Goal: Task Accomplishment & Management: Manage account settings

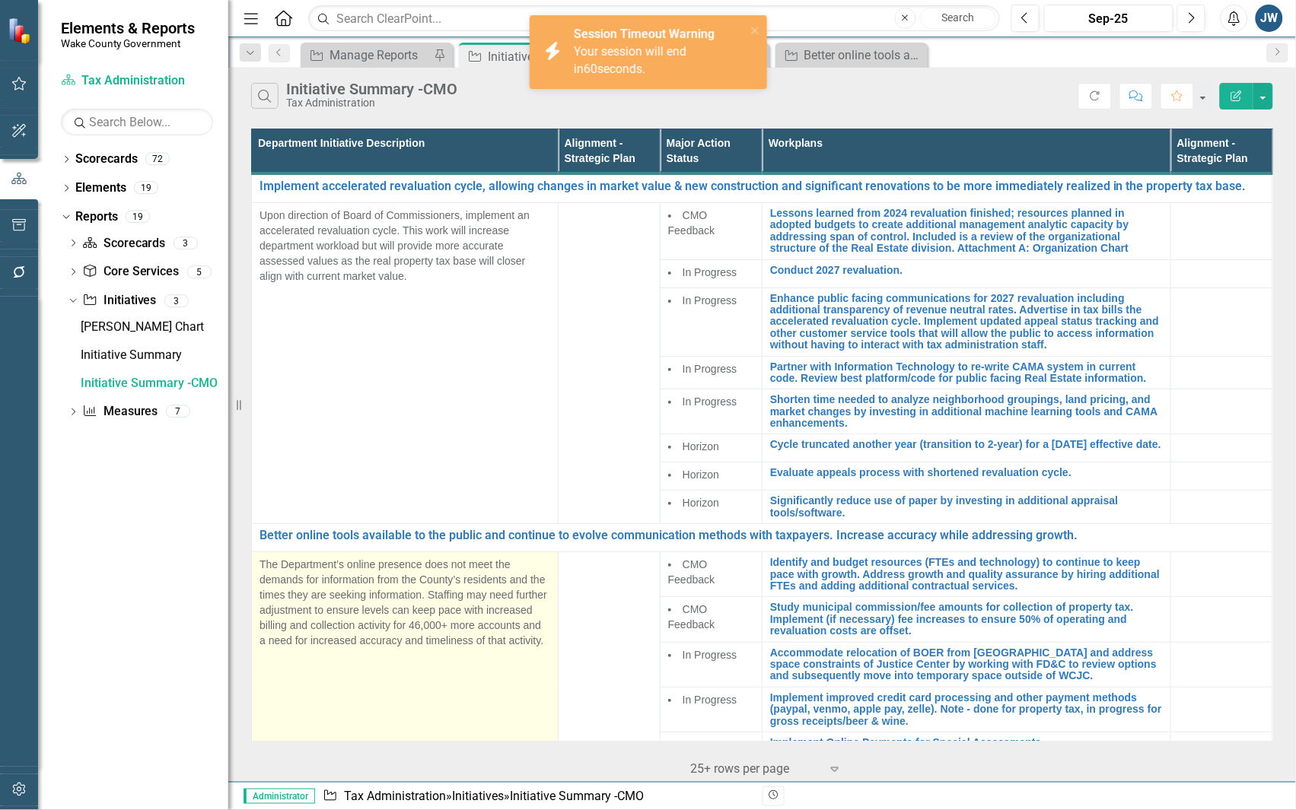
scroll to position [199, 0]
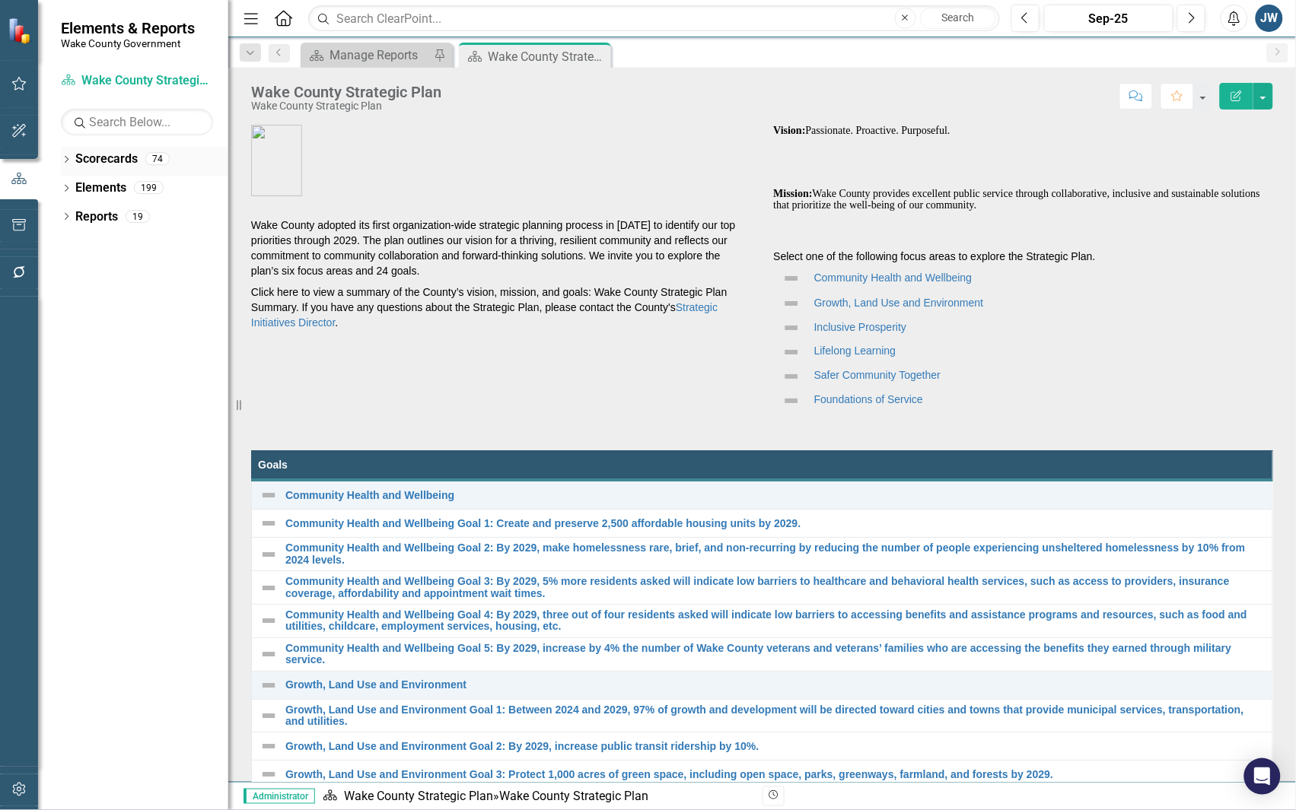
click at [65, 158] on icon "Dropdown" at bounding box center [66, 161] width 11 height 8
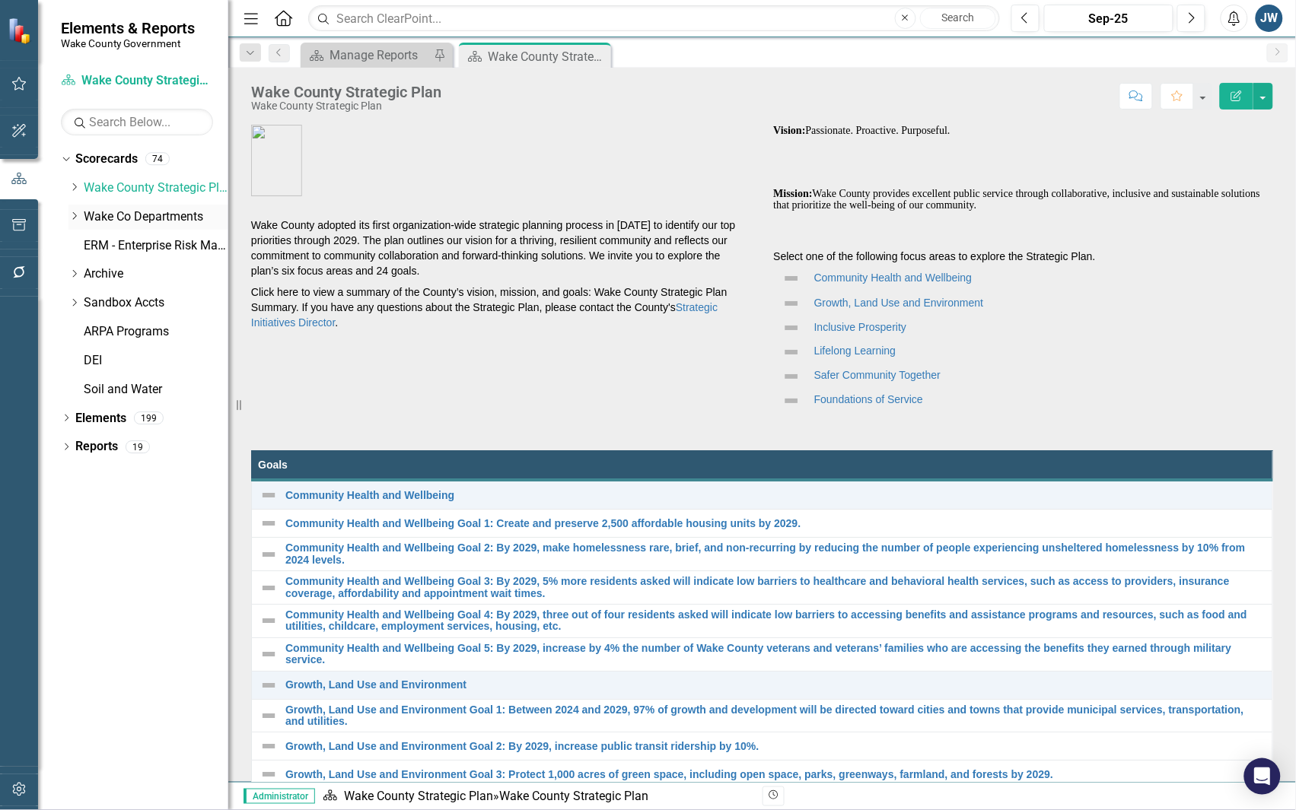
click at [76, 217] on icon "Dropdown" at bounding box center [73, 216] width 11 height 9
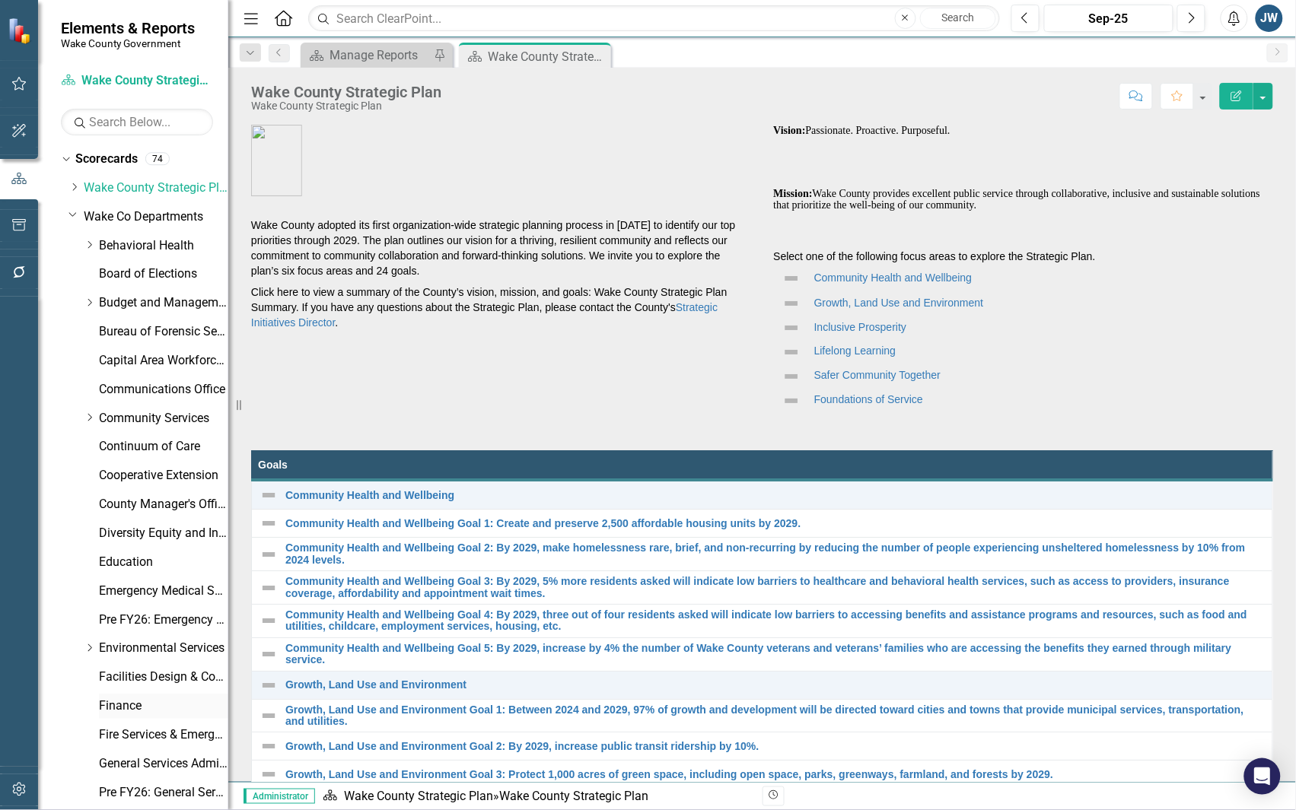
click at [133, 704] on link "Finance" at bounding box center [163, 707] width 129 height 18
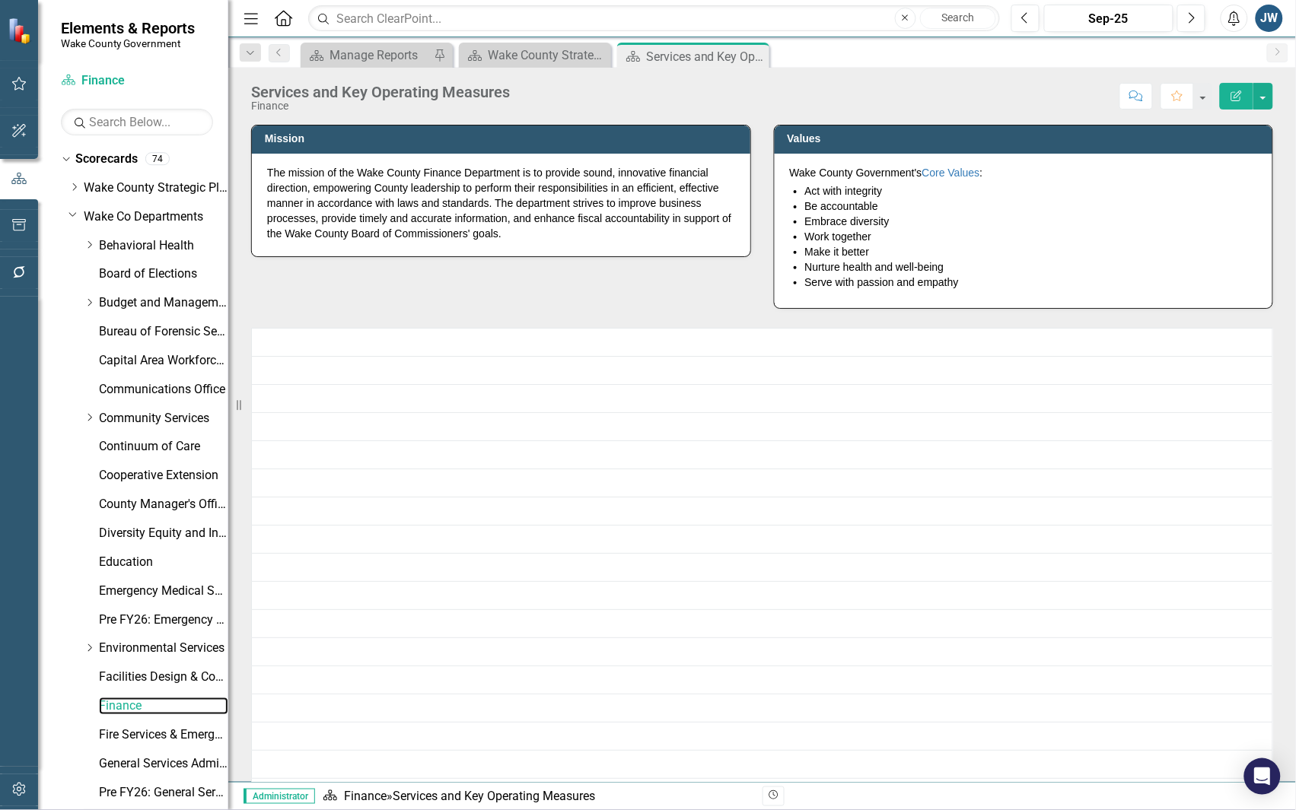
scroll to position [488, 0]
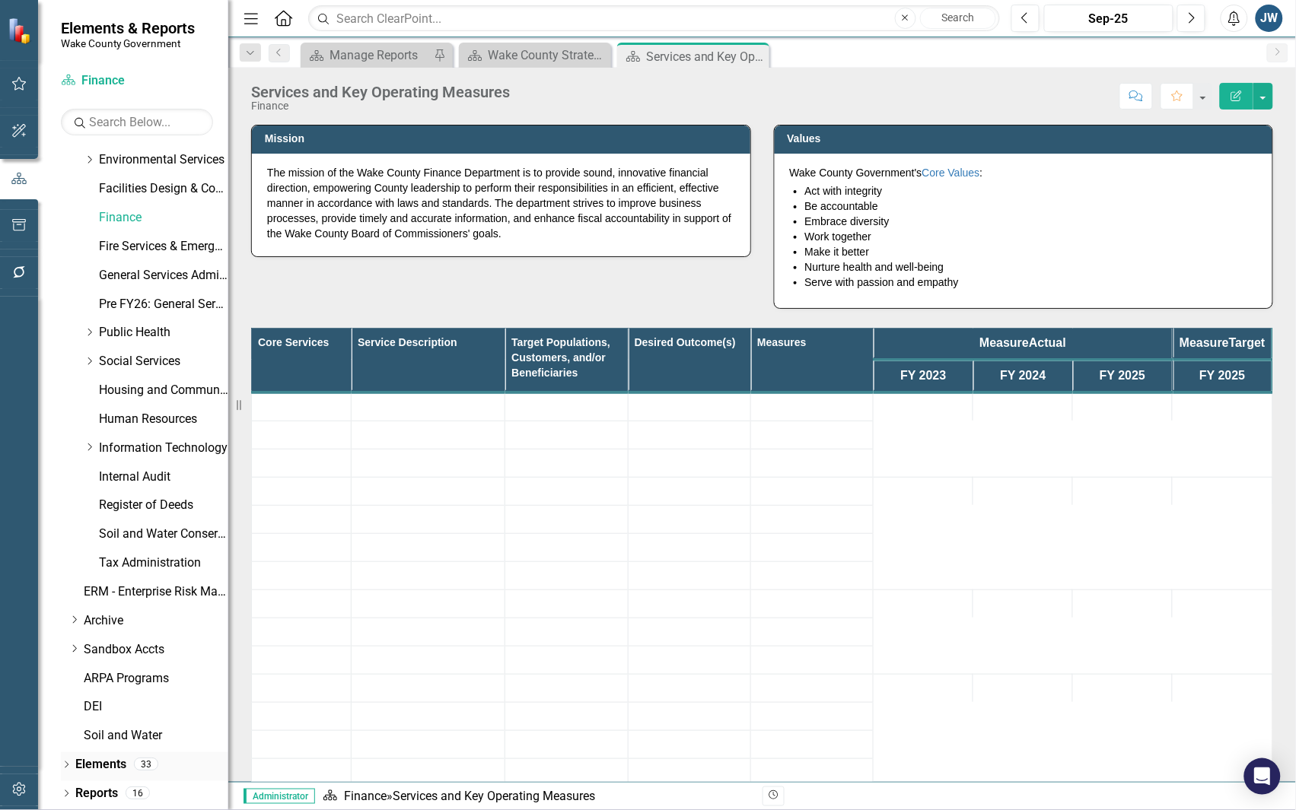
click at [67, 762] on icon "Dropdown" at bounding box center [66, 766] width 11 height 8
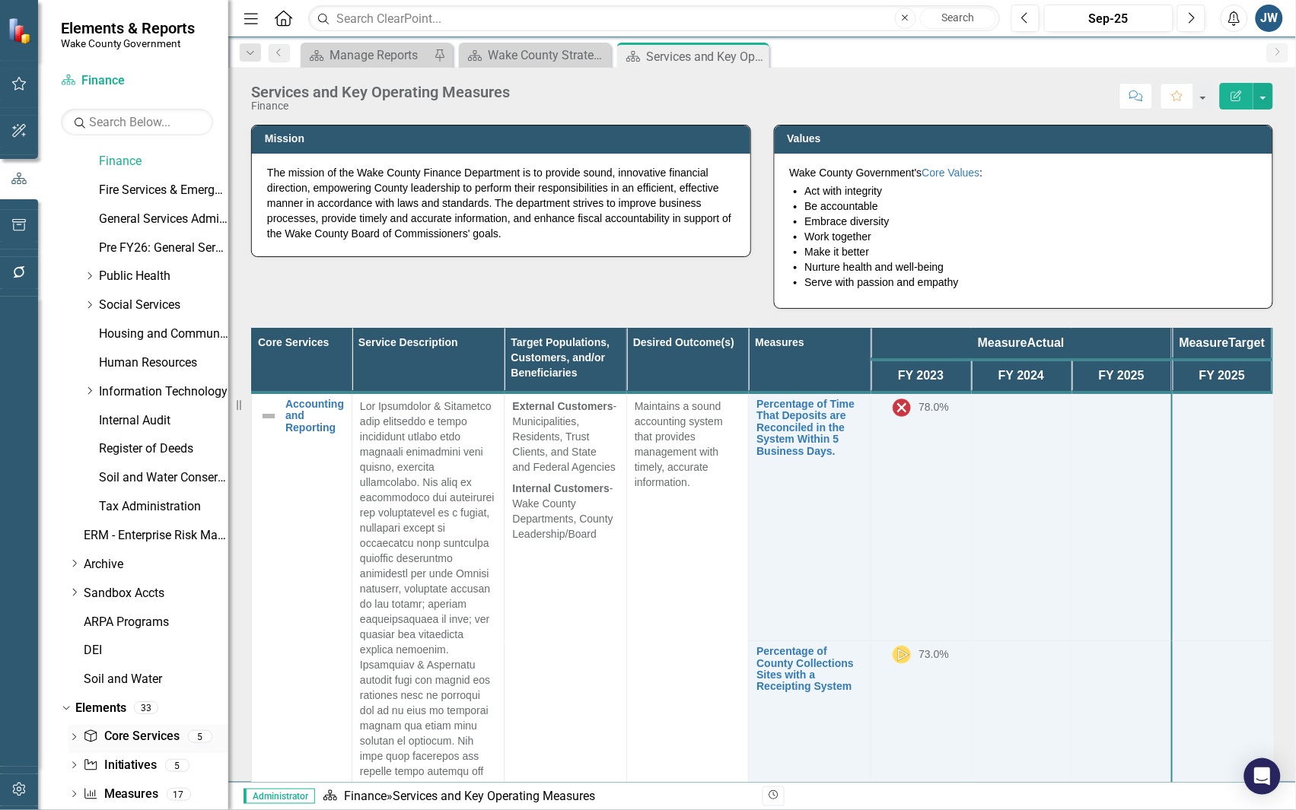
scroll to position [575, 0]
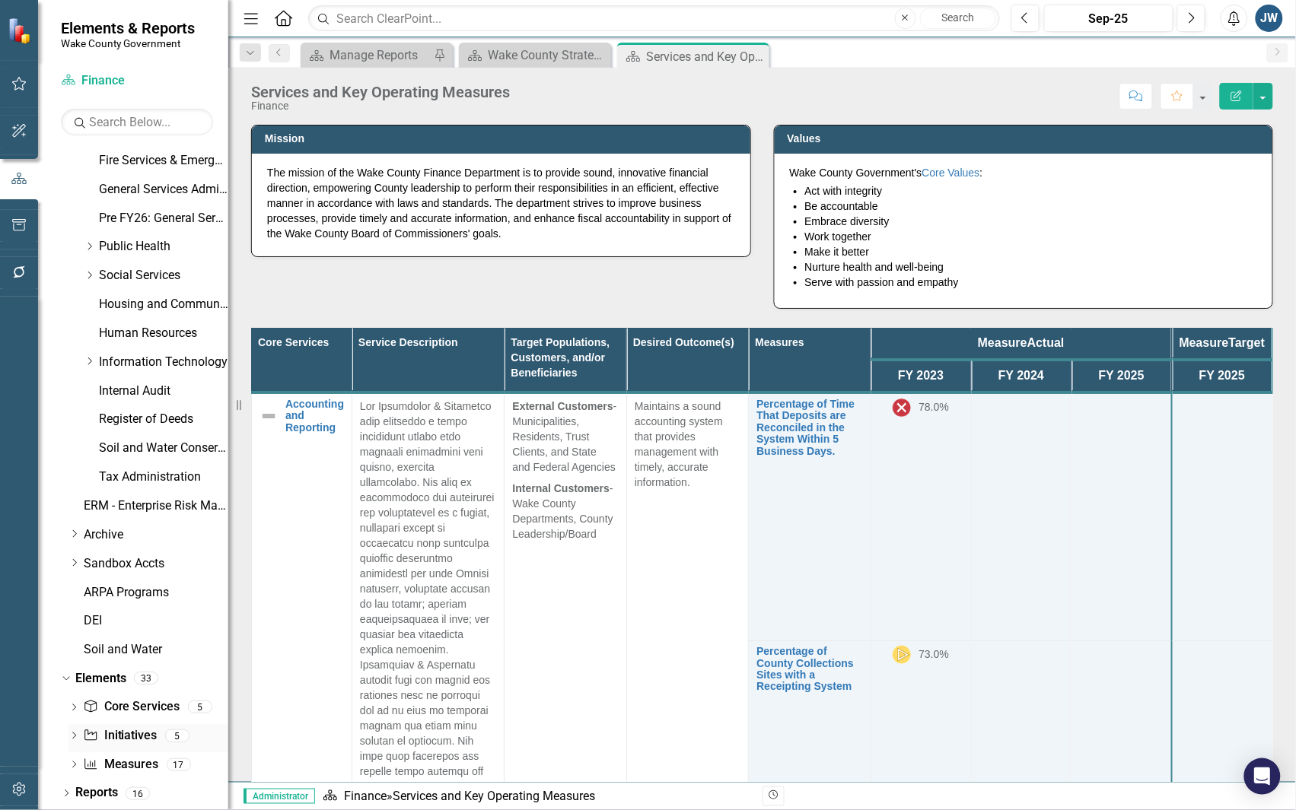
click at [100, 724] on div "Initiative Initiatives" at bounding box center [120, 736] width 74 height 25
click at [119, 729] on link "Initiative Initiatives" at bounding box center [120, 737] width 74 height 18
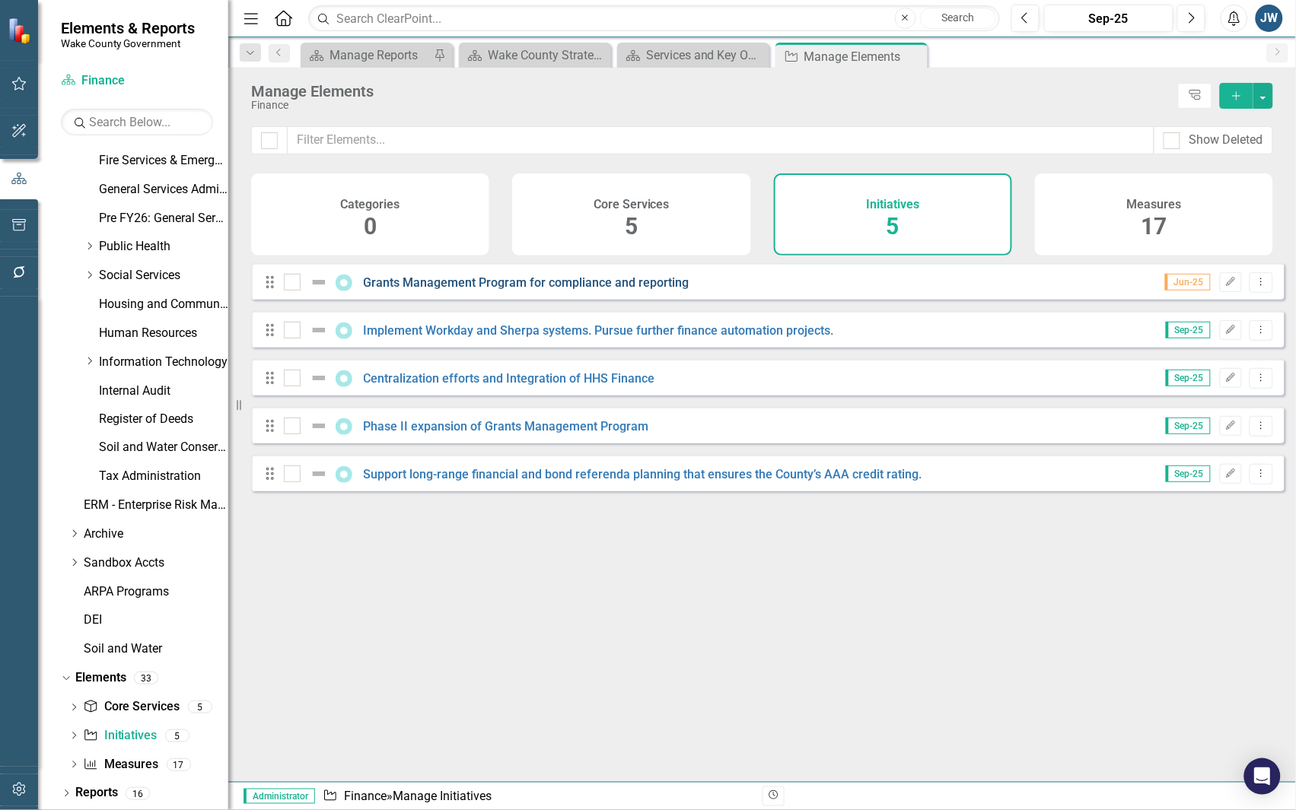
click at [480, 289] on link "Grants Management Program for compliance and reporting" at bounding box center [527, 282] width 326 height 14
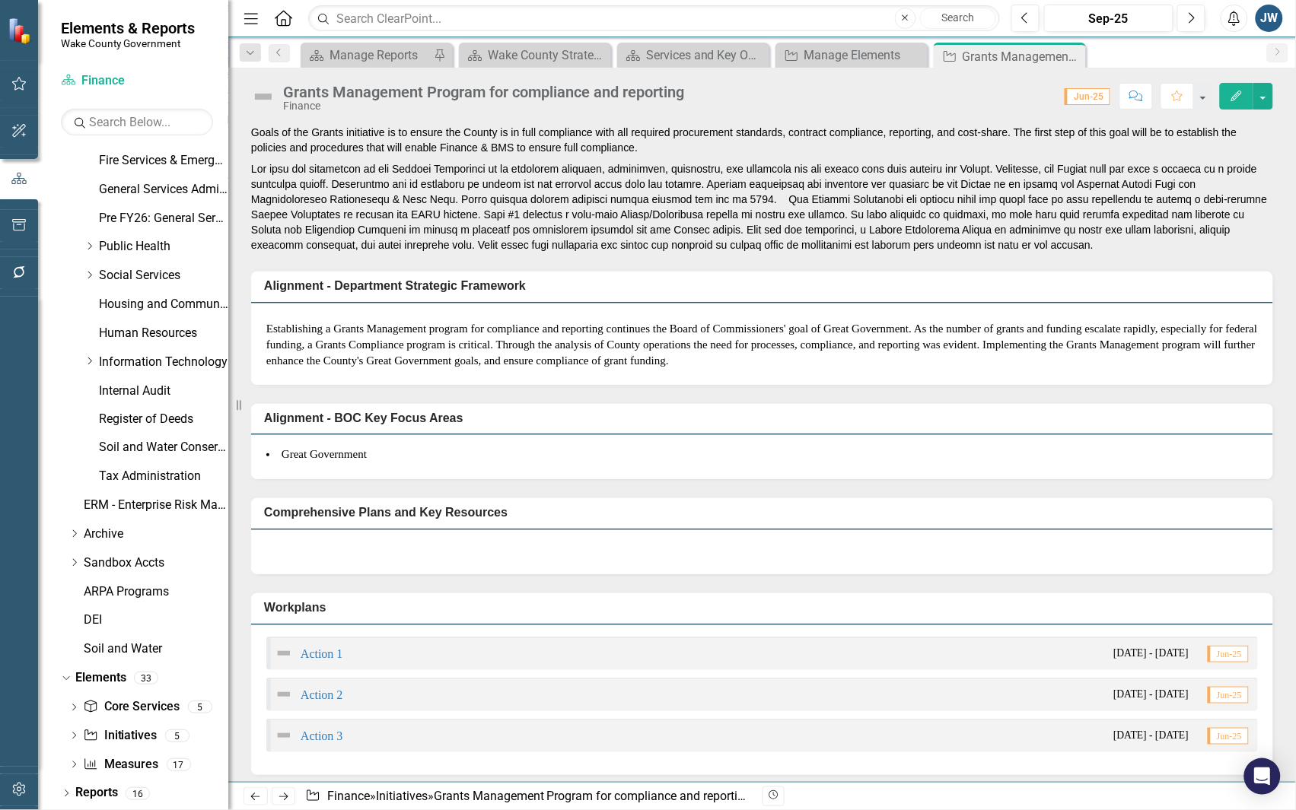
click at [606, 354] on p "Establishing a Grants Management program for compliance and reporting continues…" at bounding box center [761, 344] width 991 height 52
click at [671, 183] on span at bounding box center [759, 207] width 1016 height 88
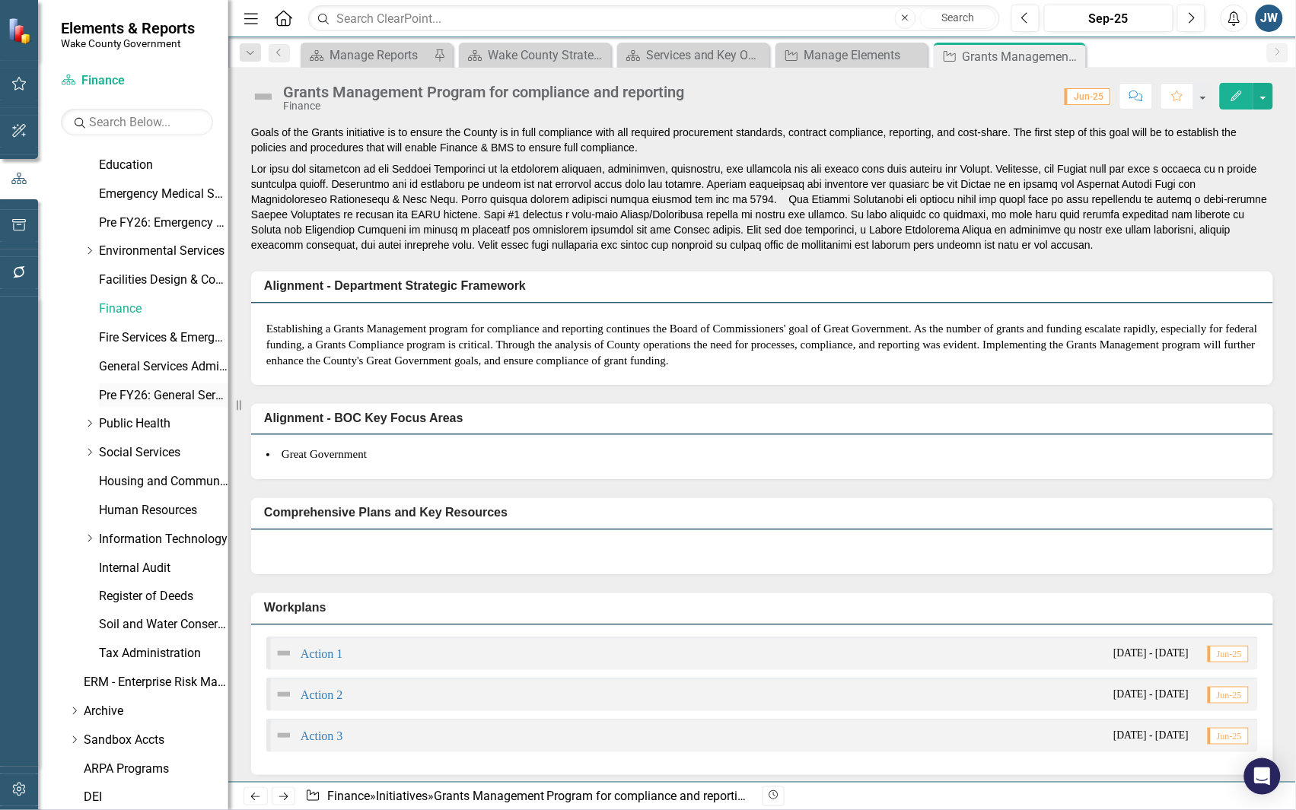
scroll to position [575, 0]
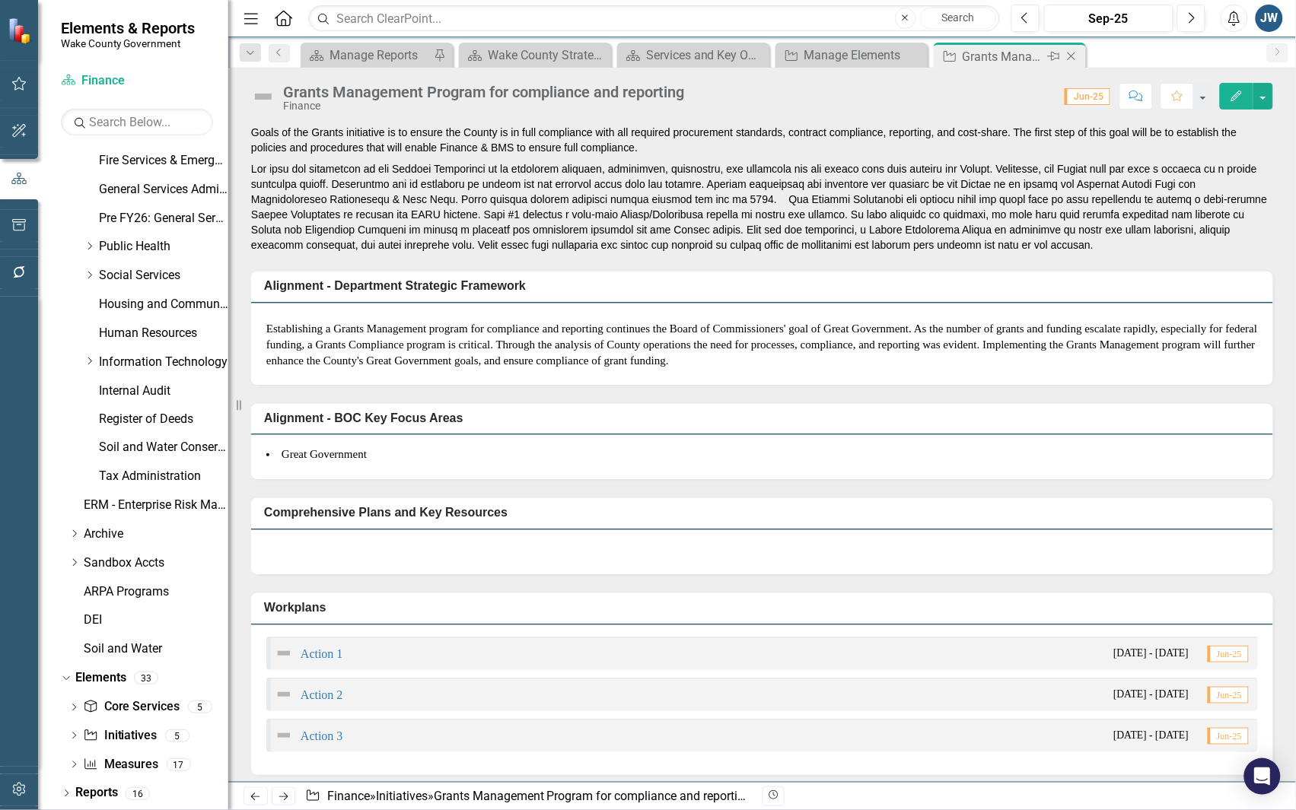
click at [1069, 53] on icon "Close" at bounding box center [1071, 56] width 15 height 12
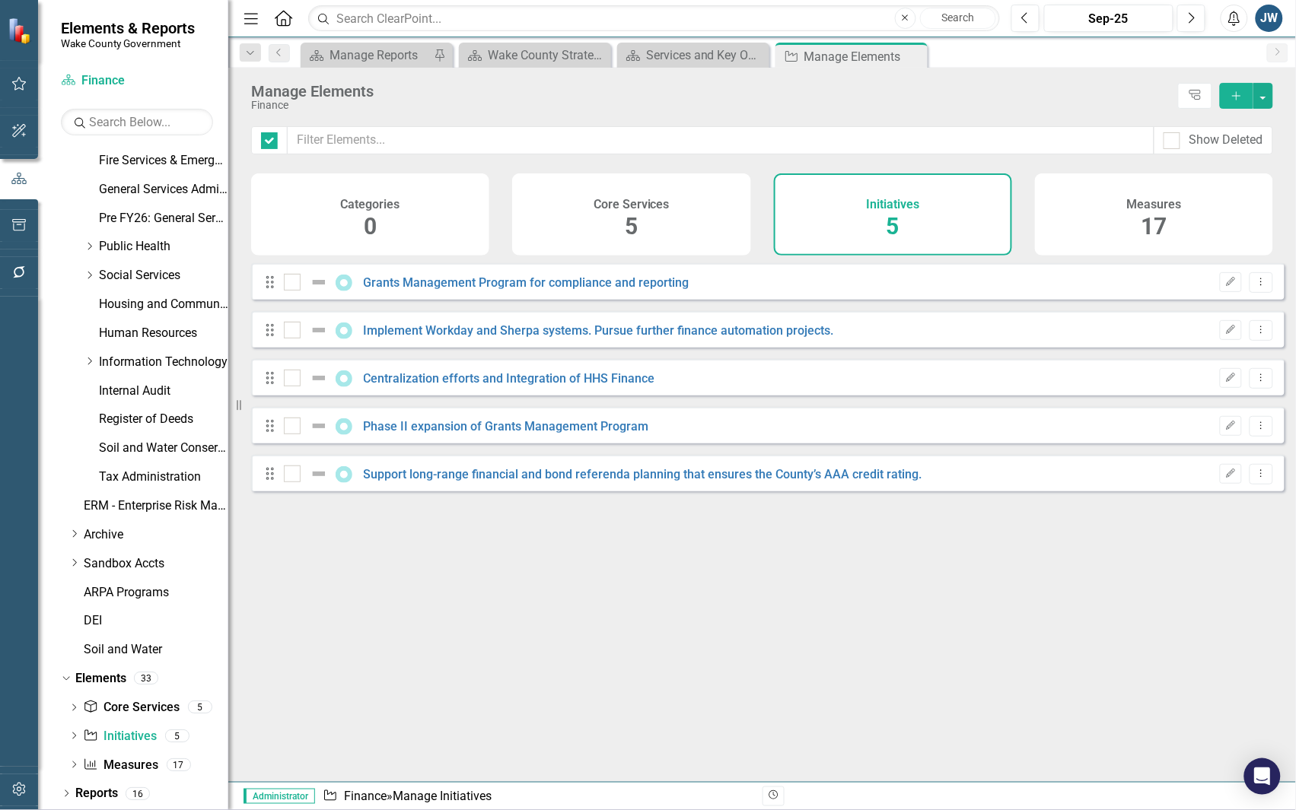
checkbox input "false"
click at [470, 338] on link "Implement Workday and Sherpa systems. Pursue further finance automation project…" at bounding box center [599, 330] width 470 height 14
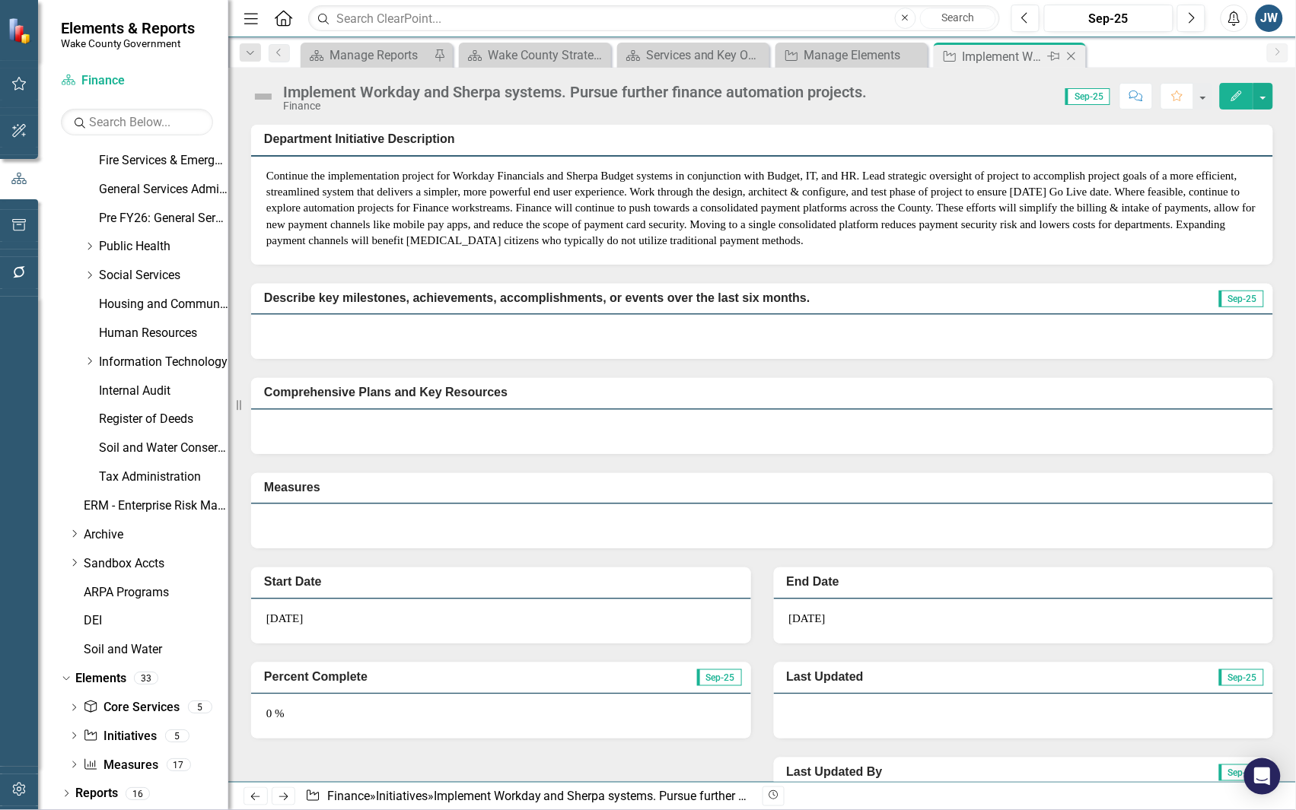
click at [1071, 51] on icon "Close" at bounding box center [1071, 56] width 15 height 12
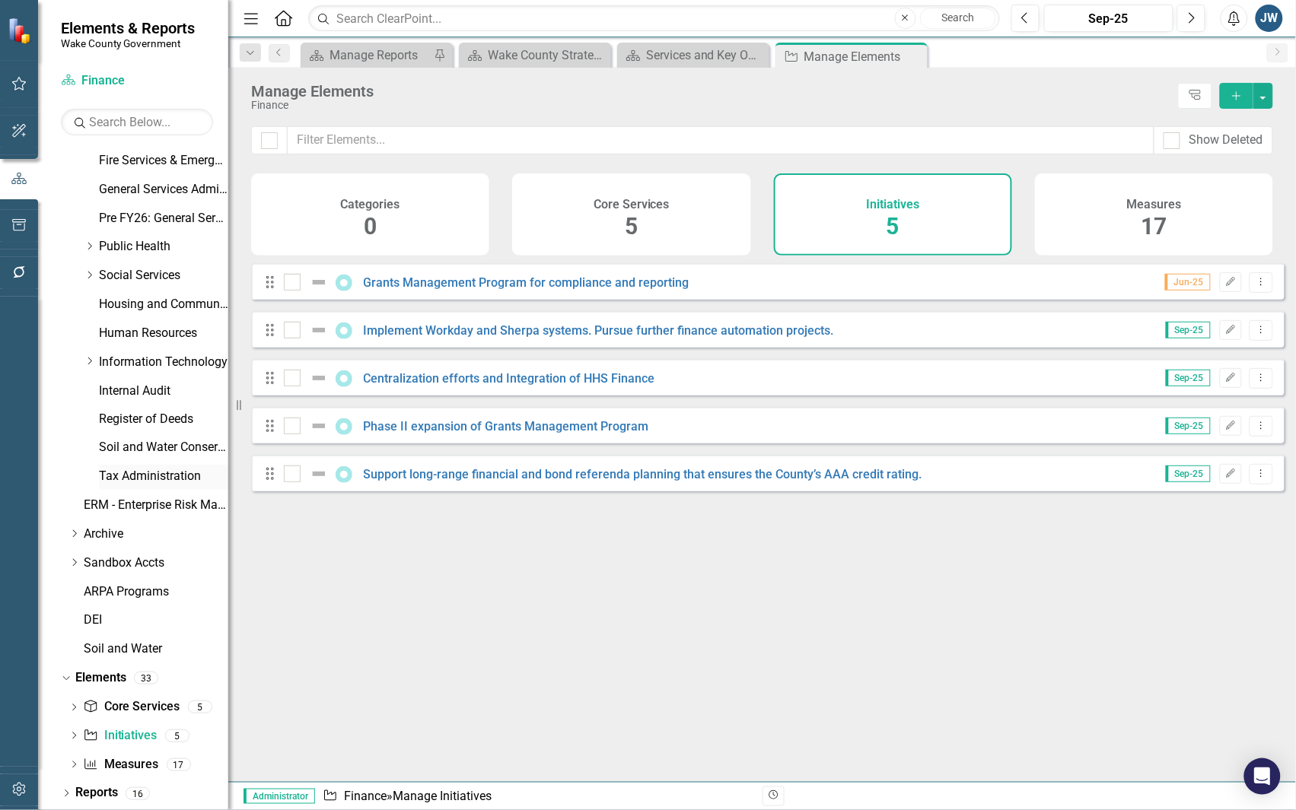
click at [143, 478] on link "Tax Administration" at bounding box center [163, 478] width 129 height 18
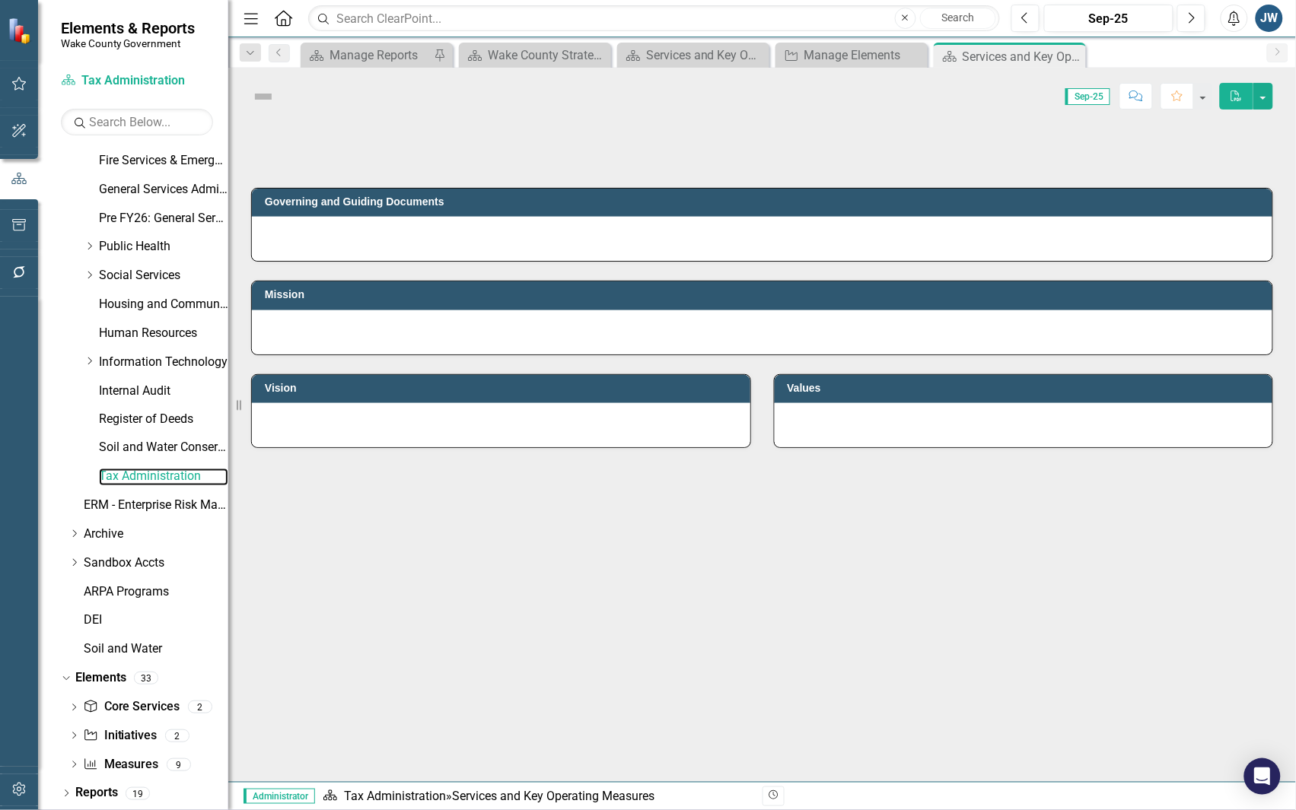
scroll to position [575, 0]
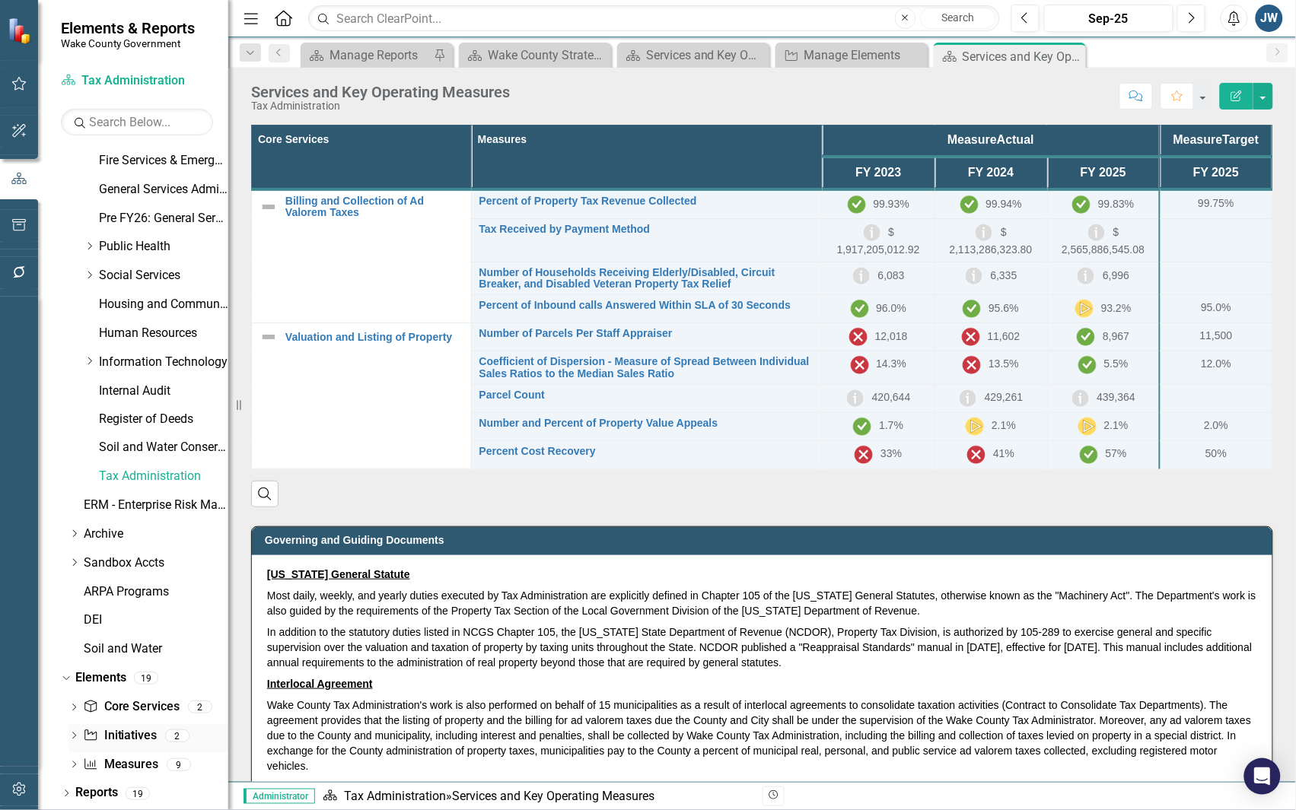
click at [137, 738] on link "Initiative Initiatives" at bounding box center [120, 737] width 74 height 18
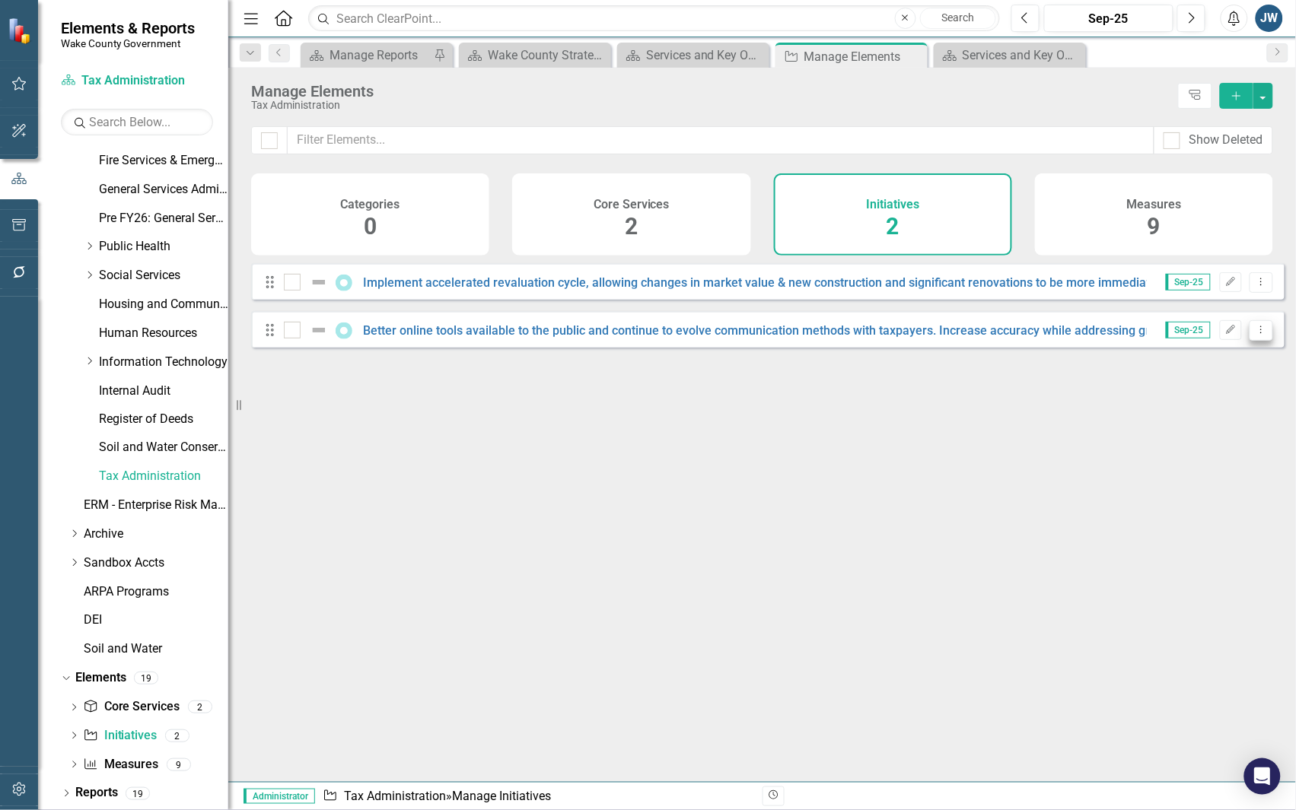
click at [1255, 335] on icon "Dropdown Menu" at bounding box center [1261, 330] width 13 height 10
click at [1208, 420] on link "Copy Duplicate Initiative" at bounding box center [1193, 423] width 136 height 28
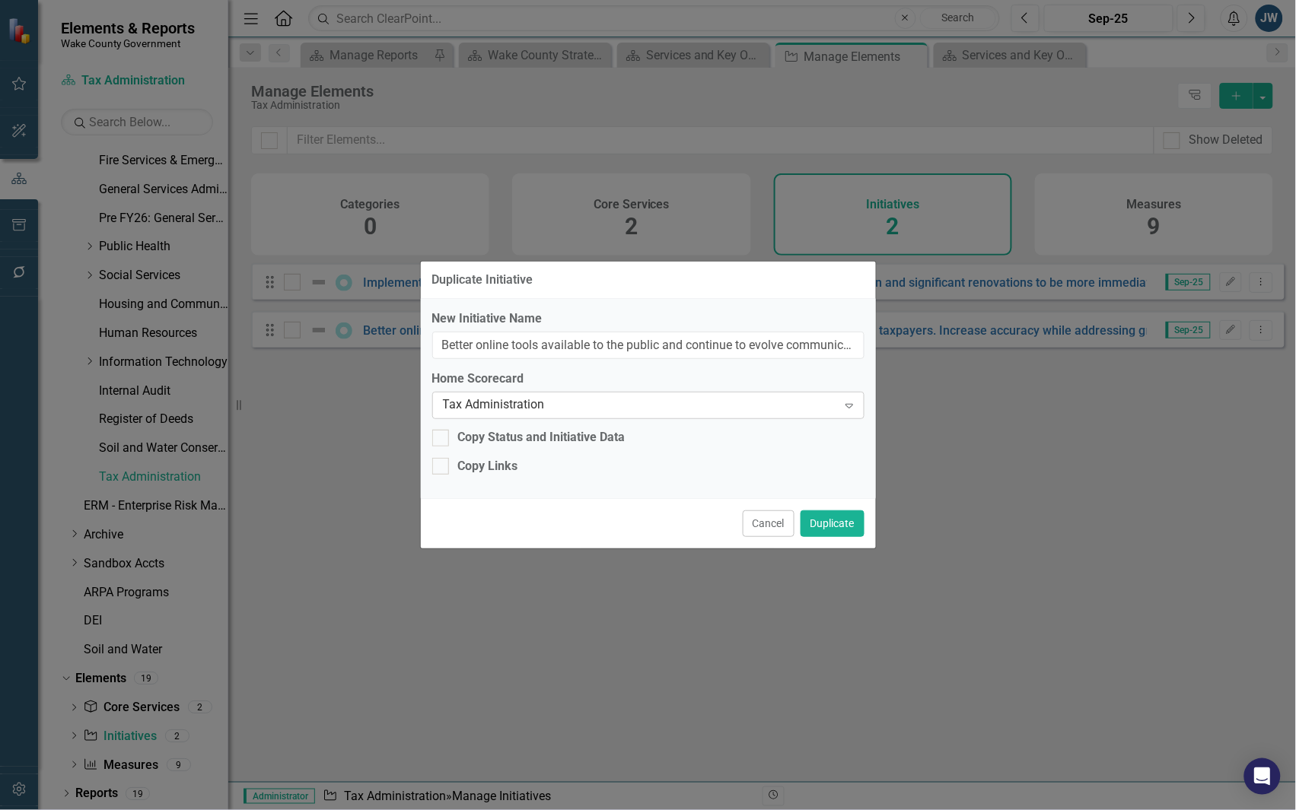
click at [701, 409] on div "Tax Administration" at bounding box center [640, 406] width 395 height 18
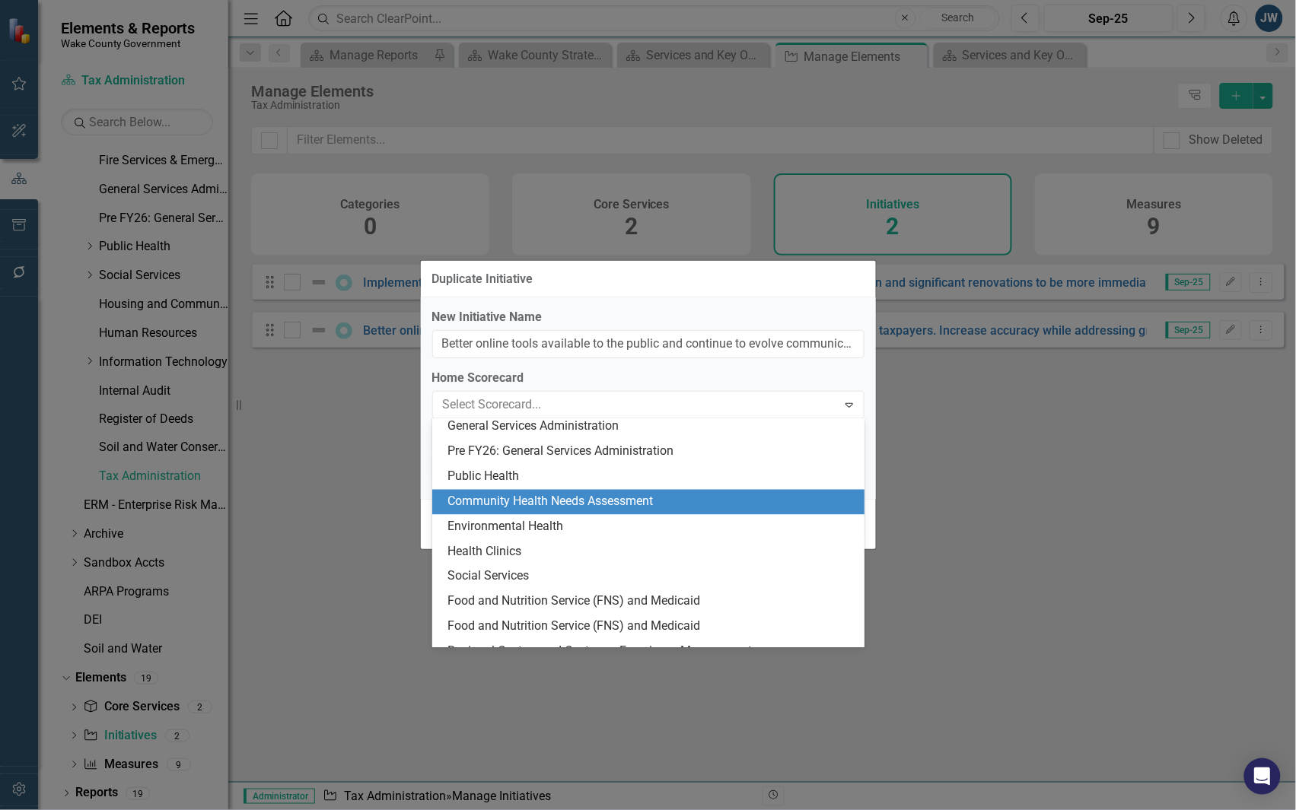
scroll to position [784, 0]
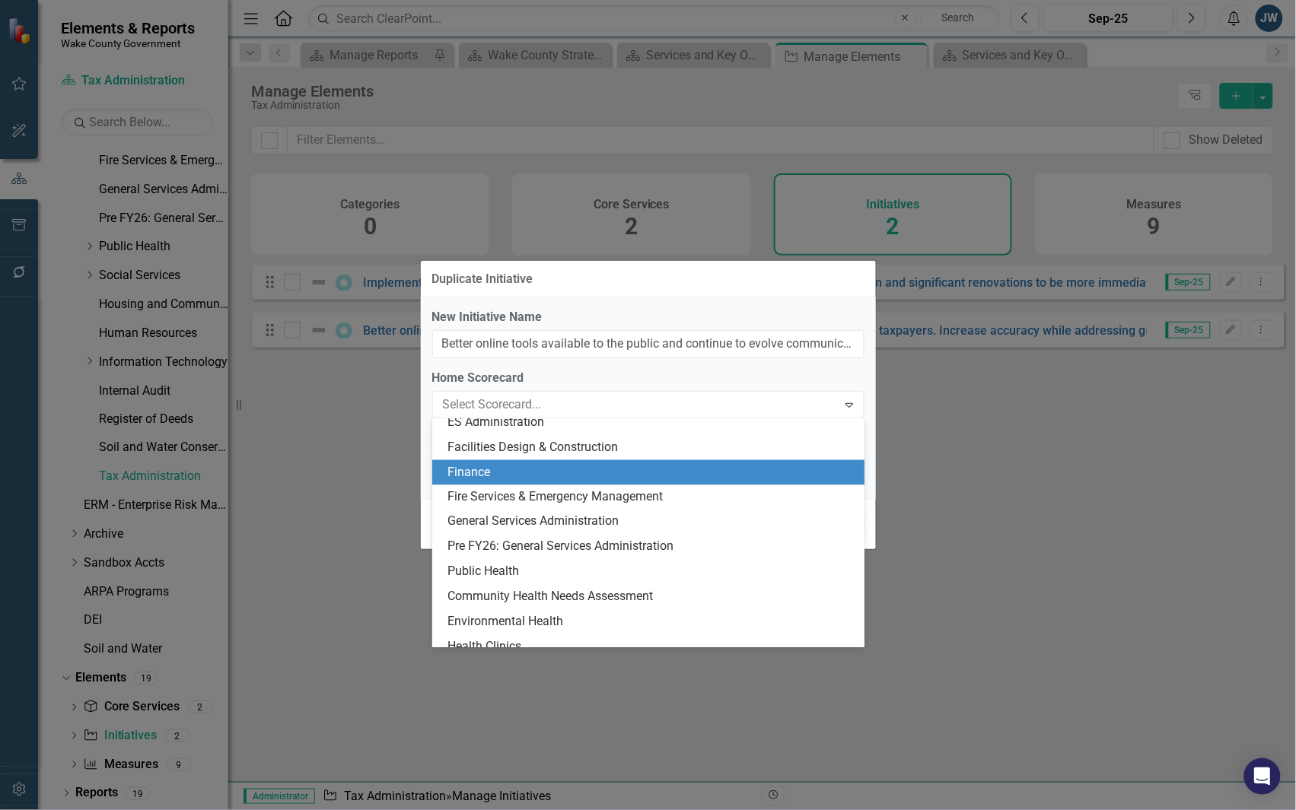
click at [609, 477] on div "Finance" at bounding box center [651, 473] width 408 height 18
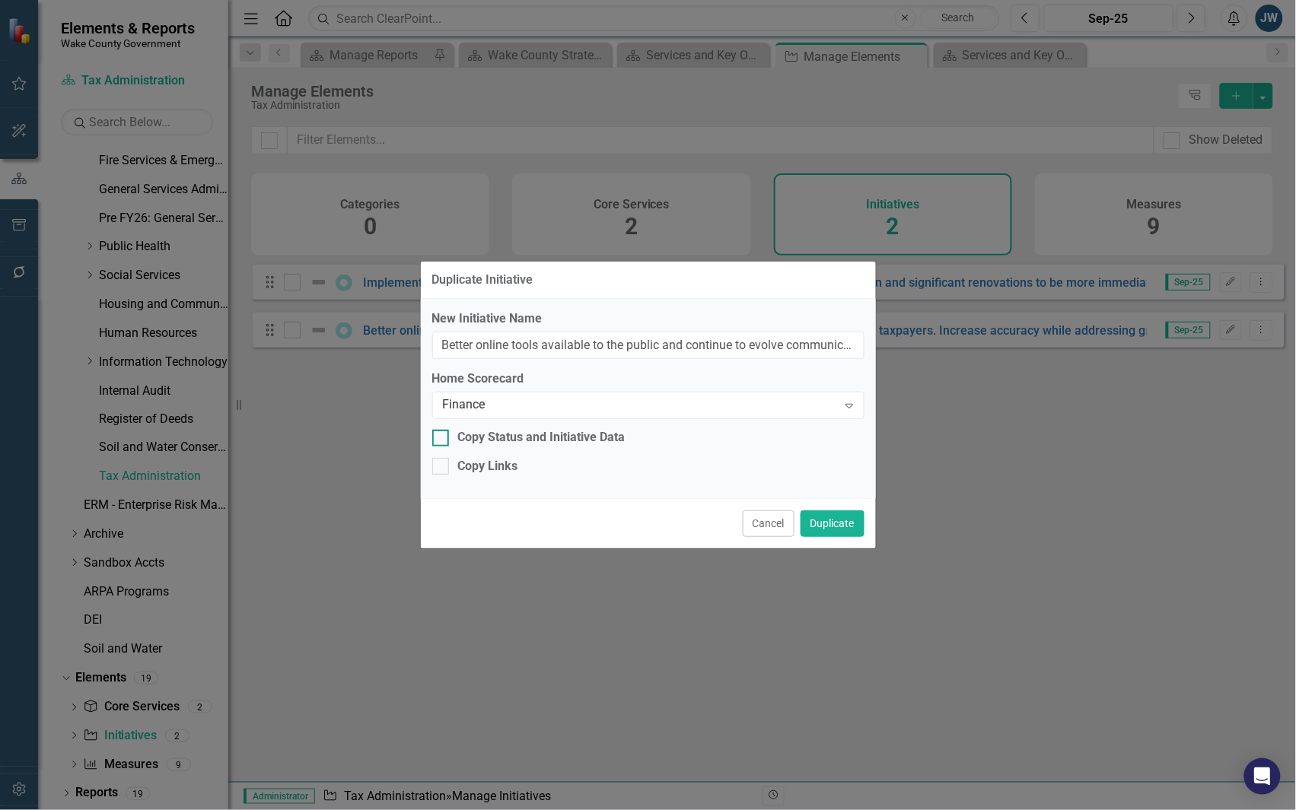
click at [571, 441] on div "Copy Status and Initiative Data" at bounding box center [541, 438] width 167 height 18
click at [442, 440] on input "Copy Status and Initiative Data" at bounding box center [437, 435] width 10 height 10
checkbox input "true"
click at [508, 468] on div "Copy Links" at bounding box center [488, 467] width 60 height 18
click at [442, 468] on input "Copy Links" at bounding box center [437, 463] width 10 height 10
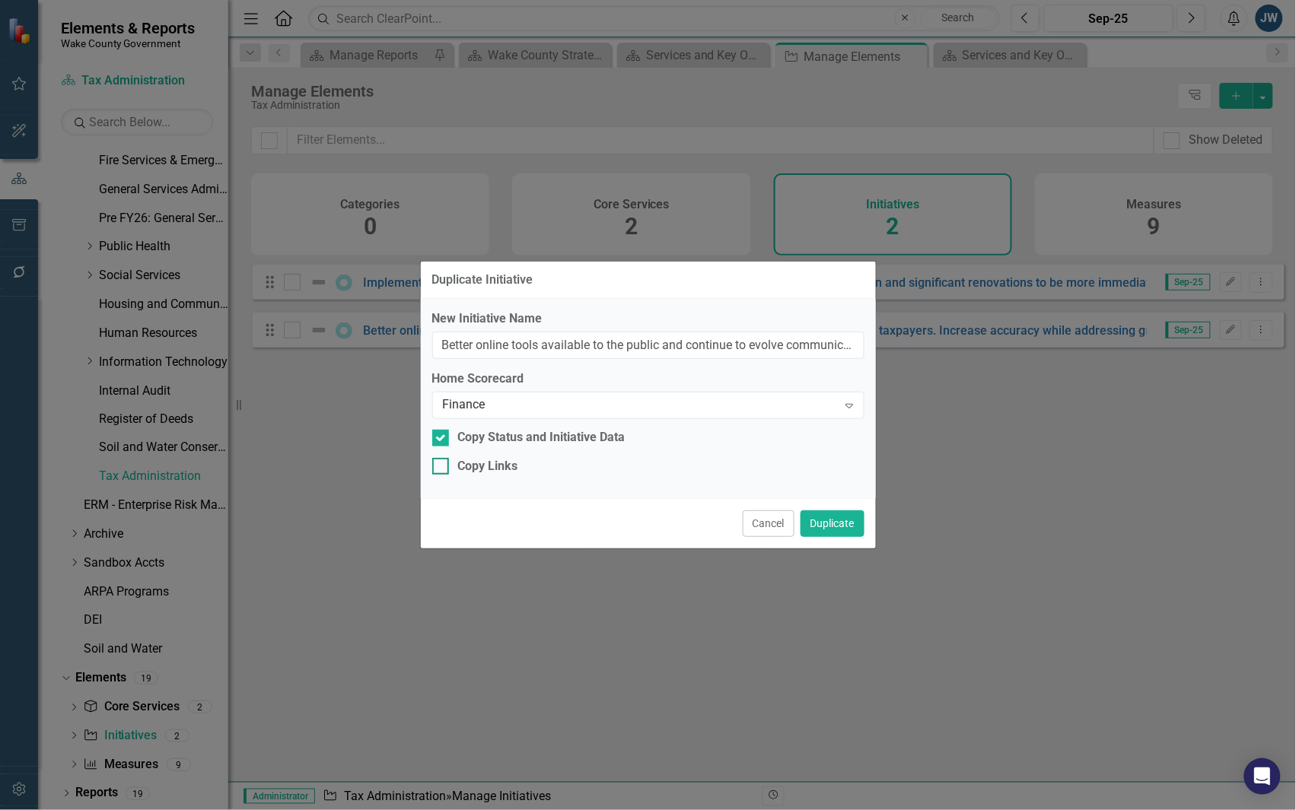
checkbox input "true"
click at [839, 523] on button "Duplicate" at bounding box center [832, 524] width 64 height 27
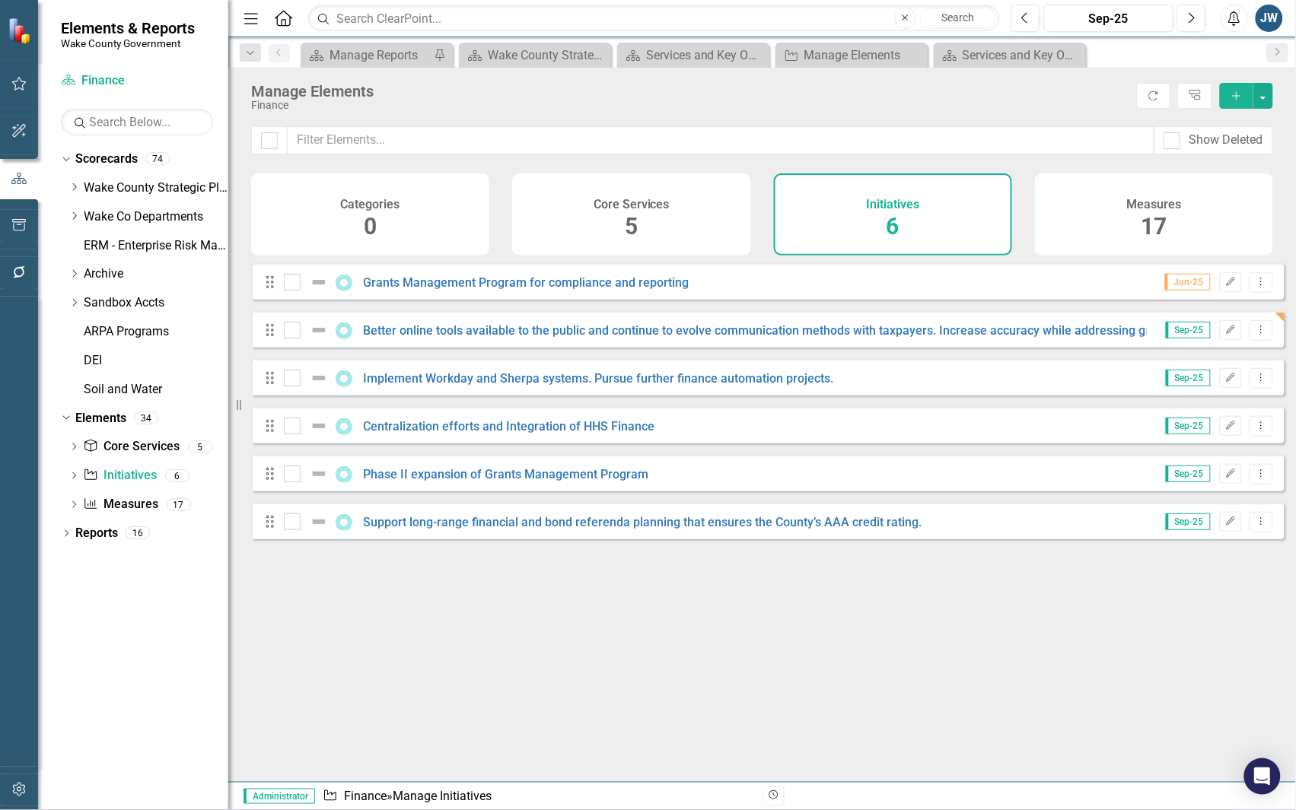
click at [651, 104] on div "Finance" at bounding box center [690, 105] width 878 height 11
click at [998, 52] on div "Services and Key Operating Measures" at bounding box center [1013, 55] width 100 height 19
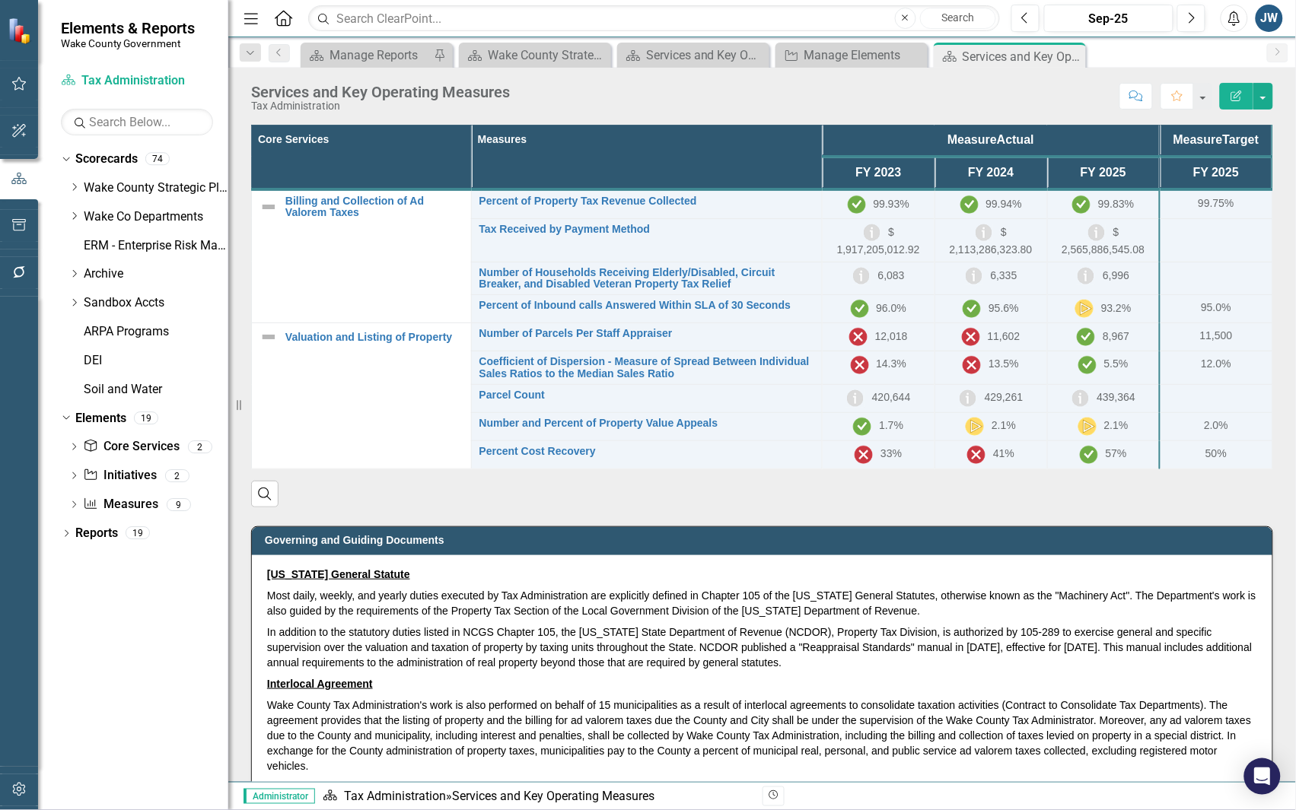
click at [0, 0] on icon "Close" at bounding box center [0, 0] width 0 height 0
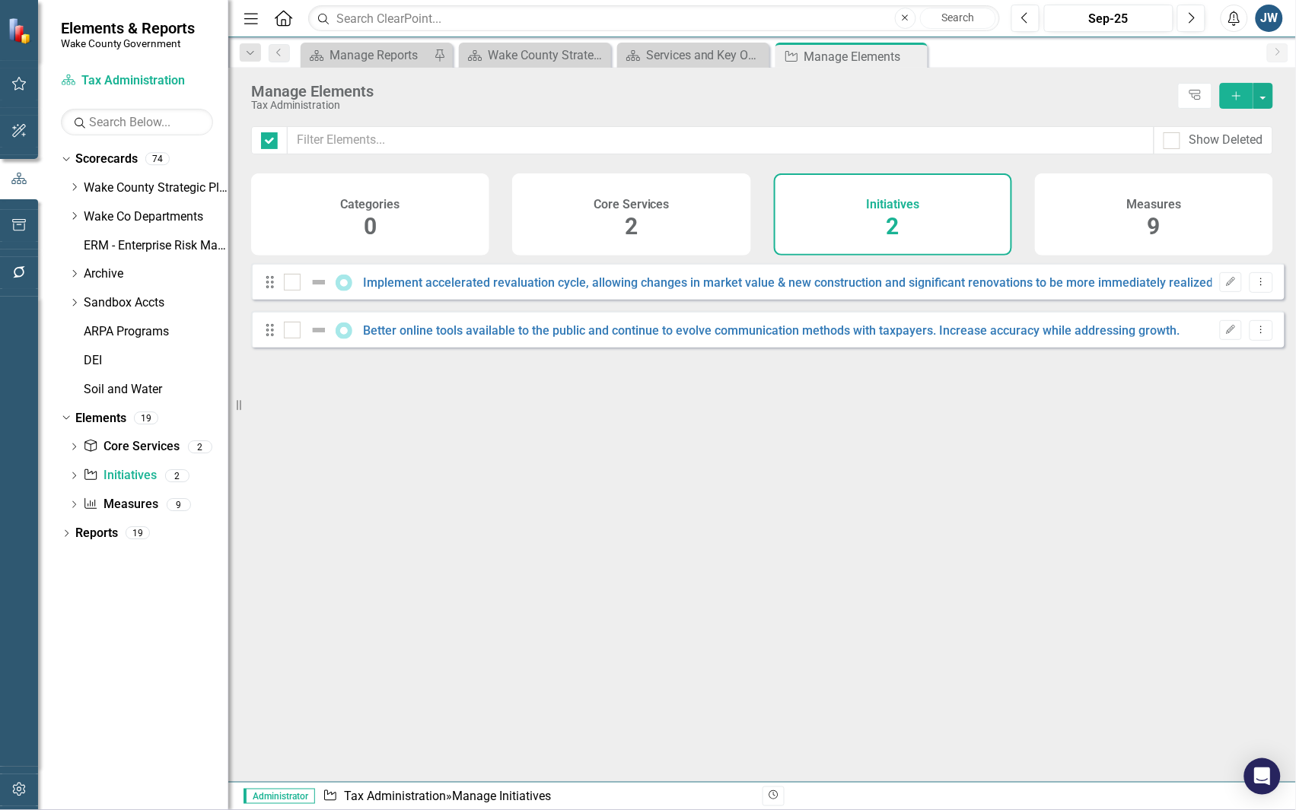
checkbox input "false"
click at [921, 53] on icon "Close" at bounding box center [912, 56] width 15 height 12
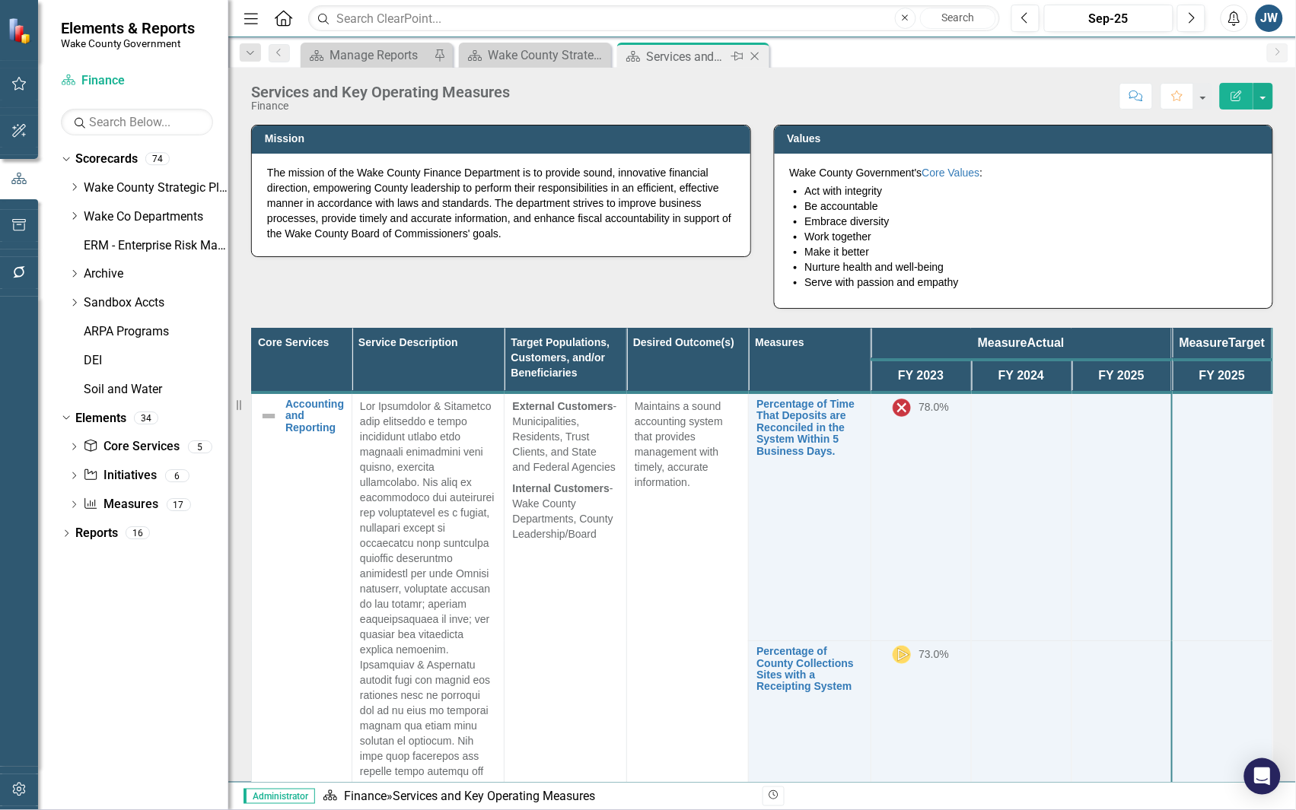
click at [689, 57] on div "Services and Key Operating Measures" at bounding box center [686, 56] width 81 height 19
click at [137, 476] on link "Initiative Initiatives" at bounding box center [120, 476] width 74 height 18
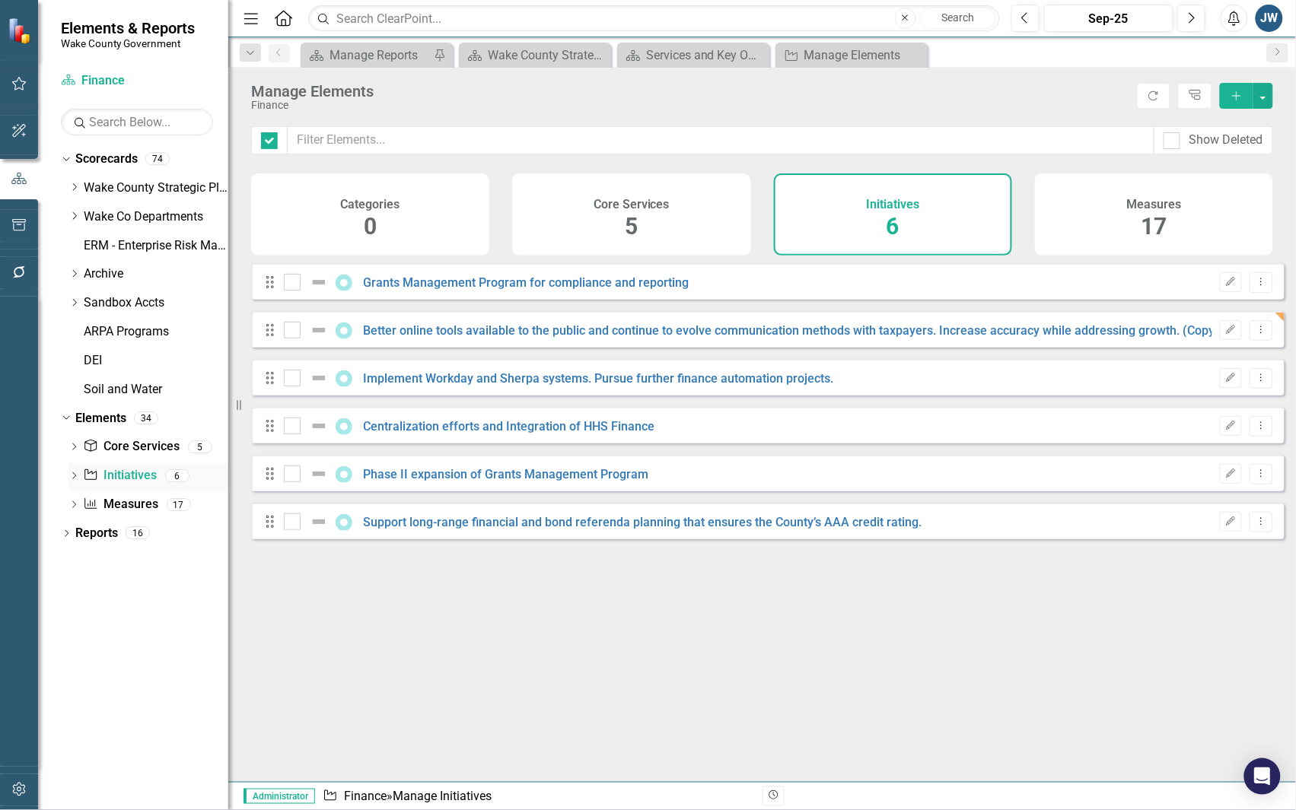
checkbox input "false"
click at [1227, 334] on icon "button" at bounding box center [1231, 329] width 9 height 9
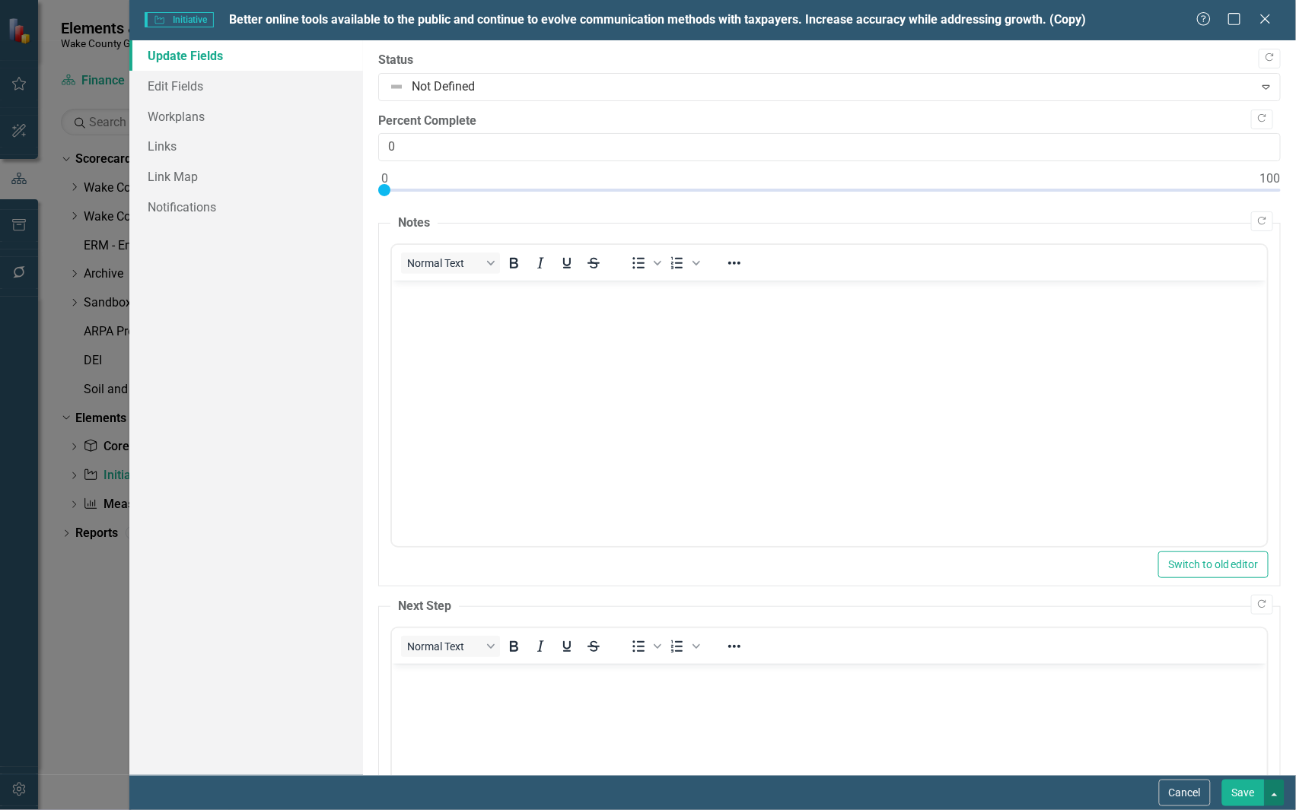
click at [1273, 794] on button "button" at bounding box center [1275, 793] width 20 height 27
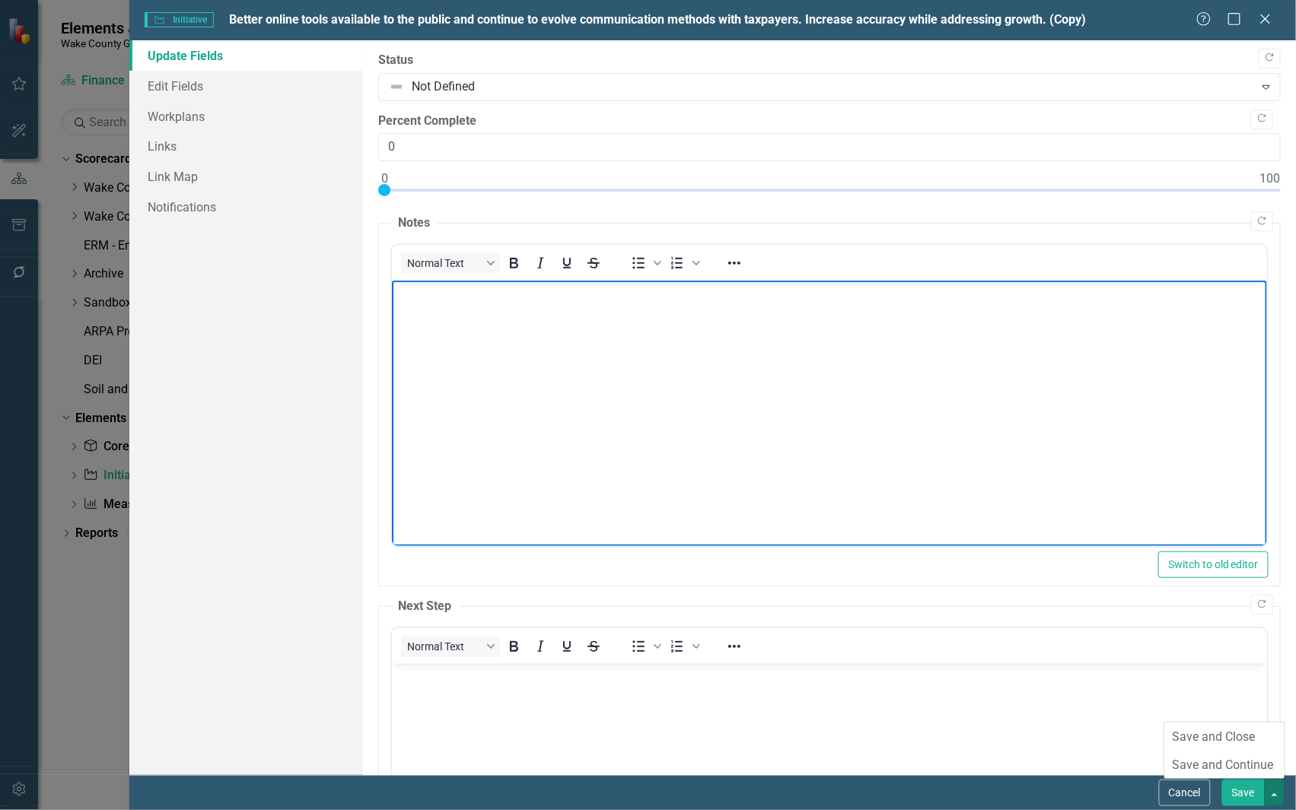
click at [977, 444] on body "Rich Text Area. Press ALT-0 for help." at bounding box center [828, 394] width 875 height 228
click at [195, 84] on link "Edit Fields" at bounding box center [246, 86] width 234 height 30
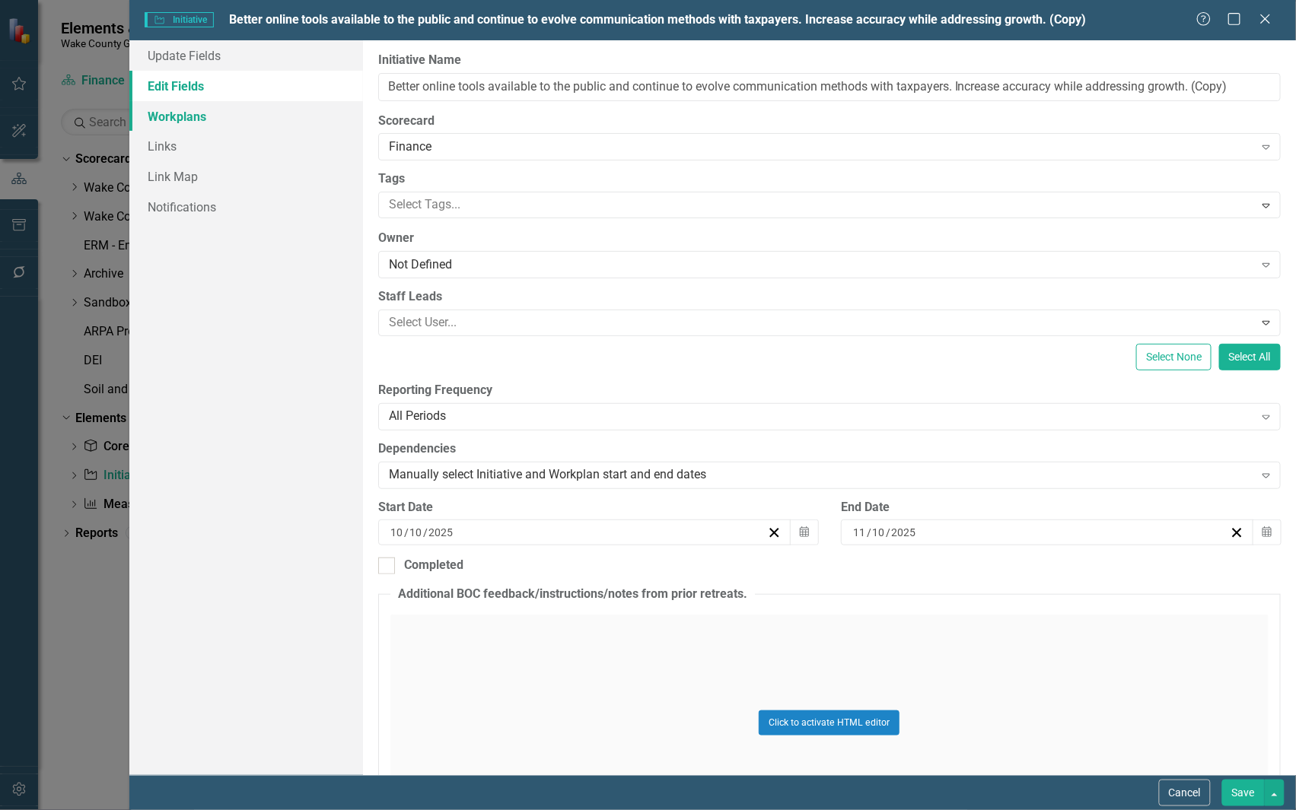
click at [187, 115] on link "Workplans" at bounding box center [246, 116] width 234 height 30
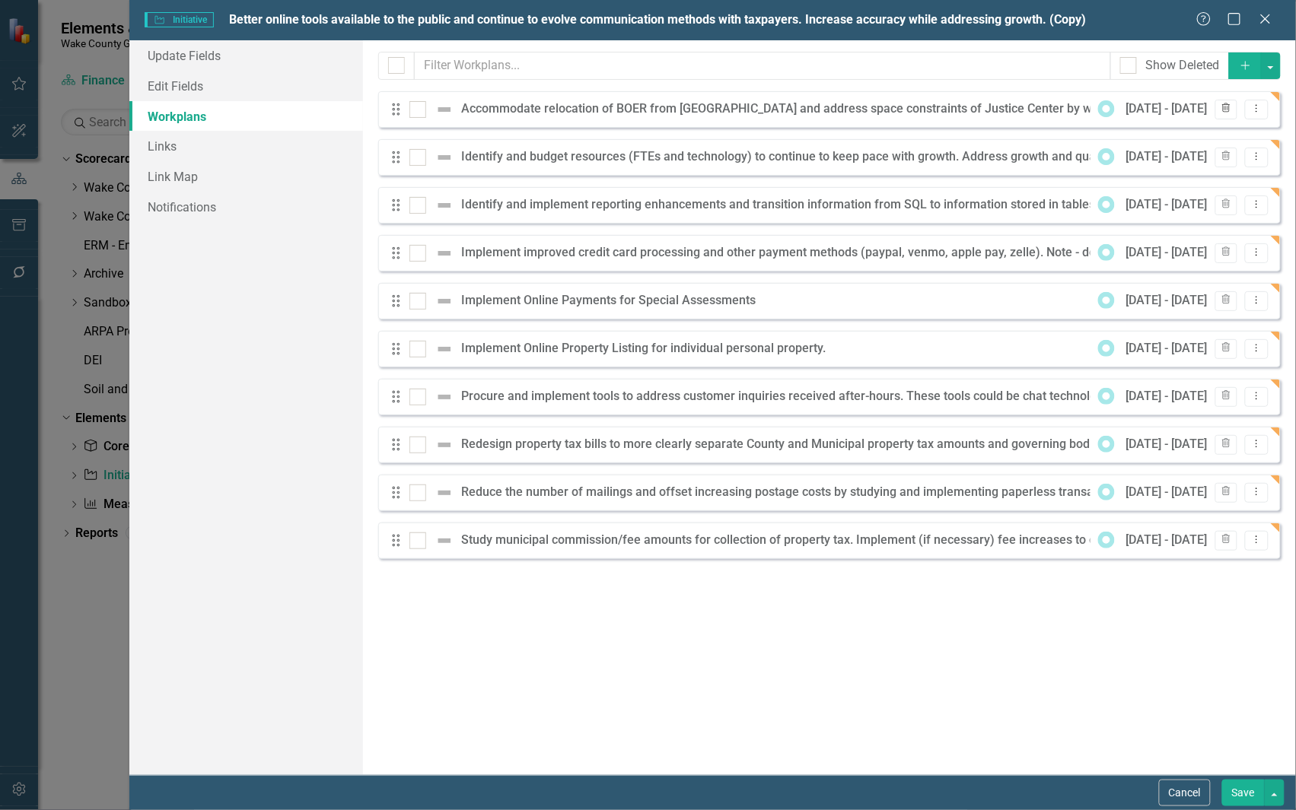
click at [1222, 113] on icon "Trash" at bounding box center [1225, 108] width 11 height 9
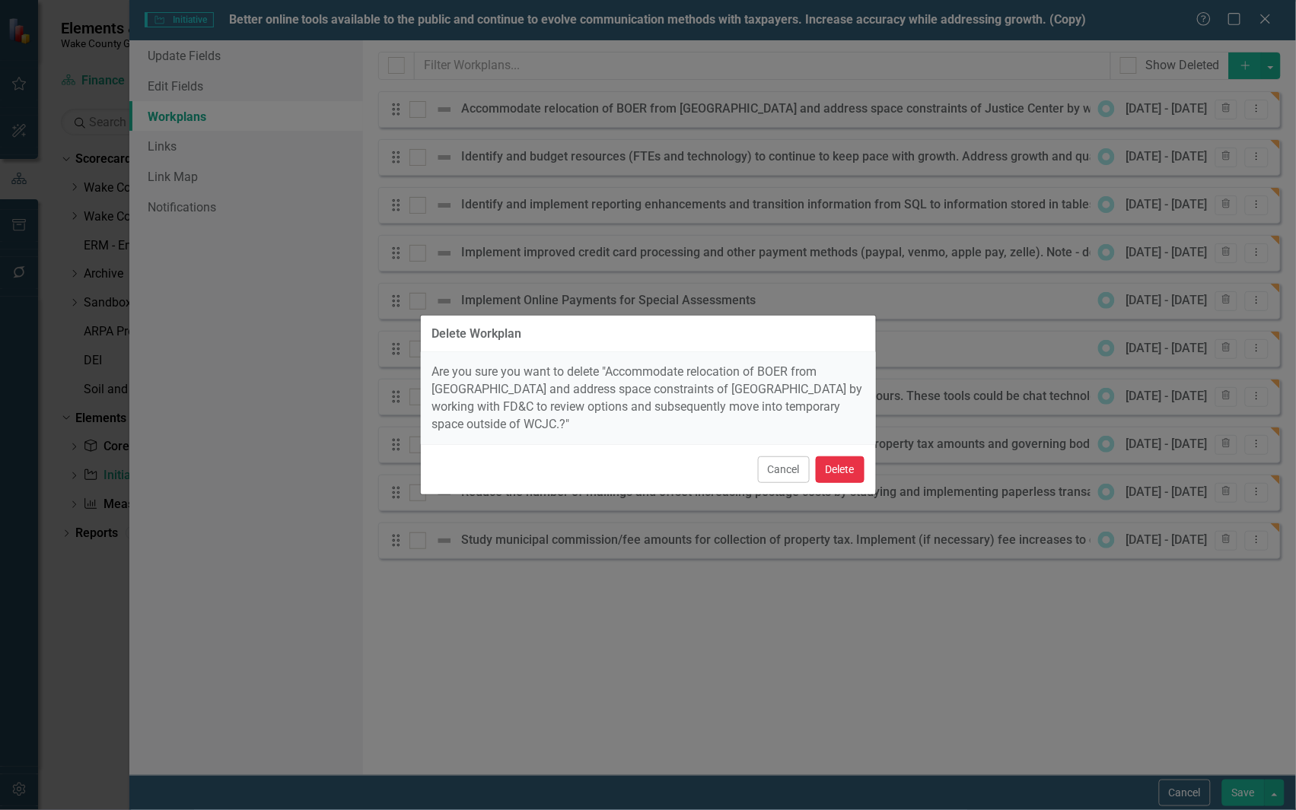
click at [839, 462] on button "Delete" at bounding box center [840, 470] width 49 height 27
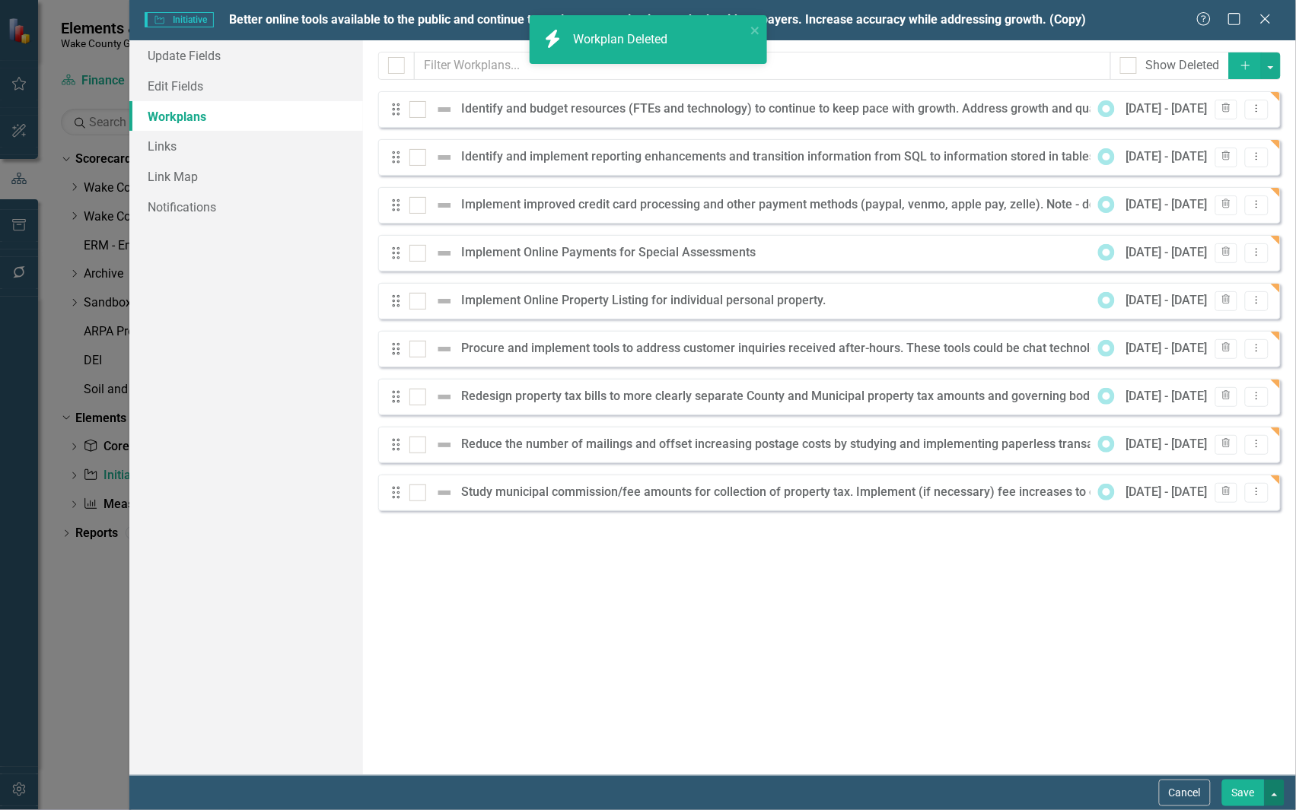
click at [1280, 796] on button "button" at bounding box center [1275, 793] width 20 height 27
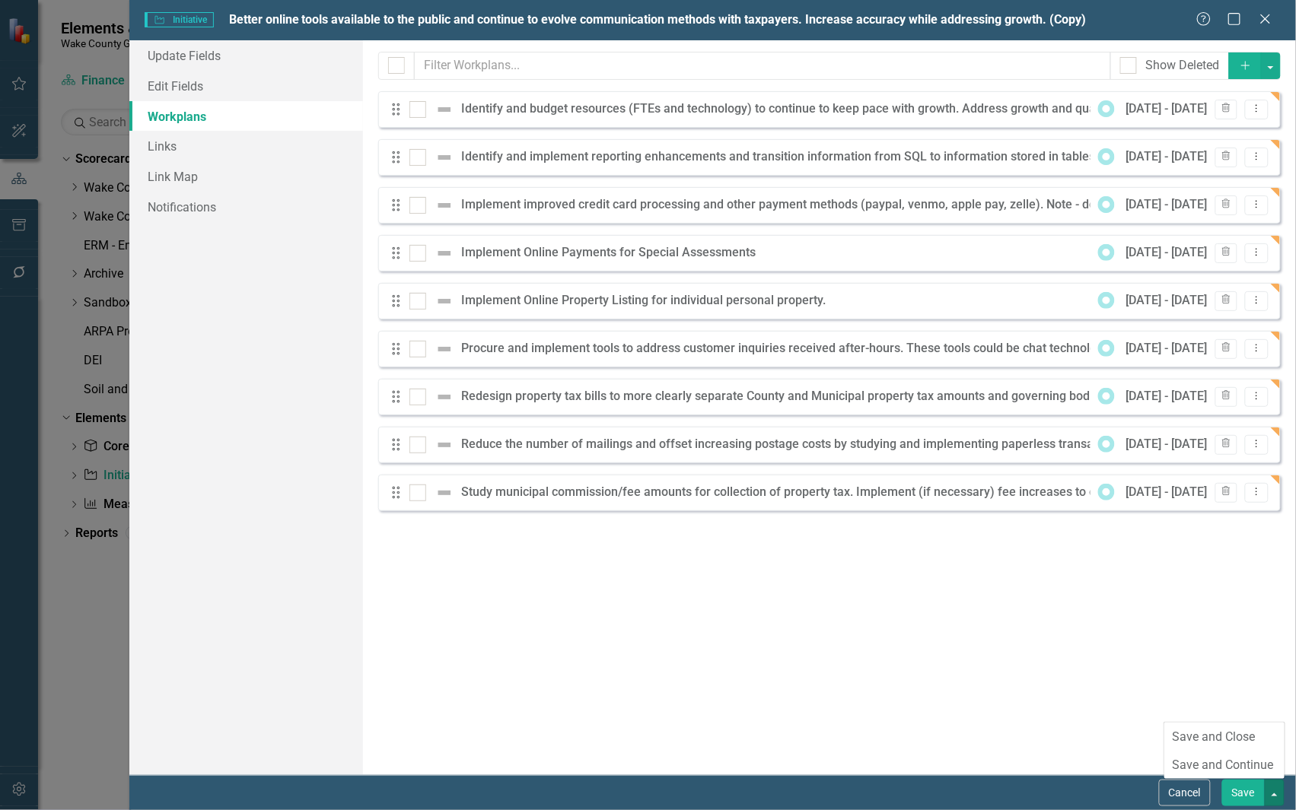
click at [1245, 793] on button "Save" at bounding box center [1243, 793] width 43 height 27
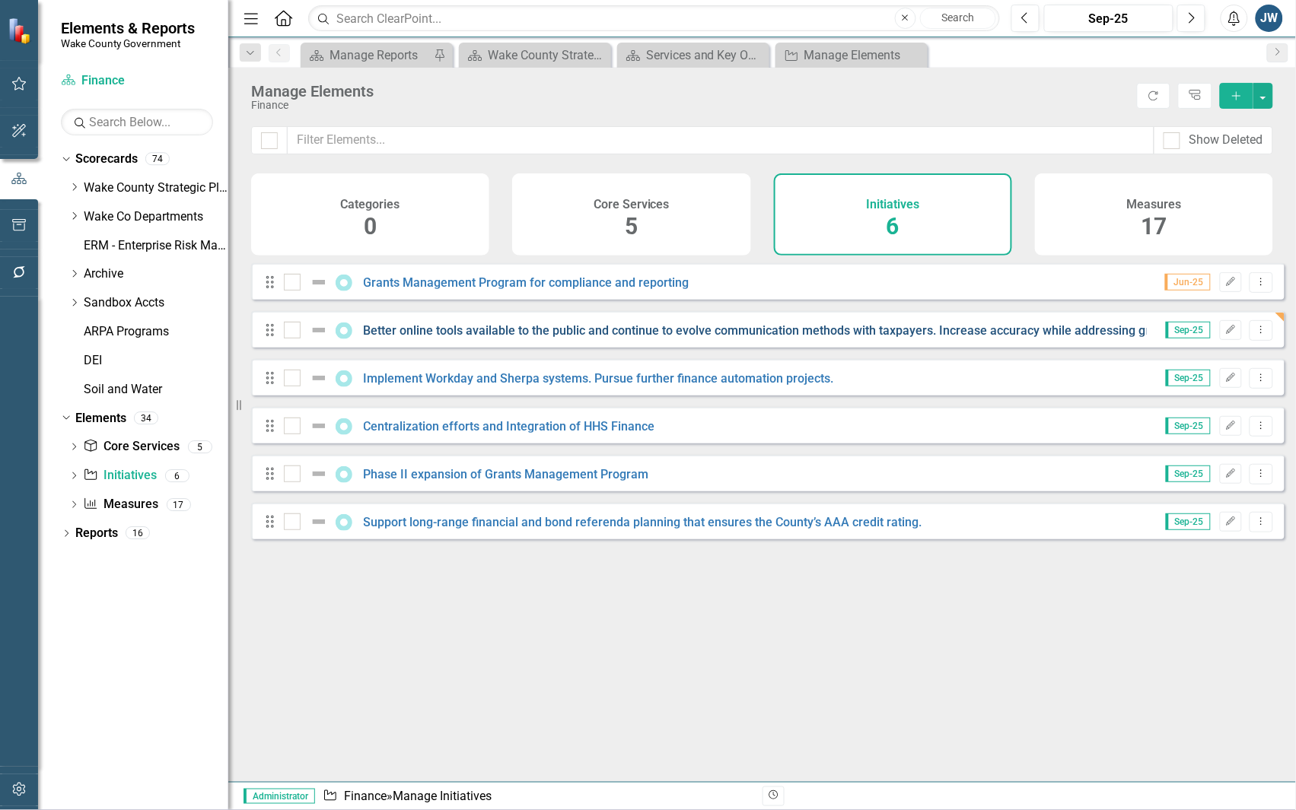
click at [402, 338] on link "Better online tools available to the public and continue to evolve communicatio…" at bounding box center [792, 330] width 856 height 14
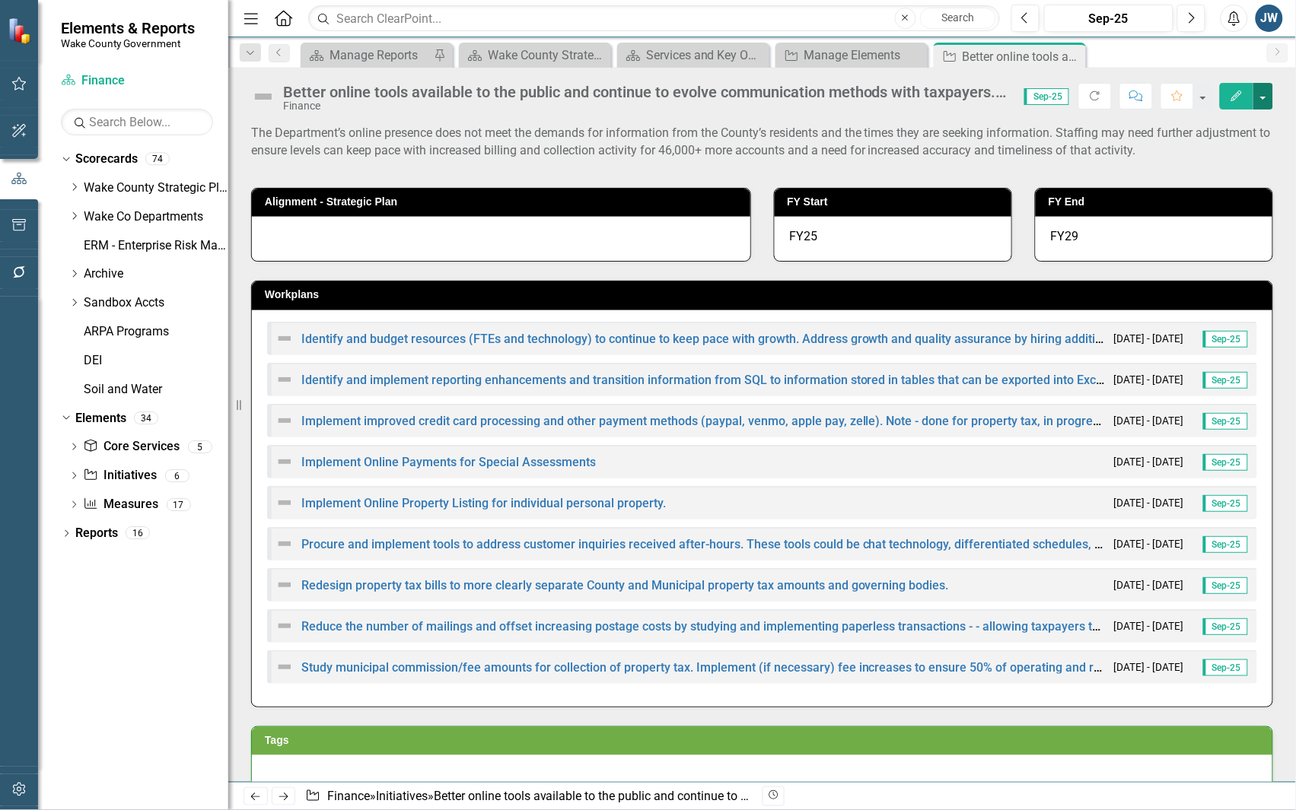
click at [1265, 95] on button "button" at bounding box center [1263, 96] width 20 height 27
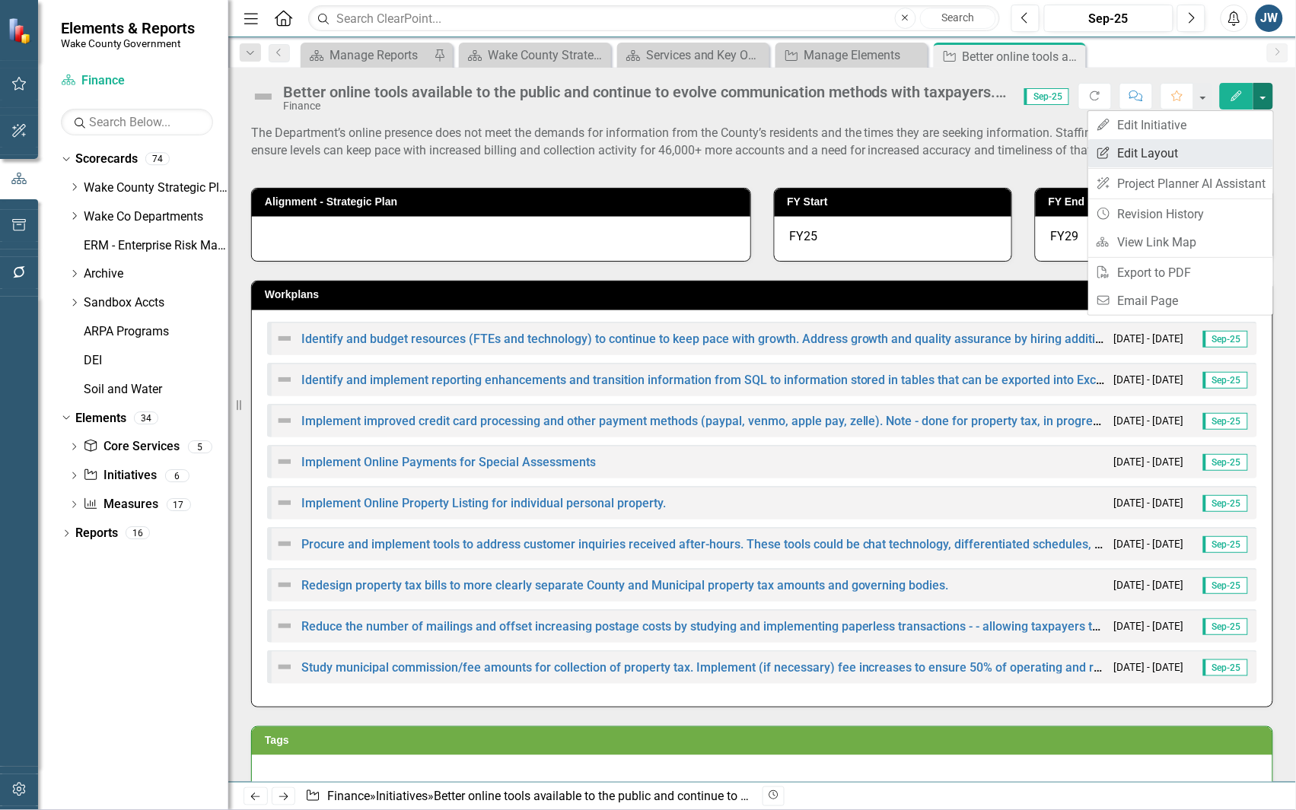
click at [1170, 152] on link "Edit Report Edit Layout" at bounding box center [1180, 153] width 185 height 28
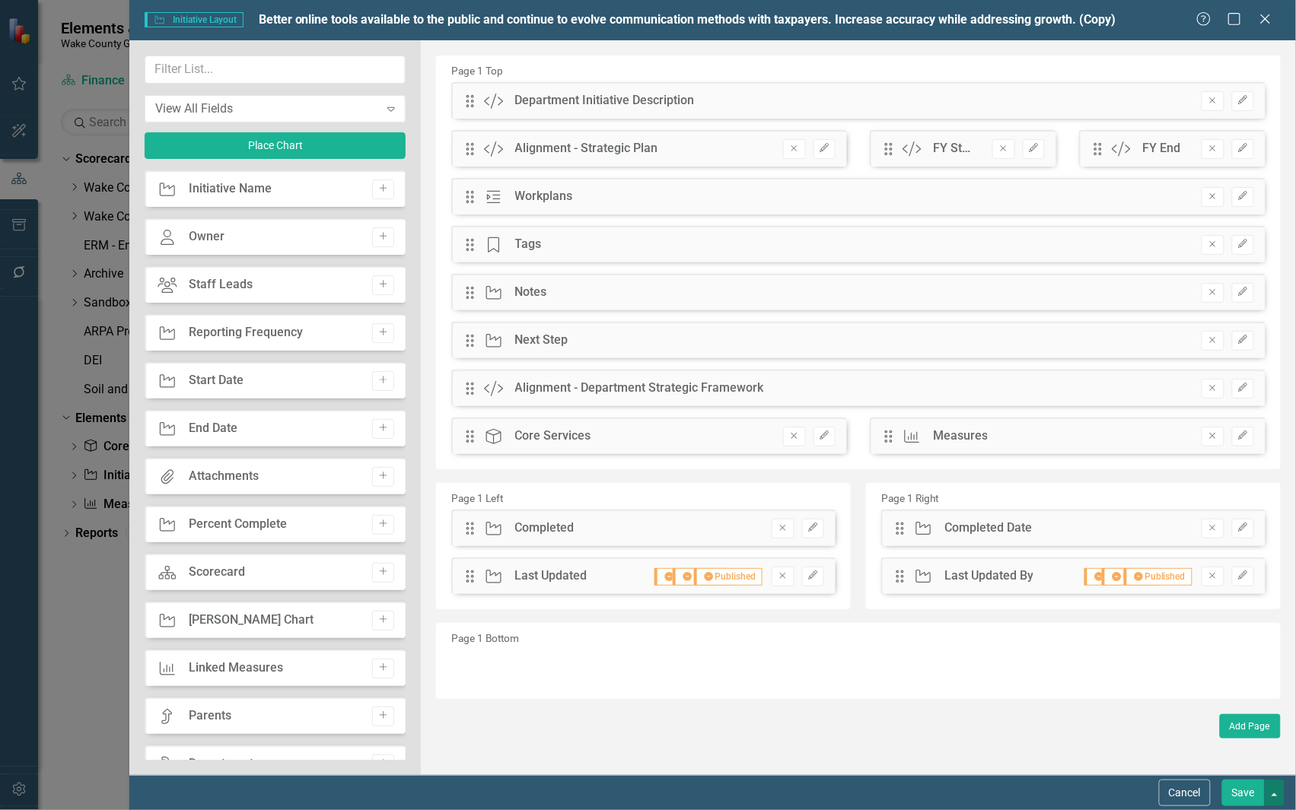
click at [1276, 801] on button "button" at bounding box center [1275, 793] width 20 height 27
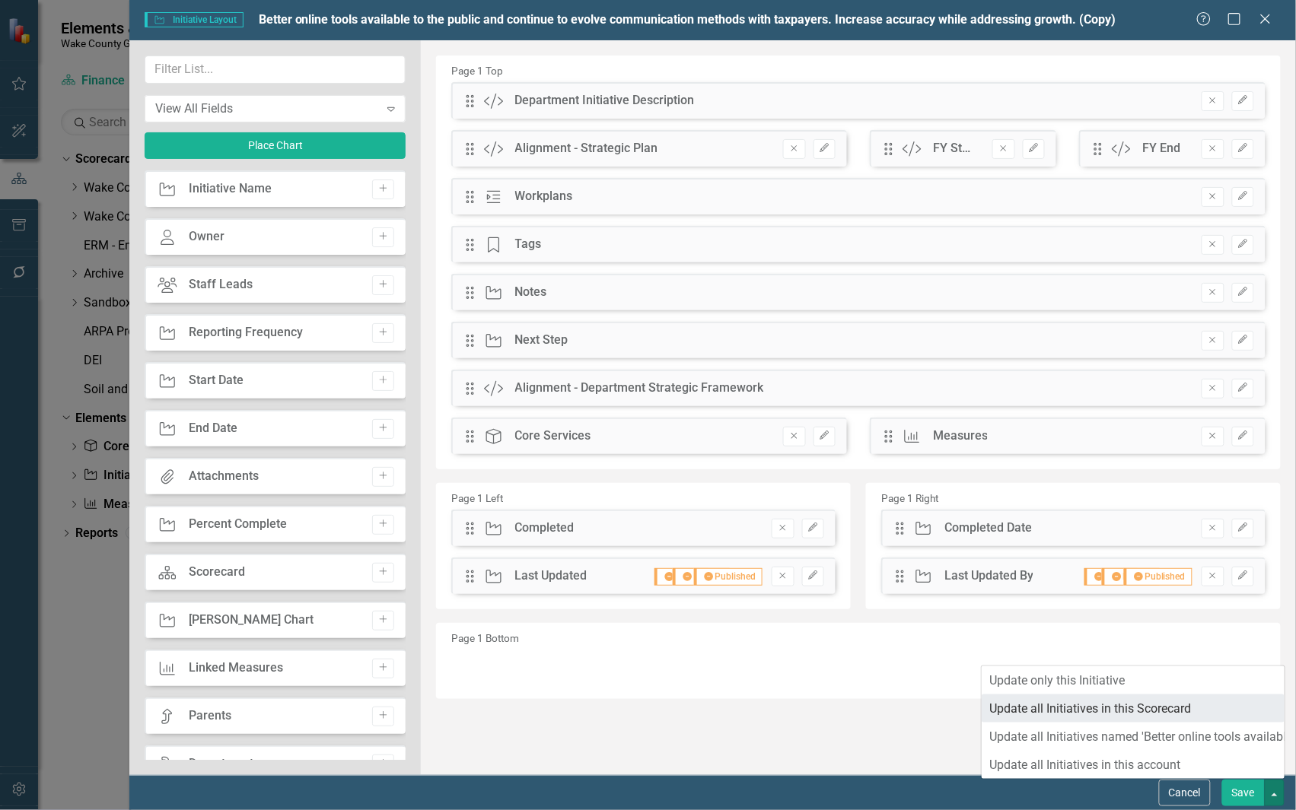
click at [1139, 708] on link "Update all Initiatives in this Scorecard" at bounding box center [1133, 709] width 303 height 28
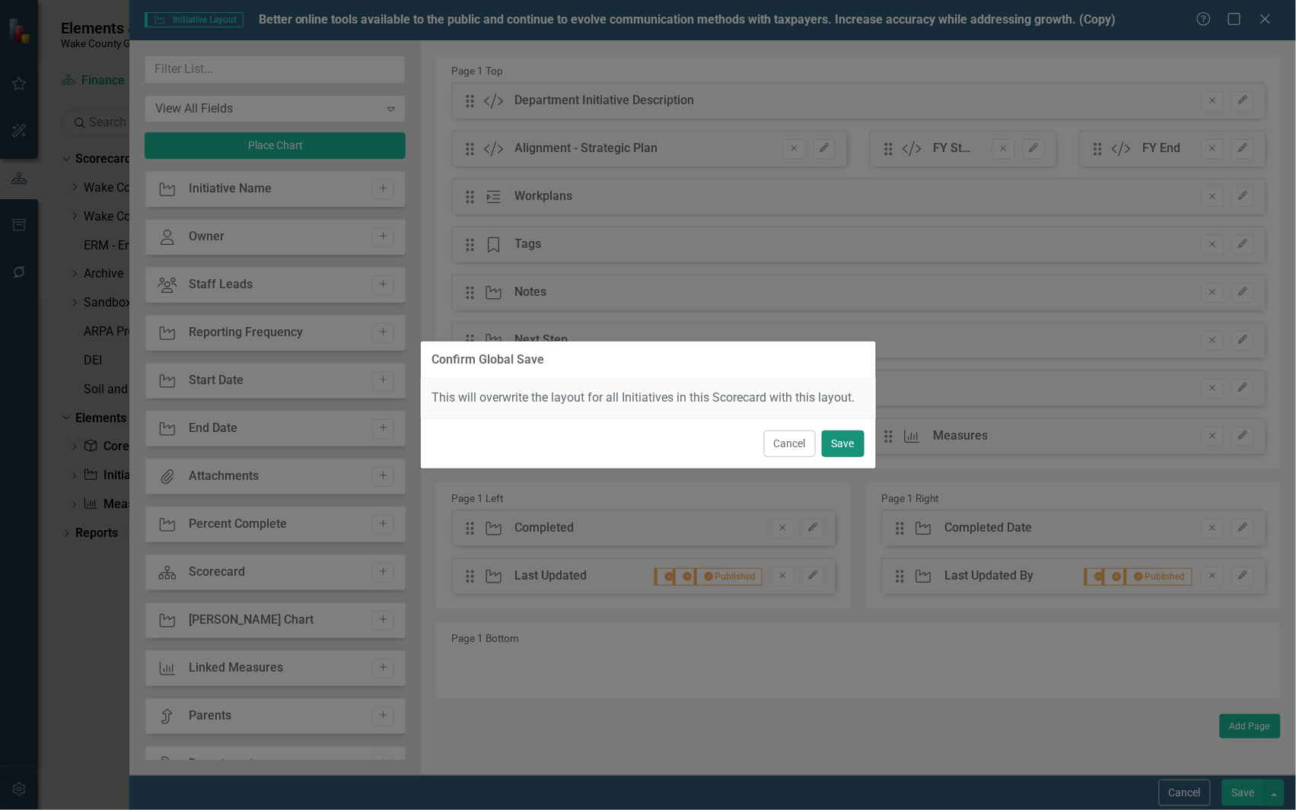
click at [845, 445] on button "Save" at bounding box center [843, 444] width 43 height 27
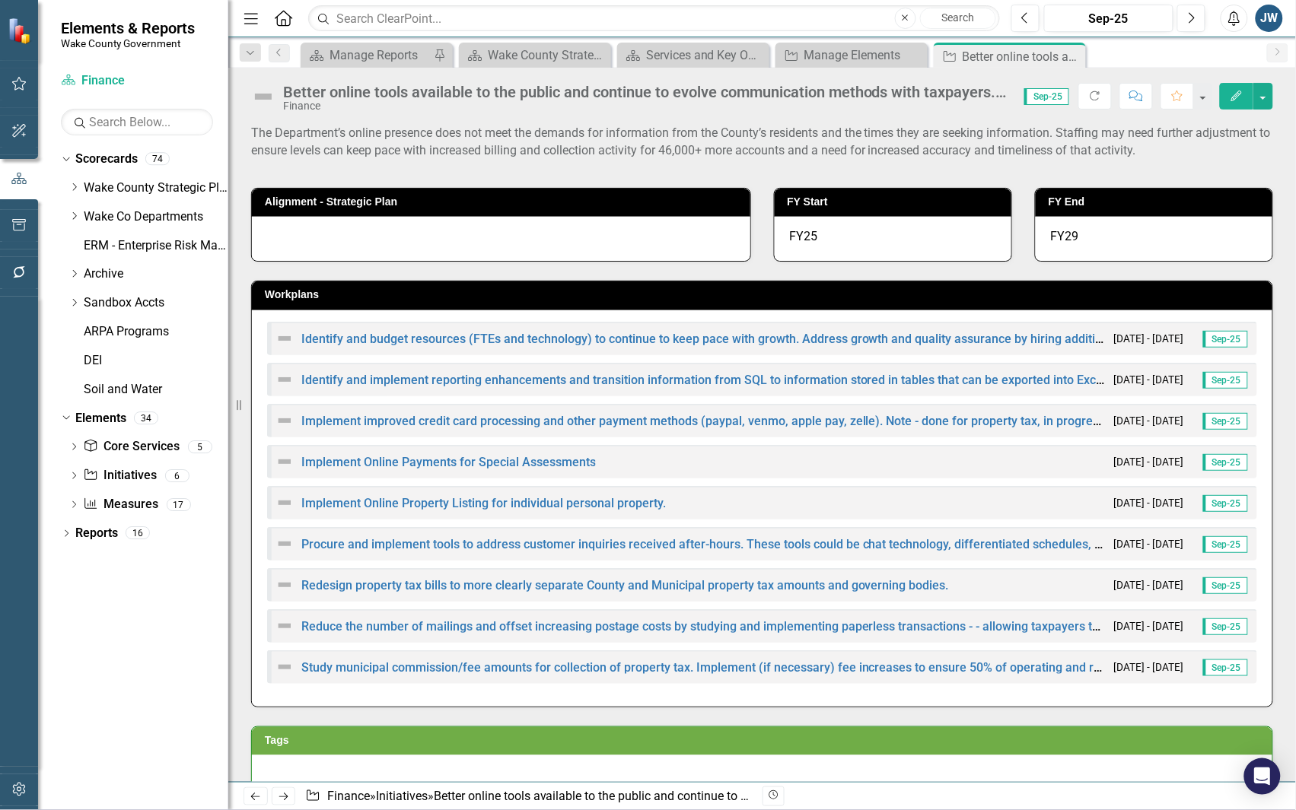
click at [0, 0] on icon "Close" at bounding box center [0, 0] width 0 height 0
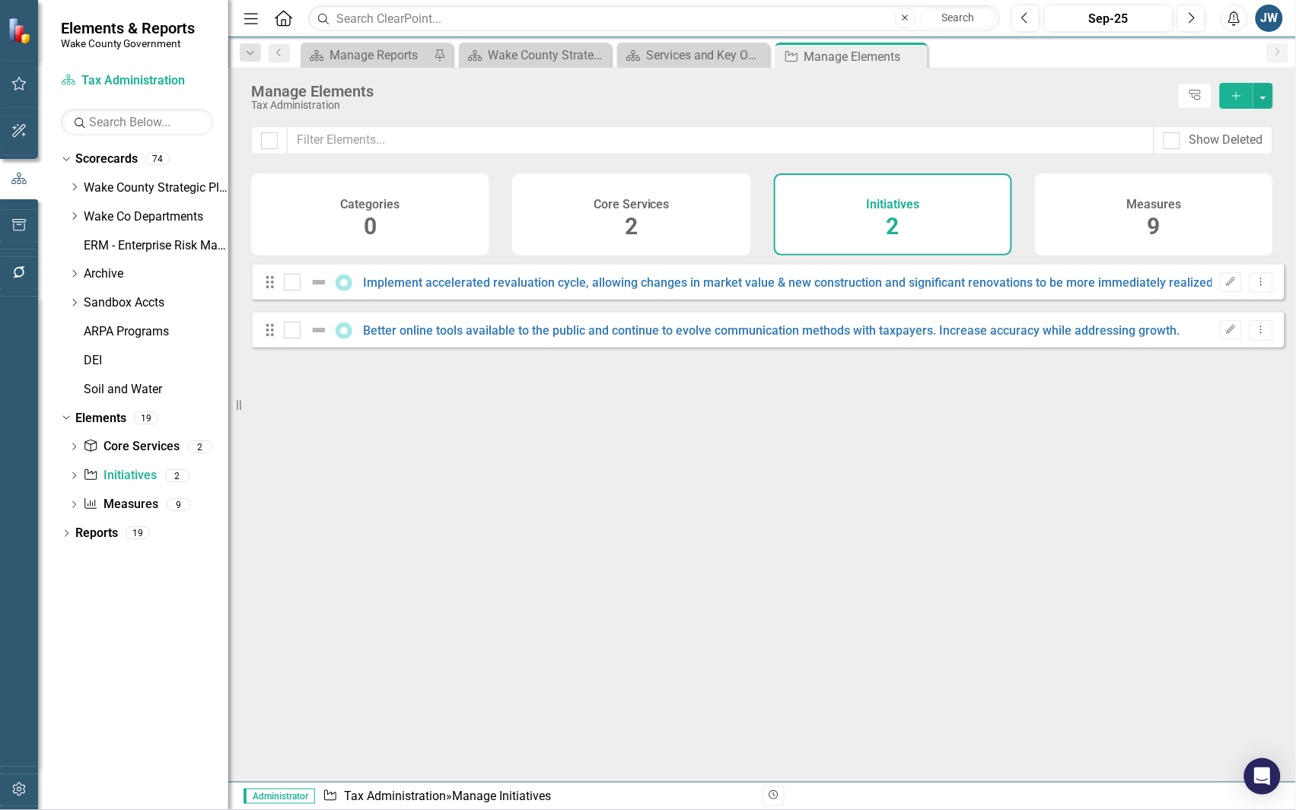
checkbox input "false"
click at [0, 0] on icon "Close" at bounding box center [0, 0] width 0 height 0
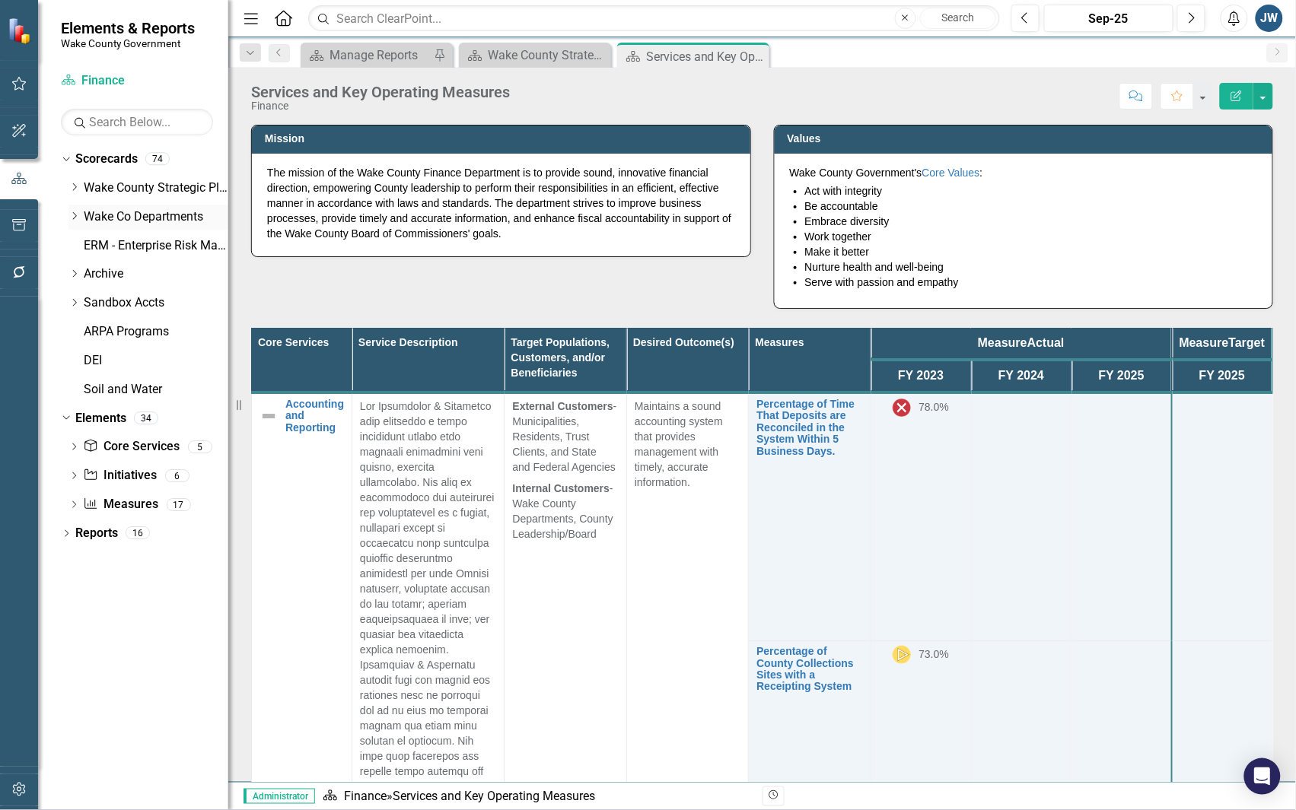
click at [77, 214] on icon "Dropdown" at bounding box center [73, 216] width 11 height 9
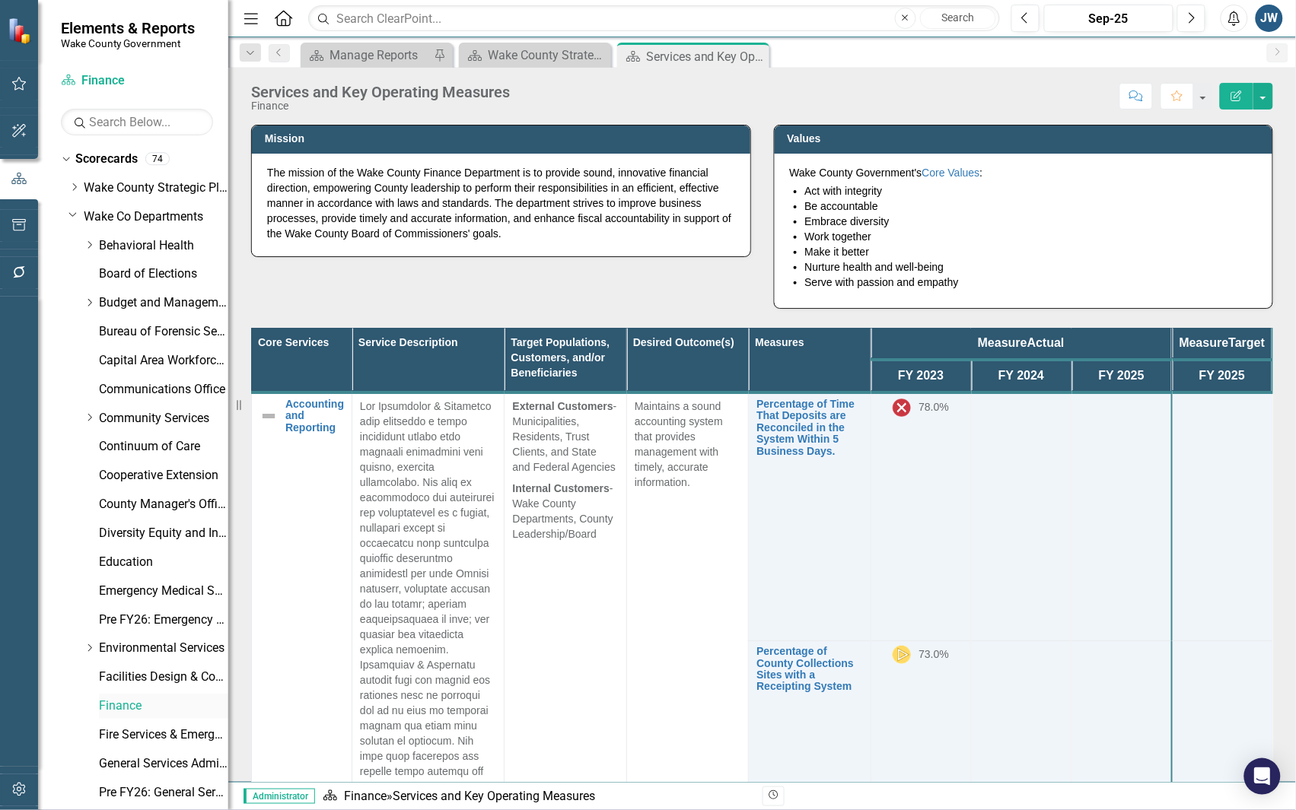
click at [129, 705] on link "Finance" at bounding box center [163, 707] width 129 height 18
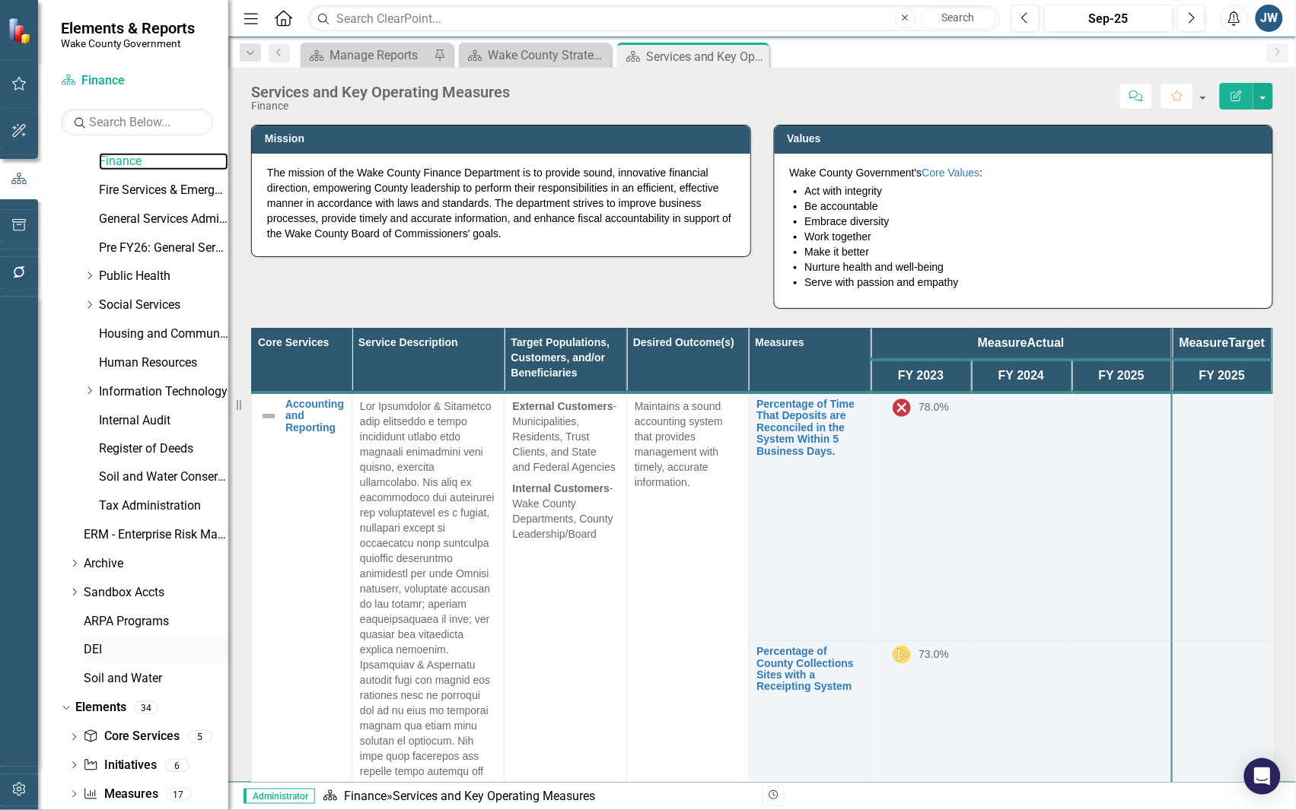
scroll to position [575, 0]
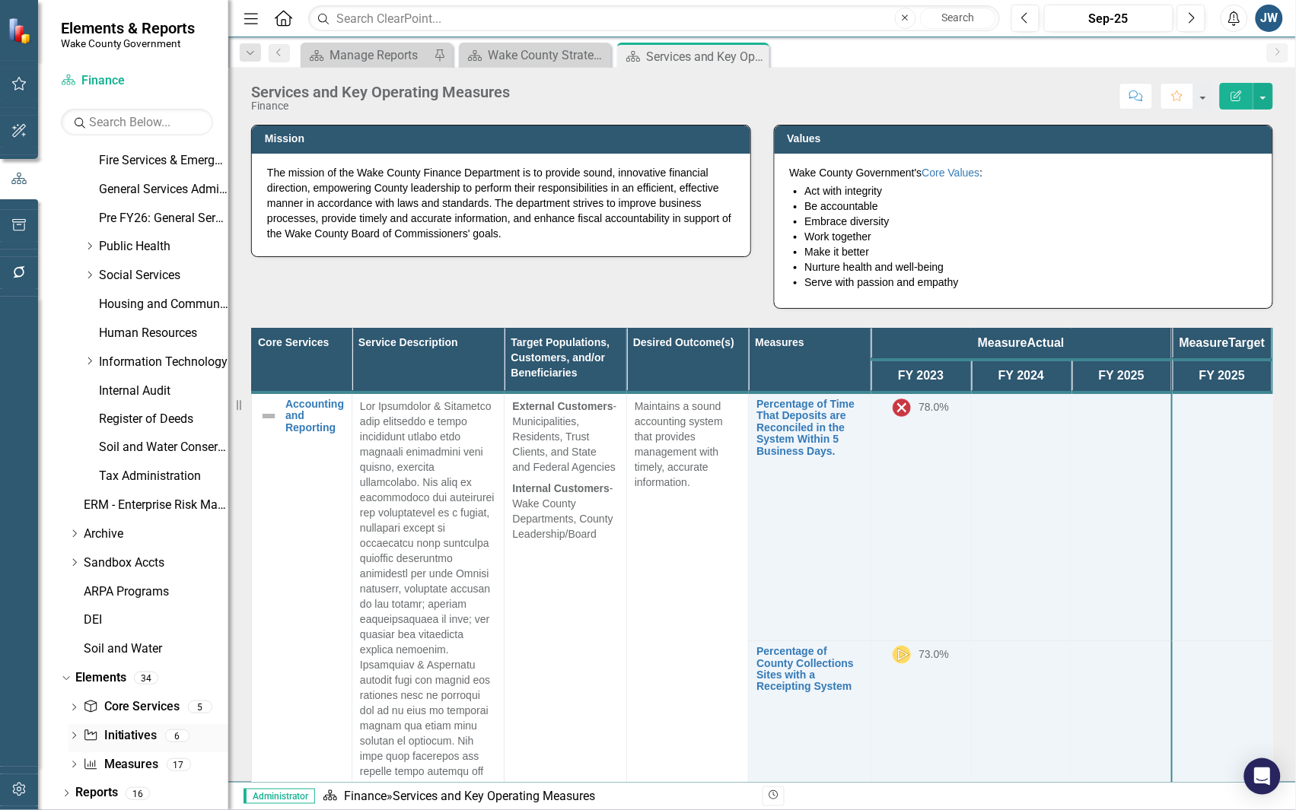
click at [124, 730] on link "Initiative Initiatives" at bounding box center [120, 737] width 74 height 18
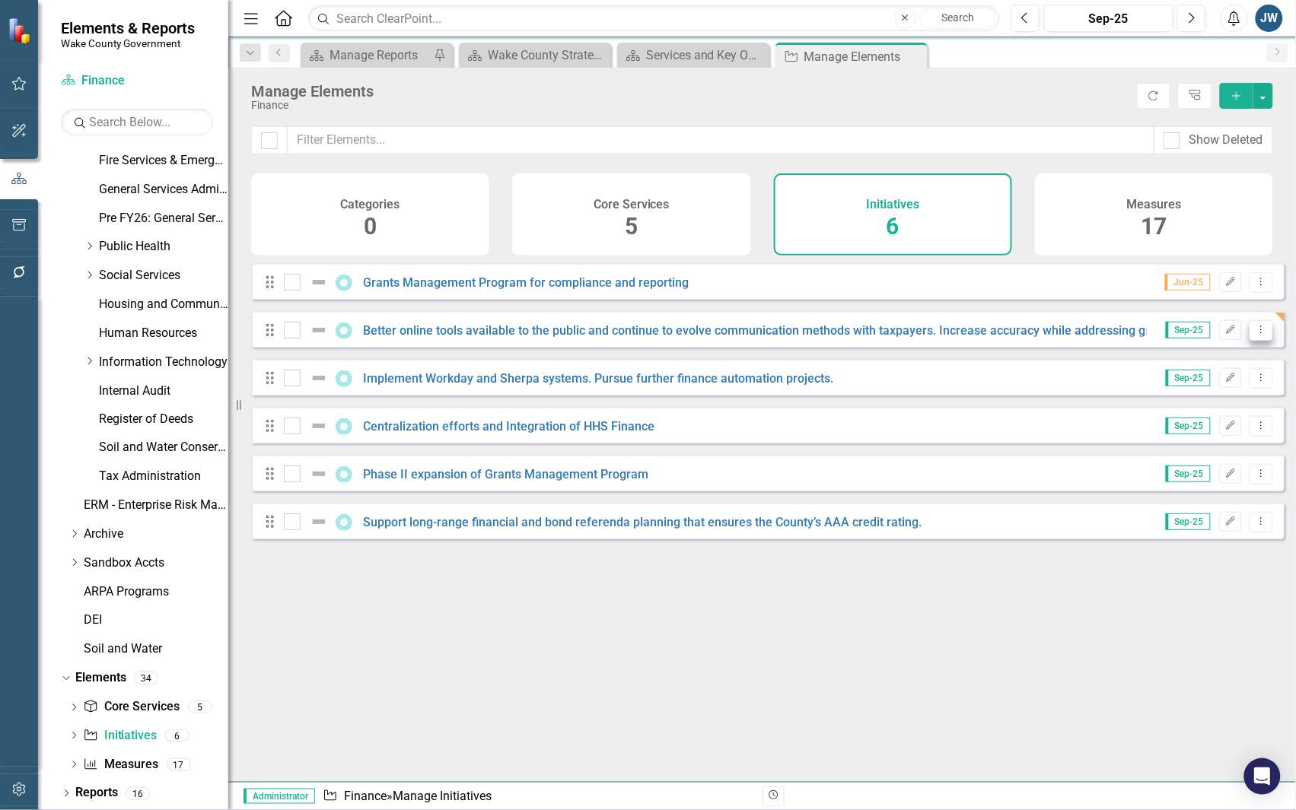
click at [1255, 335] on icon "Dropdown Menu" at bounding box center [1261, 330] width 13 height 10
click at [1201, 447] on link "Trash Delete Initiative" at bounding box center [1193, 452] width 136 height 28
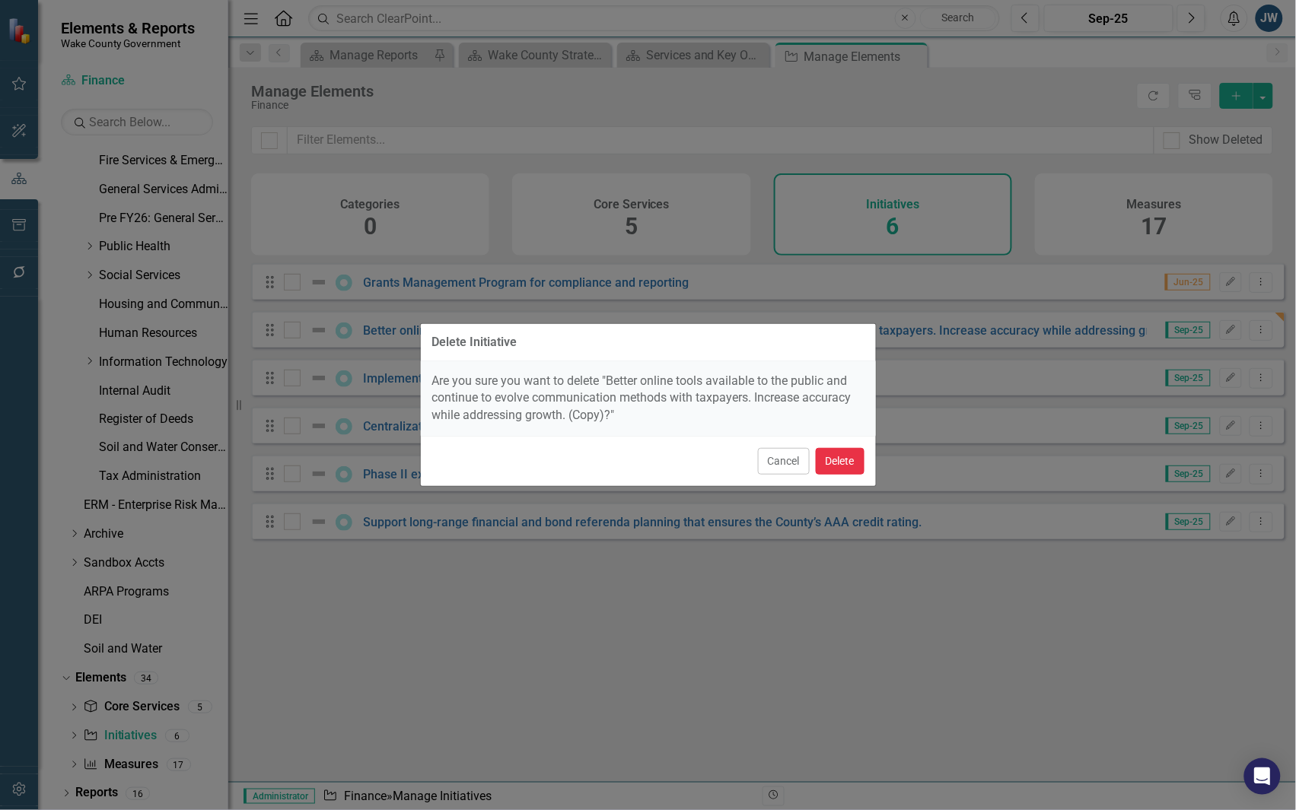
click at [829, 461] on button "Delete" at bounding box center [840, 461] width 49 height 27
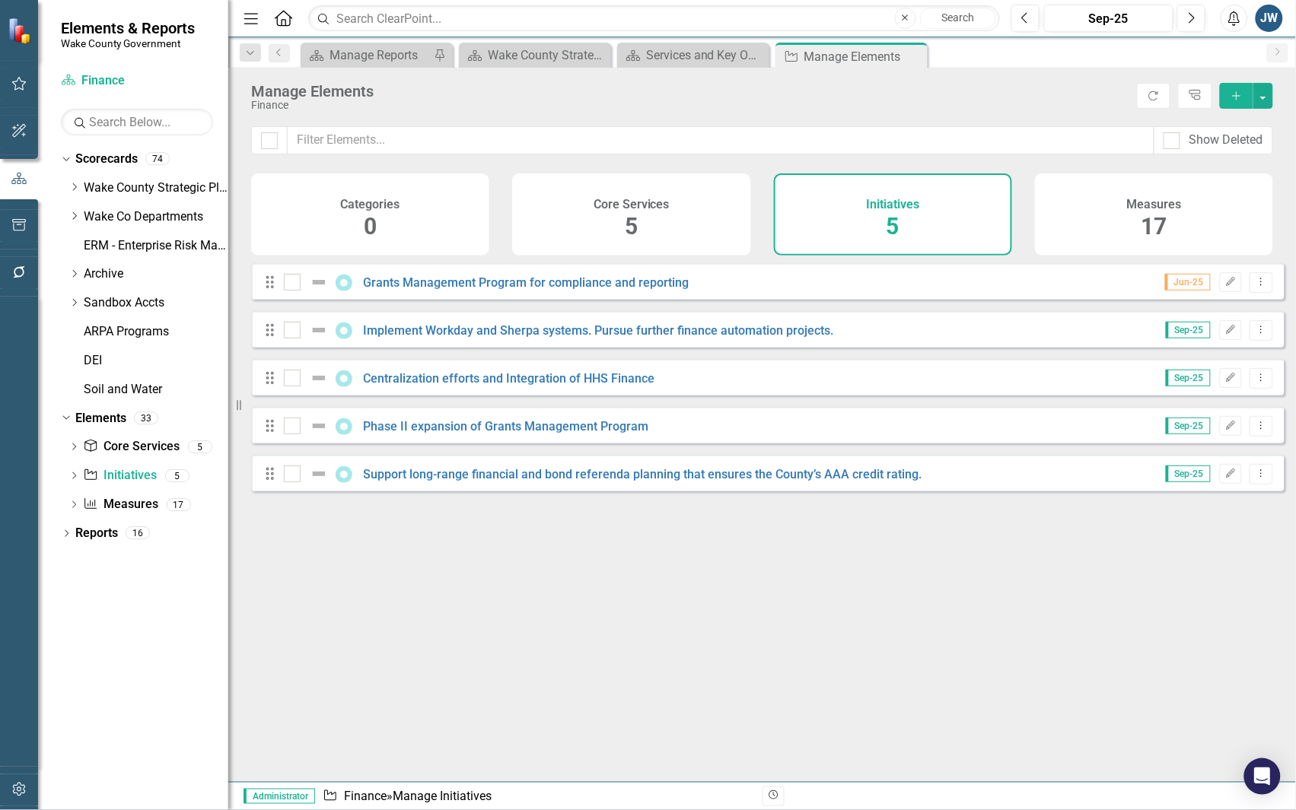
click at [702, 633] on div "Looks like you don't have any Initiatives set up yet. Why don't you add an Init…" at bounding box center [767, 503] width 1033 height 481
click at [599, 338] on link "Implement Workday and Sherpa systems. Pursue further finance automation project…" at bounding box center [599, 330] width 470 height 14
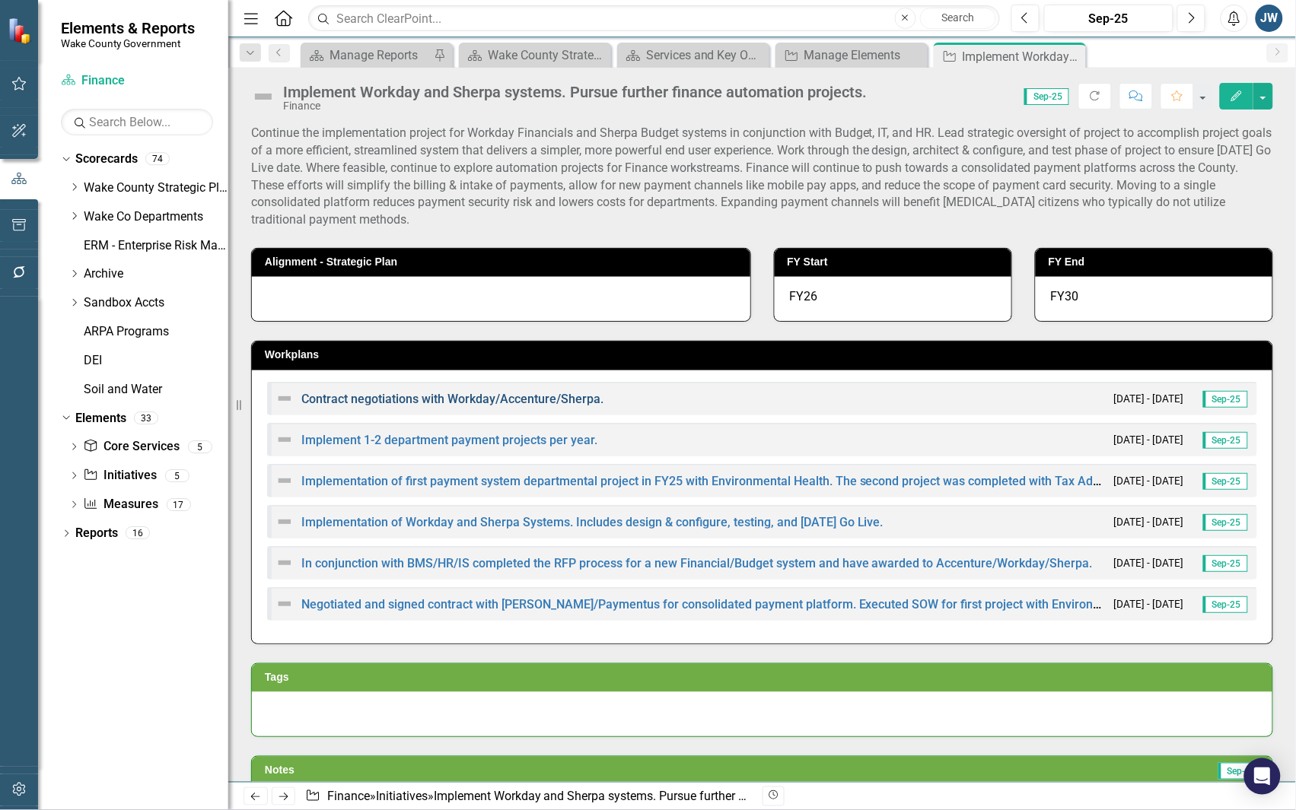
click at [556, 396] on link "Contract negotiations with Workday/Accenture/Sherpa." at bounding box center [452, 399] width 302 height 14
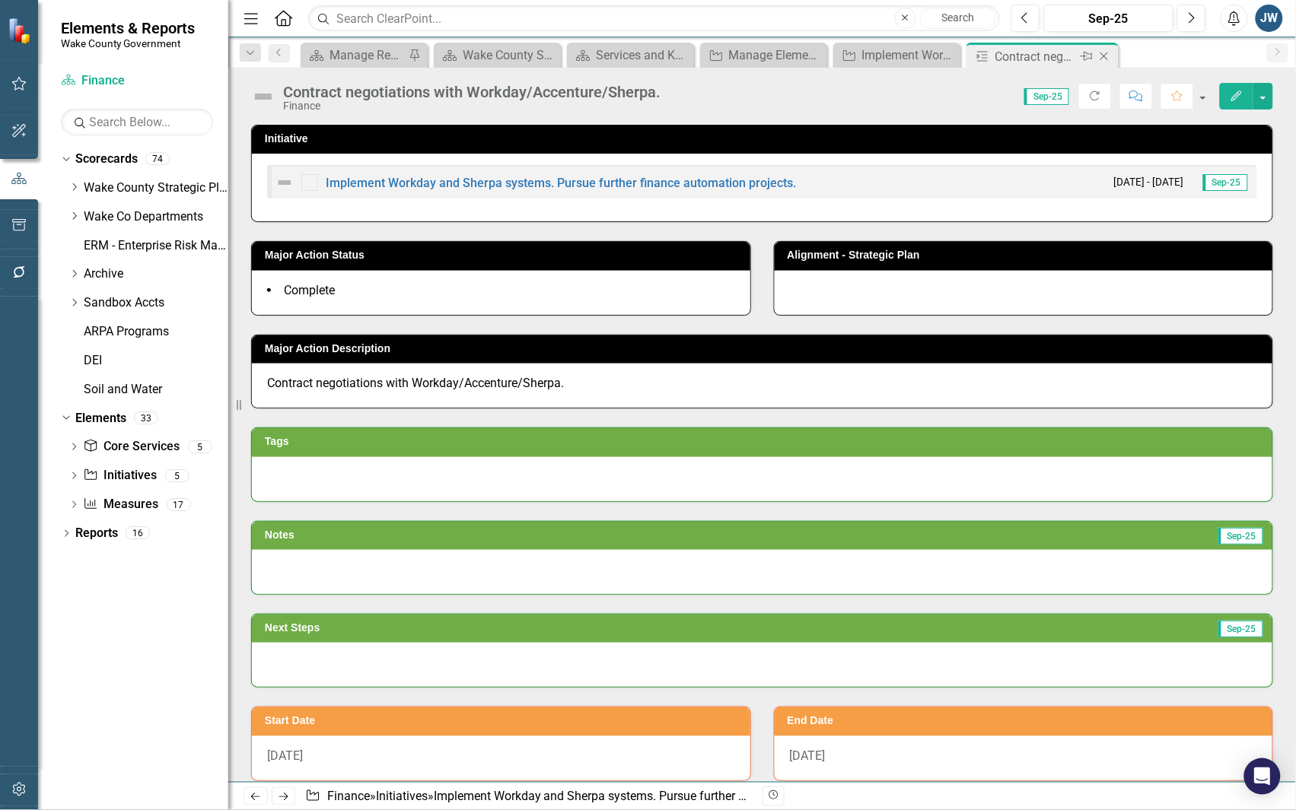
click at [1100, 58] on icon "Close" at bounding box center [1103, 56] width 15 height 12
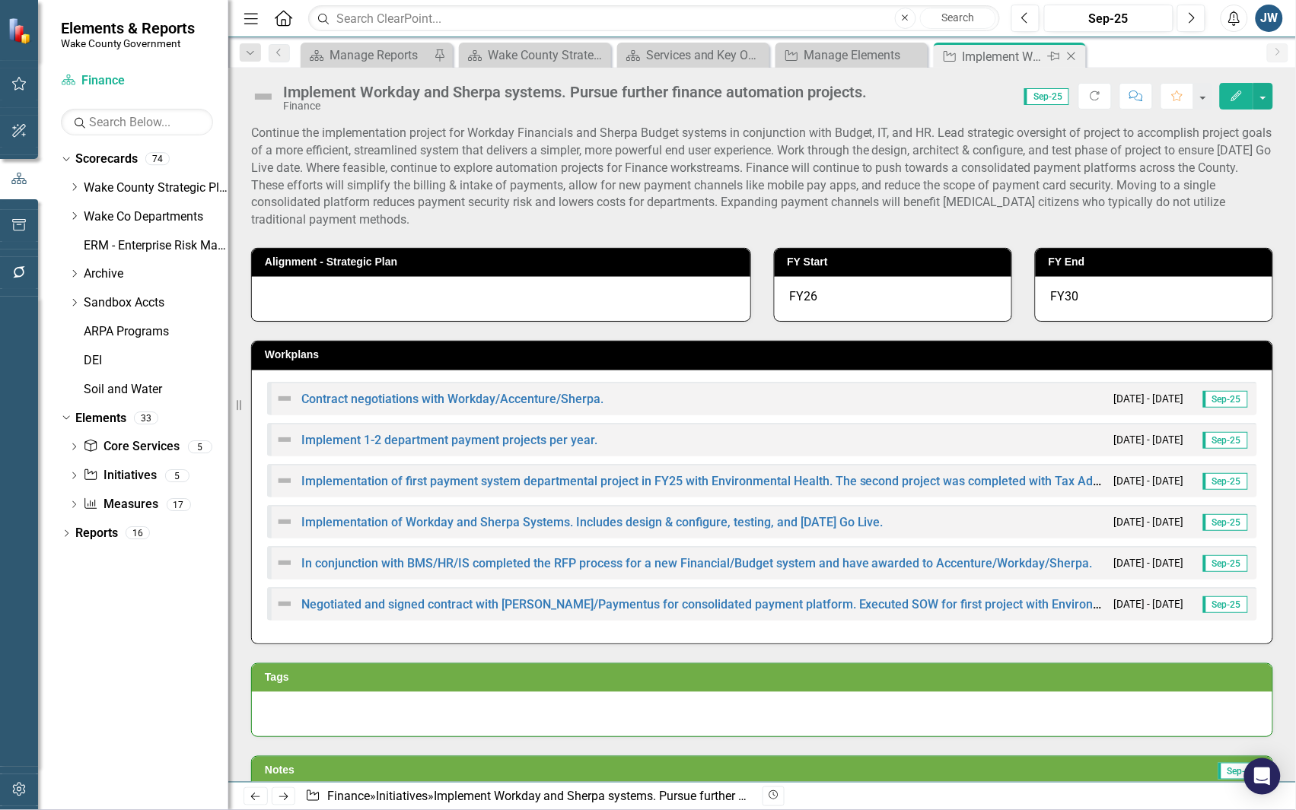
click at [1071, 56] on icon "Close" at bounding box center [1071, 56] width 15 height 12
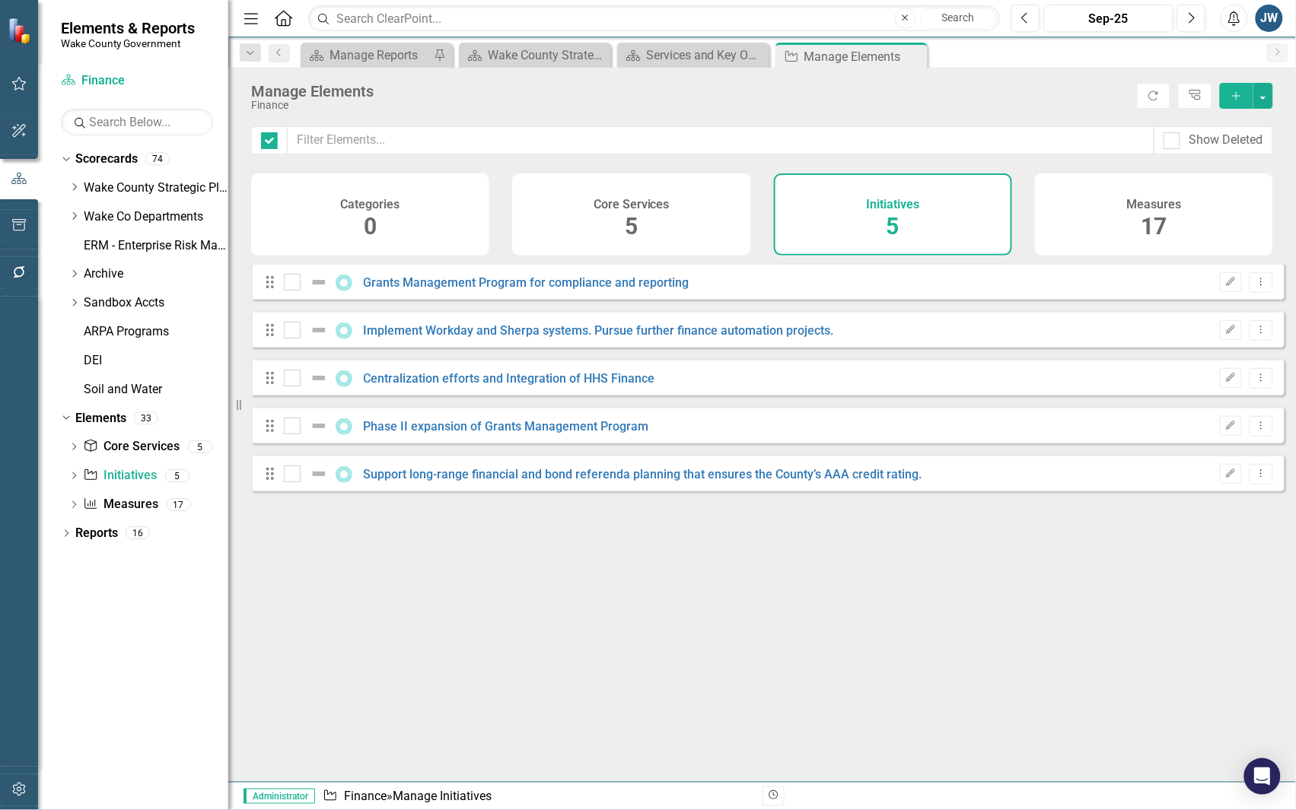
checkbox input "false"
click at [536, 434] on link "Phase II expansion of Grants Management Program" at bounding box center [506, 426] width 285 height 14
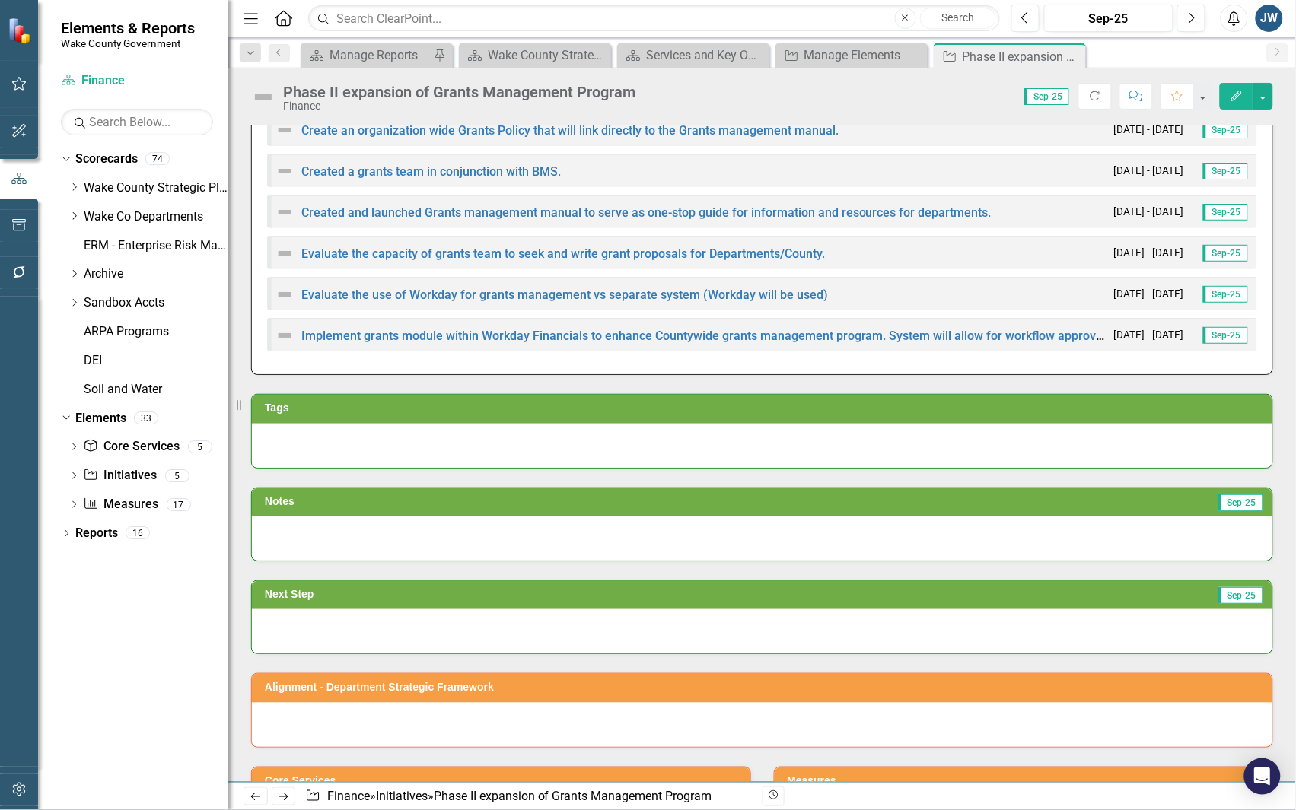
scroll to position [446, 0]
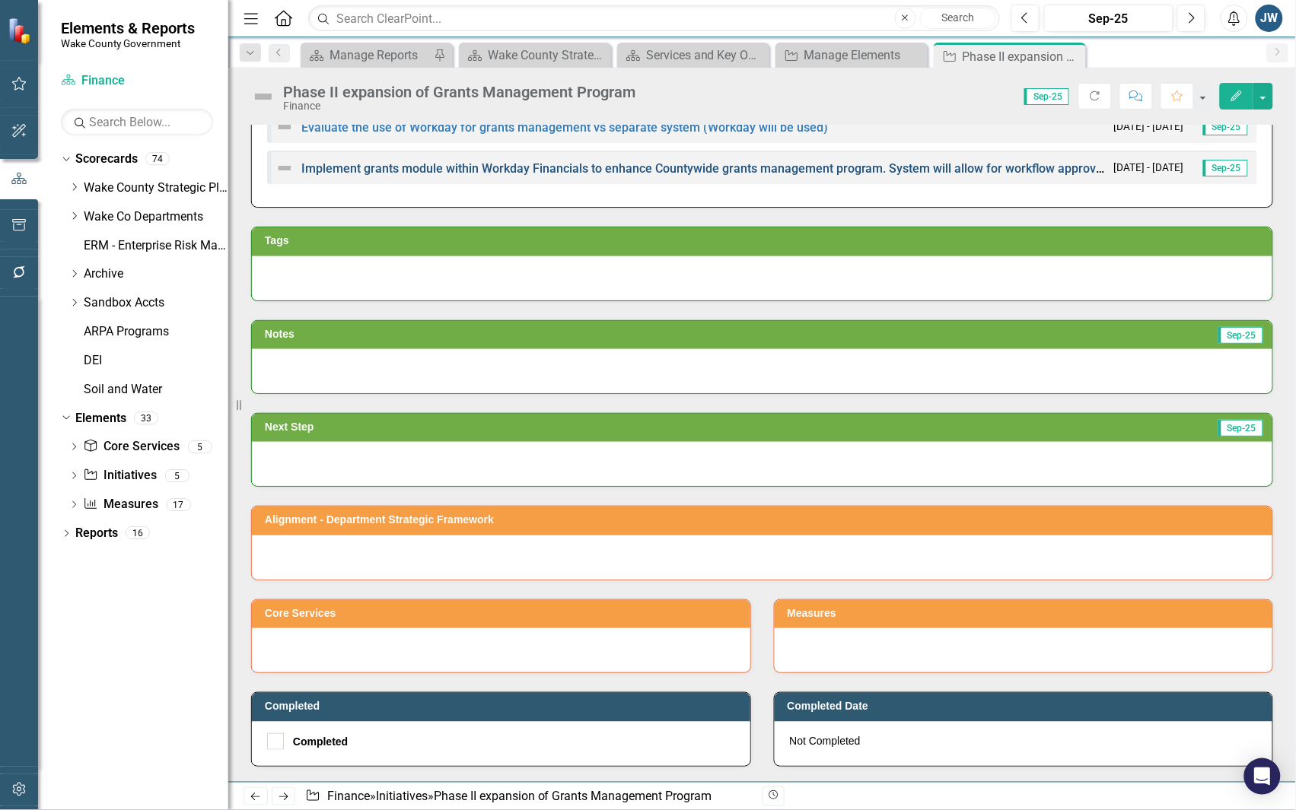
click at [769, 161] on link "Implement grants module within Workday Financials to enhance Countywide grants …" at bounding box center [904, 168] width 1207 height 14
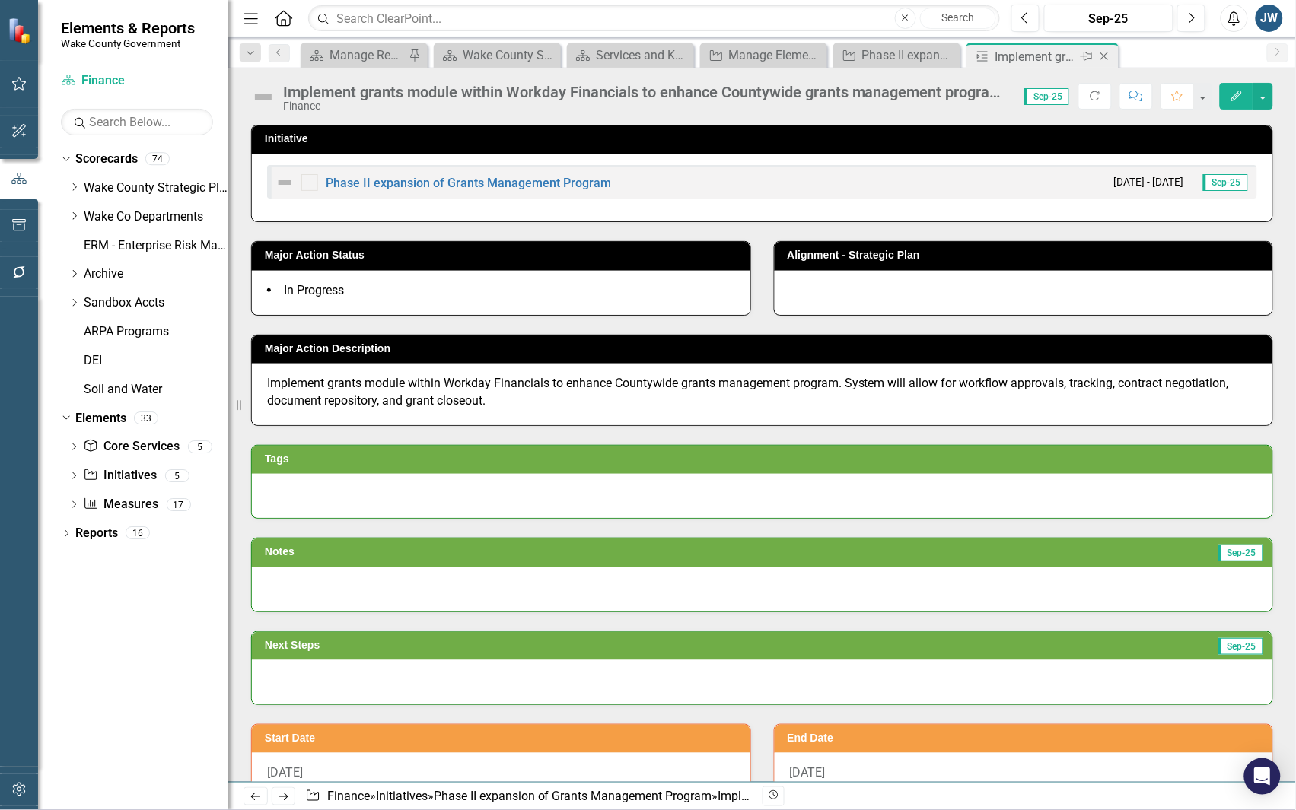
click at [1105, 55] on icon at bounding box center [1104, 57] width 8 height 8
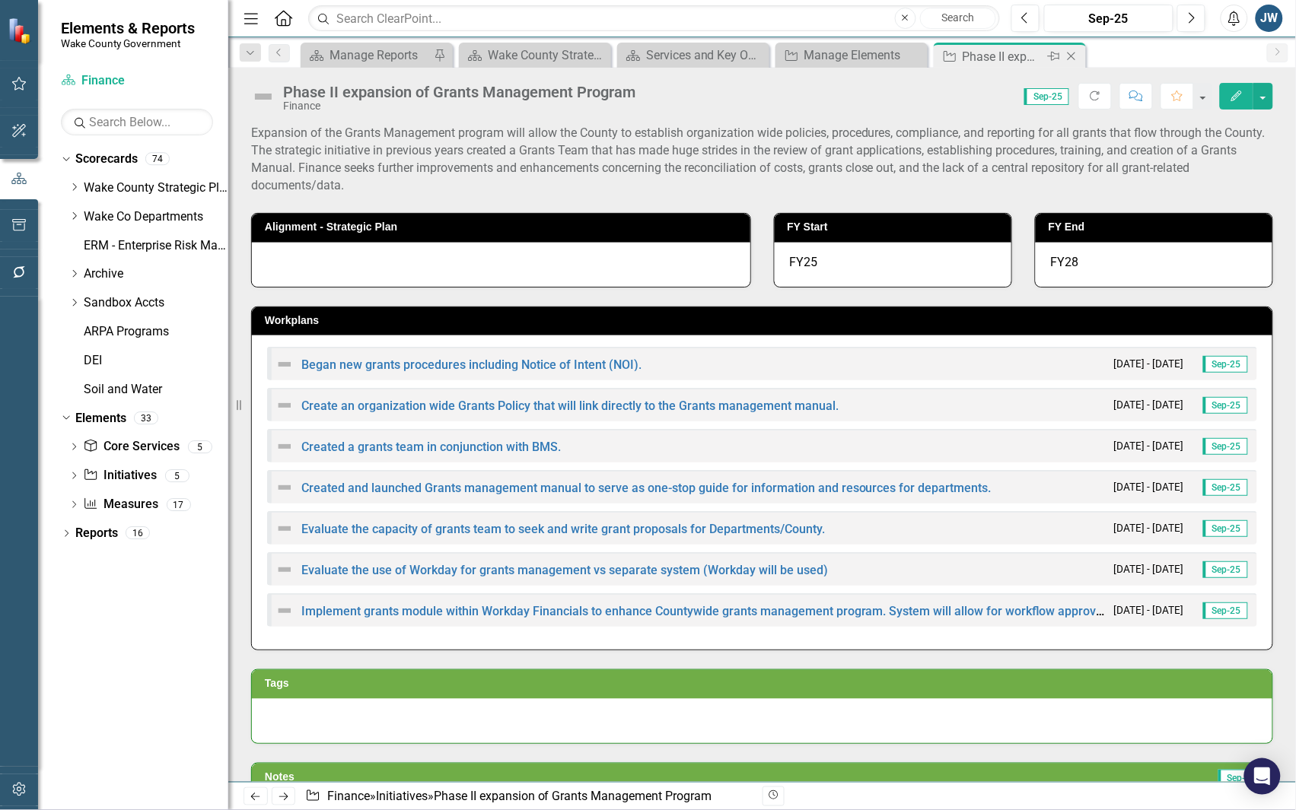
click at [1074, 56] on icon "Close" at bounding box center [1071, 56] width 15 height 12
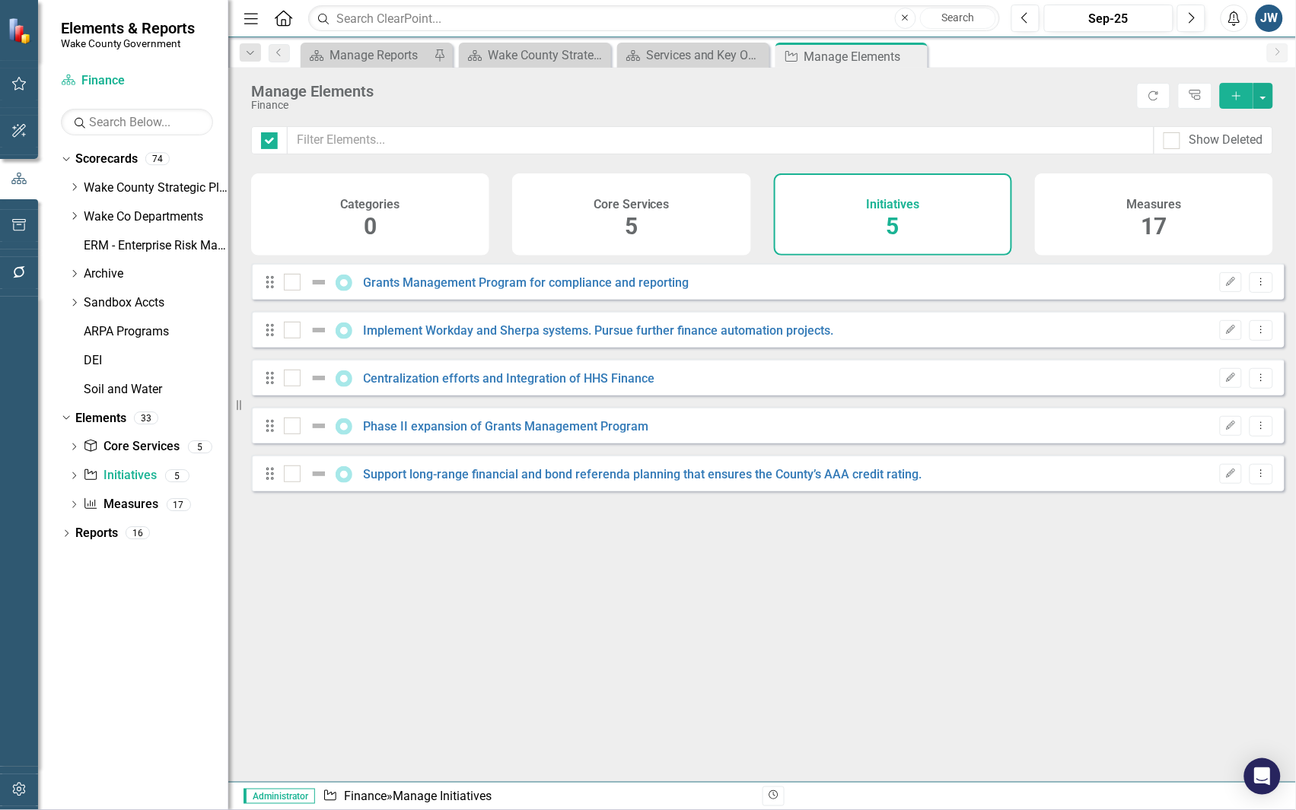
checkbox input "false"
click at [759, 480] on link "Support long-range financial and bond referenda planning that ensures the Count…" at bounding box center [643, 474] width 558 height 14
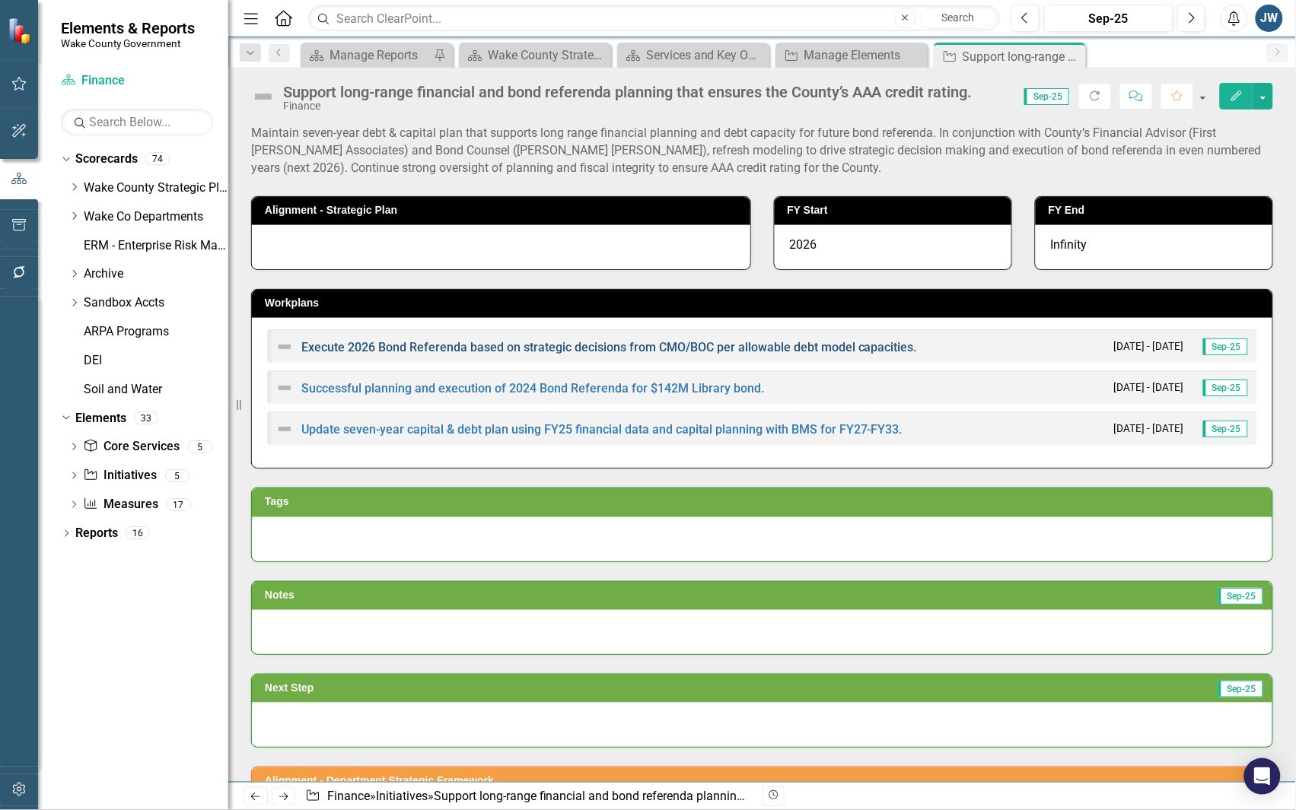
click at [721, 346] on link "Execute 2026 Bond Referenda based on strategic decisions from CMO/BOC per allow…" at bounding box center [609, 347] width 616 height 14
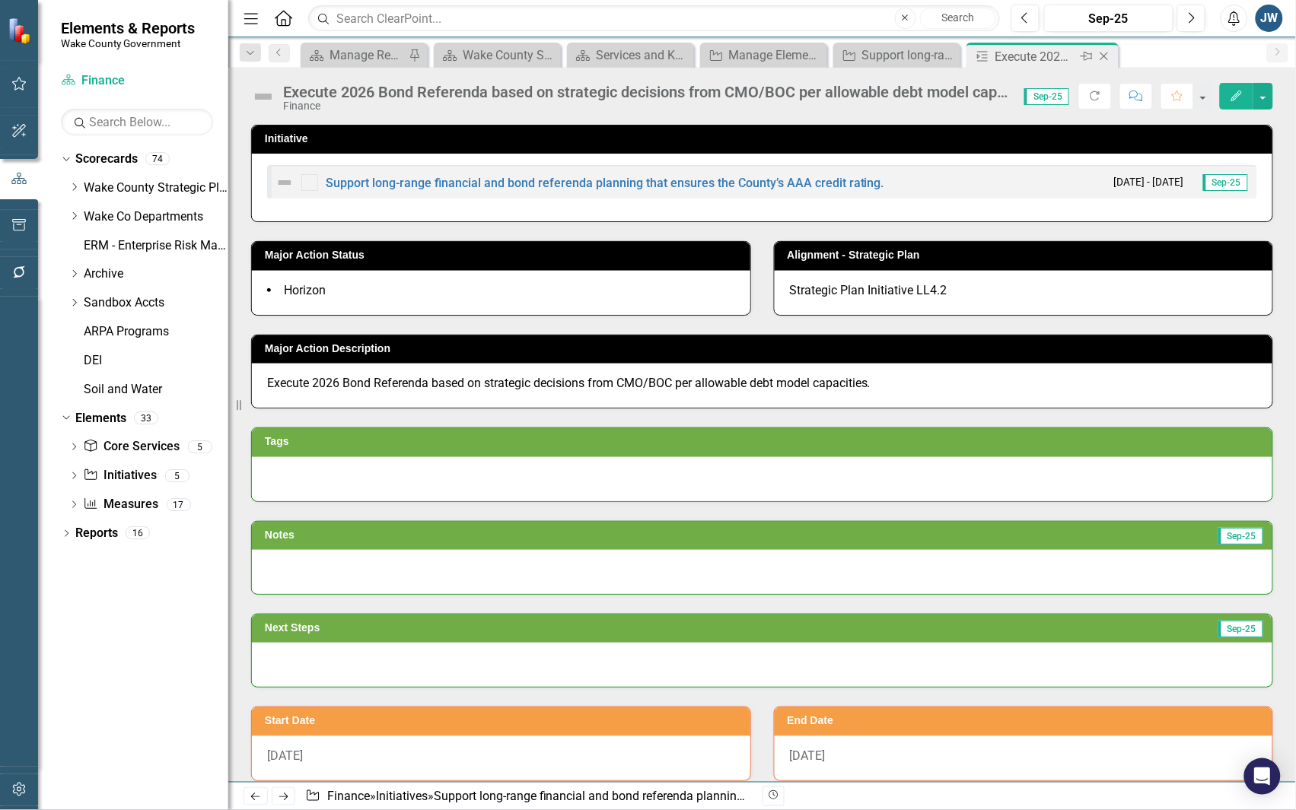
click at [1104, 58] on icon "Close" at bounding box center [1103, 56] width 15 height 12
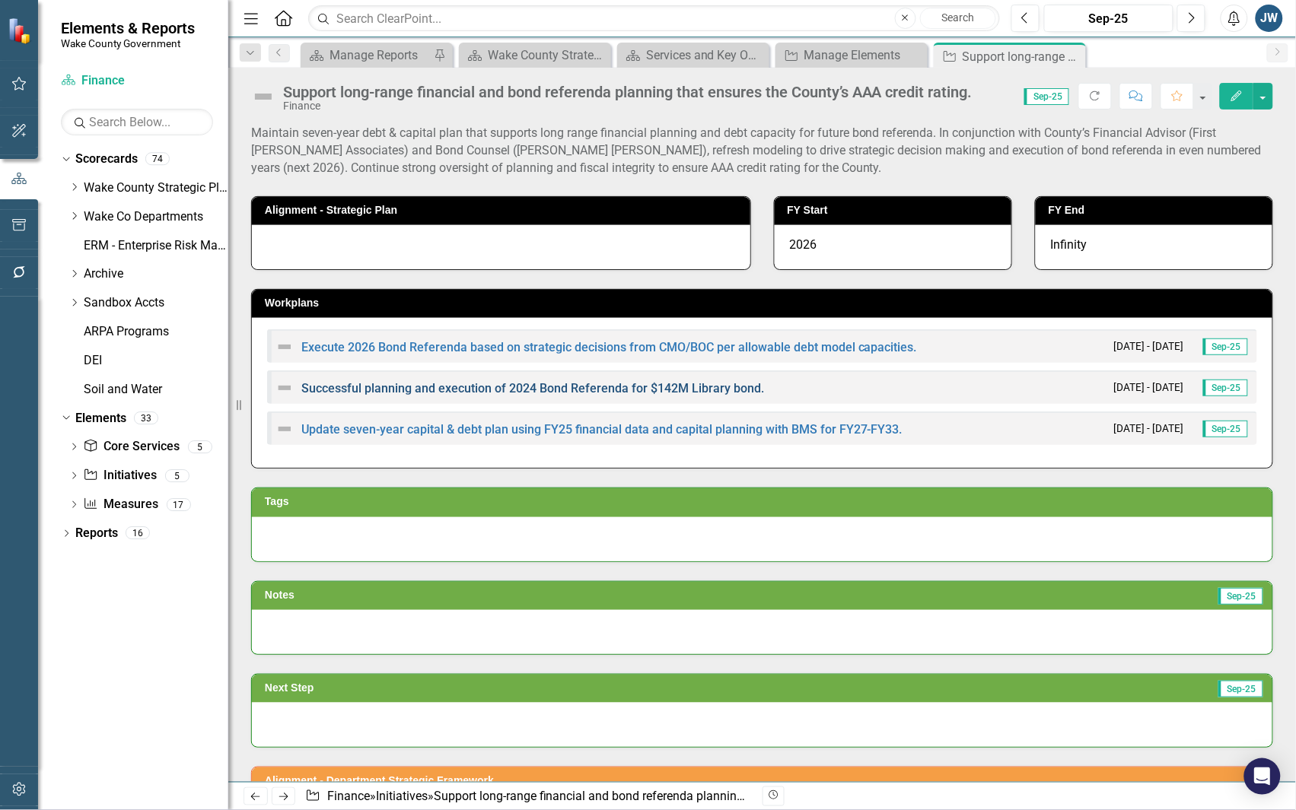
click at [664, 385] on link "Successful planning and execution of 2024 Bond Referenda for $142M Library bond." at bounding box center [532, 388] width 463 height 14
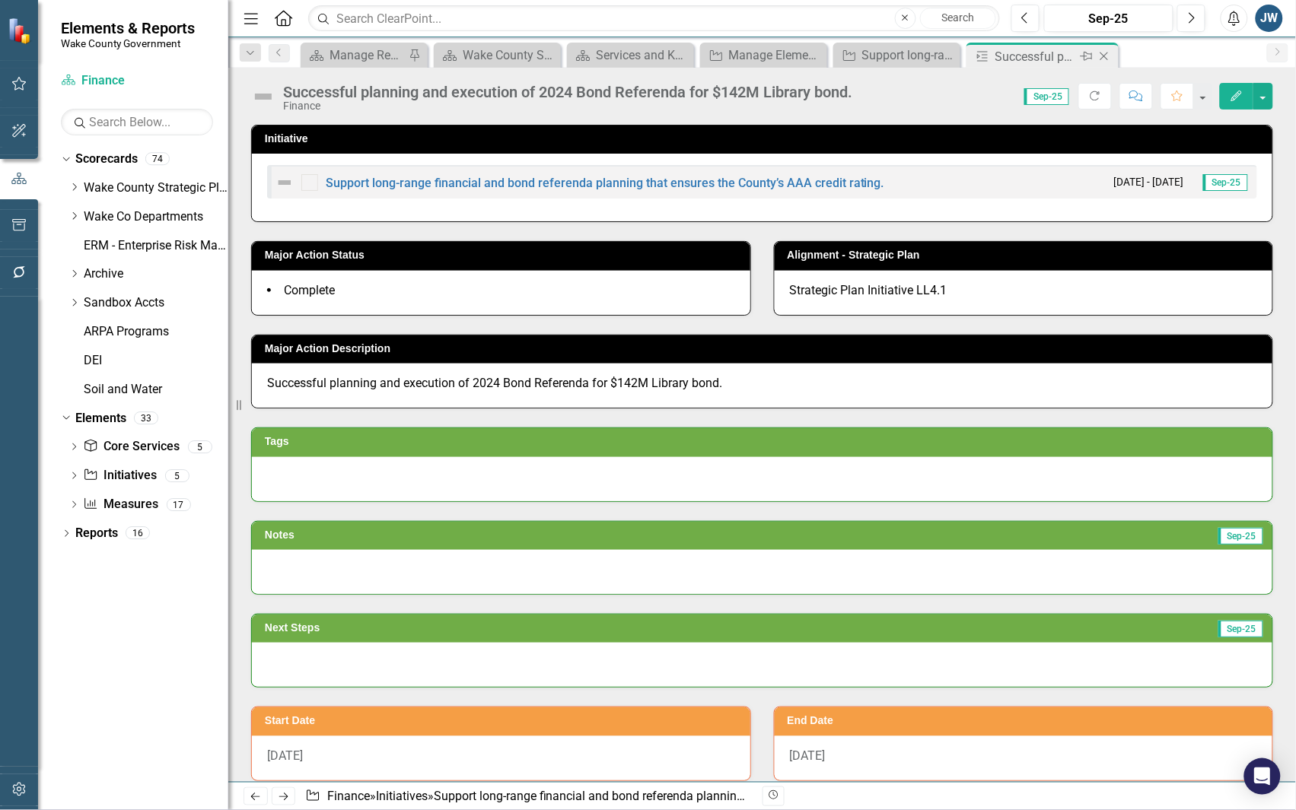
click at [1101, 54] on icon at bounding box center [1104, 57] width 8 height 8
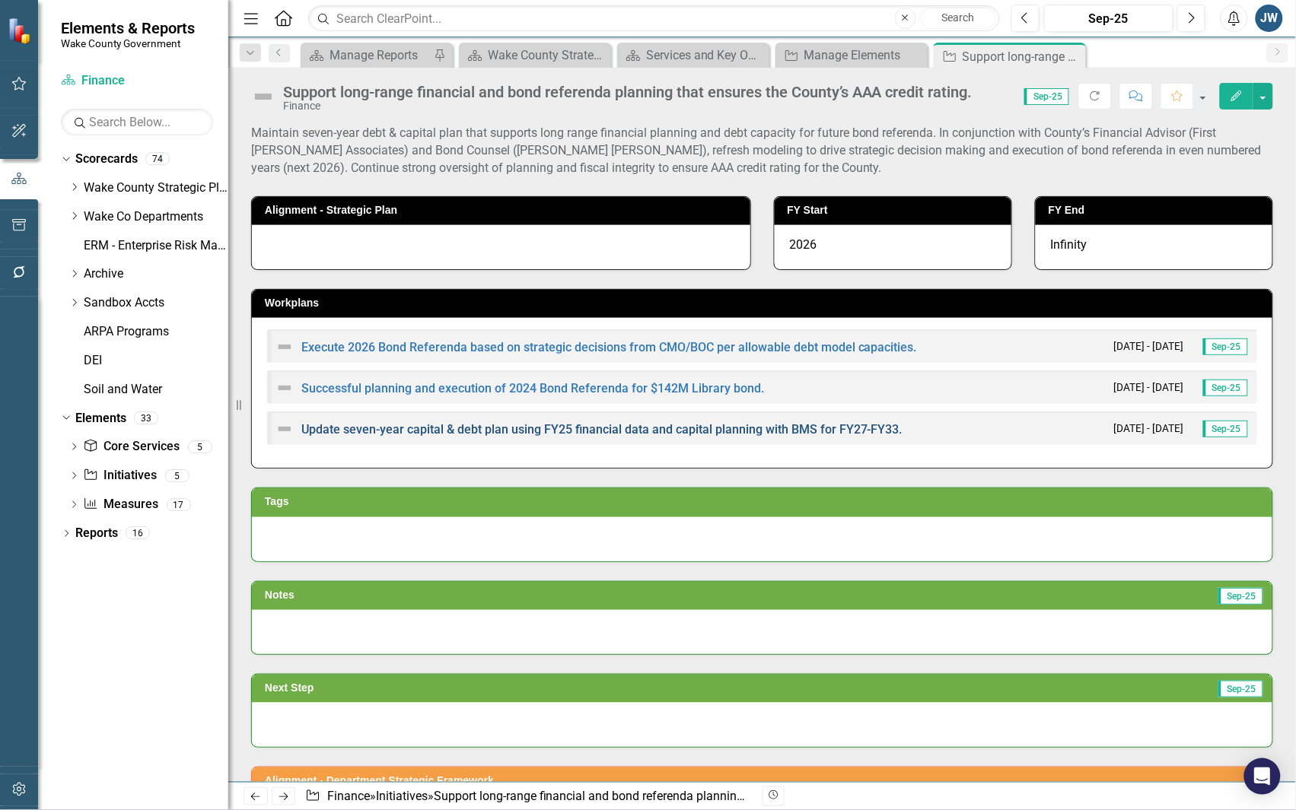
click at [706, 423] on link "Update seven-year capital & debt plan using FY25 financial data and capital pla…" at bounding box center [601, 429] width 601 height 14
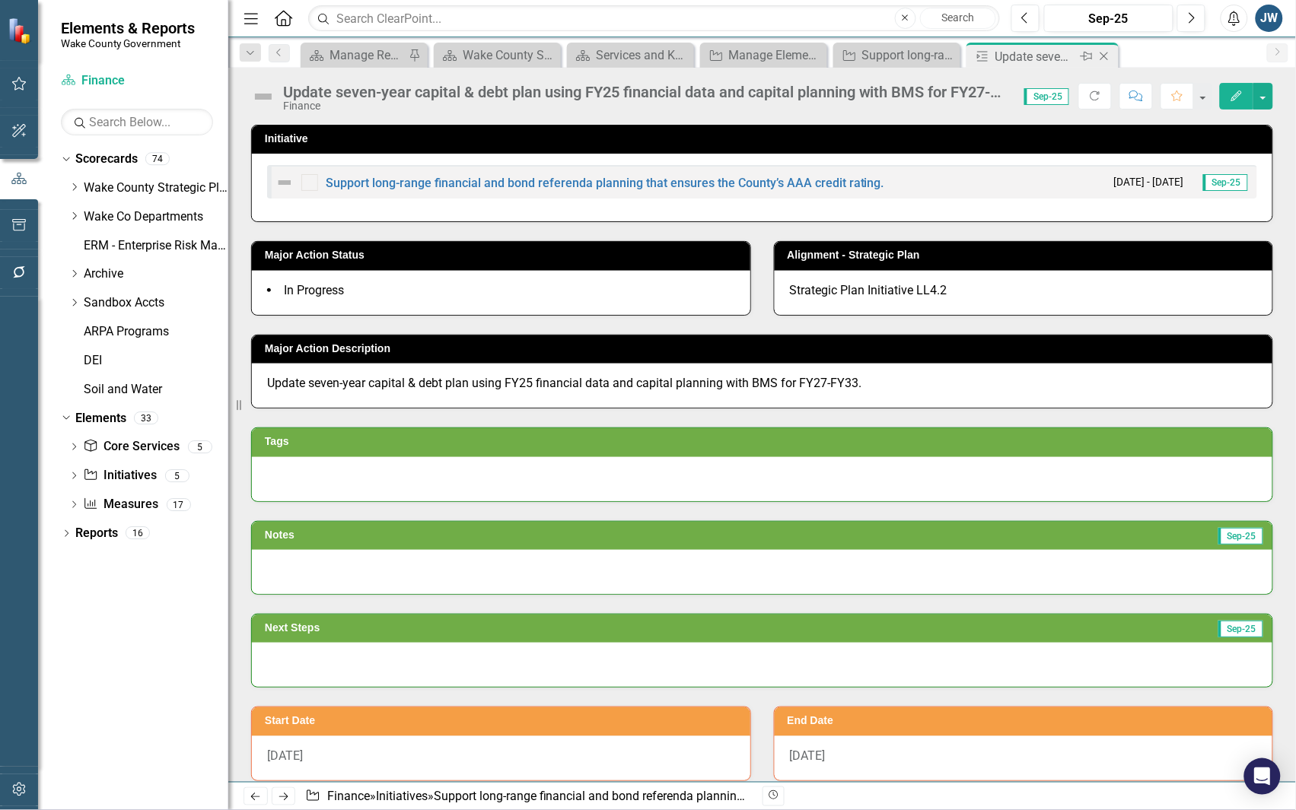
click at [1103, 57] on icon at bounding box center [1104, 57] width 8 height 8
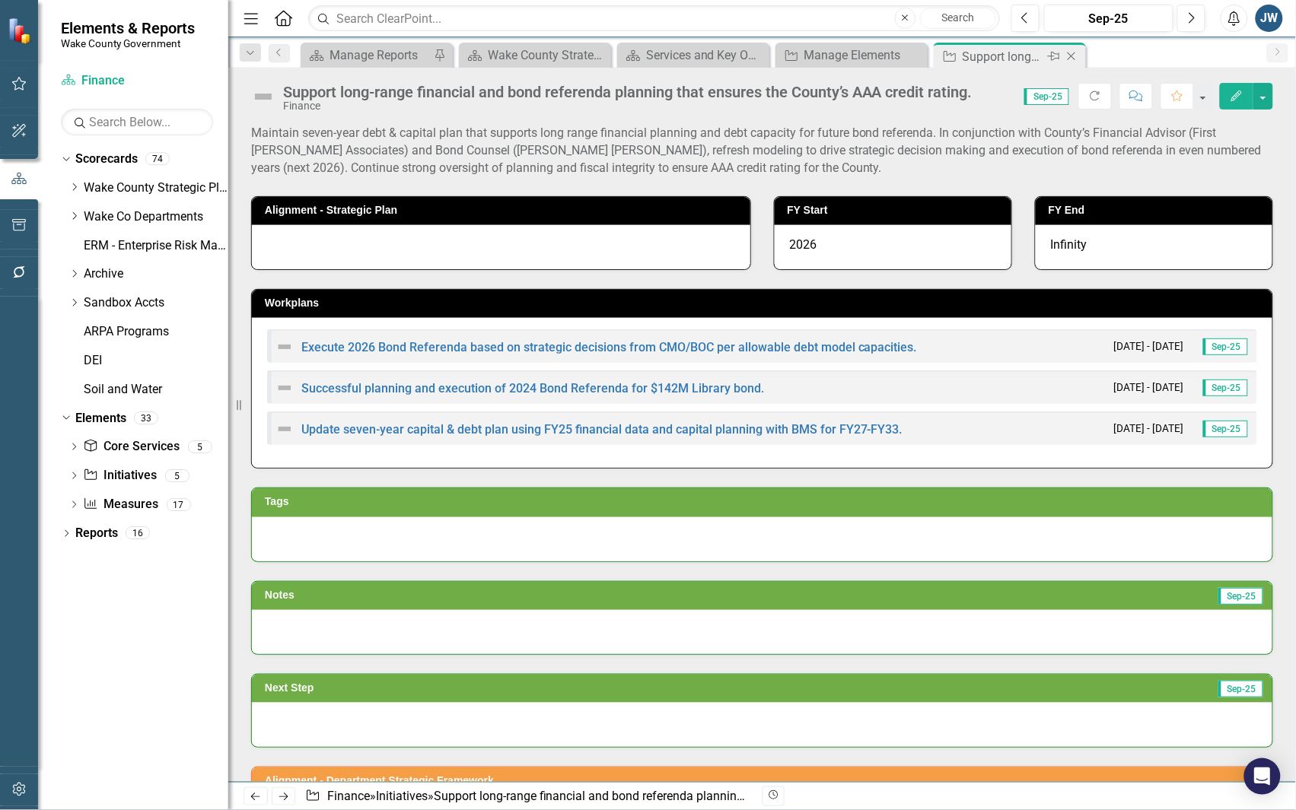
click at [1069, 56] on icon "Close" at bounding box center [1071, 56] width 15 height 12
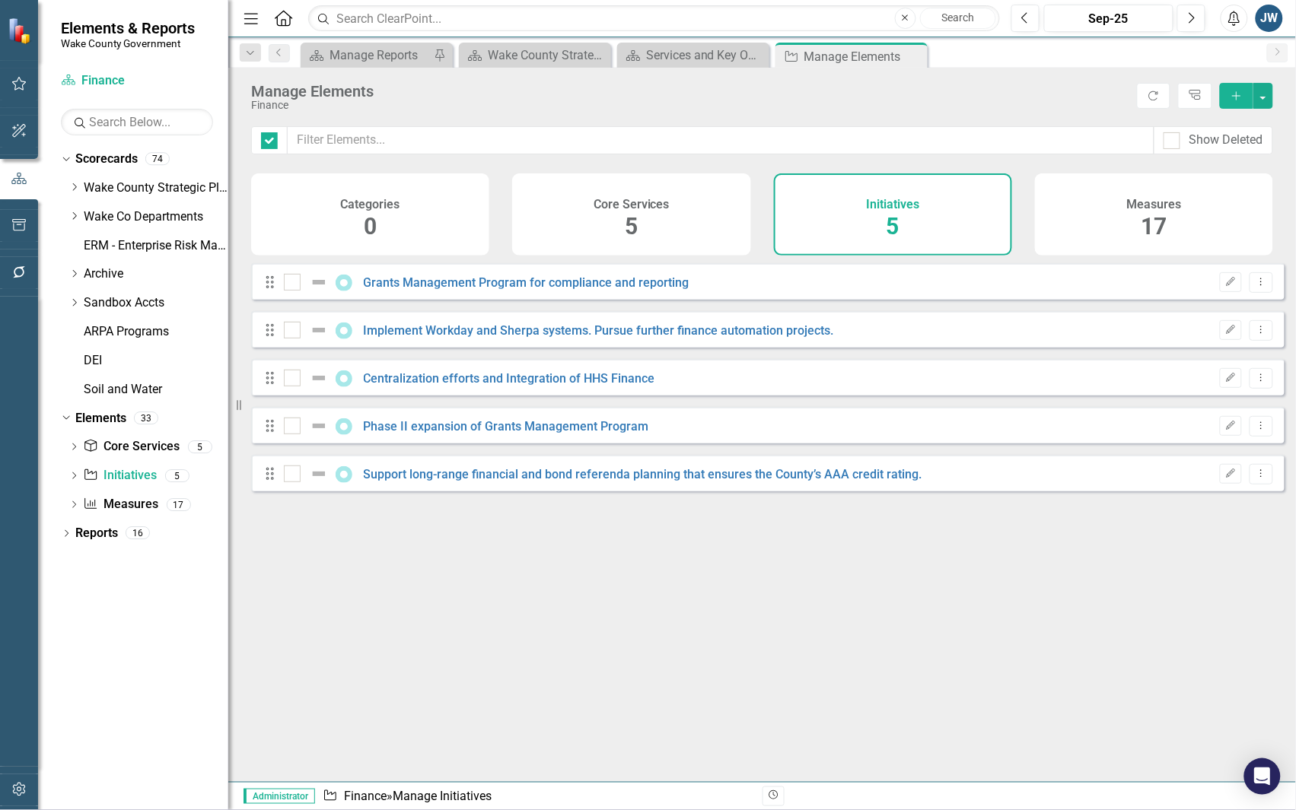
checkbox input "false"
click at [1255, 383] on icon "Dropdown Menu" at bounding box center [1261, 378] width 13 height 10
click at [1202, 469] on link "Copy Duplicate Initiative" at bounding box center [1193, 471] width 136 height 28
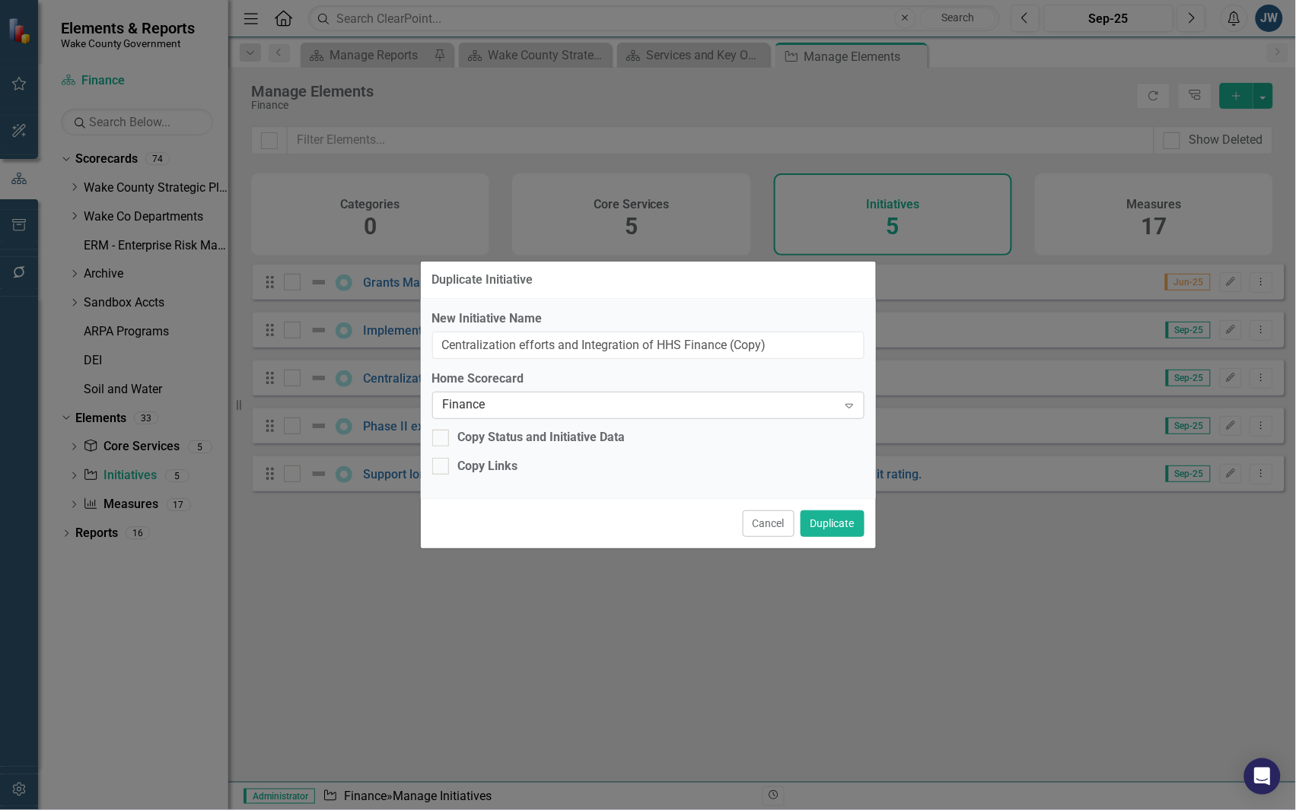
click at [644, 406] on div "Finance" at bounding box center [640, 406] width 395 height 18
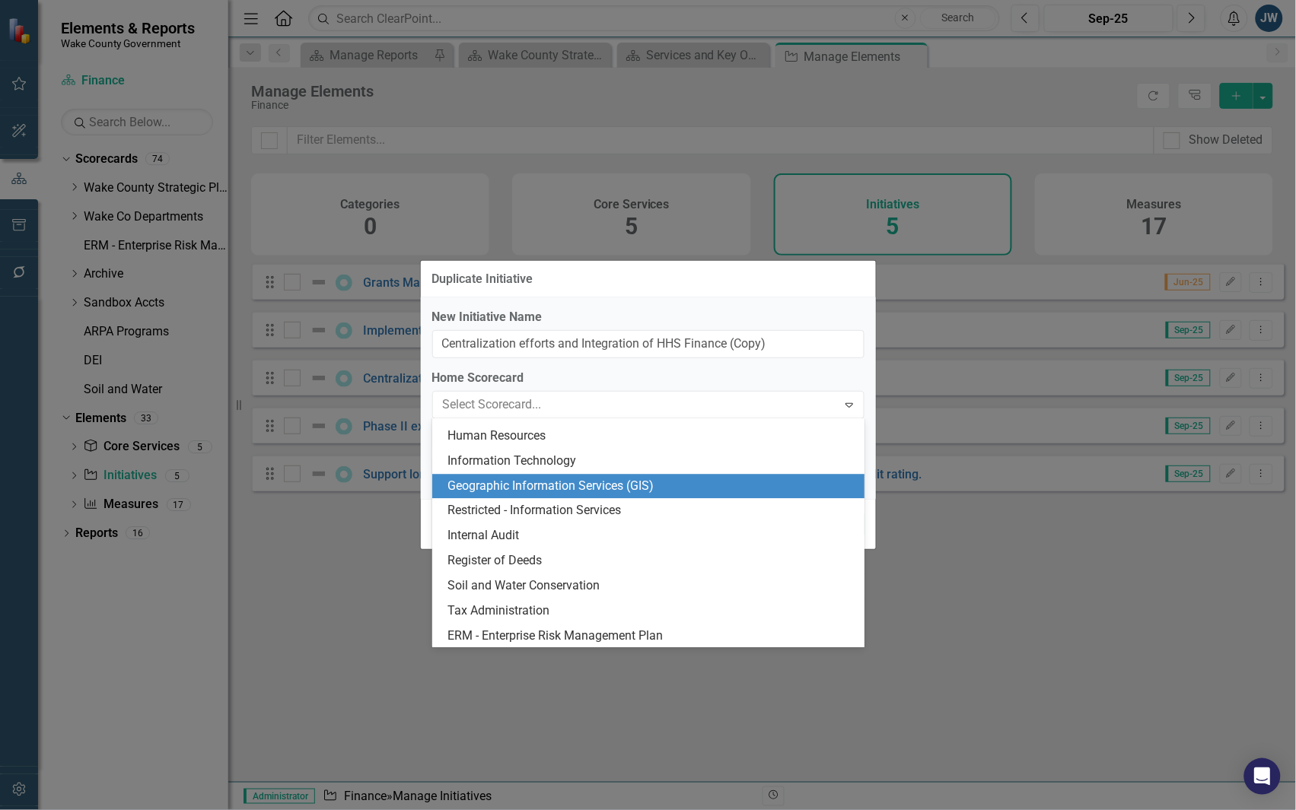
scroll to position [1300, 0]
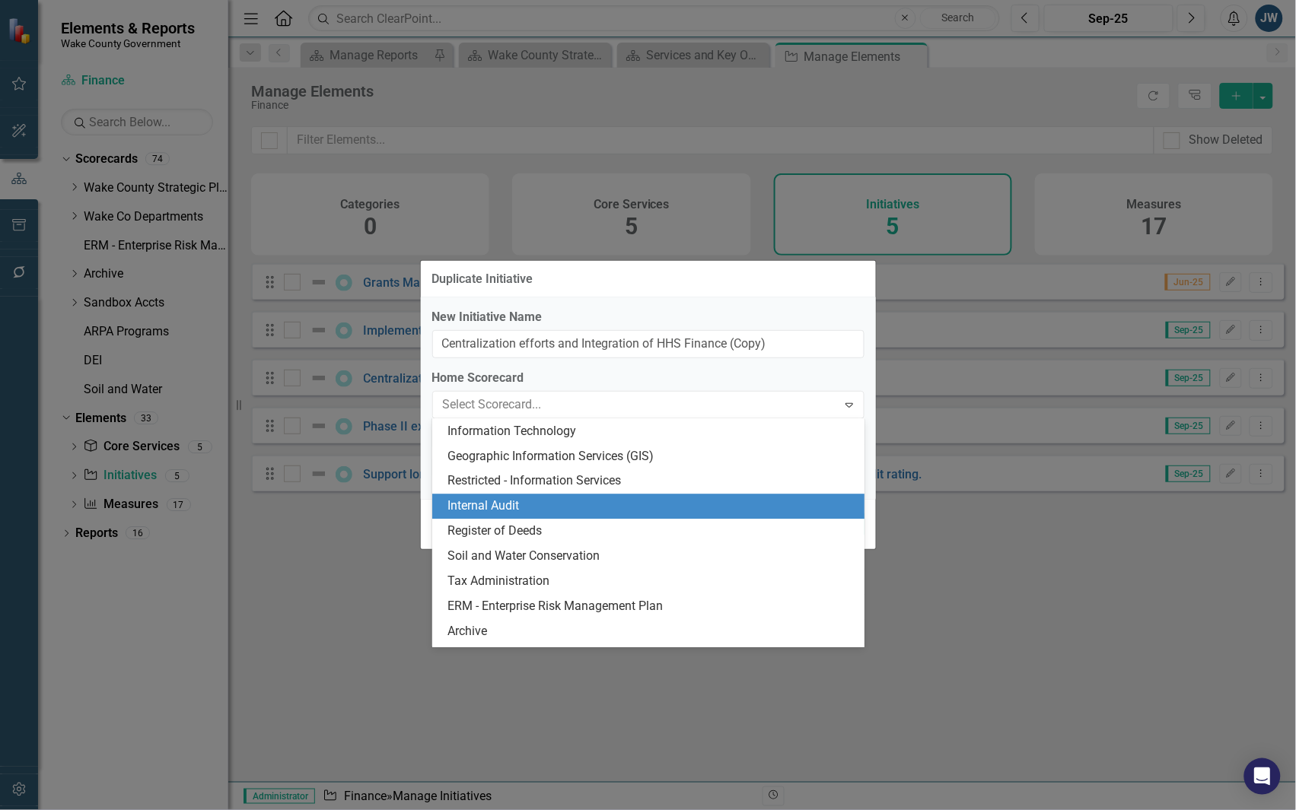
click at [587, 504] on div "Internal Audit" at bounding box center [651, 507] width 408 height 18
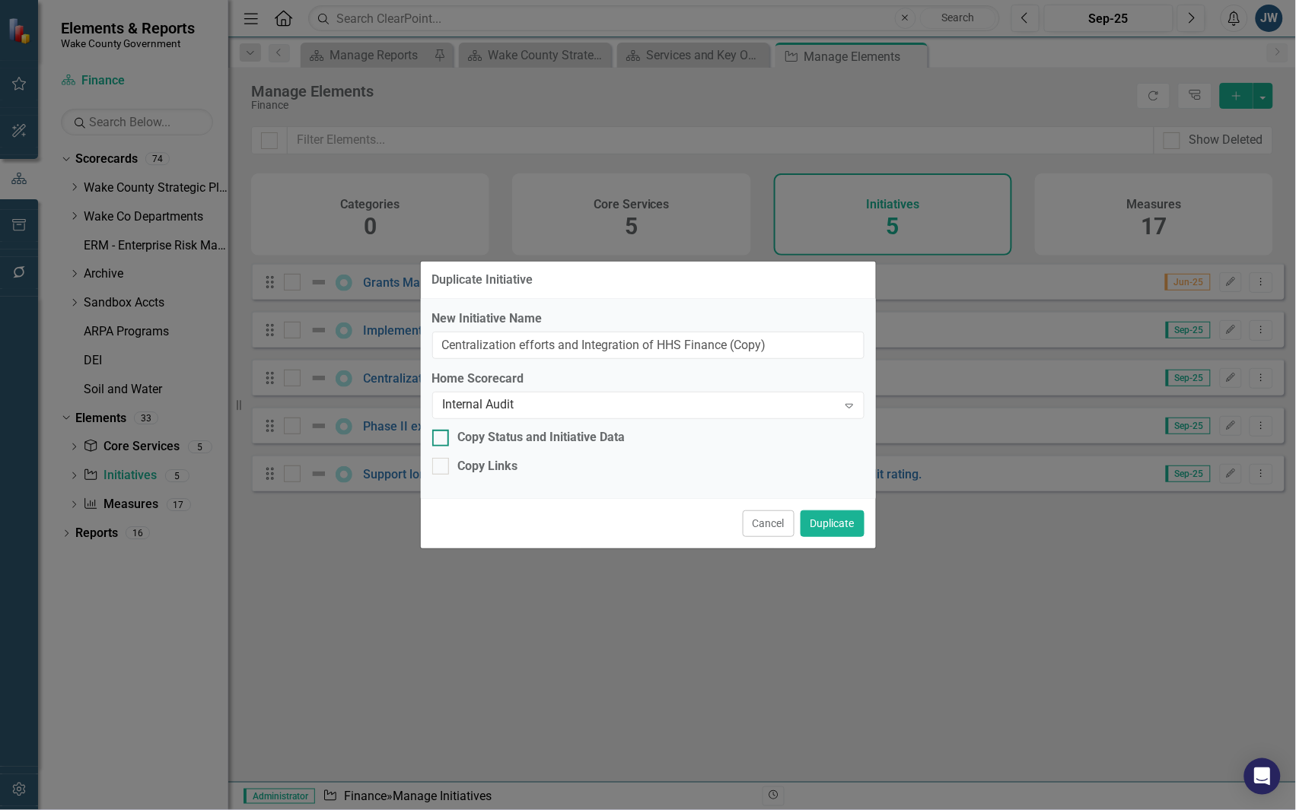
click at [597, 434] on div "Copy Status and Initiative Data" at bounding box center [541, 438] width 167 height 18
click at [442, 434] on input "Copy Status and Initiative Data" at bounding box center [437, 435] width 10 height 10
checkbox input "true"
click at [549, 459] on div "Copy Links" at bounding box center [648, 467] width 432 height 18
click at [442, 459] on input "Copy Links" at bounding box center [437, 463] width 10 height 10
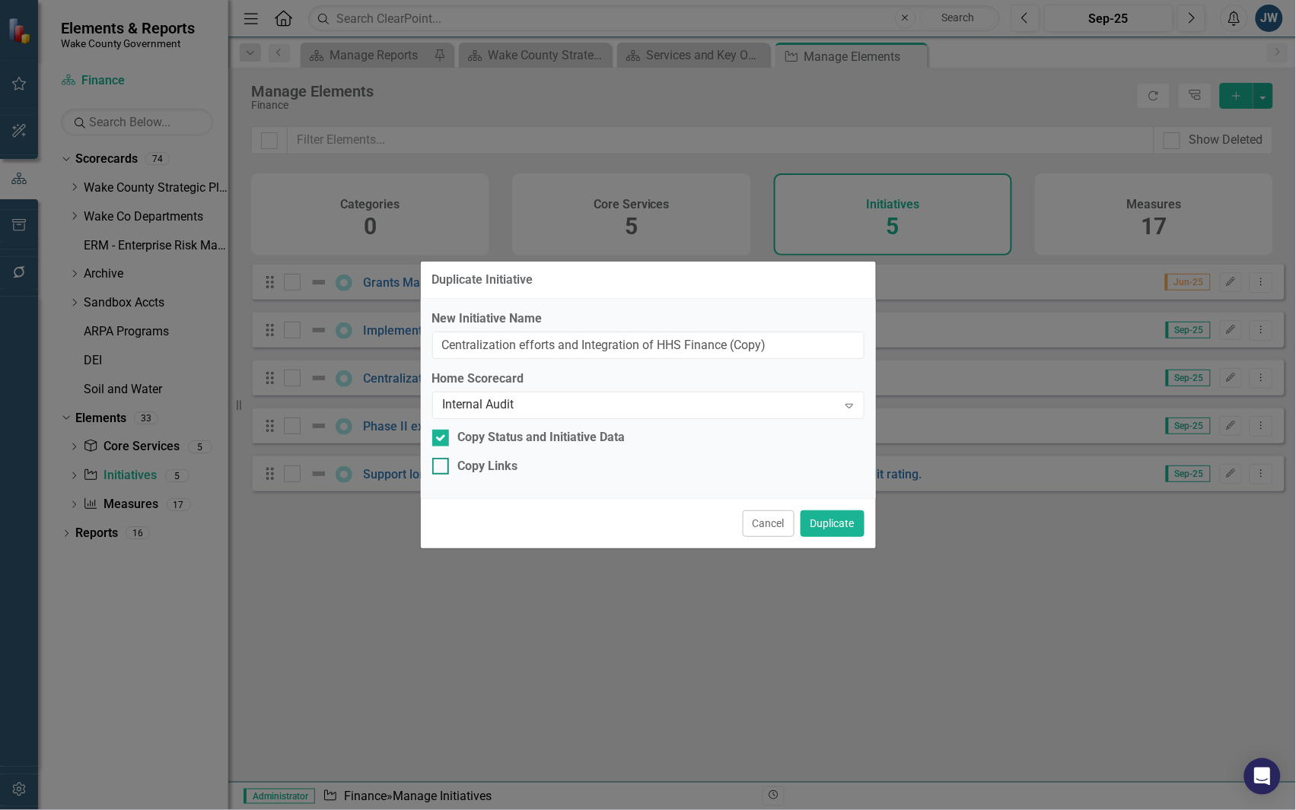
checkbox input "true"
click at [824, 518] on button "Duplicate" at bounding box center [832, 524] width 64 height 27
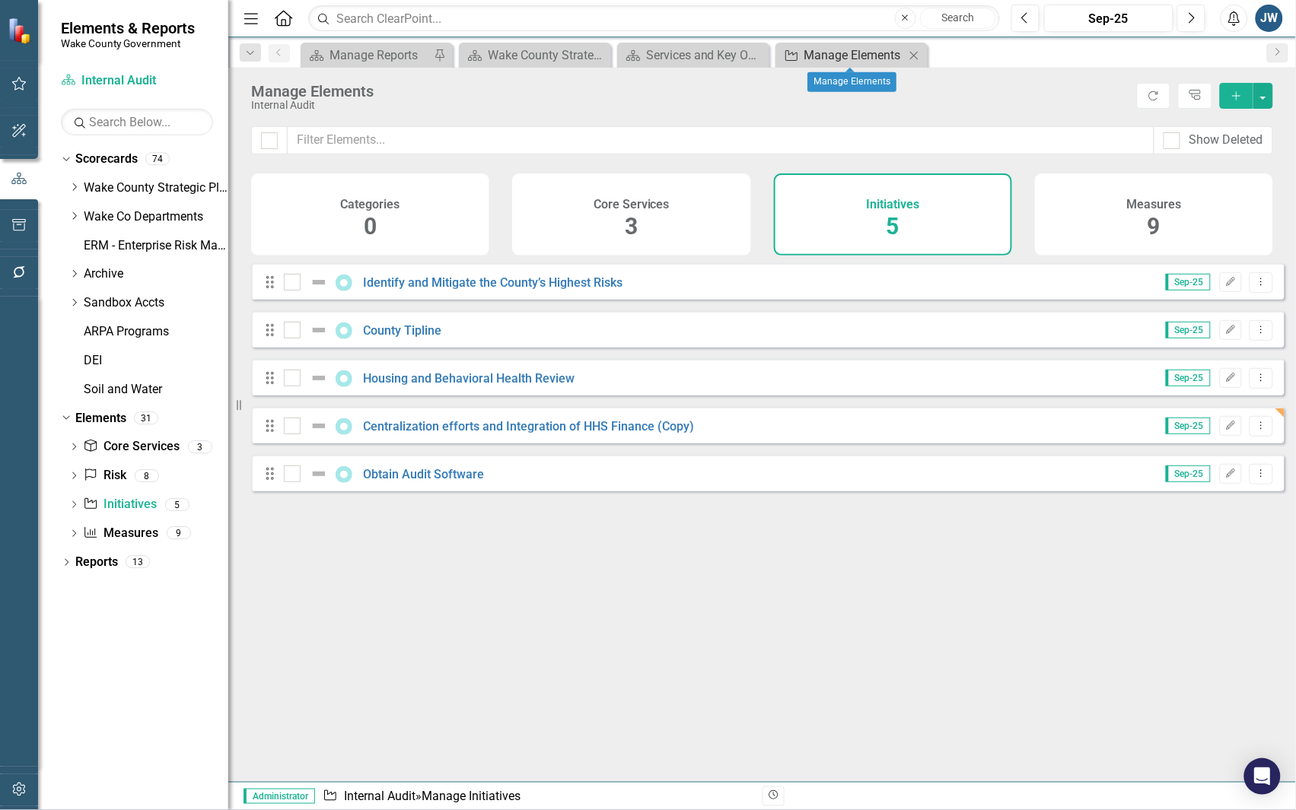
click at [868, 53] on div "Manage Elements" at bounding box center [854, 55] width 100 height 19
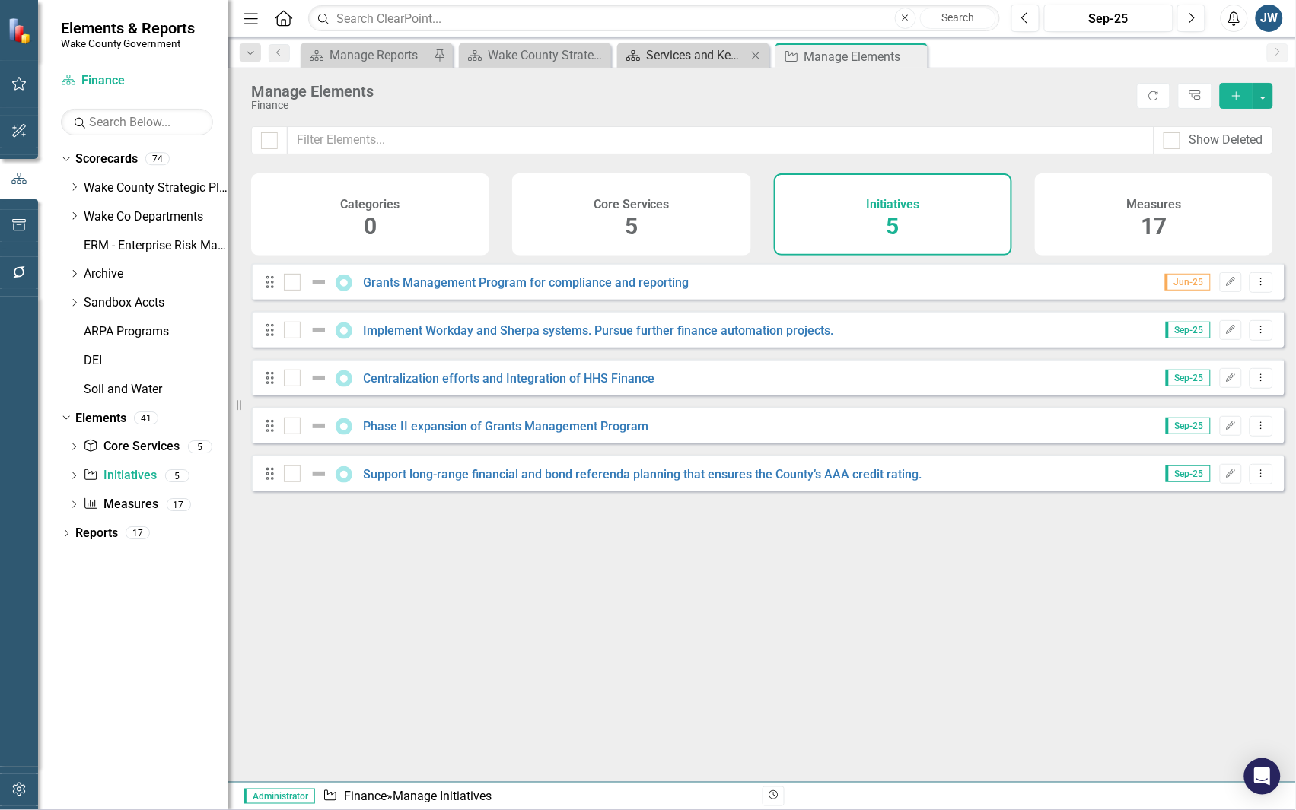
click at [675, 59] on div "Services and Key Operating Measures" at bounding box center [696, 55] width 100 height 19
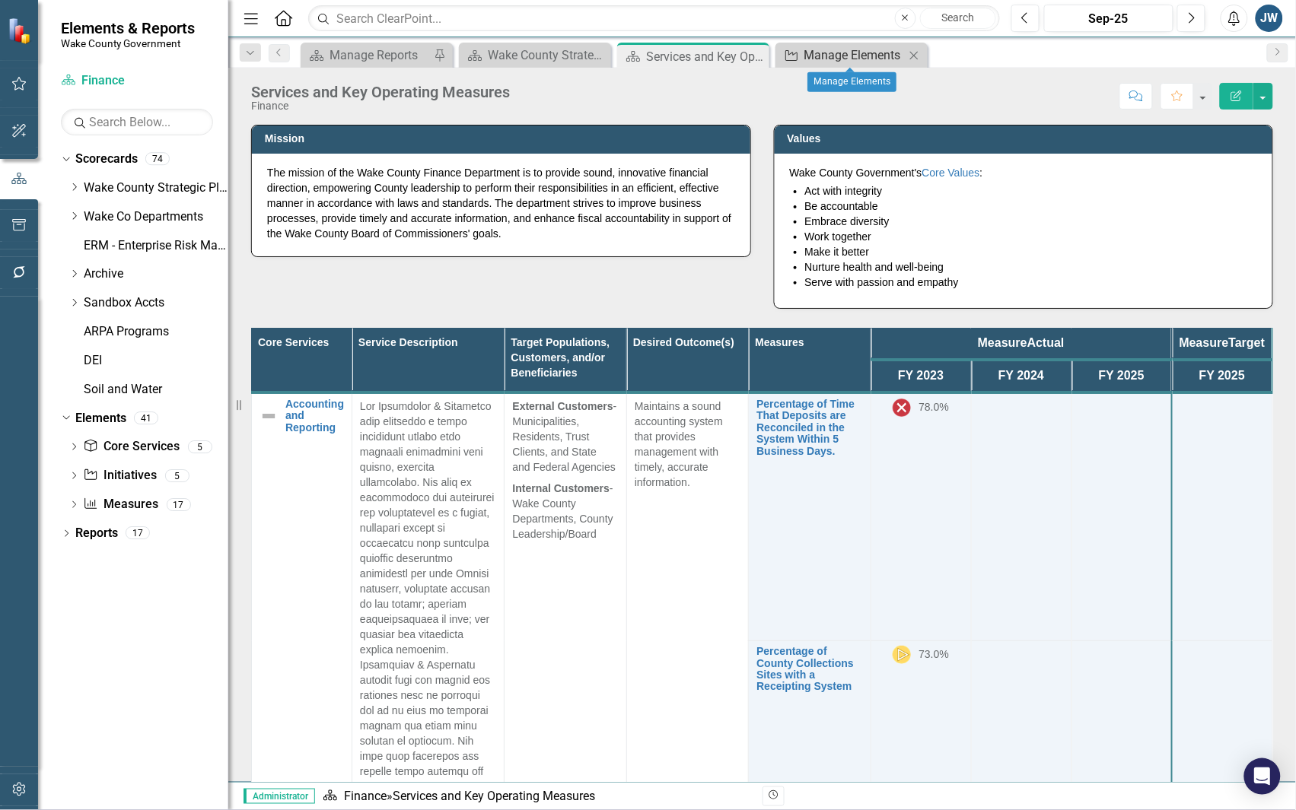
click at [811, 51] on div "Manage Elements" at bounding box center [854, 55] width 100 height 19
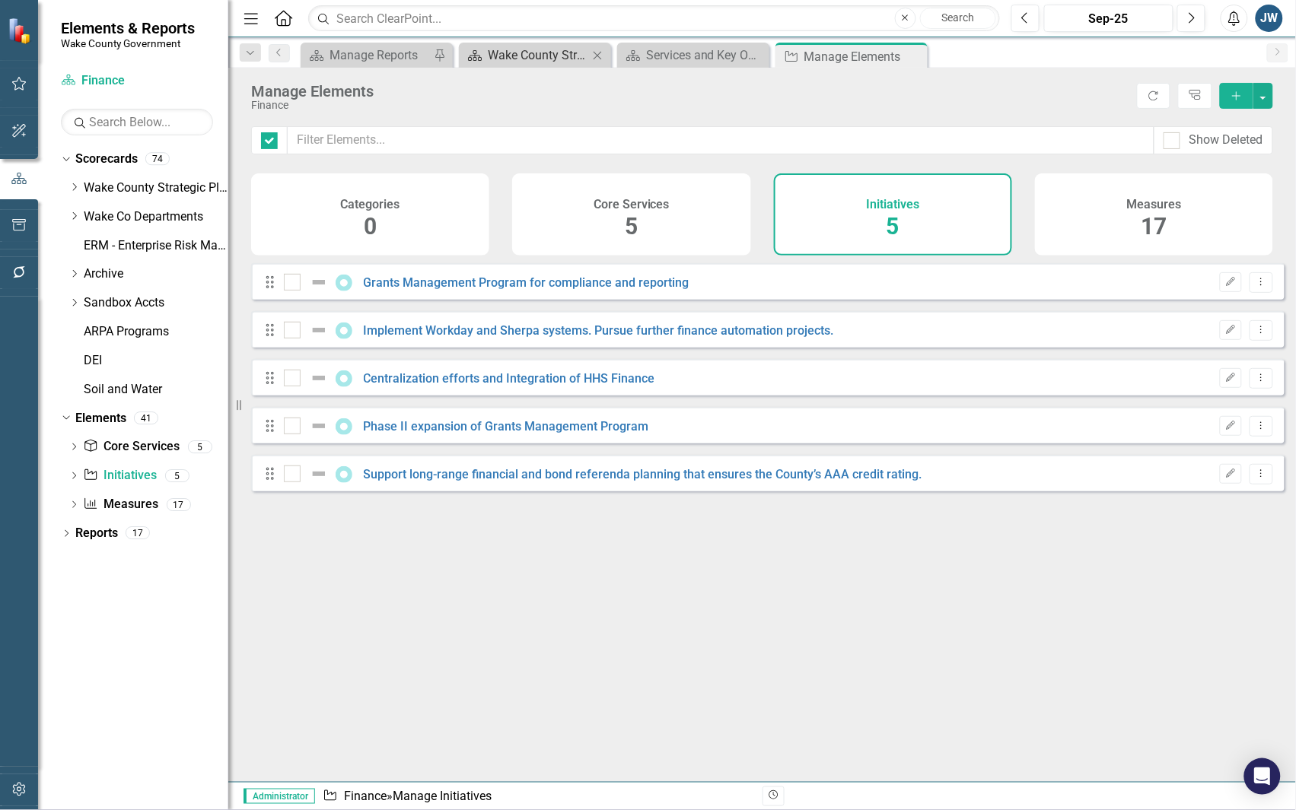
checkbox input "false"
click at [527, 46] on div "Wake County Strategic Plan" at bounding box center [538, 55] width 100 height 19
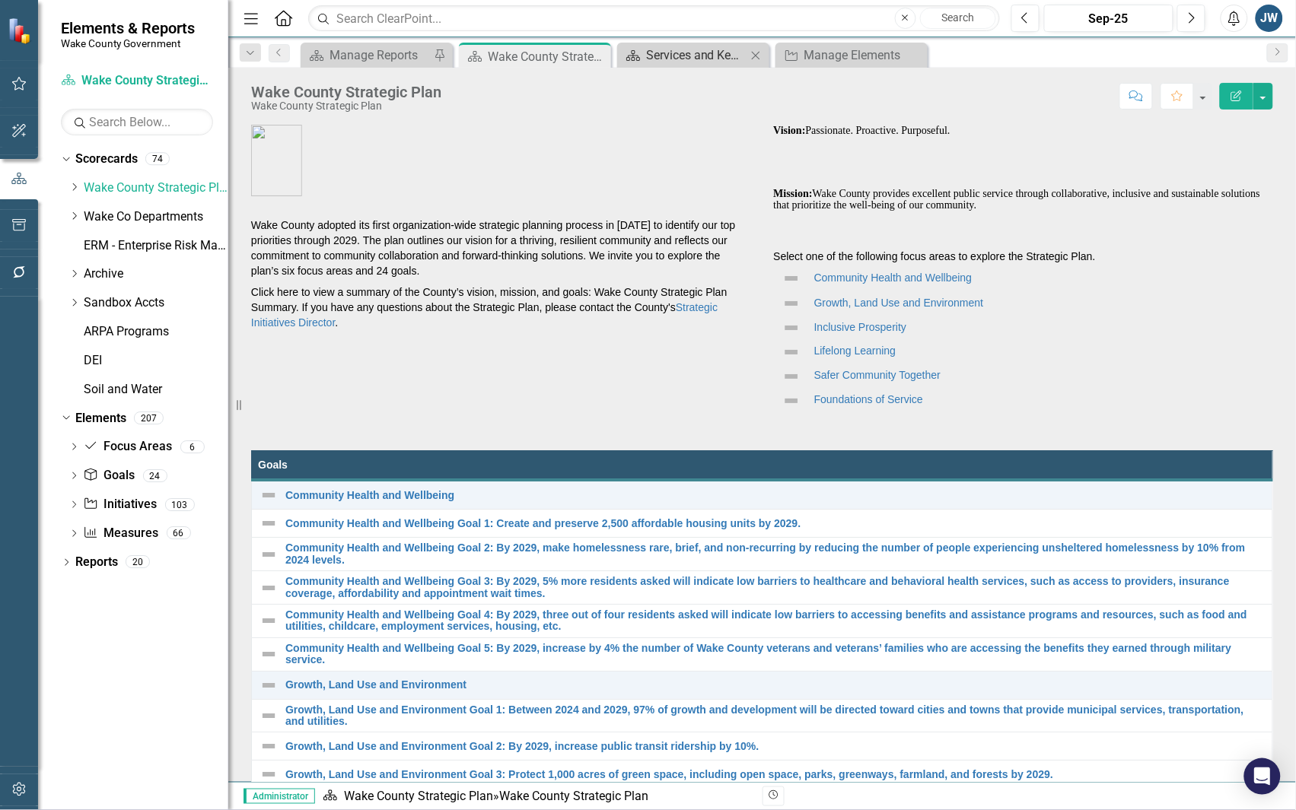
click at [683, 52] on div "Services and Key Operating Measures" at bounding box center [696, 55] width 100 height 19
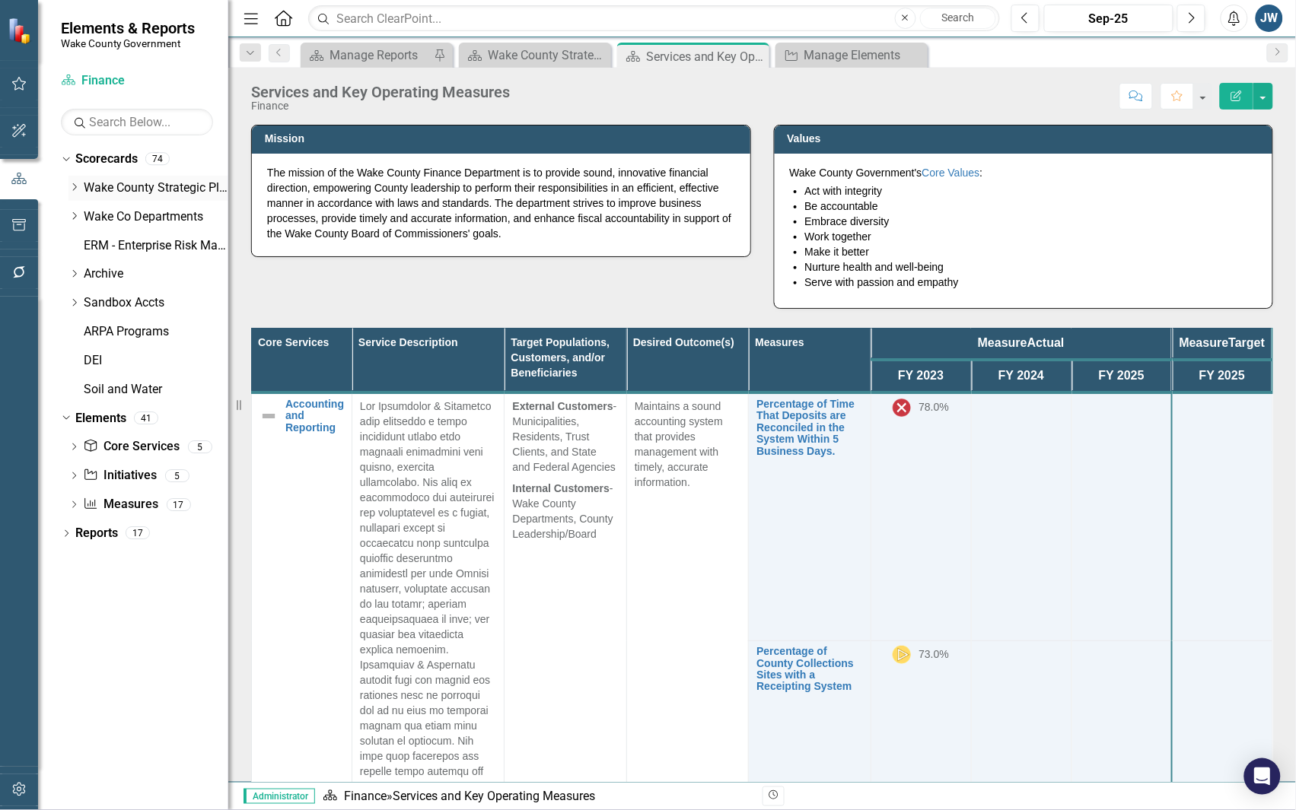
click at [75, 188] on icon "Dropdown" at bounding box center [73, 187] width 11 height 9
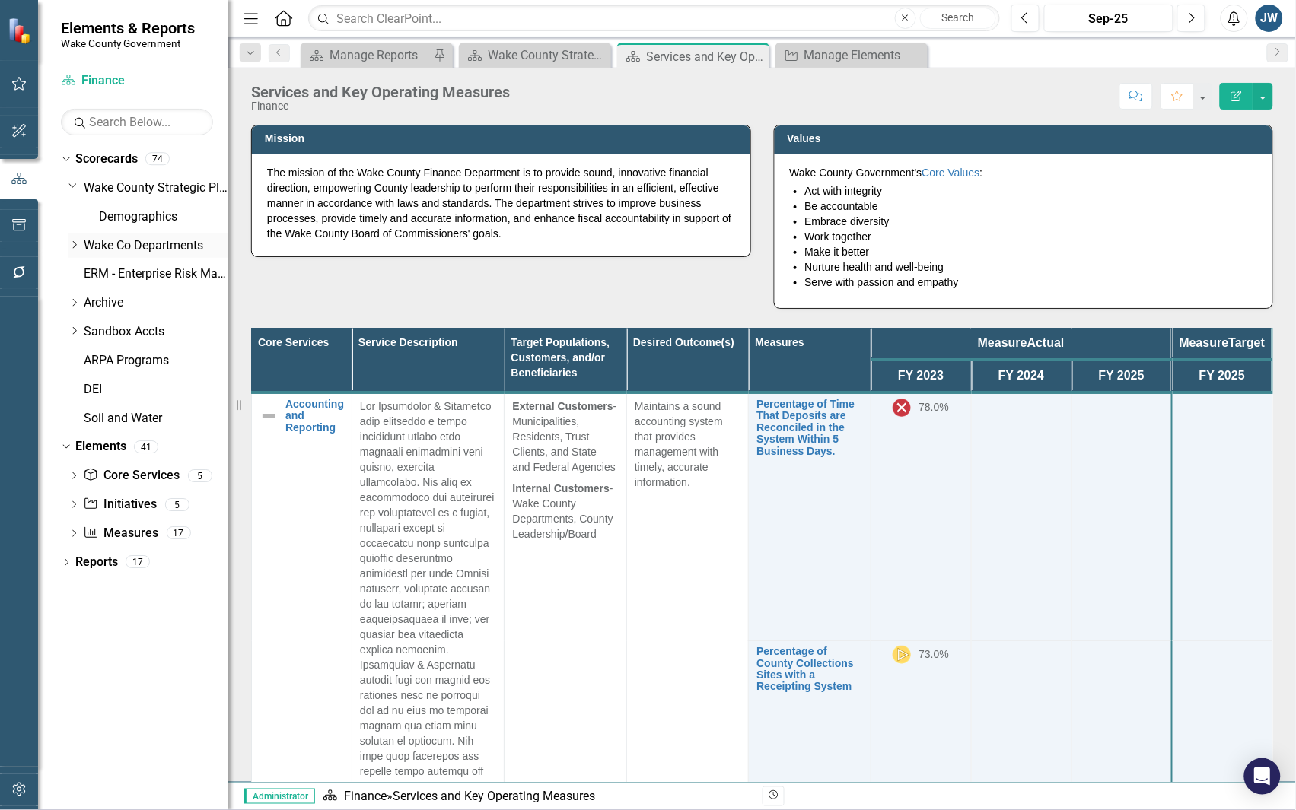
click at [70, 246] on icon "Dropdown" at bounding box center [73, 244] width 11 height 9
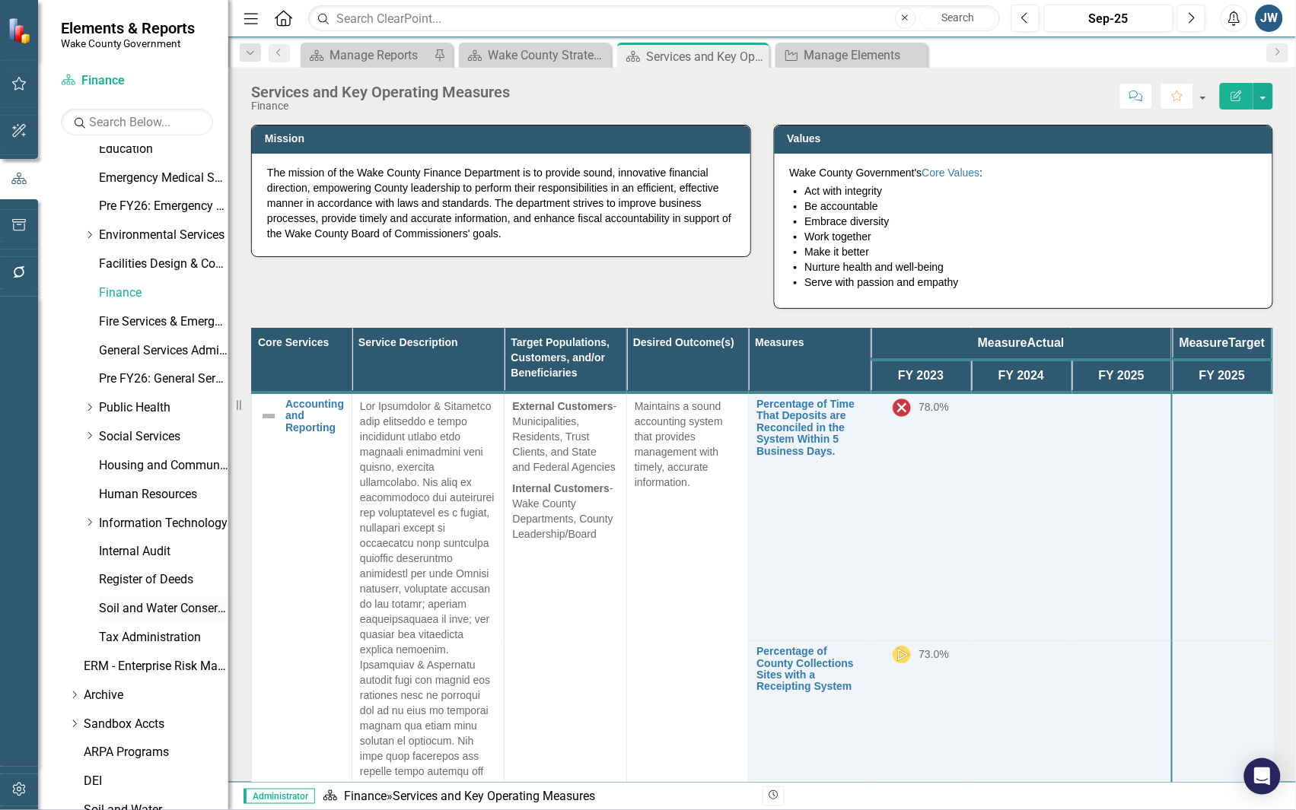
scroll to position [476, 0]
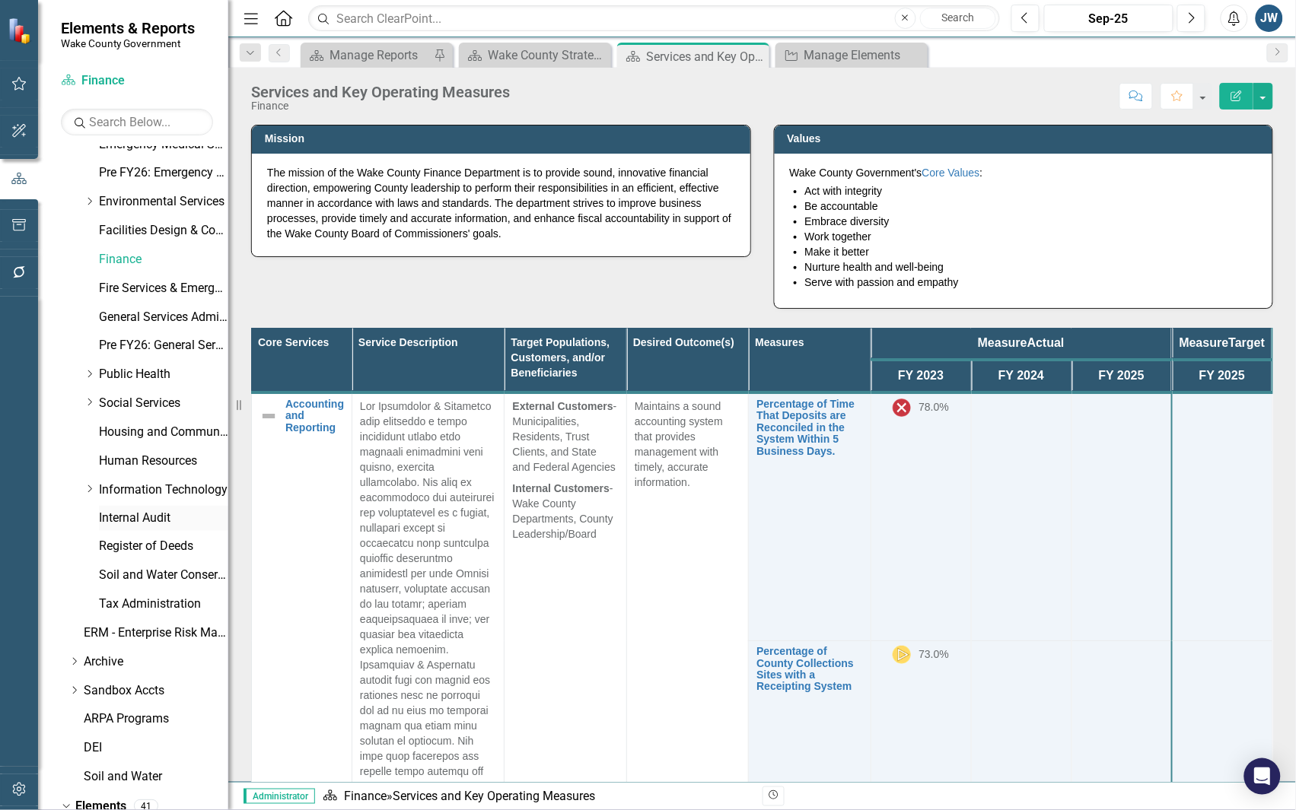
click at [142, 511] on link "Internal Audit" at bounding box center [163, 519] width 129 height 18
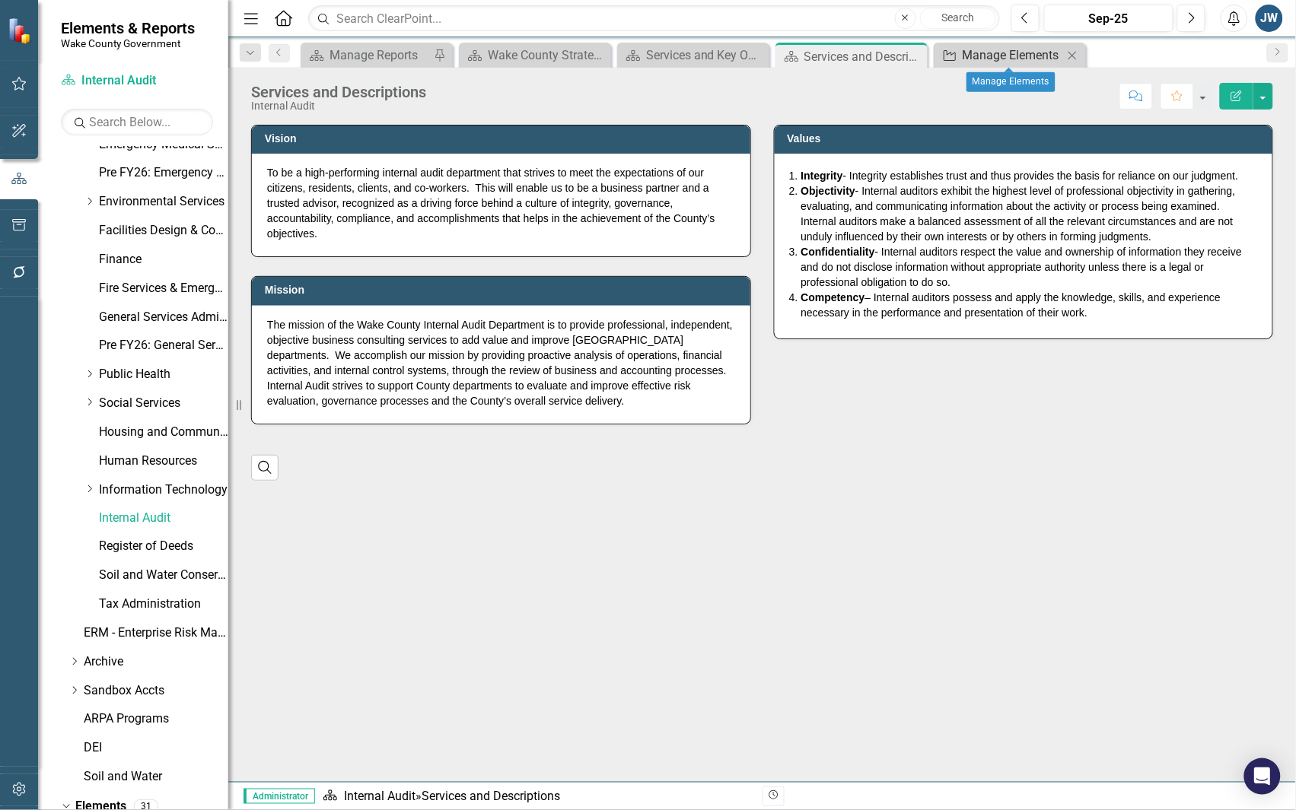
click at [987, 48] on div "Manage Elements" at bounding box center [1013, 55] width 100 height 19
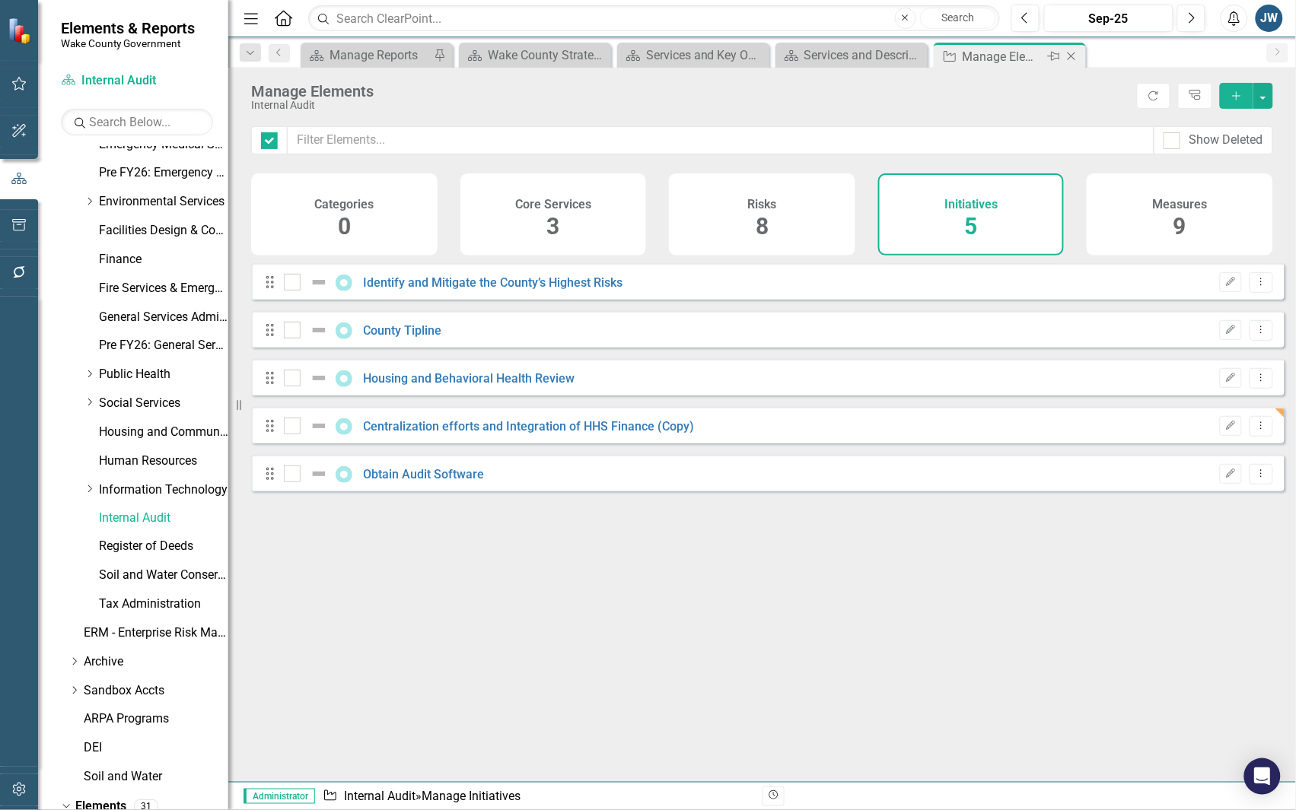
checkbox input "false"
click at [458, 290] on link "Identify and Mitigate the County’s Highest Risks" at bounding box center [493, 282] width 259 height 14
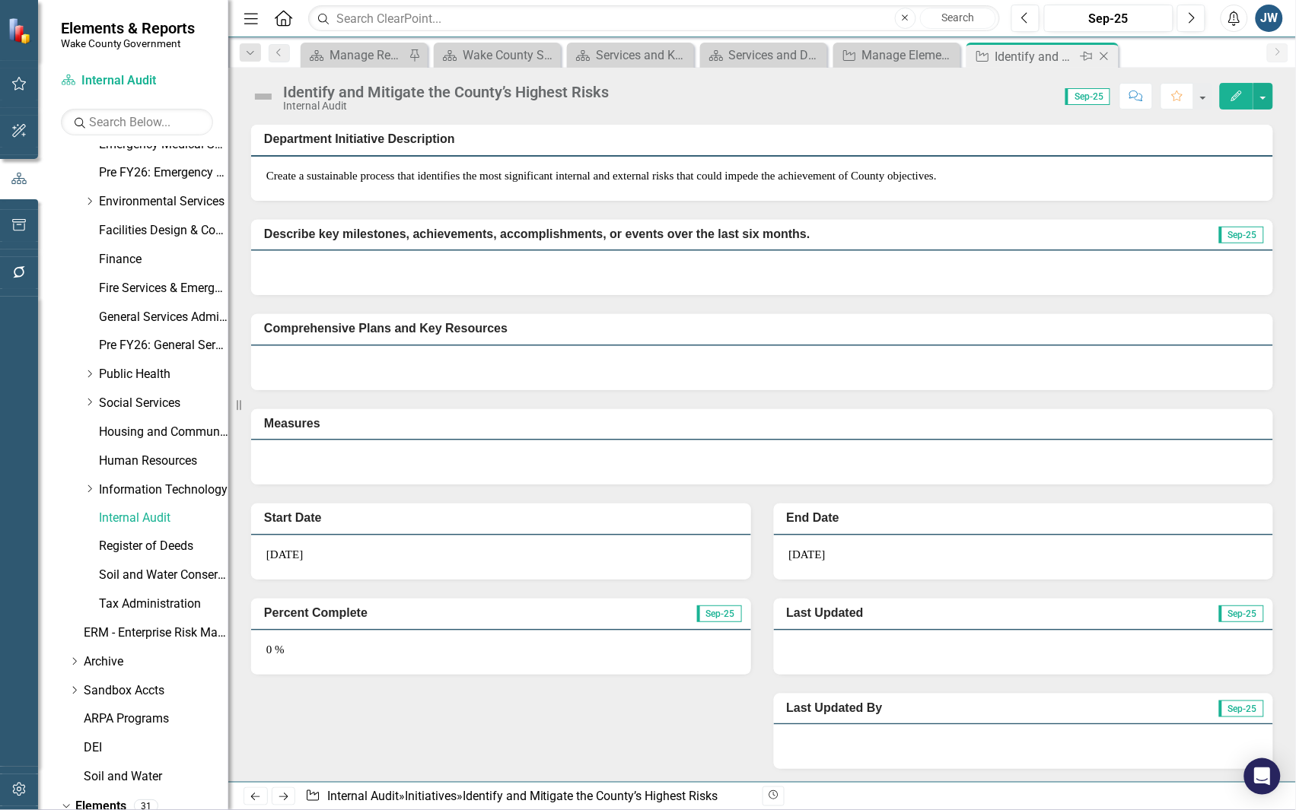
click at [1108, 50] on icon "Close" at bounding box center [1103, 56] width 15 height 12
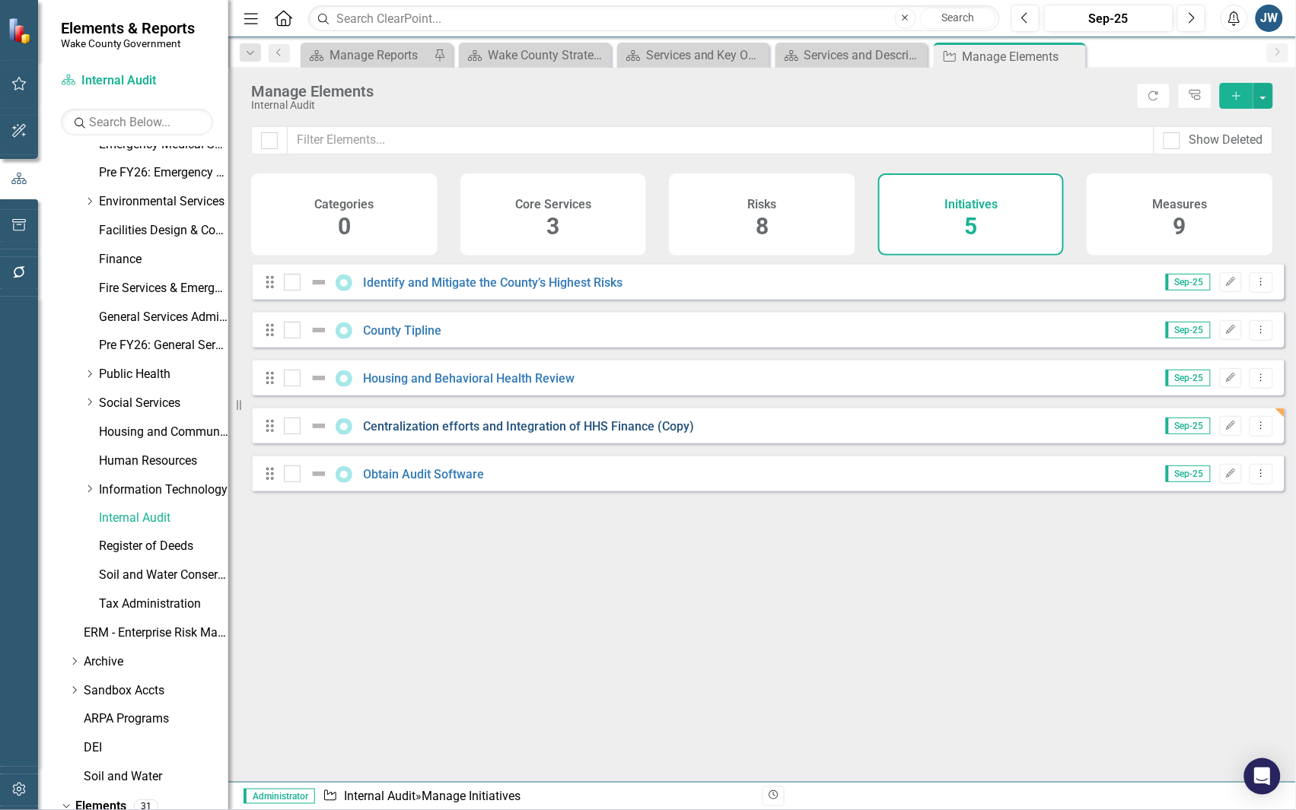
click at [633, 434] on link "Centralization efforts and Integration of HHS Finance (Copy)" at bounding box center [529, 426] width 331 height 14
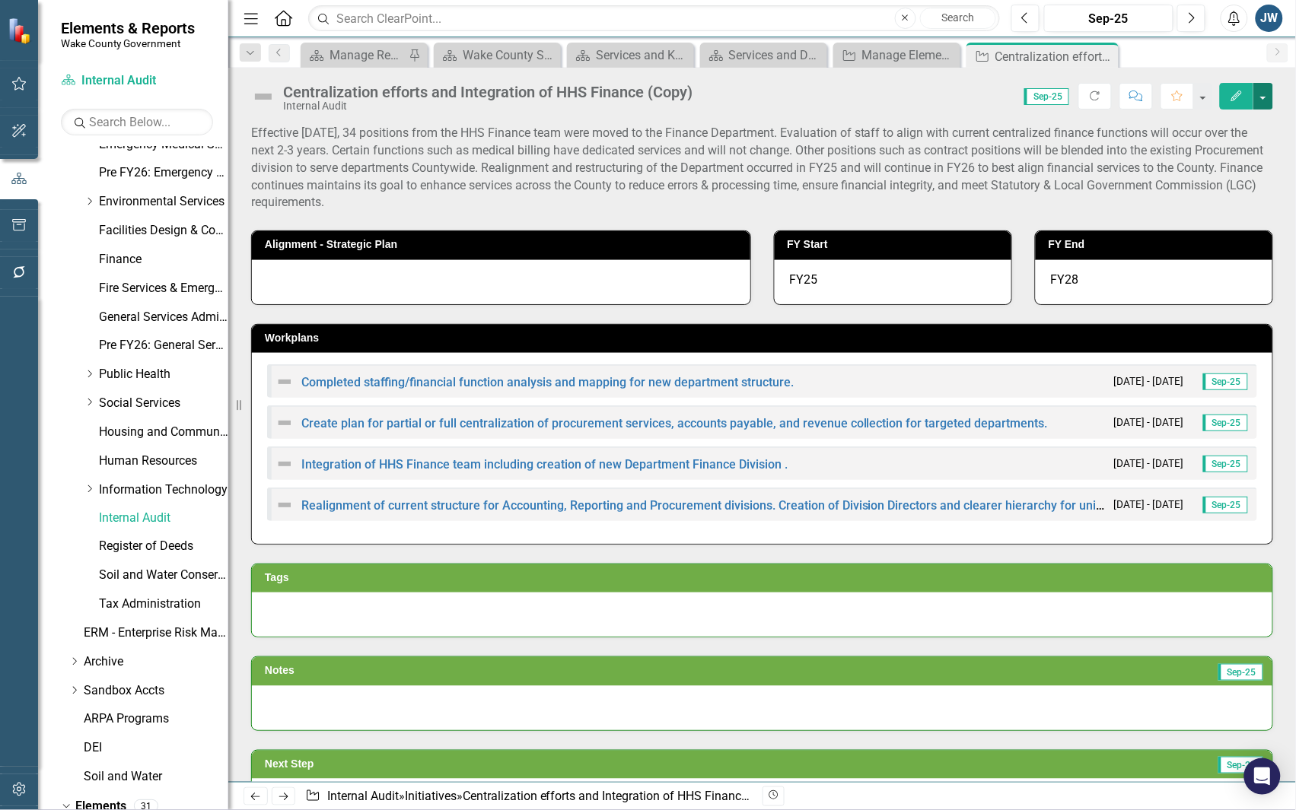
click at [1265, 94] on button "button" at bounding box center [1263, 96] width 20 height 27
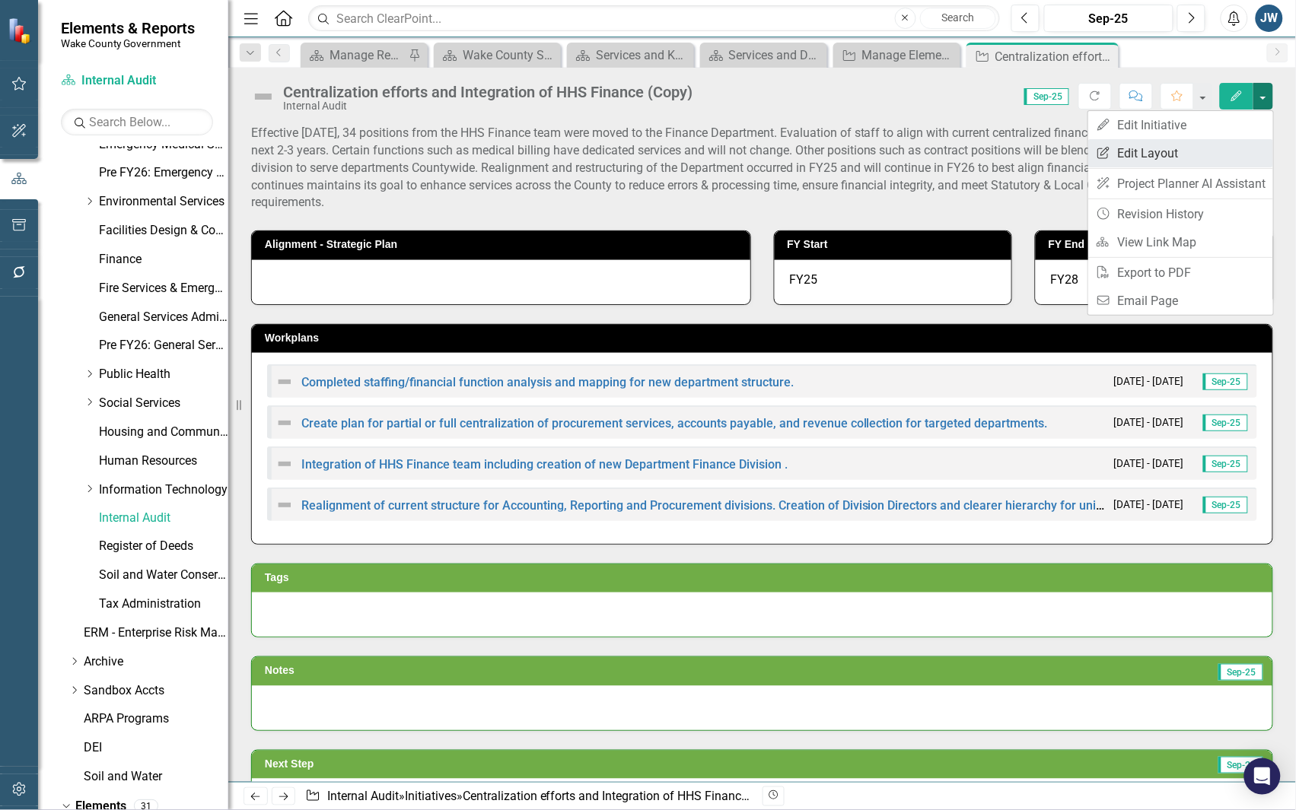
click at [1200, 152] on link "Edit Report Edit Layout" at bounding box center [1180, 153] width 185 height 28
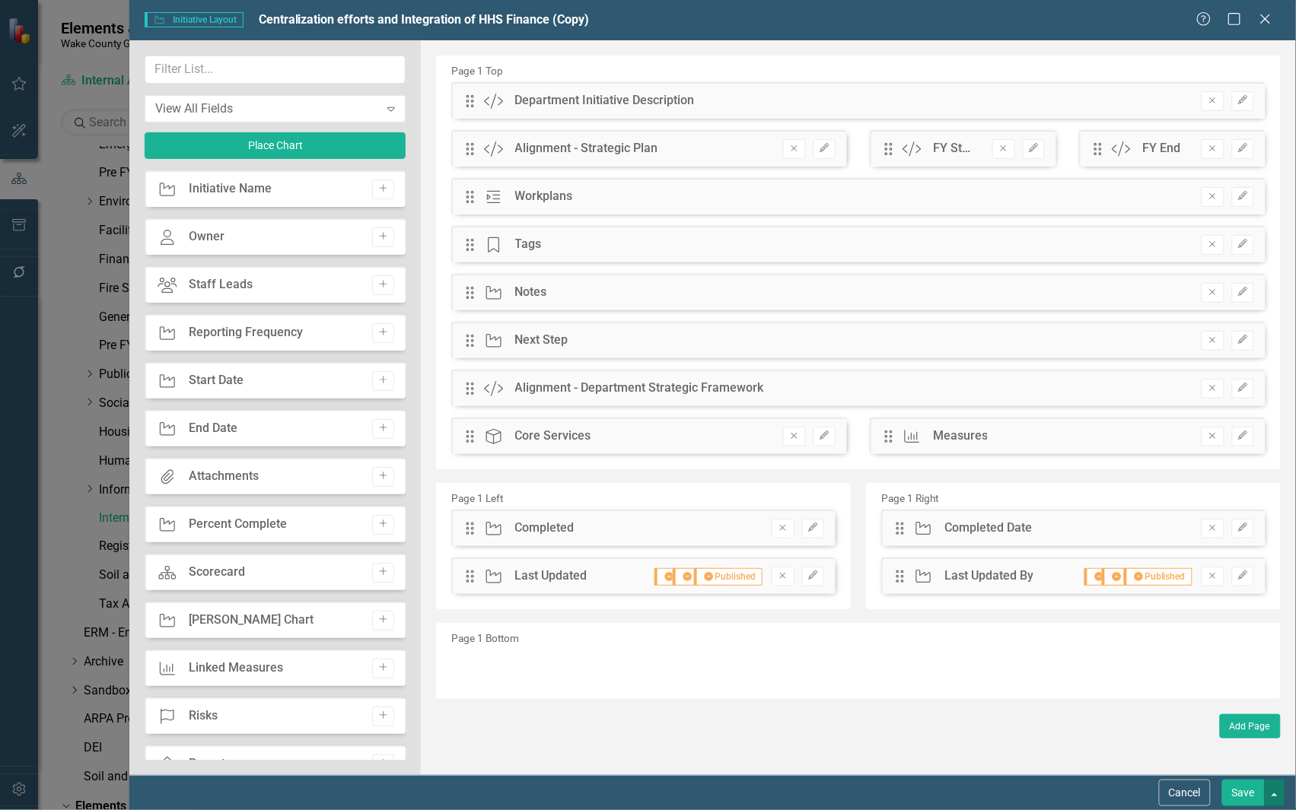
click at [1272, 794] on button "button" at bounding box center [1275, 793] width 20 height 27
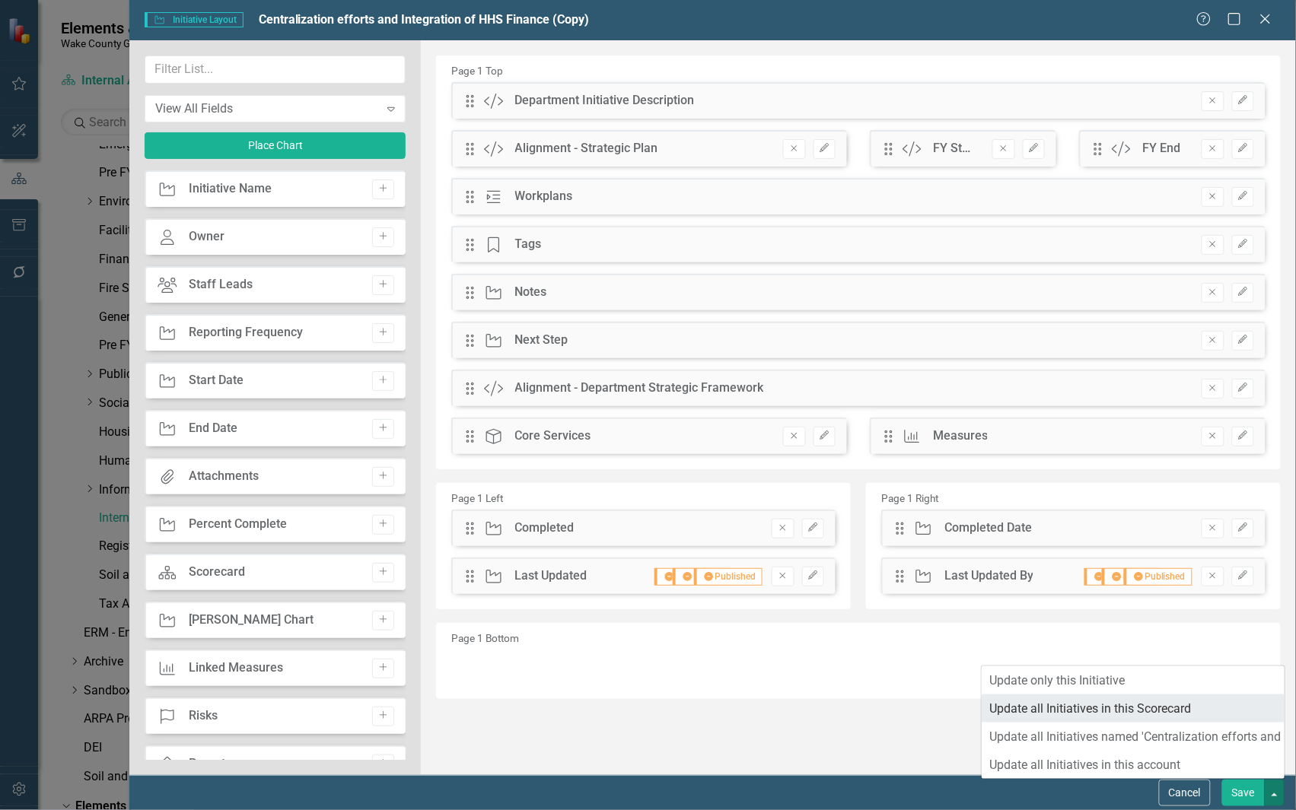
click at [1169, 705] on link "Update all Initiatives in this Scorecard" at bounding box center [1133, 709] width 303 height 28
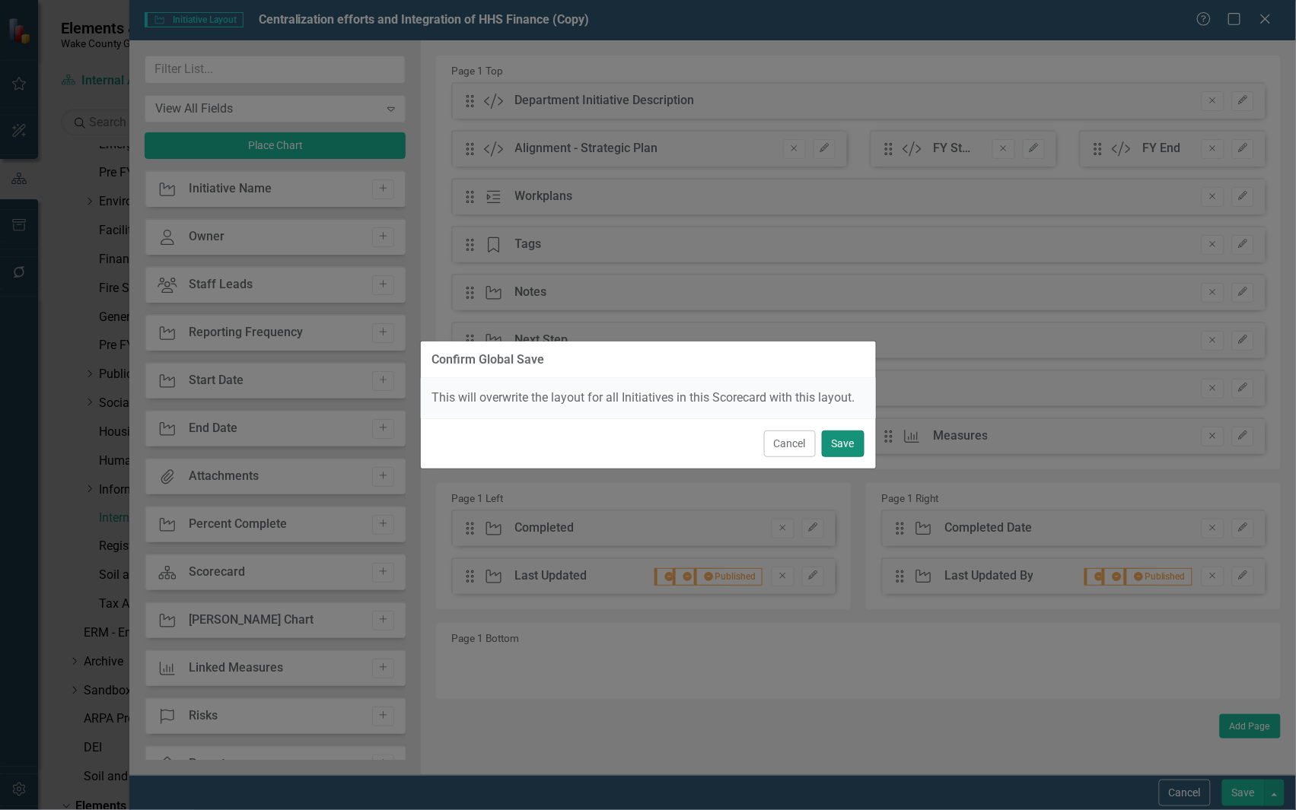
click at [841, 445] on button "Save" at bounding box center [843, 444] width 43 height 27
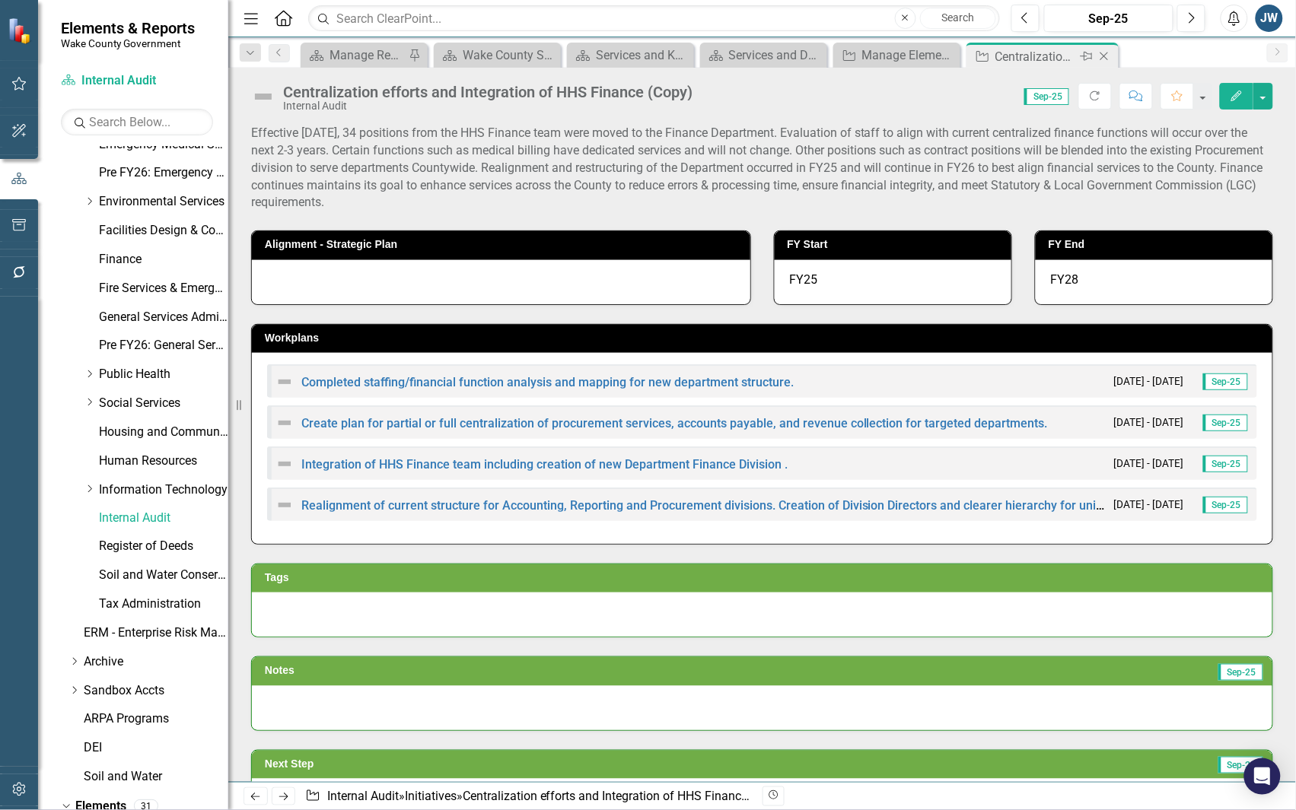
click at [1104, 52] on icon "Close" at bounding box center [1103, 56] width 15 height 12
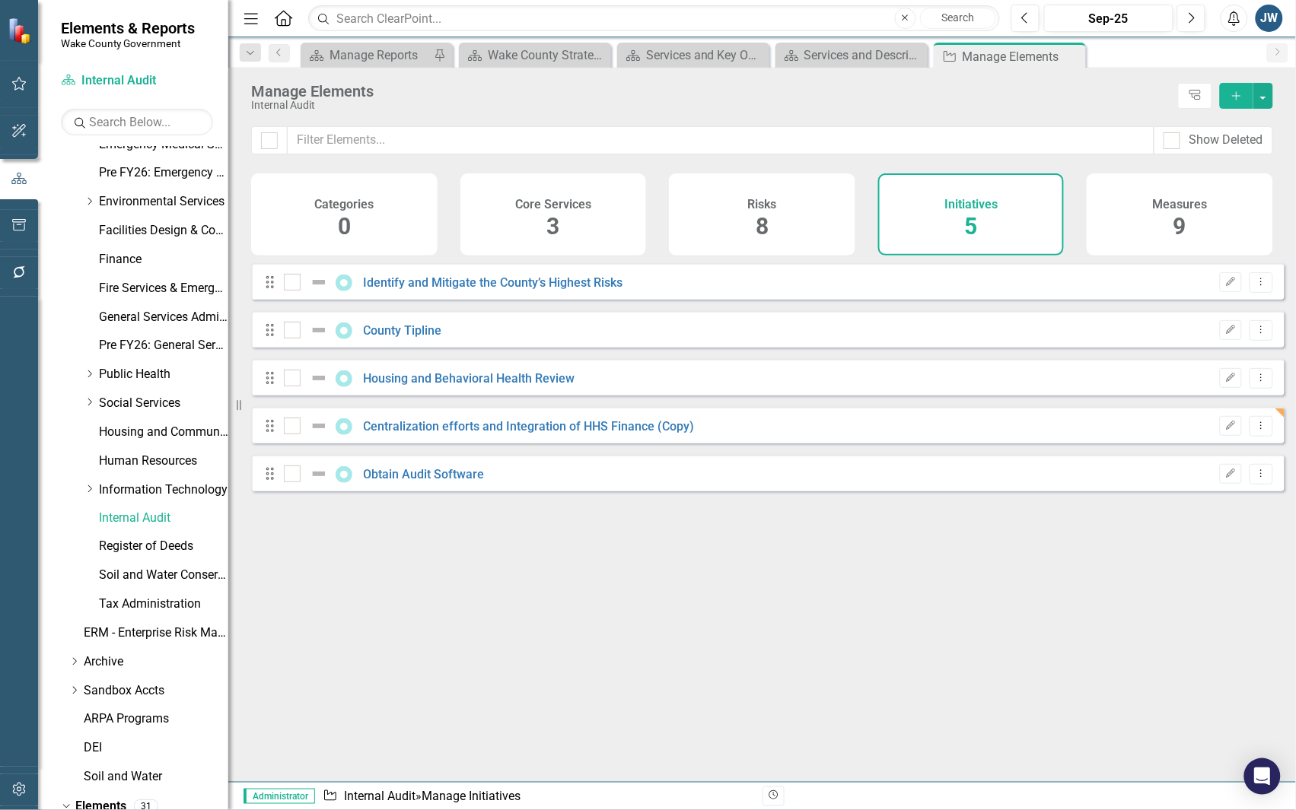
checkbox input "false"
click at [747, 625] on div "Looks like you don't have any Initiatives set up yet. Why don't you add an Init…" at bounding box center [767, 503] width 1033 height 481
click at [1255, 431] on icon "Dropdown Menu" at bounding box center [1261, 426] width 13 height 10
click at [1159, 546] on link "Trash Delete Initiative" at bounding box center [1193, 547] width 136 height 28
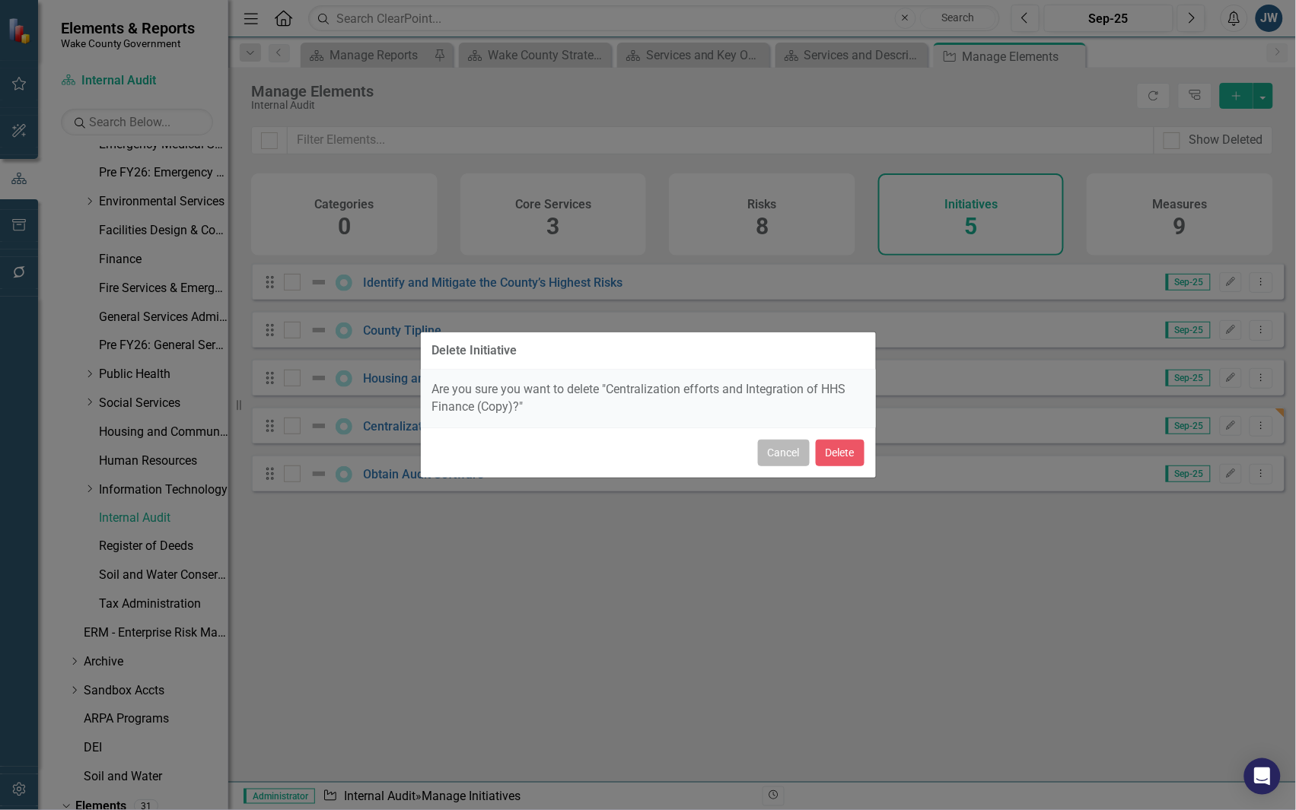
click at [776, 453] on button "Cancel" at bounding box center [784, 453] width 52 height 27
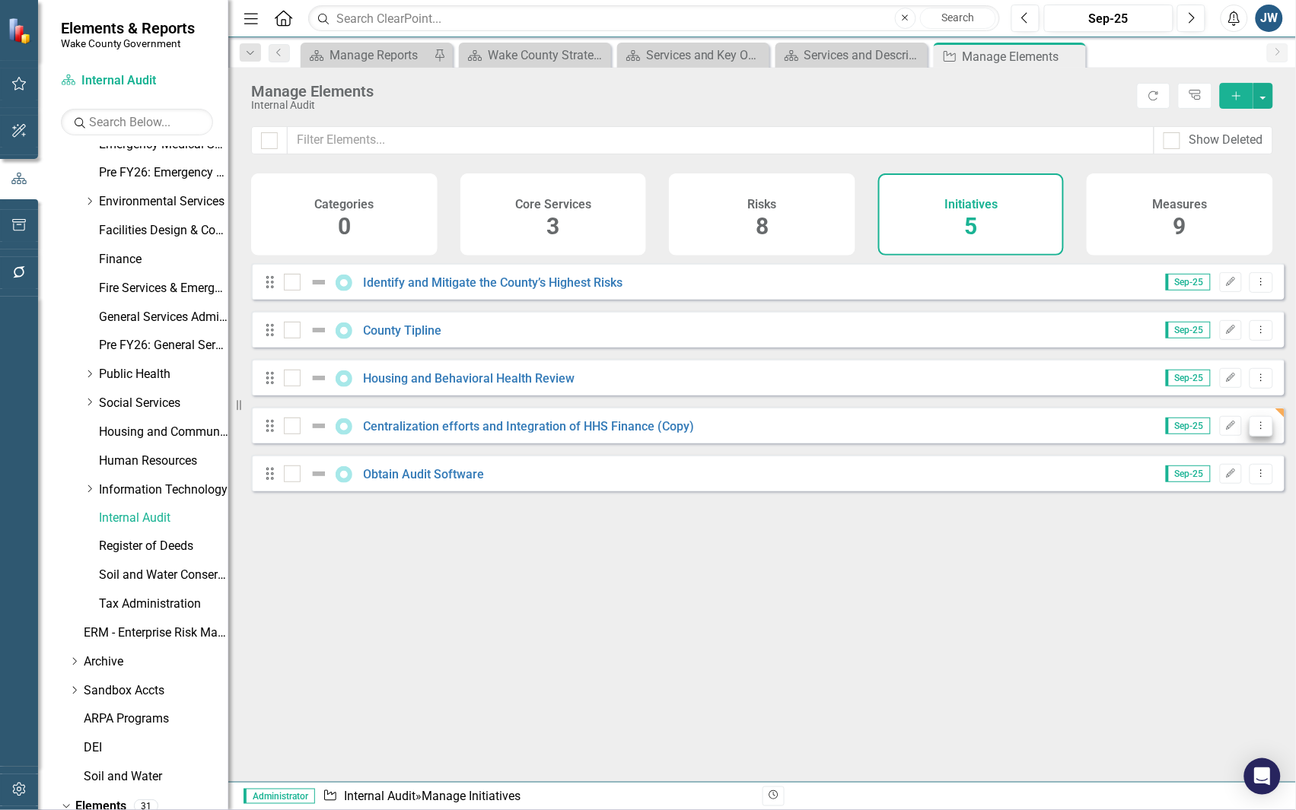
click at [1255, 431] on icon "Dropdown Menu" at bounding box center [1261, 426] width 13 height 10
click at [1203, 515] on link "Copy Duplicate Initiative" at bounding box center [1193, 519] width 136 height 28
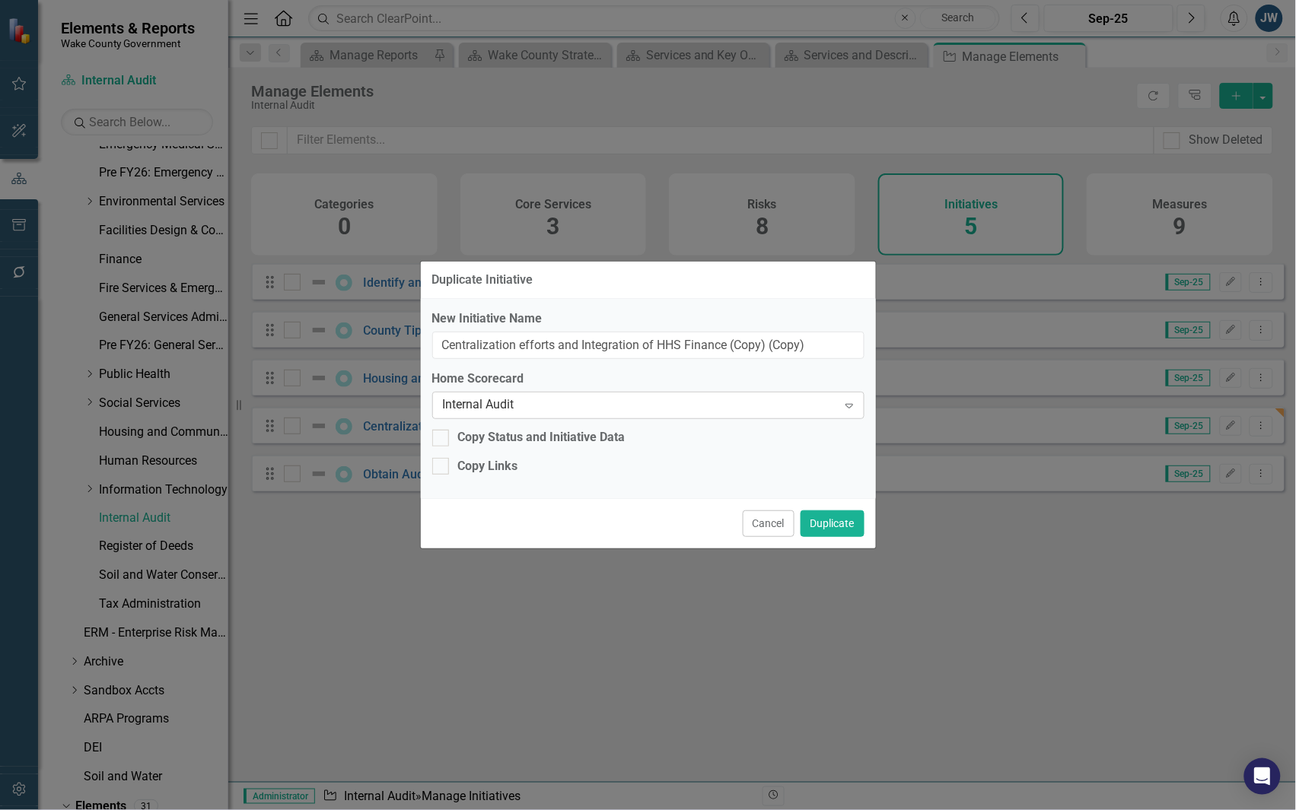
click at [628, 400] on div "Internal Audit" at bounding box center [640, 406] width 395 height 18
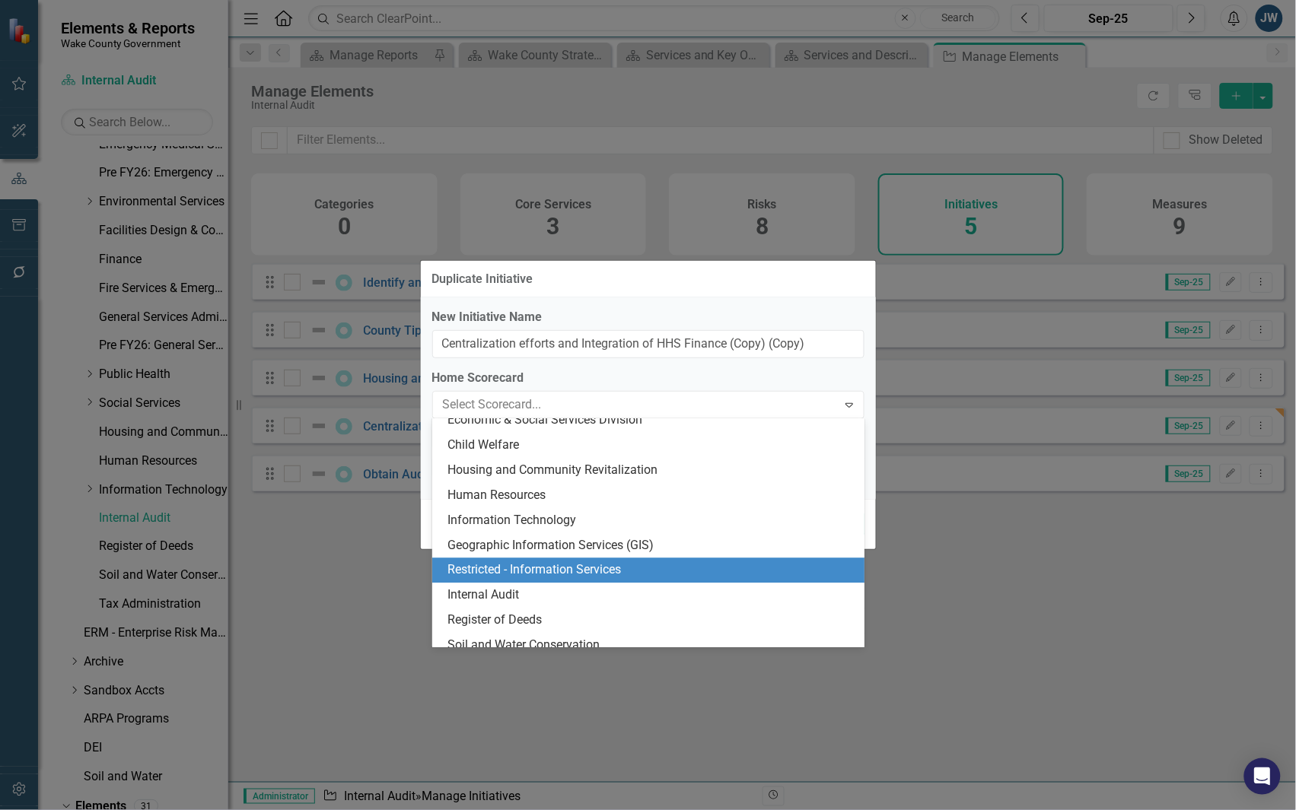
scroll to position [1184, 0]
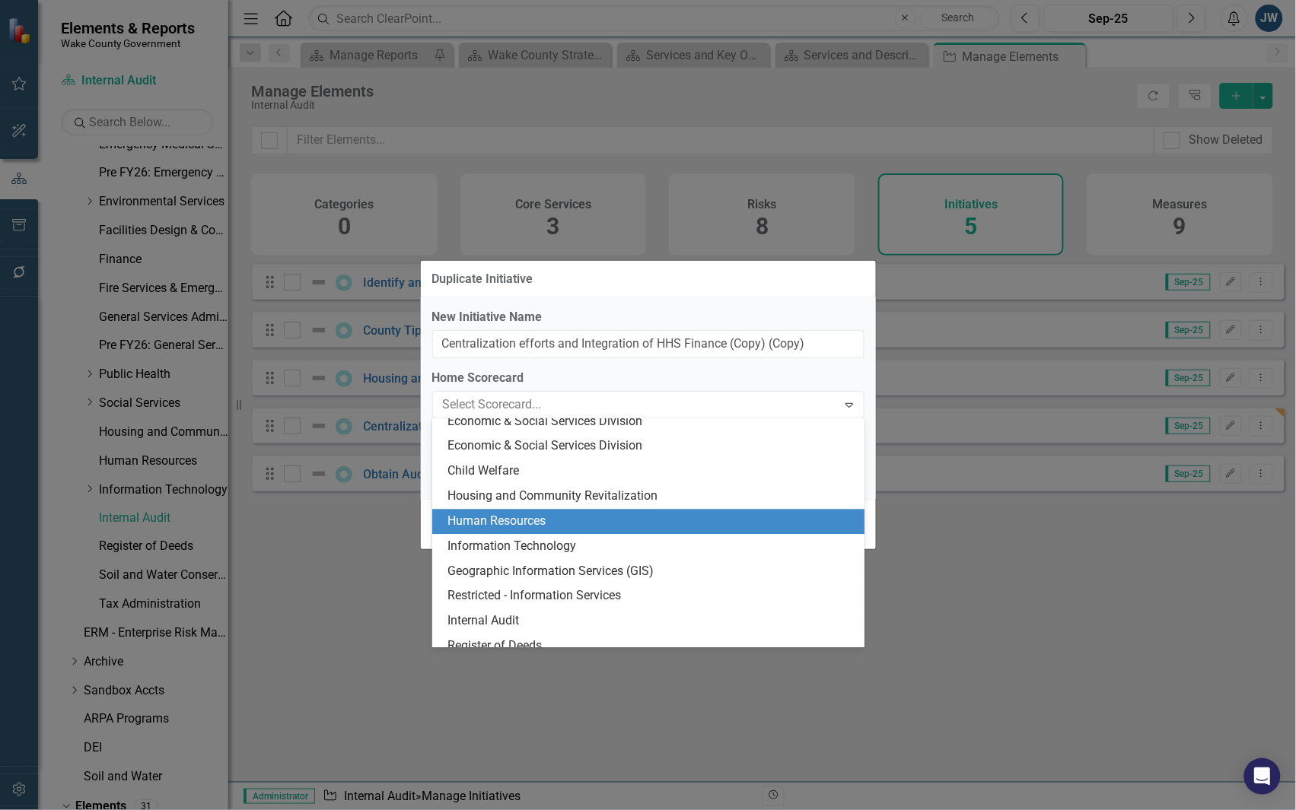
click at [598, 522] on div "Human Resources" at bounding box center [651, 523] width 408 height 18
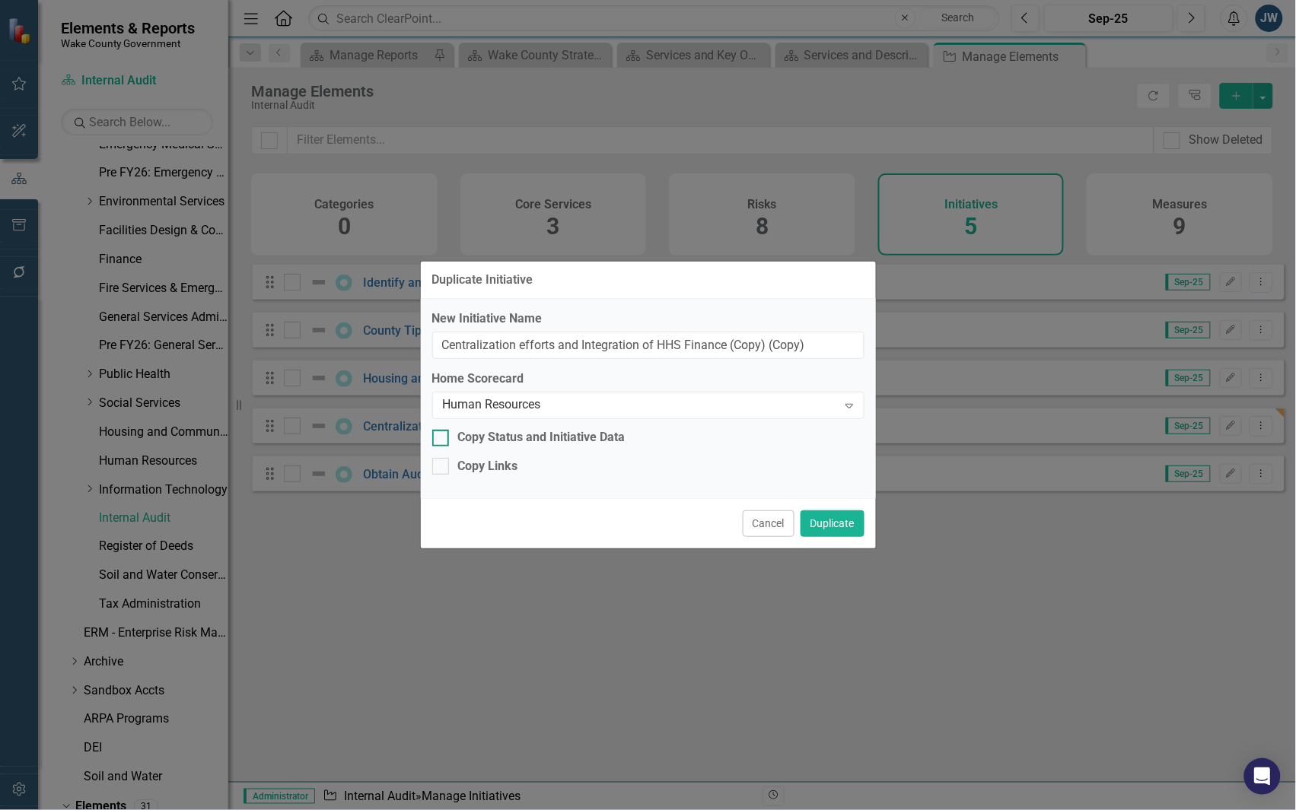
click at [514, 442] on div "Copy Status and Initiative Data" at bounding box center [541, 438] width 167 height 18
drag, startPoint x: 514, startPoint y: 442, endPoint x: 488, endPoint y: 466, distance: 35.0
click at [488, 466] on div "Copy Links" at bounding box center [488, 467] width 60 height 18
click at [442, 466] on input "Copy Links" at bounding box center [437, 463] width 10 height 10
checkbox input "true"
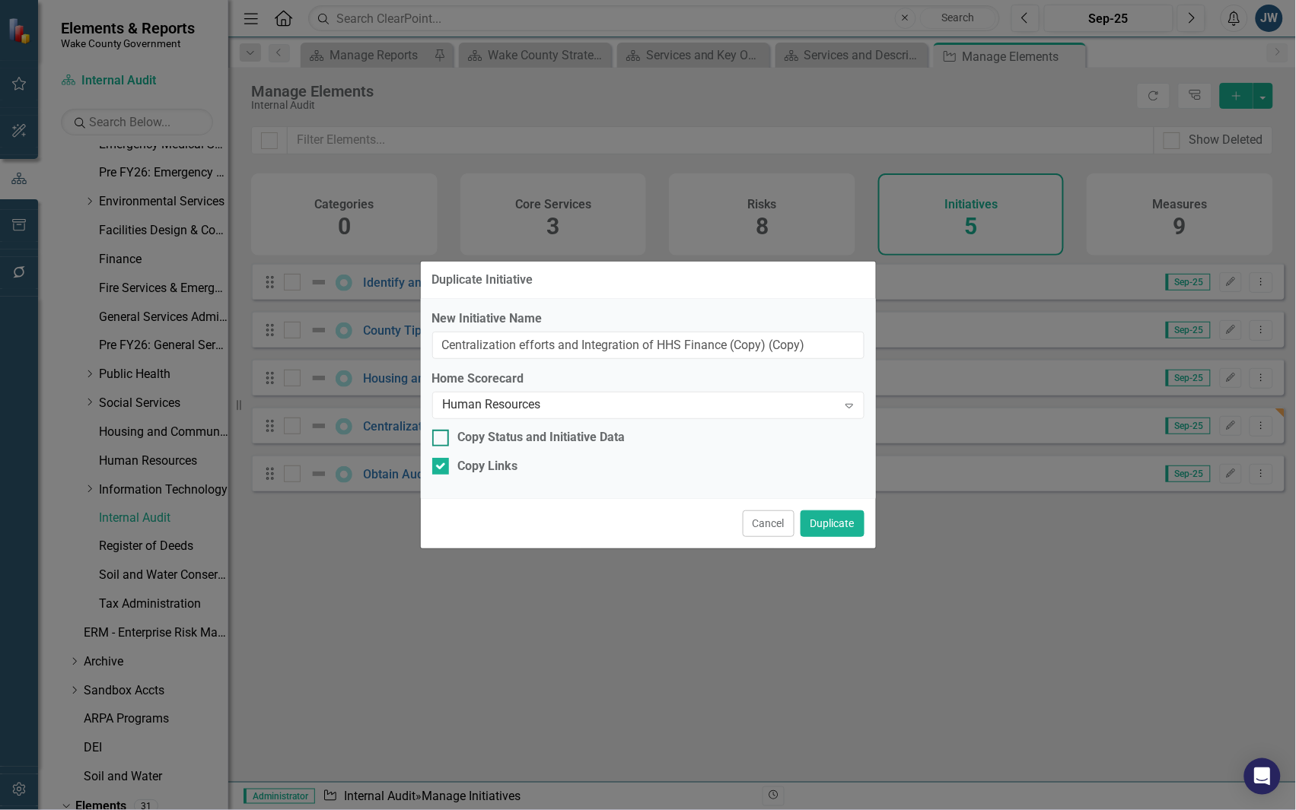
click at [537, 434] on div "Copy Status and Initiative Data" at bounding box center [541, 438] width 167 height 18
click at [442, 434] on input "Copy Status and Initiative Data" at bounding box center [437, 435] width 10 height 10
checkbox input "true"
click at [839, 529] on button "Duplicate" at bounding box center [832, 524] width 64 height 27
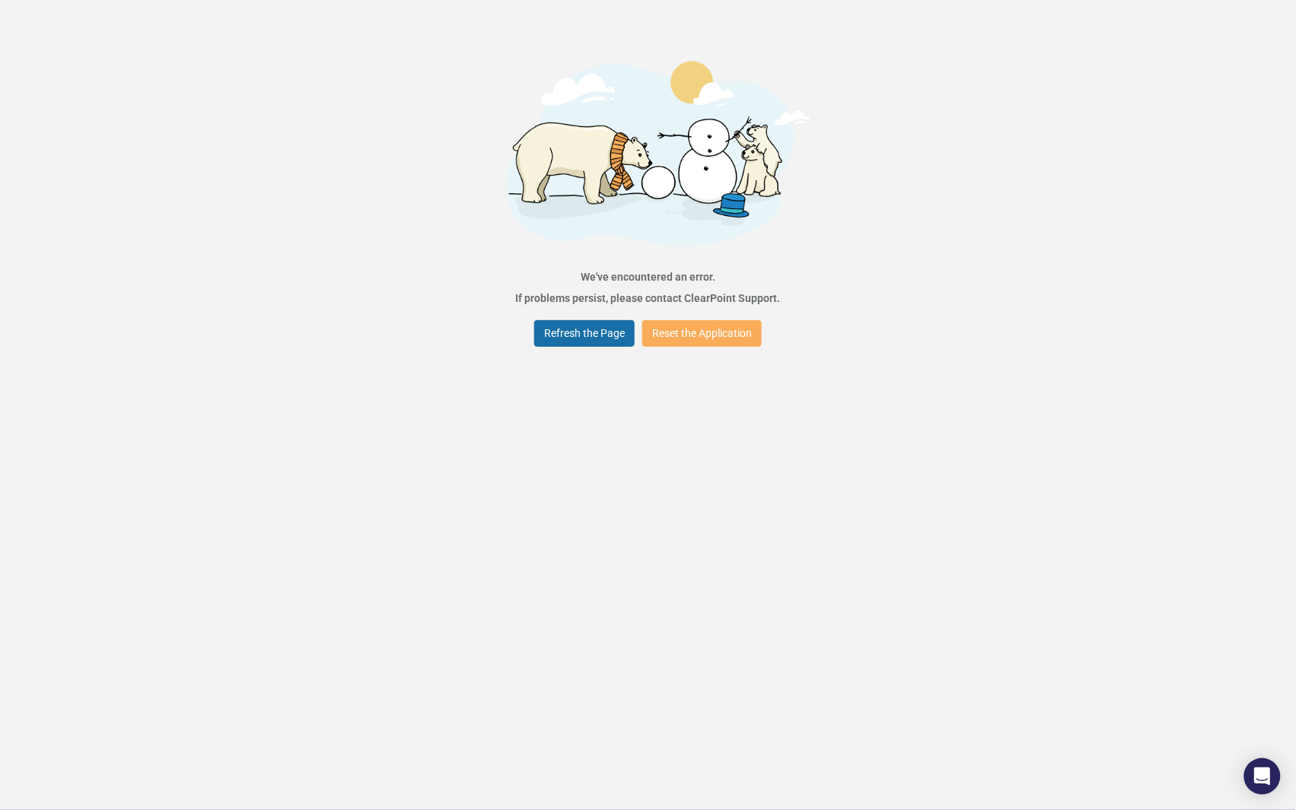
click at [590, 329] on button "Refresh the Page" at bounding box center [584, 333] width 100 height 27
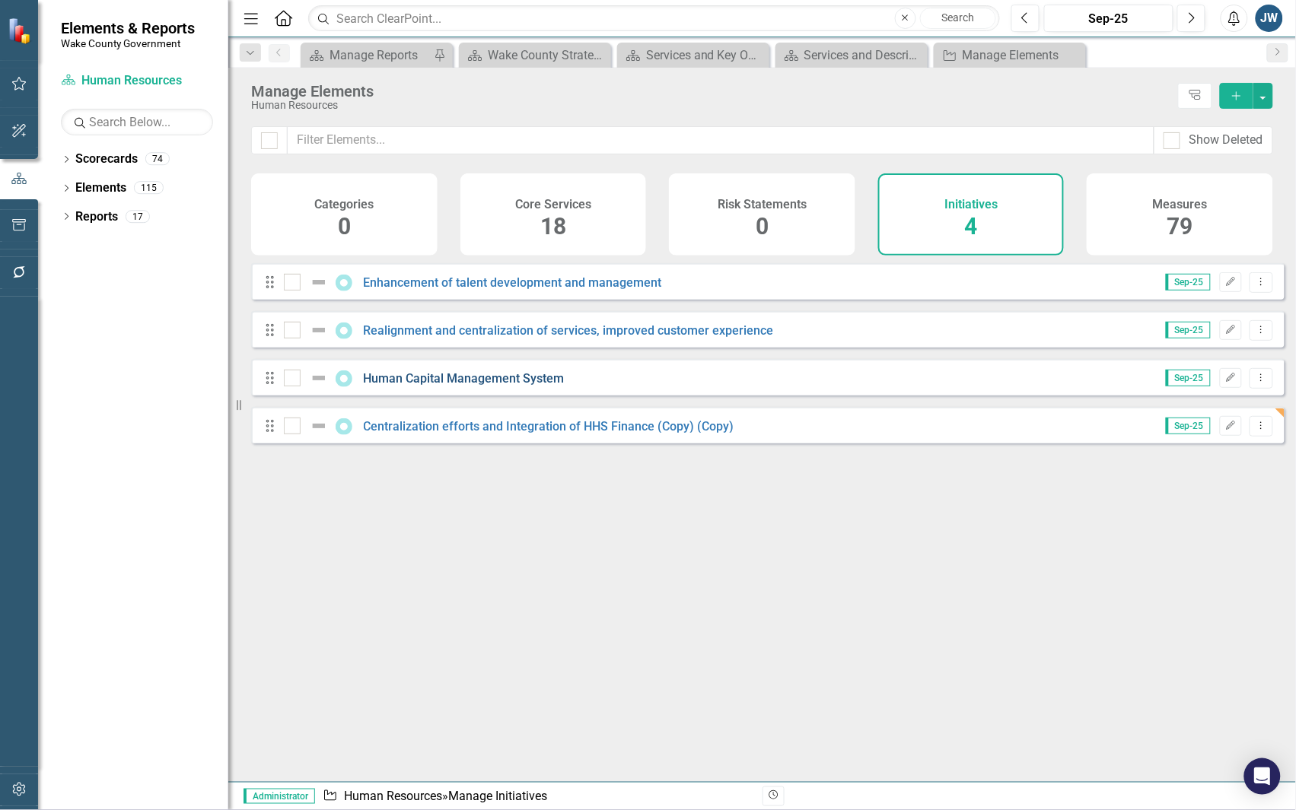
click at [496, 386] on link "Human Capital Management System" at bounding box center [464, 378] width 201 height 14
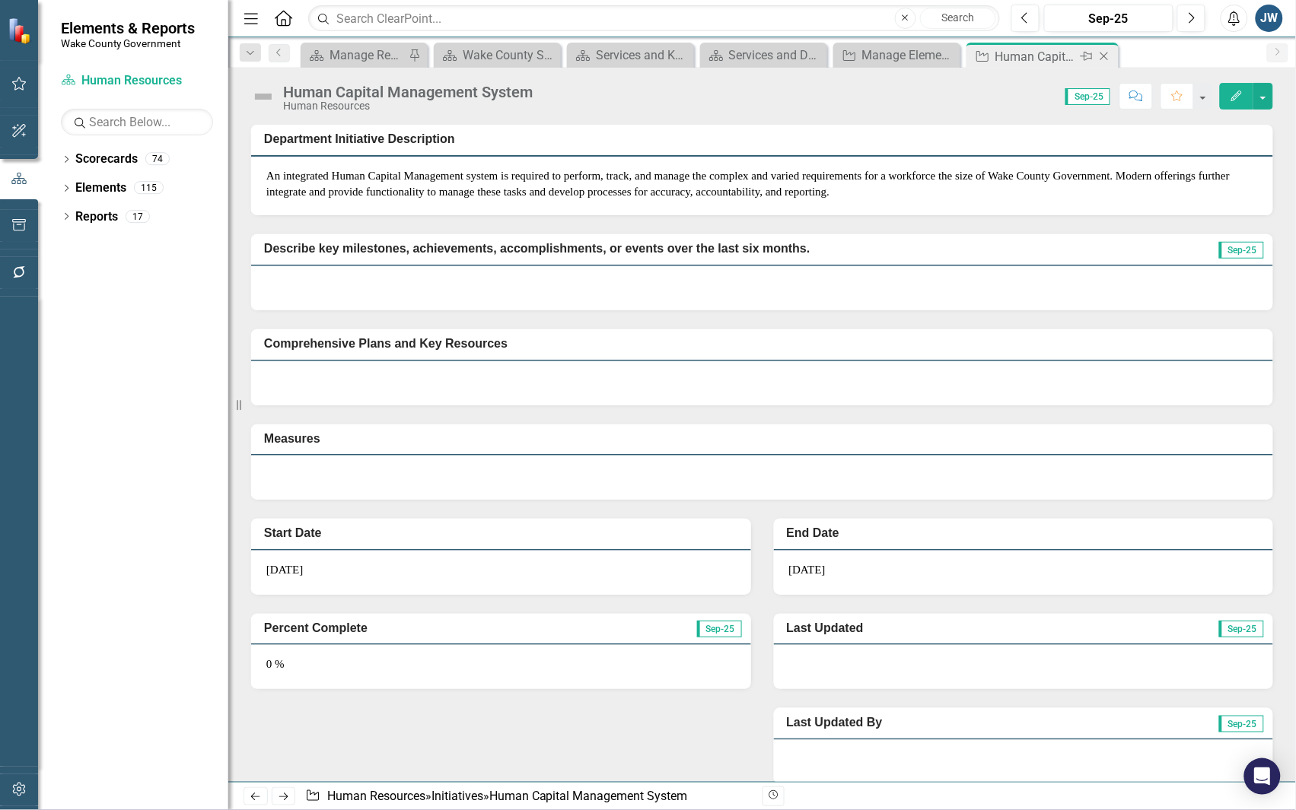
click at [1099, 58] on icon "Close" at bounding box center [1103, 56] width 15 height 12
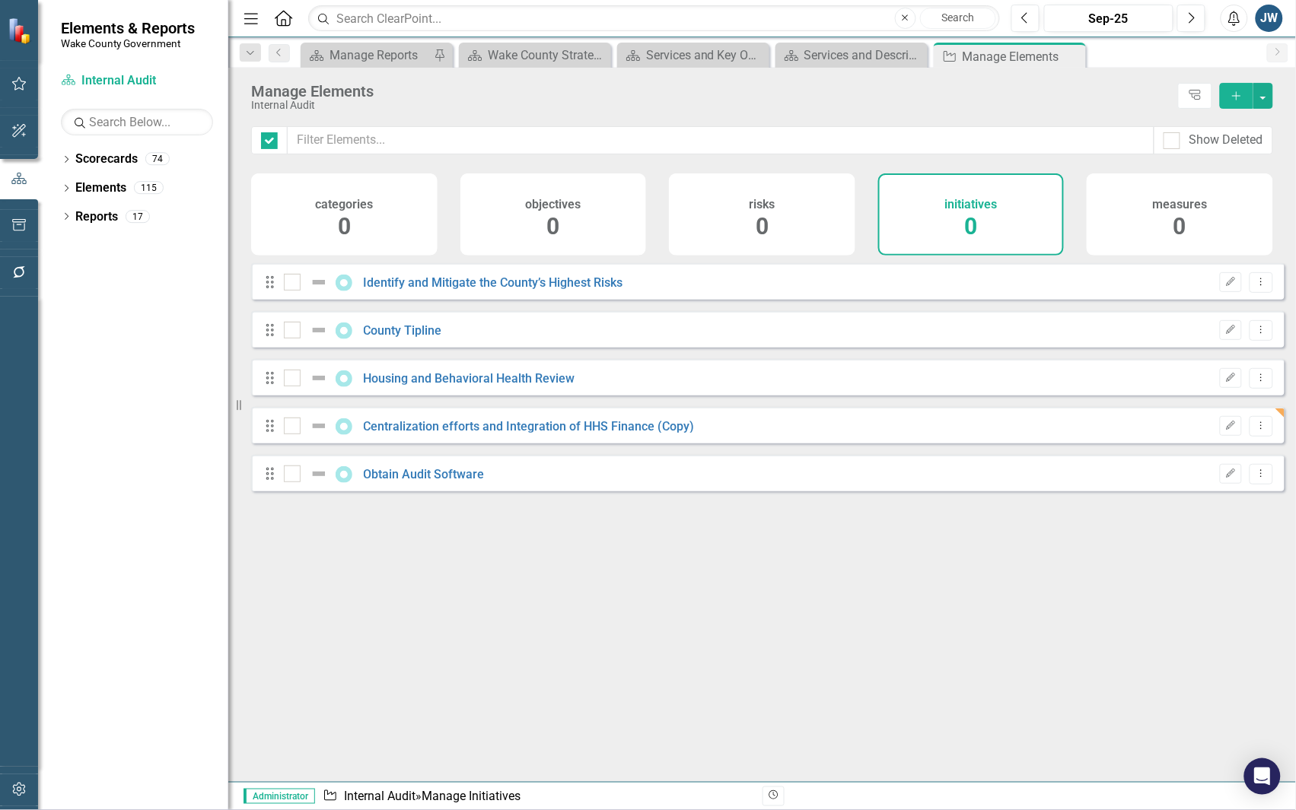
checkbox input "false"
click at [1220, 484] on button "Edit" at bounding box center [1231, 474] width 22 height 20
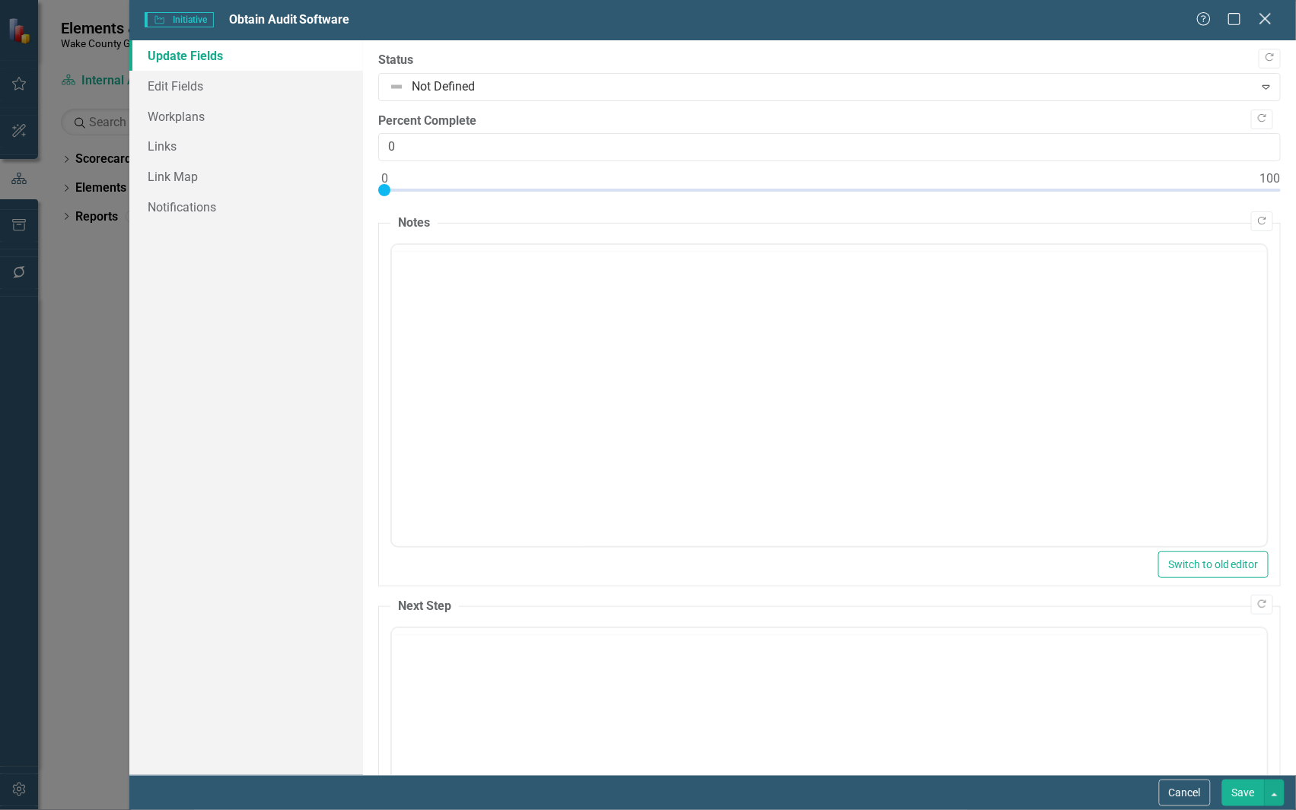
click at [1265, 23] on icon "Close" at bounding box center [1264, 18] width 19 height 14
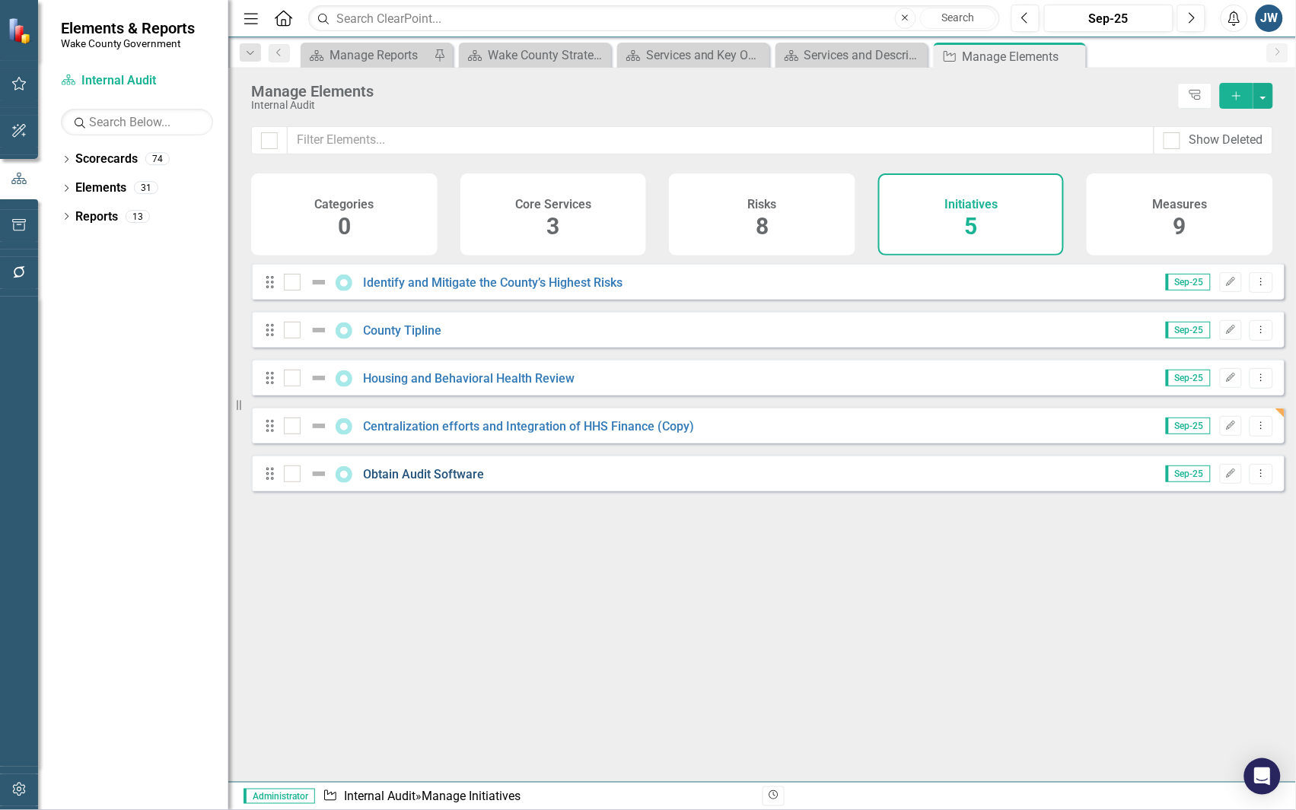
click at [453, 482] on link "Obtain Audit Software" at bounding box center [424, 474] width 121 height 14
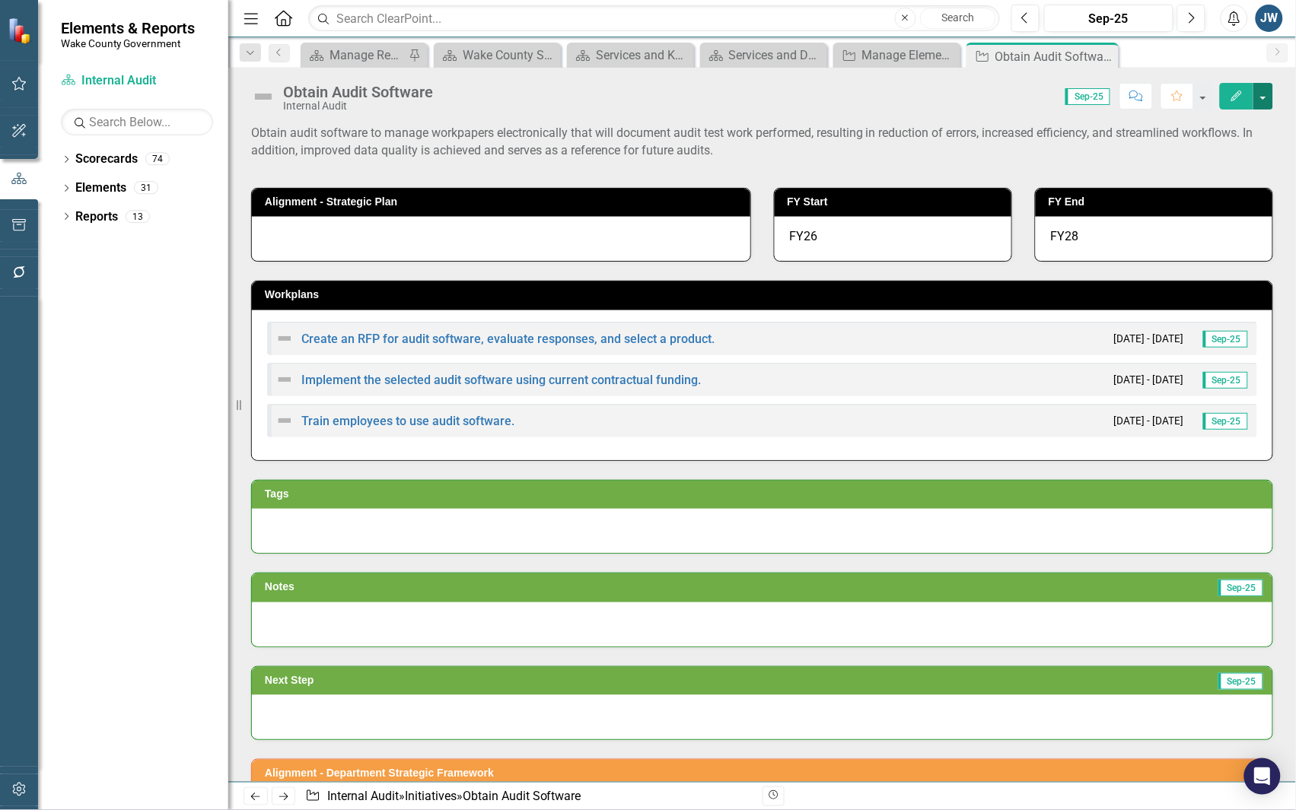
click at [1265, 99] on button "button" at bounding box center [1263, 96] width 20 height 27
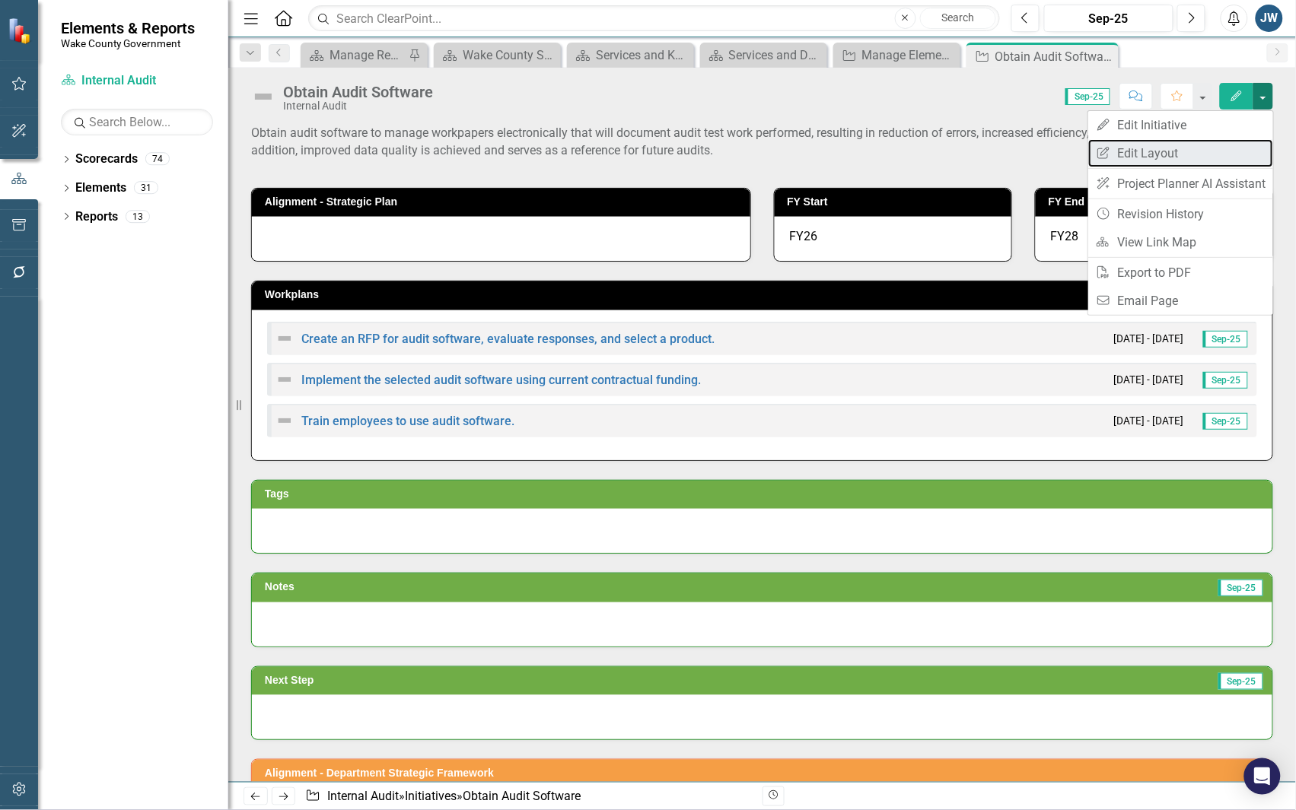
click at [1193, 147] on link "Edit Report Edit Layout" at bounding box center [1180, 153] width 185 height 28
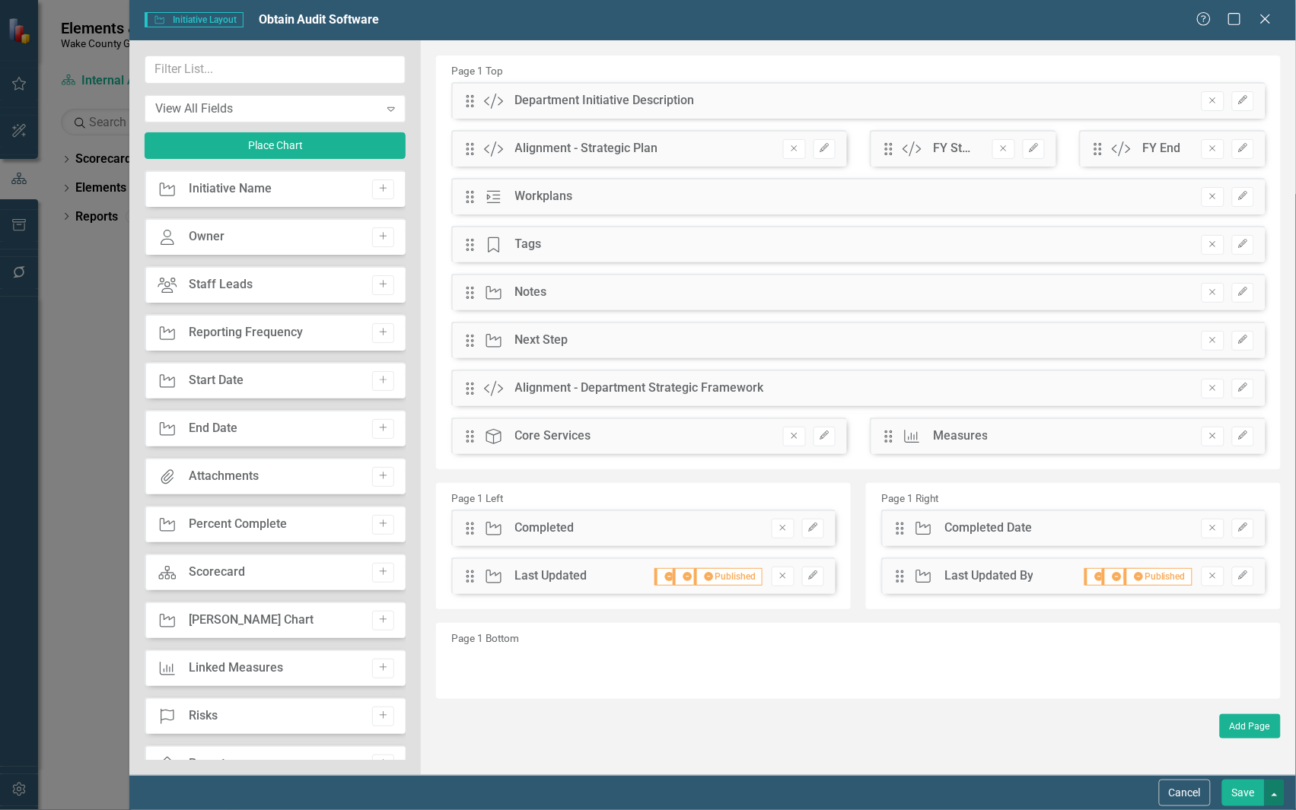
click at [1272, 797] on button "button" at bounding box center [1275, 793] width 20 height 27
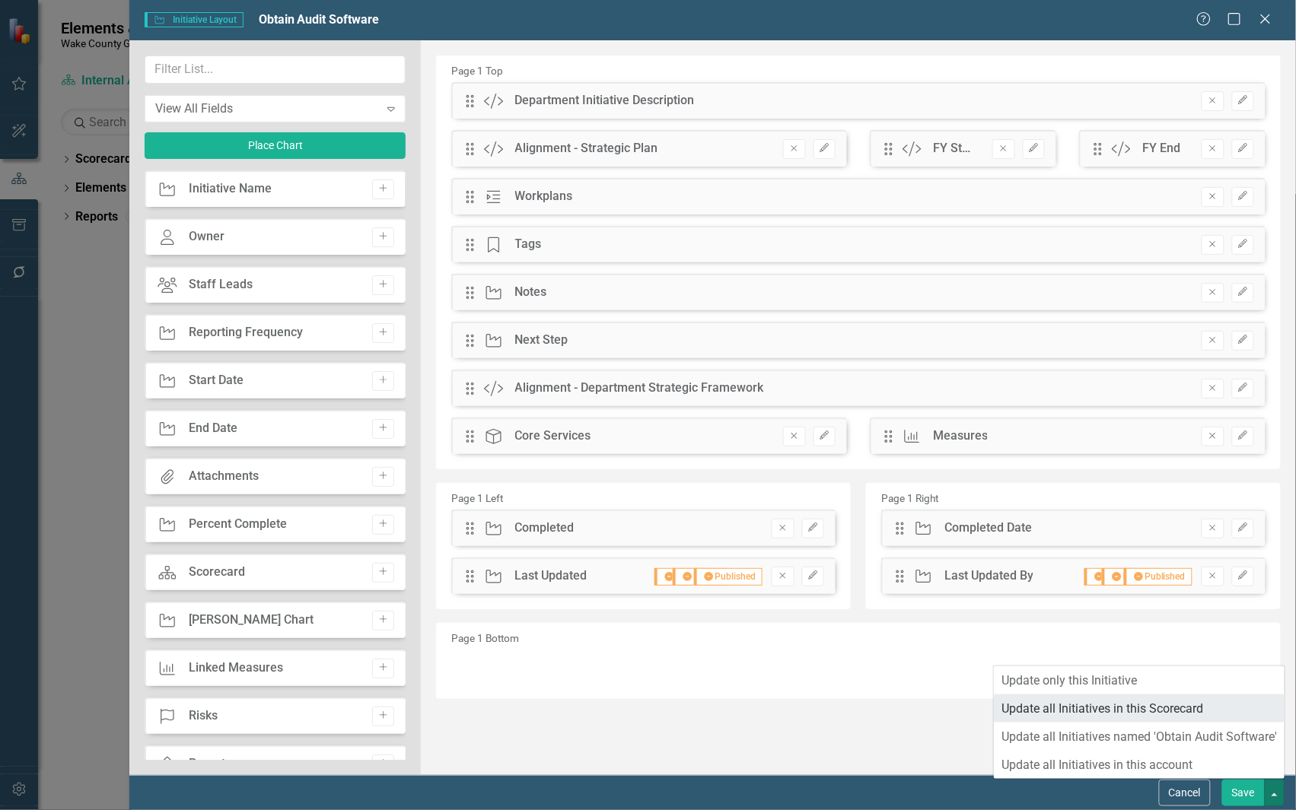
click at [1124, 704] on link "Update all Initiatives in this Scorecard" at bounding box center [1139, 709] width 291 height 28
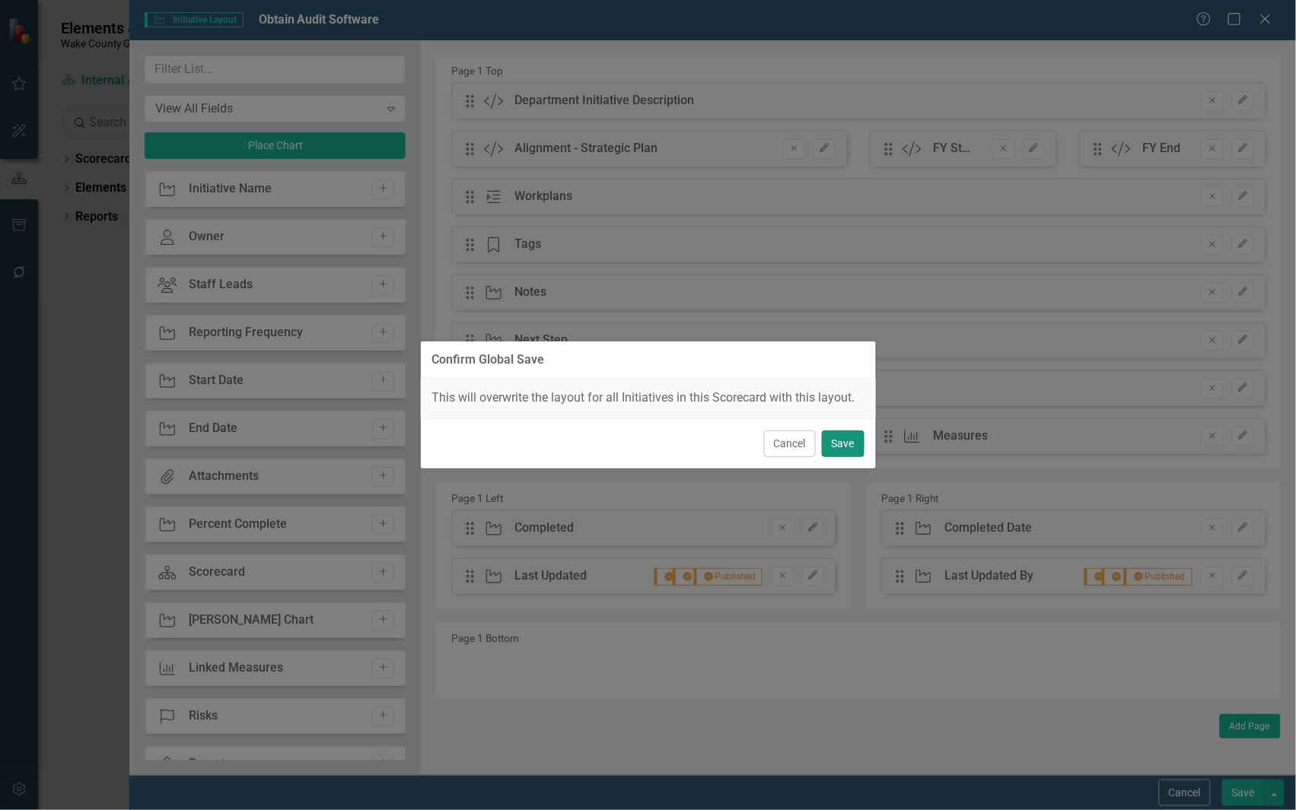
click at [839, 447] on button "Save" at bounding box center [843, 444] width 43 height 27
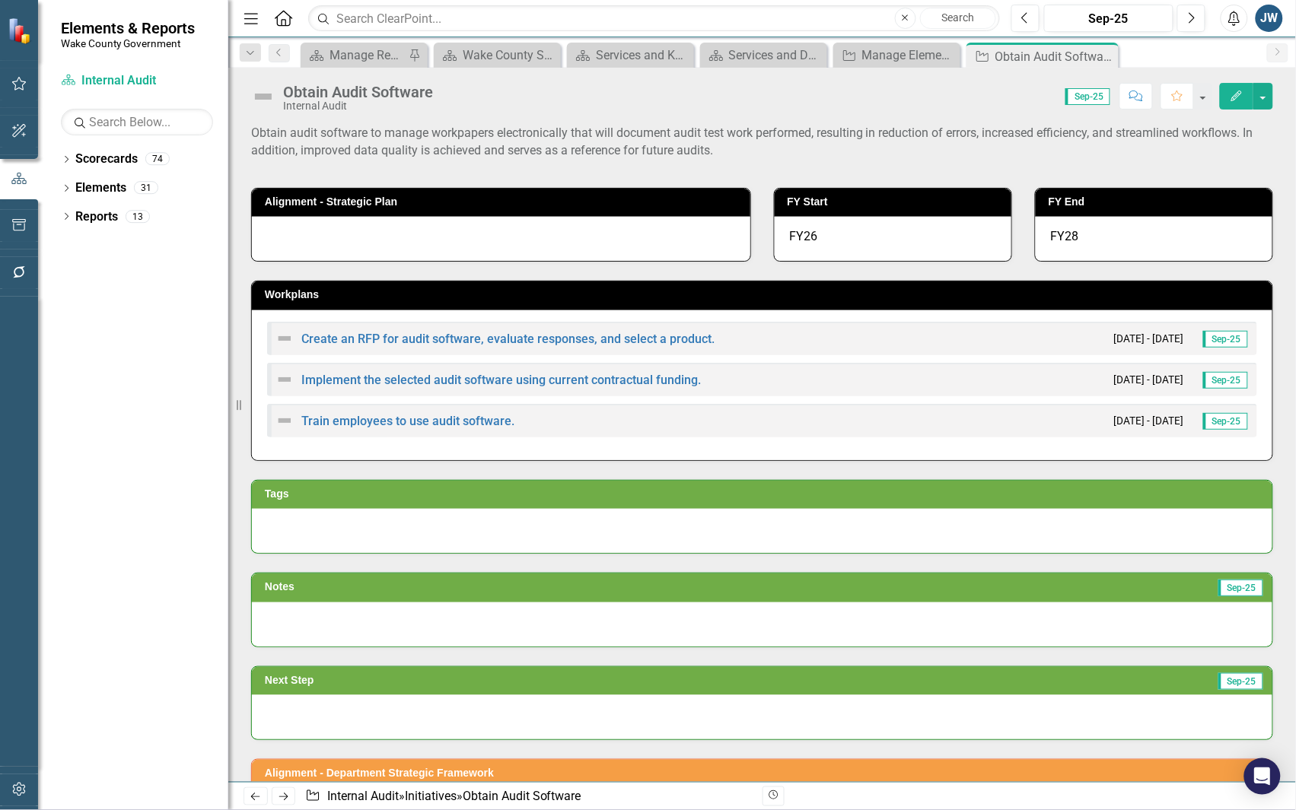
click at [531, 331] on div "Create an RFP for audit software, evaluate responses, and select a product." at bounding box center [494, 338] width 439 height 18
click at [536, 339] on link "Create an RFP for audit software, evaluate responses, and select a product." at bounding box center [507, 339] width 413 height 14
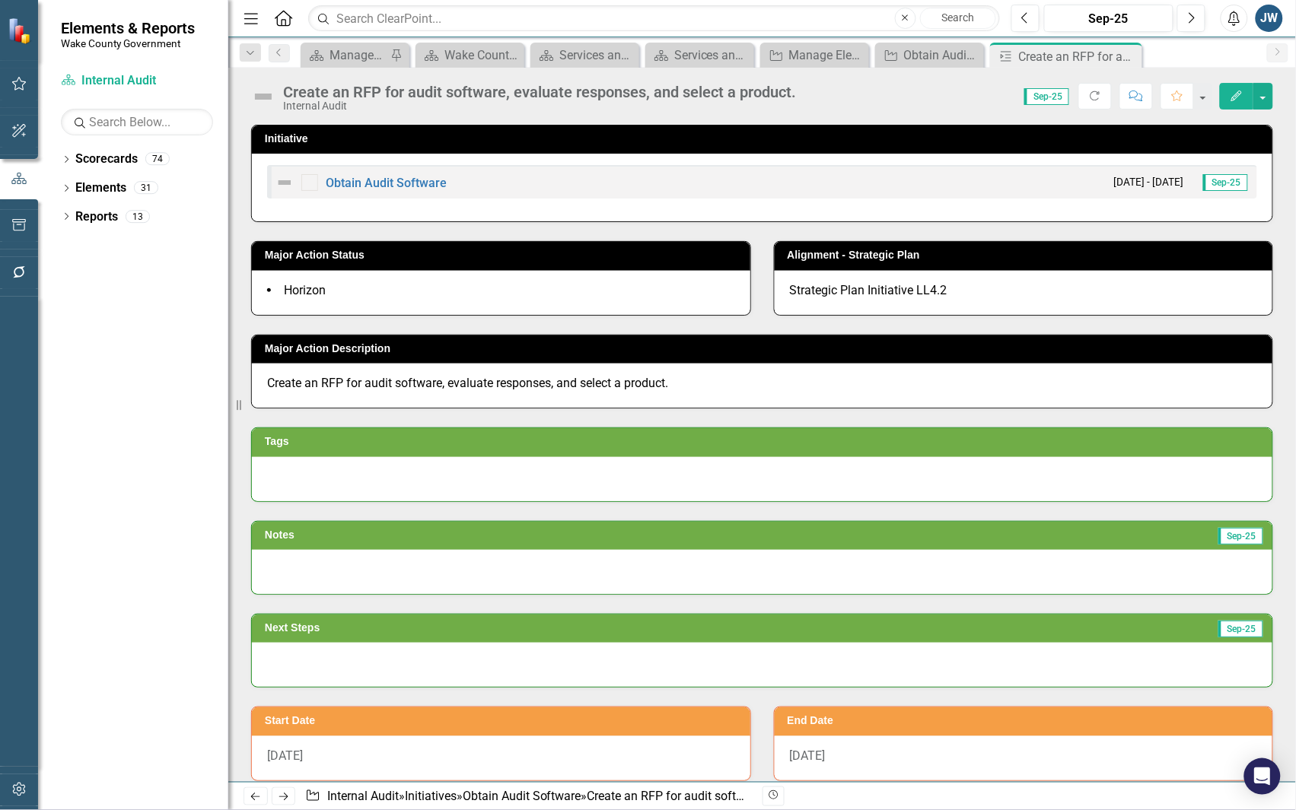
click at [1272, 253] on div "Alignment - Strategic Plan Strategic Plan Initiative LL4.2" at bounding box center [1023, 268] width 523 height 93
click at [1235, 100] on icon "Edit" at bounding box center [1237, 96] width 14 height 11
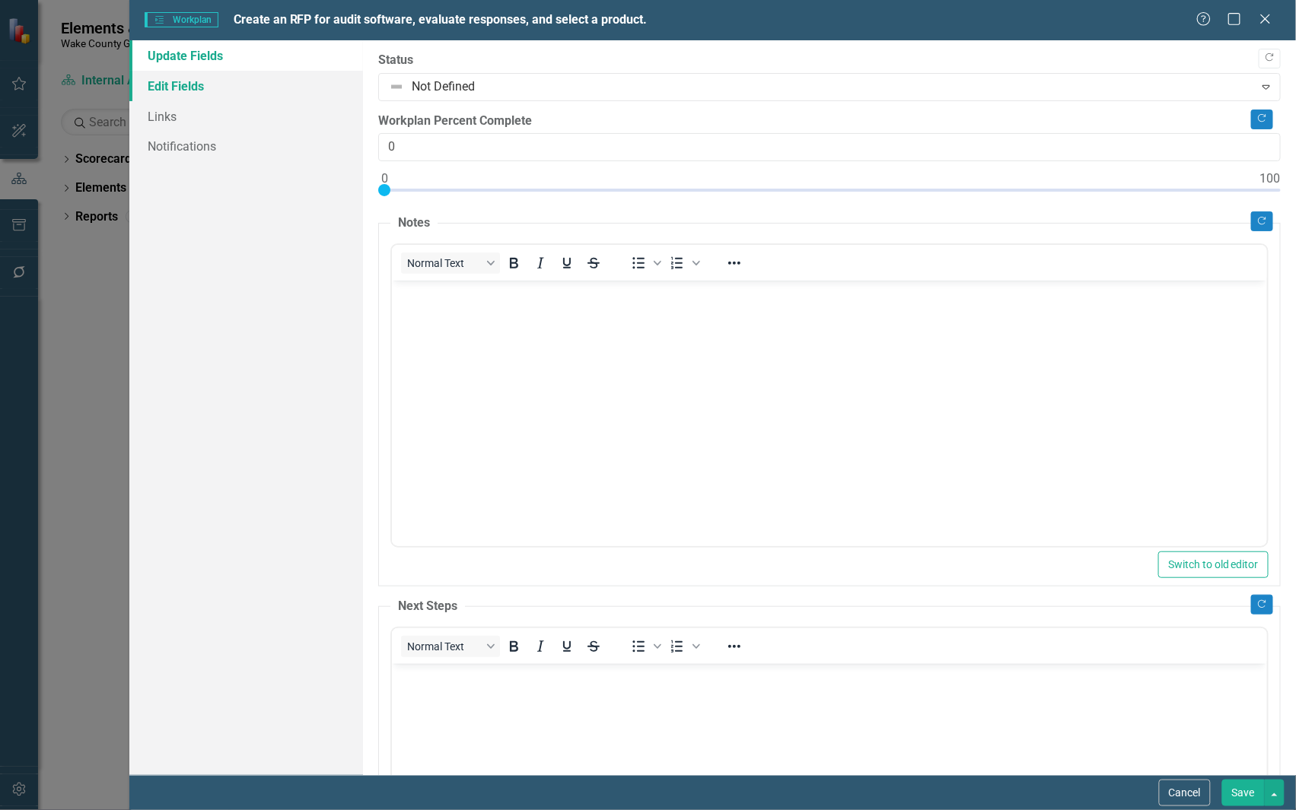
click at [161, 88] on link "Edit Fields" at bounding box center [246, 86] width 234 height 30
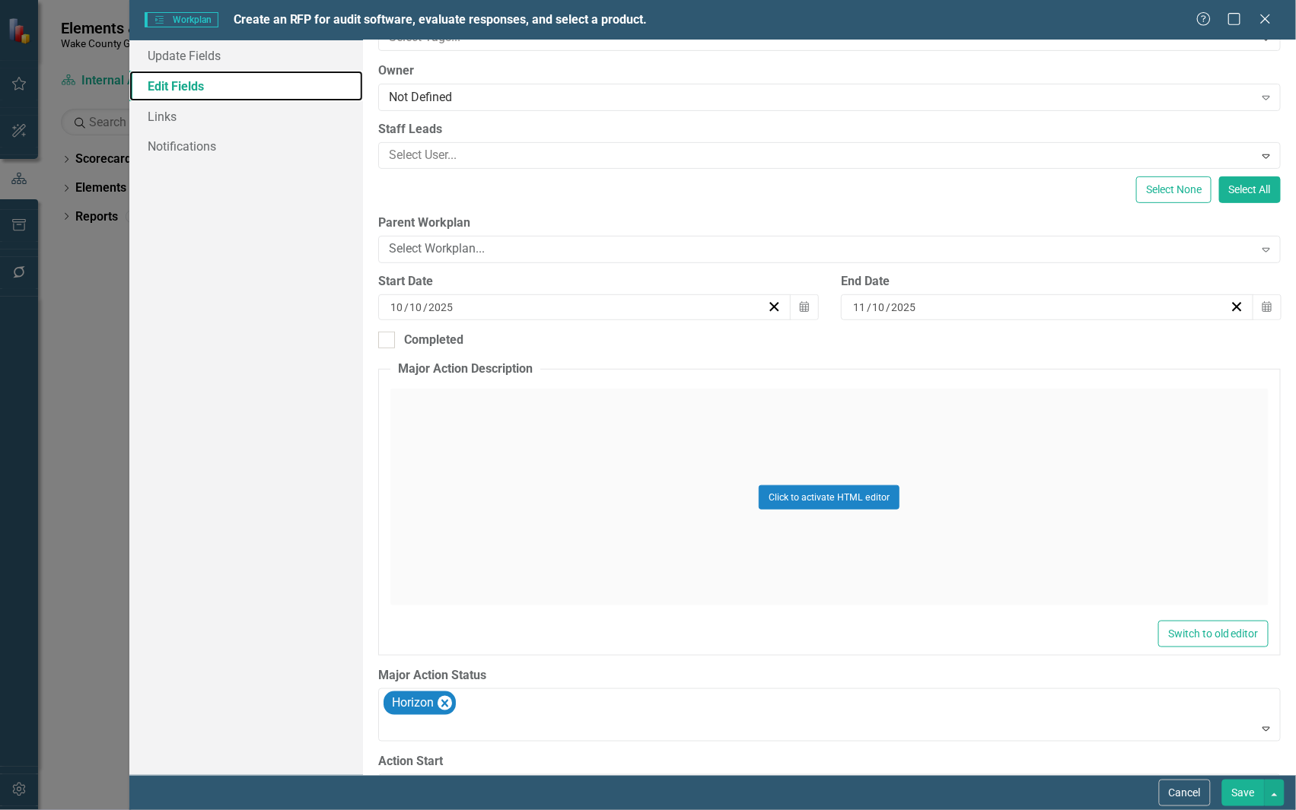
scroll to position [283, 0]
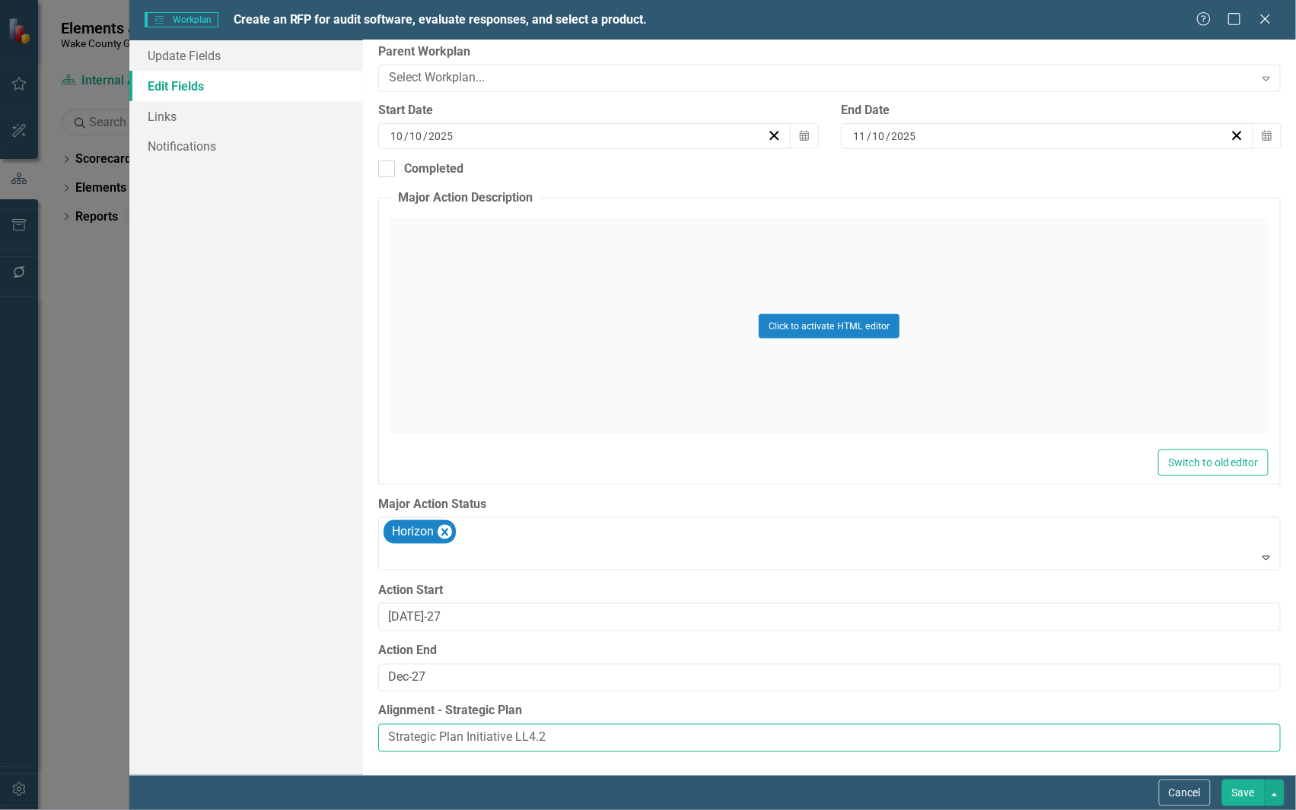
drag, startPoint x: 578, startPoint y: 740, endPoint x: 249, endPoint y: 720, distance: 330.1
click at [251, 721] on div "Update Fields Edit Fields Links Notifications "Update" fields in ClearPoint are…" at bounding box center [712, 407] width 1166 height 735
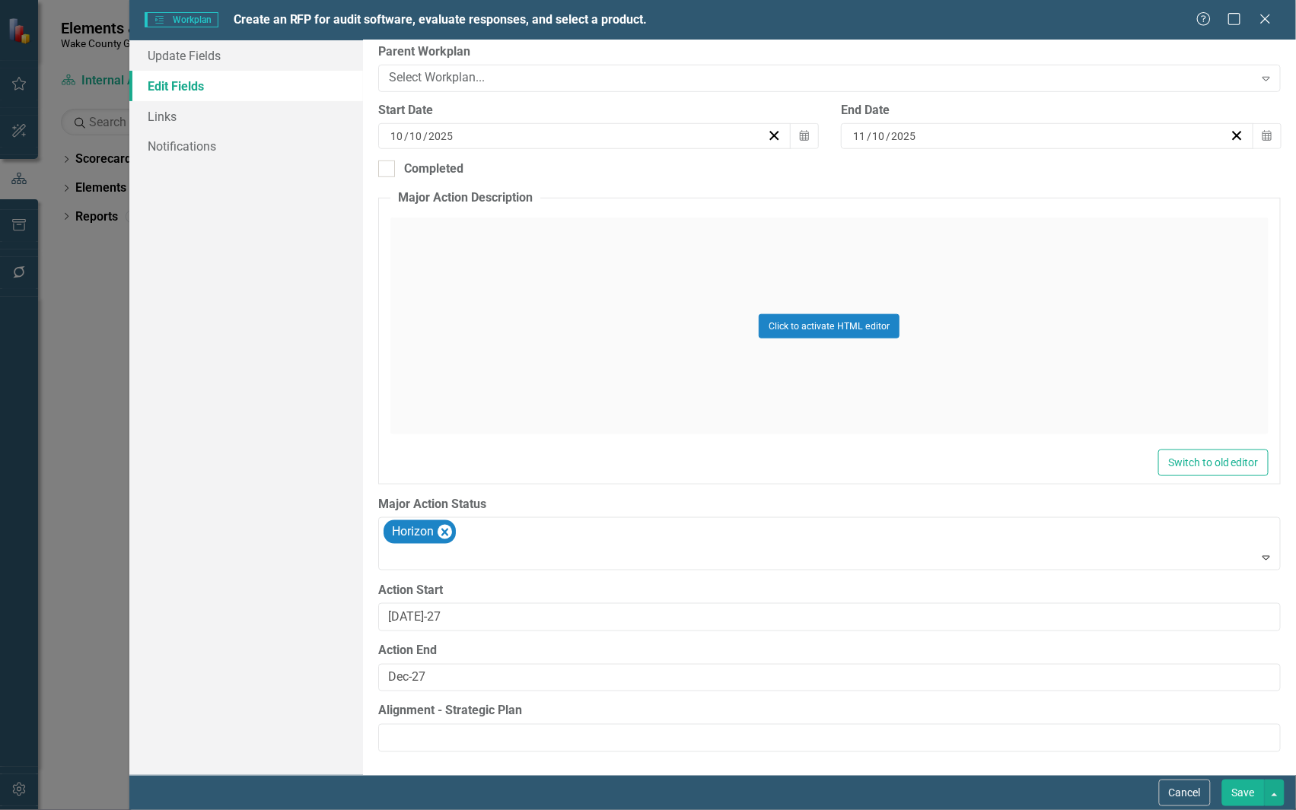
click at [1235, 793] on button "Save" at bounding box center [1243, 793] width 43 height 27
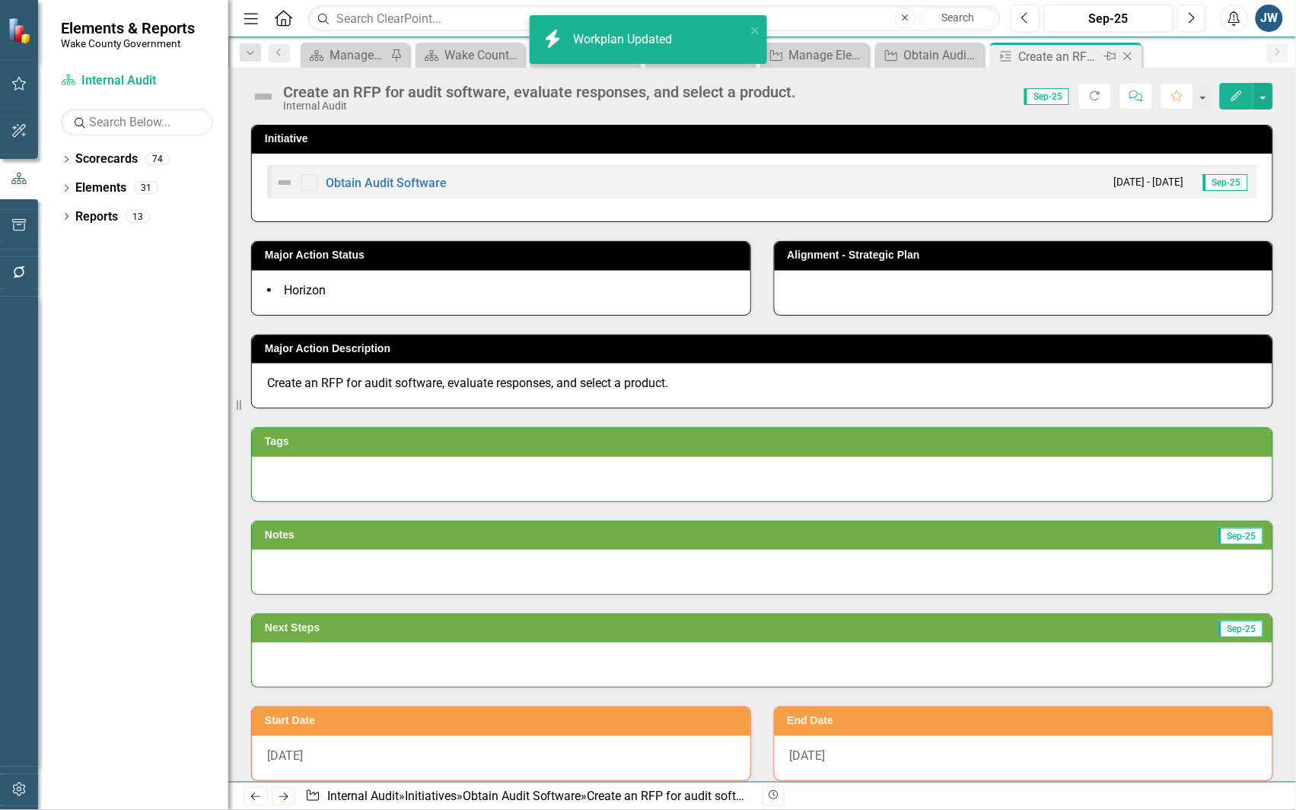
click at [1127, 57] on icon at bounding box center [1128, 57] width 8 height 8
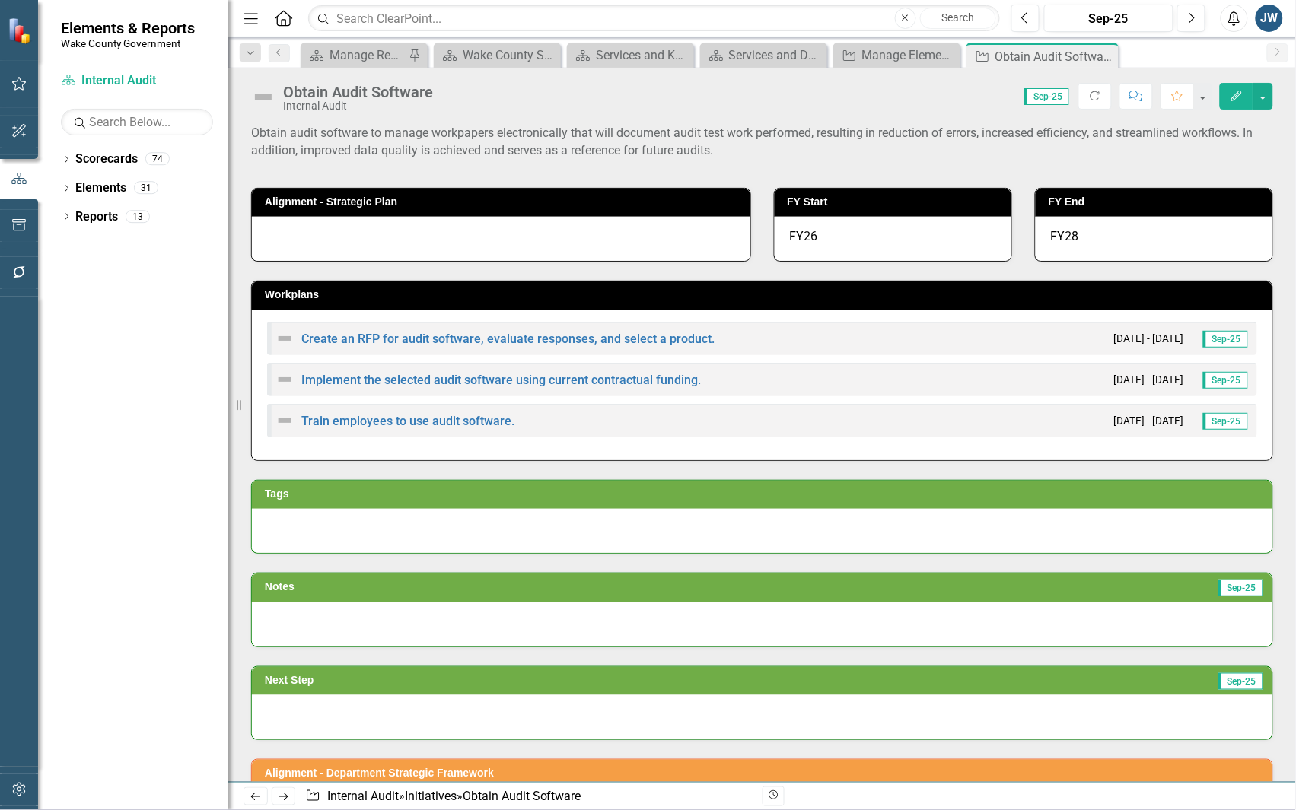
click at [583, 369] on div "Implement the selected audit software using current contractual funding. 10/10/…" at bounding box center [762, 379] width 990 height 33
click at [594, 375] on link "Implement the selected audit software using current contractual funding." at bounding box center [500, 380] width 399 height 14
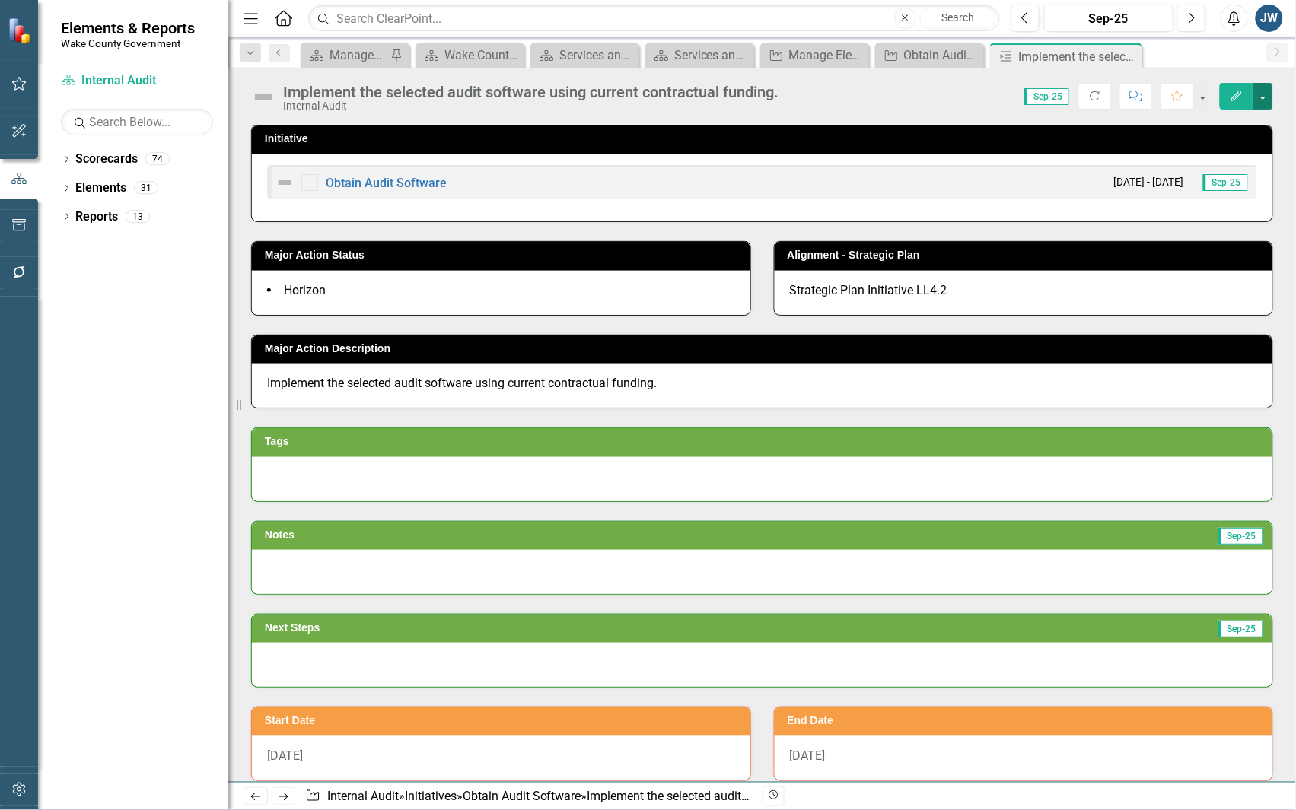
click at [1263, 97] on button "button" at bounding box center [1263, 96] width 20 height 27
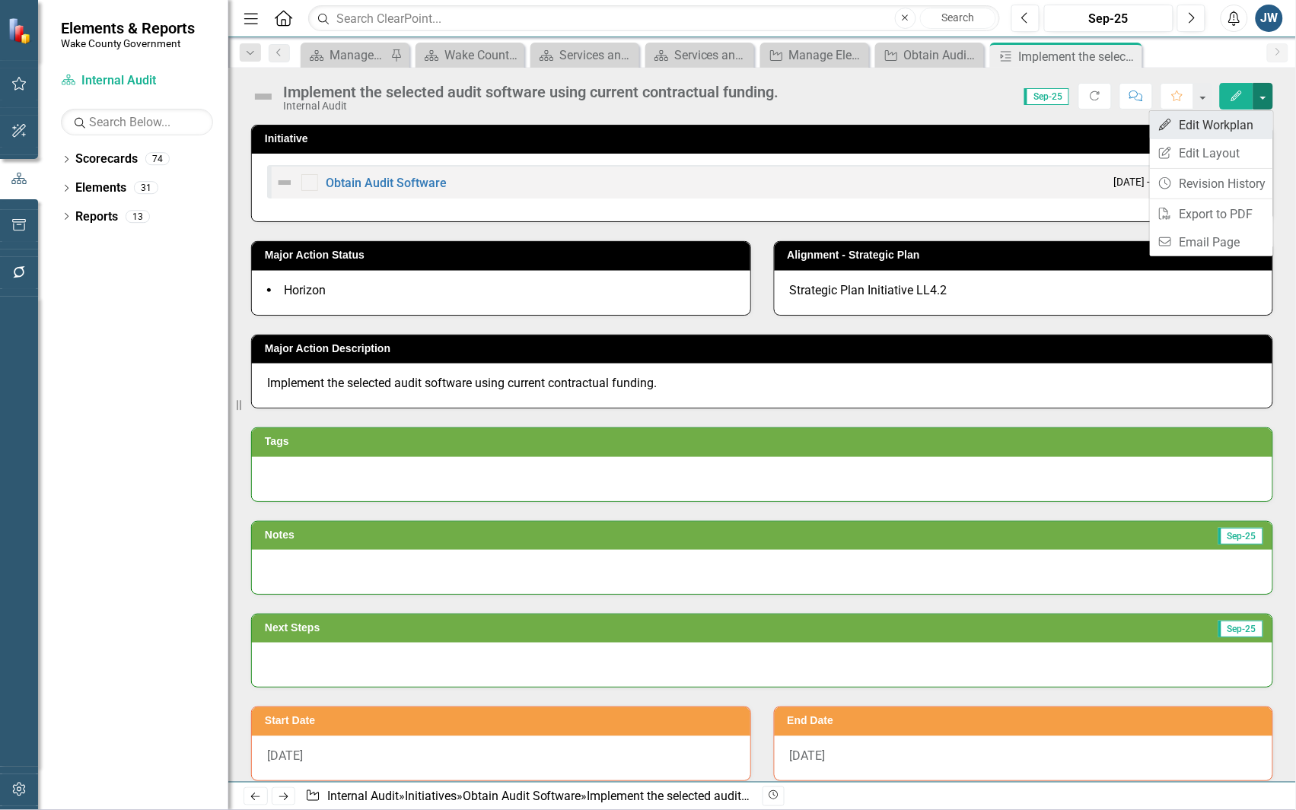
click at [1201, 129] on link "Edit Edit Workplan" at bounding box center [1211, 125] width 123 height 28
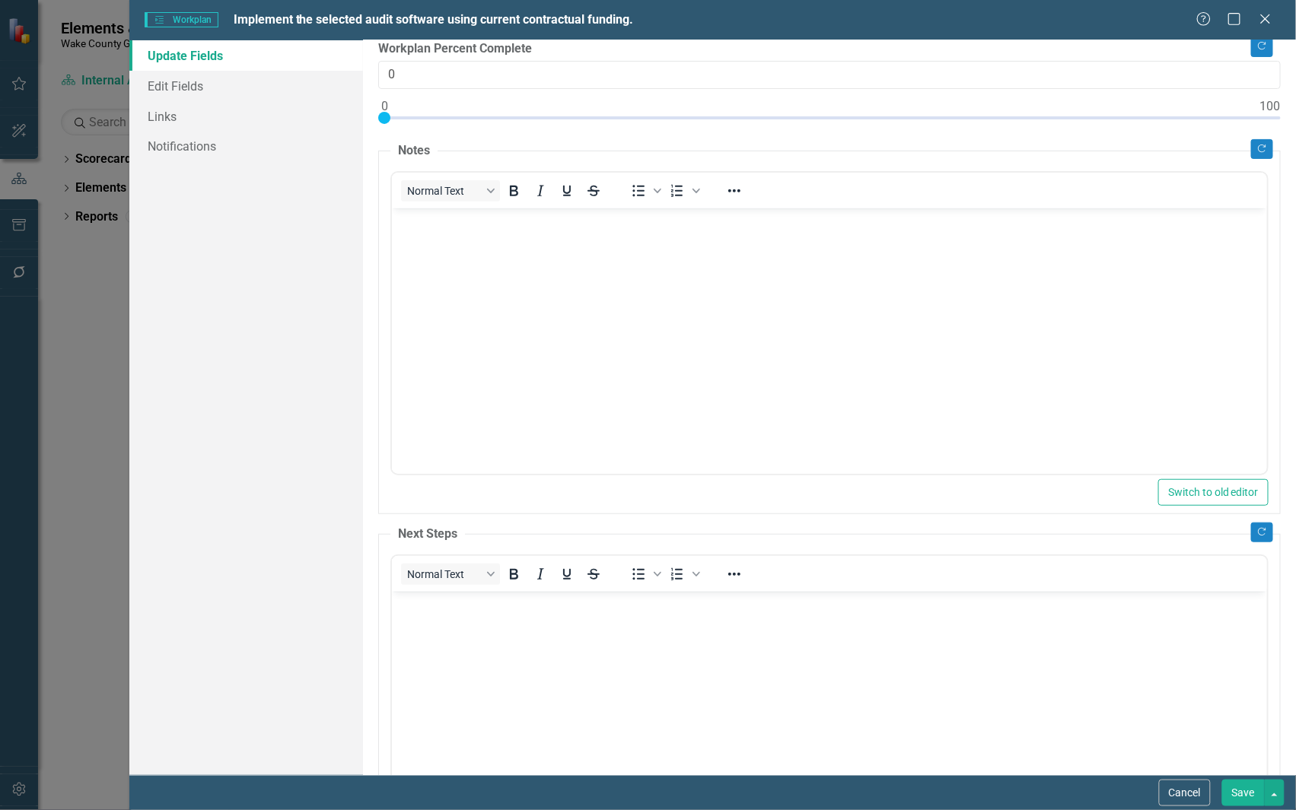
scroll to position [219, 0]
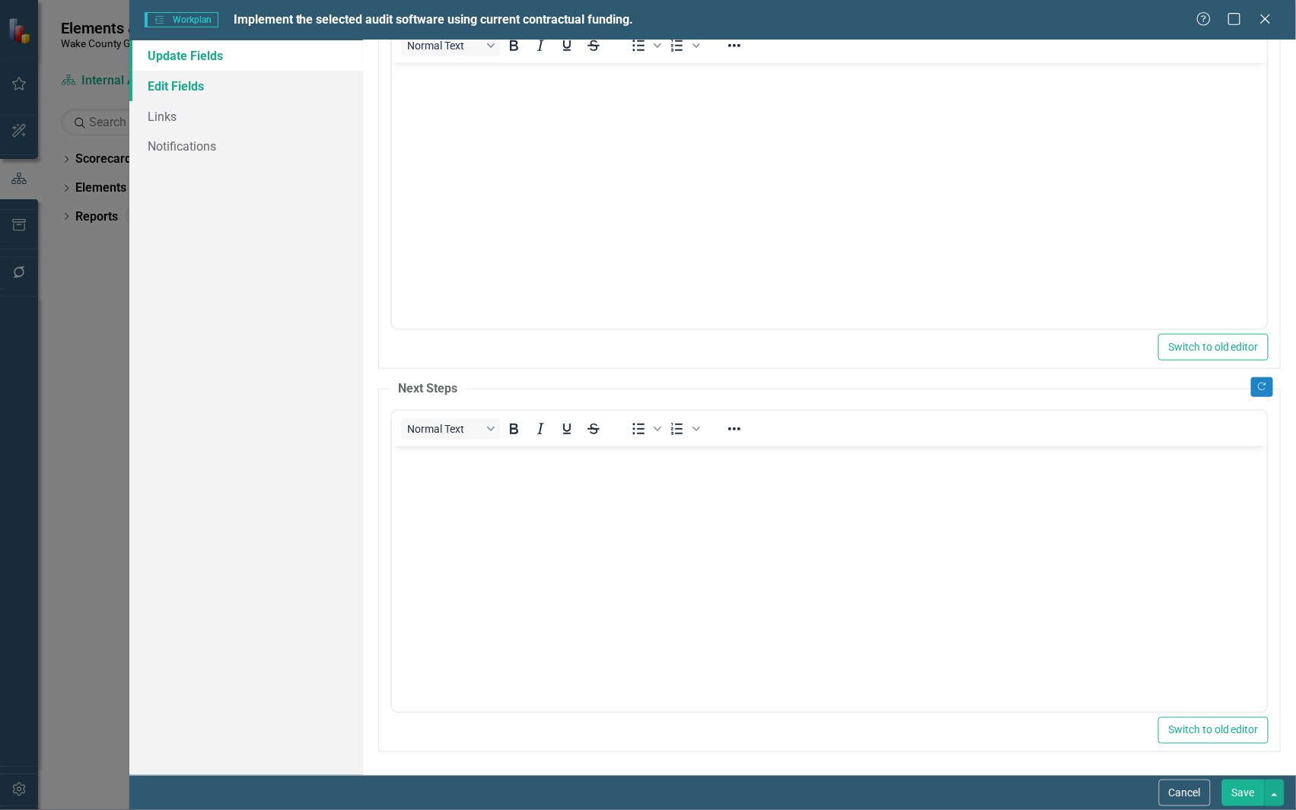
click at [200, 84] on link "Edit Fields" at bounding box center [246, 86] width 234 height 30
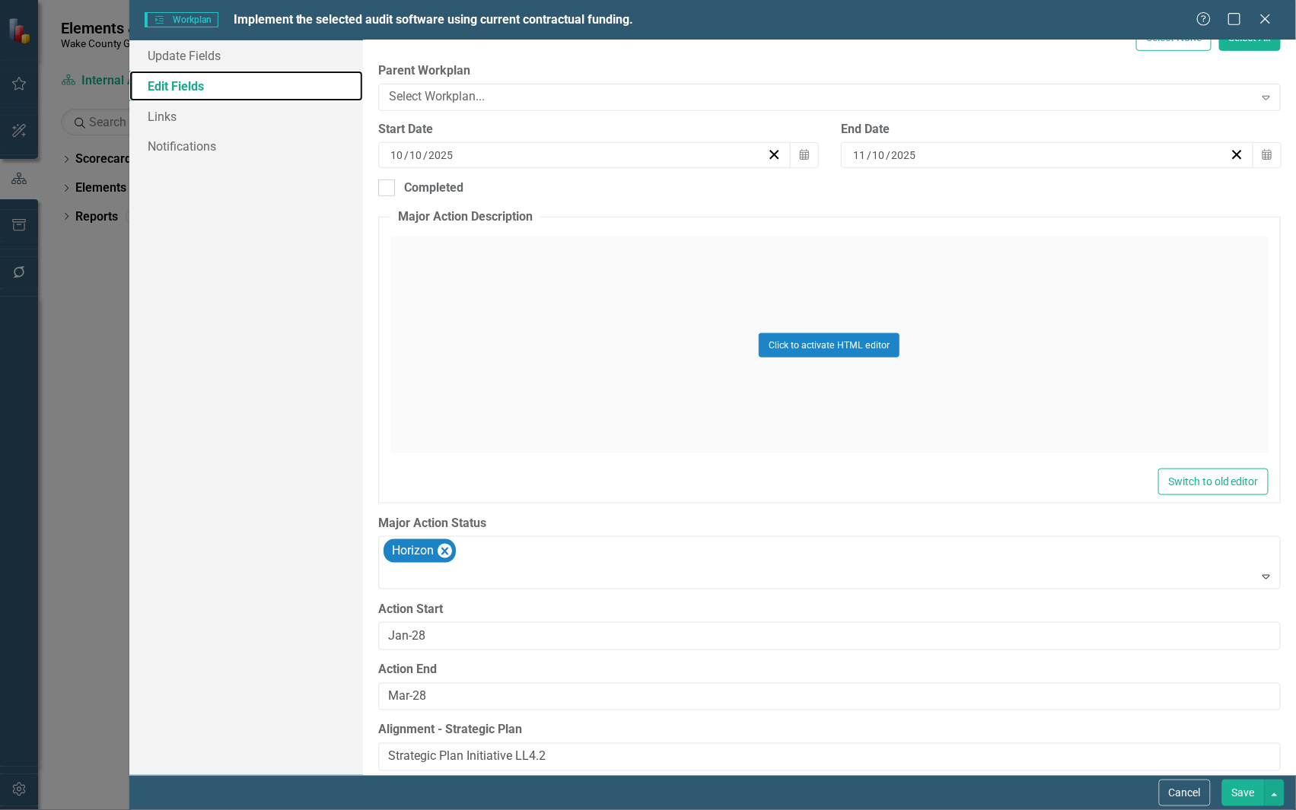
scroll to position [283, 0]
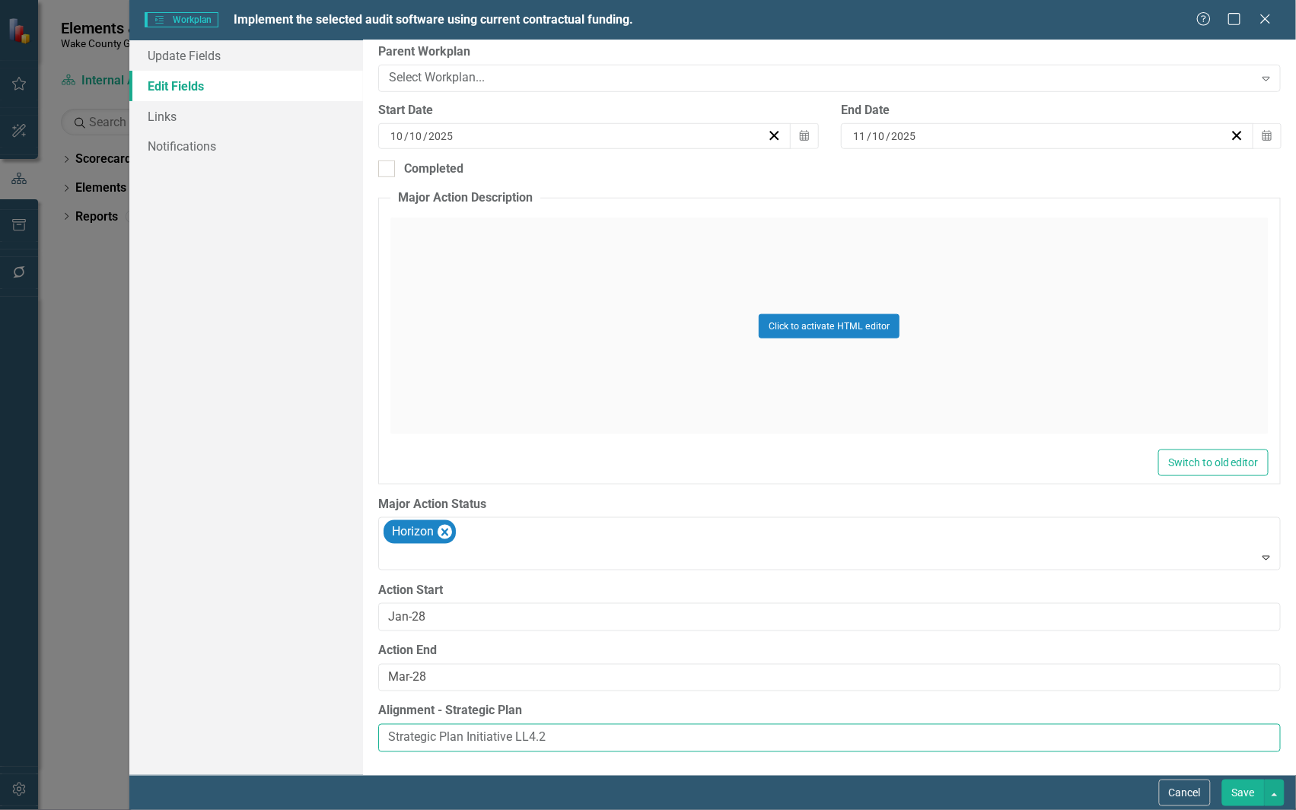
drag, startPoint x: 581, startPoint y: 737, endPoint x: 325, endPoint y: 736, distance: 255.7
click at [325, 736] on div "Update Fields Edit Fields Links Notifications "Update" fields in ClearPoint are…" at bounding box center [712, 407] width 1166 height 735
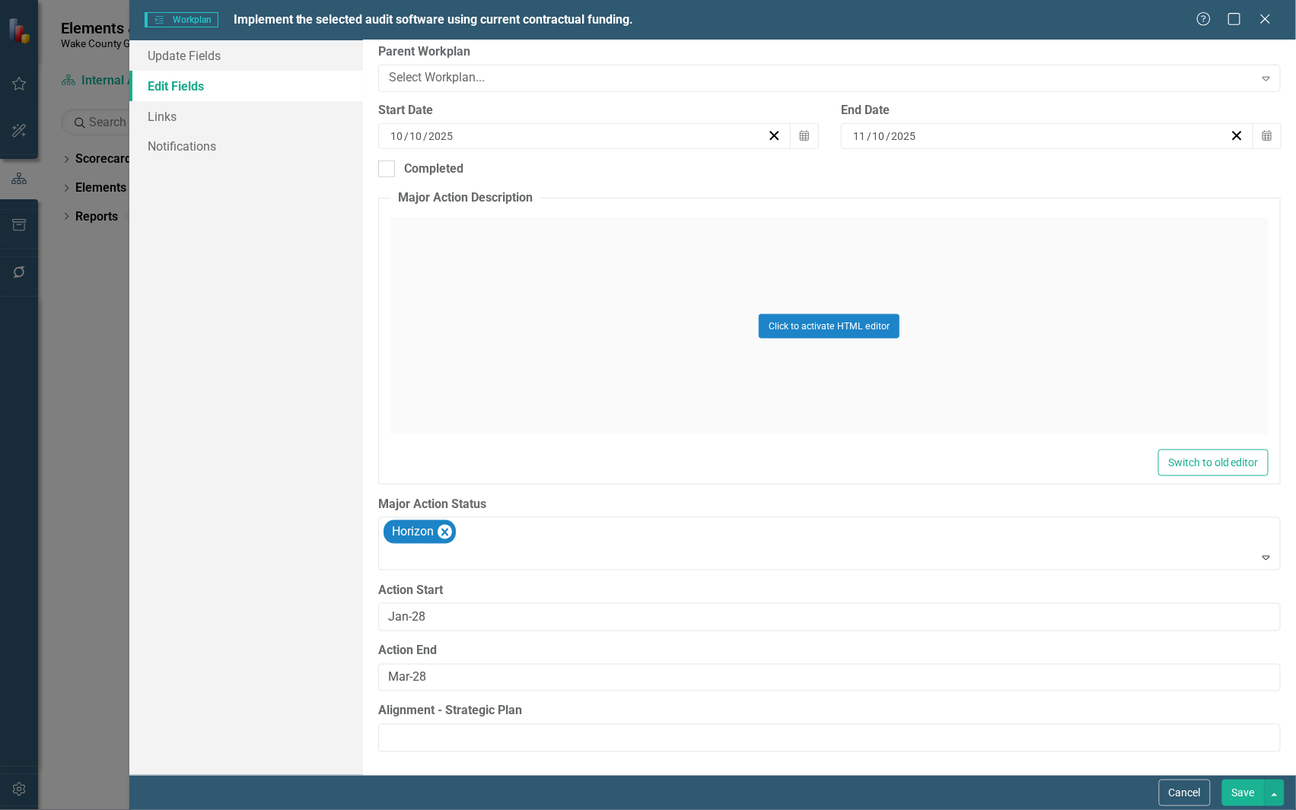
click at [1245, 788] on button "Save" at bounding box center [1243, 793] width 43 height 27
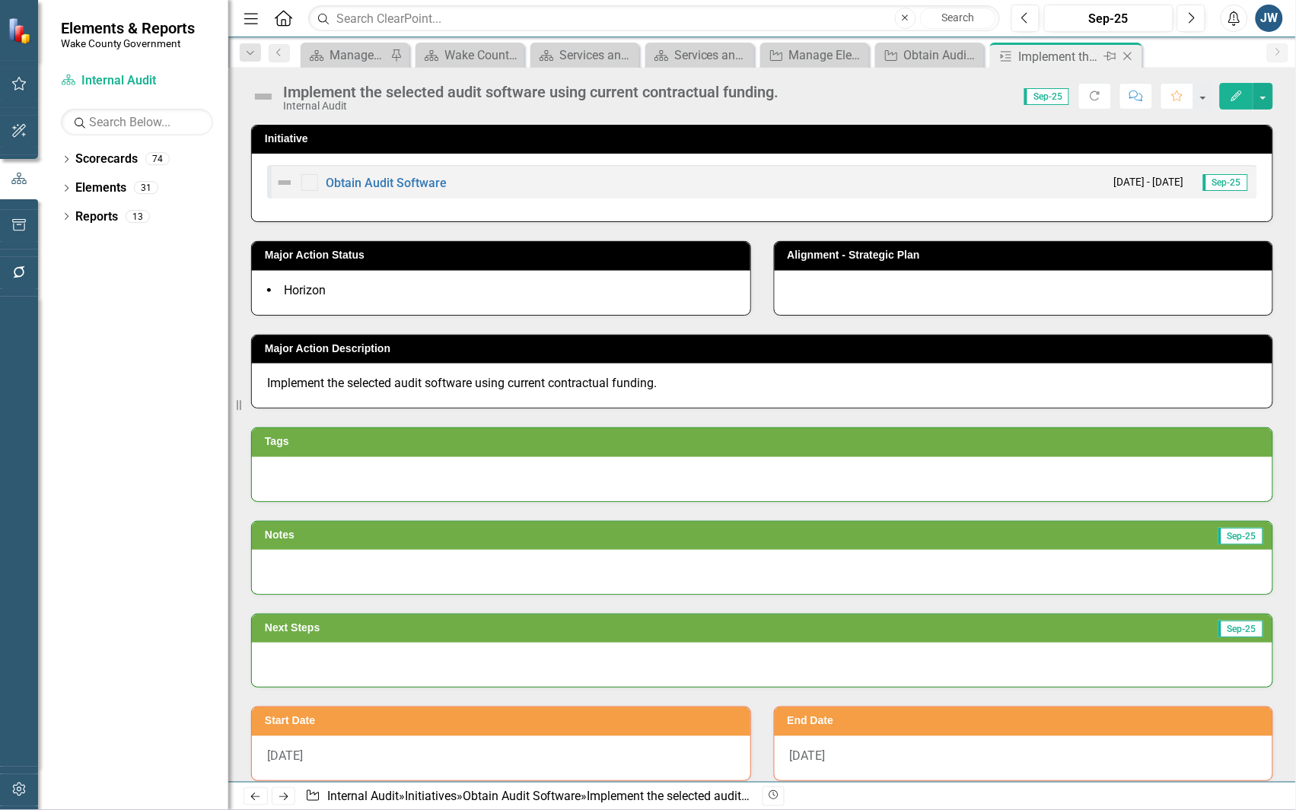
click at [1131, 51] on icon "Close" at bounding box center [1127, 56] width 15 height 12
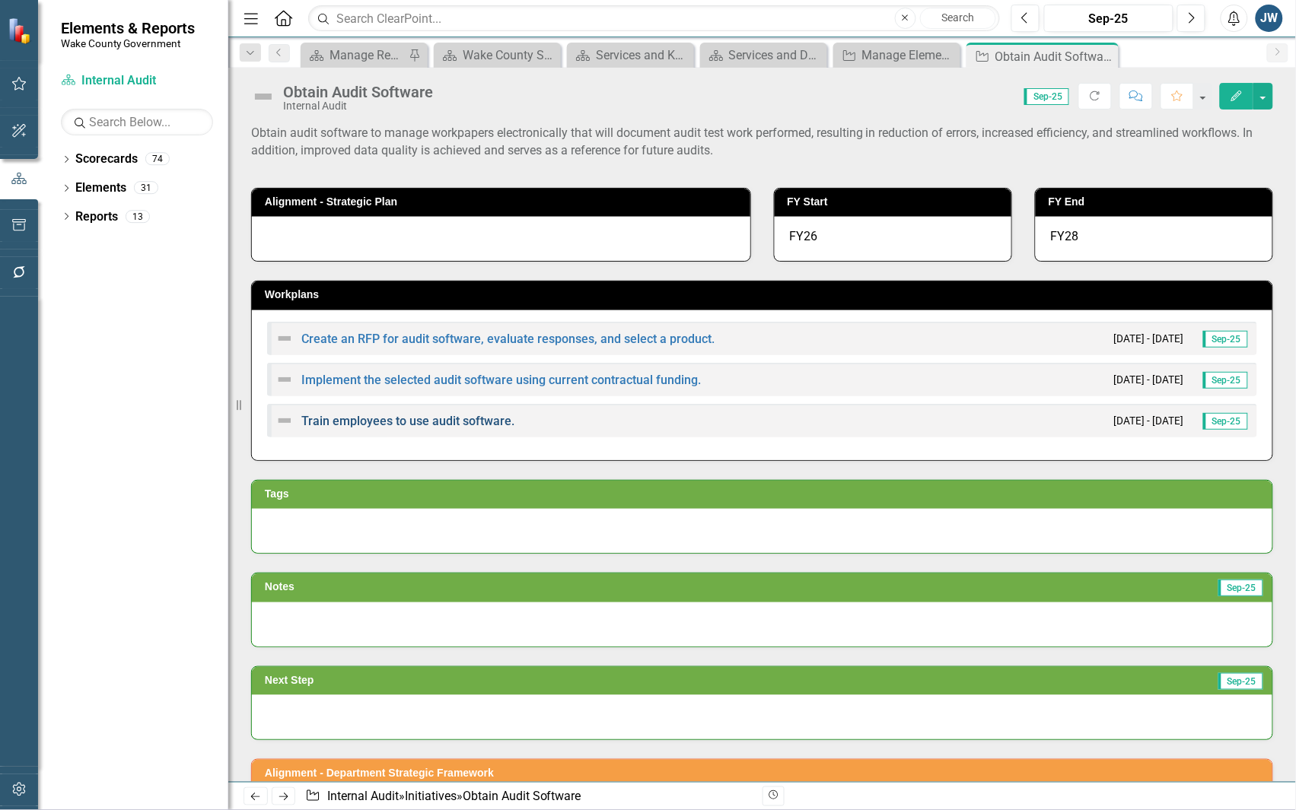
click at [455, 420] on link "Train employees to use audit software." at bounding box center [407, 421] width 213 height 14
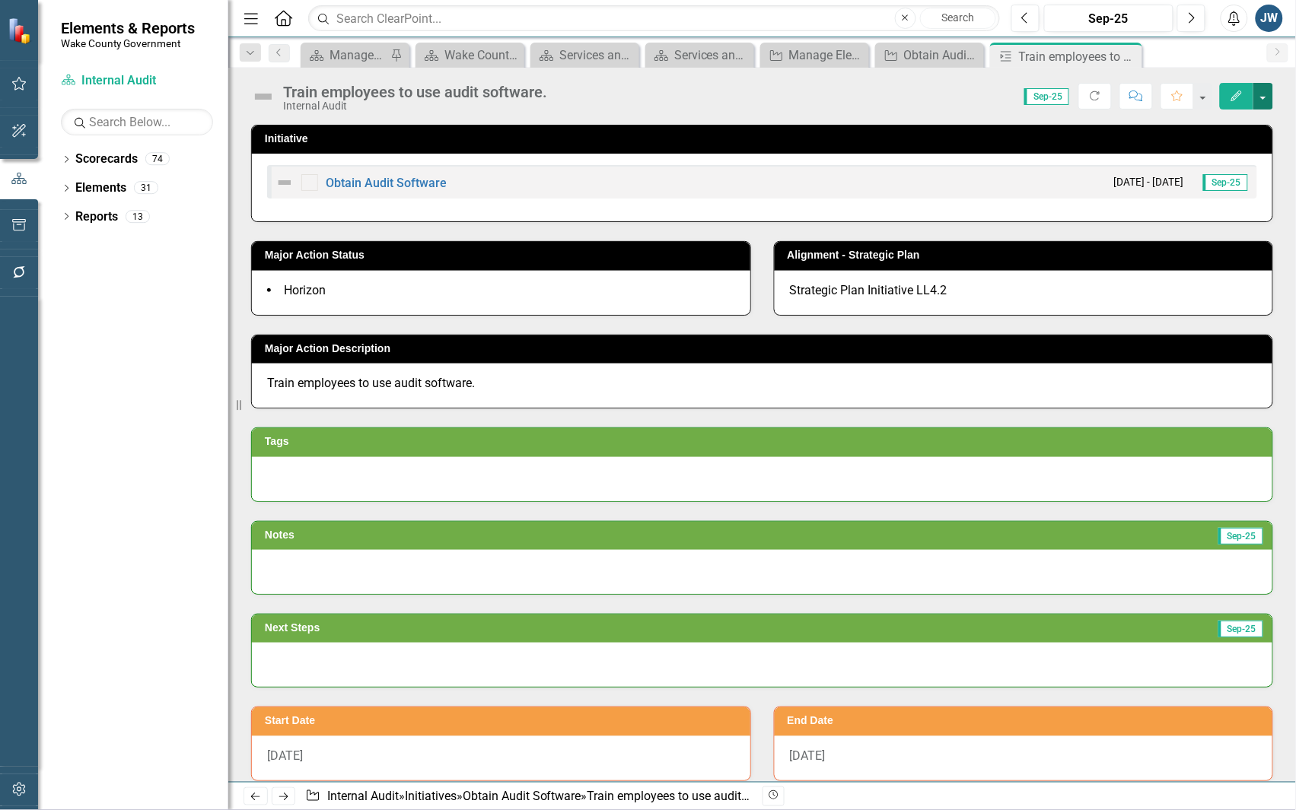
click at [1255, 97] on button "button" at bounding box center [1263, 96] width 20 height 27
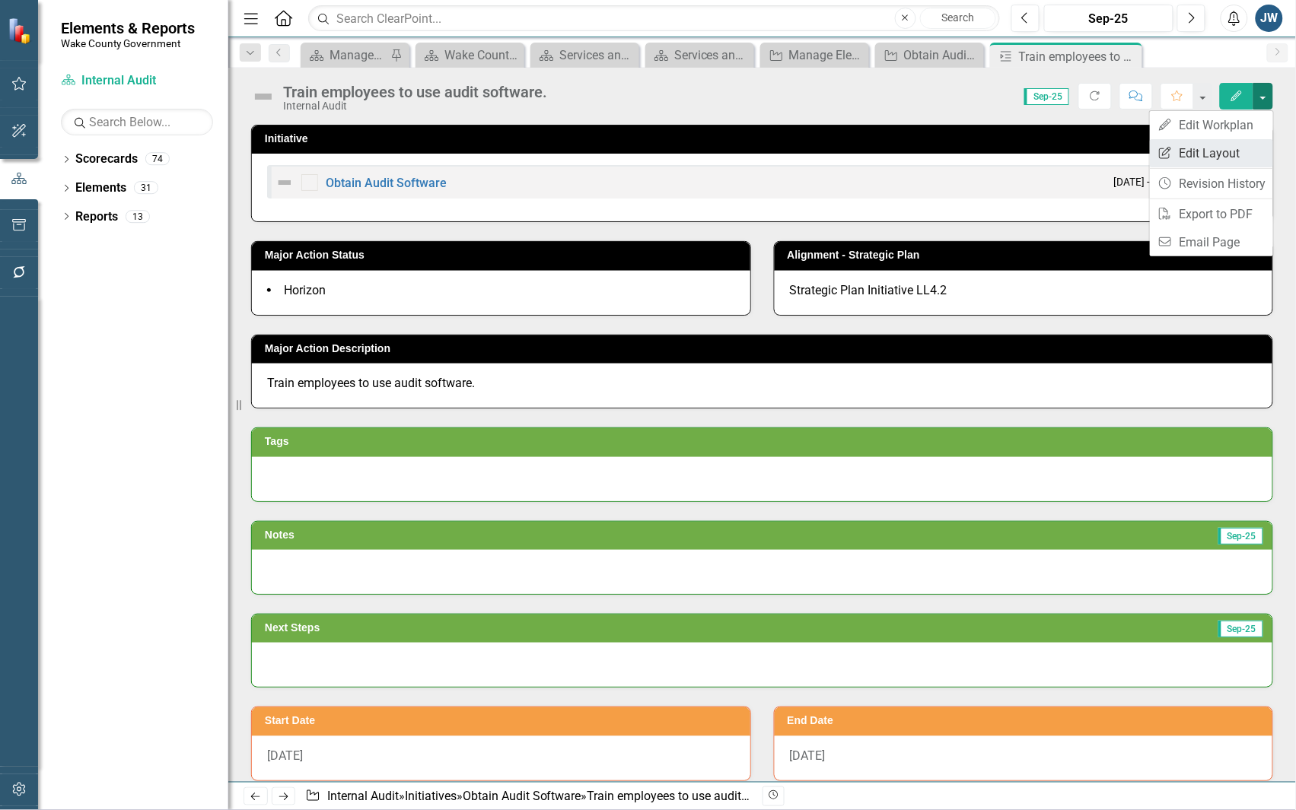
click at [1226, 149] on link "Edit Report Edit Layout" at bounding box center [1211, 153] width 123 height 28
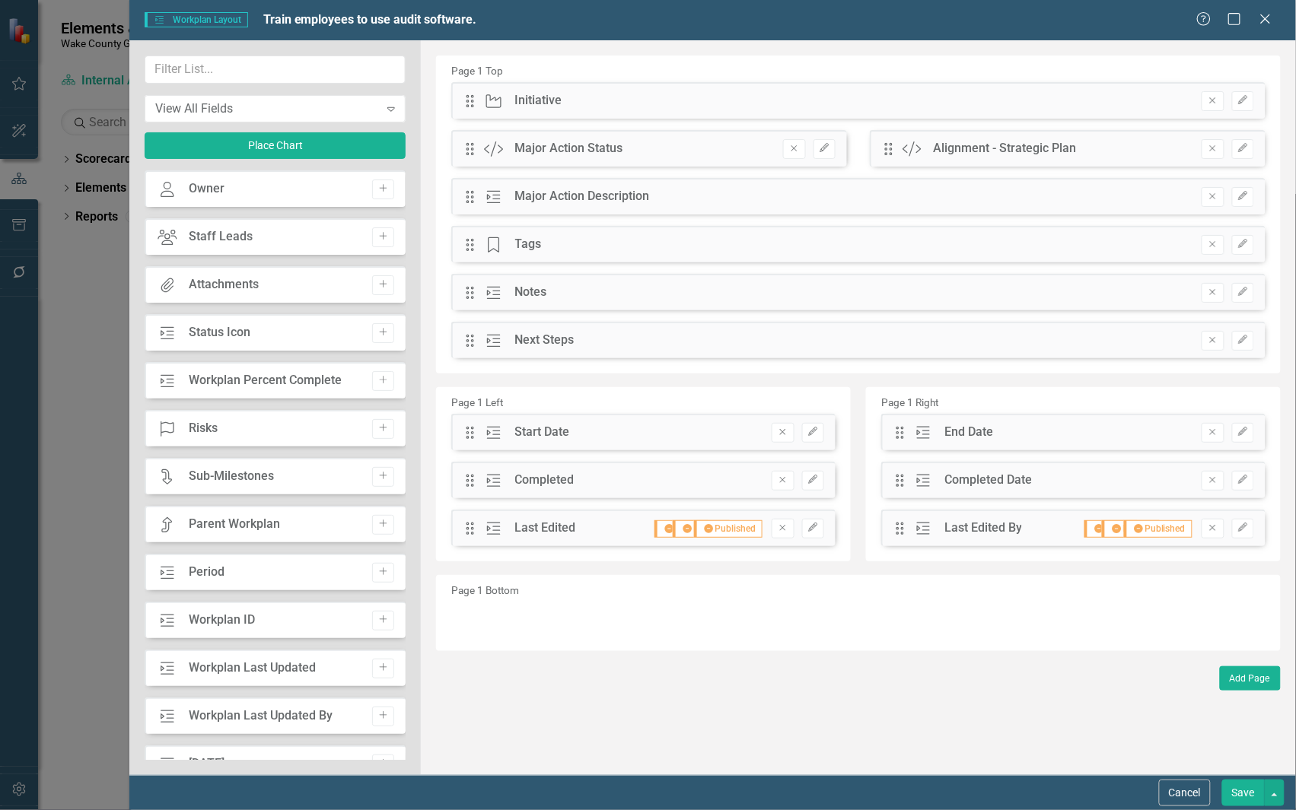
drag, startPoint x: 1281, startPoint y: 21, endPoint x: 1273, endPoint y: 24, distance: 8.2
click at [1279, 21] on div "Workplan Workplan Layout Train employees to use audit software. Help Maximize C…" at bounding box center [712, 20] width 1166 height 40
click at [1269, 23] on icon "Close" at bounding box center [1264, 18] width 19 height 14
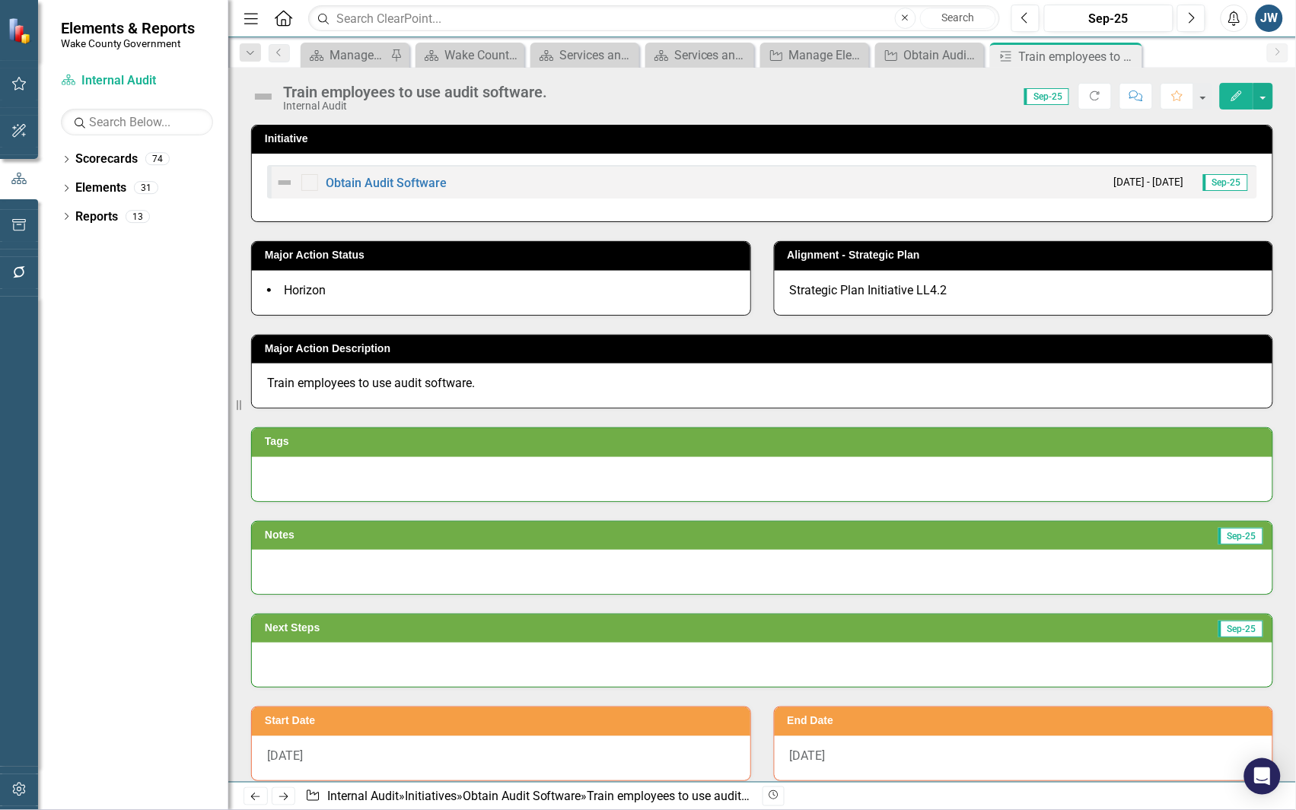
click at [1237, 100] on icon "Edit" at bounding box center [1237, 96] width 14 height 11
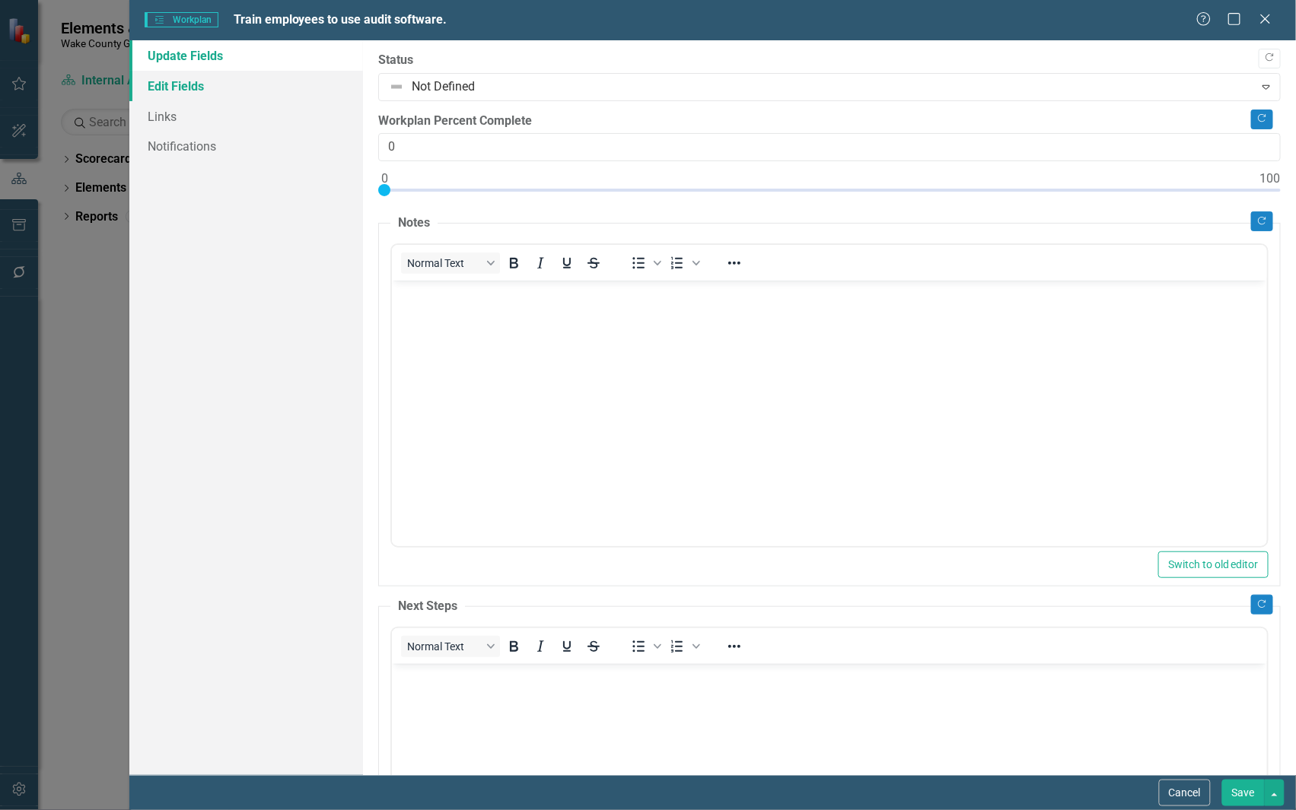
click at [168, 88] on link "Edit Fields" at bounding box center [246, 86] width 234 height 30
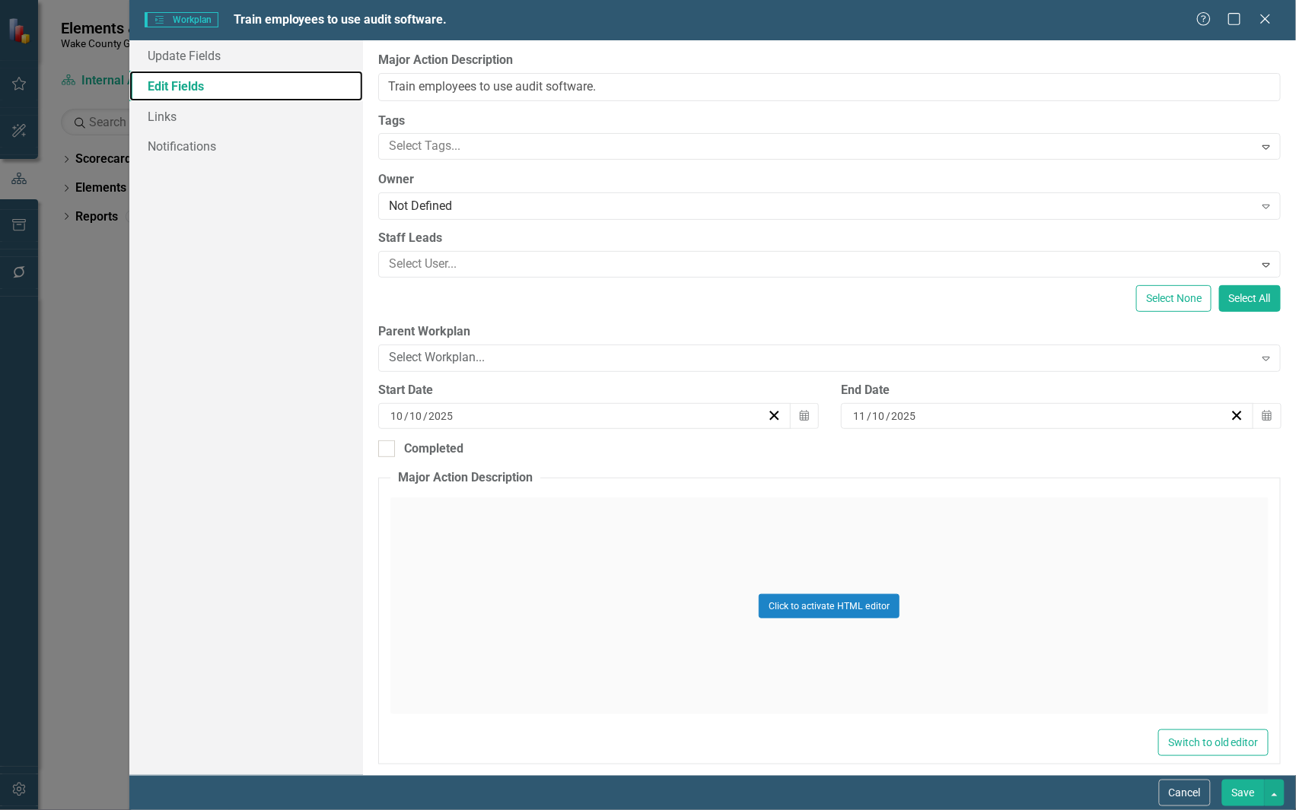
scroll to position [283, 0]
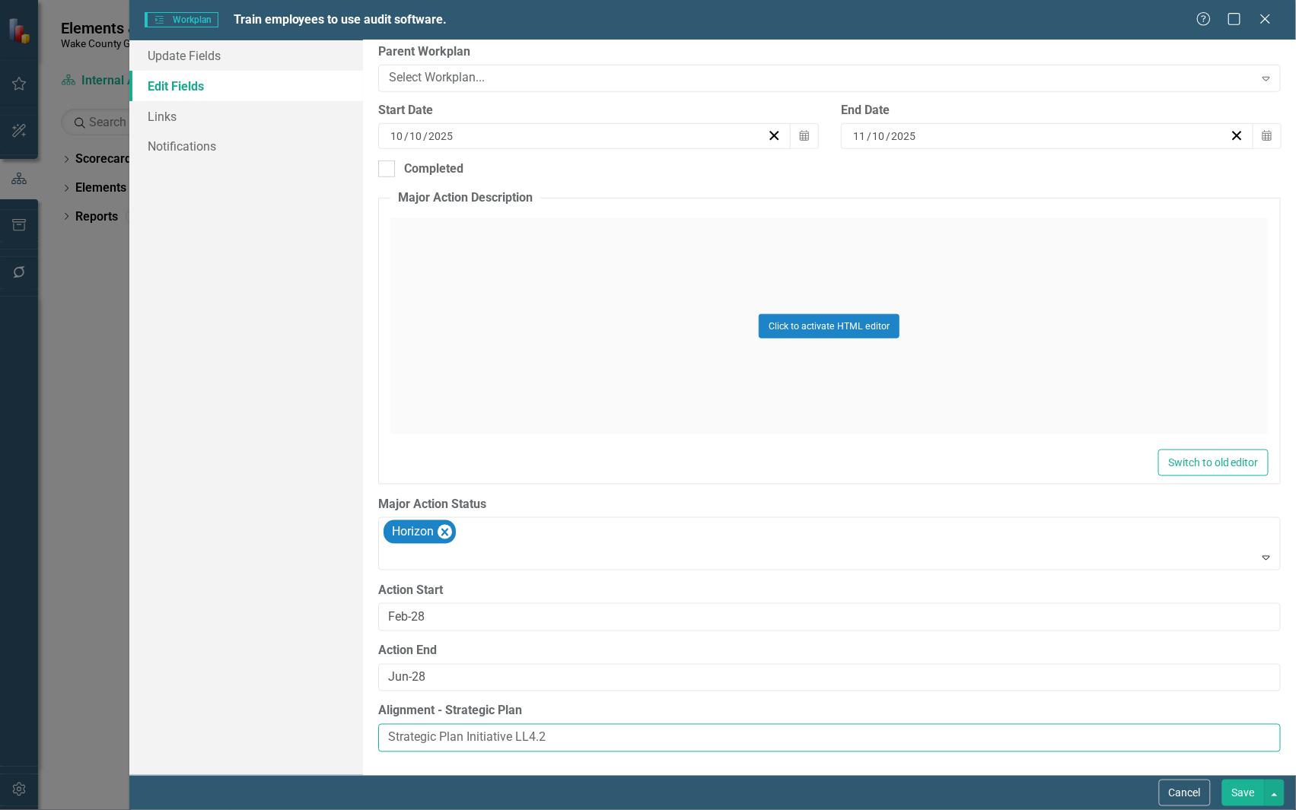
drag, startPoint x: 563, startPoint y: 737, endPoint x: 335, endPoint y: 725, distance: 228.6
click at [318, 732] on div "Update Fields Edit Fields Links Notifications "Update" fields in ClearPoint are…" at bounding box center [712, 407] width 1166 height 735
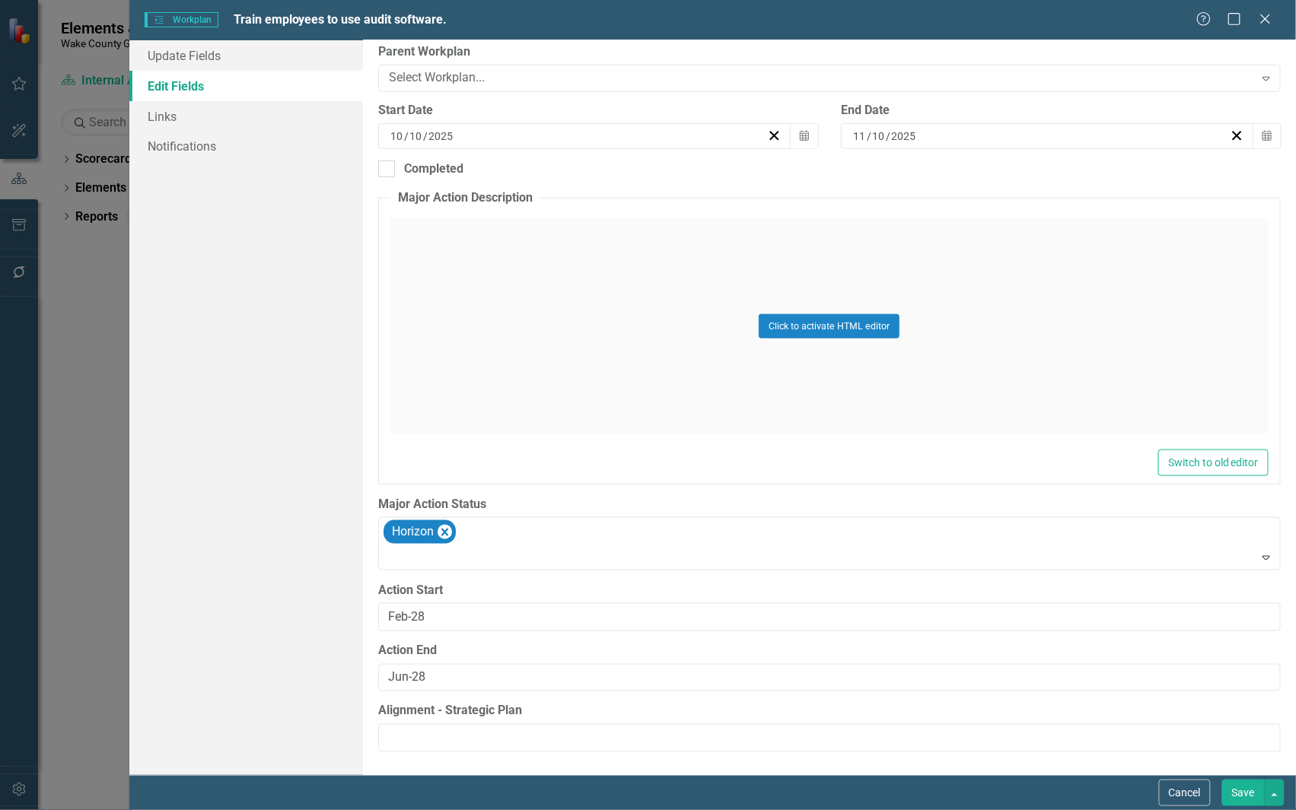
click at [1246, 796] on button "Save" at bounding box center [1243, 793] width 43 height 27
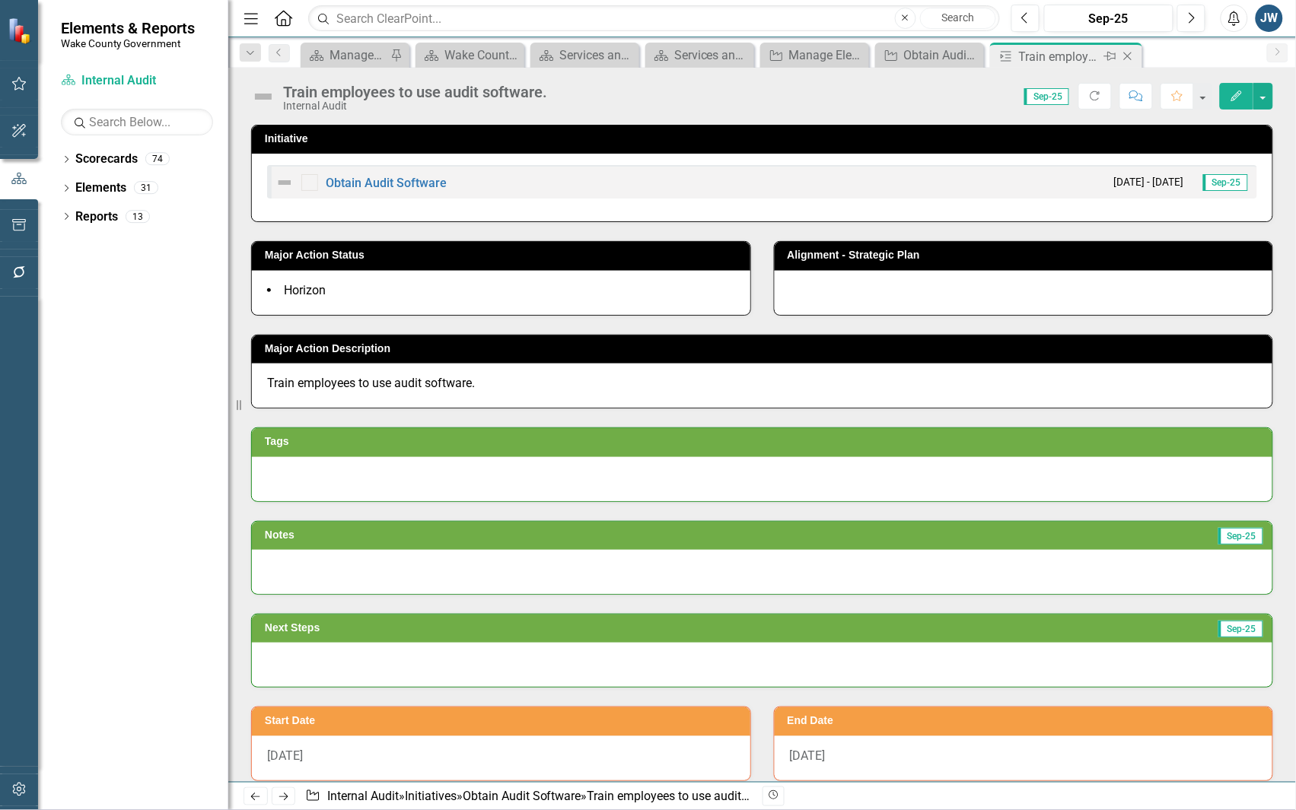
click at [1131, 57] on icon "Close" at bounding box center [1127, 56] width 15 height 12
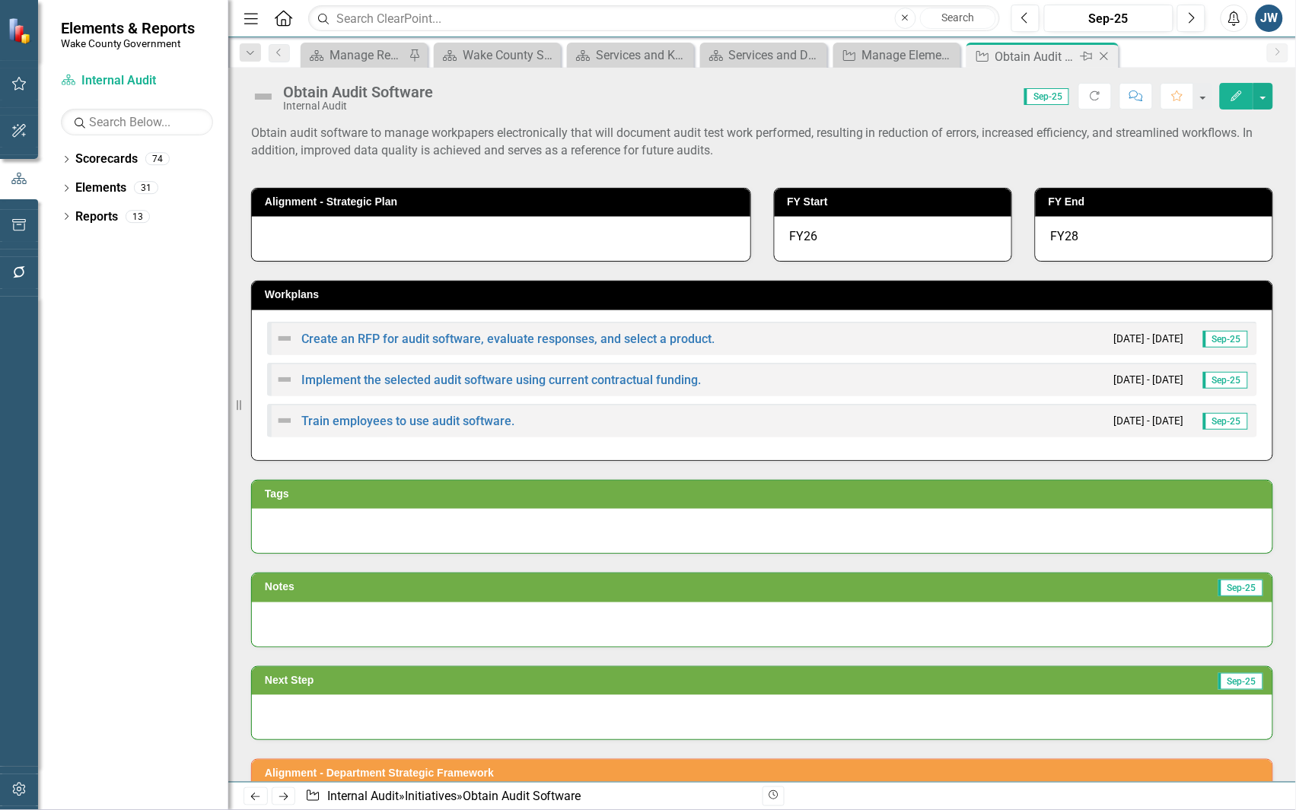
click at [1108, 59] on icon "Close" at bounding box center [1103, 56] width 15 height 12
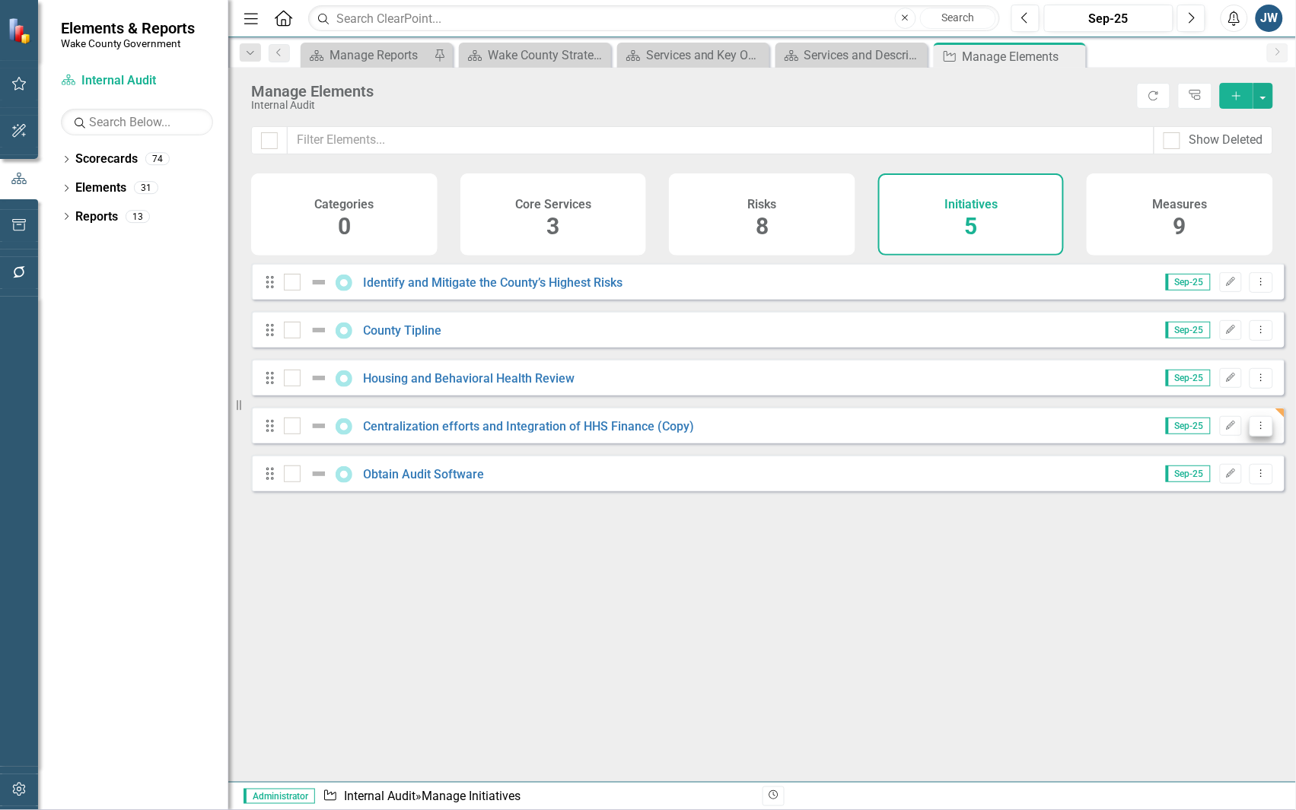
click at [1255, 431] on icon "Dropdown Menu" at bounding box center [1261, 426] width 13 height 10
click at [1176, 541] on link "Trash Delete Initiative" at bounding box center [1193, 547] width 136 height 28
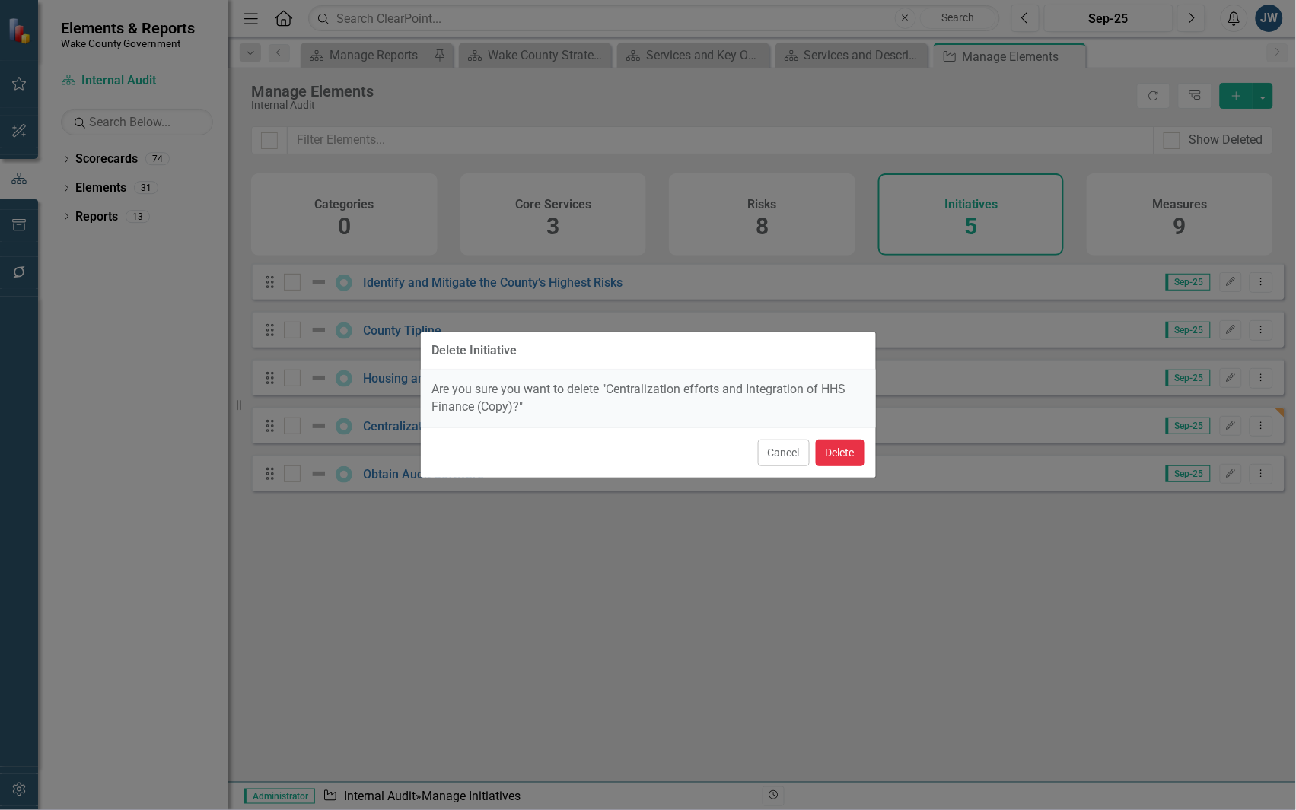
click at [838, 453] on button "Delete" at bounding box center [840, 453] width 49 height 27
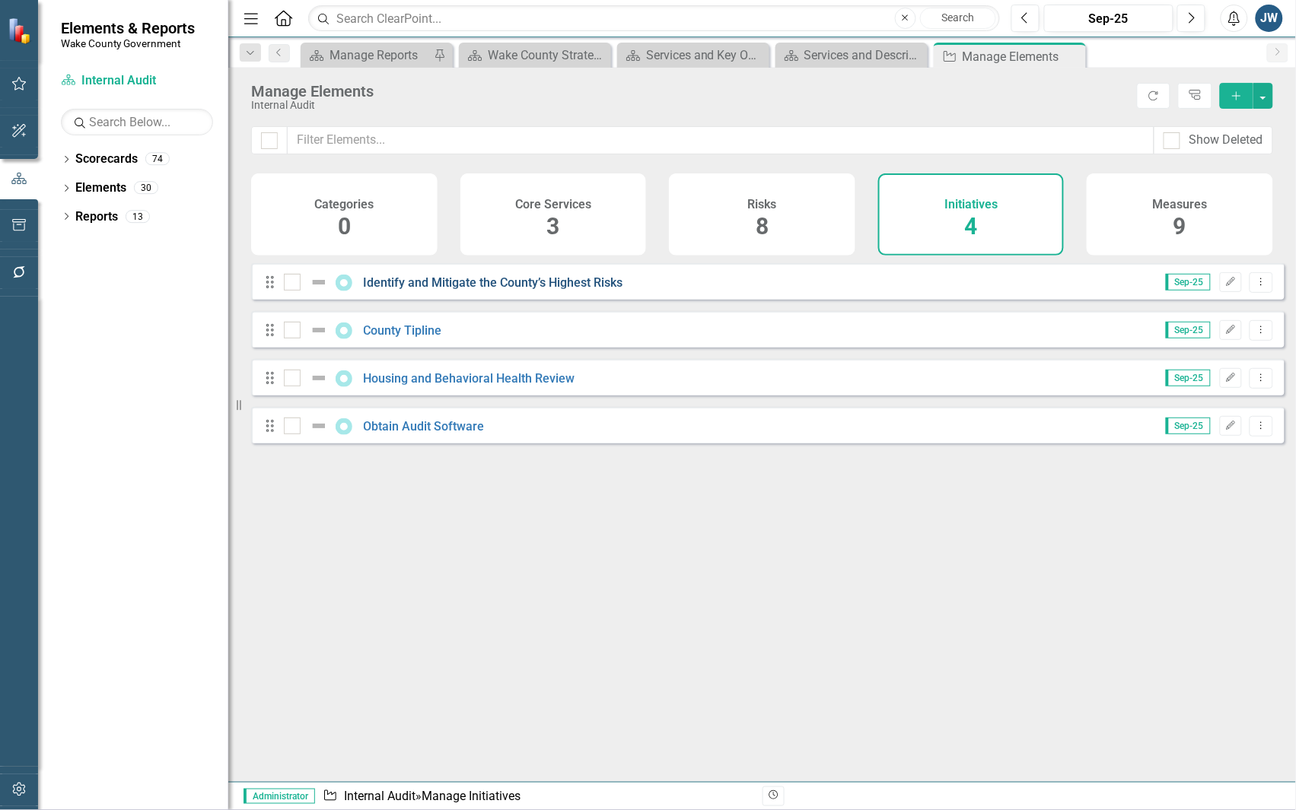
click at [555, 290] on link "Identify and Mitigate the County’s Highest Risks" at bounding box center [493, 282] width 259 height 14
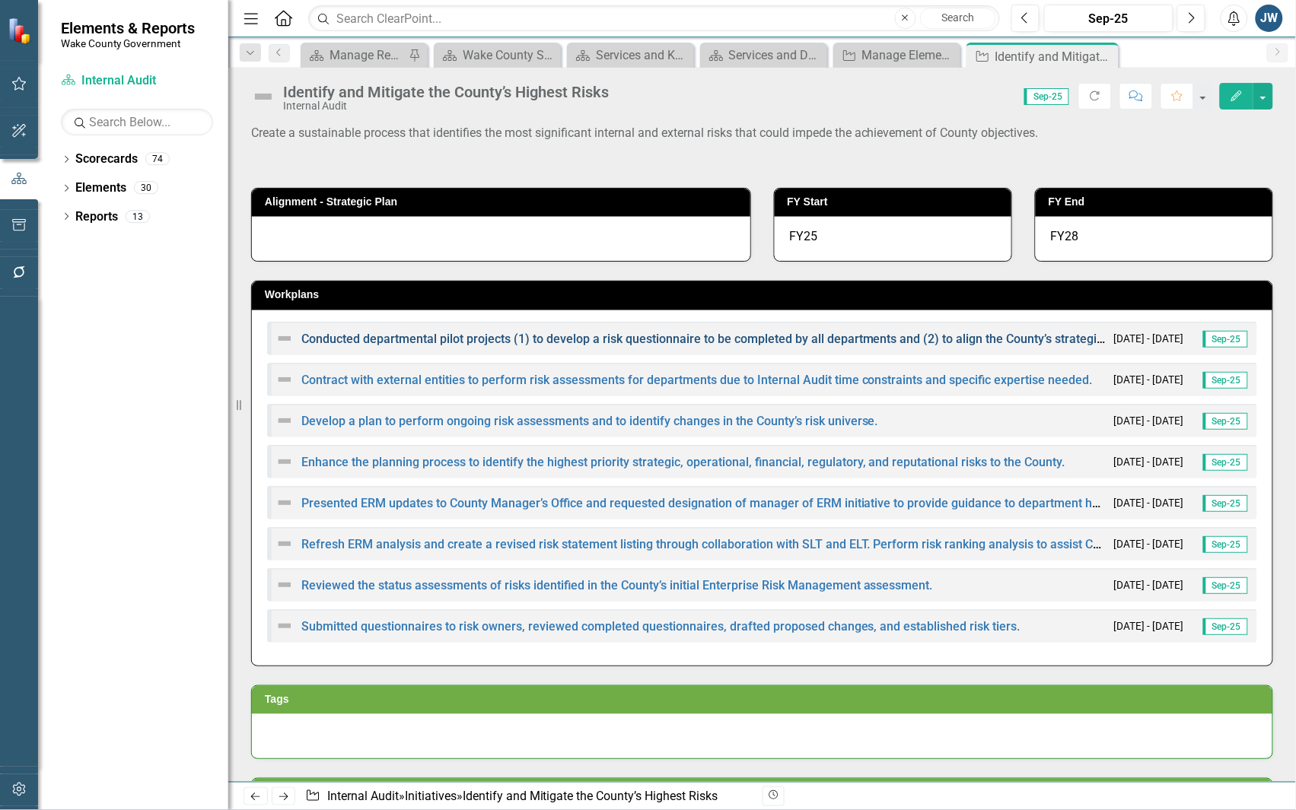
click at [683, 339] on link "Conducted departmental pilot projects (1) to develop a risk questionnaire to be…" at bounding box center [883, 339] width 1165 height 14
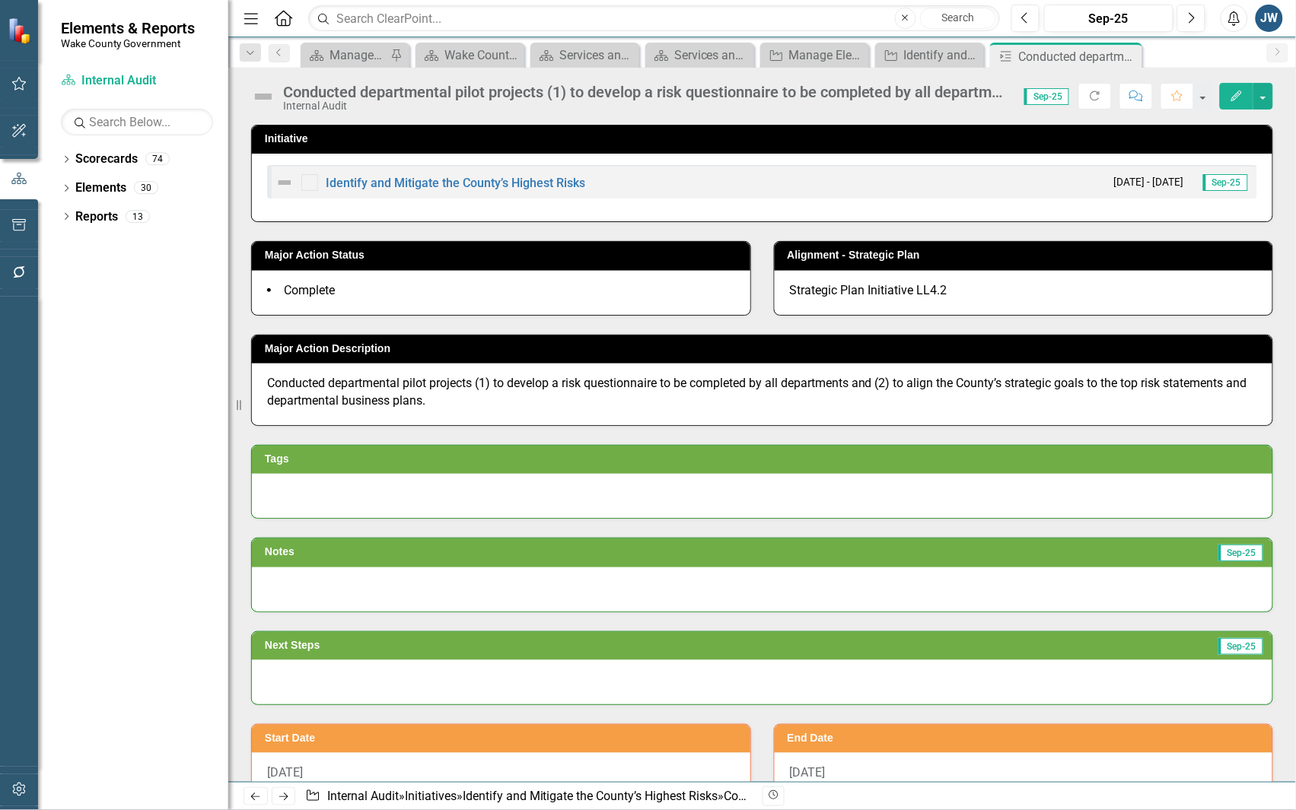
click at [1237, 91] on icon "Edit" at bounding box center [1237, 96] width 14 height 11
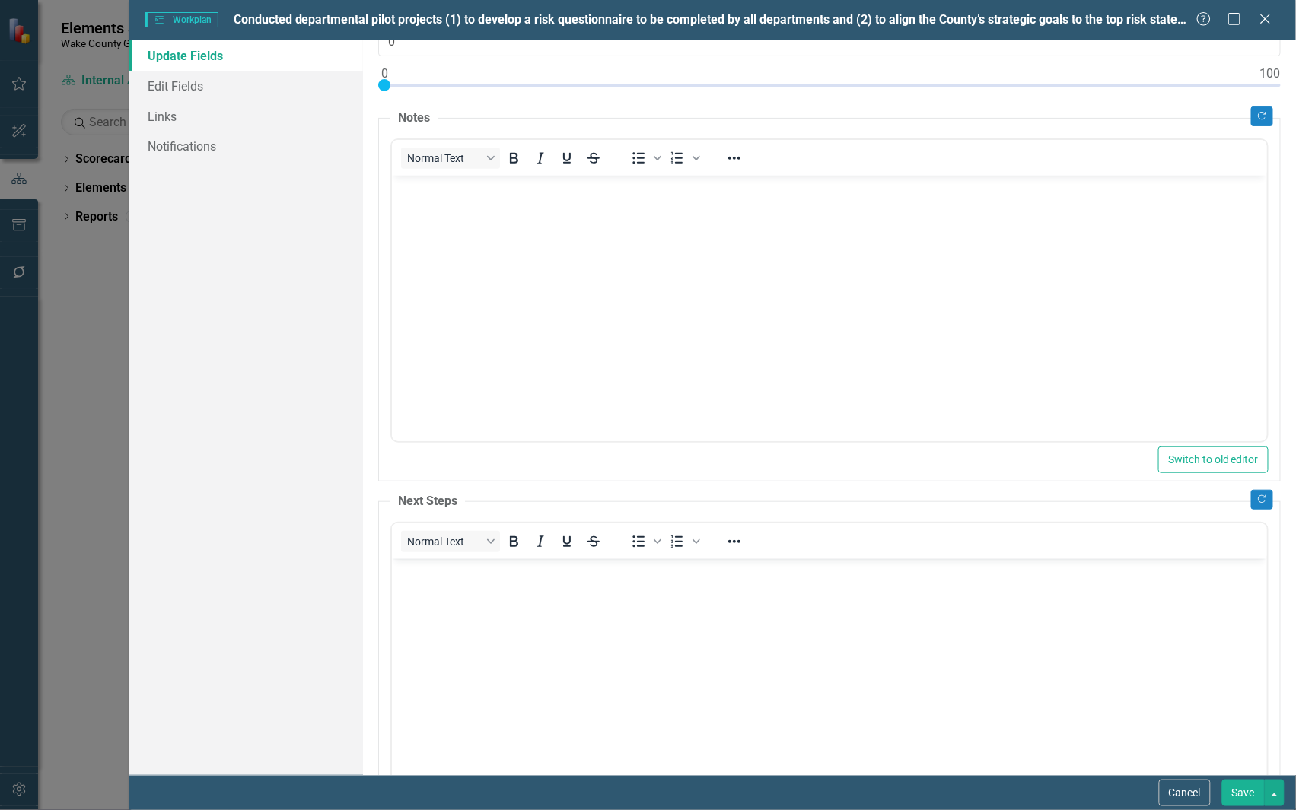
scroll to position [219, 0]
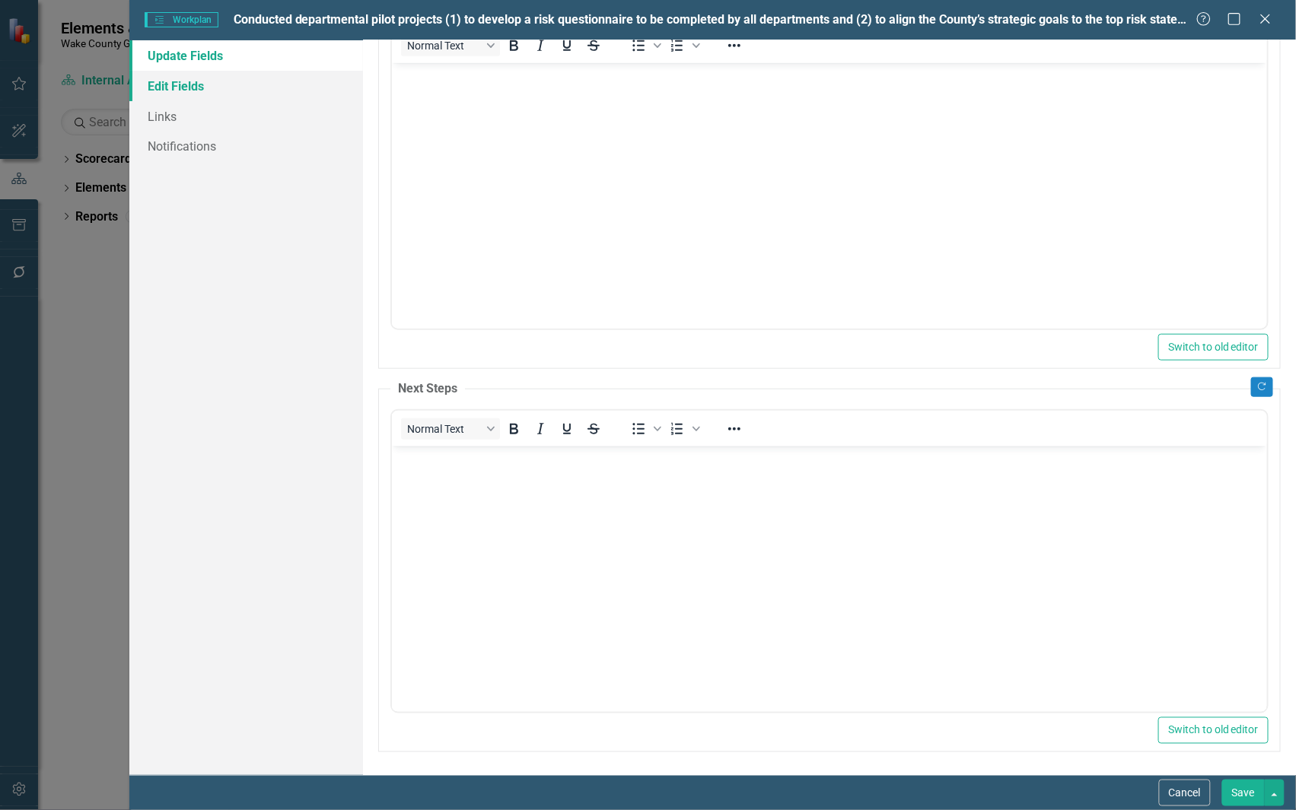
click at [183, 86] on link "Edit Fields" at bounding box center [246, 86] width 234 height 30
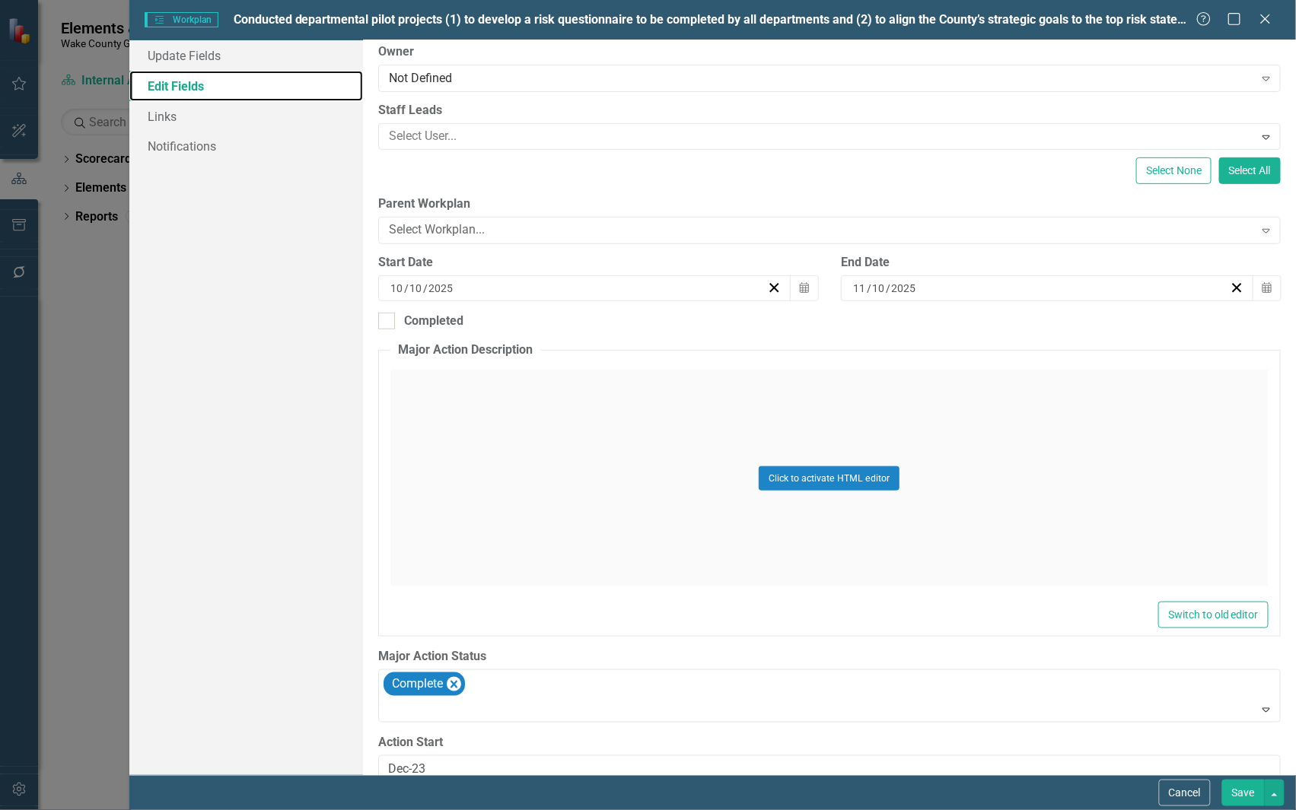
scroll to position [283, 0]
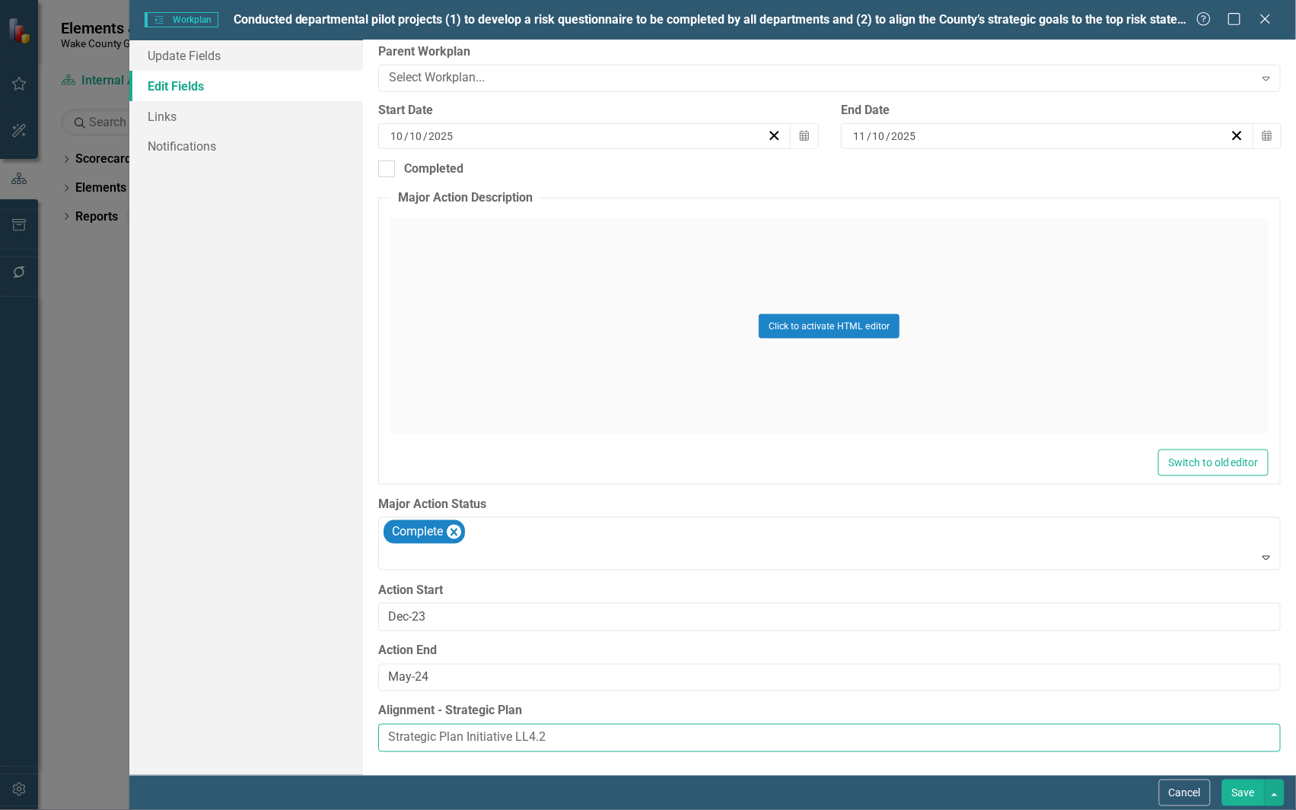
drag, startPoint x: 572, startPoint y: 737, endPoint x: 355, endPoint y: 739, distance: 217.6
click at [355, 739] on div "Update Fields Edit Fields Links Notifications "Update" fields in ClearPoint are…" at bounding box center [712, 407] width 1166 height 735
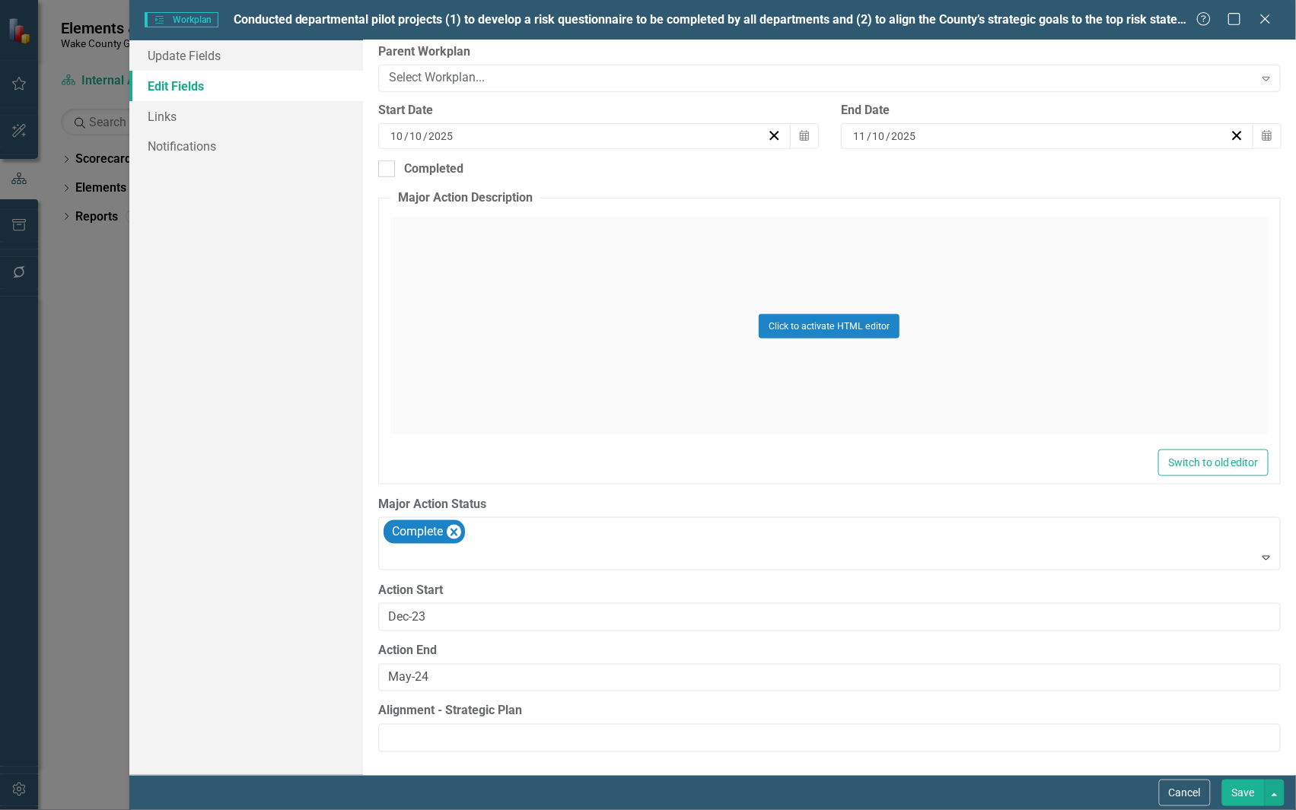
click at [1237, 791] on button "Save" at bounding box center [1243, 793] width 43 height 27
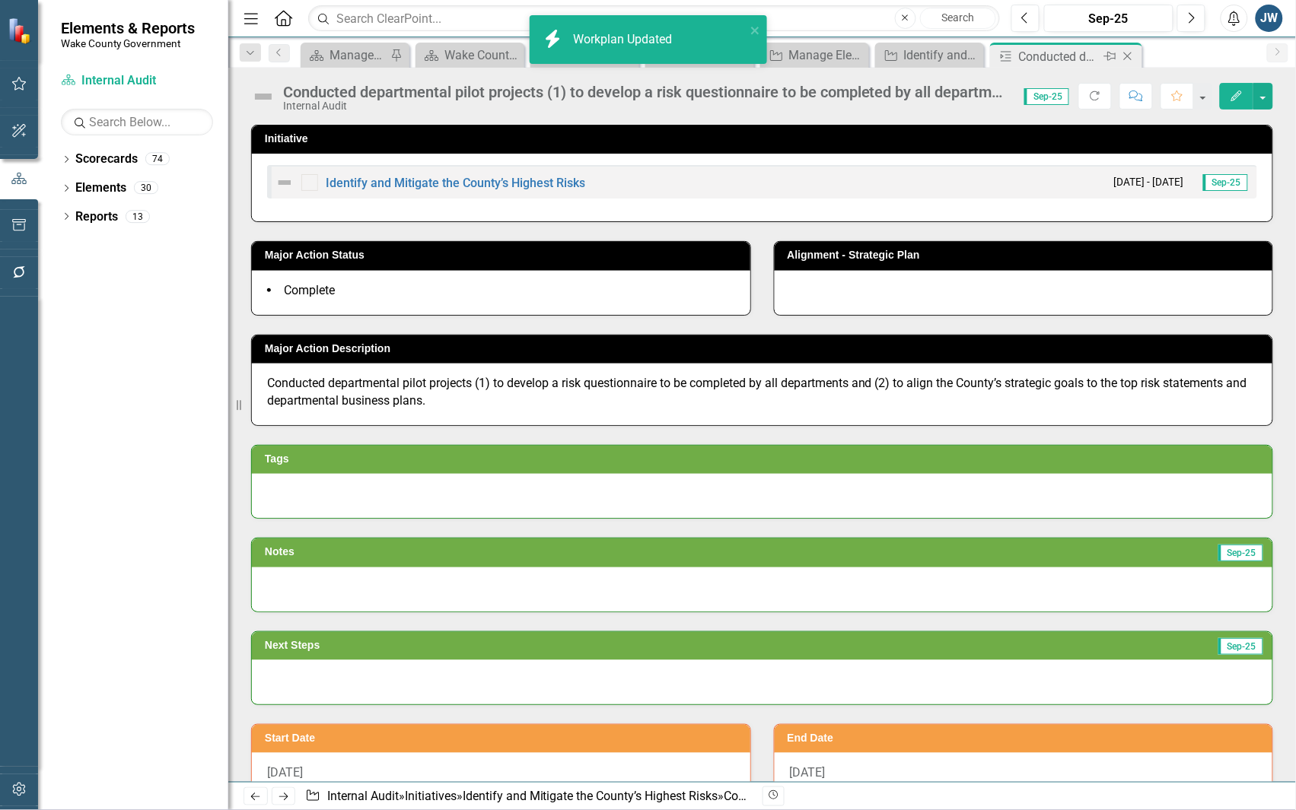
click at [1130, 54] on icon at bounding box center [1128, 57] width 8 height 8
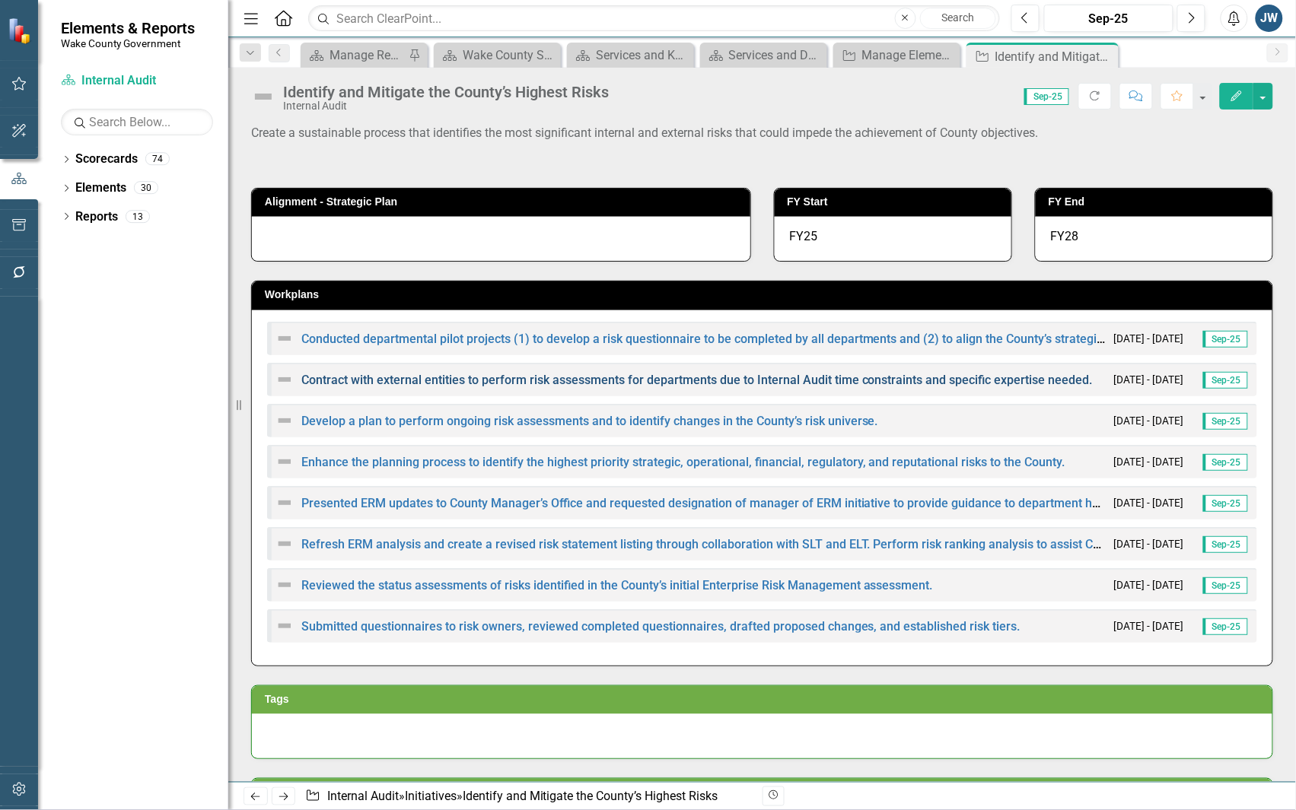
click at [786, 378] on link "Contract with external entities to perform risk assessments for departments due…" at bounding box center [696, 380] width 791 height 14
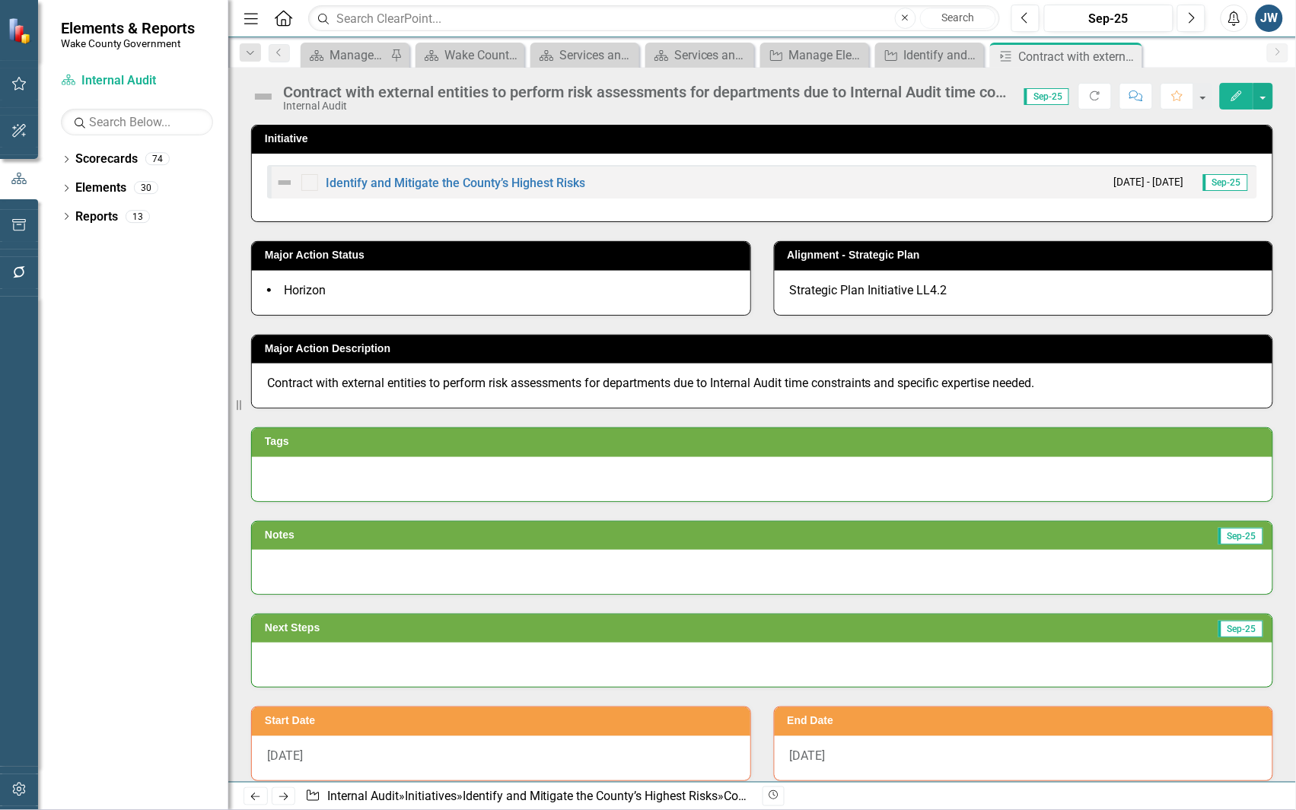
click at [1230, 97] on icon "Edit" at bounding box center [1237, 96] width 14 height 11
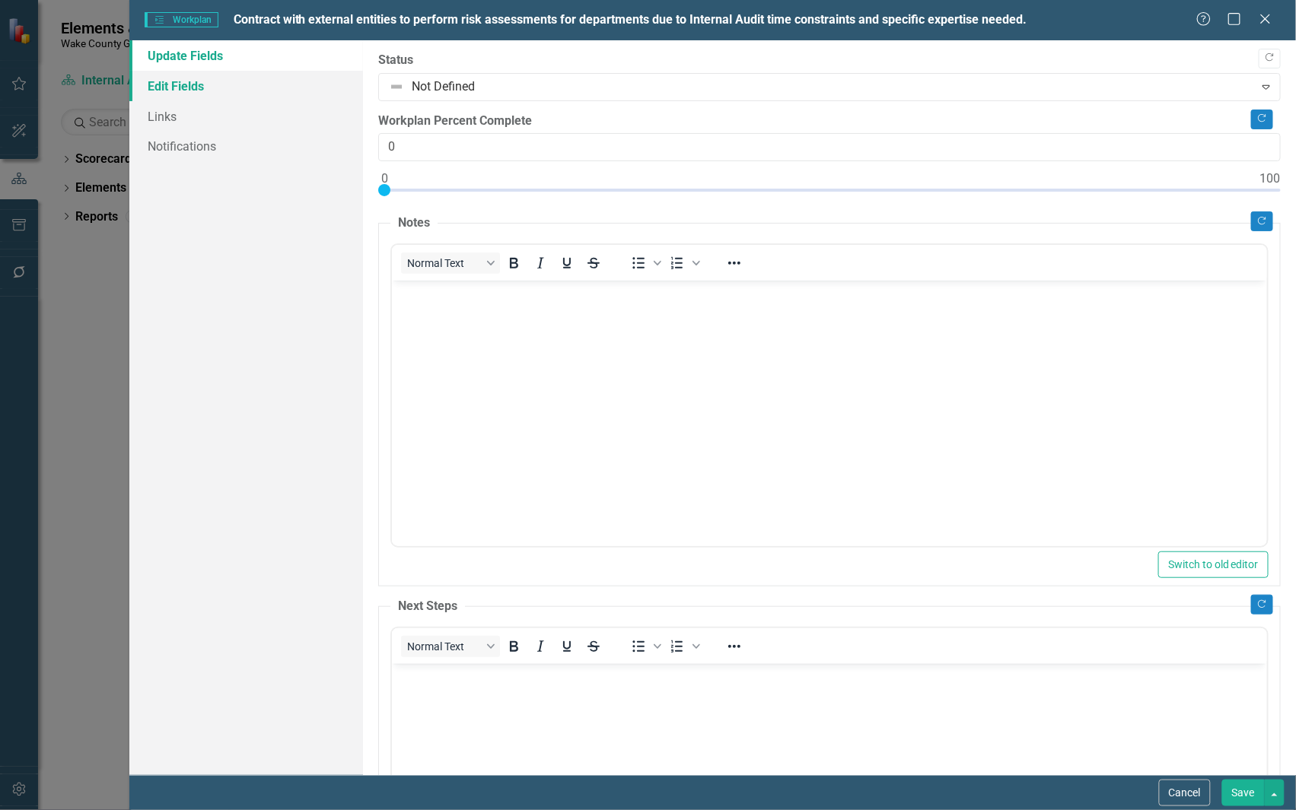
click at [157, 86] on link "Edit Fields" at bounding box center [246, 86] width 234 height 30
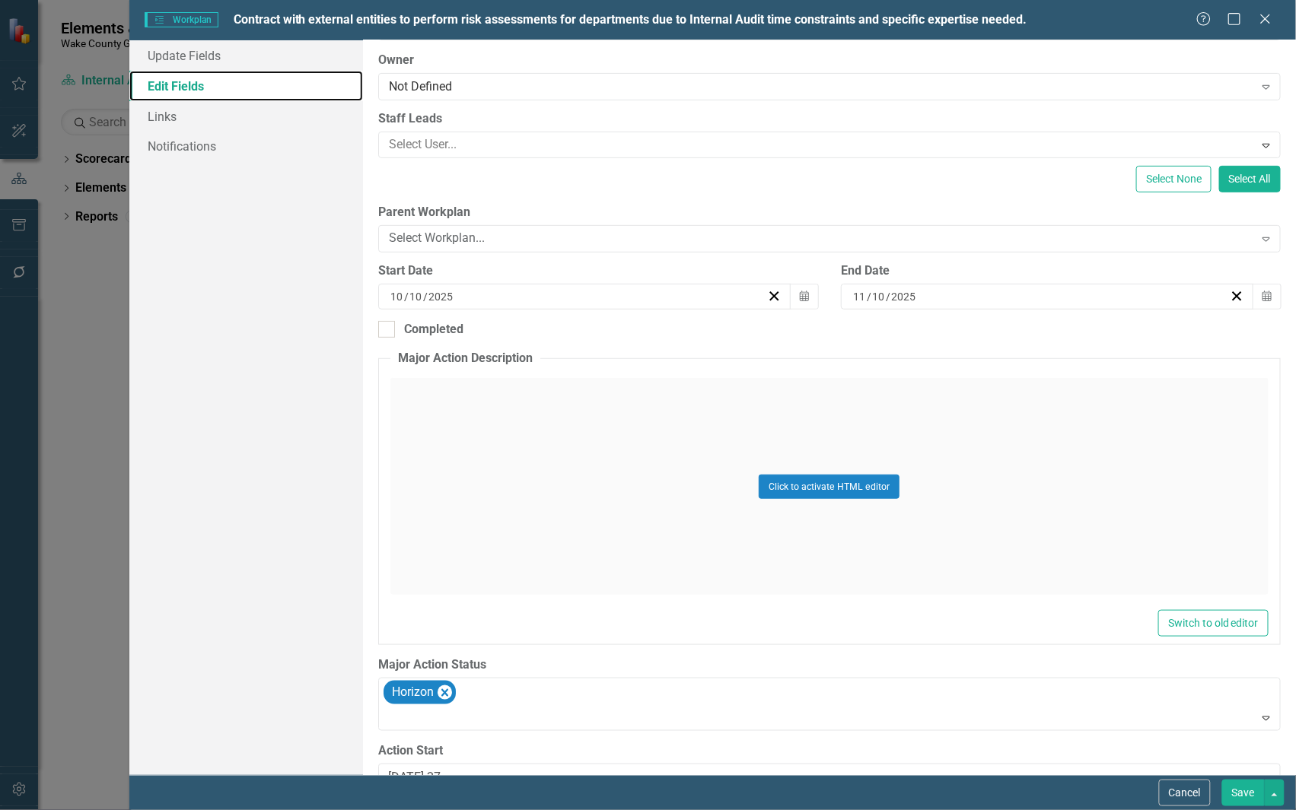
scroll to position [283, 0]
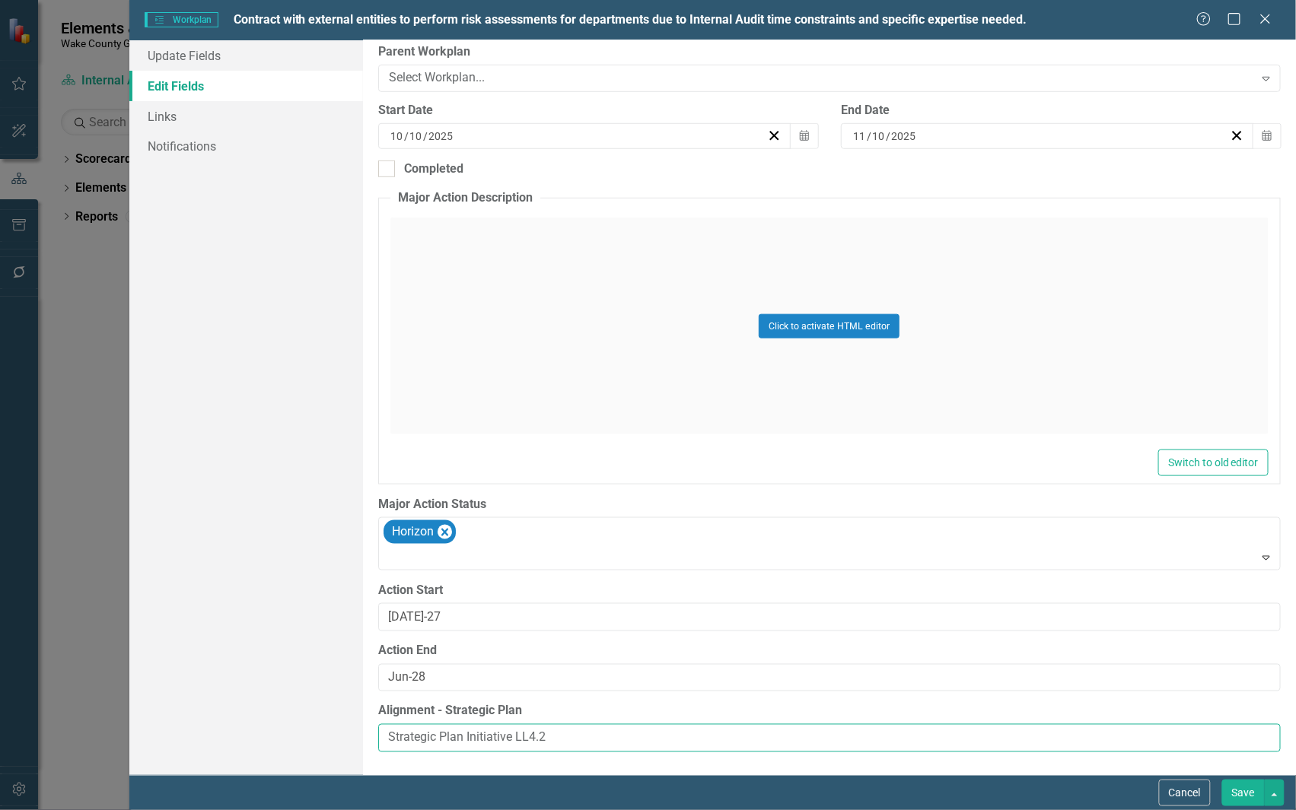
drag, startPoint x: 565, startPoint y: 742, endPoint x: 320, endPoint y: 713, distance: 246.0
click at [320, 713] on div "Update Fields Edit Fields Links Notifications "Update" fields in ClearPoint are…" at bounding box center [712, 407] width 1166 height 735
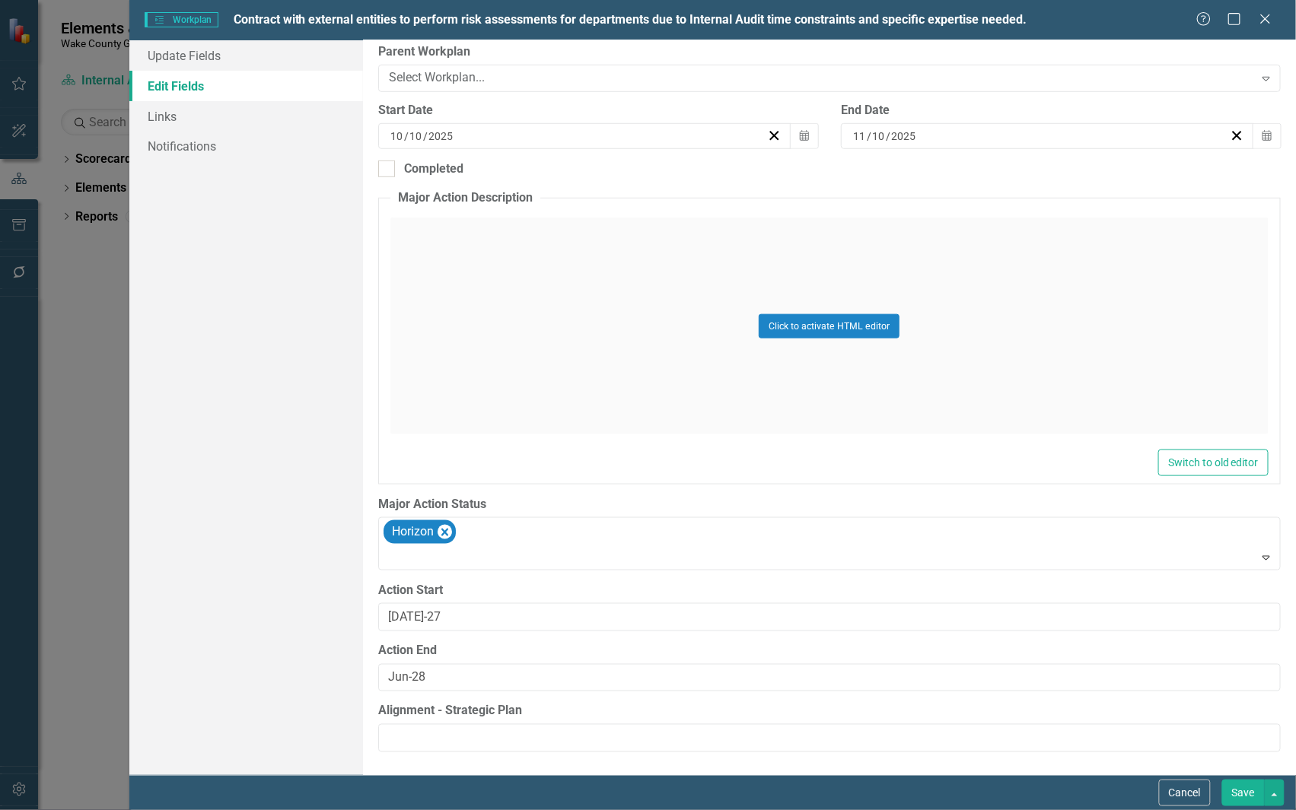
click at [1236, 791] on button "Save" at bounding box center [1243, 793] width 43 height 27
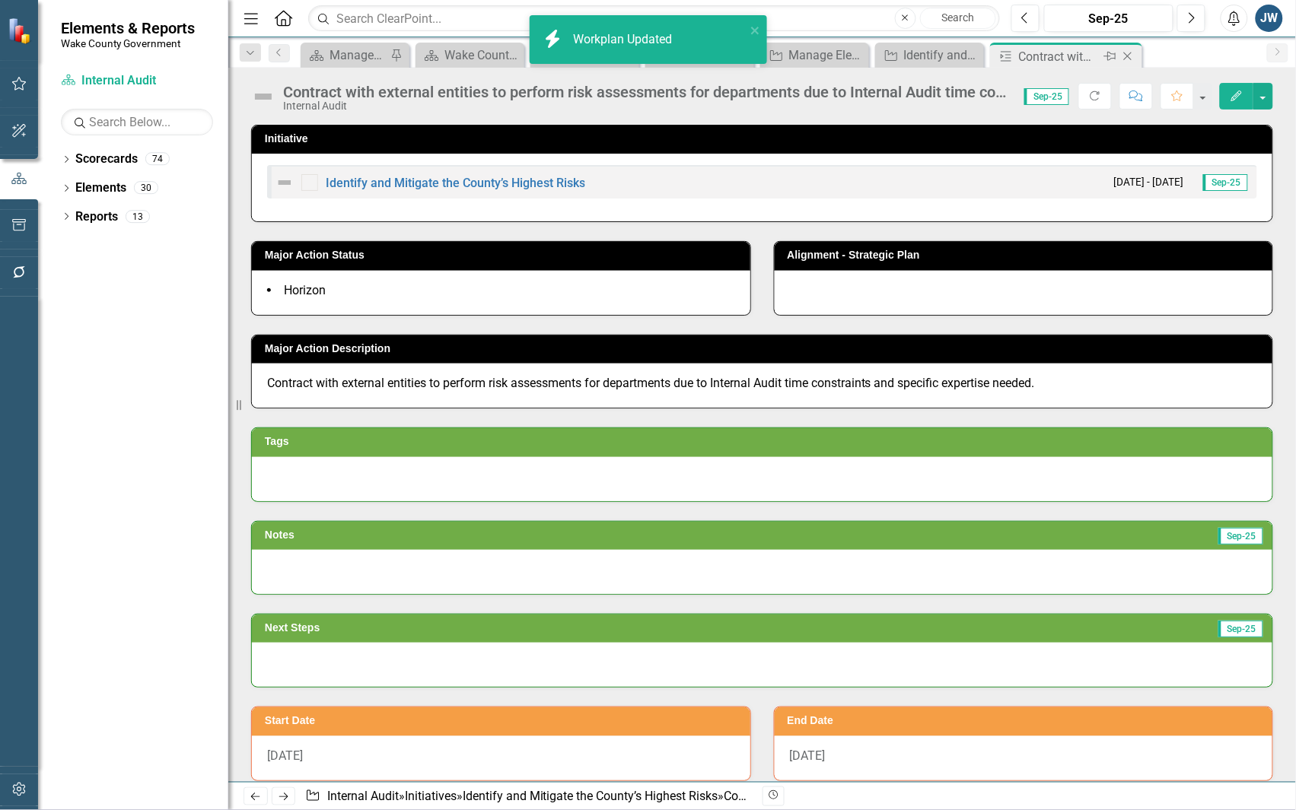
click at [1127, 55] on icon "Close" at bounding box center [1127, 56] width 15 height 12
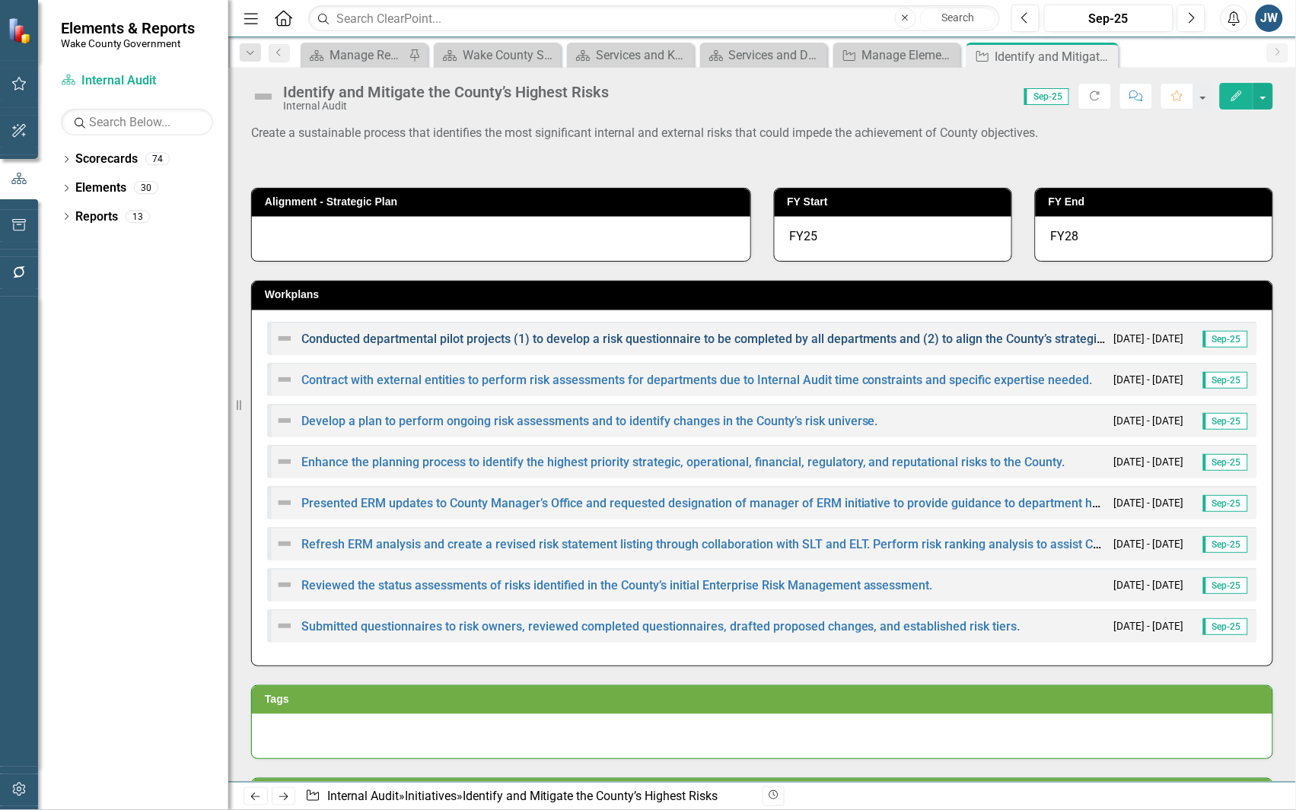
click at [700, 342] on link "Conducted departmental pilot projects (1) to develop a risk questionnaire to be…" at bounding box center [883, 339] width 1165 height 14
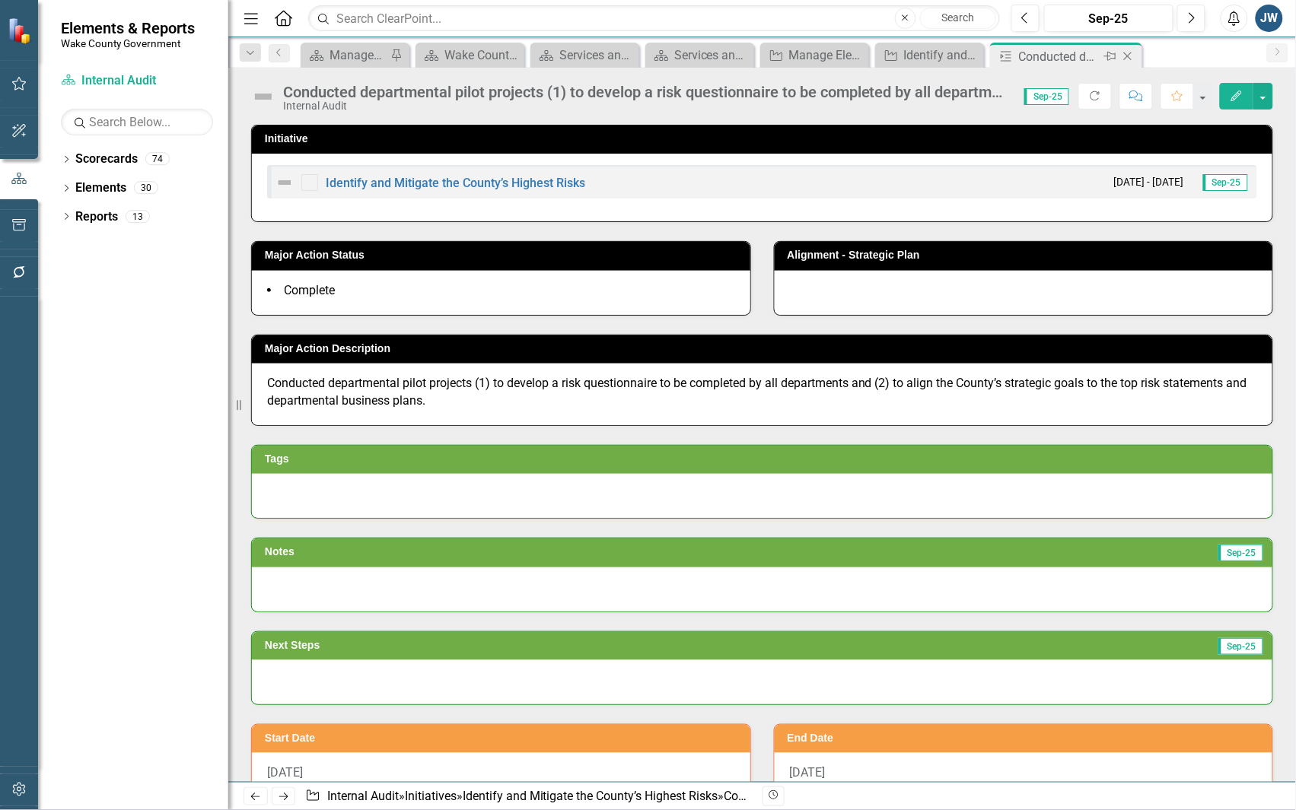
click at [1124, 53] on icon "Close" at bounding box center [1127, 56] width 15 height 12
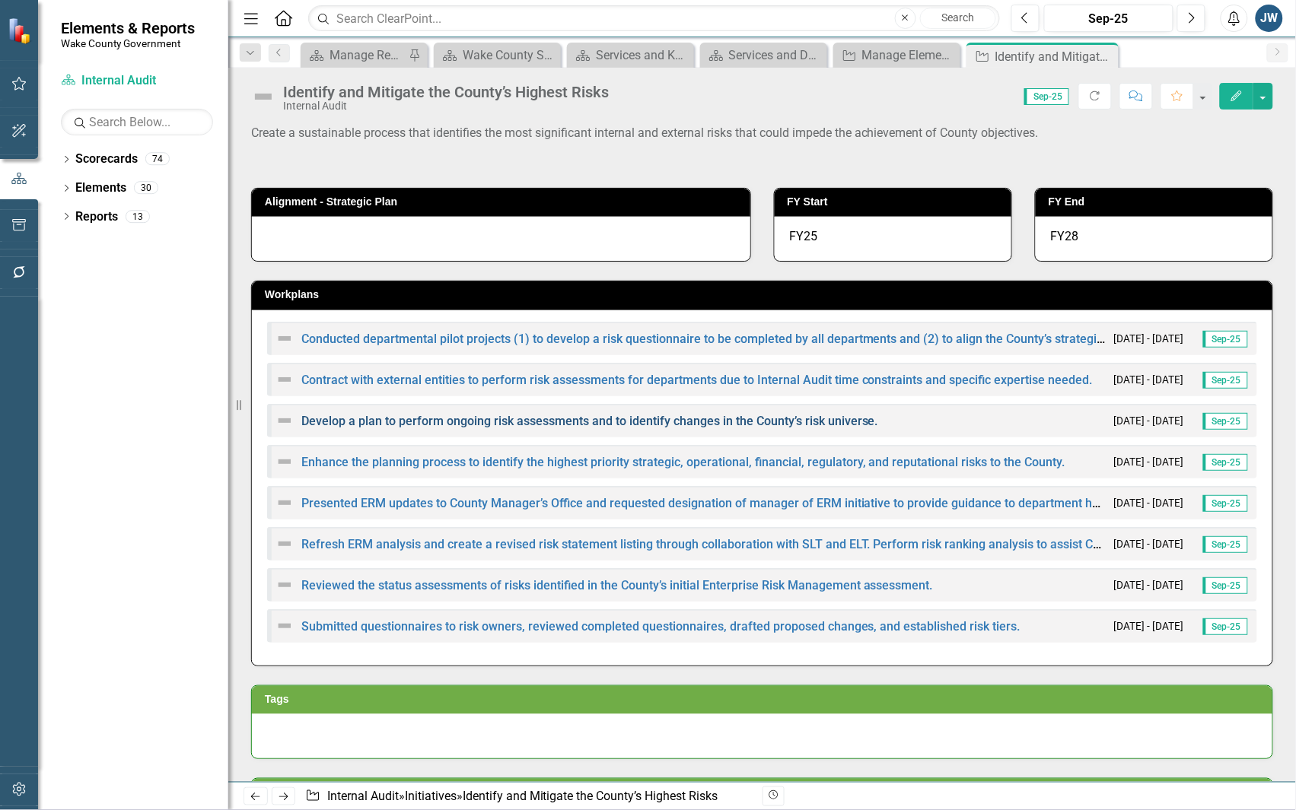
click at [723, 417] on link "Develop a plan to perform ongoing risk assessments and to identify changes in t…" at bounding box center [589, 421] width 577 height 14
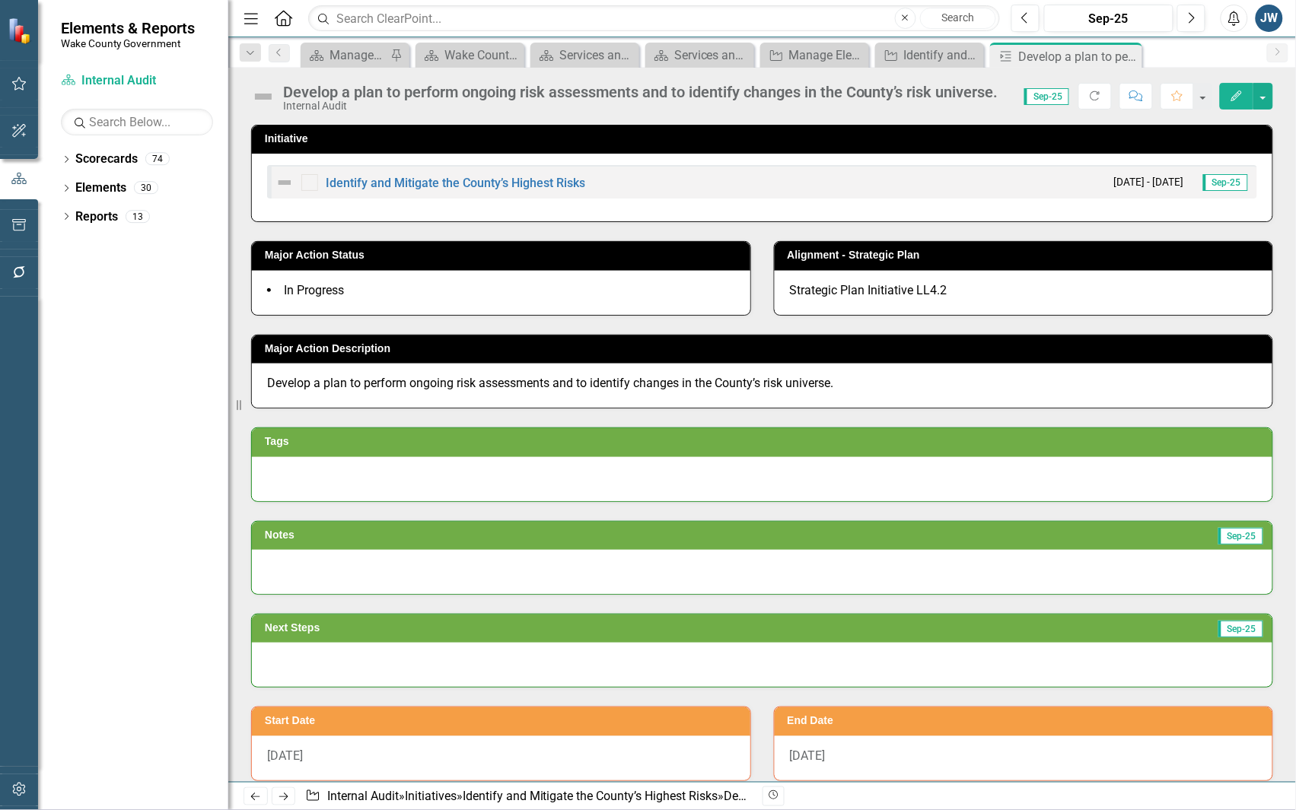
click at [1237, 97] on icon "Edit" at bounding box center [1237, 96] width 14 height 11
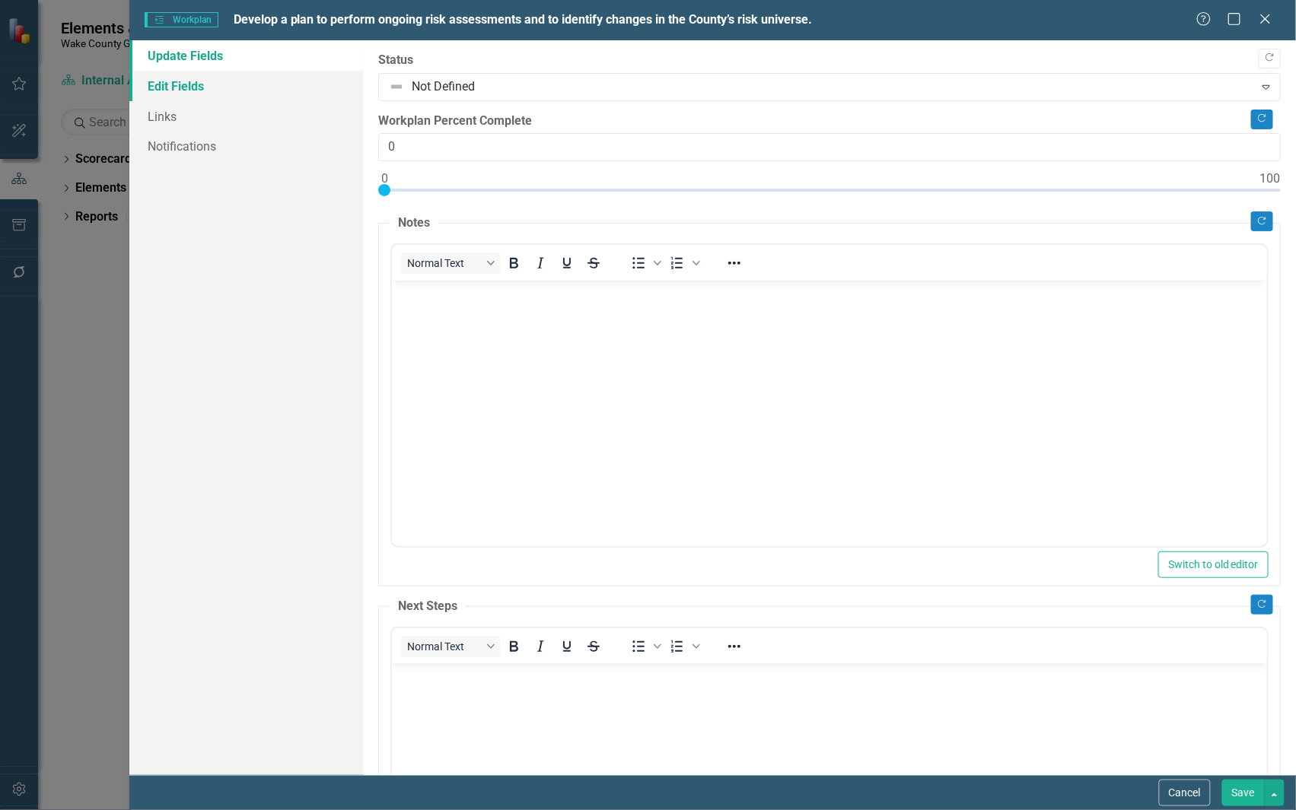
click at [185, 88] on link "Edit Fields" at bounding box center [246, 86] width 234 height 30
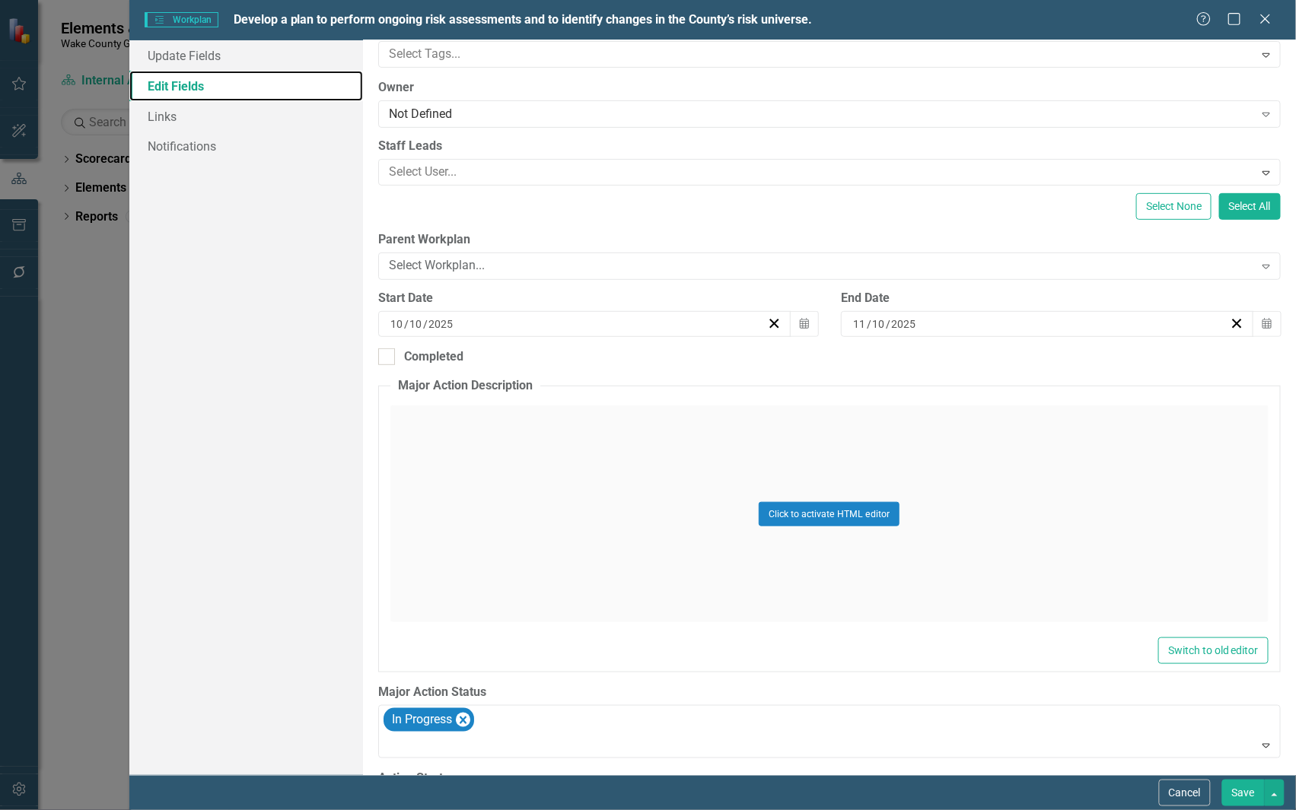
scroll to position [283, 0]
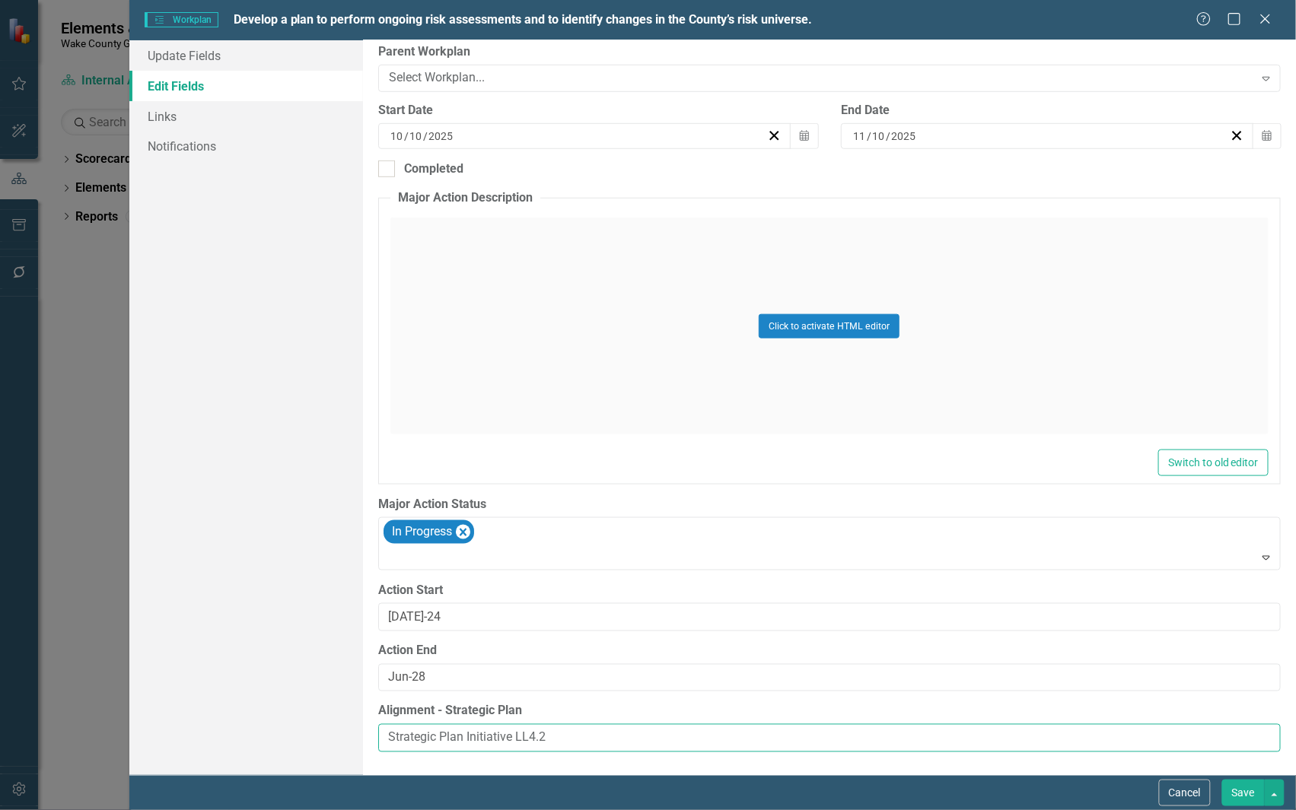
drag, startPoint x: 563, startPoint y: 730, endPoint x: 291, endPoint y: 719, distance: 271.9
click at [291, 719] on div "Update Fields Edit Fields Links Notifications "Update" fields in ClearPoint are…" at bounding box center [712, 407] width 1166 height 735
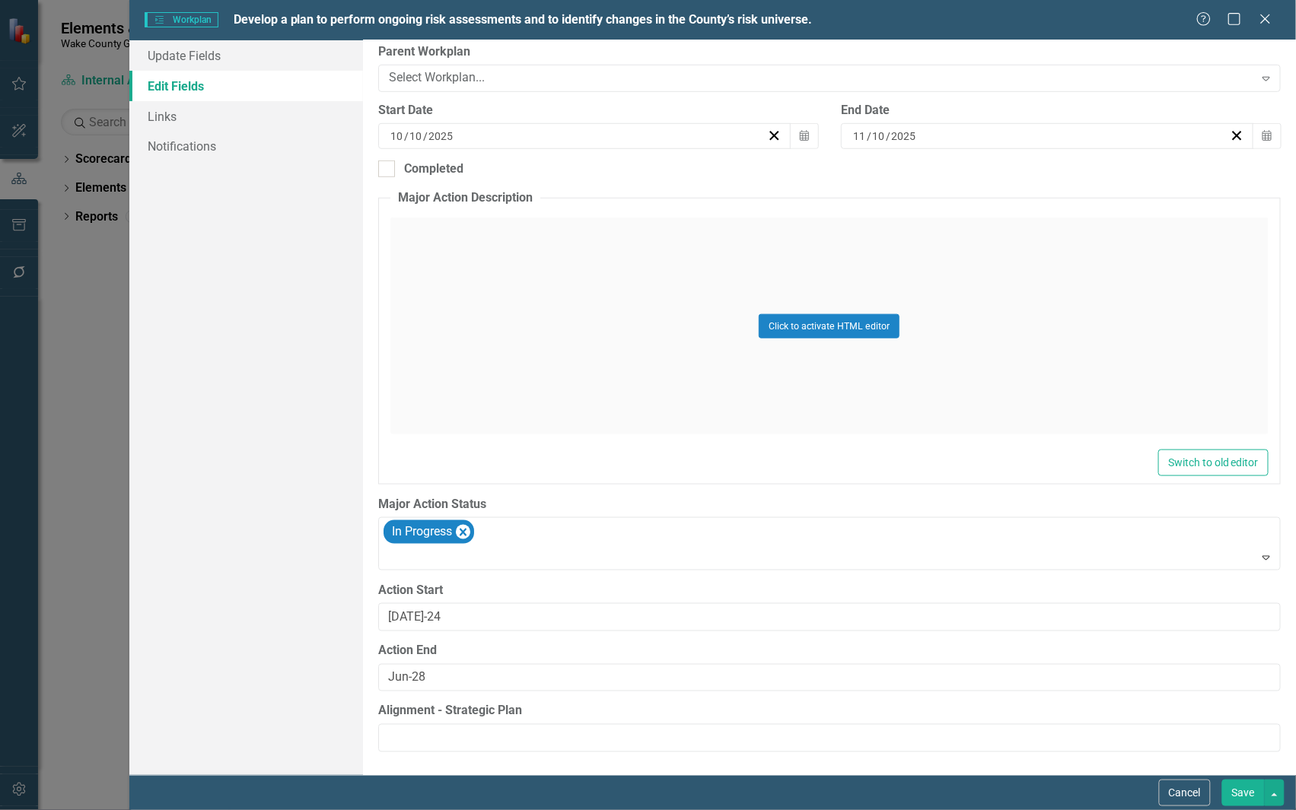
click at [1236, 789] on button "Save" at bounding box center [1243, 793] width 43 height 27
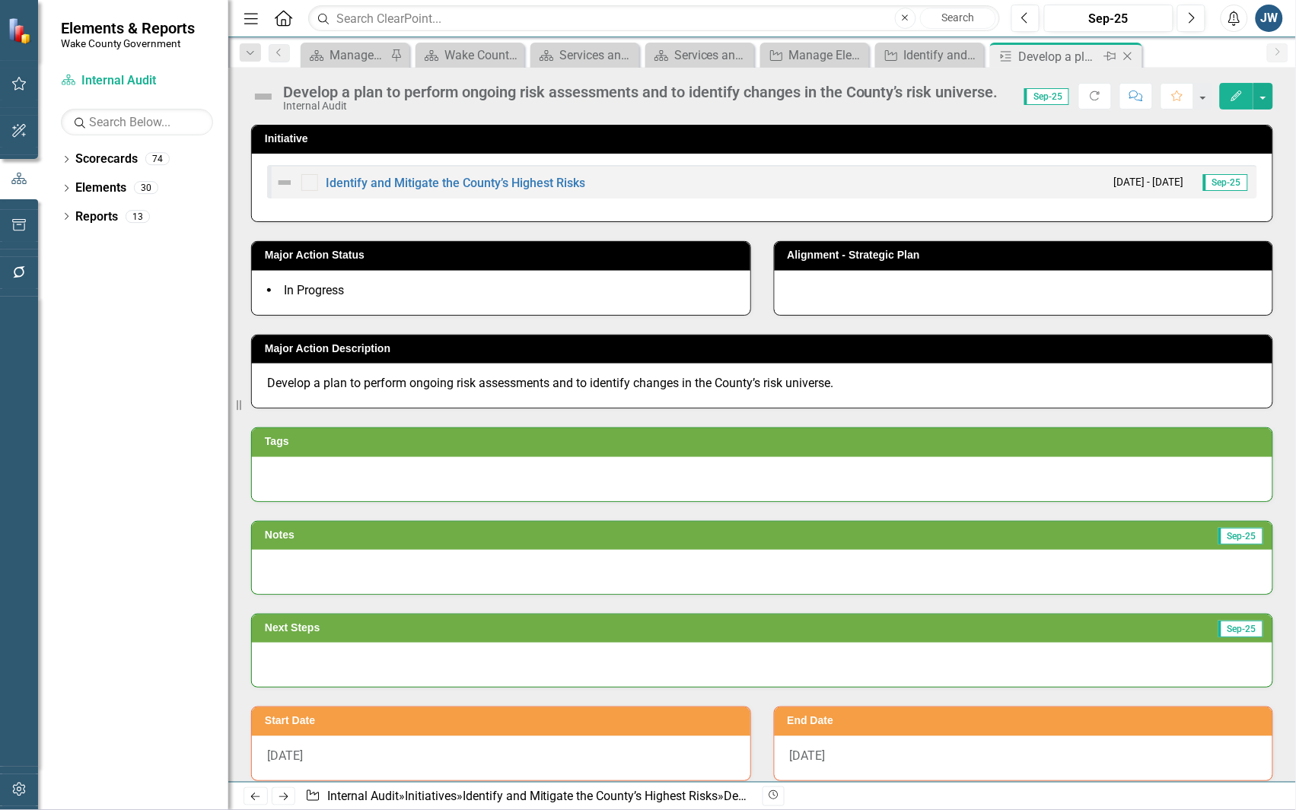
click at [1127, 58] on icon "Close" at bounding box center [1127, 56] width 15 height 12
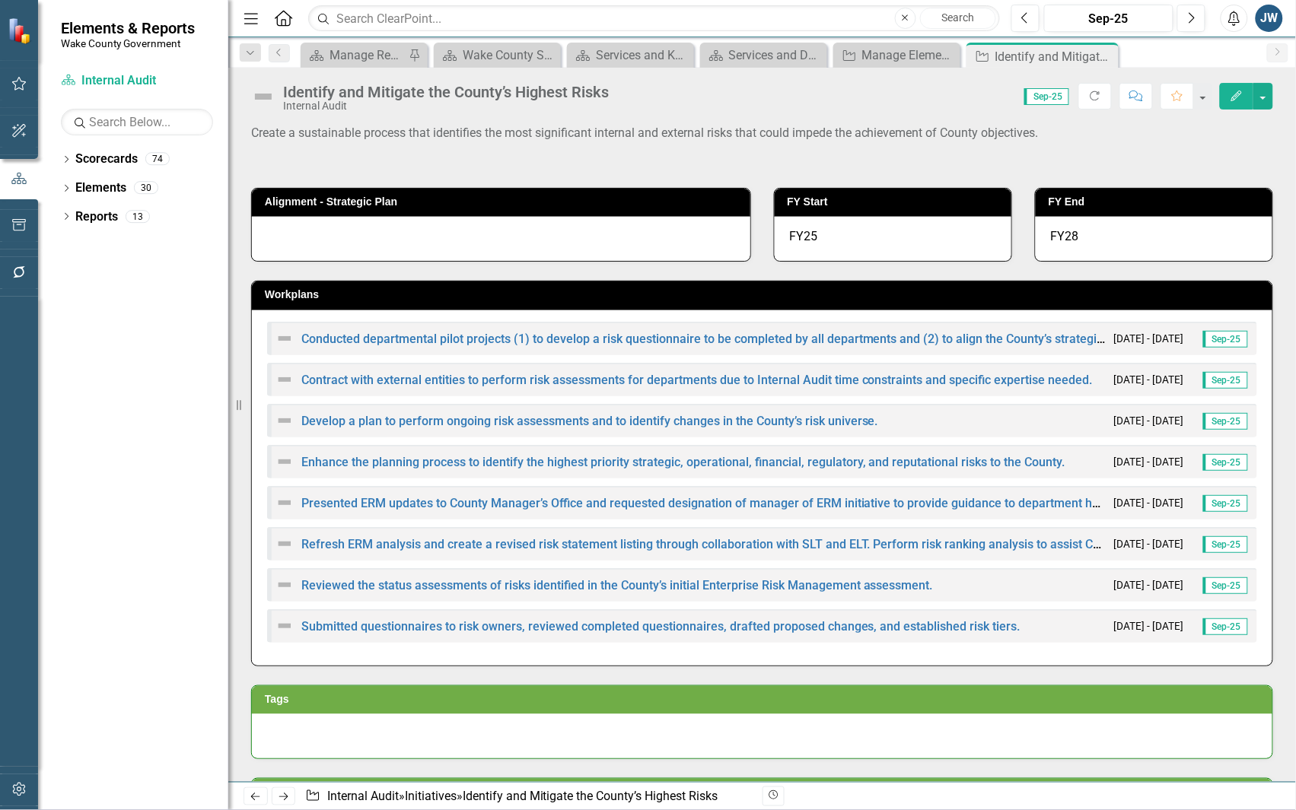
click at [832, 455] on div "Enhance the planning process to identify the highest priority strategic, operat…" at bounding box center [670, 462] width 790 height 18
click at [991, 464] on link "Enhance the planning process to identify the highest priority strategic, operat…" at bounding box center [683, 462] width 764 height 14
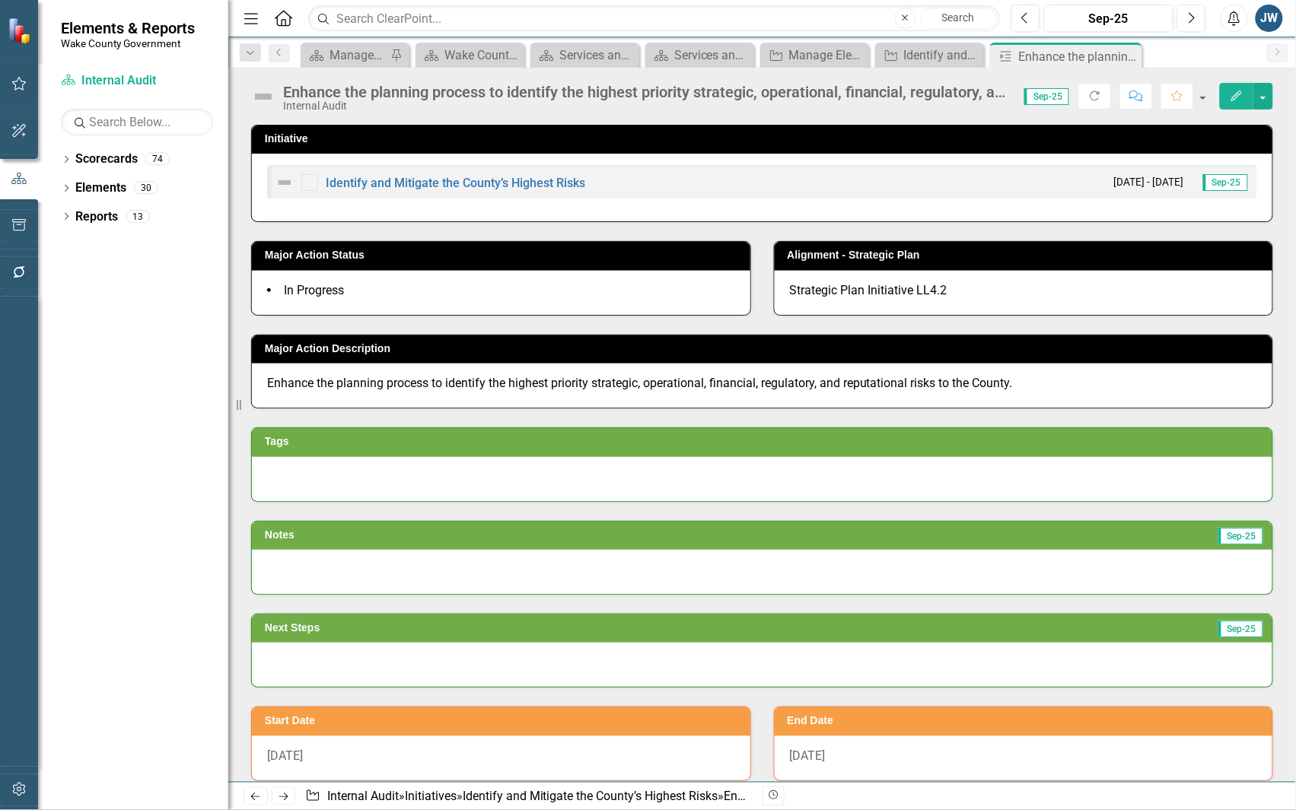
click at [1233, 97] on icon "button" at bounding box center [1236, 96] width 11 height 11
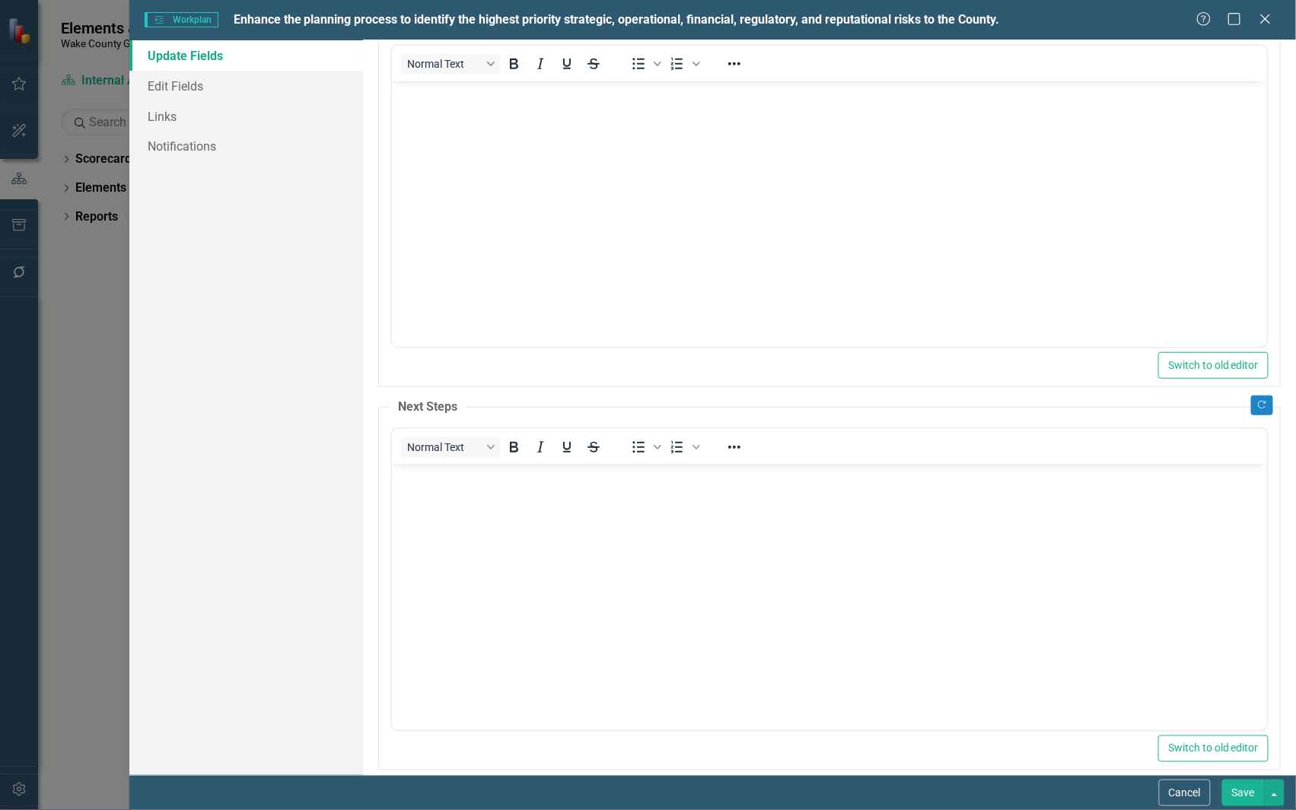
scroll to position [219, 0]
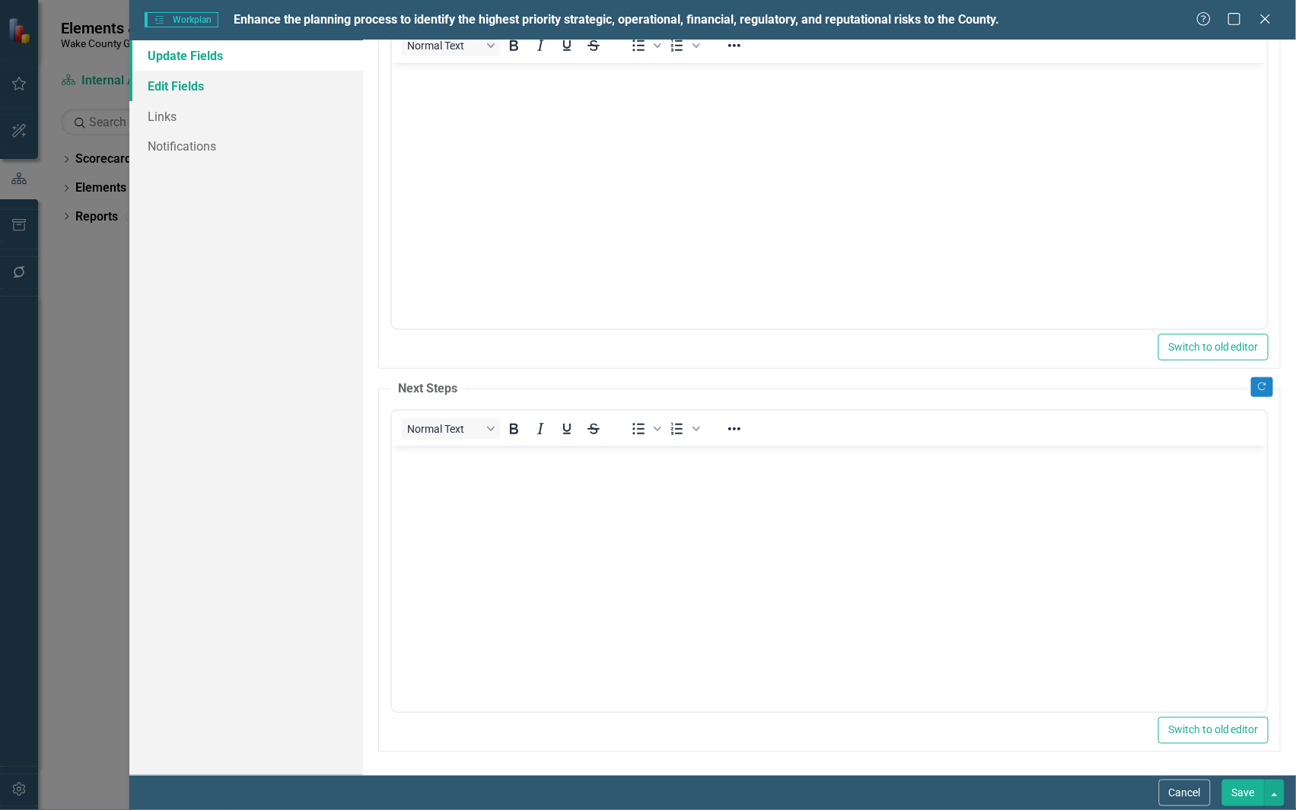
click at [203, 78] on link "Edit Fields" at bounding box center [246, 86] width 234 height 30
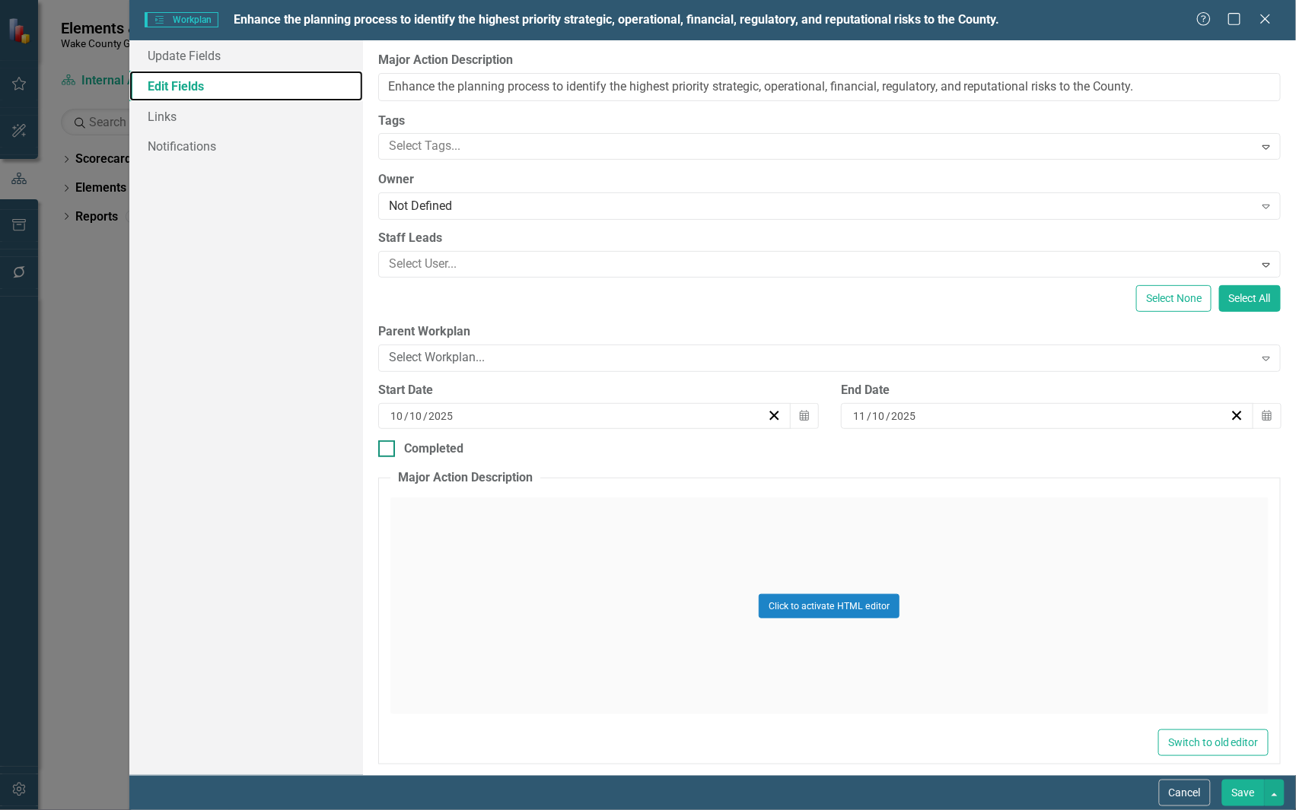
scroll to position [283, 0]
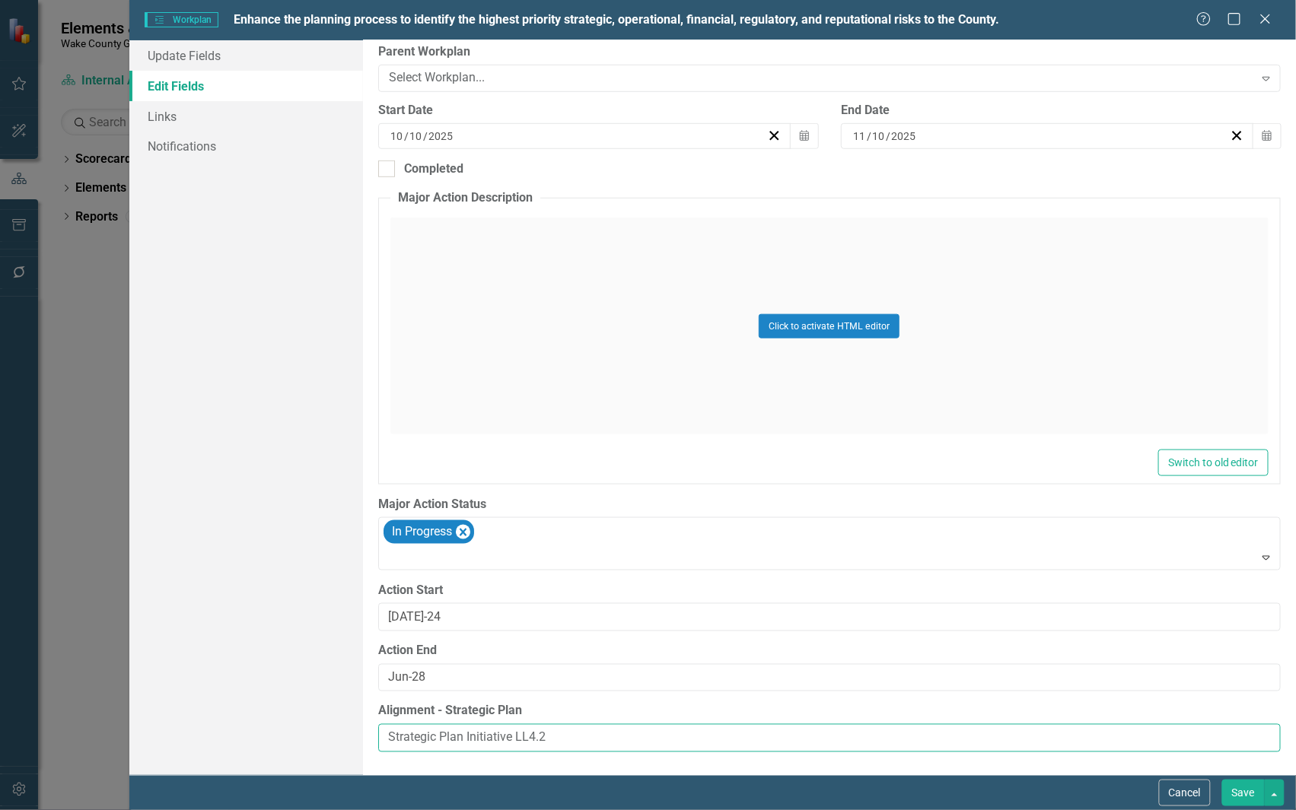
drag, startPoint x: 561, startPoint y: 739, endPoint x: 313, endPoint y: 725, distance: 247.7
click at [313, 725] on div "Update Fields Edit Fields Links Notifications "Update" fields in ClearPoint are…" at bounding box center [712, 407] width 1166 height 735
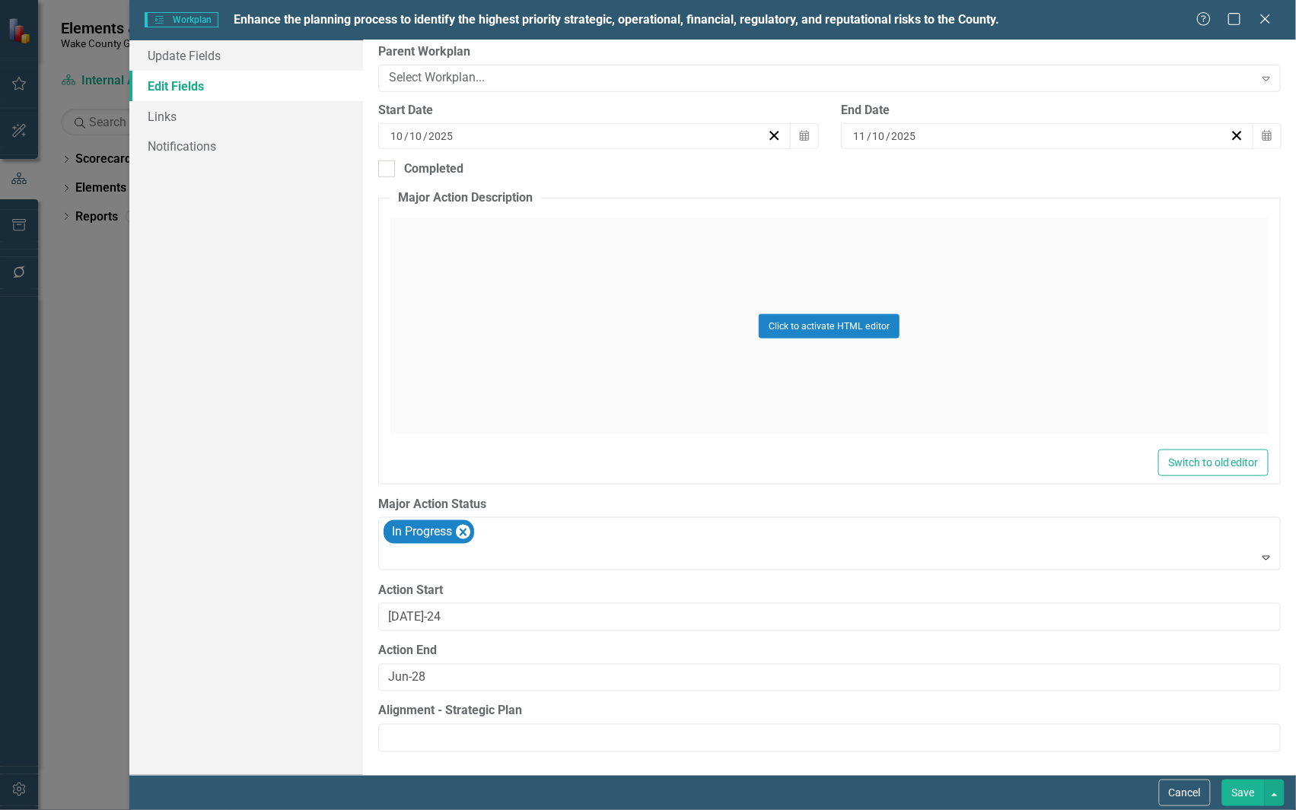
click at [1244, 795] on button "Save" at bounding box center [1243, 793] width 43 height 27
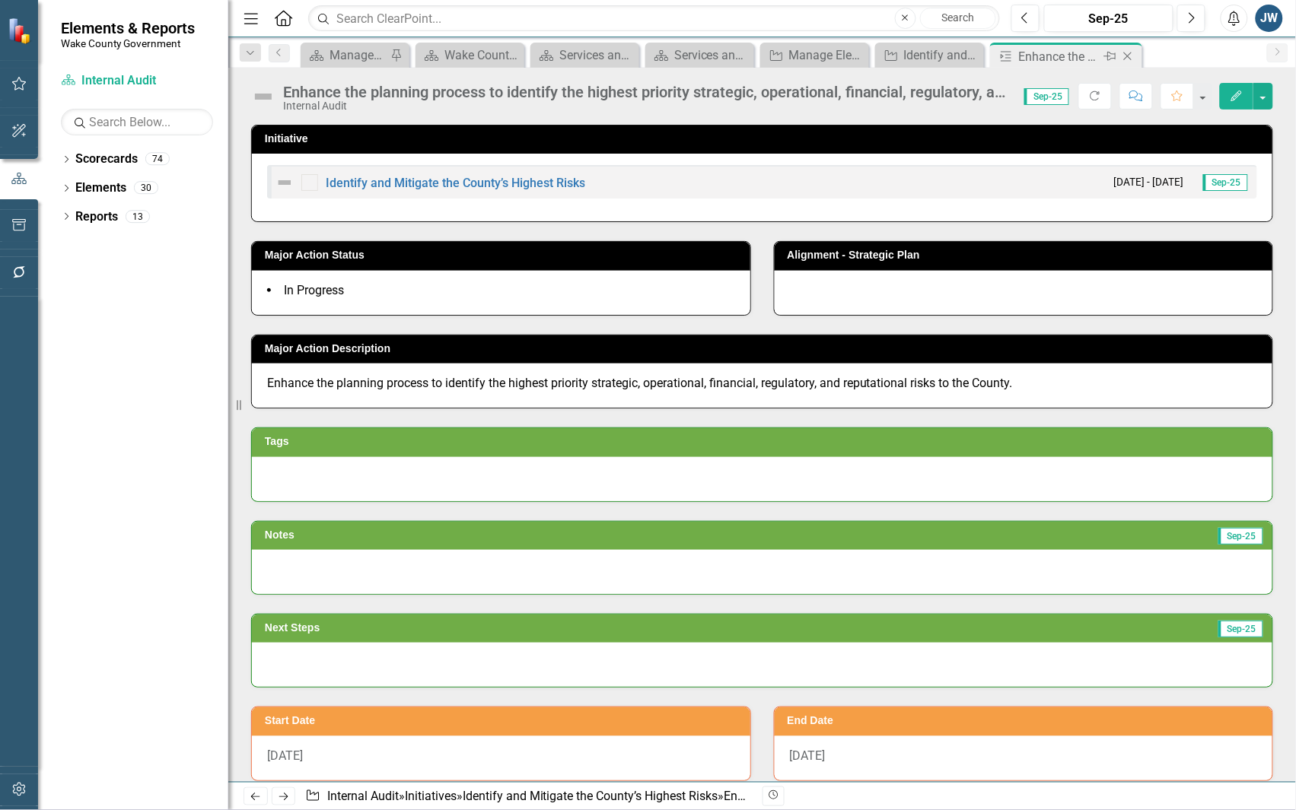
click at [1127, 54] on icon "Close" at bounding box center [1127, 56] width 15 height 12
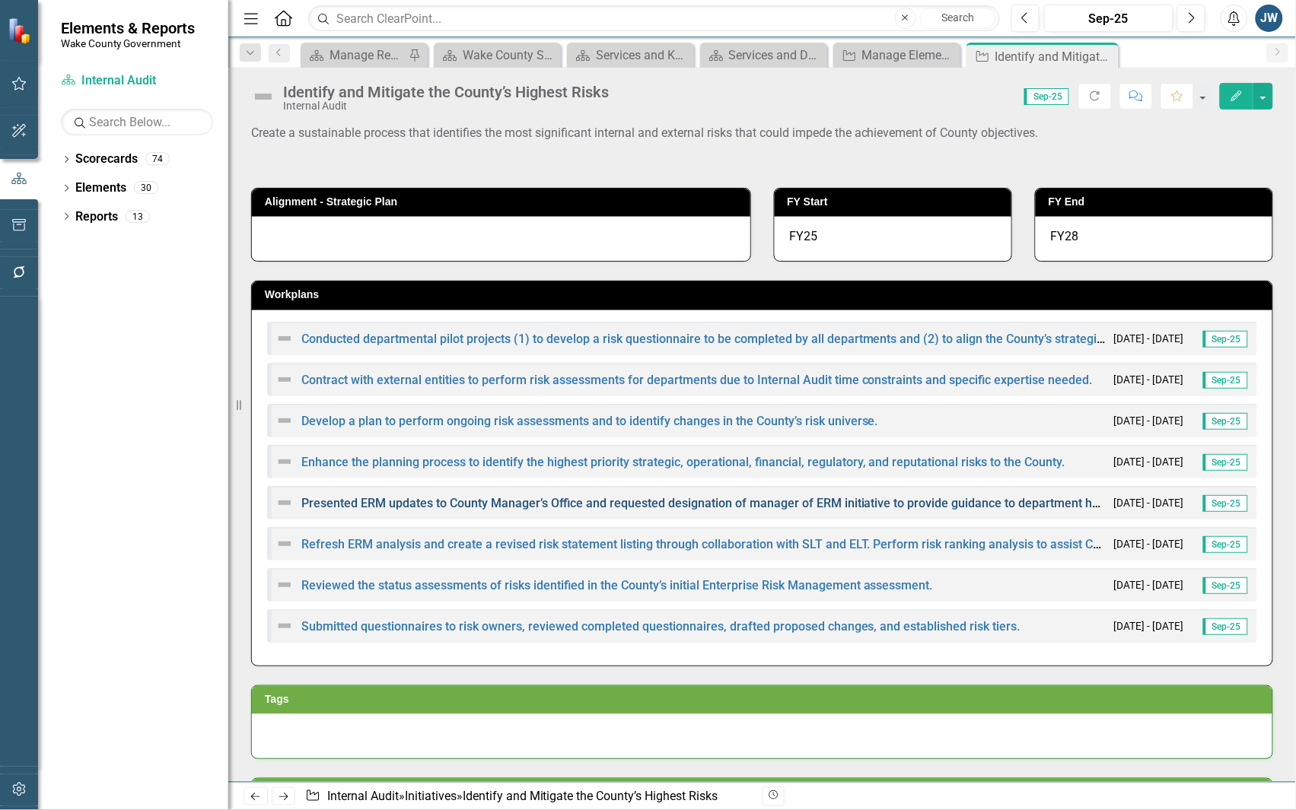
click at [489, 499] on link "Presented ERM updates to County Manager’s Office and requested designation of m…" at bounding box center [711, 503] width 821 height 14
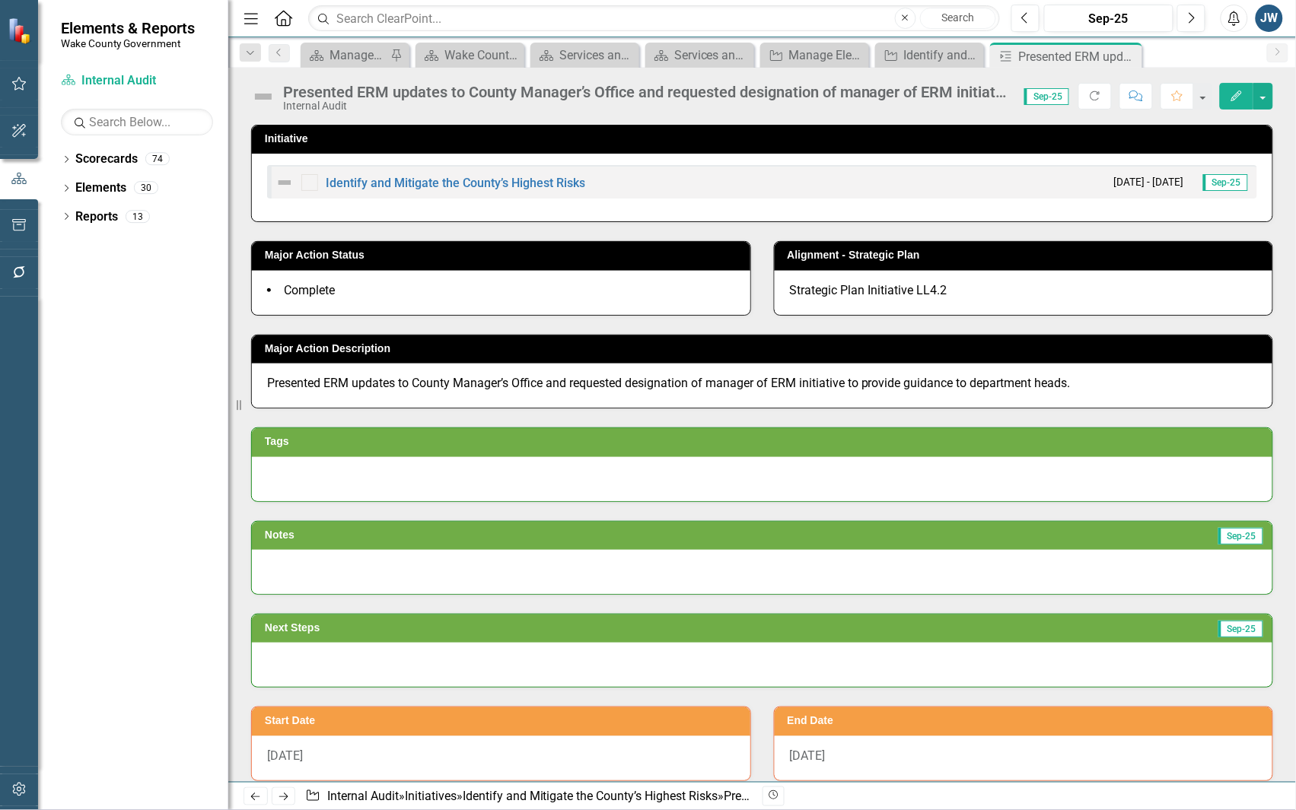
click at [1230, 96] on icon "Edit" at bounding box center [1237, 96] width 14 height 11
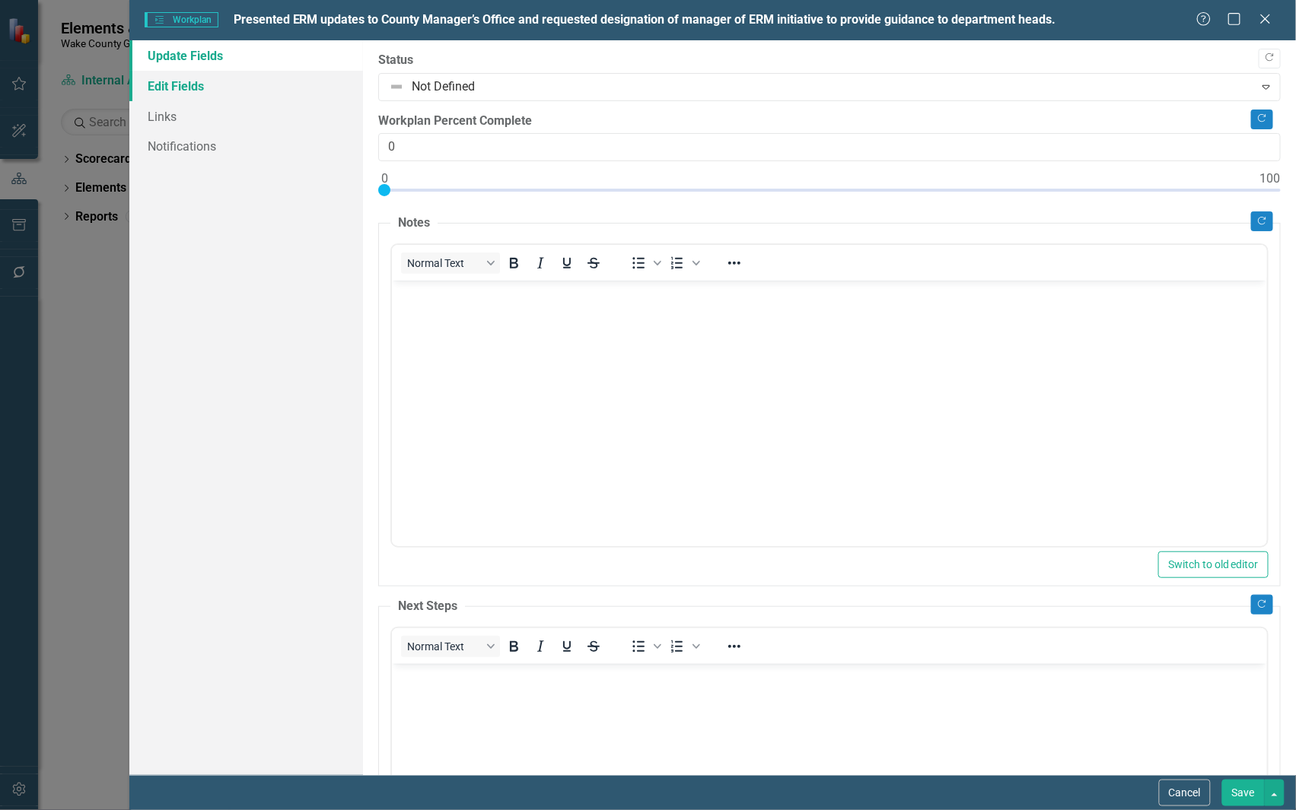
drag, startPoint x: 190, startPoint y: 78, endPoint x: 198, endPoint y: 82, distance: 8.5
click at [190, 80] on link "Edit Fields" at bounding box center [246, 86] width 234 height 30
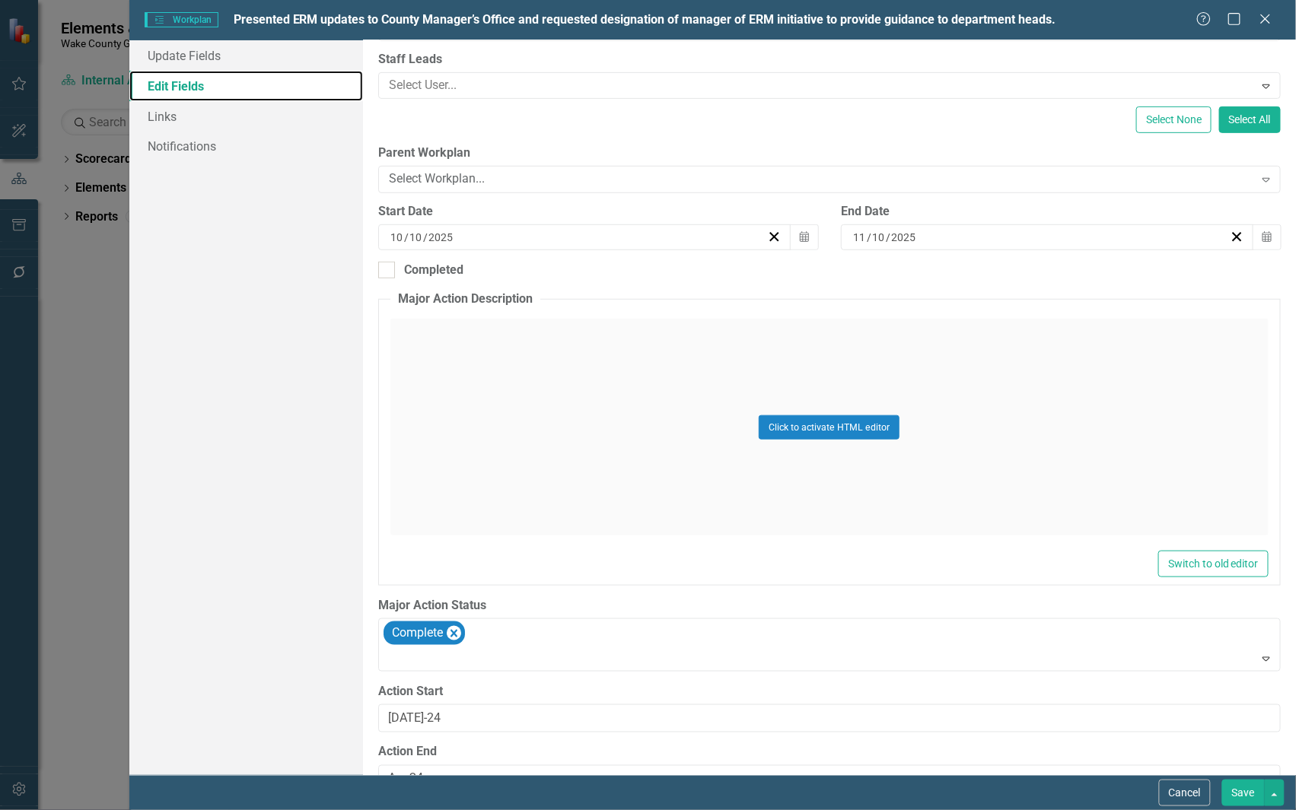
scroll to position [283, 0]
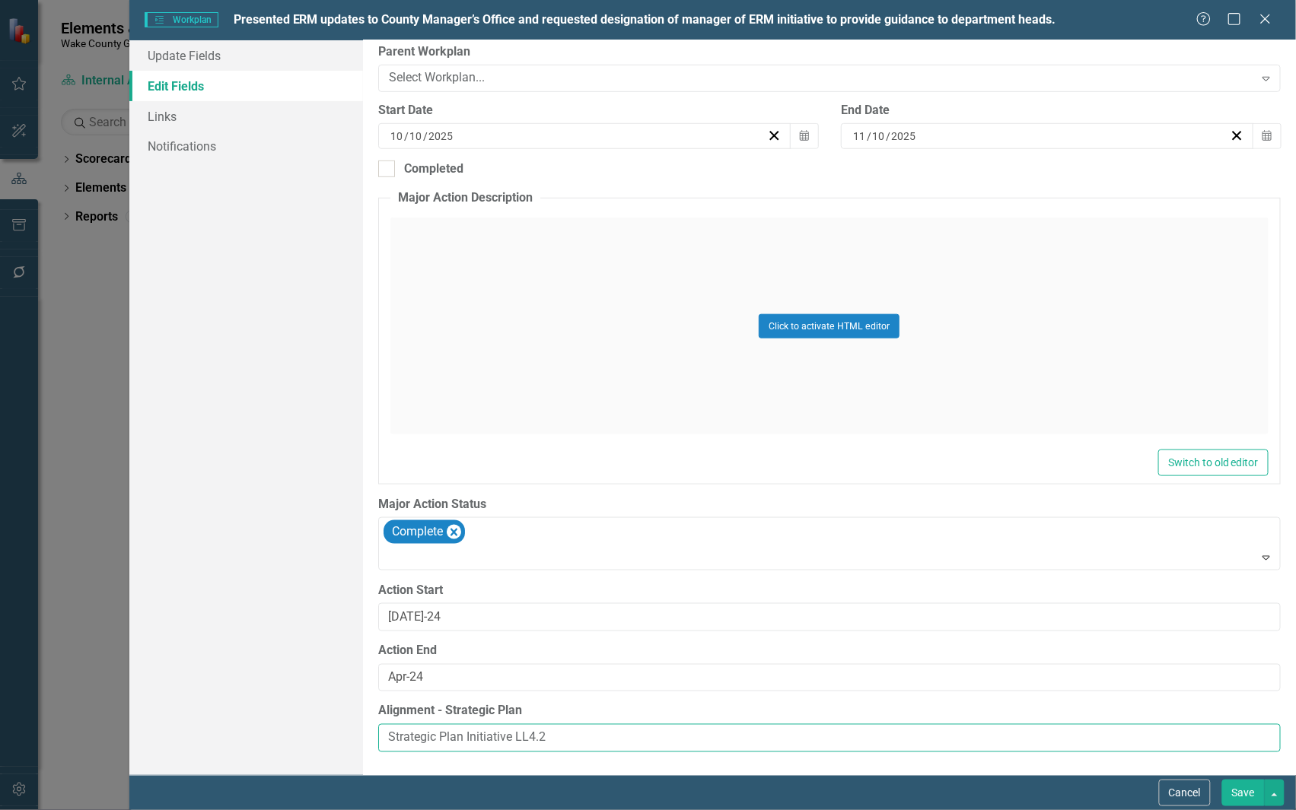
drag, startPoint x: 596, startPoint y: 730, endPoint x: 352, endPoint y: 743, distance: 244.6
click at [352, 743] on div "Update Fields Edit Fields Links Notifications "Update" fields in ClearPoint are…" at bounding box center [712, 407] width 1166 height 735
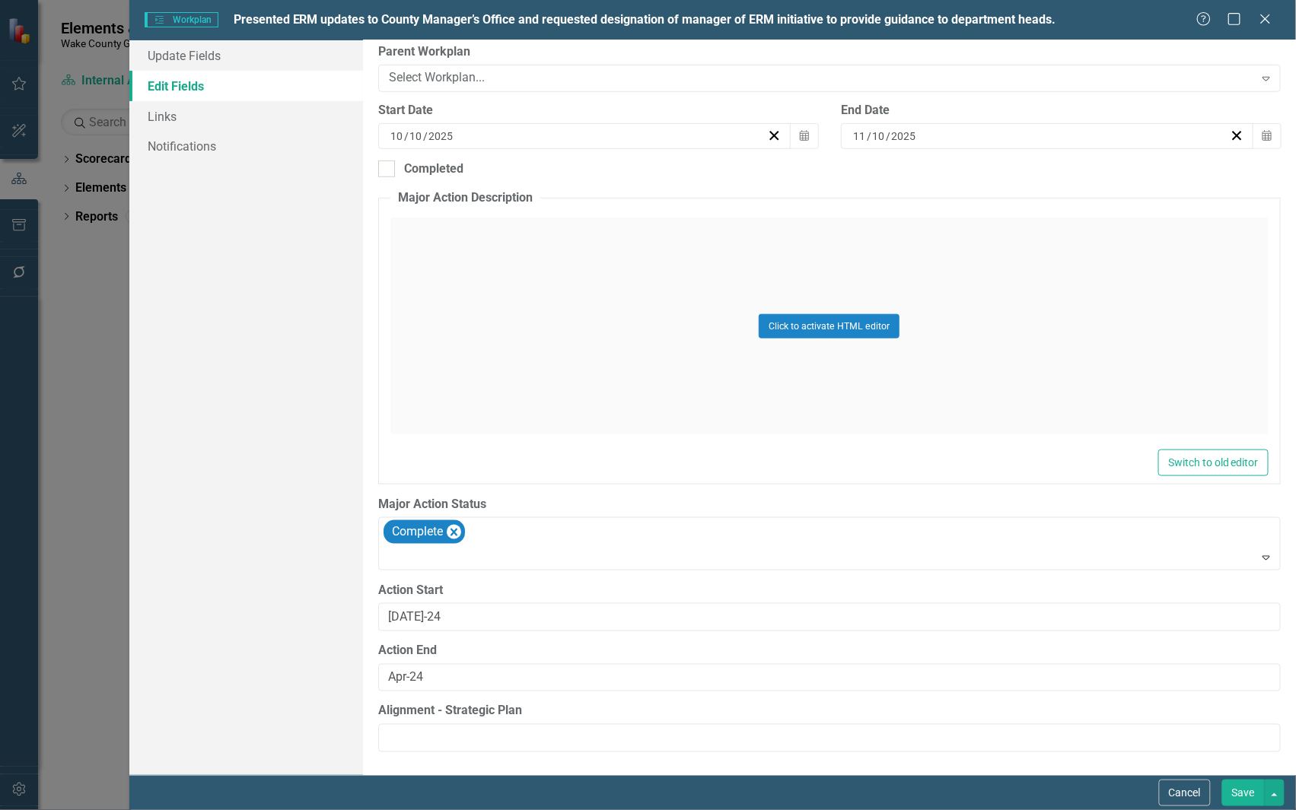
click at [1245, 786] on button "Save" at bounding box center [1243, 793] width 43 height 27
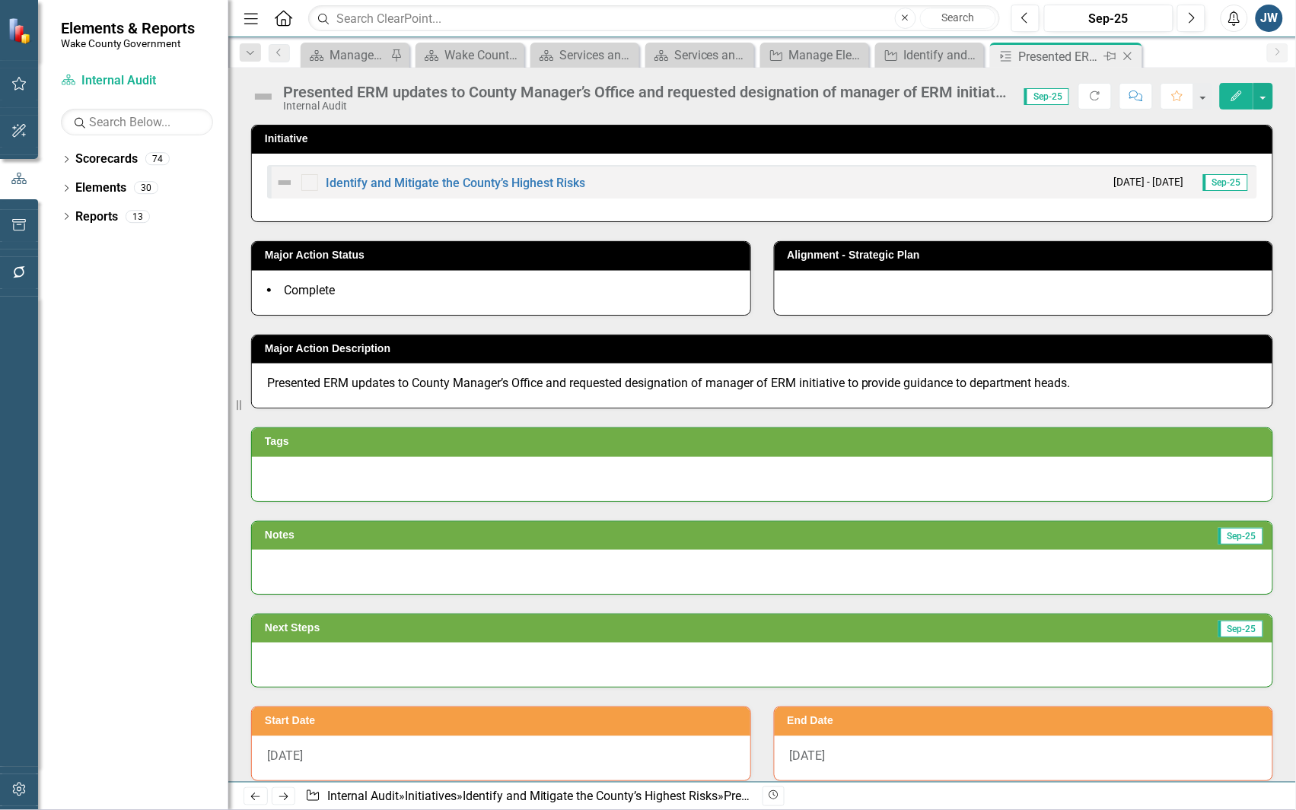
click at [1131, 54] on icon "Close" at bounding box center [1127, 56] width 15 height 12
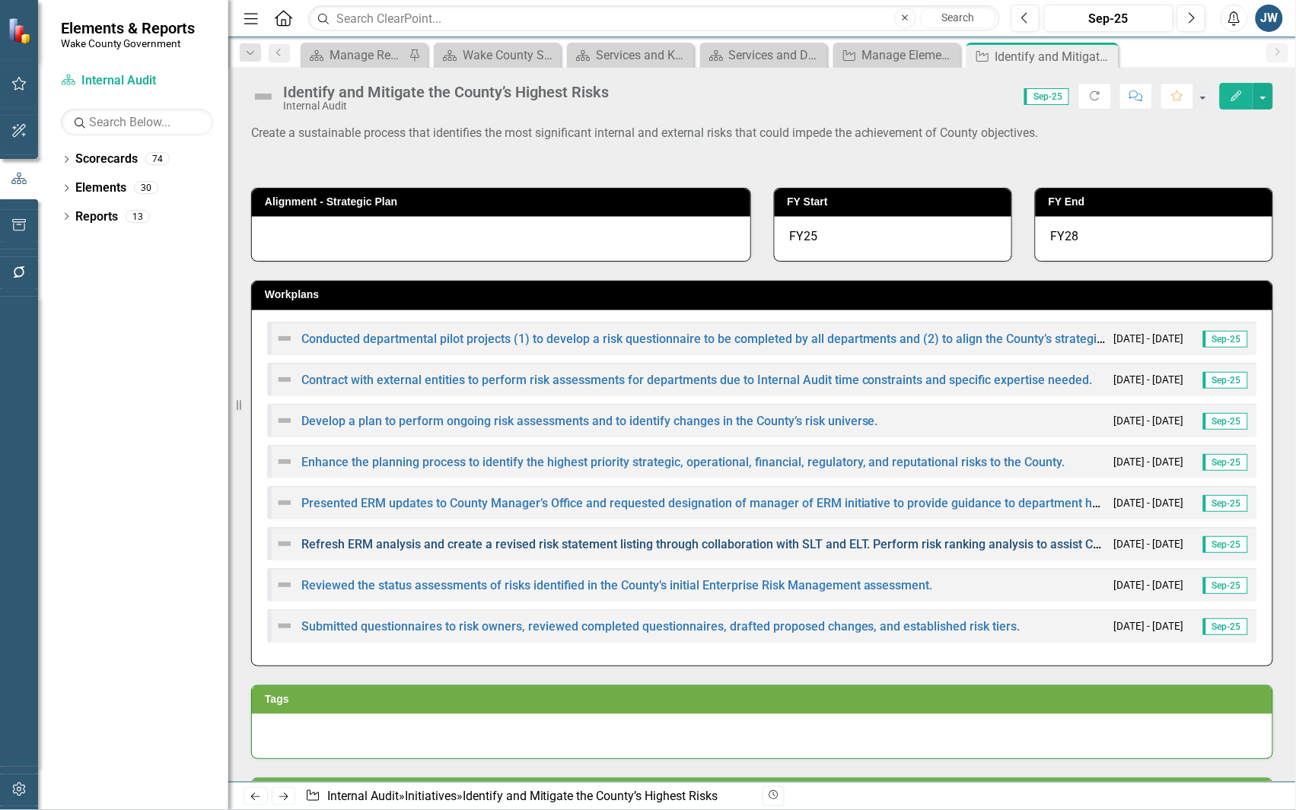
click at [512, 542] on link "Refresh ERM analysis and create a revised risk statement listing through collab…" at bounding box center [1057, 544] width 1513 height 14
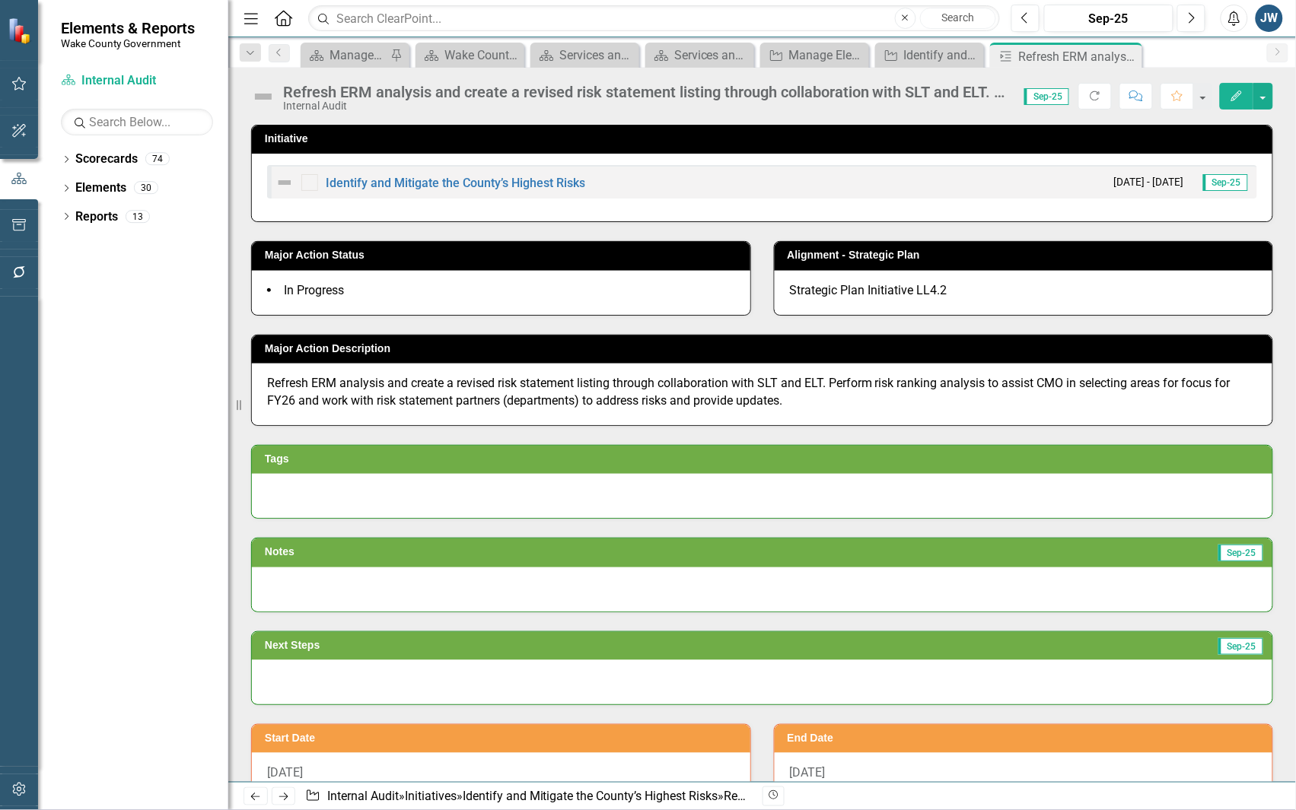
click at [1233, 94] on icon "Edit" at bounding box center [1237, 96] width 14 height 11
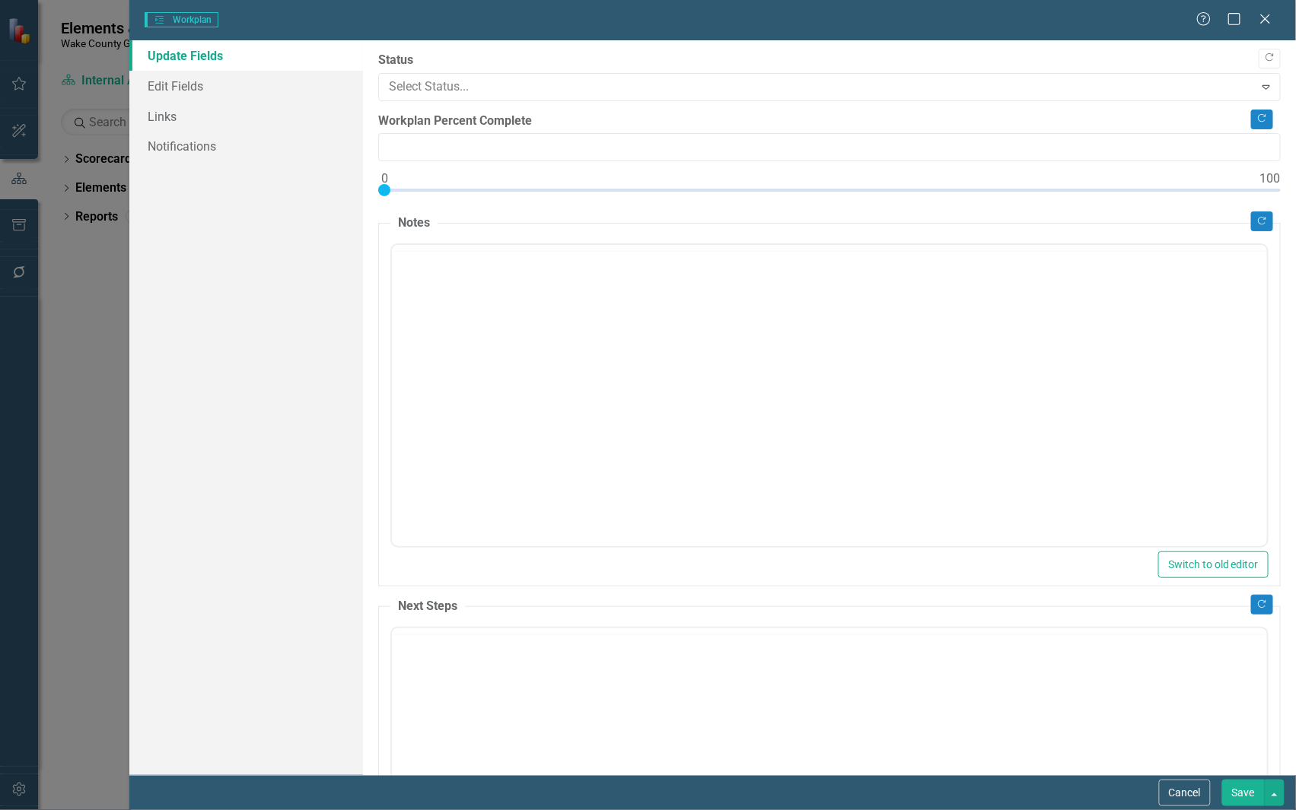
type input "0"
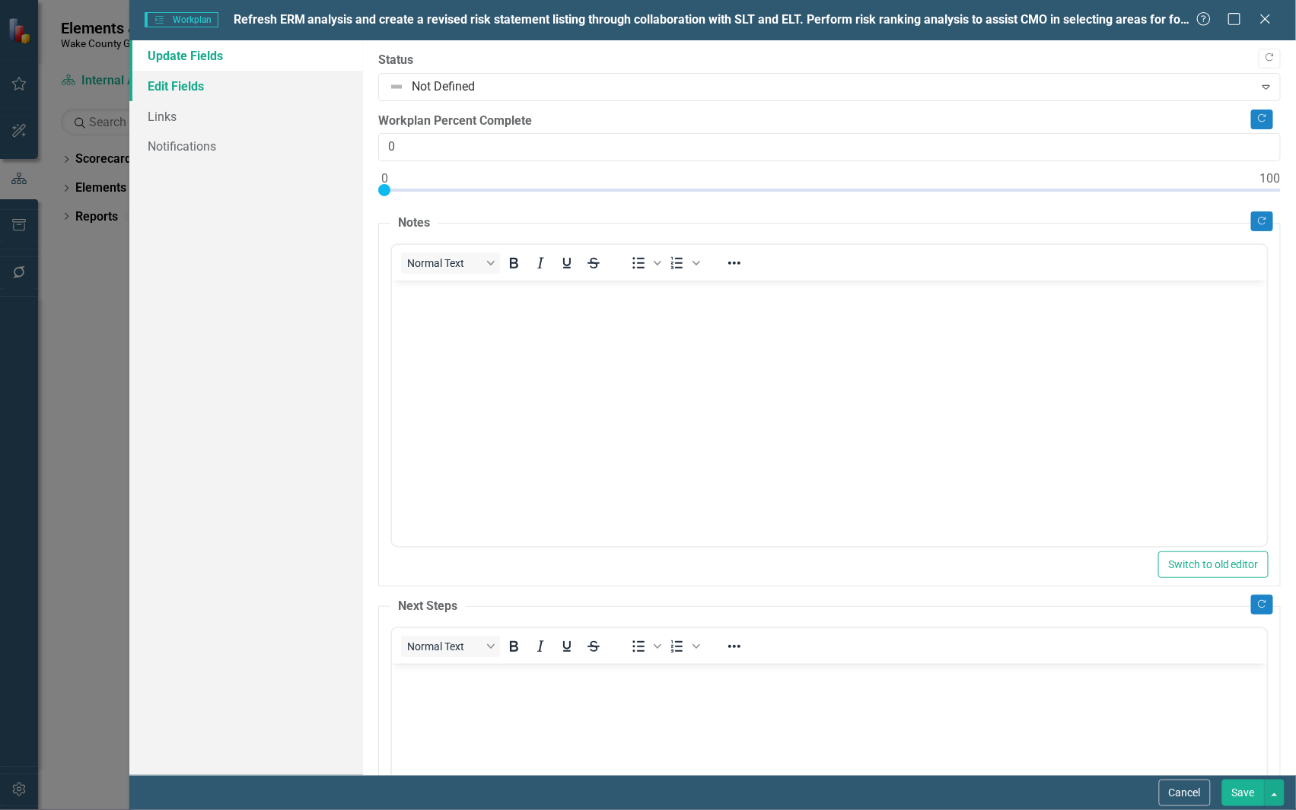
drag, startPoint x: 194, startPoint y: 85, endPoint x: 214, endPoint y: 97, distance: 22.8
click at [193, 88] on link "Edit Fields" at bounding box center [246, 86] width 234 height 30
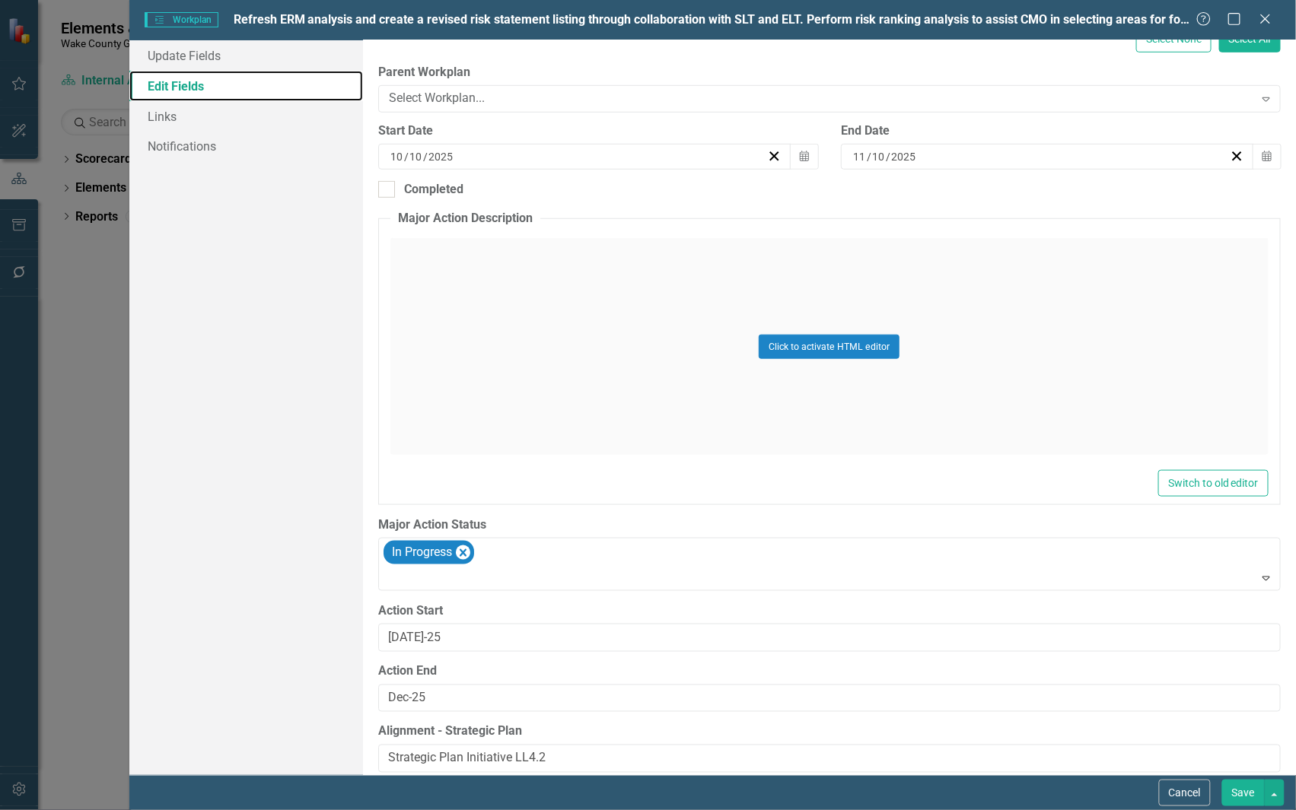
scroll to position [283, 0]
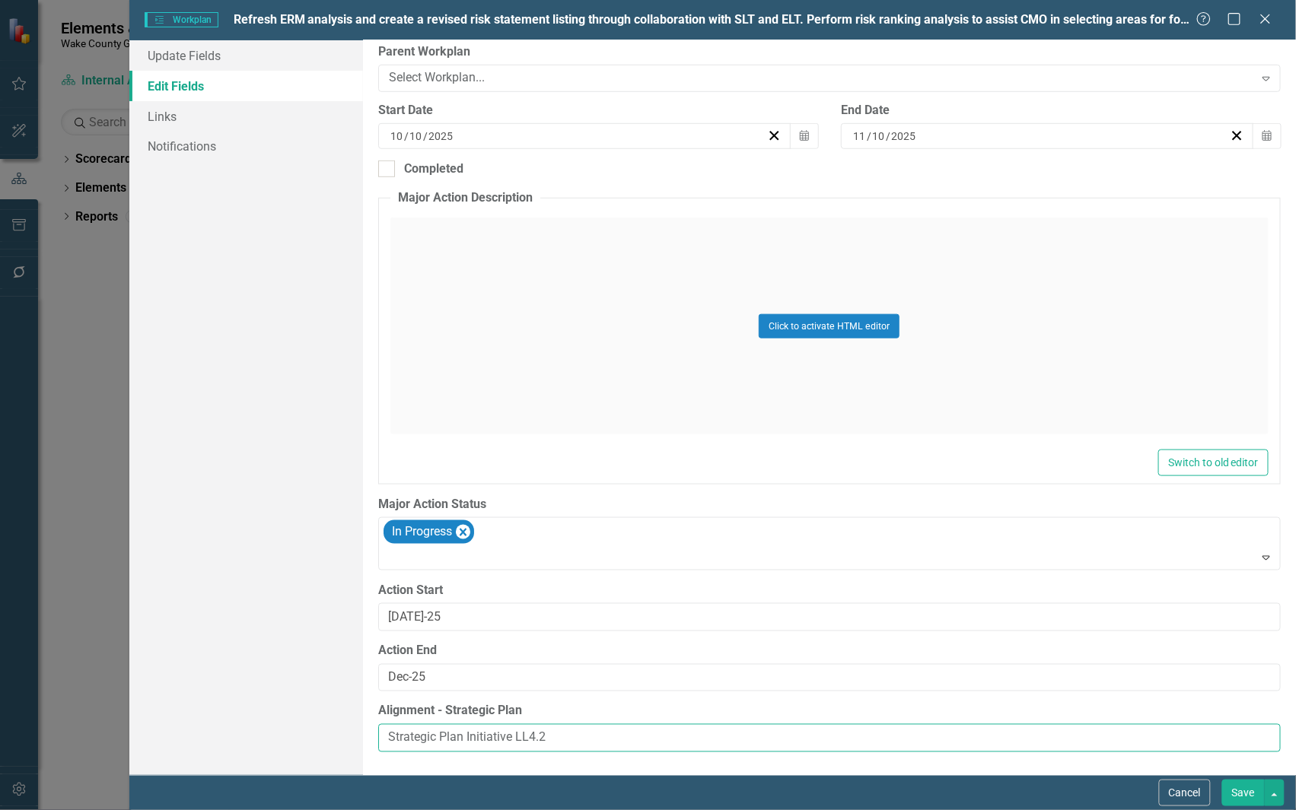
drag, startPoint x: 564, startPoint y: 729, endPoint x: 199, endPoint y: 735, distance: 365.3
click at [199, 735] on div "Update Fields Edit Fields Links Notifications "Update" fields in ClearPoint are…" at bounding box center [712, 407] width 1166 height 735
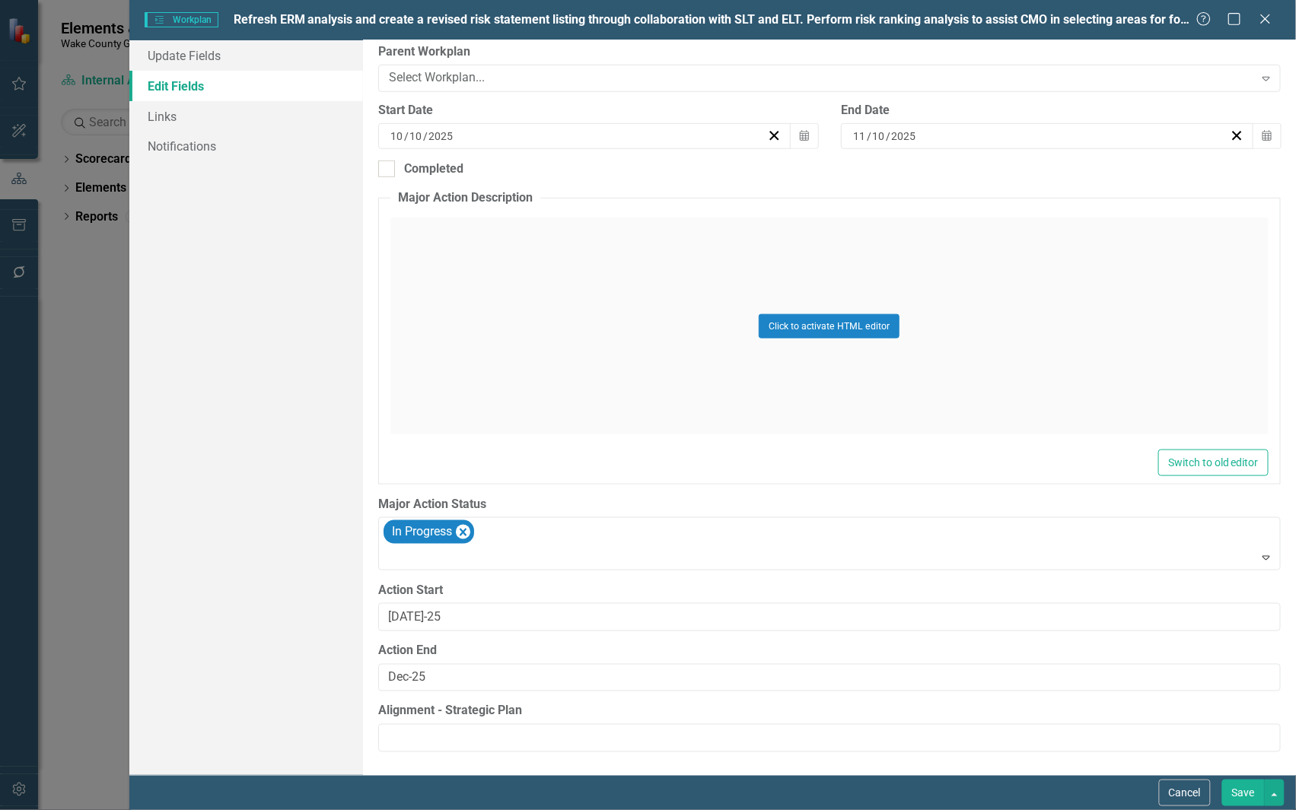
click at [1235, 792] on button "Save" at bounding box center [1243, 793] width 43 height 27
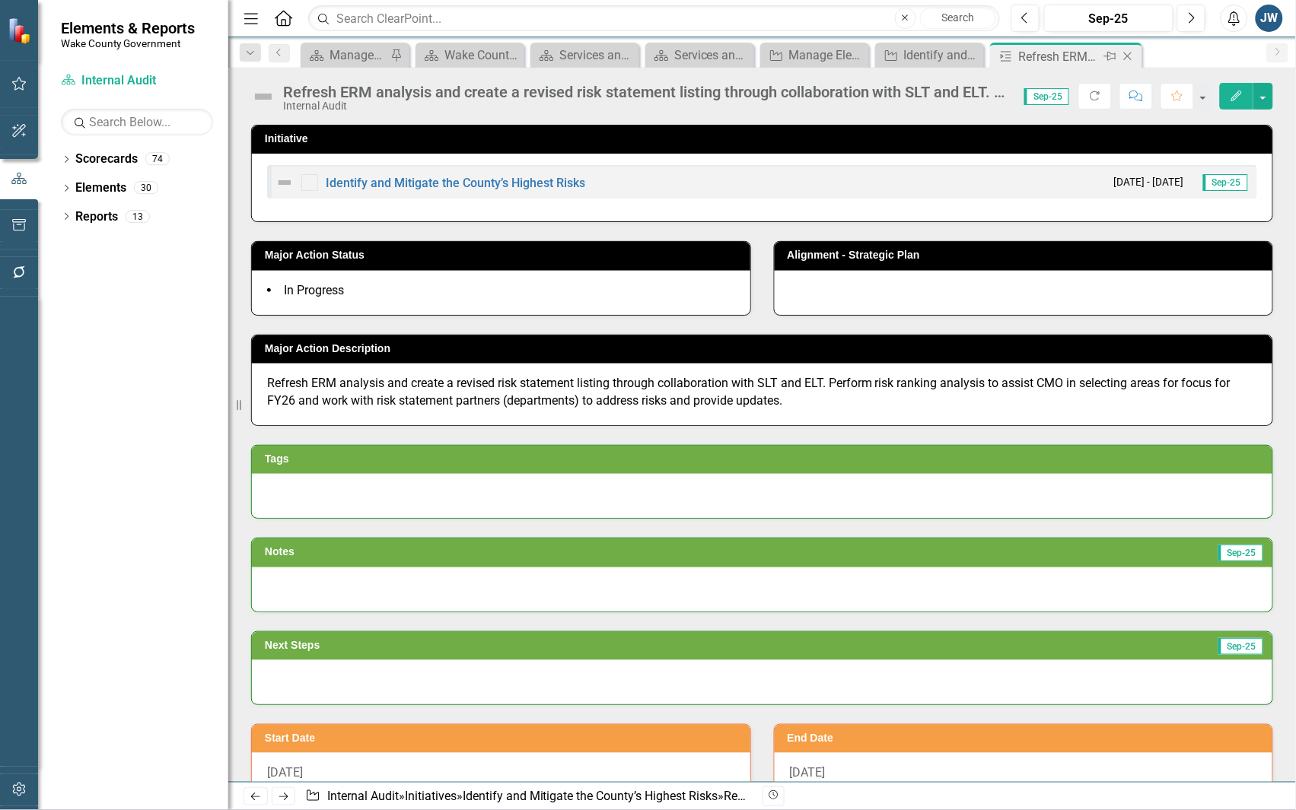
click at [1128, 57] on icon "Close" at bounding box center [1127, 56] width 15 height 12
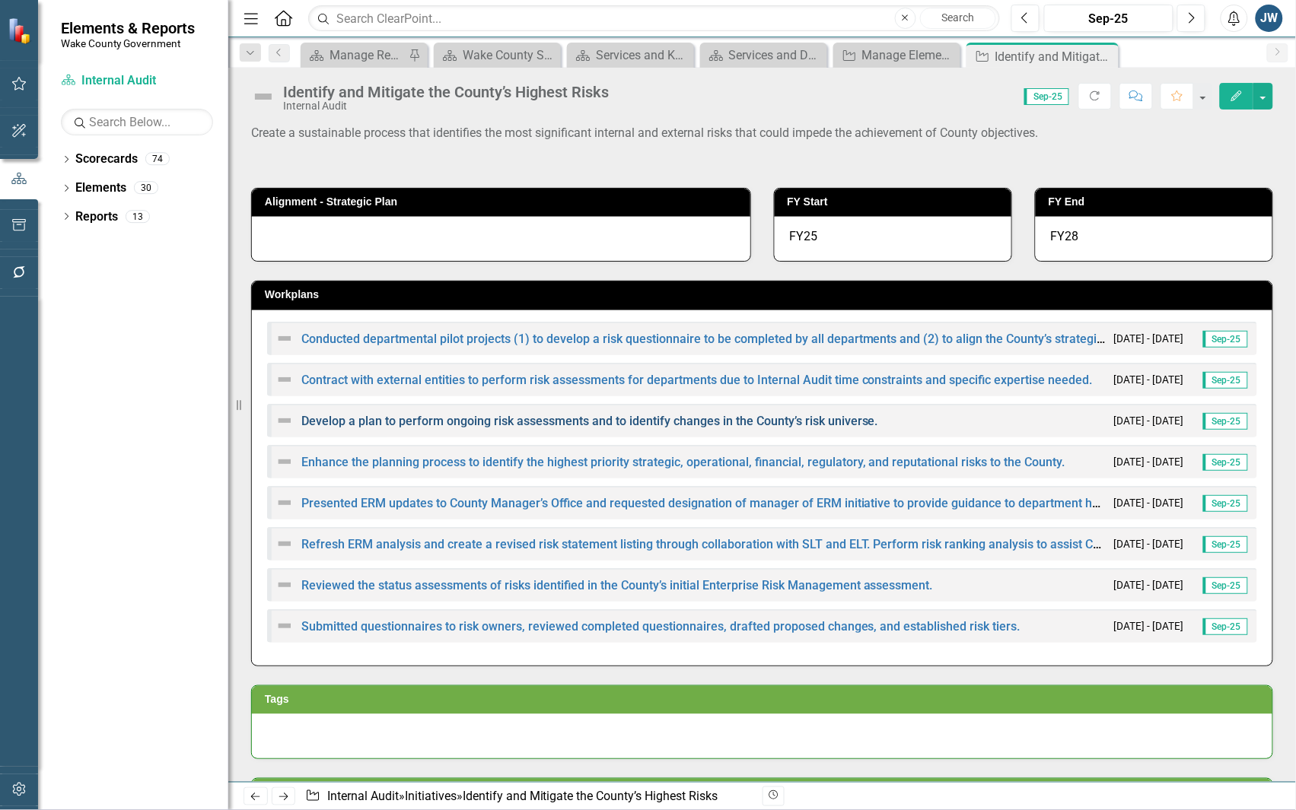
click at [479, 418] on link "Develop a plan to perform ongoing risk assessments and to identify changes in t…" at bounding box center [589, 421] width 577 height 14
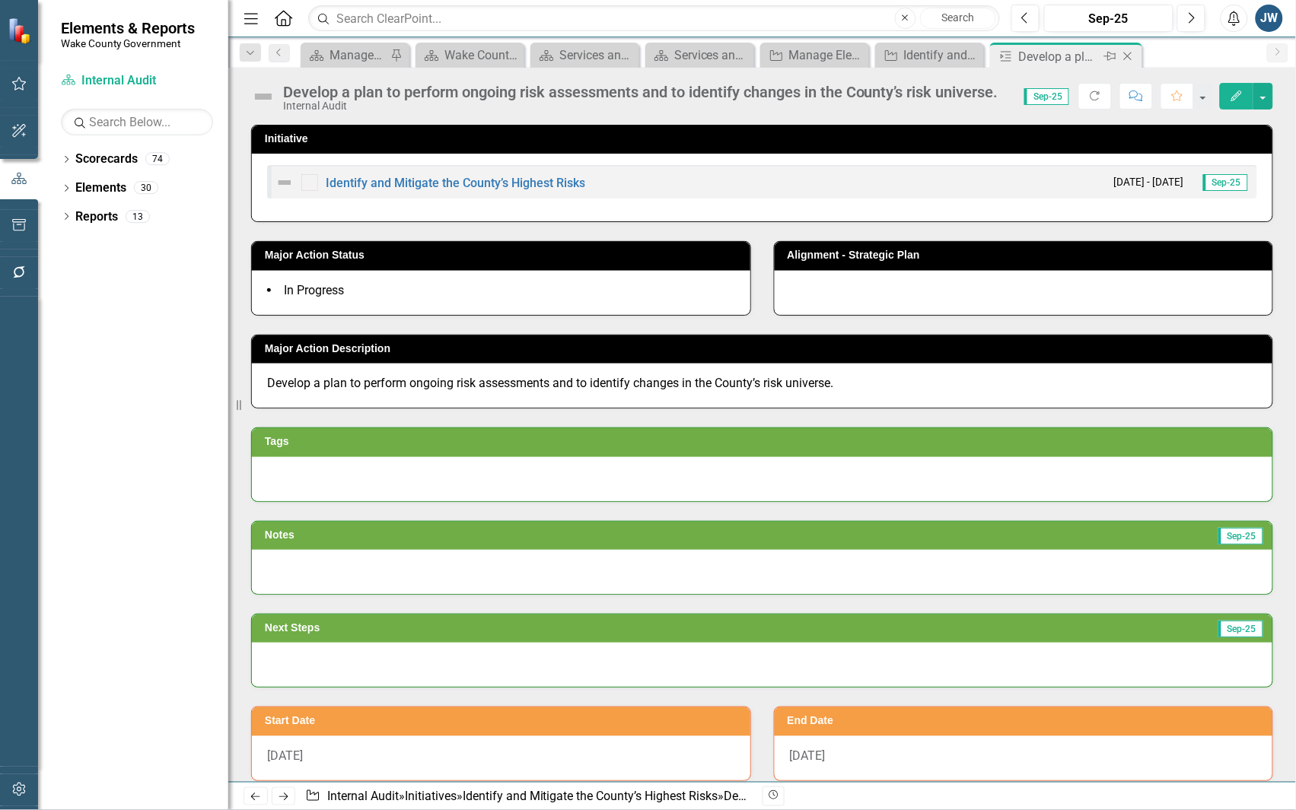
click at [1125, 56] on icon "Close" at bounding box center [1127, 56] width 15 height 12
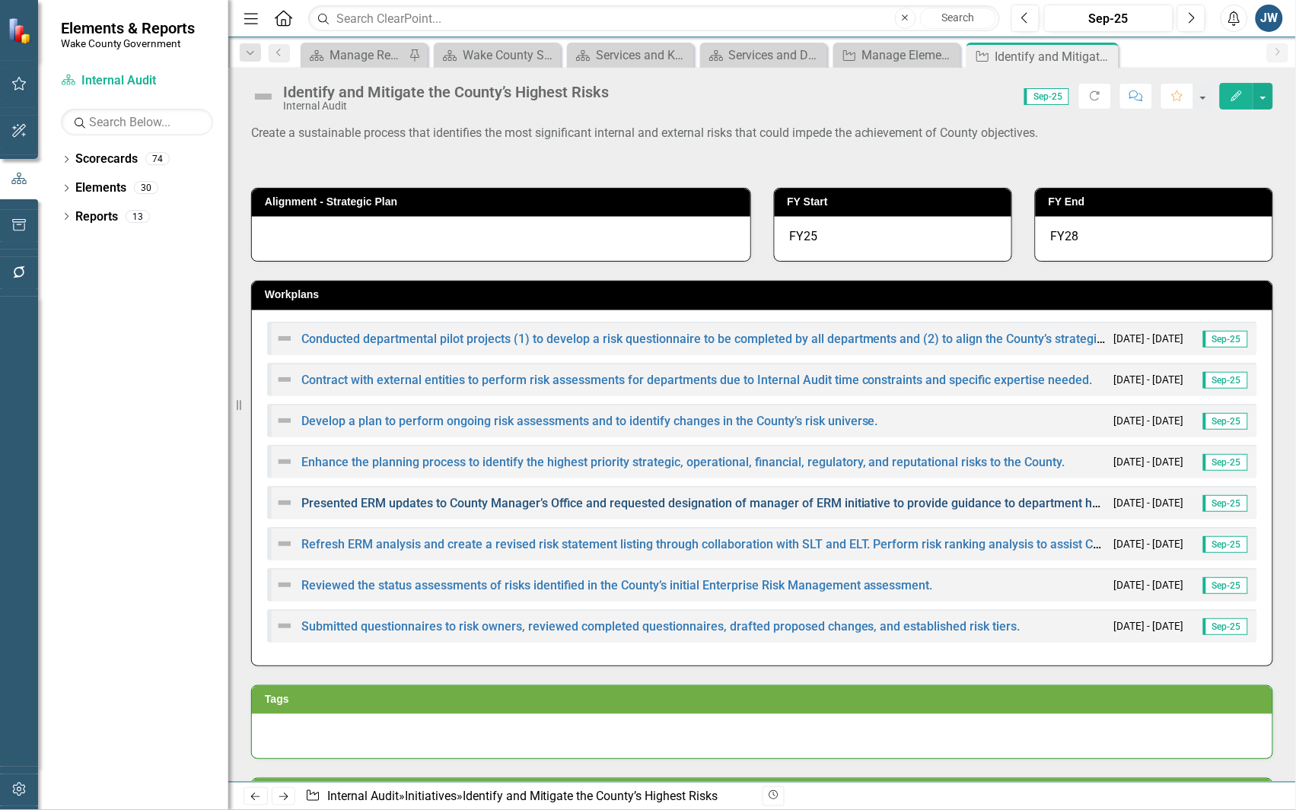
click at [476, 503] on link "Presented ERM updates to County Manager’s Office and requested designation of m…" at bounding box center [711, 503] width 821 height 14
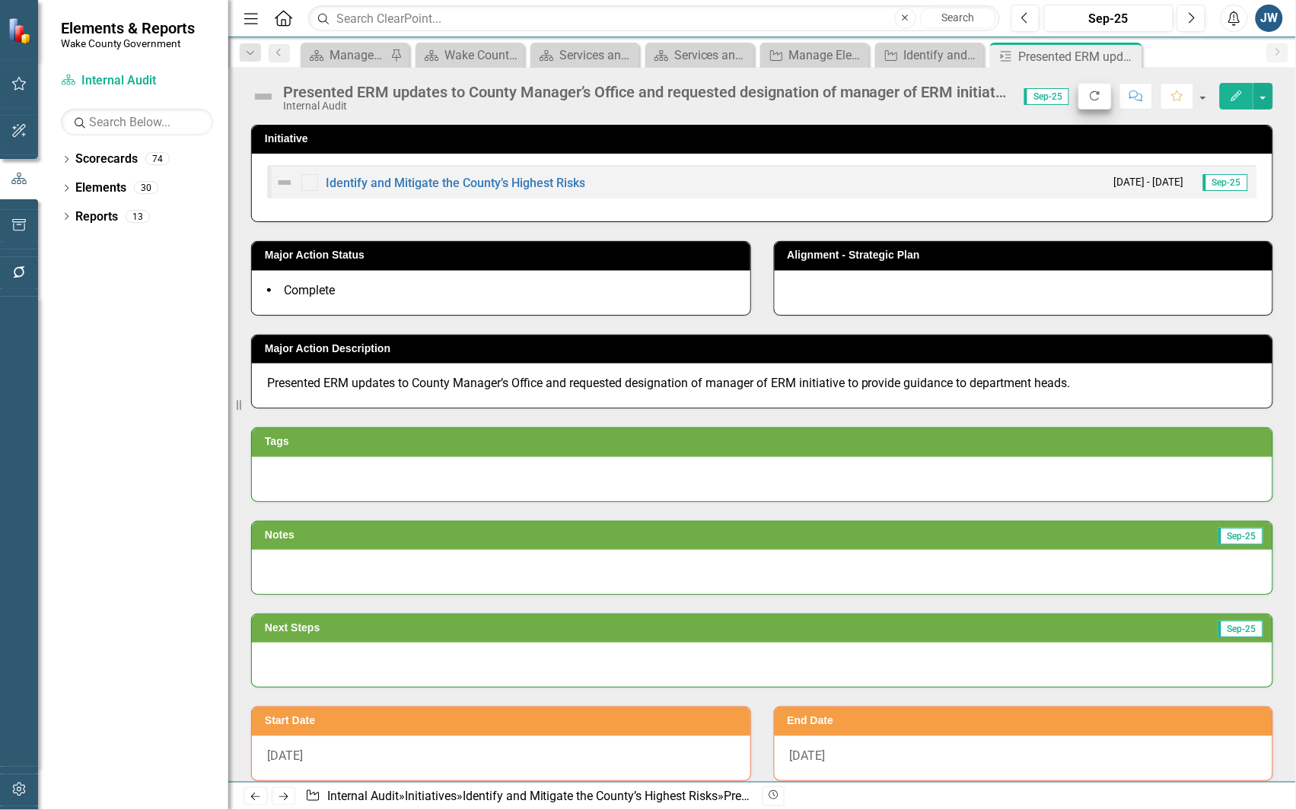
drag, startPoint x: 1131, startPoint y: 56, endPoint x: 1096, endPoint y: 107, distance: 61.8
click at [0, 0] on icon "Close" at bounding box center [0, 0] width 0 height 0
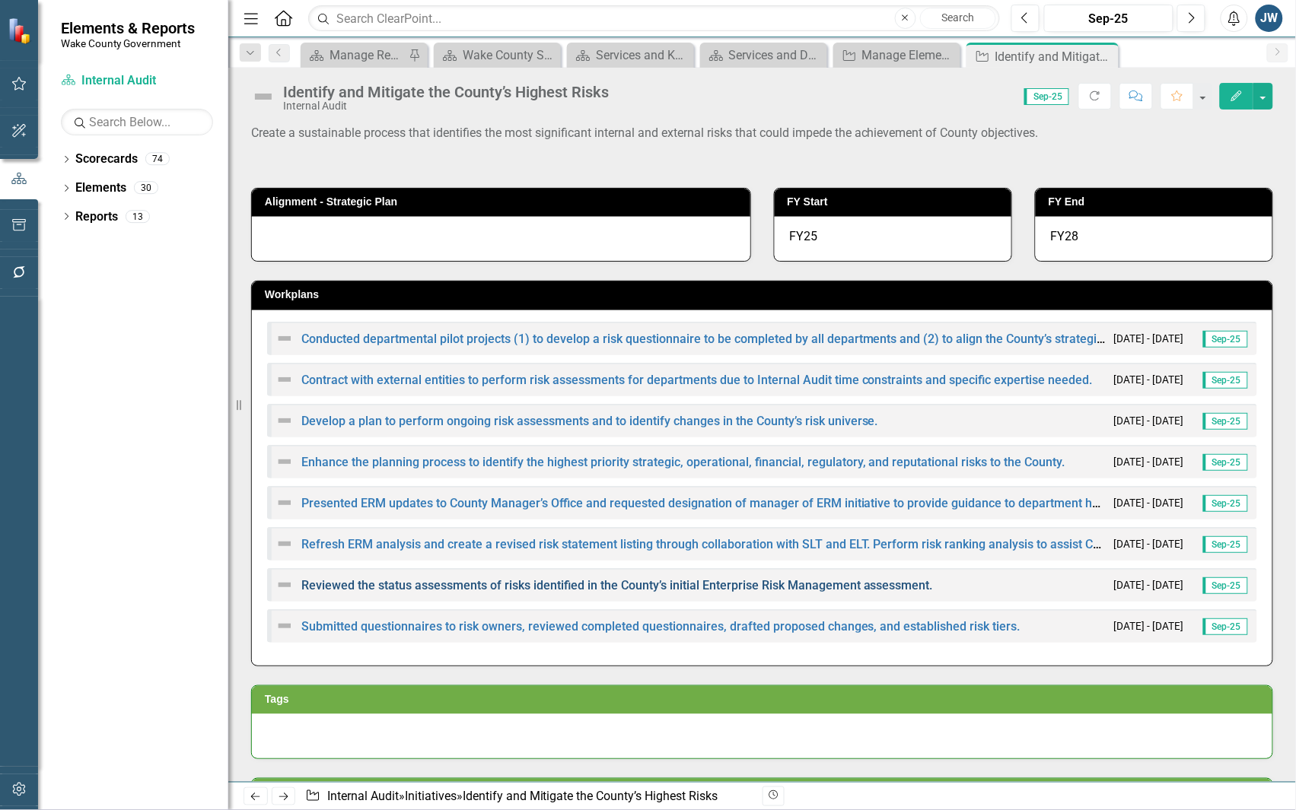
click at [457, 584] on link "Reviewed the status assessments of risks identified in the County’s initial Ent…" at bounding box center [617, 585] width 632 height 14
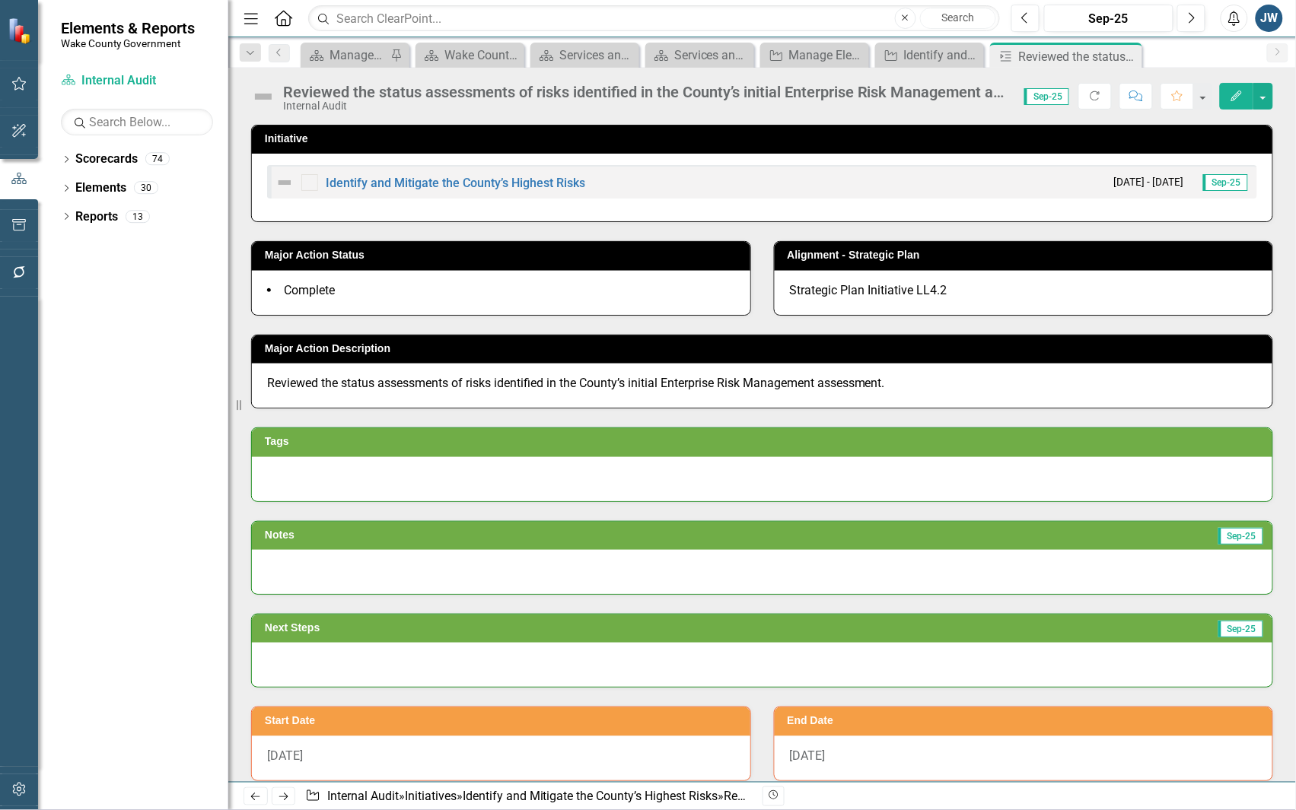
click at [1230, 95] on icon "Edit" at bounding box center [1237, 96] width 14 height 11
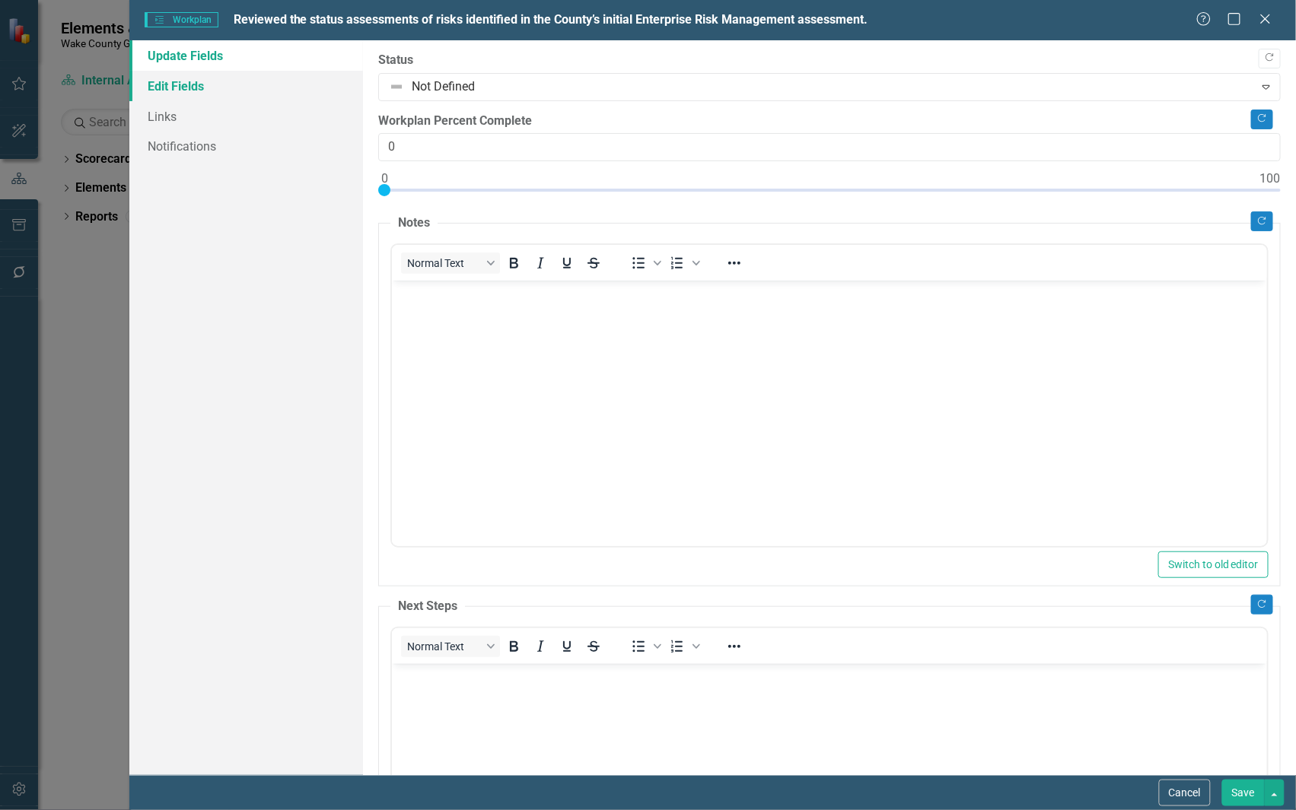
click at [134, 82] on link "Edit Fields" at bounding box center [246, 86] width 234 height 30
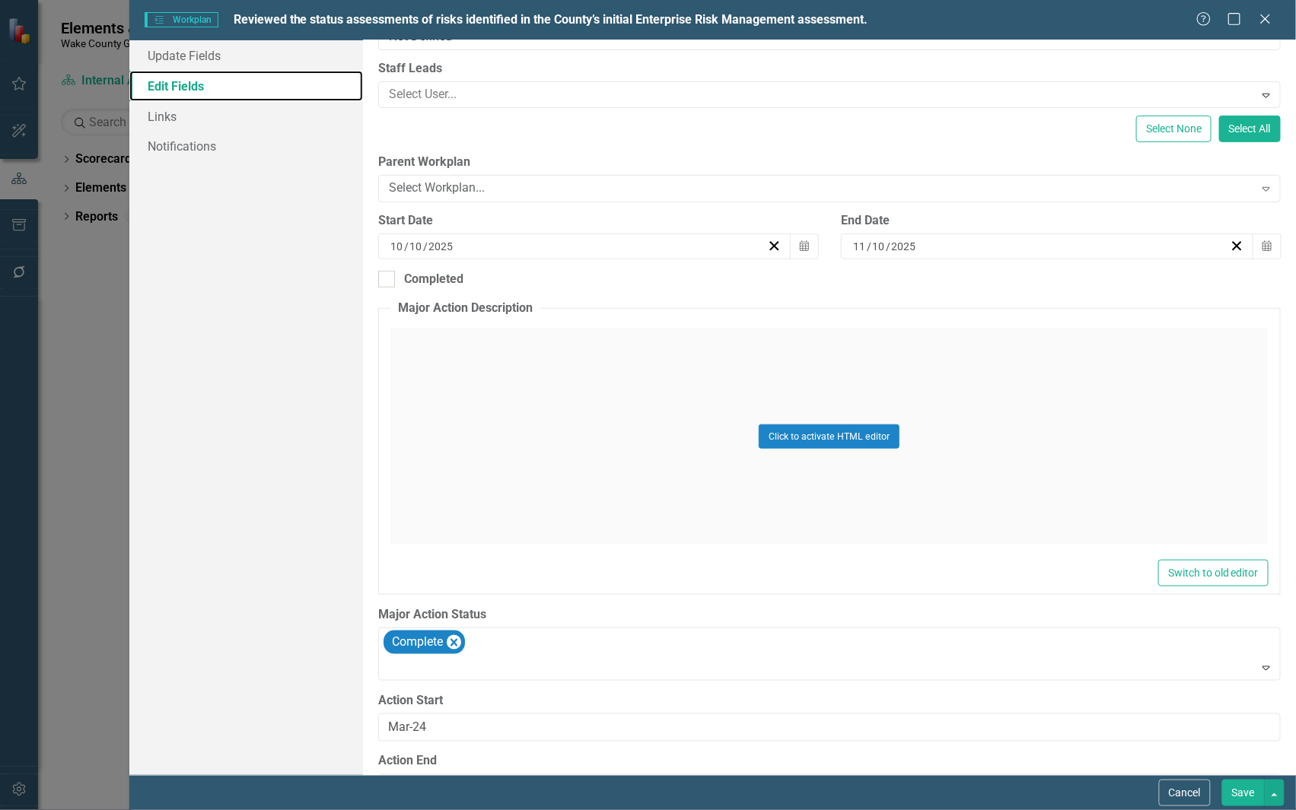
scroll to position [283, 0]
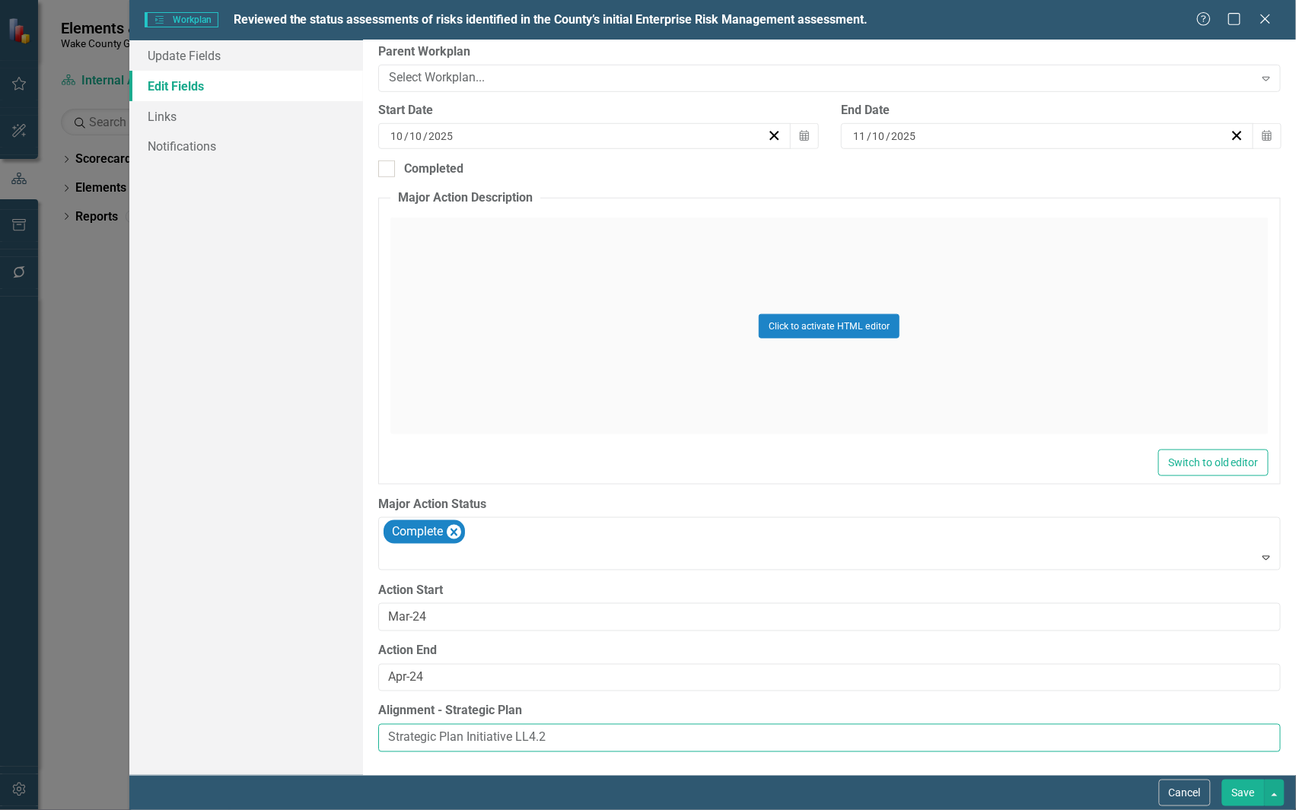
drag, startPoint x: 575, startPoint y: 724, endPoint x: 240, endPoint y: 724, distance: 334.8
click at [240, 724] on div "Update Fields Edit Fields Links Notifications "Update" fields in ClearPoint are…" at bounding box center [712, 407] width 1166 height 735
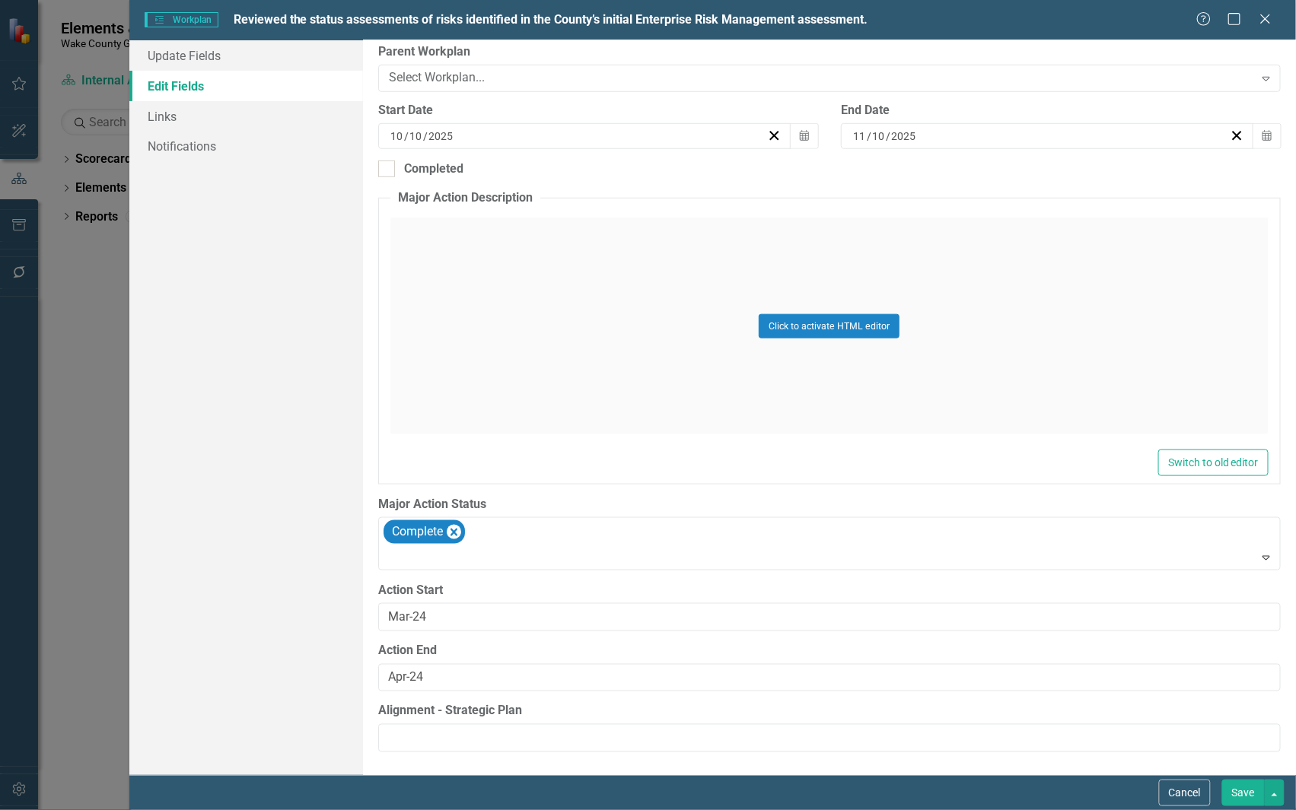
click at [1241, 786] on button "Save" at bounding box center [1243, 793] width 43 height 27
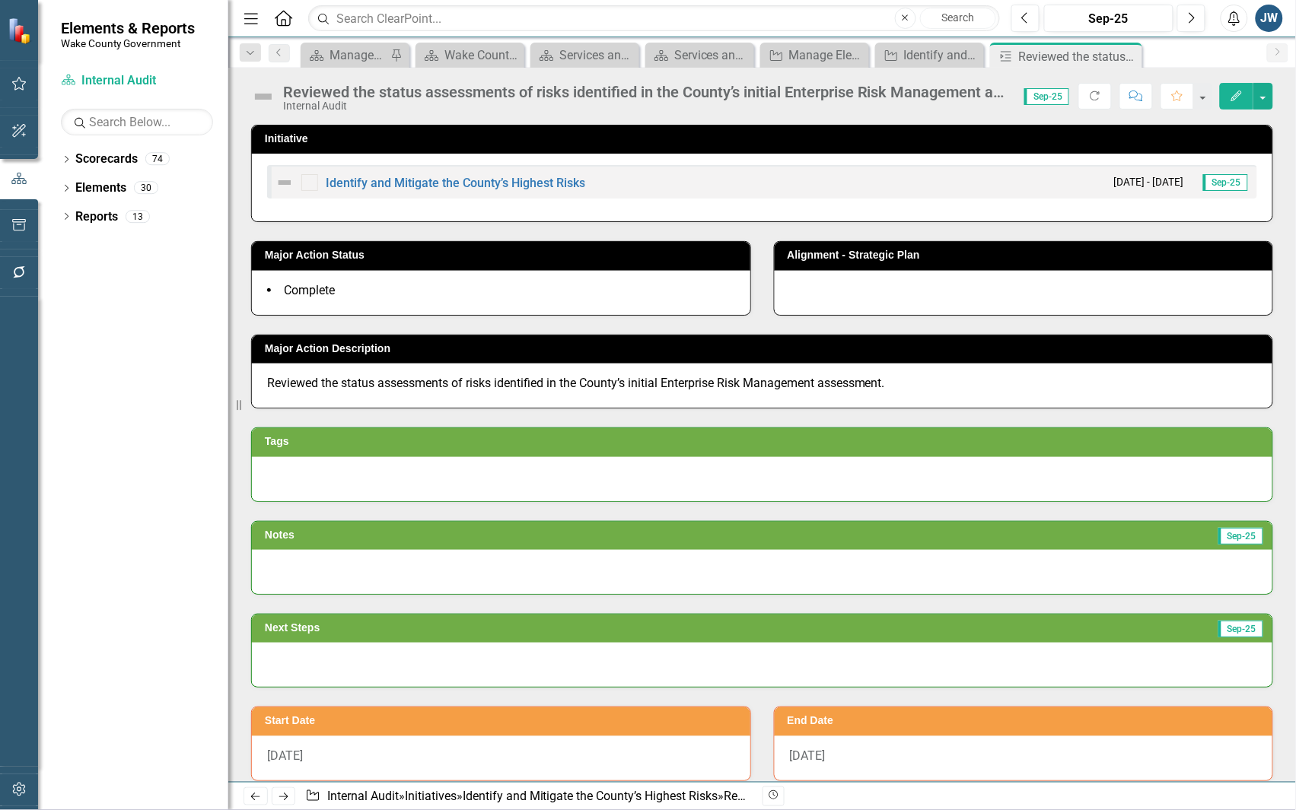
click at [0, 0] on icon "Close" at bounding box center [0, 0] width 0 height 0
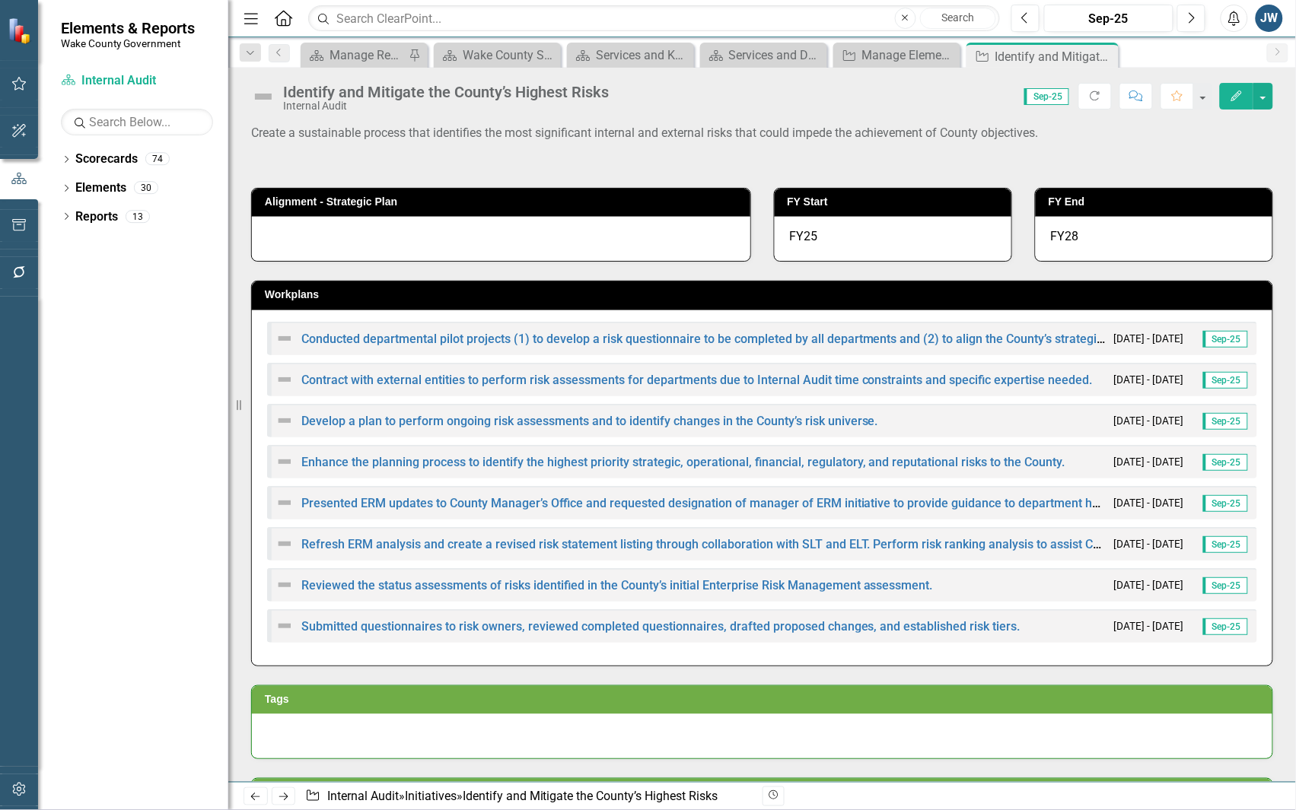
click at [596, 614] on div "Submitted questionnaires to risk owners, reviewed completed questionnaires, dra…" at bounding box center [762, 625] width 990 height 33
click at [639, 622] on link "Submitted questionnaires to risk owners, reviewed completed questionnaires, dra…" at bounding box center [660, 626] width 719 height 14
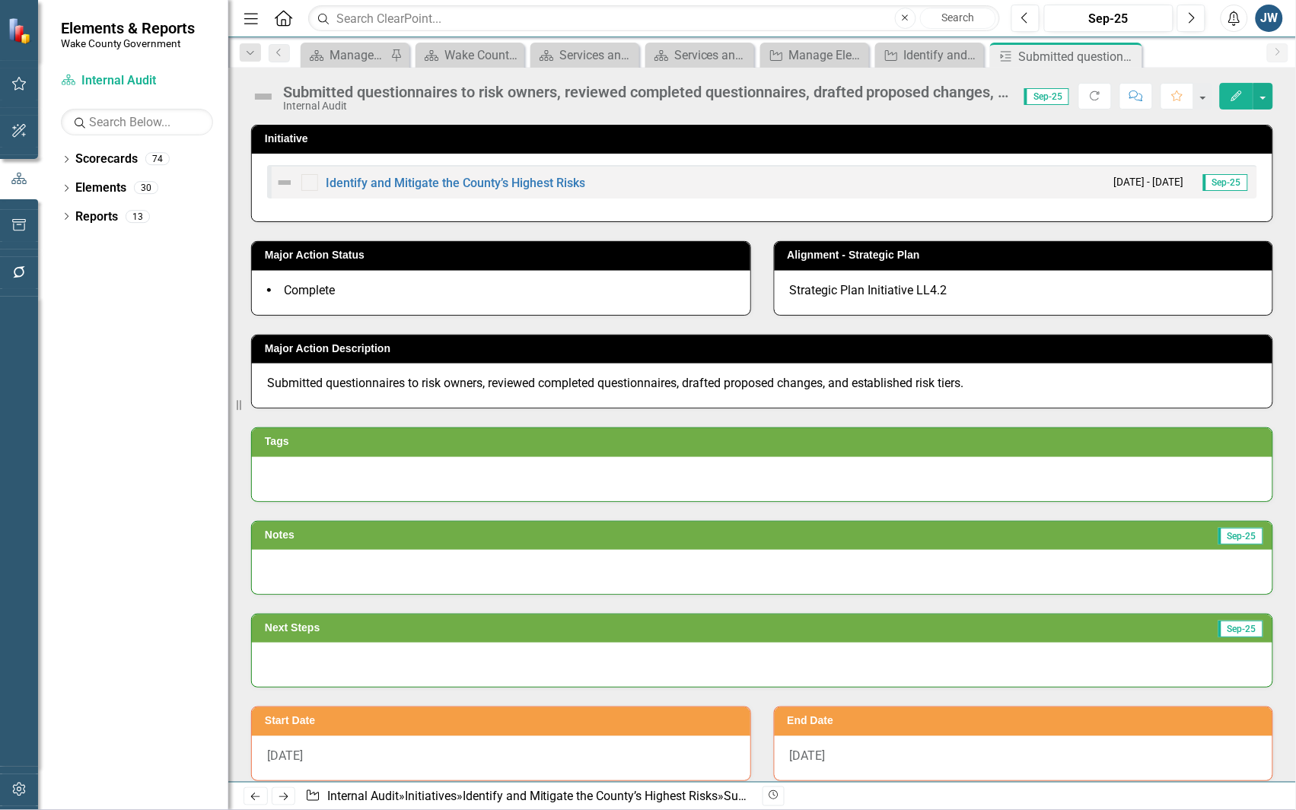
click at [1235, 97] on icon "Edit" at bounding box center [1237, 96] width 14 height 11
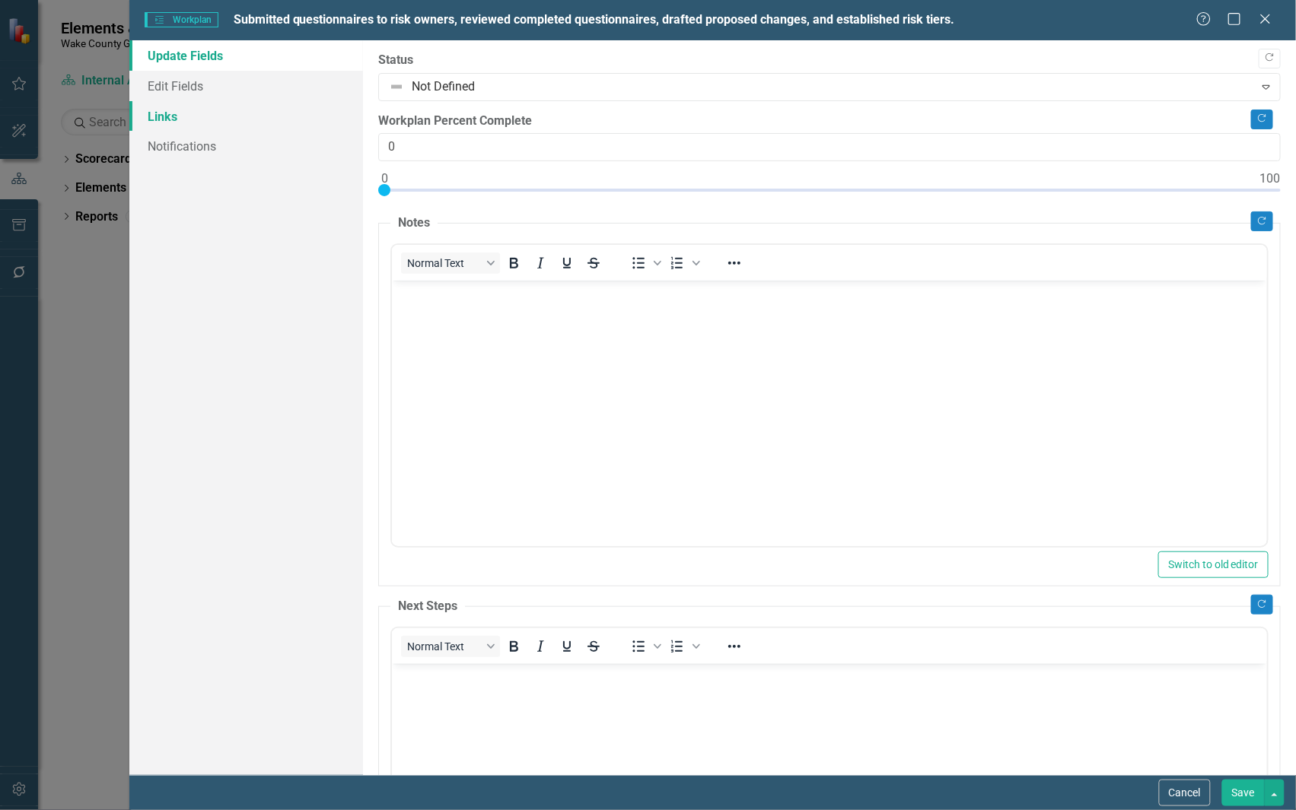
click at [173, 109] on link "Links" at bounding box center [246, 116] width 234 height 30
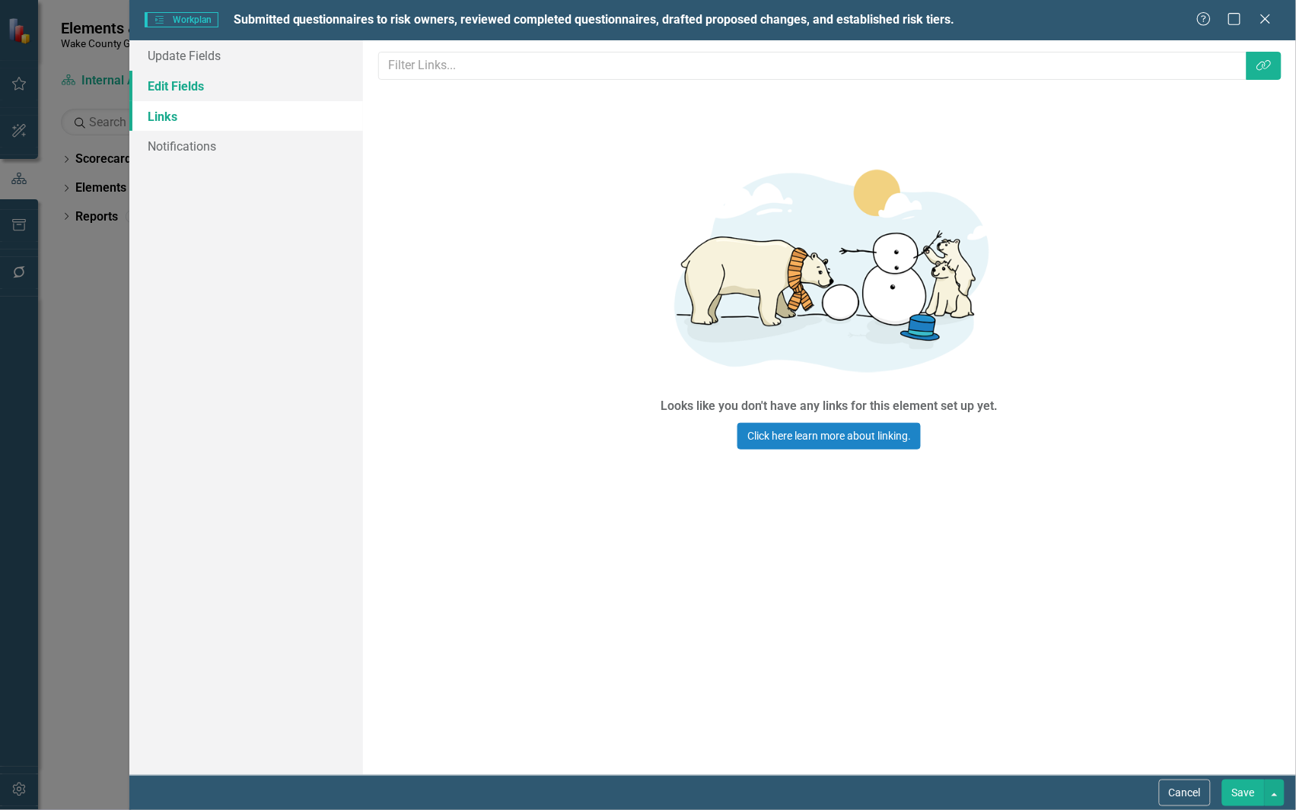
click at [185, 81] on link "Edit Fields" at bounding box center [246, 86] width 234 height 30
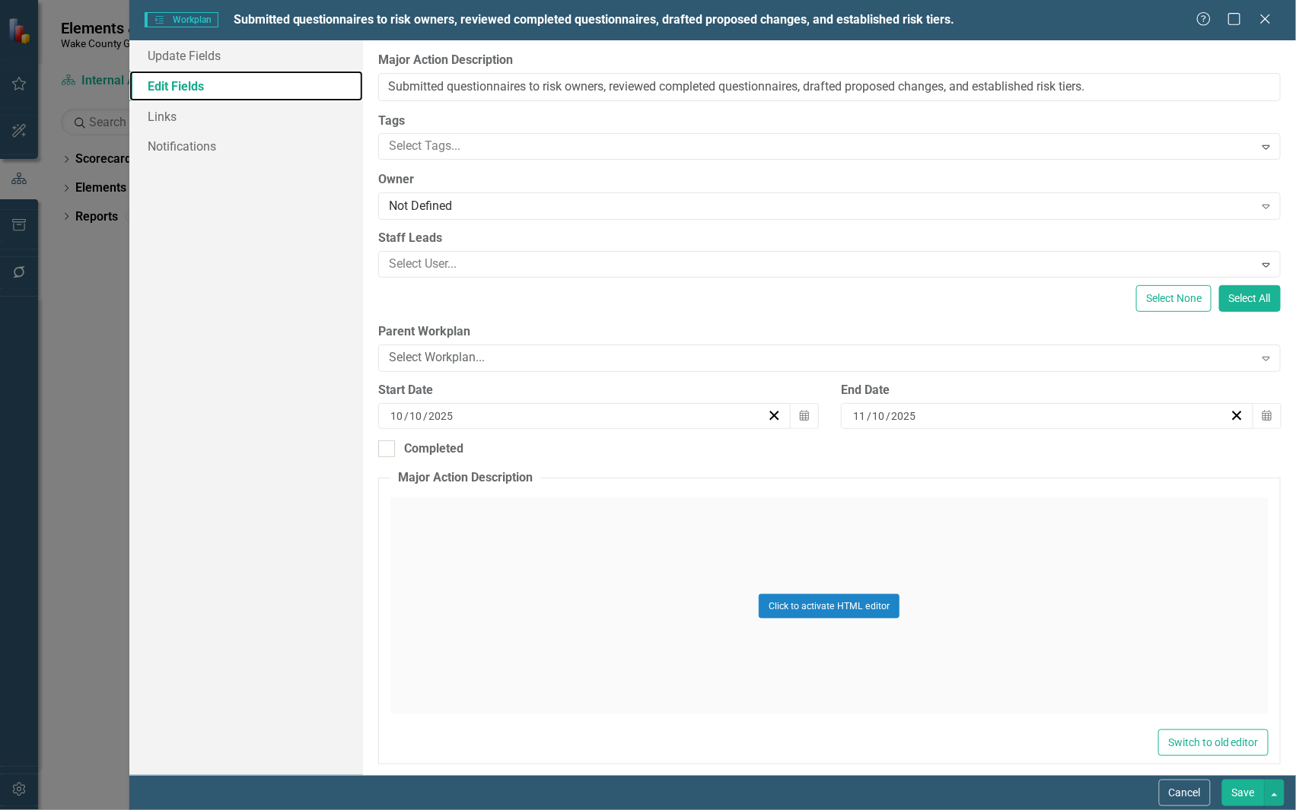
scroll to position [283, 0]
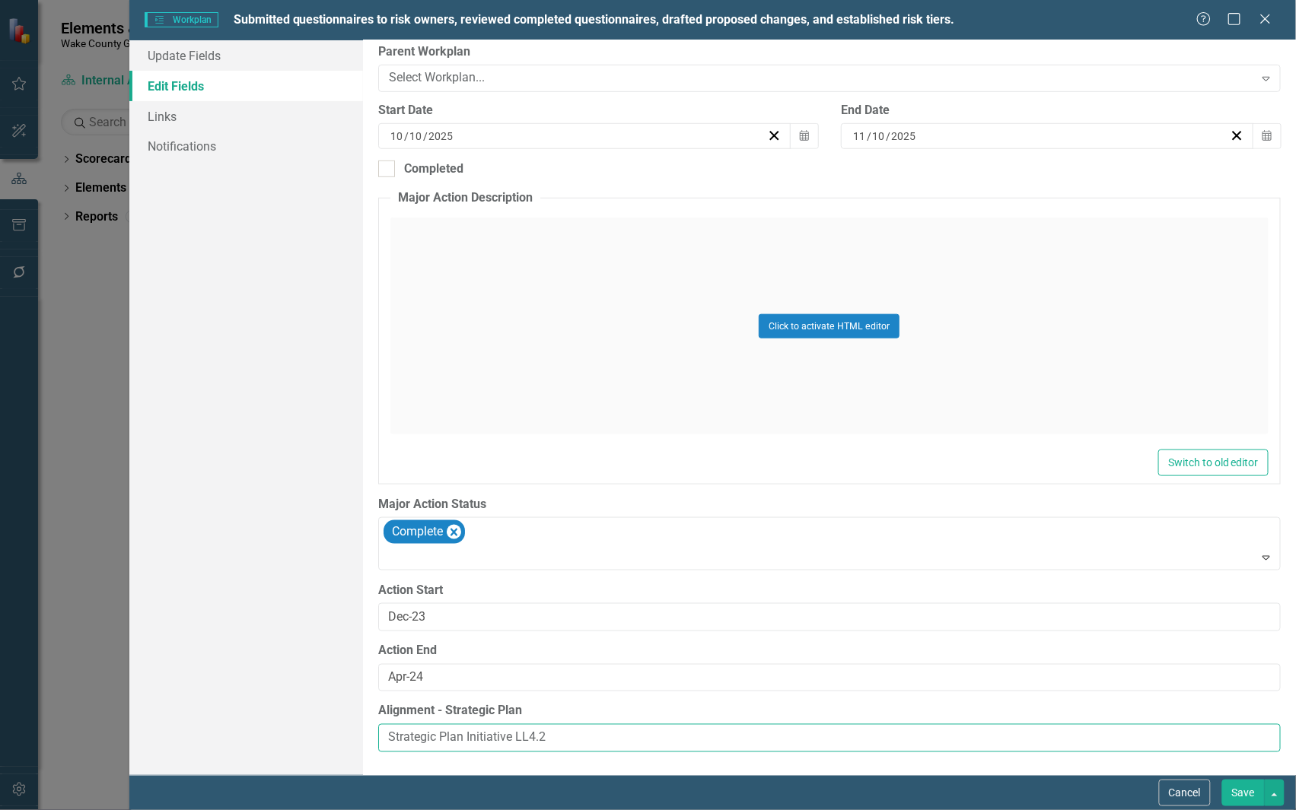
drag, startPoint x: 584, startPoint y: 730, endPoint x: 244, endPoint y: 719, distance: 339.6
click at [243, 719] on div "Update Fields Edit Fields Links Notifications "Update" fields in ClearPoint are…" at bounding box center [712, 407] width 1166 height 735
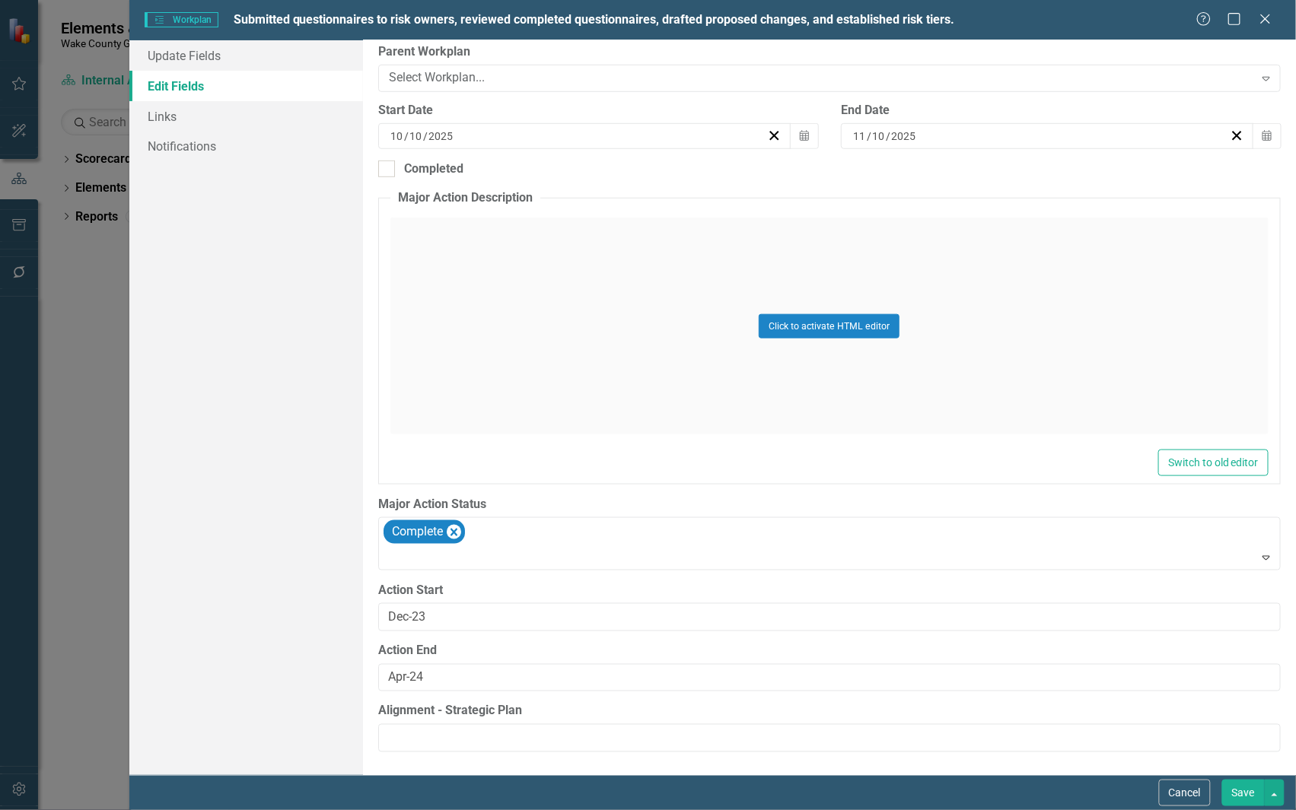
click at [1239, 800] on button "Save" at bounding box center [1243, 793] width 43 height 27
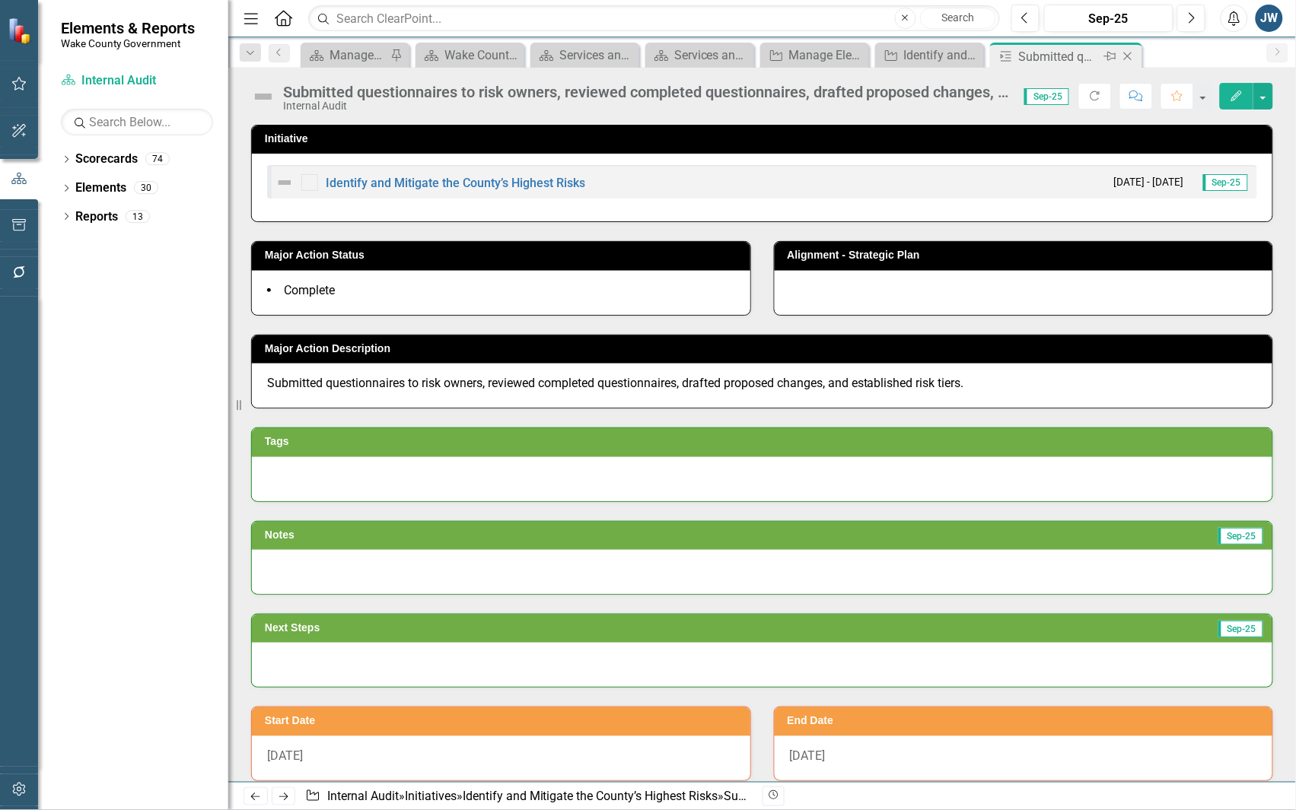
click at [1130, 54] on icon at bounding box center [1128, 57] width 8 height 8
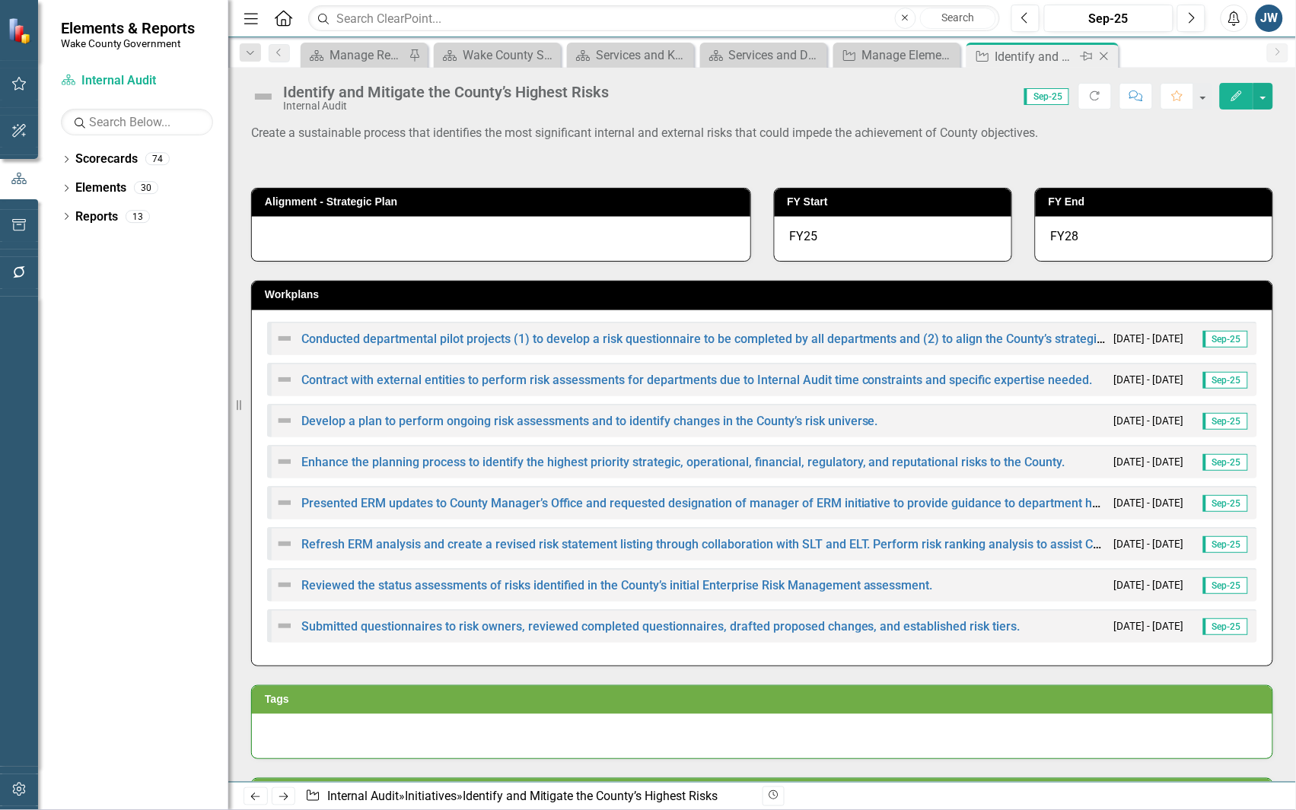
click at [1107, 56] on icon "Close" at bounding box center [1103, 56] width 15 height 12
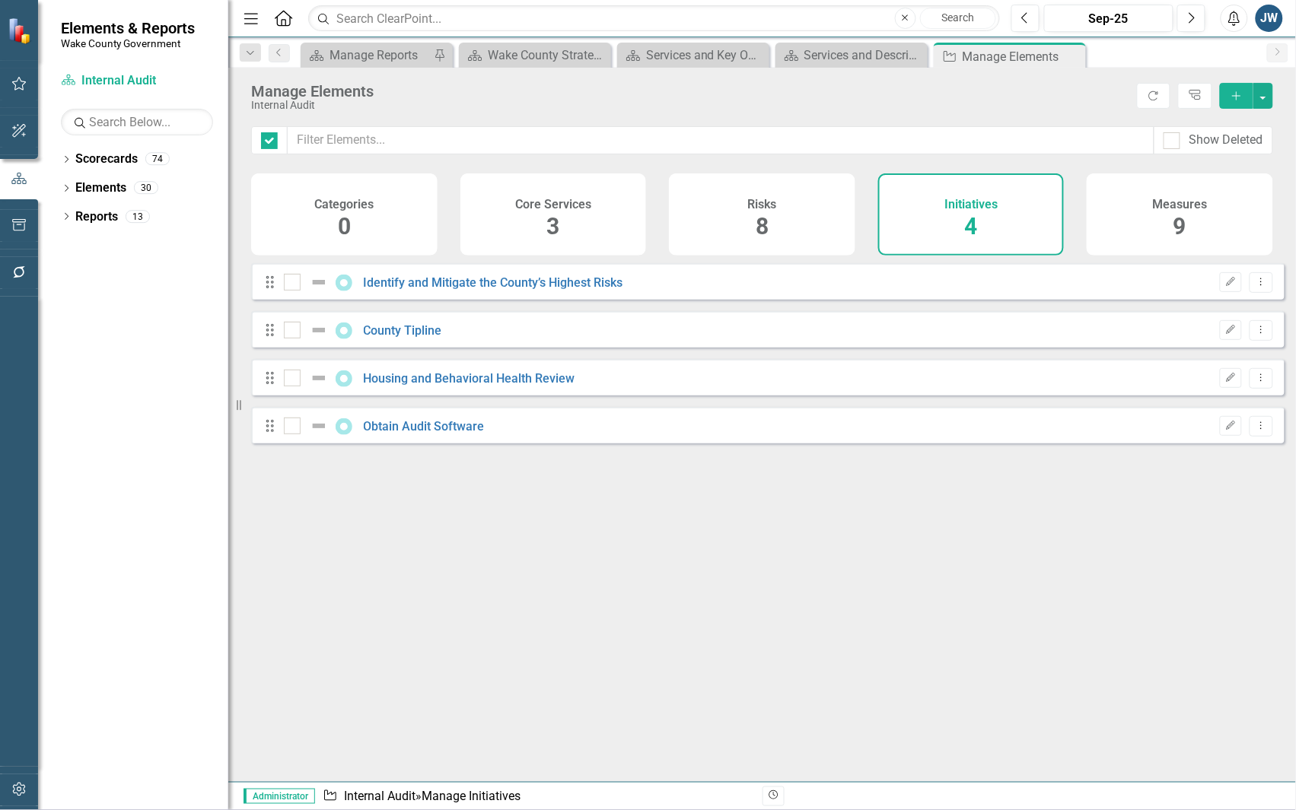
checkbox input "false"
click at [388, 338] on link "County Tipline" at bounding box center [403, 330] width 78 height 14
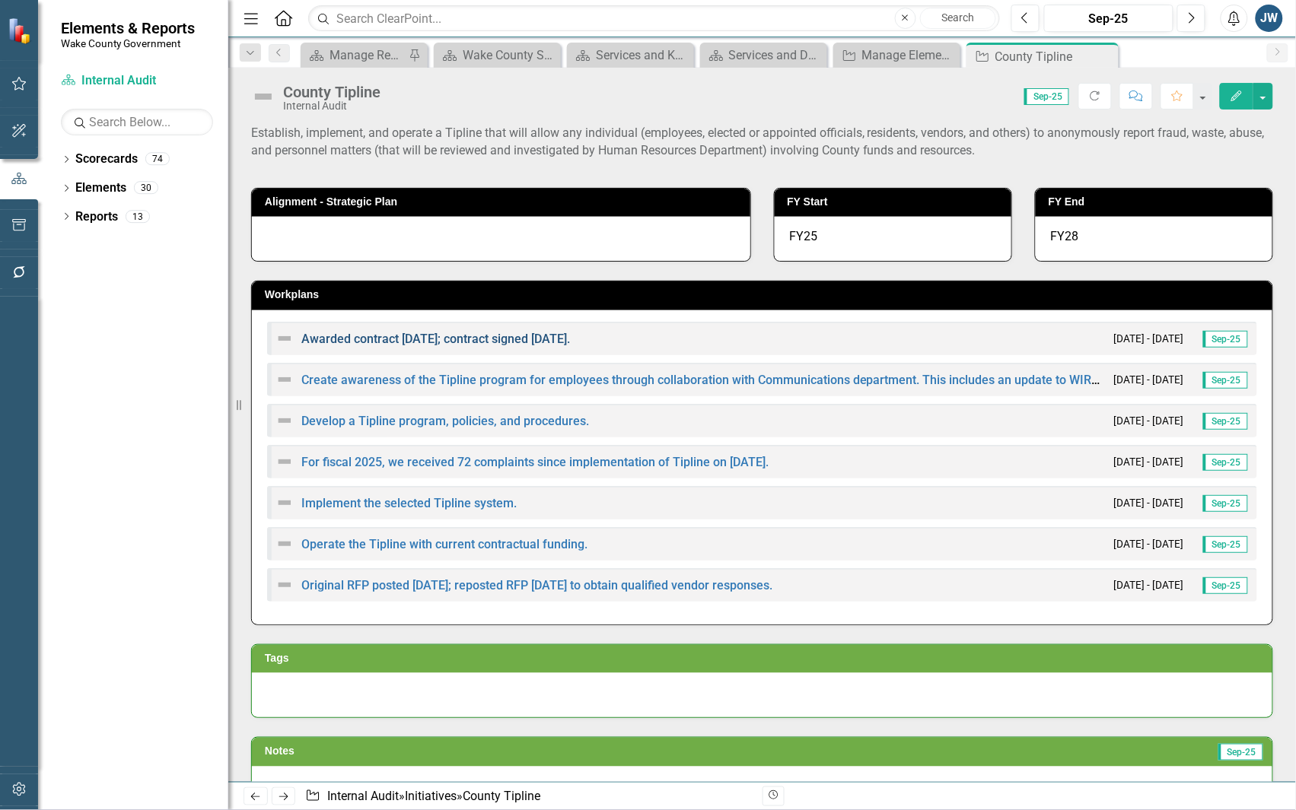
click at [534, 337] on link "Awarded contract 4/25/24; contract signed 6/15/24." at bounding box center [435, 339] width 269 height 14
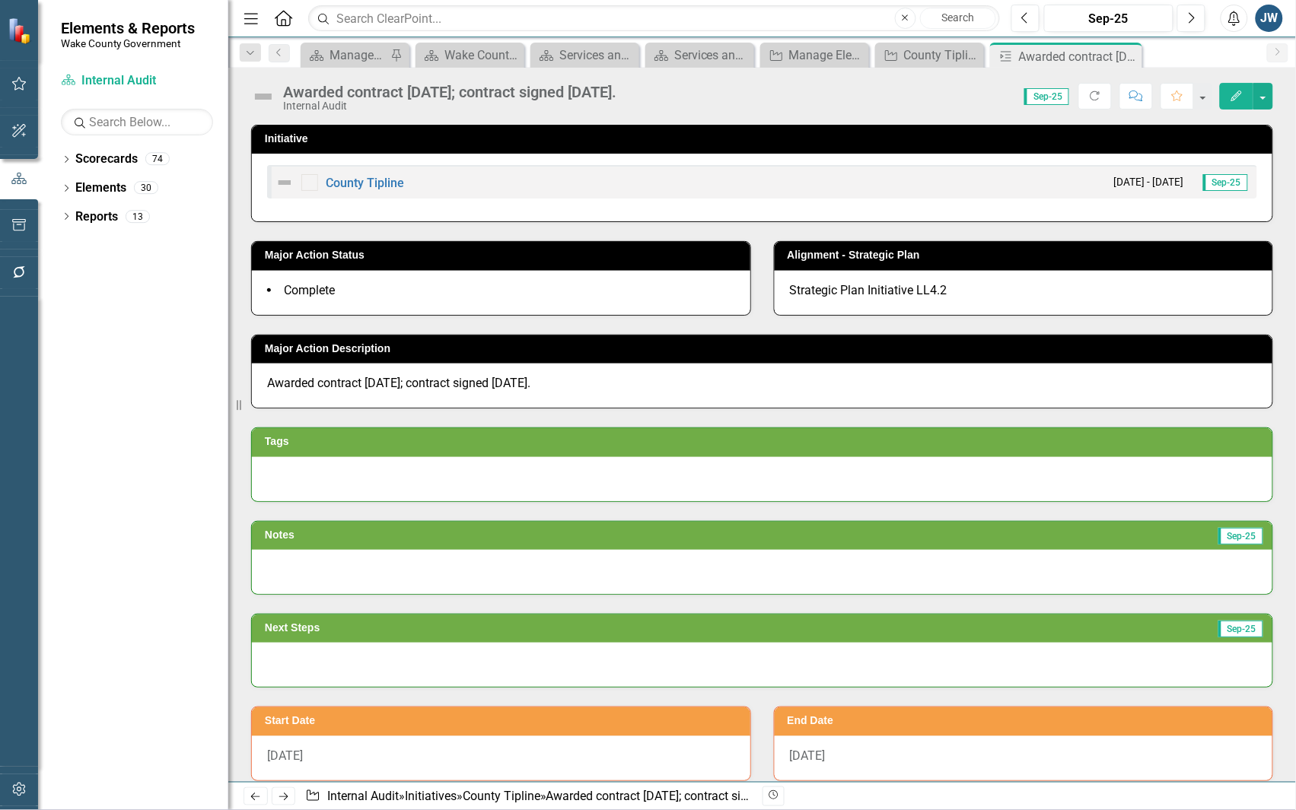
click at [1233, 95] on icon "Edit" at bounding box center [1237, 96] width 14 height 11
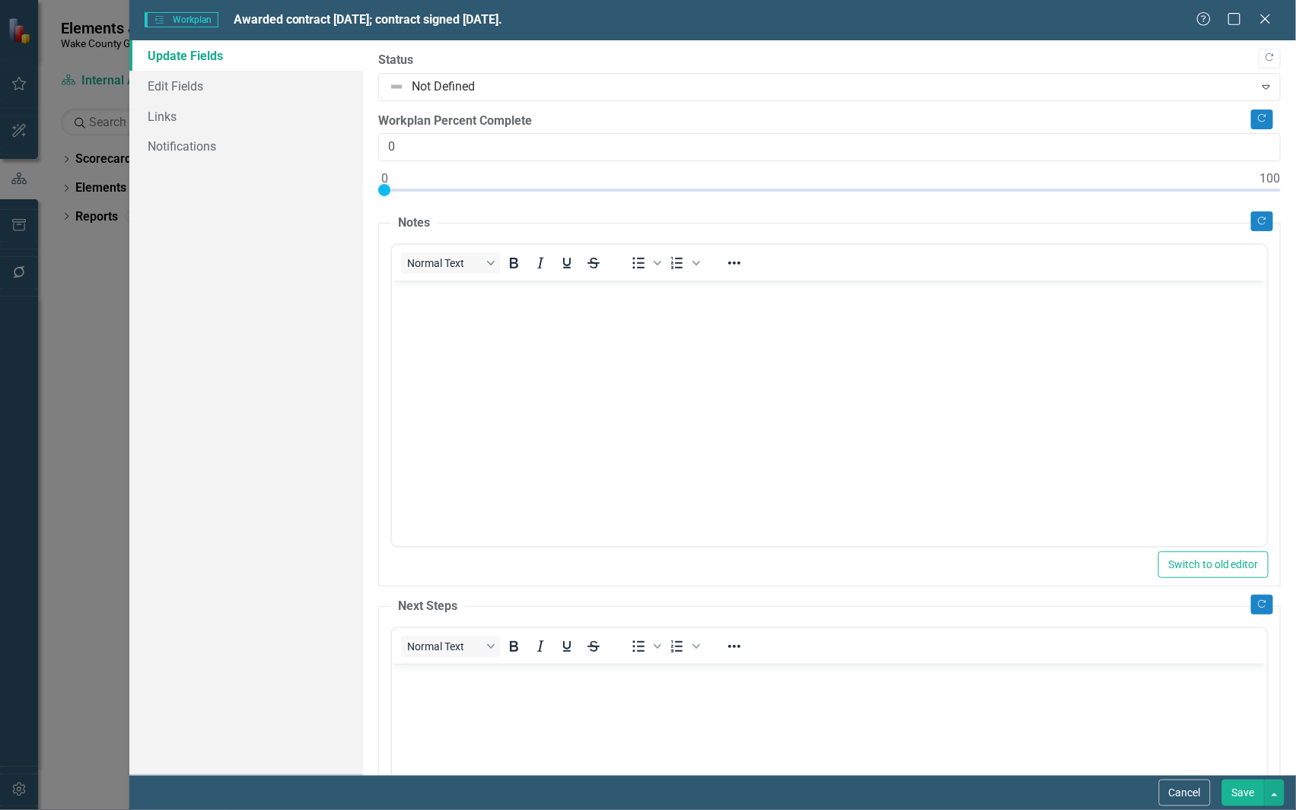
scroll to position [219, 0]
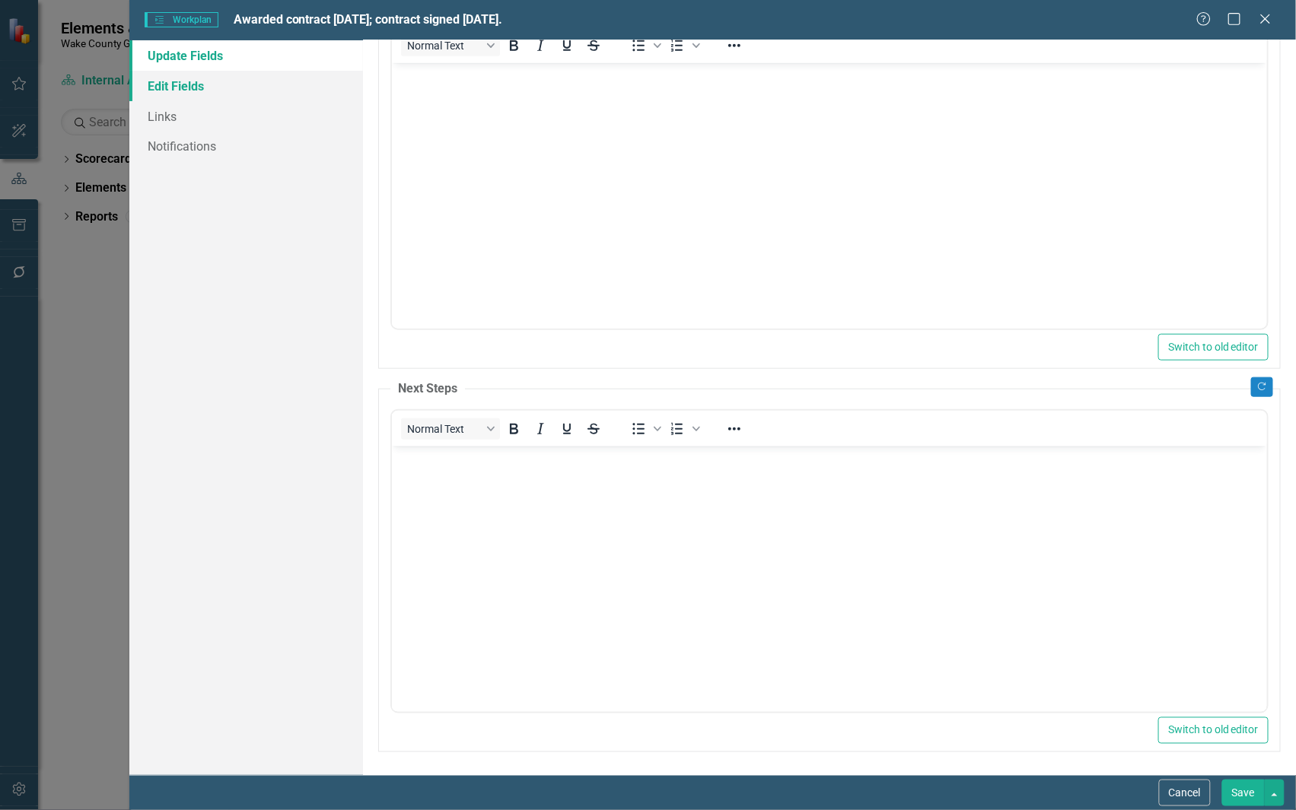
click at [156, 81] on link "Edit Fields" at bounding box center [246, 86] width 234 height 30
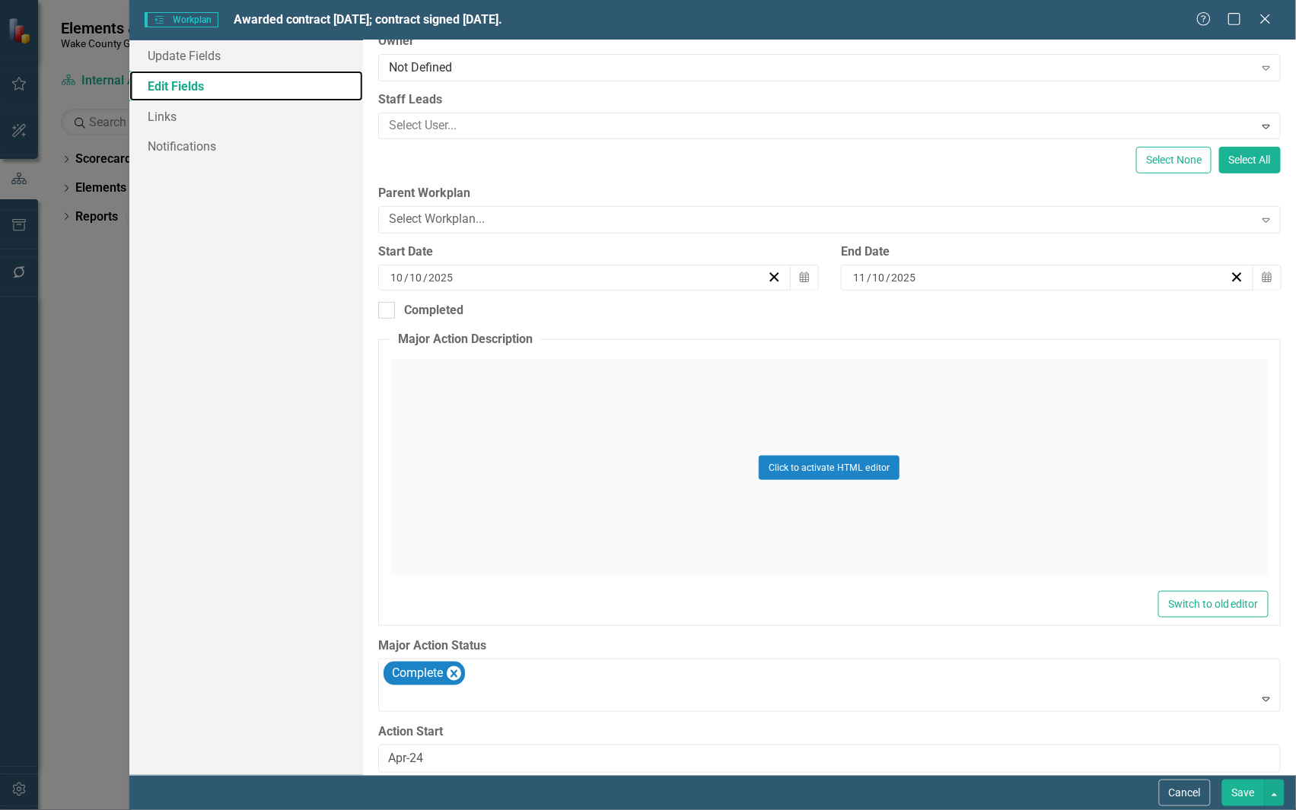
scroll to position [283, 0]
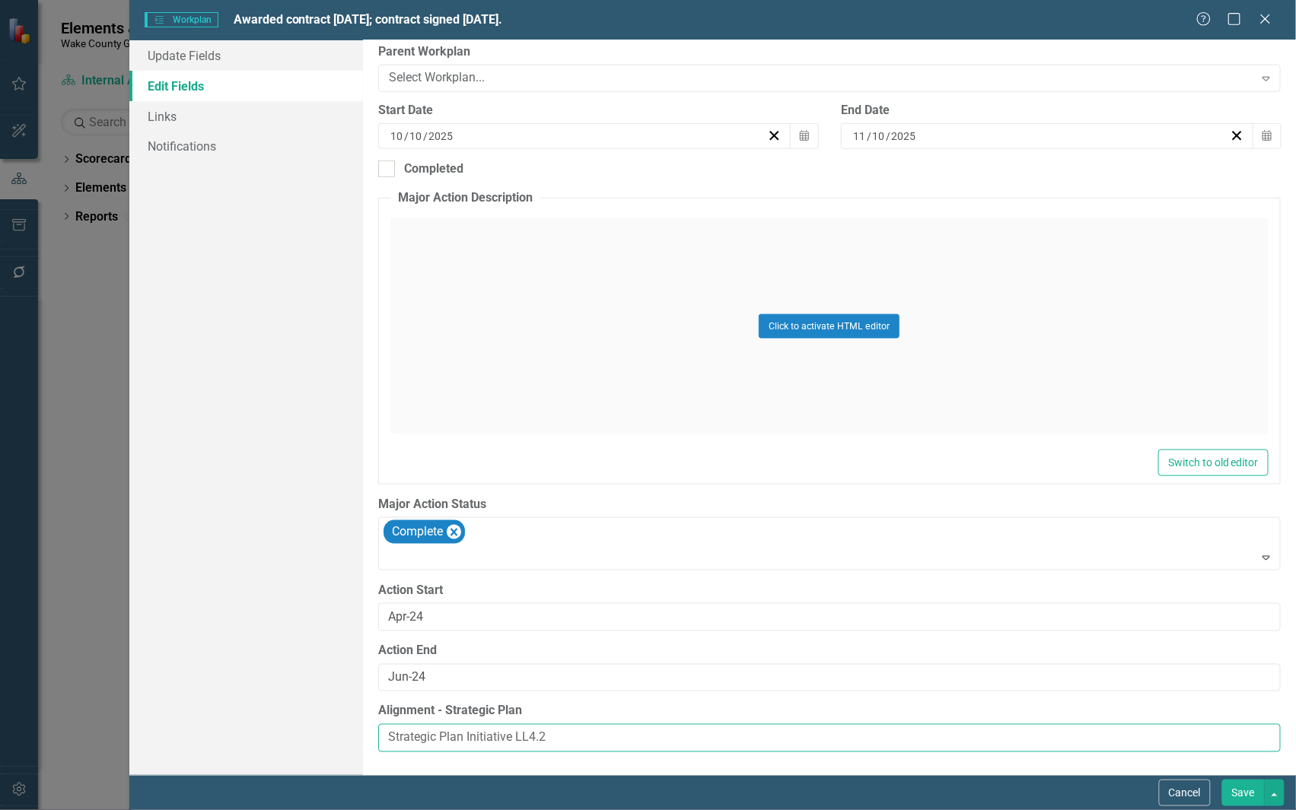
drag, startPoint x: 576, startPoint y: 743, endPoint x: 285, endPoint y: 706, distance: 292.9
click at [282, 706] on div "Update Fields Edit Fields Links Notifications "Update" fields in ClearPoint are…" at bounding box center [712, 407] width 1166 height 735
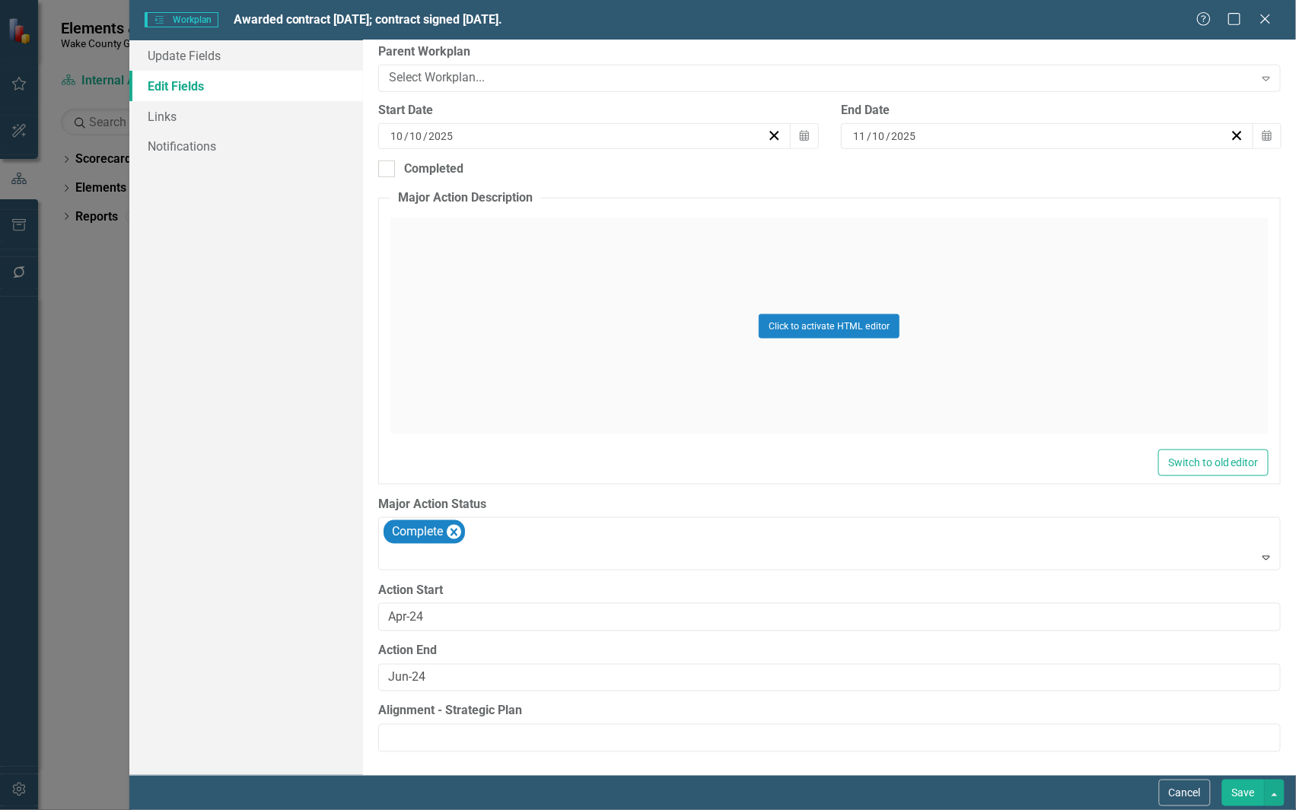
click at [1252, 794] on button "Save" at bounding box center [1243, 793] width 43 height 27
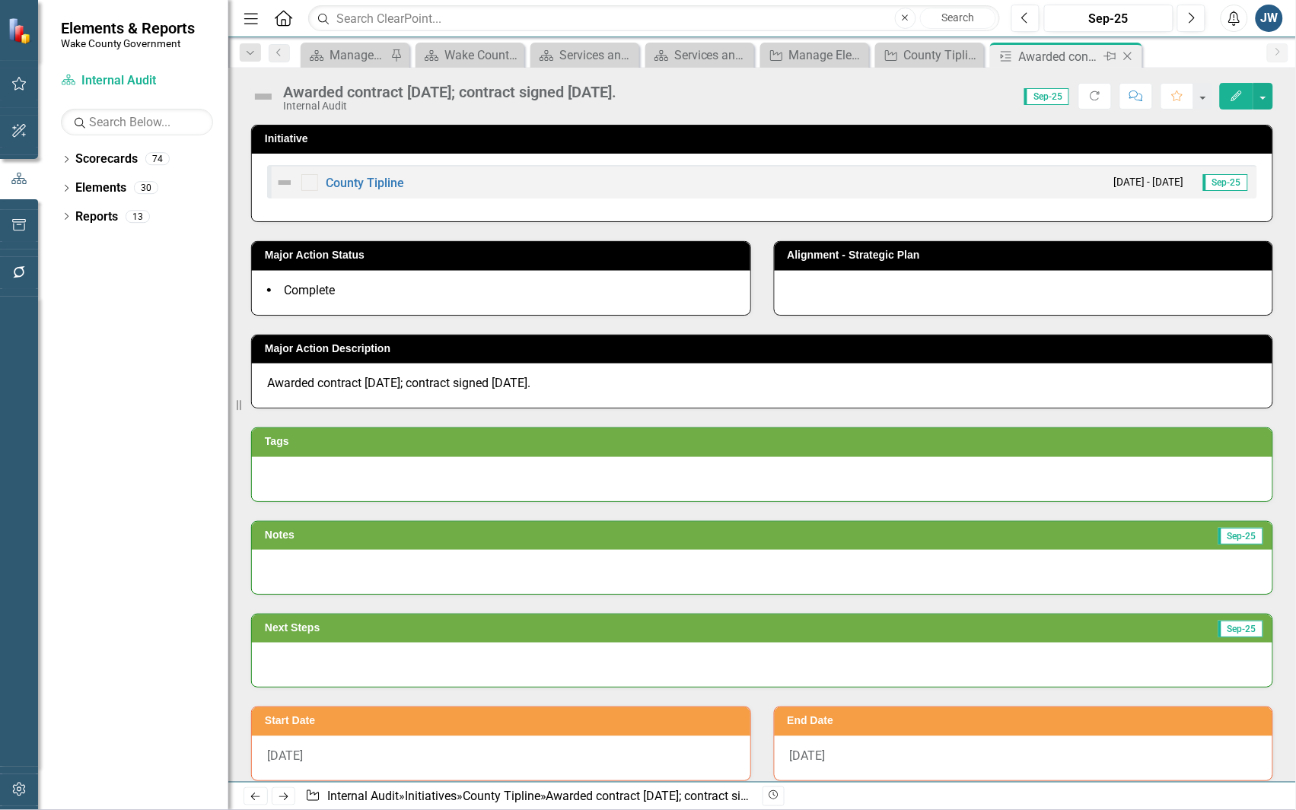
click at [1130, 50] on icon "Close" at bounding box center [1127, 56] width 15 height 12
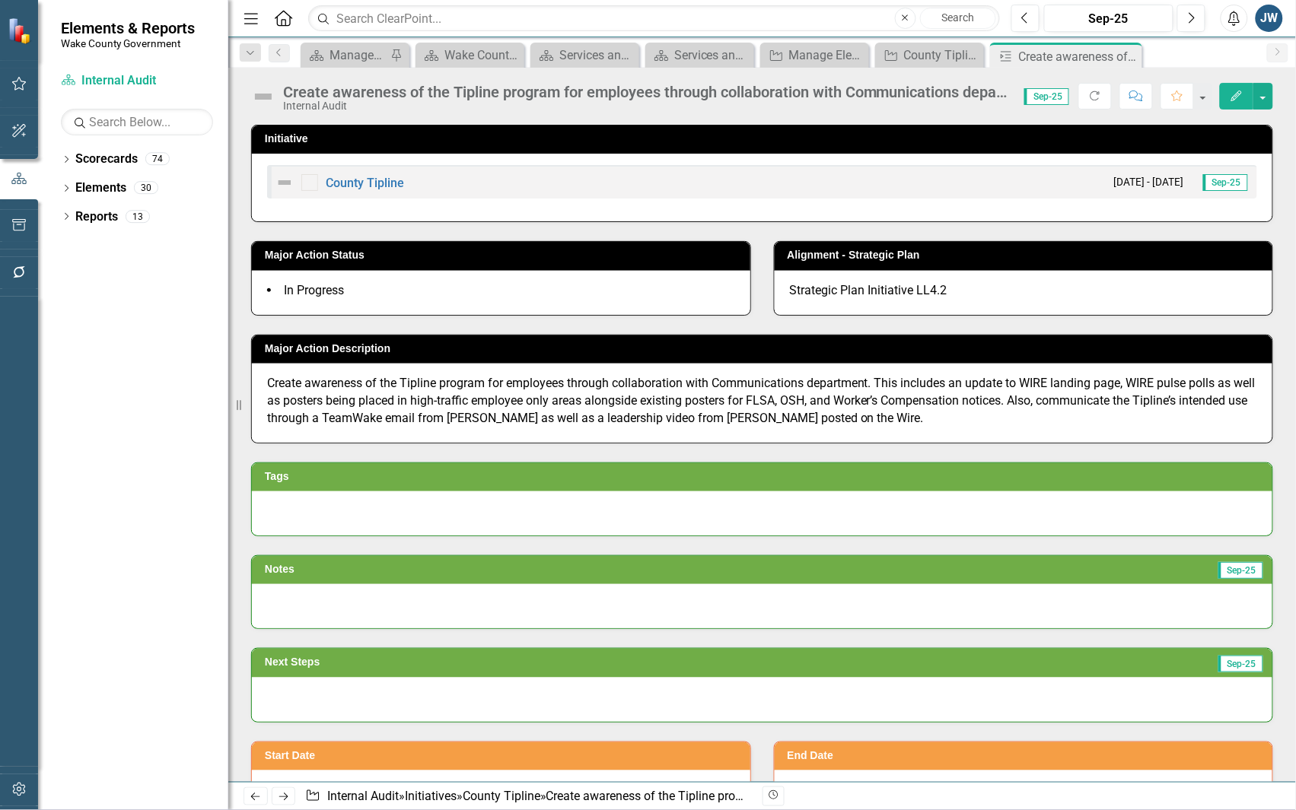
click at [1223, 104] on button "Edit" at bounding box center [1236, 96] width 33 height 27
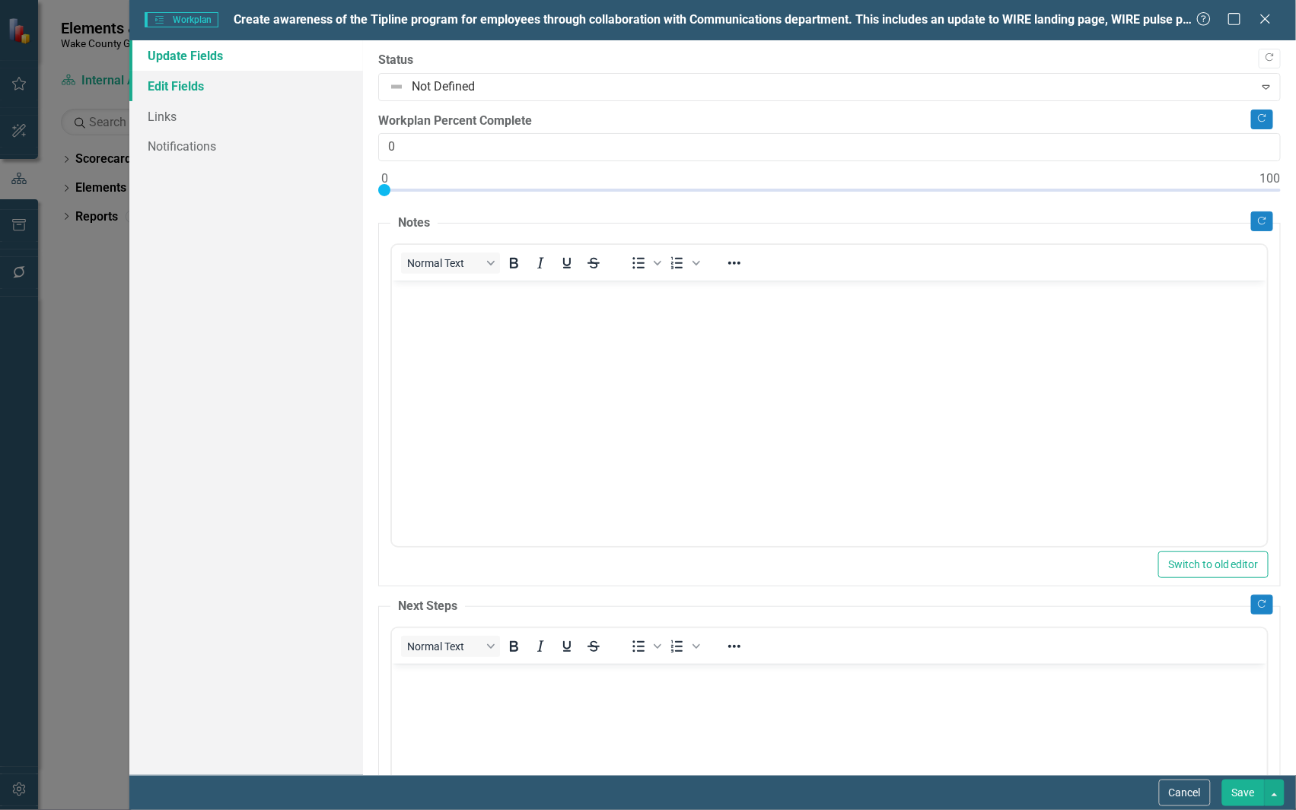
click at [200, 78] on link "Edit Fields" at bounding box center [246, 86] width 234 height 30
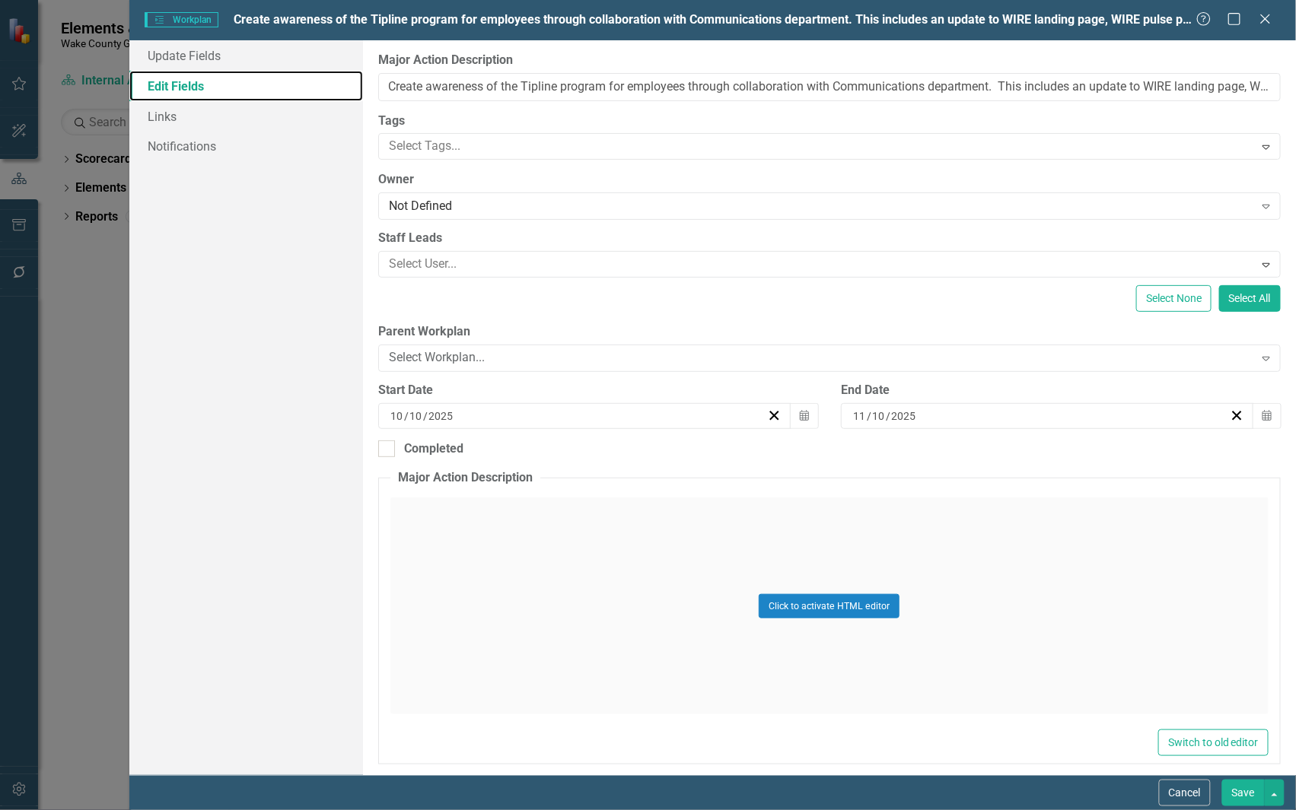
scroll to position [283, 0]
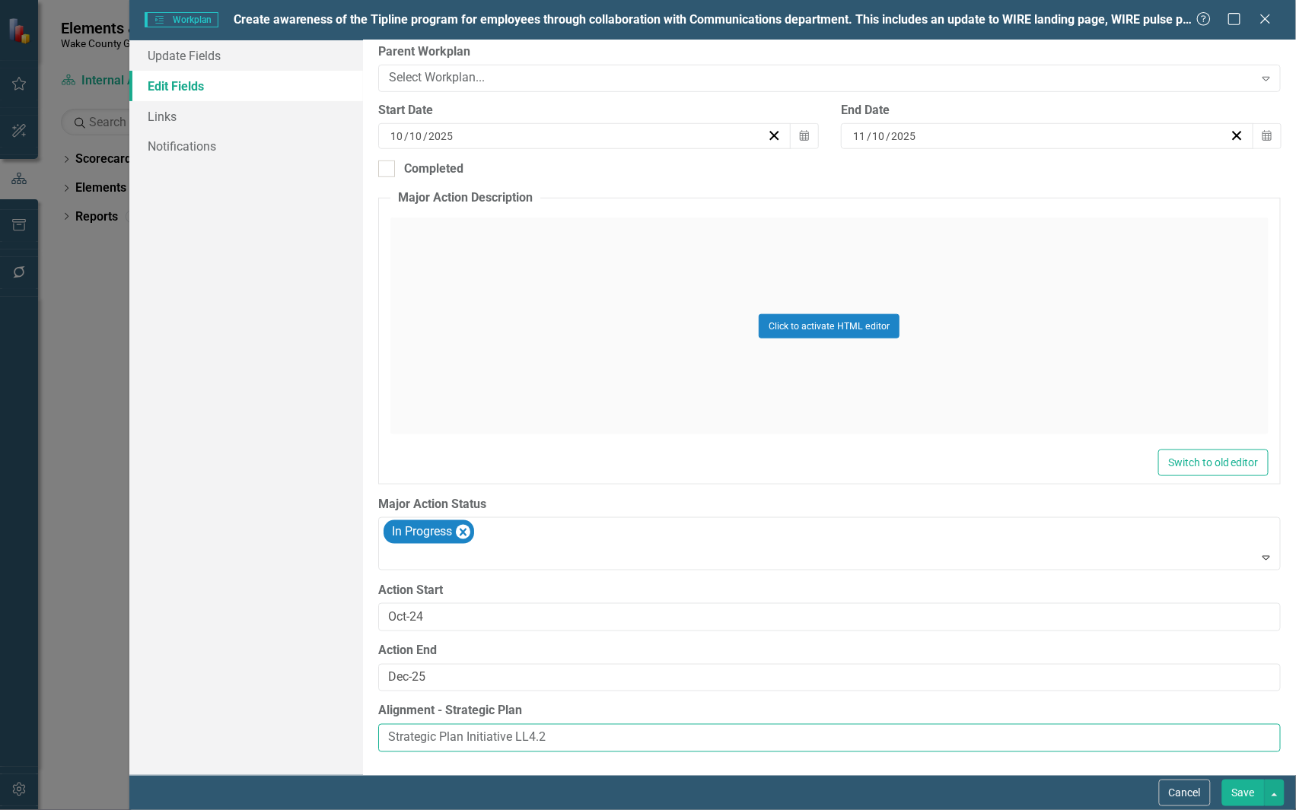
drag, startPoint x: 583, startPoint y: 731, endPoint x: 301, endPoint y: 762, distance: 283.9
click at [301, 762] on div "Update Fields Edit Fields Links Notifications "Update" fields in ClearPoint are…" at bounding box center [712, 407] width 1166 height 735
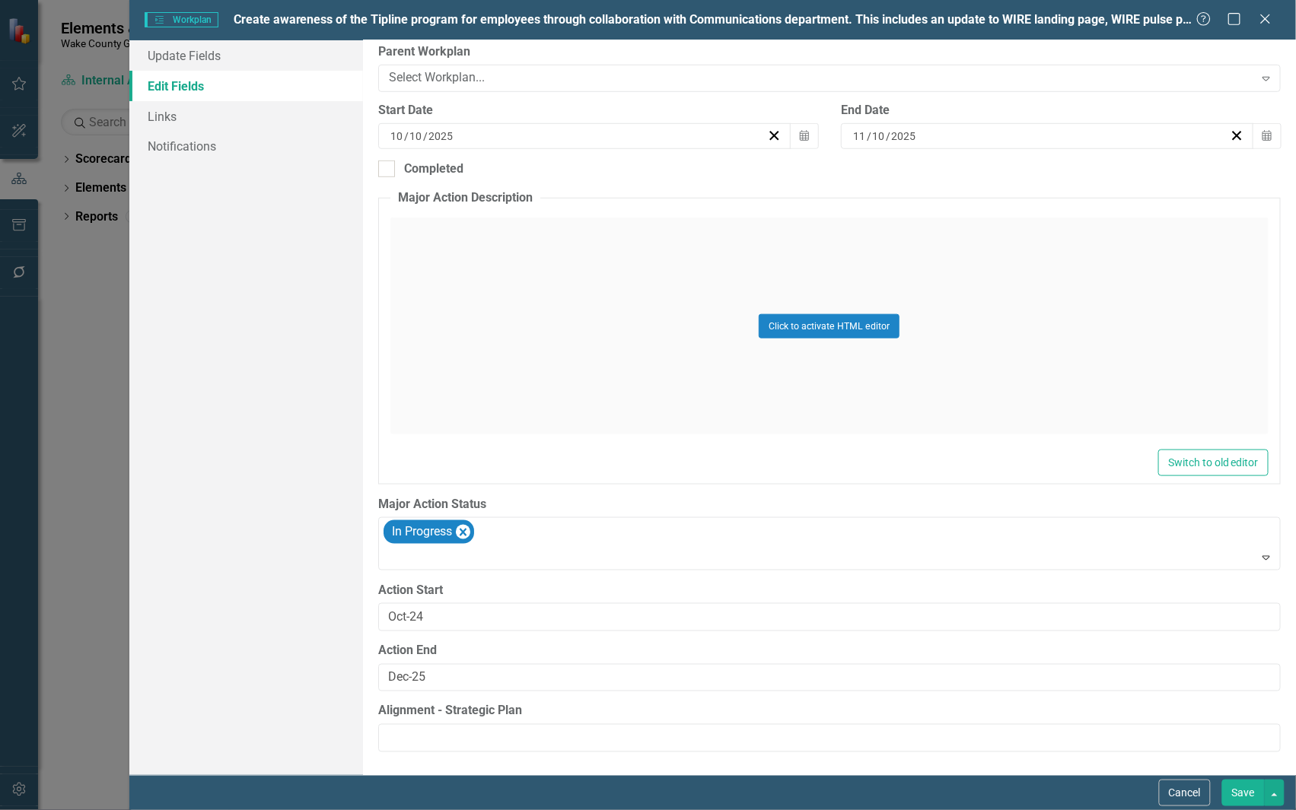
click at [1238, 788] on button "Save" at bounding box center [1243, 793] width 43 height 27
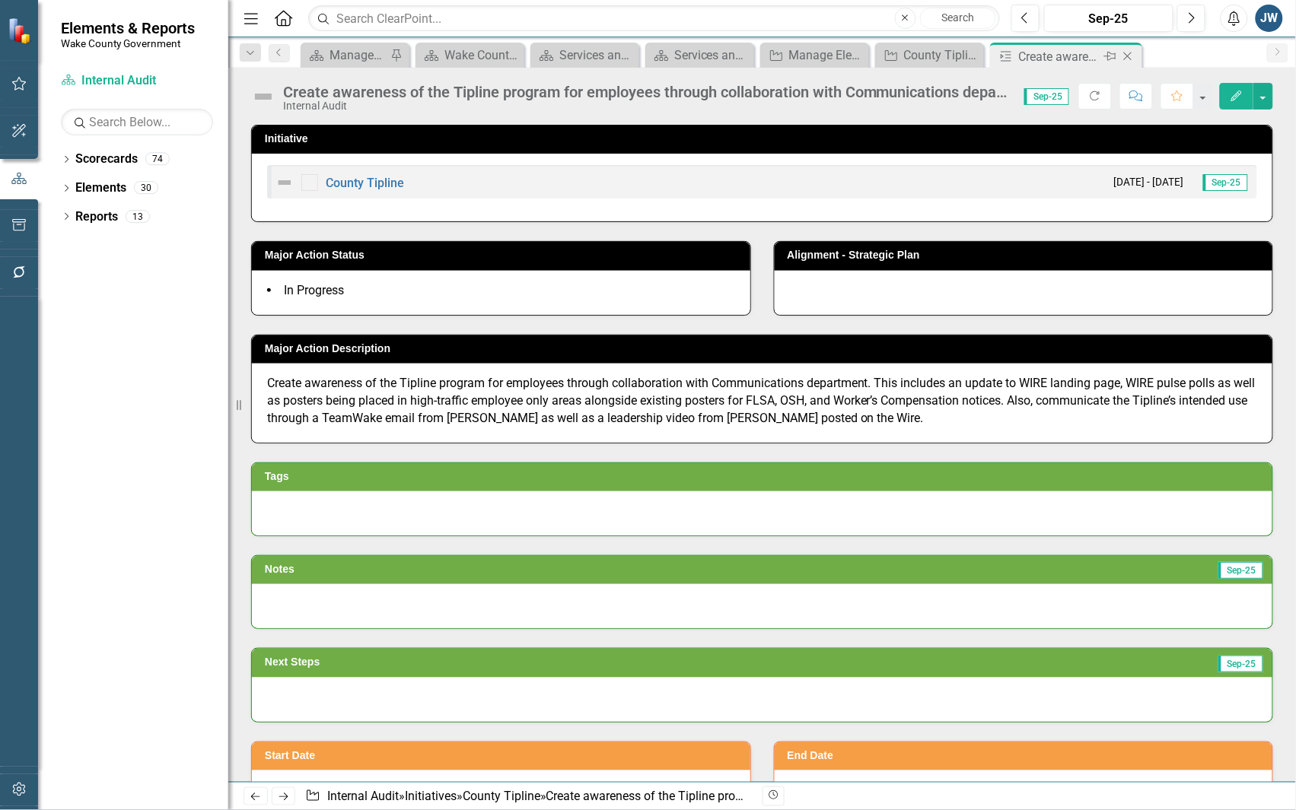
click at [1127, 56] on icon at bounding box center [1128, 57] width 8 height 8
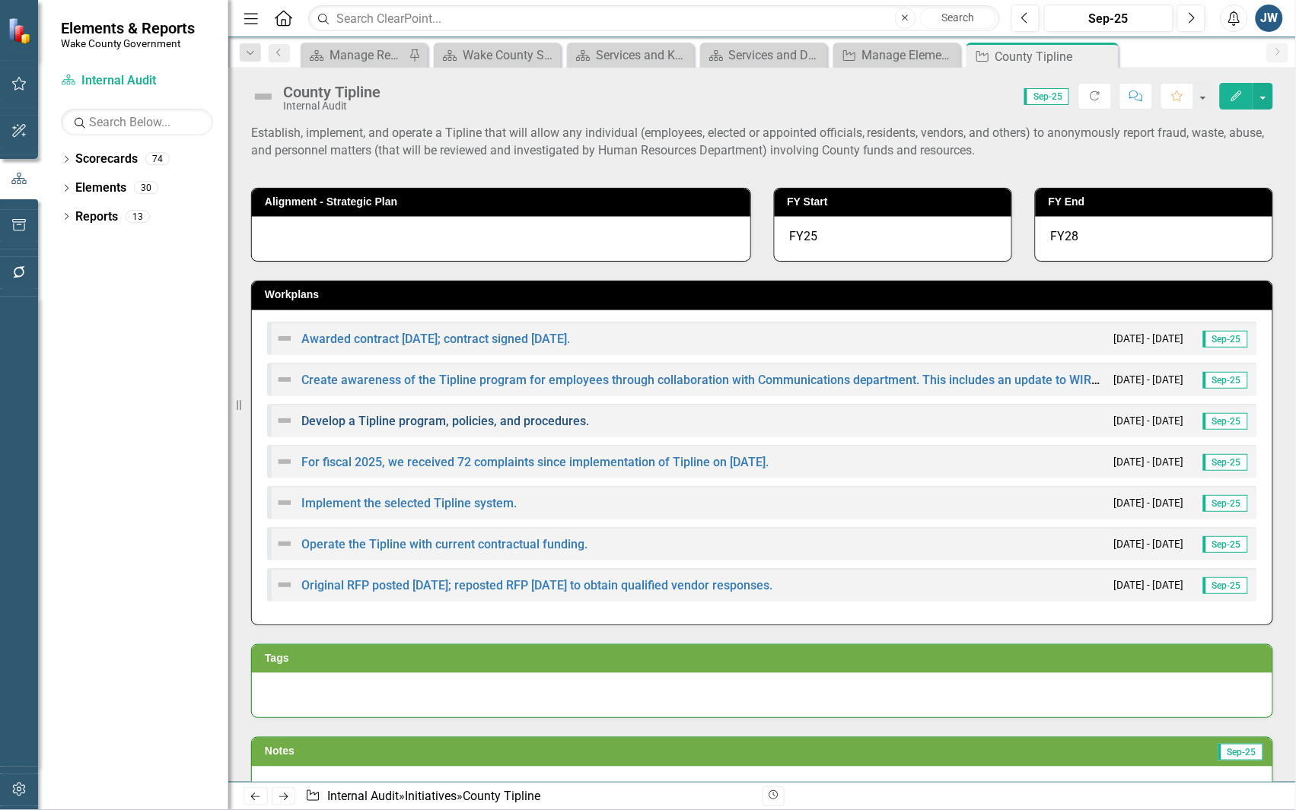
click at [472, 417] on link "Develop a Tipline program, policies, and procedures." at bounding box center [445, 421] width 288 height 14
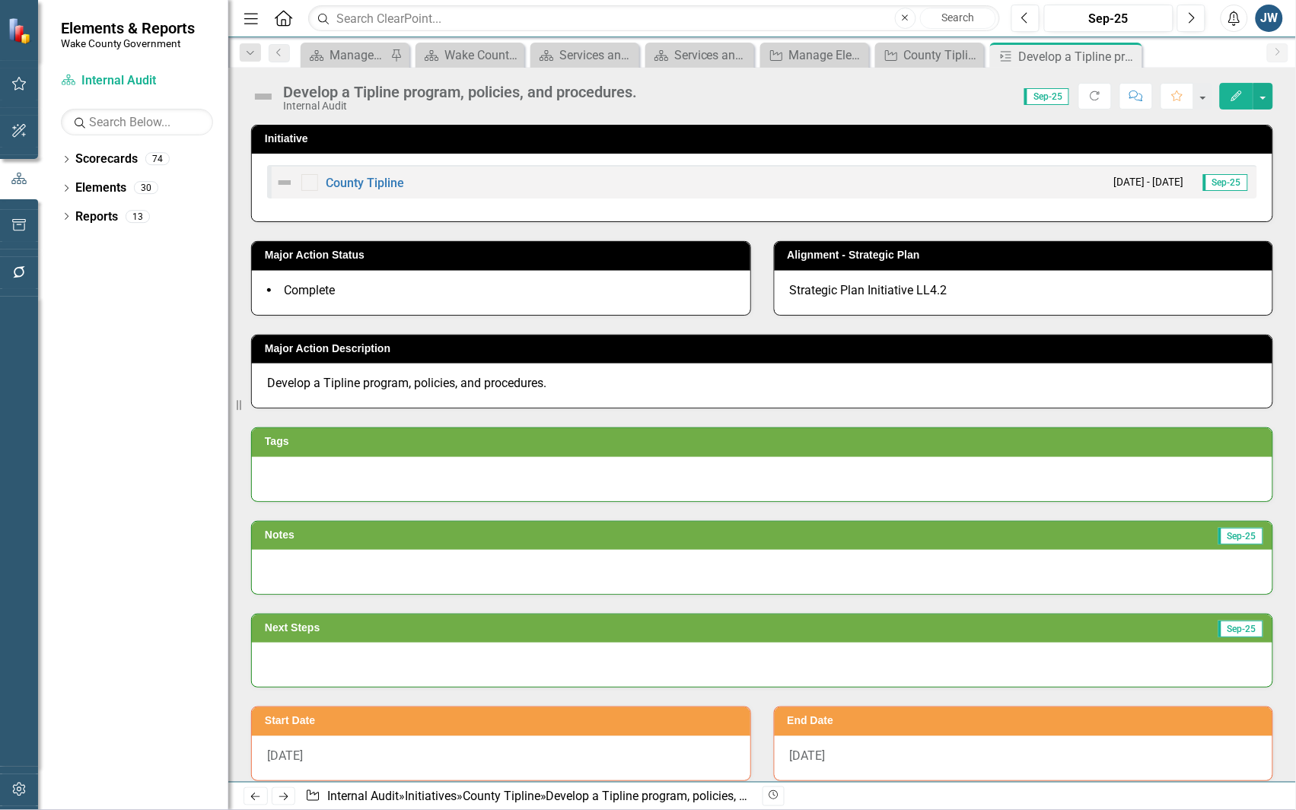
click at [1223, 84] on button "Edit" at bounding box center [1236, 96] width 33 height 27
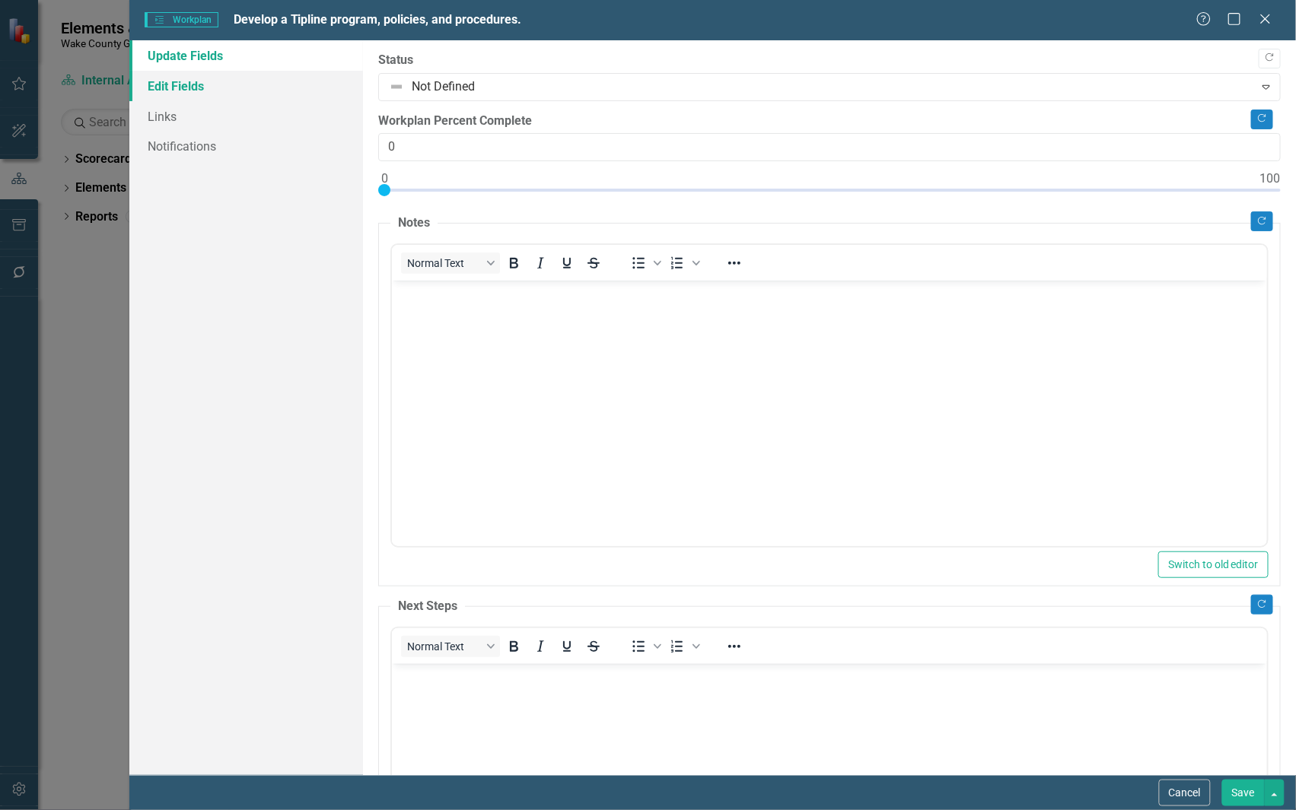
click at [177, 91] on link "Edit Fields" at bounding box center [246, 86] width 234 height 30
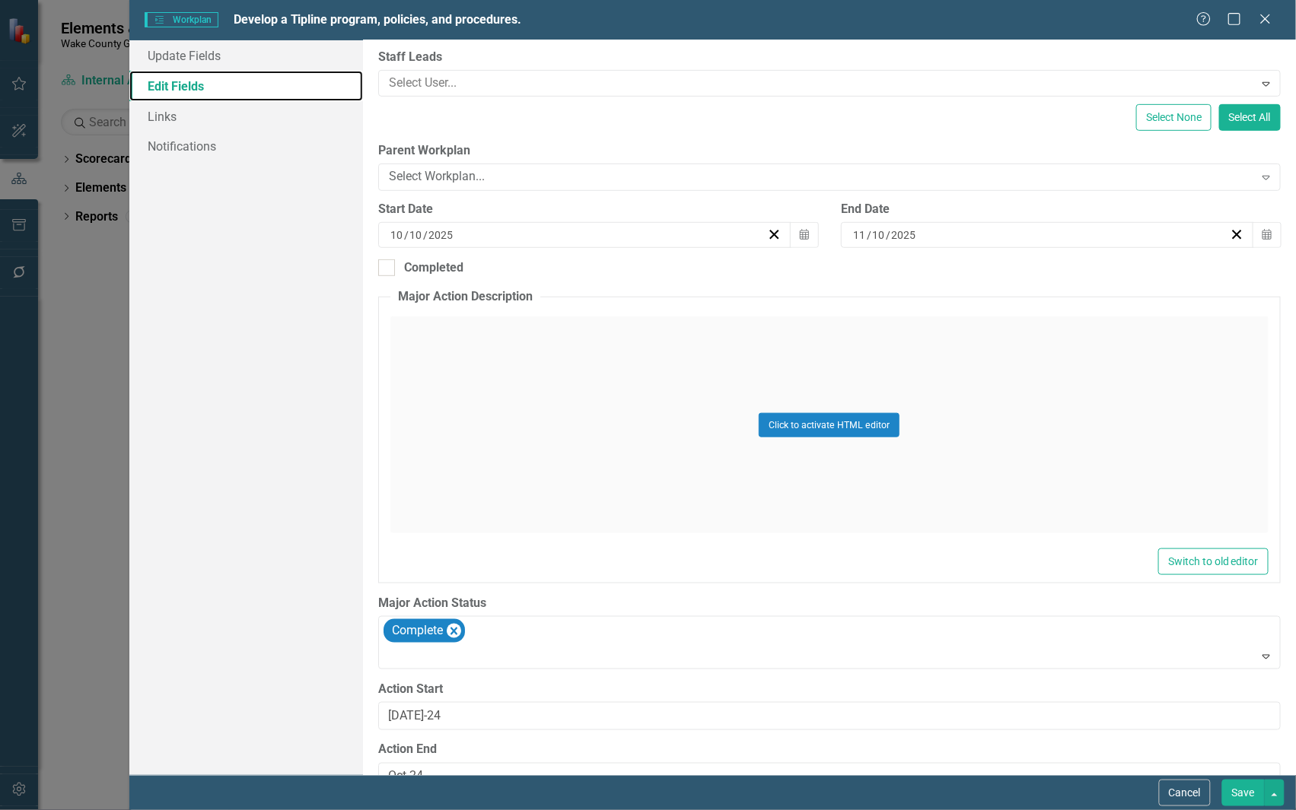
scroll to position [283, 0]
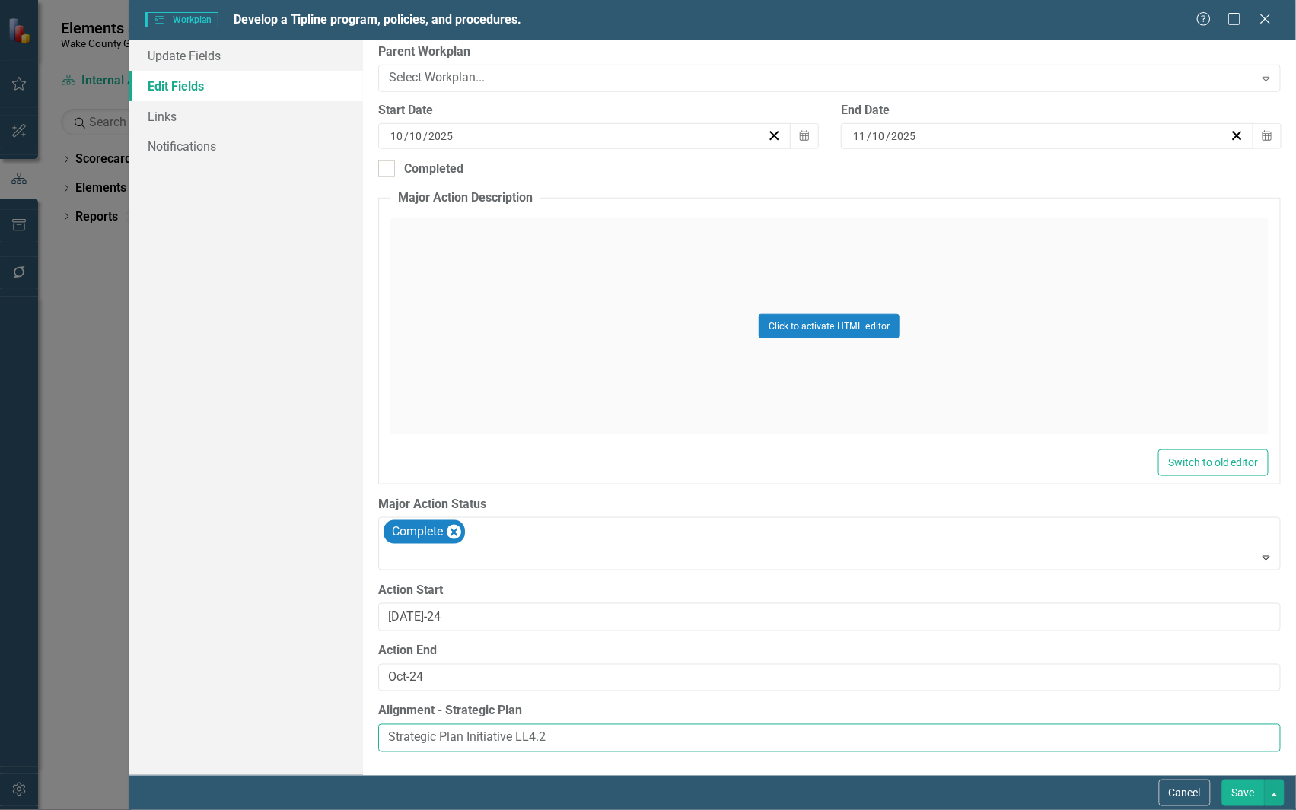
drag, startPoint x: 514, startPoint y: 746, endPoint x: 309, endPoint y: 733, distance: 205.1
click at [309, 733] on div "Update Fields Edit Fields Links Notifications "Update" fields in ClearPoint are…" at bounding box center [712, 407] width 1166 height 735
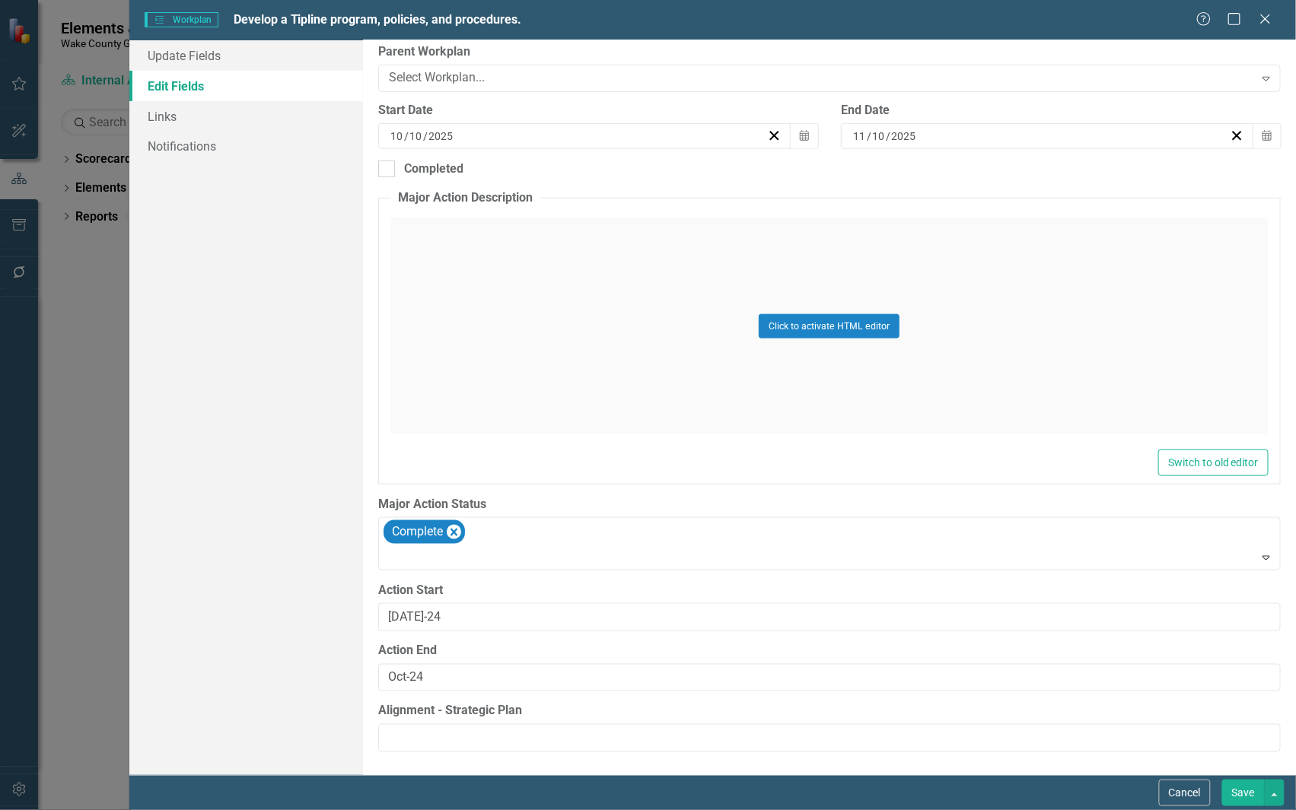
click at [1239, 794] on button "Save" at bounding box center [1243, 793] width 43 height 27
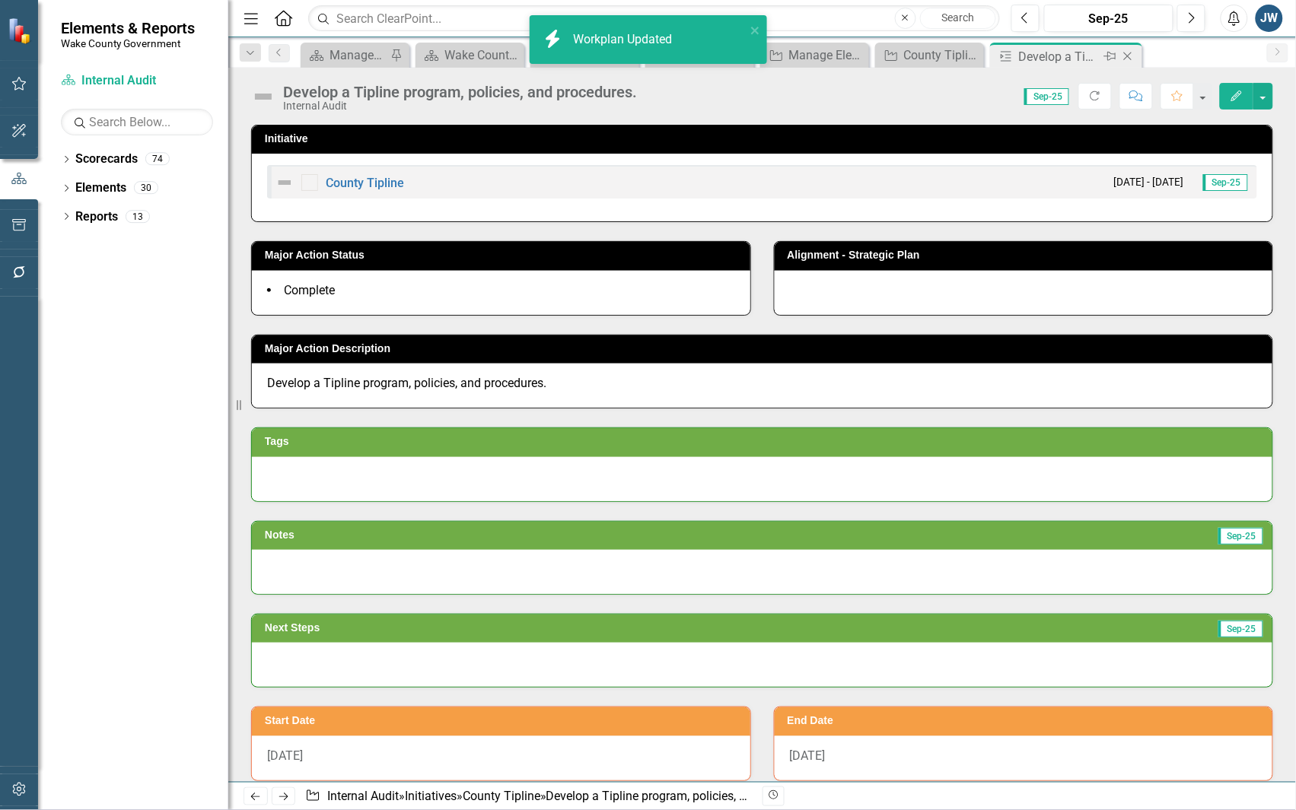
click at [1126, 51] on icon "Close" at bounding box center [1127, 56] width 15 height 12
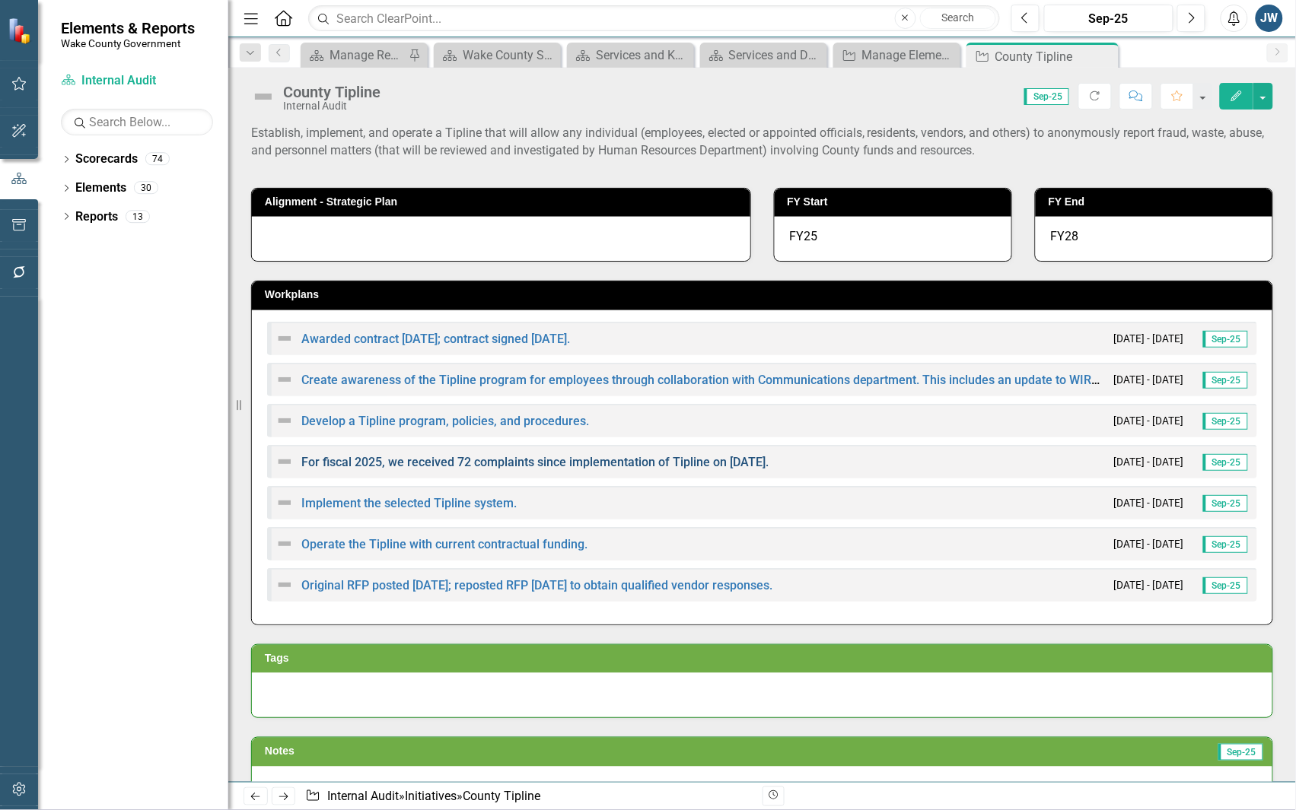
click at [405, 461] on link "For fiscal 2025, we received 72 complaints since implementation of Tipline on 1…" at bounding box center [534, 462] width 467 height 14
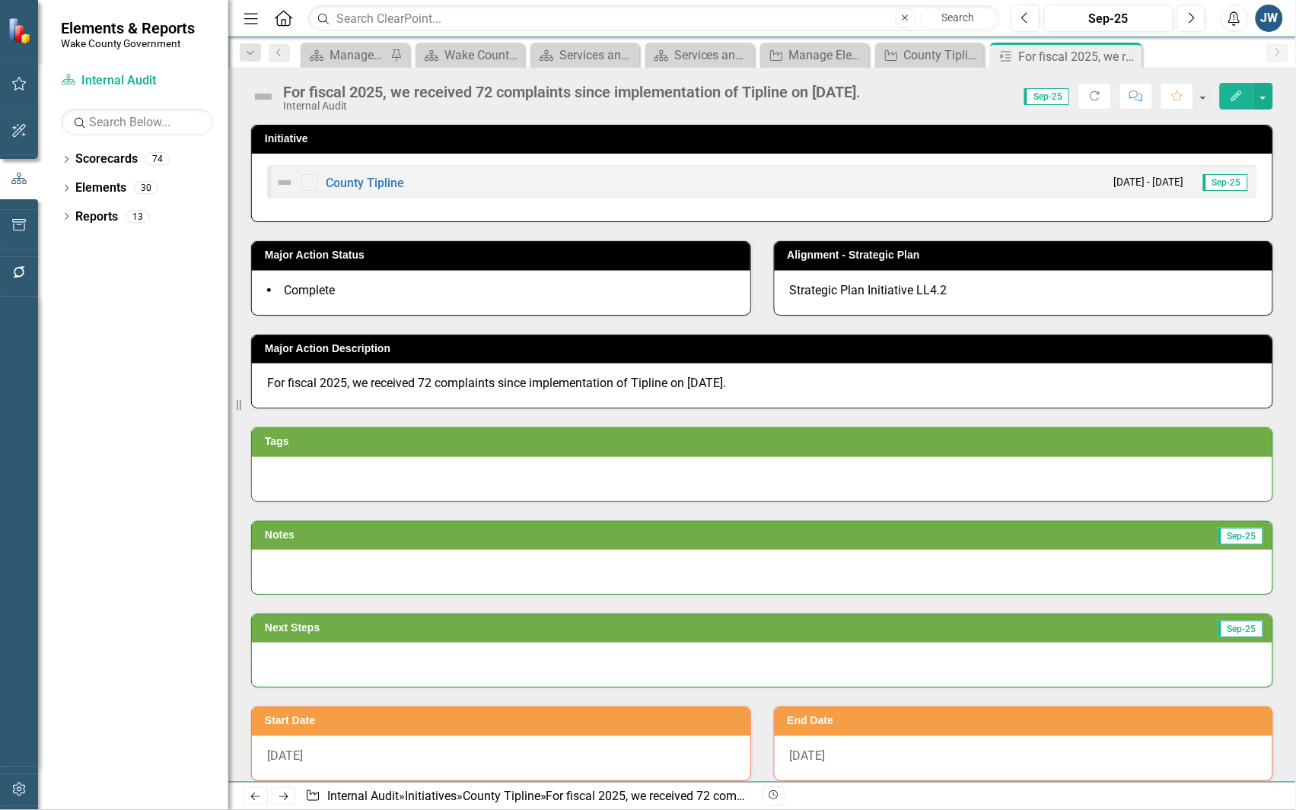
scroll to position [111, 0]
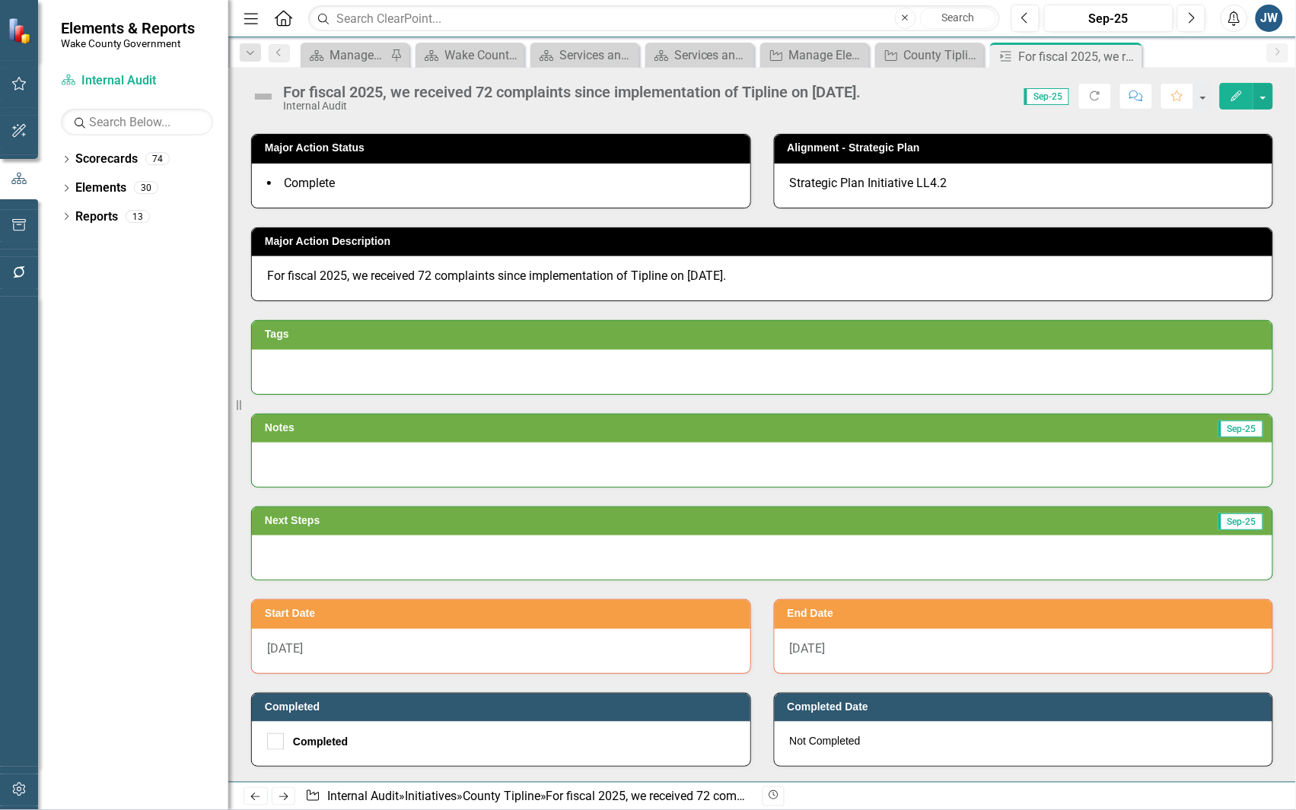
click at [1231, 93] on icon "Edit" at bounding box center [1237, 96] width 14 height 11
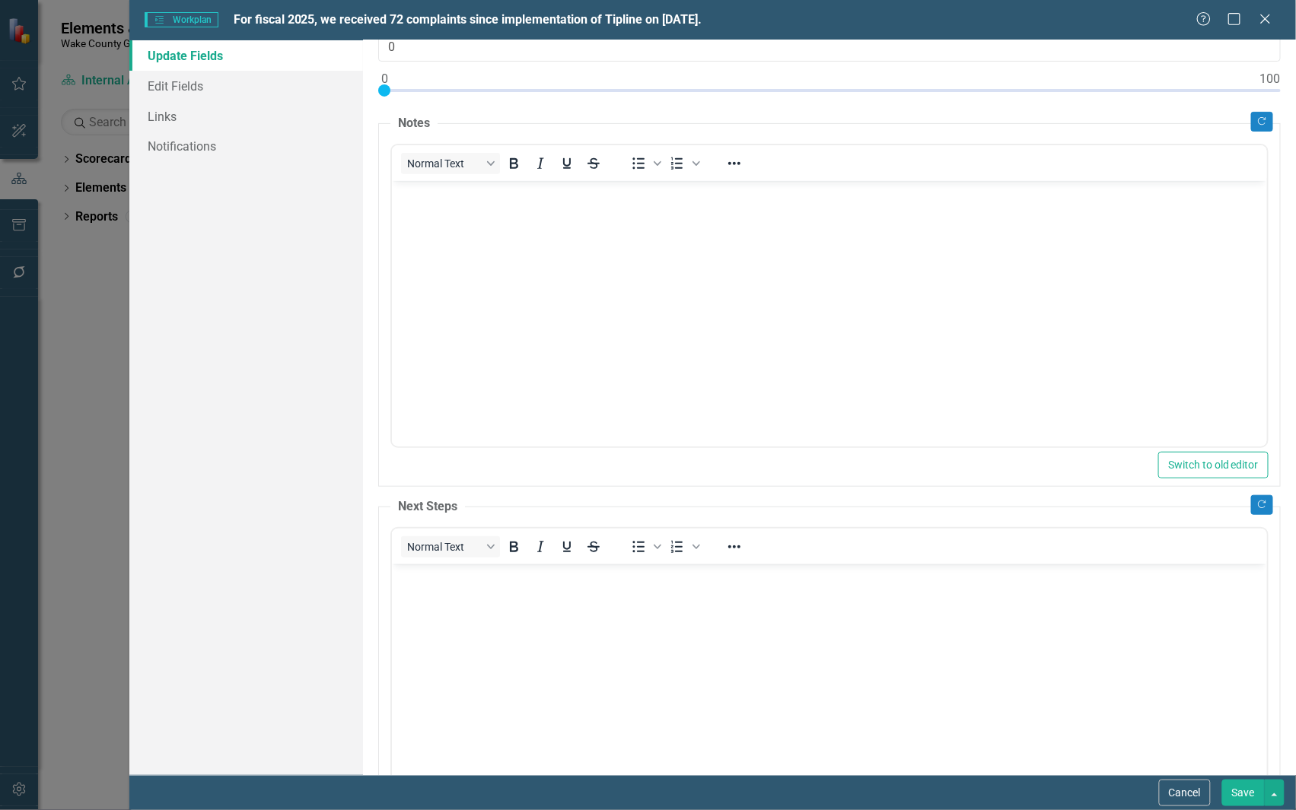
scroll to position [219, 0]
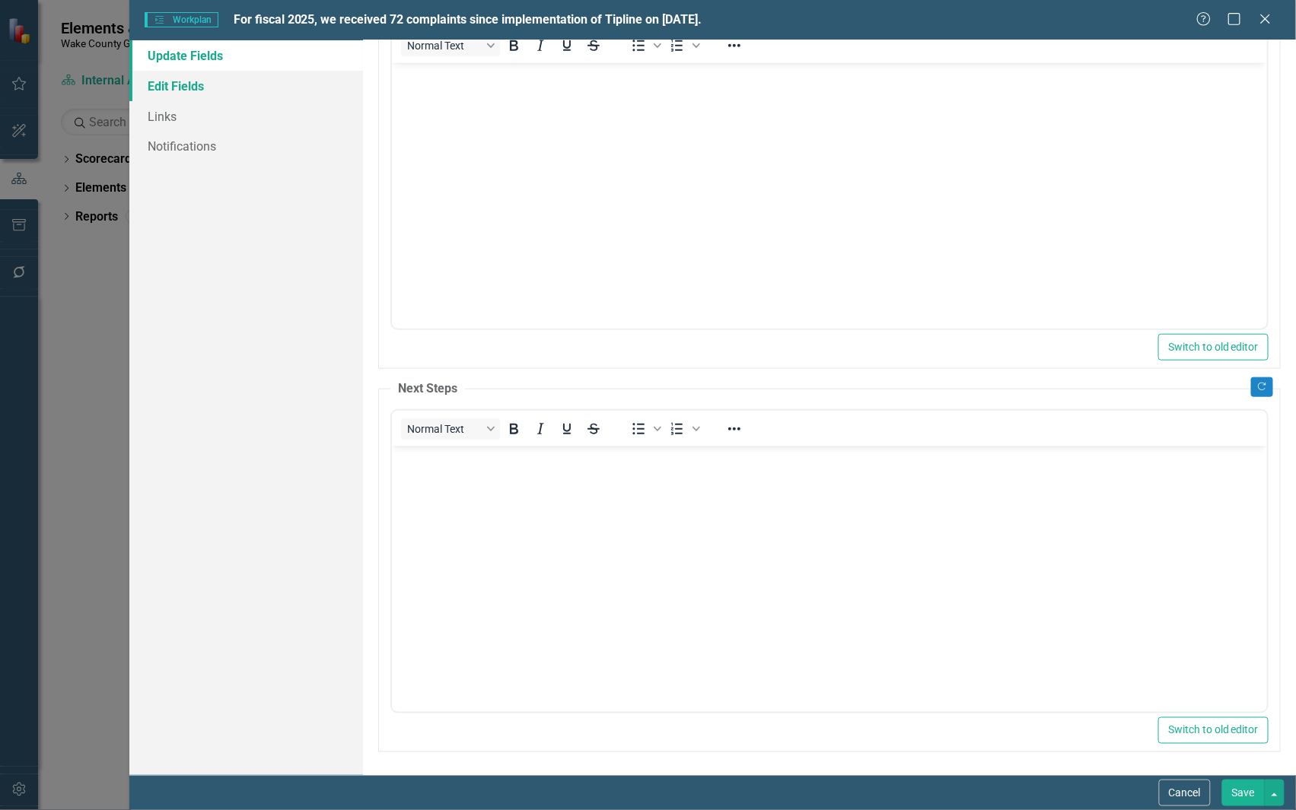
click at [167, 73] on link "Edit Fields" at bounding box center [246, 86] width 234 height 30
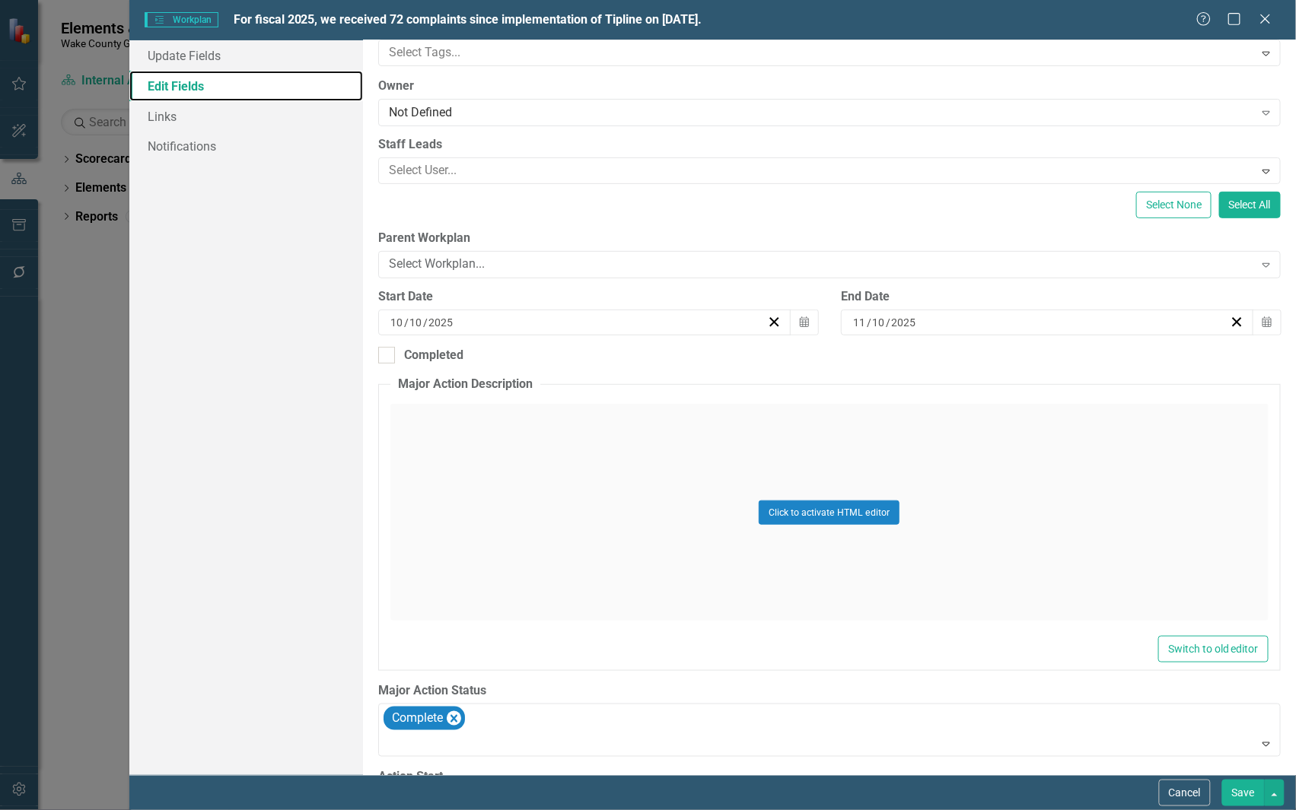
scroll to position [283, 0]
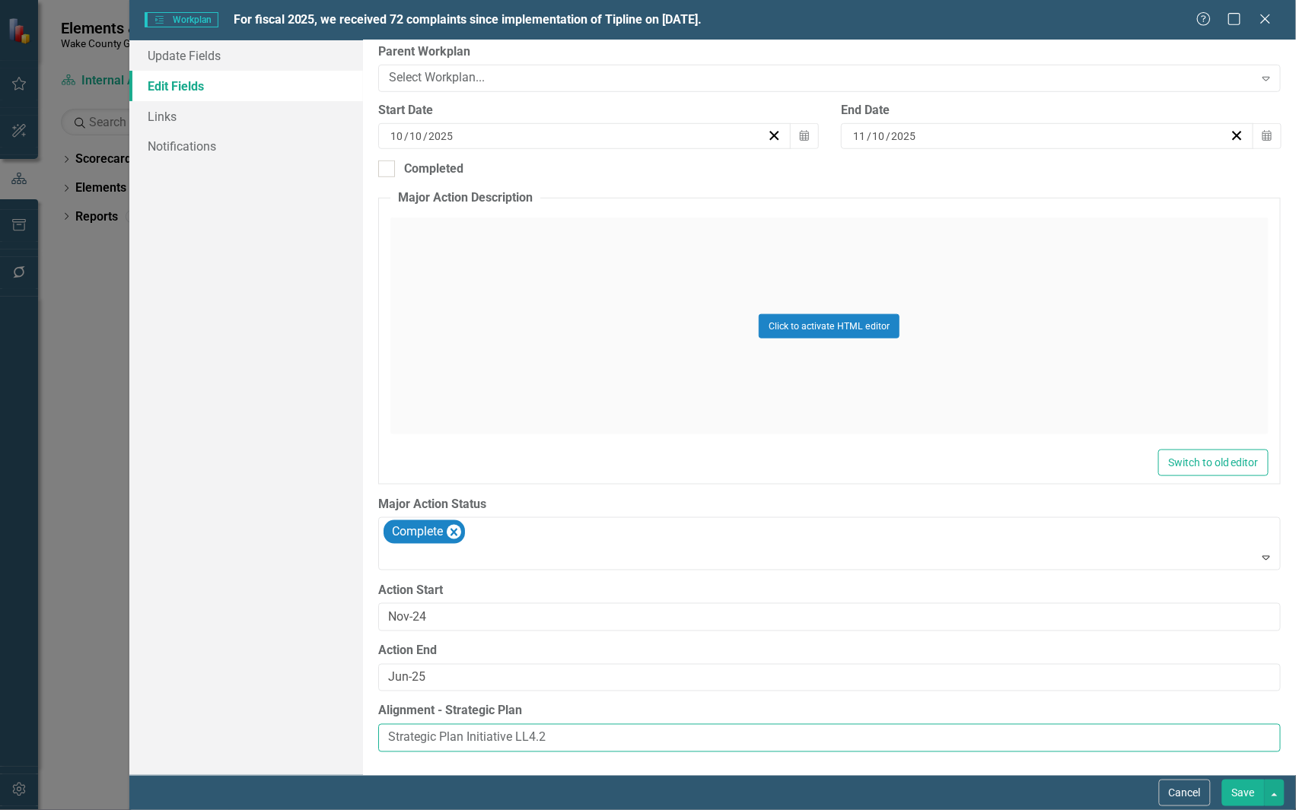
drag, startPoint x: 634, startPoint y: 732, endPoint x: 356, endPoint y: 717, distance: 278.1
click at [356, 717] on div "Update Fields Edit Fields Links Notifications "Update" fields in ClearPoint are…" at bounding box center [712, 407] width 1166 height 735
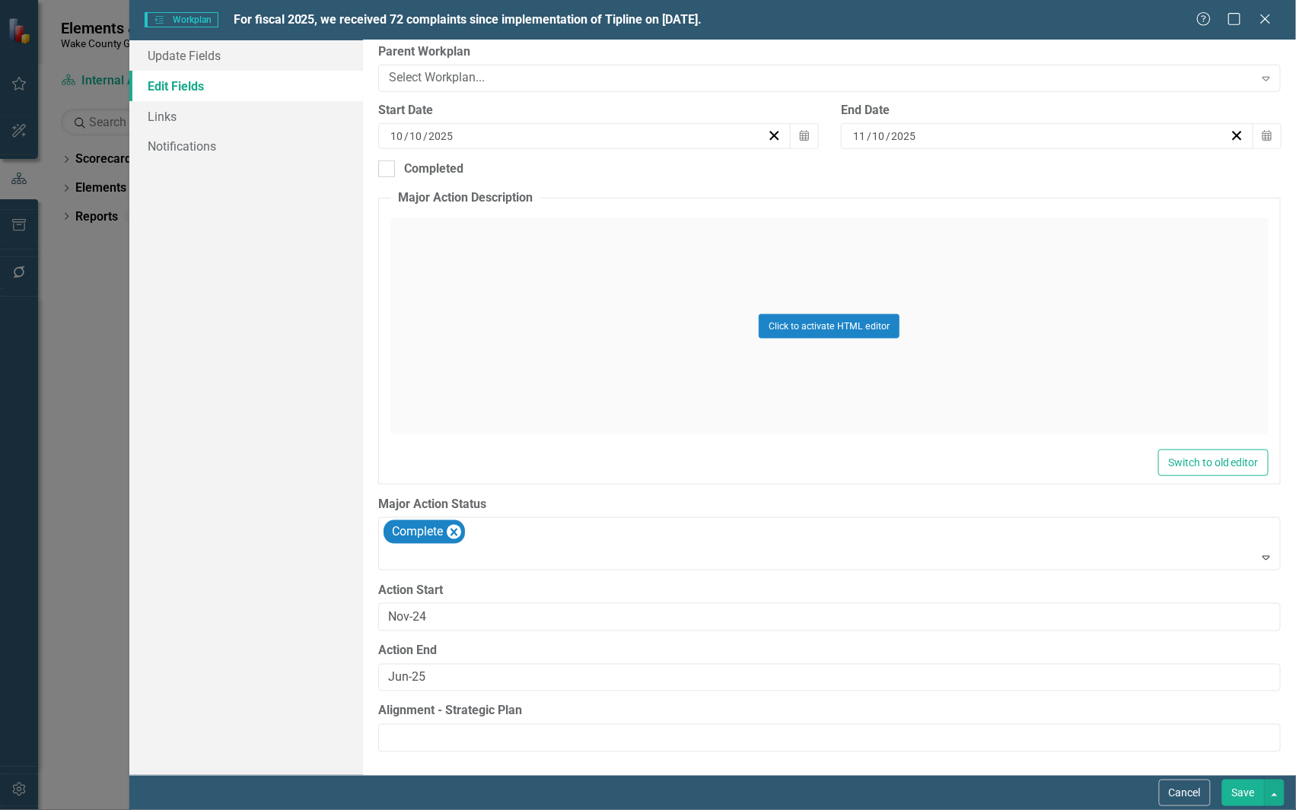
click at [1246, 793] on button "Save" at bounding box center [1243, 793] width 43 height 27
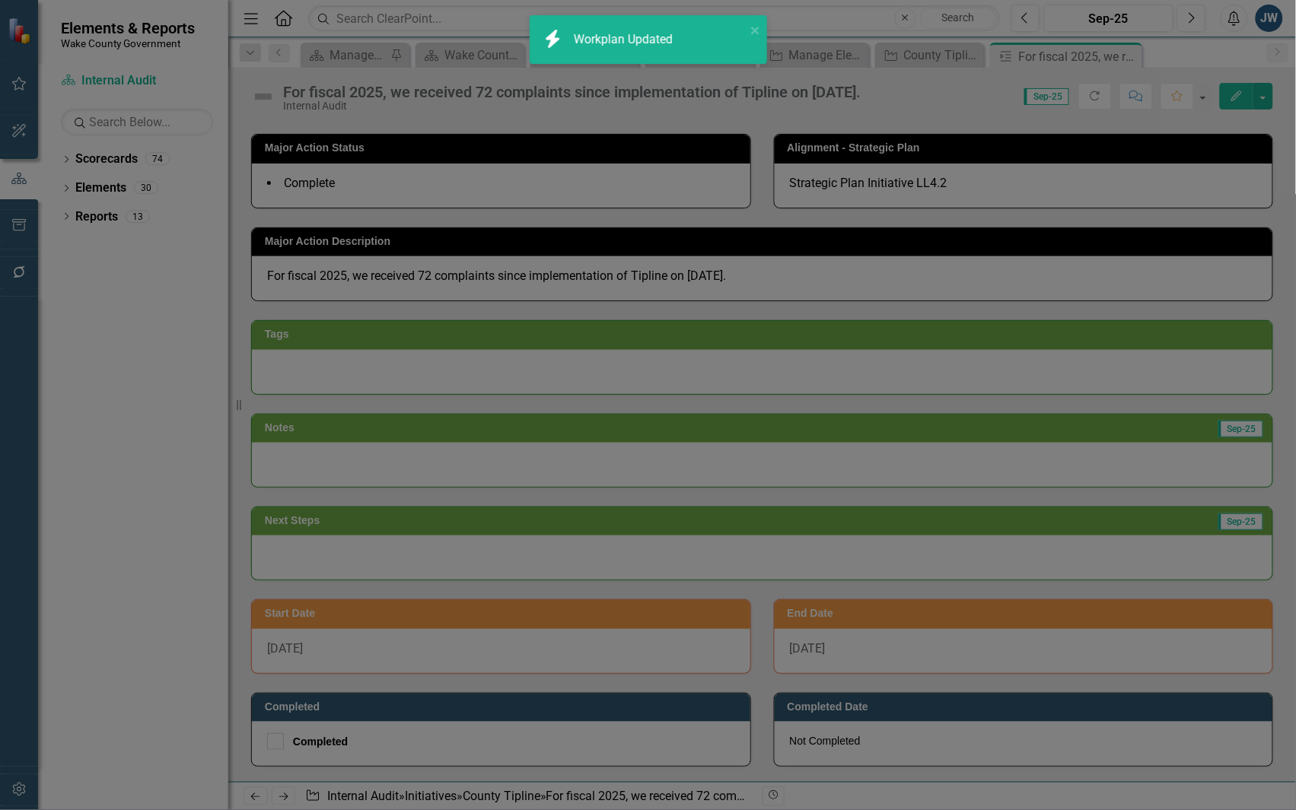
scroll to position [0, 0]
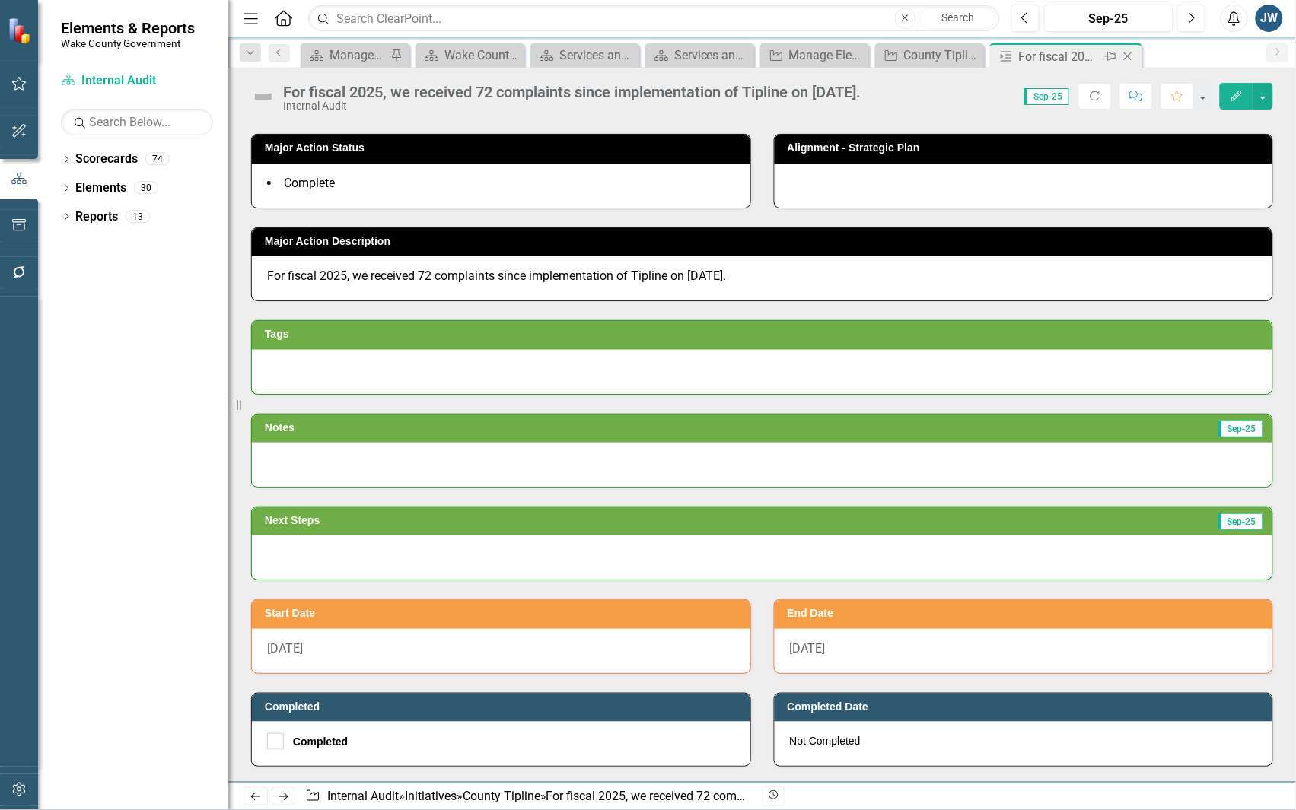
click at [1128, 56] on icon "Close" at bounding box center [1127, 56] width 15 height 12
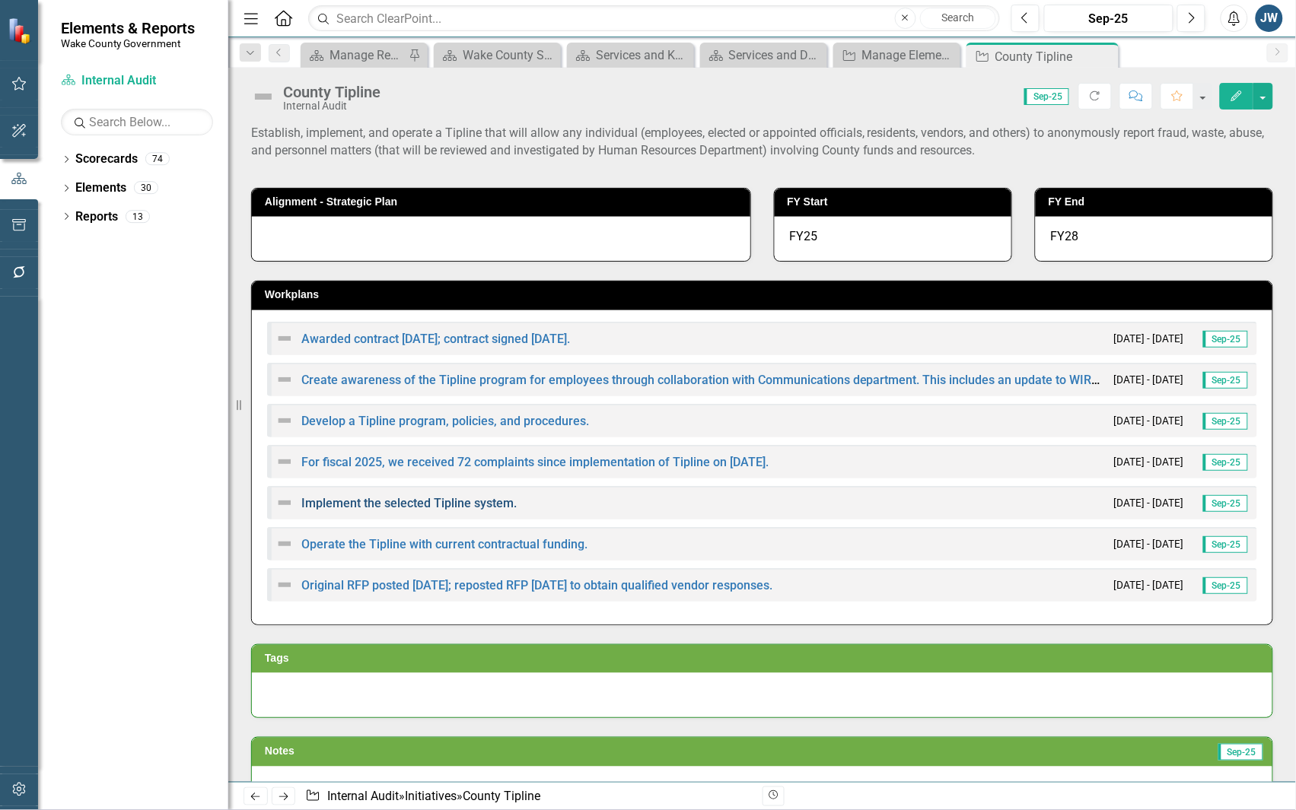
click at [447, 498] on link "Implement the selected Tipline system." at bounding box center [408, 503] width 215 height 14
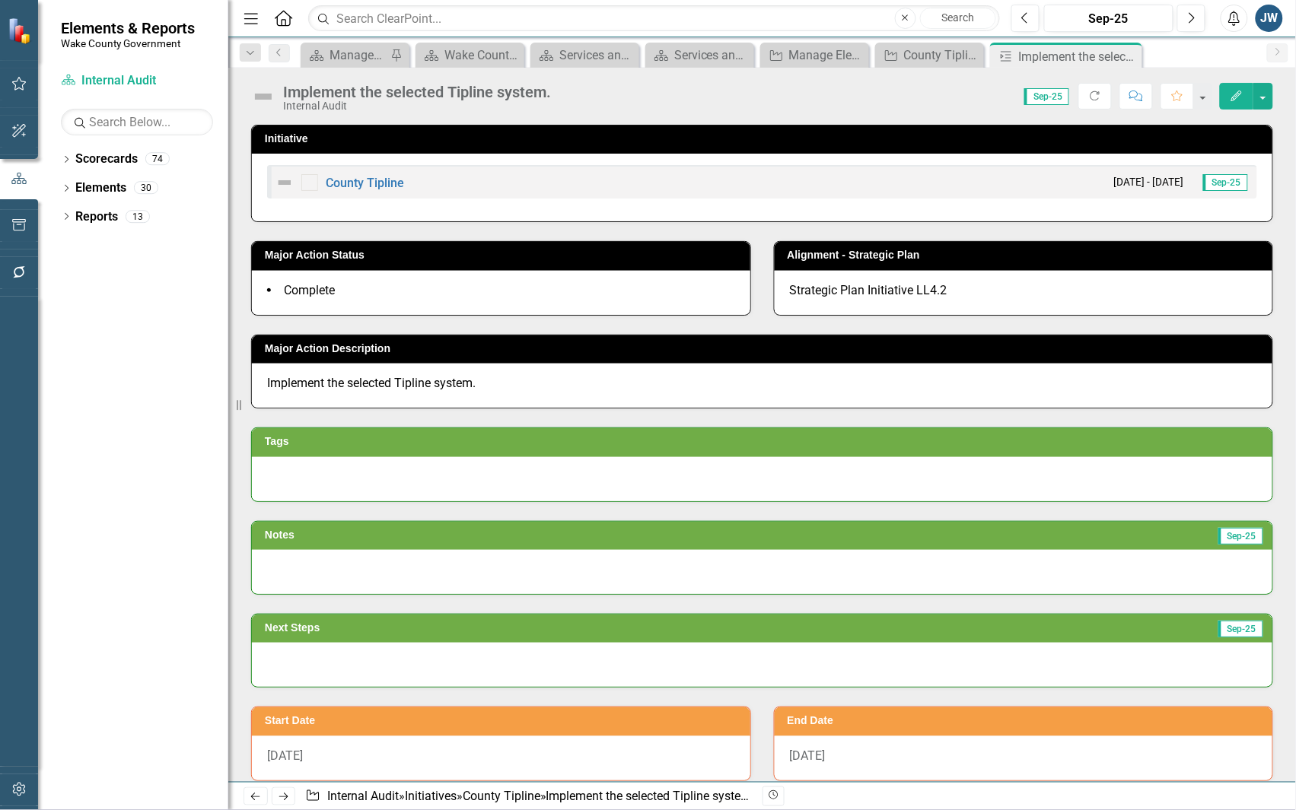
click at [1234, 100] on icon "Edit" at bounding box center [1237, 96] width 14 height 11
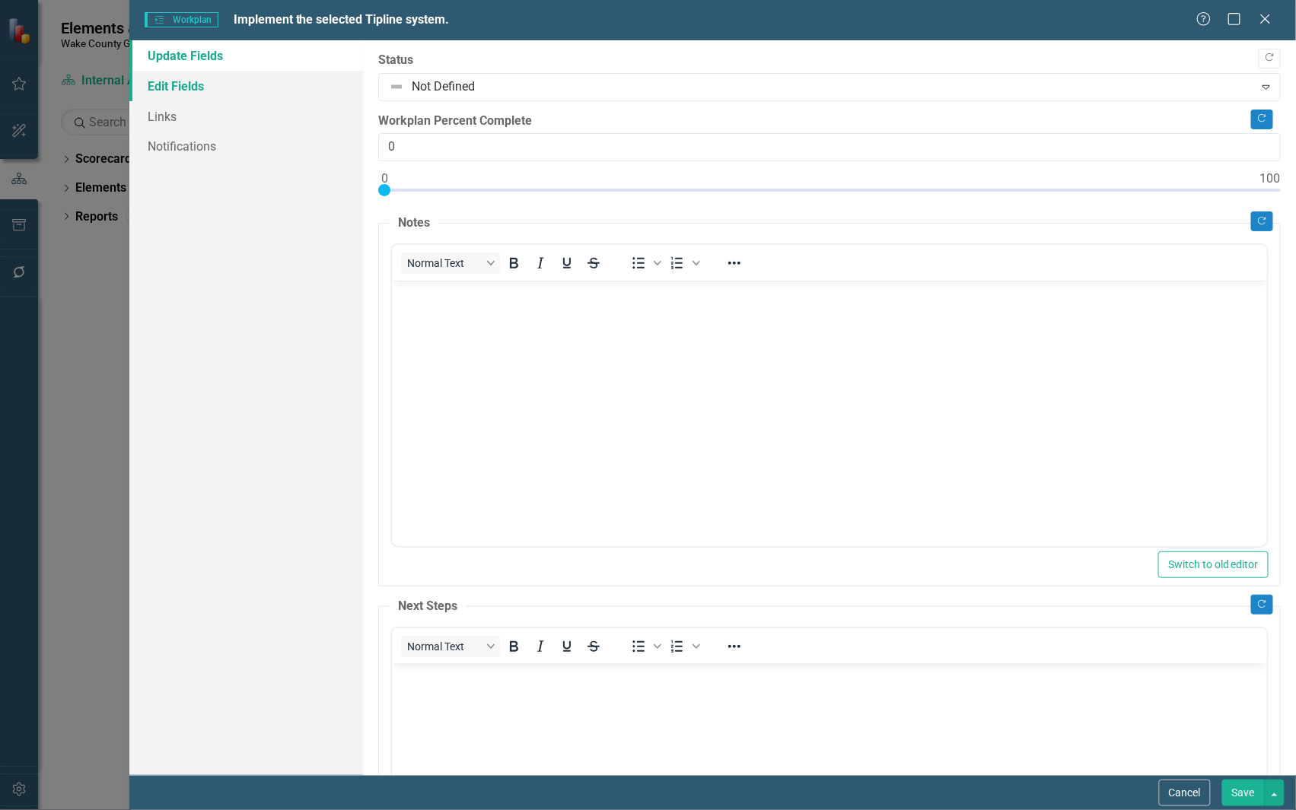
click at [169, 85] on link "Edit Fields" at bounding box center [246, 86] width 234 height 30
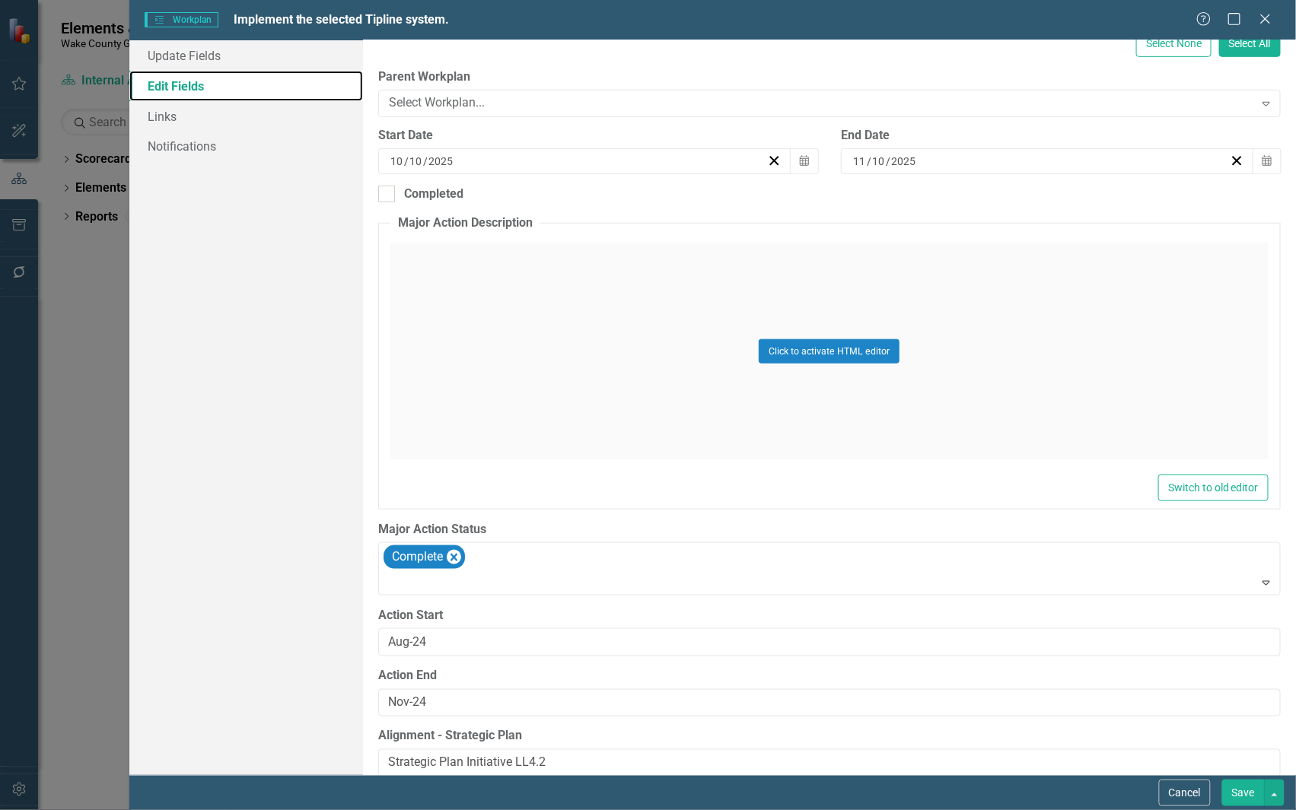
scroll to position [283, 0]
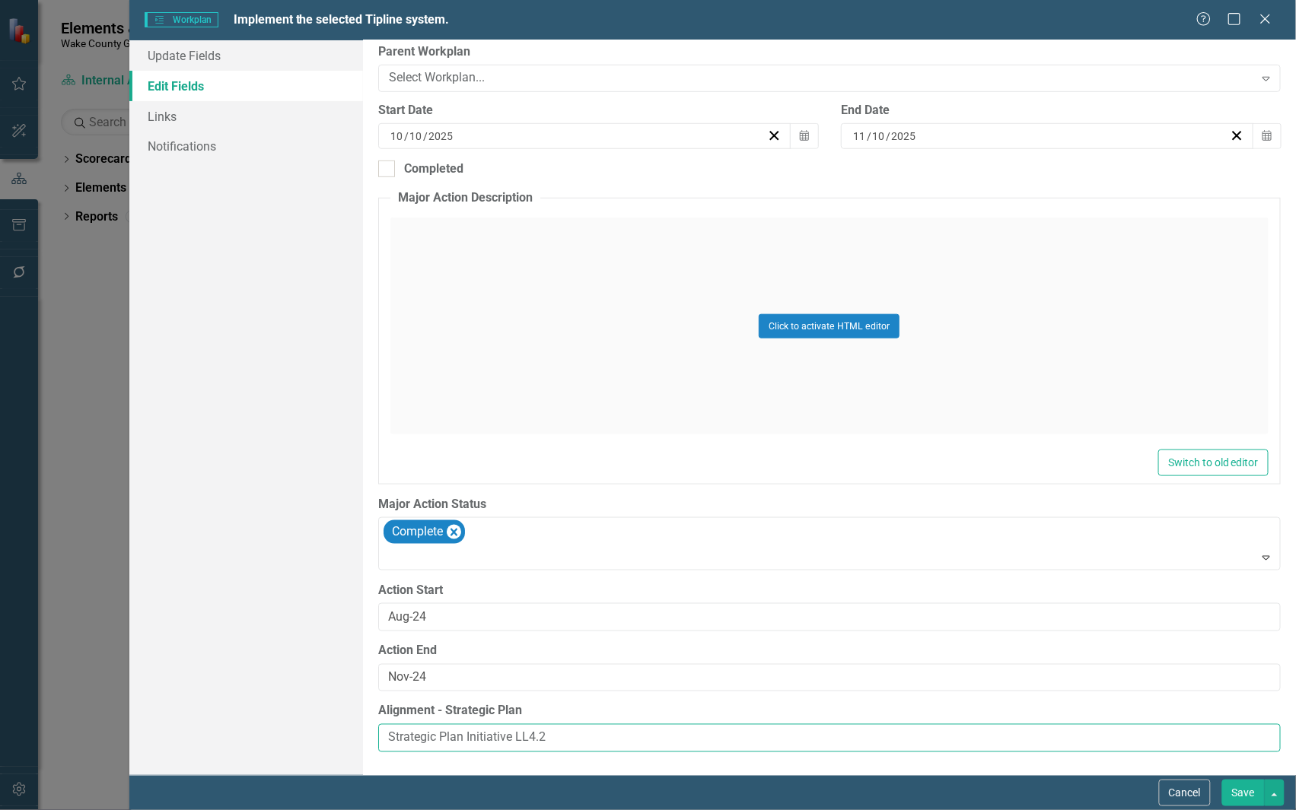
drag, startPoint x: 569, startPoint y: 731, endPoint x: 252, endPoint y: 728, distance: 317.3
click at [252, 728] on div "Update Fields Edit Fields Links Notifications "Update" fields in ClearPoint are…" at bounding box center [712, 407] width 1166 height 735
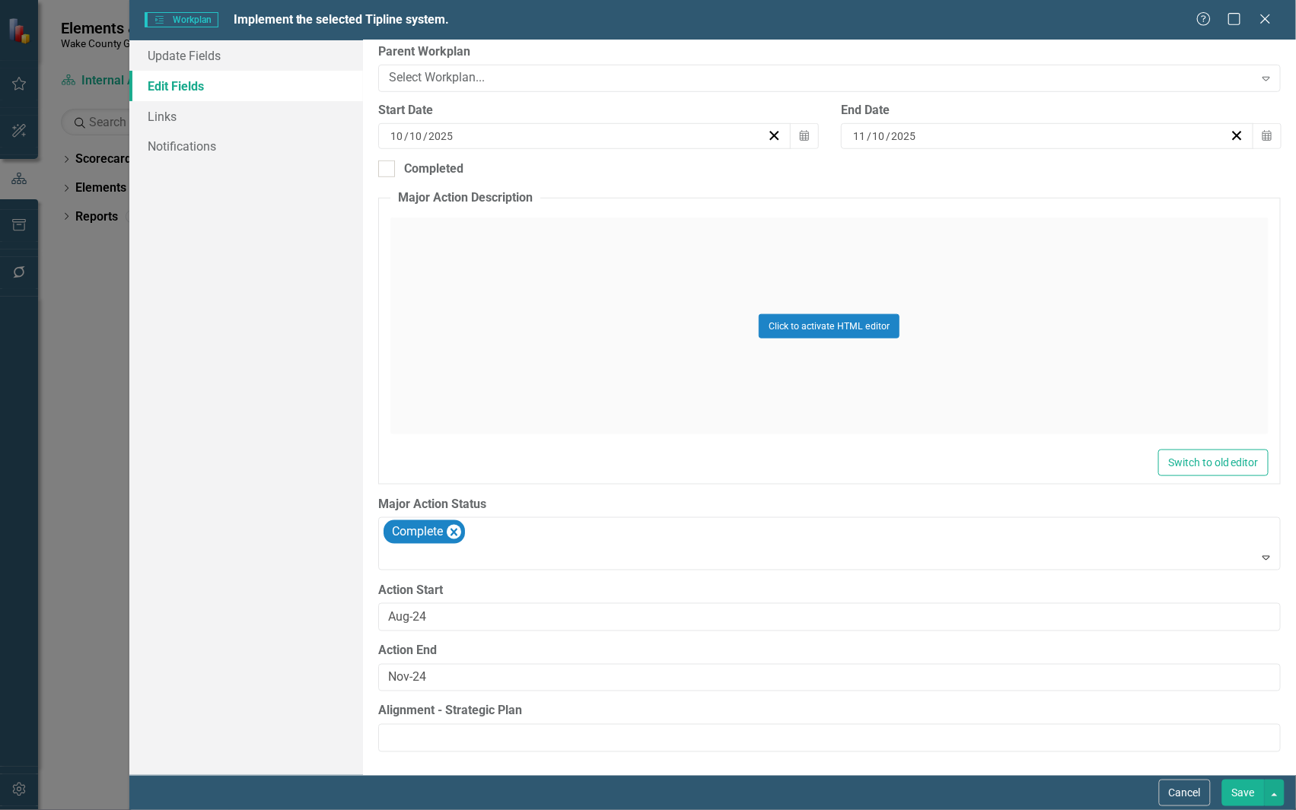
click at [1241, 797] on button "Save" at bounding box center [1243, 793] width 43 height 27
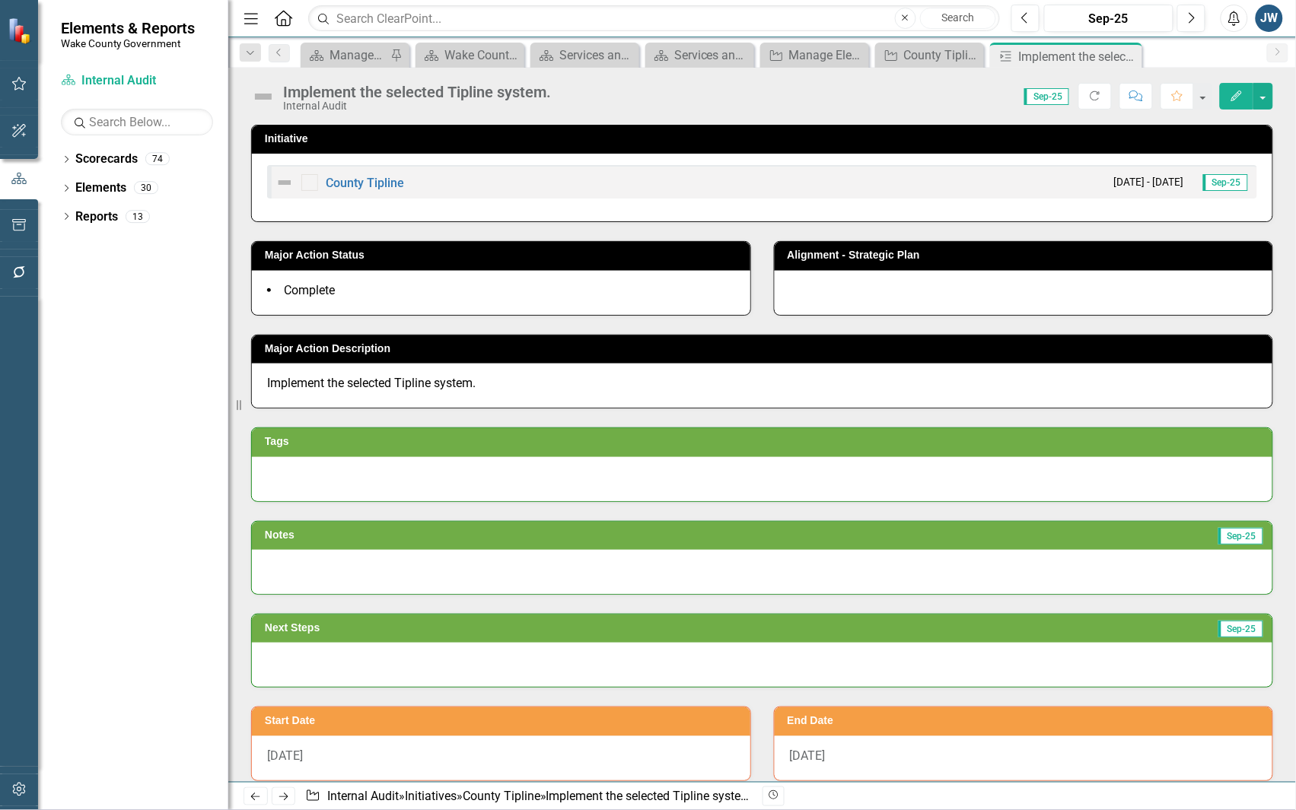
click at [1271, 224] on div "Alignment - Strategic Plan" at bounding box center [1023, 268] width 523 height 93
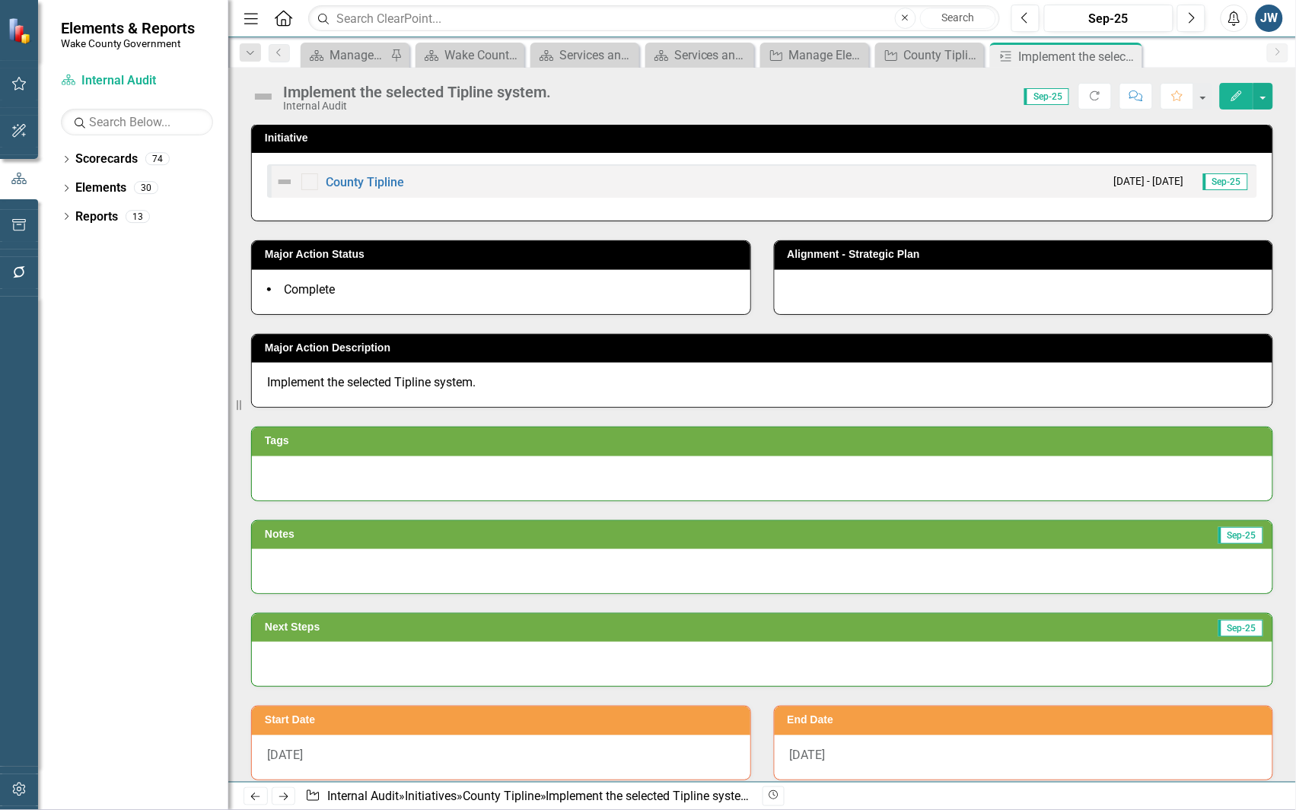
scroll to position [0, 0]
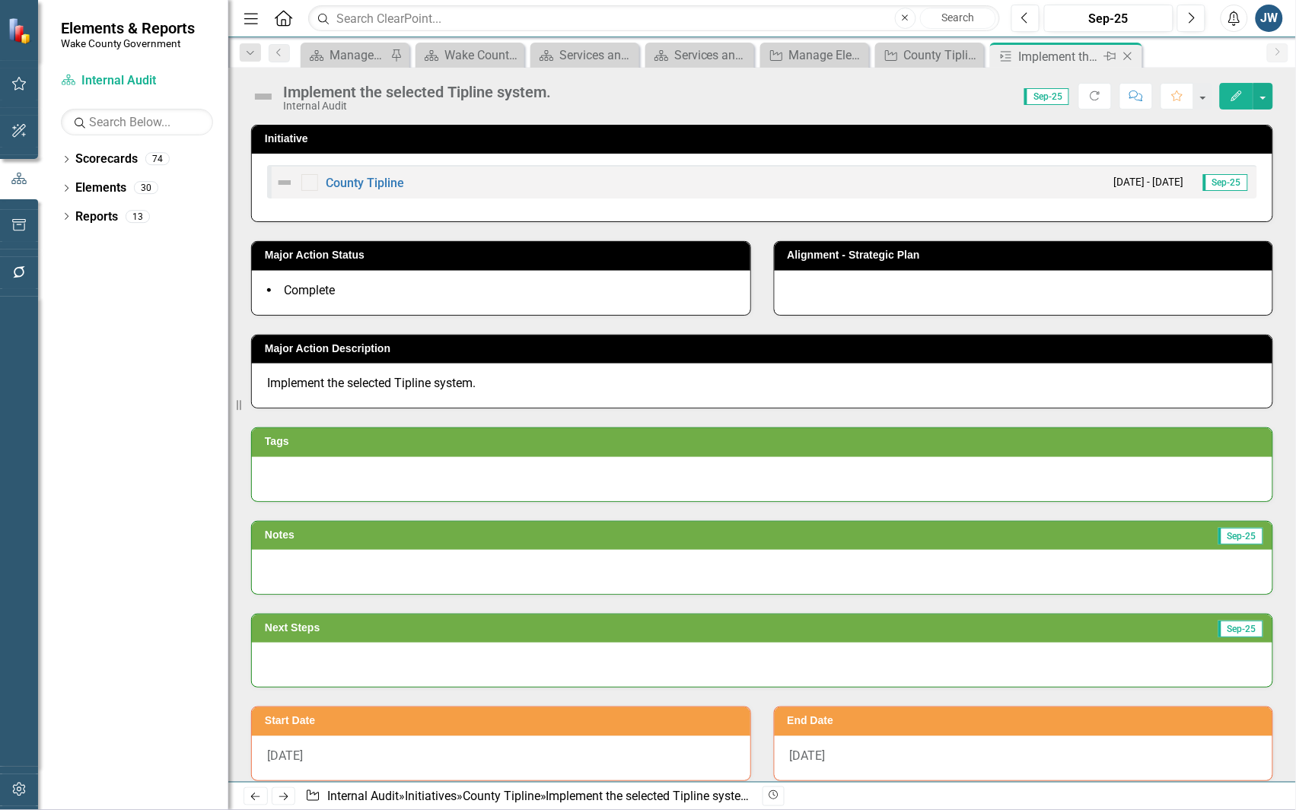
click at [1128, 55] on icon at bounding box center [1128, 57] width 8 height 8
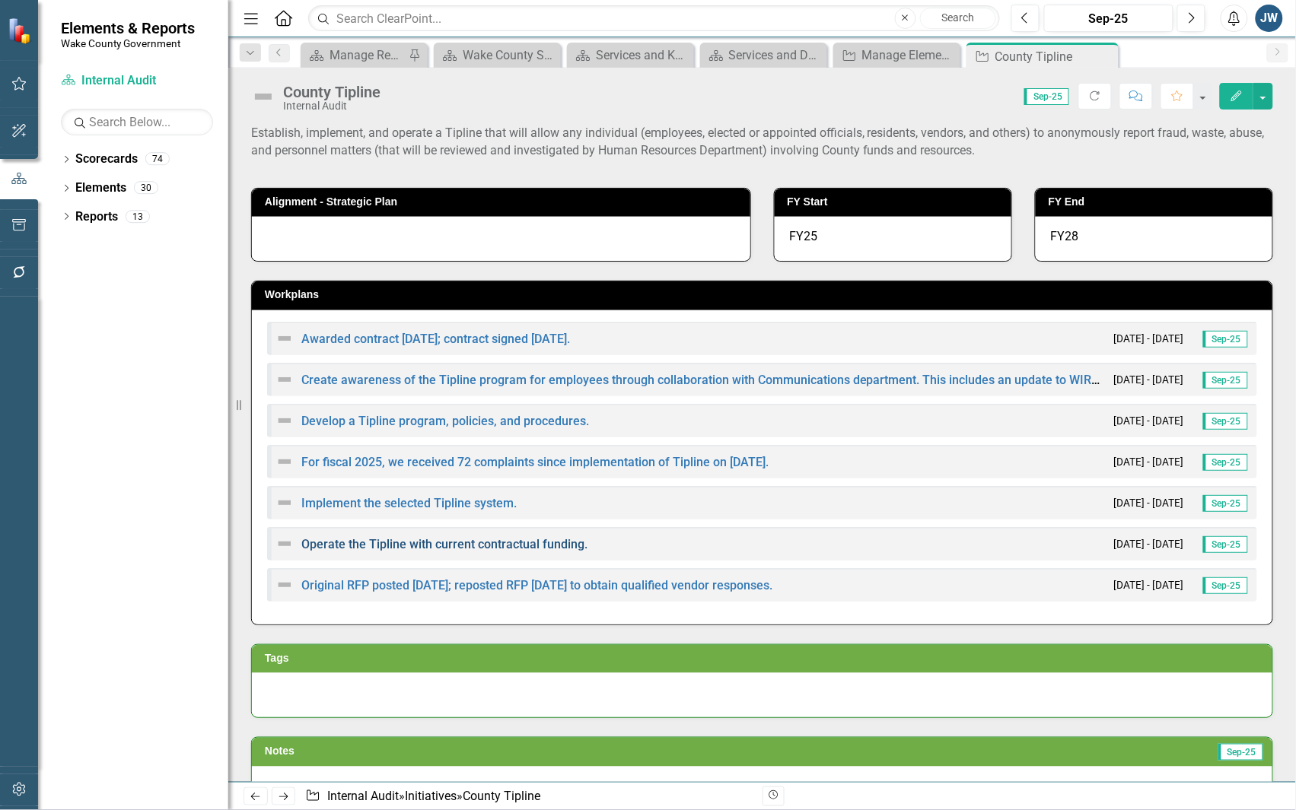
click at [336, 541] on link "Operate the Tipline with current contractual funding." at bounding box center [444, 544] width 286 height 14
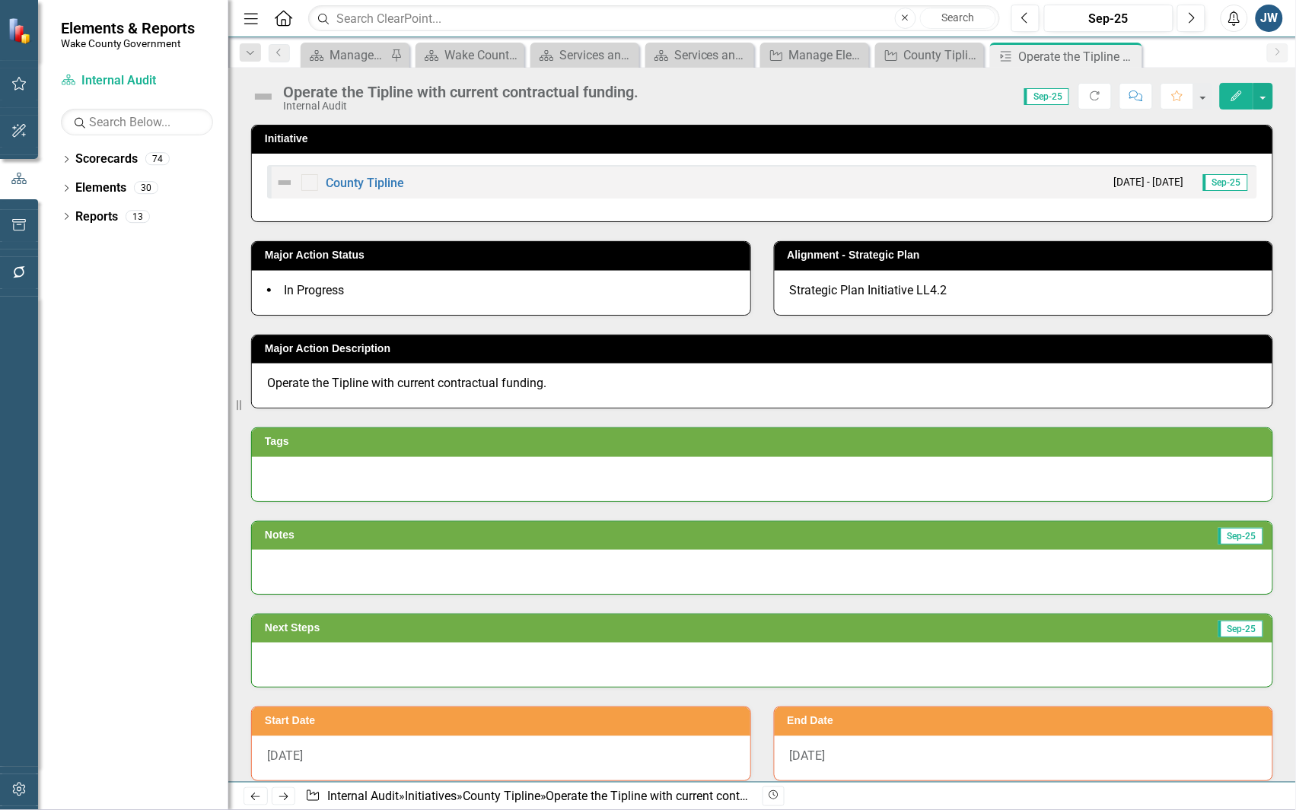
click at [1233, 93] on icon "Edit" at bounding box center [1237, 96] width 14 height 11
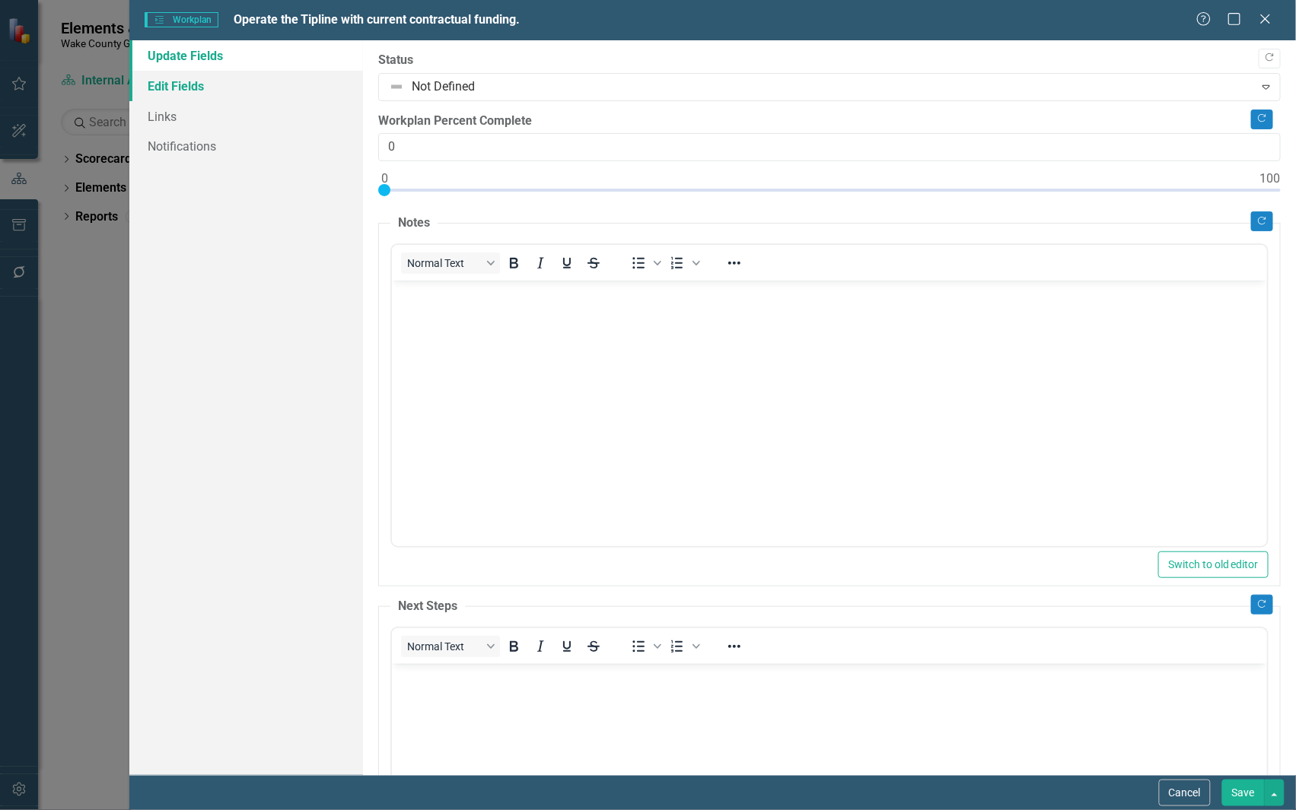
click at [177, 93] on link "Edit Fields" at bounding box center [246, 86] width 234 height 30
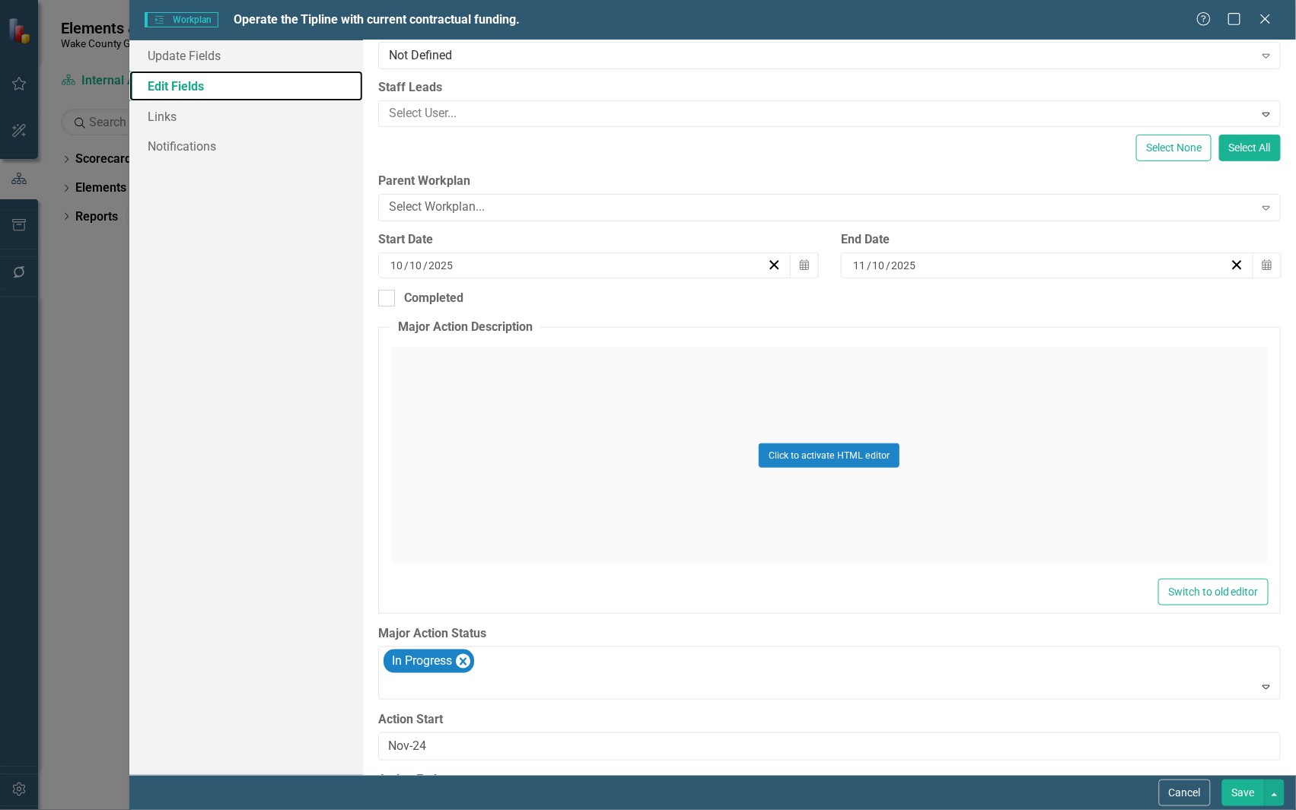
scroll to position [283, 0]
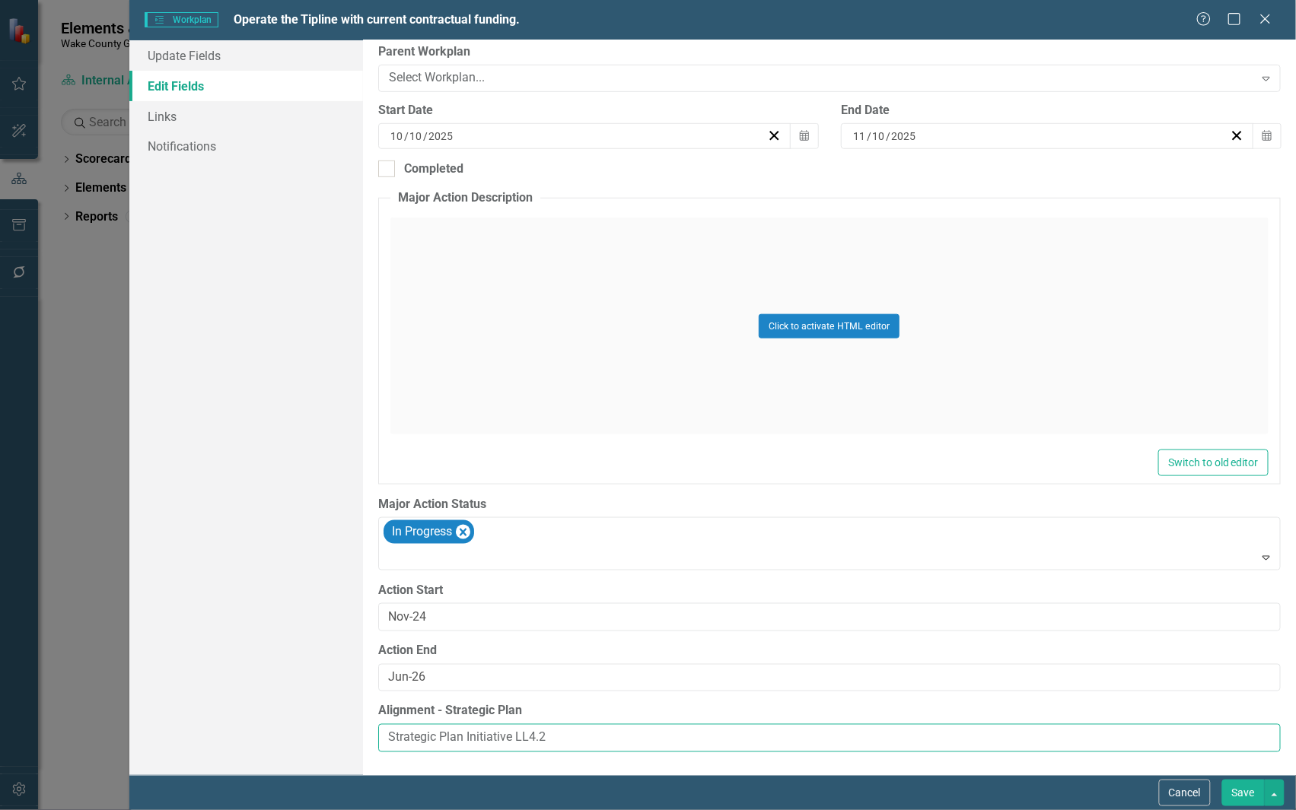
drag, startPoint x: 531, startPoint y: 737, endPoint x: 297, endPoint y: 725, distance: 234.6
click at [297, 725] on div "Update Fields Edit Fields Links Notifications "Update" fields in ClearPoint are…" at bounding box center [712, 407] width 1166 height 735
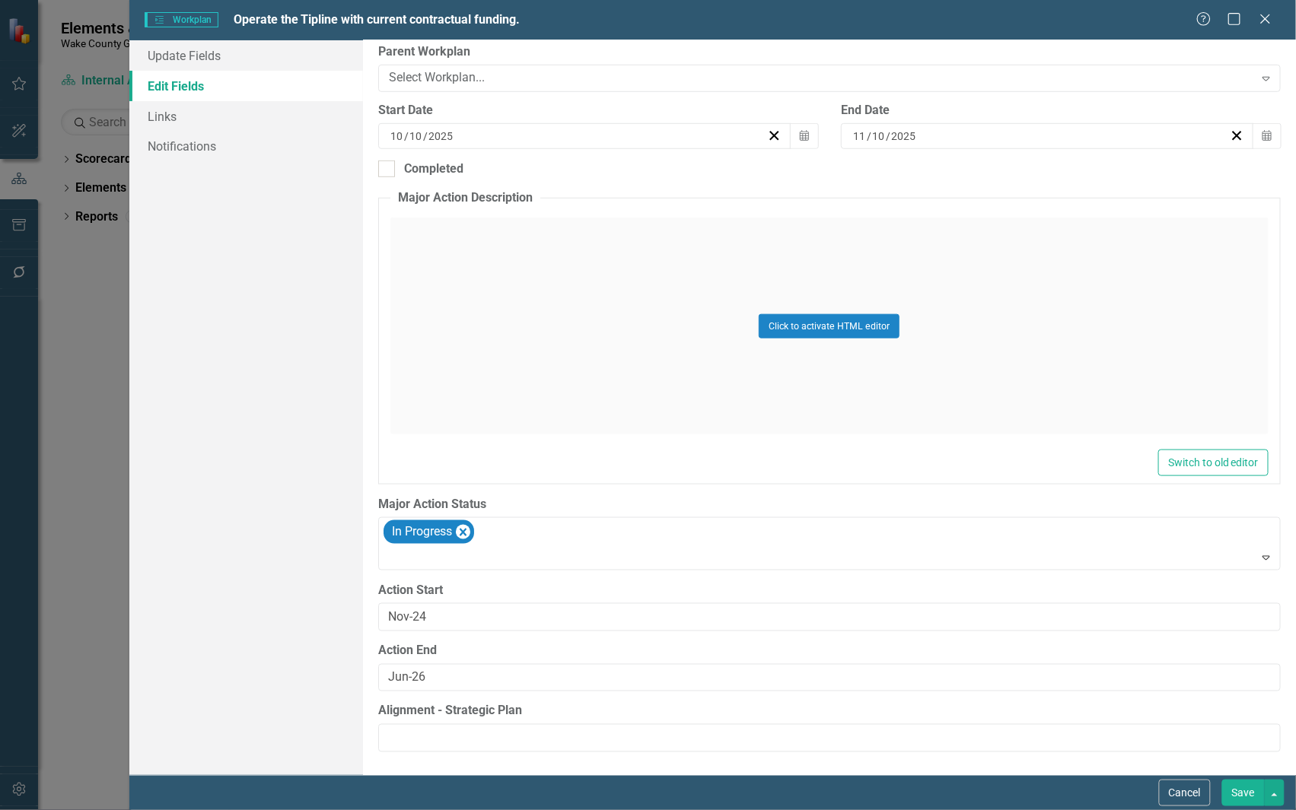
click at [1242, 795] on button "Save" at bounding box center [1243, 793] width 43 height 27
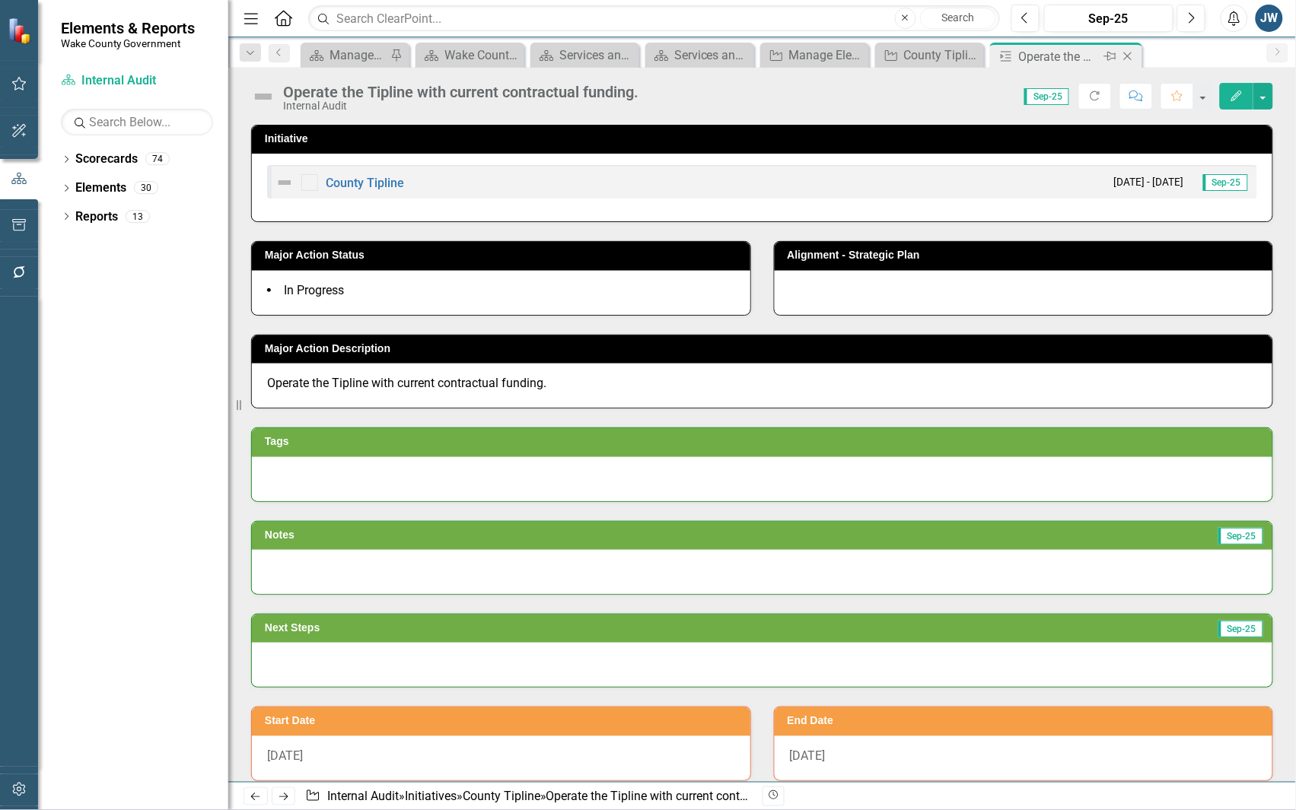
click at [1126, 55] on icon at bounding box center [1128, 57] width 8 height 8
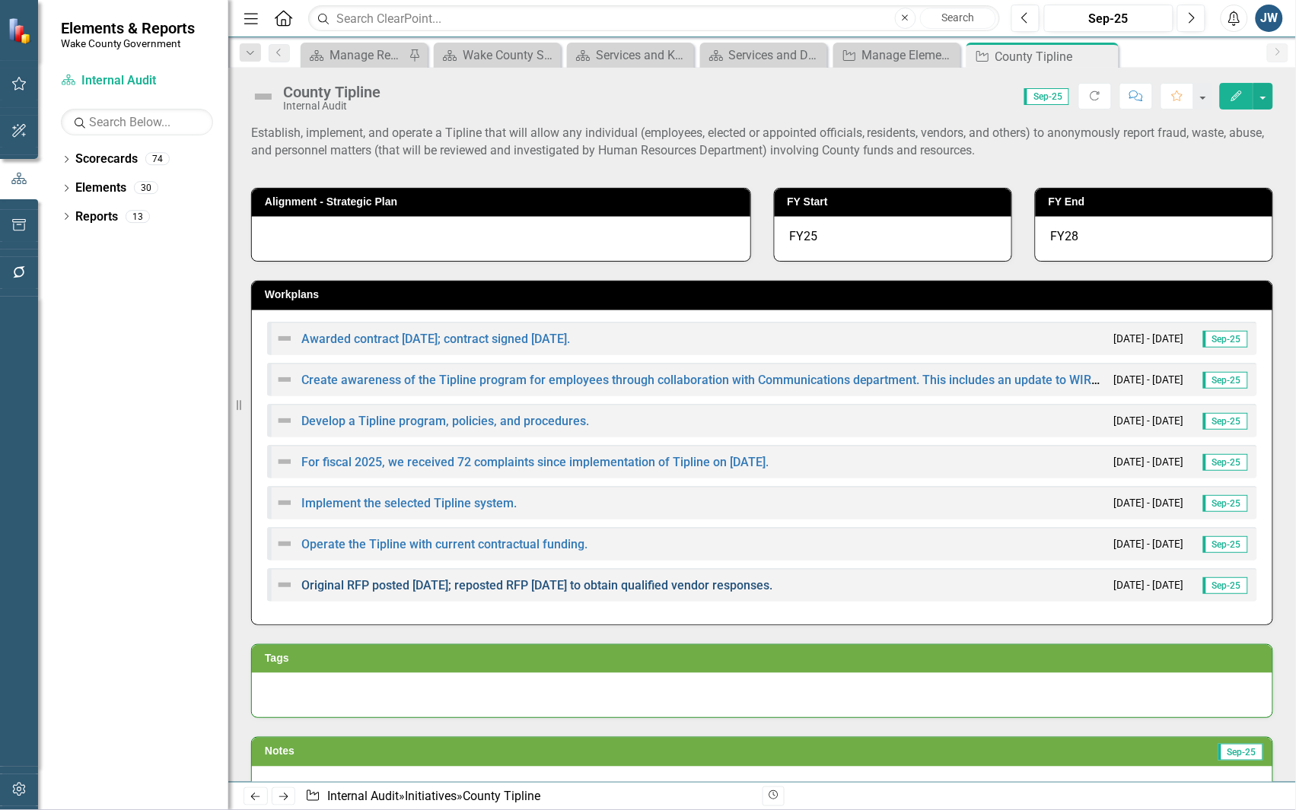
click at [474, 582] on link "Original RFP posted 10/5/23; reposted RFP 2/1/24 to obtain qualified vendor res…" at bounding box center [536, 585] width 471 height 14
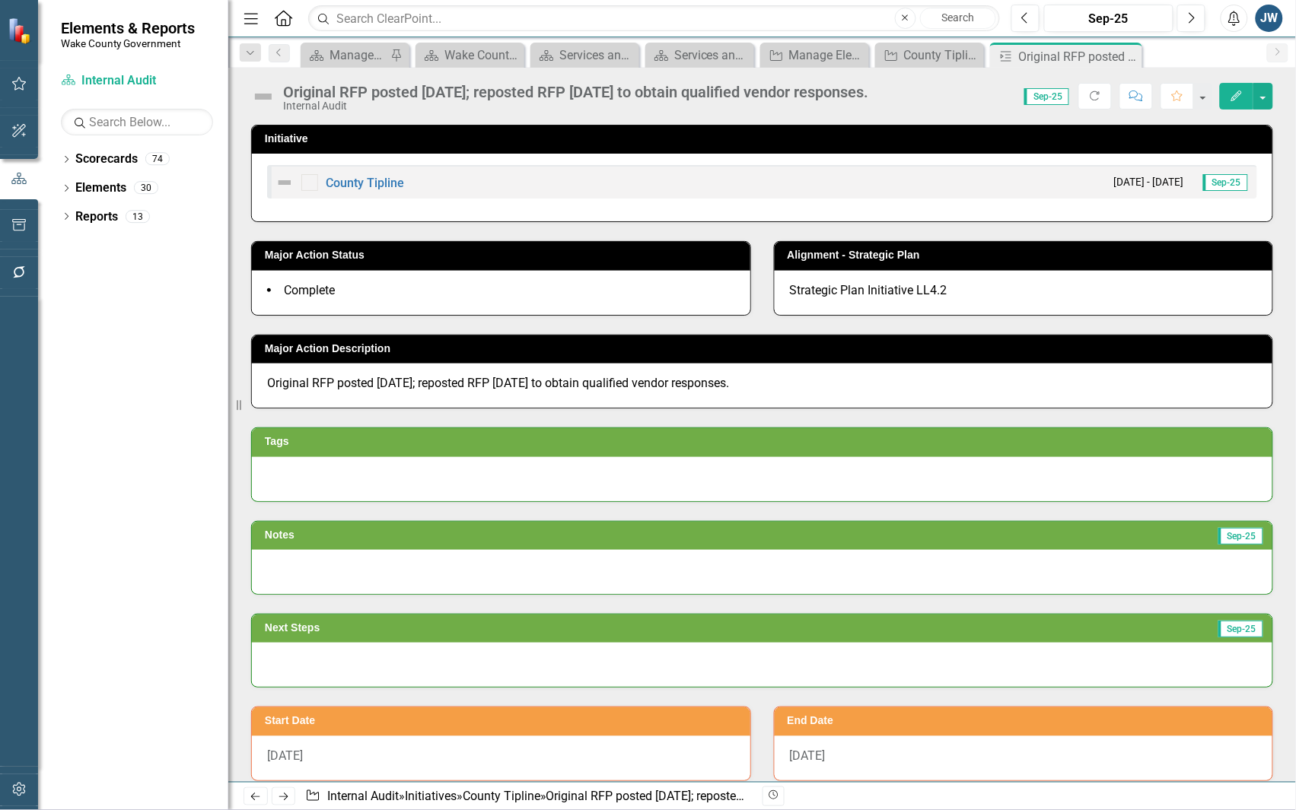
click at [1233, 97] on icon "Edit" at bounding box center [1237, 96] width 14 height 11
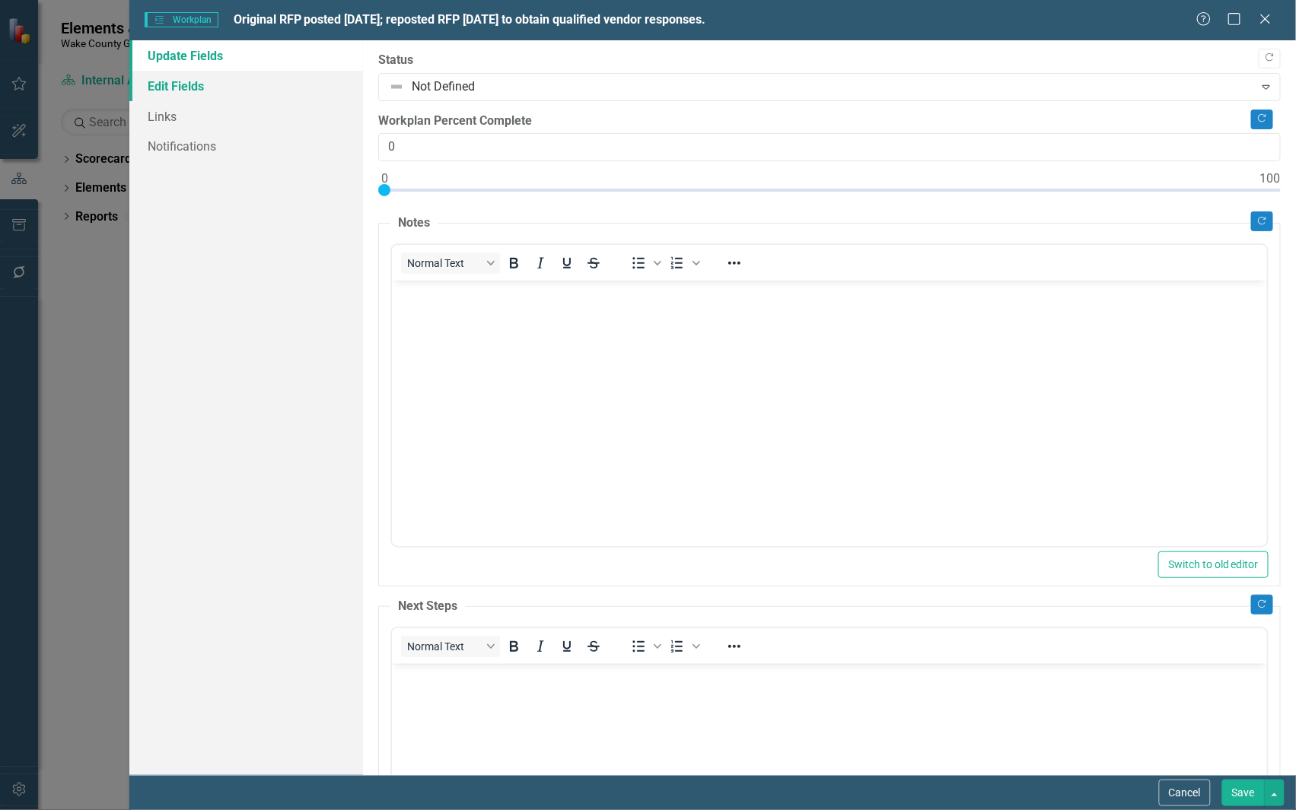
click at [175, 78] on link "Edit Fields" at bounding box center [246, 86] width 234 height 30
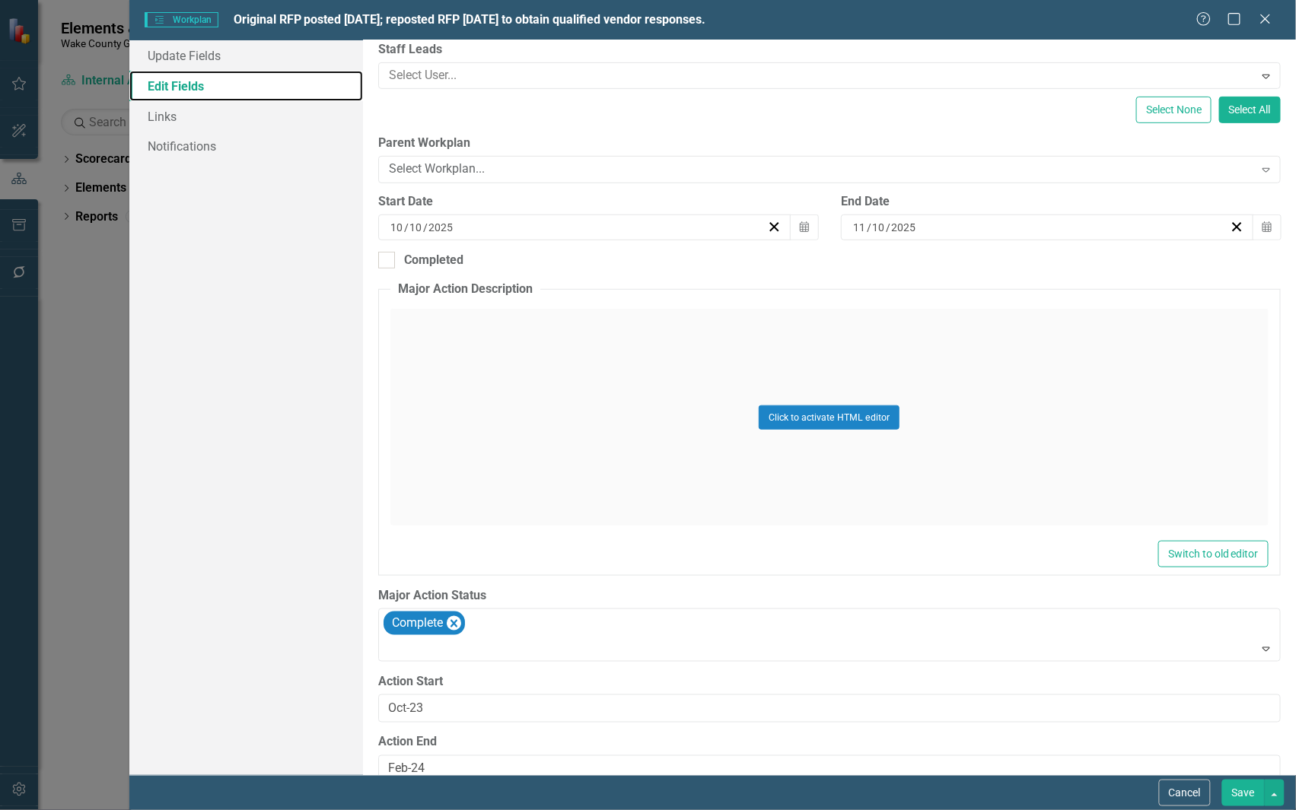
scroll to position [283, 0]
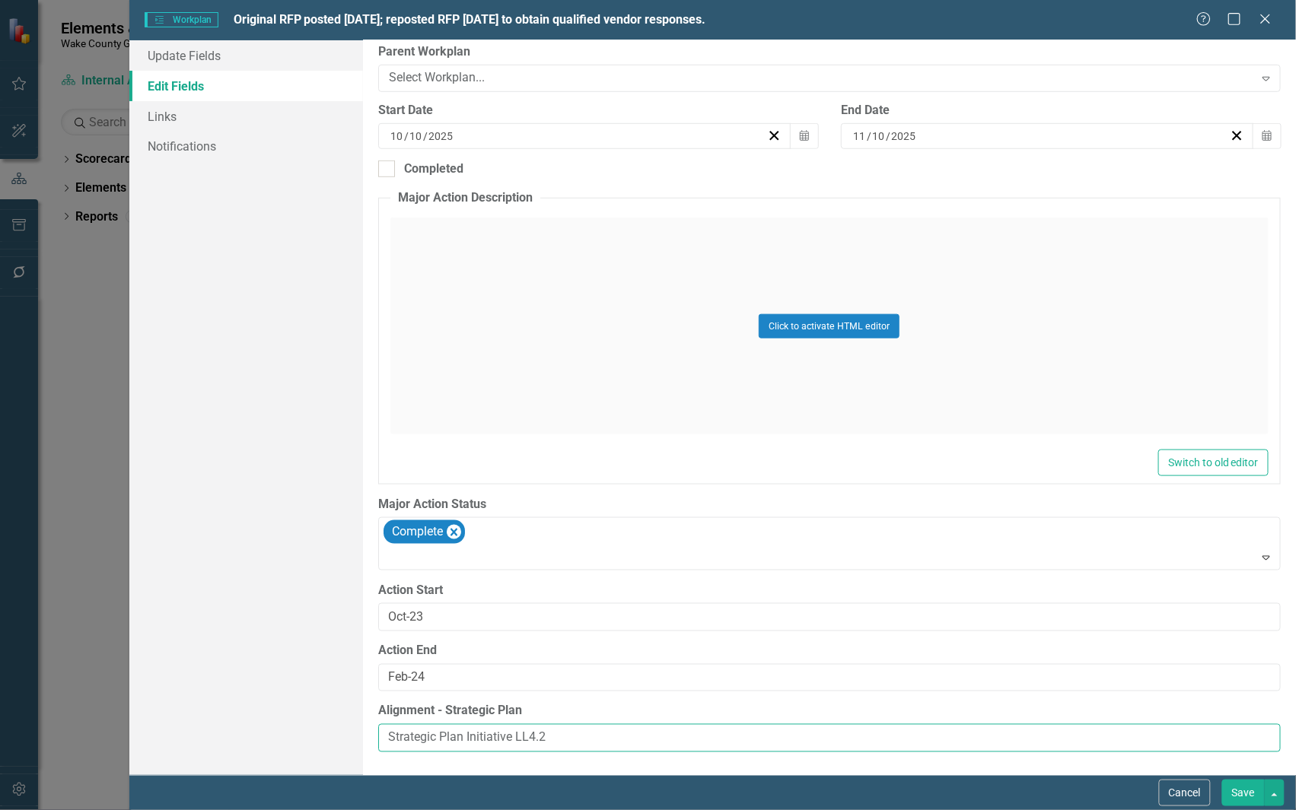
drag, startPoint x: 546, startPoint y: 724, endPoint x: 211, endPoint y: 723, distance: 334.8
click at [211, 723] on div "Update Fields Edit Fields Links Notifications "Update" fields in ClearPoint are…" at bounding box center [712, 407] width 1166 height 735
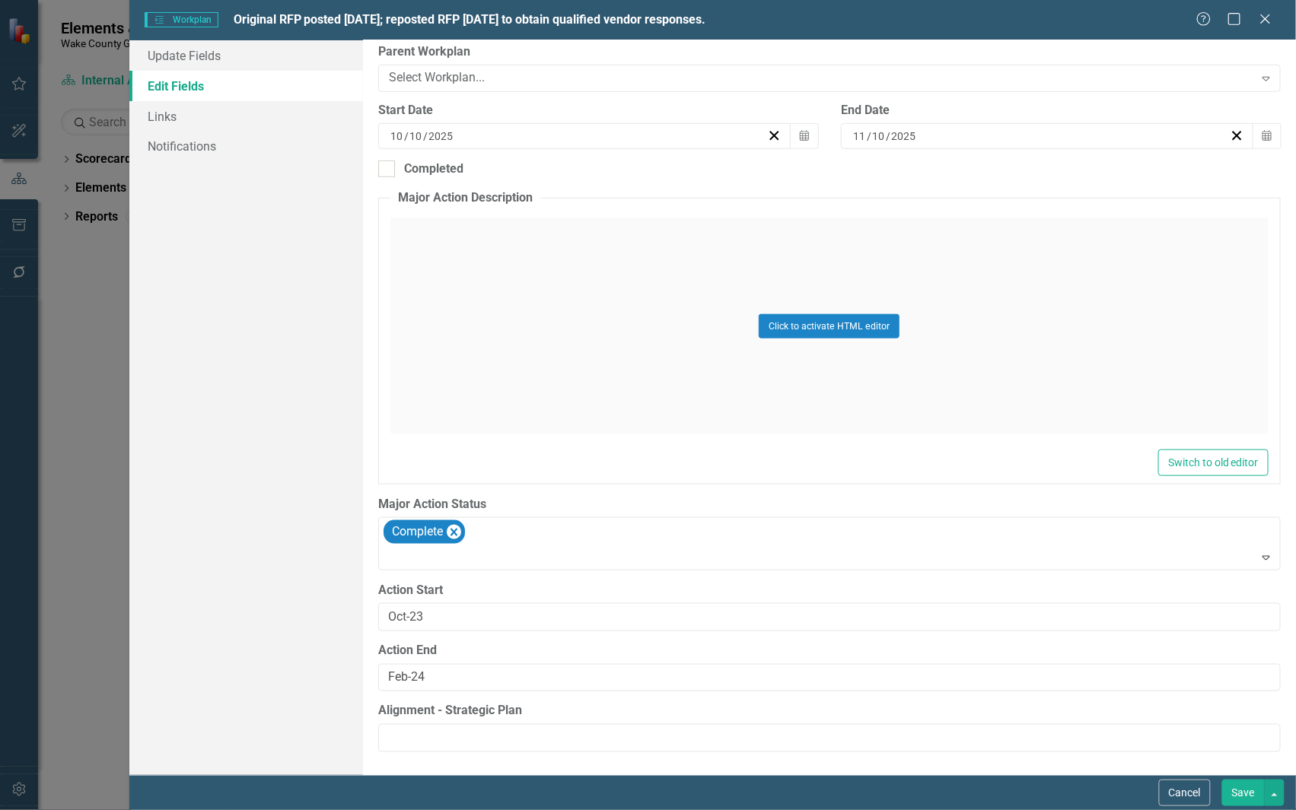
click at [1243, 788] on button "Save" at bounding box center [1243, 793] width 43 height 27
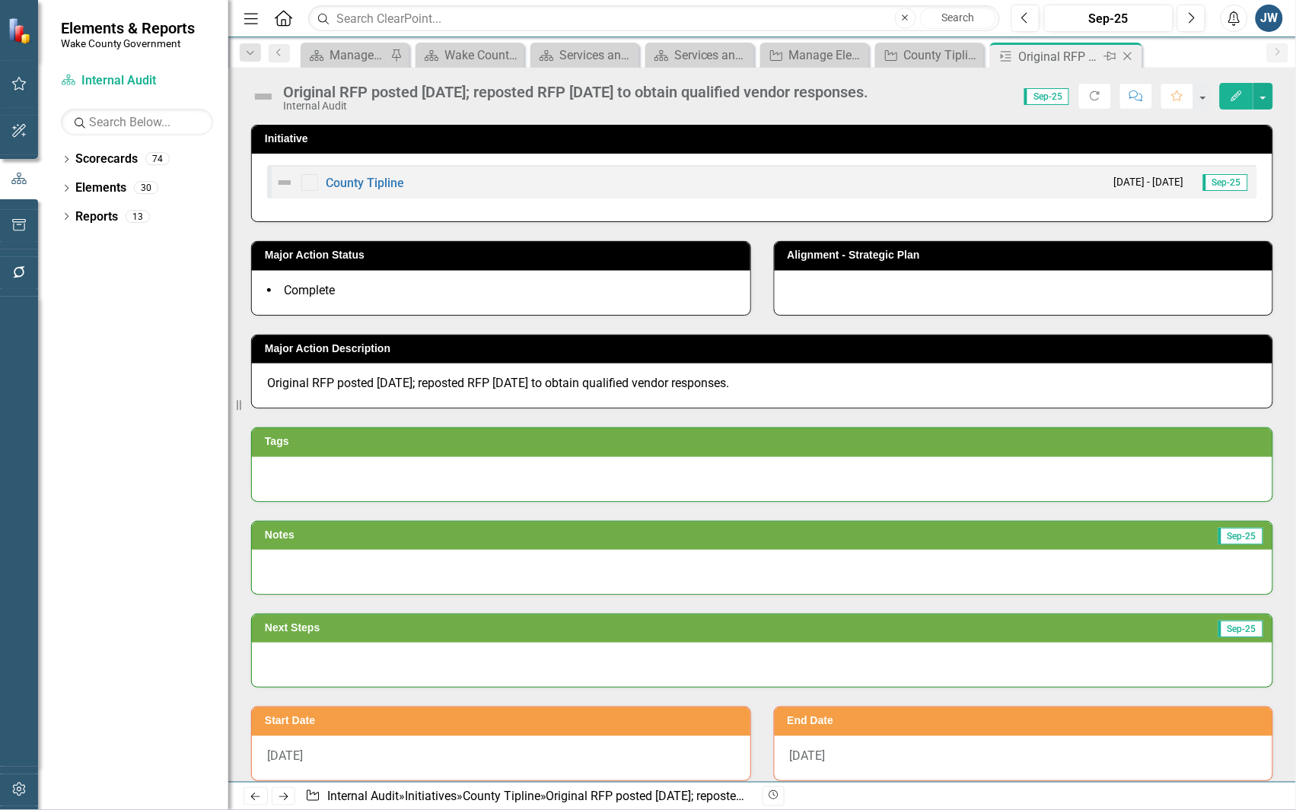
click at [1128, 54] on icon at bounding box center [1128, 57] width 8 height 8
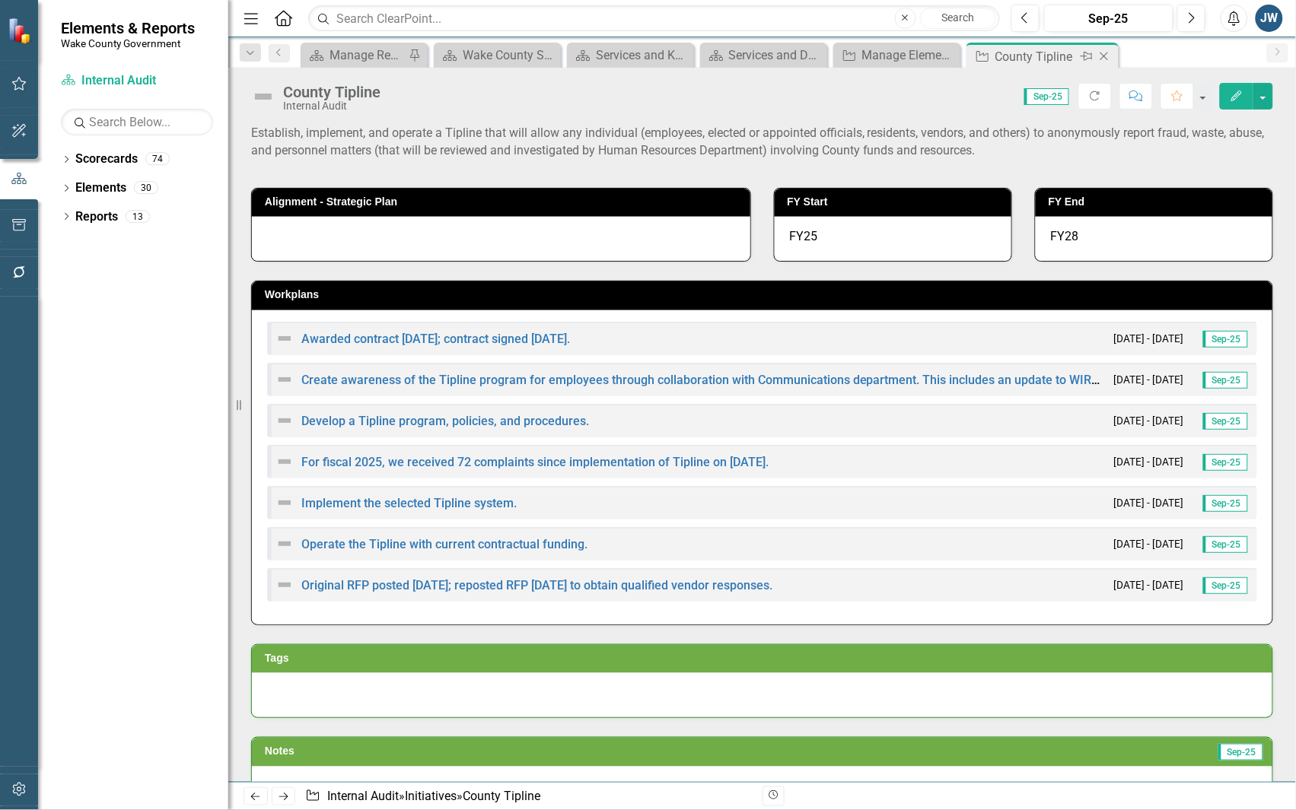
click at [1105, 55] on icon at bounding box center [1104, 57] width 8 height 8
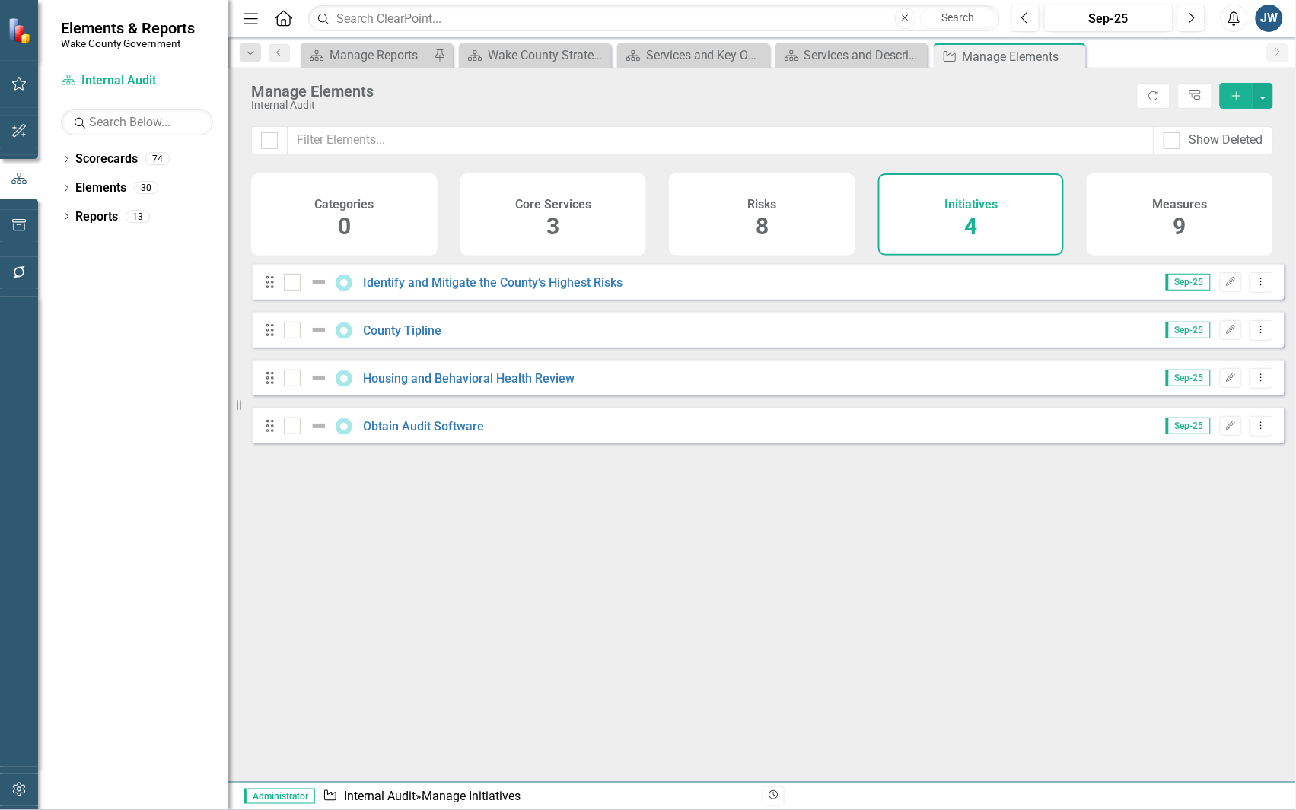
click at [1138, 590] on div "Looks like you don't have any Initiatives set up yet. Why don't you add an Init…" at bounding box center [767, 503] width 1033 height 481
click at [409, 434] on link "Obtain Audit Software" at bounding box center [424, 426] width 121 height 14
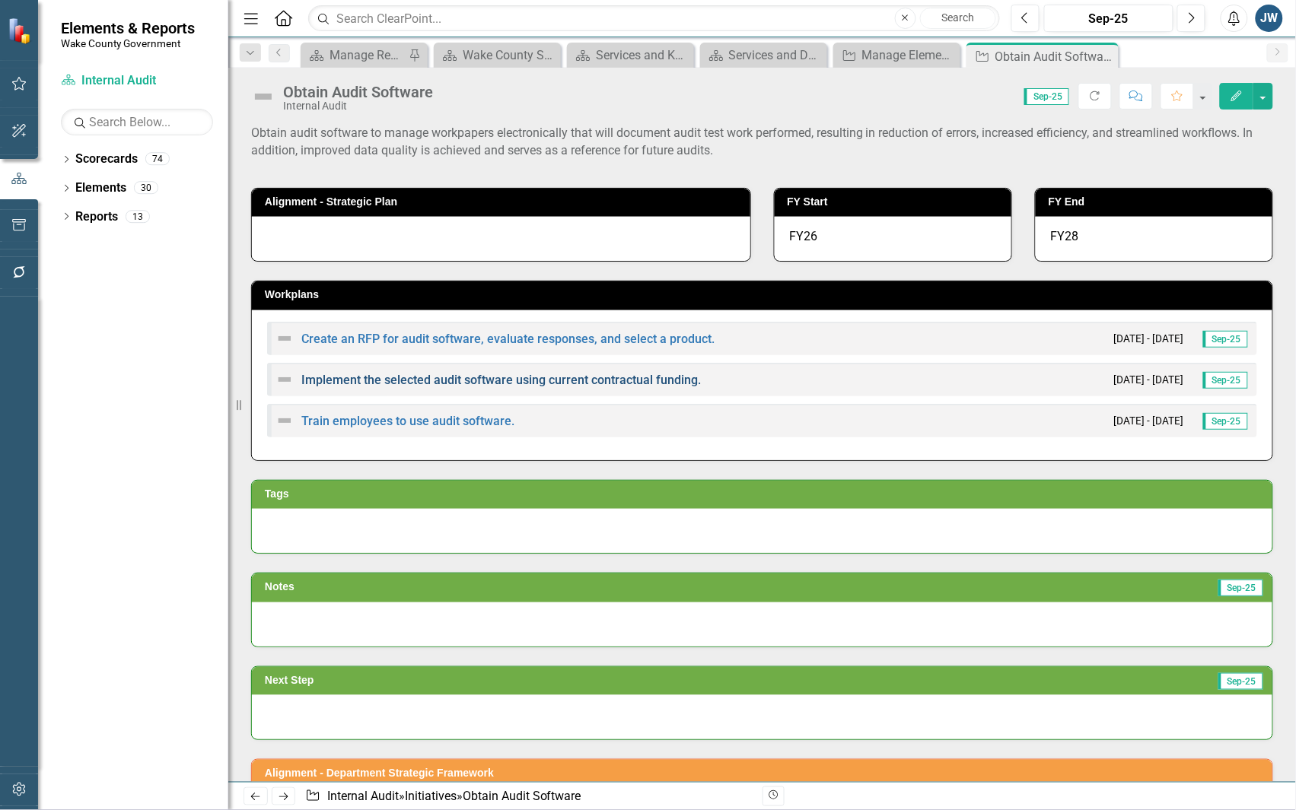
click at [472, 377] on link "Implement the selected audit software using current contractual funding." at bounding box center [500, 380] width 399 height 14
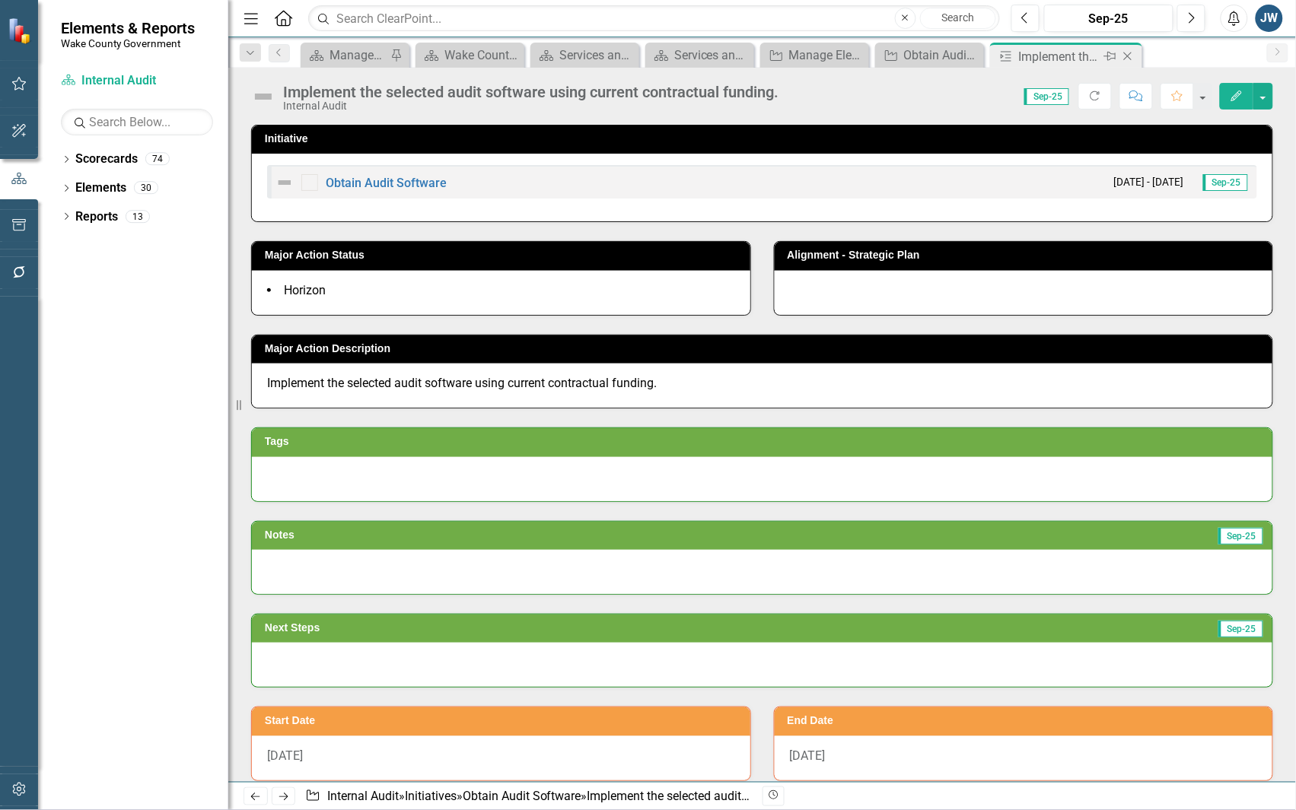
click at [1131, 57] on icon "Close" at bounding box center [1127, 56] width 15 height 12
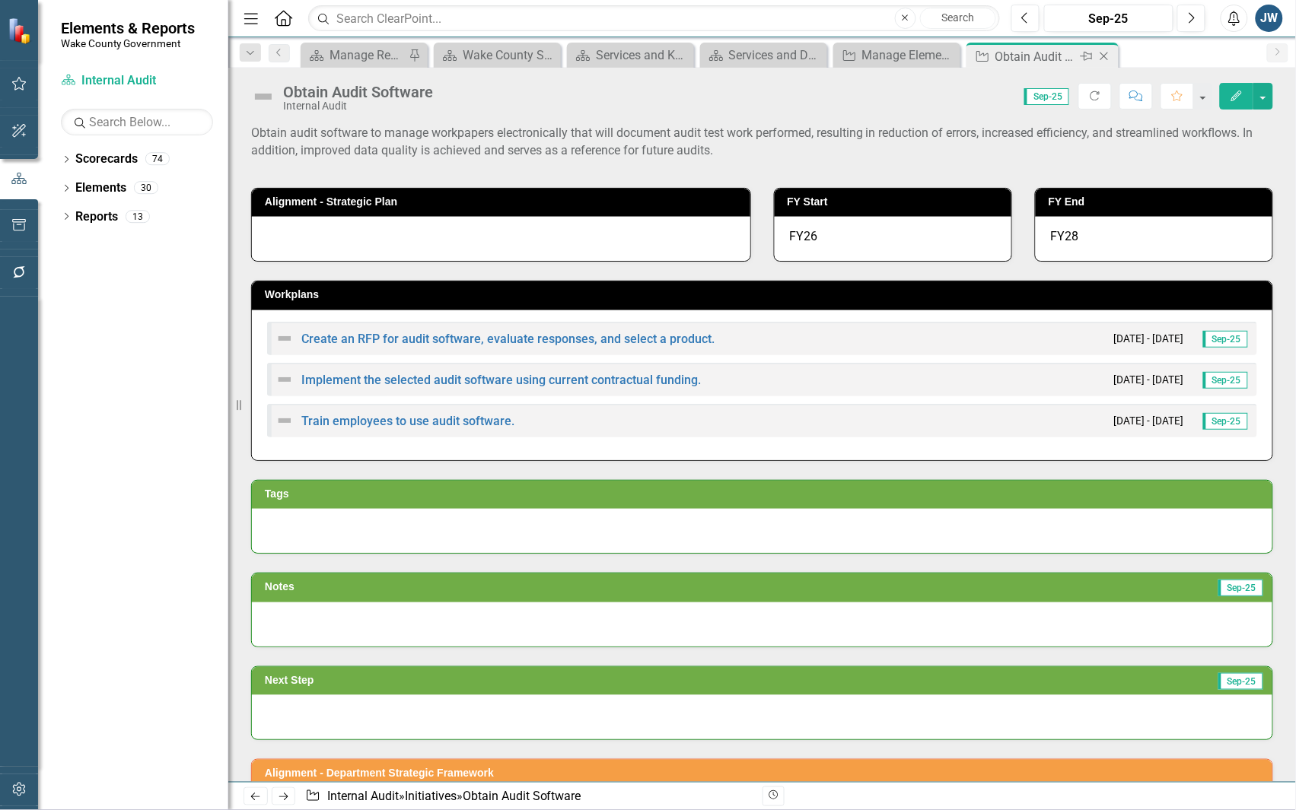
click at [1107, 59] on icon "Close" at bounding box center [1103, 56] width 15 height 12
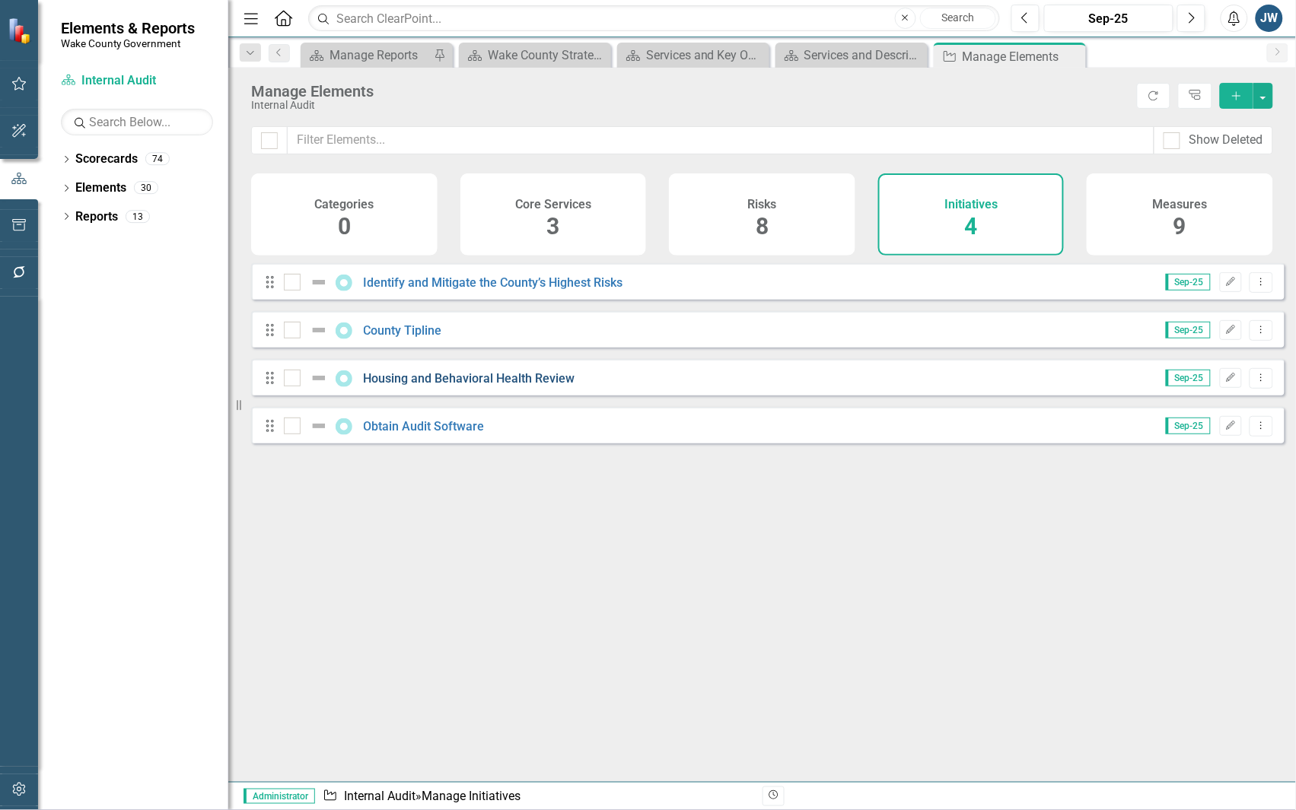
click at [489, 386] on link "Housing and Behavioral Health Review" at bounding box center [470, 378] width 212 height 14
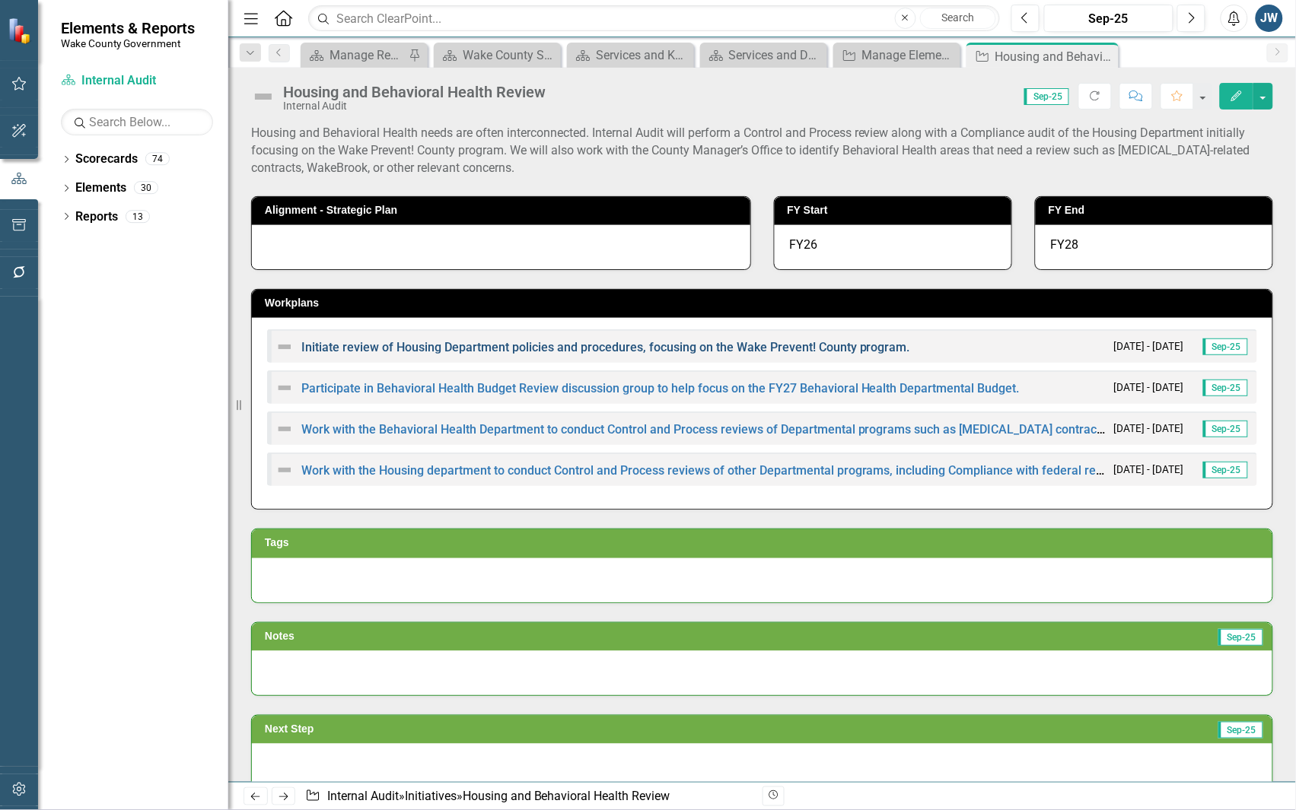
click at [655, 346] on link "Initiate review of Housing Department policies and procedures, focusing on the …" at bounding box center [605, 347] width 609 height 14
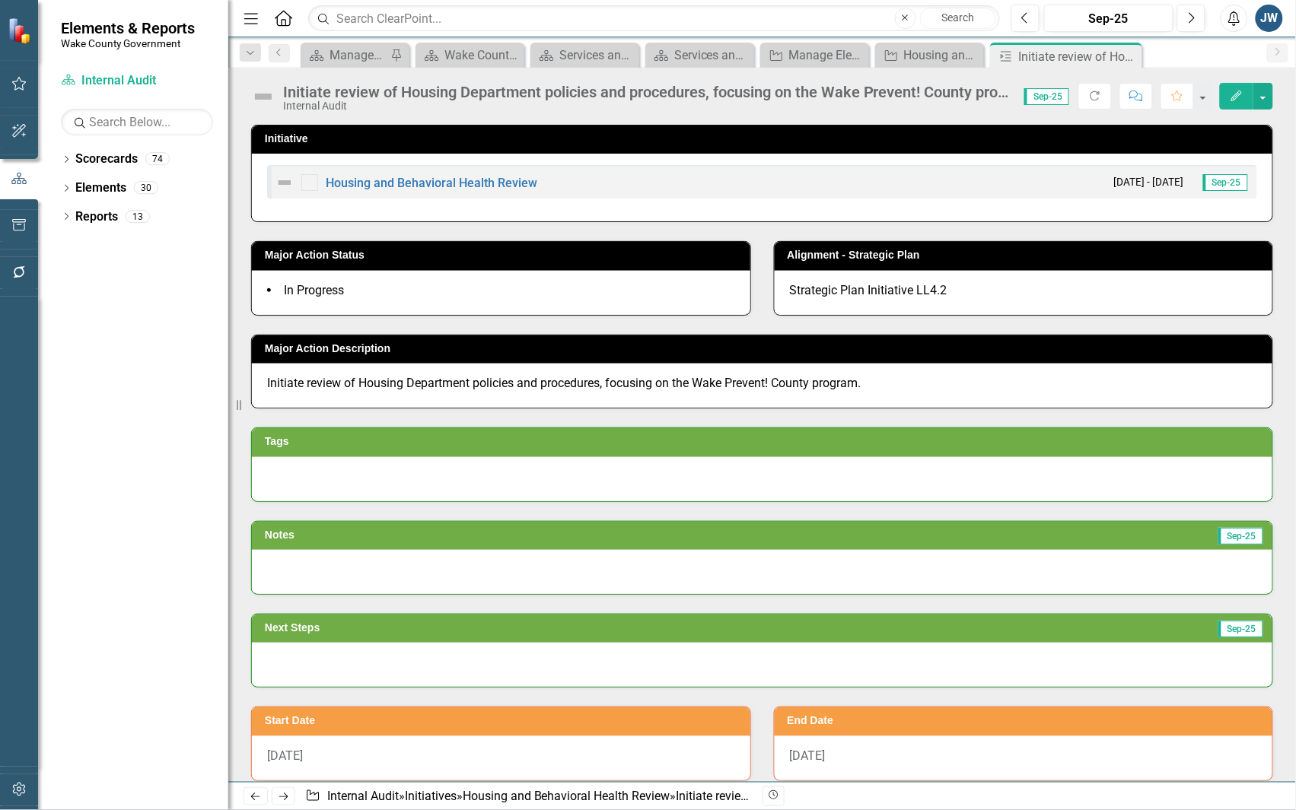
click at [1231, 93] on icon "Edit" at bounding box center [1237, 96] width 14 height 11
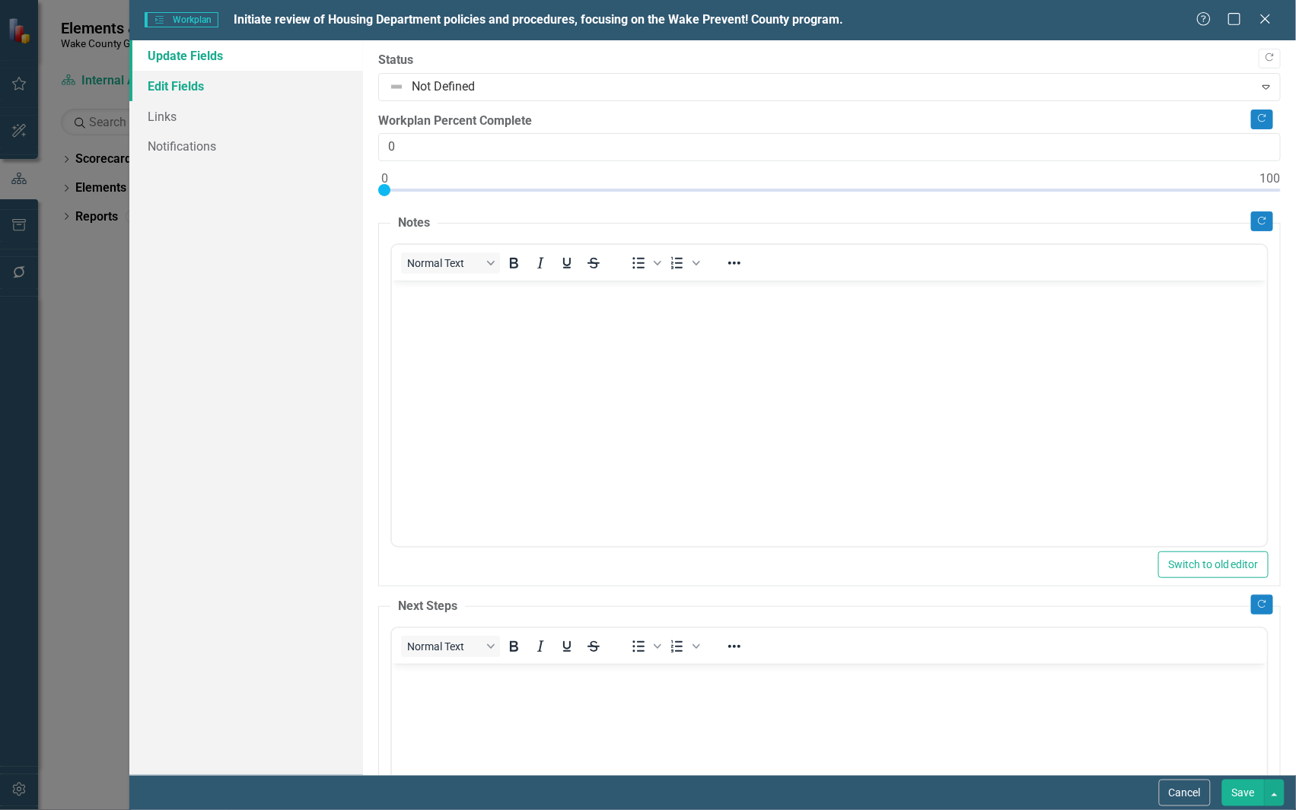
click at [179, 84] on link "Edit Fields" at bounding box center [246, 86] width 234 height 30
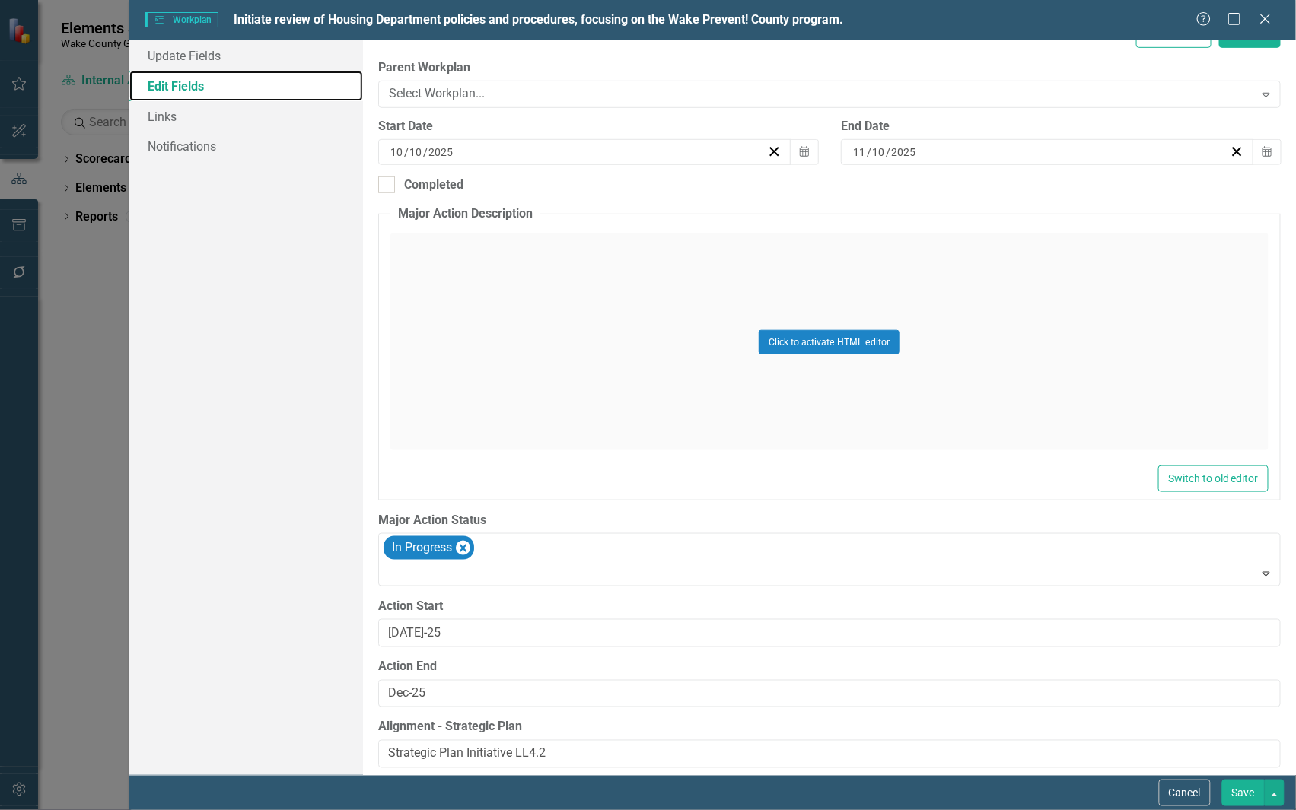
scroll to position [283, 0]
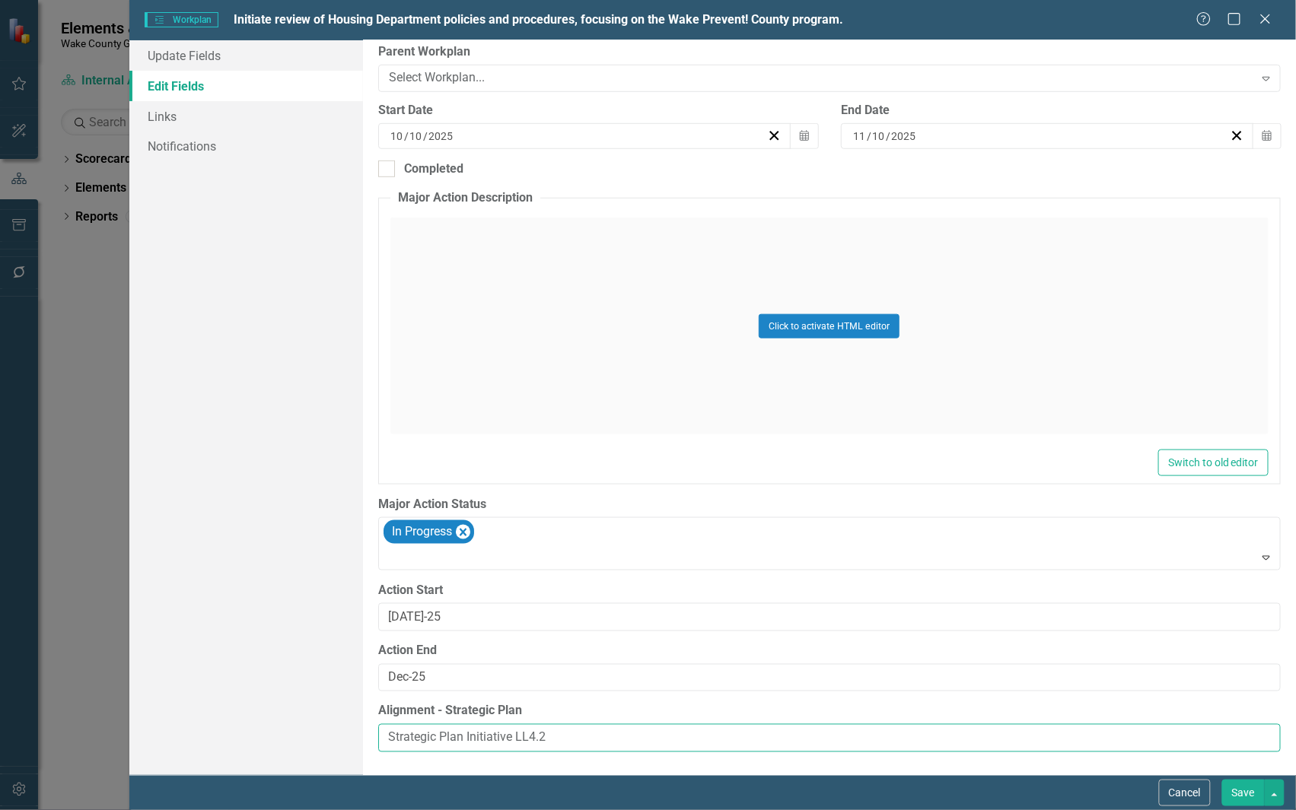
drag, startPoint x: 597, startPoint y: 731, endPoint x: 298, endPoint y: 708, distance: 300.7
click at [298, 708] on div "Update Fields Edit Fields Links Notifications "Update" fields in ClearPoint are…" at bounding box center [712, 407] width 1166 height 735
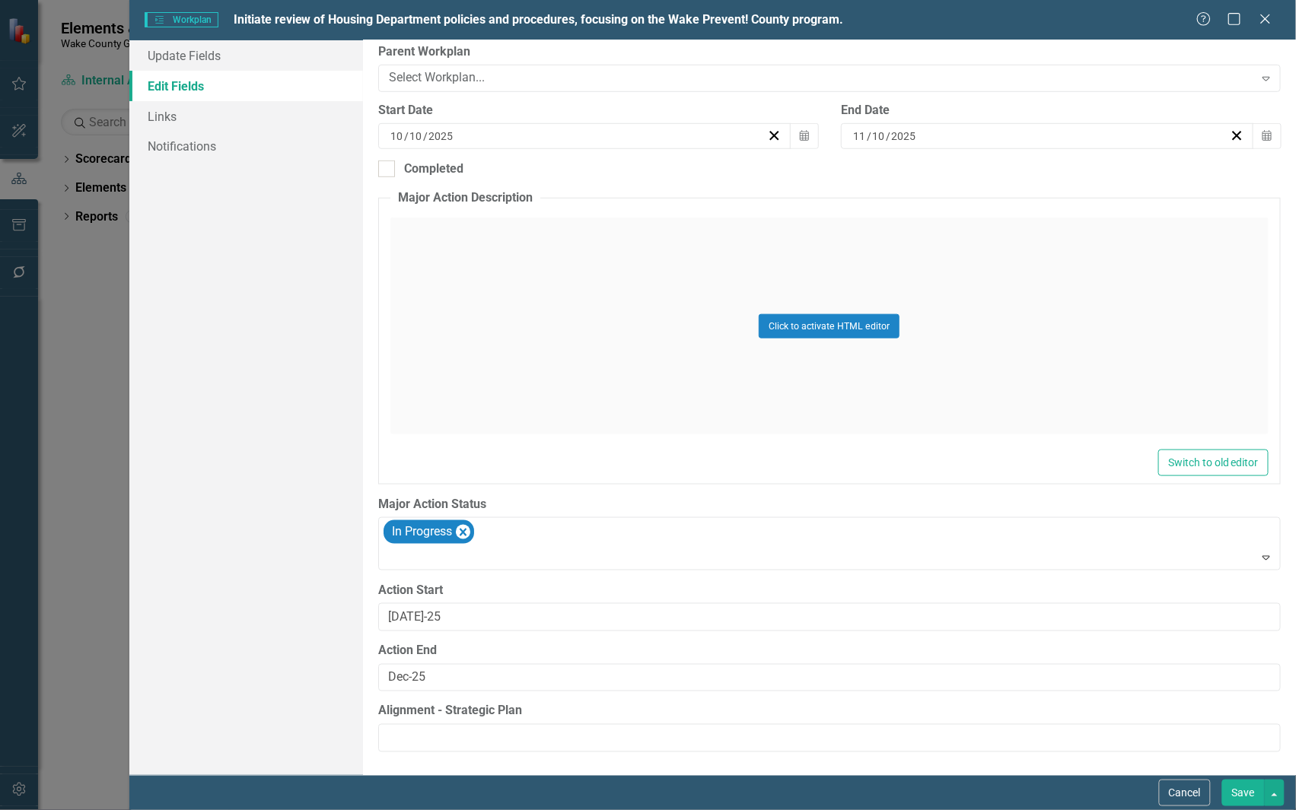
click at [1243, 790] on button "Save" at bounding box center [1243, 793] width 43 height 27
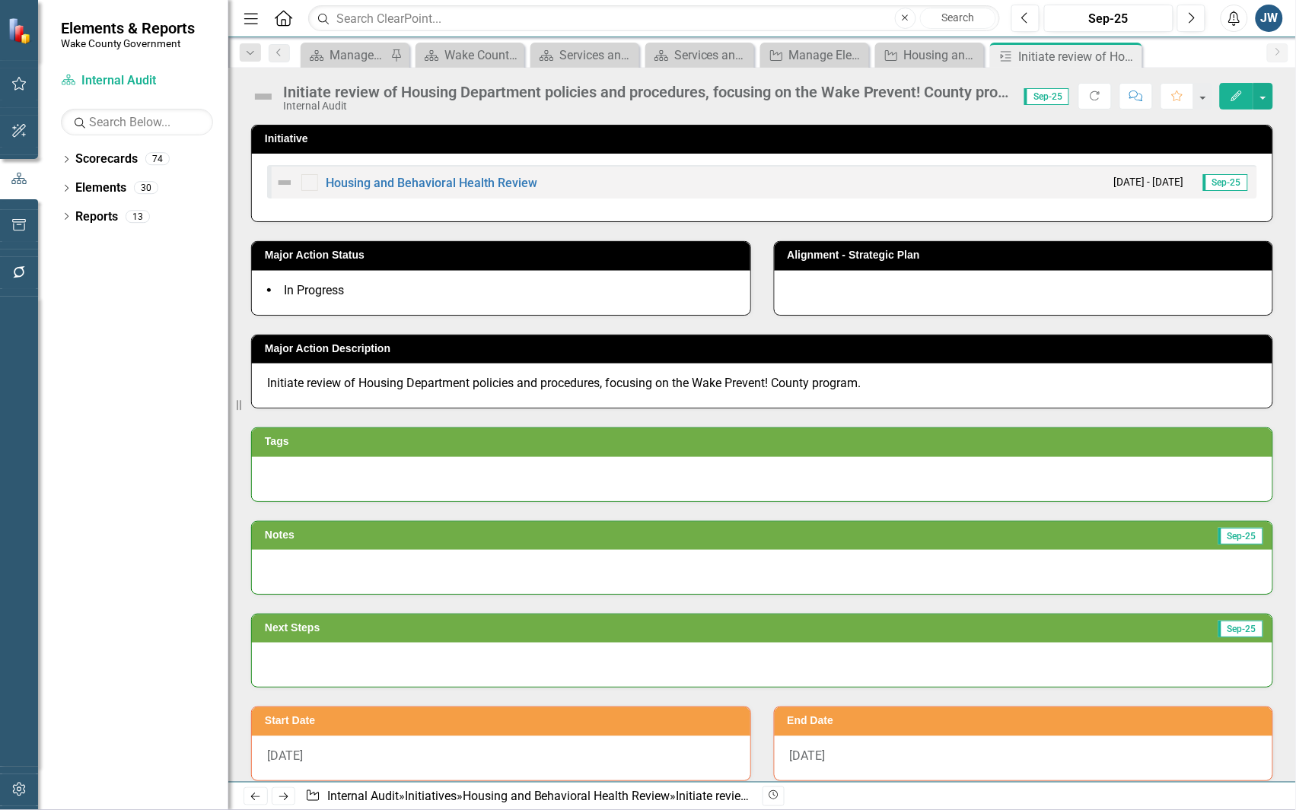
drag, startPoint x: 1131, startPoint y: 56, endPoint x: 1125, endPoint y: 62, distance: 8.6
click at [0, 0] on icon "Close" at bounding box center [0, 0] width 0 height 0
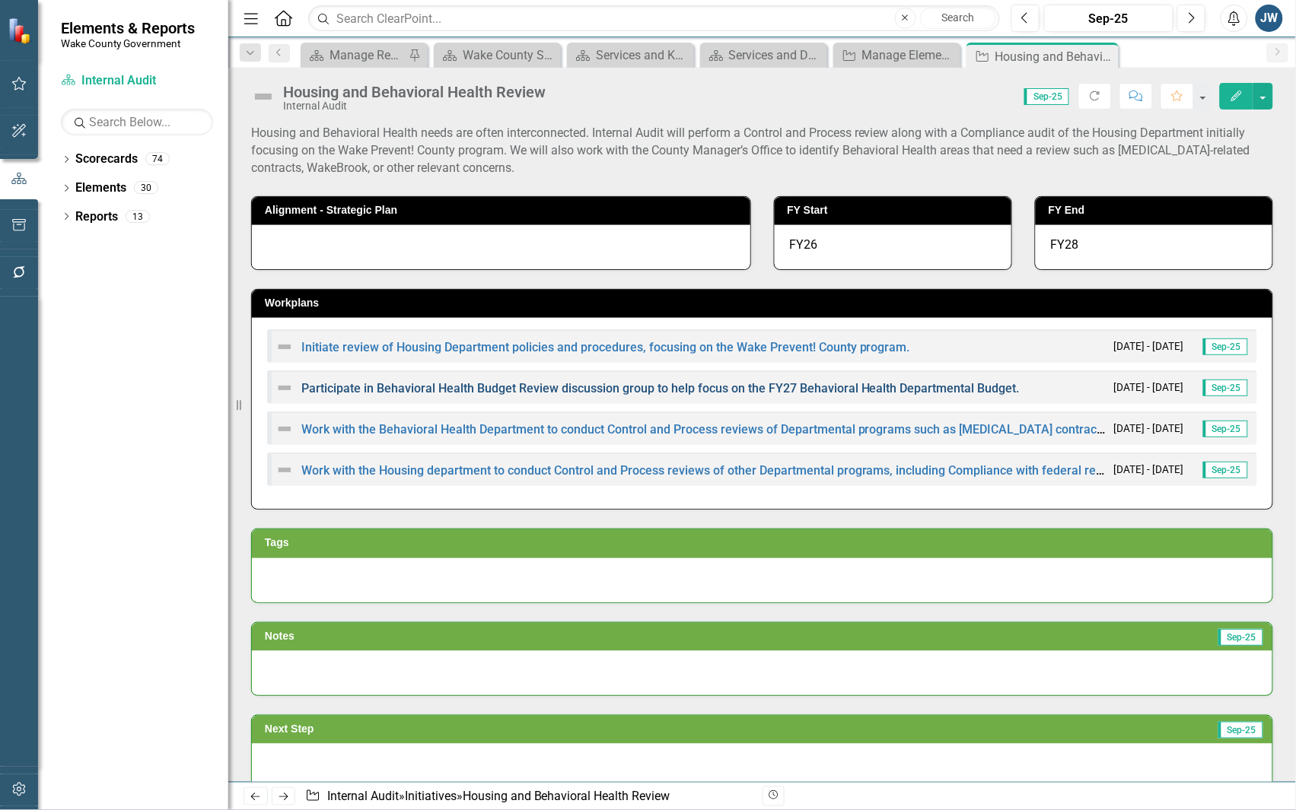
click at [584, 386] on link "Participate in Behavioral Health Budget Review discussion group to help focus o…" at bounding box center [660, 388] width 718 height 14
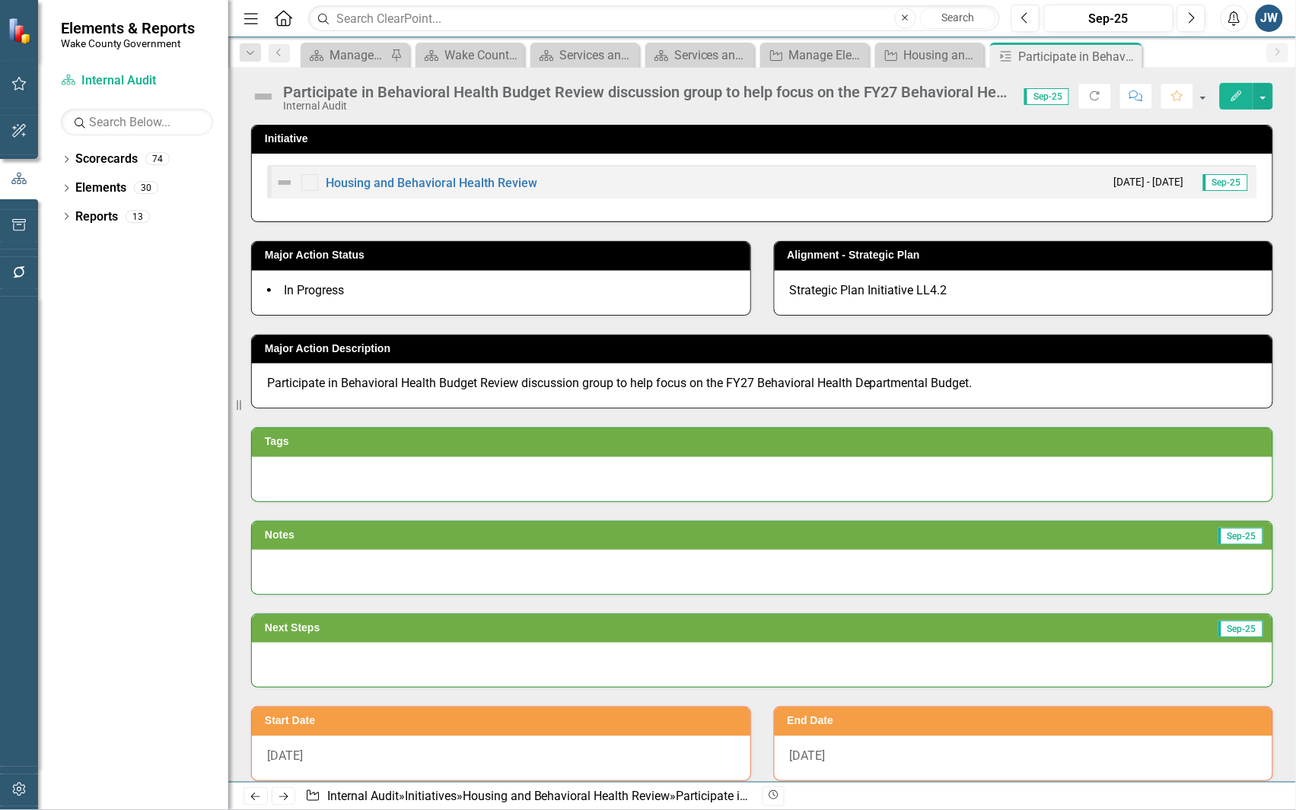
click at [1226, 93] on button "Edit" at bounding box center [1236, 96] width 33 height 27
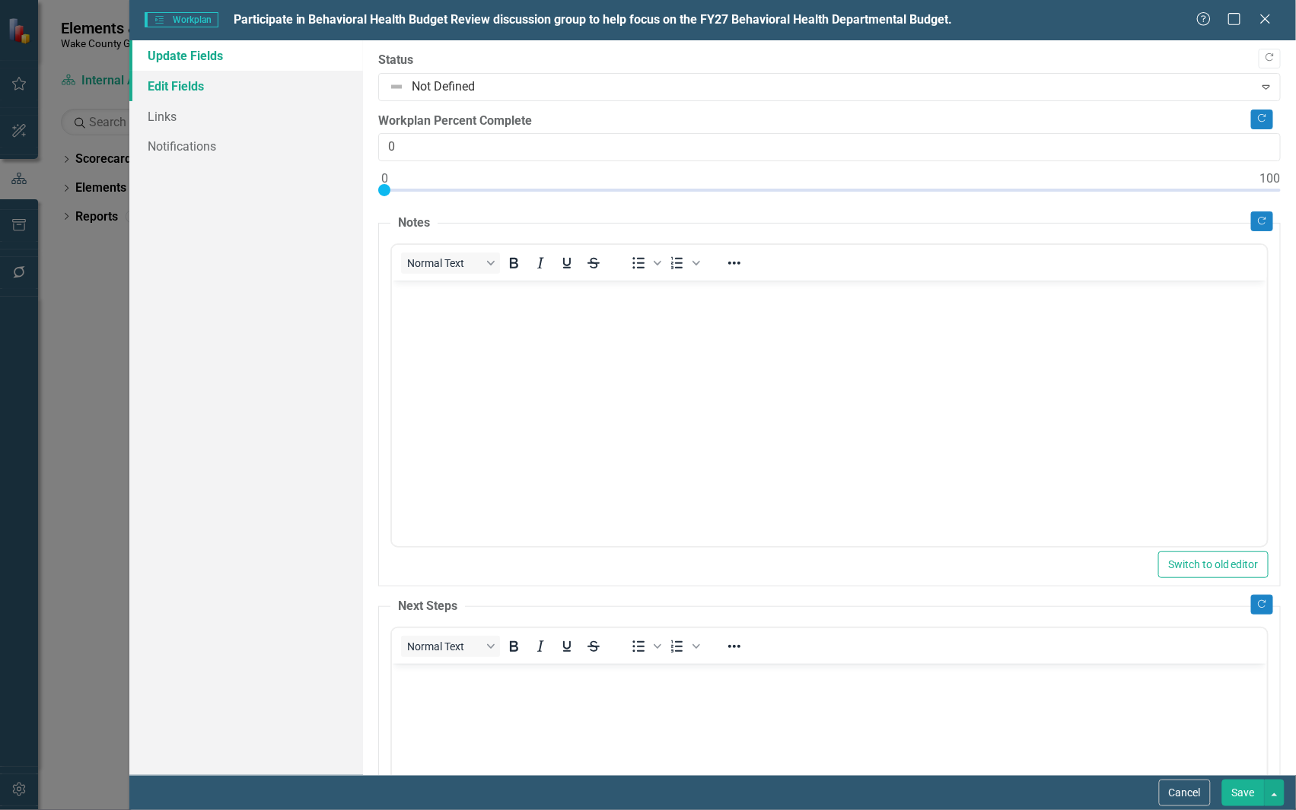
click at [180, 85] on link "Edit Fields" at bounding box center [246, 86] width 234 height 30
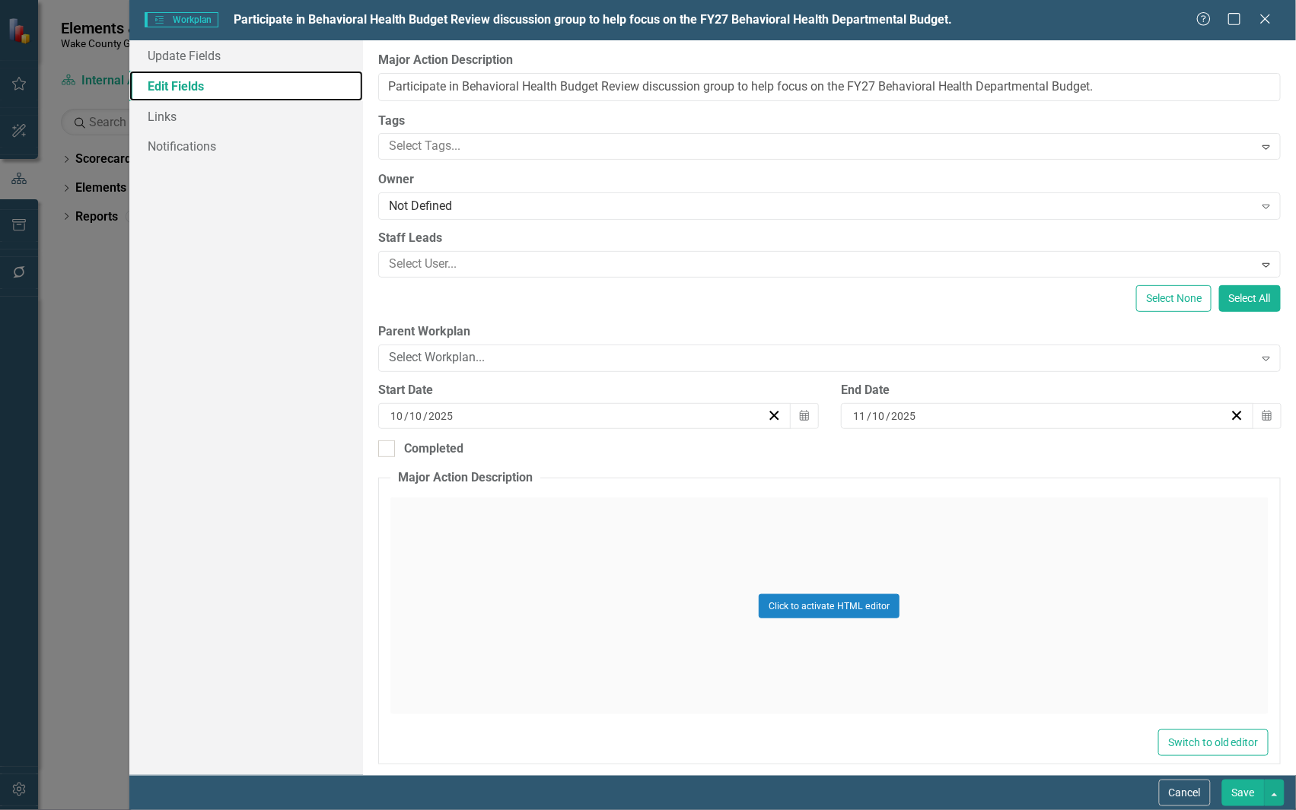
scroll to position [283, 0]
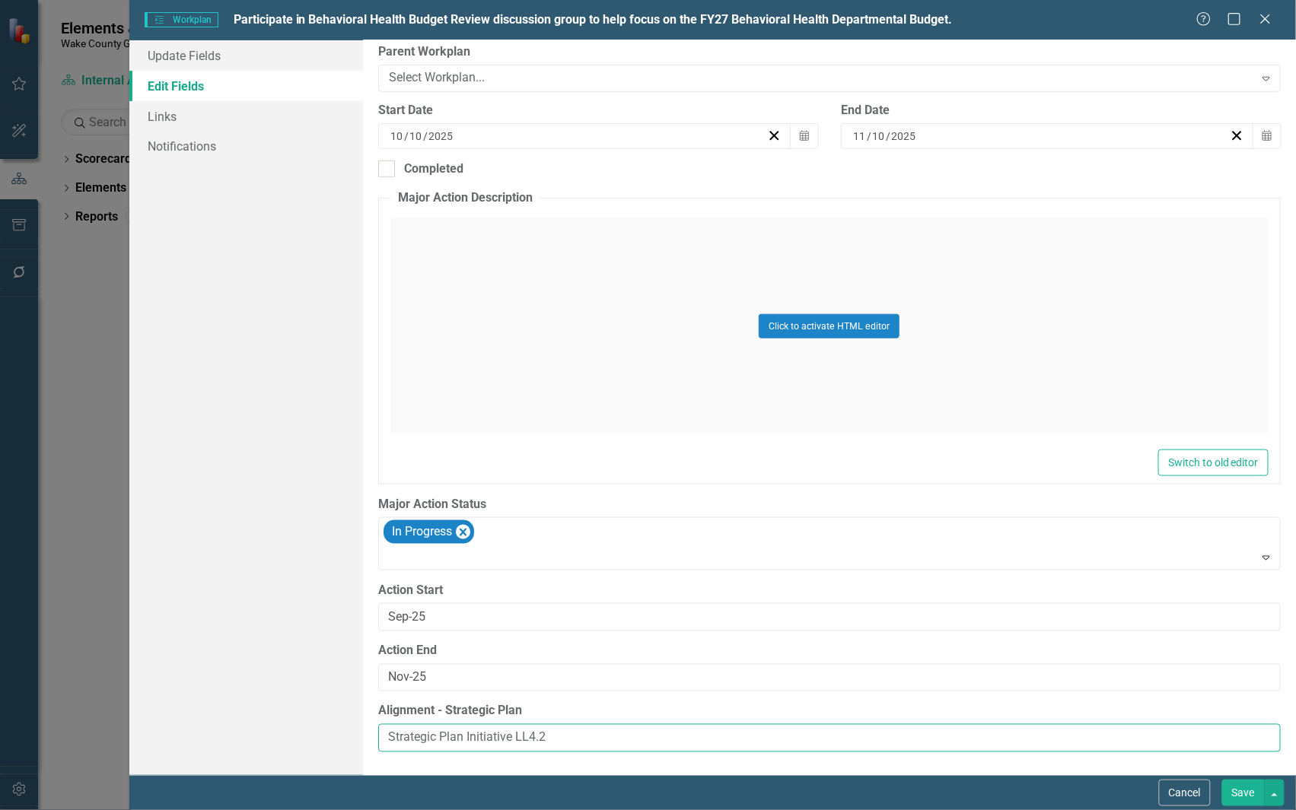
drag, startPoint x: 590, startPoint y: 737, endPoint x: 310, endPoint y: 715, distance: 280.1
click at [310, 715] on div "Update Fields Edit Fields Links Notifications "Update" fields in ClearPoint are…" at bounding box center [712, 407] width 1166 height 735
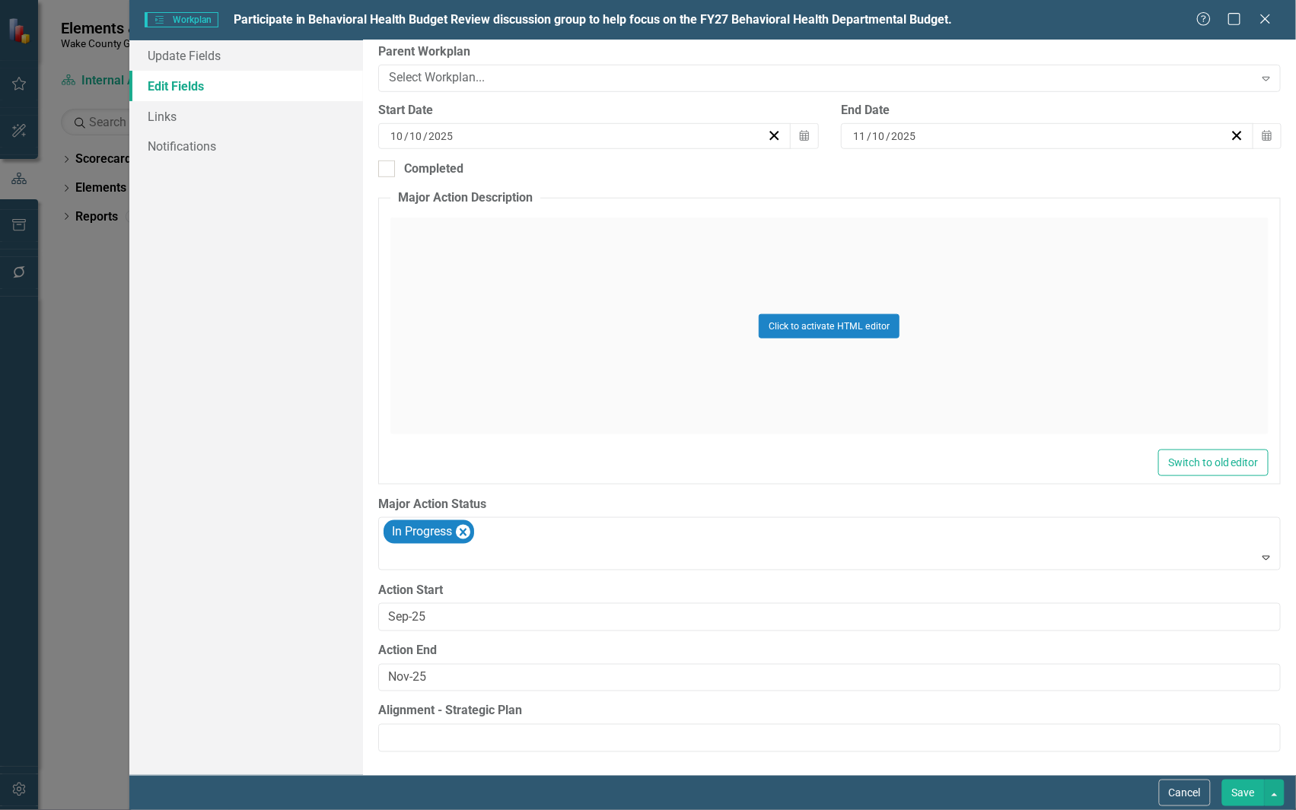
click at [1235, 788] on button "Save" at bounding box center [1243, 793] width 43 height 27
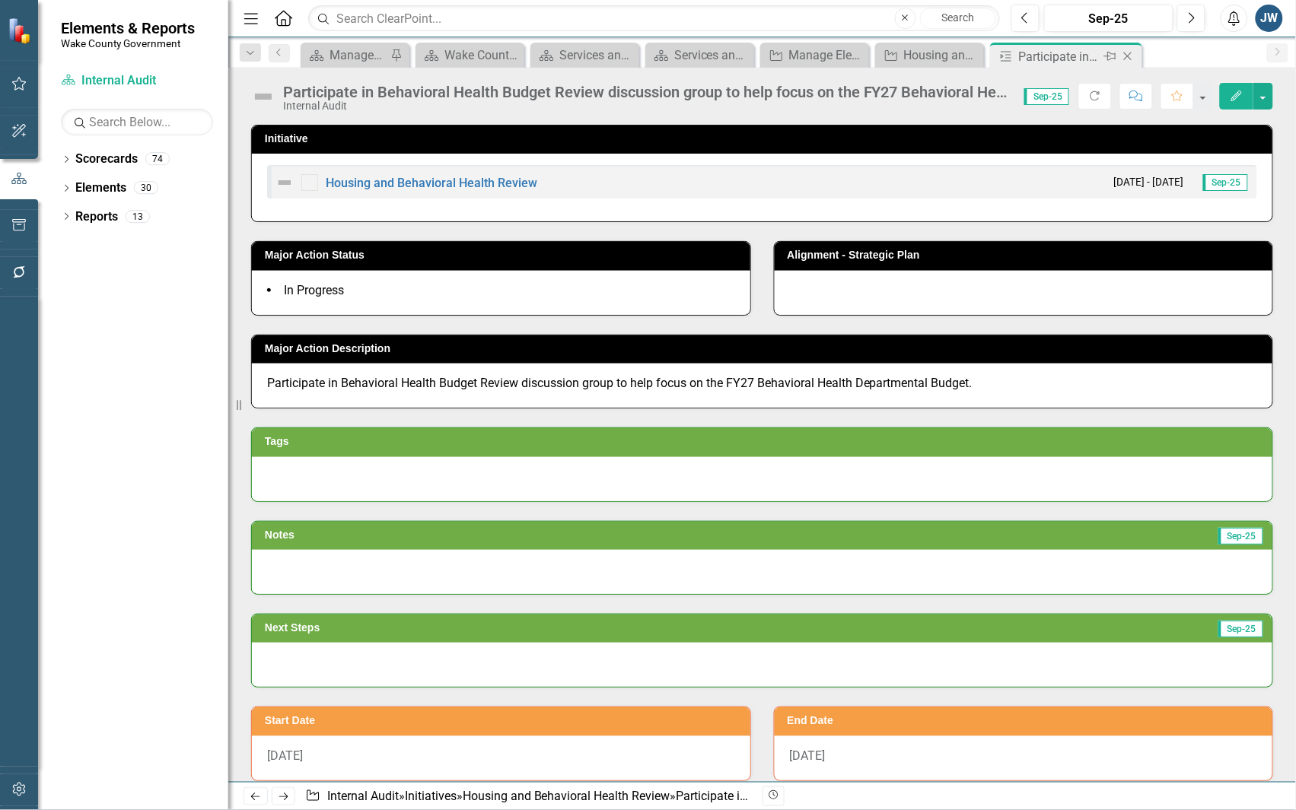
click at [1128, 57] on icon "Close" at bounding box center [1127, 56] width 15 height 12
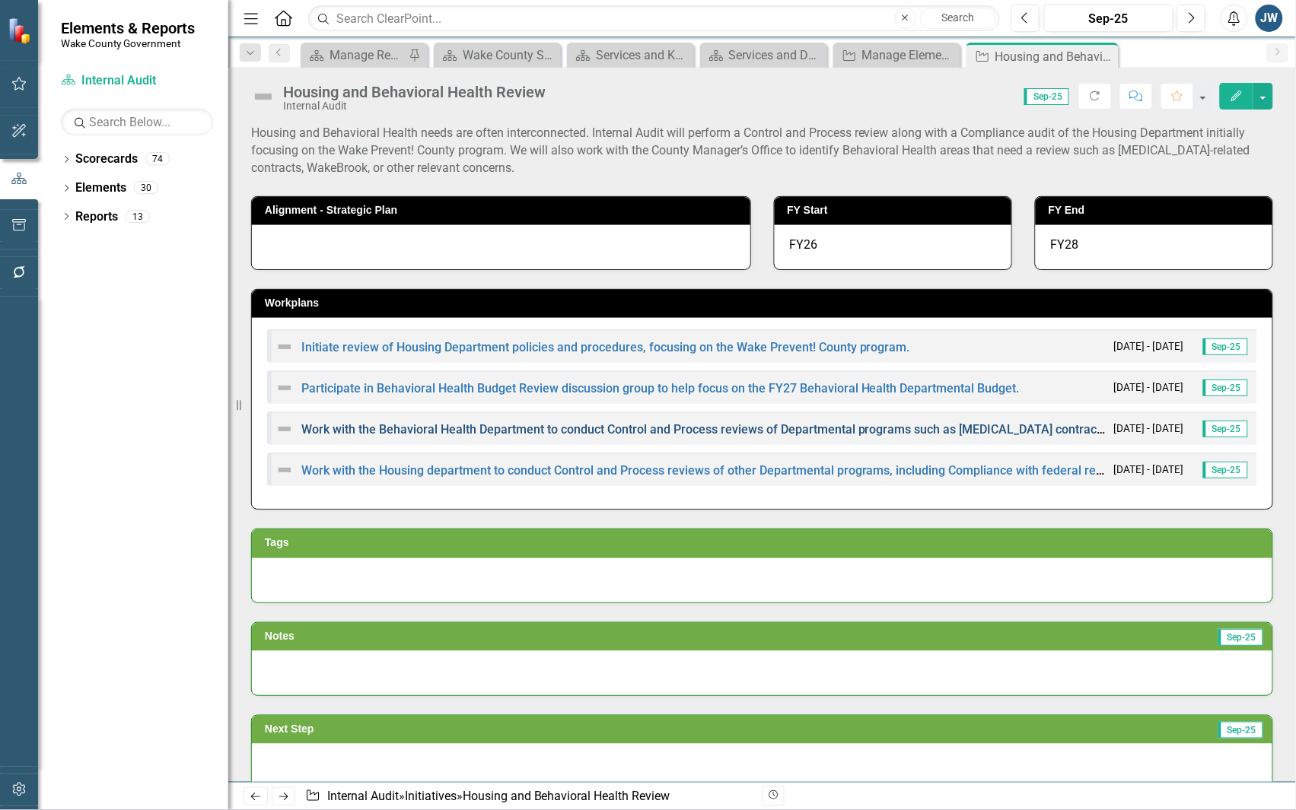
click at [600, 426] on link "Work with the Behavioral Health Department to conduct Control and Process revie…" at bounding box center [757, 429] width 912 height 14
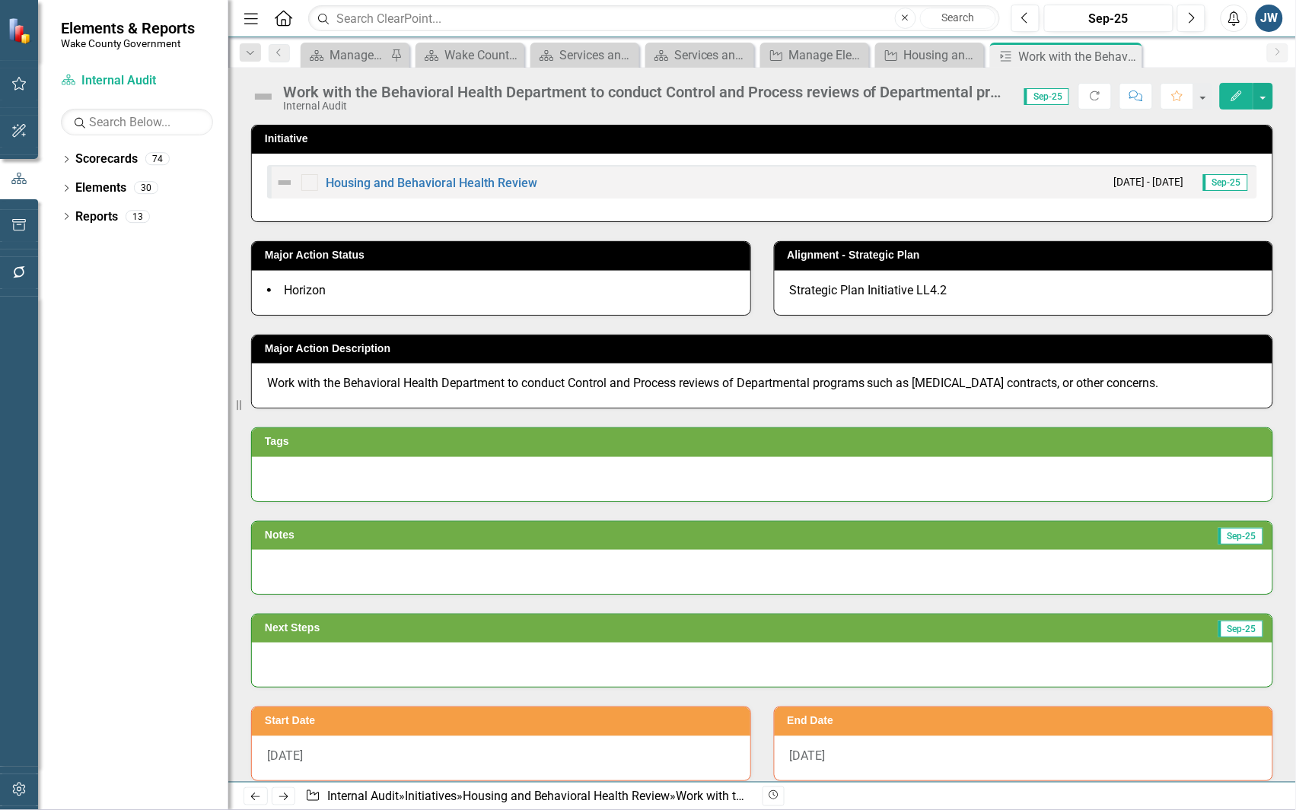
click at [1235, 97] on icon "button" at bounding box center [1236, 96] width 11 height 11
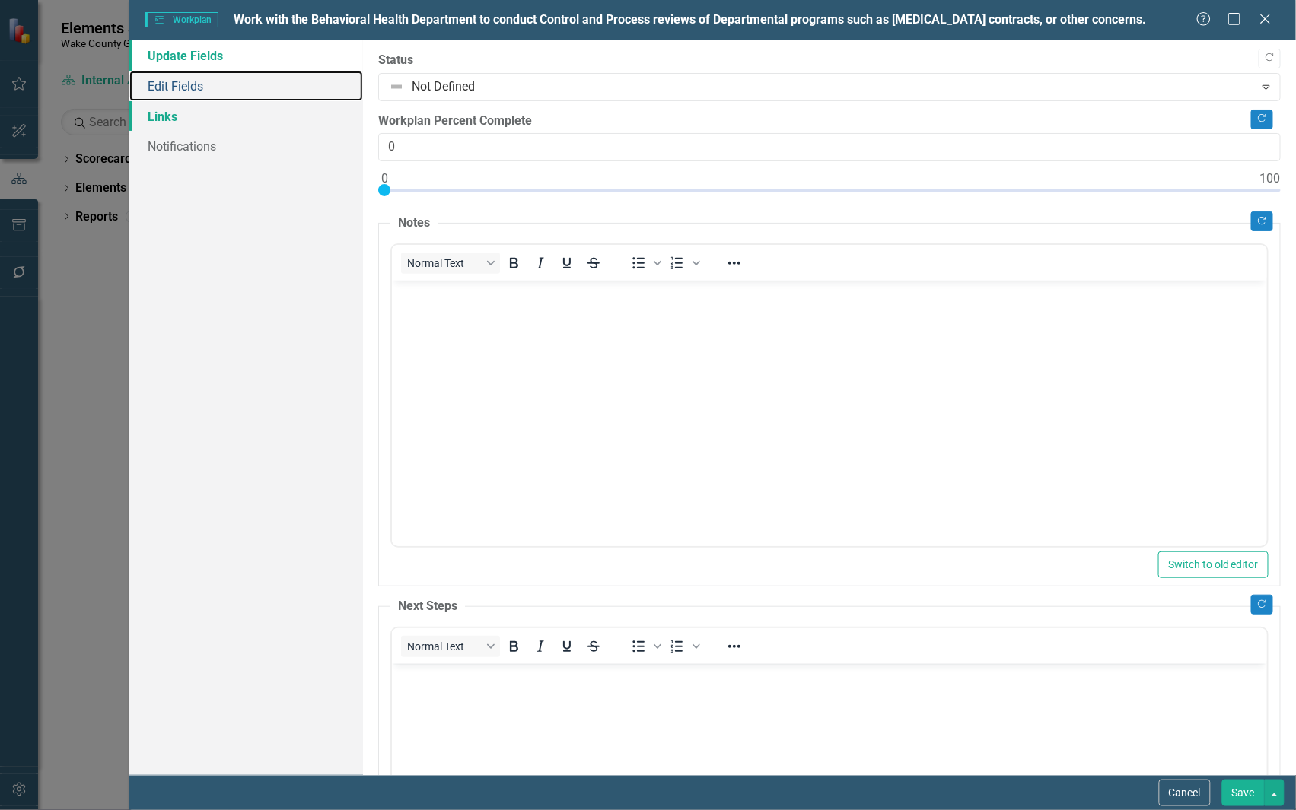
drag, startPoint x: 202, startPoint y: 82, endPoint x: 234, endPoint y: 100, distance: 36.8
click at [202, 82] on link "Edit Fields" at bounding box center [246, 86] width 234 height 30
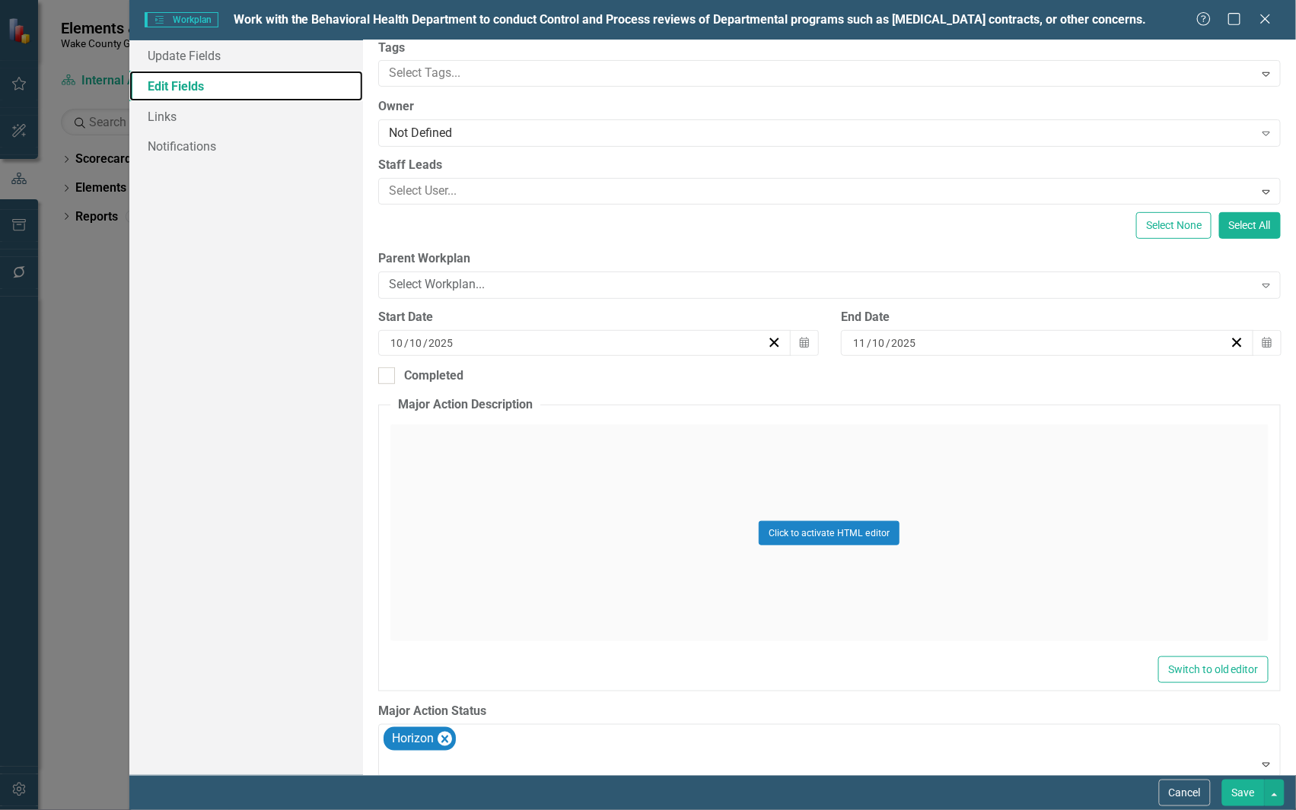
scroll to position [283, 0]
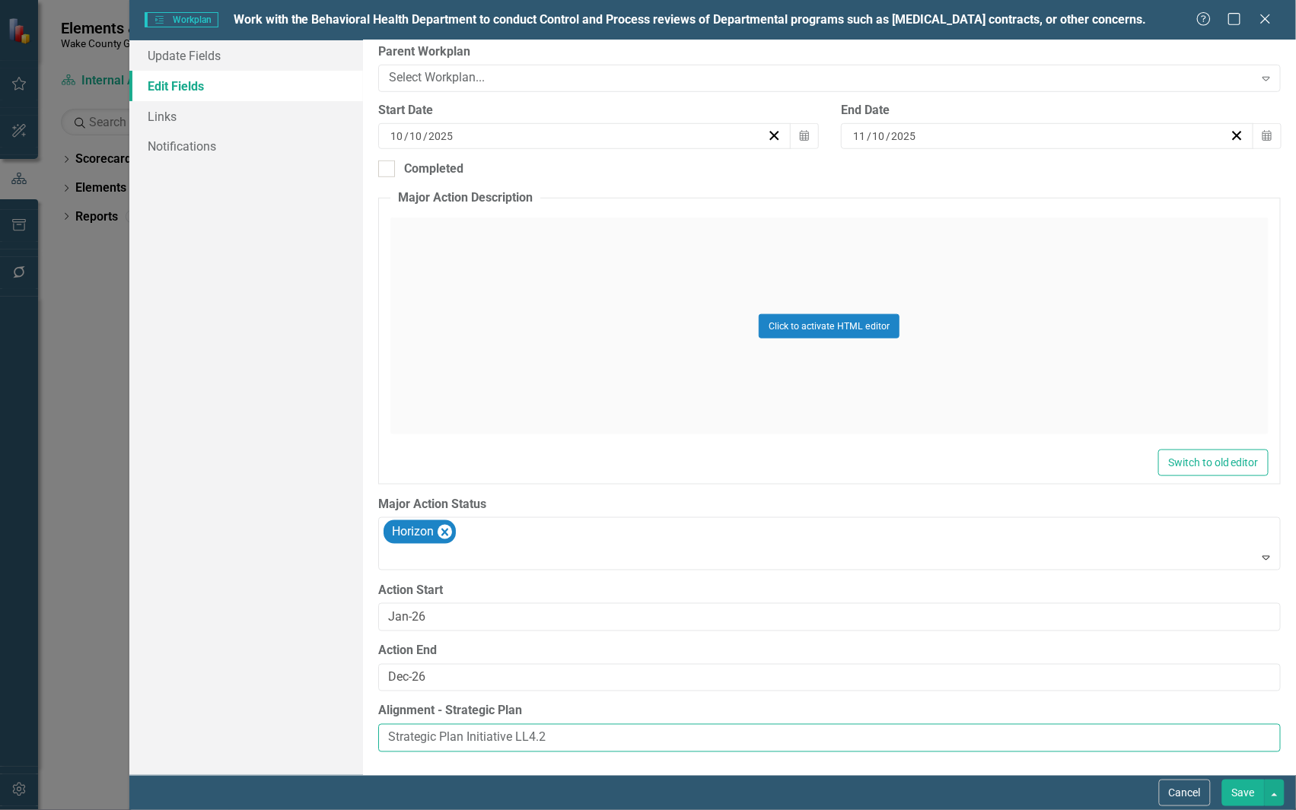
drag, startPoint x: 564, startPoint y: 737, endPoint x: 309, endPoint y: 724, distance: 255.2
click at [309, 724] on div "Update Fields Edit Fields Links Notifications "Update" fields in ClearPoint are…" at bounding box center [712, 407] width 1166 height 735
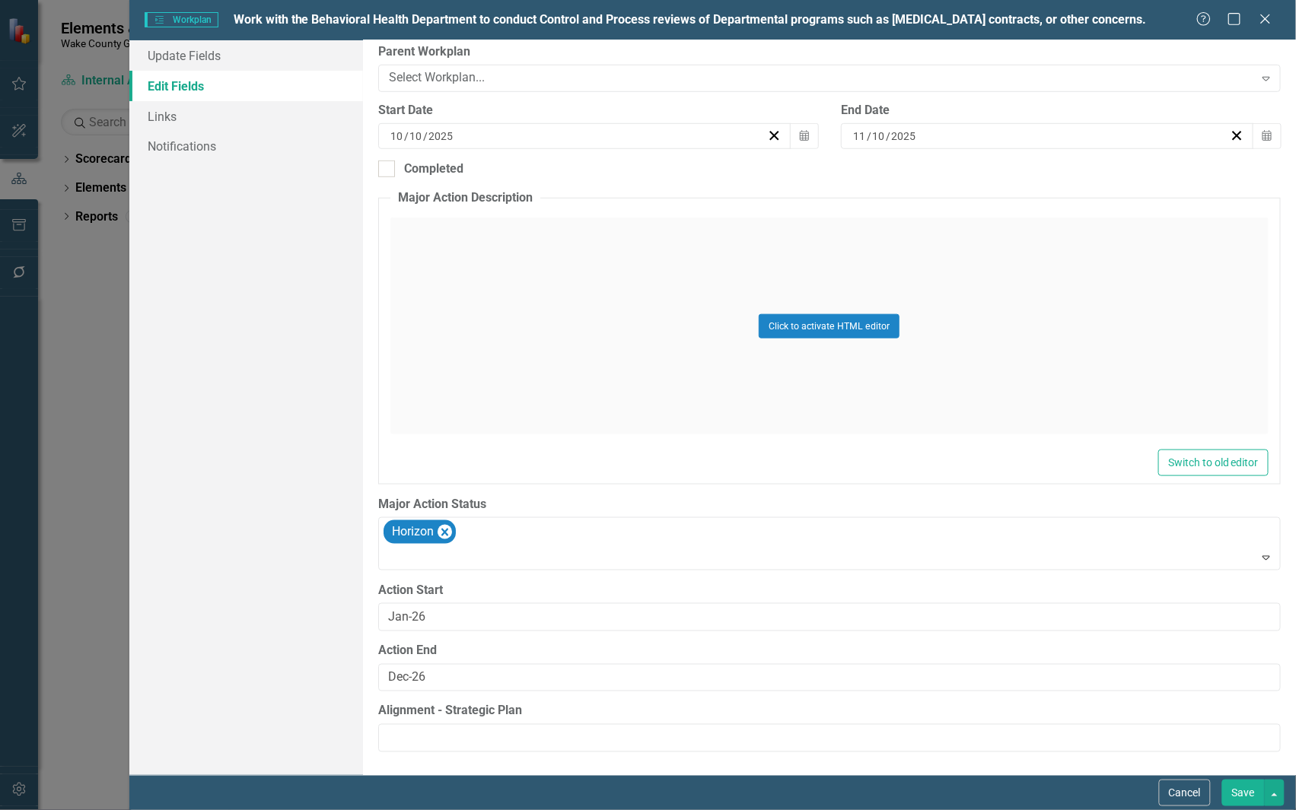
click at [1239, 791] on button "Save" at bounding box center [1243, 793] width 43 height 27
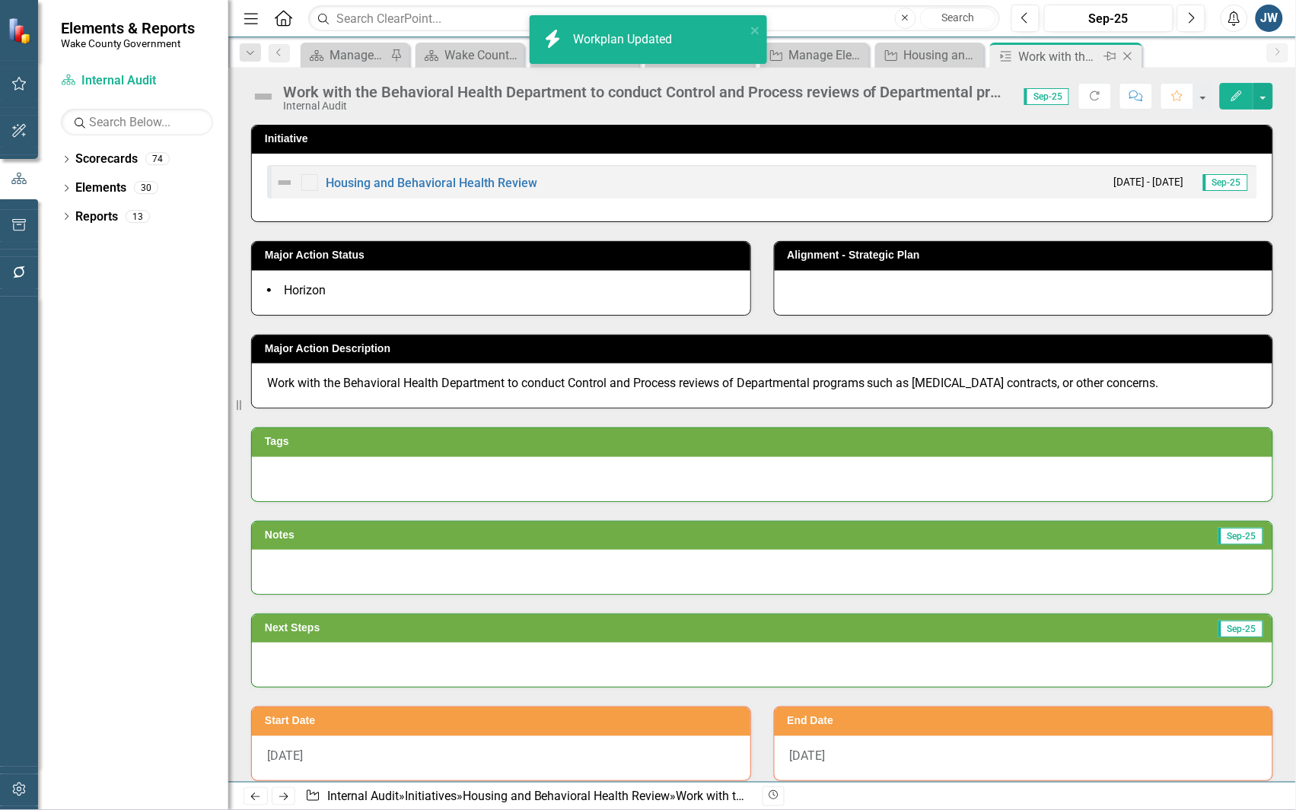
click at [1128, 56] on icon "Close" at bounding box center [1127, 56] width 15 height 12
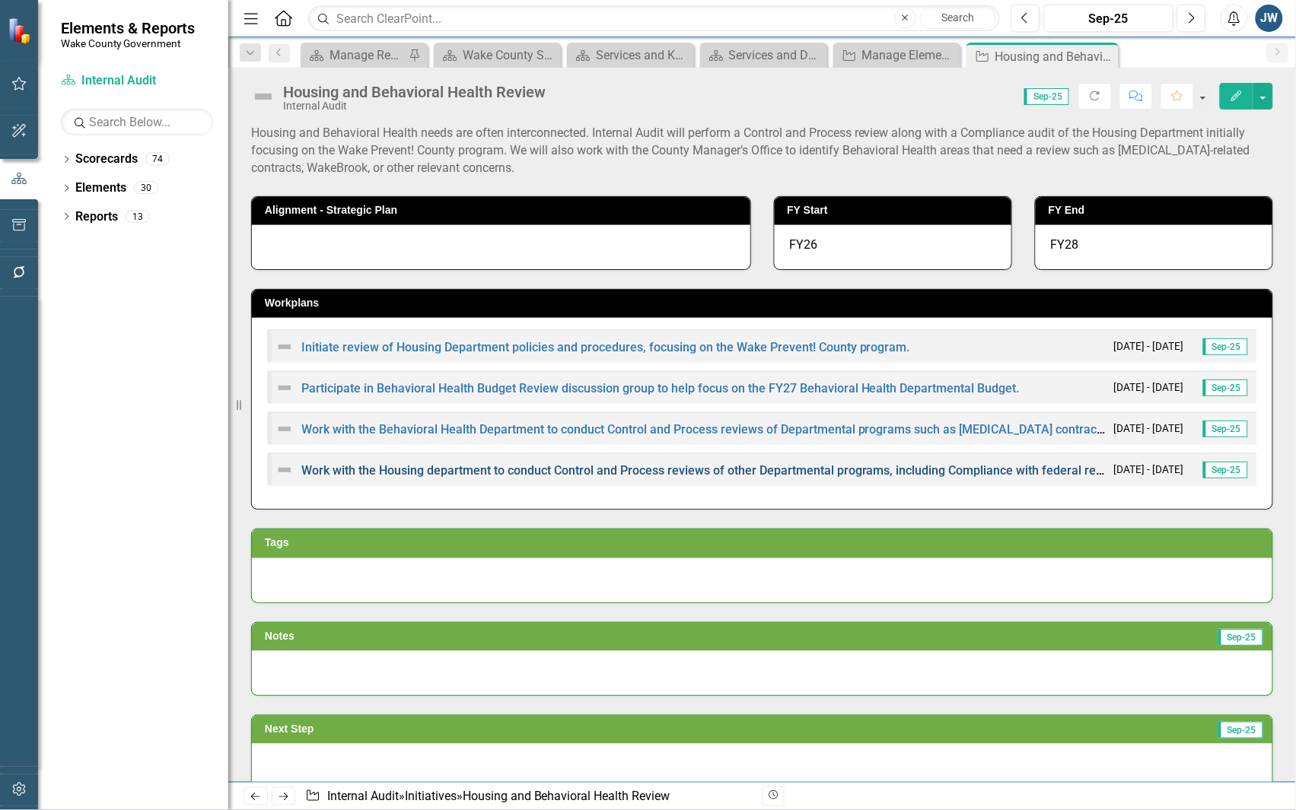
click at [625, 469] on link "Work with the Housing department to conduct Control and Process reviews of othe…" at bounding box center [761, 470] width 921 height 14
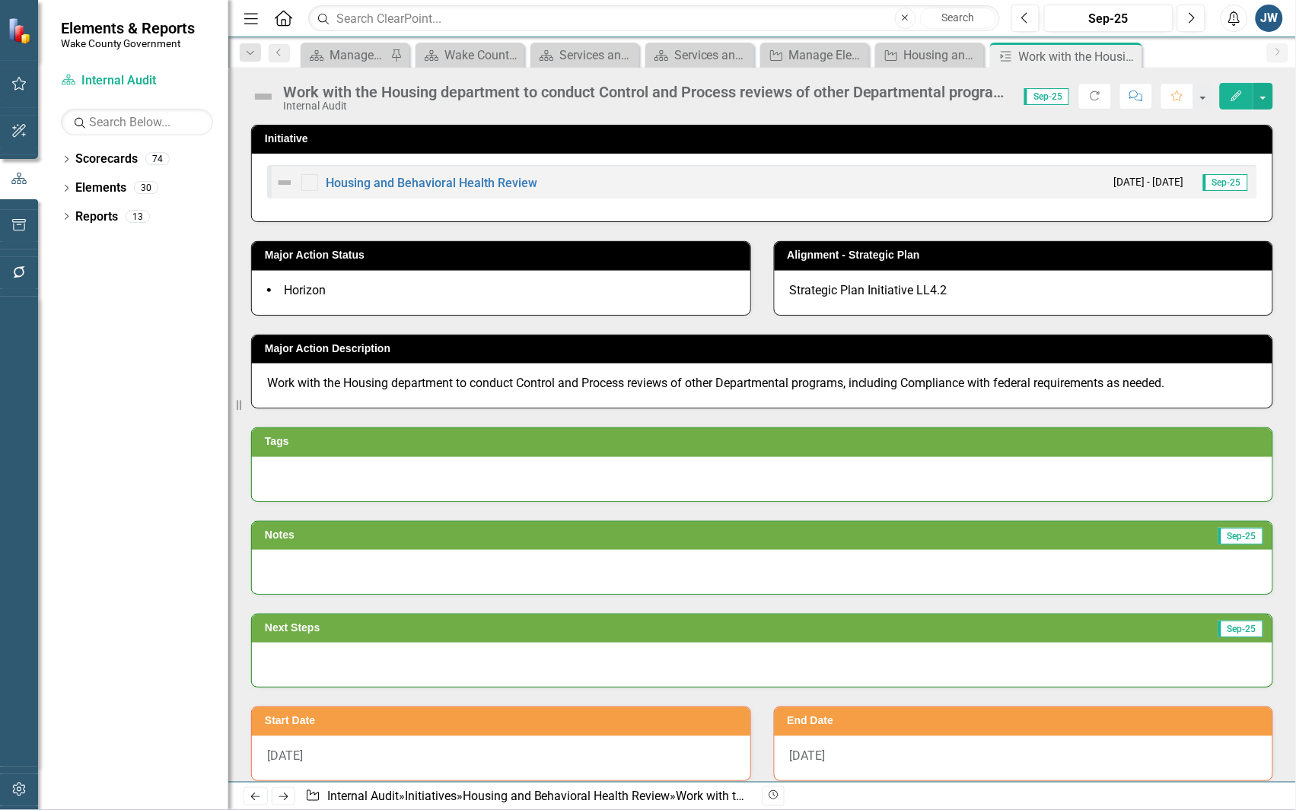
drag, startPoint x: 885, startPoint y: 272, endPoint x: 841, endPoint y: 282, distance: 45.4
click at [784, 274] on div "Strategic Plan Initiative LL4.2" at bounding box center [1024, 293] width 498 height 44
click at [1230, 94] on icon "Edit" at bounding box center [1237, 96] width 14 height 11
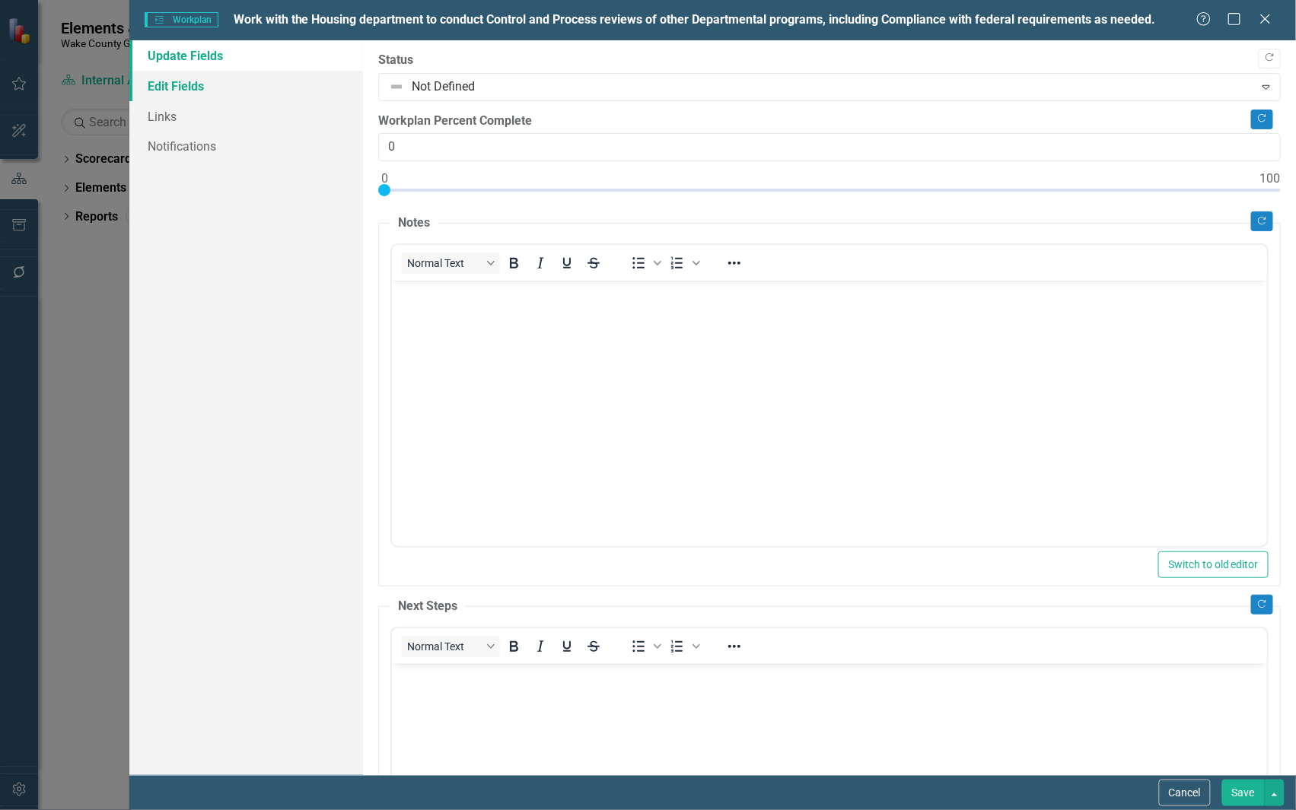
click at [181, 84] on link "Edit Fields" at bounding box center [246, 86] width 234 height 30
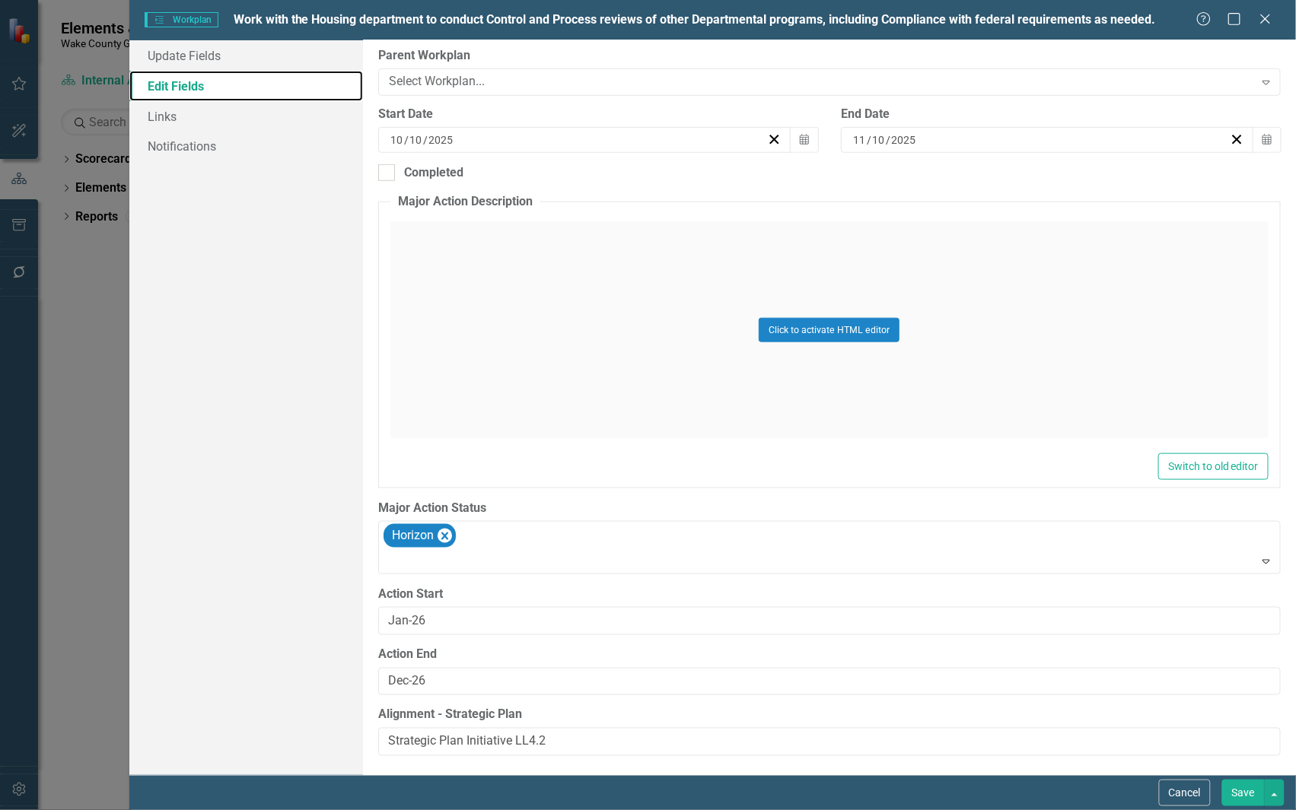
scroll to position [283, 0]
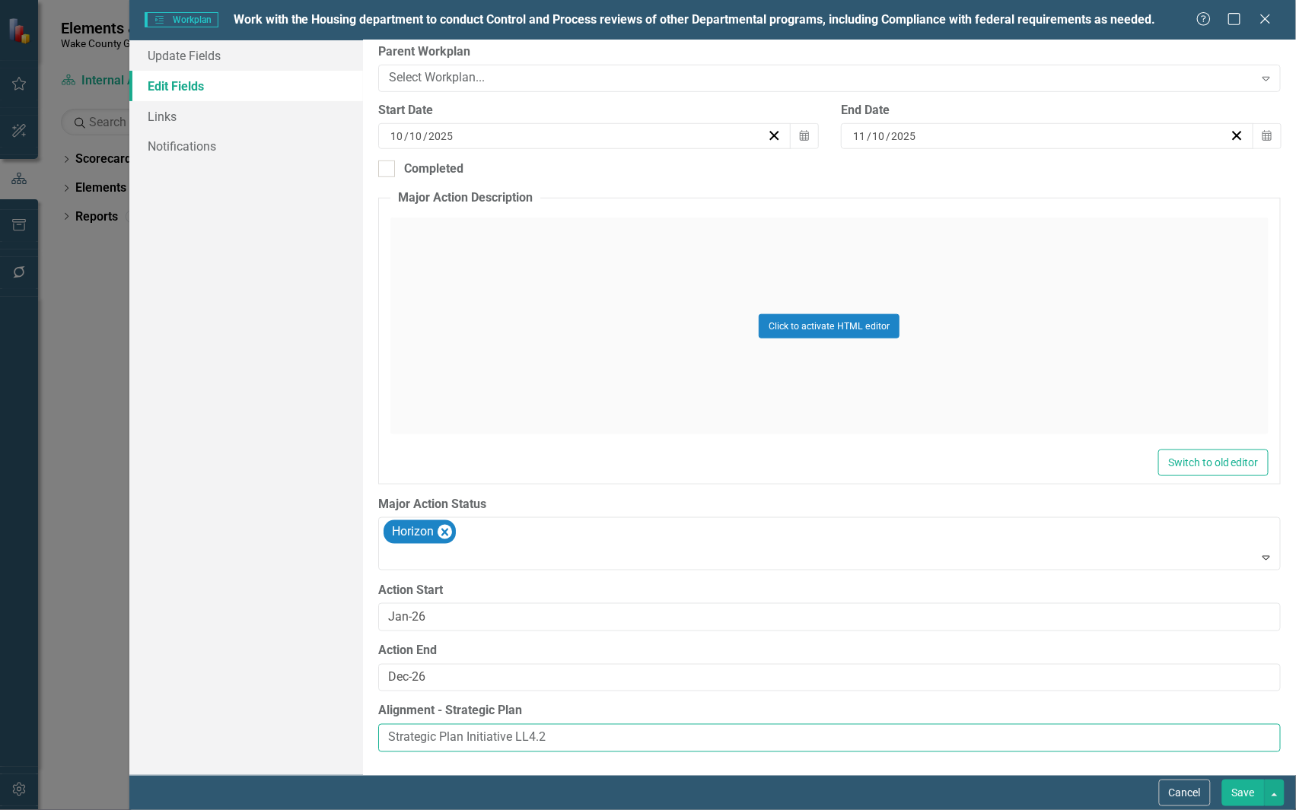
drag, startPoint x: 397, startPoint y: 716, endPoint x: 355, endPoint y: 730, distance: 45.0
click at [274, 732] on div "Update Fields Edit Fields Links Notifications "Update" fields in ClearPoint are…" at bounding box center [712, 407] width 1166 height 735
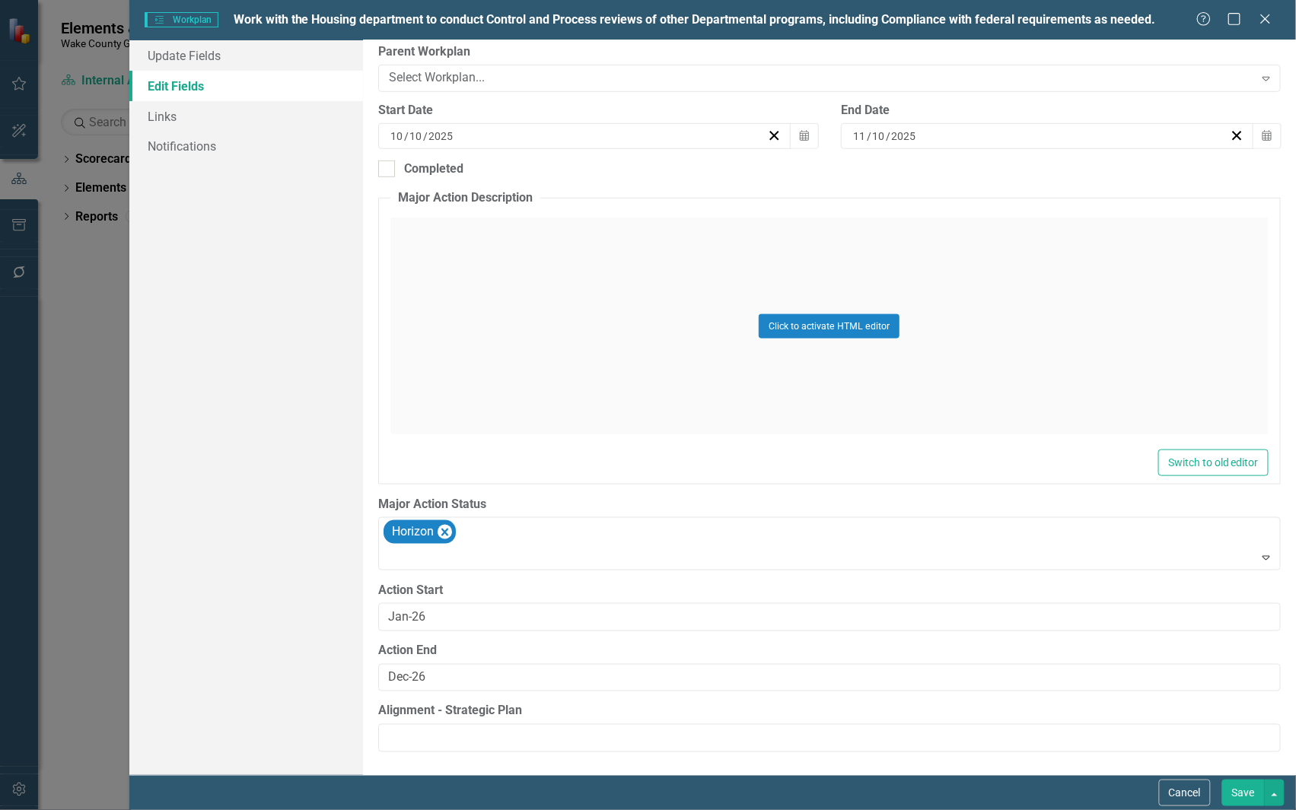
click at [1256, 800] on button "Save" at bounding box center [1243, 793] width 43 height 27
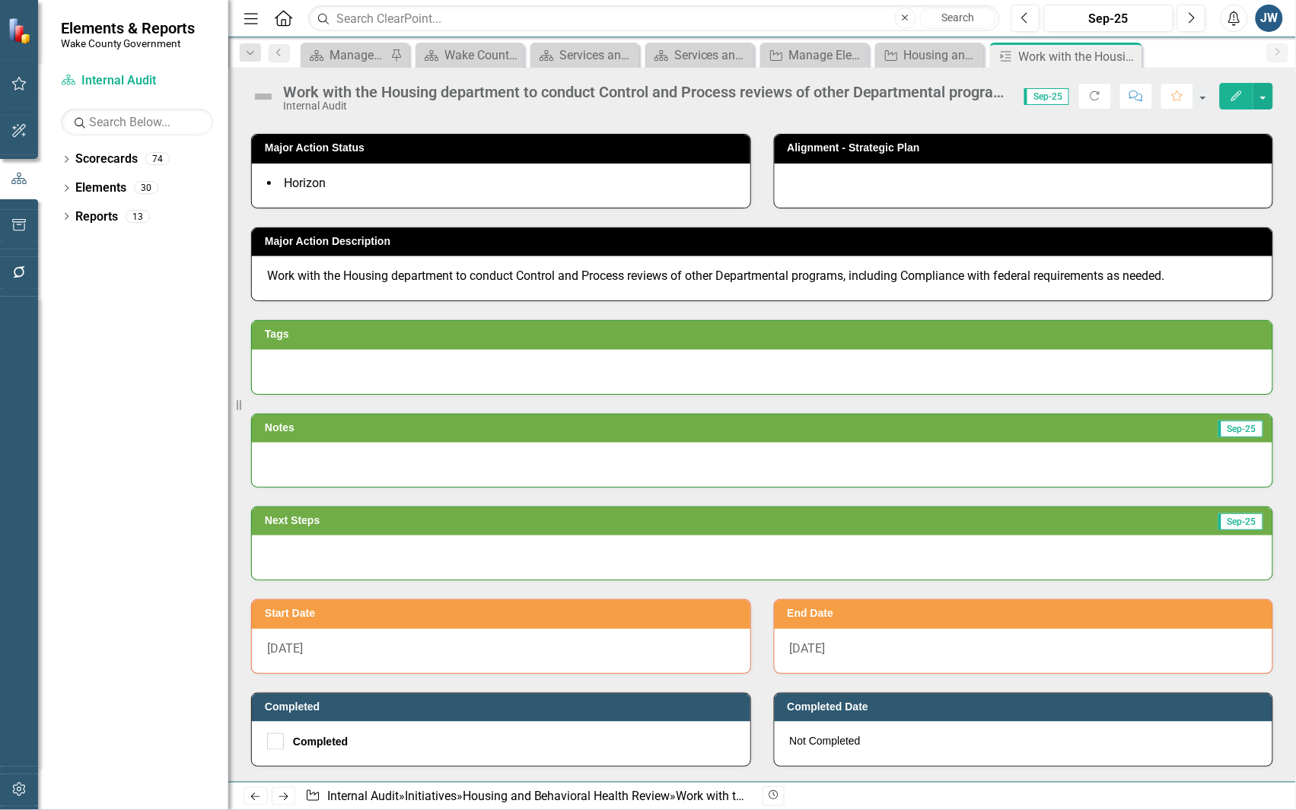
scroll to position [0, 0]
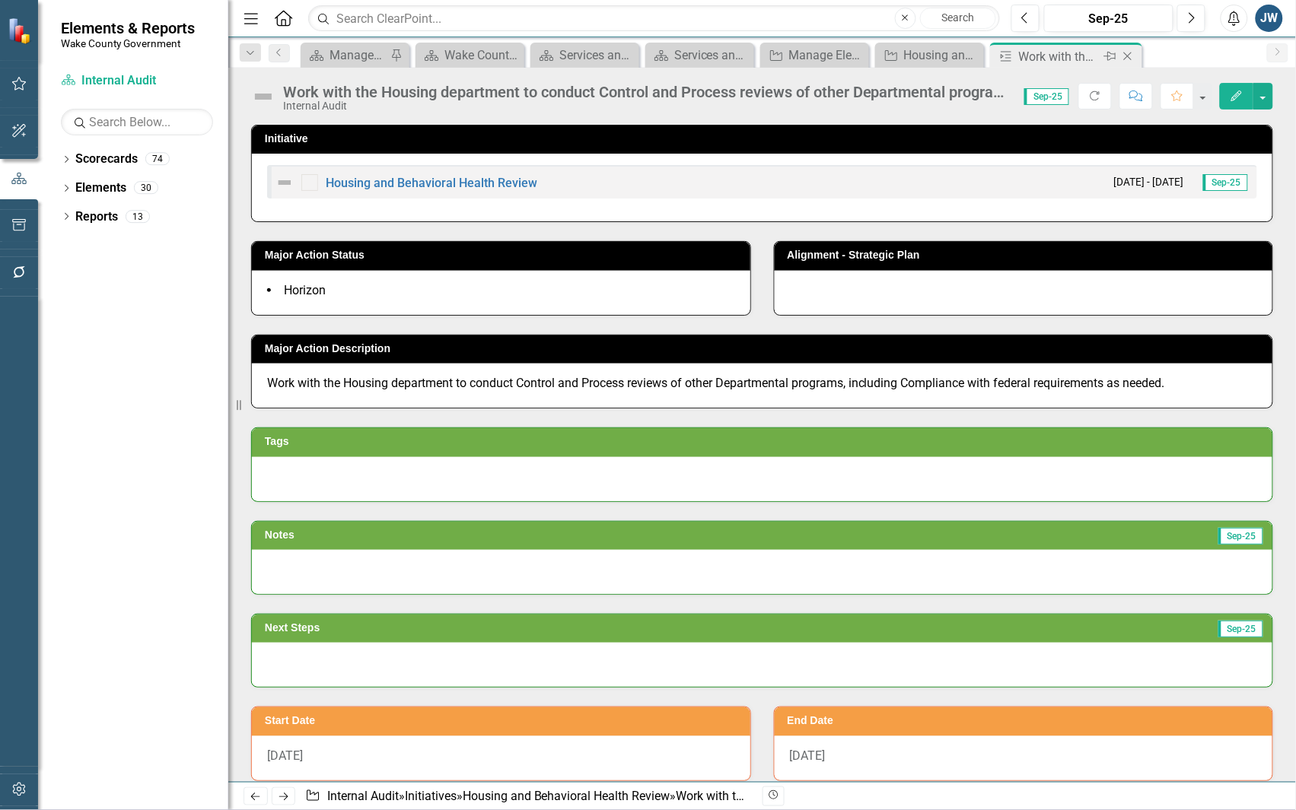
click at [1128, 55] on icon at bounding box center [1128, 57] width 8 height 8
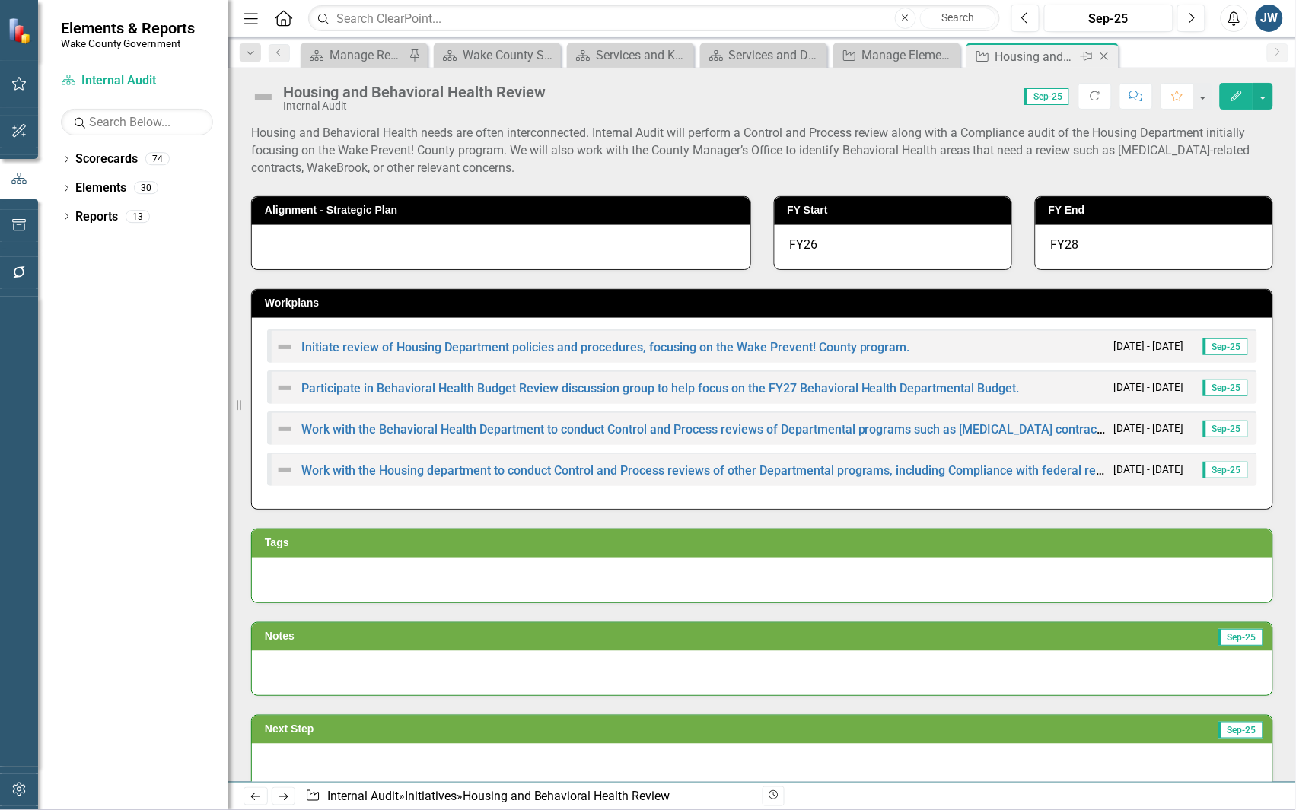
click at [1103, 53] on icon "Close" at bounding box center [1103, 56] width 15 height 12
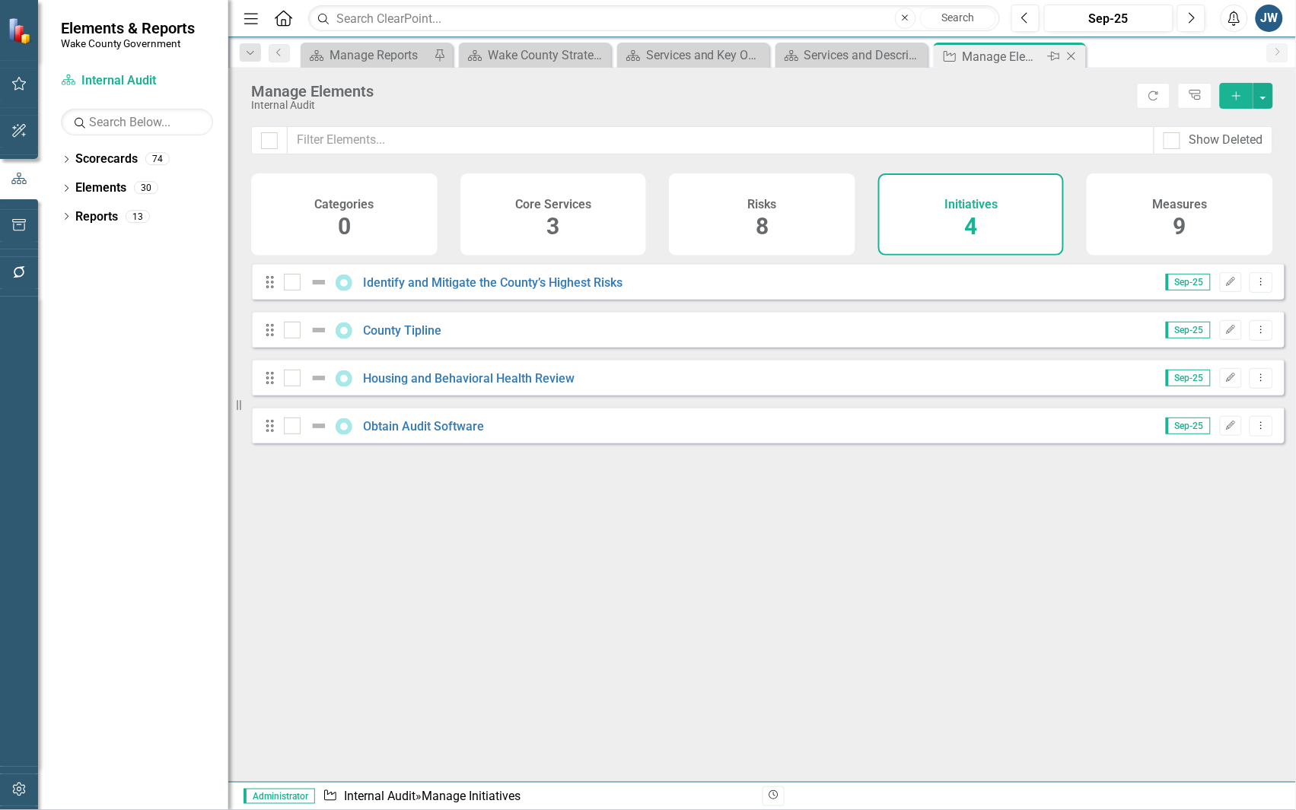
click at [1067, 57] on icon "Close" at bounding box center [1071, 56] width 15 height 12
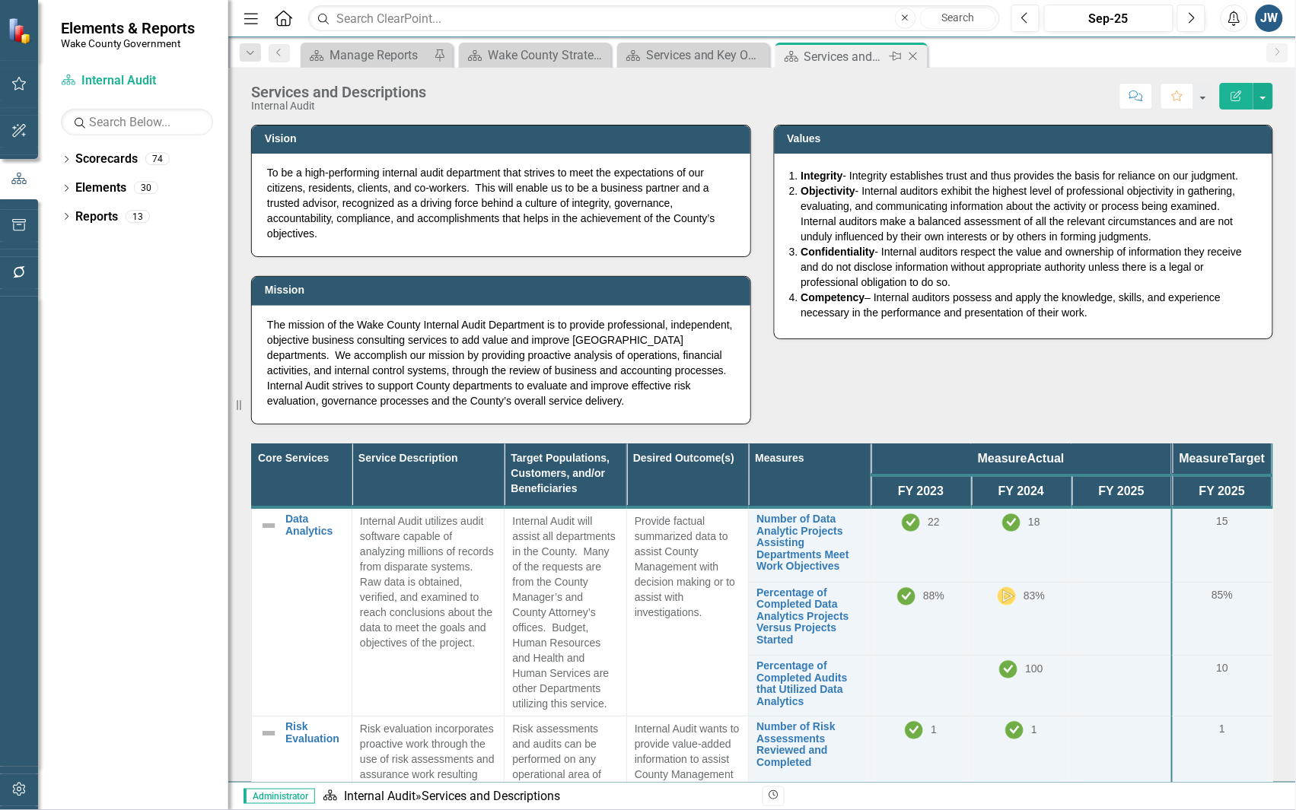
click at [913, 54] on icon "Close" at bounding box center [912, 56] width 15 height 12
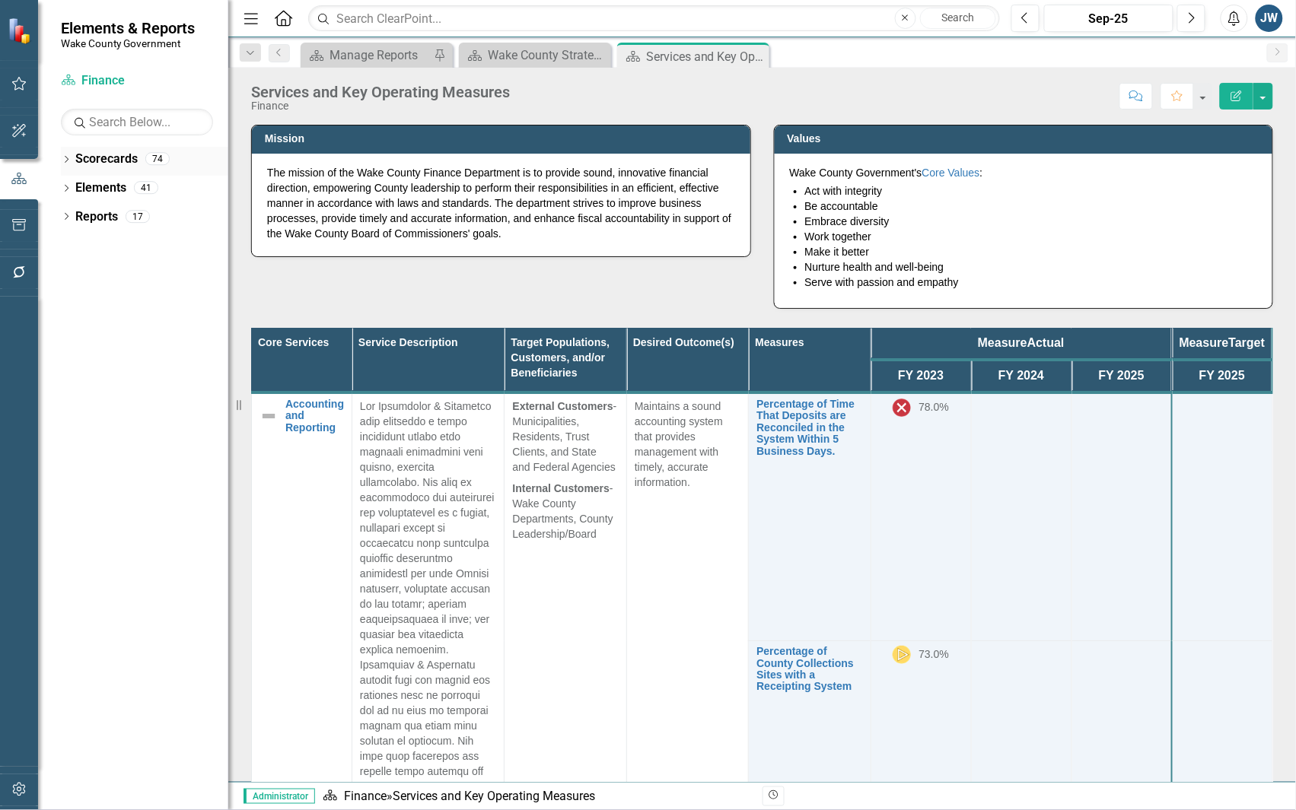
click at [65, 161] on icon "Dropdown" at bounding box center [66, 161] width 11 height 8
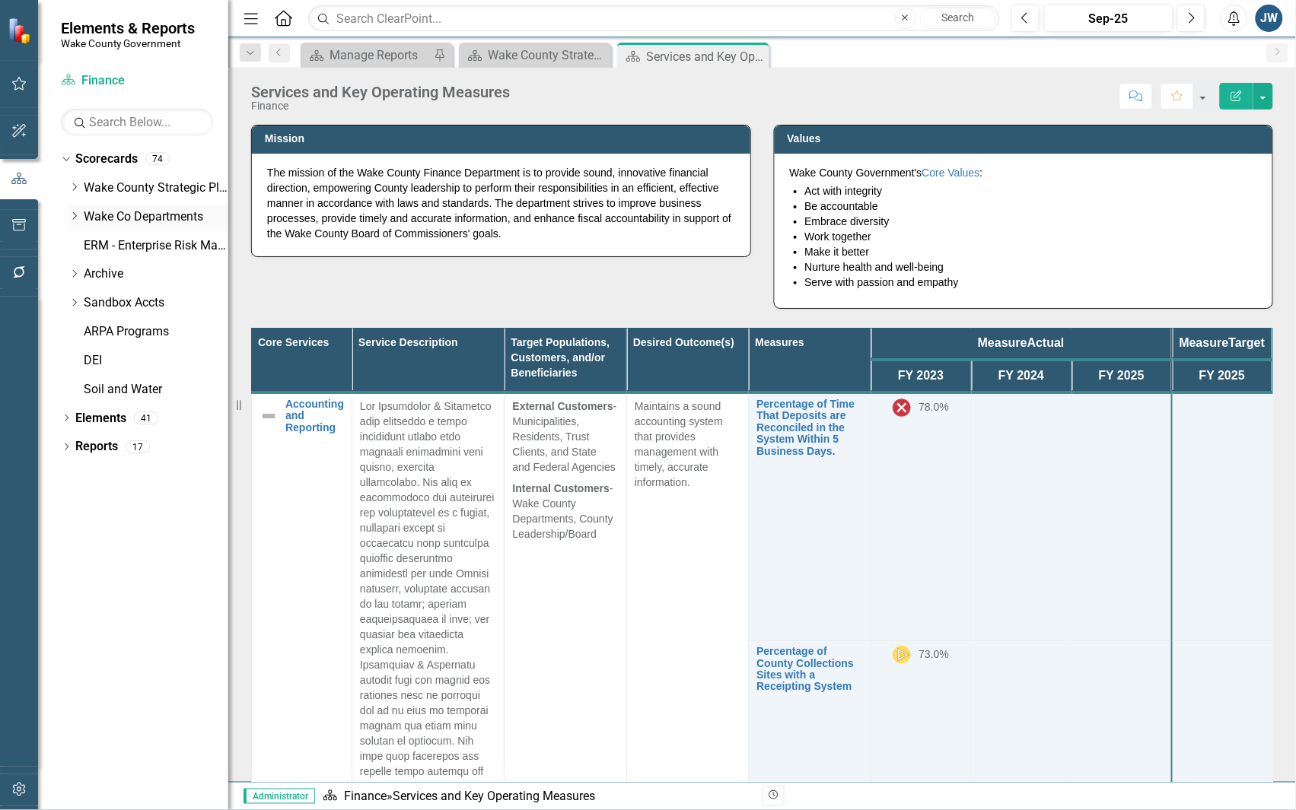
click at [75, 215] on icon "Dropdown" at bounding box center [73, 216] width 11 height 9
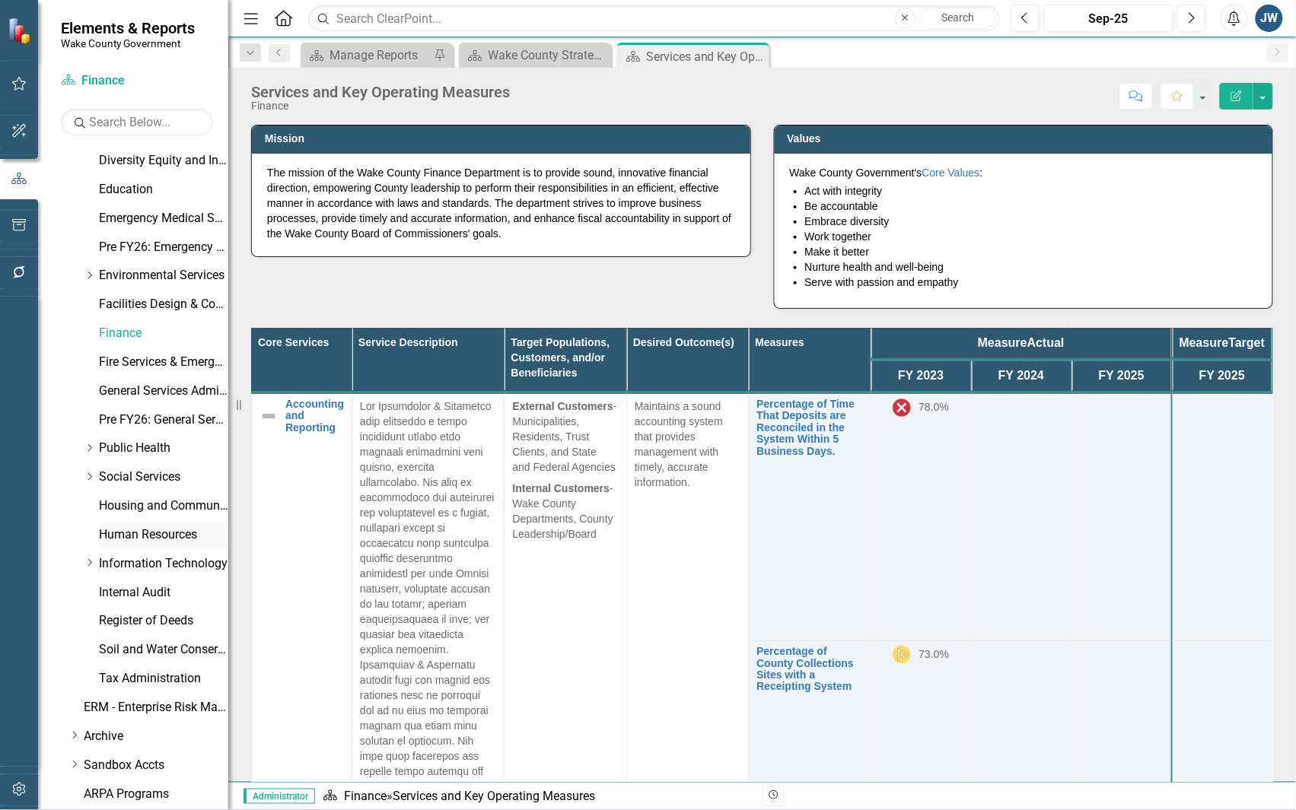
scroll to position [380, 0]
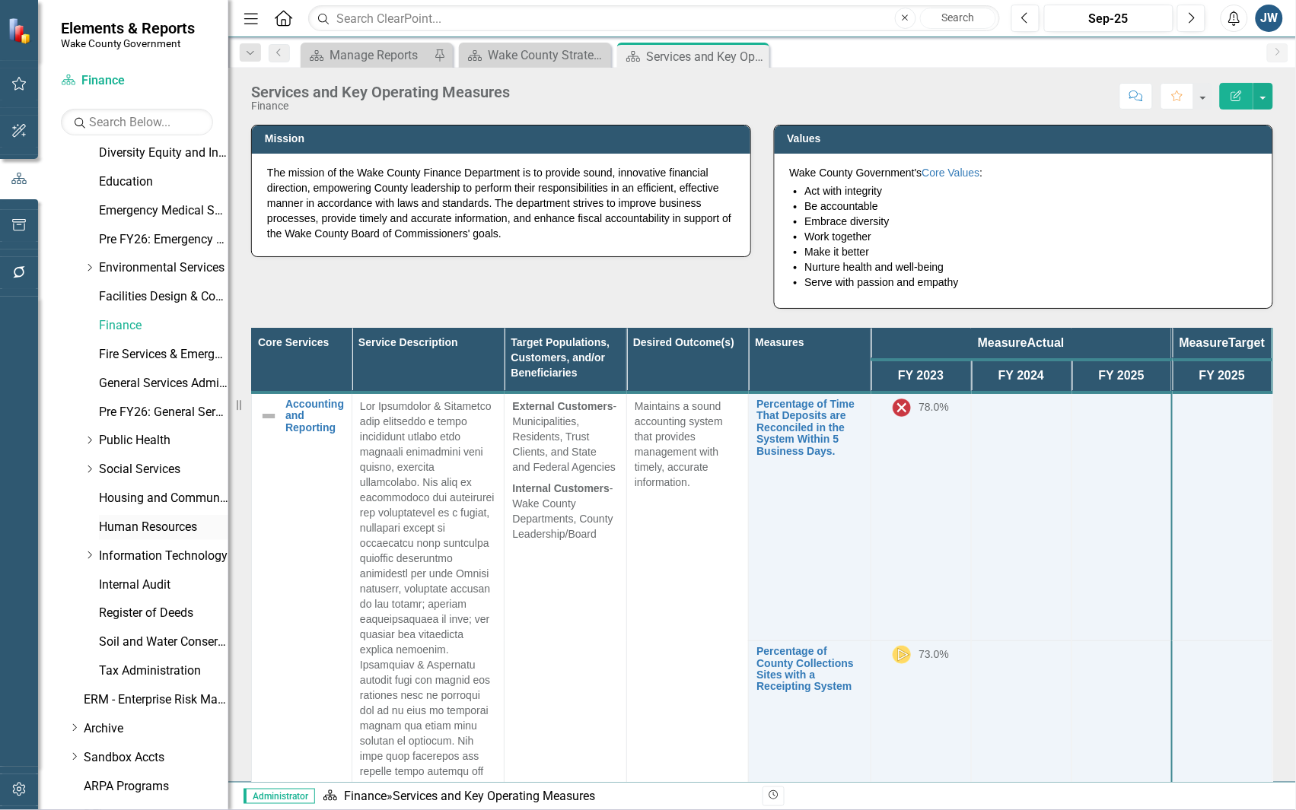
click at [115, 525] on link "Human Resources" at bounding box center [163, 528] width 129 height 18
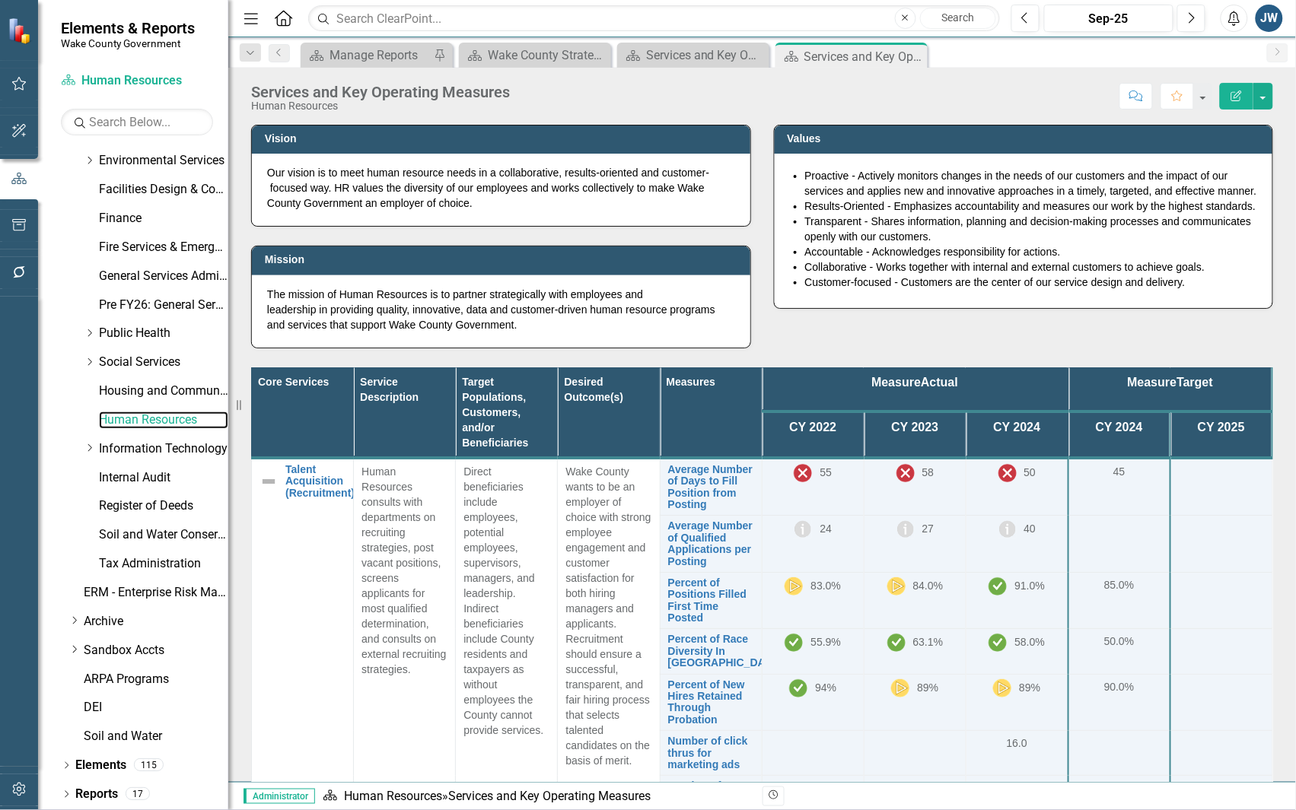
scroll to position [488, 0]
click at [68, 762] on div "Dropdown" at bounding box center [66, 766] width 11 height 13
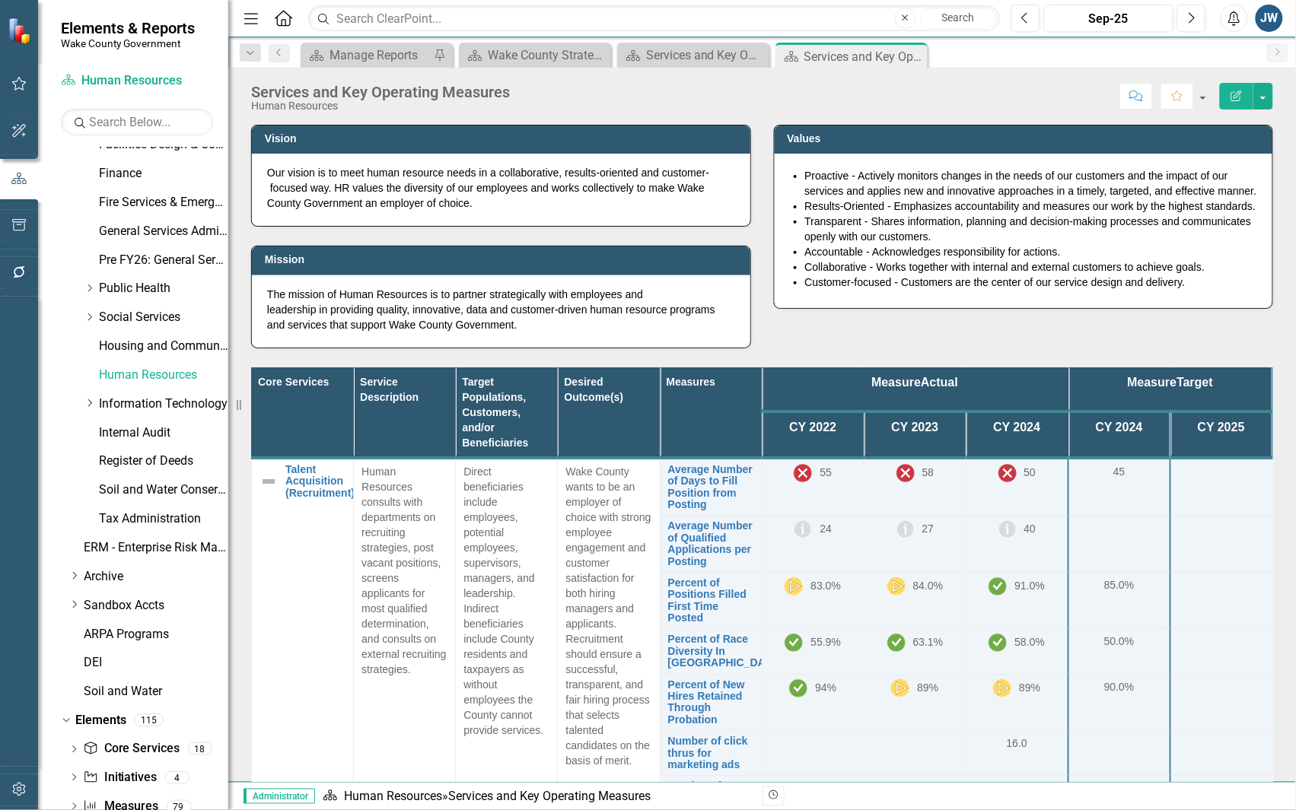
scroll to position [575, 0]
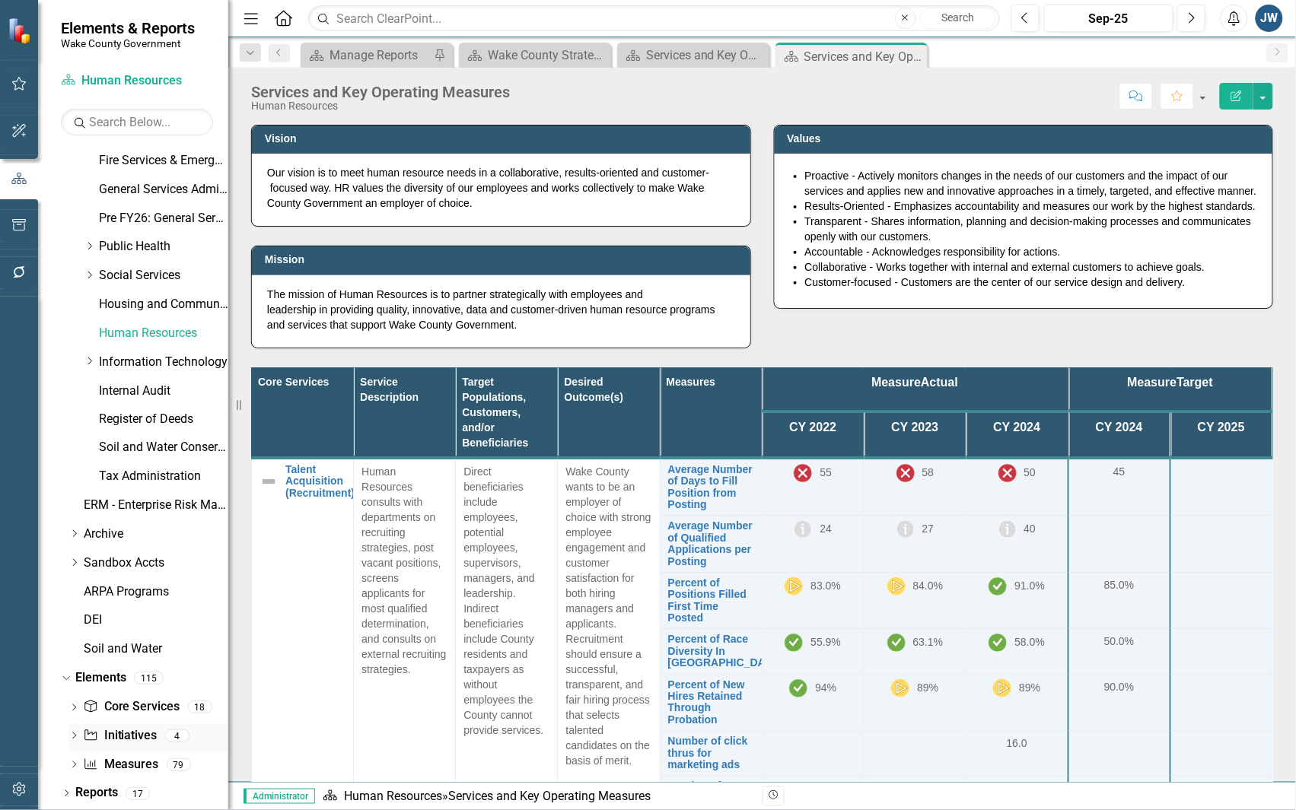
click at [113, 735] on link "Initiative Initiatives" at bounding box center [120, 737] width 74 height 18
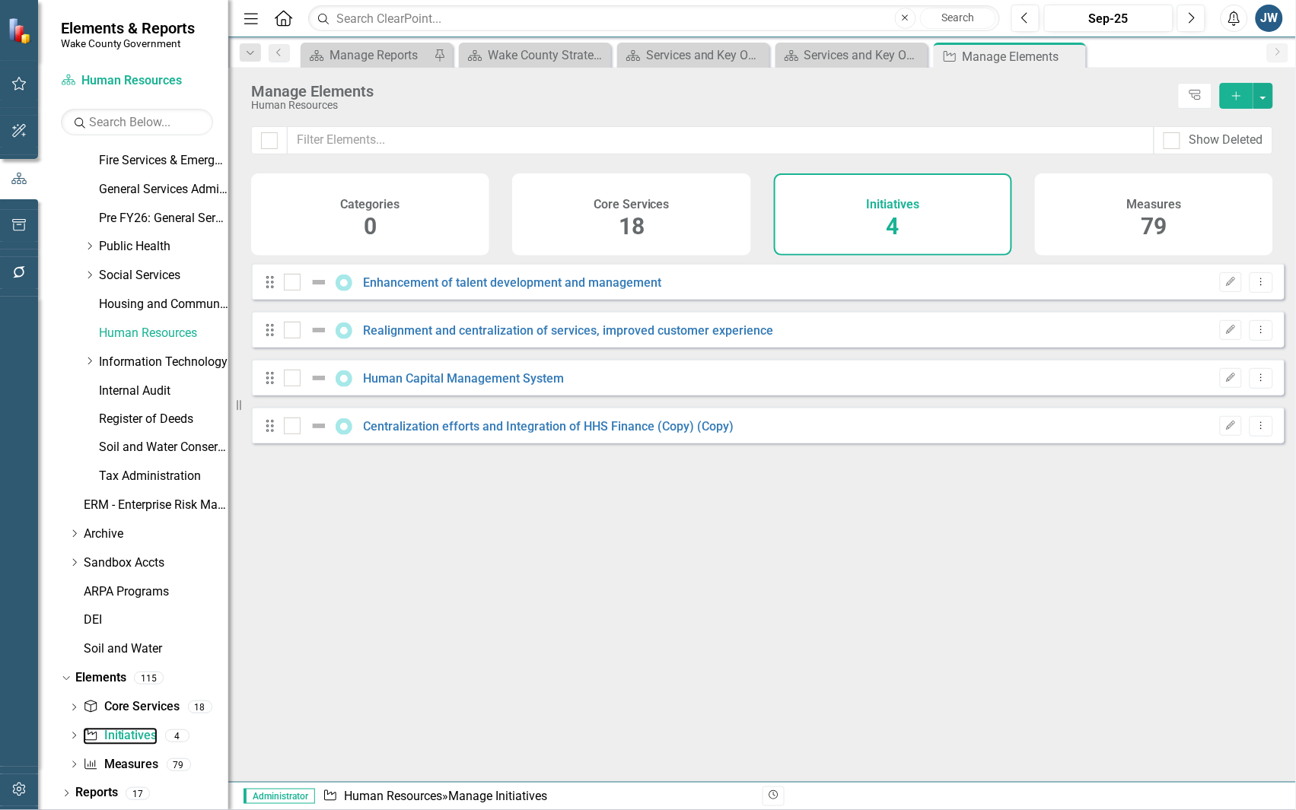
checkbox input "false"
click at [1255, 431] on icon "Dropdown Menu" at bounding box center [1261, 426] width 13 height 10
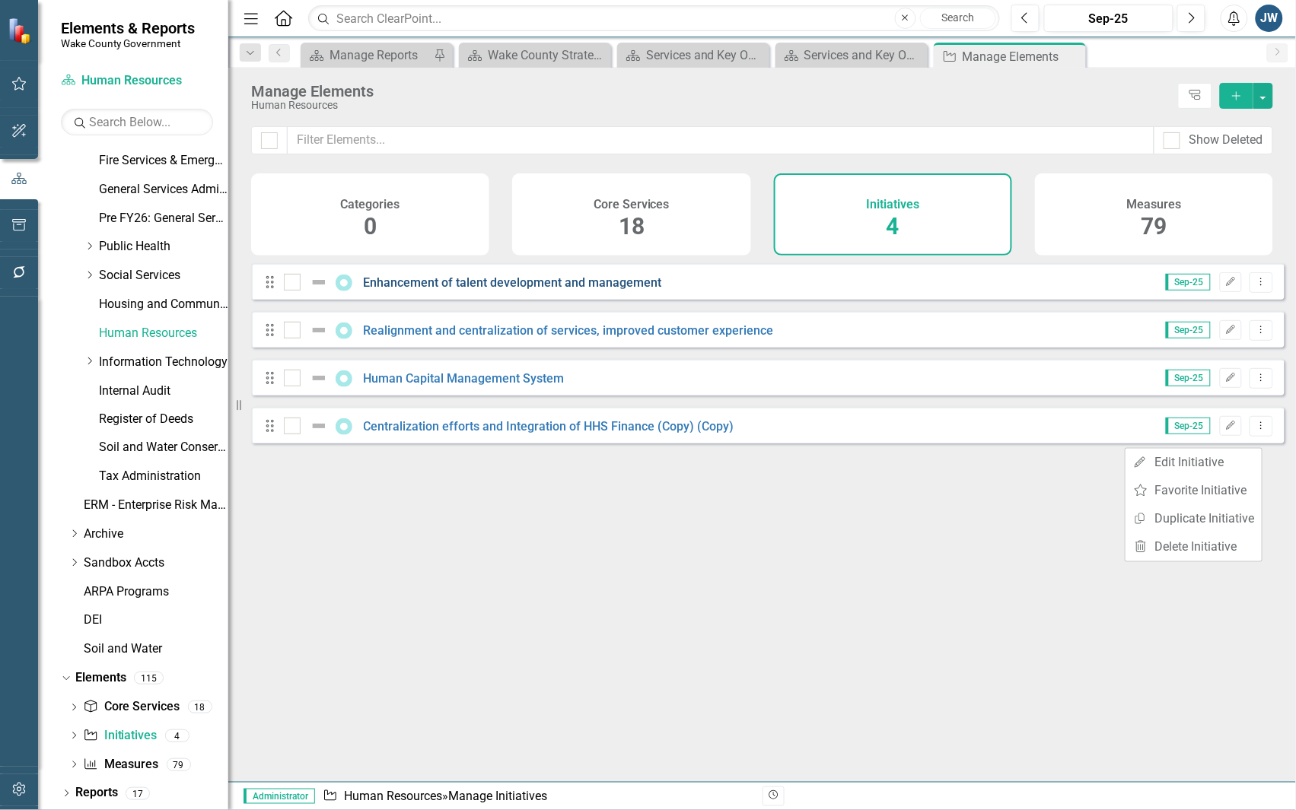
click at [503, 290] on link "Enhancement of talent development and management" at bounding box center [513, 282] width 298 height 14
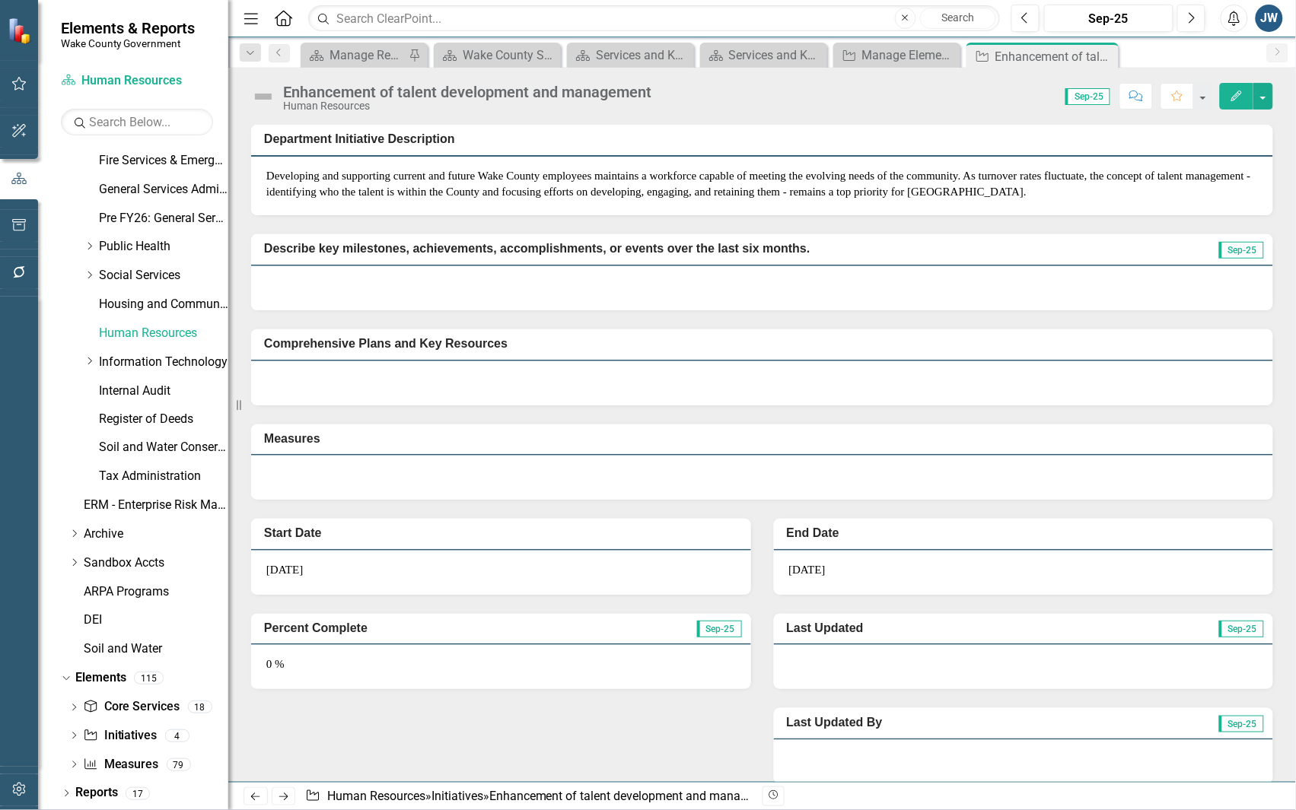
click at [0, 0] on icon "Close" at bounding box center [0, 0] width 0 height 0
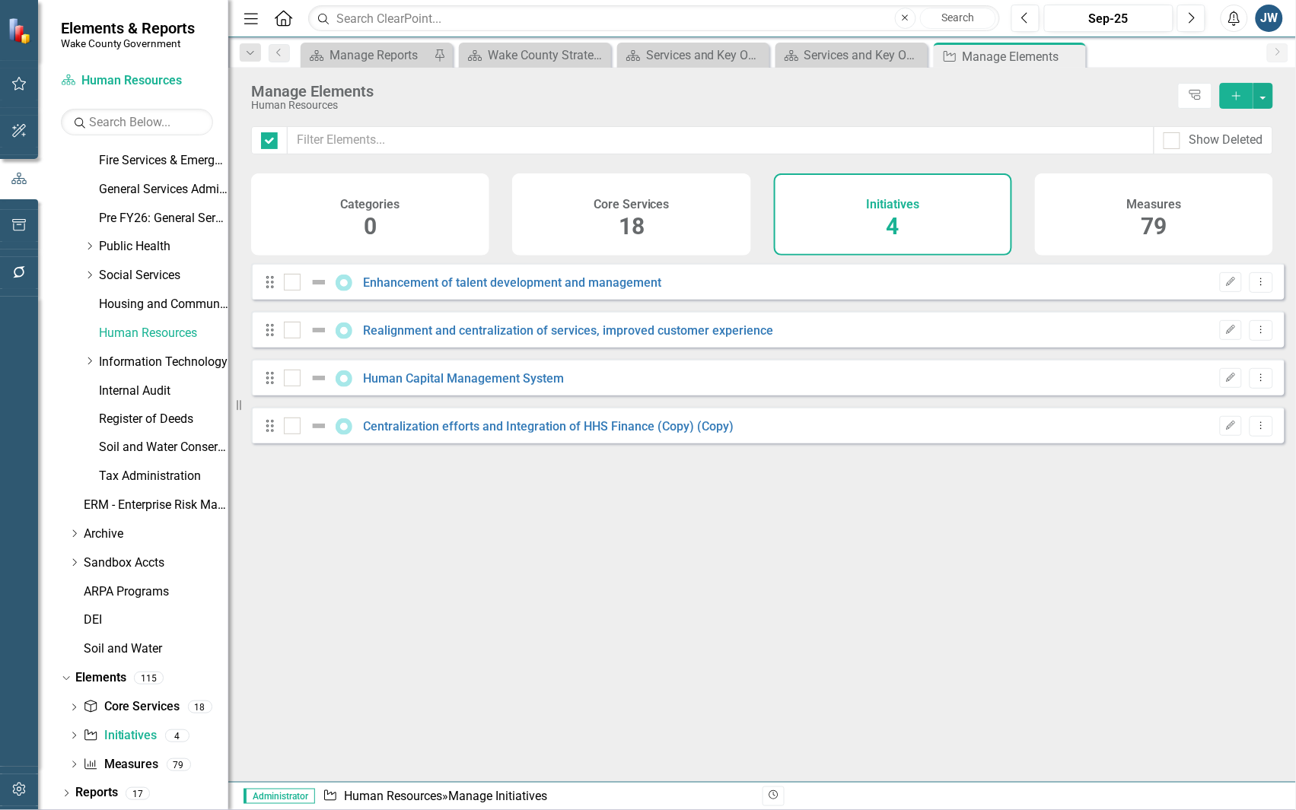
checkbox input "false"
click at [664, 434] on link "Centralization efforts and Integration of HHS Finance (Copy) (Copy)" at bounding box center [549, 426] width 371 height 14
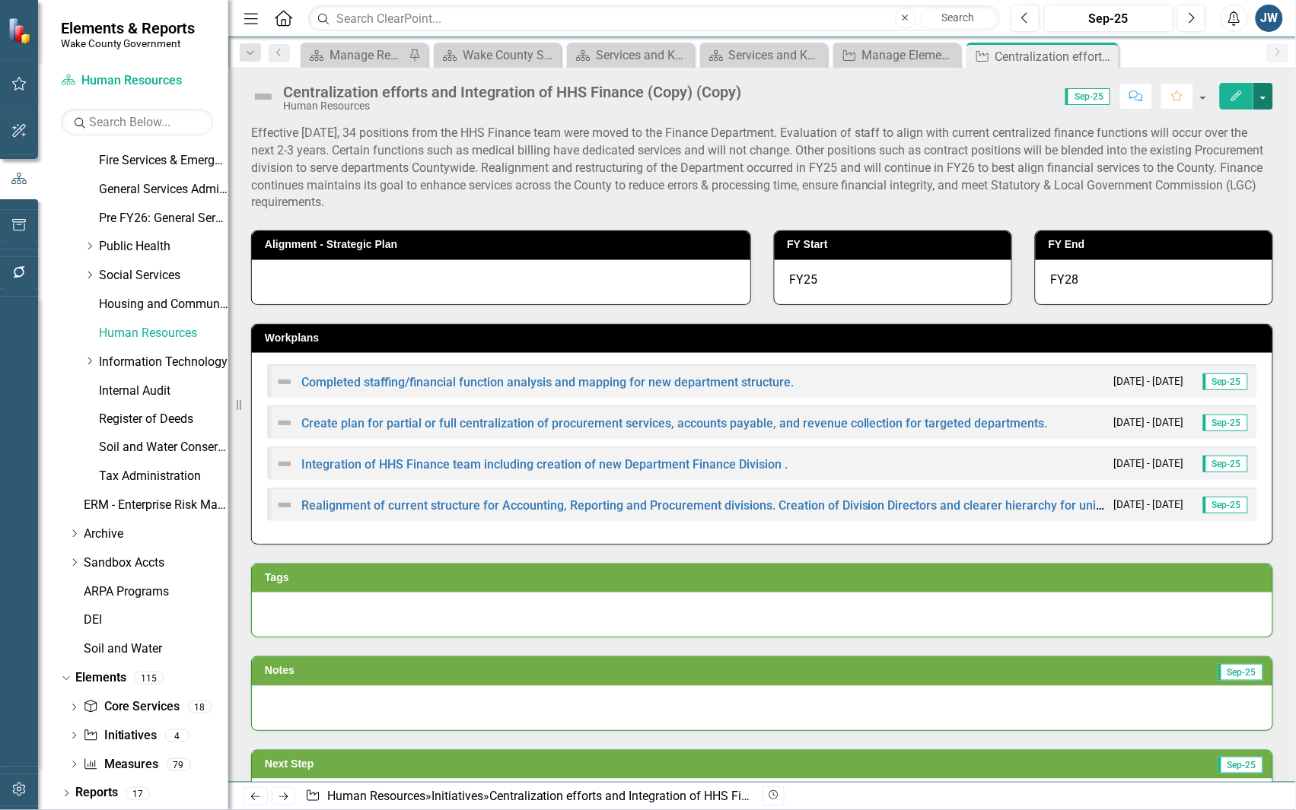
click at [1259, 89] on button "button" at bounding box center [1263, 96] width 20 height 27
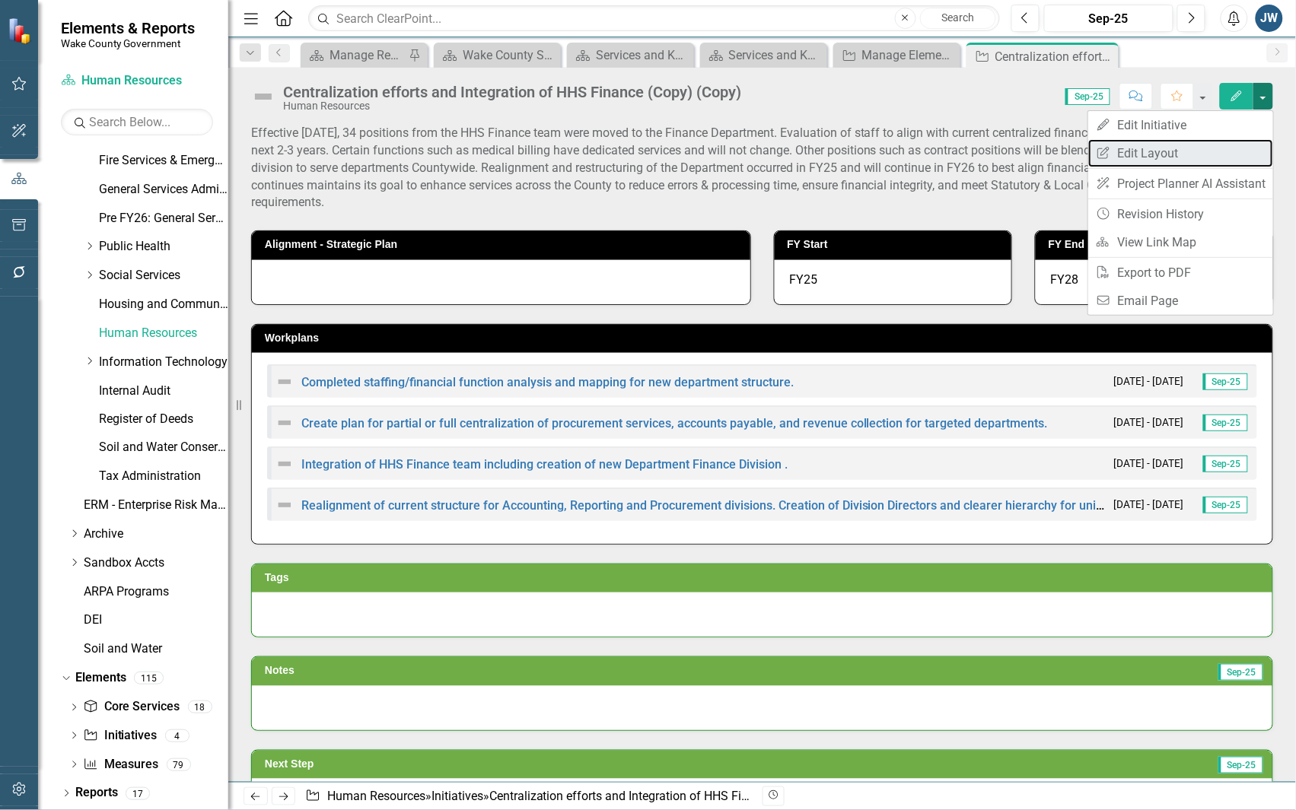
click at [1142, 153] on link "Edit Report Edit Layout" at bounding box center [1180, 153] width 185 height 28
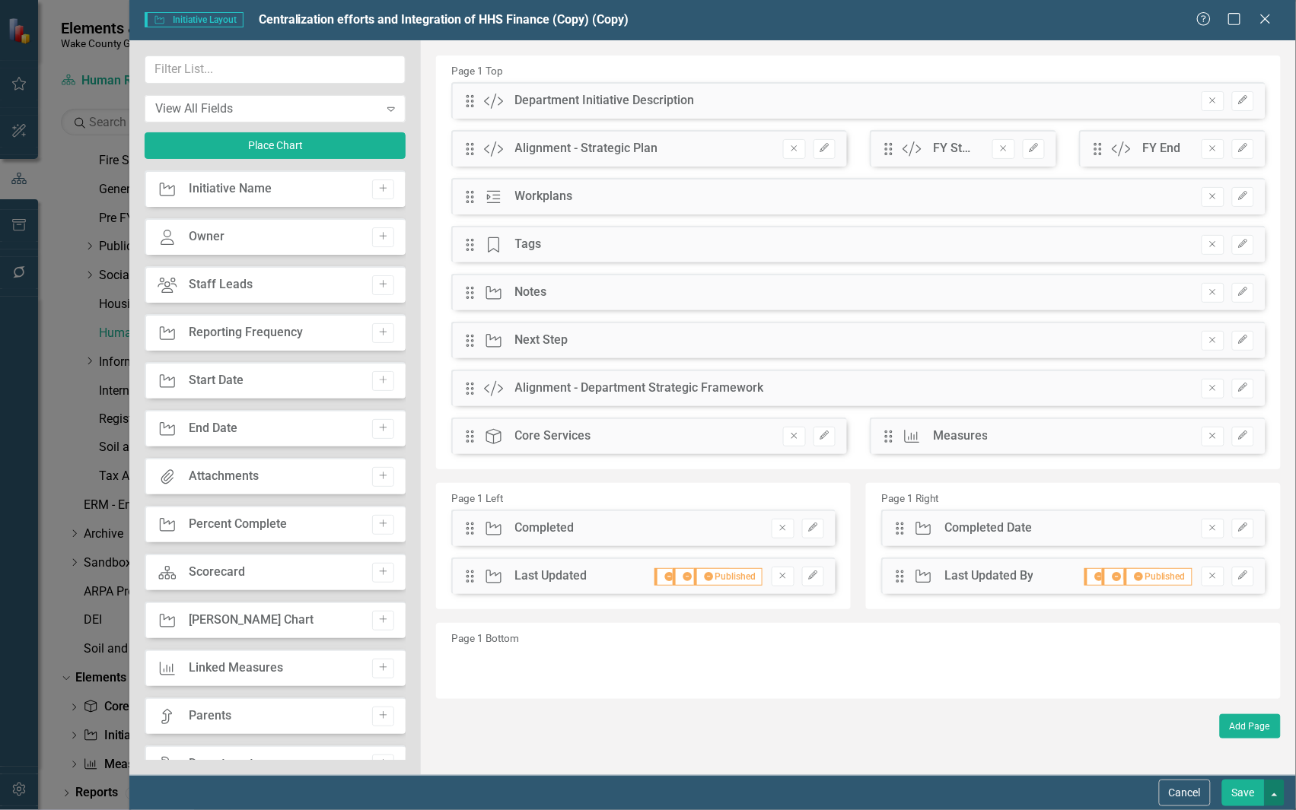
click at [1279, 795] on button "button" at bounding box center [1275, 793] width 20 height 27
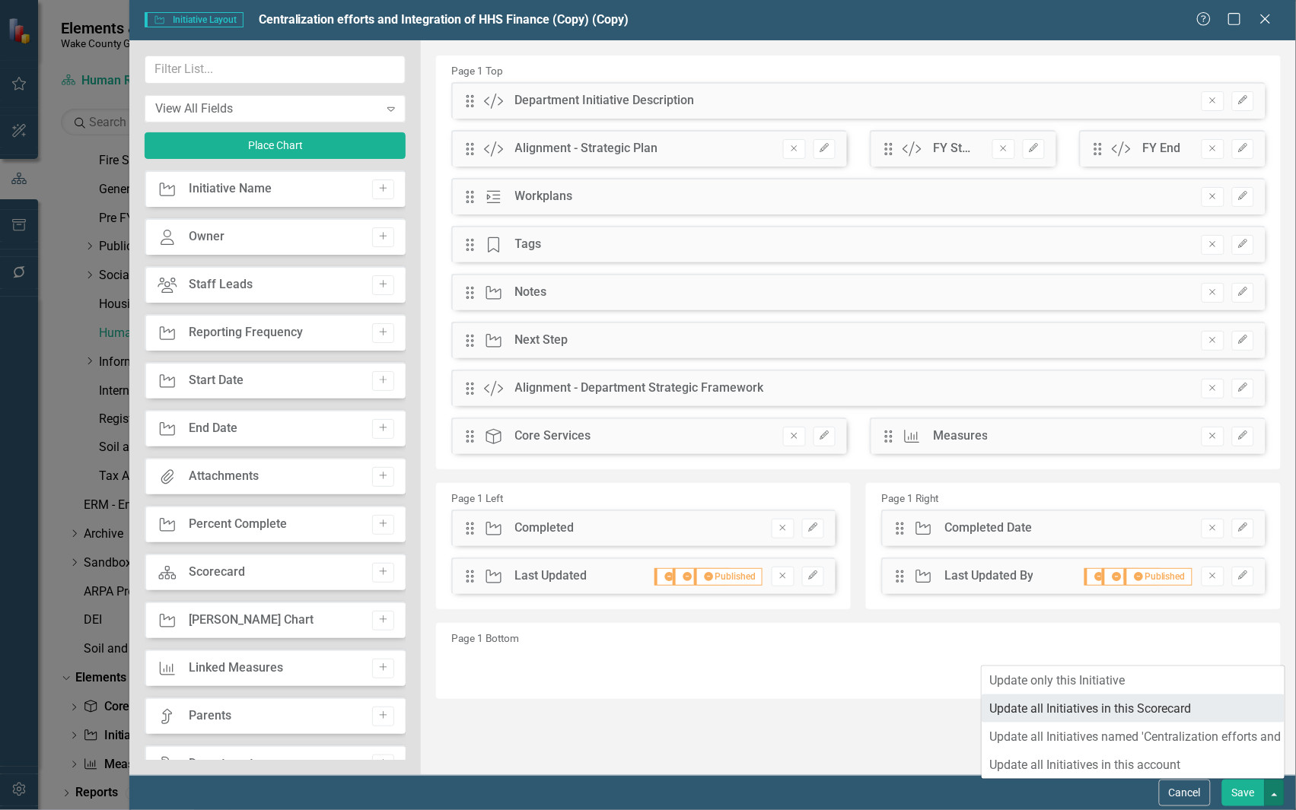
click at [1122, 708] on link "Update all Initiatives in this Scorecard" at bounding box center [1133, 709] width 303 height 28
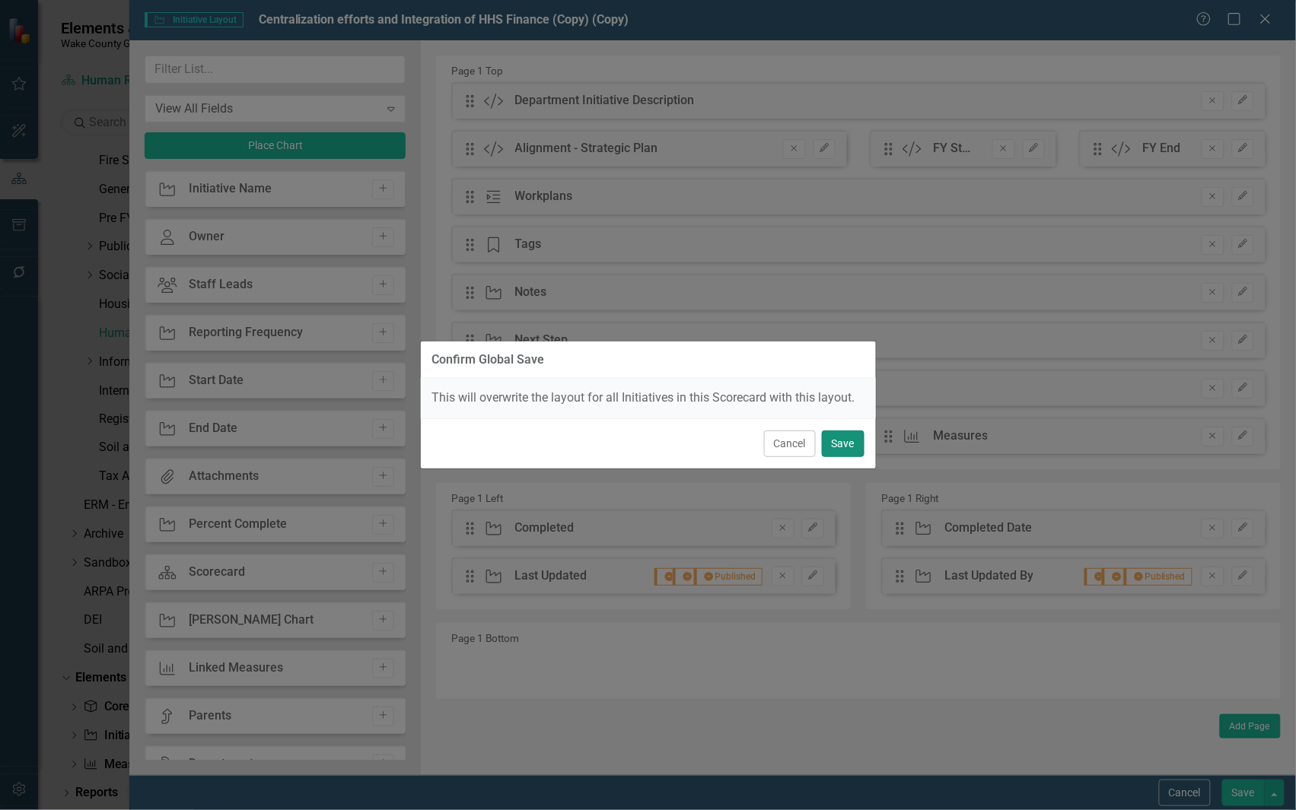
click at [847, 439] on button "Save" at bounding box center [843, 444] width 43 height 27
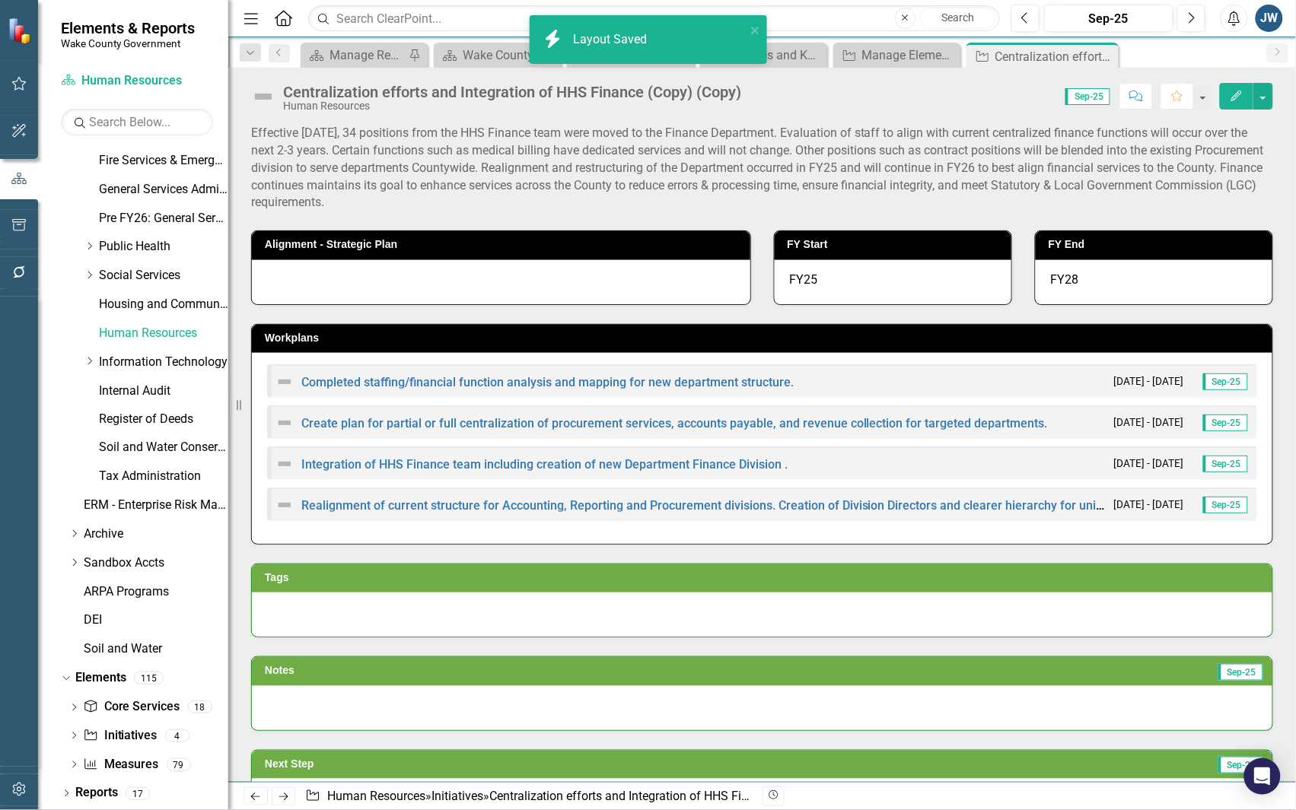
click at [739, 142] on div "Effective 7/1/25, 34 positions from the HHS Finance team were moved to the Fina…" at bounding box center [762, 168] width 1022 height 87
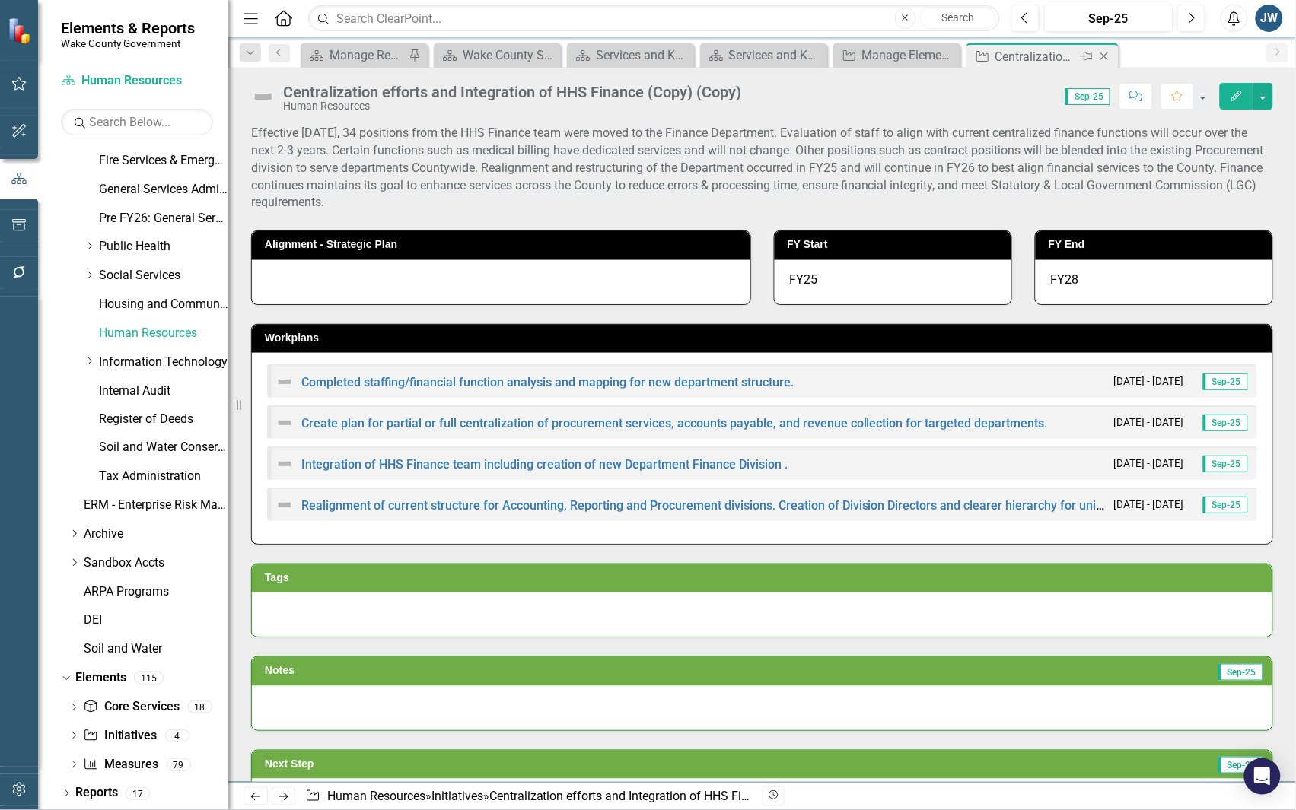
click at [1104, 58] on icon "Close" at bounding box center [1103, 56] width 15 height 12
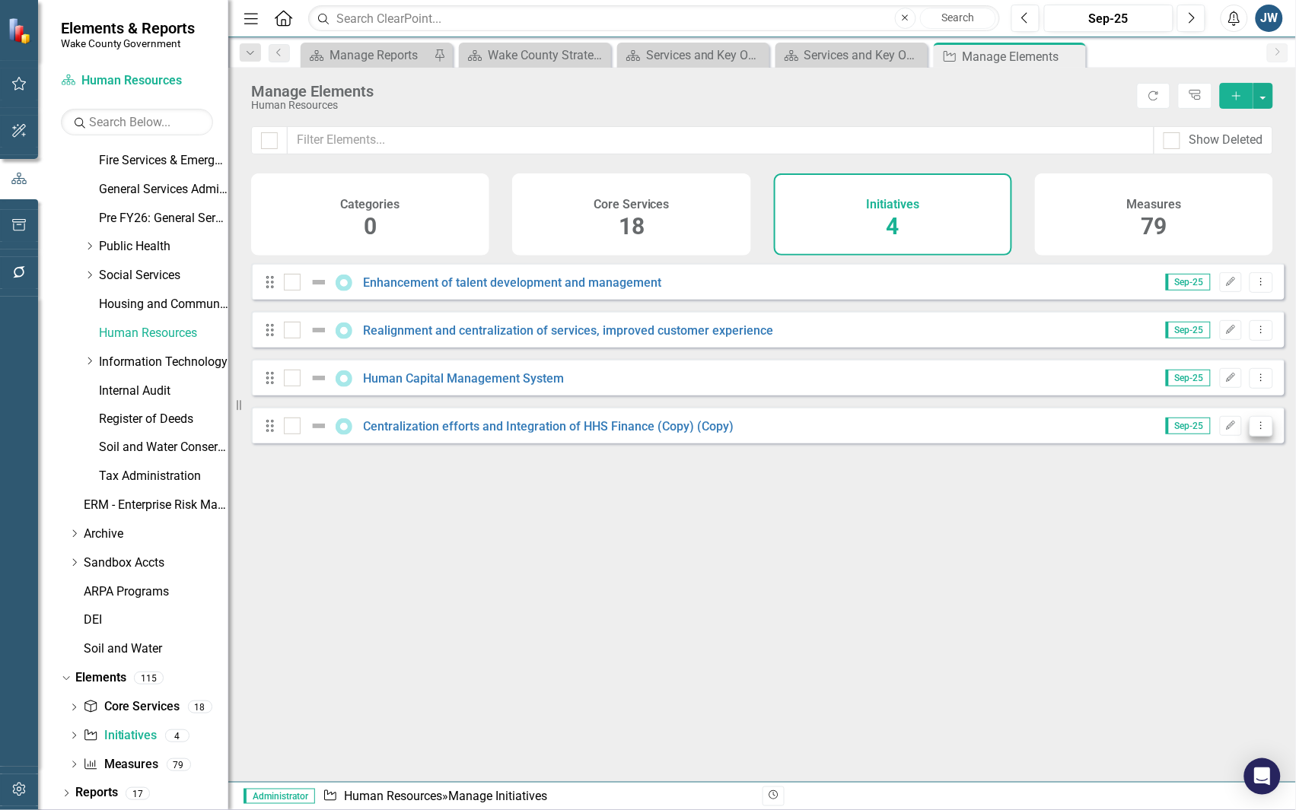
click at [1255, 431] on icon "Dropdown Menu" at bounding box center [1261, 426] width 13 height 10
click at [1166, 546] on link "Trash Delete Initiative" at bounding box center [1193, 547] width 136 height 28
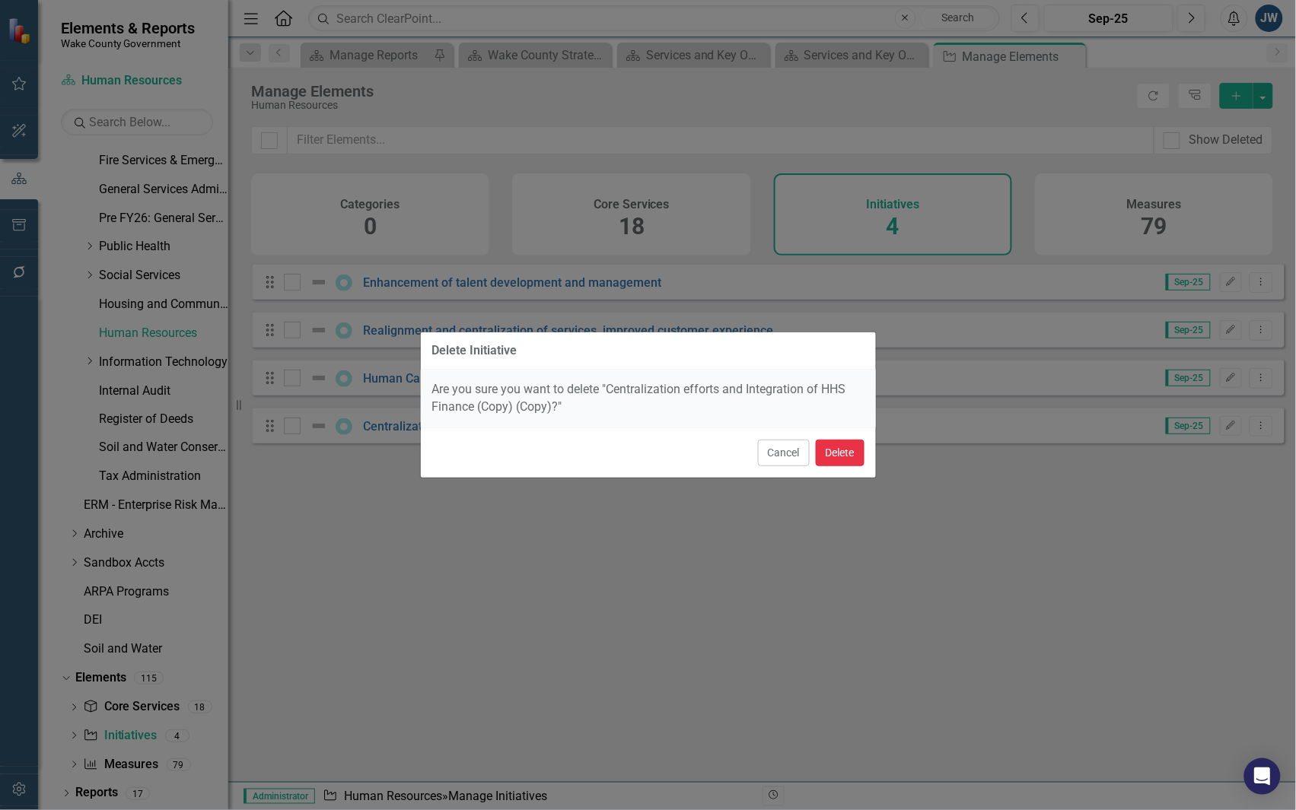
click at [838, 457] on button "Delete" at bounding box center [840, 453] width 49 height 27
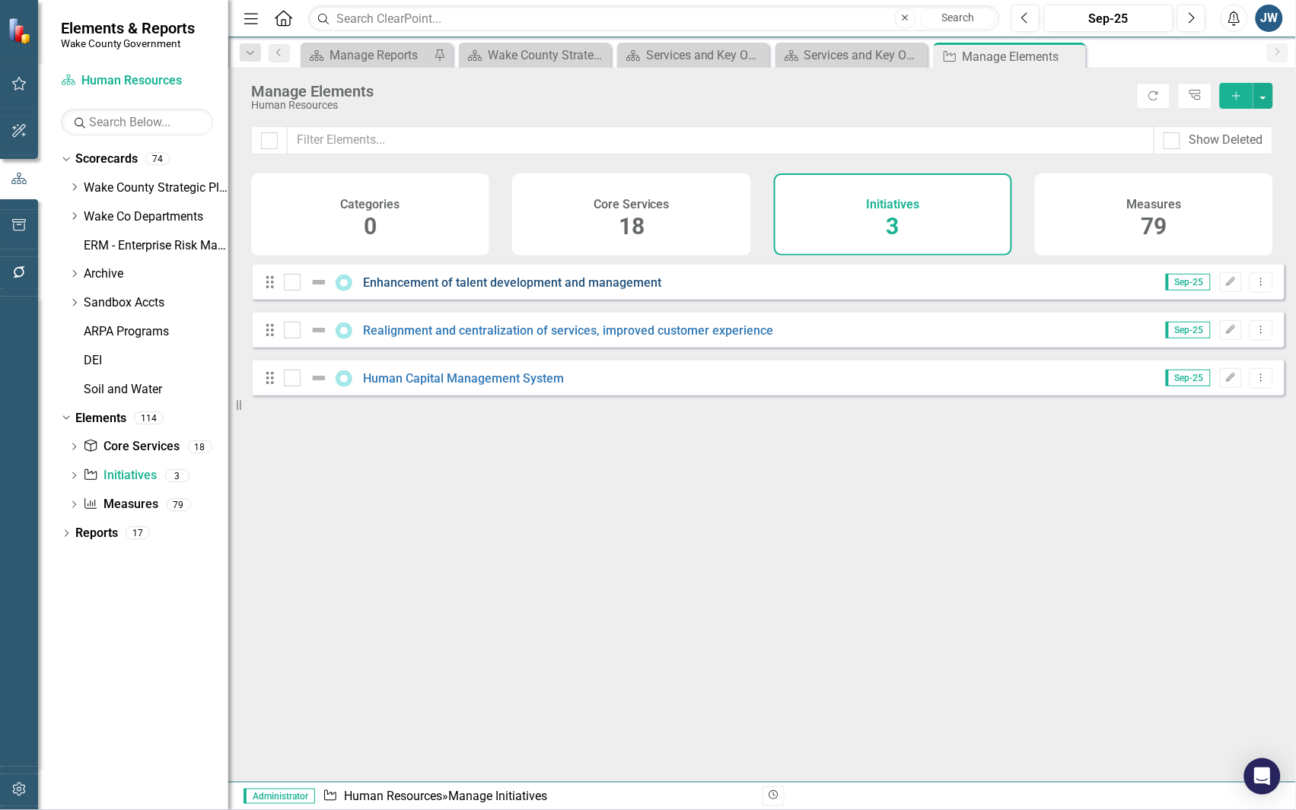
click at [538, 290] on link "Enhancement of talent development and management" at bounding box center [513, 282] width 298 height 14
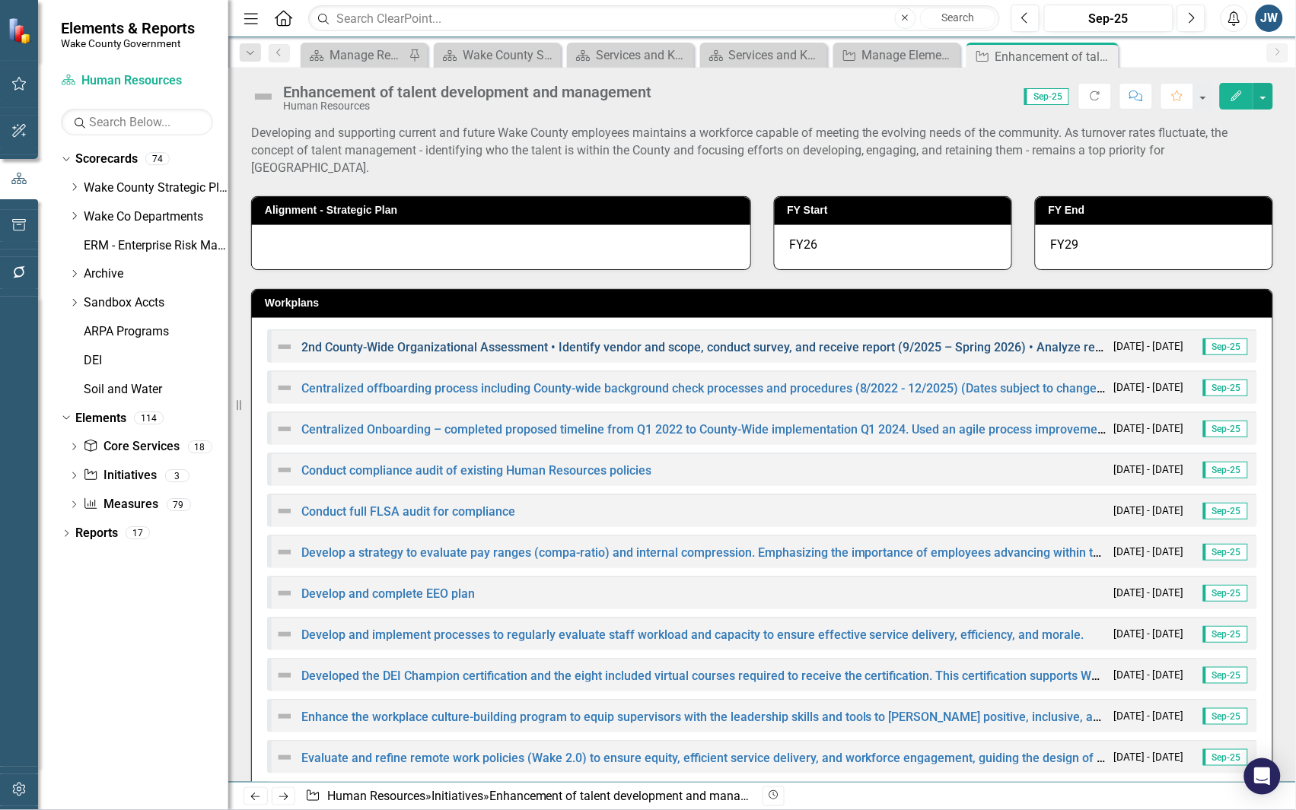
click at [514, 340] on link "2nd County-Wide Organizational Assessment • Identify vendor and scope, conduct …" at bounding box center [1021, 347] width 1440 height 14
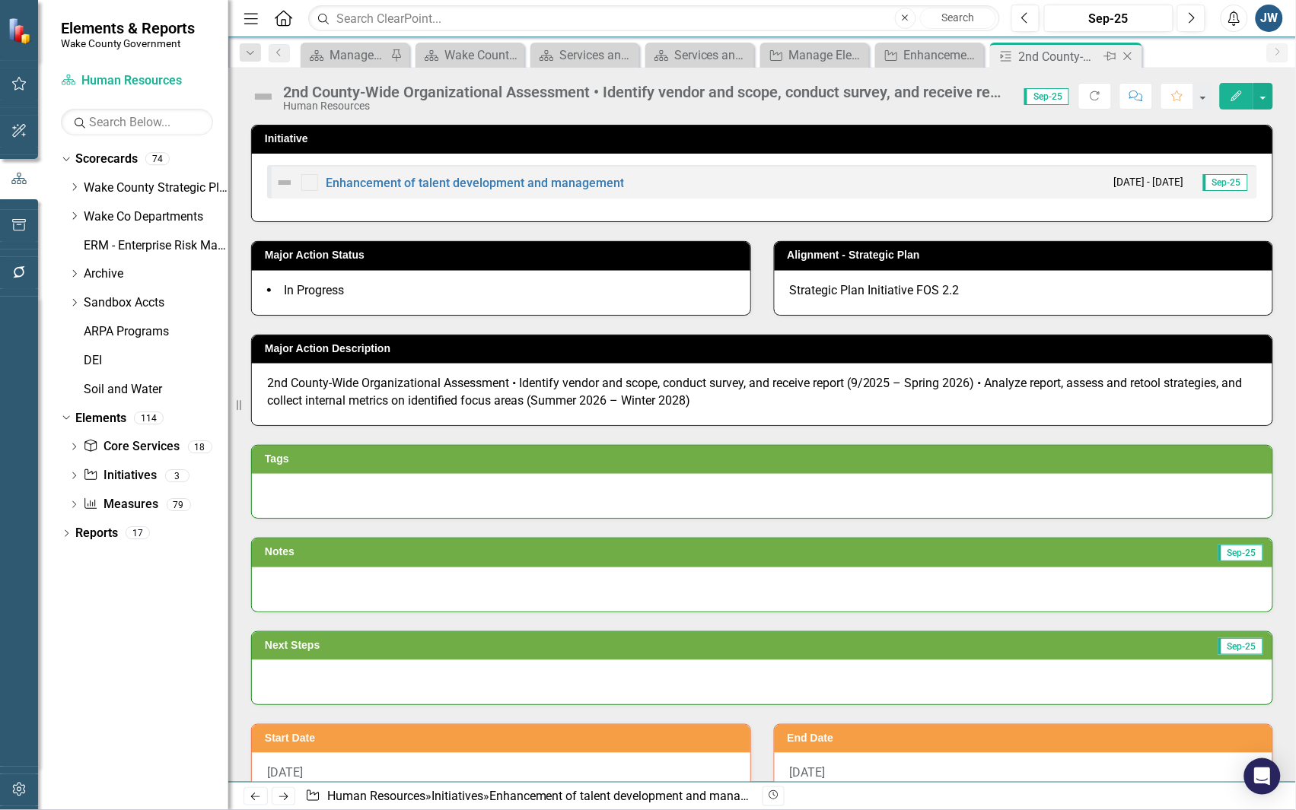
click at [1123, 55] on icon "Close" at bounding box center [1127, 56] width 15 height 12
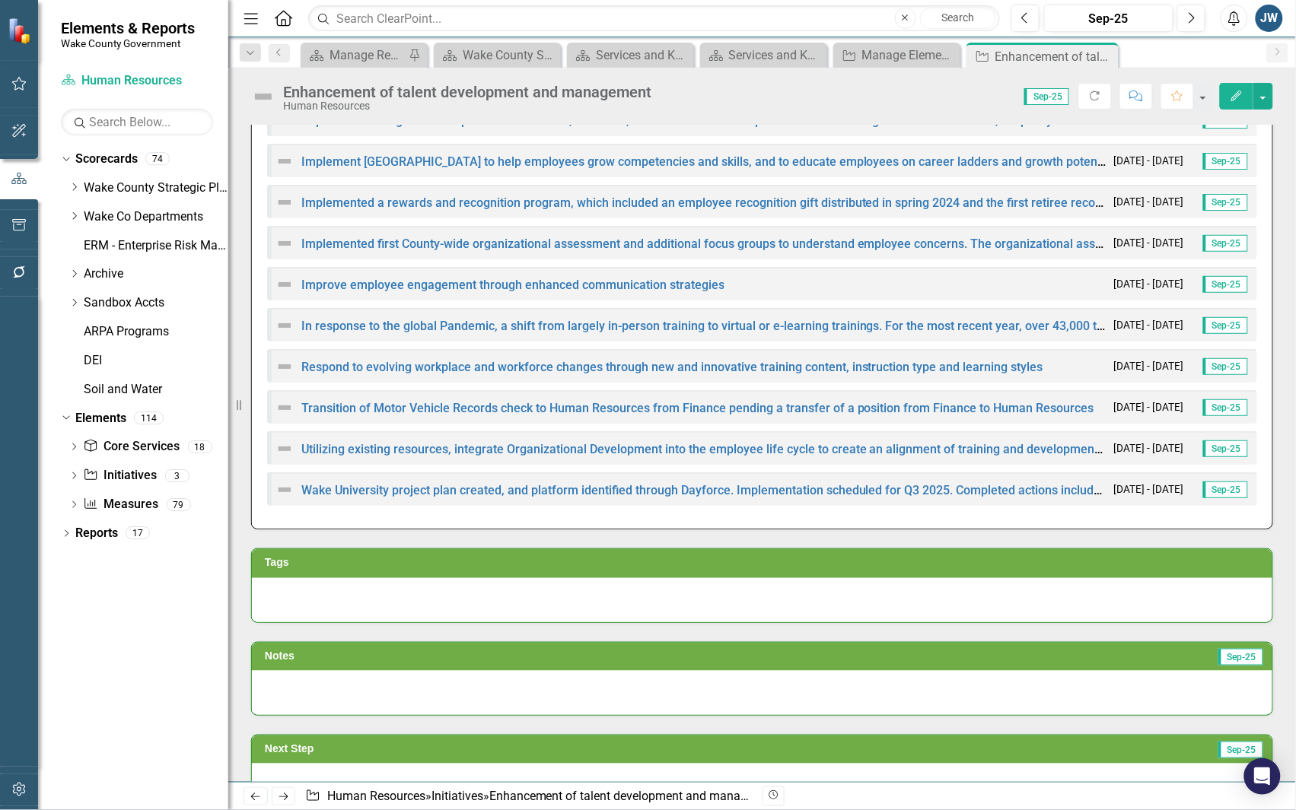
scroll to position [666, 0]
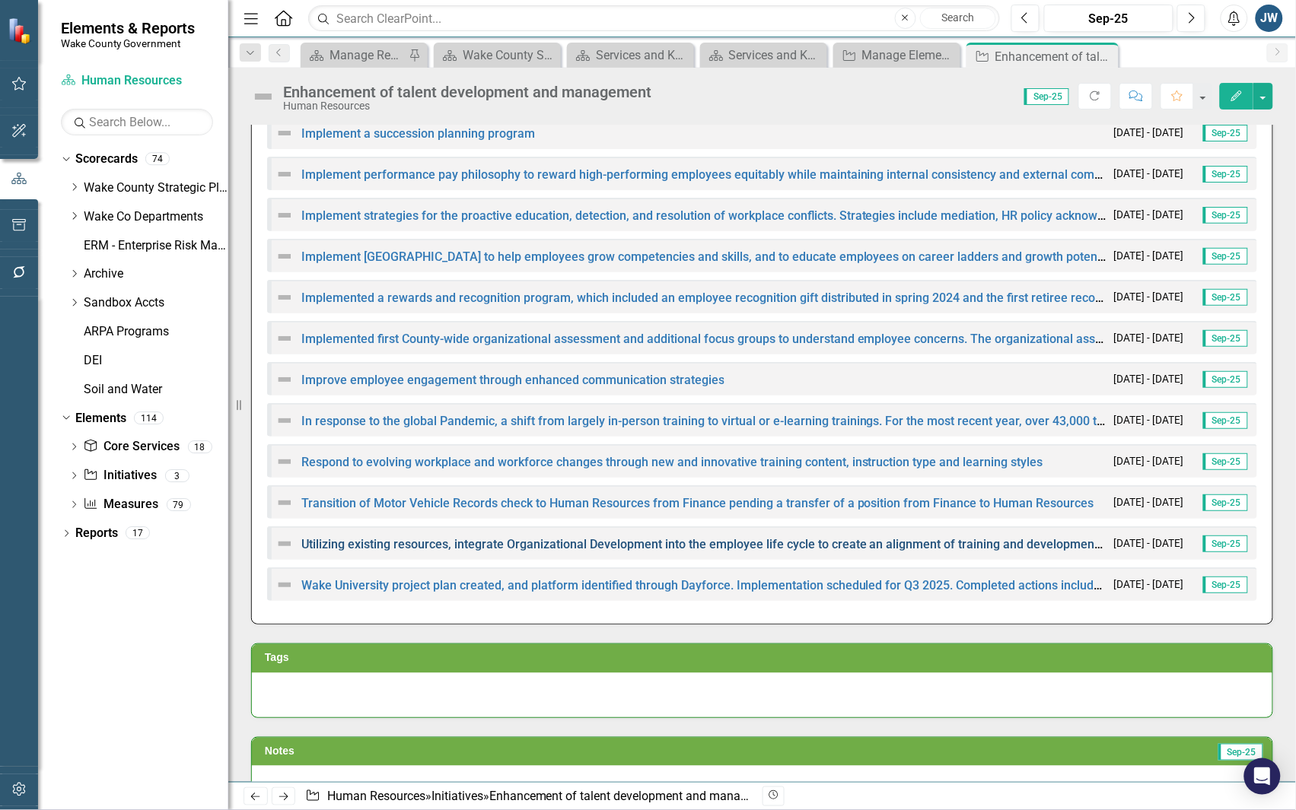
click at [629, 537] on link "Utilizing existing resources, integrate Organizational Development into the emp…" at bounding box center [1241, 544] width 1880 height 14
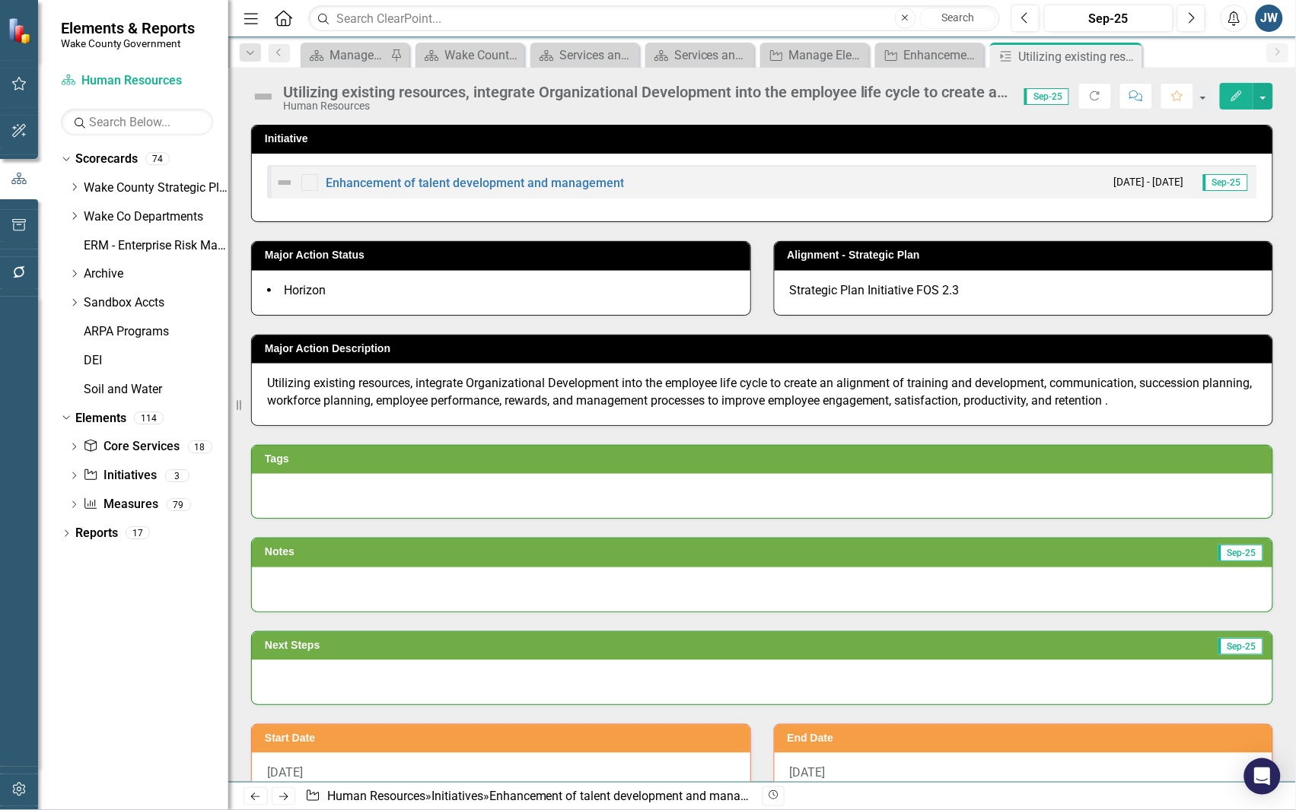
click at [1233, 100] on icon "Edit" at bounding box center [1237, 96] width 14 height 11
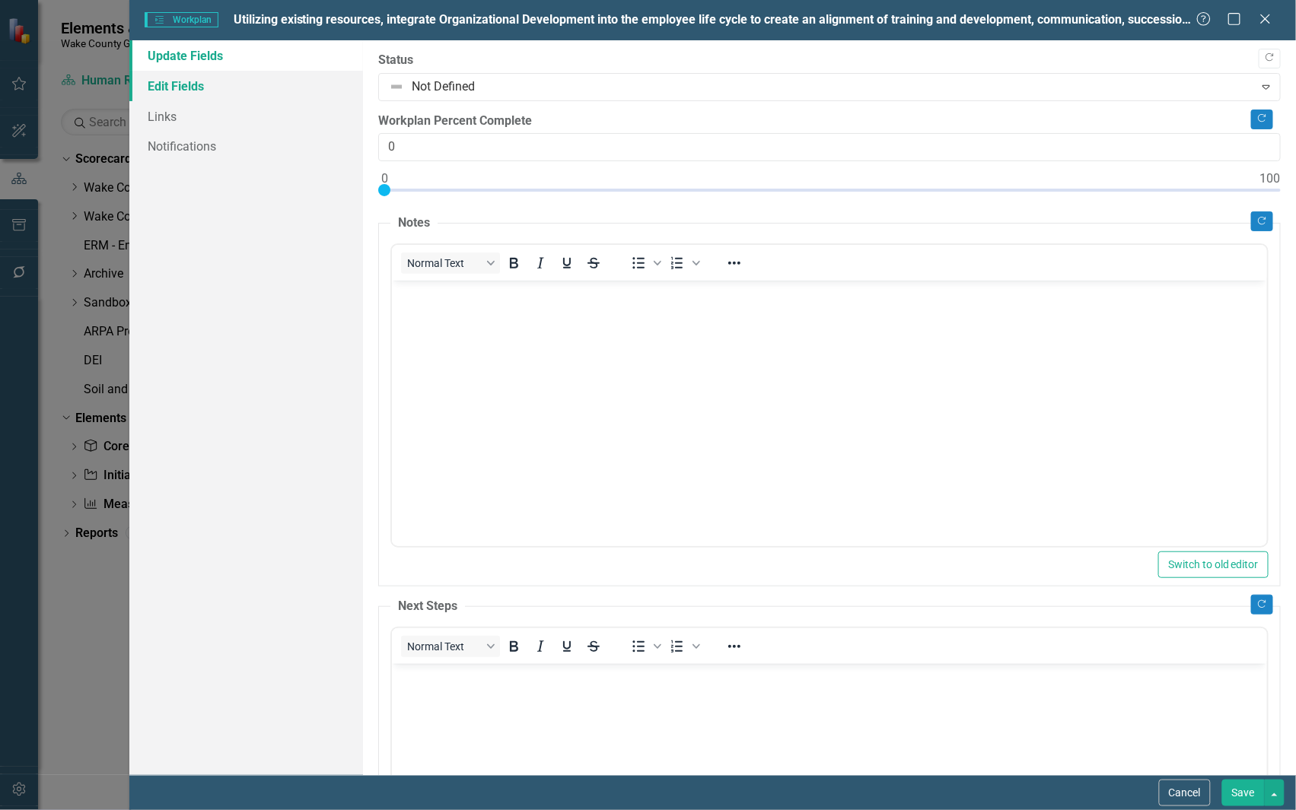
drag, startPoint x: 187, startPoint y: 84, endPoint x: 196, endPoint y: 88, distance: 9.2
click at [187, 84] on link "Edit Fields" at bounding box center [246, 86] width 234 height 30
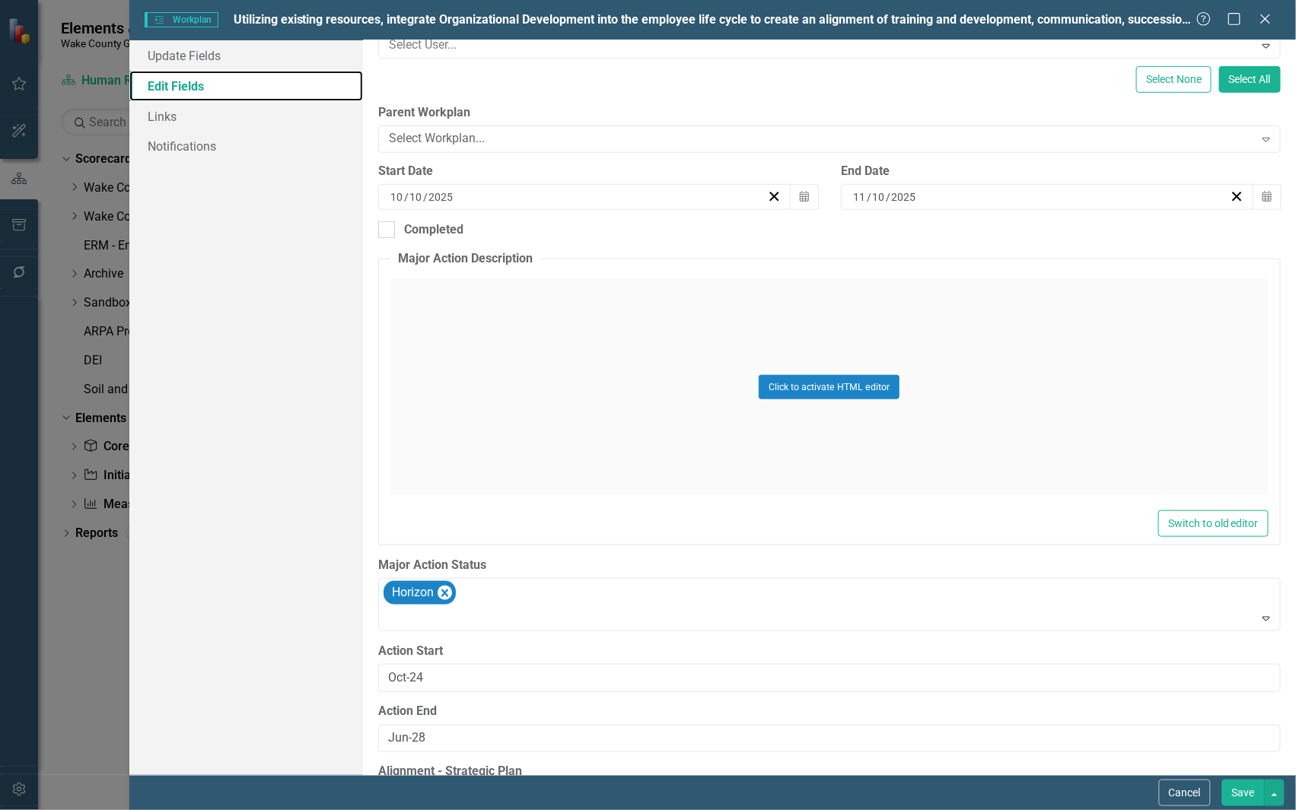
scroll to position [283, 0]
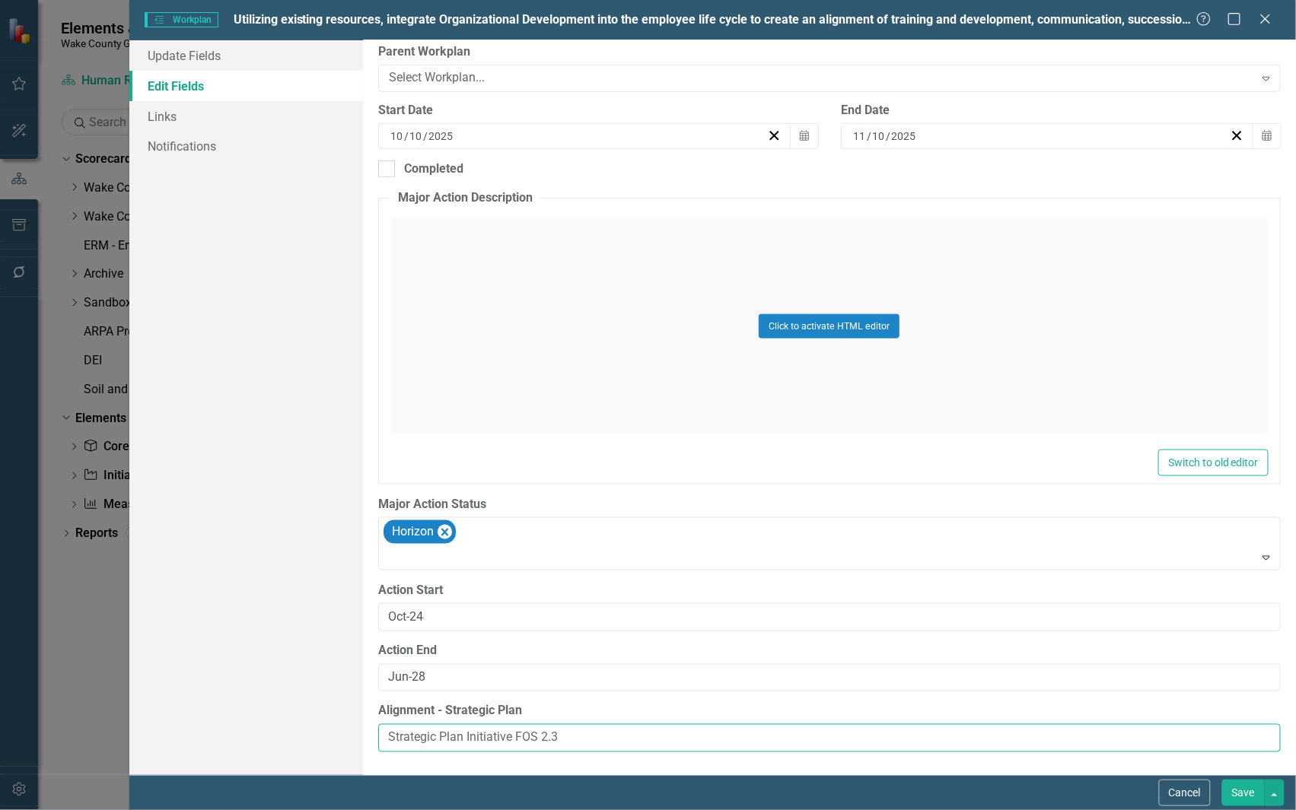
drag, startPoint x: 592, startPoint y: 743, endPoint x: 298, endPoint y: 723, distance: 295.1
click at [298, 723] on div "Update Fields Edit Fields Links Notifications "Update" fields in ClearPoint are…" at bounding box center [712, 407] width 1166 height 735
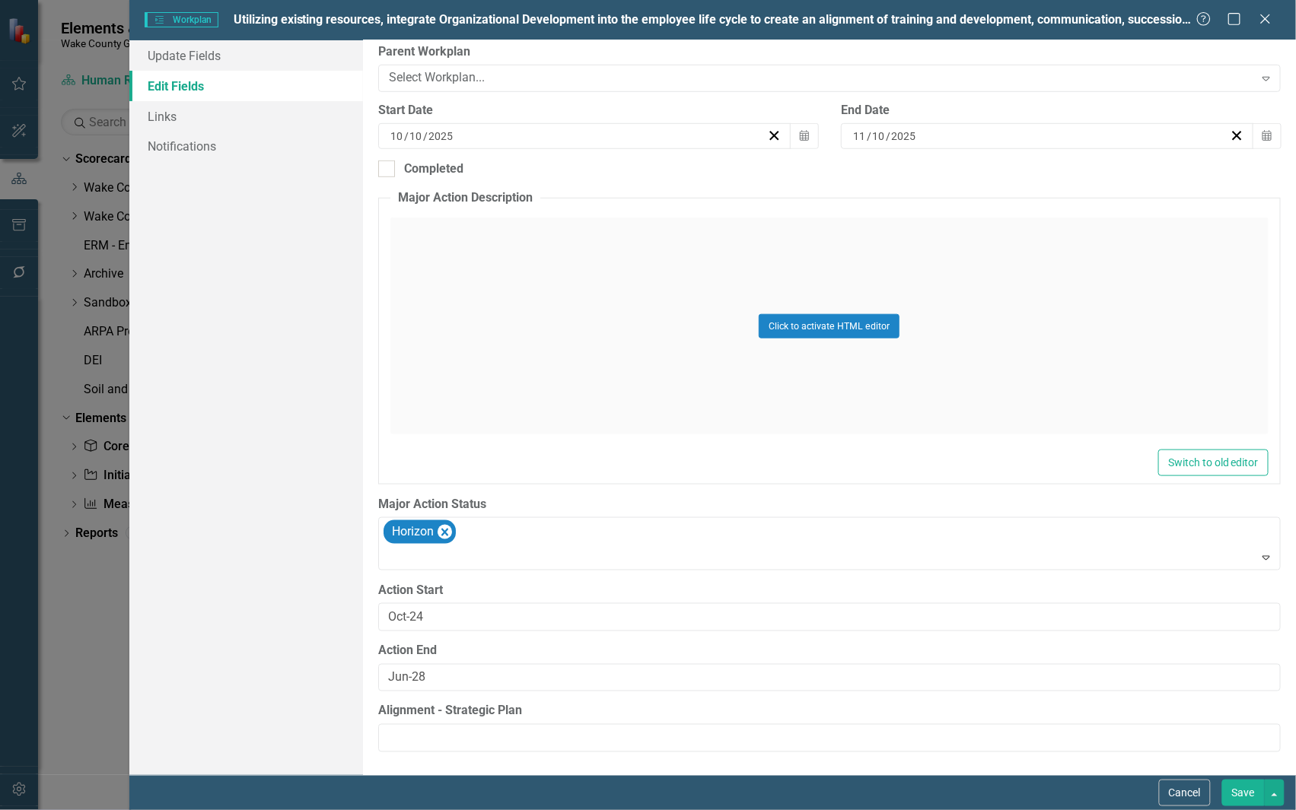
click at [1245, 788] on button "Save" at bounding box center [1243, 793] width 43 height 27
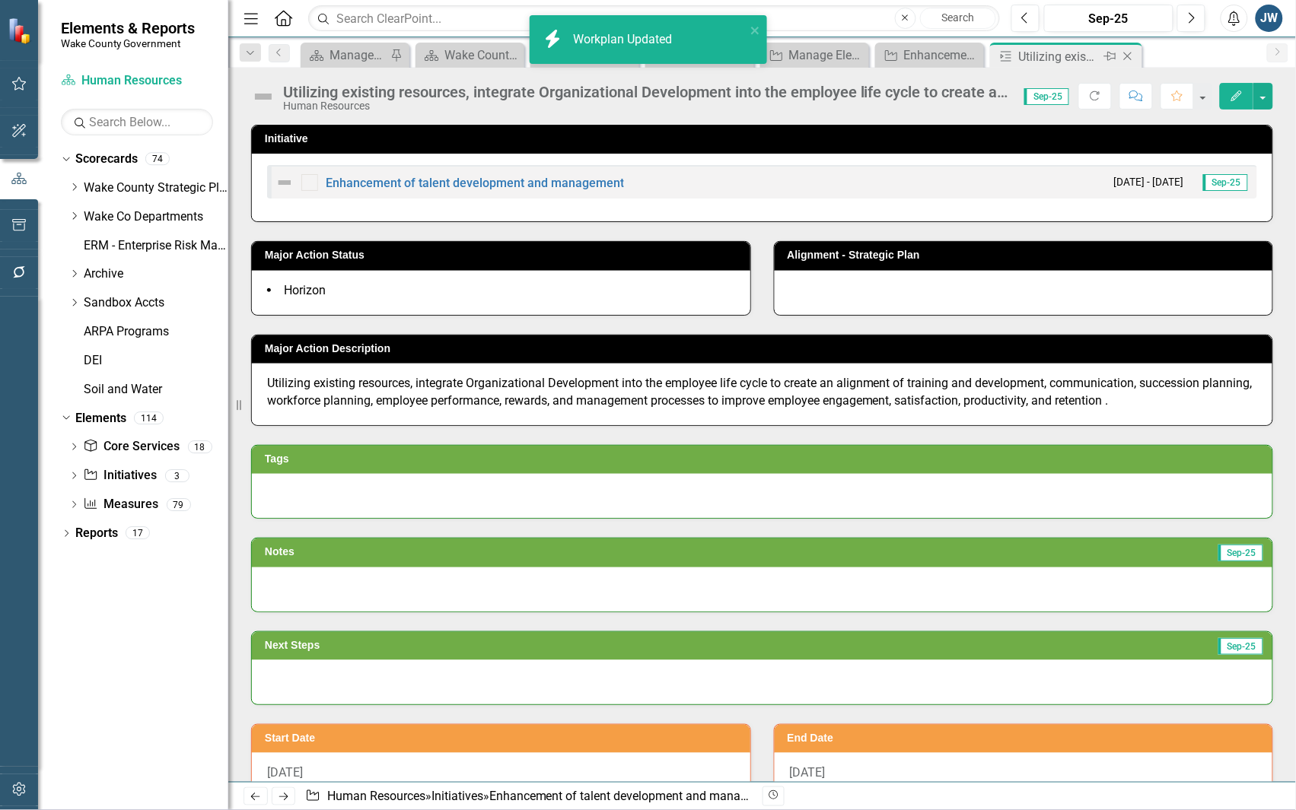
click at [1130, 55] on icon "Close" at bounding box center [1127, 56] width 15 height 12
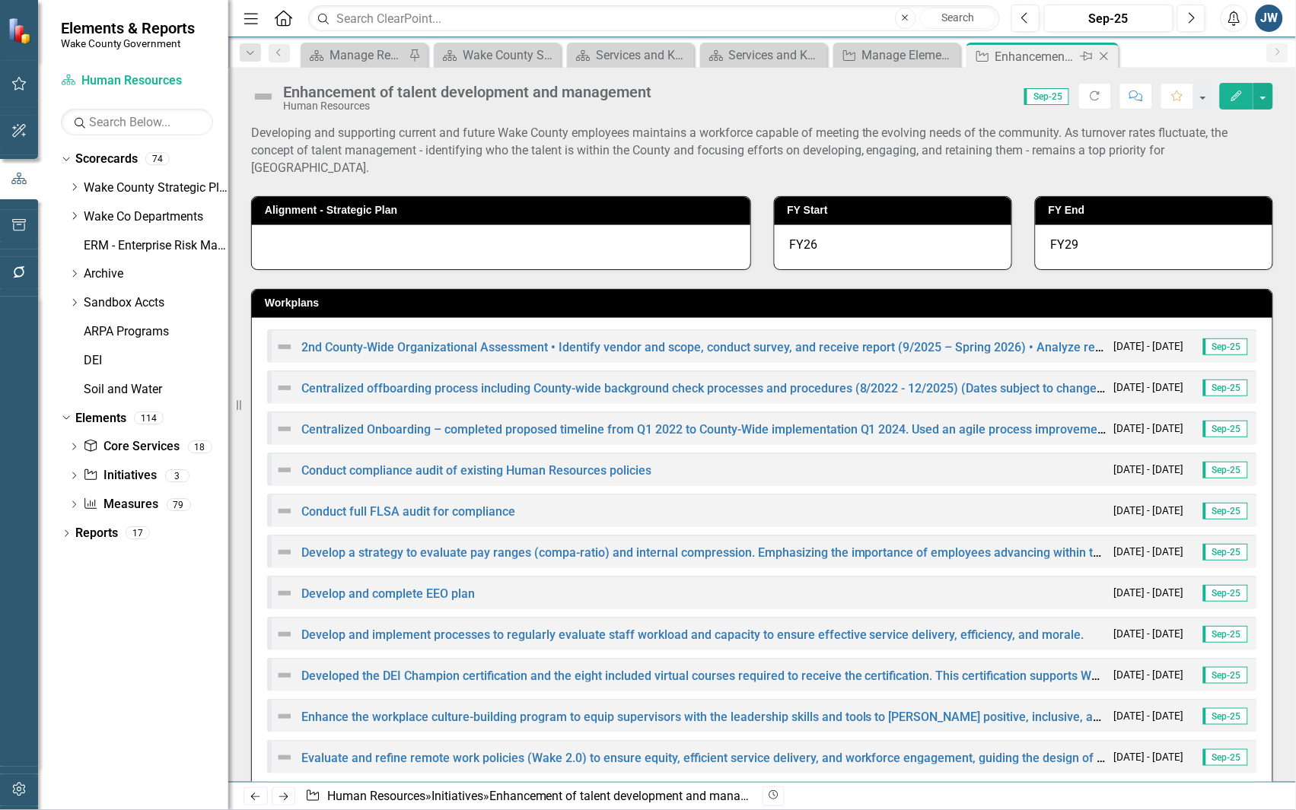
click at [1109, 57] on icon "Close" at bounding box center [1103, 56] width 15 height 12
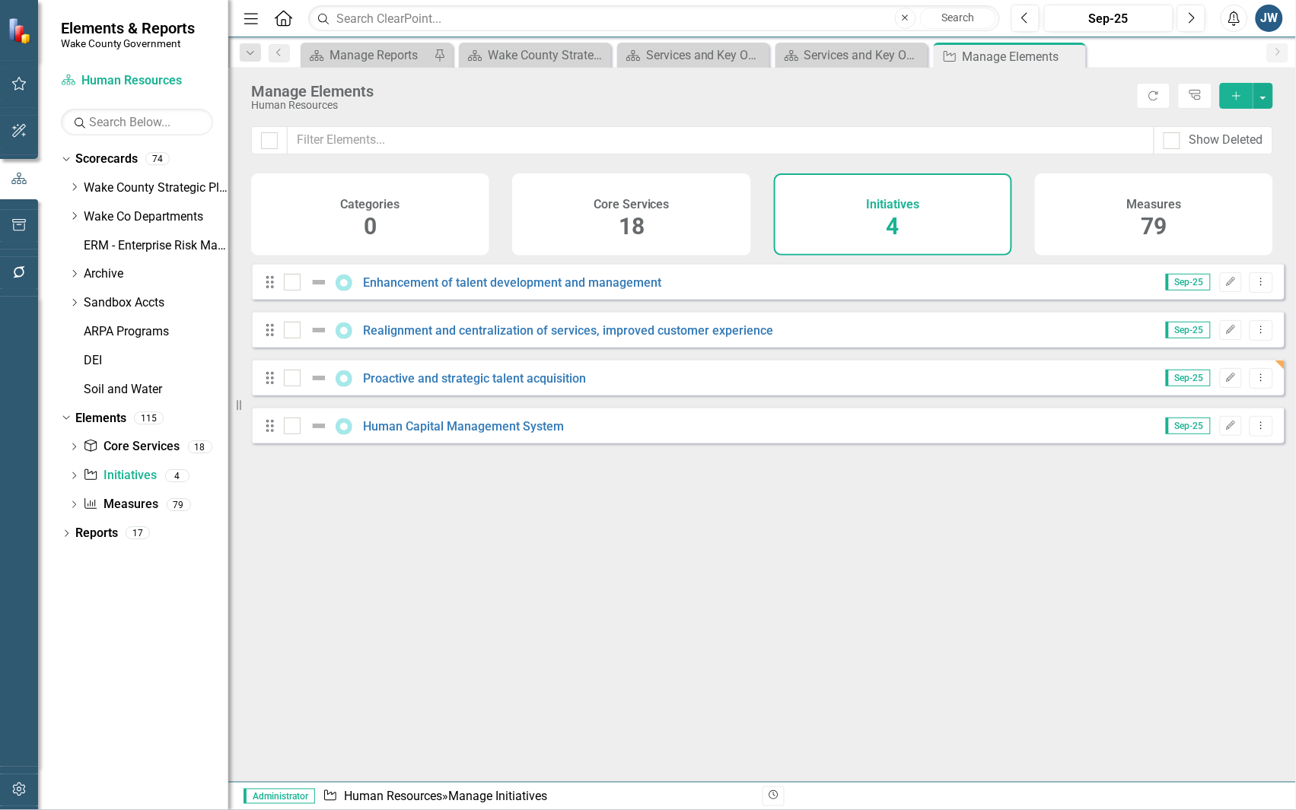
click at [1066, 550] on div "Looks like you don't have any Initiatives set up yet. Why don't you add an Init…" at bounding box center [767, 503] width 1033 height 481
click at [529, 386] on link "Proactive and strategic talent acquisition" at bounding box center [475, 378] width 223 height 14
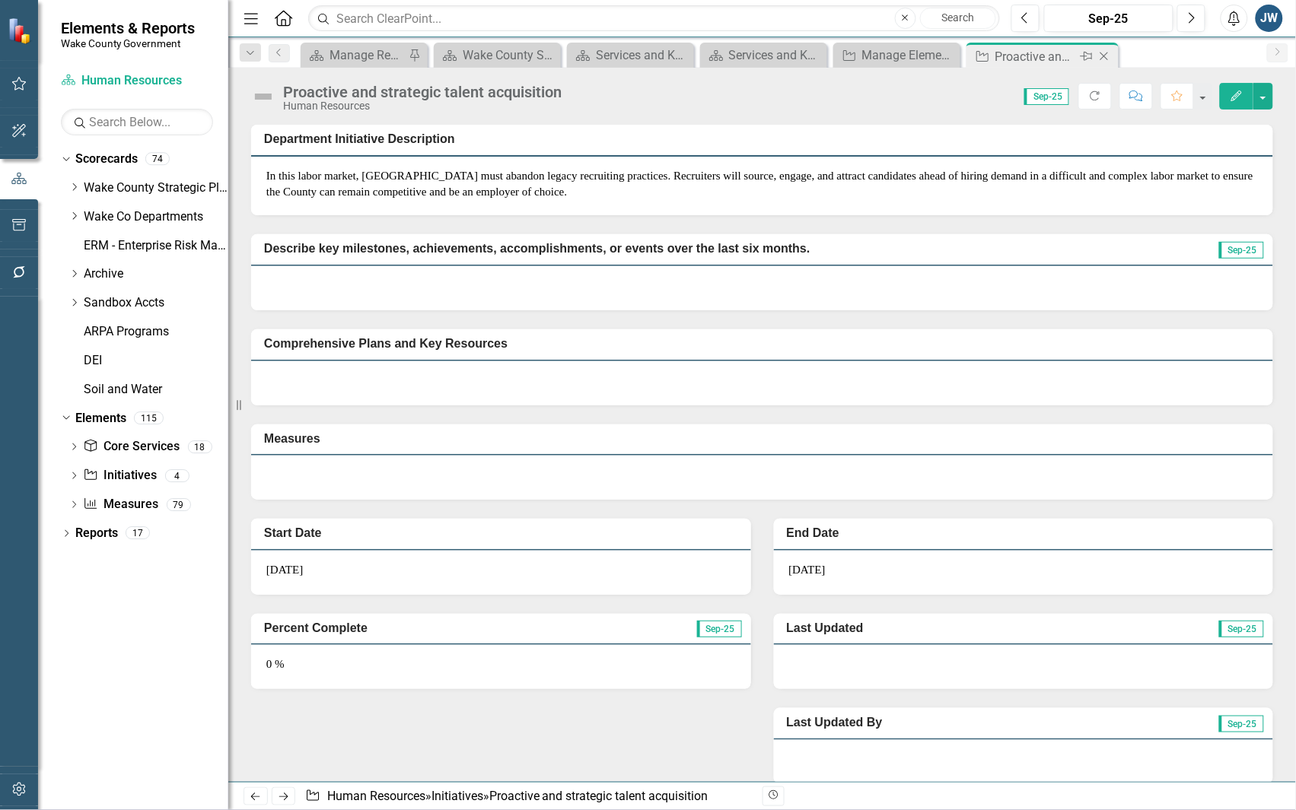
click at [1103, 53] on icon "Close" at bounding box center [1103, 56] width 15 height 12
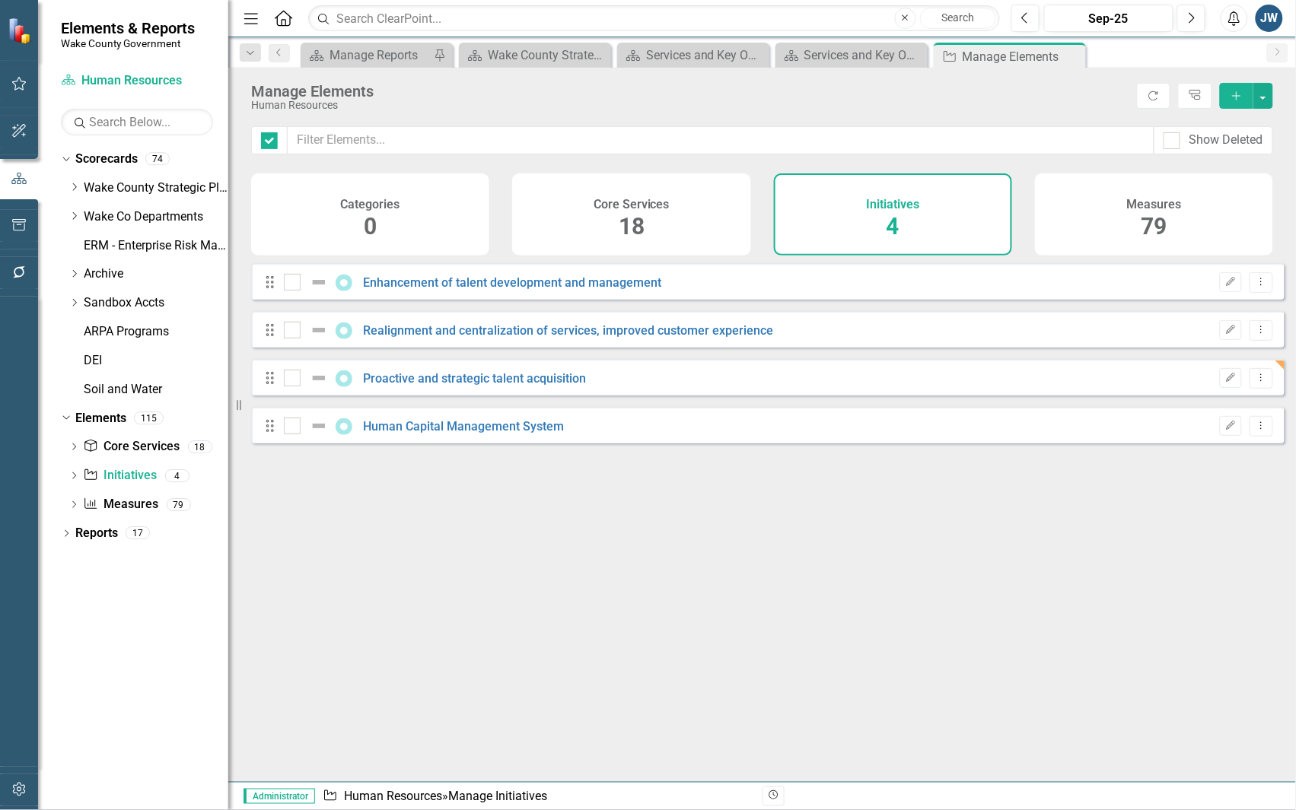
checkbox input "false"
click at [618, 290] on link "Enhancement of talent development and management" at bounding box center [513, 282] width 298 height 14
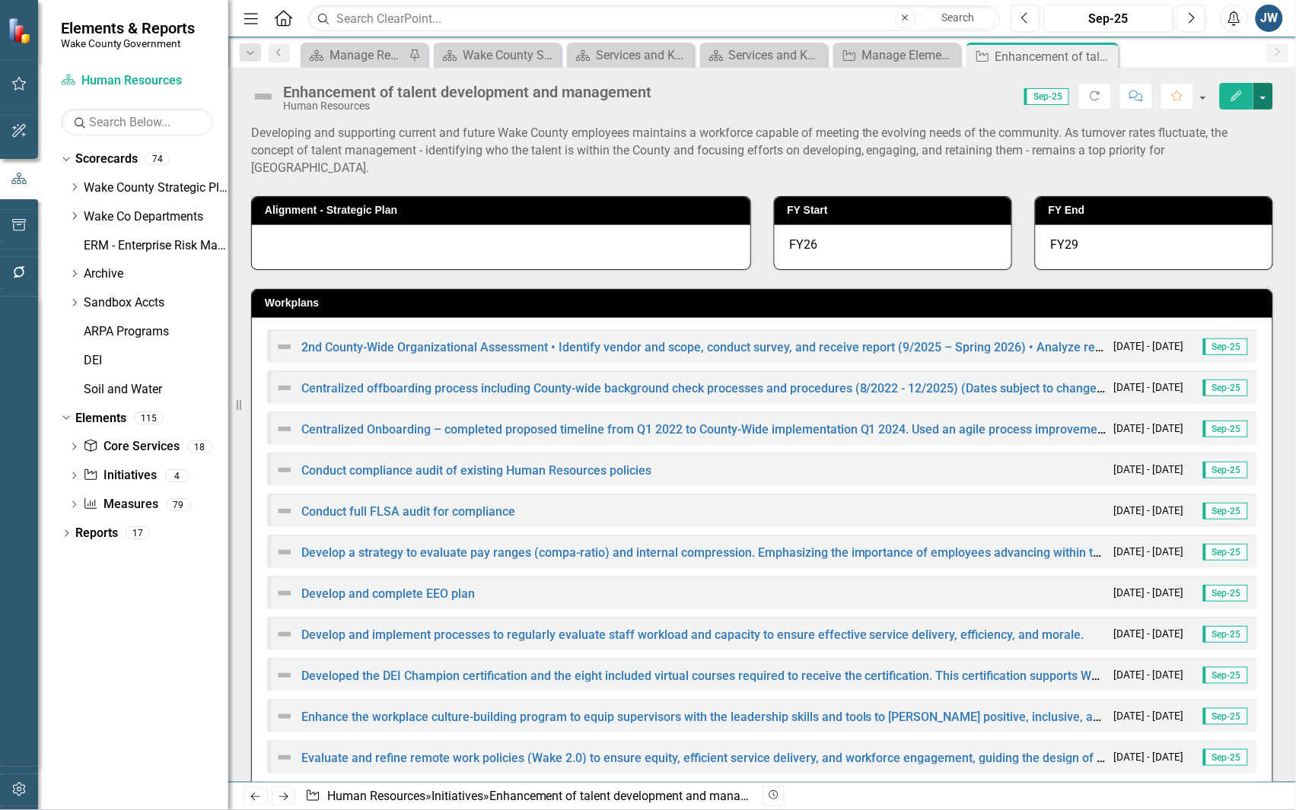
click at [1268, 94] on button "button" at bounding box center [1263, 96] width 20 height 27
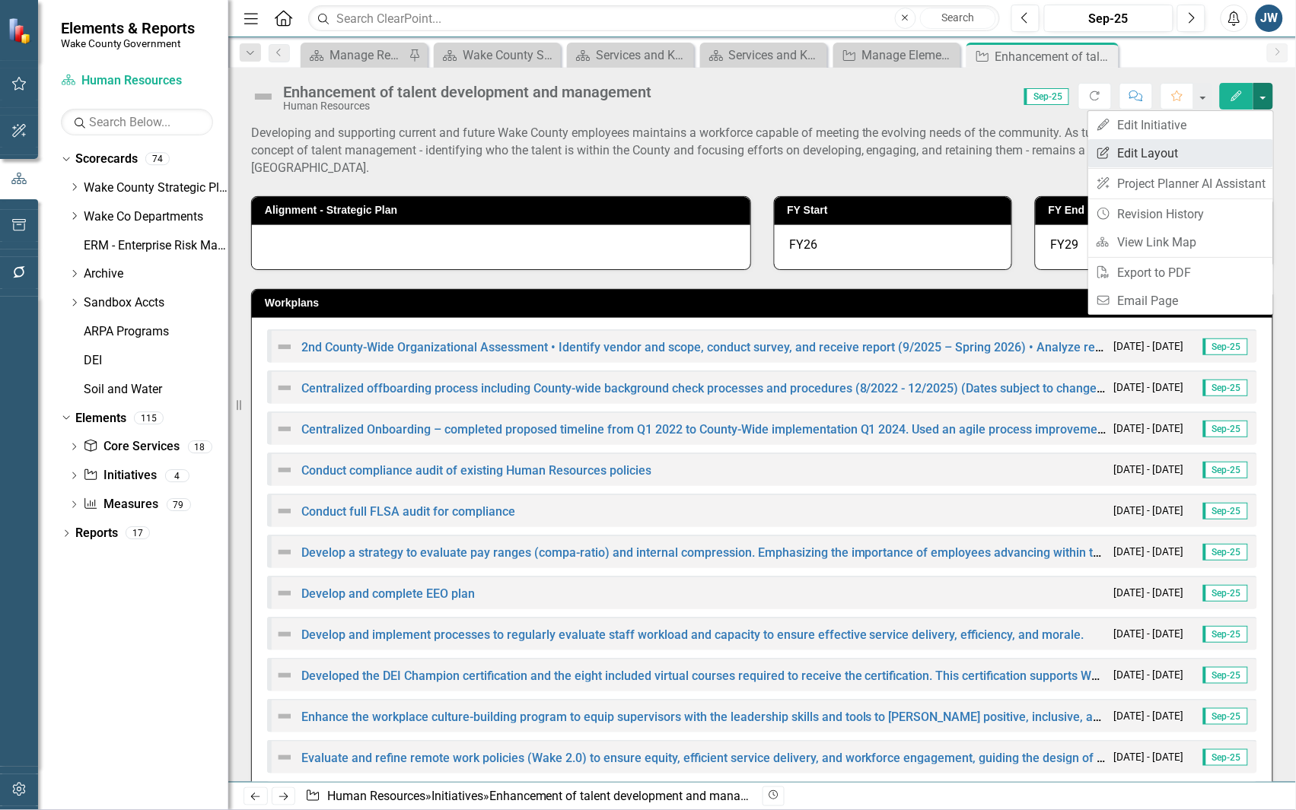
click at [1184, 148] on link "Edit Report Edit Layout" at bounding box center [1180, 153] width 185 height 28
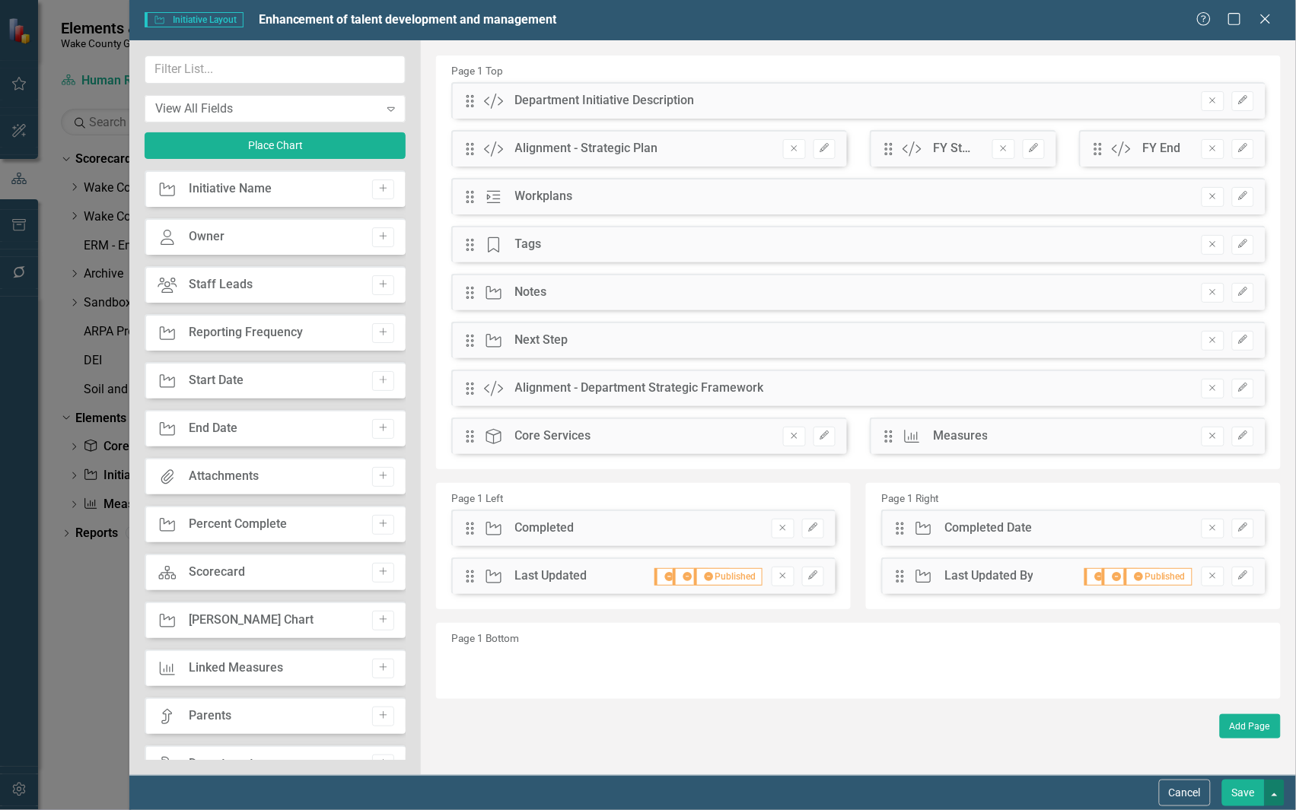
click at [1279, 791] on button "button" at bounding box center [1275, 793] width 20 height 27
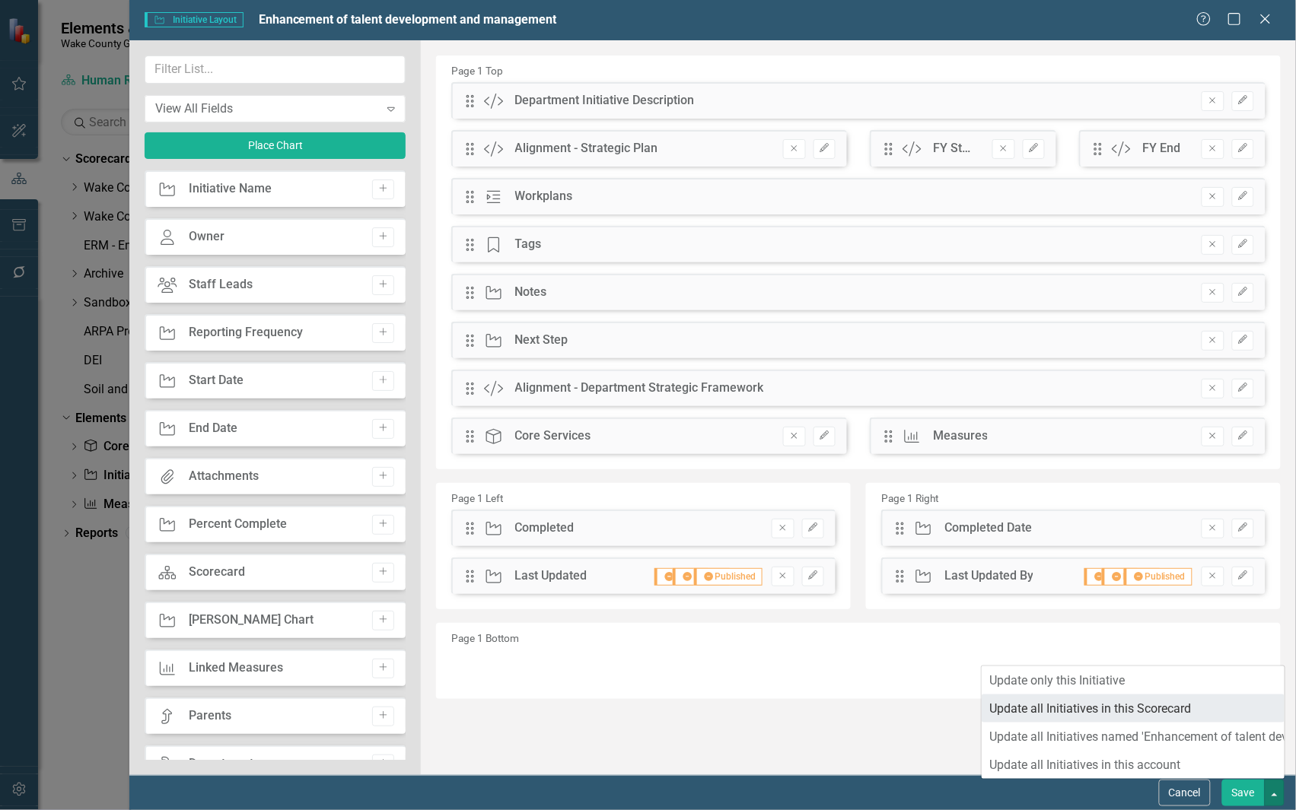
click at [1144, 705] on link "Update all Initiatives in this Scorecard" at bounding box center [1133, 709] width 303 height 28
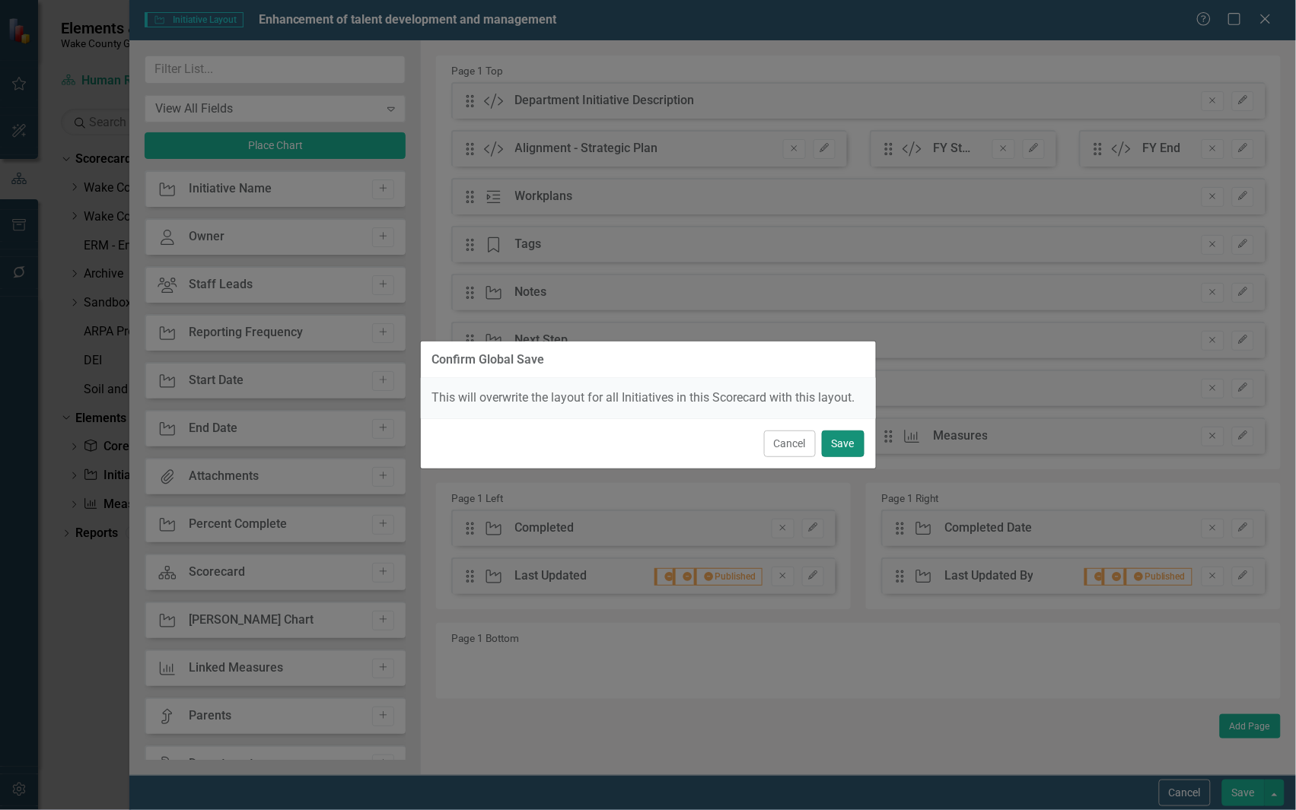
click at [846, 445] on button "Save" at bounding box center [843, 444] width 43 height 27
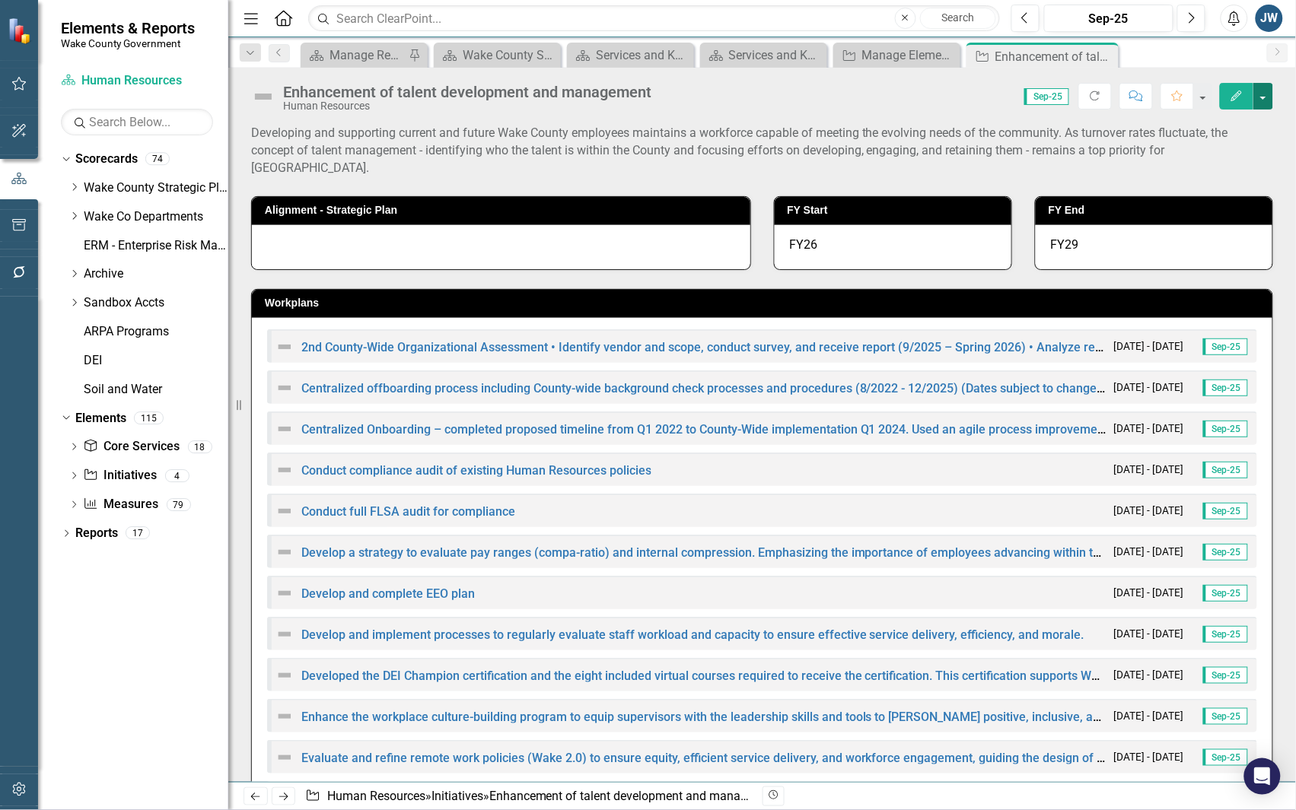
click at [1264, 97] on button "button" at bounding box center [1263, 96] width 20 height 27
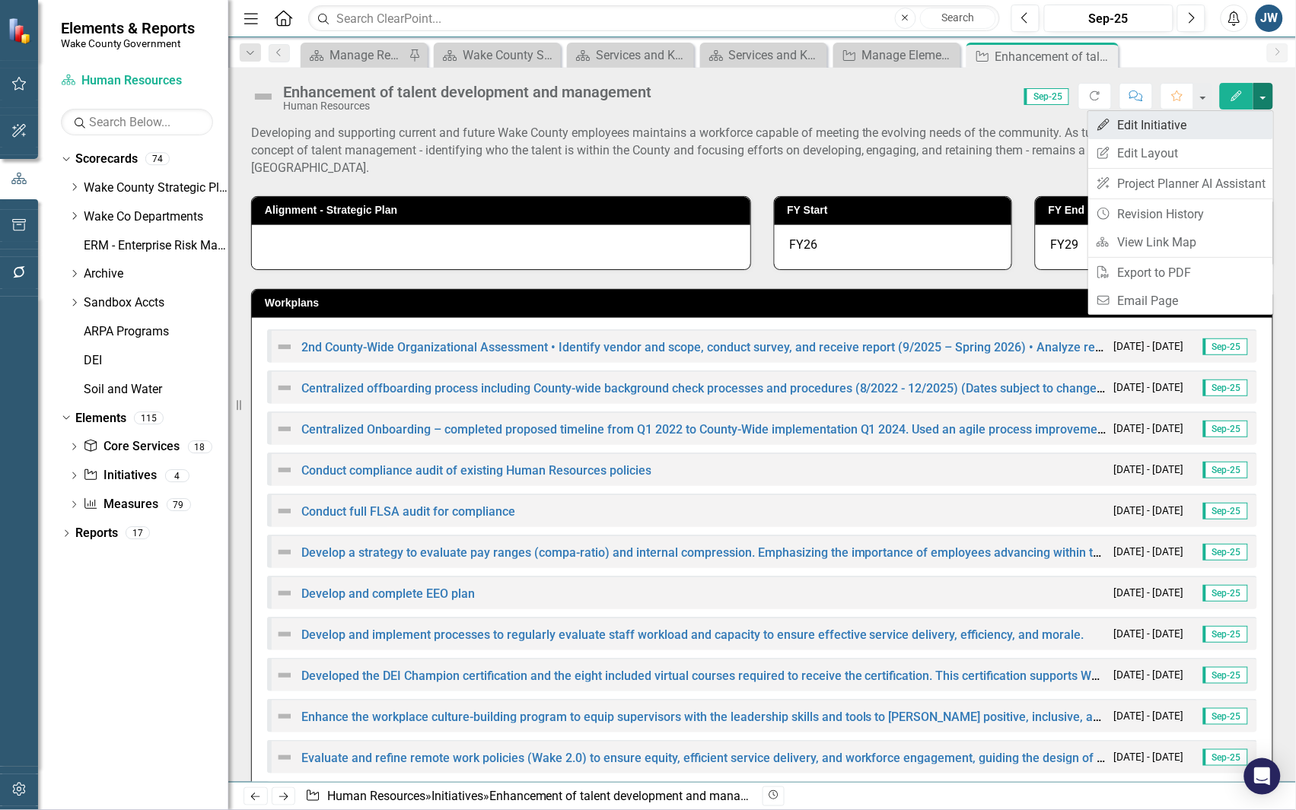
click at [1141, 128] on link "Edit Edit Initiative" at bounding box center [1180, 125] width 185 height 28
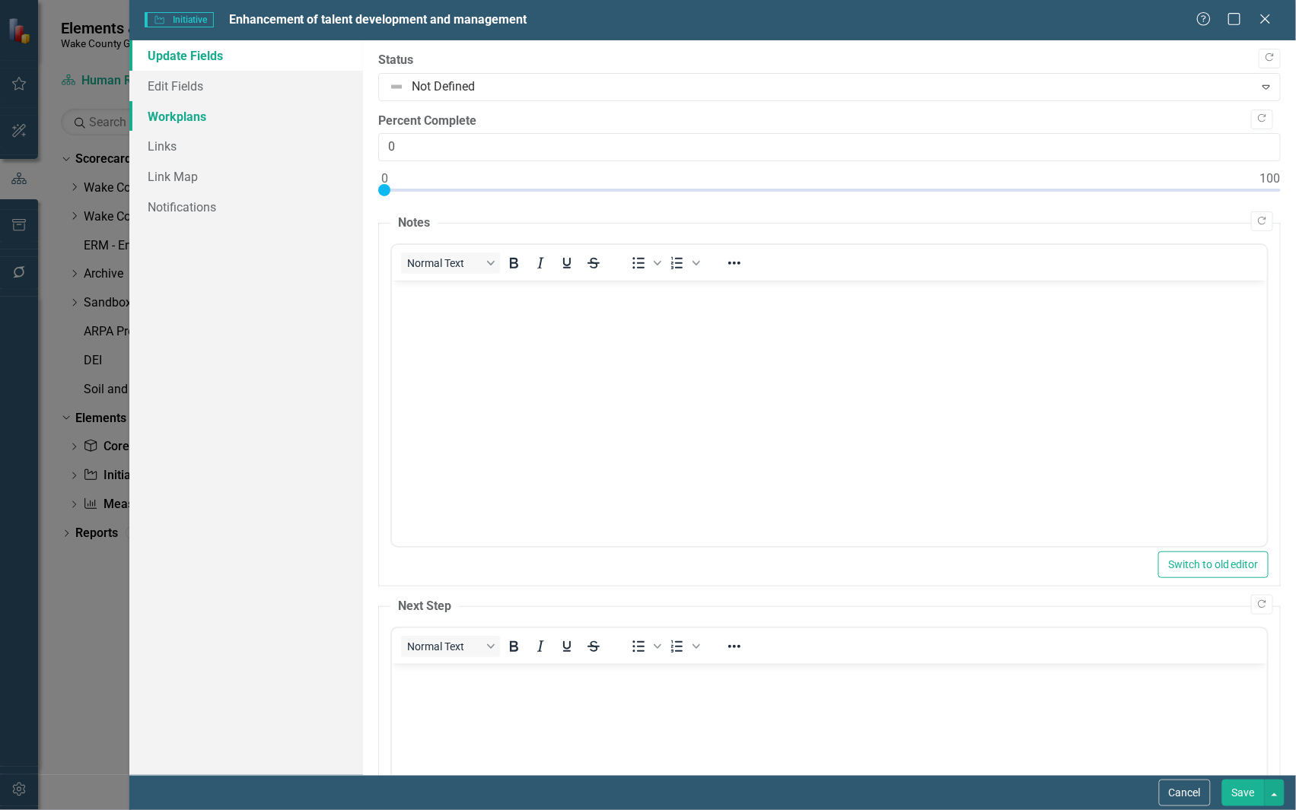
click at [202, 112] on link "Workplans" at bounding box center [246, 116] width 234 height 30
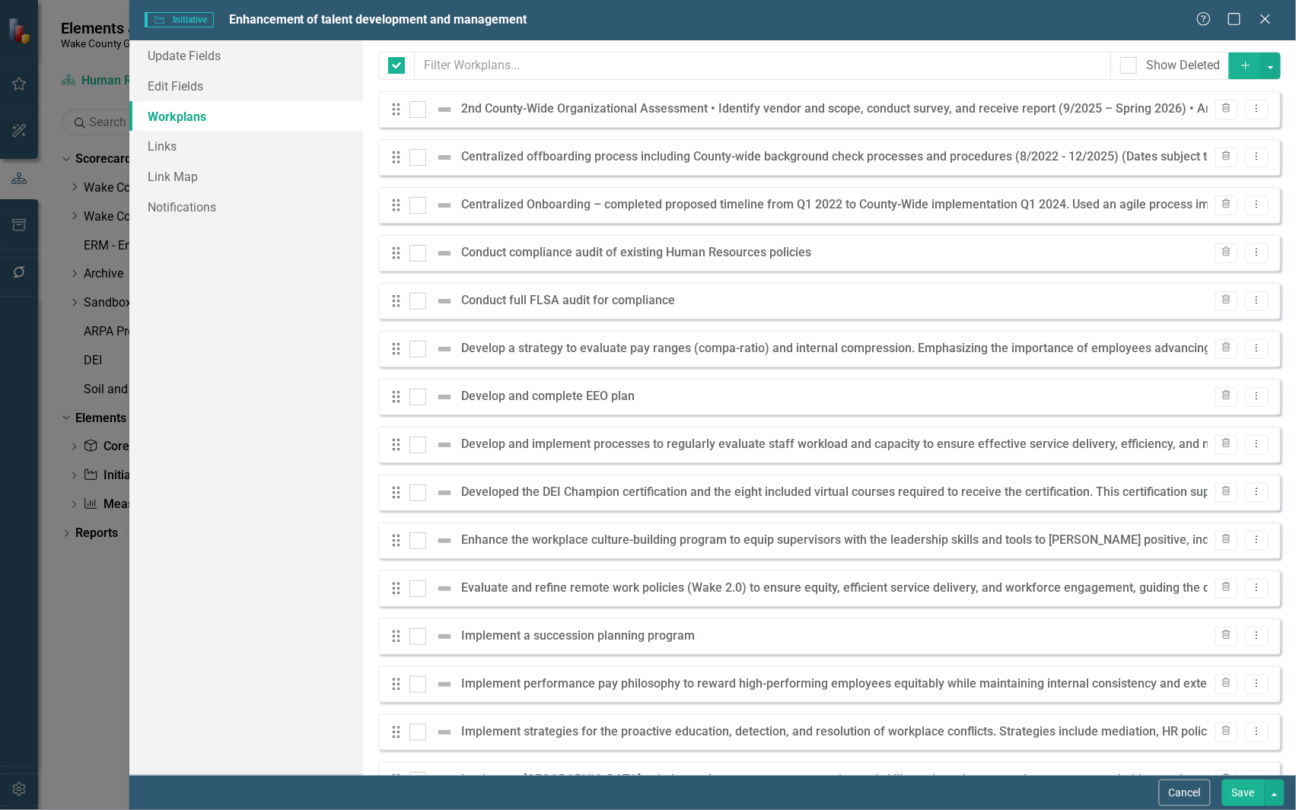
checkbox input "false"
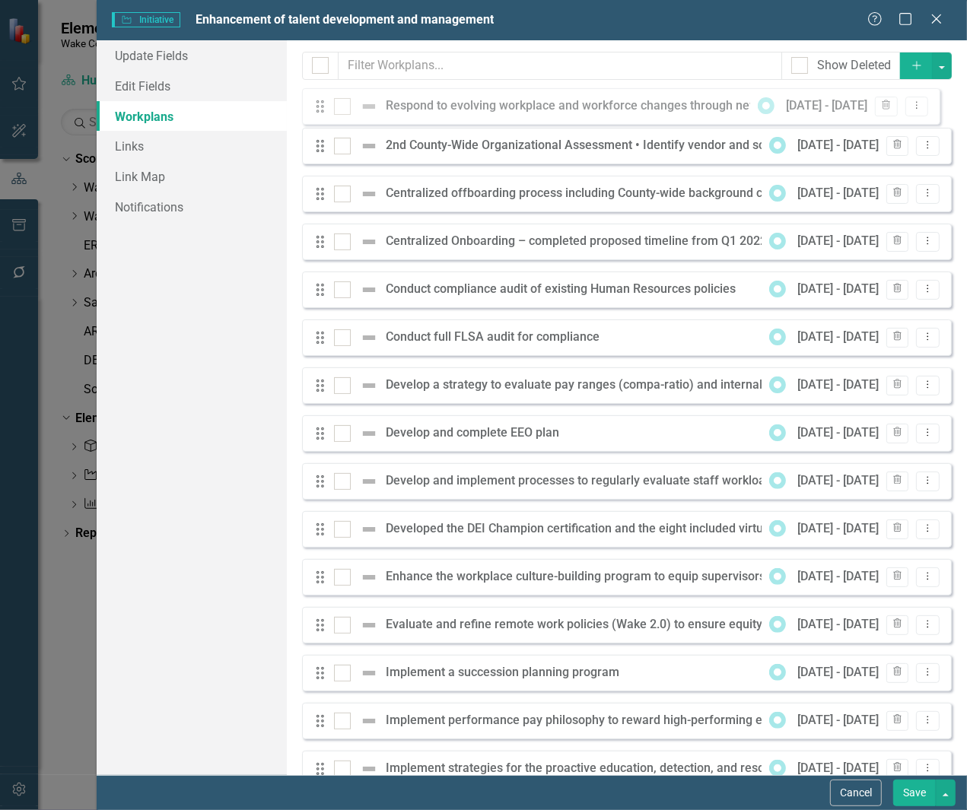
drag, startPoint x: 324, startPoint y: 543, endPoint x: 324, endPoint y: 107, distance: 436.0
click at [324, 107] on div "Drag 2nd County-Wide Organizational Assessment • Identify vendor and scope, con…" at bounding box center [627, 660] width 650 height 1139
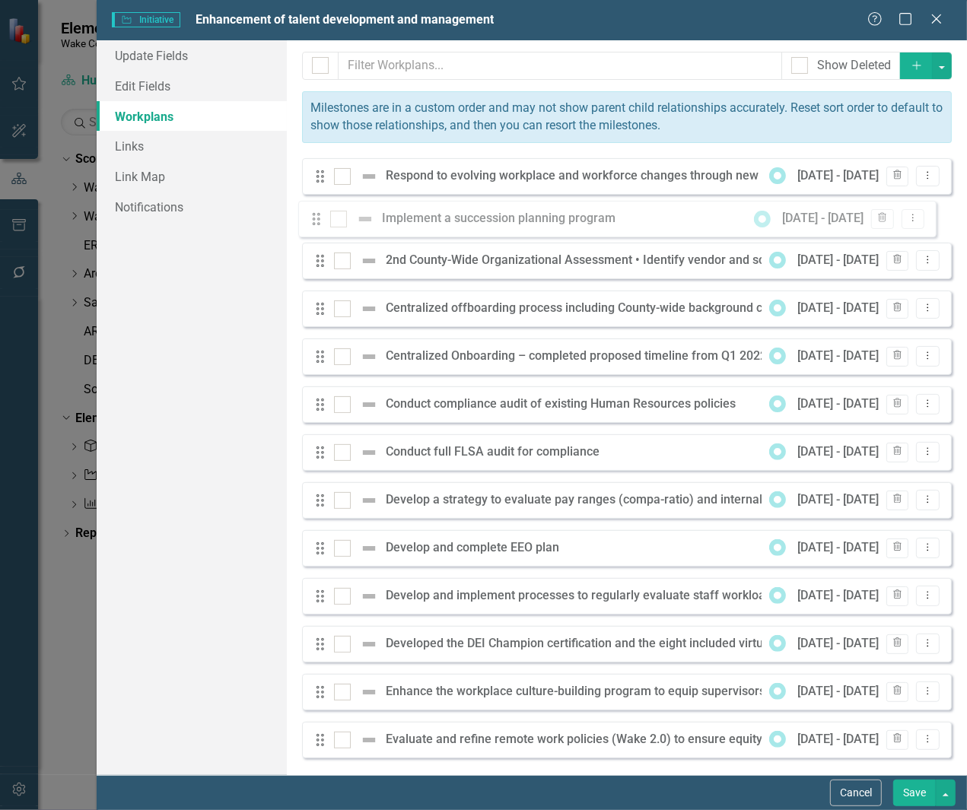
drag, startPoint x: 317, startPoint y: 469, endPoint x: 313, endPoint y: 221, distance: 248.1
click at [313, 221] on div "Drag Respond to evolving workplace and workforce changes through new and innova…" at bounding box center [627, 727] width 650 height 1139
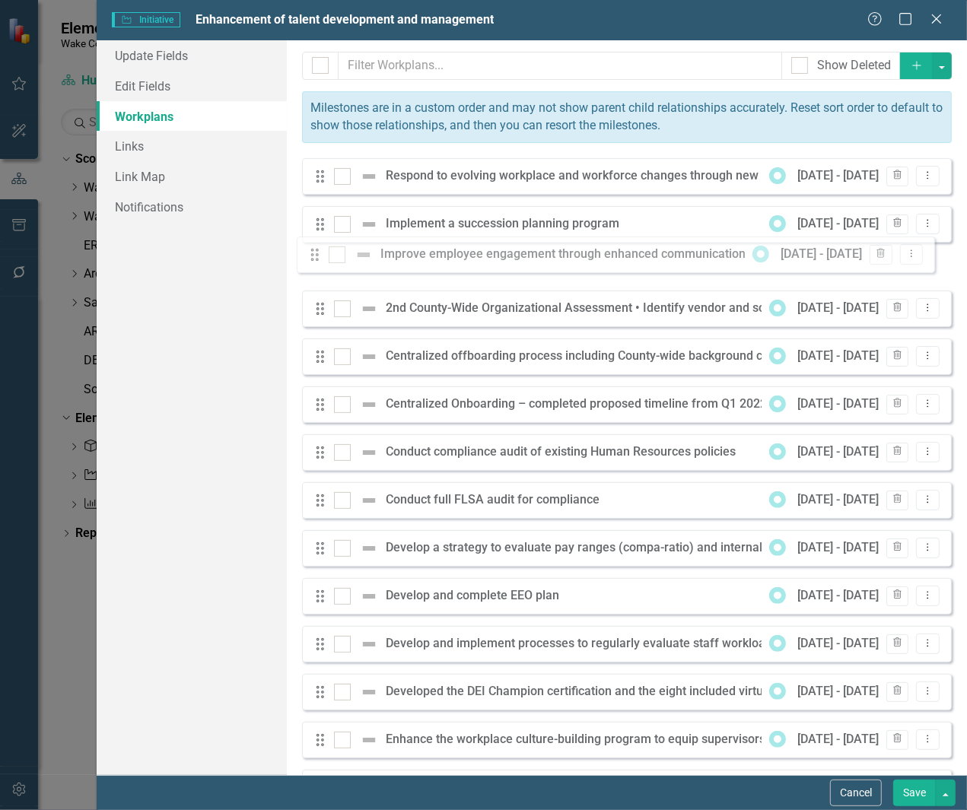
drag, startPoint x: 320, startPoint y: 492, endPoint x: 314, endPoint y: 256, distance: 235.9
click at [314, 253] on div "Drag Respond to evolving workplace and workforce changes through new and innova…" at bounding box center [627, 727] width 650 height 1139
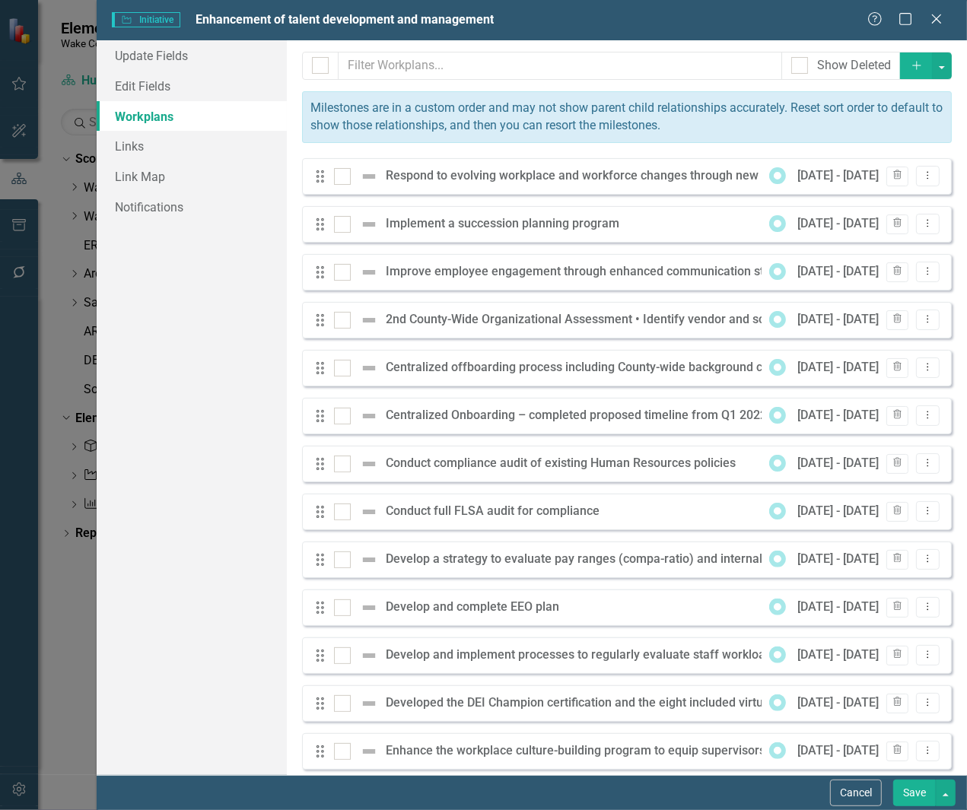
scroll to position [95, 0]
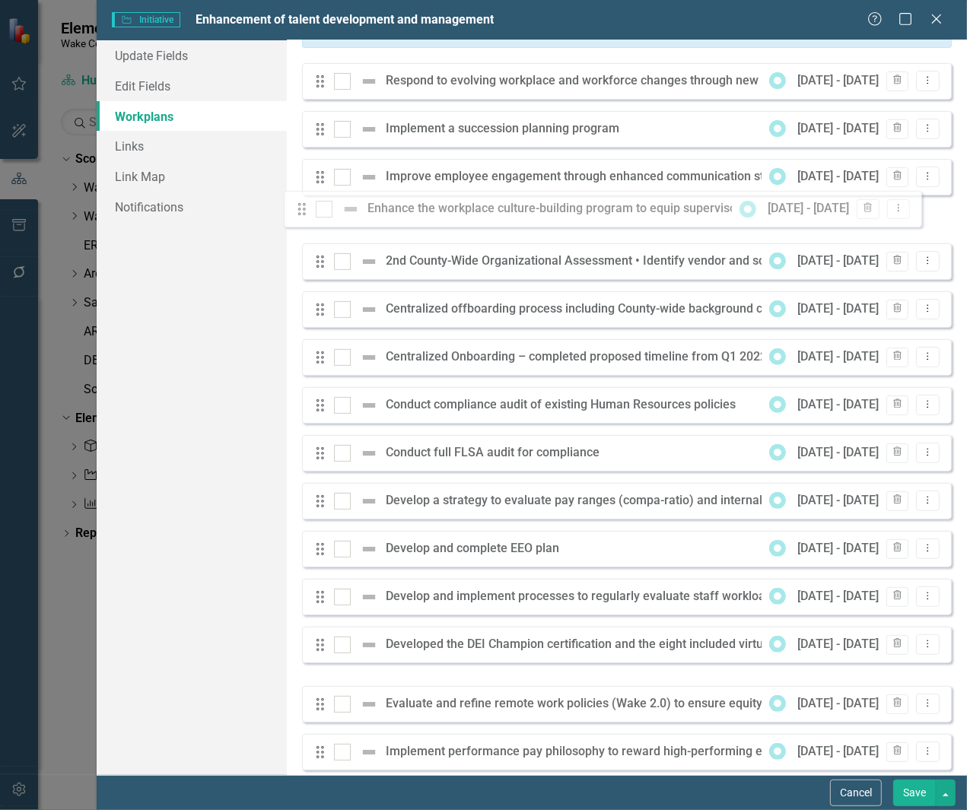
drag, startPoint x: 323, startPoint y: 659, endPoint x: 305, endPoint y: 211, distance: 448.5
click at [305, 211] on div "Drag Respond to evolving workplace and workforce changes through new and innova…" at bounding box center [627, 632] width 650 height 1139
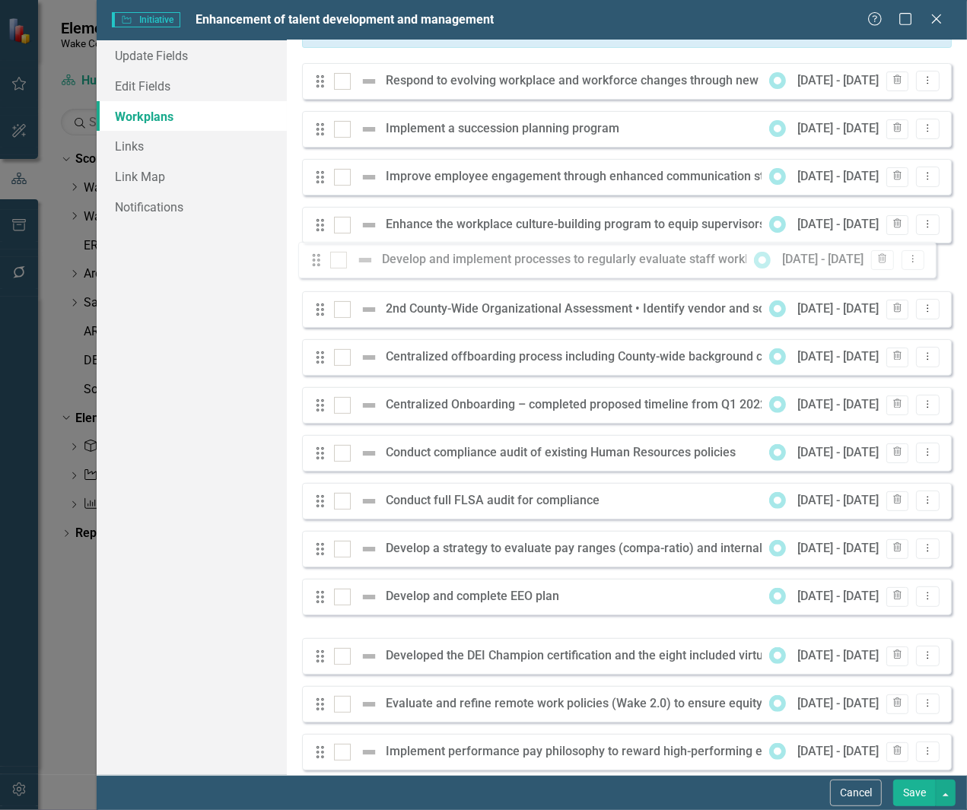
drag, startPoint x: 320, startPoint y: 613, endPoint x: 317, endPoint y: 264, distance: 349.3
click at [317, 264] on div "Drag Respond to evolving workplace and workforce changes through new and innova…" at bounding box center [627, 632] width 650 height 1139
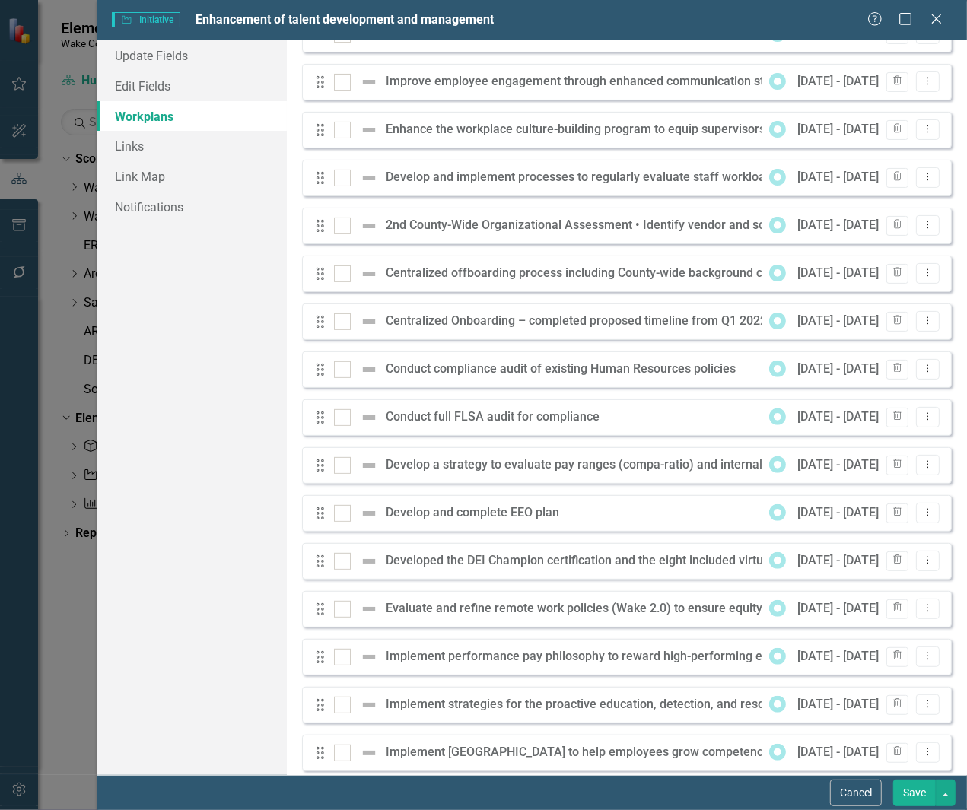
scroll to position [195, 0]
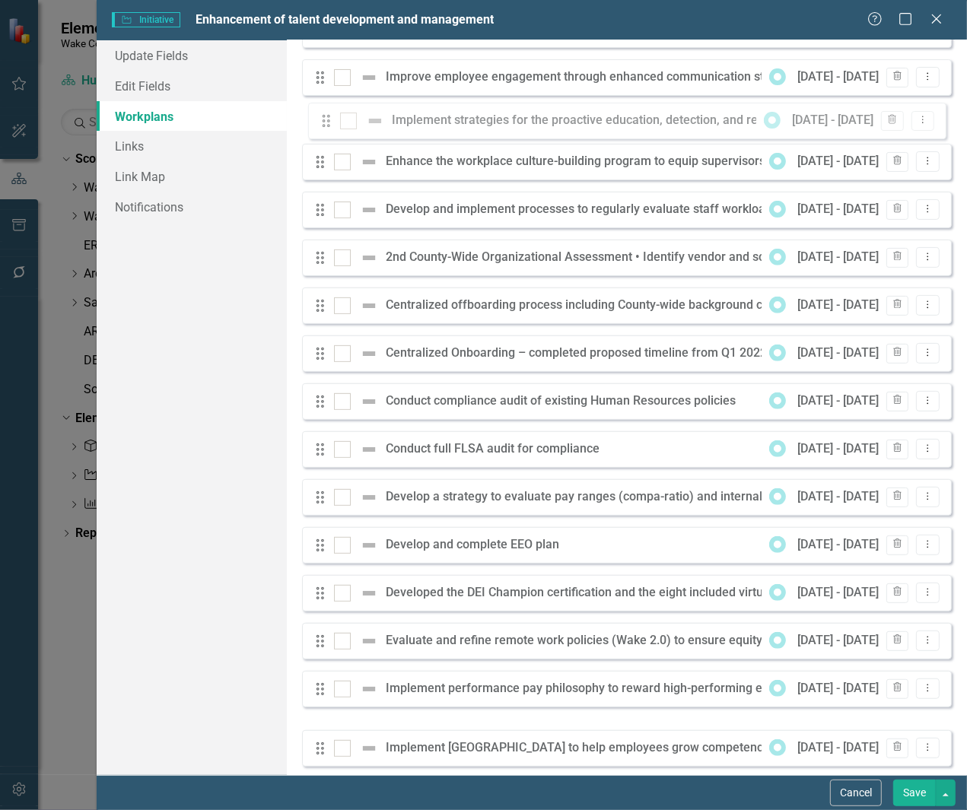
drag, startPoint x: 321, startPoint y: 708, endPoint x: 327, endPoint y: 123, distance: 585.2
click at [327, 123] on div "Drag Respond to evolving workplace and workforce changes through new and innova…" at bounding box center [627, 532] width 650 height 1139
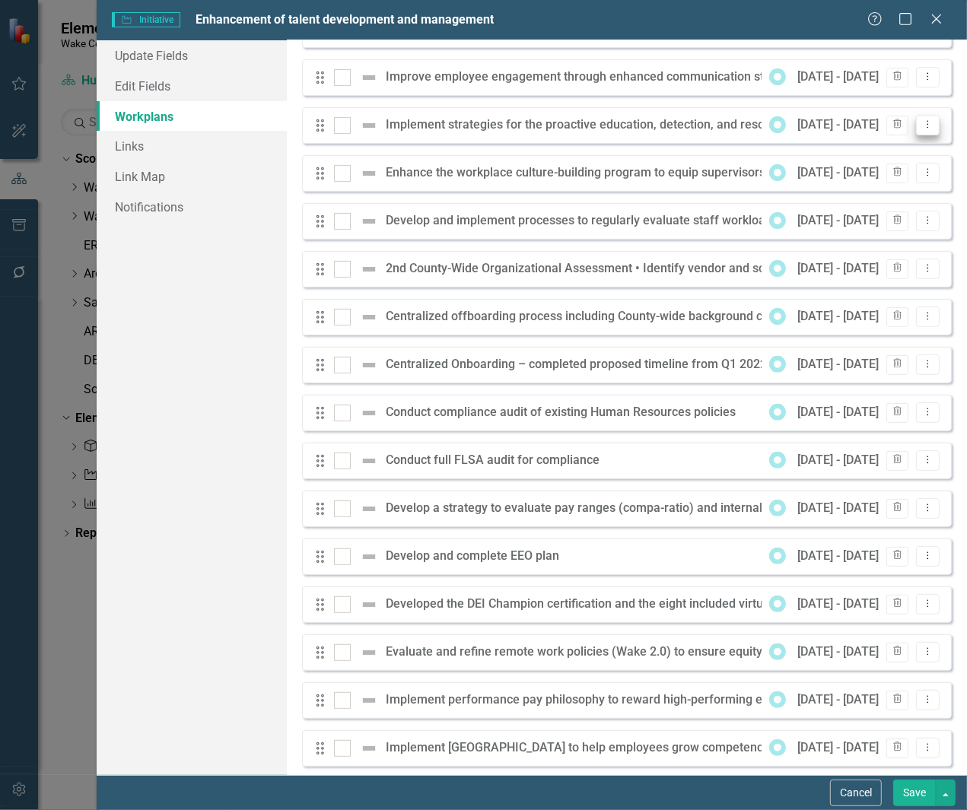
click at [928, 124] on icon at bounding box center [929, 125] width 2 height 8
click at [876, 151] on link "Edit Edit Workplan" at bounding box center [857, 151] width 142 height 28
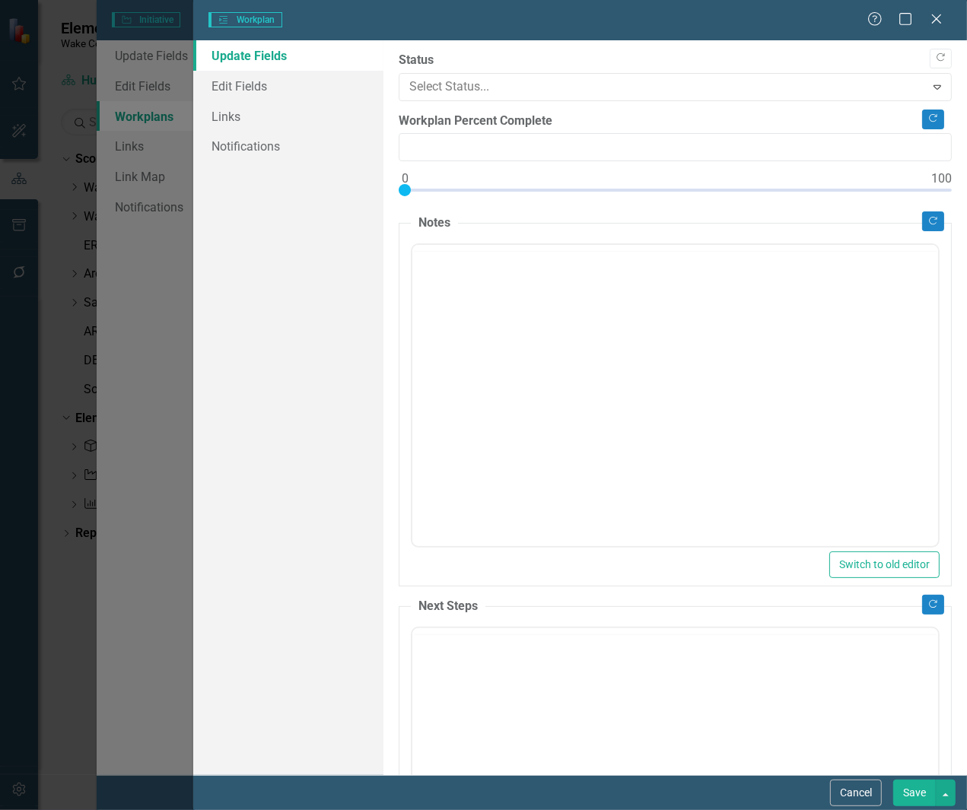
type input "0"
click at [259, 84] on link "Edit Fields" at bounding box center [288, 86] width 190 height 30
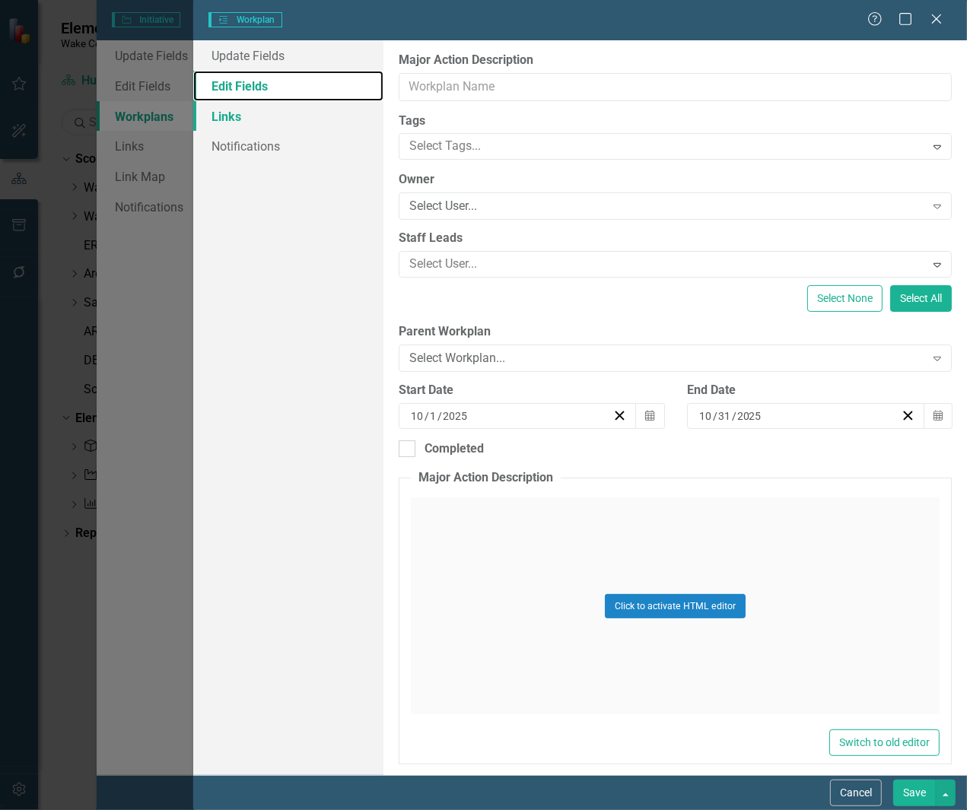
scroll to position [0, 0]
type input "Implement strategies for the proactive education, detection, and resolution of …"
type input "10"
type input "11"
type input "10"
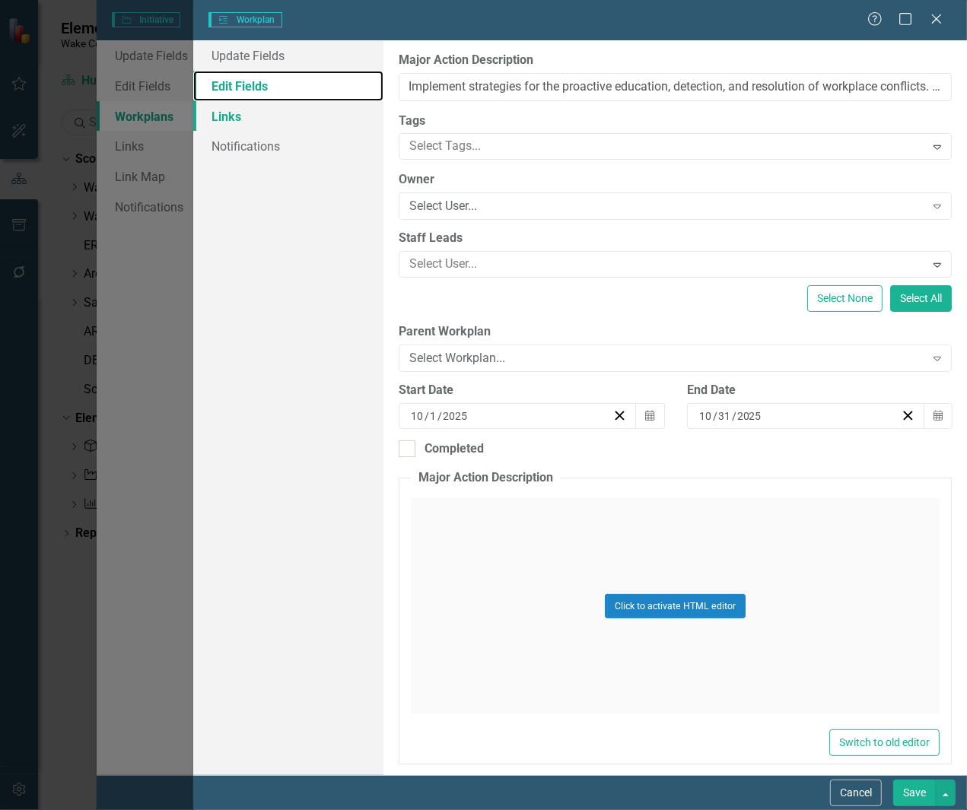
type input "Jan-24"
type input "Jan-26"
type input "Strategic Plan Initiative FOS 2.3"
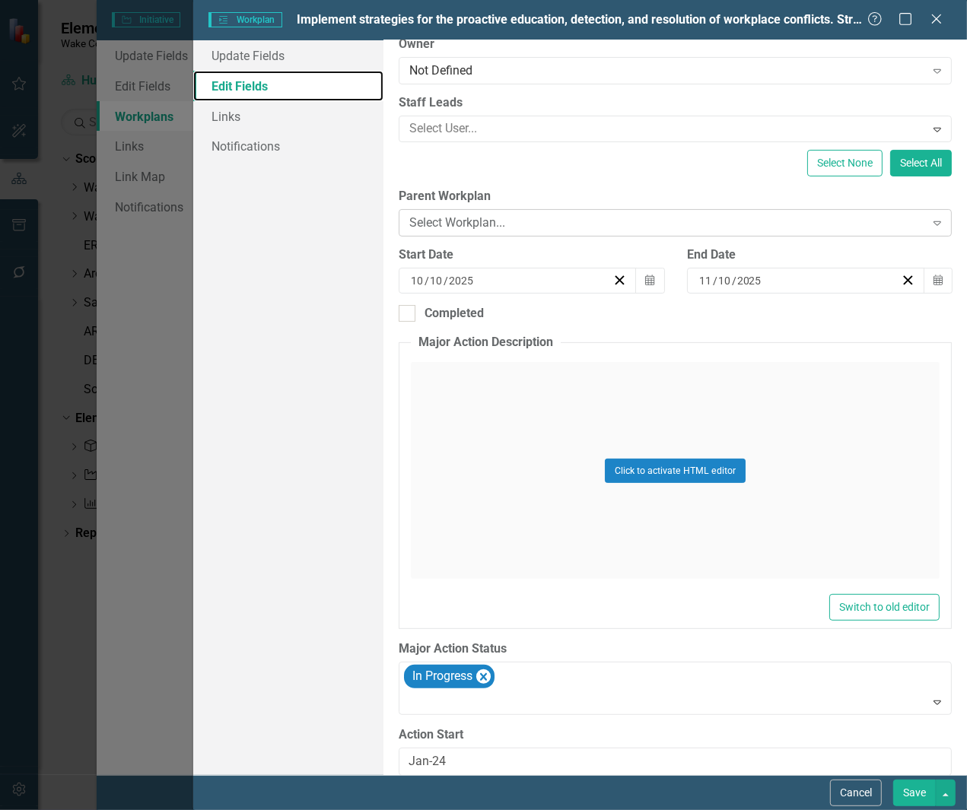
scroll to position [283, 0]
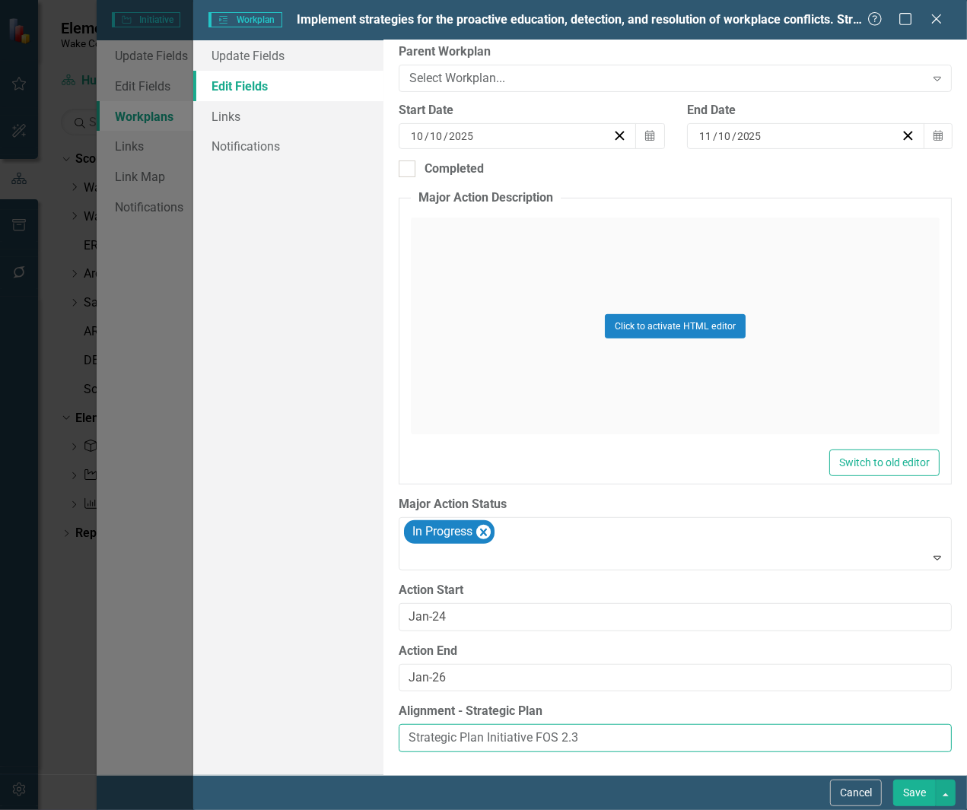
drag, startPoint x: 571, startPoint y: 728, endPoint x: 377, endPoint y: 702, distance: 195.8
click at [377, 702] on div "Update Fields Edit Fields Links Notifications "Update" fields in ClearPoint are…" at bounding box center [580, 407] width 774 height 735
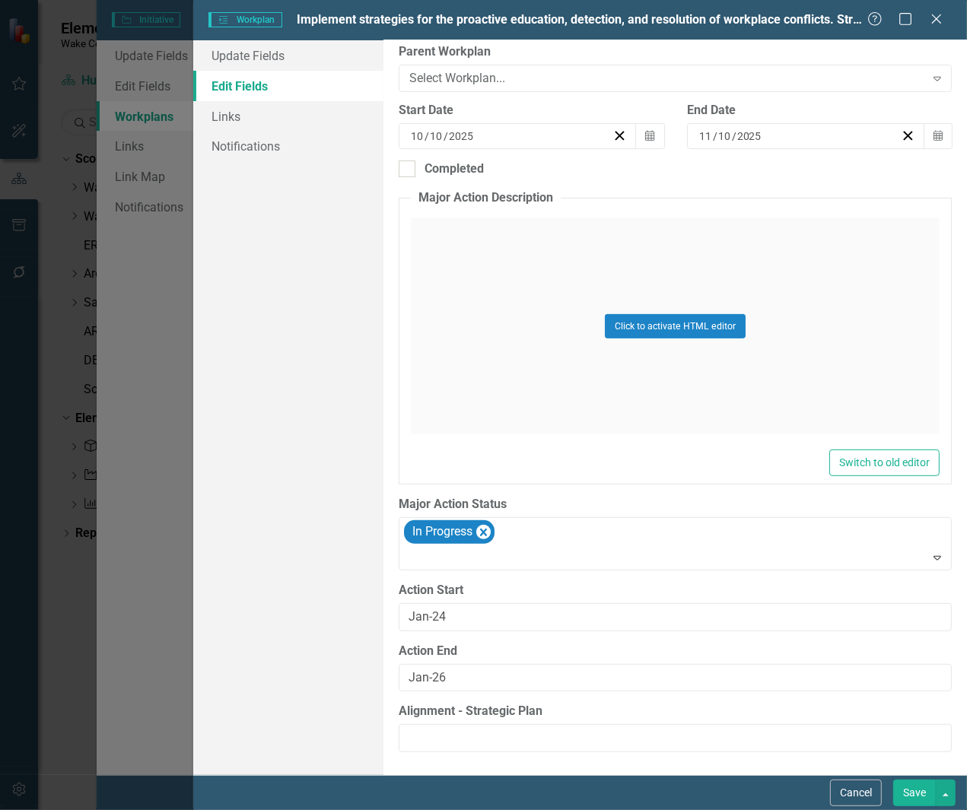
click at [905, 793] on button "Save" at bounding box center [914, 793] width 43 height 27
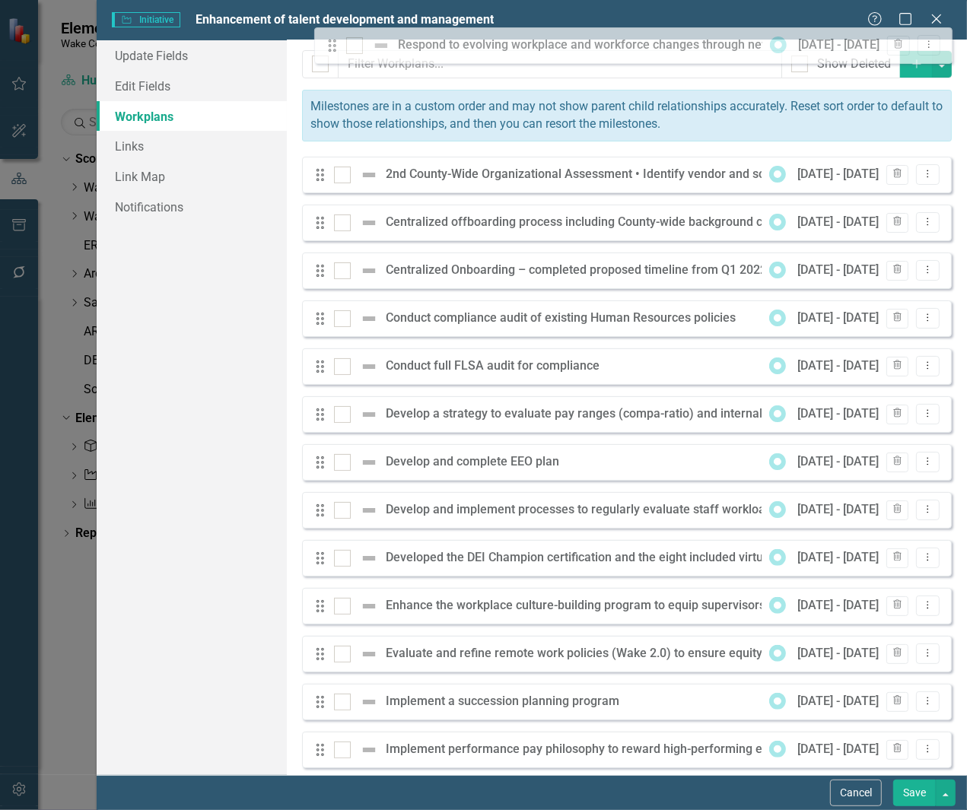
scroll to position [0, 0]
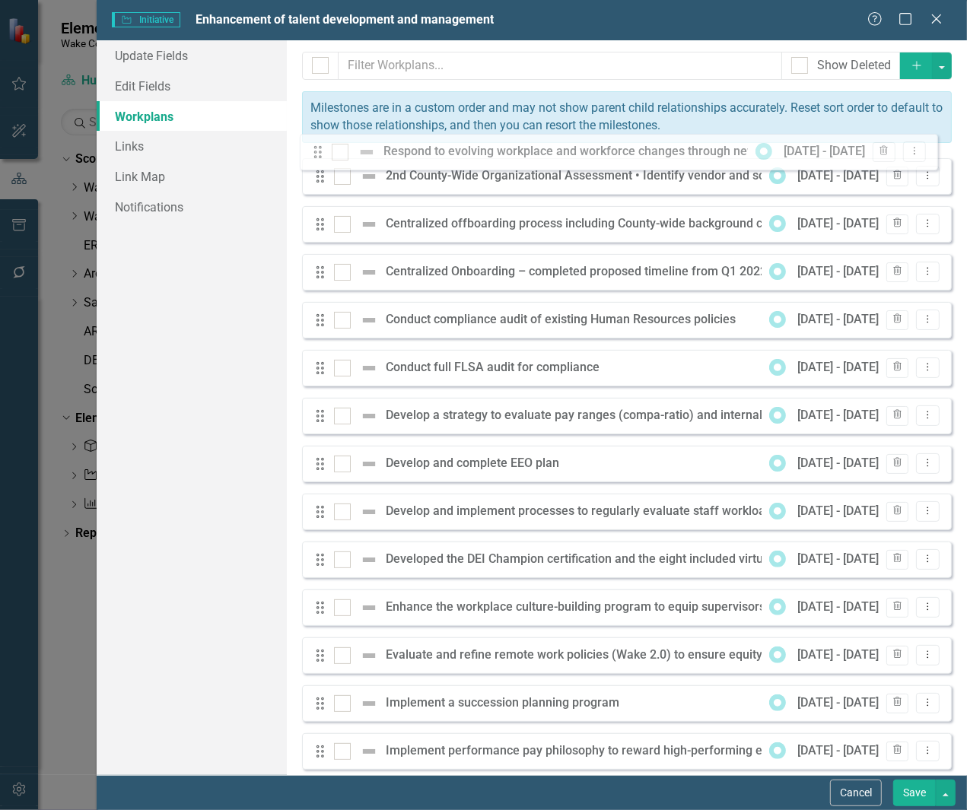
drag, startPoint x: 320, startPoint y: 544, endPoint x: 318, endPoint y: 153, distance: 391.1
click at [318, 153] on div "Milestones allow you to break down your projects (or initiatives) into smaller …" at bounding box center [627, 407] width 680 height 735
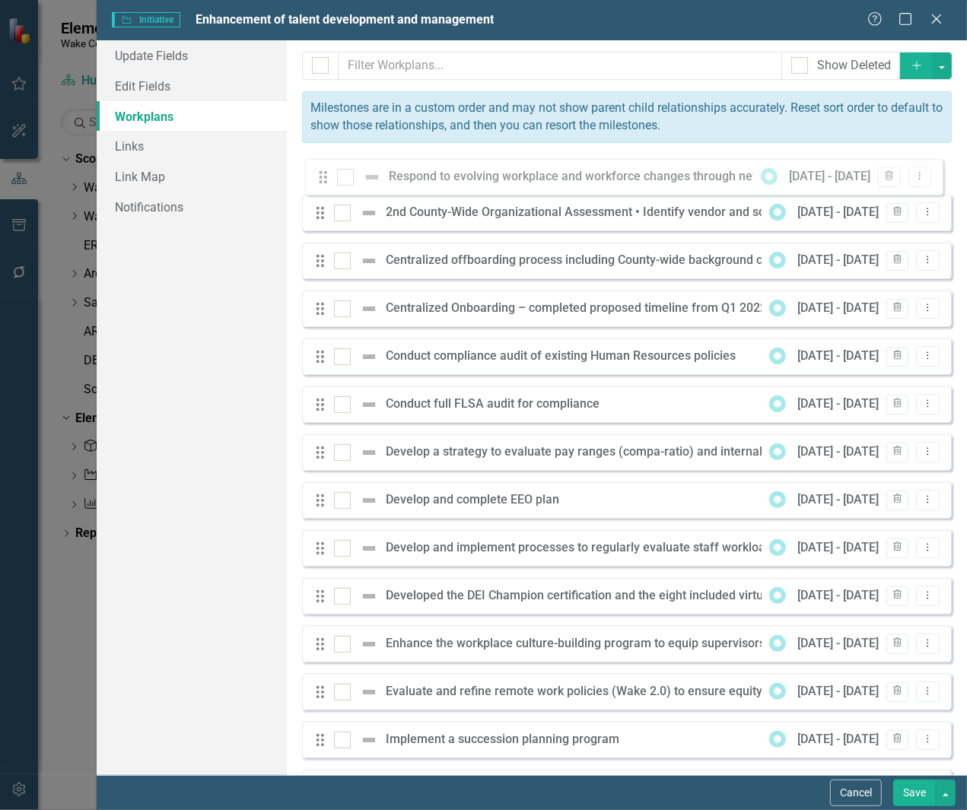
drag, startPoint x: 320, startPoint y: 546, endPoint x: 321, endPoint y: 180, distance: 366.0
click at [321, 180] on div "Drag 2nd County-Wide Organizational Assessment • Identify vendor and scope, con…" at bounding box center [627, 727] width 650 height 1139
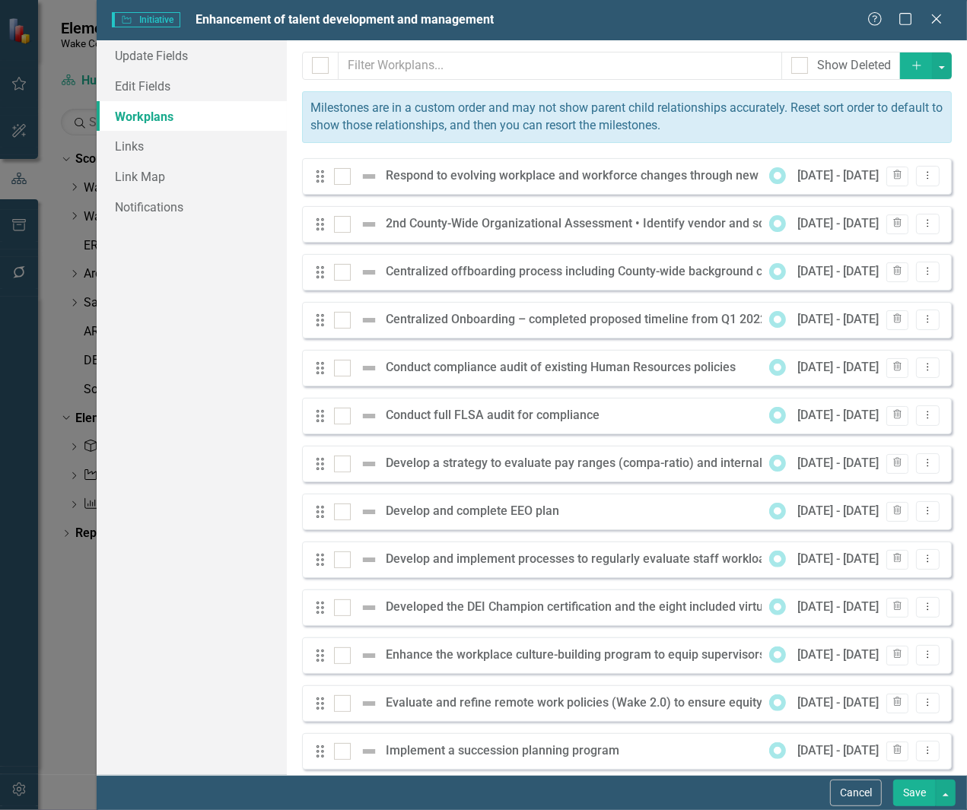
click at [914, 795] on button "Save" at bounding box center [914, 793] width 43 height 27
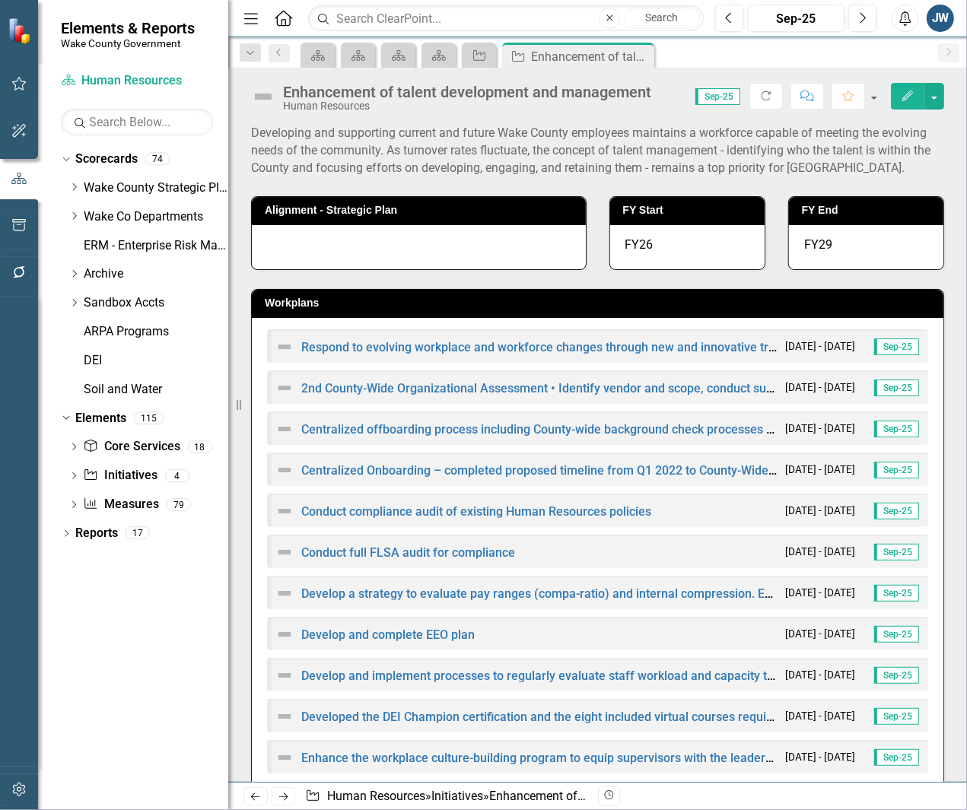
click at [901, 97] on icon "Edit" at bounding box center [908, 96] width 14 height 11
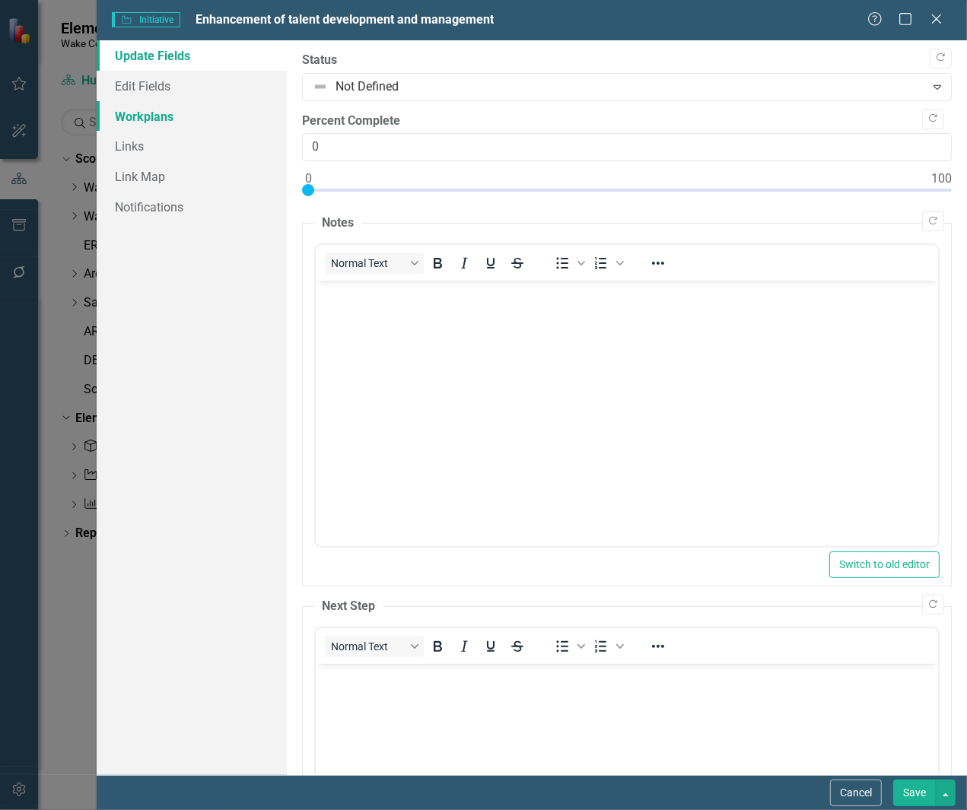
click at [166, 114] on link "Workplans" at bounding box center [192, 116] width 190 height 30
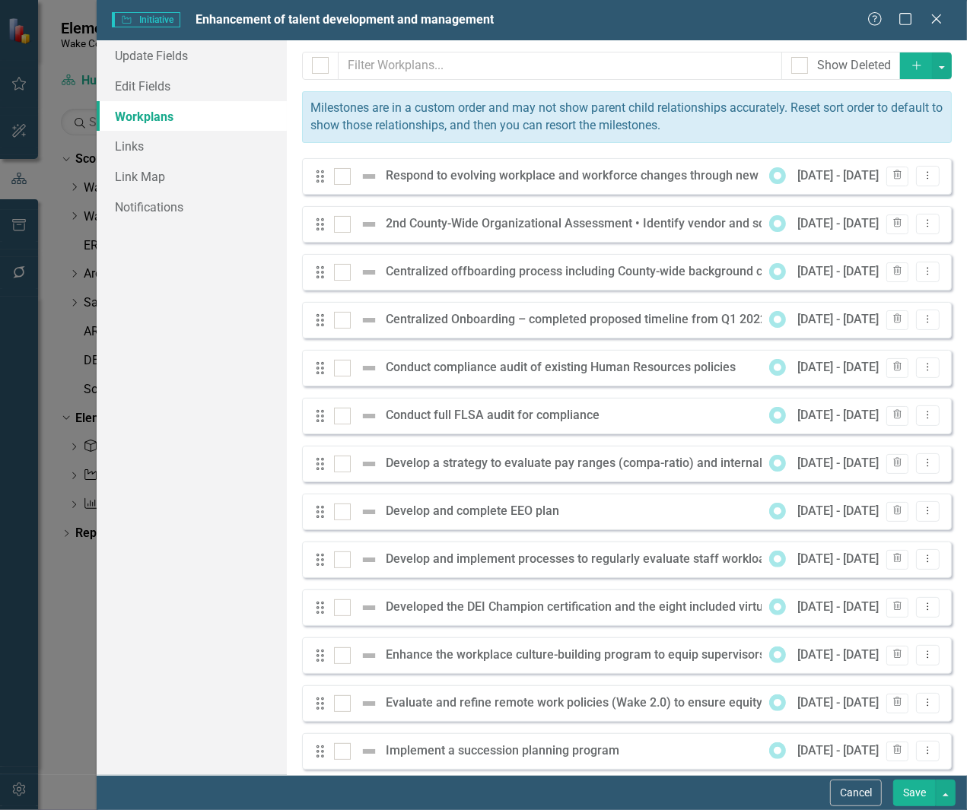
scroll to position [44, 0]
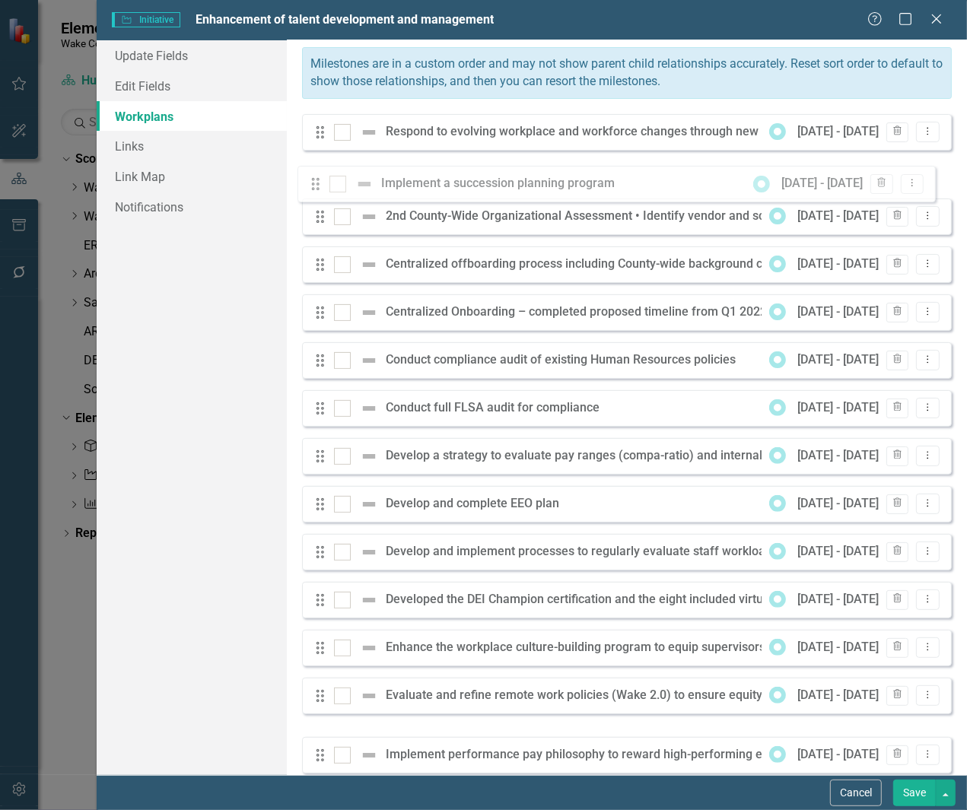
drag, startPoint x: 320, startPoint y: 756, endPoint x: 316, endPoint y: 187, distance: 568.4
click at [316, 187] on div "Drag Respond to evolving workplace and workforce changes through new and innova…" at bounding box center [627, 683] width 650 height 1139
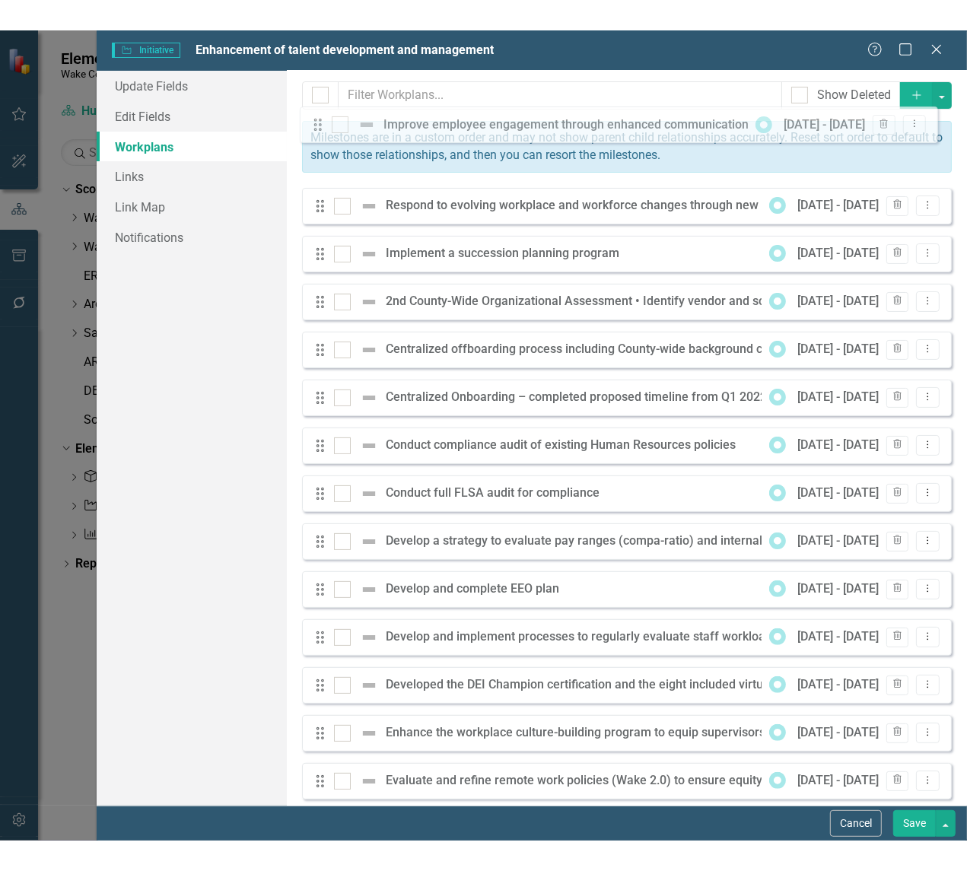
scroll to position [0, 0]
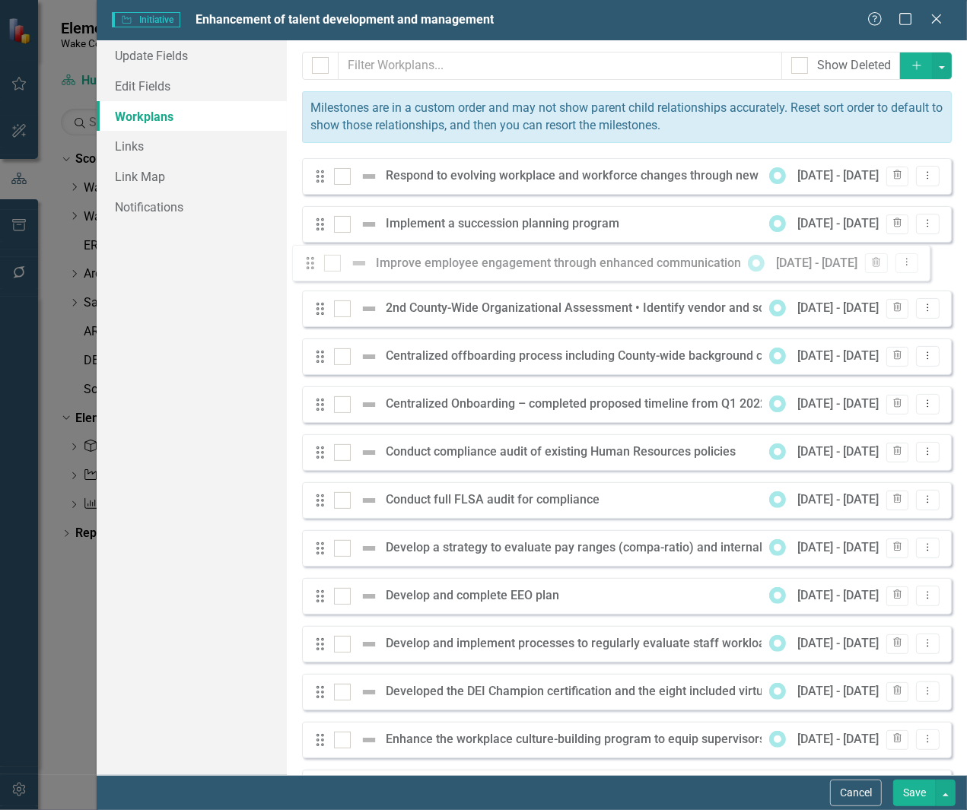
drag, startPoint x: 318, startPoint y: 711, endPoint x: 308, endPoint y: 265, distance: 446.8
click at [308, 265] on div "Drag Respond to evolving workplace and workforce changes through new and innova…" at bounding box center [627, 727] width 650 height 1139
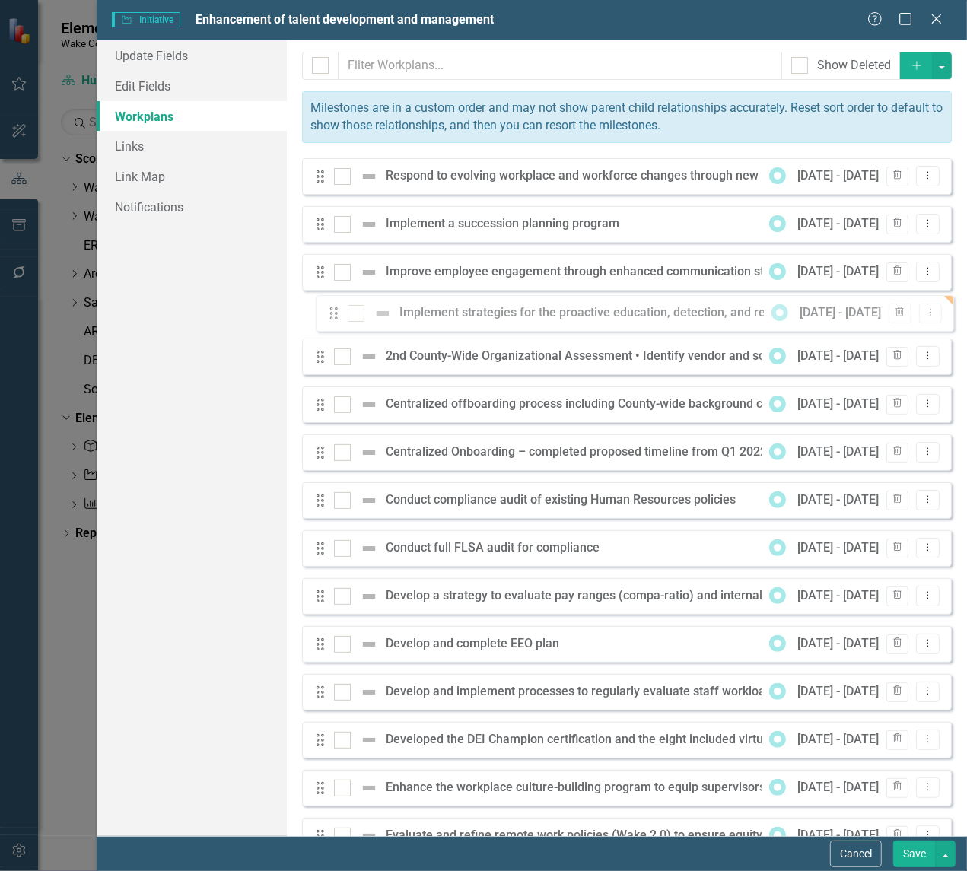
drag, startPoint x: 322, startPoint y: 610, endPoint x: 336, endPoint y: 313, distance: 297.8
click at [336, 313] on div "Drag Respond to evolving workplace and workforce changes through new and innova…" at bounding box center [627, 727] width 650 height 1139
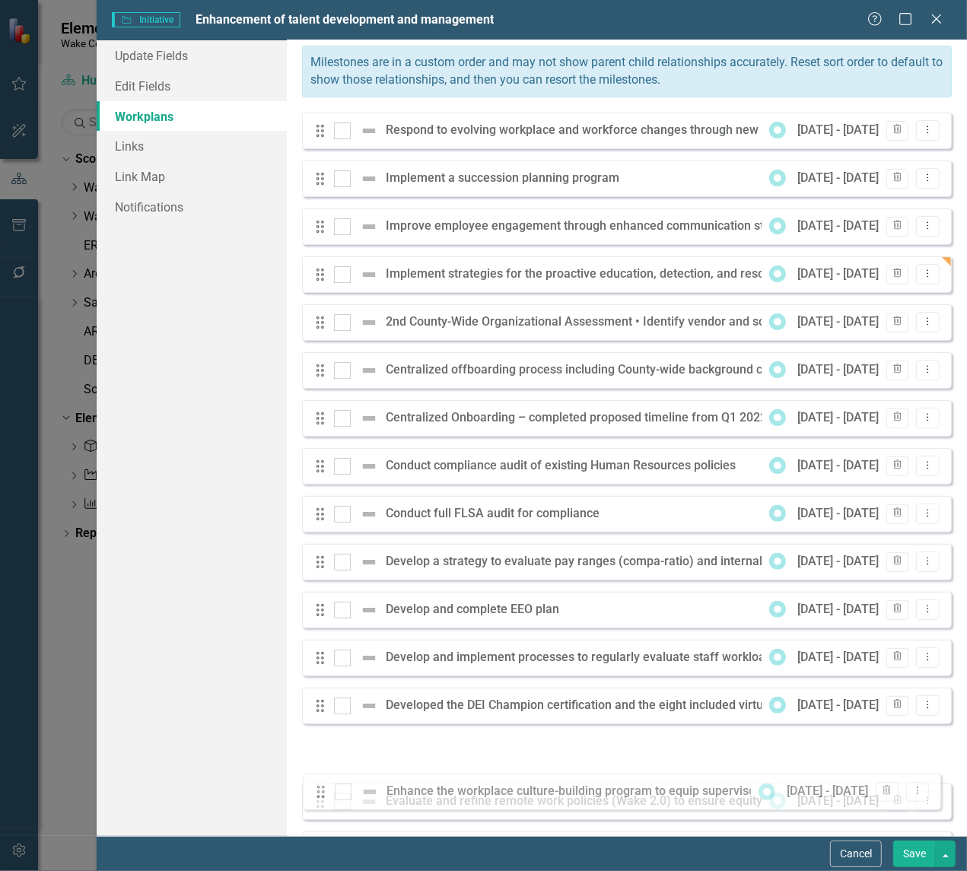
scroll to position [51, 0]
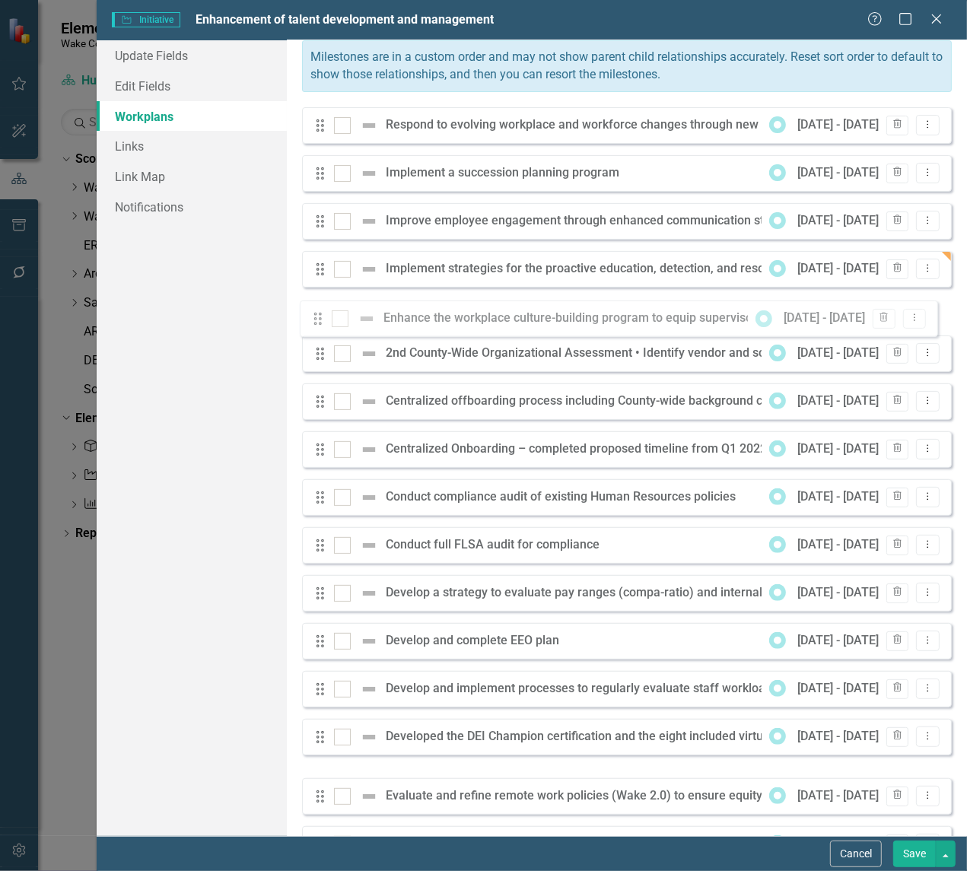
drag, startPoint x: 320, startPoint y: 800, endPoint x: 317, endPoint y: 318, distance: 481.7
click at [317, 318] on div "Drag Respond to evolving workplace and workforce changes through new and innova…" at bounding box center [627, 676] width 650 height 1139
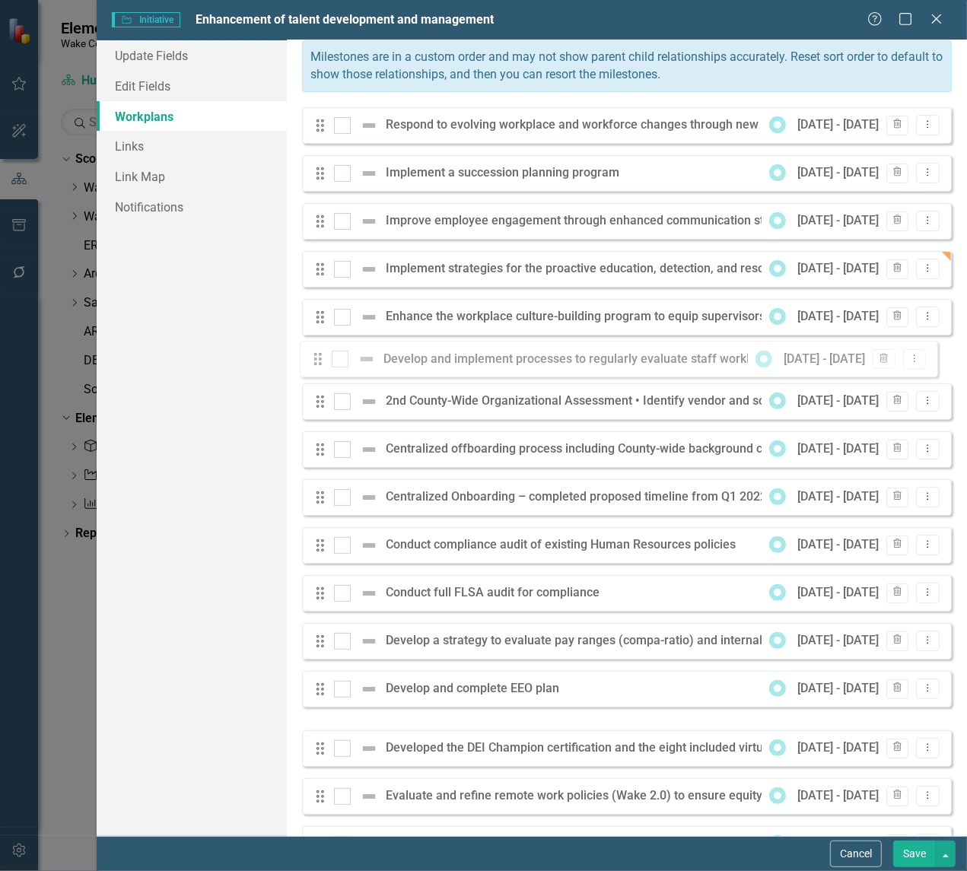
drag, startPoint x: 323, startPoint y: 701, endPoint x: 321, endPoint y: 358, distance: 342.4
click at [321, 358] on div "Drag Respond to evolving workplace and workforce changes through new and innova…" at bounding box center [627, 676] width 650 height 1139
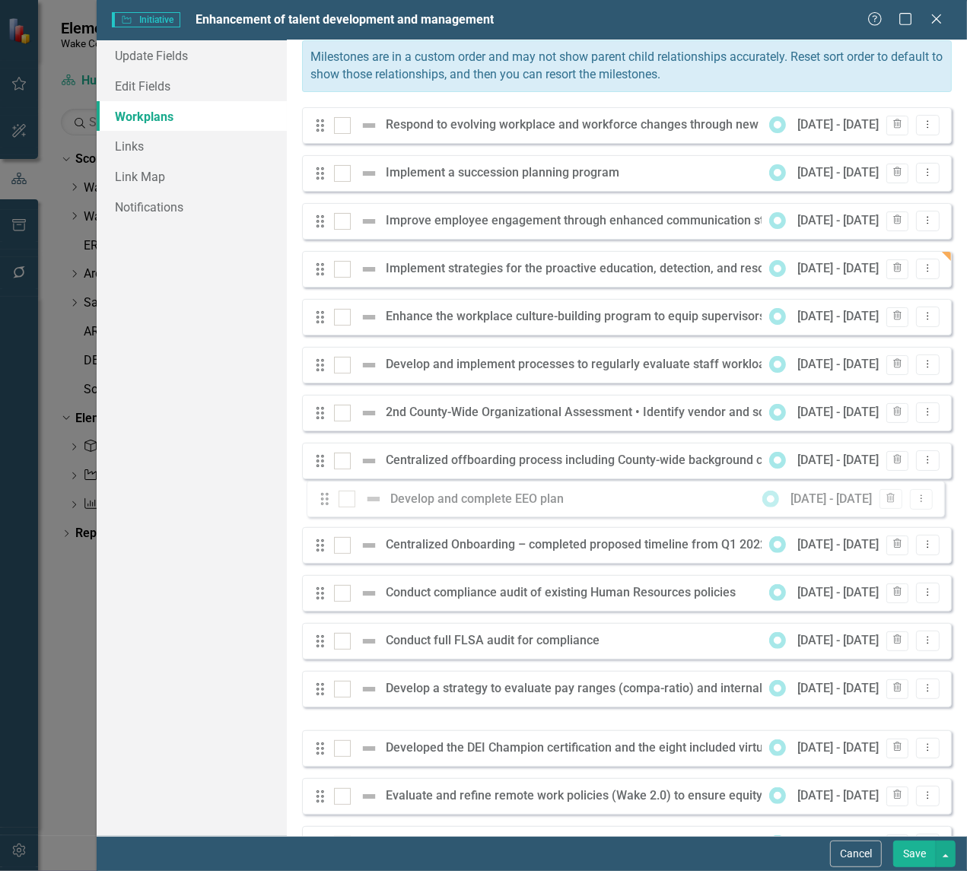
drag, startPoint x: 325, startPoint y: 702, endPoint x: 329, endPoint y: 501, distance: 201.7
click at [329, 501] on div "Drag Respond to evolving workplace and workforce changes through new and innova…" at bounding box center [627, 676] width 650 height 1139
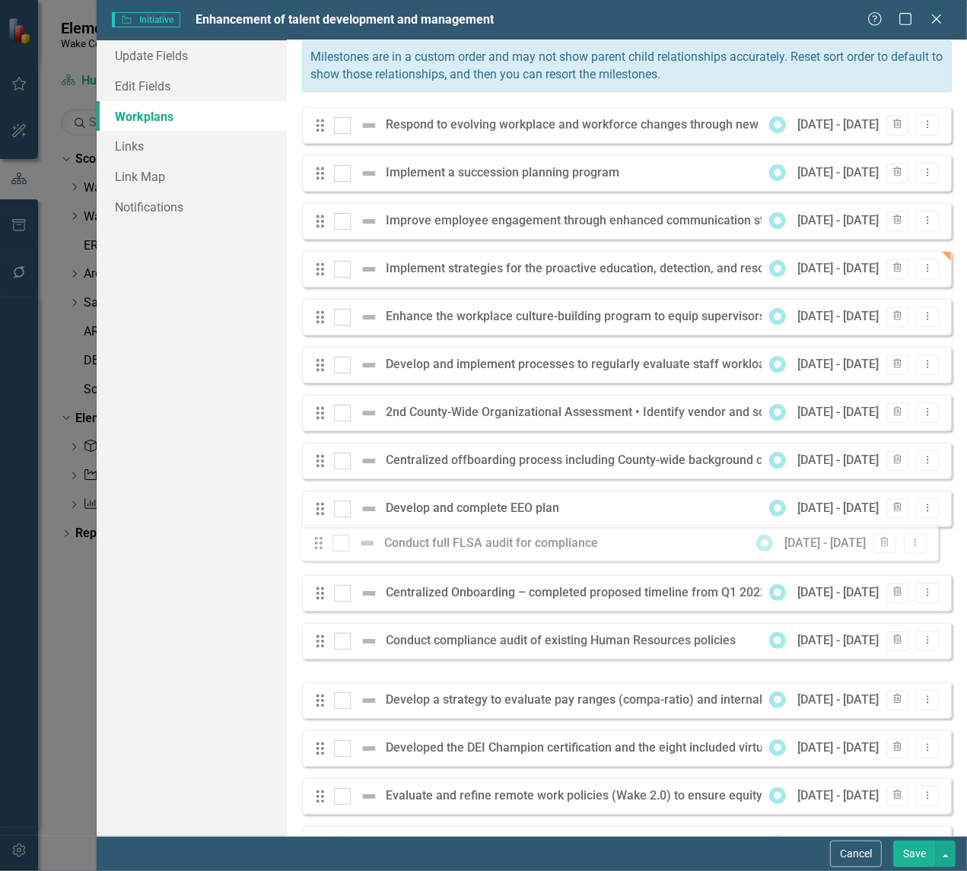
drag, startPoint x: 326, startPoint y: 654, endPoint x: 324, endPoint y: 545, distance: 109.6
click at [324, 545] on div "Drag Respond to evolving workplace and workforce changes through new and innova…" at bounding box center [627, 676] width 650 height 1139
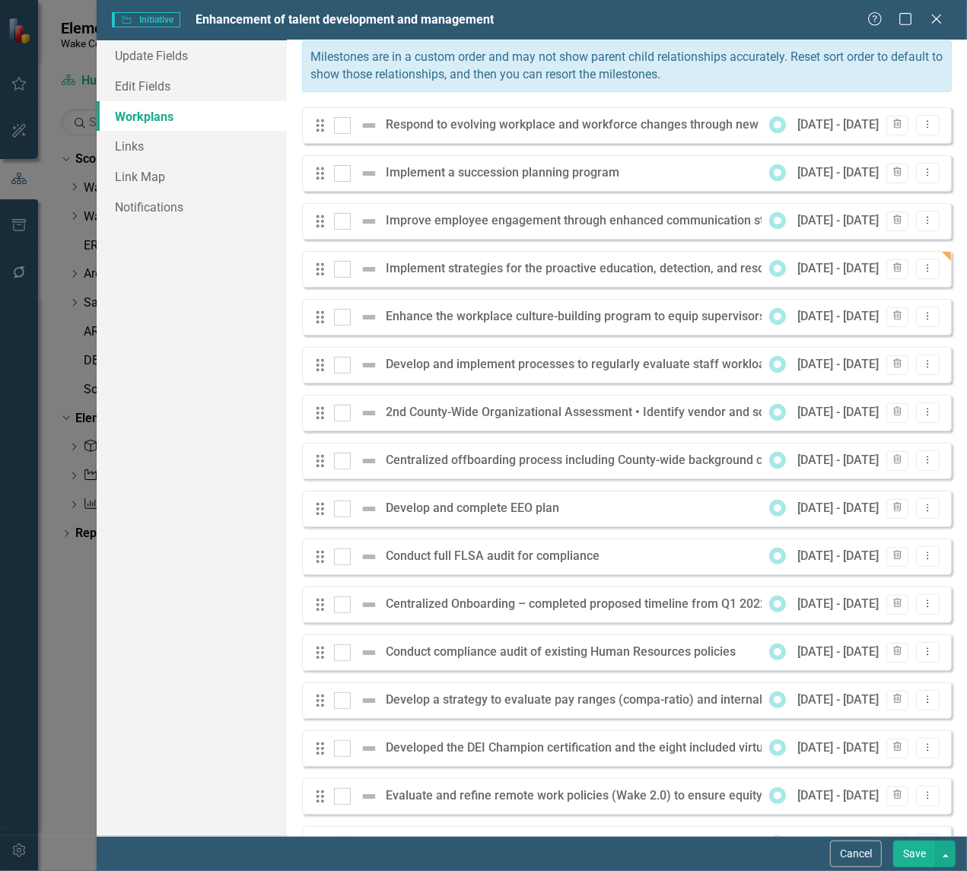
click at [907, 810] on button "Save" at bounding box center [914, 854] width 43 height 27
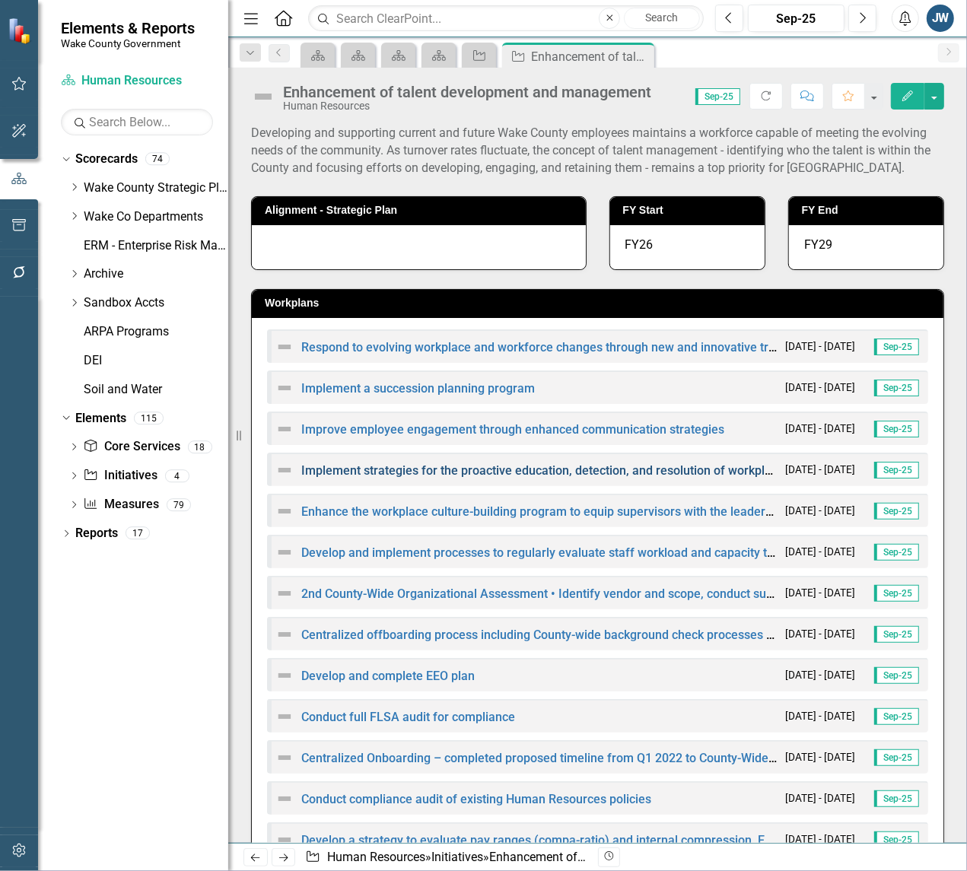
click at [332, 468] on link "Implement strategies for the proactive education, detection, and resolution of …" at bounding box center [807, 470] width 1013 height 14
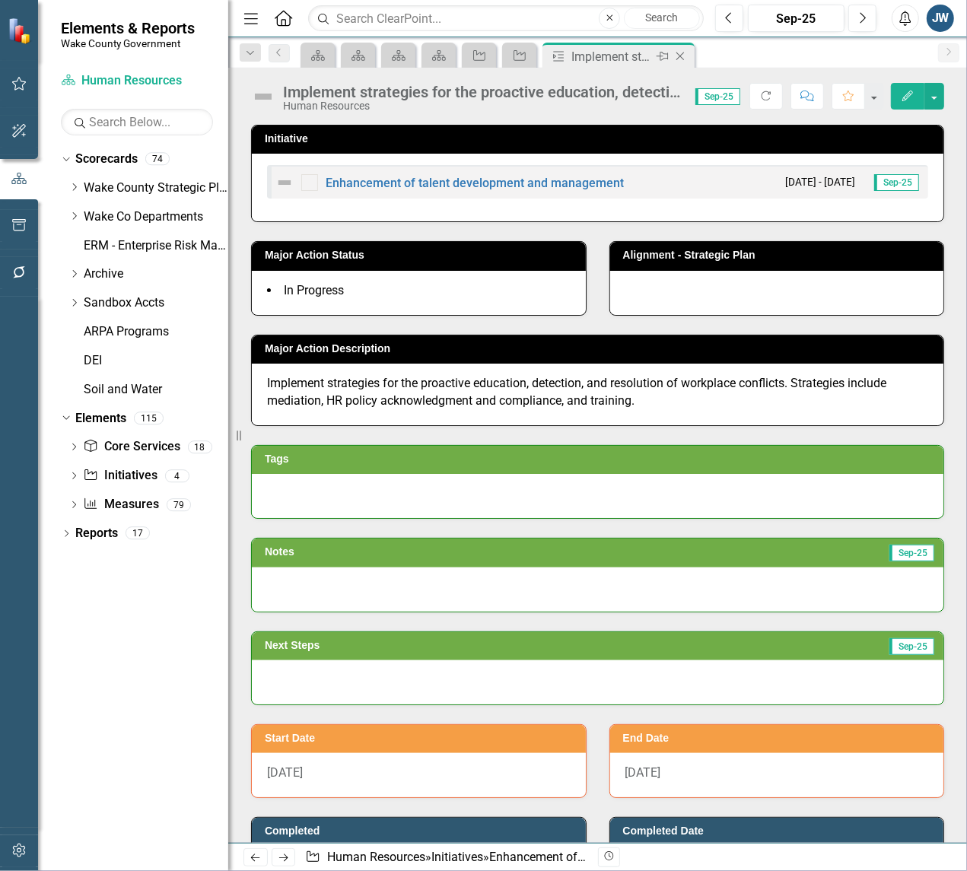
click at [677, 56] on icon "Close" at bounding box center [680, 56] width 15 height 12
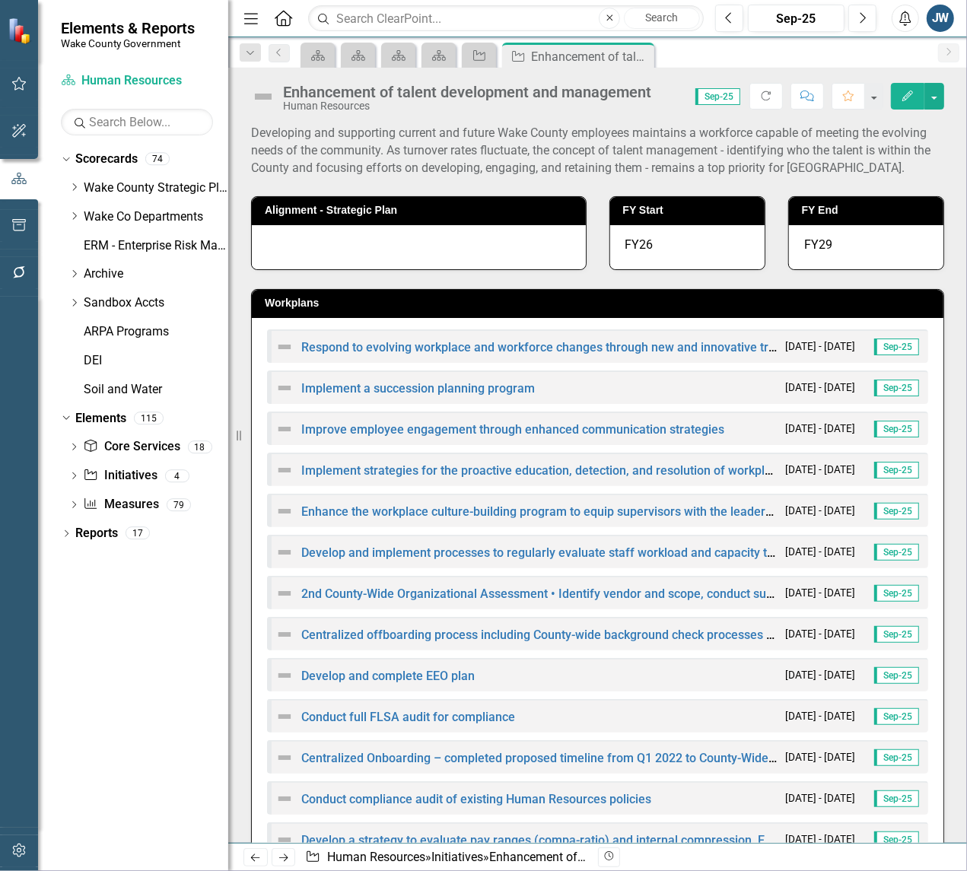
click at [906, 92] on icon "Edit" at bounding box center [908, 96] width 14 height 11
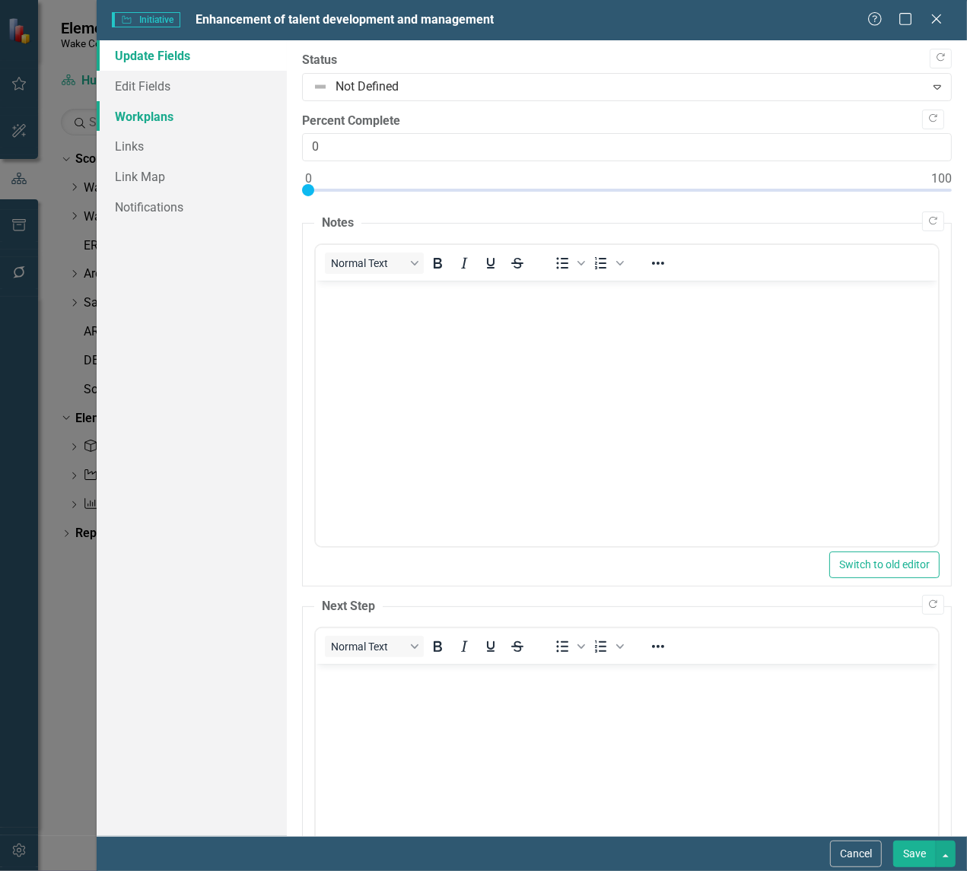
click at [137, 116] on link "Workplans" at bounding box center [192, 116] width 190 height 30
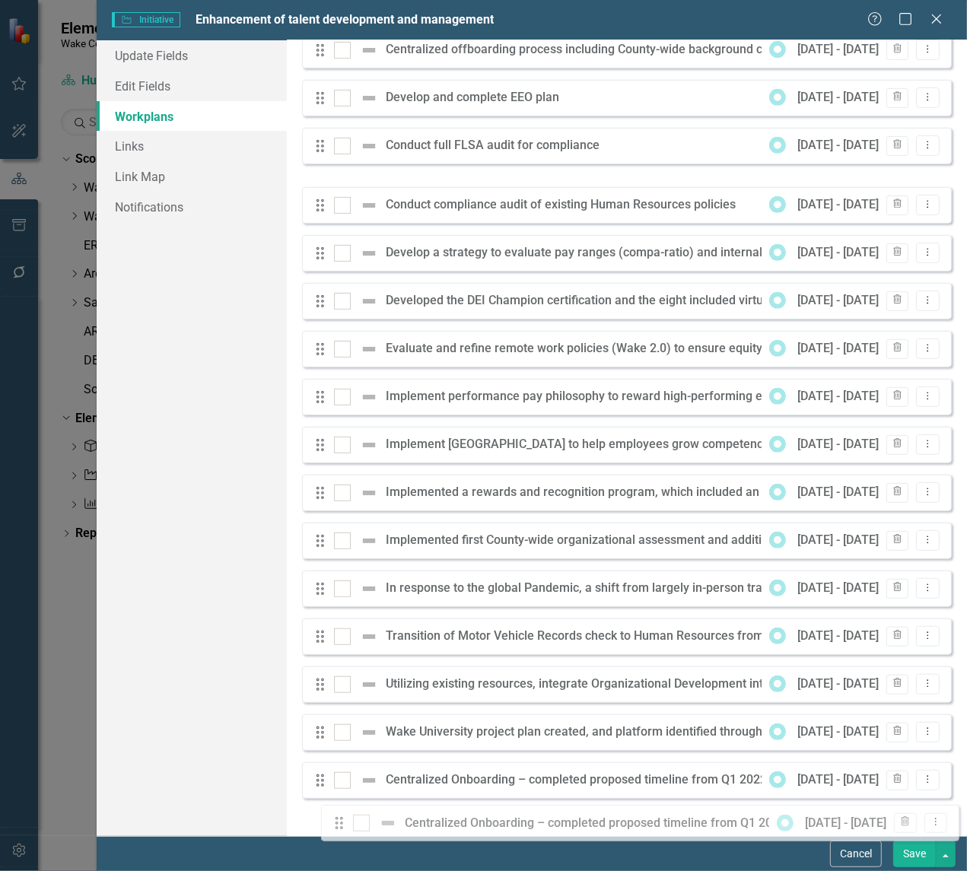
scroll to position [484, 0]
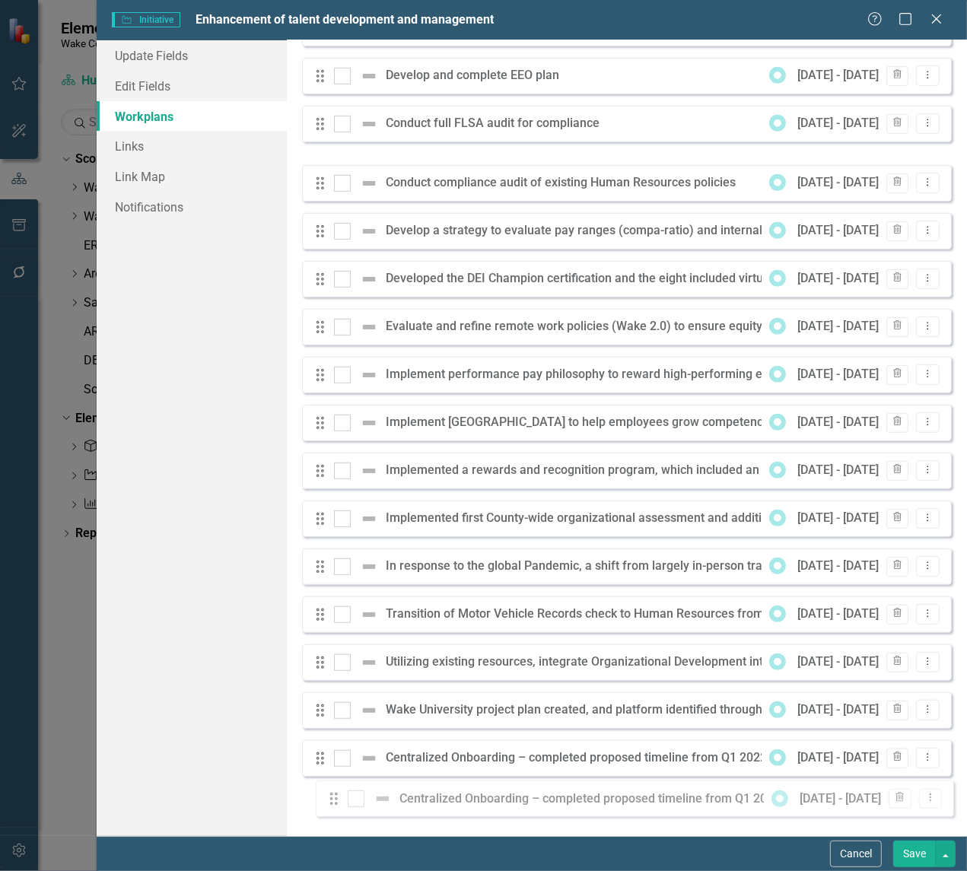
drag, startPoint x: 325, startPoint y: 466, endPoint x: 337, endPoint y: 799, distance: 332.7
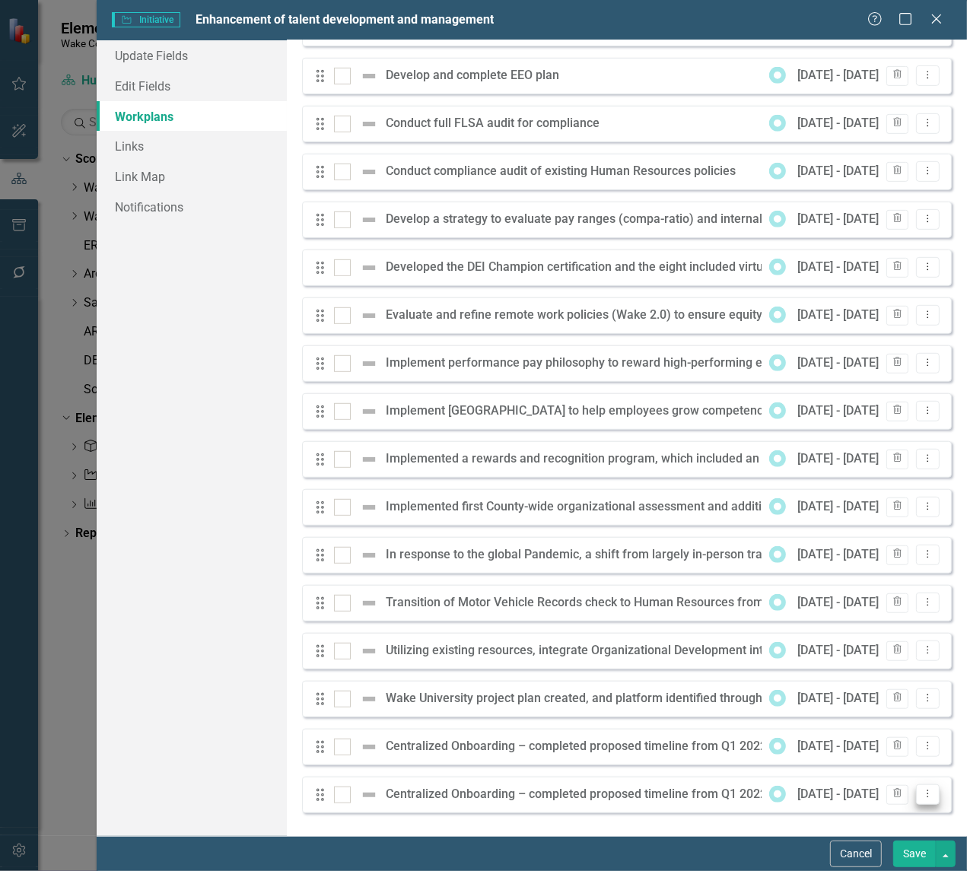
click at [921, 790] on icon "Dropdown Menu" at bounding box center [927, 794] width 13 height 10
click at [816, 769] on link "Trash Delete Workplan" at bounding box center [857, 771] width 142 height 28
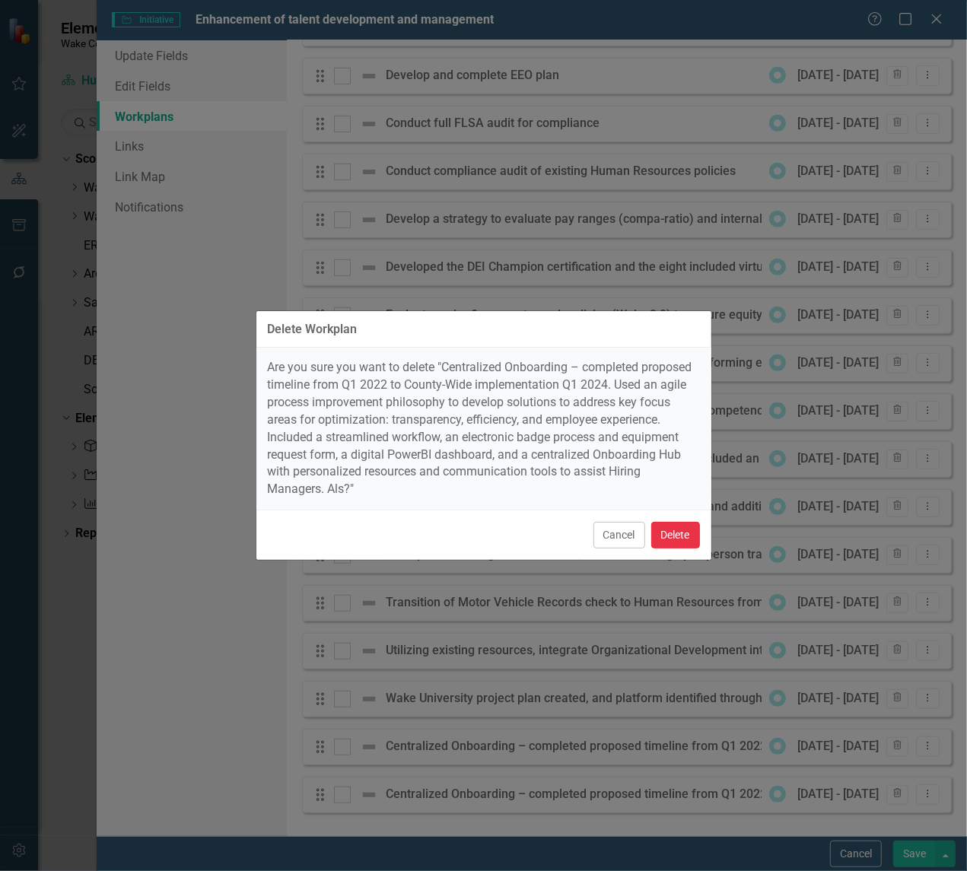
click at [676, 530] on button "Delete" at bounding box center [675, 535] width 49 height 27
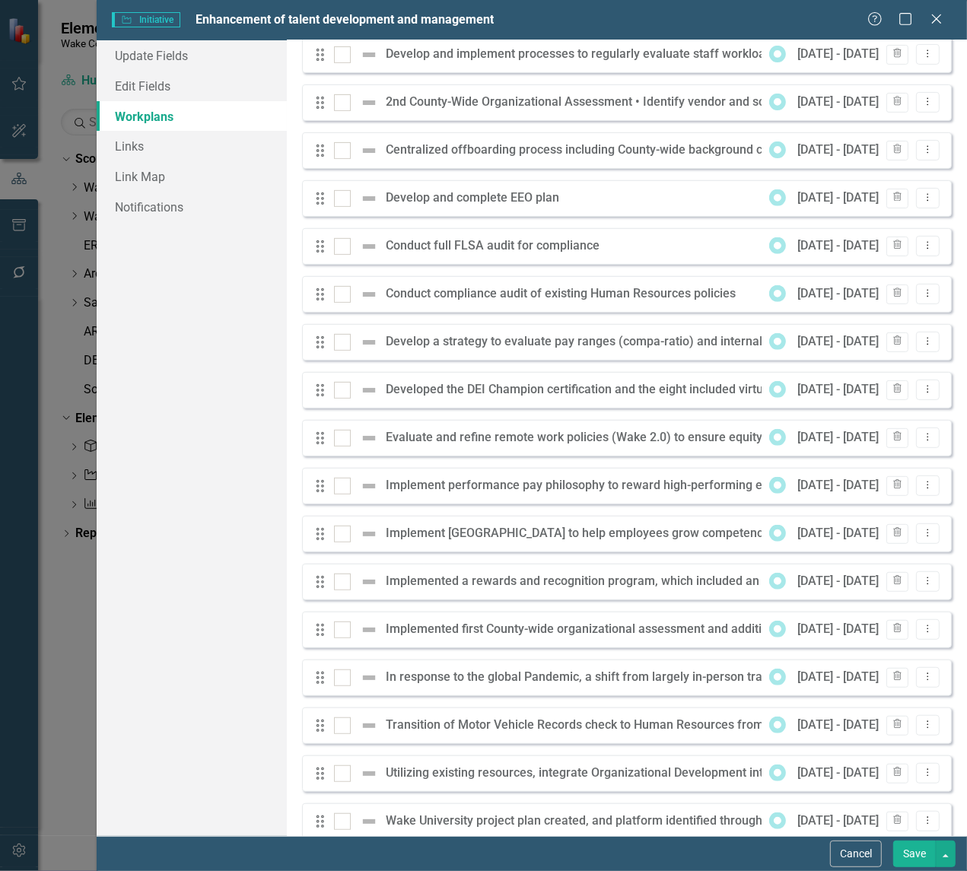
scroll to position [246, 0]
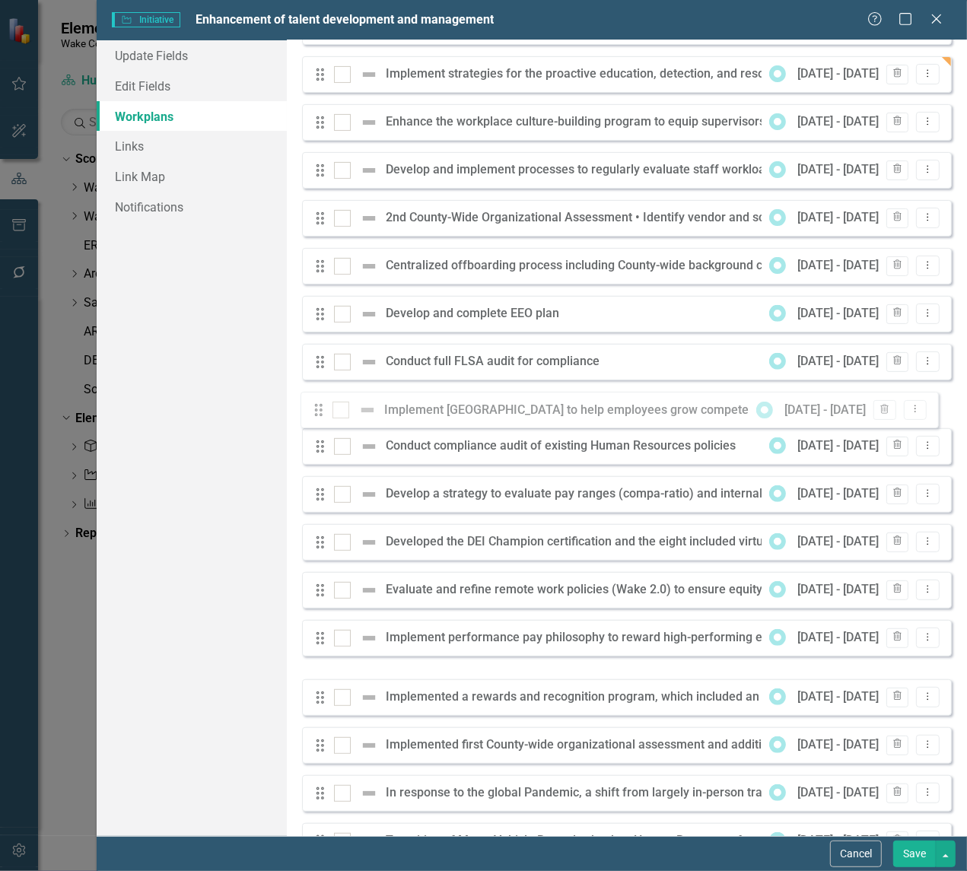
drag, startPoint x: 320, startPoint y: 651, endPoint x: 318, endPoint y: 412, distance: 239.7
click at [318, 412] on div "Drag Respond to evolving workplace and workforce changes through new and innova…" at bounding box center [627, 457] width 650 height 1091
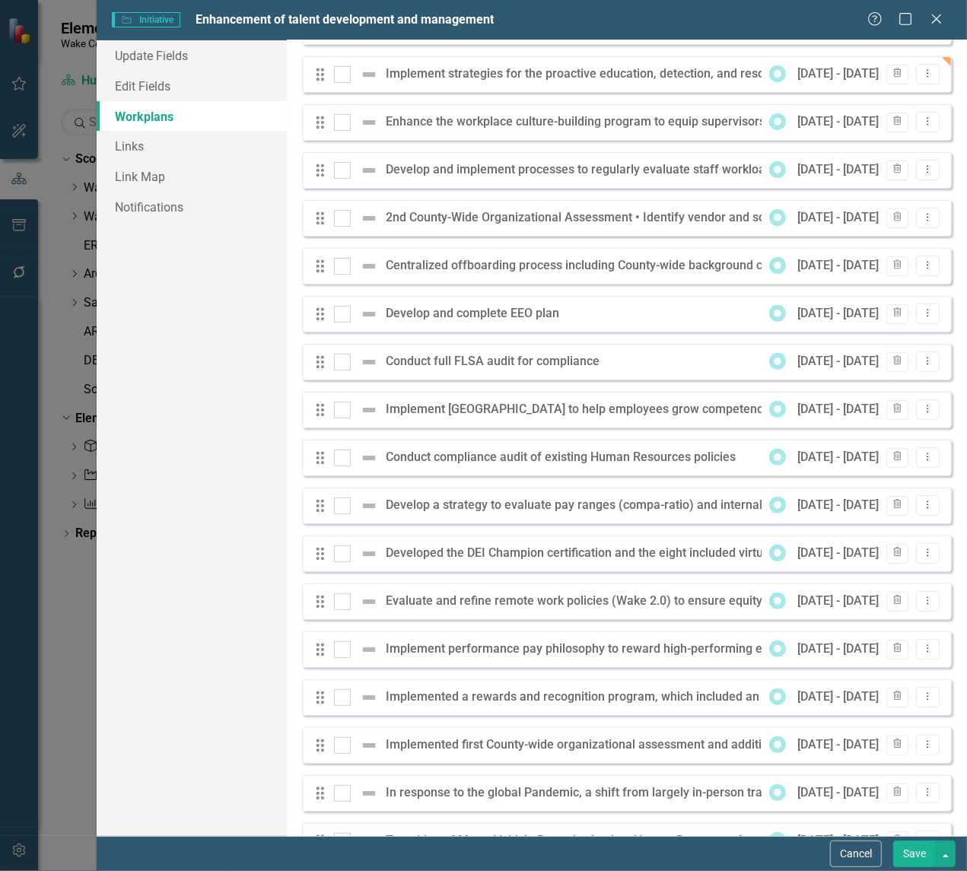
scroll to position [436, 0]
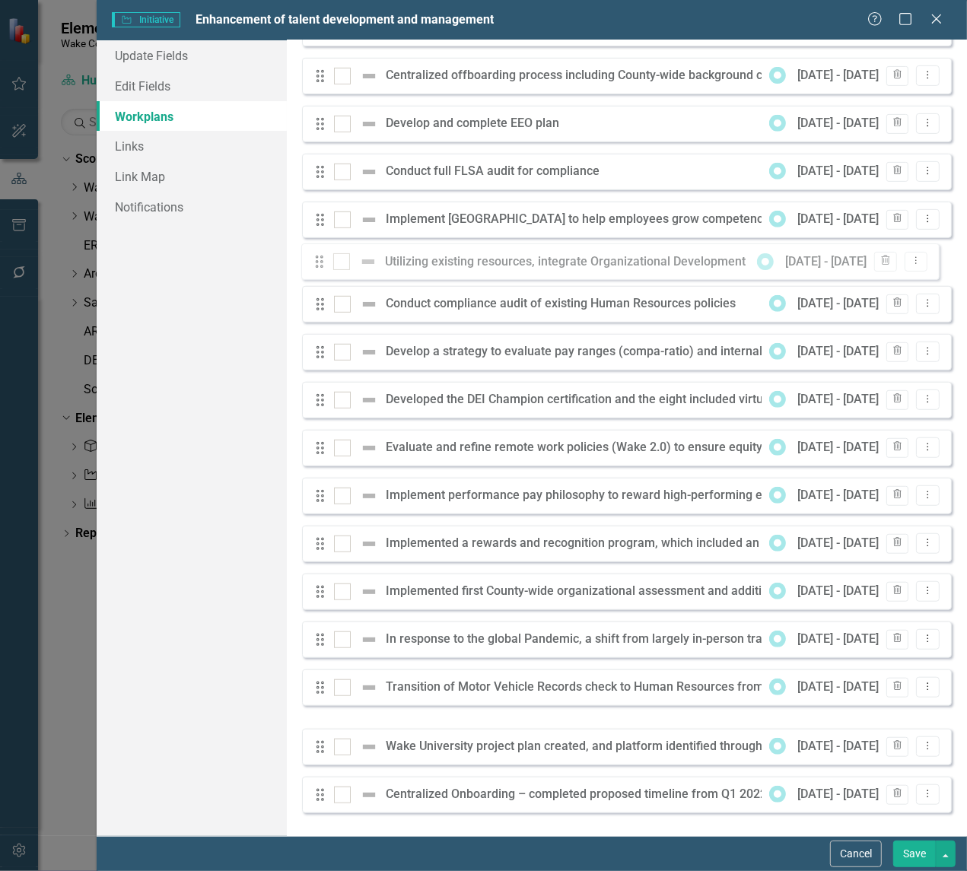
drag, startPoint x: 317, startPoint y: 695, endPoint x: 316, endPoint y: 257, distance: 437.5
click at [316, 257] on div "Drag Respond to evolving workplace and workforce changes through new and innova…" at bounding box center [627, 267] width 650 height 1091
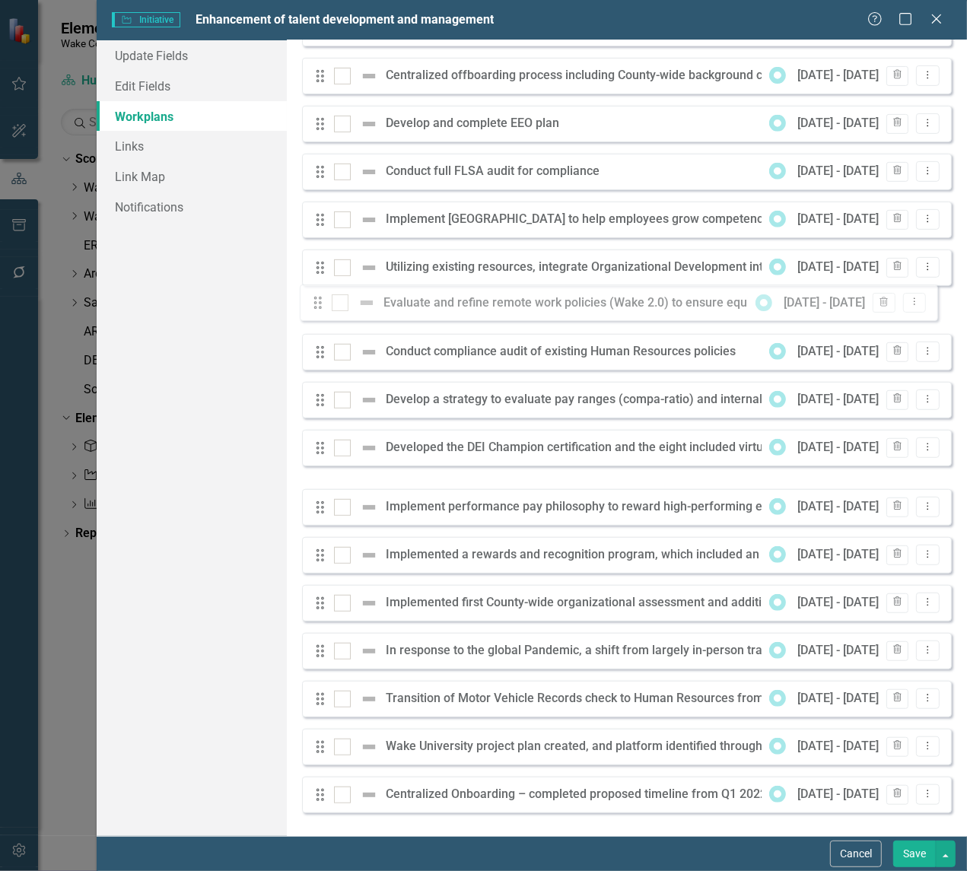
drag, startPoint x: 317, startPoint y: 459, endPoint x: 314, endPoint y: 302, distance: 156.8
click at [314, 302] on div "Drag Respond to evolving workplace and workforce changes through new and innova…" at bounding box center [627, 267] width 650 height 1091
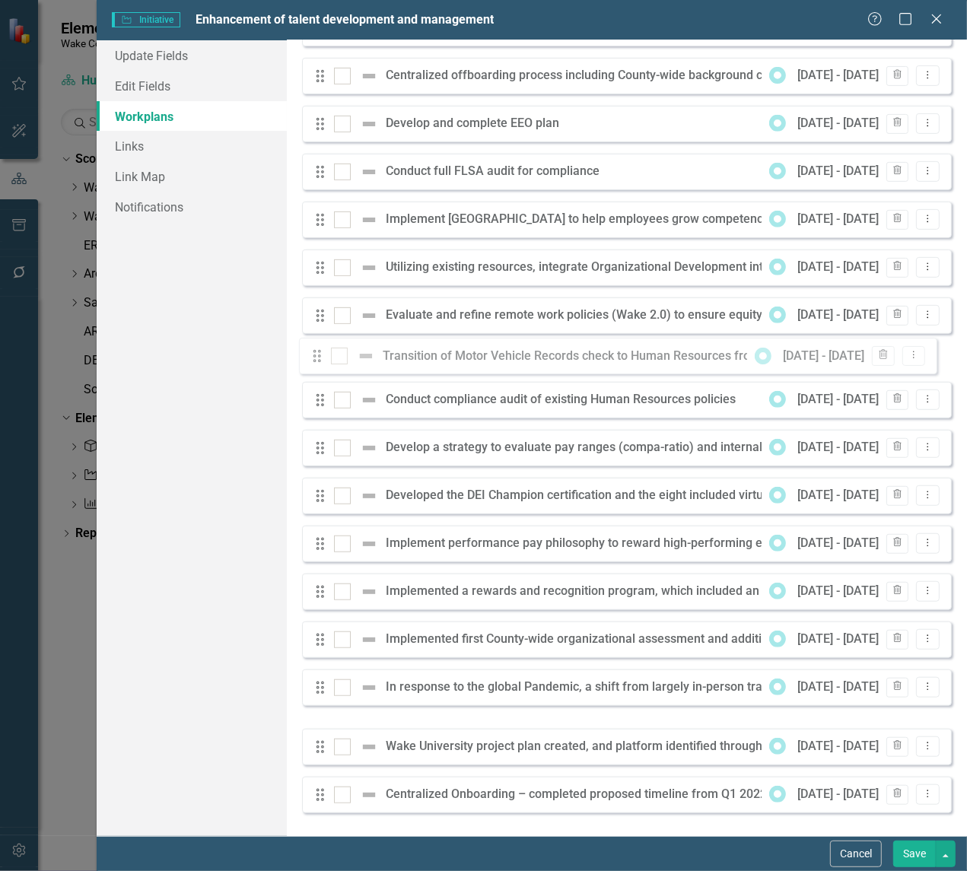
drag, startPoint x: 325, startPoint y: 702, endPoint x: 322, endPoint y: 358, distance: 343.2
click at [322, 358] on div "Drag Respond to evolving workplace and workforce changes through new and innova…" at bounding box center [627, 267] width 650 height 1091
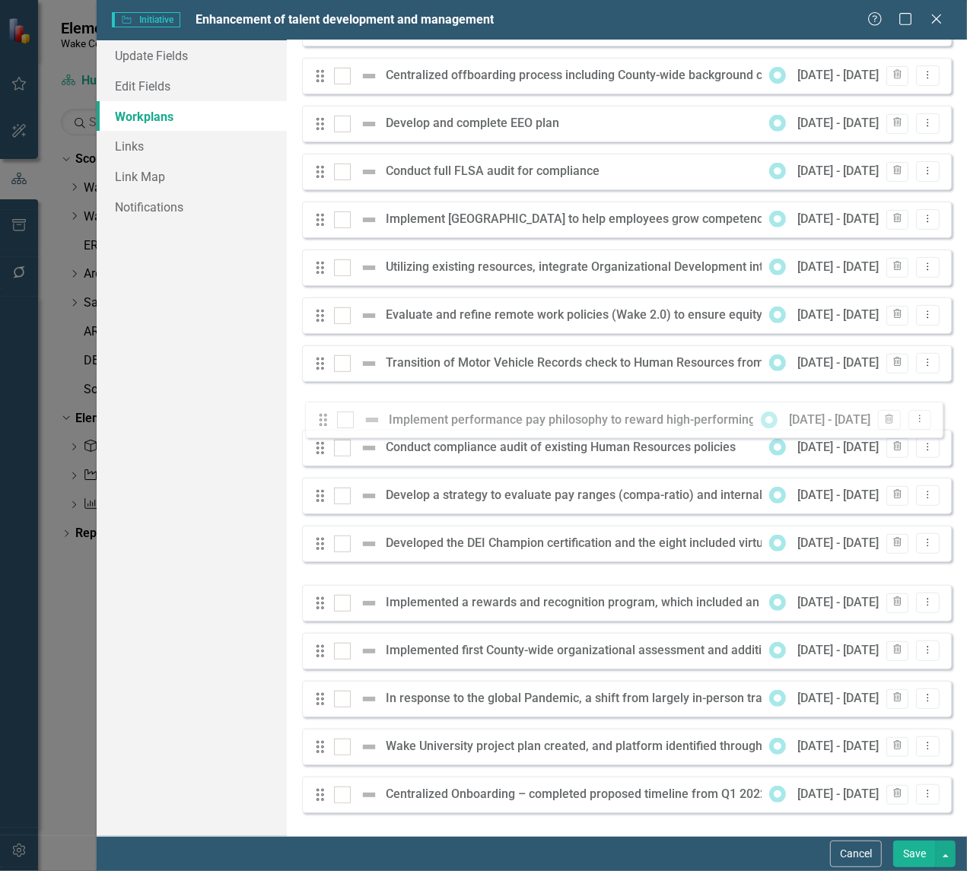
drag, startPoint x: 317, startPoint y: 558, endPoint x: 320, endPoint y: 422, distance: 135.5
click at [320, 422] on div "Drag Respond to evolving workplace and workforce changes through new and innova…" at bounding box center [627, 267] width 650 height 1091
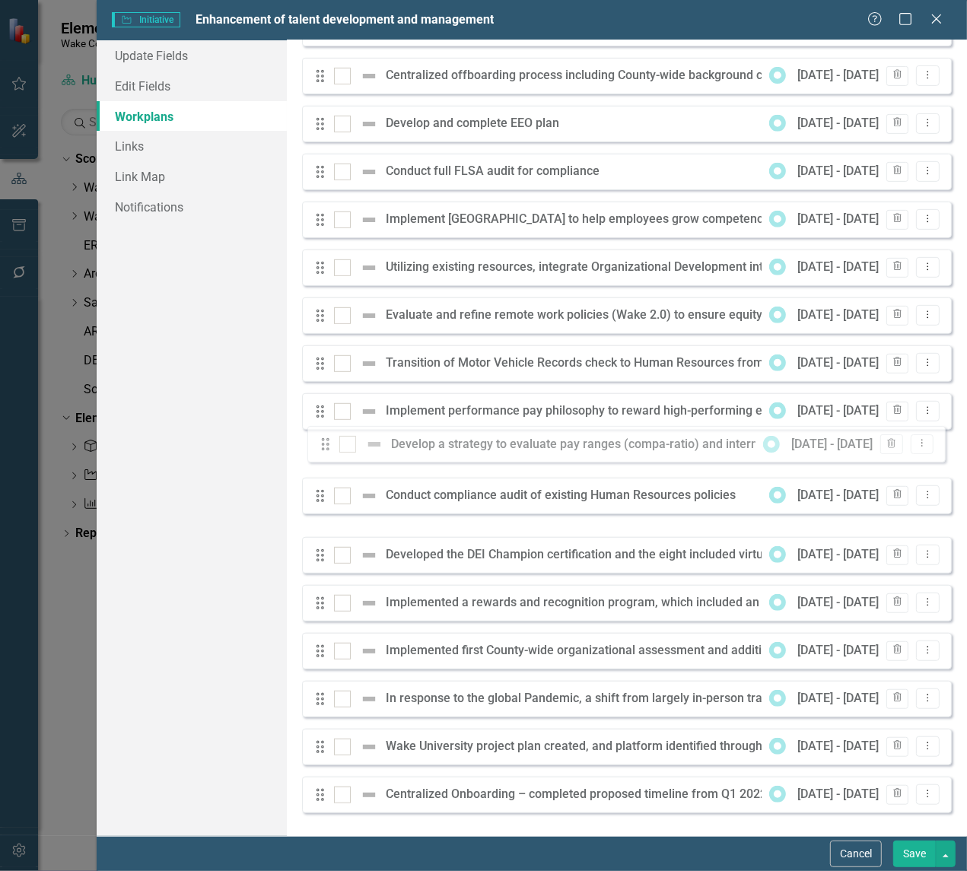
drag, startPoint x: 323, startPoint y: 514, endPoint x: 325, endPoint y: 451, distance: 63.2
click at [325, 451] on div "Drag Respond to evolving workplace and workforce changes through new and innova…" at bounding box center [627, 267] width 650 height 1091
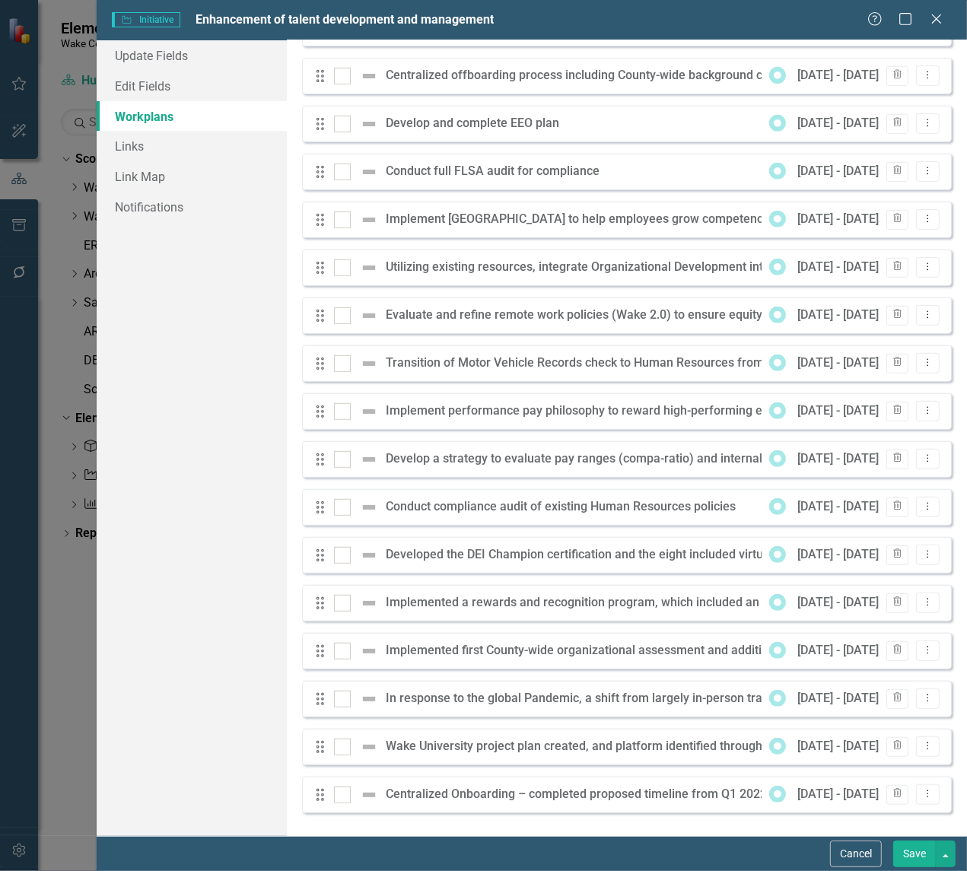
drag, startPoint x: 321, startPoint y: 756, endPoint x: 323, endPoint y: 736, distance: 19.9
click at [323, 736] on div "Drag Wake University project plan created, and platform identified through Dayf…" at bounding box center [627, 747] width 650 height 37
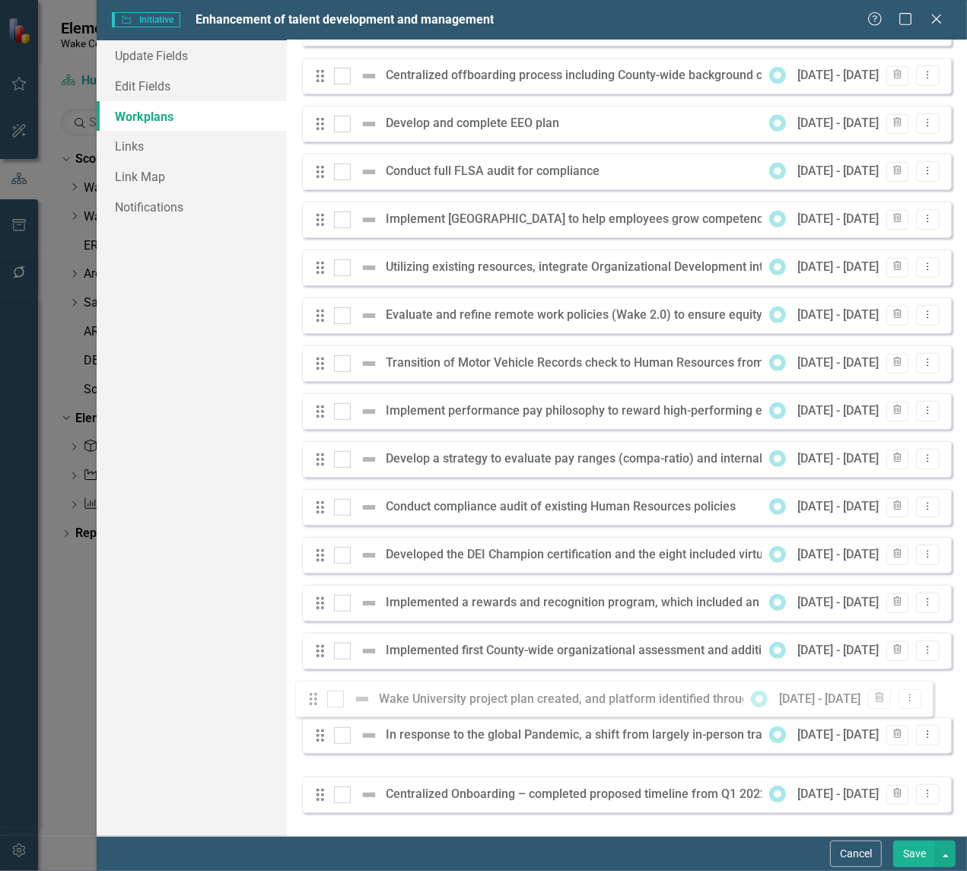
drag, startPoint x: 324, startPoint y: 749, endPoint x: 317, endPoint y: 699, distance: 51.4
click at [317, 699] on div "Drag Respond to evolving workplace and workforce changes through new and innova…" at bounding box center [627, 267] width 650 height 1091
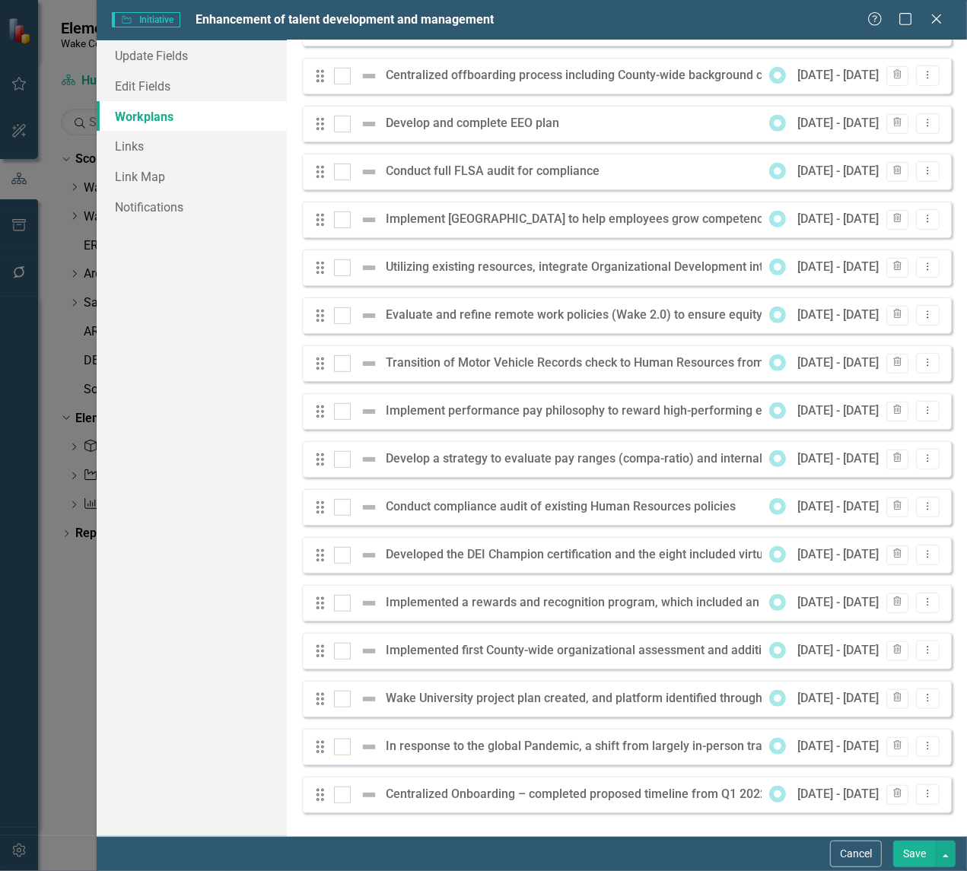
click at [914, 810] on button "Save" at bounding box center [914, 854] width 43 height 27
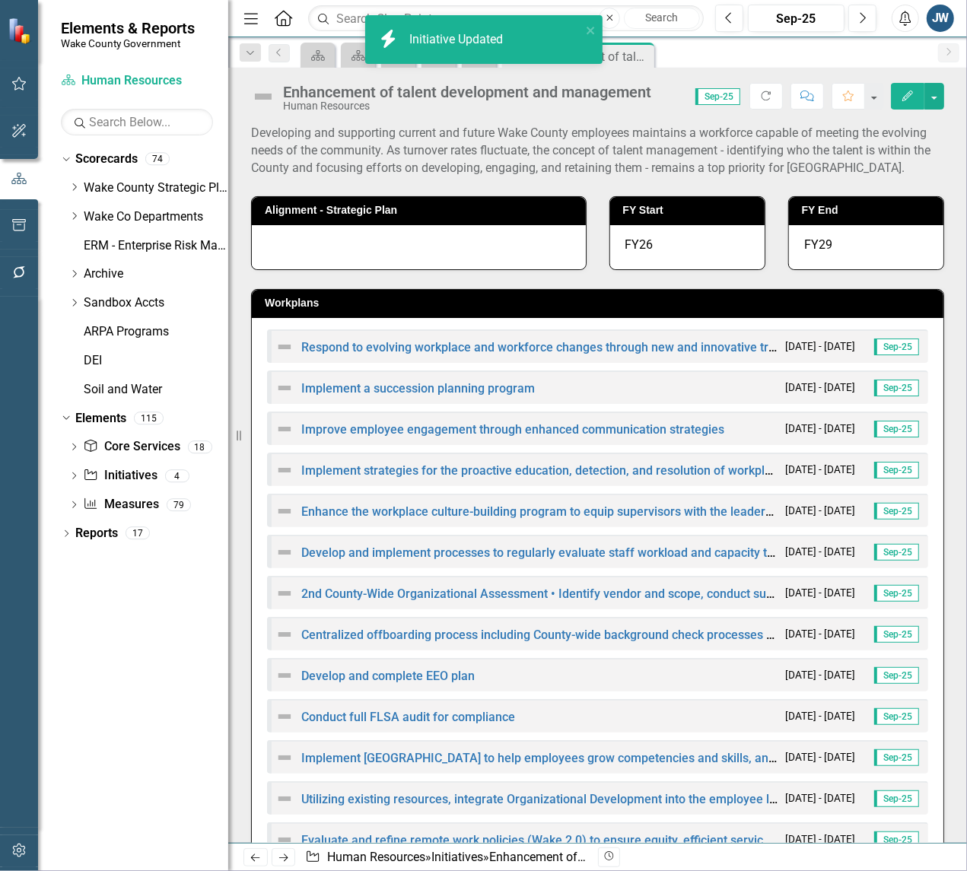
click at [907, 97] on icon "Edit" at bounding box center [908, 96] width 14 height 11
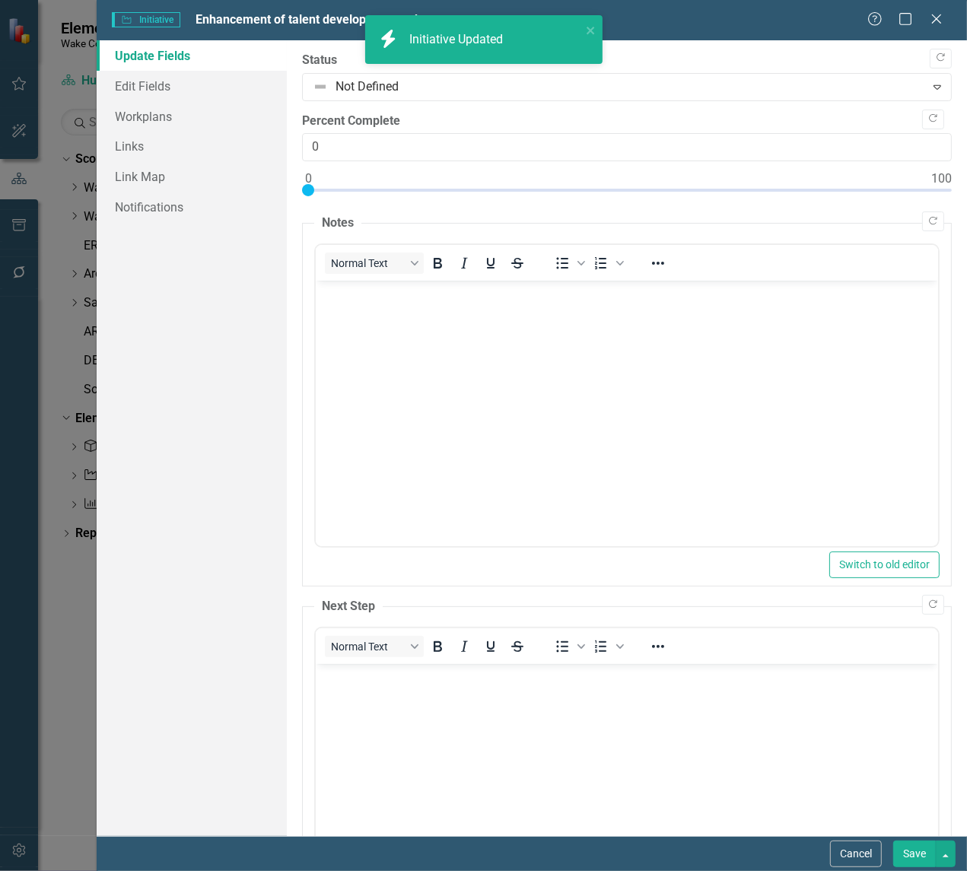
scroll to position [0, 0]
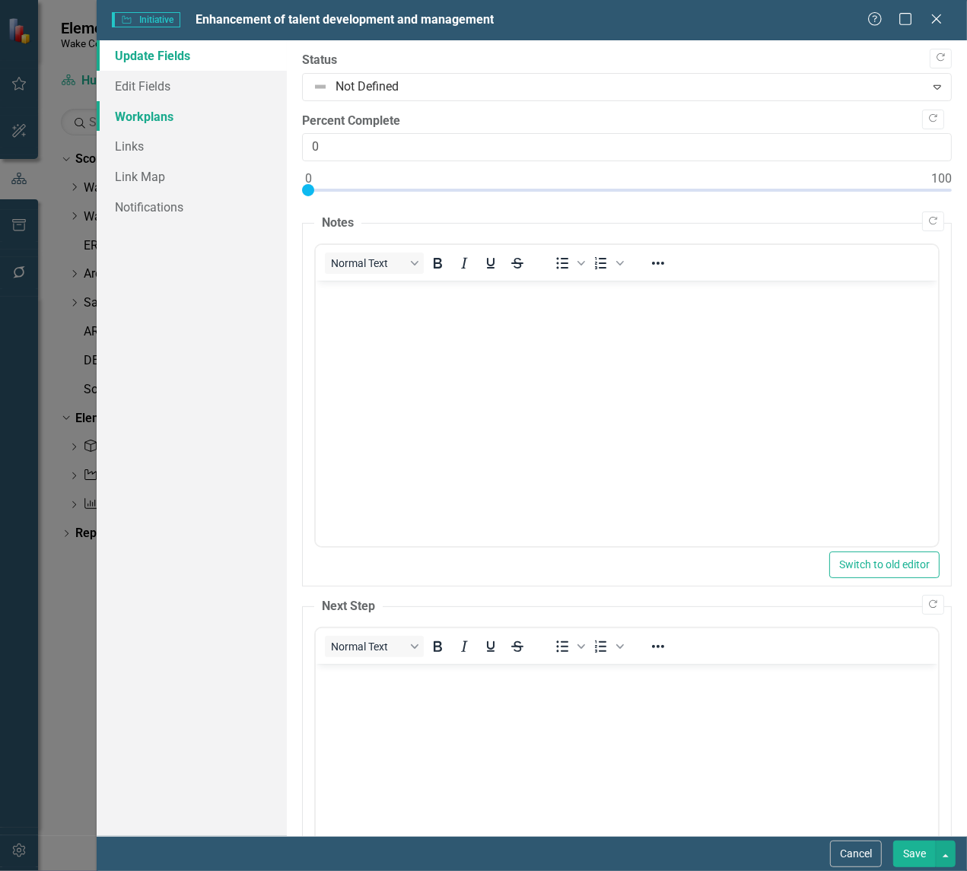
click at [132, 116] on link "Workplans" at bounding box center [192, 116] width 190 height 30
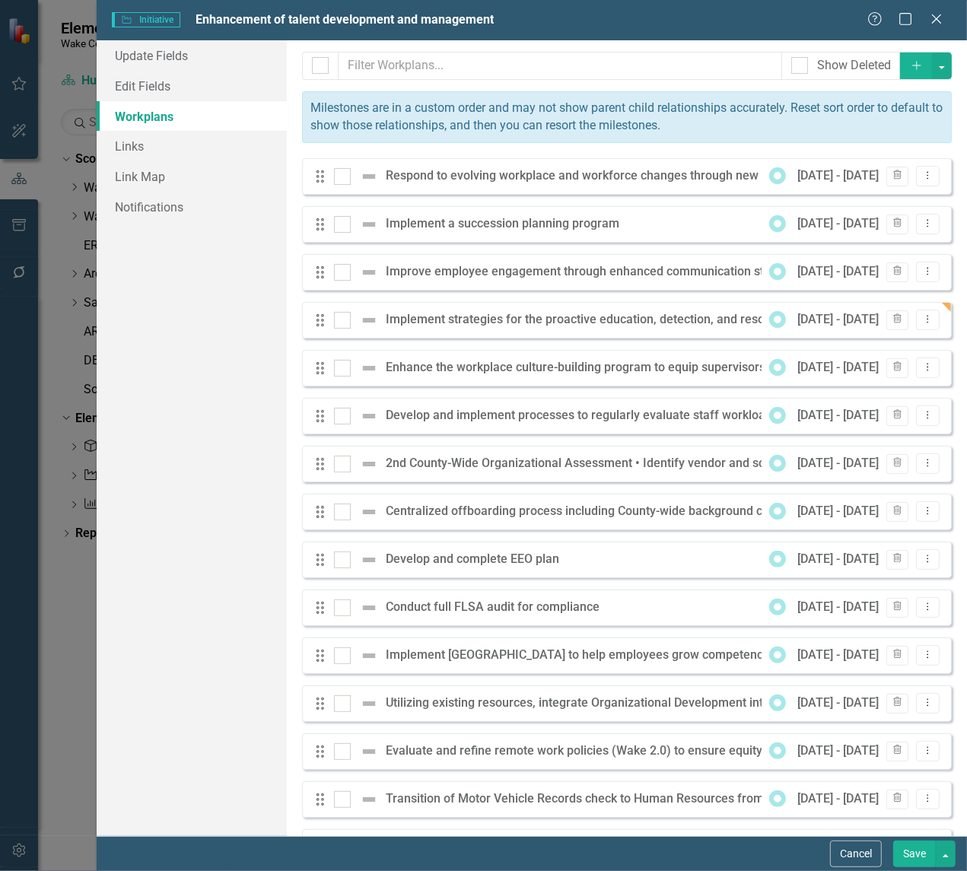
click at [921, 466] on icon "Dropdown Menu" at bounding box center [927, 463] width 13 height 10
click at [880, 491] on link "Edit Edit Workplan" at bounding box center [857, 490] width 142 height 28
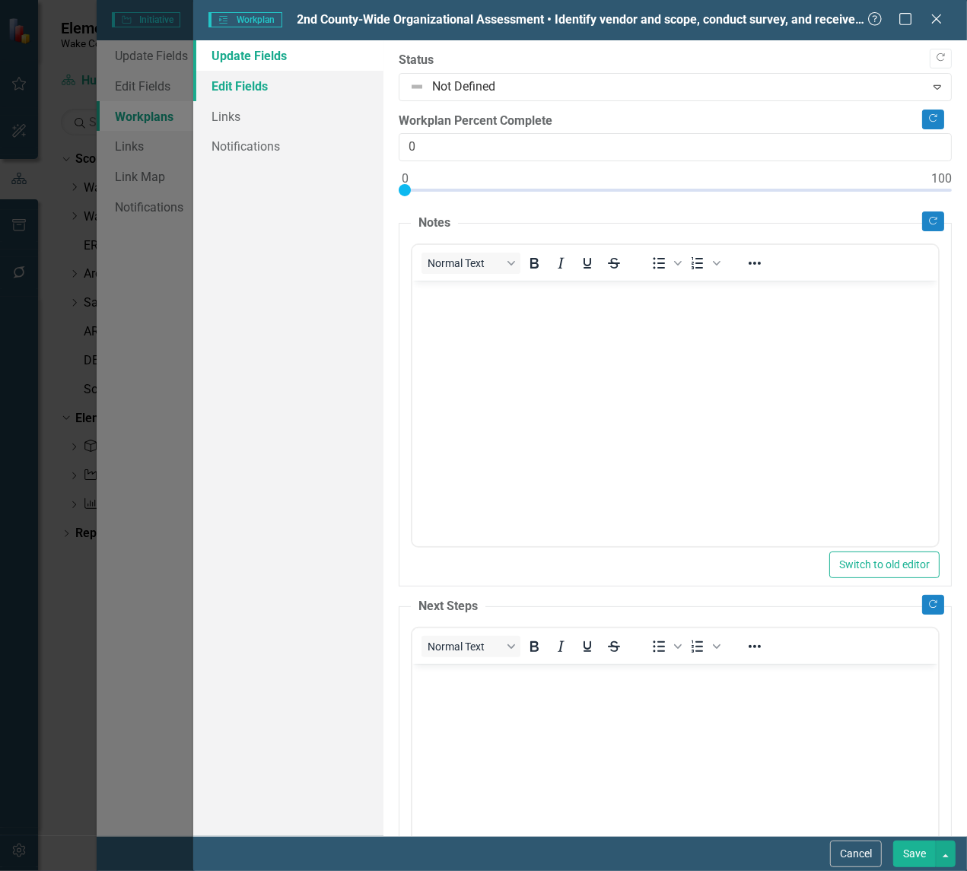
click at [229, 78] on link "Edit Fields" at bounding box center [288, 86] width 190 height 30
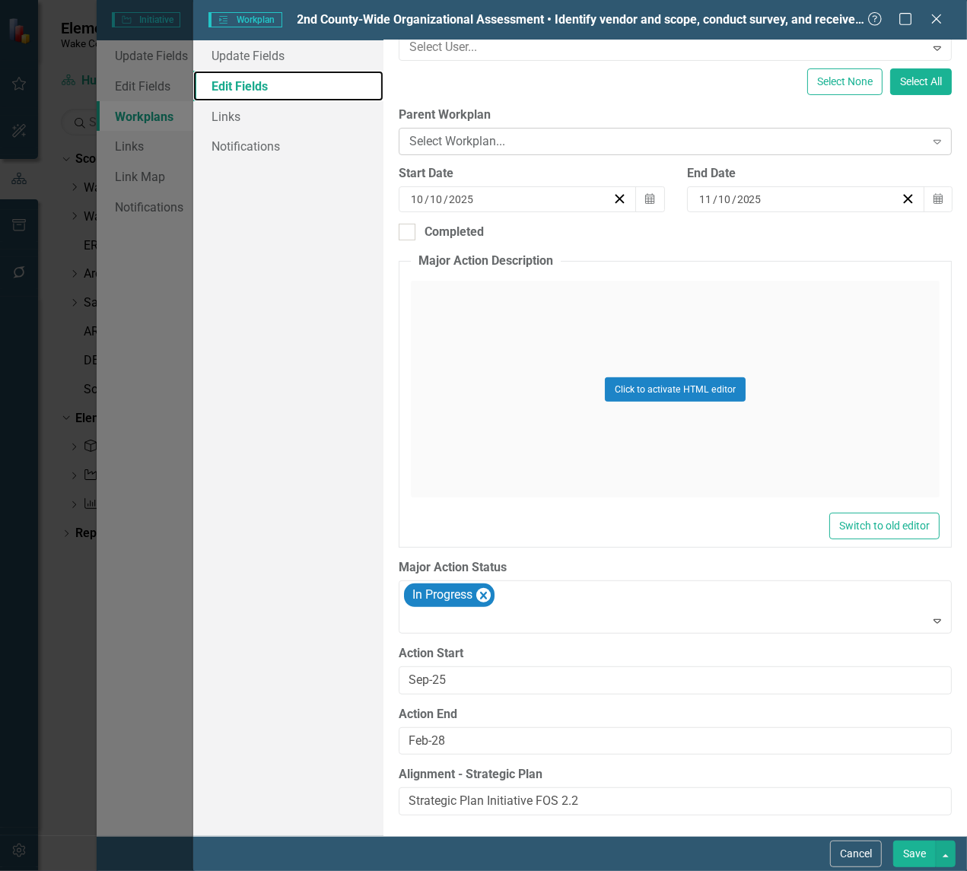
scroll to position [222, 0]
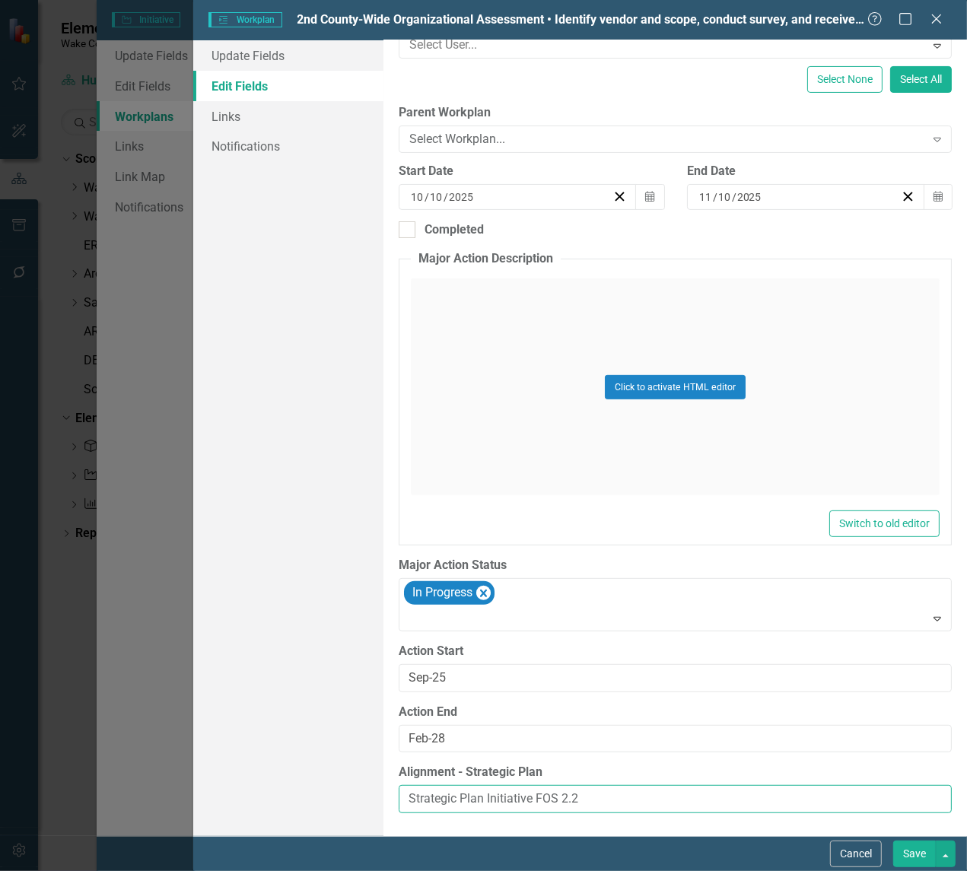
drag, startPoint x: 605, startPoint y: 794, endPoint x: 354, endPoint y: 749, distance: 254.9
click at [354, 752] on div "Update Fields Edit Fields Links Notifications "Update" fields in ClearPoint are…" at bounding box center [580, 438] width 774 height 796
type input "2nd County-Wide Organizational Assessment • Identify vendor and scope, conduct …"
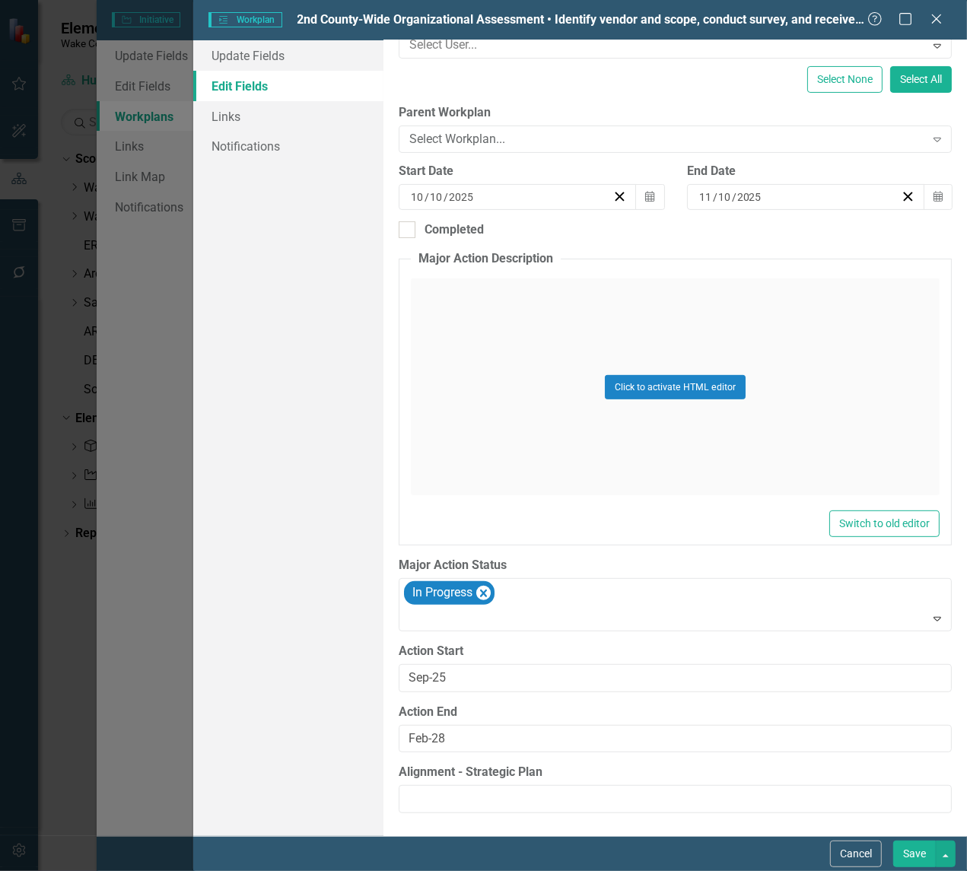
click at [918, 810] on button "Save" at bounding box center [914, 854] width 43 height 27
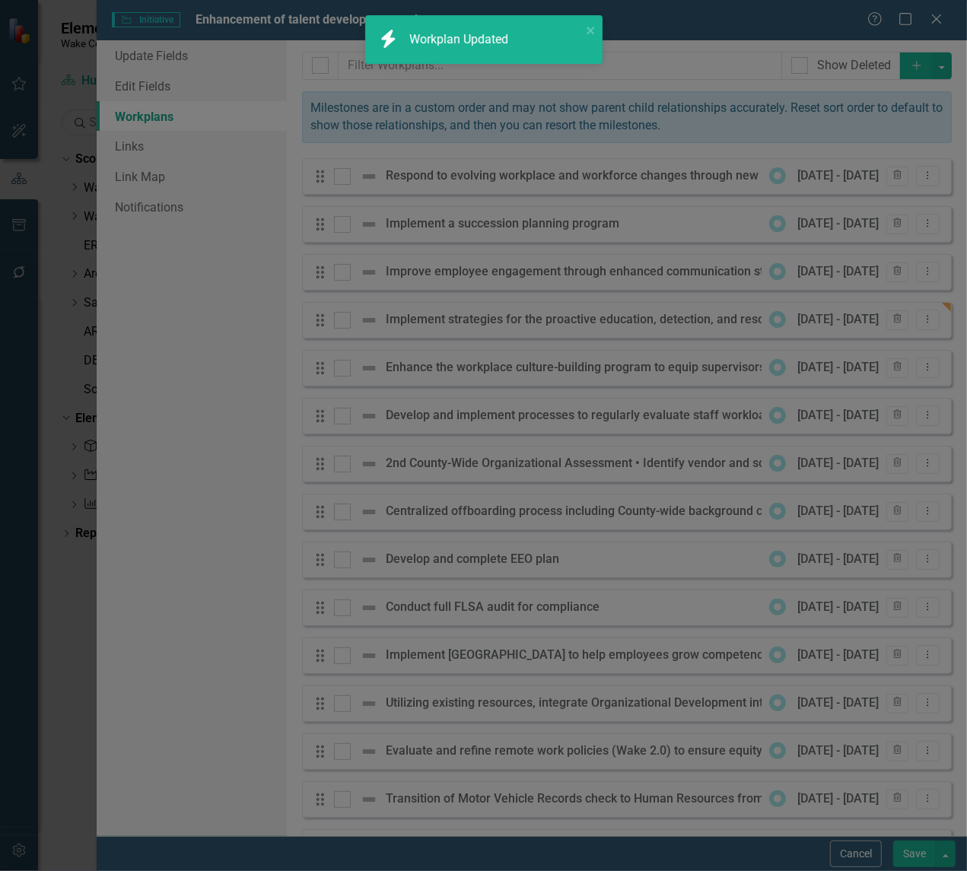
type input "2nd County-Wide Organizational Assessment • Identify vendor and scope, conduct …"
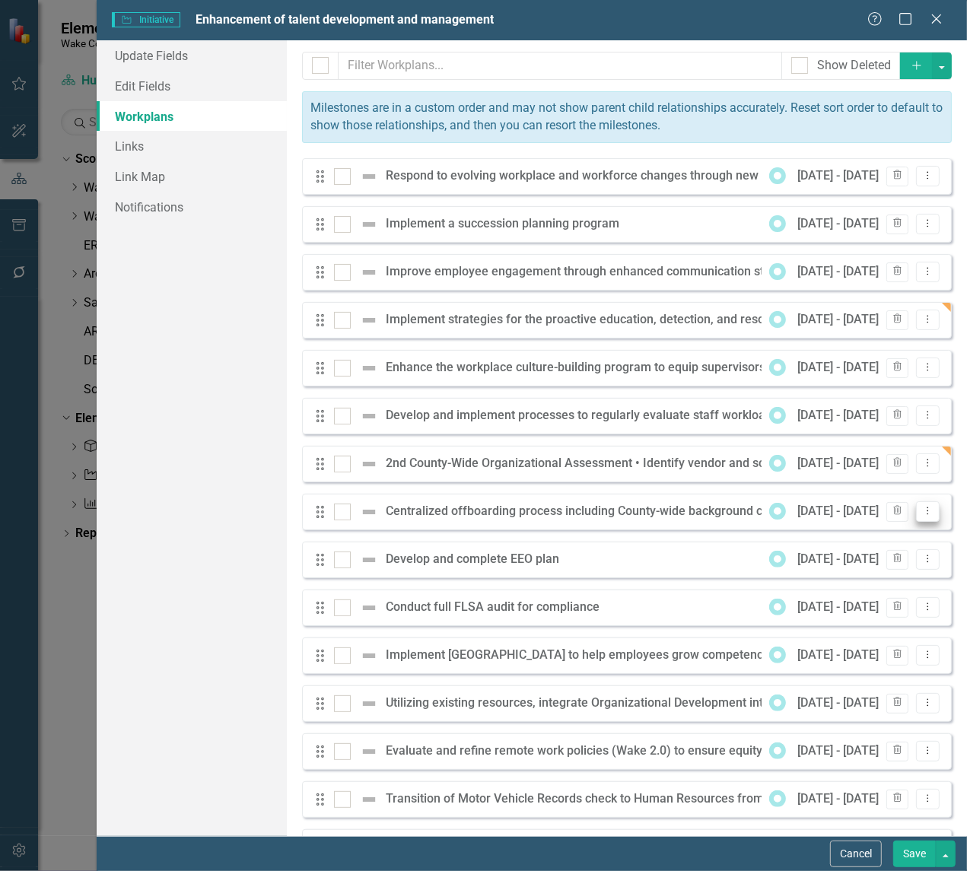
click at [922, 511] on icon "Dropdown Menu" at bounding box center [927, 511] width 13 height 10
click at [873, 538] on link "Edit Edit Workplan" at bounding box center [857, 538] width 142 height 28
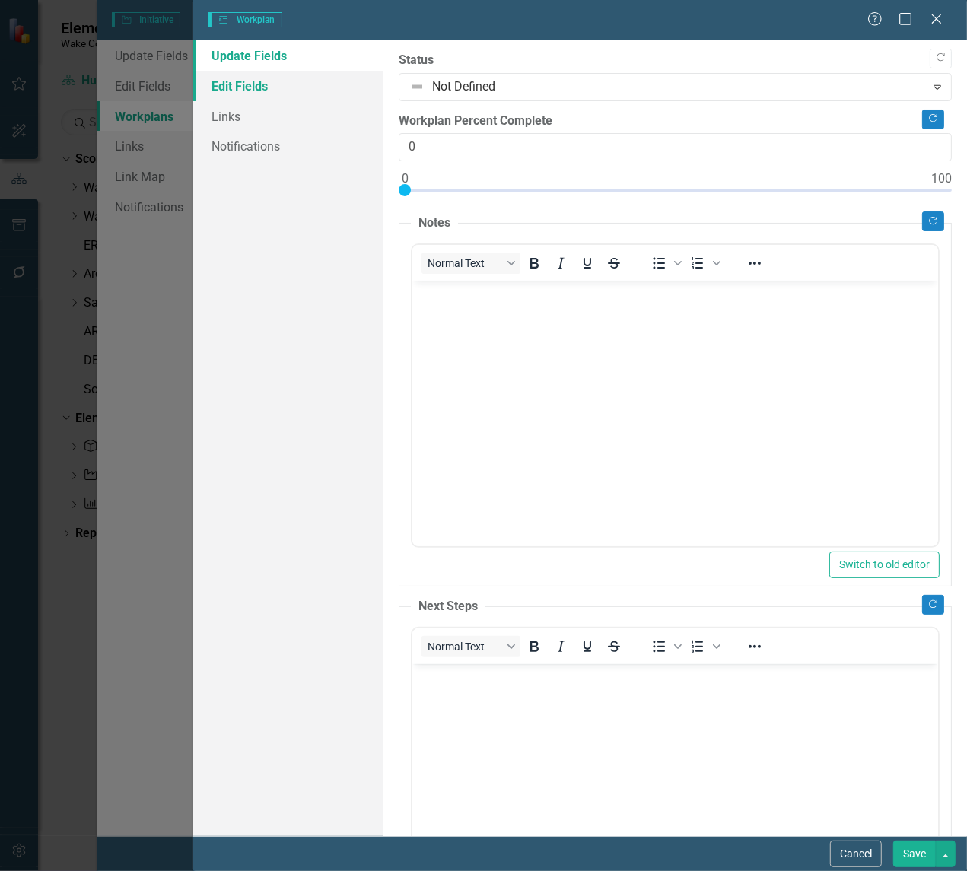
scroll to position [0, 0]
click at [228, 82] on link "Edit Fields" at bounding box center [288, 86] width 190 height 30
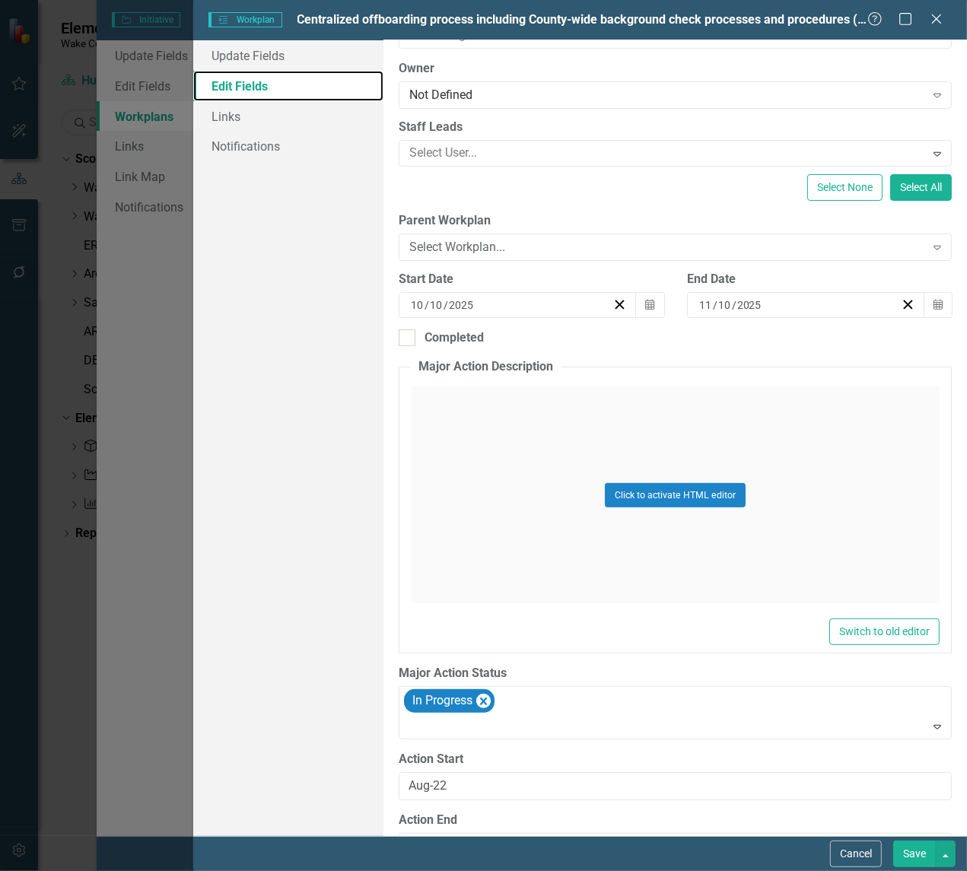
scroll to position [222, 0]
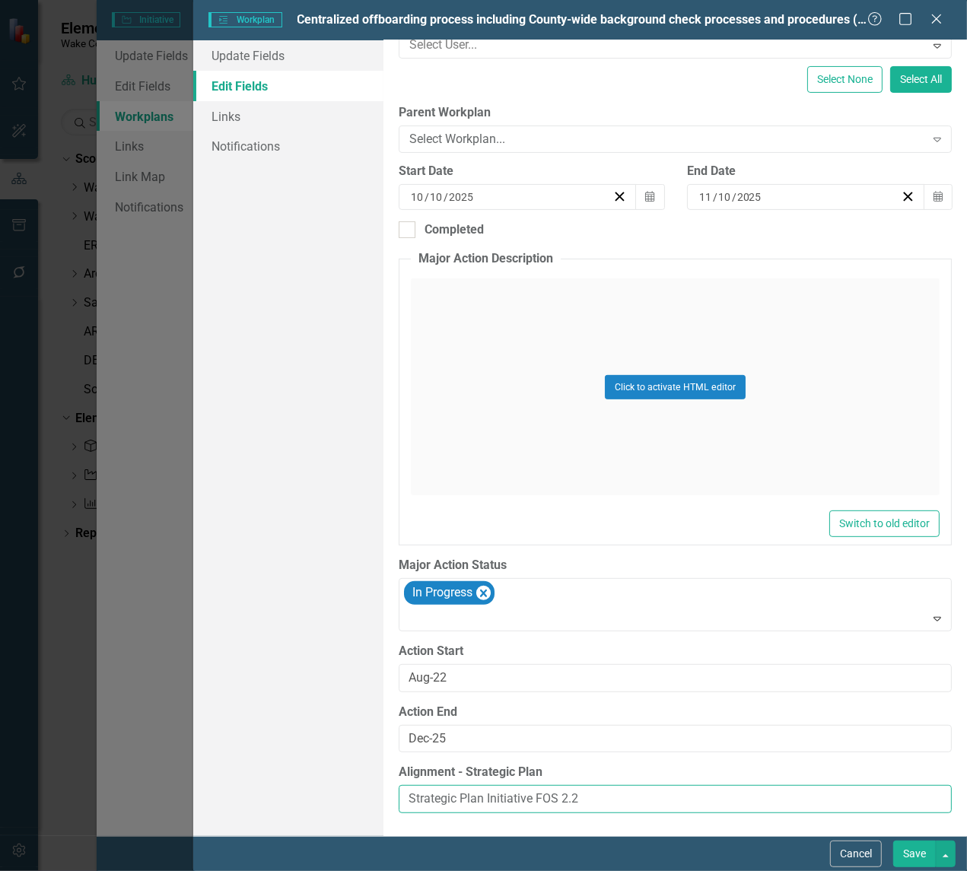
drag, startPoint x: 613, startPoint y: 799, endPoint x: 344, endPoint y: 765, distance: 270.8
click at [343, 765] on div "Update Fields Edit Fields Links Notifications "Update" fields in ClearPoint are…" at bounding box center [580, 438] width 774 height 796
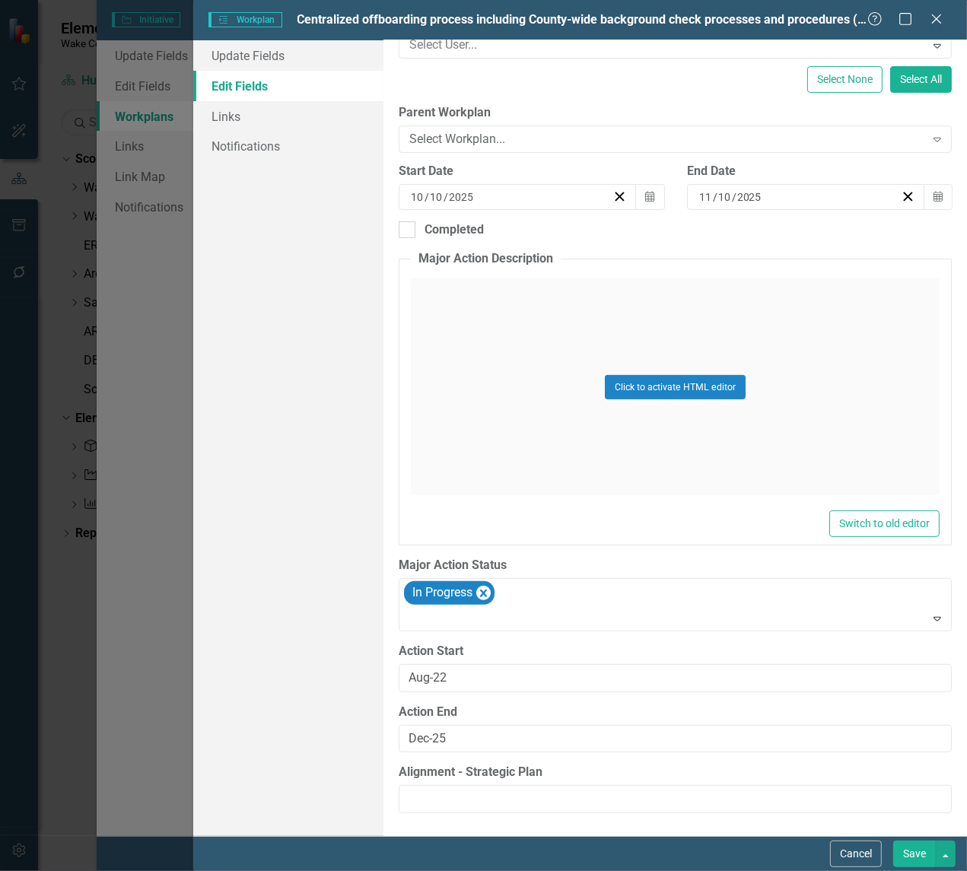
click at [909, 810] on button "Save" at bounding box center [914, 854] width 43 height 27
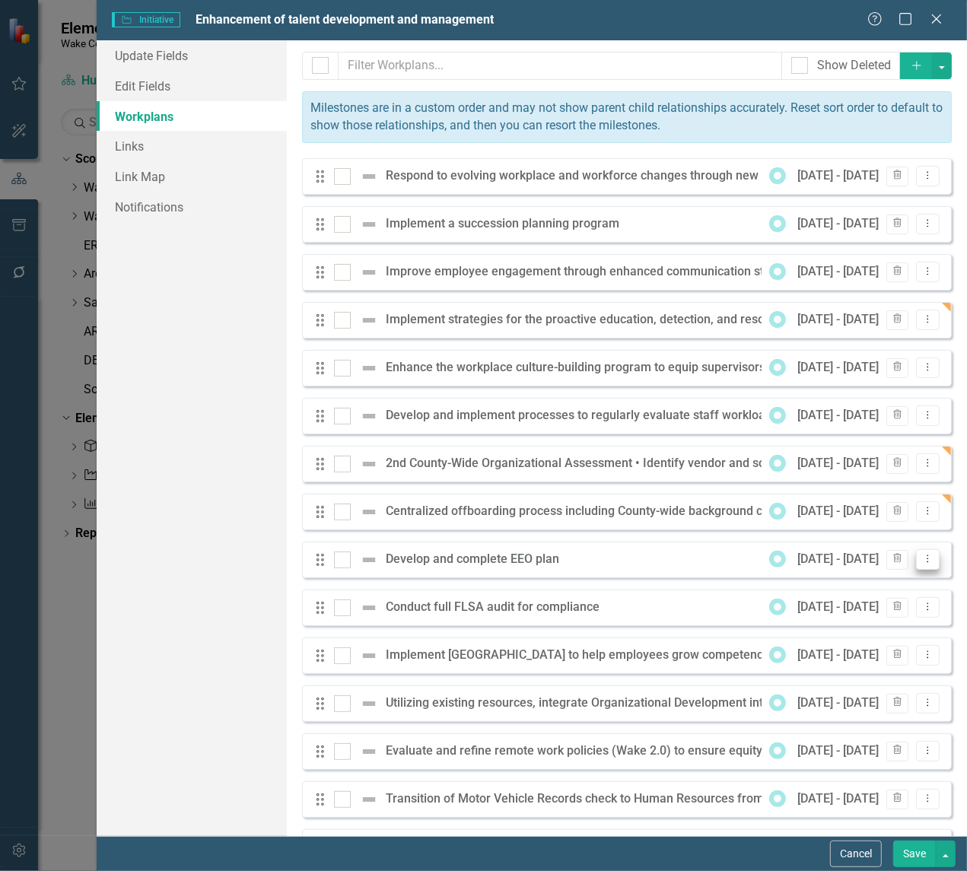
click at [921, 557] on icon "Dropdown Menu" at bounding box center [927, 559] width 13 height 10
click at [865, 590] on link "Edit Edit Workplan" at bounding box center [857, 585] width 142 height 28
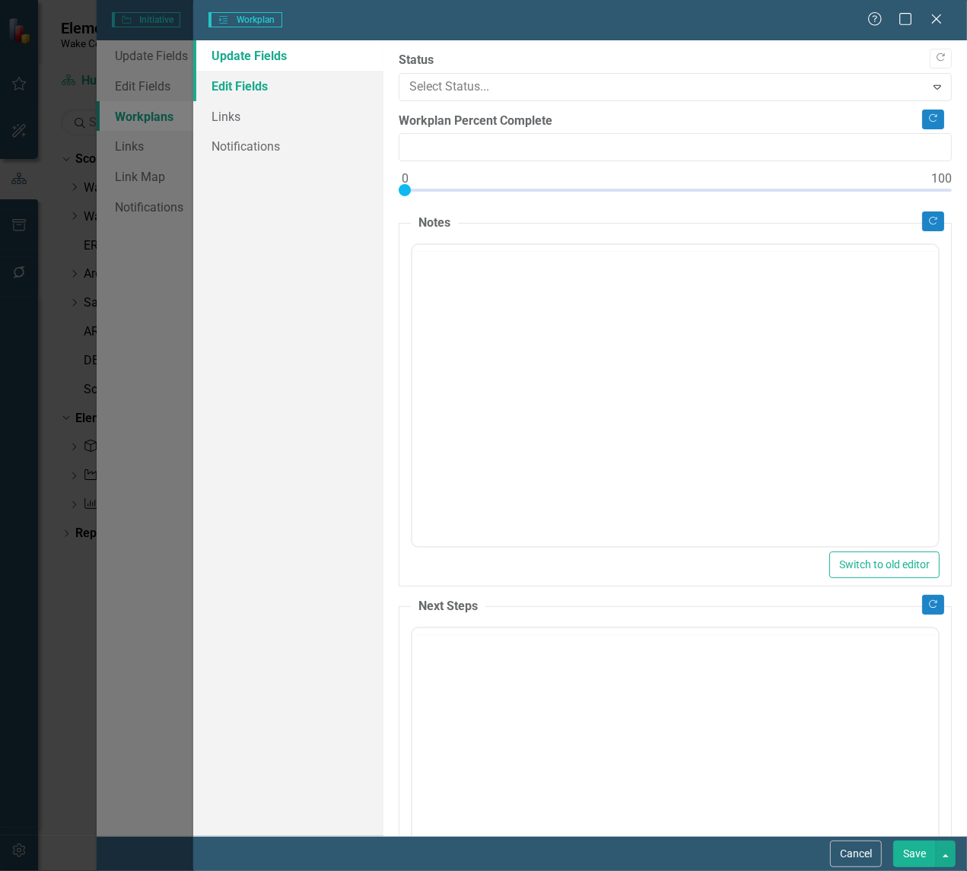
click at [232, 81] on link "Edit Fields" at bounding box center [288, 86] width 190 height 30
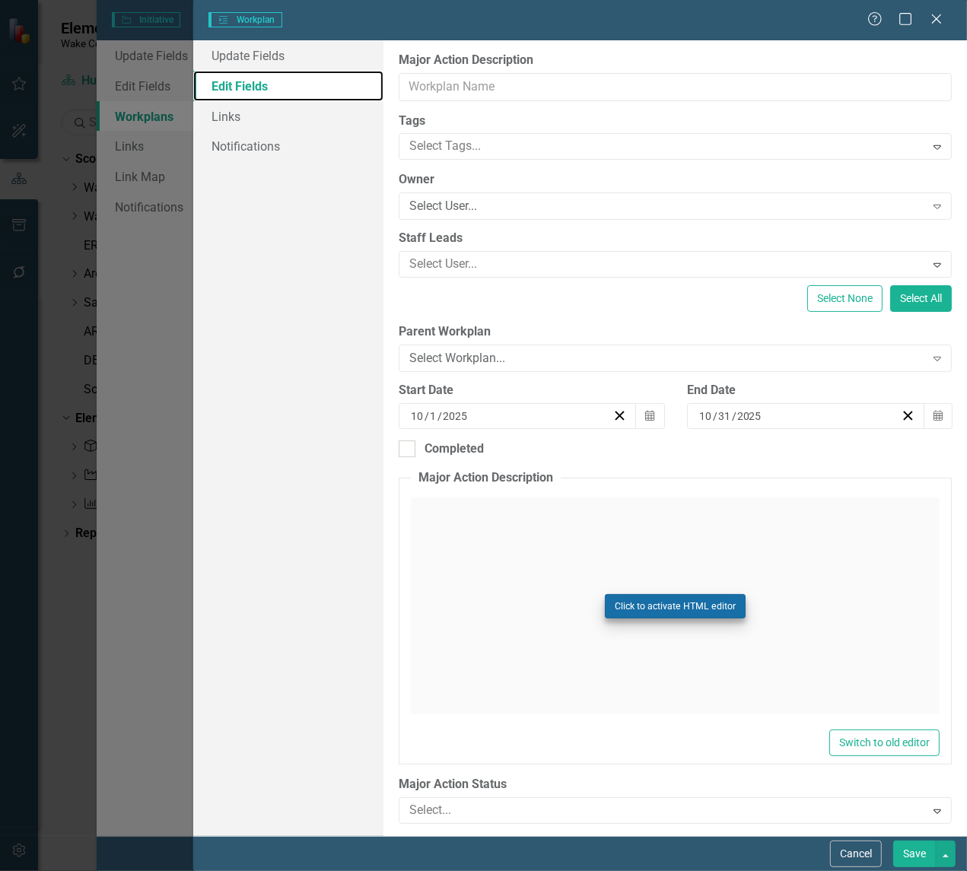
type input "Develop and complete EEO plan"
type input "10"
type input "11"
type input "10"
type input "Aug-25"
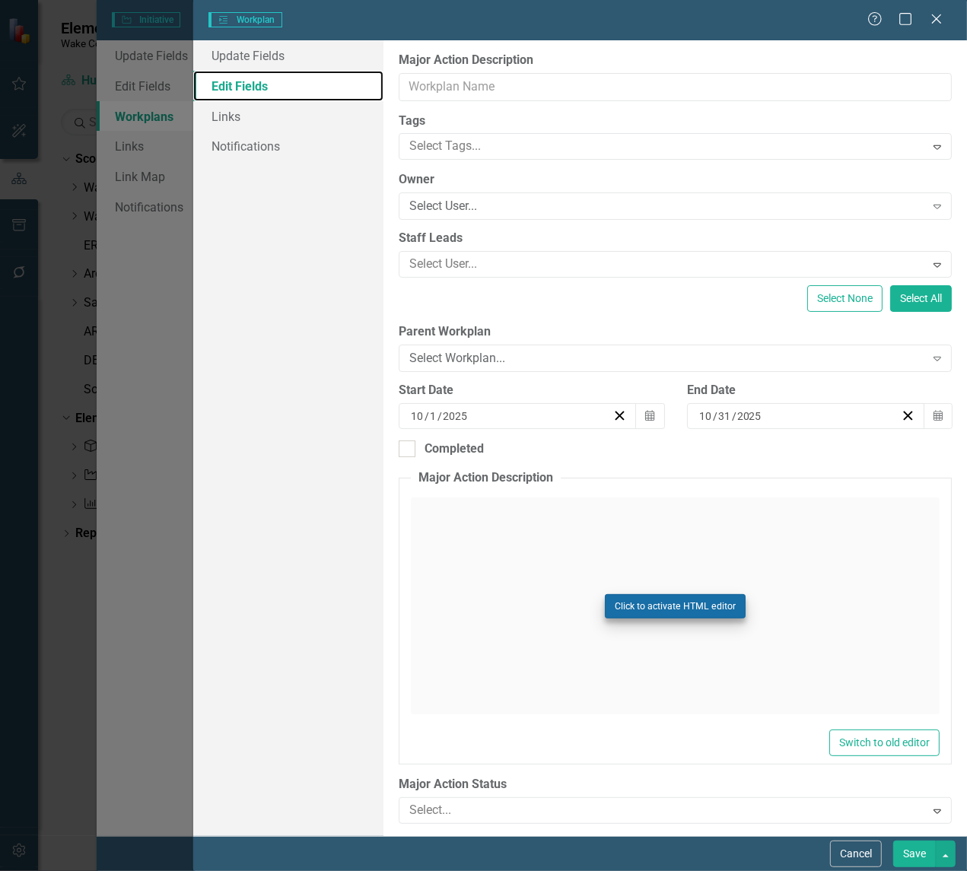
type input "Jun-26"
type input "Strategic Plan Initiative FOS 2.2"
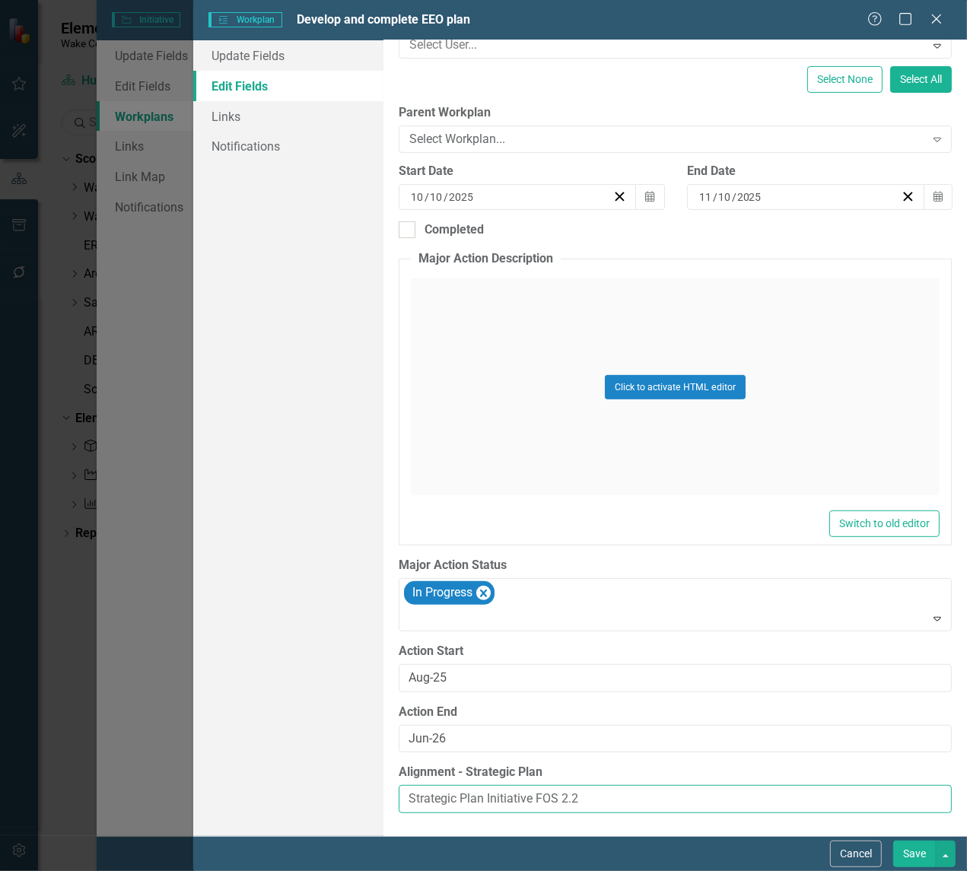
drag, startPoint x: 606, startPoint y: 789, endPoint x: 332, endPoint y: 759, distance: 275.6
click at [332, 759] on div "Update Fields Edit Fields Links Notifications "Update" fields in ClearPoint are…" at bounding box center [580, 438] width 774 height 796
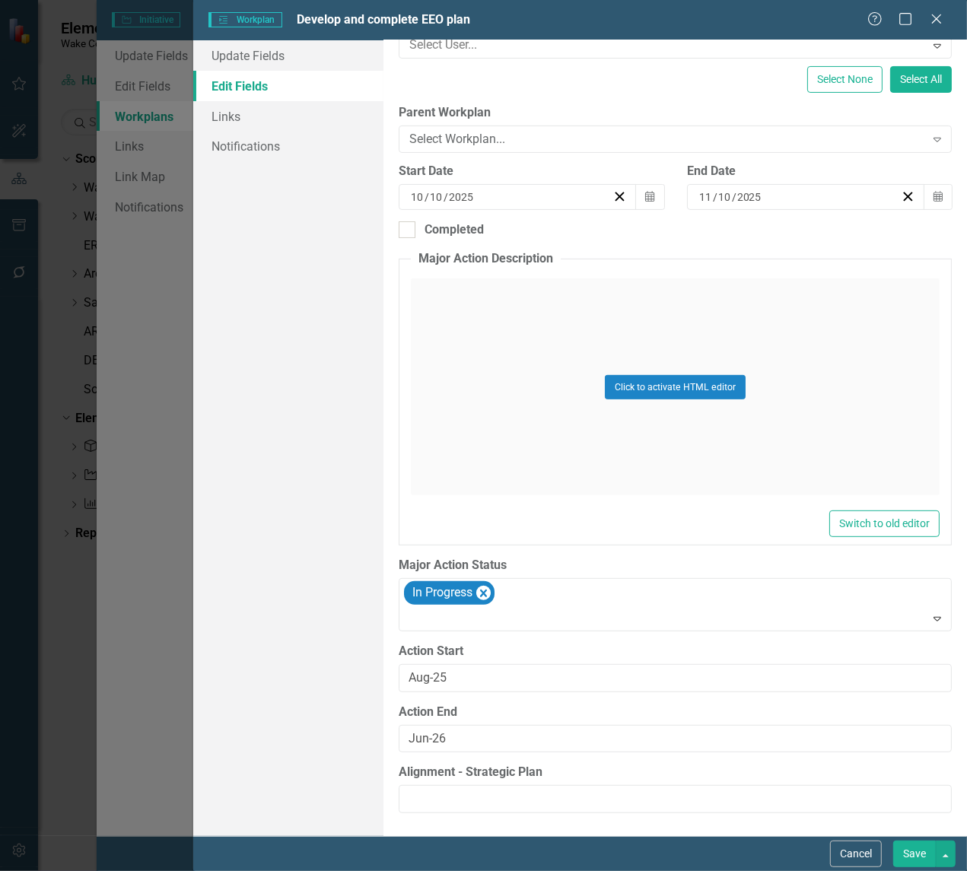
click at [910, 810] on button "Save" at bounding box center [914, 854] width 43 height 27
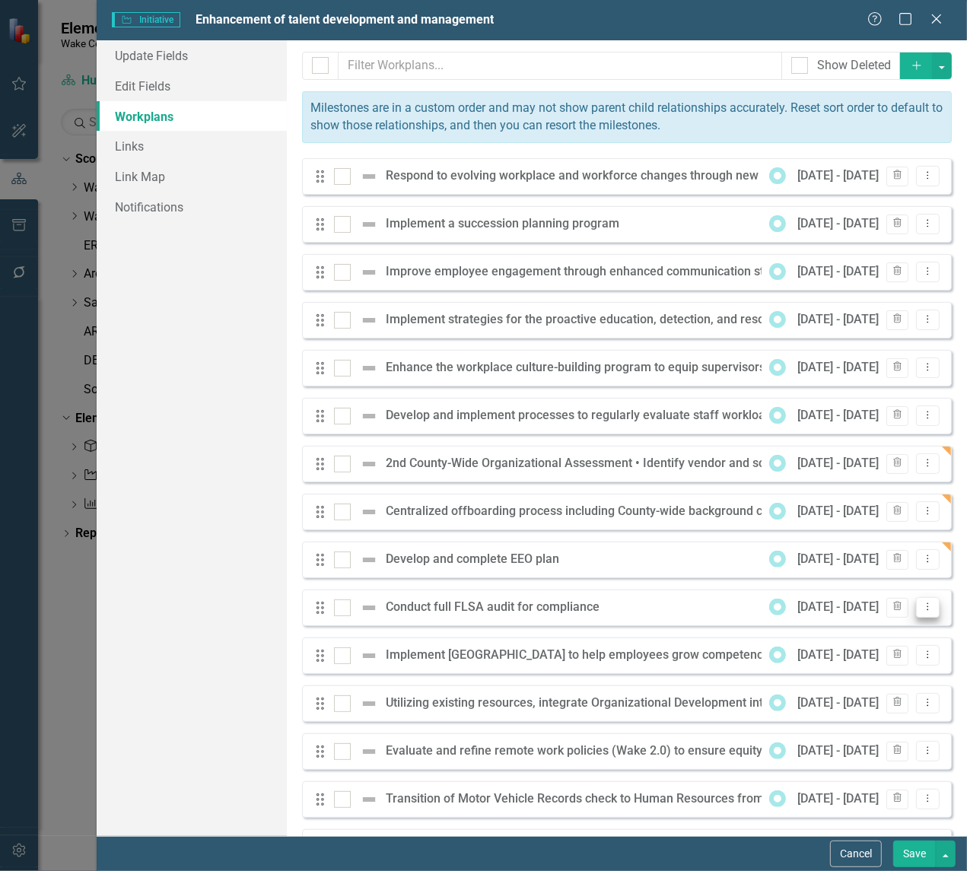
click at [921, 606] on icon "Dropdown Menu" at bounding box center [927, 607] width 13 height 10
click at [839, 632] on link "Edit Edit Workplan" at bounding box center [857, 634] width 142 height 28
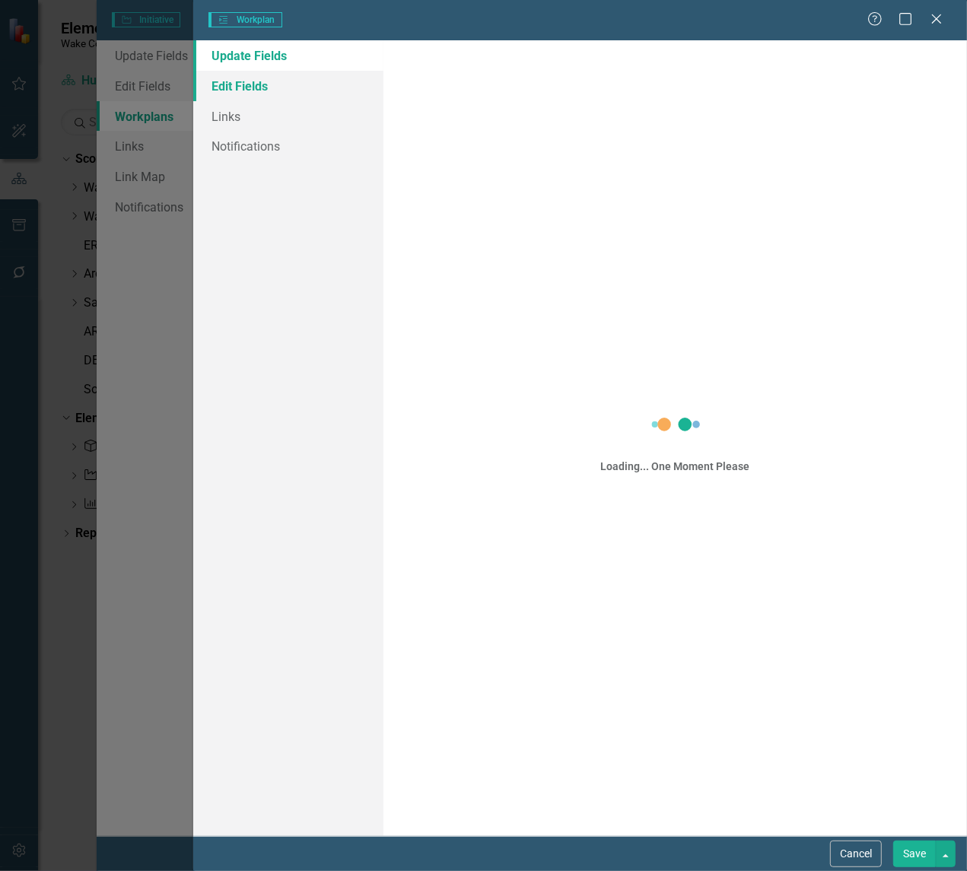
click at [222, 77] on link "Edit Fields" at bounding box center [288, 86] width 190 height 30
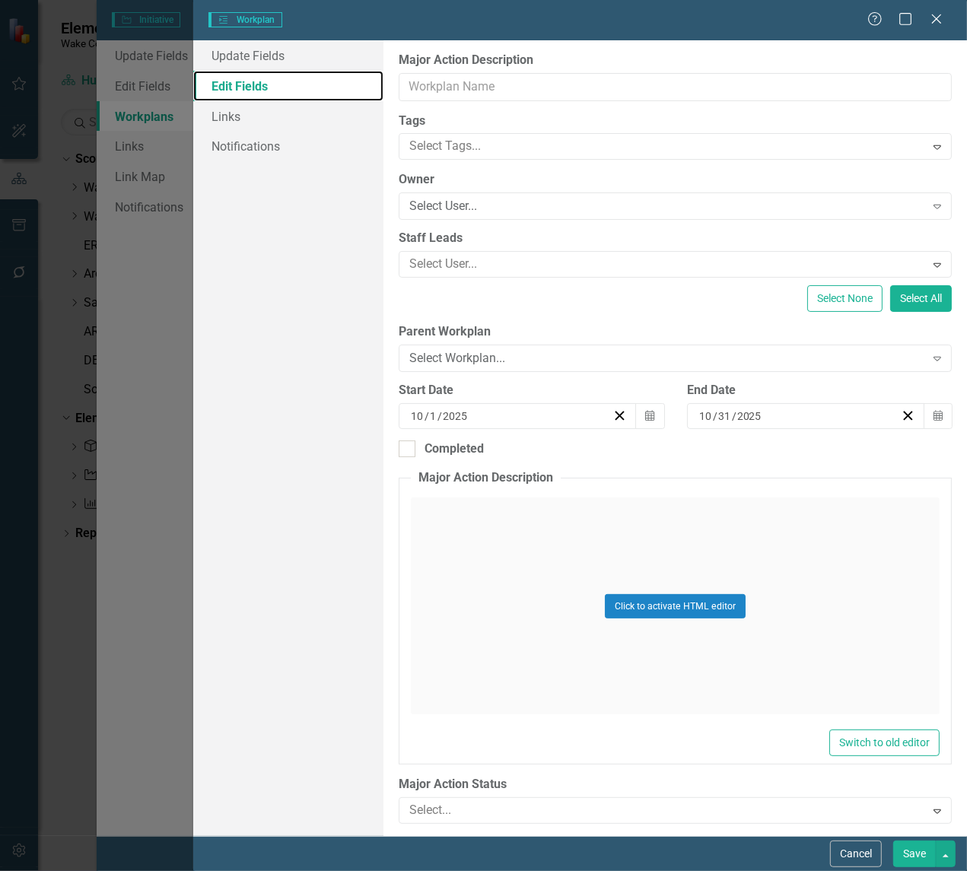
type input "Conduct full FLSA audit for compliance"
type input "10"
type input "11"
type input "10"
type input "Oct-25"
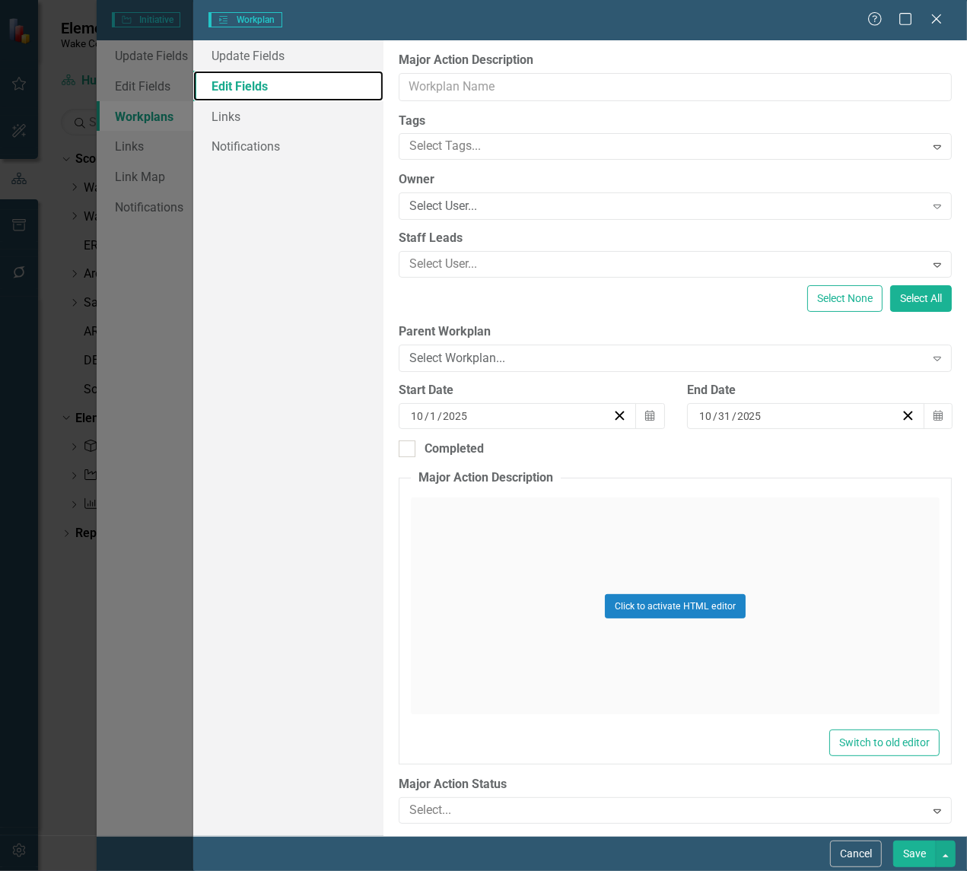
type input "Oct-26"
type input "Strategic Plan Initiative FOS 2.2"
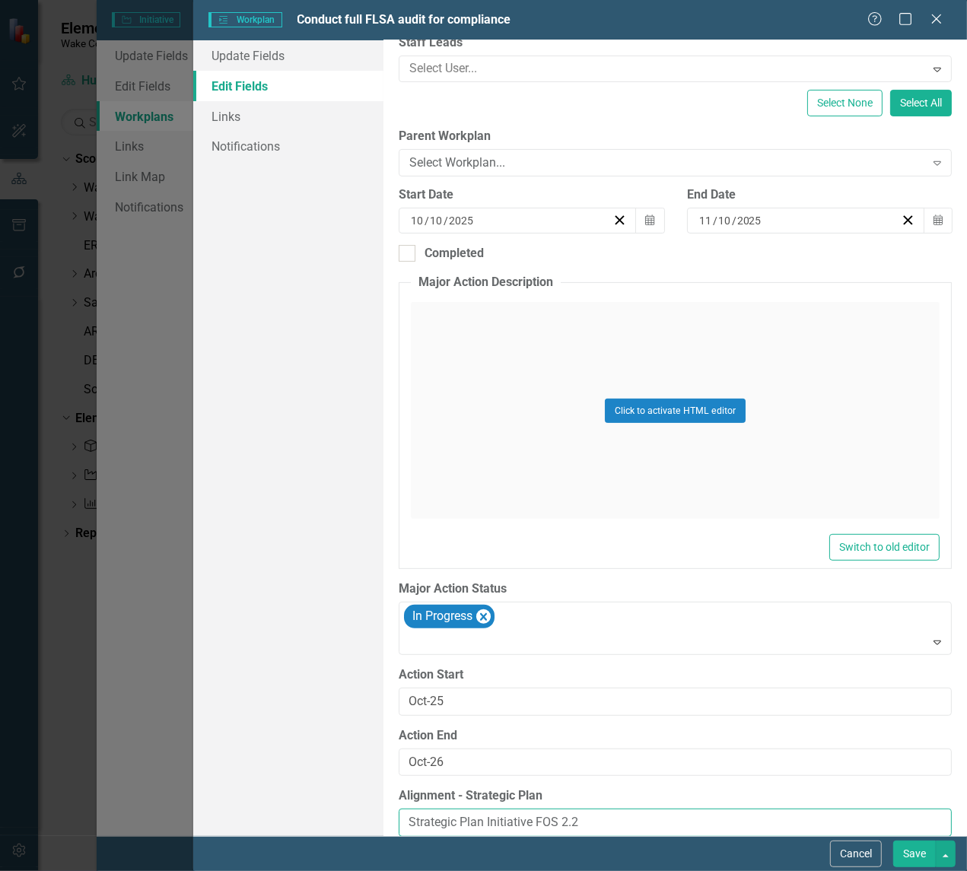
scroll to position [200, 0]
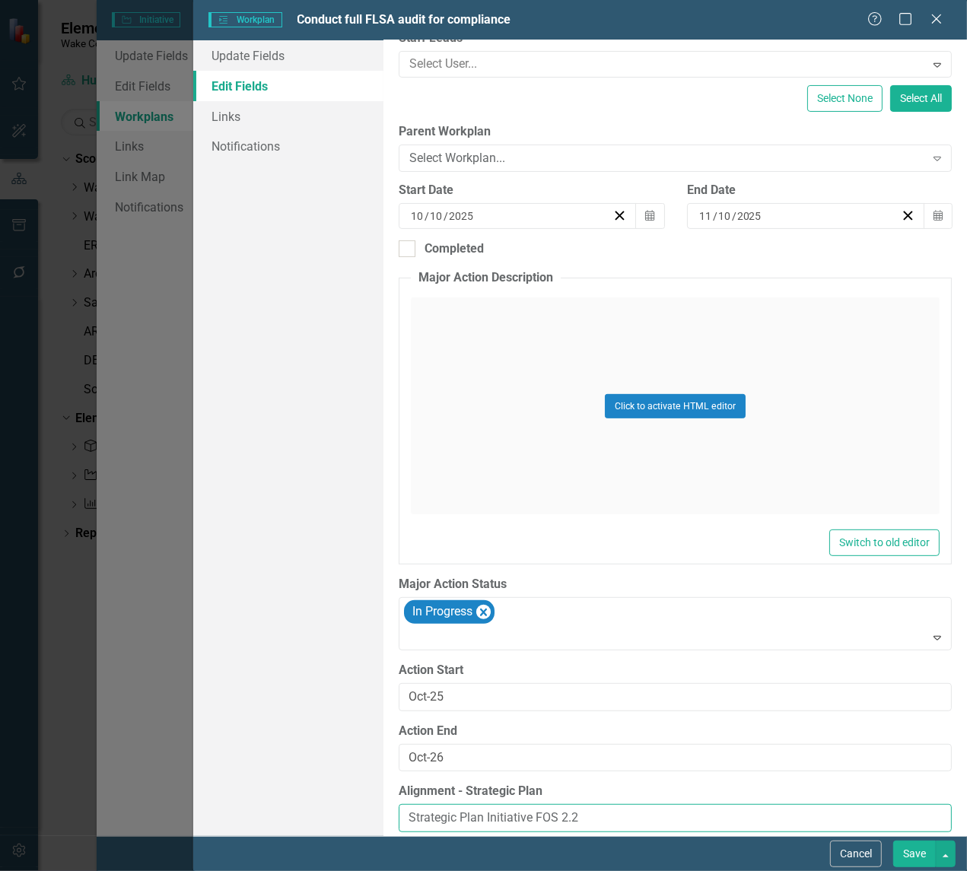
drag, startPoint x: 523, startPoint y: 808, endPoint x: 358, endPoint y: 801, distance: 166.0
click at [358, 801] on div "Update Fields Edit Fields Links Notifications "Update" fields in ClearPoint are…" at bounding box center [580, 438] width 774 height 796
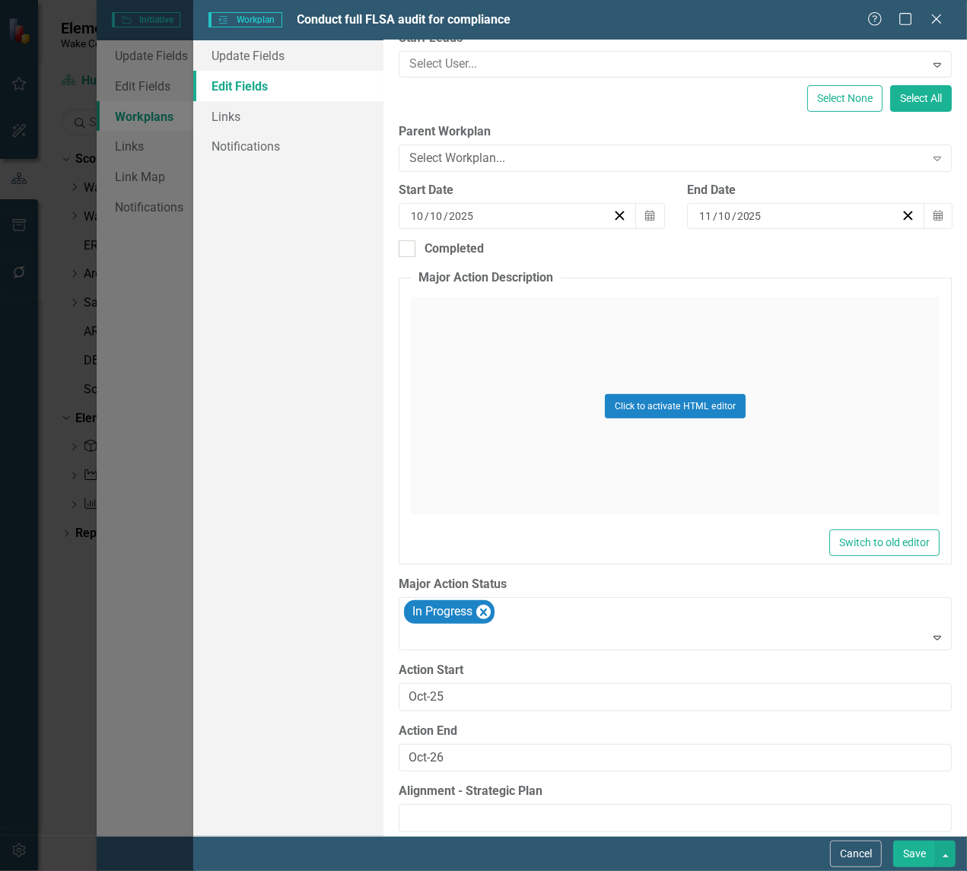
click at [904, 810] on button "Save" at bounding box center [914, 854] width 43 height 27
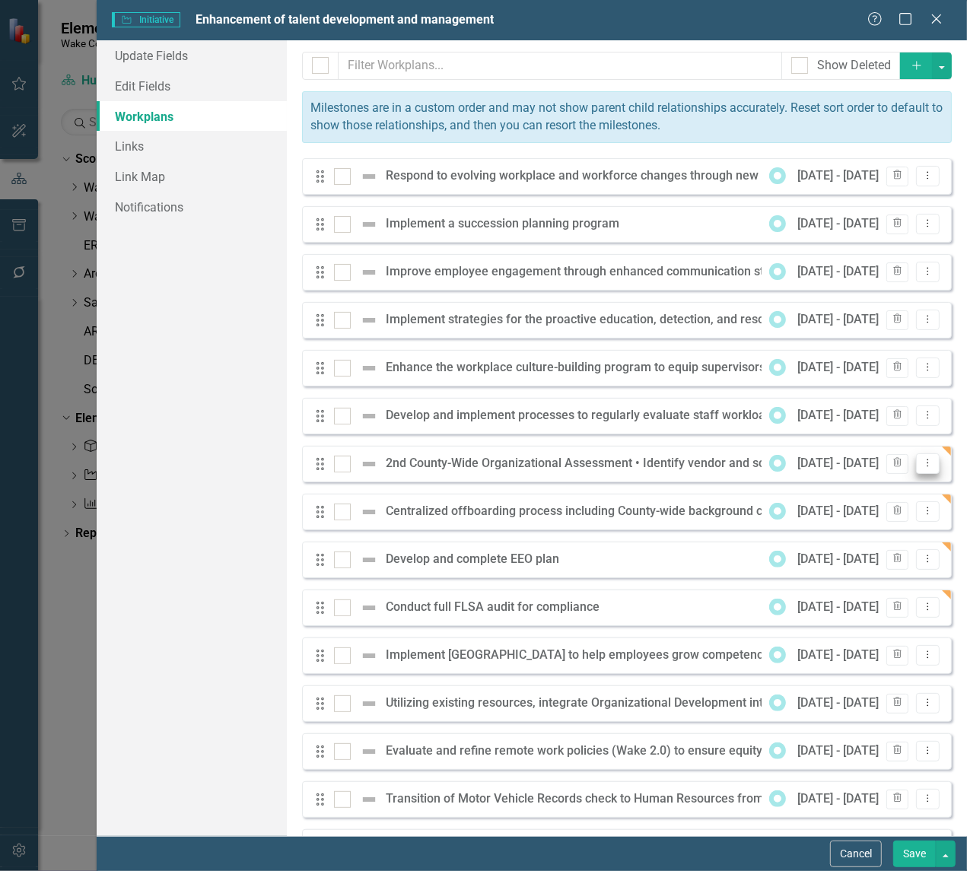
click at [921, 462] on icon "Dropdown Menu" at bounding box center [927, 463] width 13 height 10
click at [842, 491] on link "Edit Edit Workplan" at bounding box center [857, 490] width 142 height 28
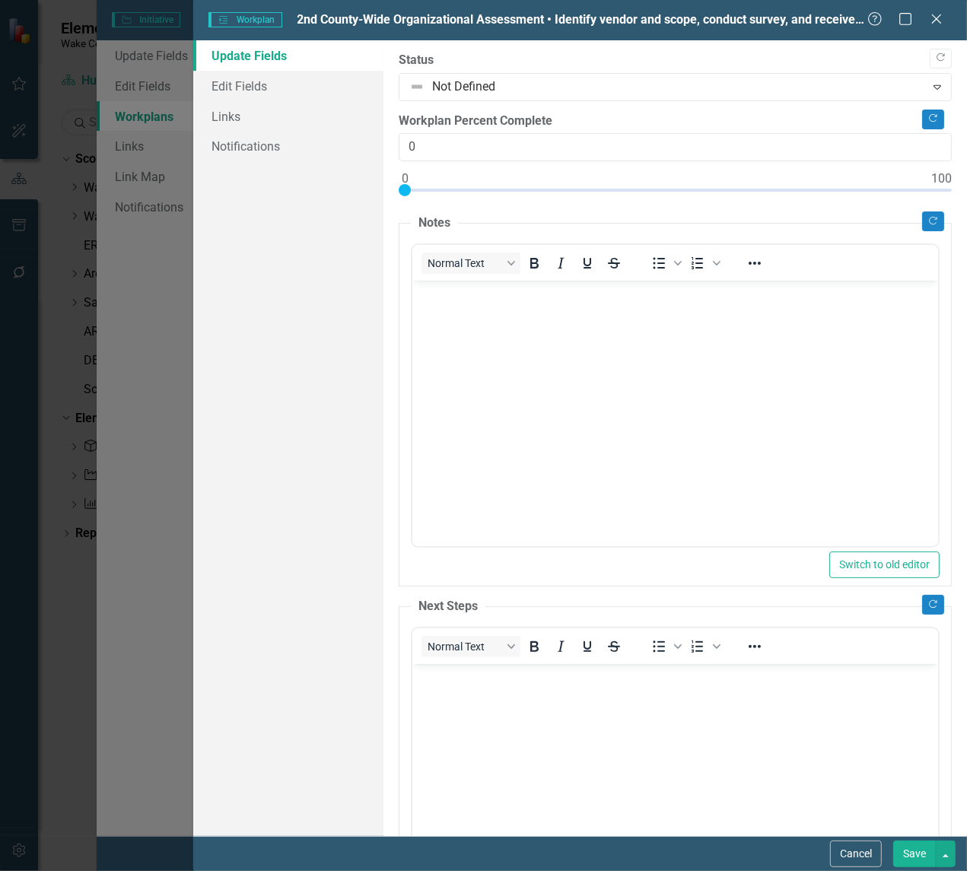
scroll to position [0, 0]
click at [237, 91] on link "Edit Fields" at bounding box center [288, 86] width 190 height 30
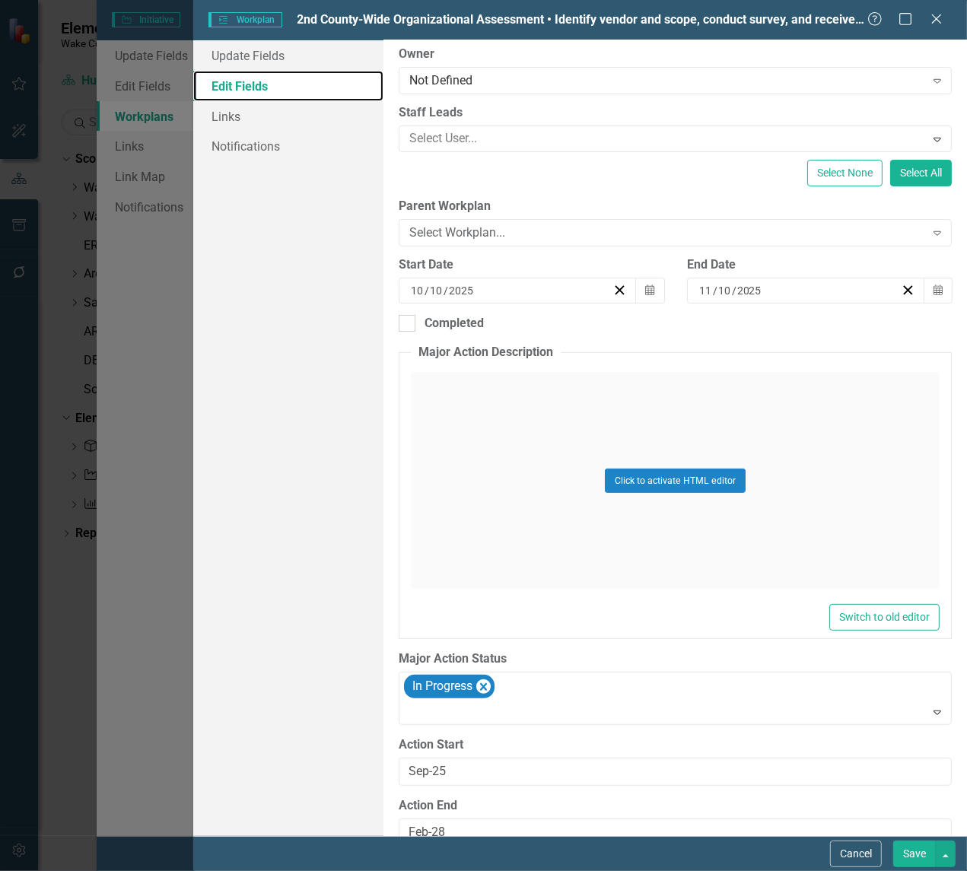
scroll to position [222, 0]
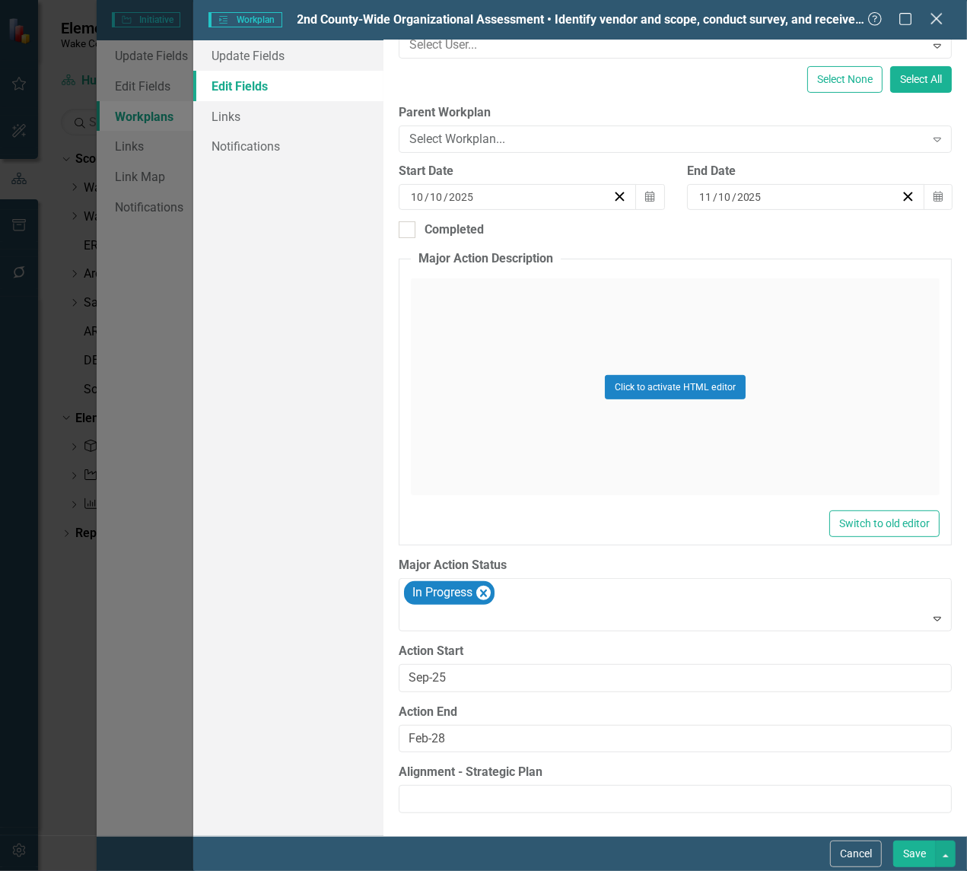
click at [944, 20] on icon "Close" at bounding box center [936, 18] width 19 height 14
type input "2nd County-Wide Organizational Assessment • Identify vendor and scope, conduct …"
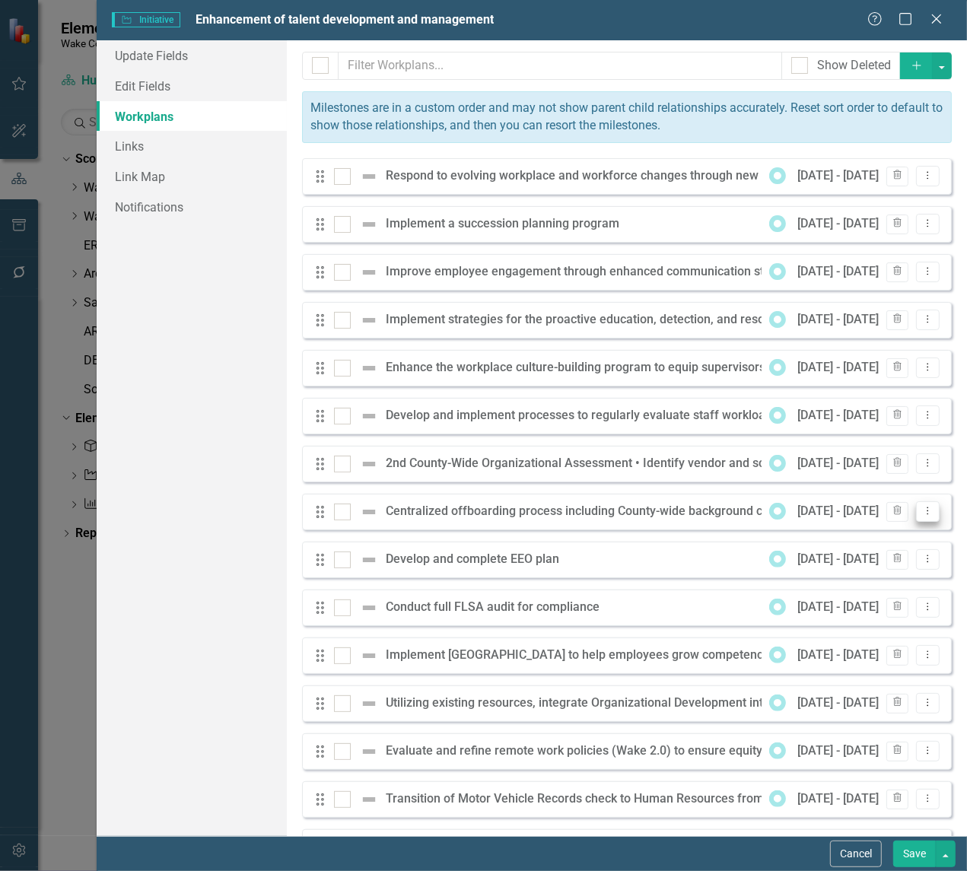
click at [928, 511] on icon at bounding box center [929, 512] width 2 height 8
click at [861, 537] on link "Edit Edit Workplan" at bounding box center [857, 538] width 142 height 28
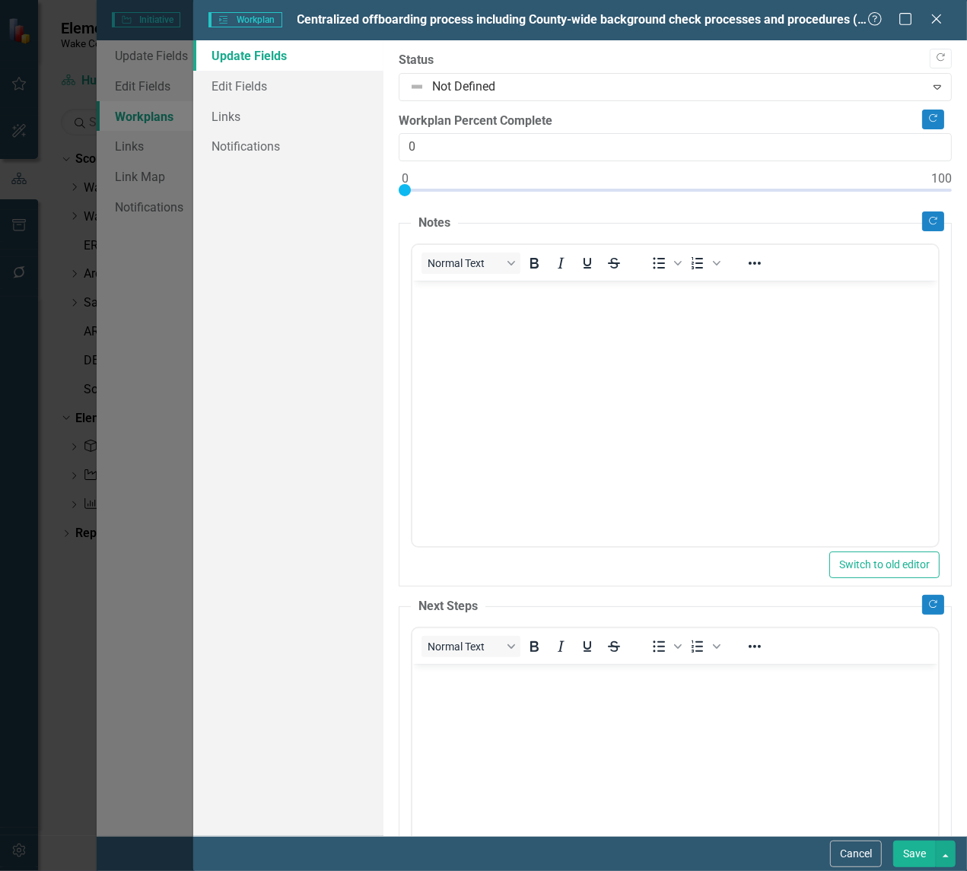
scroll to position [0, 0]
click at [224, 84] on link "Edit Fields" at bounding box center [288, 86] width 190 height 30
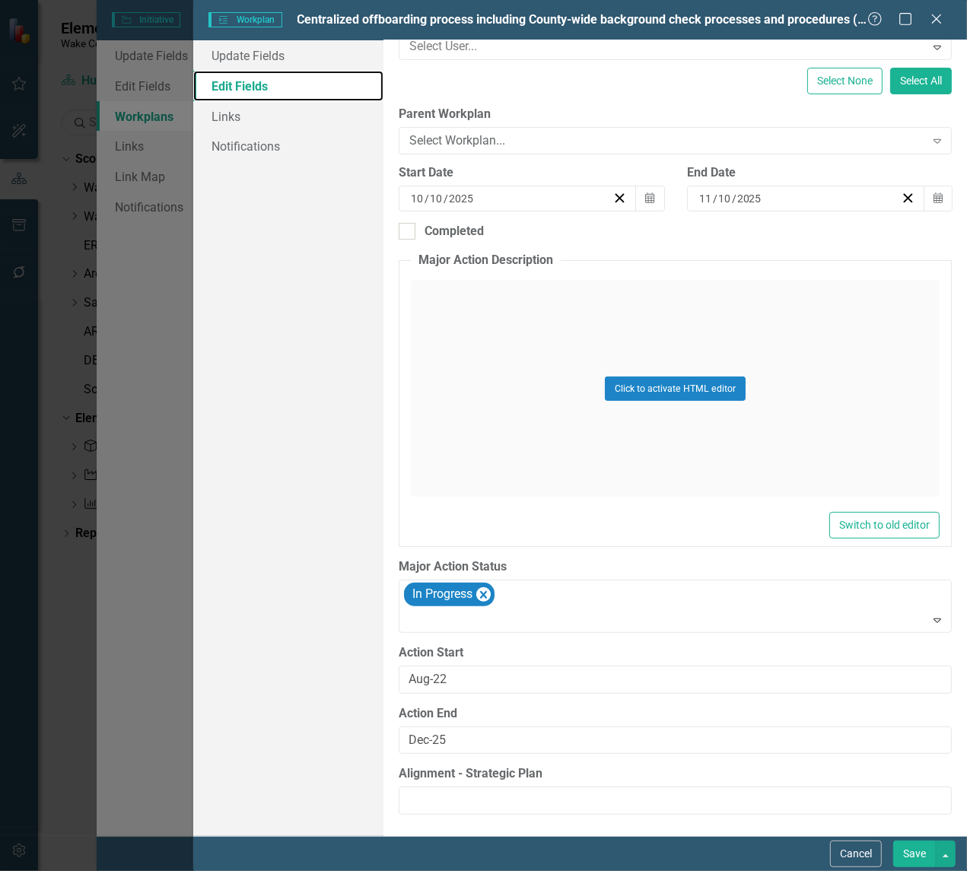
scroll to position [222, 0]
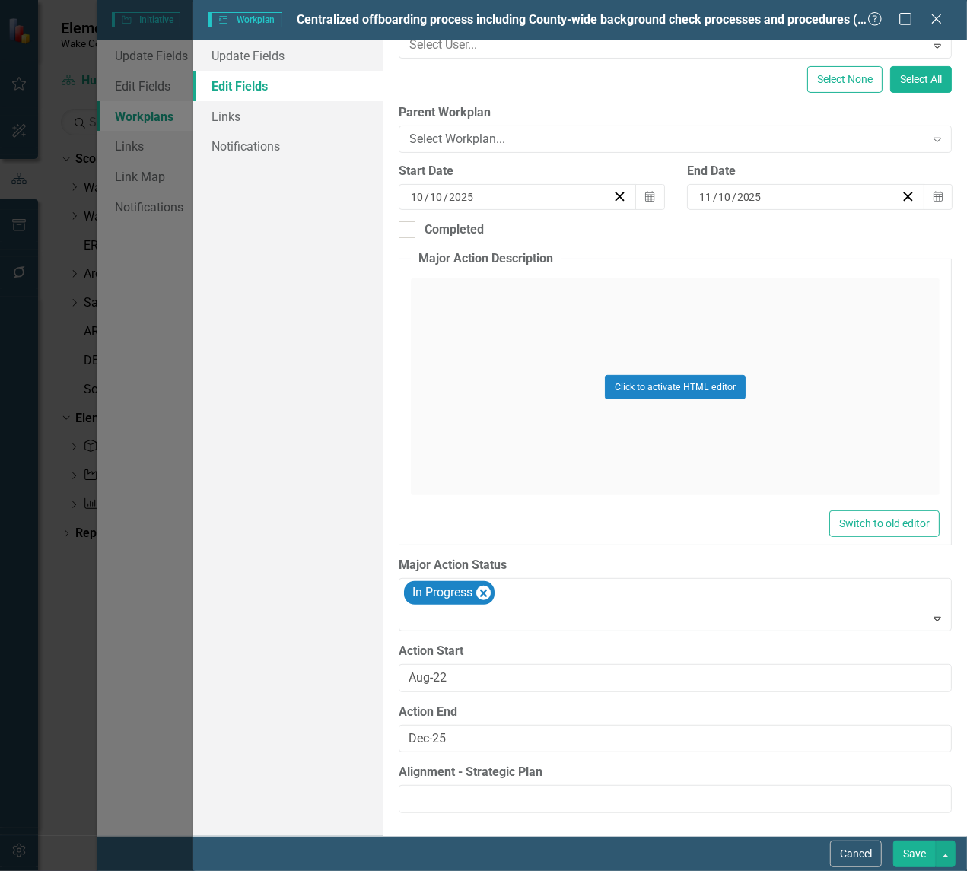
click at [951, 13] on div "Help Maximize Close" at bounding box center [909, 20] width 84 height 18
click at [940, 21] on icon "Close" at bounding box center [936, 18] width 19 height 14
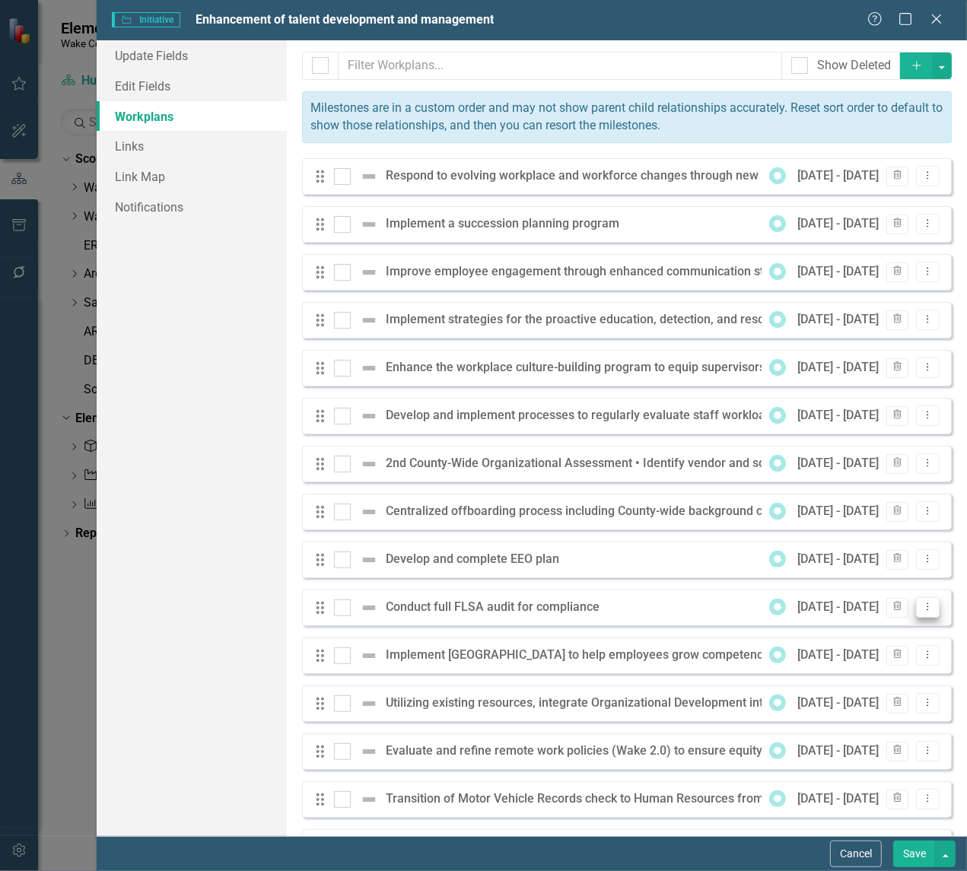
click at [921, 605] on icon "Dropdown Menu" at bounding box center [927, 607] width 13 height 10
click at [842, 629] on link "Edit Edit Workplan" at bounding box center [857, 634] width 142 height 28
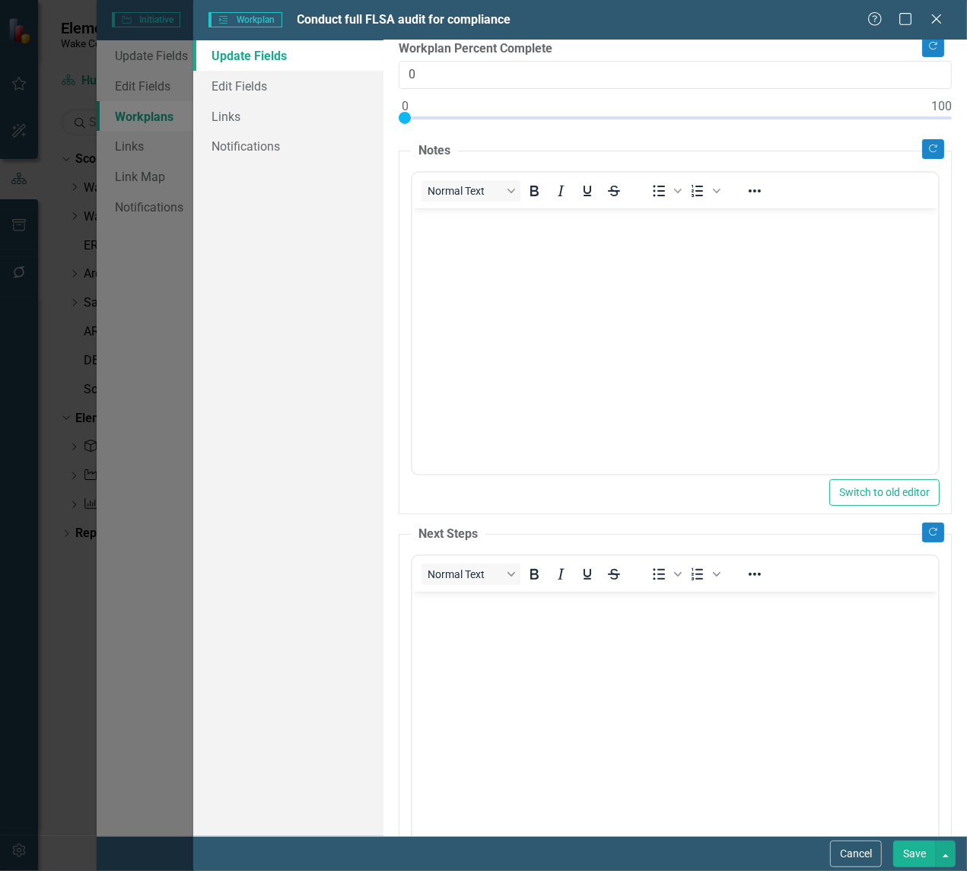
scroll to position [158, 0]
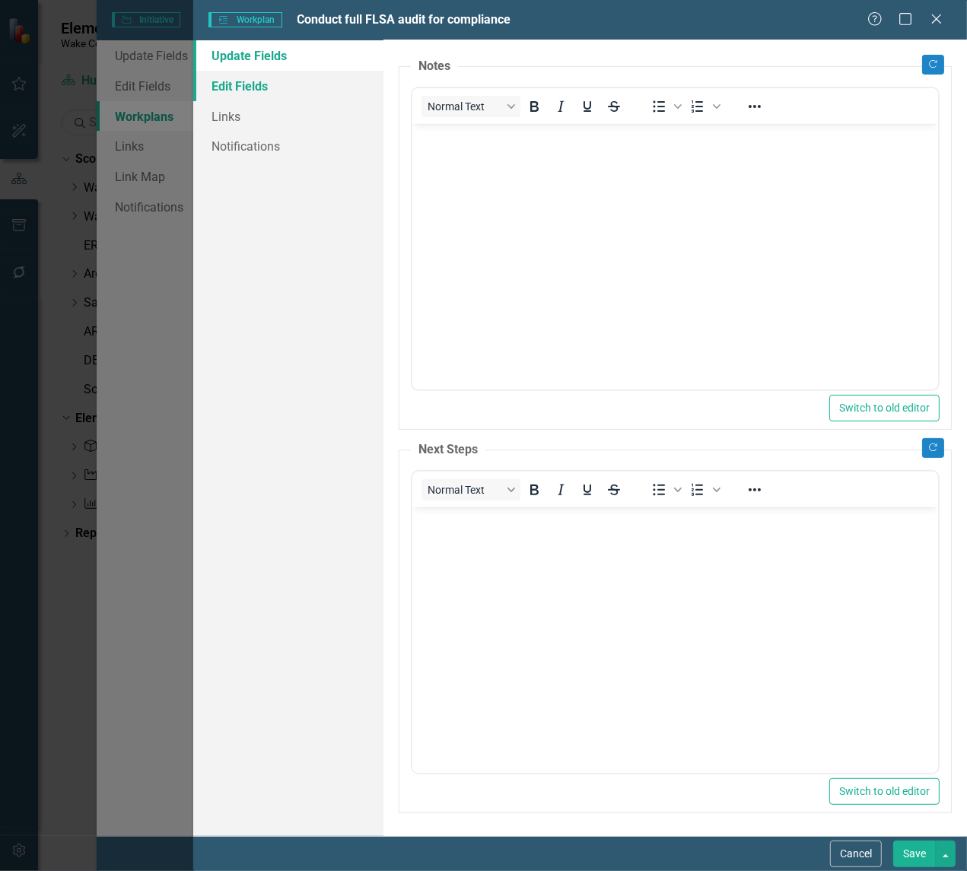
click at [234, 89] on link "Edit Fields" at bounding box center [288, 86] width 190 height 30
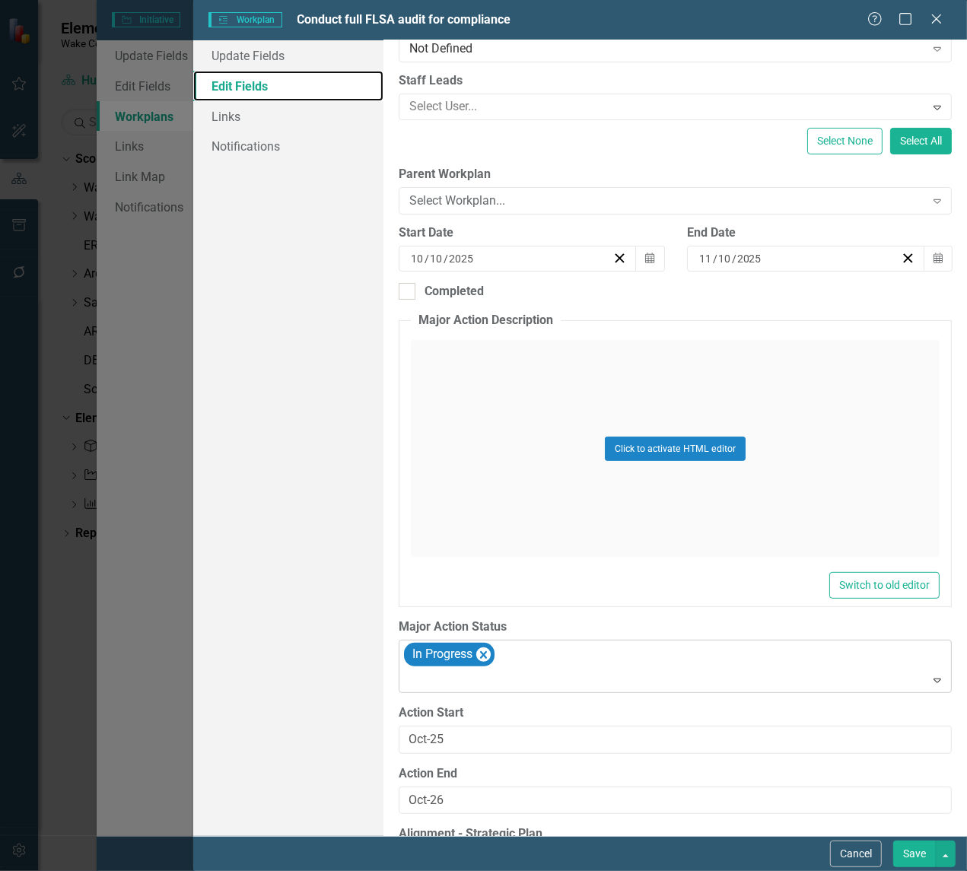
scroll to position [222, 0]
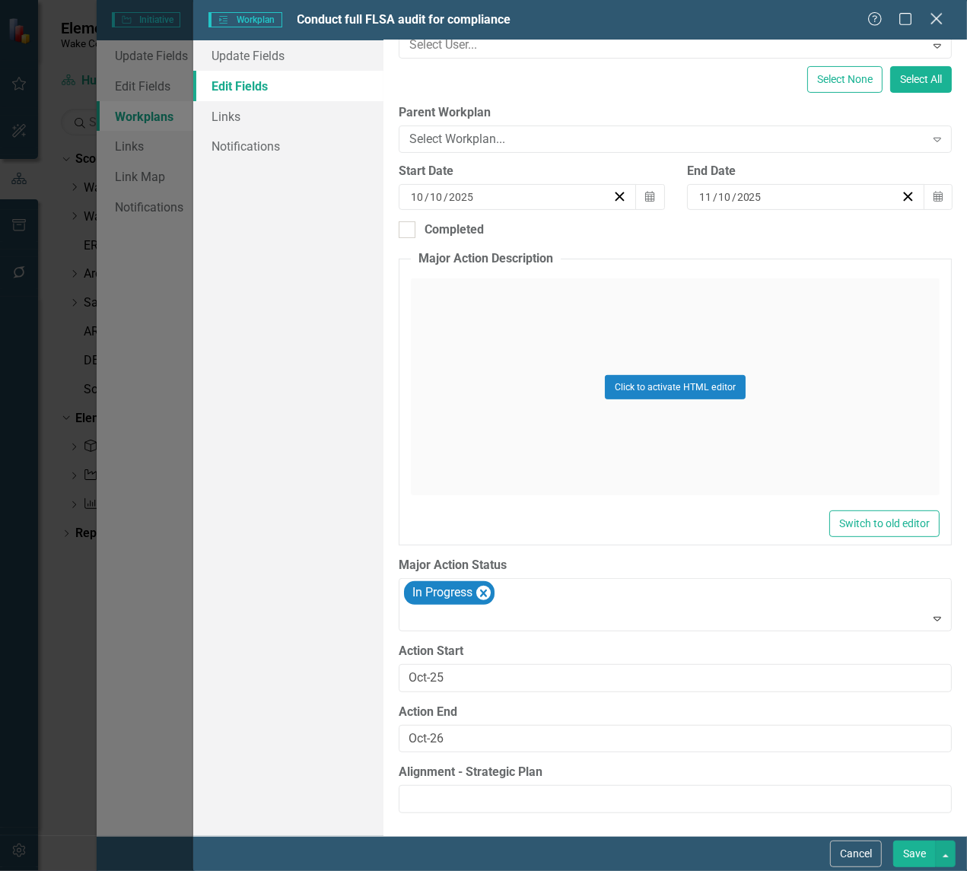
click at [937, 19] on icon "Close" at bounding box center [936, 18] width 19 height 14
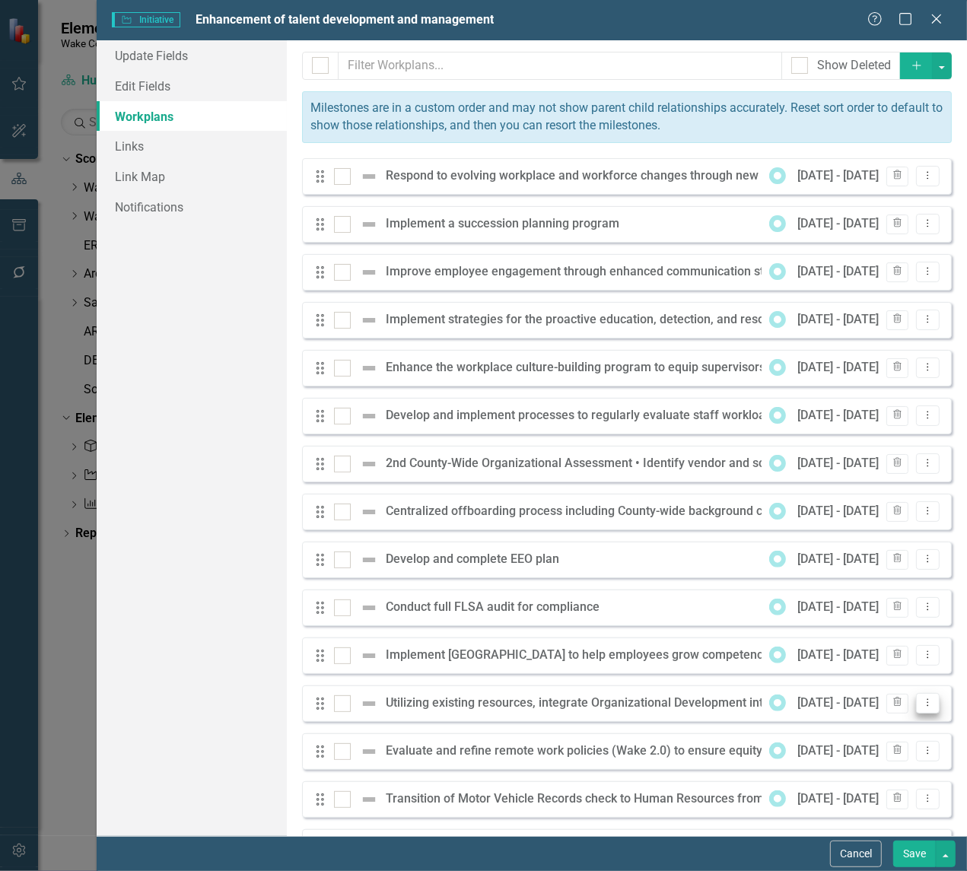
click at [921, 699] on icon "Dropdown Menu" at bounding box center [927, 703] width 13 height 10
click at [841, 732] on link "Edit Edit Workplan" at bounding box center [857, 730] width 142 height 28
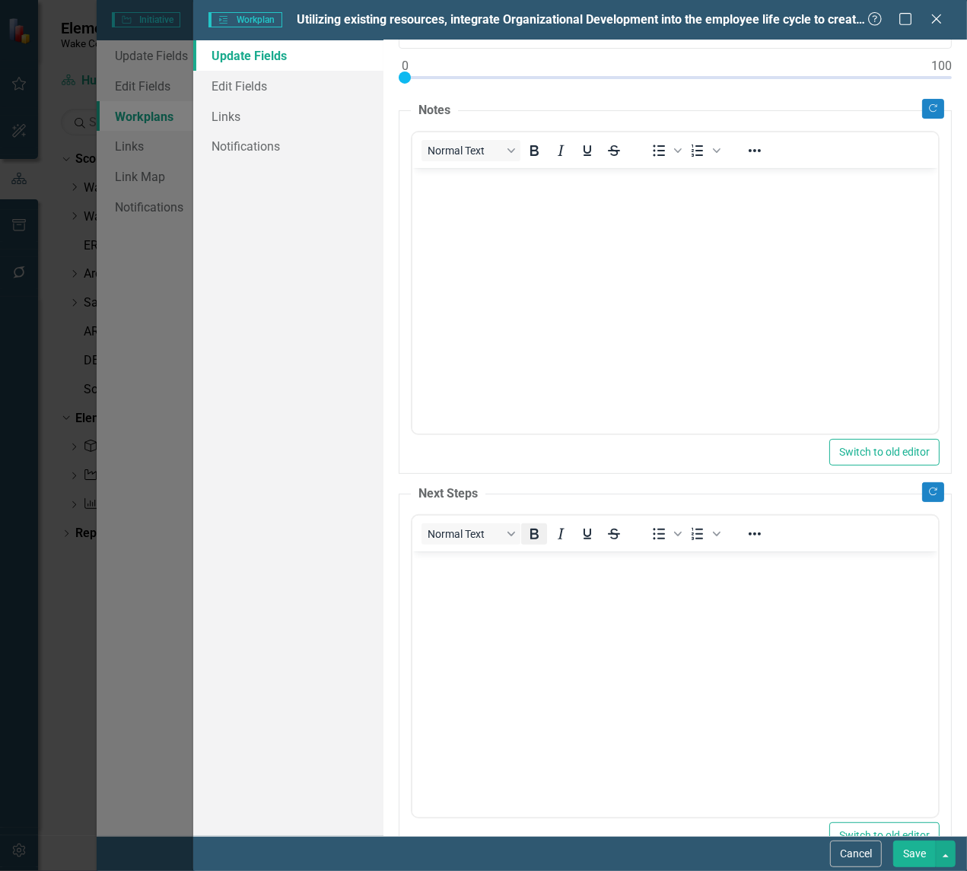
scroll to position [158, 0]
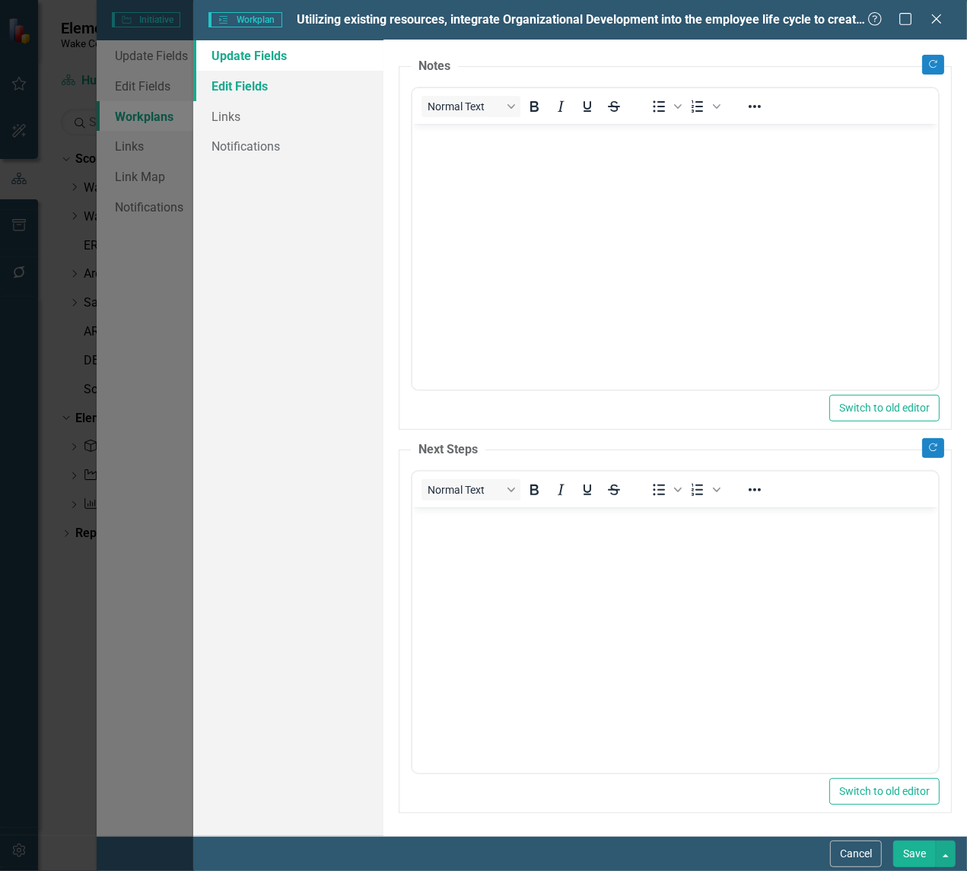
click at [245, 90] on link "Edit Fields" at bounding box center [288, 86] width 190 height 30
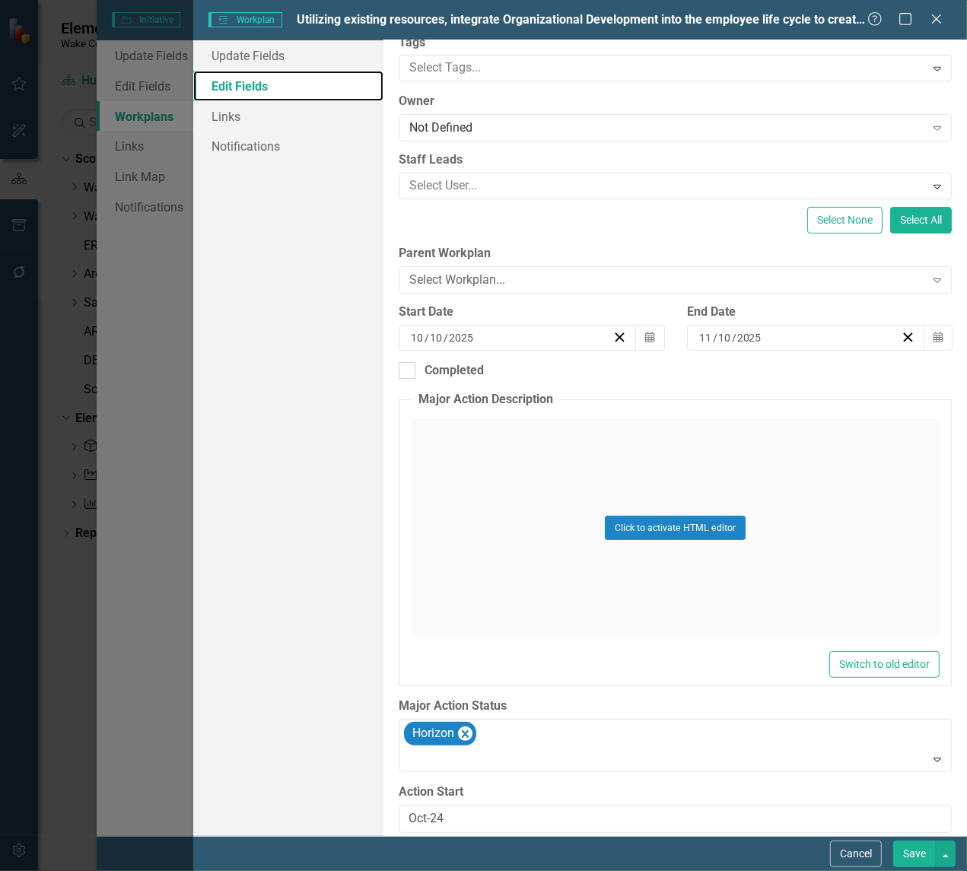
scroll to position [222, 0]
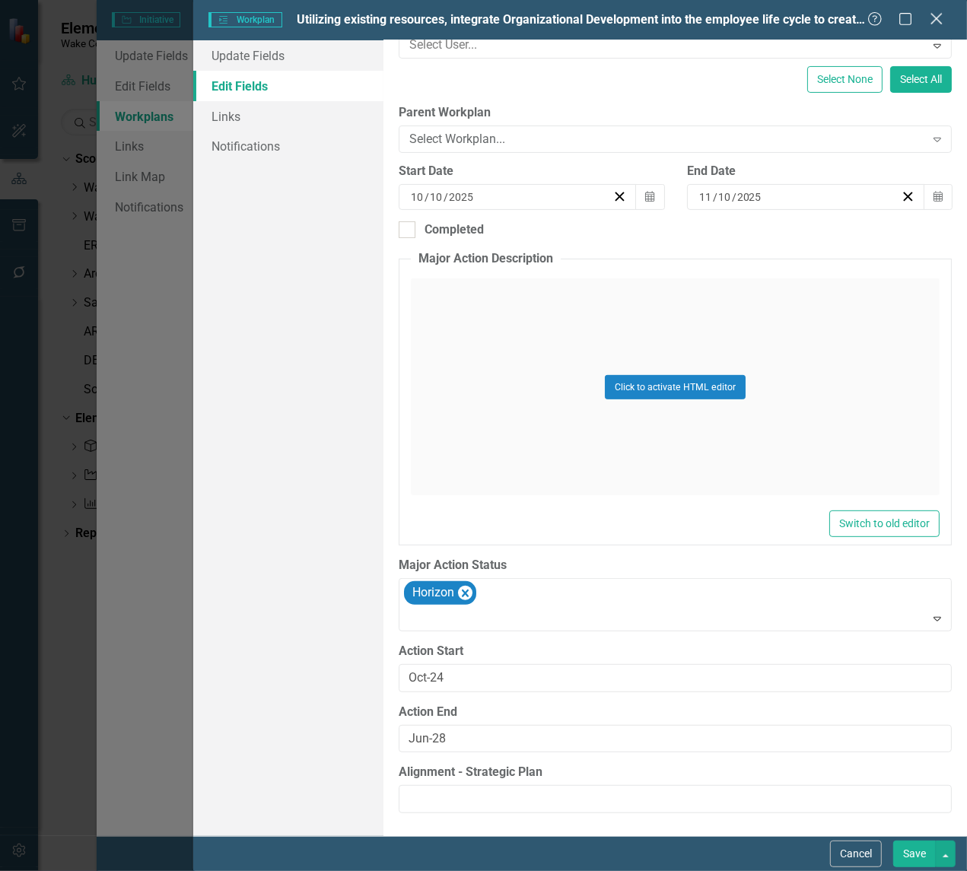
click at [936, 19] on icon "Close" at bounding box center [936, 18] width 19 height 14
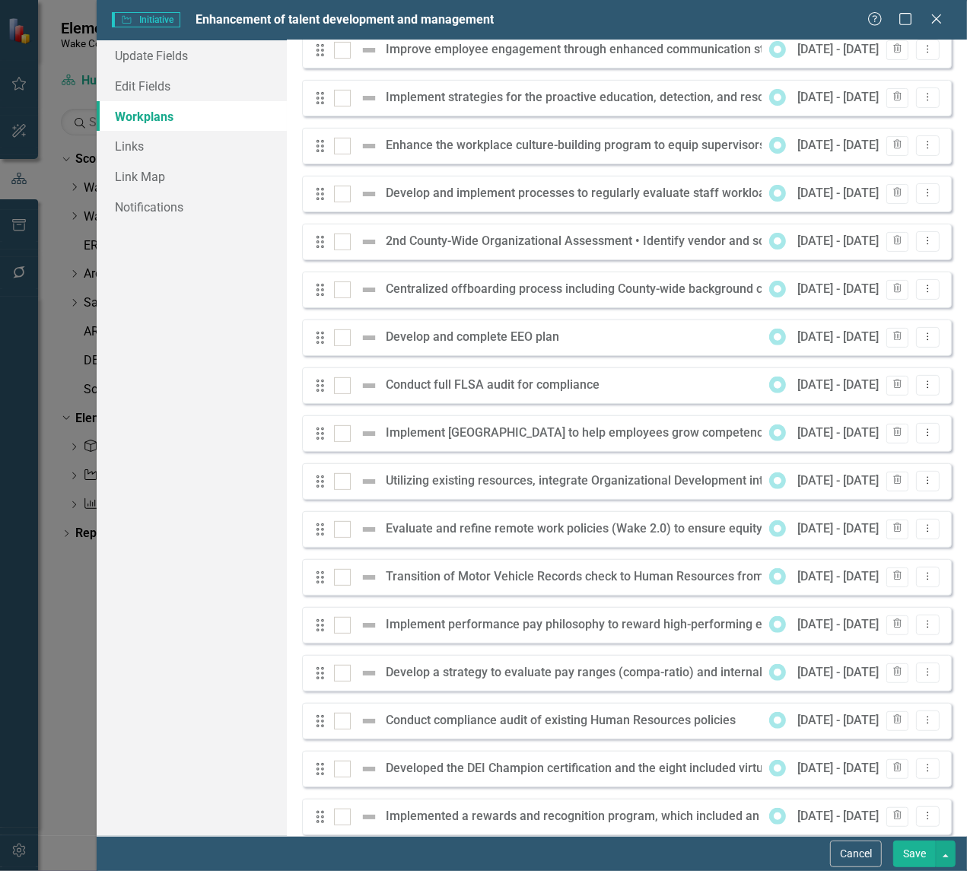
scroll to position [436, 0]
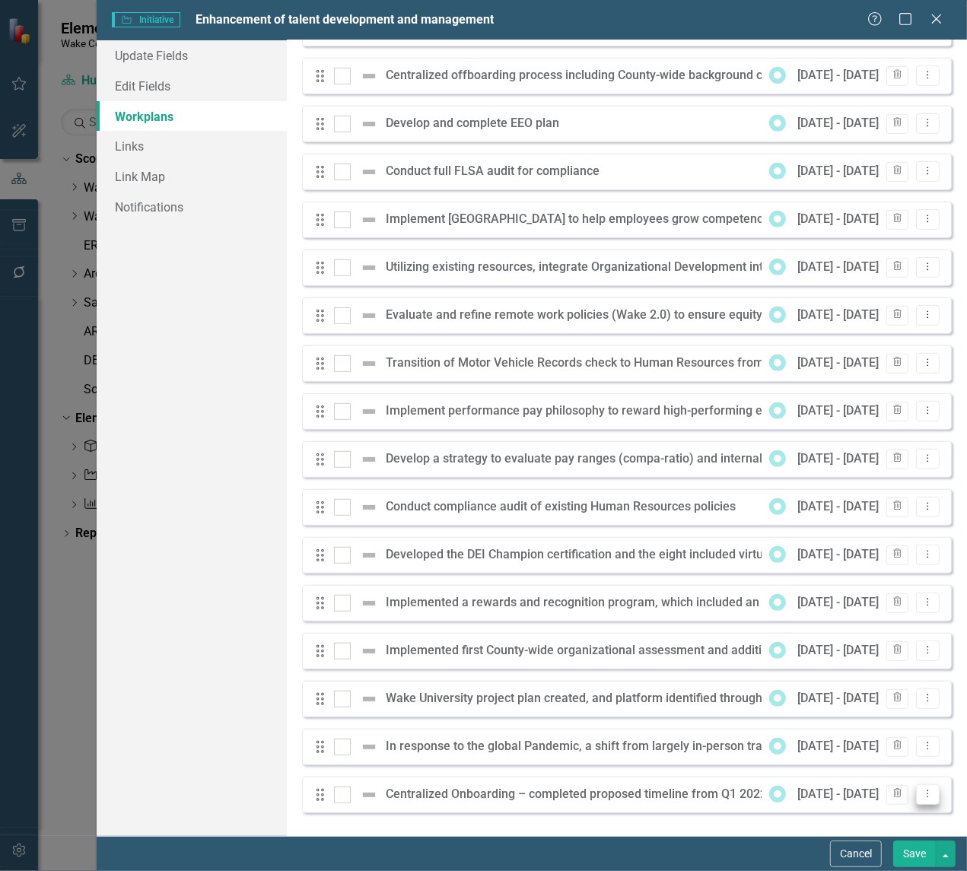
click at [926, 795] on button "Dropdown Menu" at bounding box center [928, 794] width 24 height 21
click at [845, 710] on link "Edit Edit Workplan" at bounding box center [857, 713] width 142 height 28
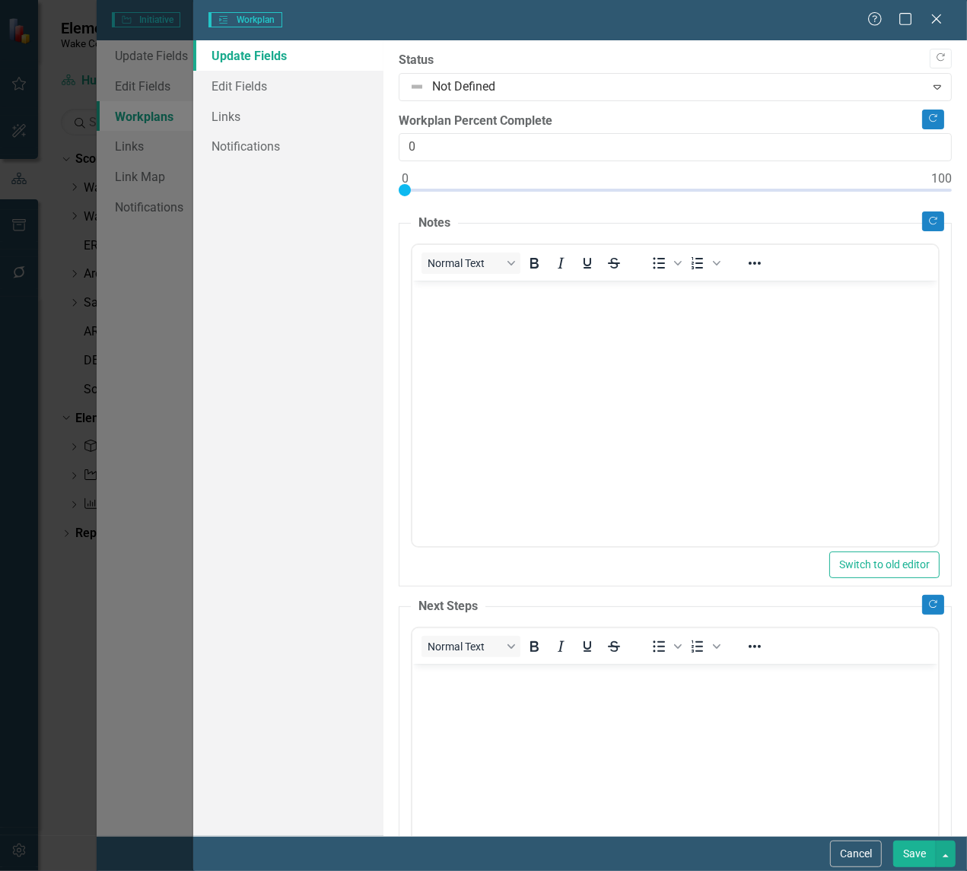
scroll to position [0, 0]
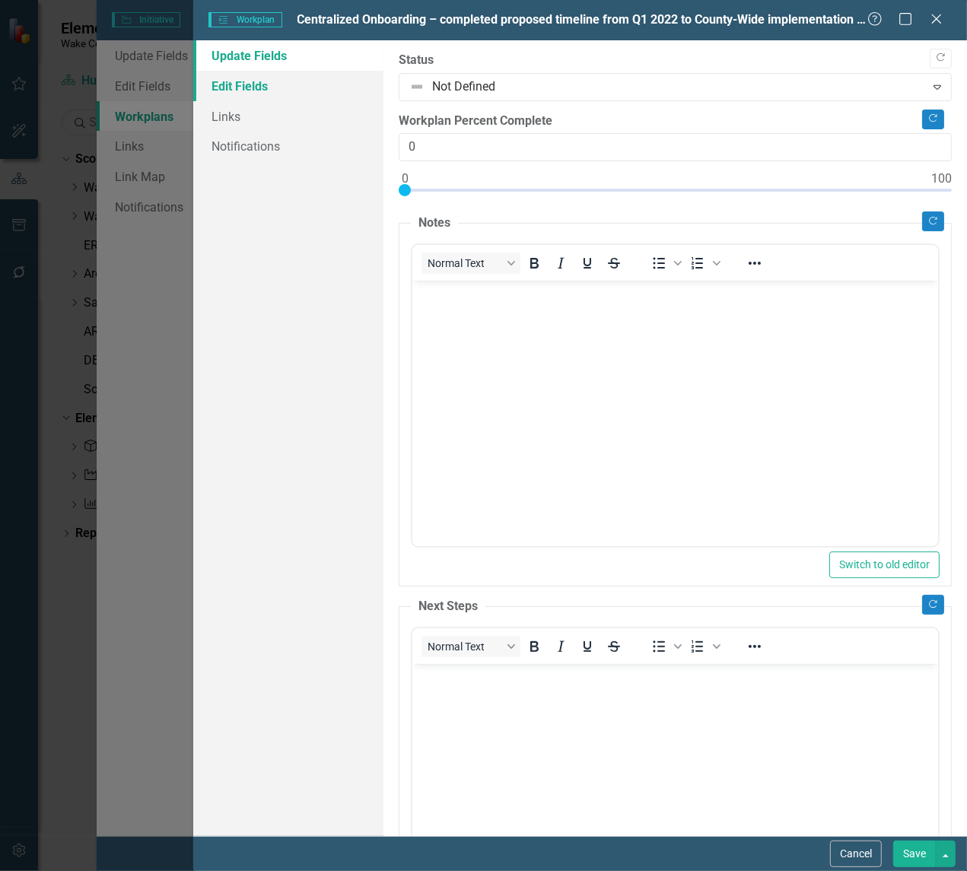
click at [259, 84] on link "Edit Fields" at bounding box center [288, 86] width 190 height 30
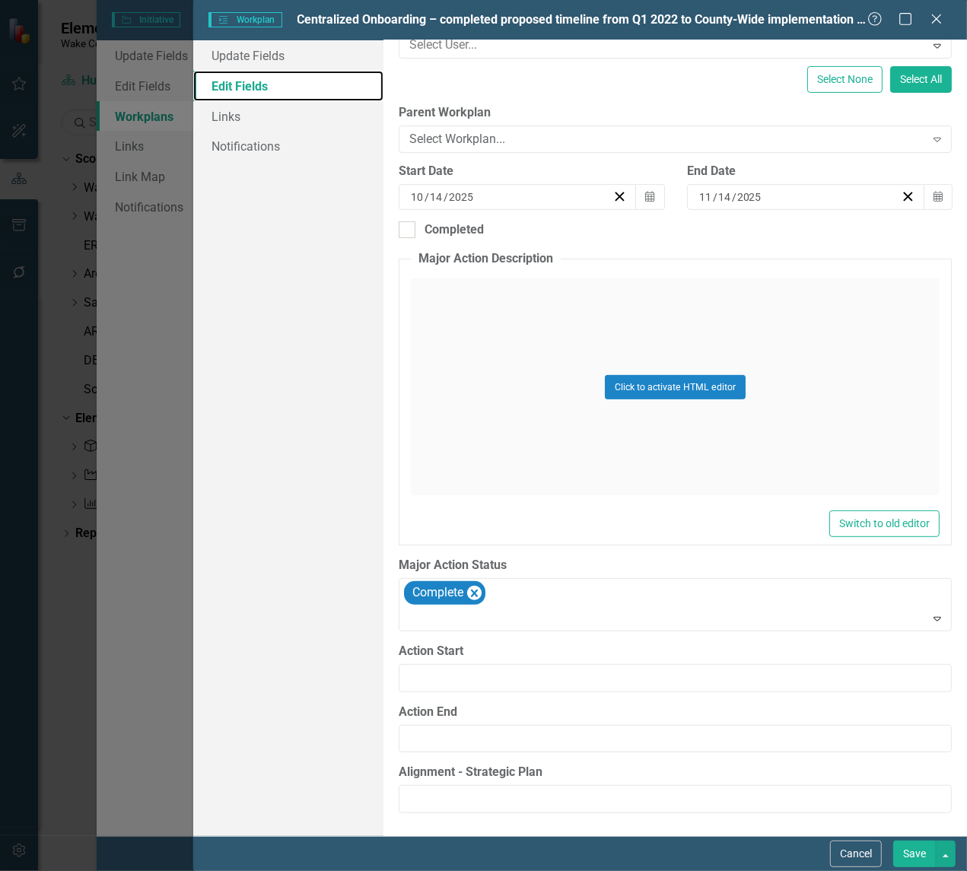
scroll to position [222, 0]
click at [913, 810] on button "Save" at bounding box center [914, 854] width 43 height 27
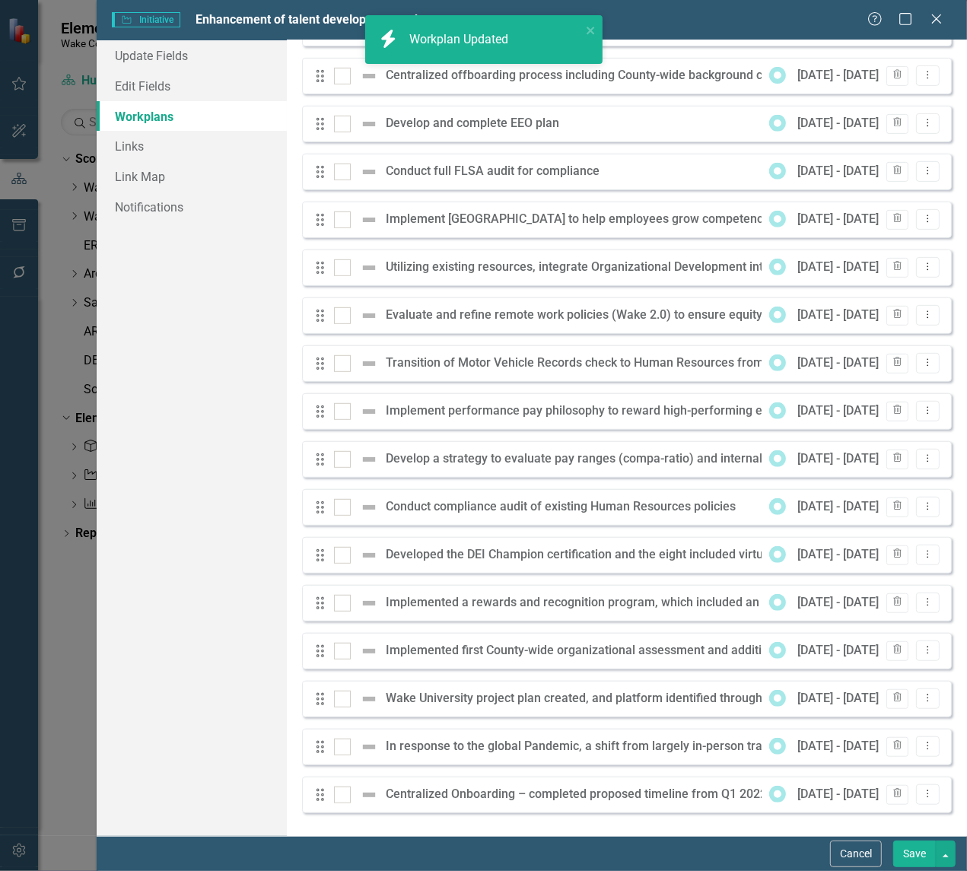
click at [905, 810] on button "Save" at bounding box center [914, 854] width 43 height 27
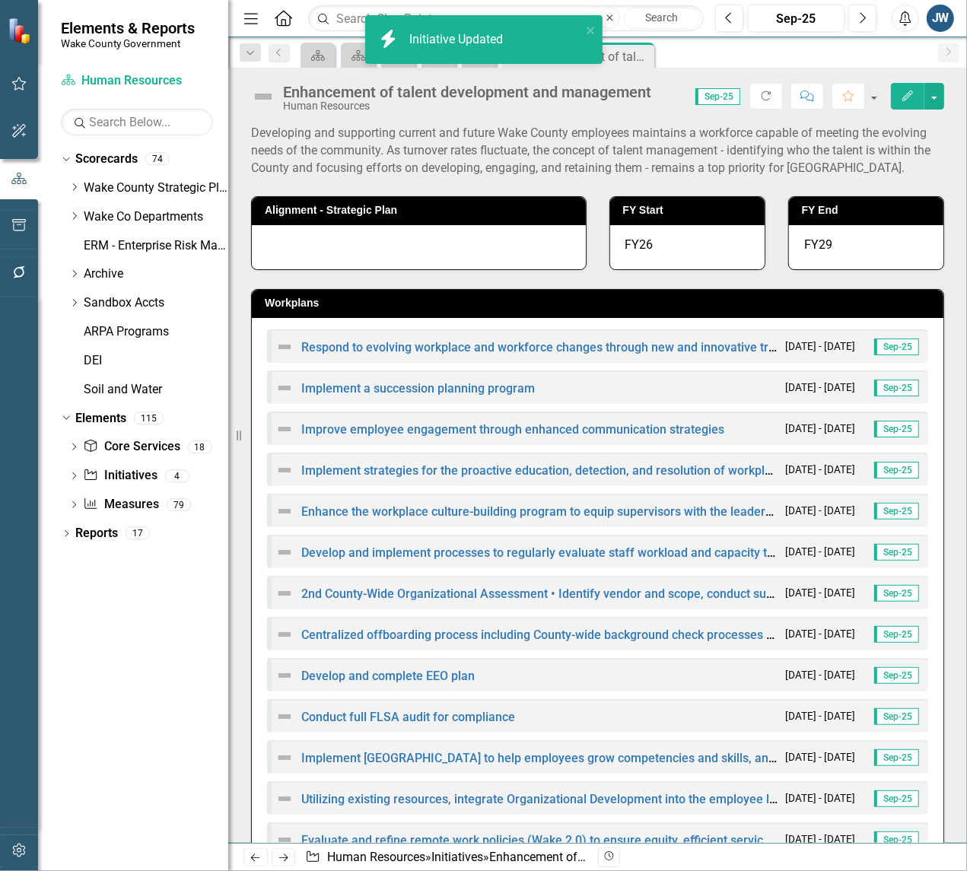
click at [594, 105] on div "Human Resources" at bounding box center [467, 105] width 368 height 11
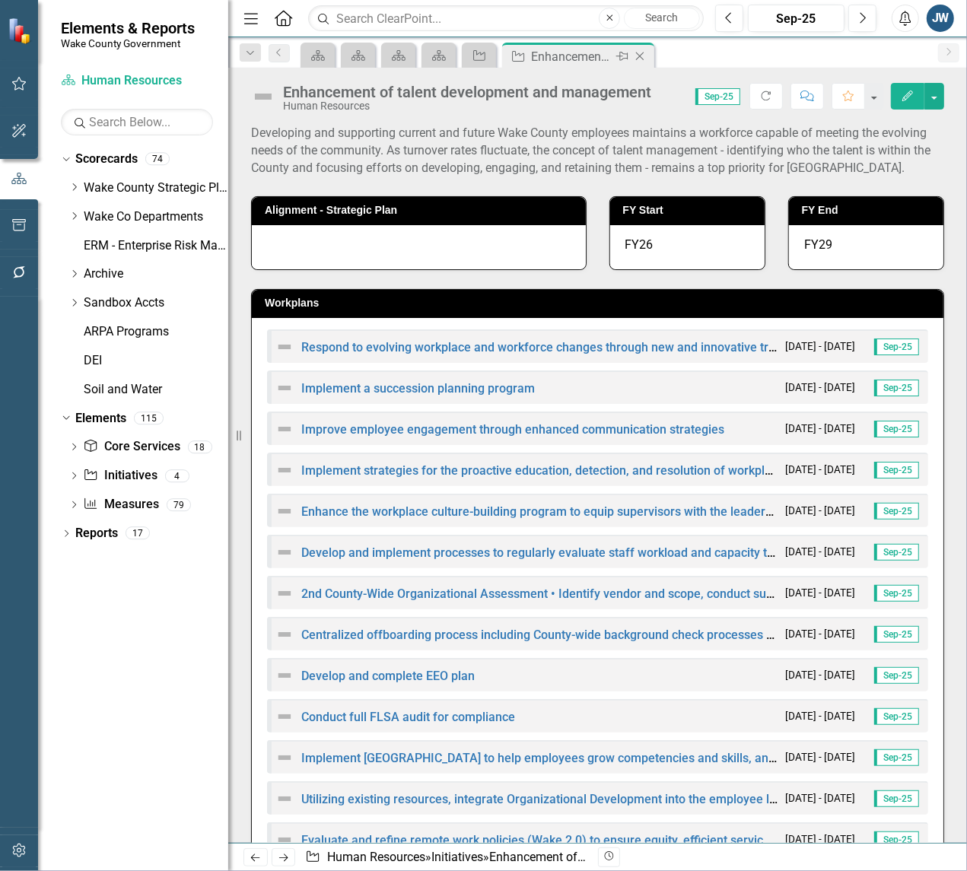
click at [637, 55] on icon "Close" at bounding box center [639, 56] width 15 height 12
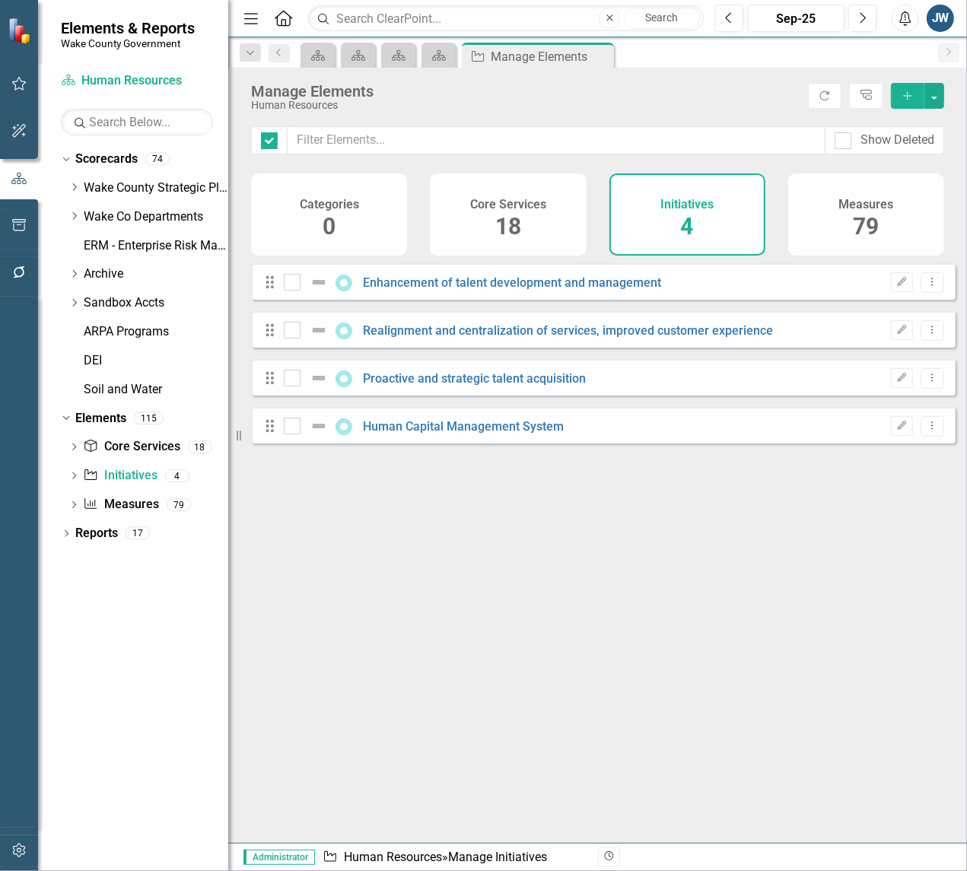
checkbox input "false"
click at [435, 338] on link "Realignment and centralization of services, improved customer experience" at bounding box center [569, 330] width 410 height 14
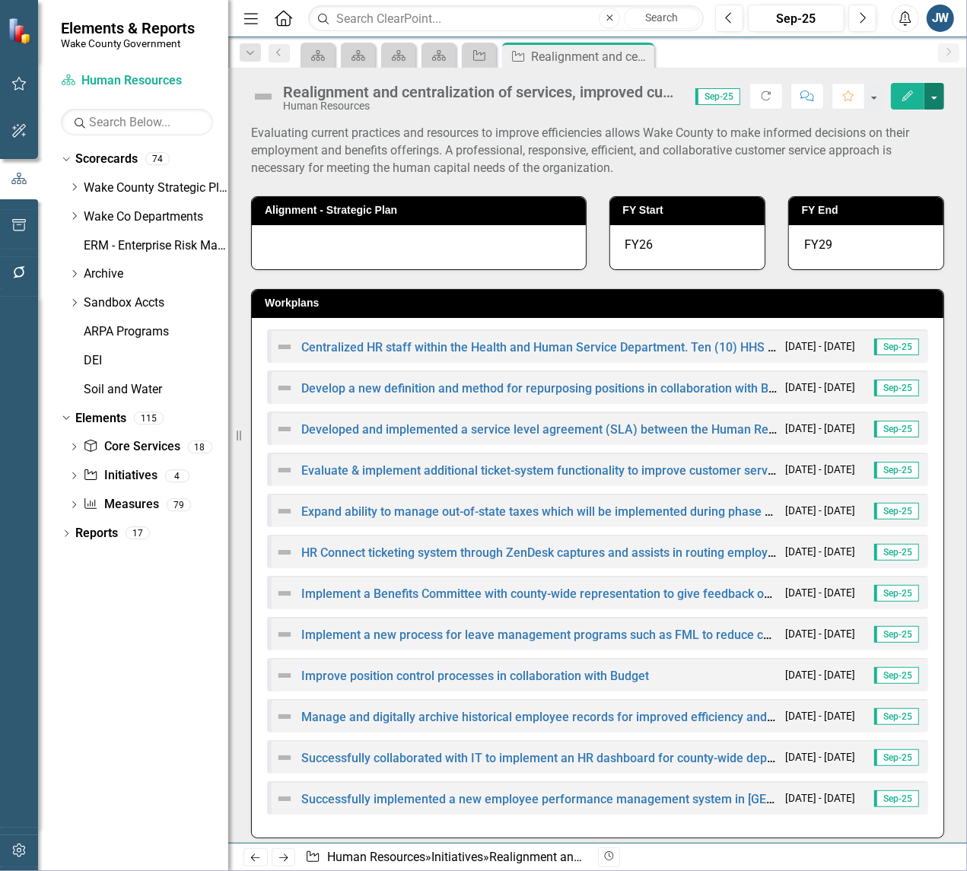
click at [934, 94] on button "button" at bounding box center [934, 96] width 20 height 27
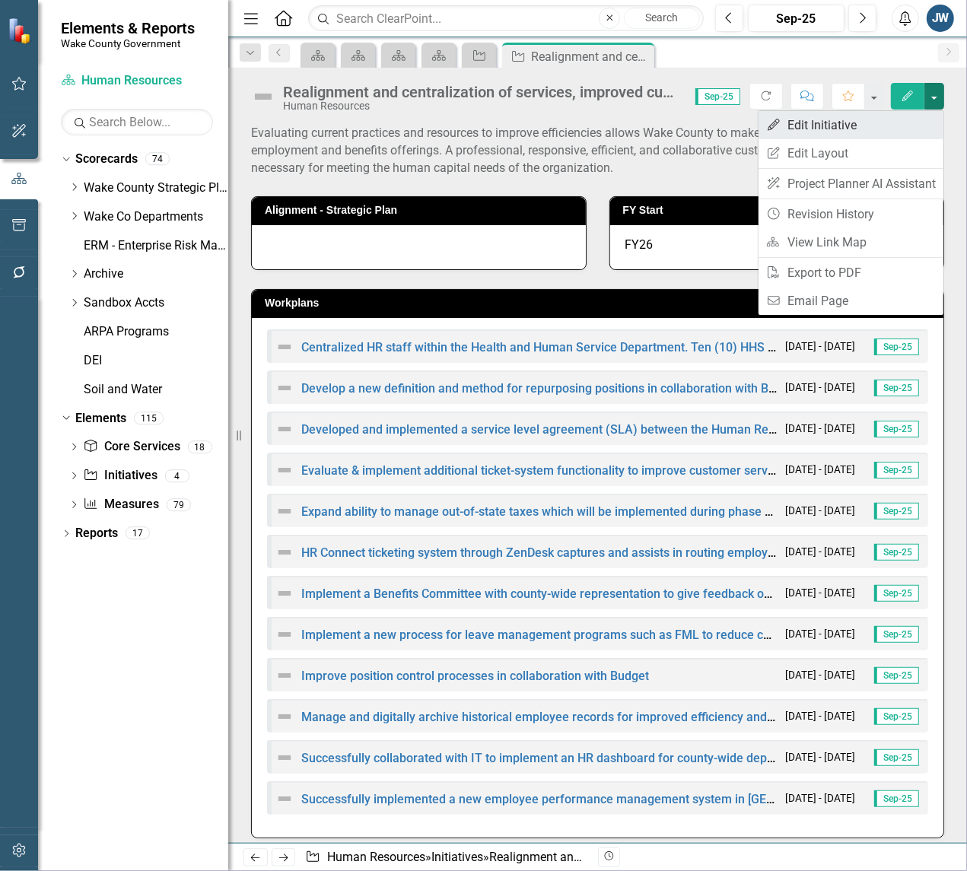
click at [837, 123] on link "Edit Edit Initiative" at bounding box center [851, 125] width 185 height 28
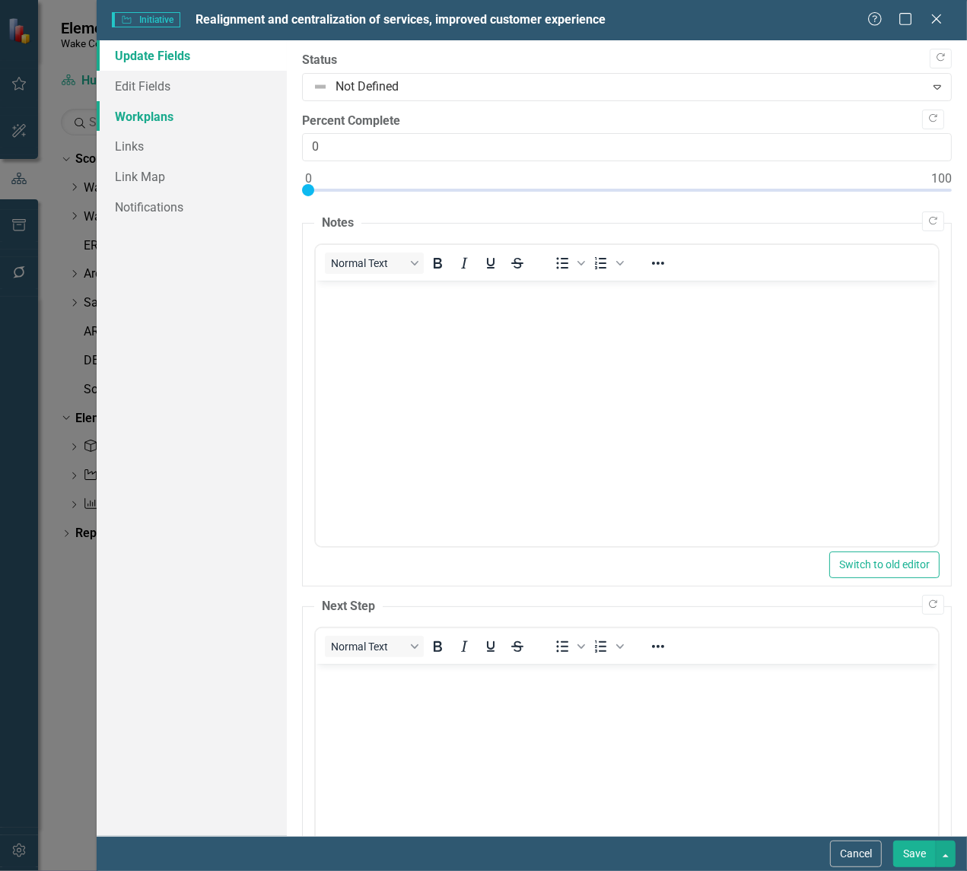
click at [161, 114] on link "Workplans" at bounding box center [192, 116] width 190 height 30
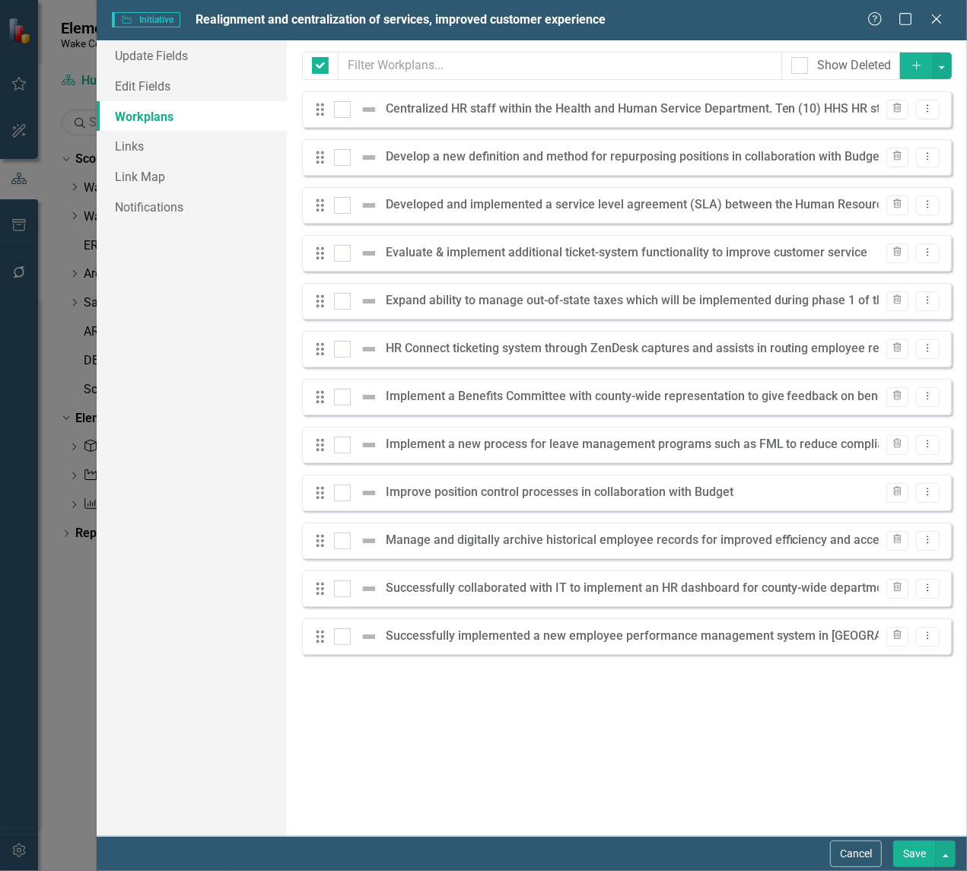
checkbox input "false"
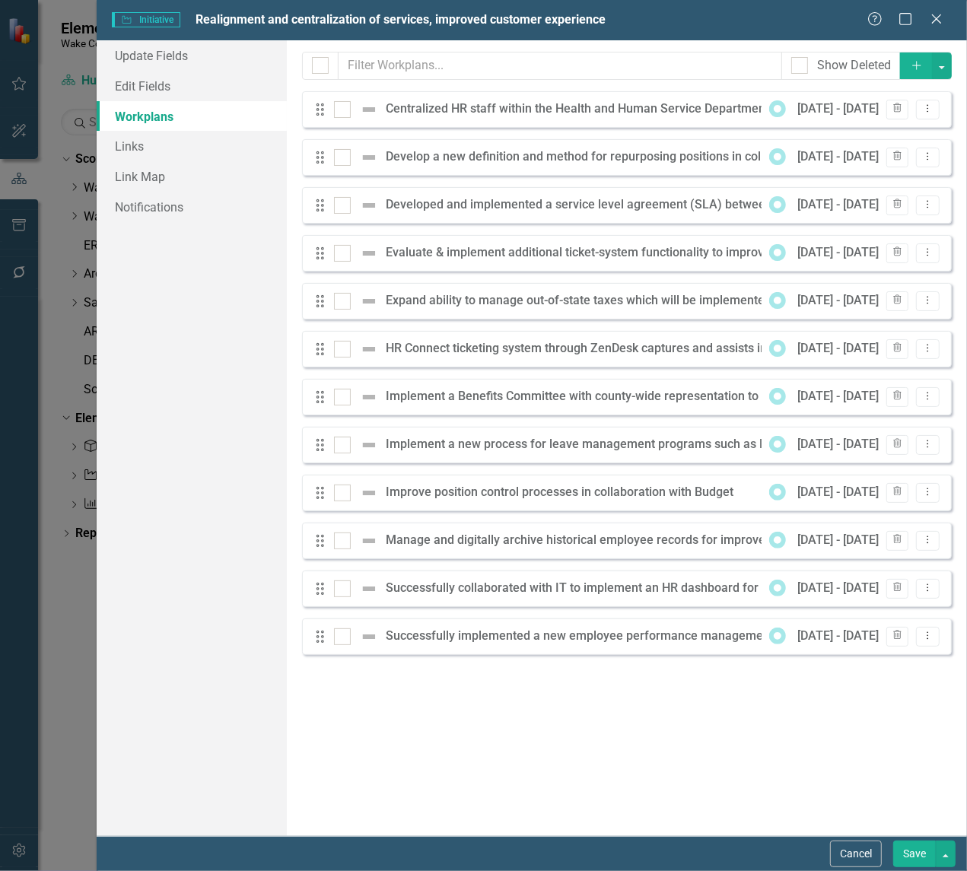
click at [941, 104] on div "Drag Centralized HR staff within the Health and Human Service Department. Ten (…" at bounding box center [627, 109] width 650 height 37
click at [928, 105] on icon at bounding box center [929, 109] width 2 height 8
click at [842, 130] on link "Edit Edit Workplan" at bounding box center [868, 136] width 142 height 28
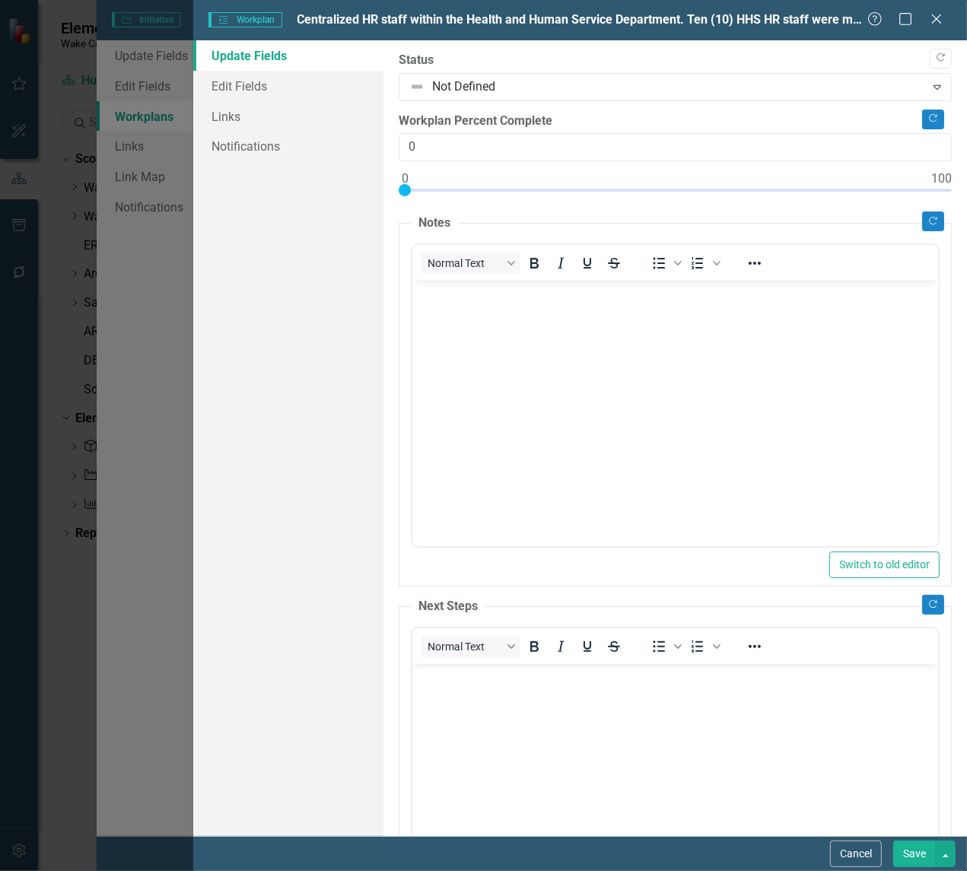
scroll to position [158, 0]
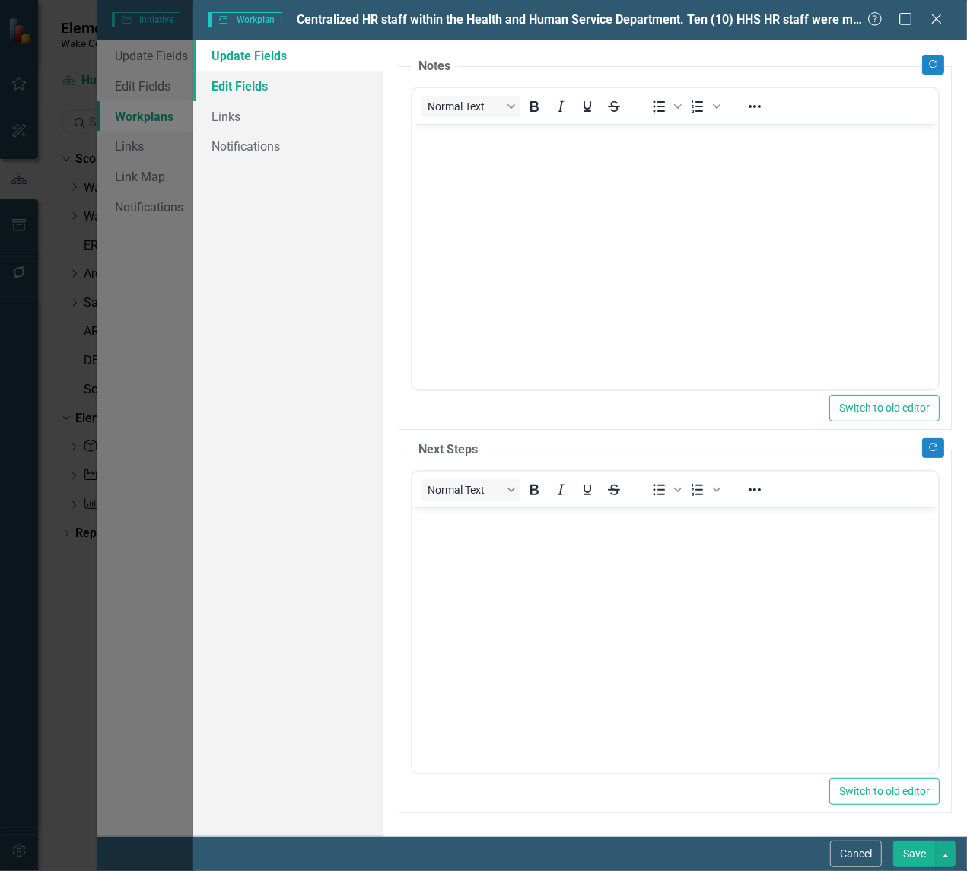
click at [222, 80] on link "Edit Fields" at bounding box center [288, 86] width 190 height 30
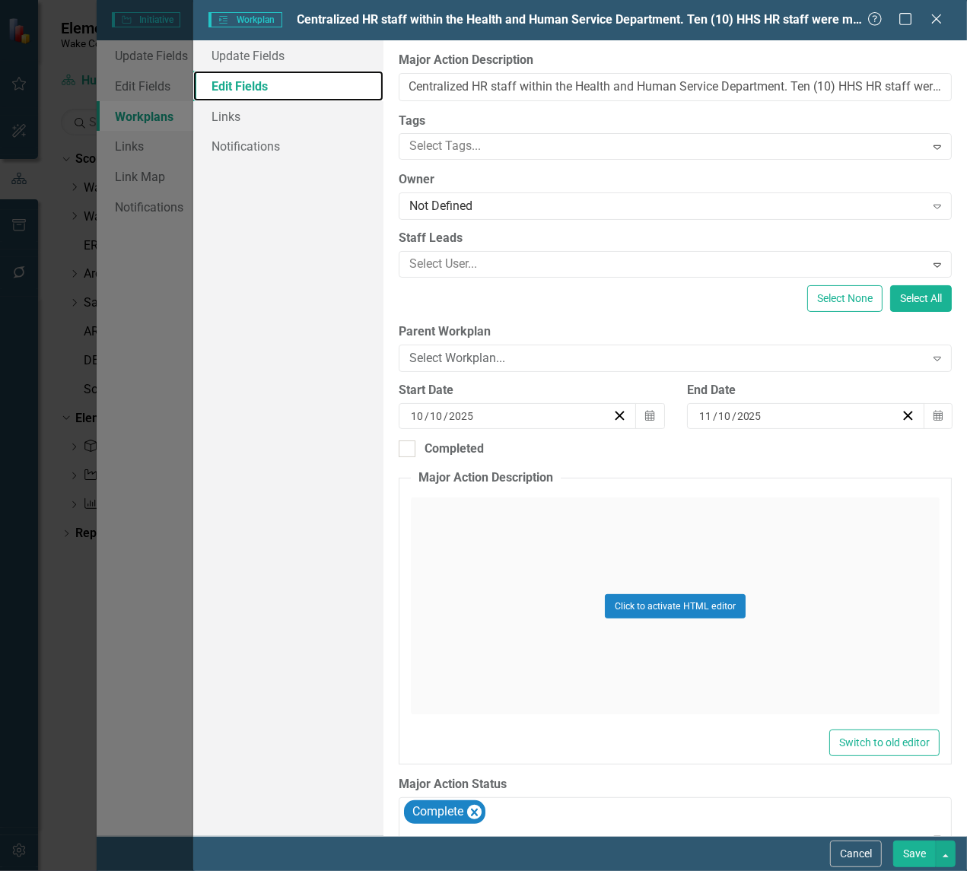
scroll to position [222, 0]
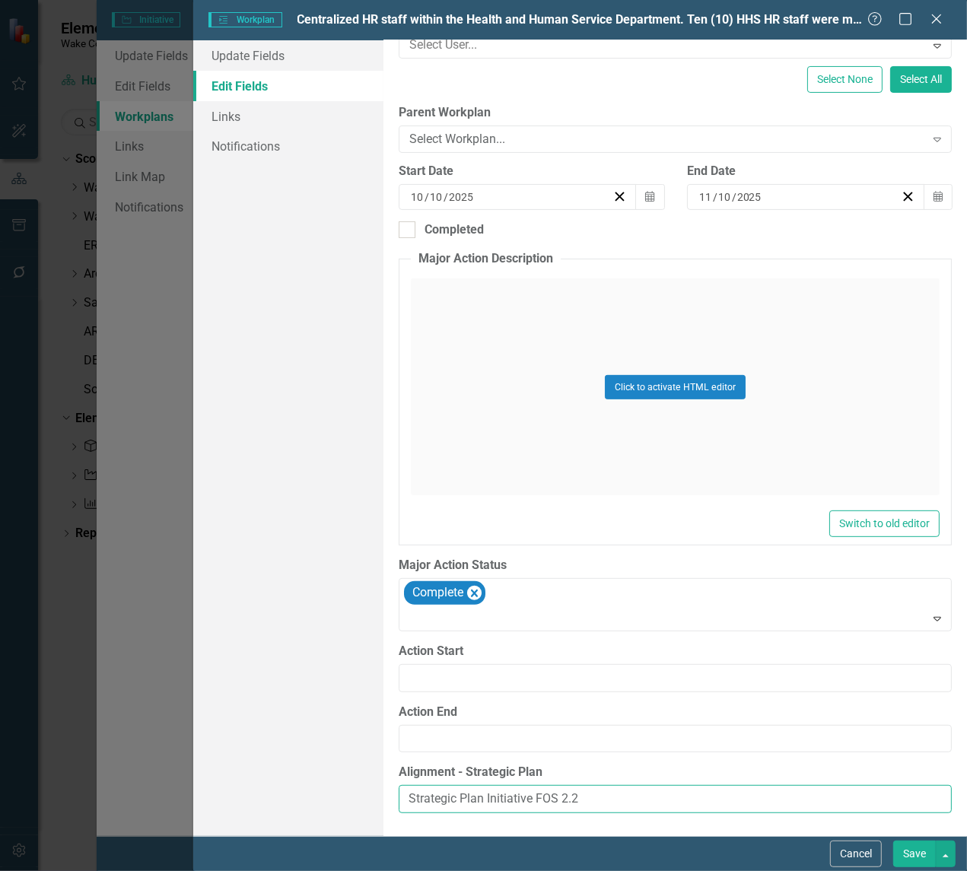
drag, startPoint x: 601, startPoint y: 797, endPoint x: 312, endPoint y: 788, distance: 289.3
click at [312, 788] on div "Update Fields Edit Fields Links Notifications "Update" fields in ClearPoint are…" at bounding box center [580, 438] width 774 height 796
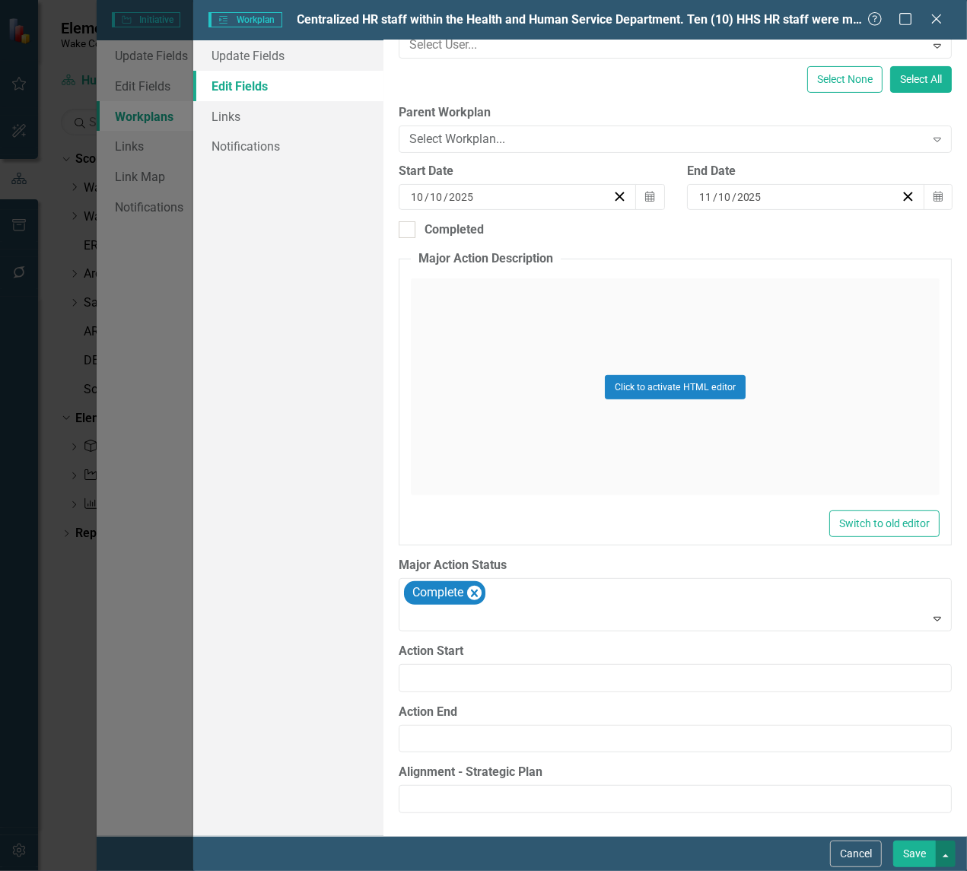
click at [945, 810] on button "button" at bounding box center [946, 854] width 20 height 27
click at [896, 800] on link "Save and Close" at bounding box center [895, 798] width 120 height 28
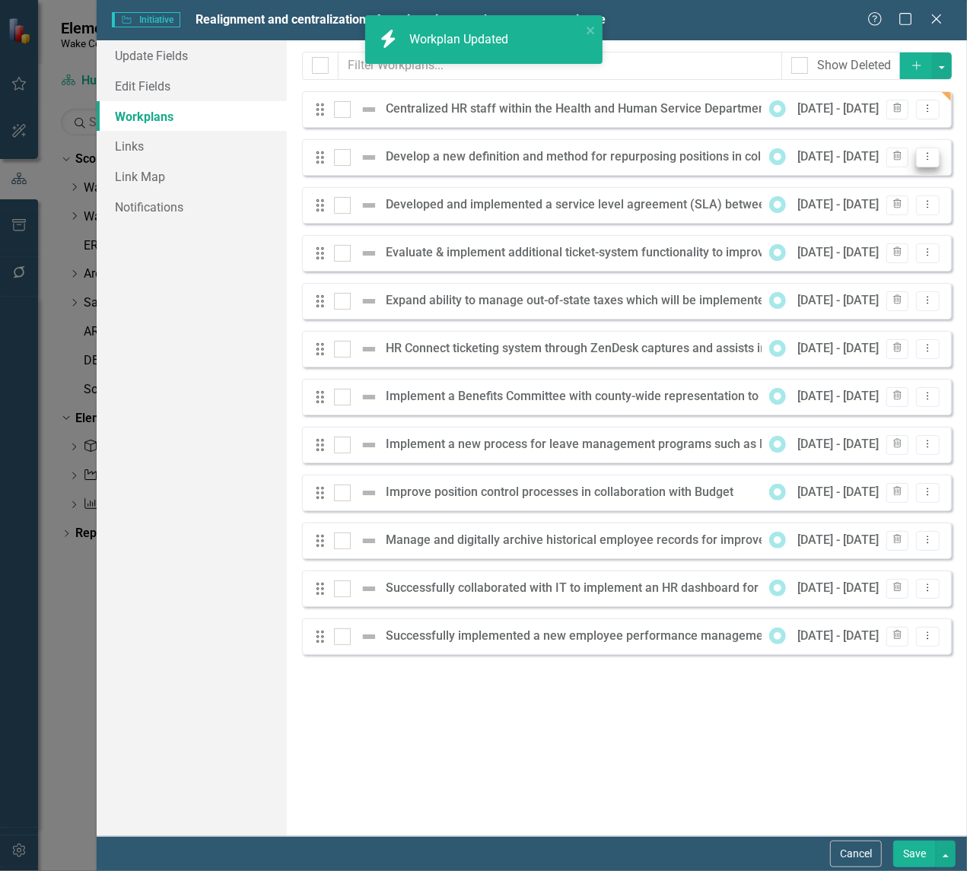
click at [933, 152] on icon "Dropdown Menu" at bounding box center [927, 156] width 13 height 10
click at [886, 181] on link "Edit Edit Workplan" at bounding box center [868, 183] width 142 height 28
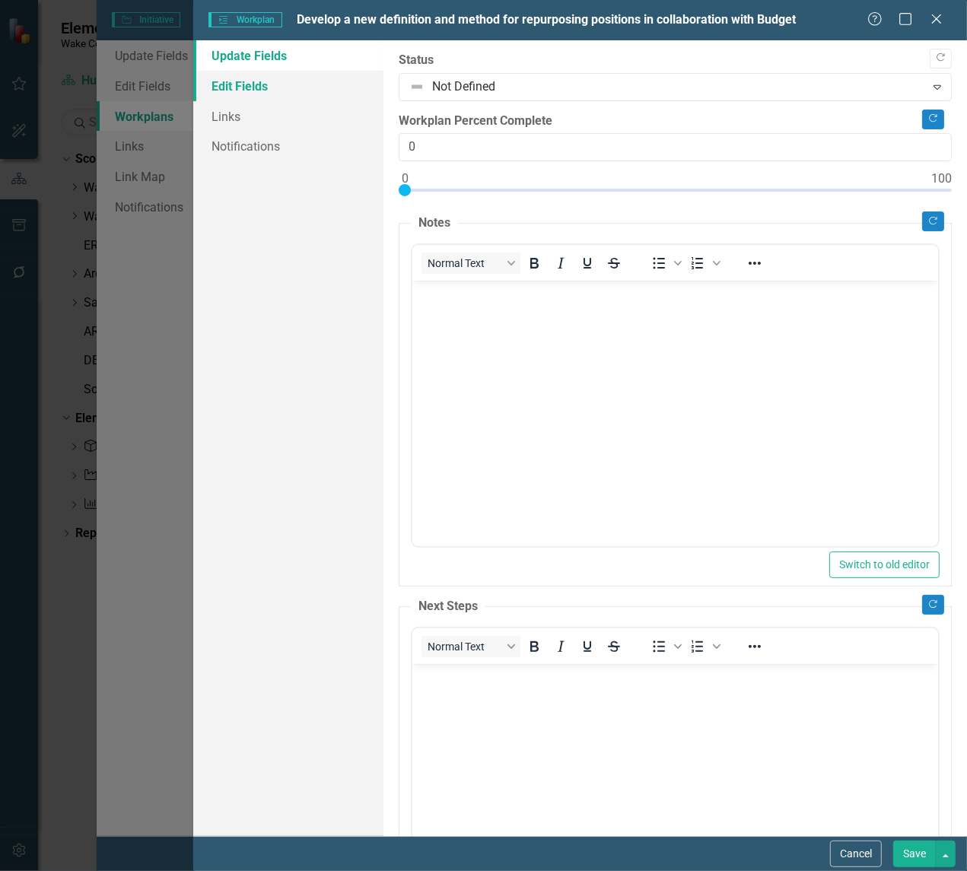
scroll to position [0, 0]
click at [248, 84] on link "Edit Fields" at bounding box center [288, 86] width 190 height 30
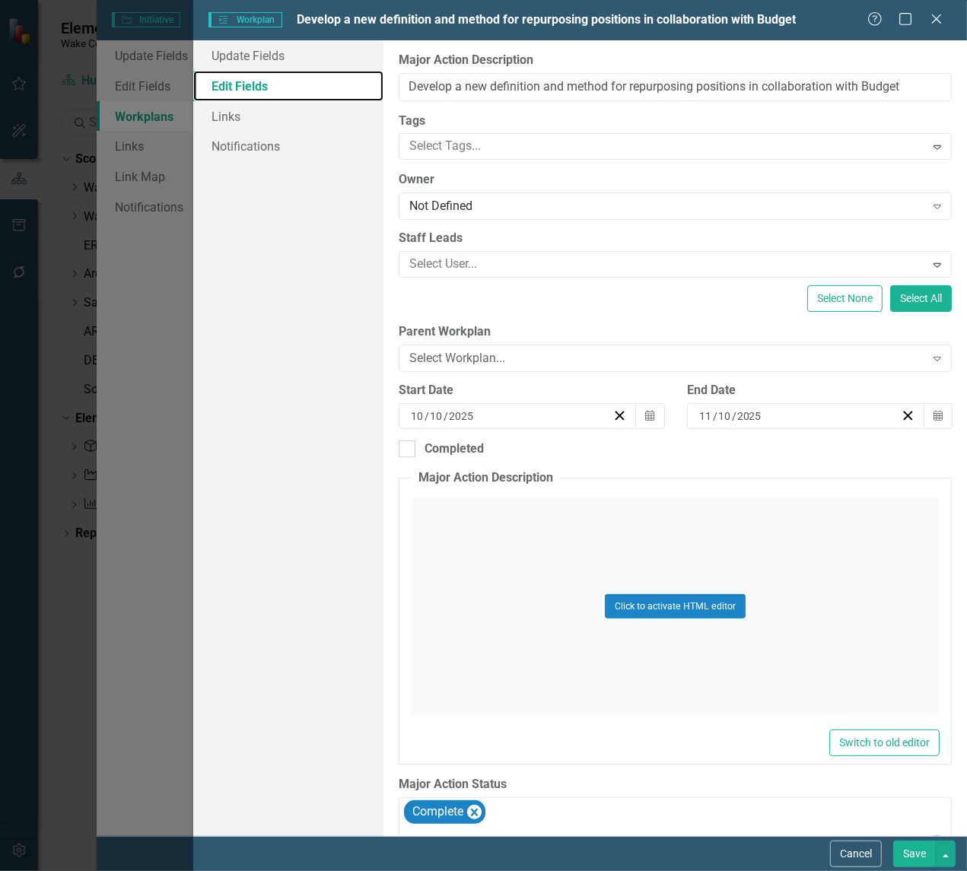
scroll to position [222, 0]
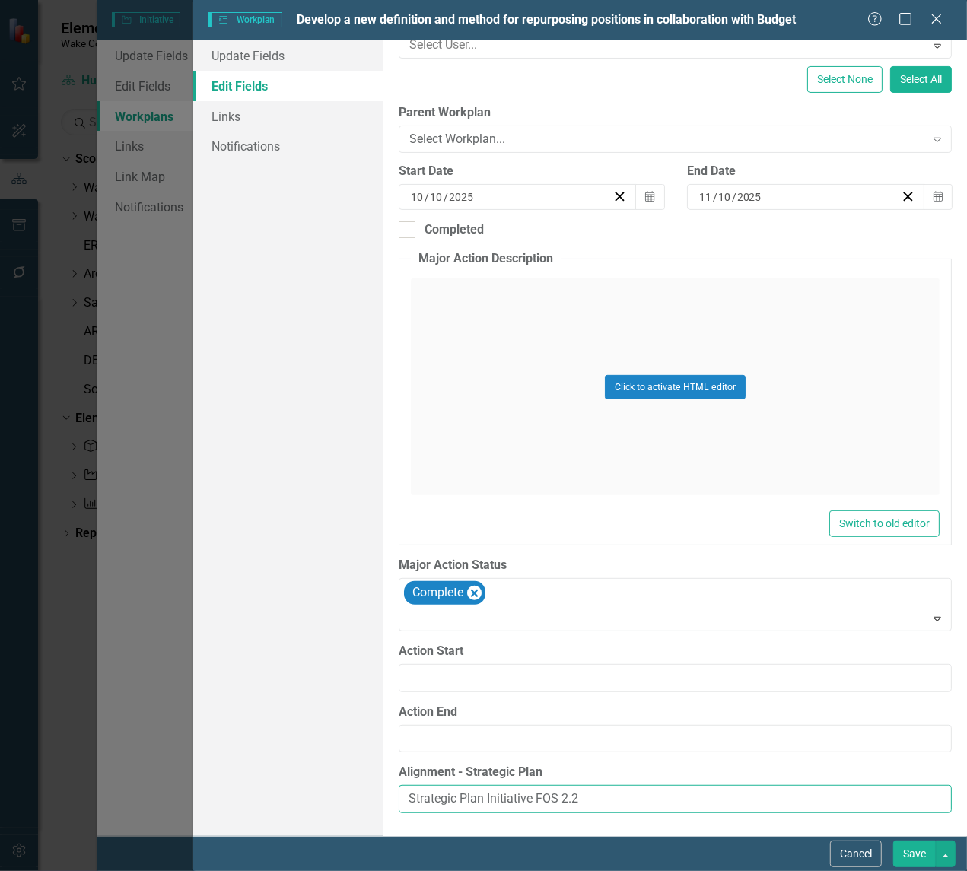
drag, startPoint x: 563, startPoint y: 800, endPoint x: 352, endPoint y: 818, distance: 211.5
click at [352, 810] on div "Update Fields Edit Fields Links Notifications "Update" fields in ClearPoint are…" at bounding box center [580, 438] width 774 height 796
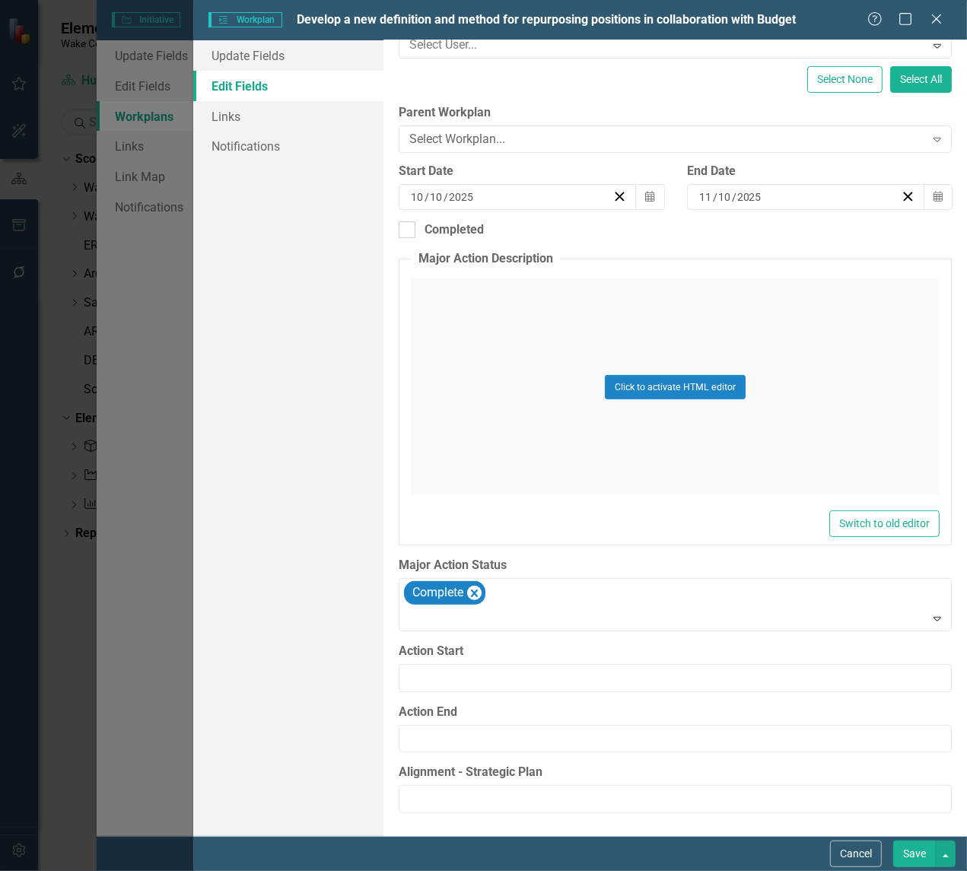
click at [912, 810] on button "Save" at bounding box center [914, 854] width 43 height 27
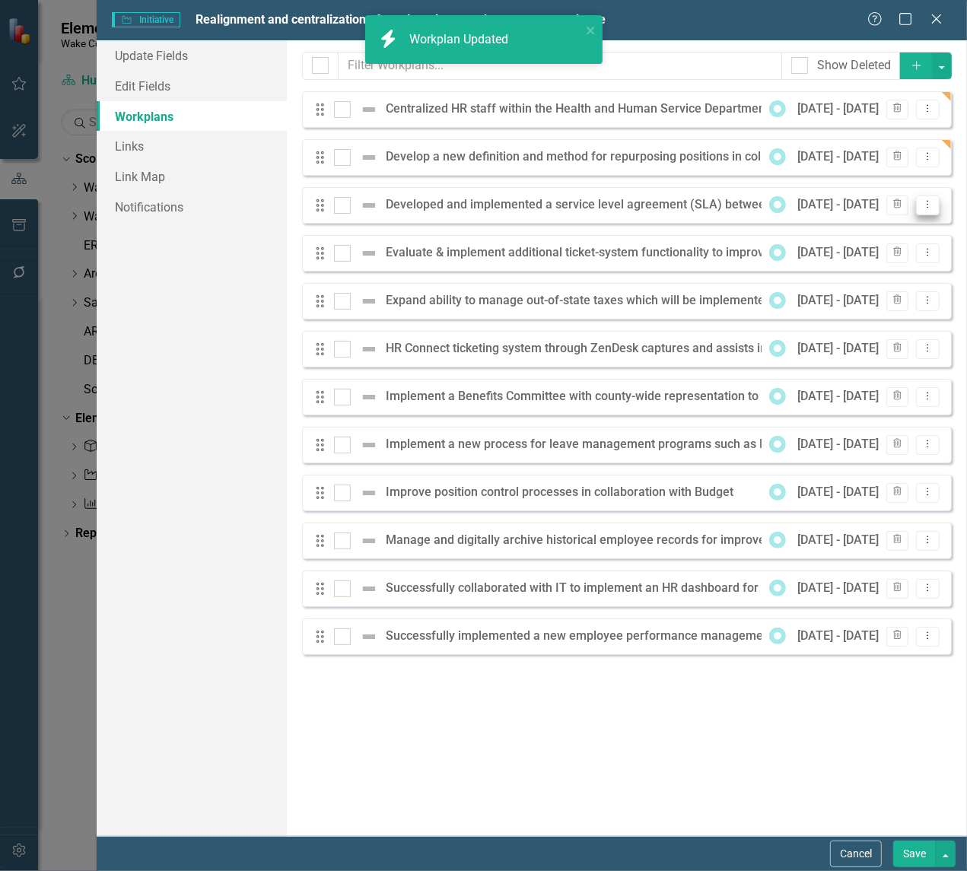
click at [922, 203] on icon "Dropdown Menu" at bounding box center [927, 204] width 13 height 10
click at [866, 233] on link "Edit Edit Workplan" at bounding box center [868, 231] width 142 height 28
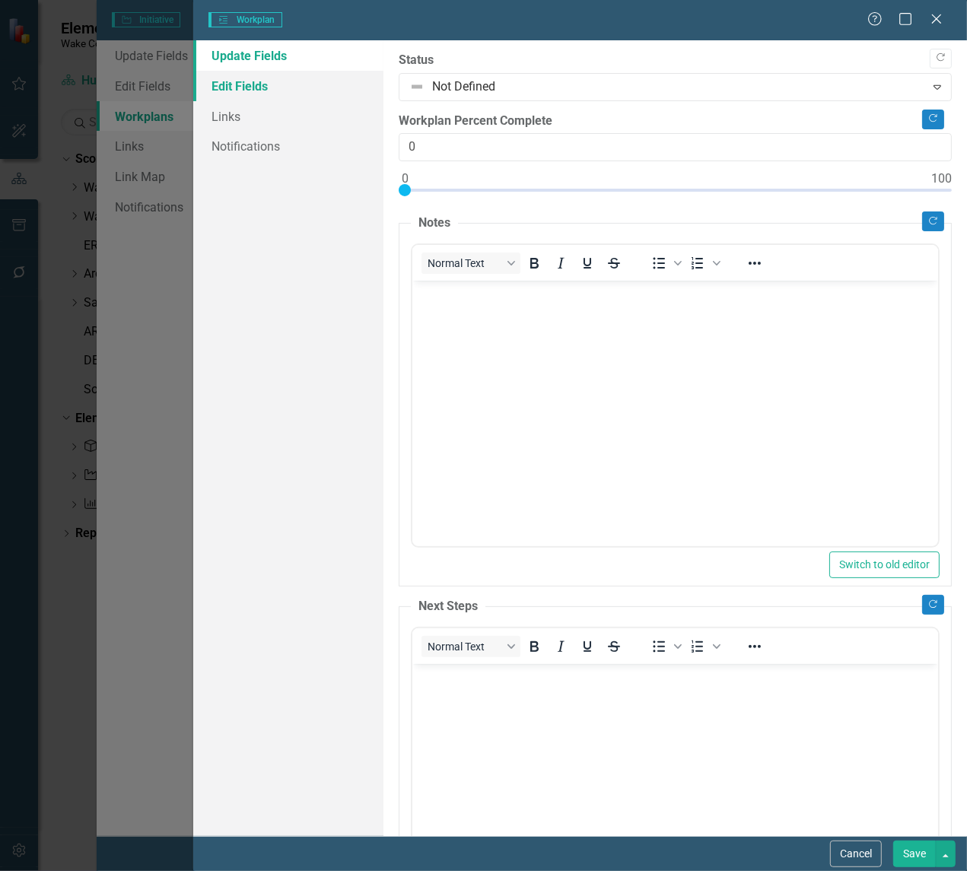
click at [218, 85] on link "Edit Fields" at bounding box center [288, 86] width 190 height 30
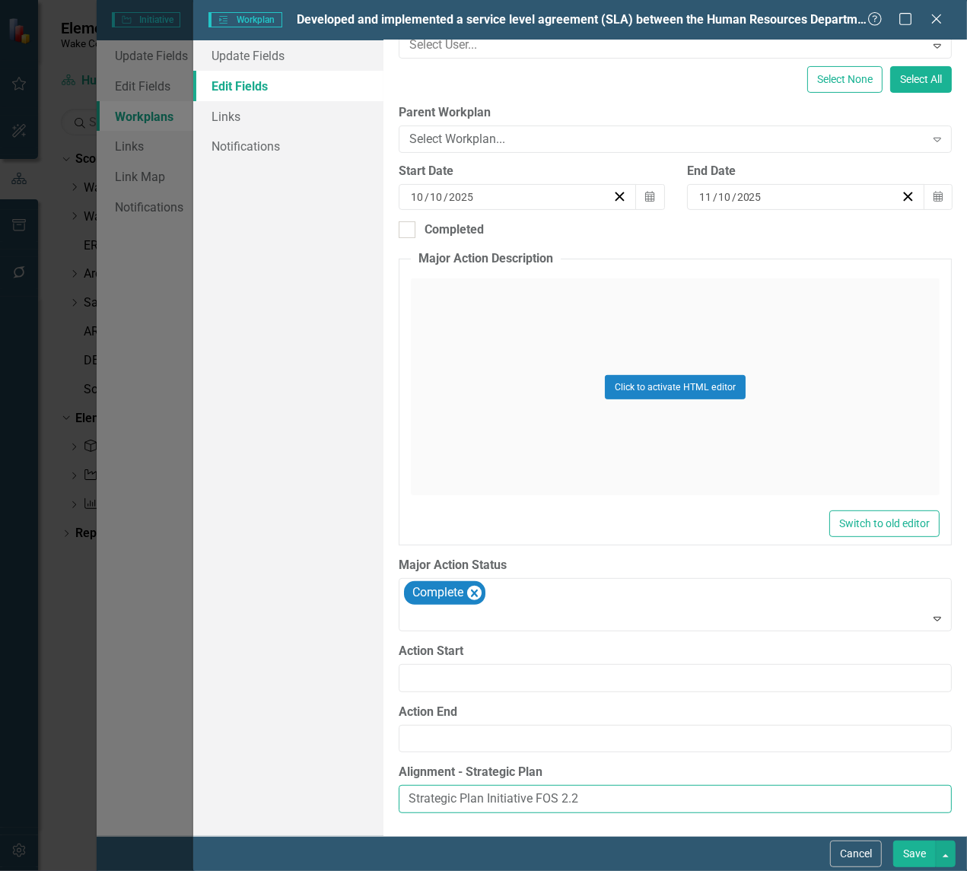
drag, startPoint x: 599, startPoint y: 796, endPoint x: 339, endPoint y: 784, distance: 259.8
click at [327, 781] on div "Update Fields Edit Fields Links Notifications "Update" fields in ClearPoint are…" at bounding box center [580, 438] width 774 height 796
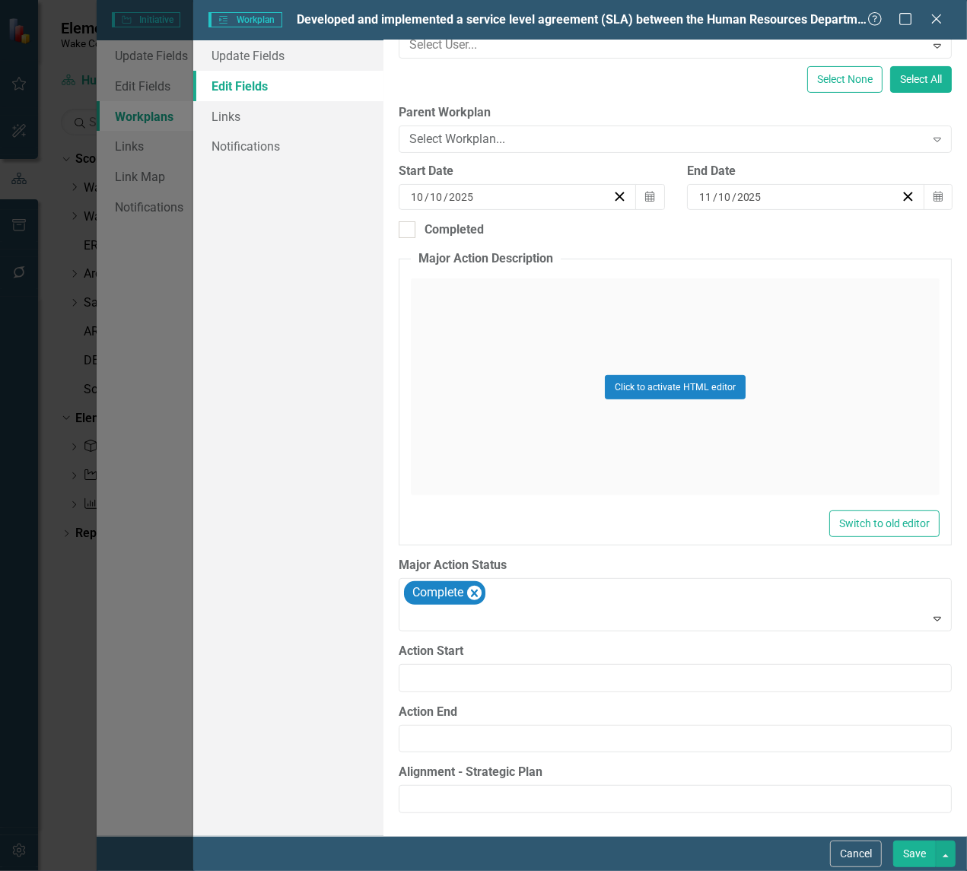
click at [921, 810] on button "Save" at bounding box center [914, 854] width 43 height 27
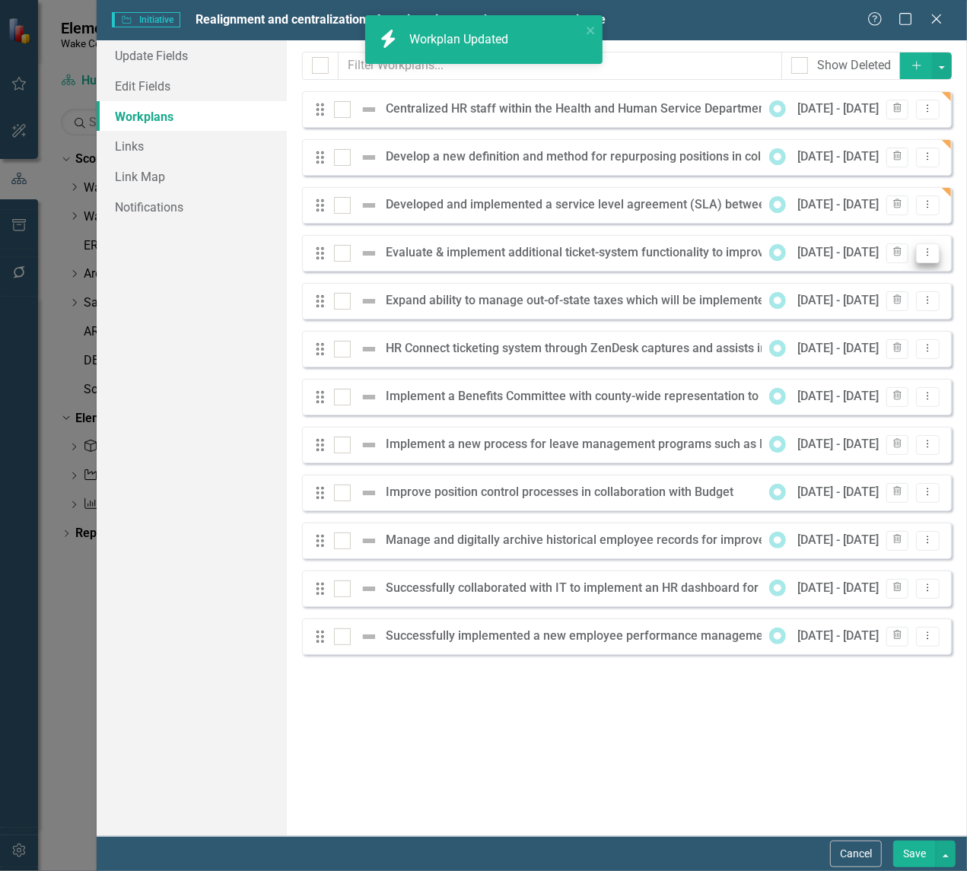
click at [927, 255] on icon "Dropdown Menu" at bounding box center [927, 252] width 13 height 10
click at [870, 284] on link "Edit Edit Workplan" at bounding box center [868, 280] width 142 height 28
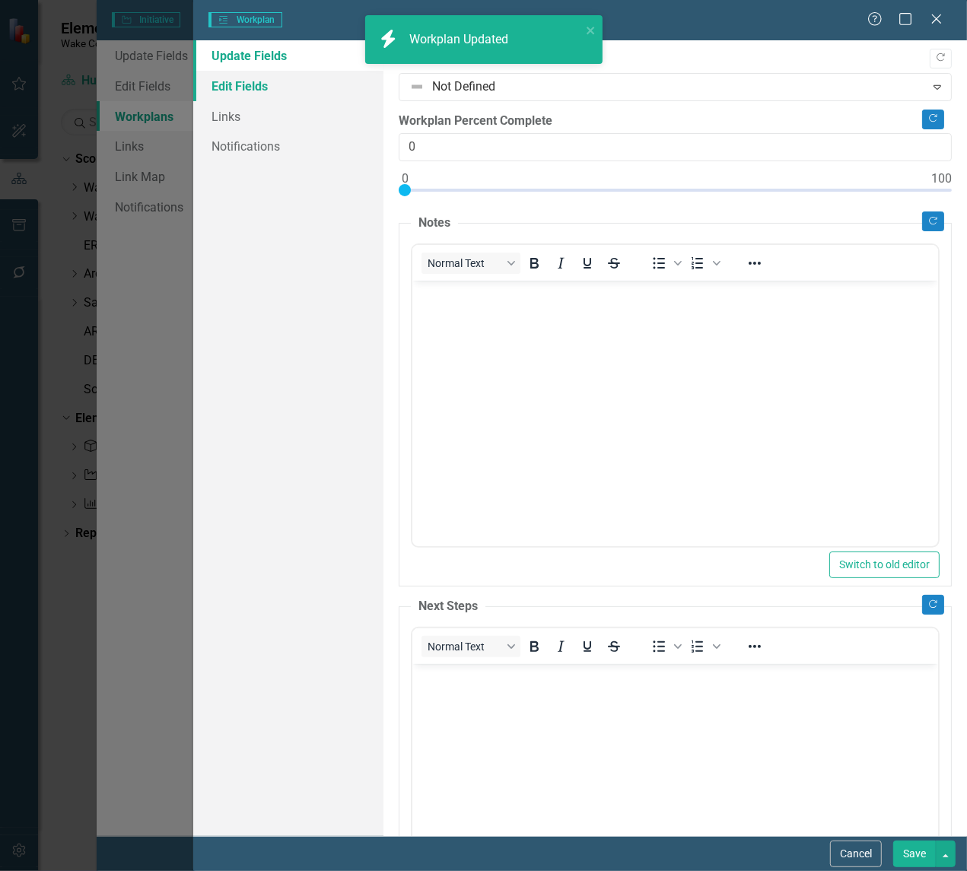
click at [237, 81] on link "Edit Fields" at bounding box center [288, 86] width 190 height 30
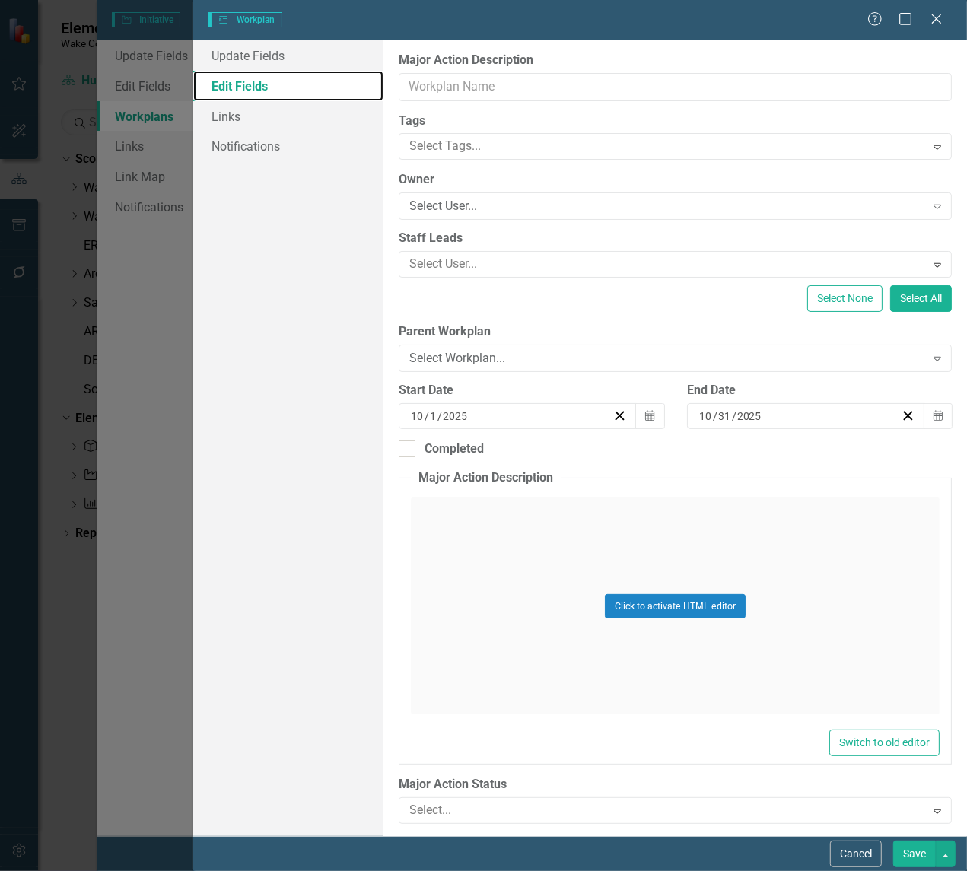
scroll to position [0, 0]
type input "Evaluate & implement additional ticket-system functionality to improve customer…"
type input "10"
type input "11"
type input "10"
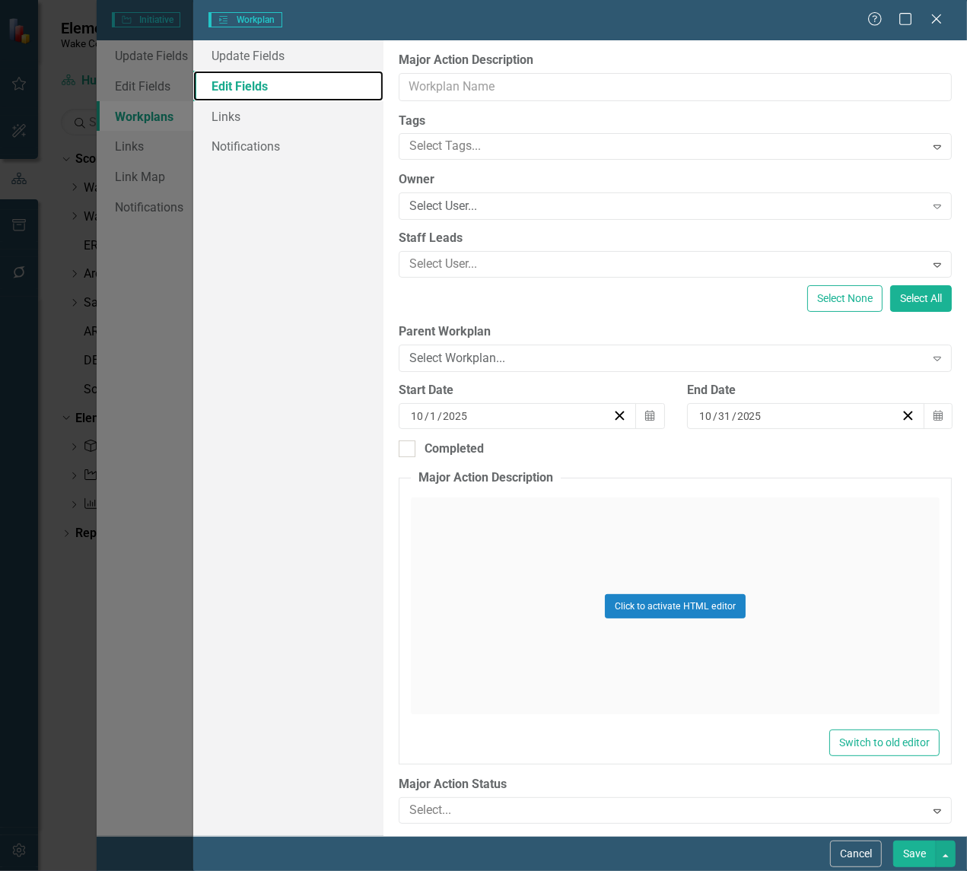
type input "Aug-22"
type input "Mar-26"
type input "Strategic Plan Initiative FOS 2.2"
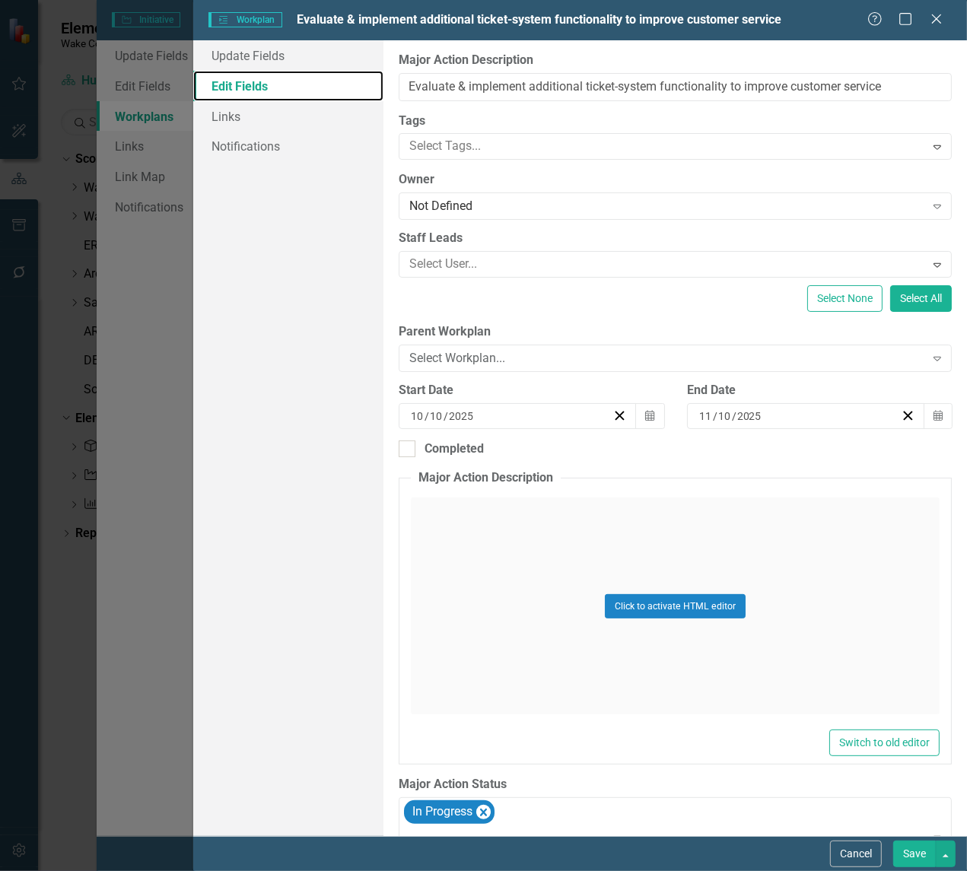
scroll to position [222, 0]
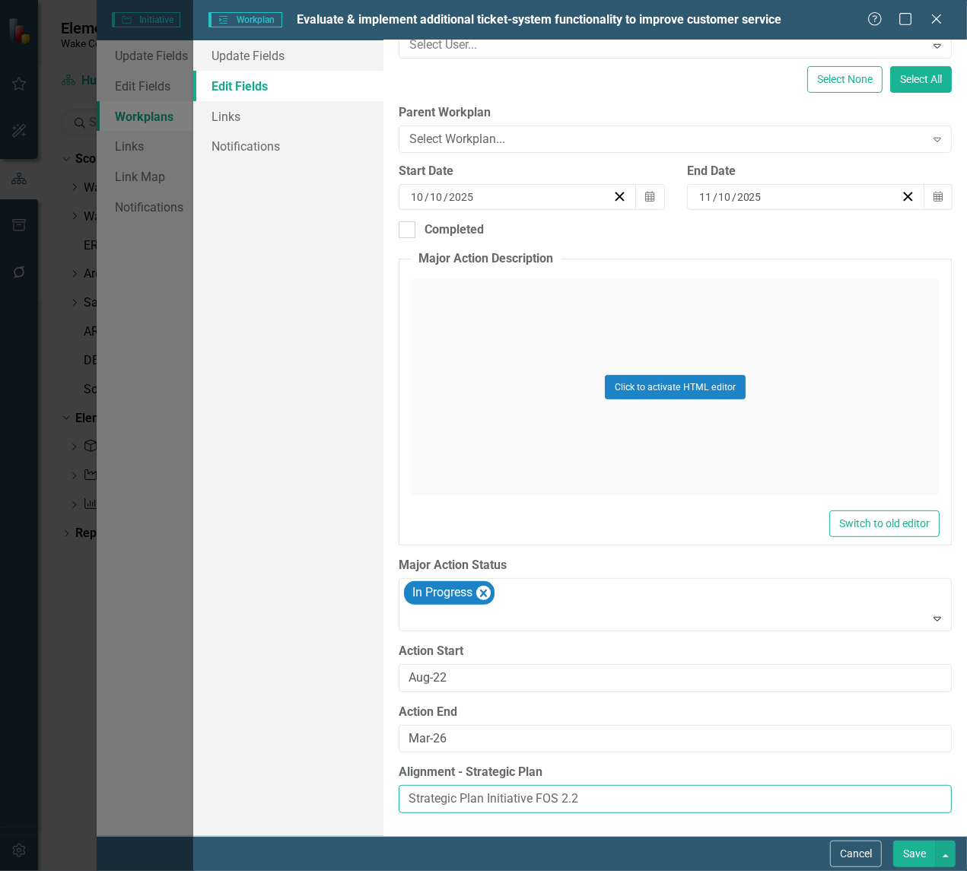
drag, startPoint x: 574, startPoint y: 799, endPoint x: 603, endPoint y: 791, distance: 29.2
click at [313, 801] on div "Update Fields Edit Fields Links Notifications "Update" fields in ClearPoint are…" at bounding box center [580, 438] width 774 height 796
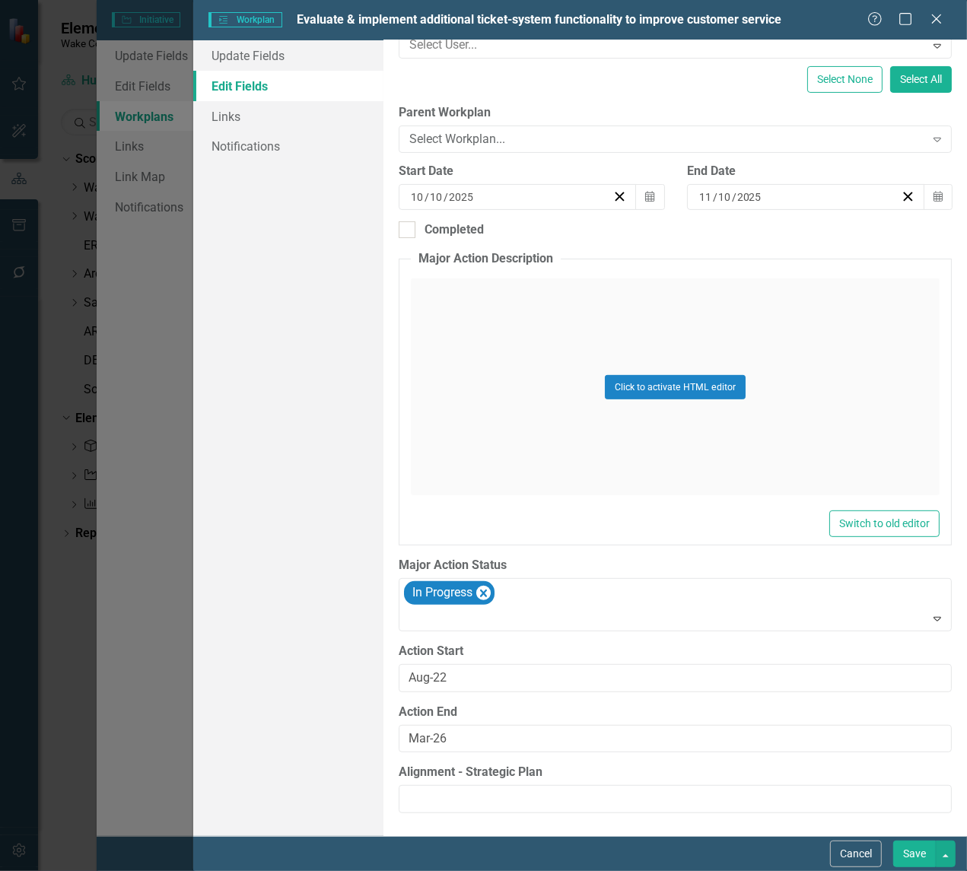
click at [918, 810] on button "Save" at bounding box center [914, 854] width 43 height 27
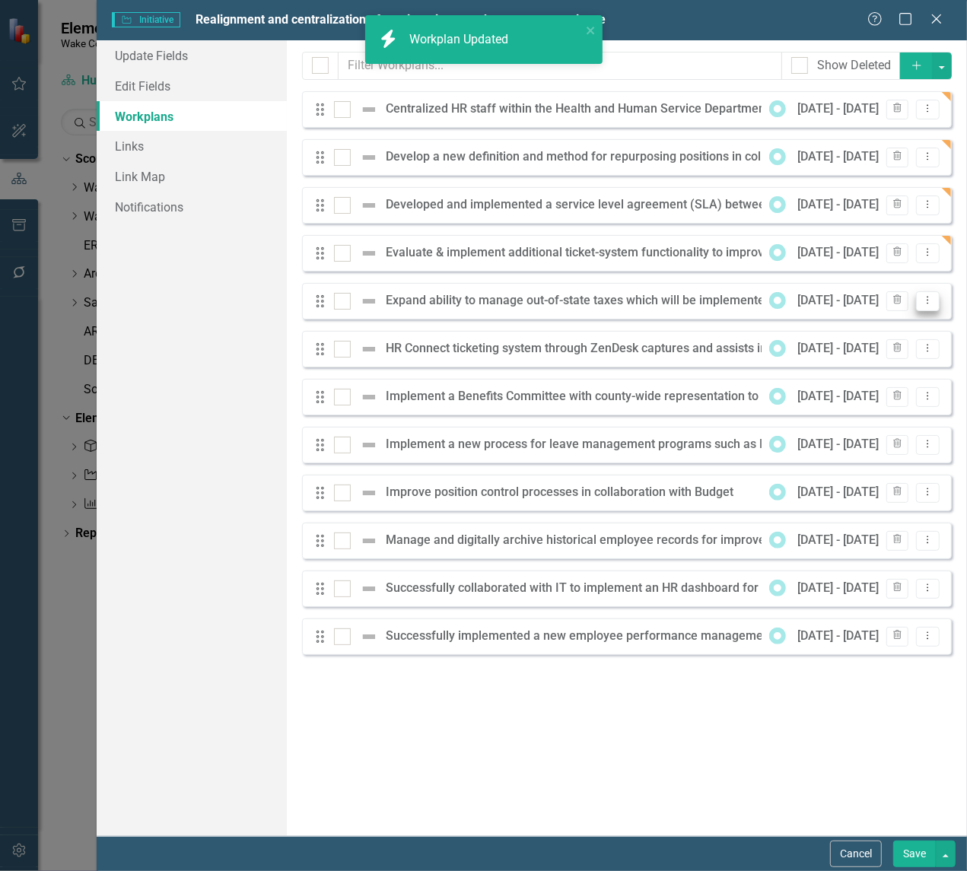
click at [925, 295] on icon "Dropdown Menu" at bounding box center [927, 300] width 13 height 10
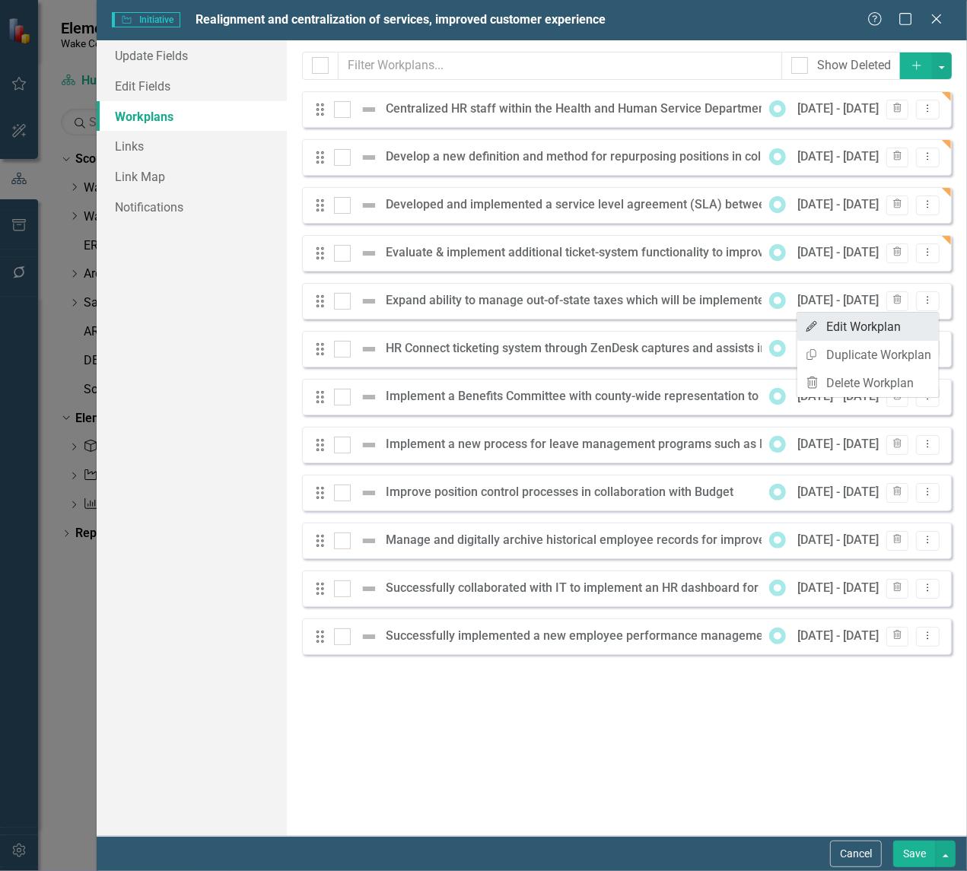
click at [835, 331] on link "Edit Edit Workplan" at bounding box center [868, 327] width 142 height 28
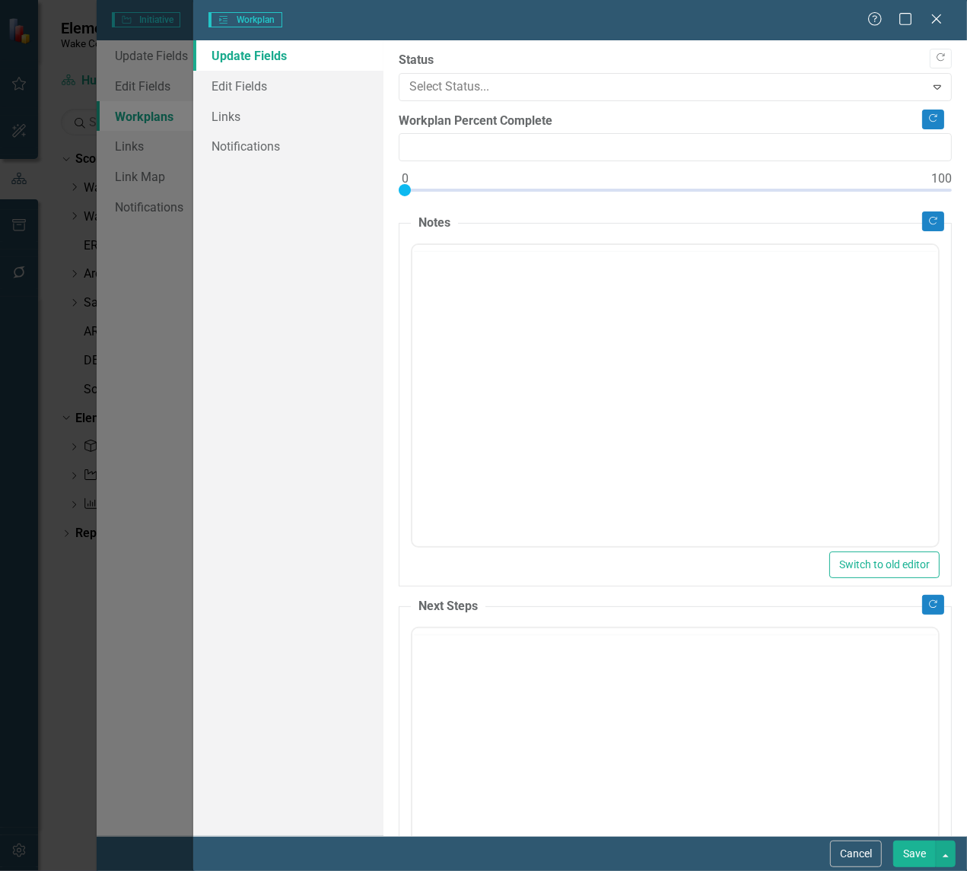
type input "0"
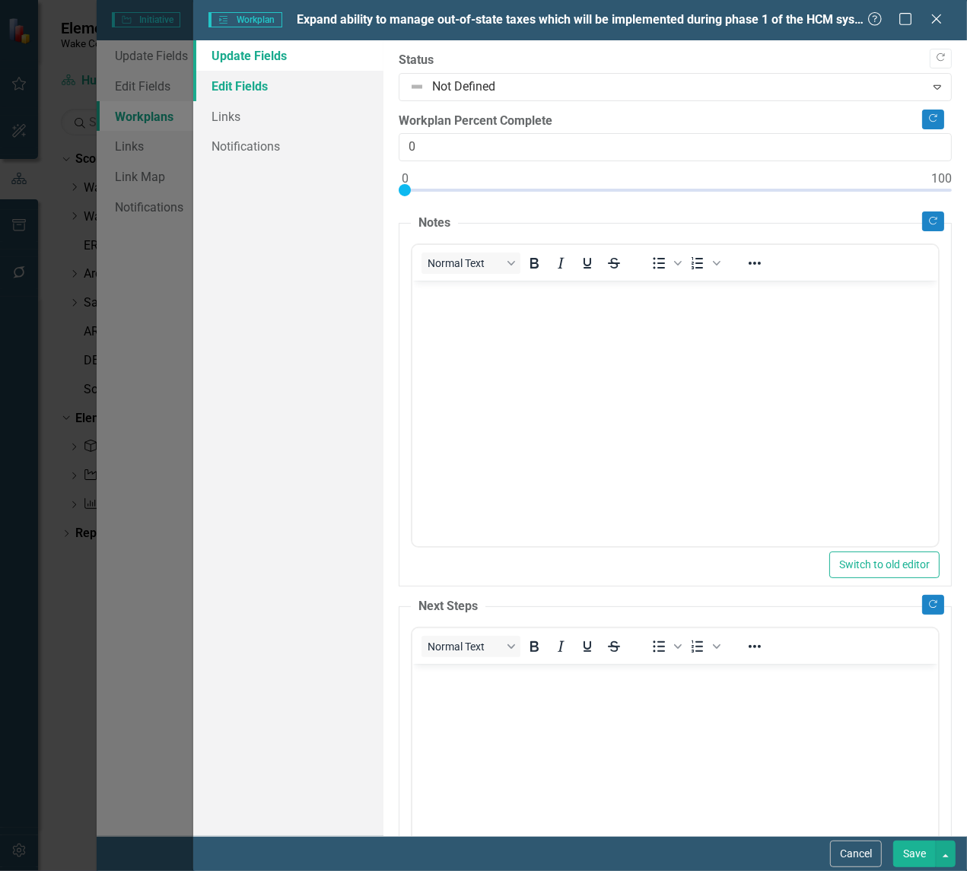
scroll to position [0, 0]
click at [261, 84] on link "Edit Fields" at bounding box center [288, 86] width 190 height 30
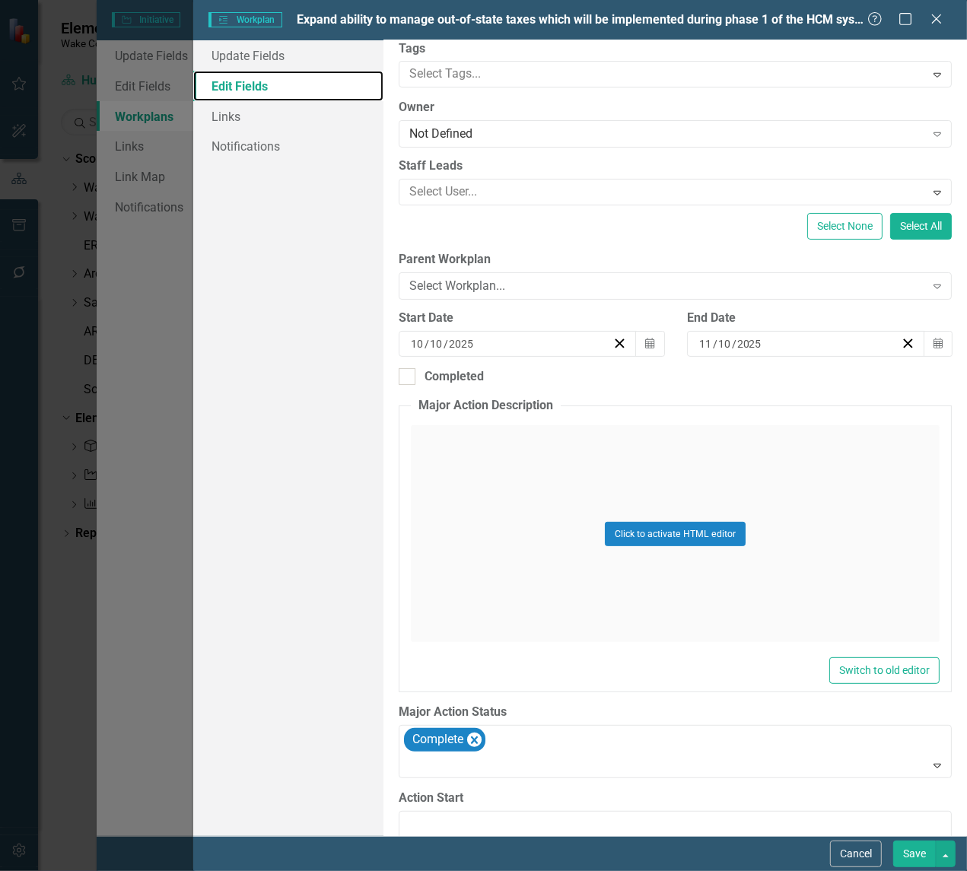
scroll to position [222, 0]
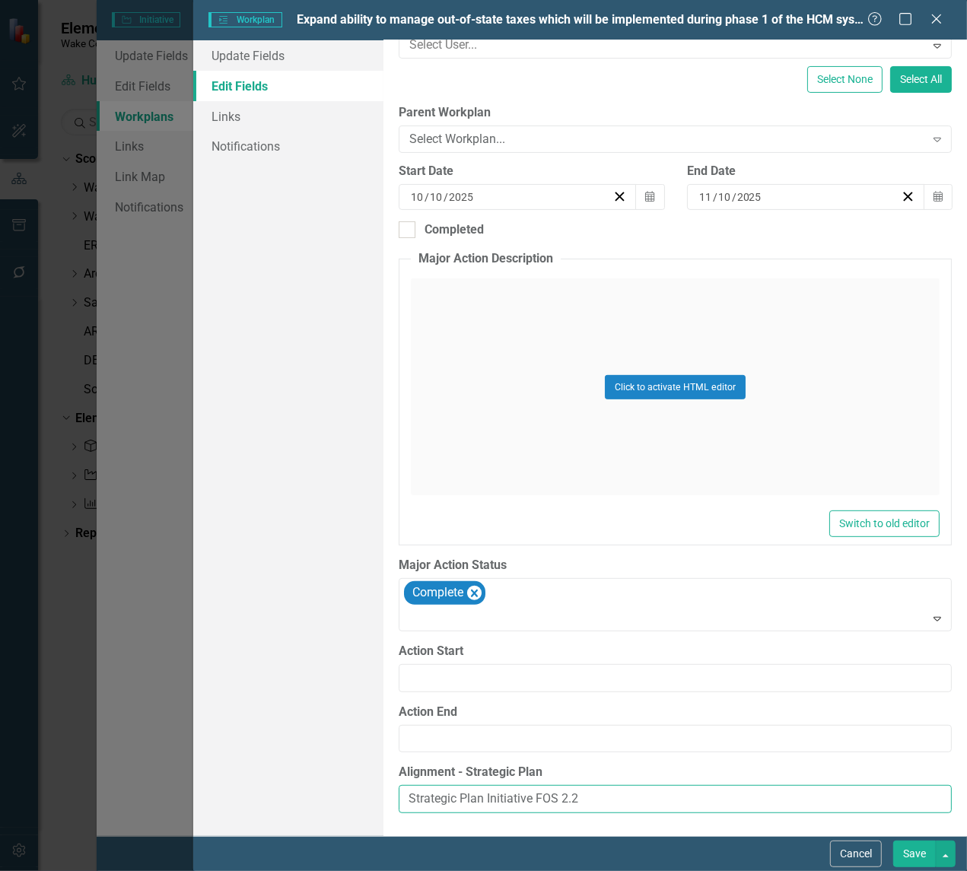
drag, startPoint x: 598, startPoint y: 790, endPoint x: 394, endPoint y: 788, distance: 203.9
click at [394, 788] on div "ClearPoint Can Do More! How ClearPoint Can Help Close Enterprise plans can auto…" at bounding box center [675, 438] width 584 height 796
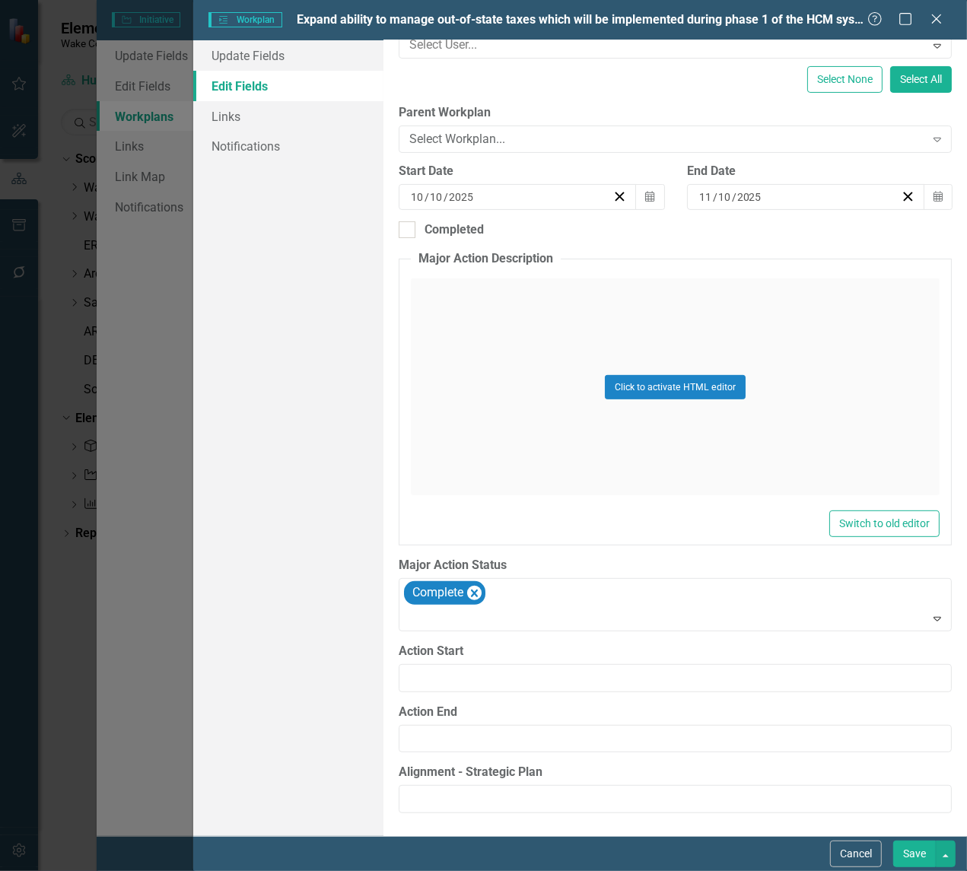
click at [909, 810] on button "Save" at bounding box center [914, 854] width 43 height 27
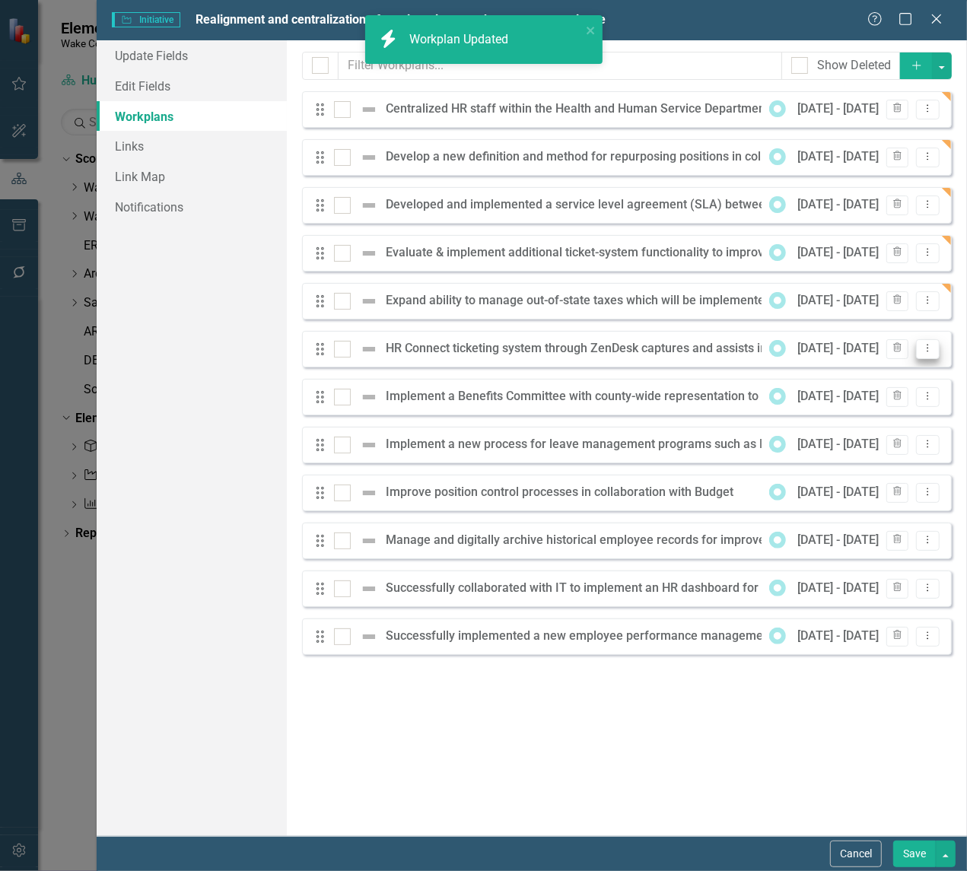
click at [932, 352] on icon "Dropdown Menu" at bounding box center [927, 348] width 13 height 10
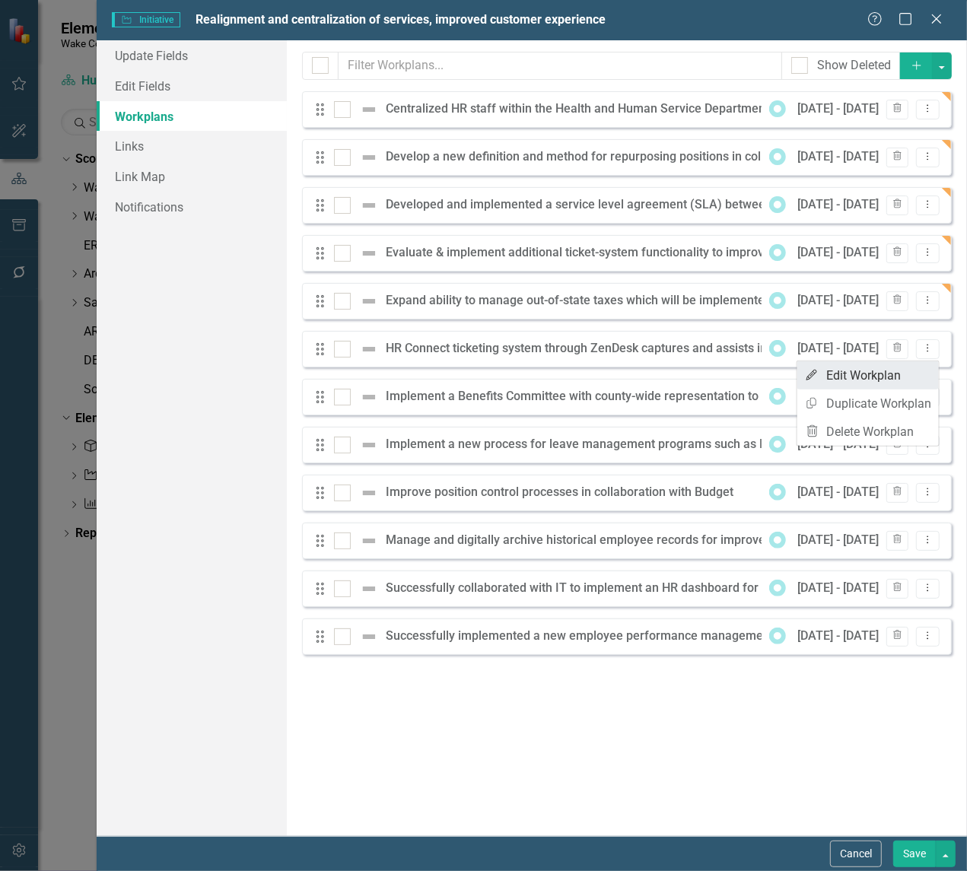
click at [870, 379] on link "Edit Edit Workplan" at bounding box center [868, 375] width 142 height 28
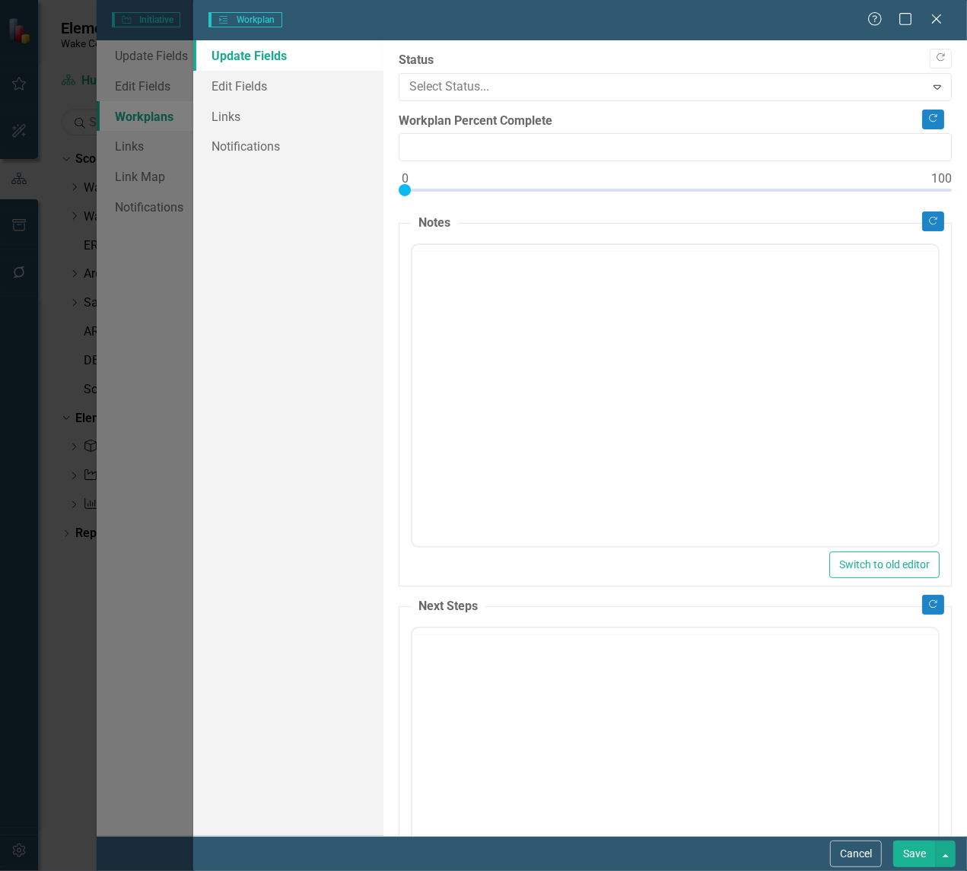
type input "0"
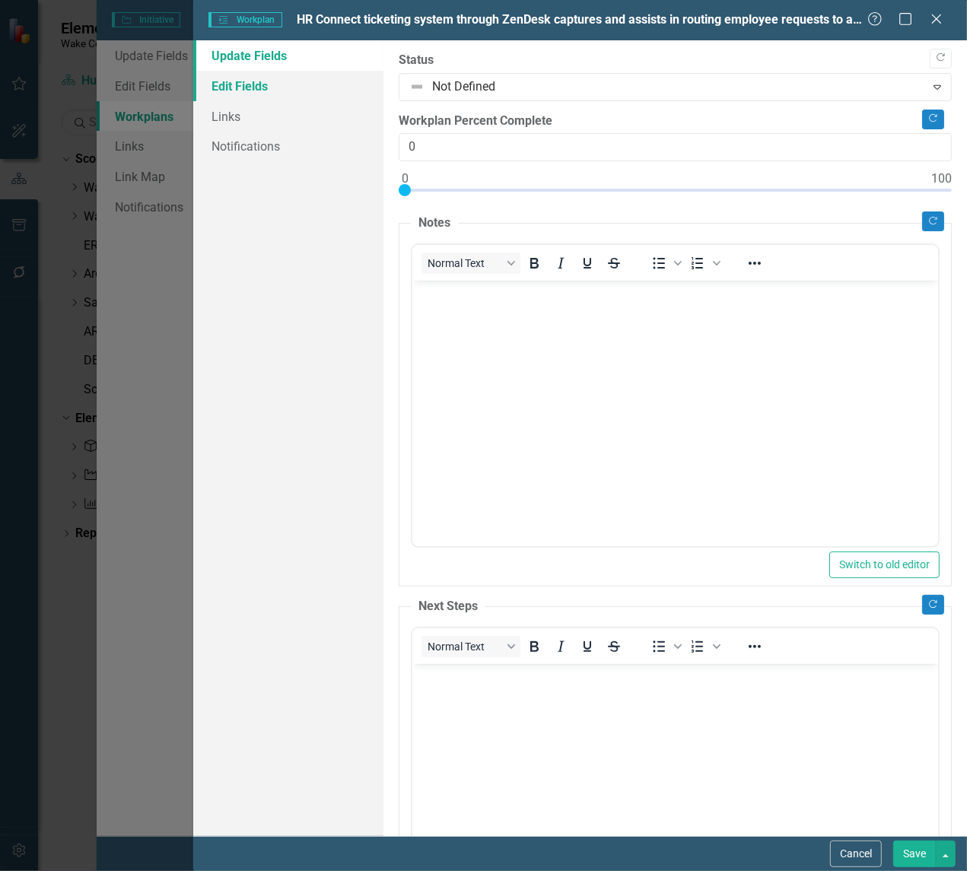
scroll to position [0, 0]
click at [250, 78] on link "Edit Fields" at bounding box center [288, 86] width 190 height 30
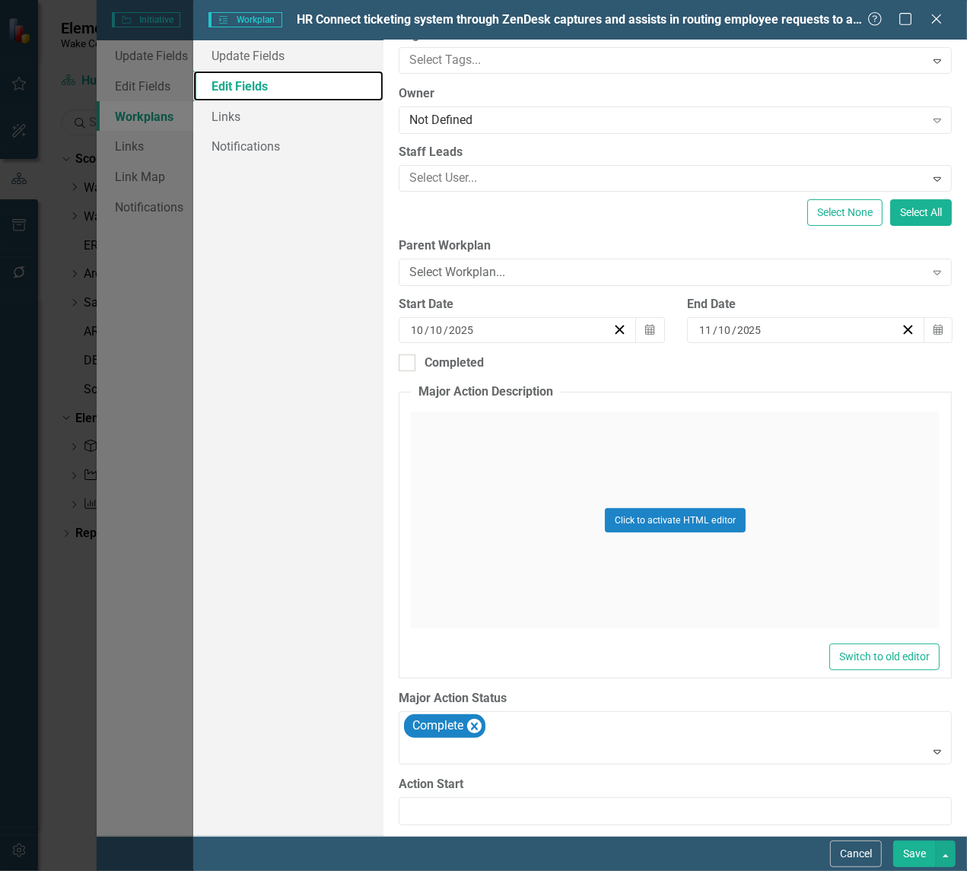
scroll to position [222, 0]
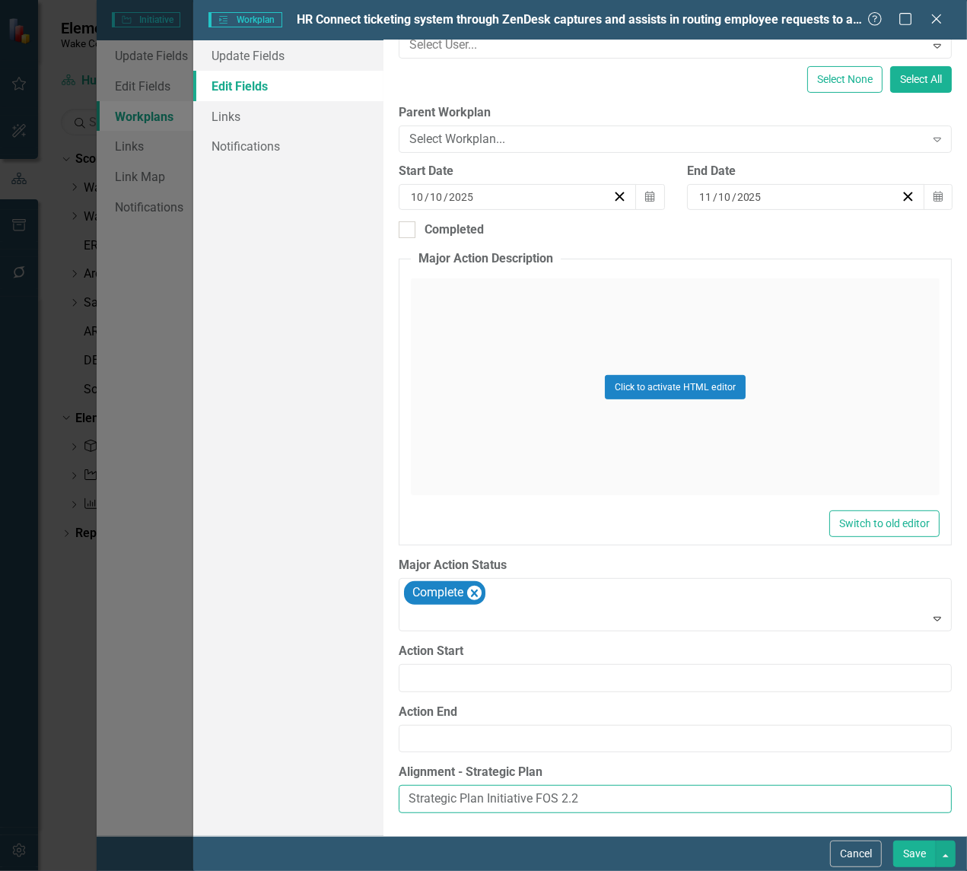
drag, startPoint x: 582, startPoint y: 792, endPoint x: 318, endPoint y: 804, distance: 264.3
click at [318, 804] on div "Update Fields Edit Fields Links Notifications "Update" fields in ClearPoint are…" at bounding box center [580, 438] width 774 height 796
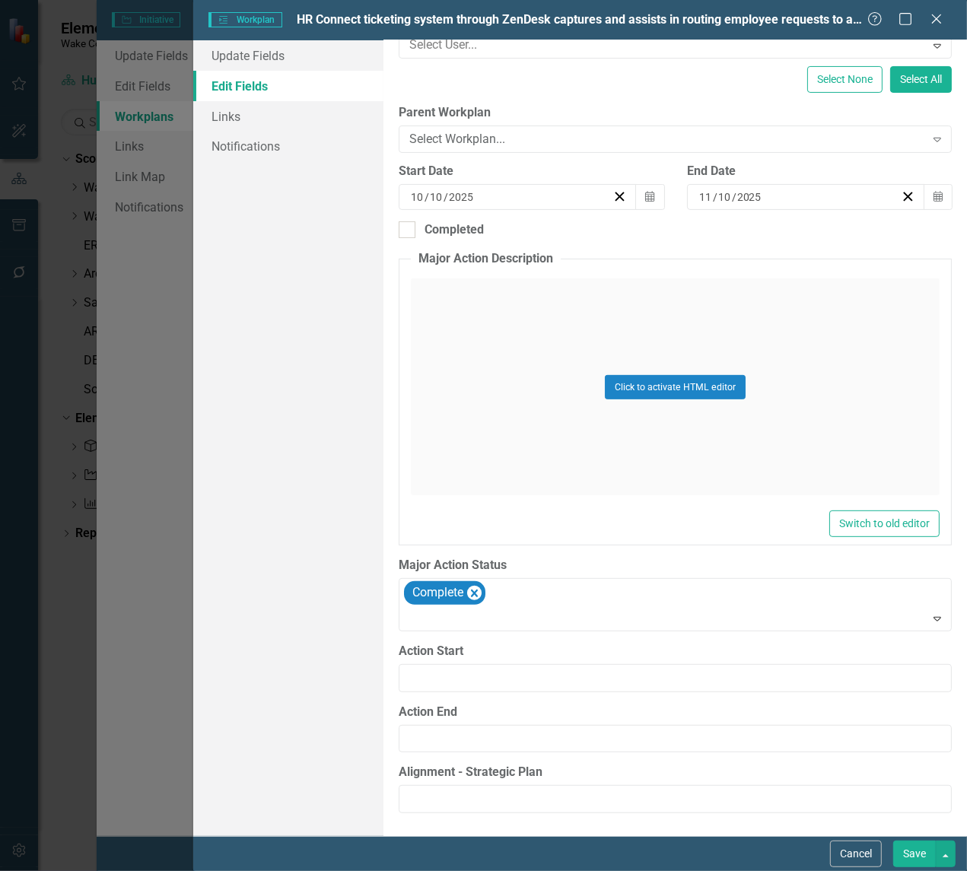
click at [918, 810] on button "Save" at bounding box center [914, 854] width 43 height 27
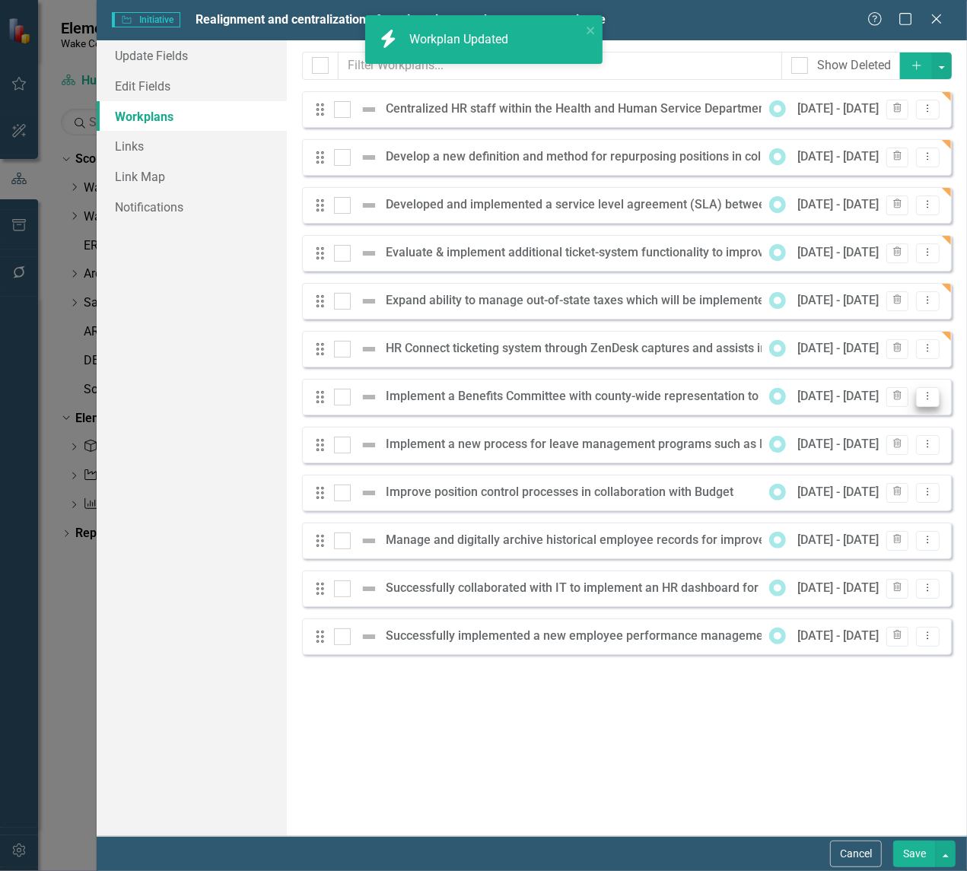
click at [930, 401] on icon "Dropdown Menu" at bounding box center [927, 396] width 13 height 10
click at [837, 422] on link "Edit Edit Workplan" at bounding box center [868, 423] width 142 height 28
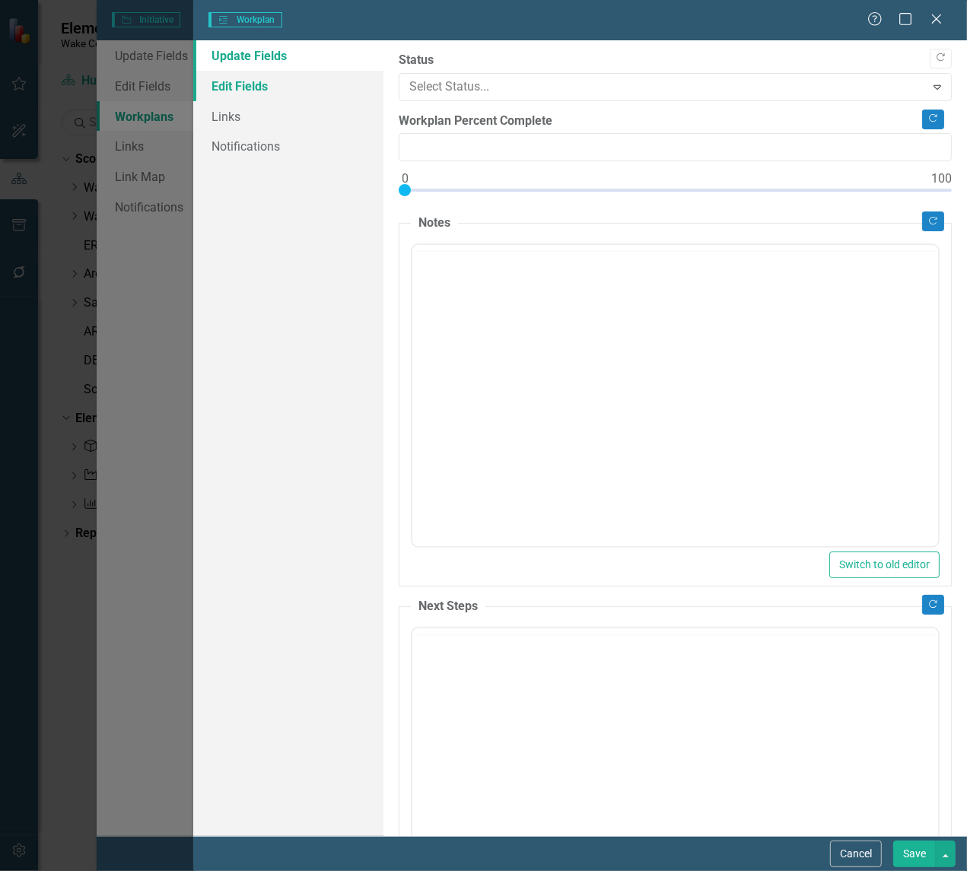
type input "0"
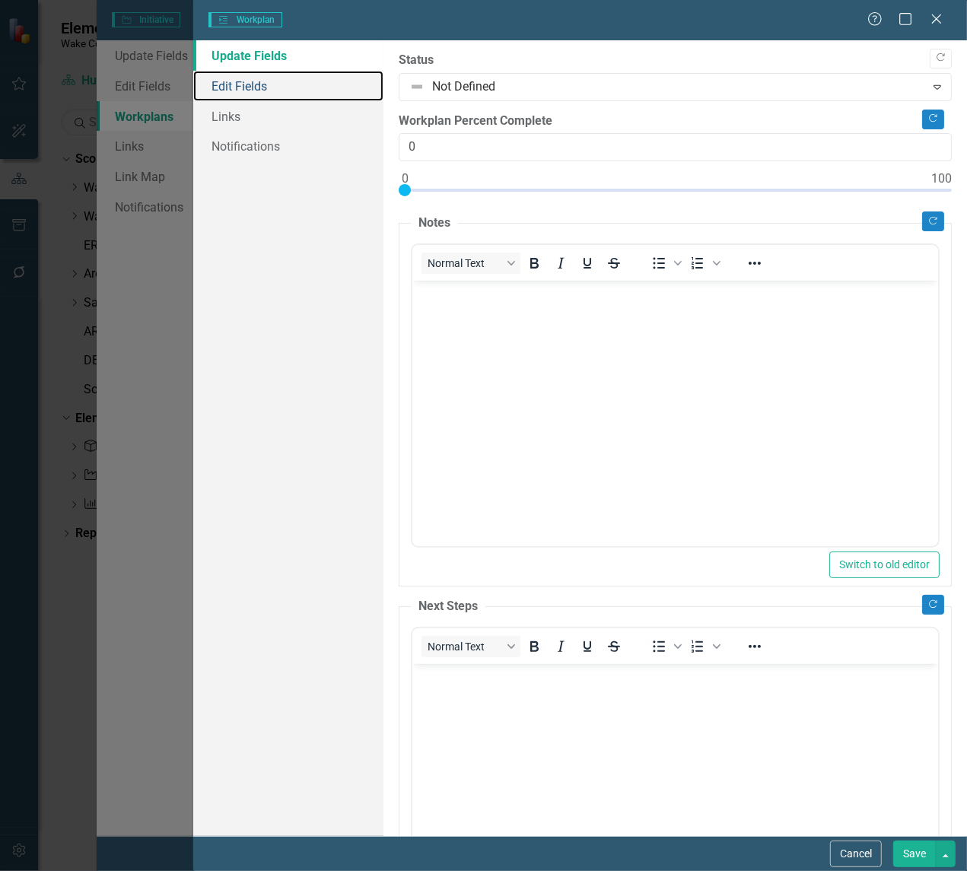
scroll to position [0, 0]
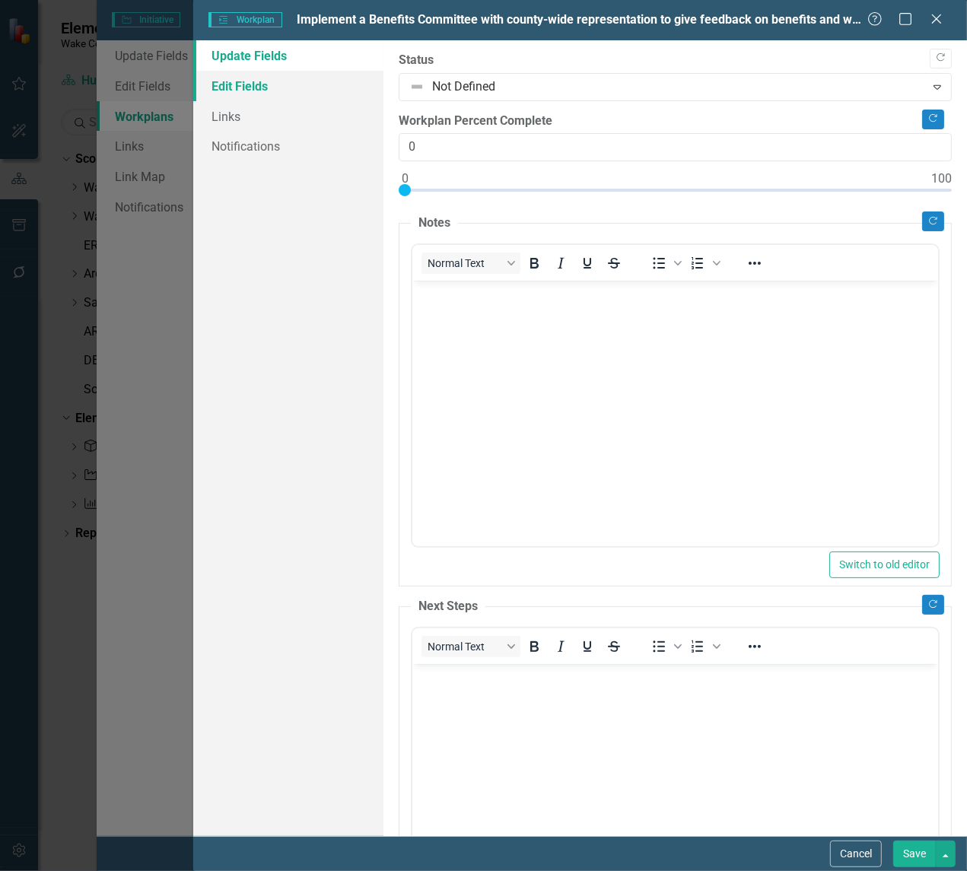
click at [263, 80] on link "Edit Fields" at bounding box center [288, 86] width 190 height 30
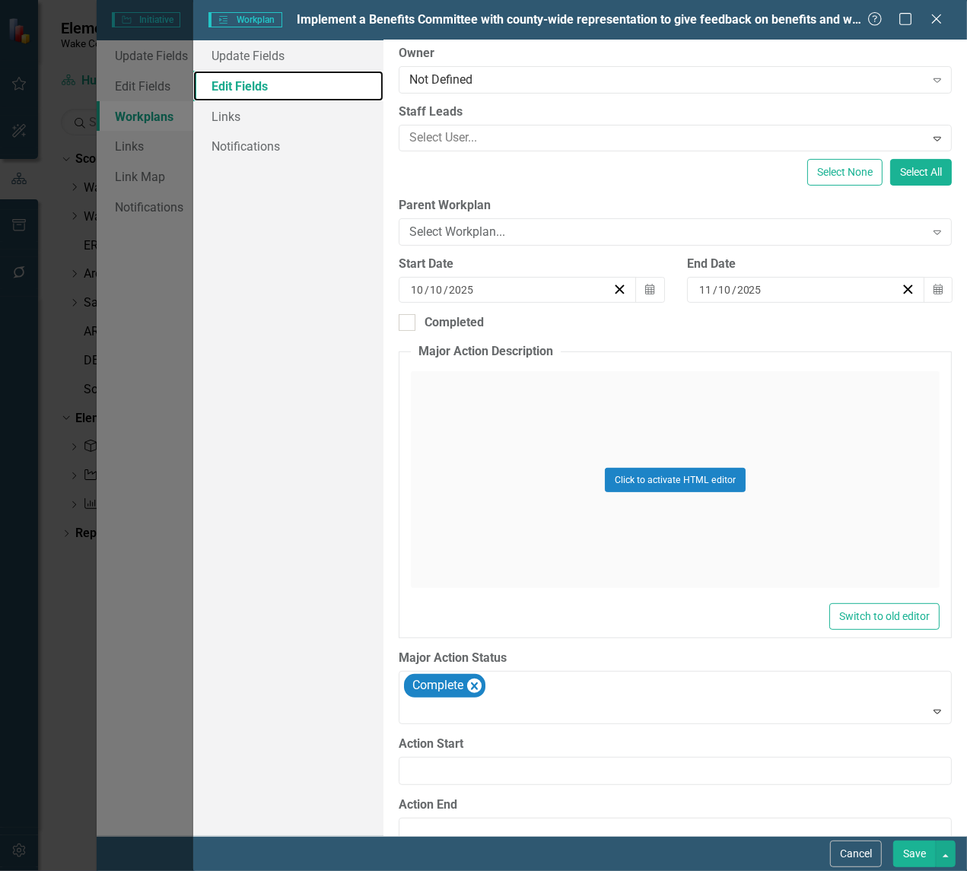
scroll to position [222, 0]
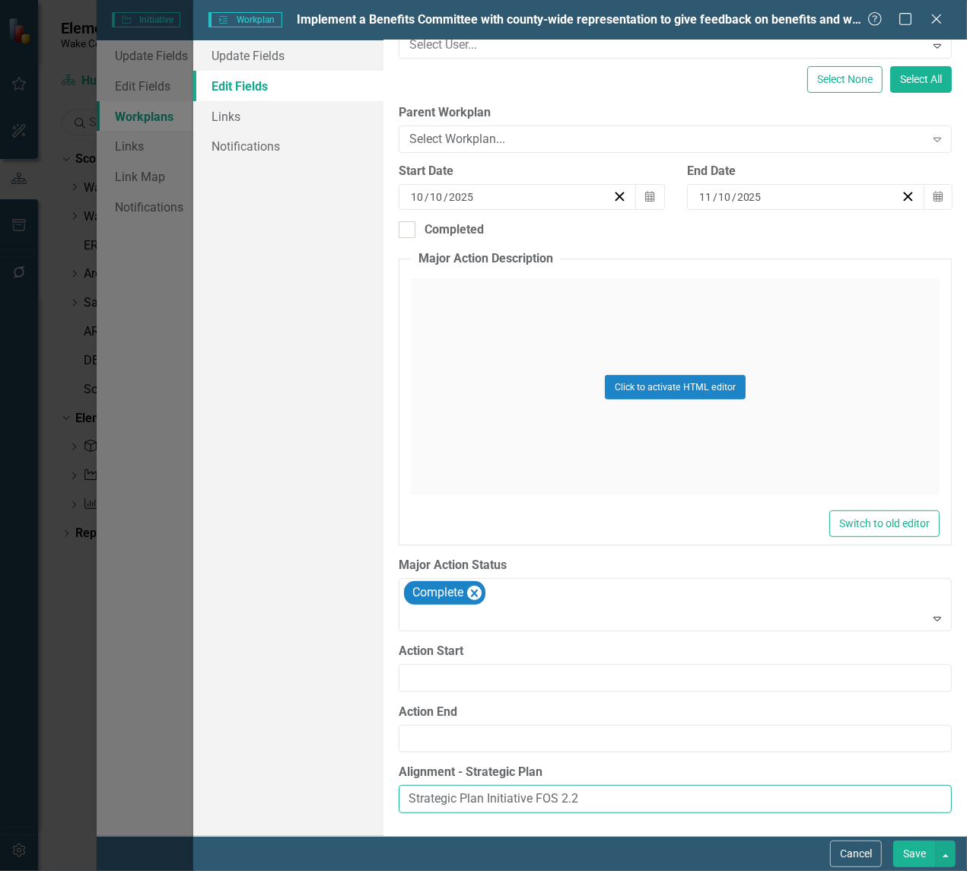
drag, startPoint x: 602, startPoint y: 792, endPoint x: 309, endPoint y: 791, distance: 292.9
click at [309, 791] on div "Update Fields Edit Fields Links Notifications "Update" fields in ClearPoint are…" at bounding box center [580, 438] width 774 height 796
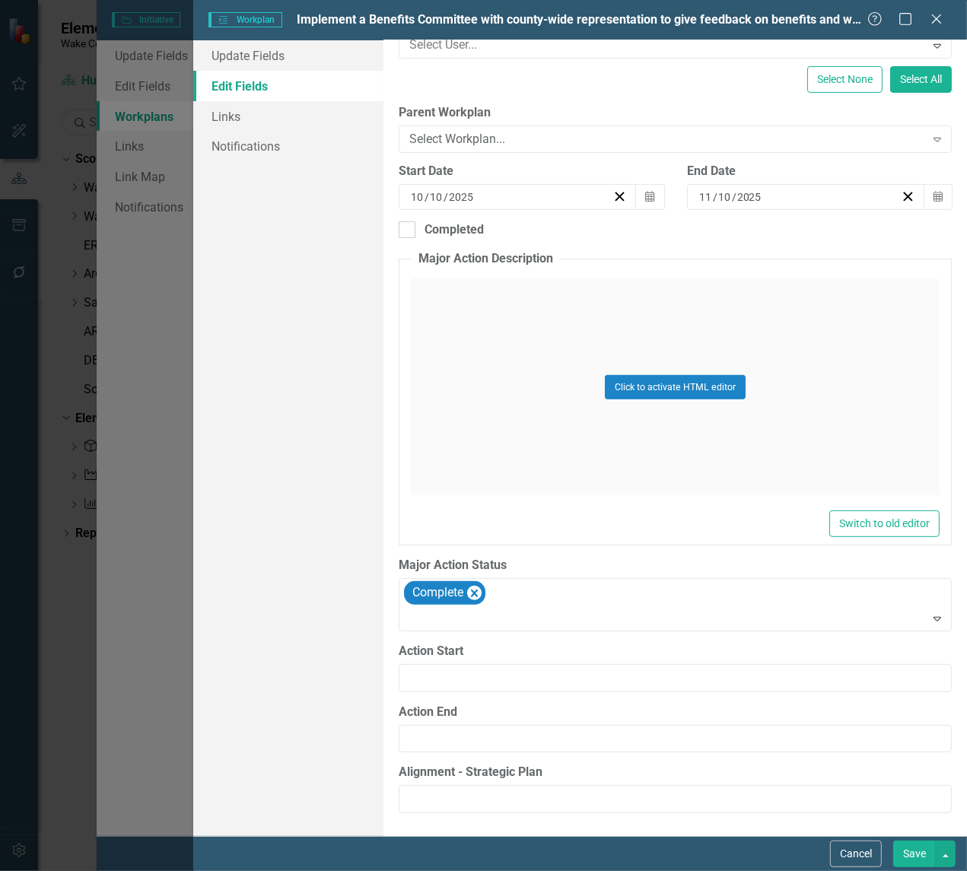
click at [915, 810] on button "Save" at bounding box center [914, 854] width 43 height 27
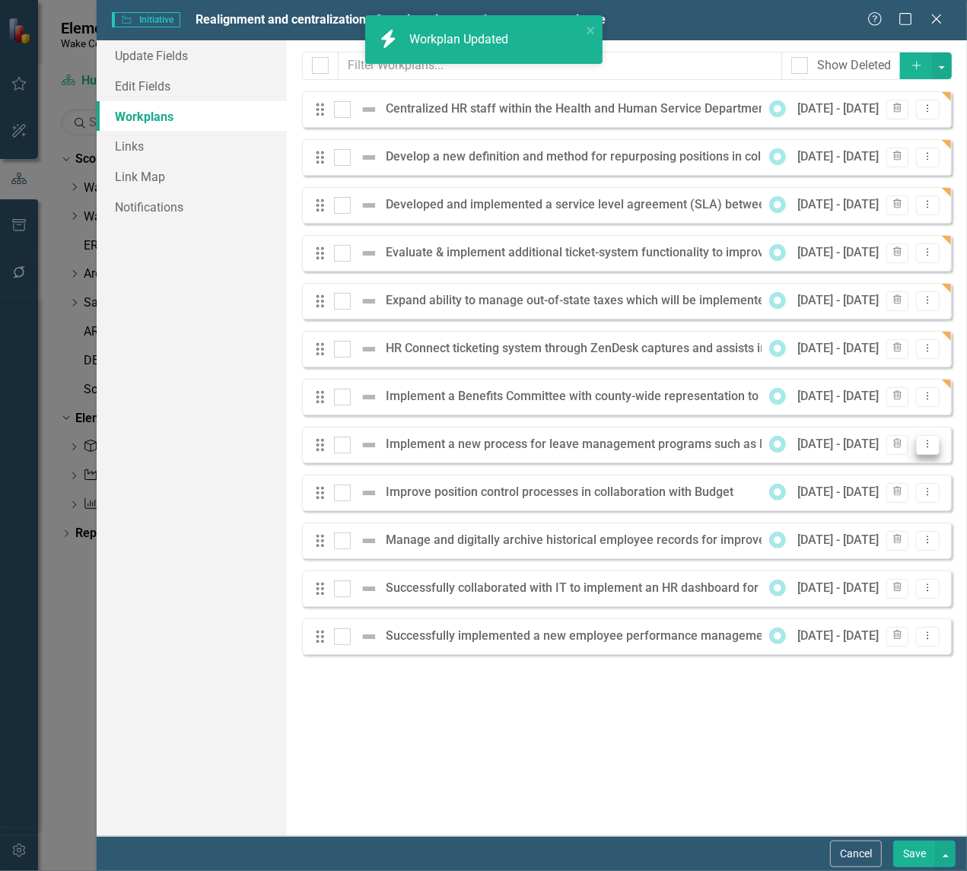
click at [932, 443] on icon "Dropdown Menu" at bounding box center [927, 444] width 13 height 10
click at [848, 468] on link "Edit Edit Workplan" at bounding box center [868, 471] width 142 height 28
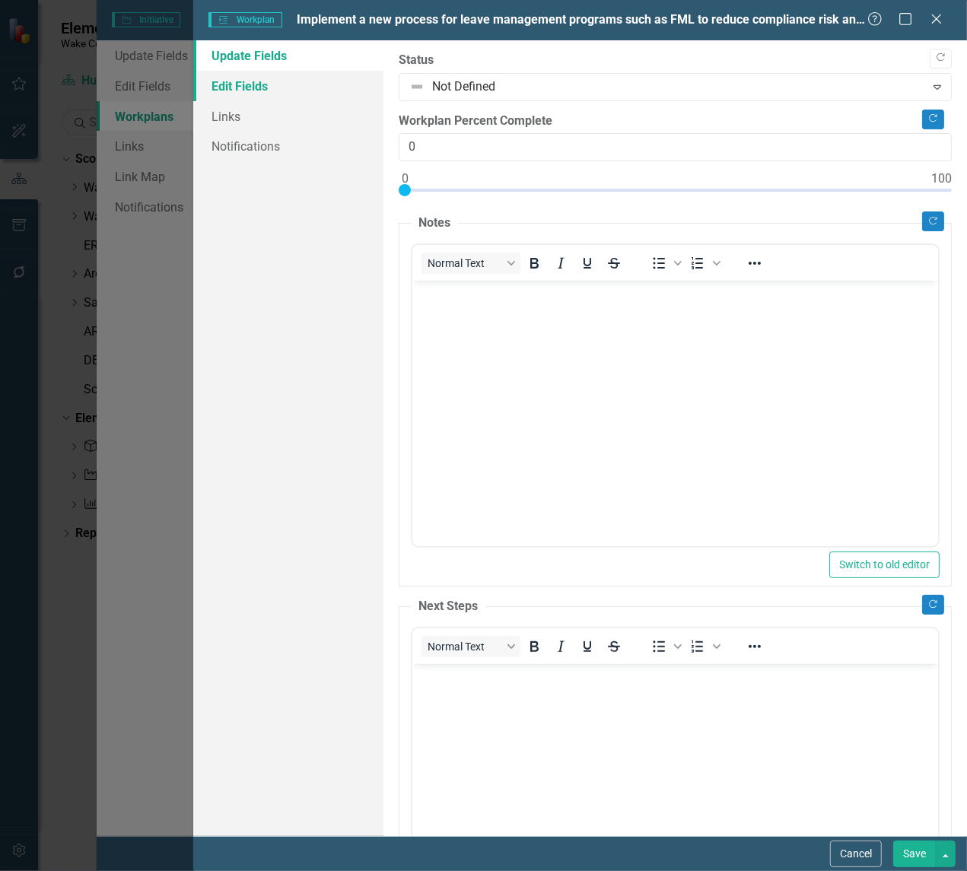
scroll to position [0, 0]
click at [240, 82] on link "Edit Fields" at bounding box center [288, 86] width 190 height 30
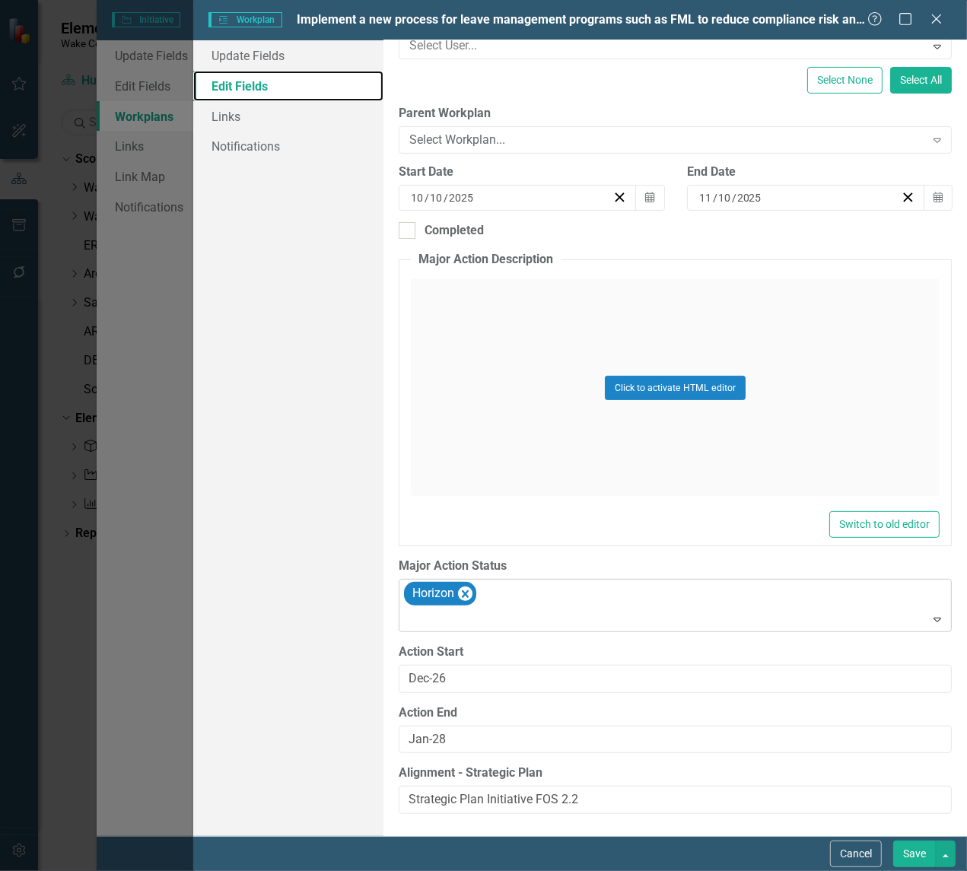
scroll to position [222, 0]
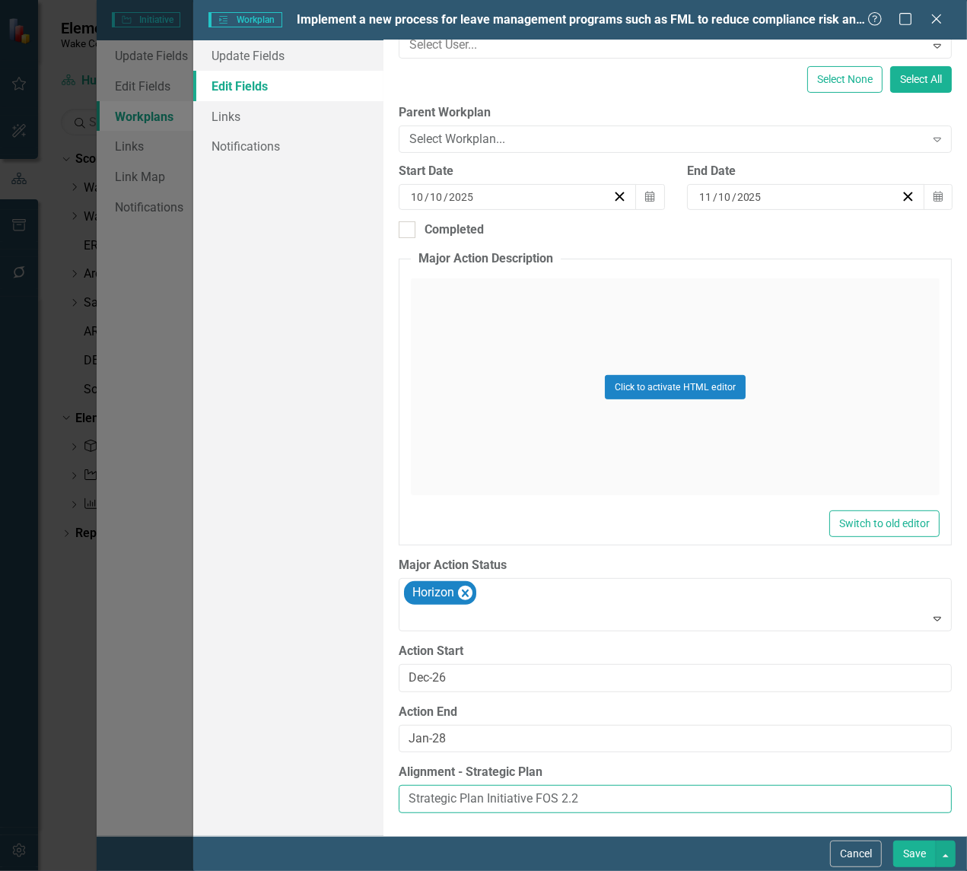
drag, startPoint x: 442, startPoint y: 800, endPoint x: 295, endPoint y: 794, distance: 147.0
click at [284, 794] on div "Update Fields Edit Fields Links Notifications "Update" fields in ClearPoint are…" at bounding box center [580, 438] width 774 height 796
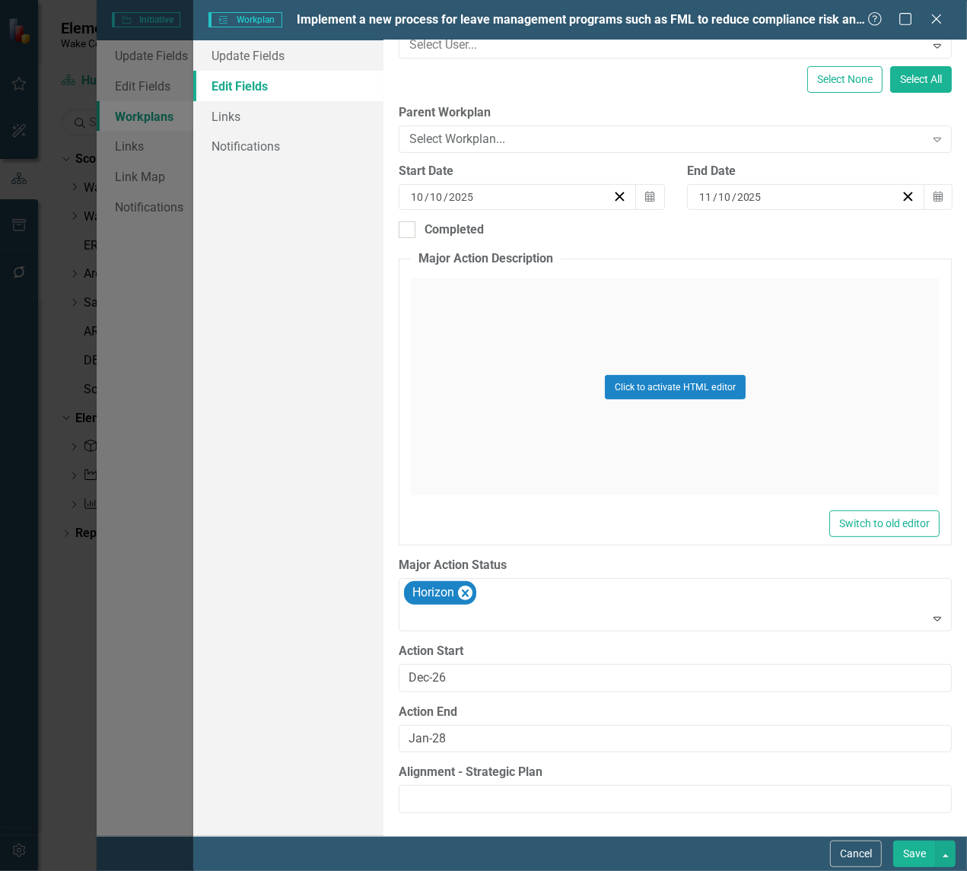
click at [915, 810] on button "Save" at bounding box center [914, 854] width 43 height 27
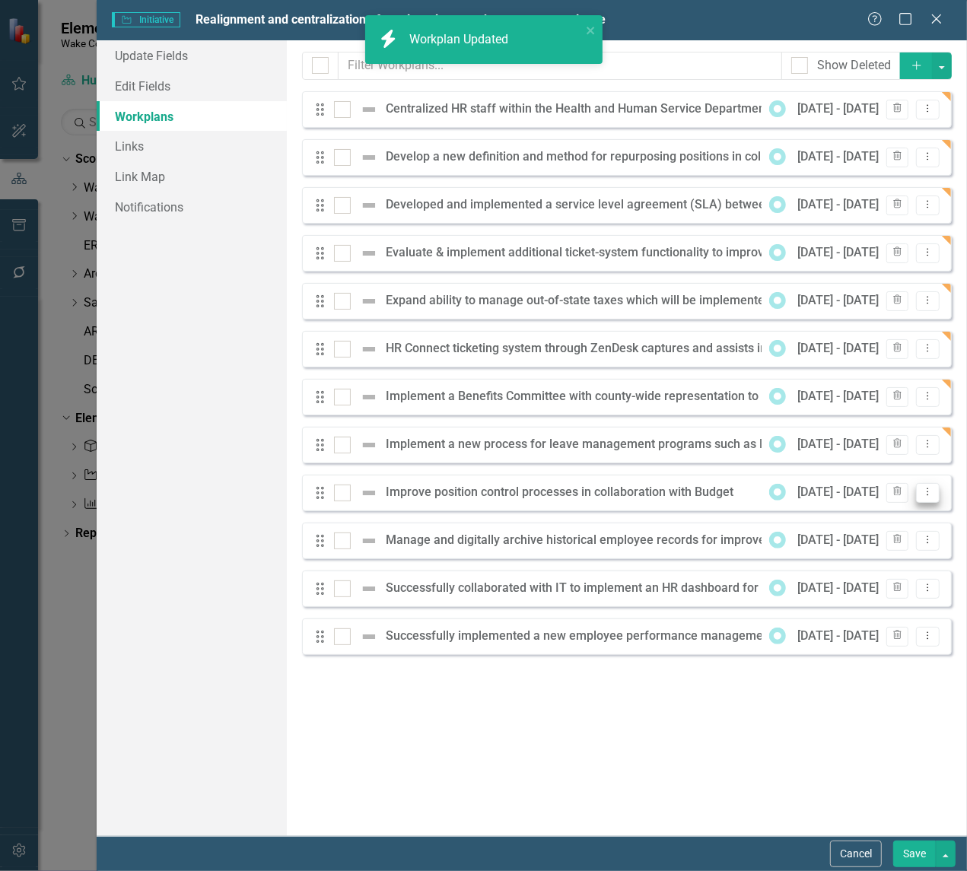
click at [930, 495] on icon "Dropdown Menu" at bounding box center [927, 492] width 13 height 10
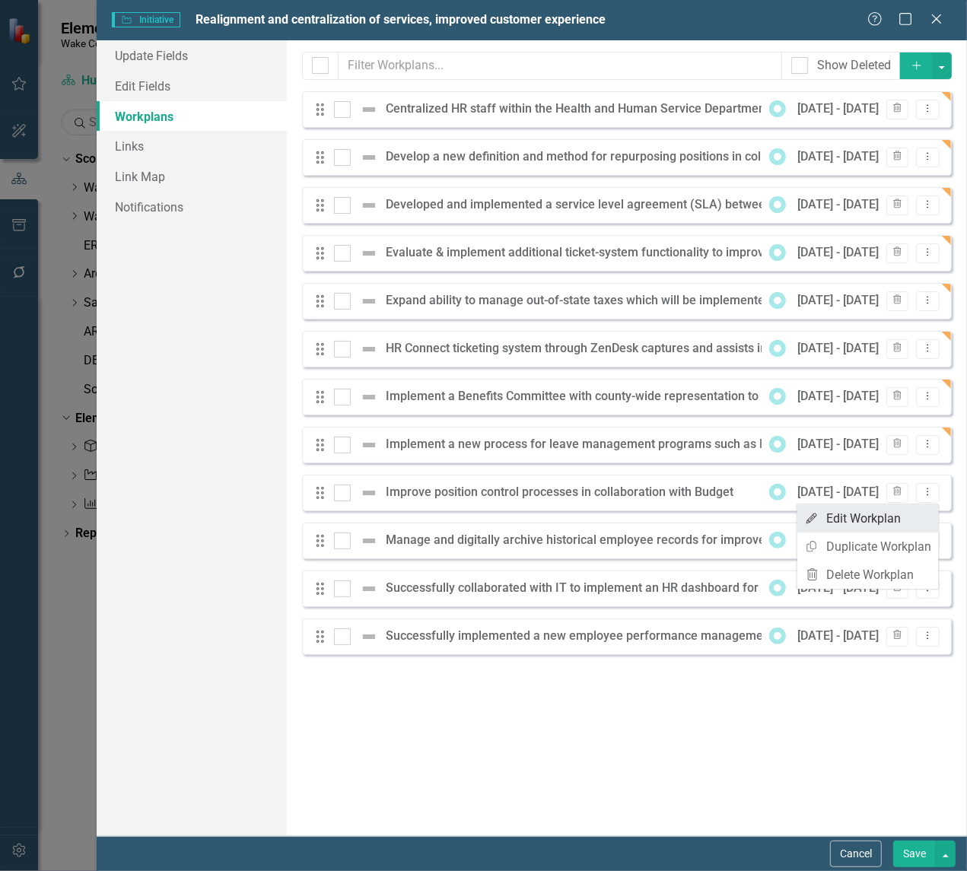
click at [823, 516] on link "Edit Edit Workplan" at bounding box center [868, 519] width 142 height 28
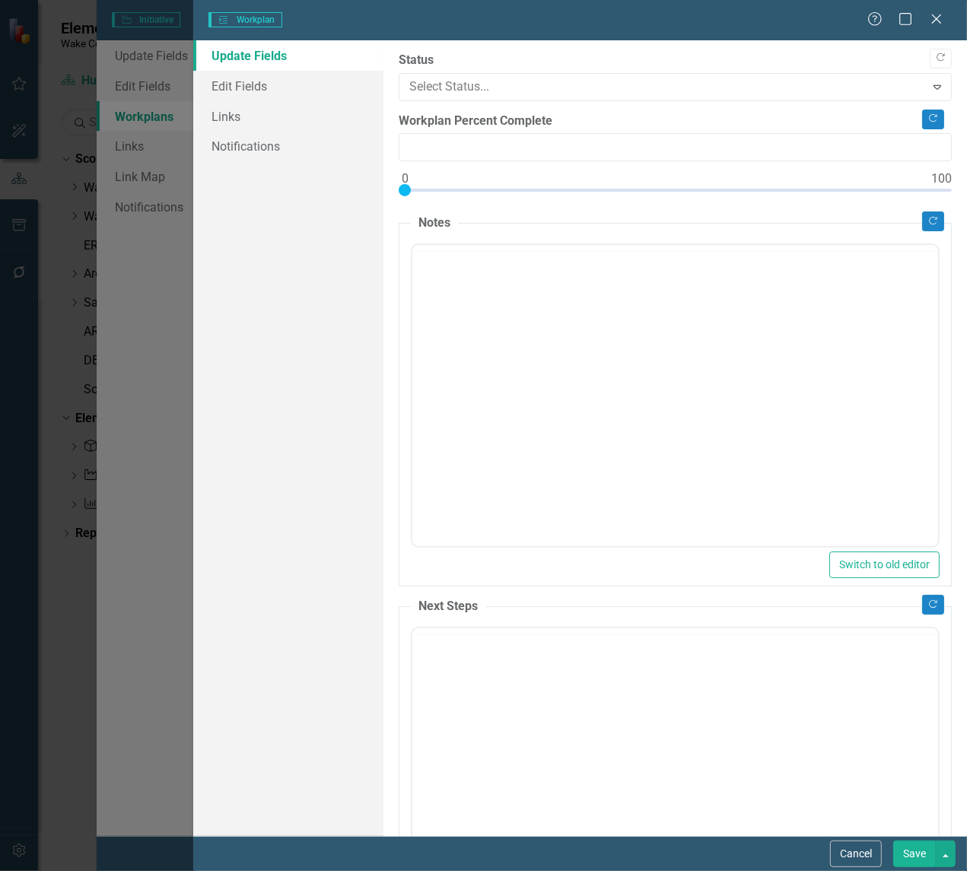
type input "0"
click at [236, 82] on link "Edit Fields" at bounding box center [288, 86] width 190 height 30
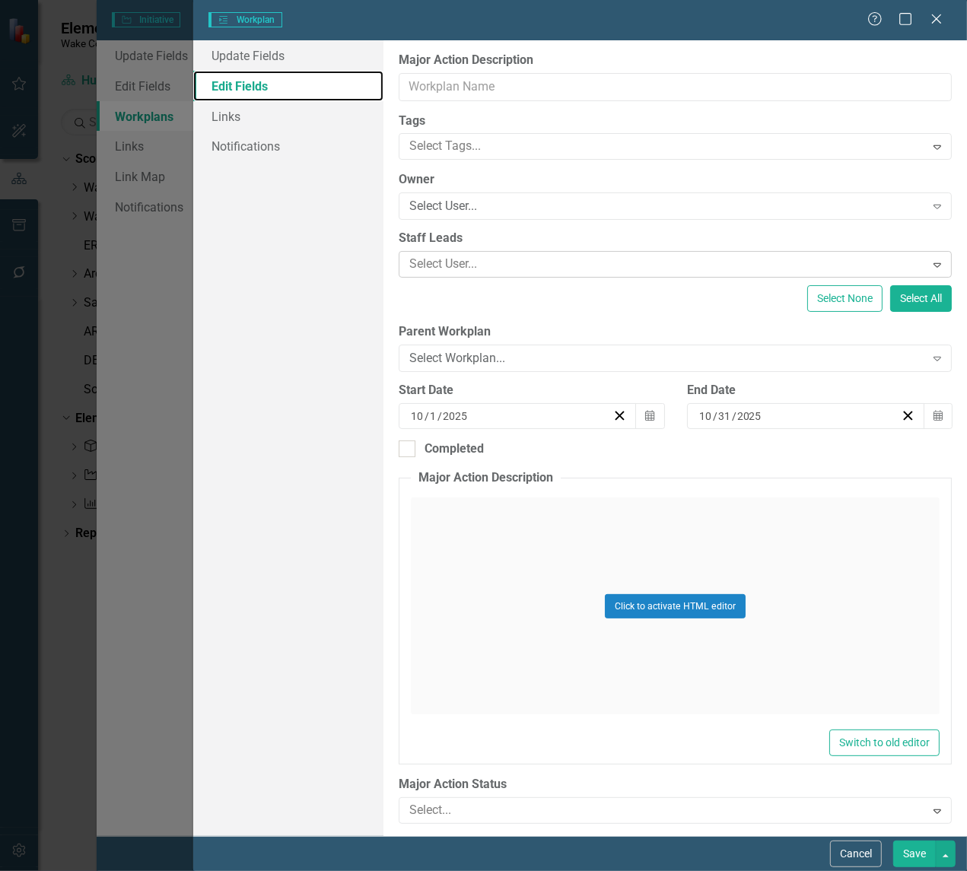
scroll to position [0, 0]
type input "Improve position control processes in collaboration with Budget"
type input "10"
type input "11"
type input "10"
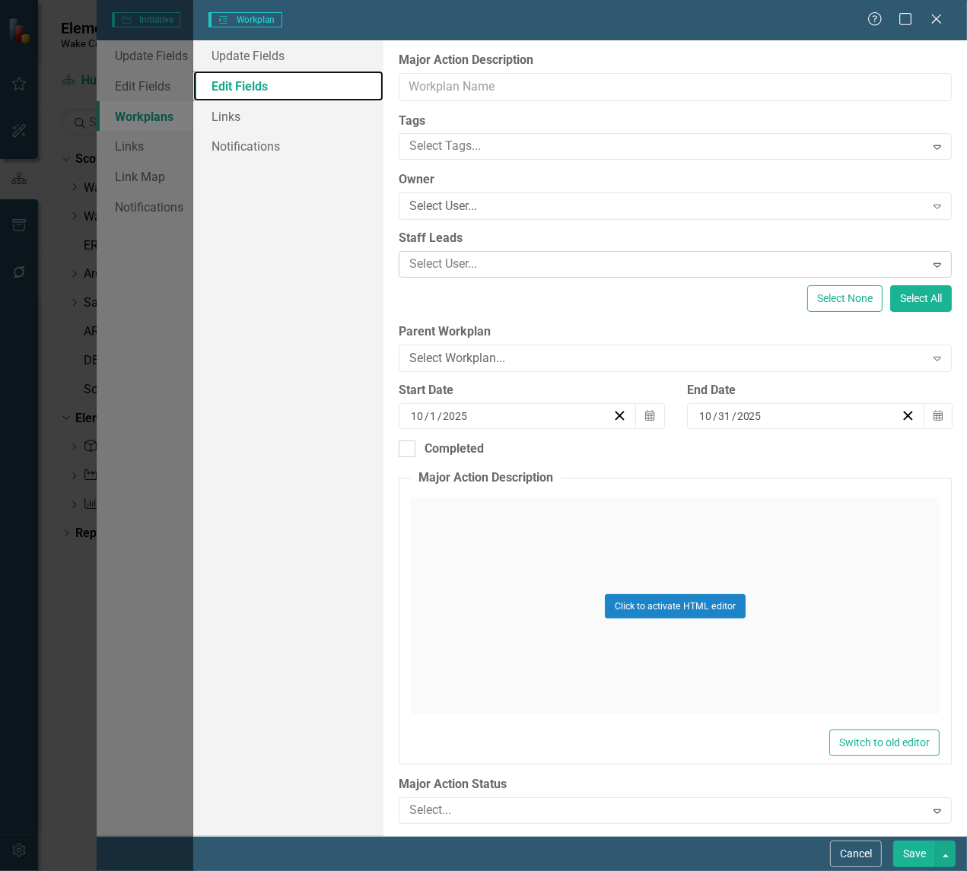
type input "Aug-25"
type input "Jan-27"
type input "Strategic Plan Initiative FOS 2.2"
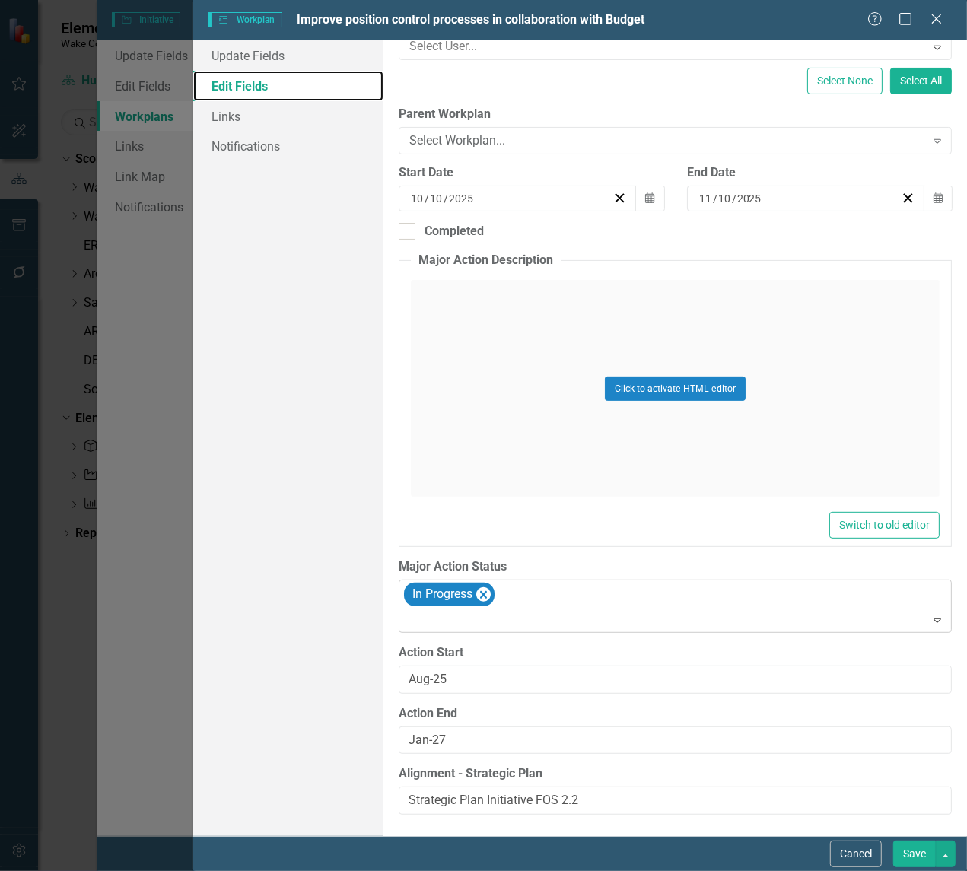
scroll to position [222, 0]
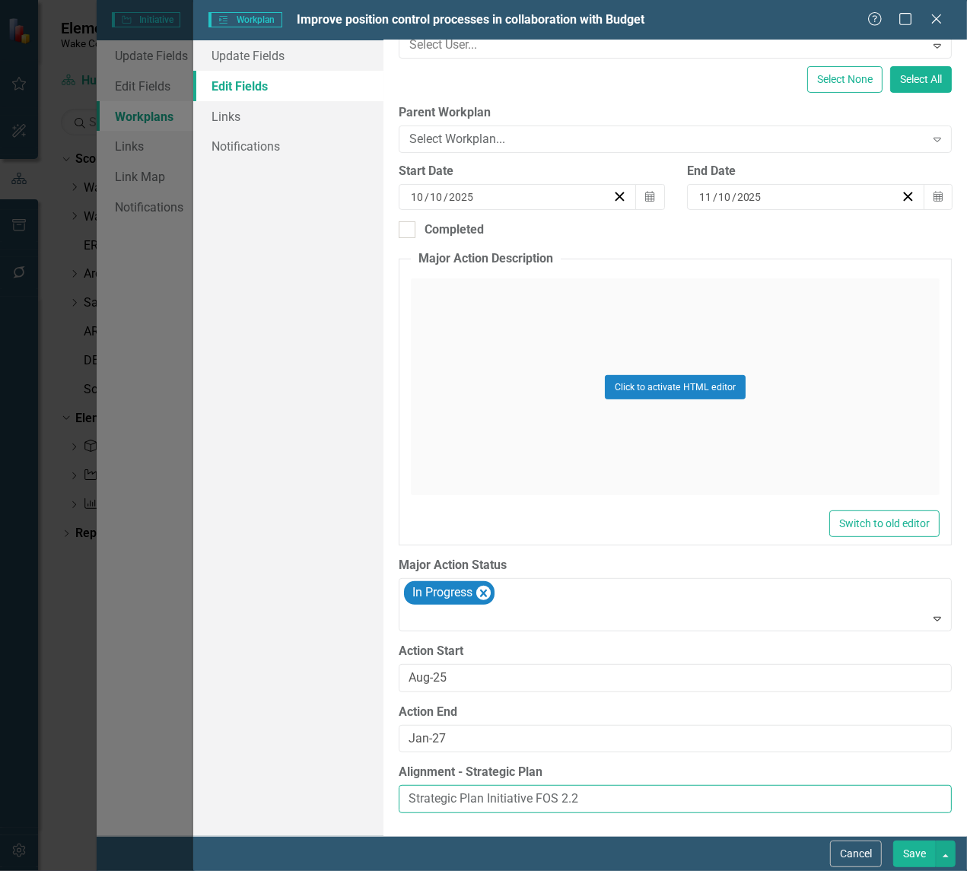
drag, startPoint x: 611, startPoint y: 799, endPoint x: 298, endPoint y: 782, distance: 313.9
click at [298, 782] on div "Update Fields Edit Fields Links Notifications "Update" fields in ClearPoint are…" at bounding box center [580, 438] width 774 height 796
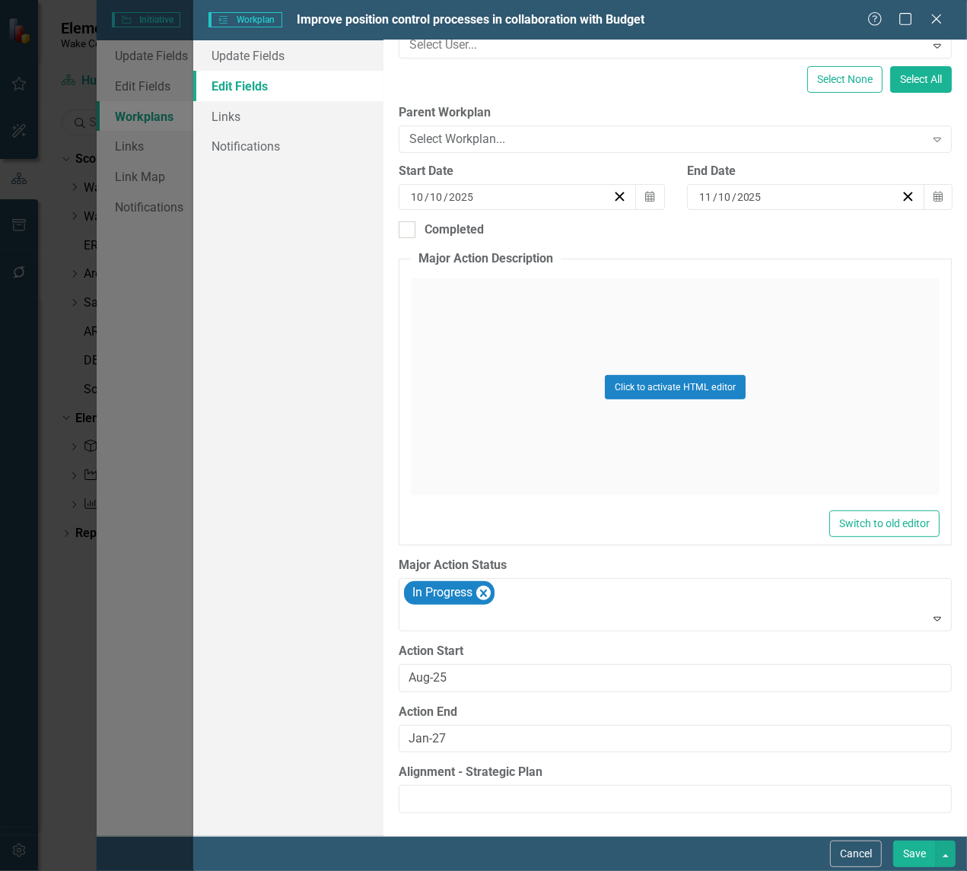
click at [913, 810] on button "Save" at bounding box center [914, 854] width 43 height 27
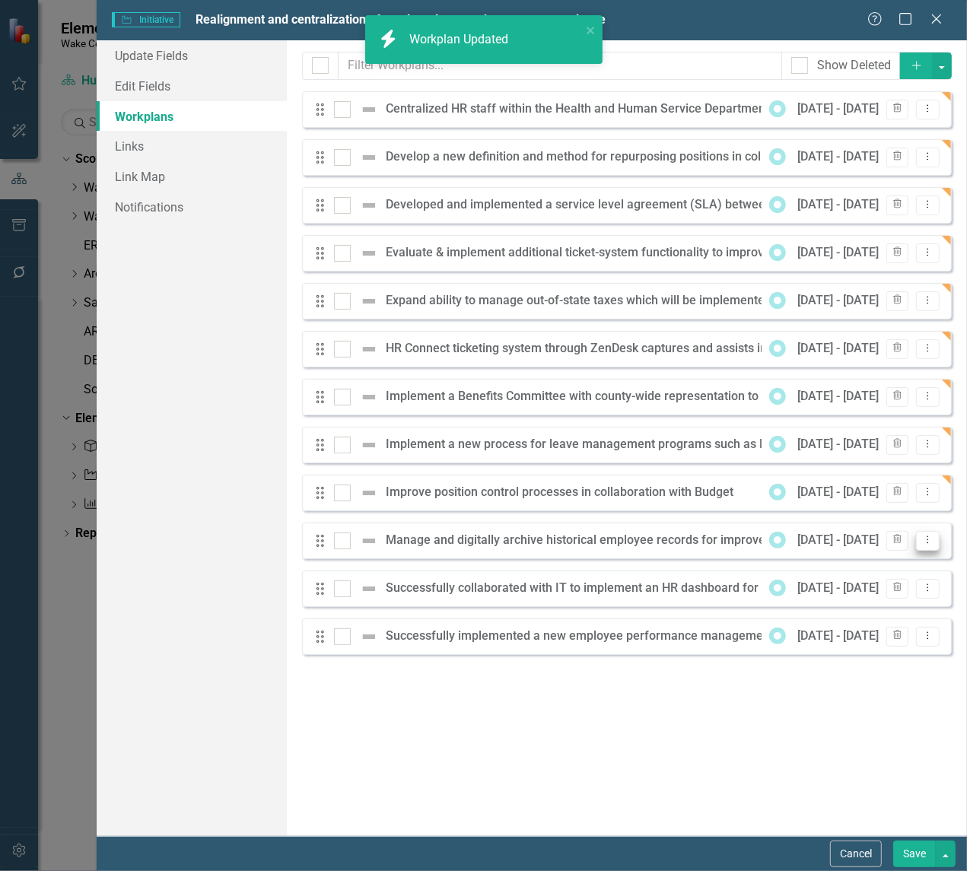
click at [926, 538] on icon "Dropdown Menu" at bounding box center [927, 540] width 13 height 10
click at [835, 563] on link "Edit Edit Workplan" at bounding box center [868, 566] width 142 height 28
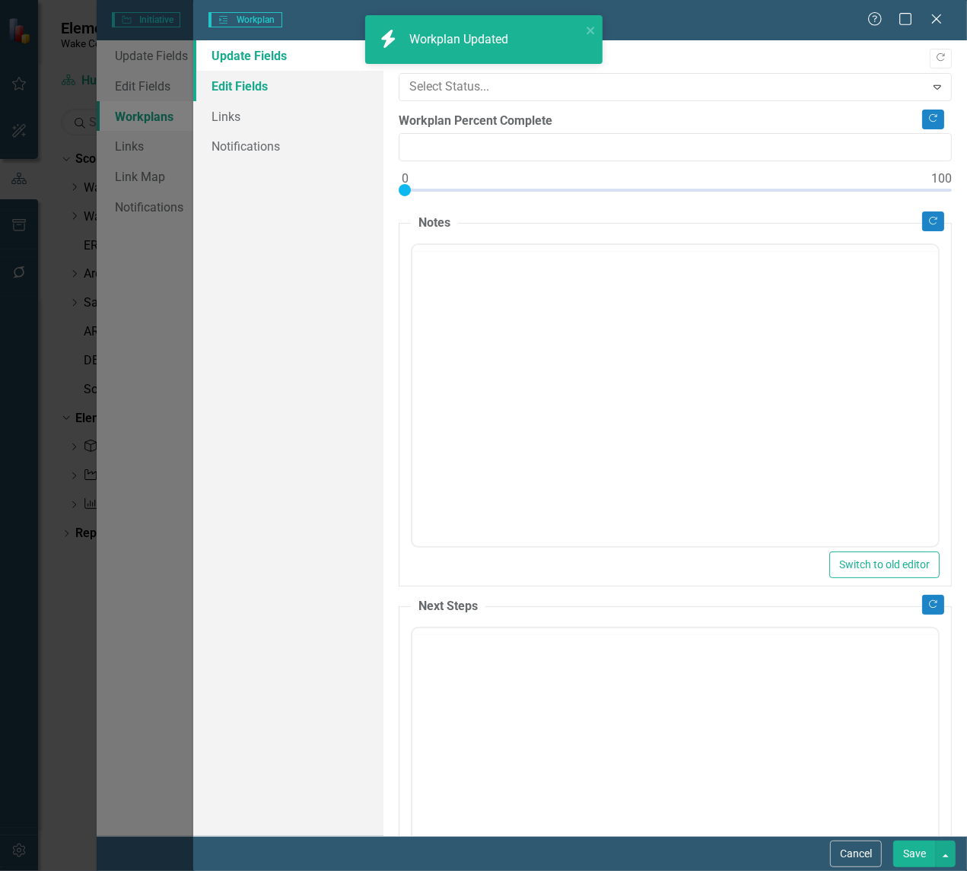
type input "0"
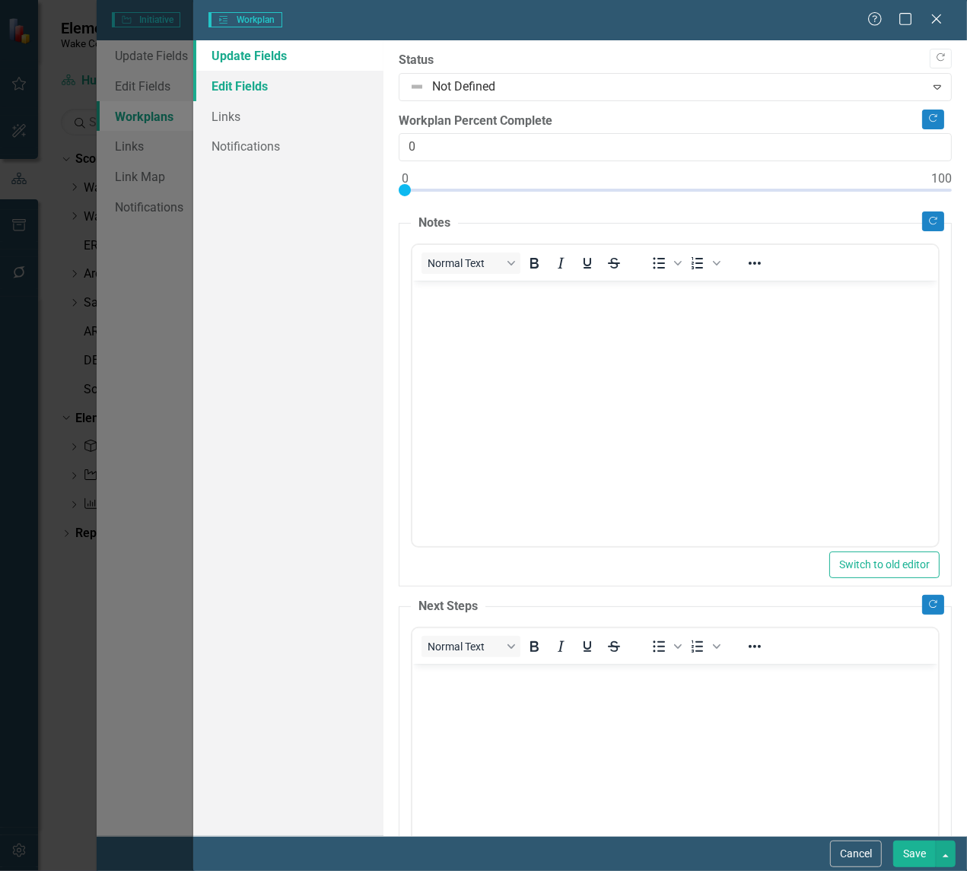
click at [233, 81] on link "Edit Fields" at bounding box center [288, 86] width 190 height 30
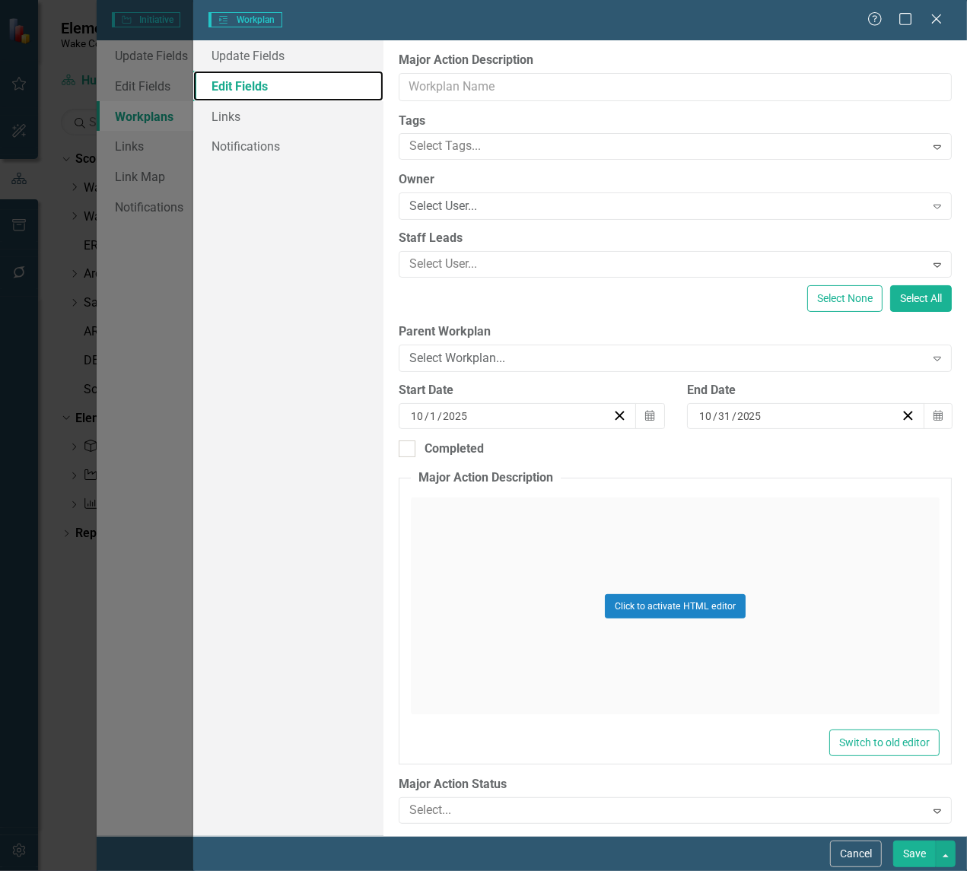
type input "Manage and digitally archive historical employee records for improved efficienc…"
type input "10"
type input "11"
type input "10"
type input "Mar-26"
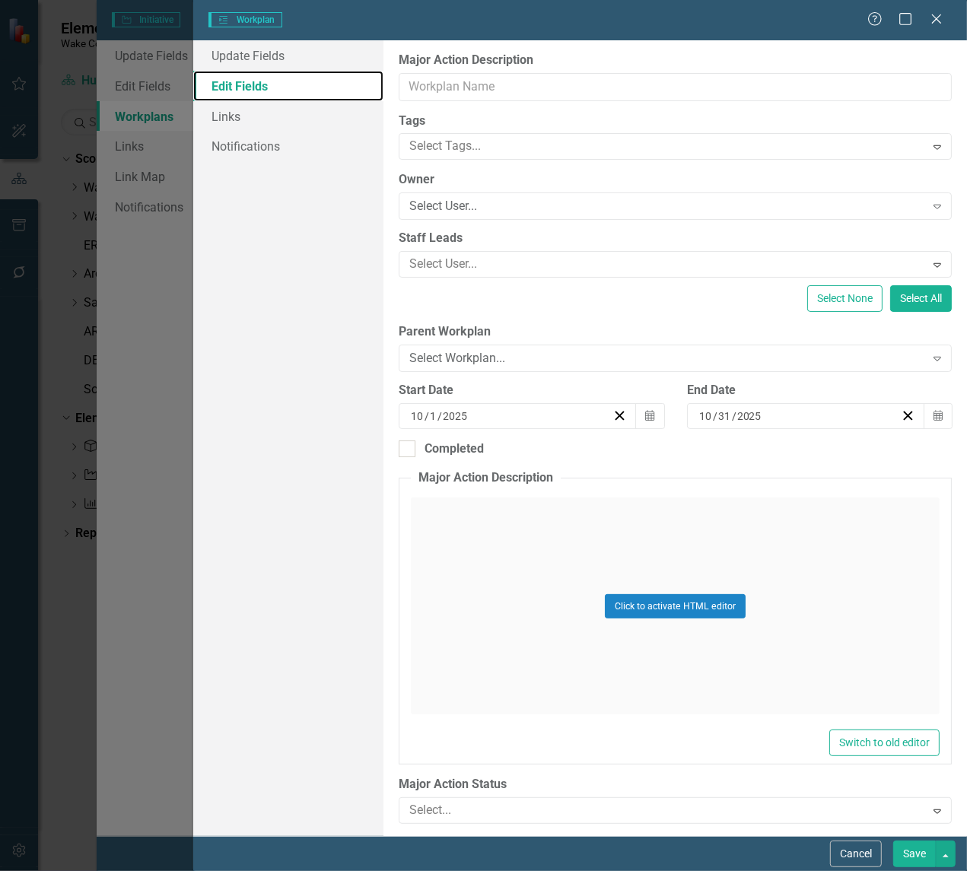
type input "Jan-27"
type input "Strategic Plan Initiative FOS 2.2"
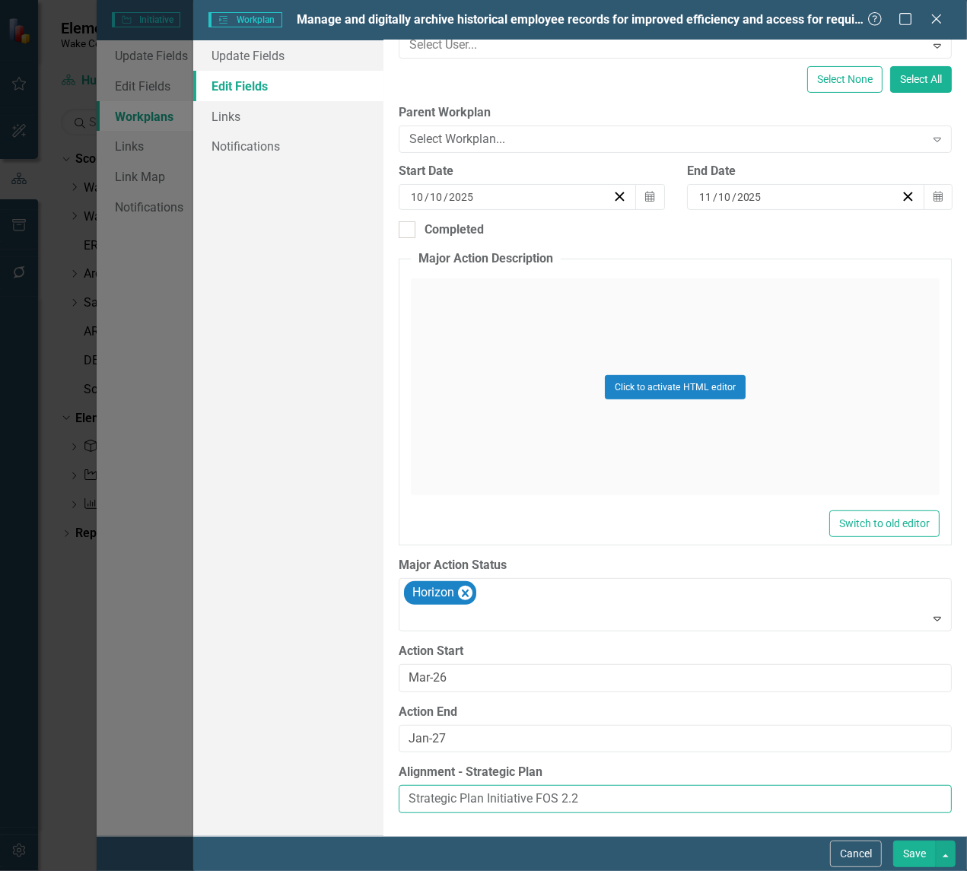
drag, startPoint x: 607, startPoint y: 801, endPoint x: 297, endPoint y: 766, distance: 312.4
click at [297, 766] on div "Update Fields Edit Fields Links Notifications "Update" fields in ClearPoint are…" at bounding box center [580, 438] width 774 height 796
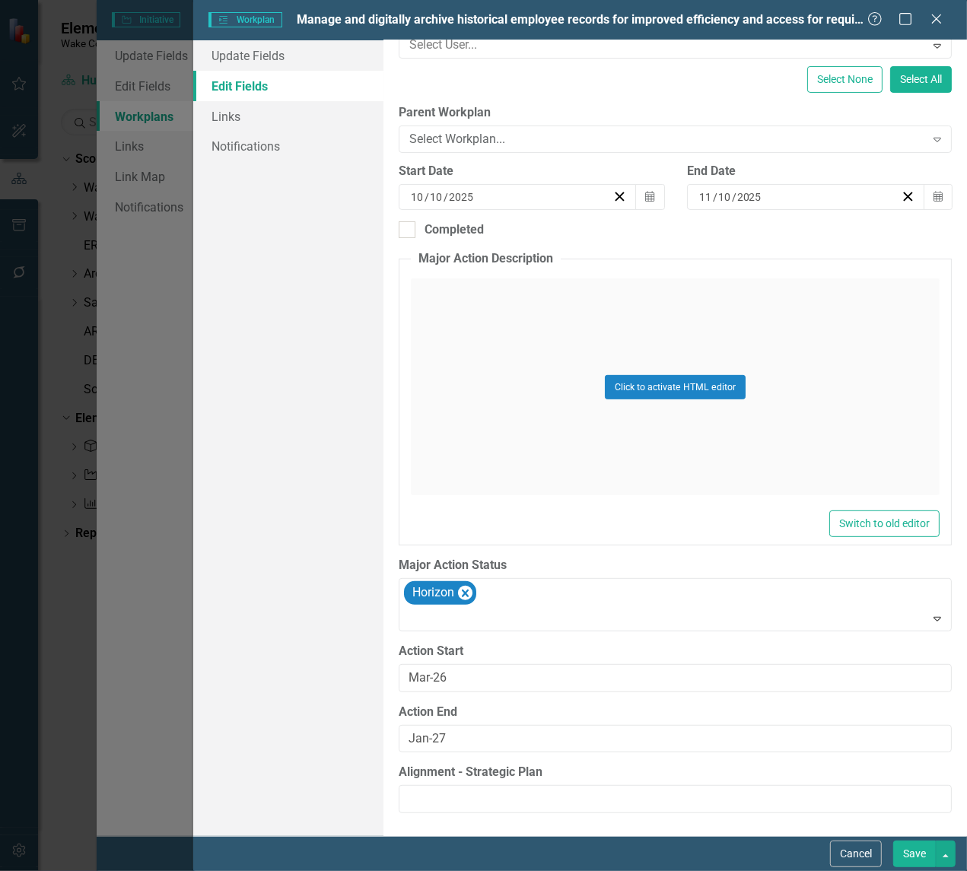
click at [915, 810] on button "Save" at bounding box center [914, 854] width 43 height 27
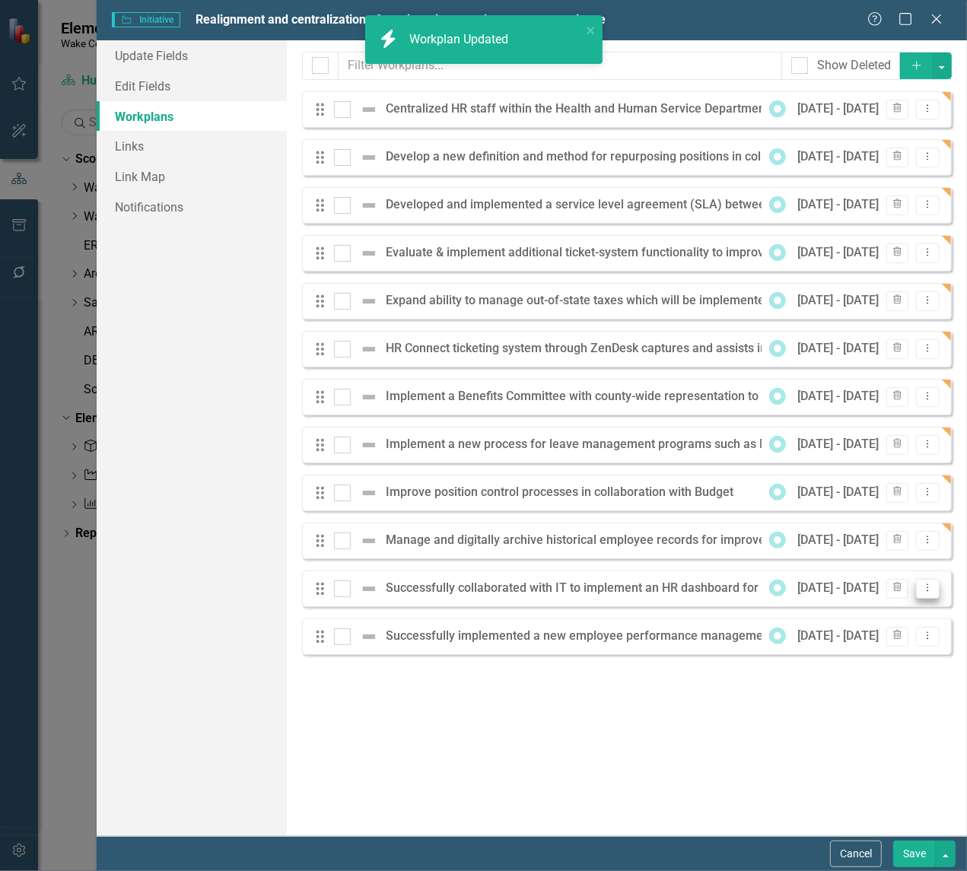
click at [927, 587] on icon "Dropdown Menu" at bounding box center [927, 588] width 13 height 10
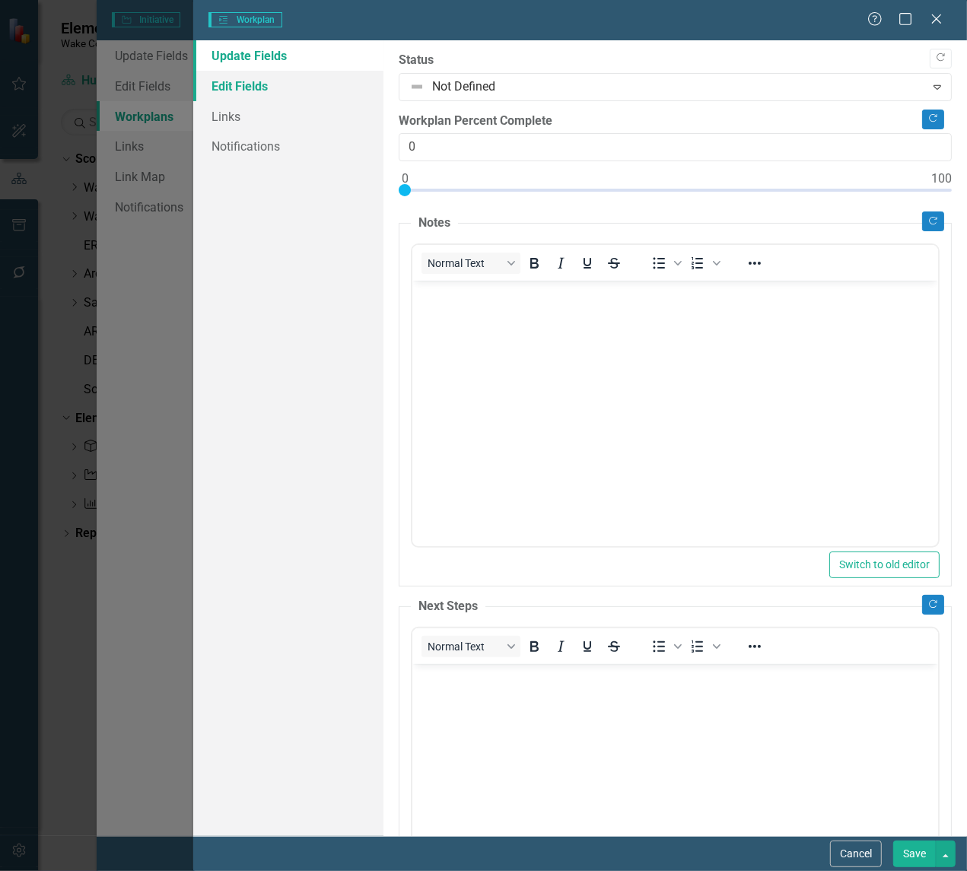
click at [249, 92] on link "Edit Fields" at bounding box center [288, 86] width 190 height 30
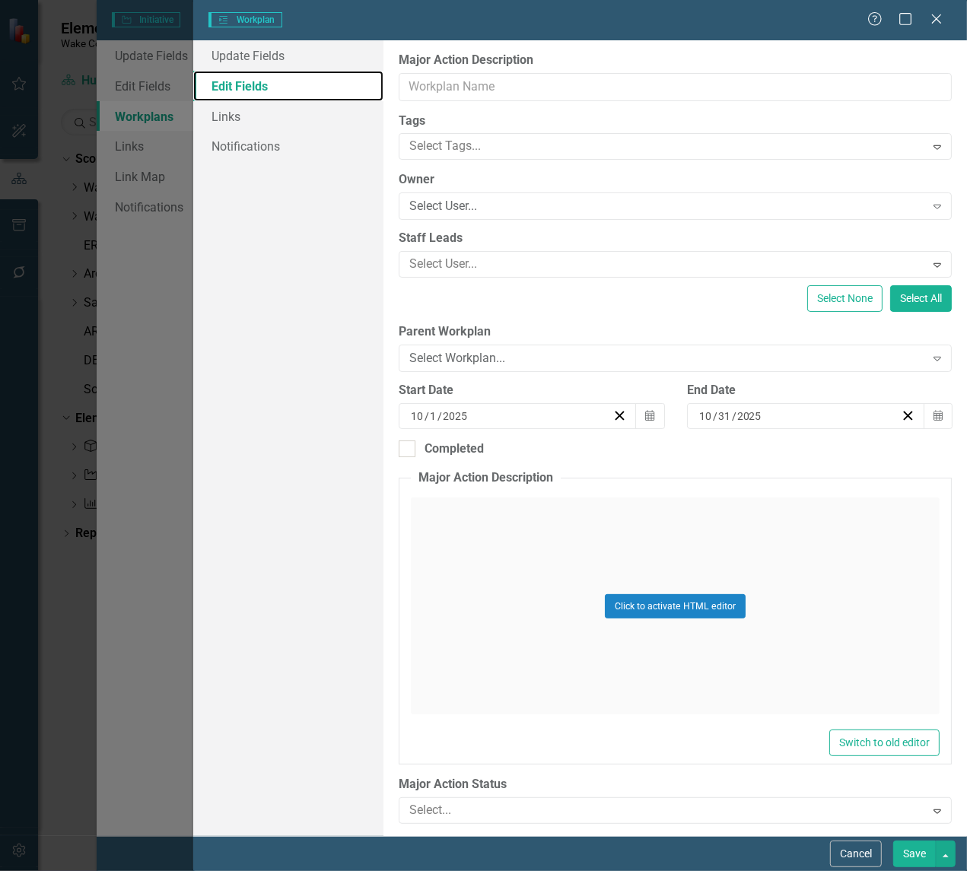
type input "Successfully collaborated with IT to implement an HR dashboard for county-wide …"
type input "10"
type input "11"
type input "10"
type input "Strategic Plan Initiative FOS 2.2"
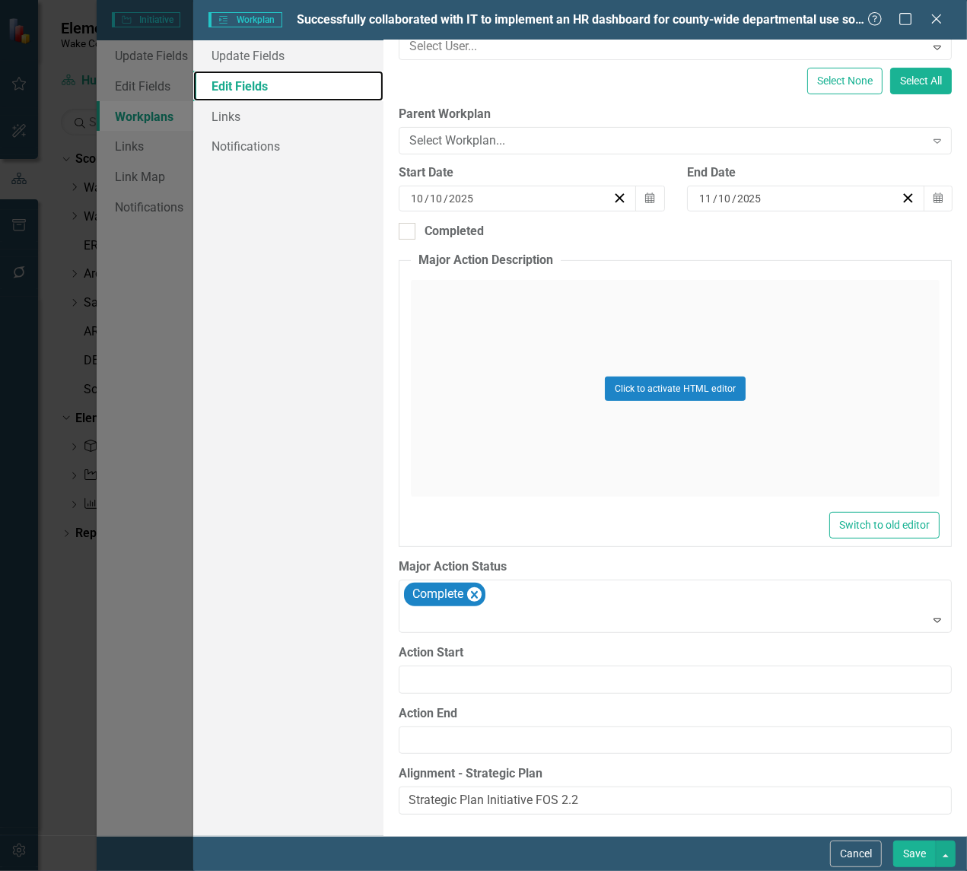
scroll to position [222, 0]
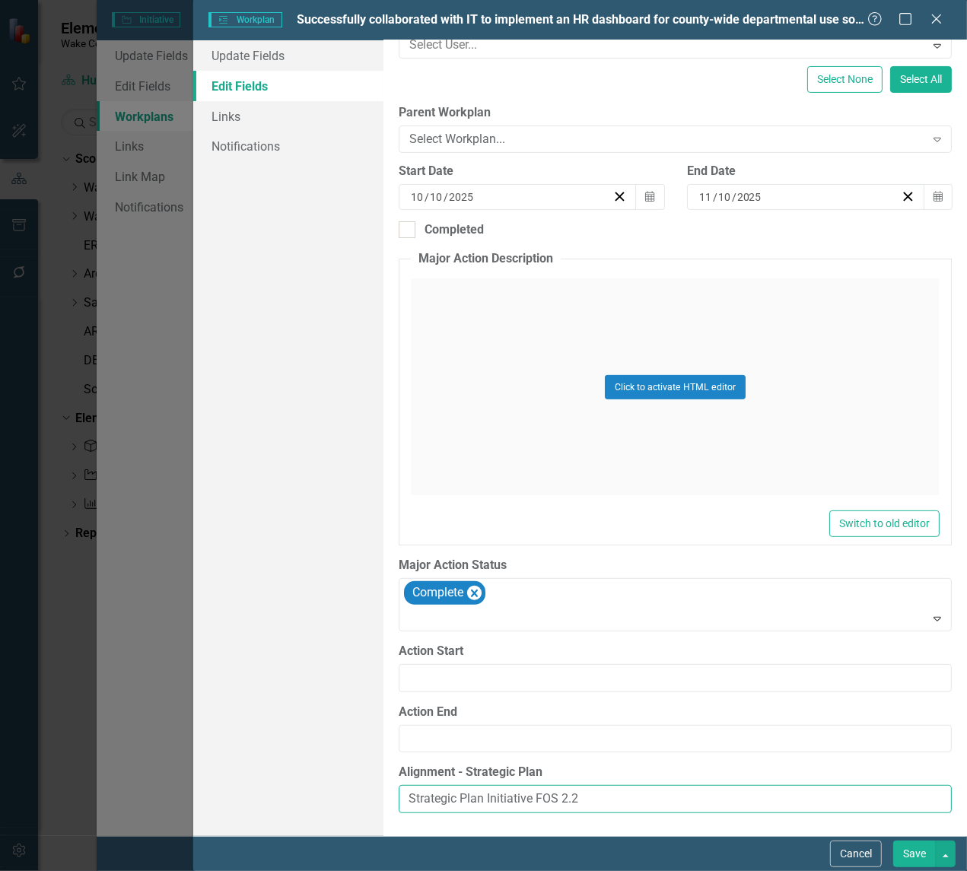
drag, startPoint x: 610, startPoint y: 796, endPoint x: 327, endPoint y: 773, distance: 284.0
click at [327, 773] on div "Update Fields Edit Fields Links Notifications "Update" fields in ClearPoint are…" at bounding box center [580, 438] width 774 height 796
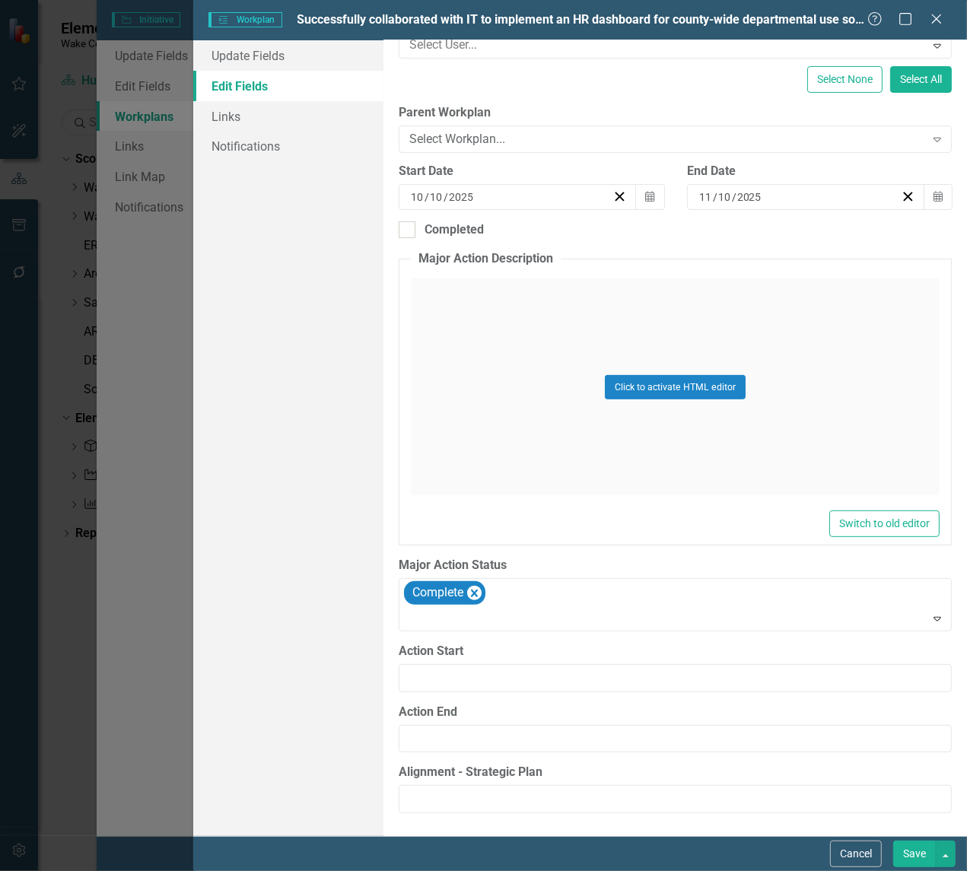
click at [918, 853] on button "Save" at bounding box center [914, 854] width 43 height 27
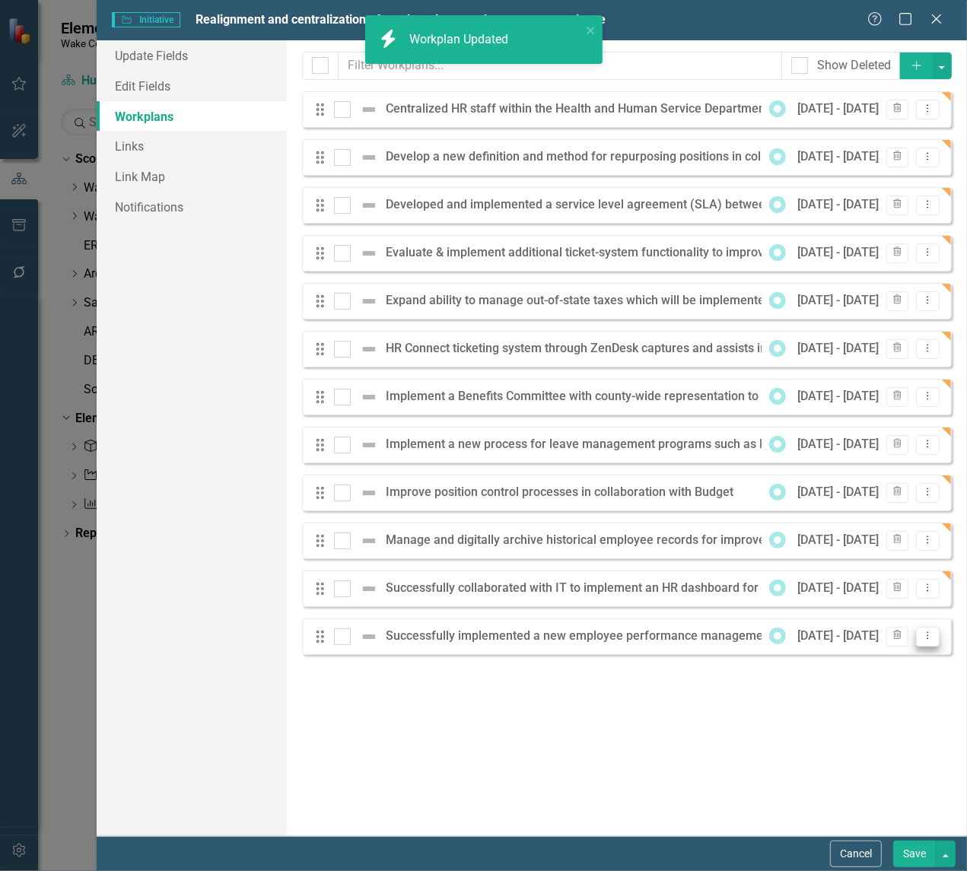
click at [931, 637] on icon "Dropdown Menu" at bounding box center [927, 636] width 13 height 10
click at [845, 662] on link "Edit Edit Workplan" at bounding box center [868, 662] width 142 height 28
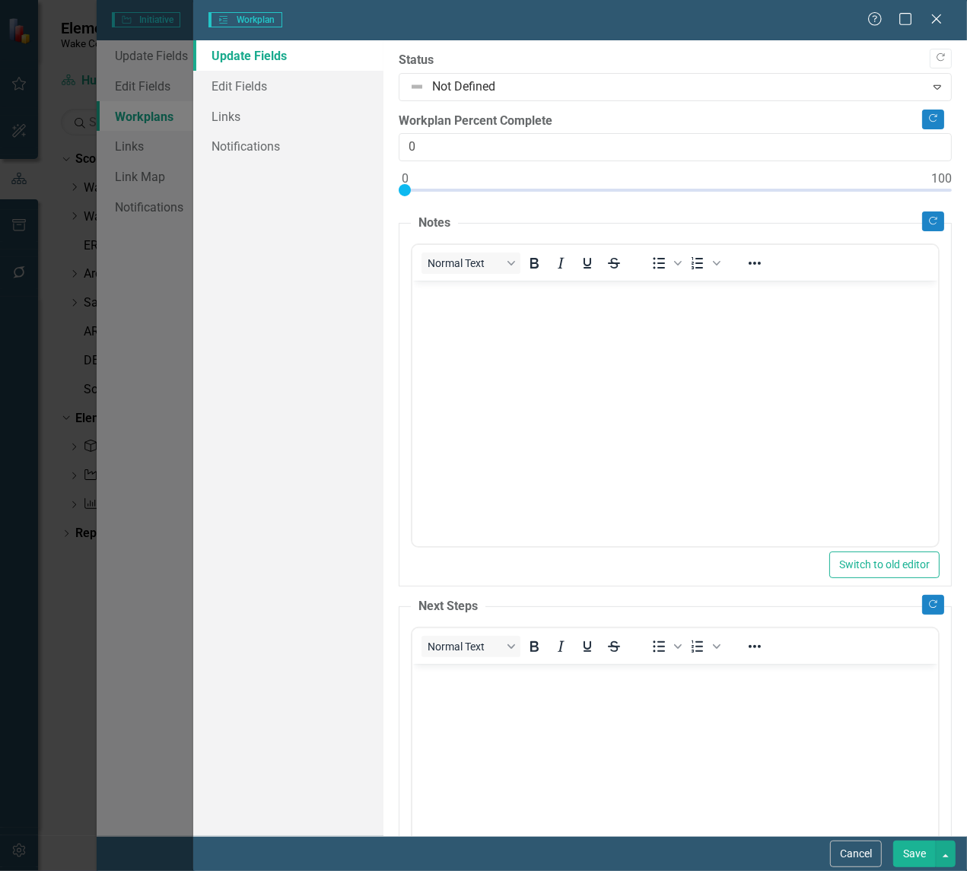
scroll to position [0, 0]
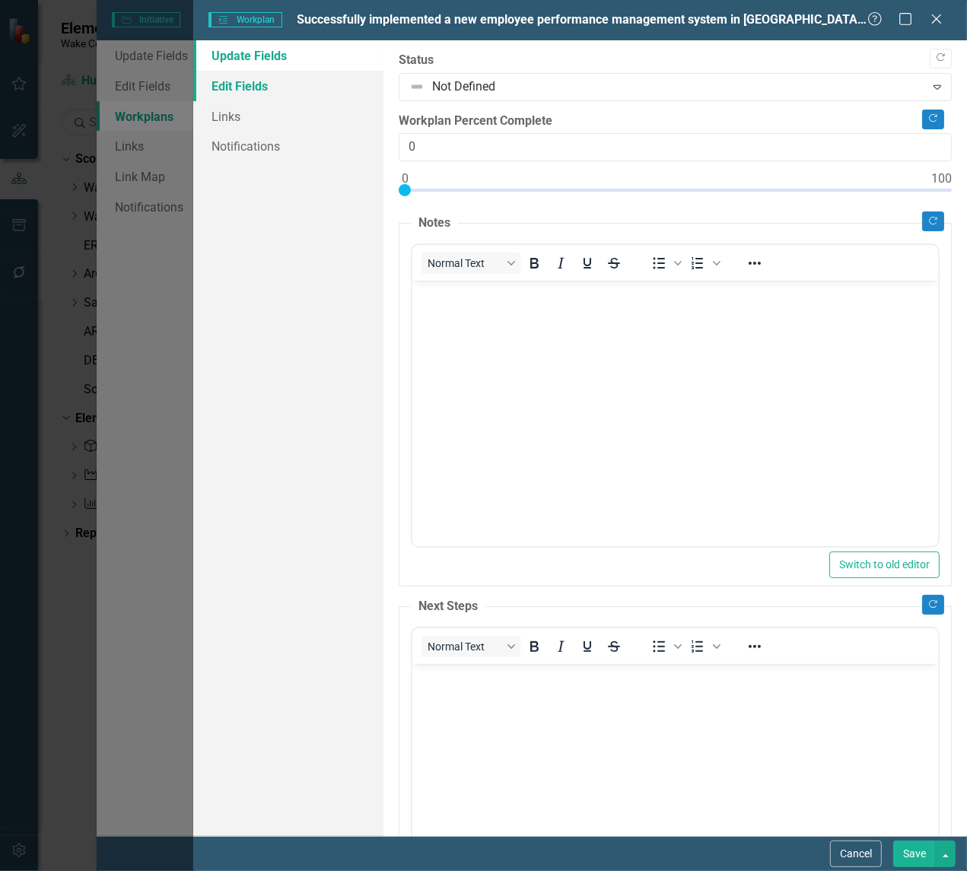
click at [234, 82] on link "Edit Fields" at bounding box center [288, 86] width 190 height 30
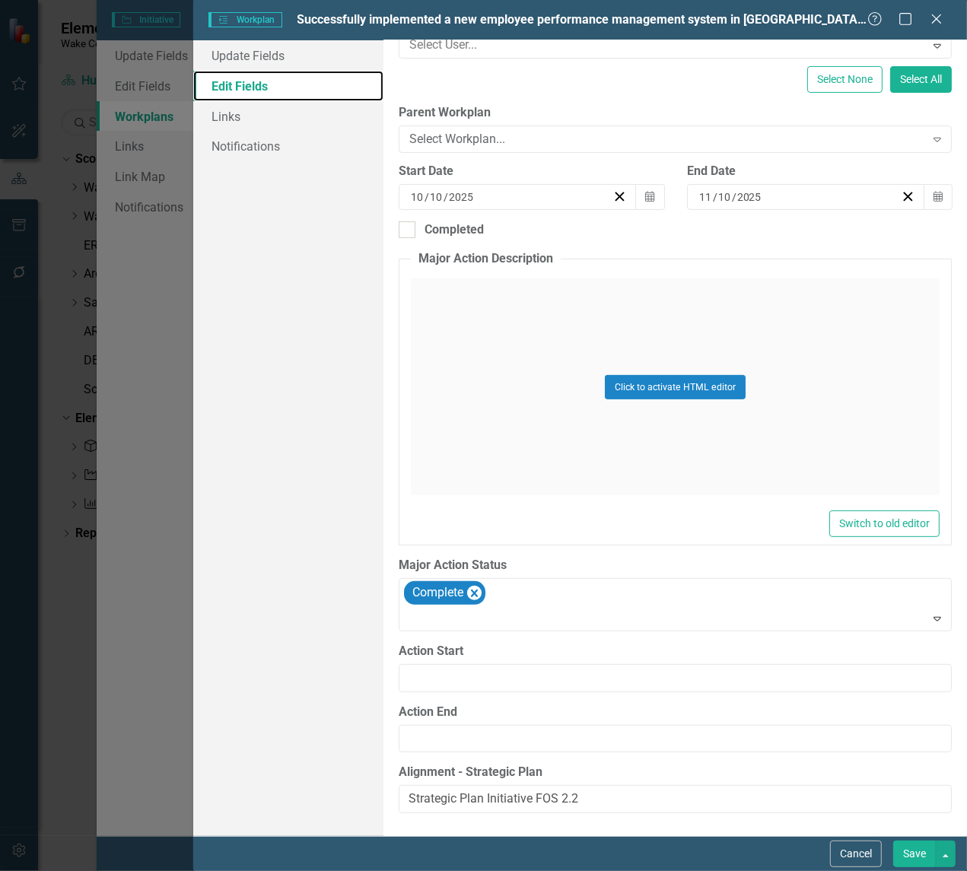
scroll to position [222, 0]
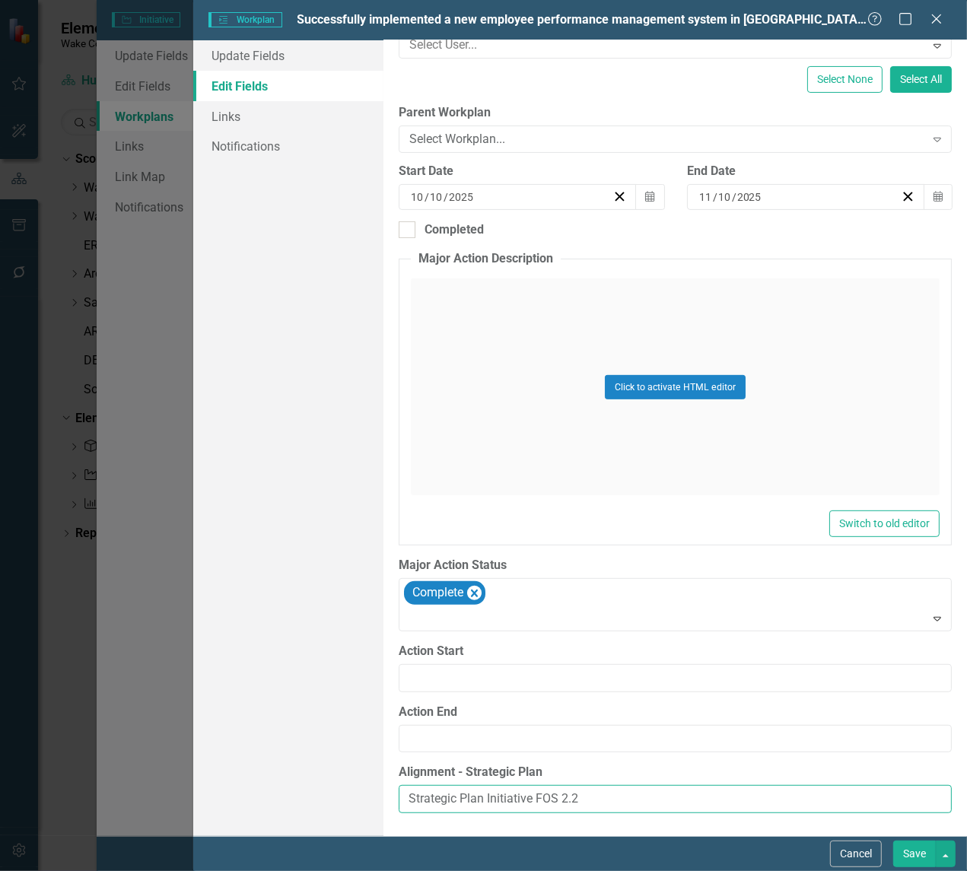
drag, startPoint x: 519, startPoint y: 797, endPoint x: 350, endPoint y: 770, distance: 171.1
click at [341, 765] on div "Update Fields Edit Fields Links Notifications "Update" fields in ClearPoint are…" at bounding box center [580, 438] width 774 height 796
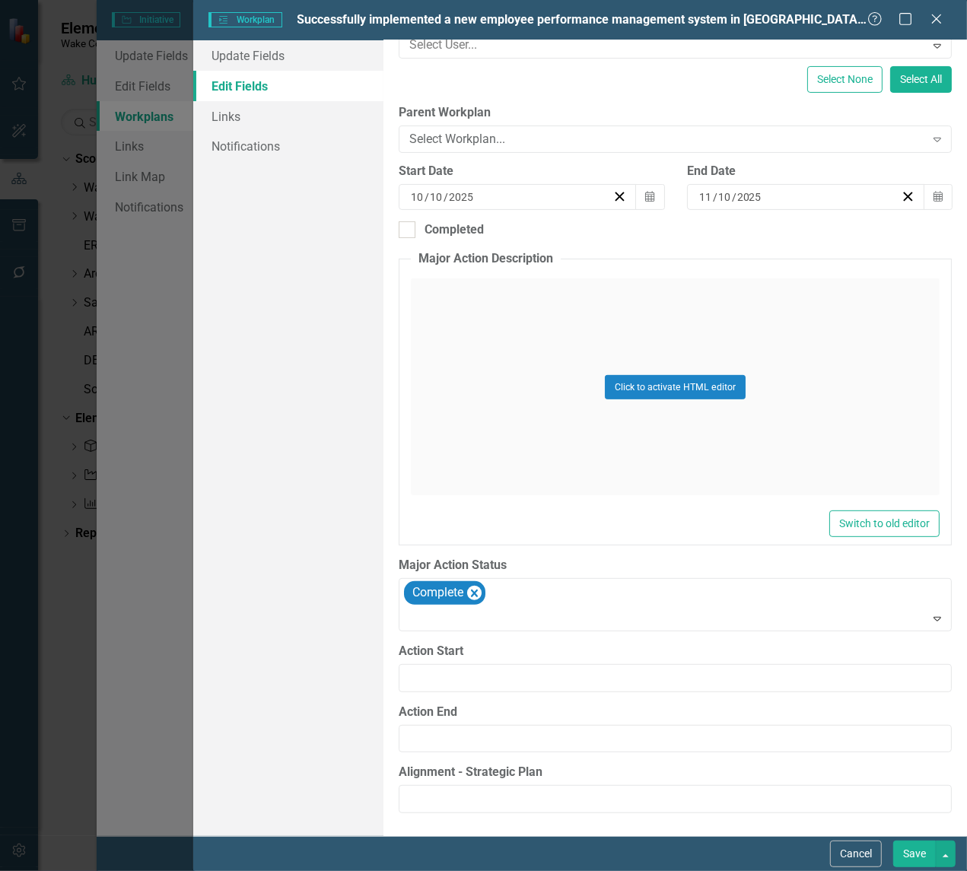
click at [911, 851] on button "Save" at bounding box center [914, 854] width 43 height 27
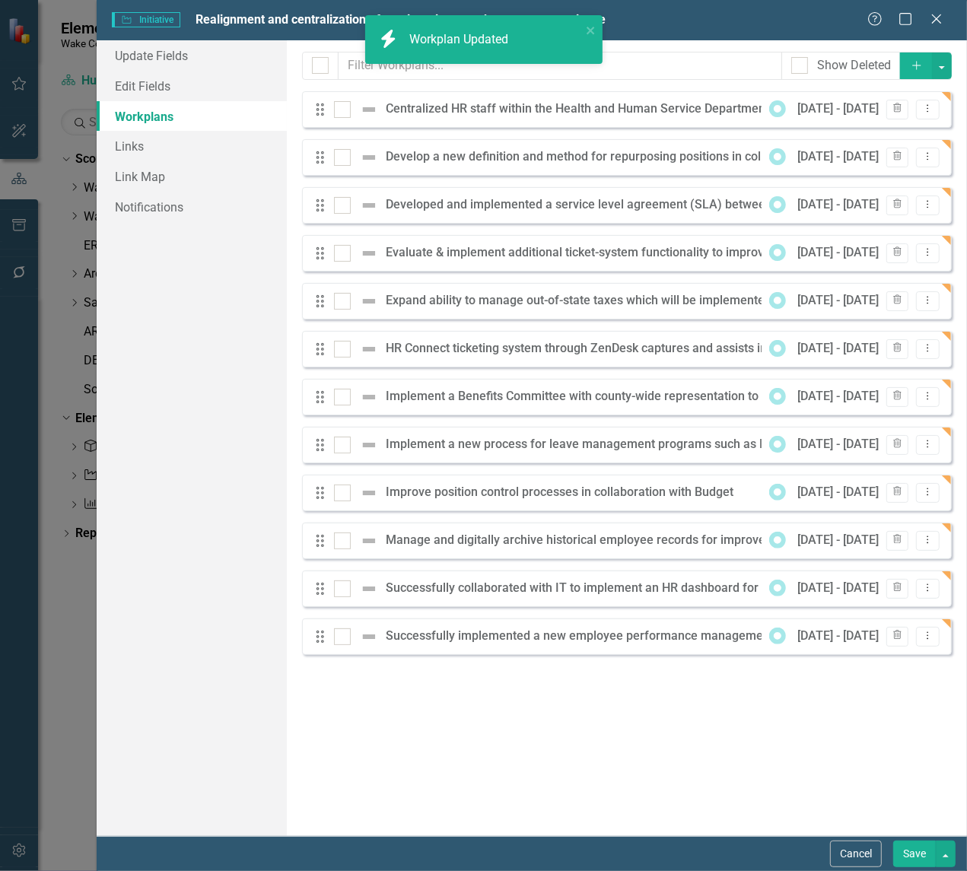
click at [909, 852] on button "Save" at bounding box center [914, 854] width 43 height 27
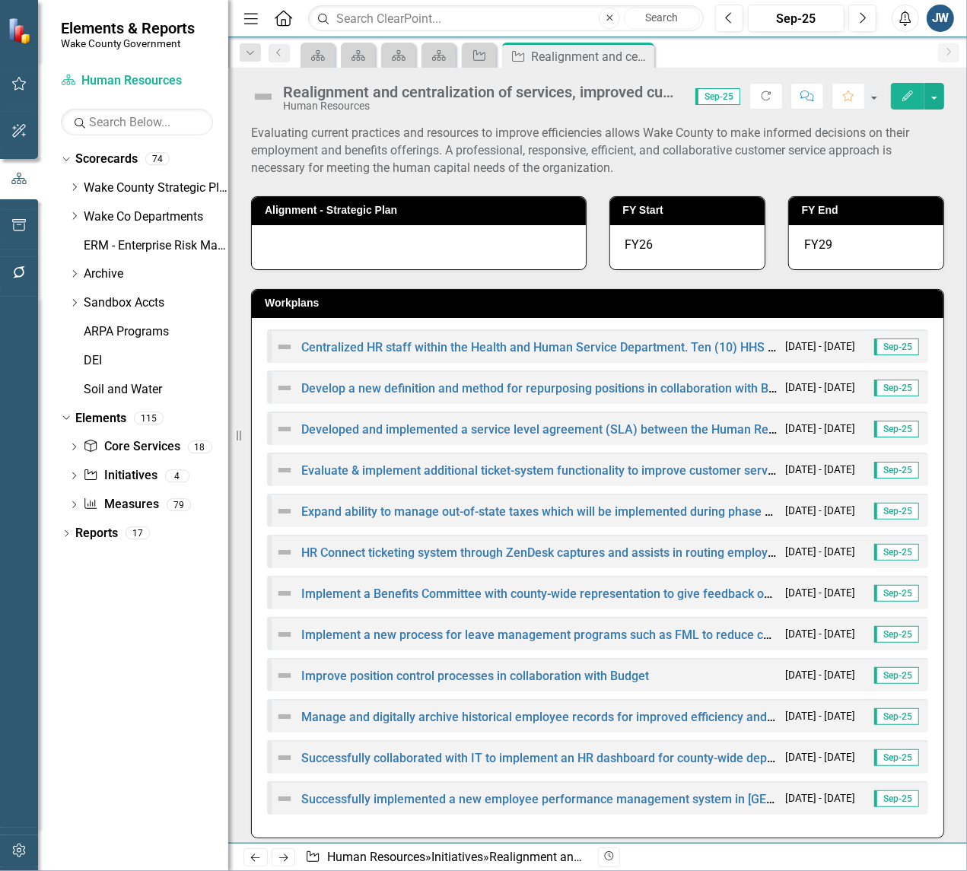
click at [0, 0] on icon at bounding box center [0, 0] width 0 height 0
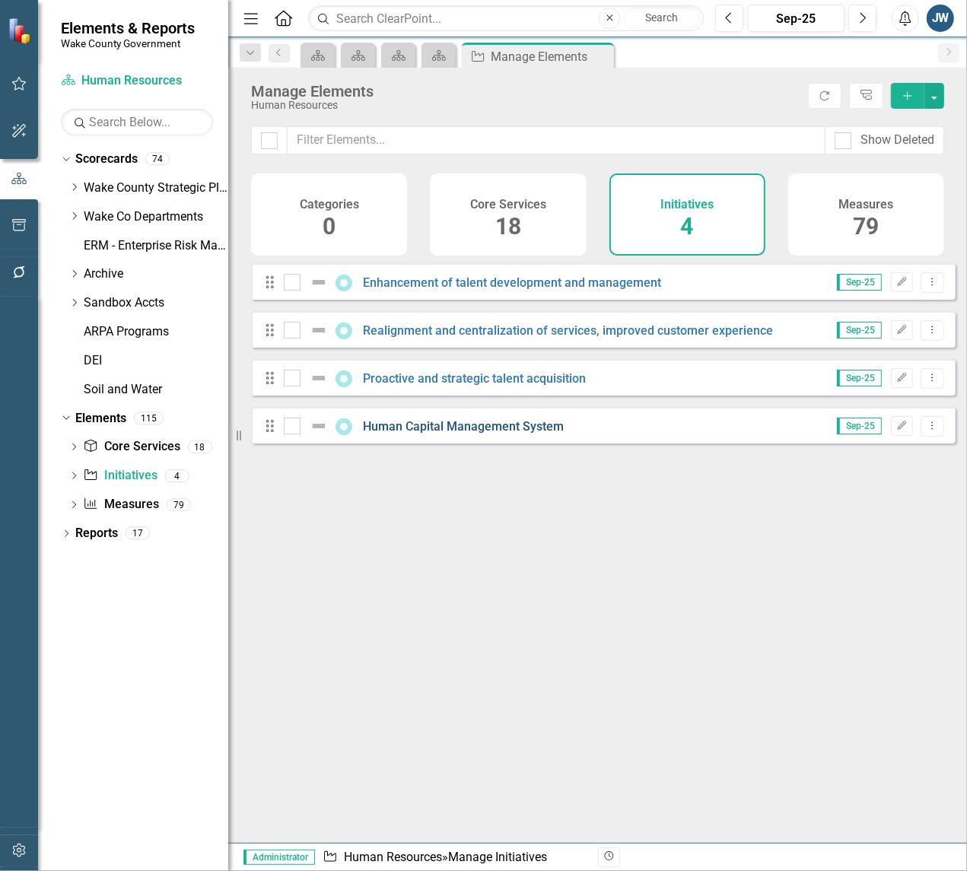
click at [432, 434] on link "Human Capital Management System" at bounding box center [464, 426] width 201 height 14
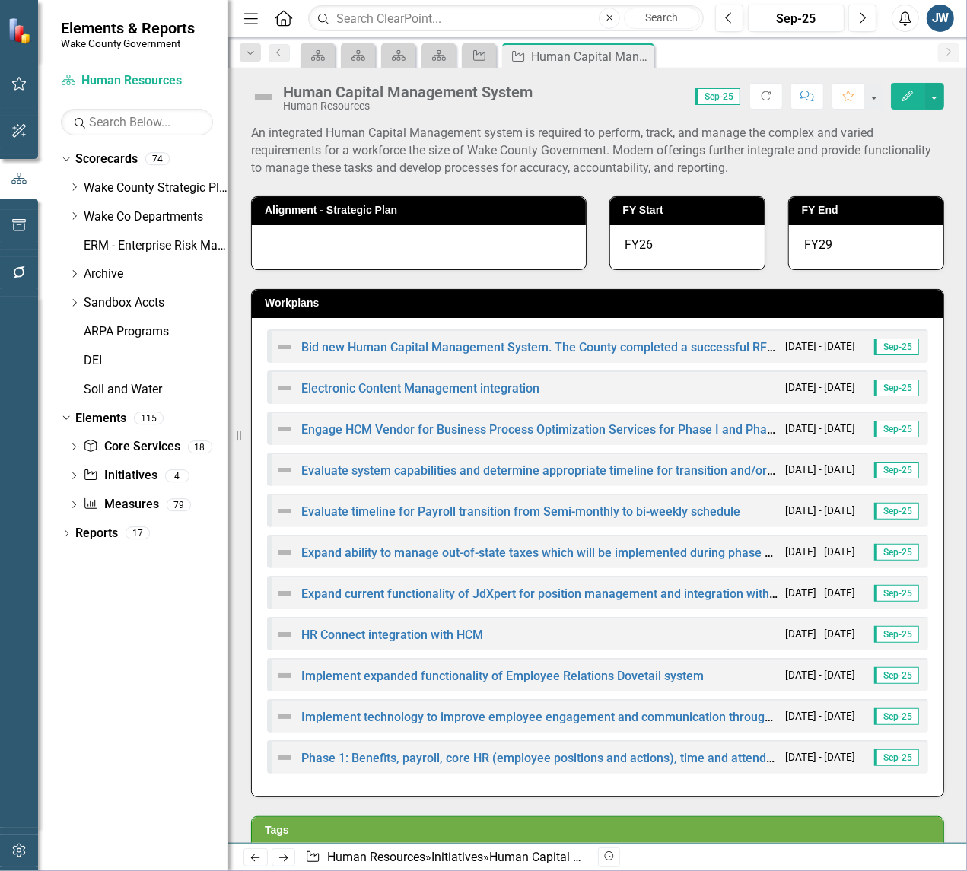
click at [906, 94] on icon "Edit" at bounding box center [908, 96] width 14 height 11
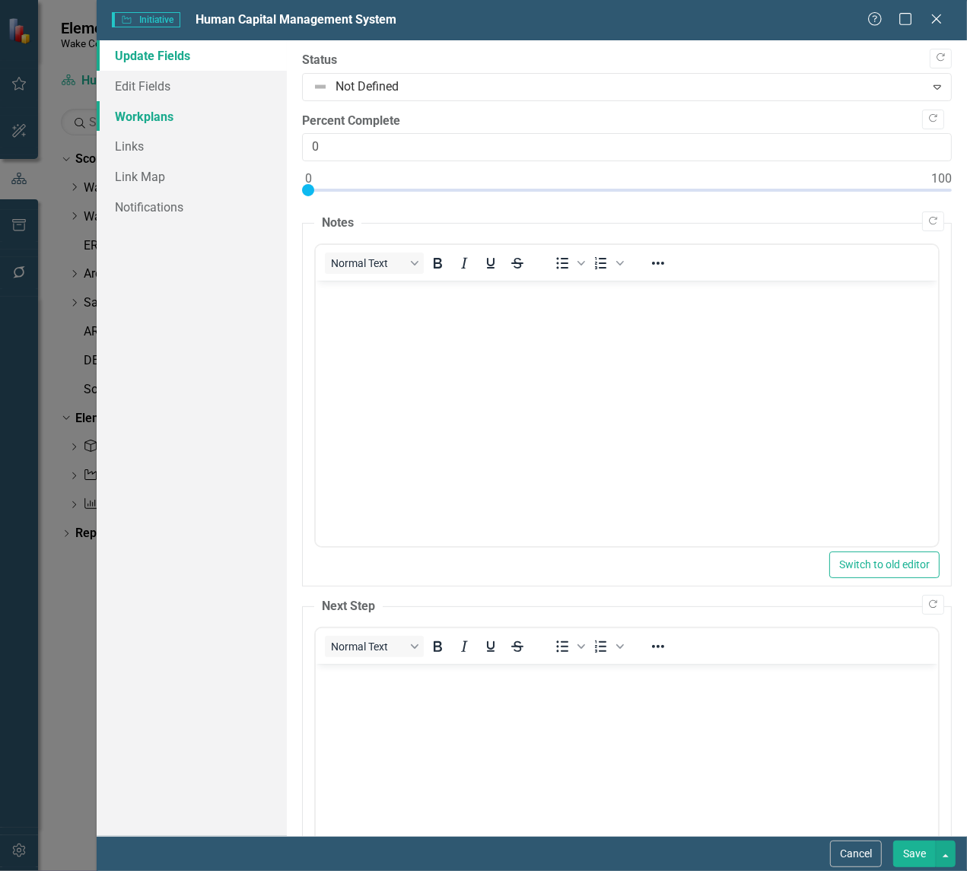
click at [141, 115] on link "Workplans" at bounding box center [192, 116] width 190 height 30
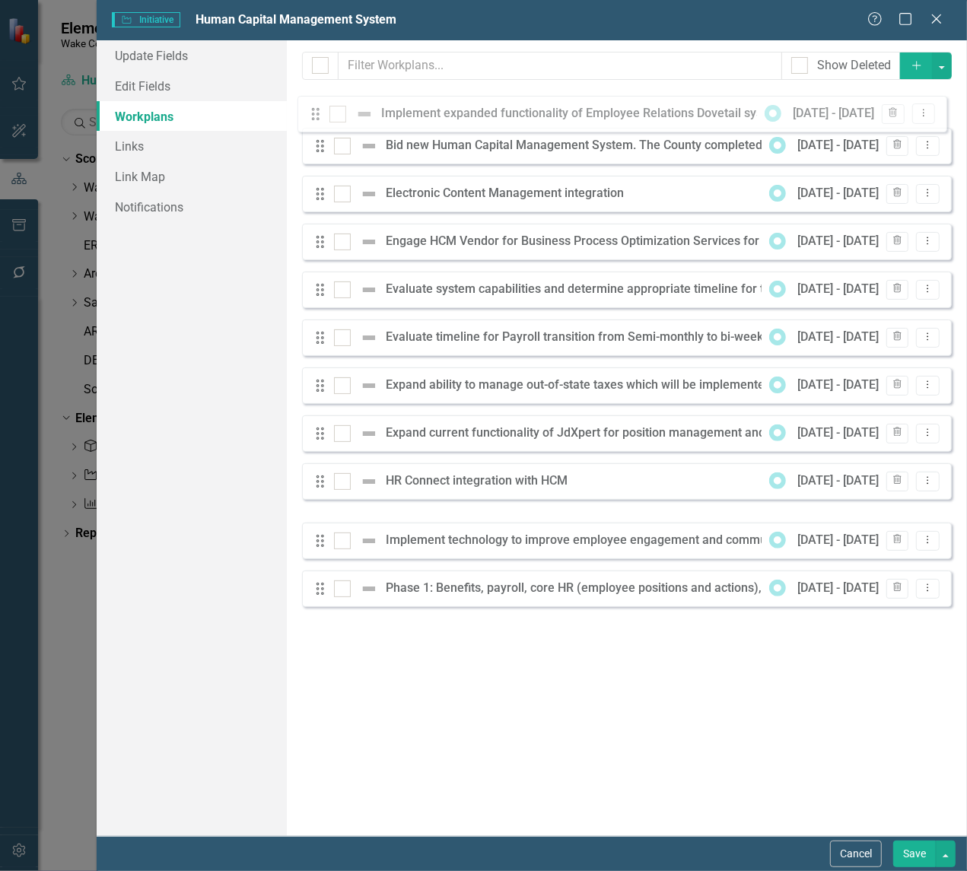
drag, startPoint x: 322, startPoint y: 499, endPoint x: 317, endPoint y: 119, distance: 379.7
click at [317, 119] on div "Drag Bid new Human Capital Management System. The County completed a successful…" at bounding box center [627, 349] width 650 height 516
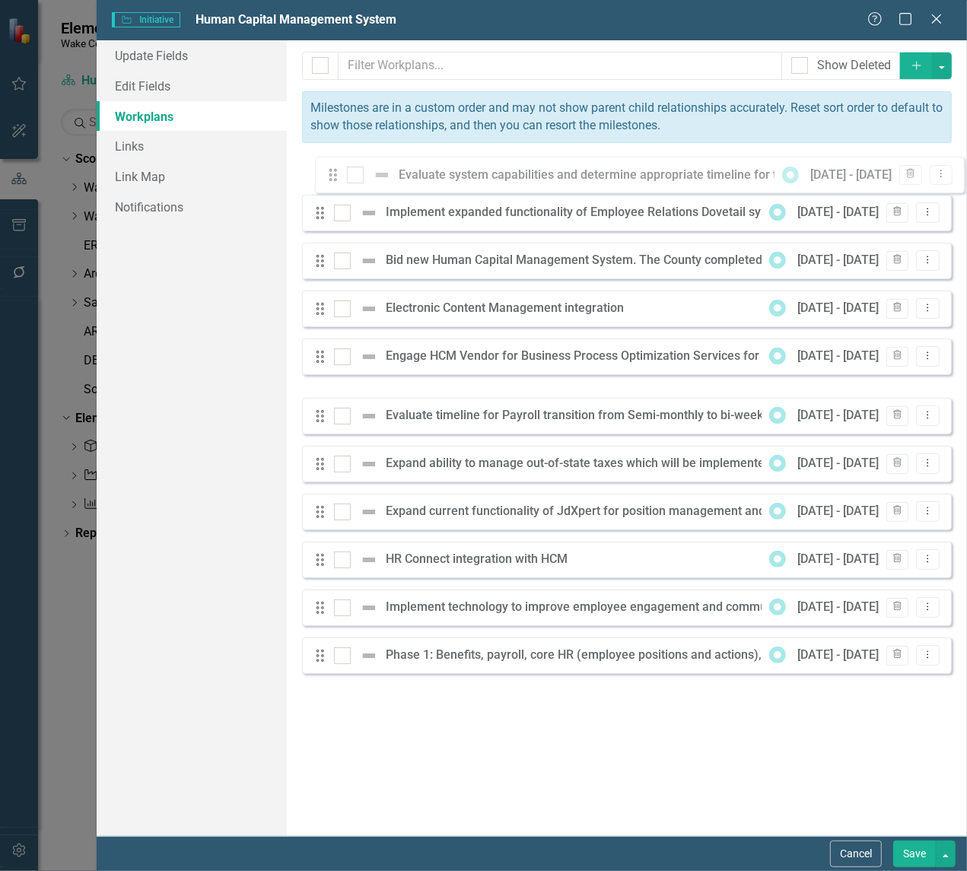
drag, startPoint x: 322, startPoint y: 369, endPoint x: 335, endPoint y: 175, distance: 194.5
click at [335, 175] on div "Drag Implement expanded functionality of Employee Relations Dovetail system [DA…" at bounding box center [627, 416] width 650 height 516
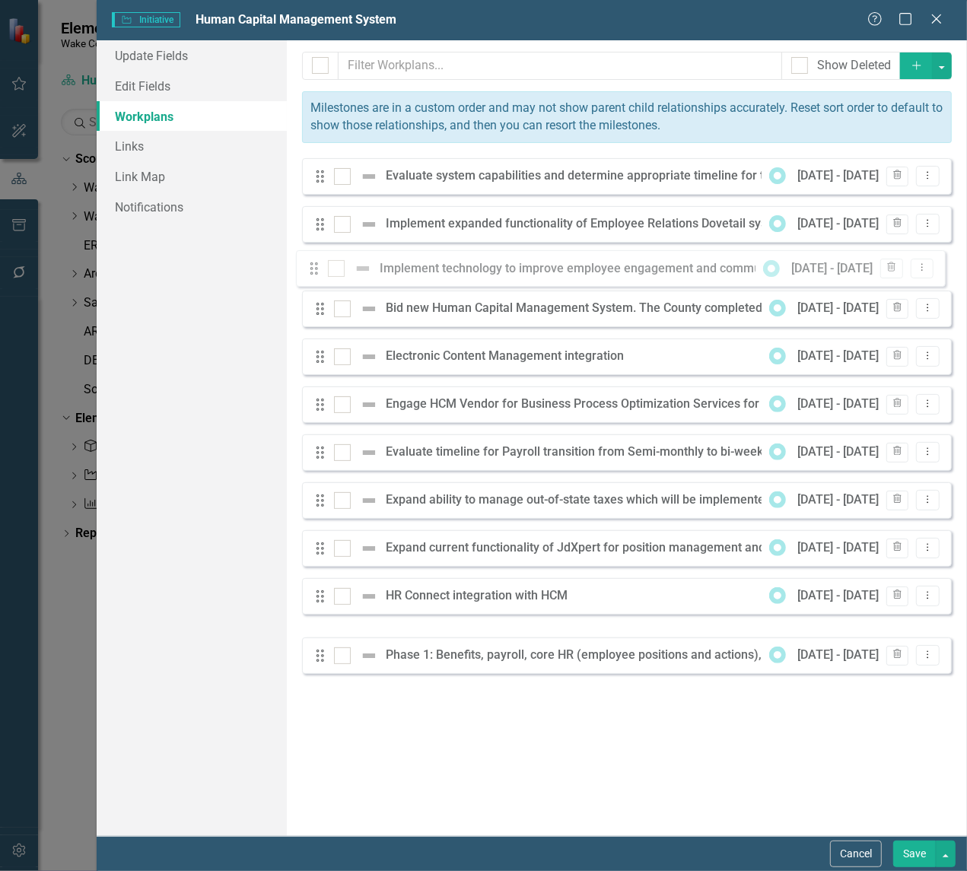
drag, startPoint x: 316, startPoint y: 614, endPoint x: 308, endPoint y: 271, distance: 343.2
click at [309, 272] on div "Drag Evaluate system capabilities and determine appropriate timeline for transi…" at bounding box center [627, 416] width 650 height 516
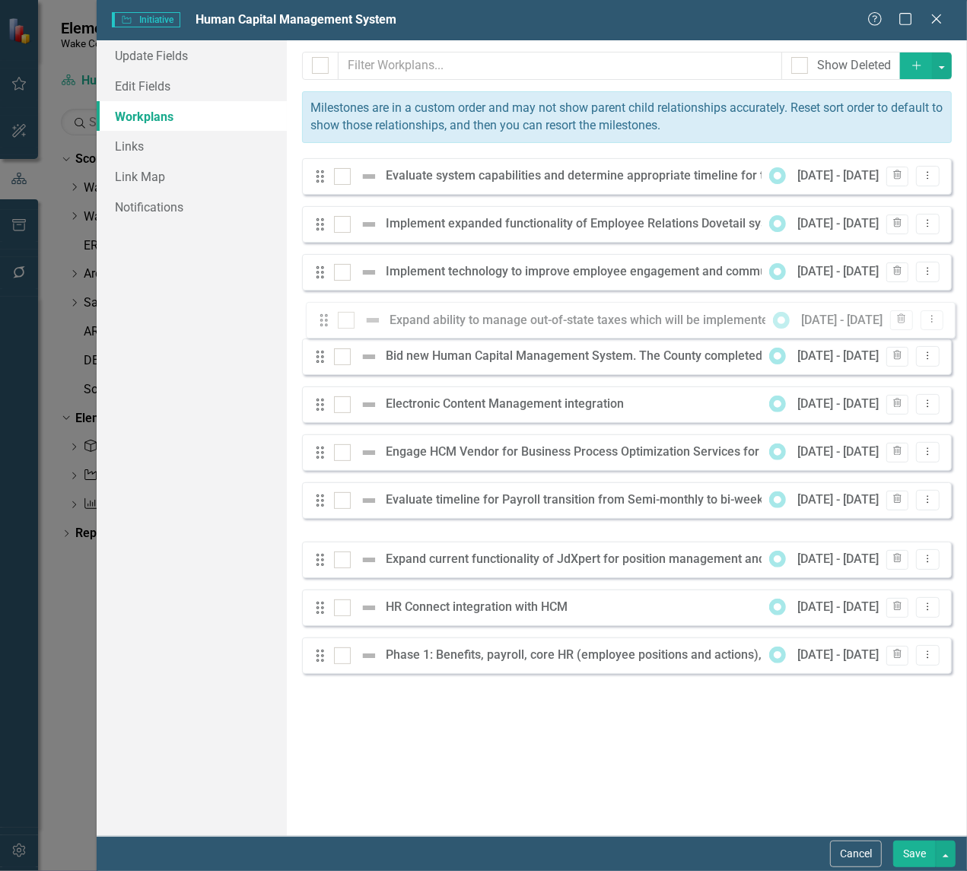
drag, startPoint x: 323, startPoint y: 516, endPoint x: 325, endPoint y: 326, distance: 190.2
click at [326, 323] on div "Drag Evaluate system capabilities and determine appropriate timeline for transi…" at bounding box center [627, 416] width 650 height 516
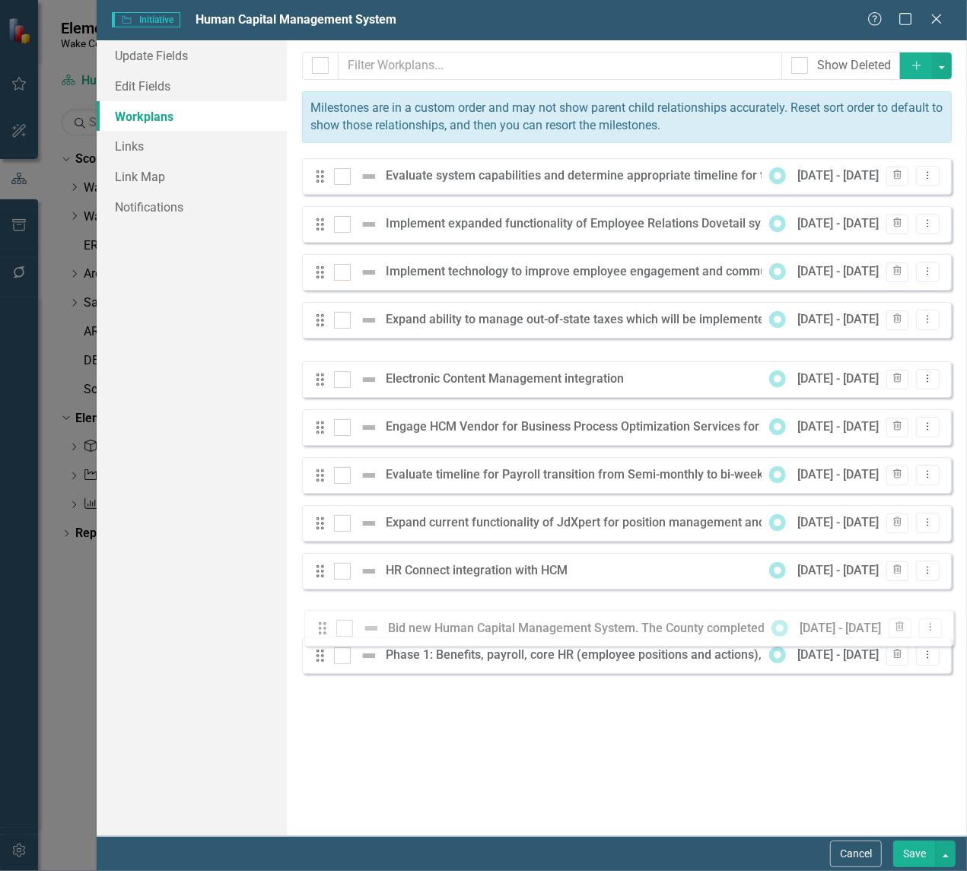
drag, startPoint x: 318, startPoint y: 369, endPoint x: 320, endPoint y: 629, distance: 259.5
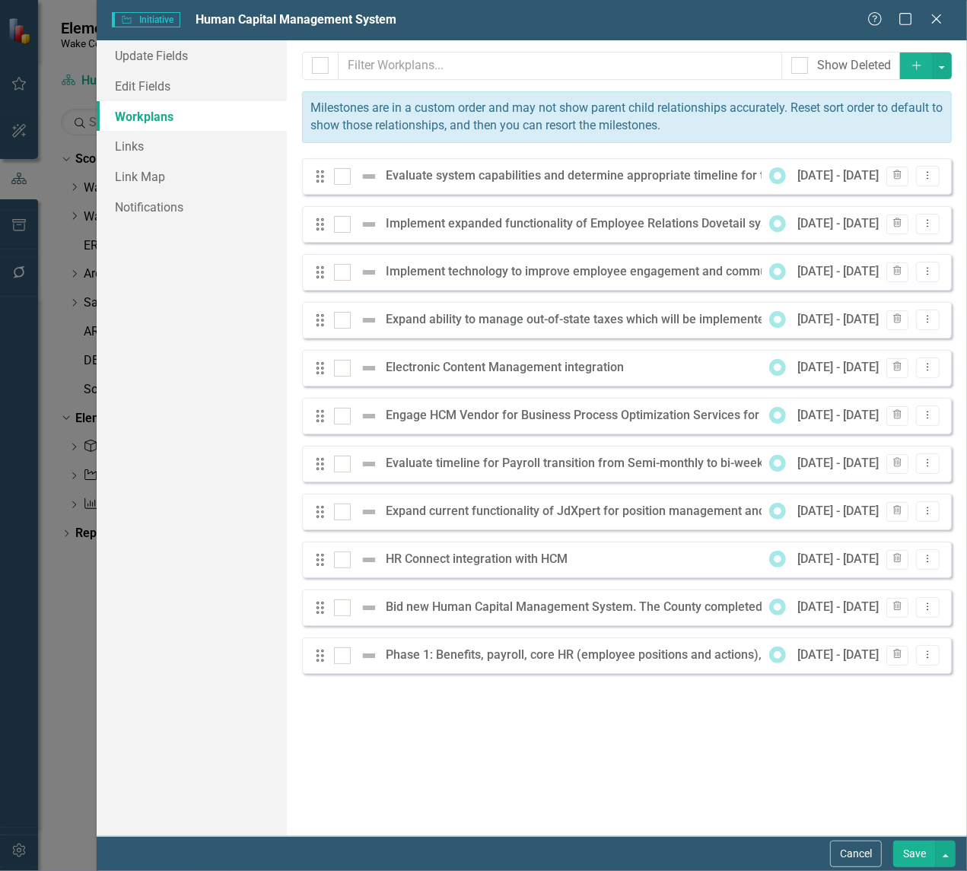
click at [908, 852] on button "Save" at bounding box center [914, 854] width 43 height 27
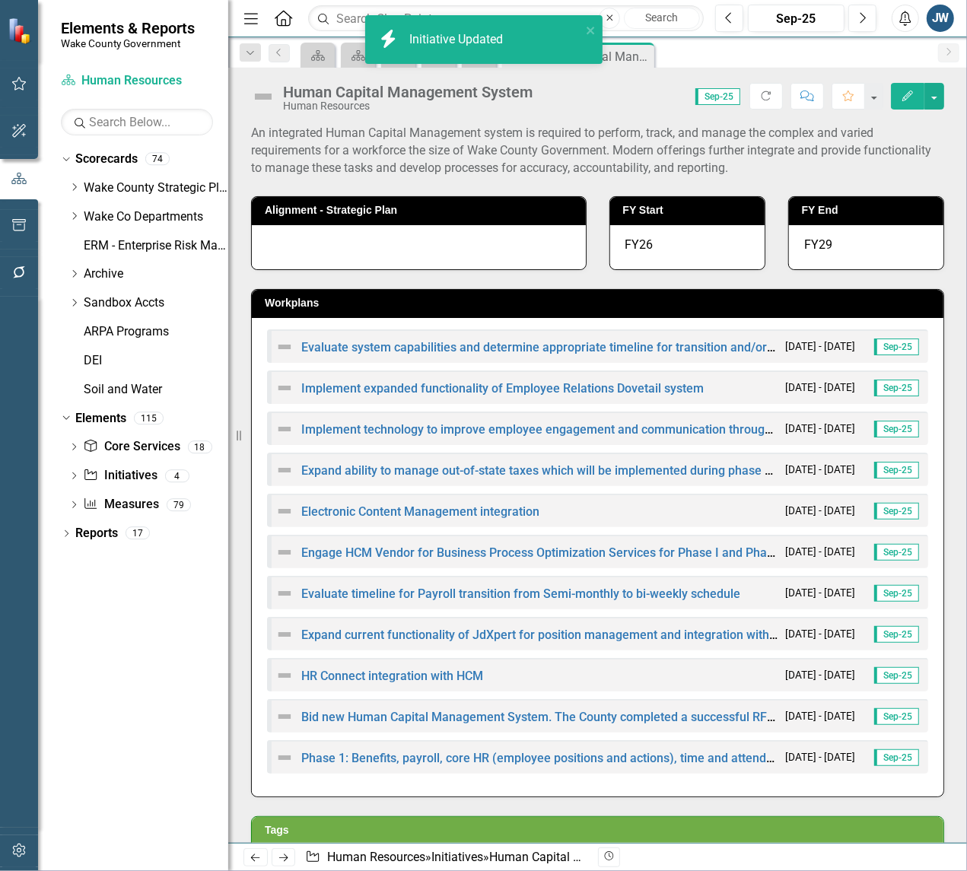
click at [901, 93] on icon "Edit" at bounding box center [908, 96] width 14 height 11
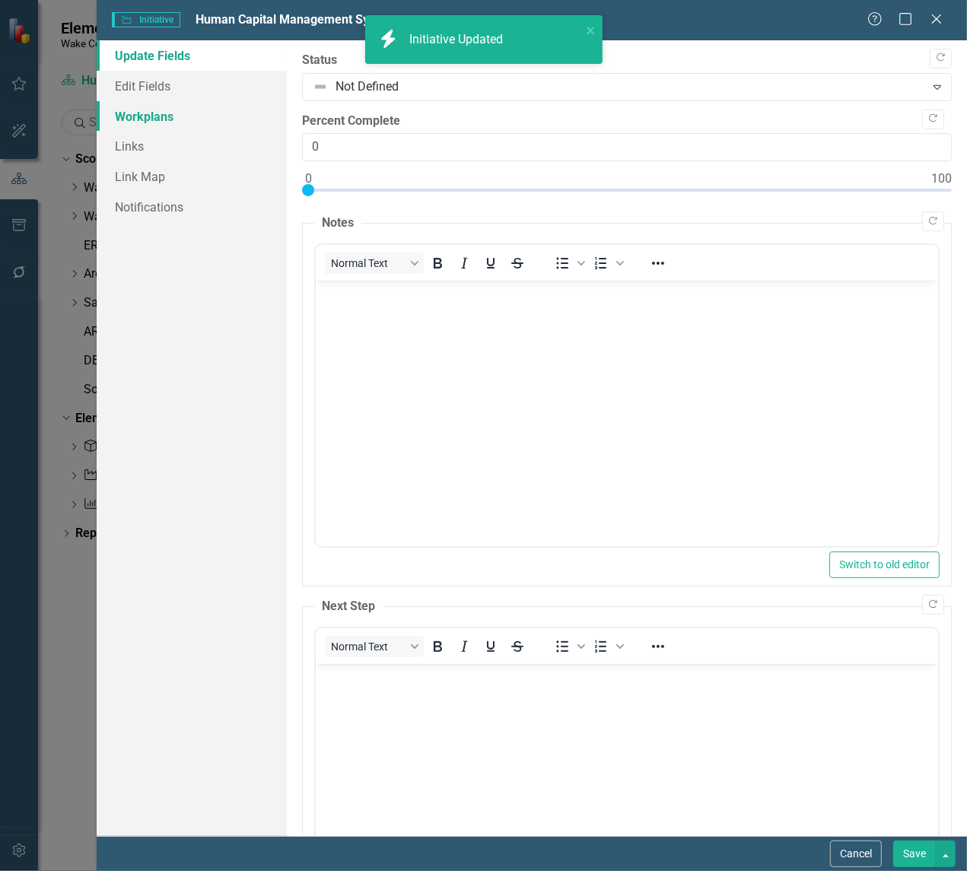
click at [138, 115] on link "Workplans" at bounding box center [192, 116] width 190 height 30
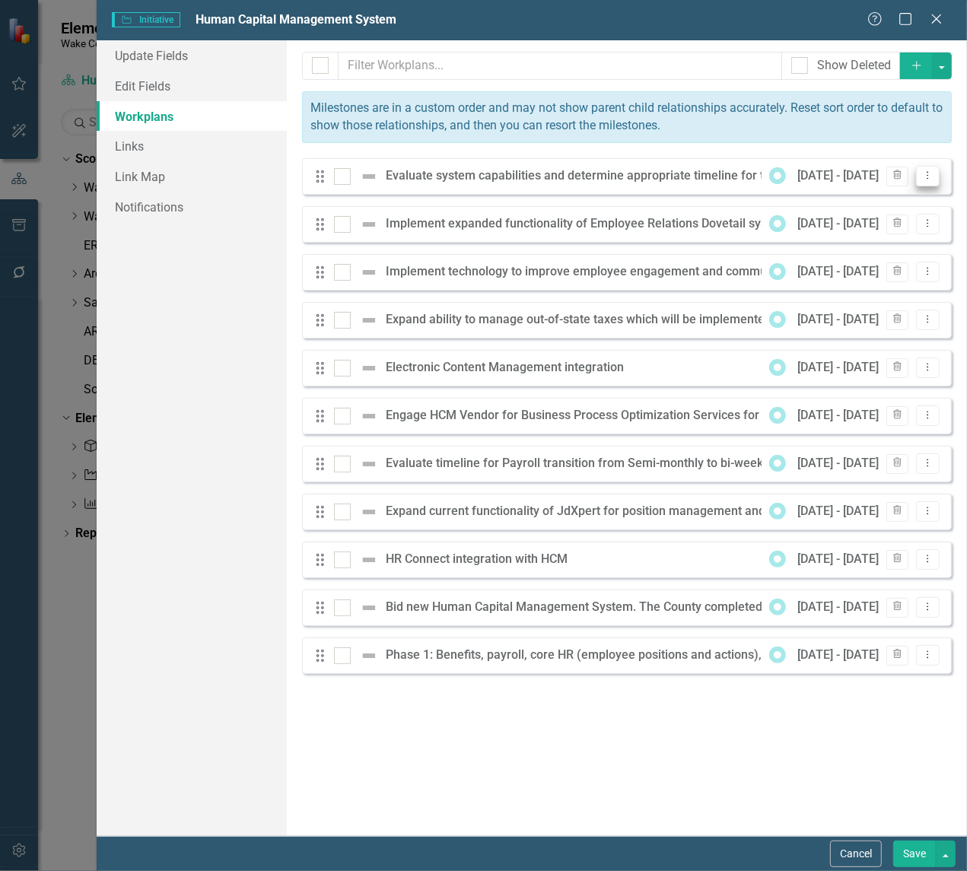
click at [925, 175] on icon "Dropdown Menu" at bounding box center [927, 175] width 13 height 10
click at [870, 204] on link "Edit Edit Workplan" at bounding box center [868, 202] width 142 height 28
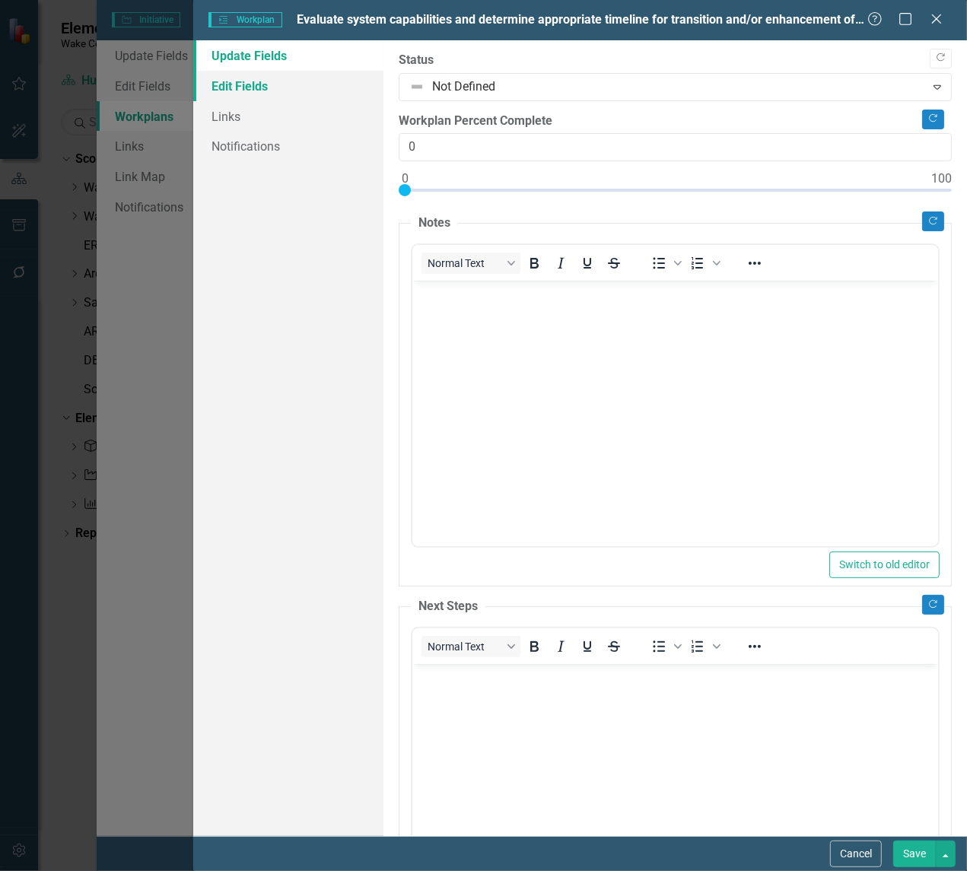
click at [267, 84] on link "Edit Fields" at bounding box center [288, 86] width 190 height 30
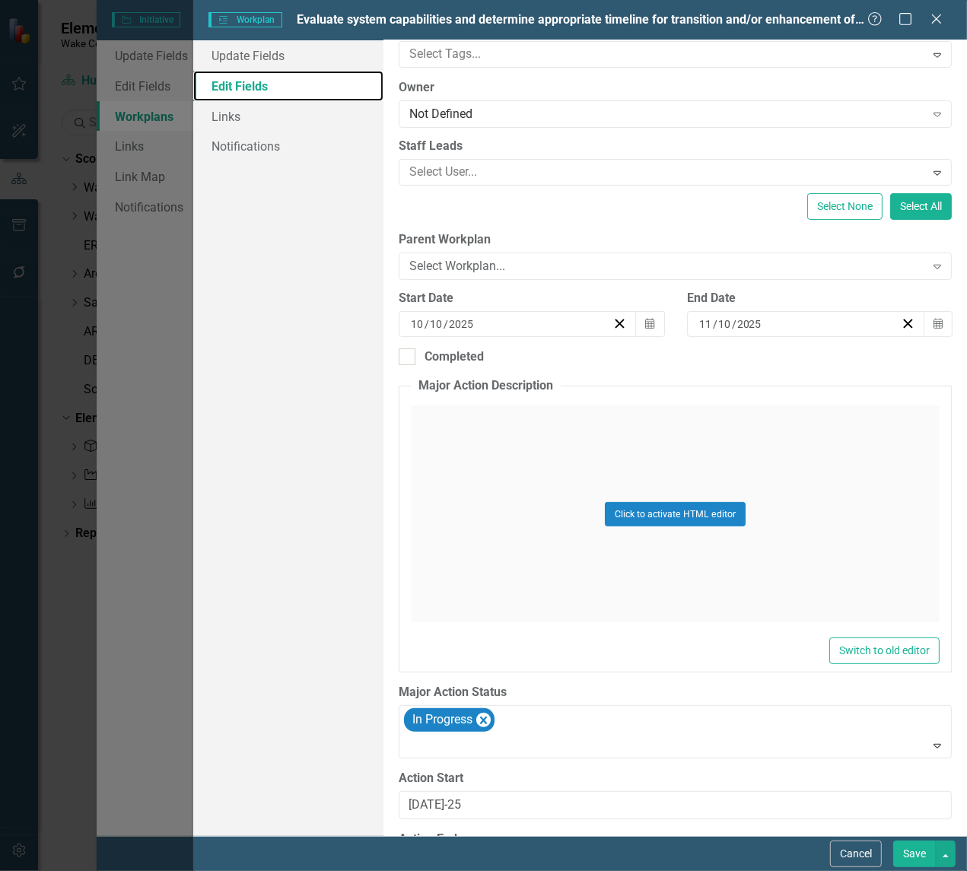
scroll to position [222, 0]
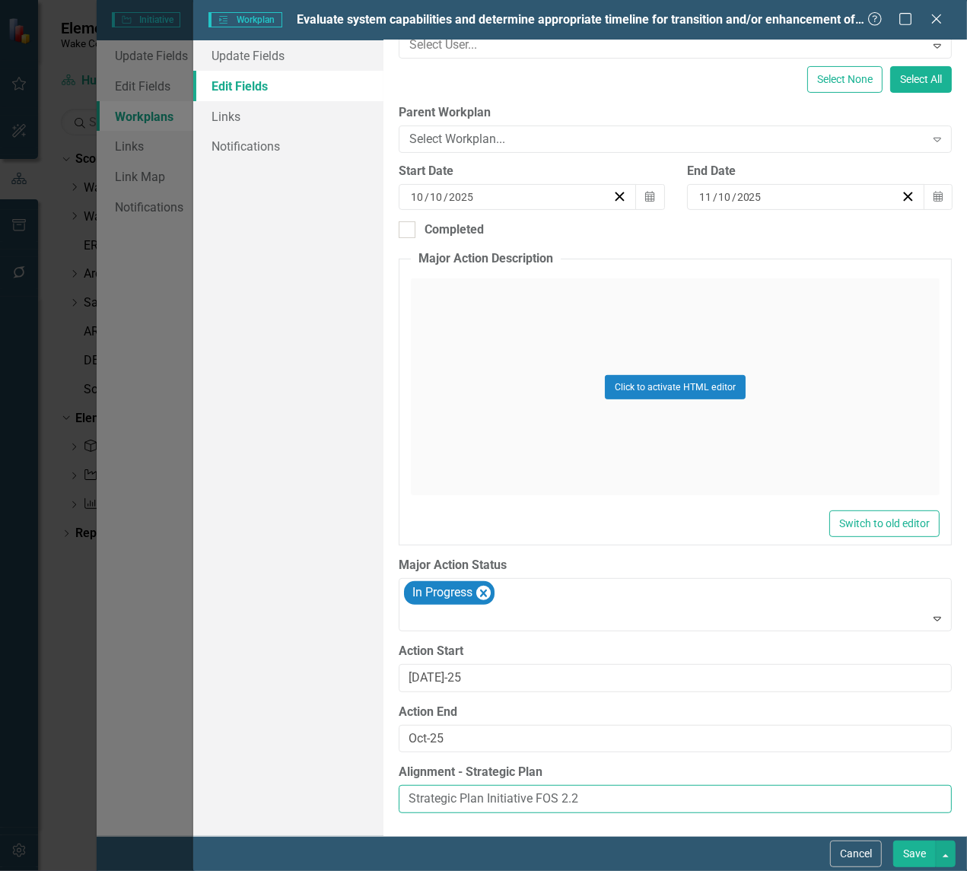
drag, startPoint x: 533, startPoint y: 797, endPoint x: 240, endPoint y: 769, distance: 294.3
click at [234, 767] on div "Update Fields Edit Fields Links Notifications "Update" fields in ClearPoint are…" at bounding box center [580, 438] width 774 height 796
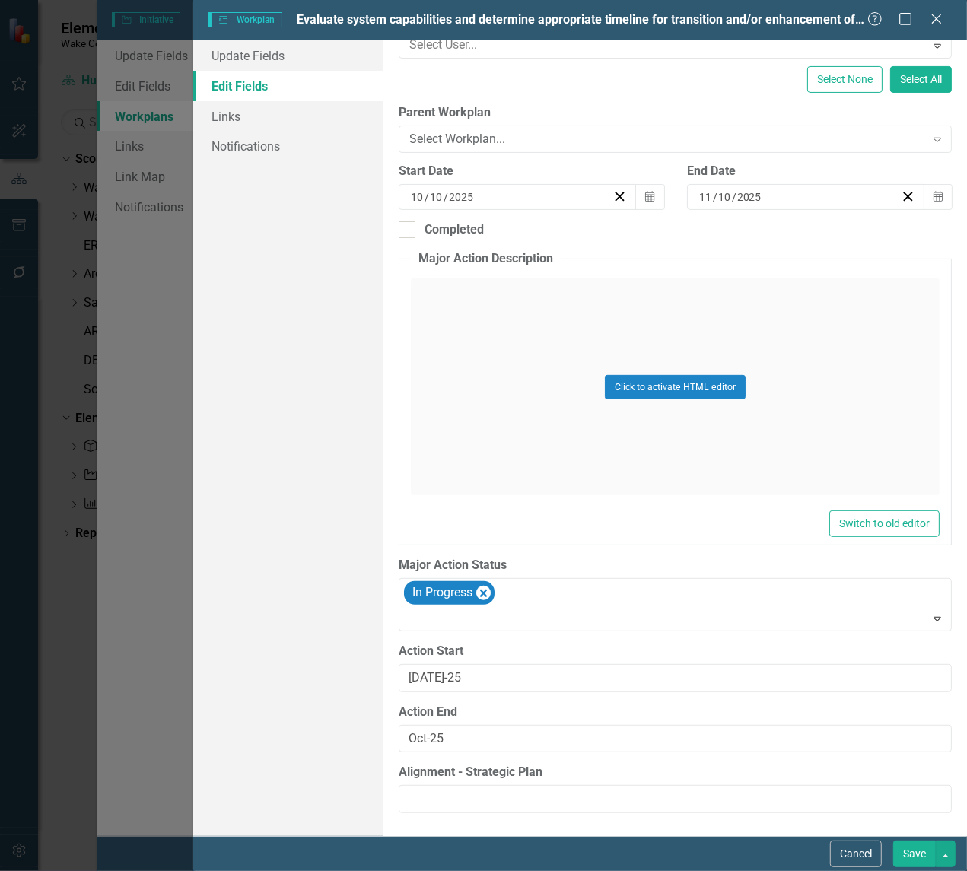
click at [906, 856] on button "Save" at bounding box center [914, 854] width 43 height 27
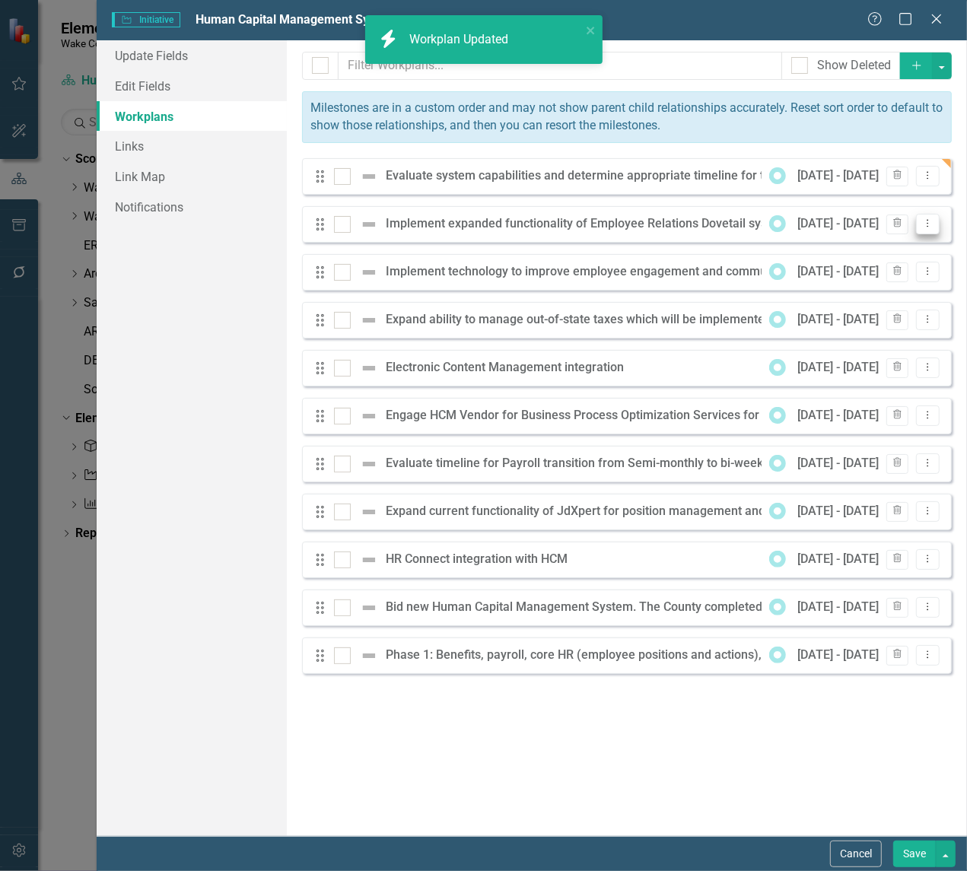
click at [925, 221] on icon "Dropdown Menu" at bounding box center [927, 223] width 13 height 10
click at [833, 248] on link "Edit Edit Workplan" at bounding box center [868, 251] width 142 height 28
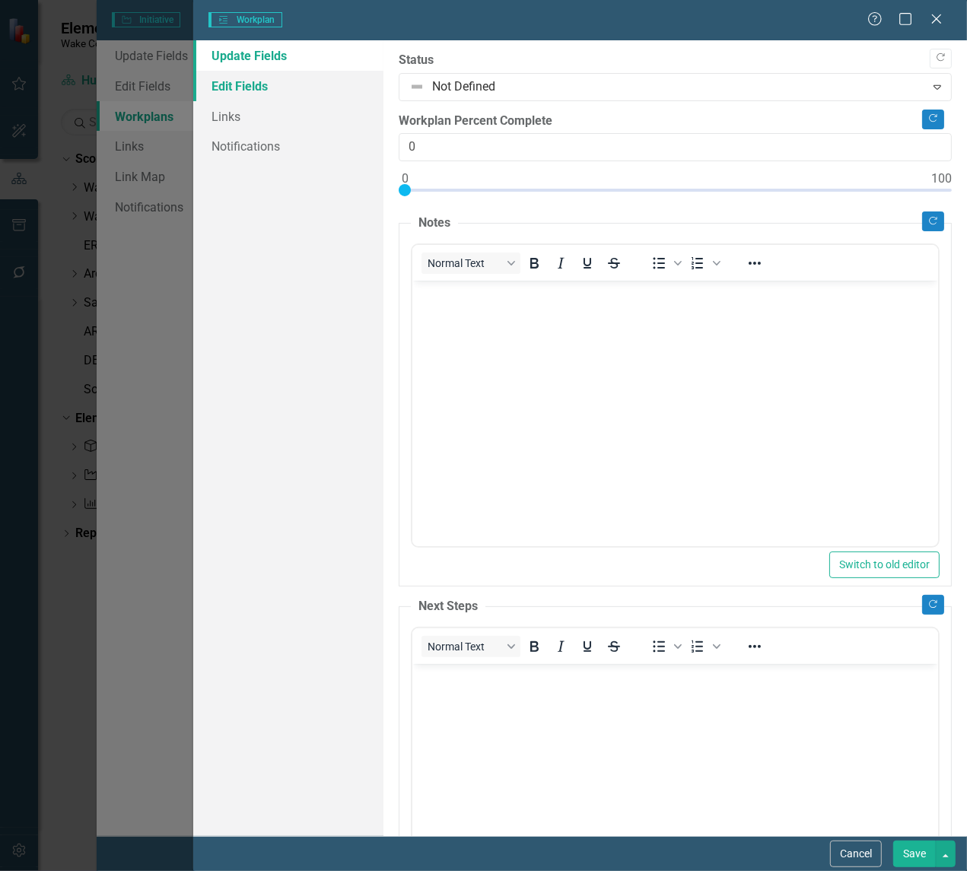
scroll to position [0, 0]
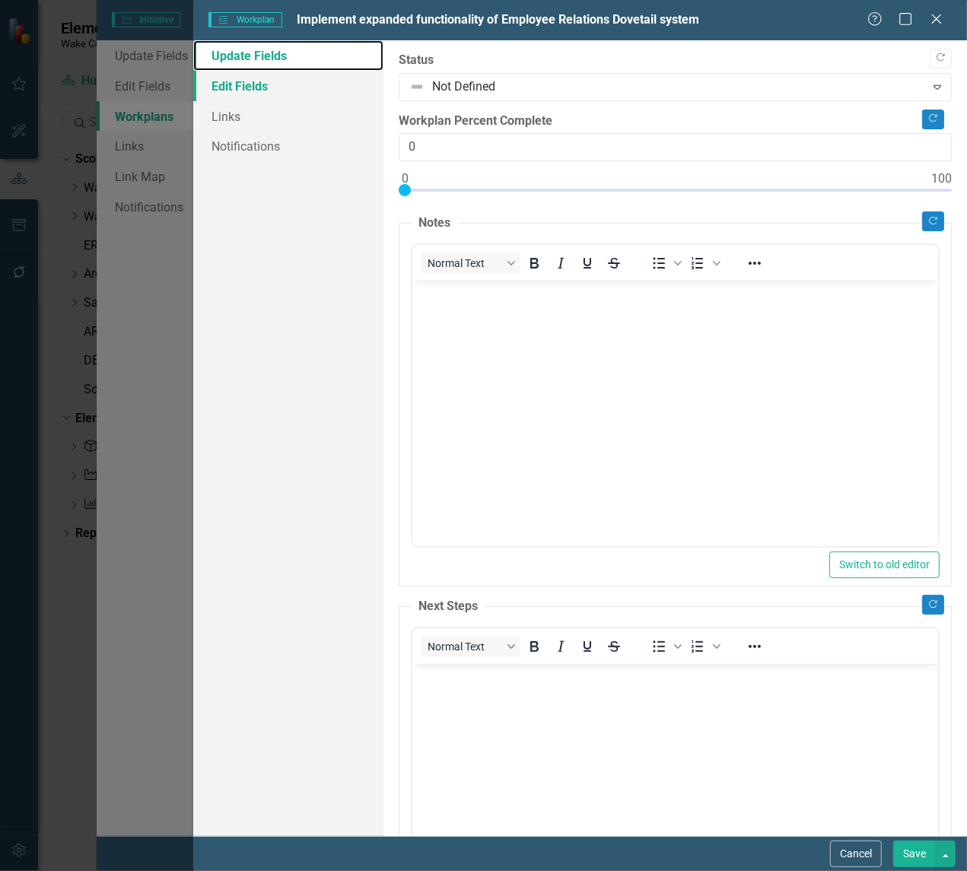
click at [241, 70] on div "Update Fields Edit Fields Links Notifications" at bounding box center [288, 438] width 190 height 796
click at [267, 85] on link "Edit Fields" at bounding box center [288, 86] width 190 height 30
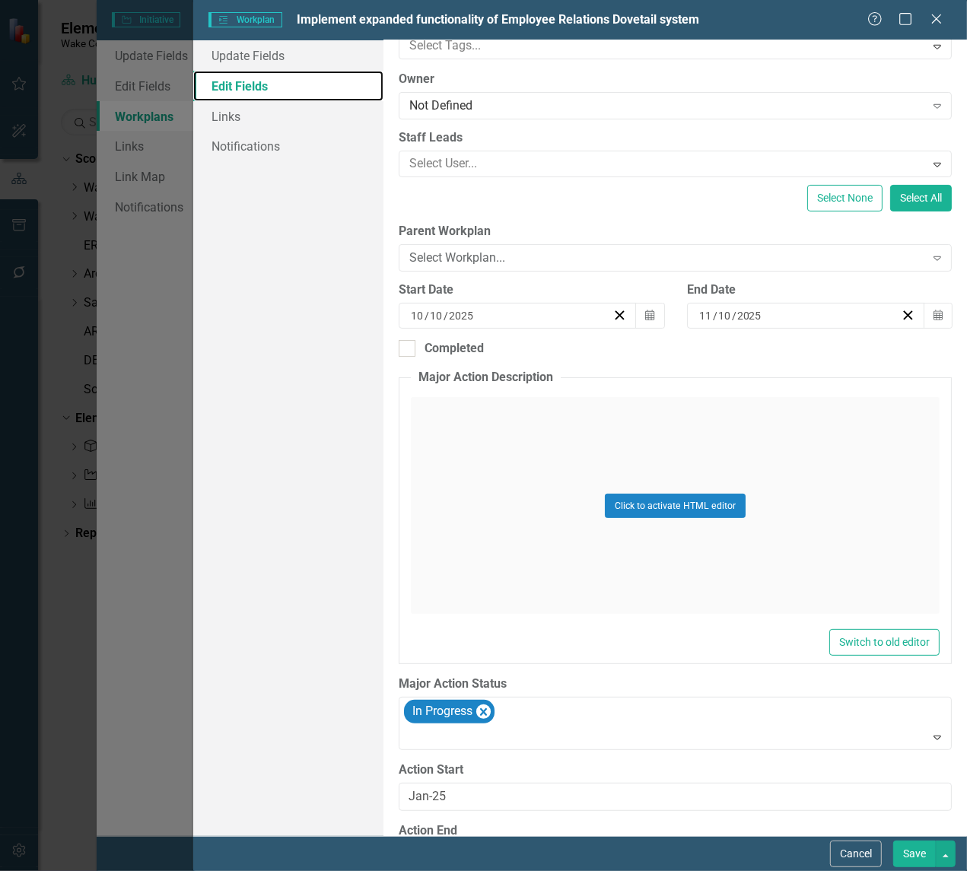
scroll to position [222, 0]
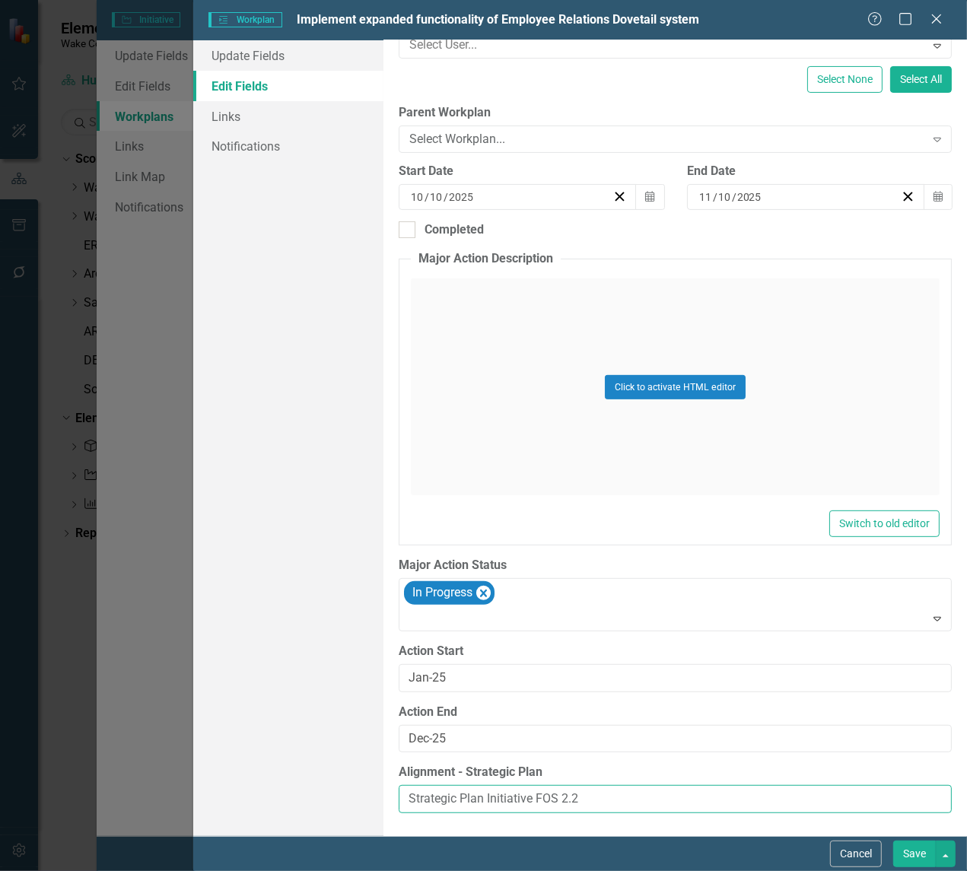
drag, startPoint x: 591, startPoint y: 800, endPoint x: 358, endPoint y: 791, distance: 233.0
click at [358, 791] on div "Update Fields Edit Fields Links Notifications "Update" fields in ClearPoint are…" at bounding box center [580, 438] width 774 height 796
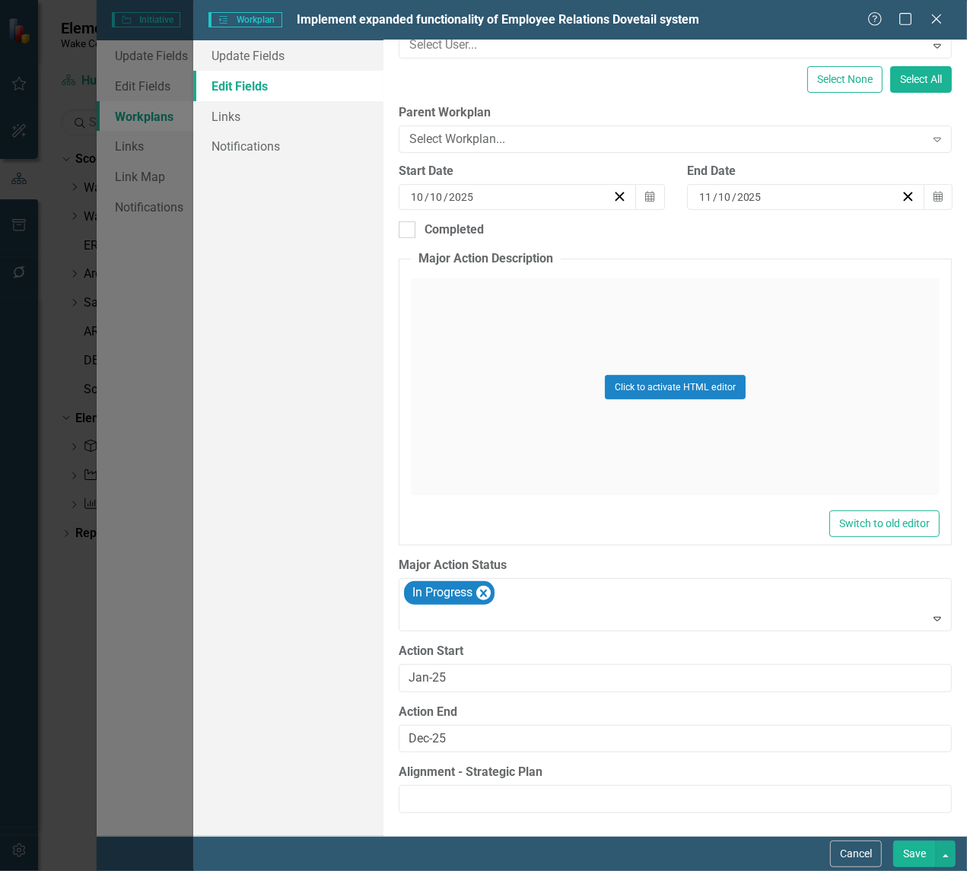
click at [915, 854] on button "Save" at bounding box center [914, 854] width 43 height 27
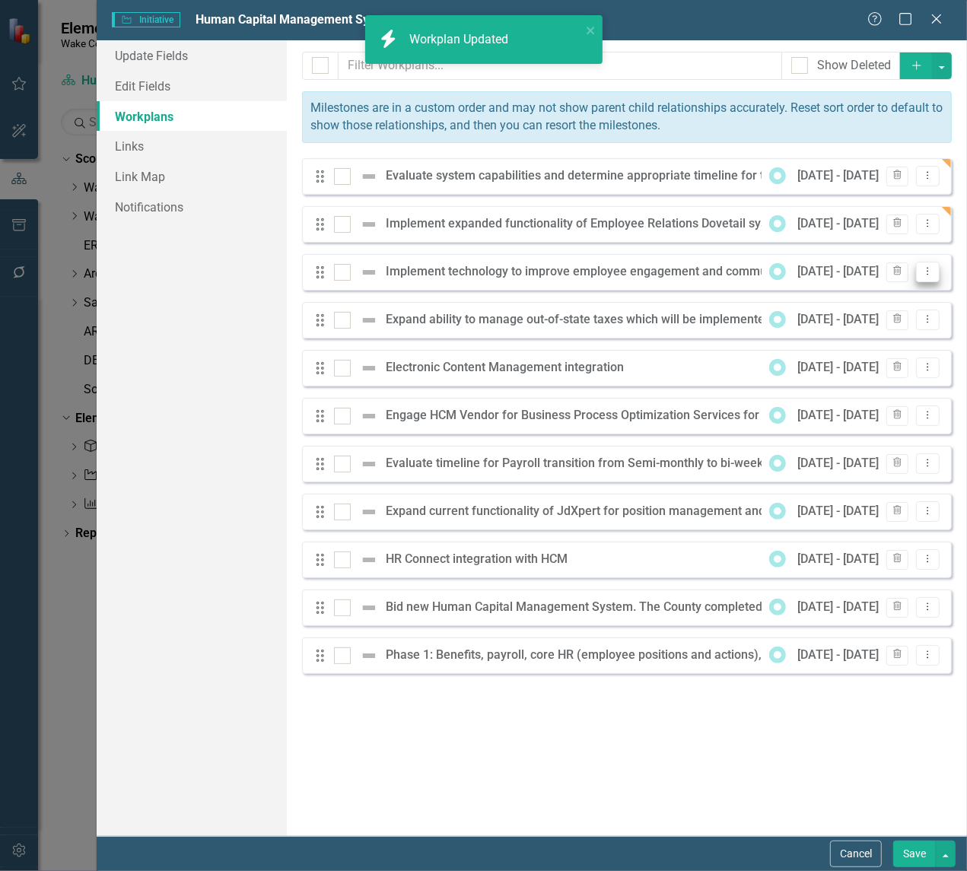
click at [931, 269] on icon "Dropdown Menu" at bounding box center [927, 271] width 13 height 10
click at [865, 295] on link "Edit Edit Workplan" at bounding box center [868, 299] width 142 height 28
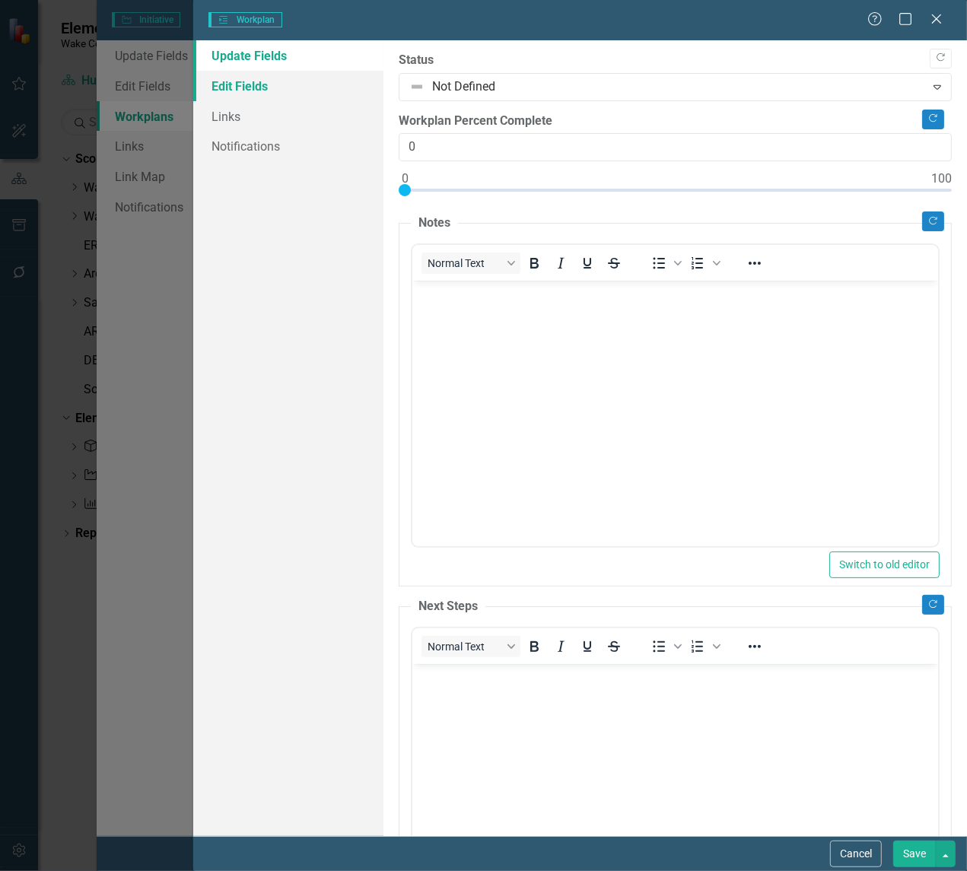
scroll to position [0, 0]
click at [231, 78] on link "Edit Fields" at bounding box center [288, 86] width 190 height 30
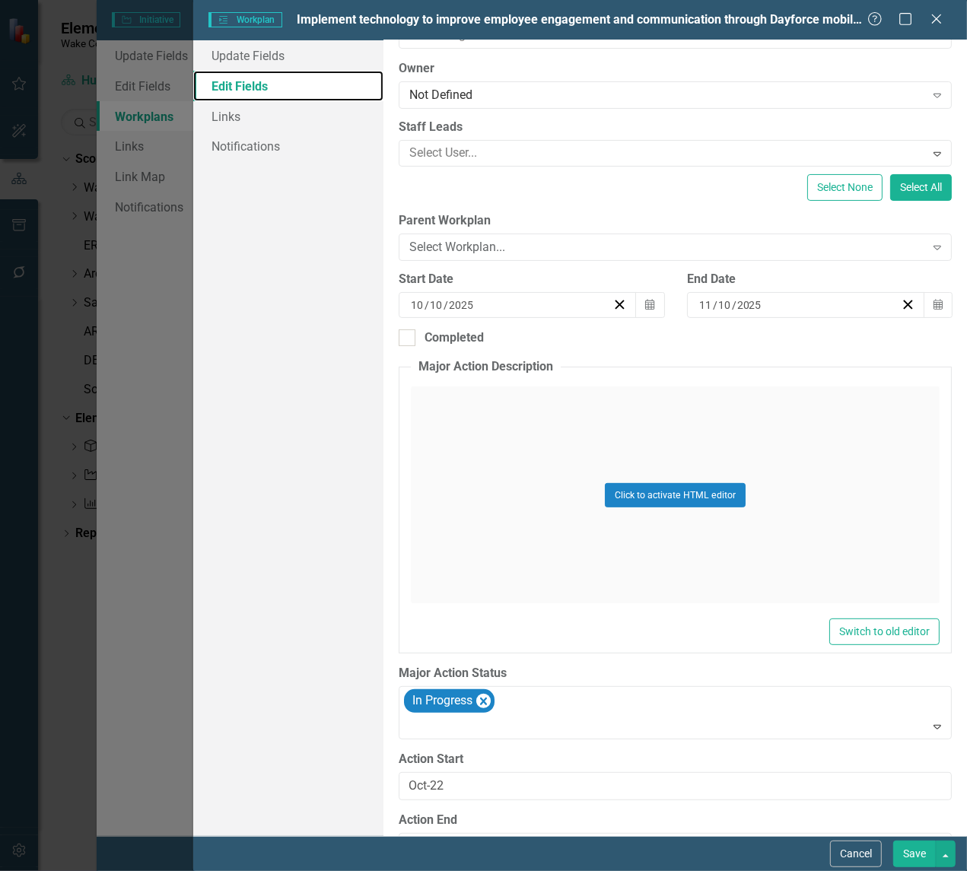
scroll to position [222, 0]
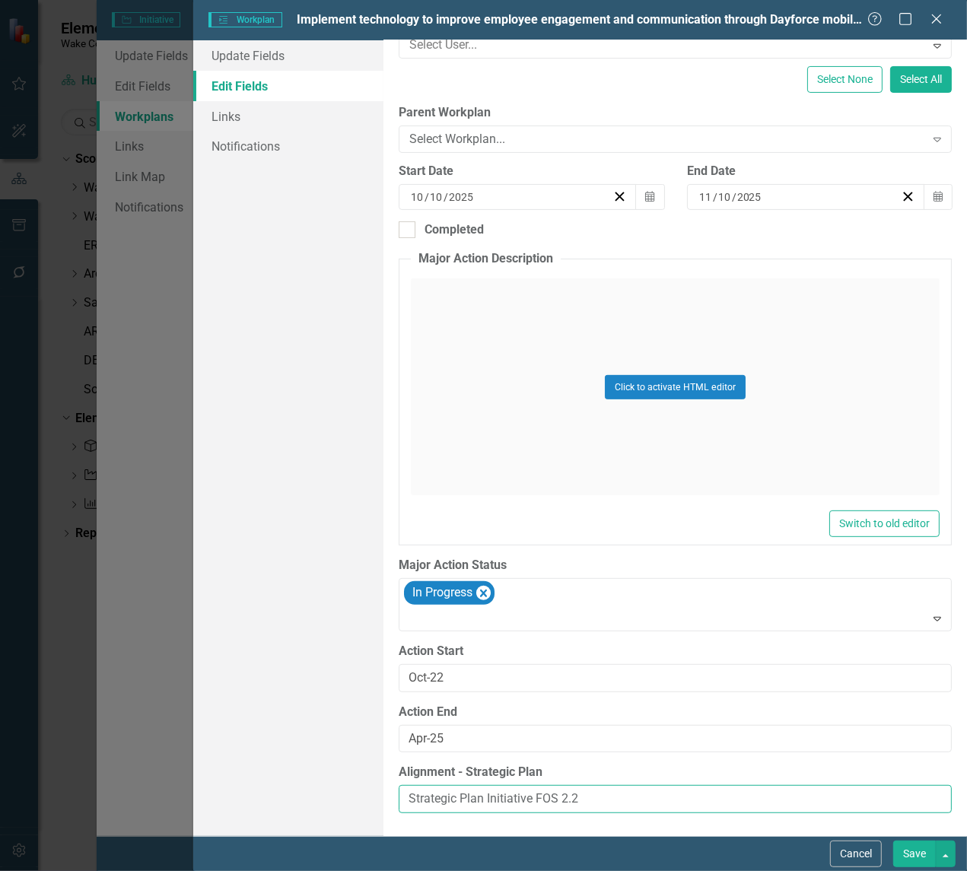
drag, startPoint x: 595, startPoint y: 793, endPoint x: 288, endPoint y: 794, distance: 307.4
click at [288, 794] on div "Update Fields Edit Fields Links Notifications "Update" fields in ClearPoint are…" at bounding box center [580, 438] width 774 height 796
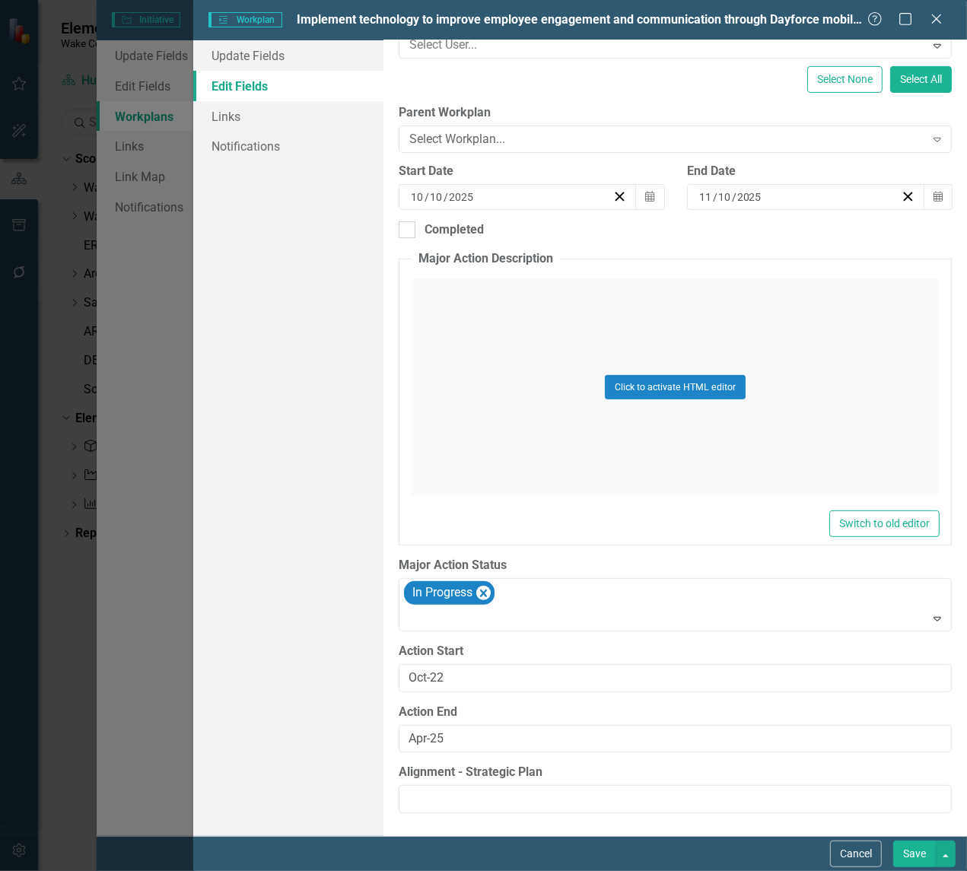
click at [902, 851] on button "Save" at bounding box center [914, 854] width 43 height 27
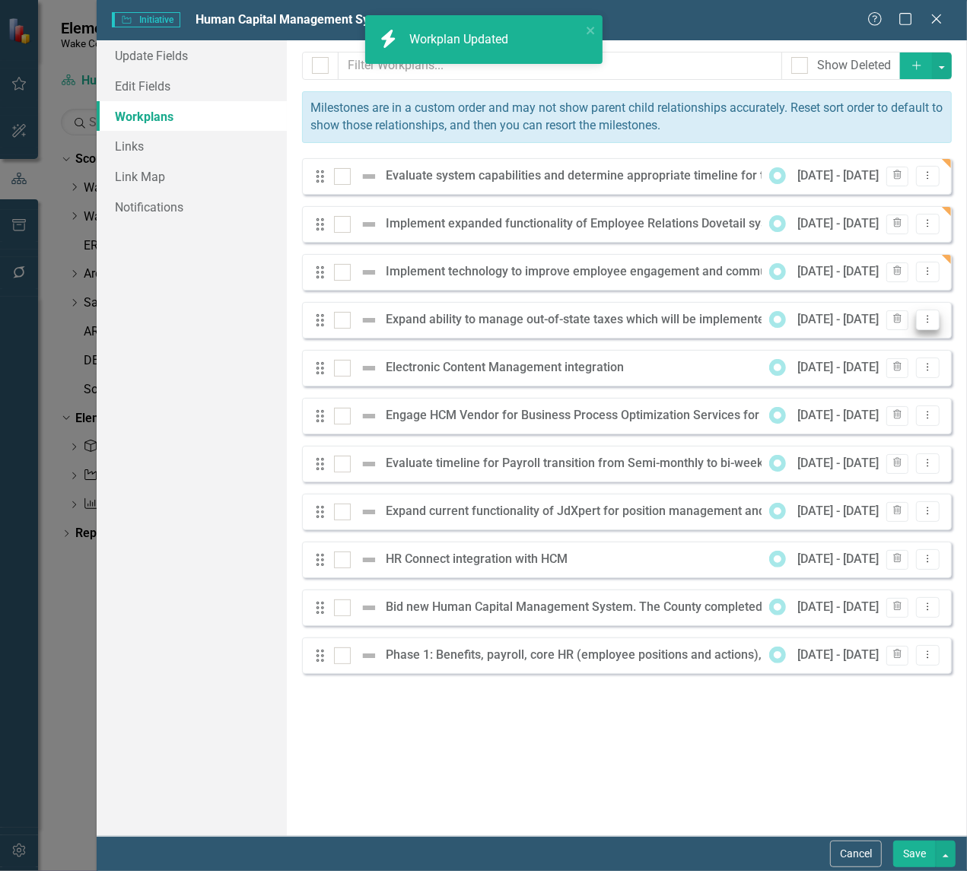
click at [930, 317] on icon "Dropdown Menu" at bounding box center [927, 319] width 13 height 10
click at [872, 343] on link "Edit Edit Workplan" at bounding box center [868, 346] width 142 height 28
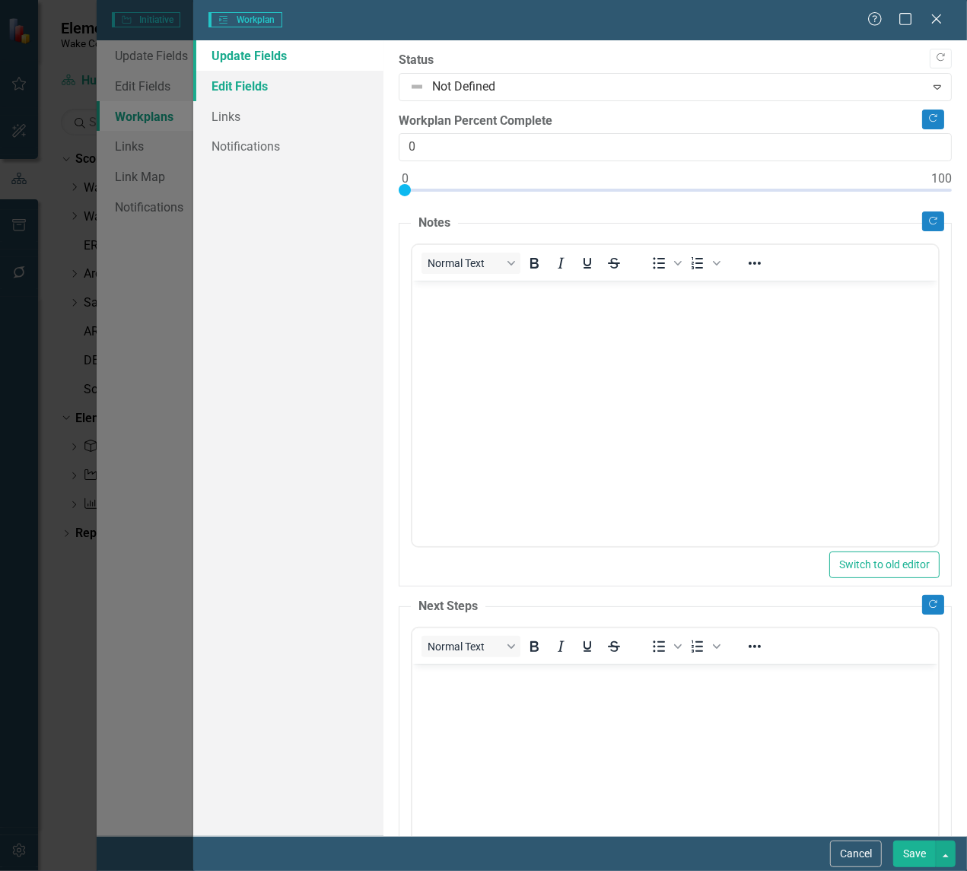
scroll to position [0, 0]
click at [256, 81] on link "Edit Fields" at bounding box center [288, 86] width 190 height 30
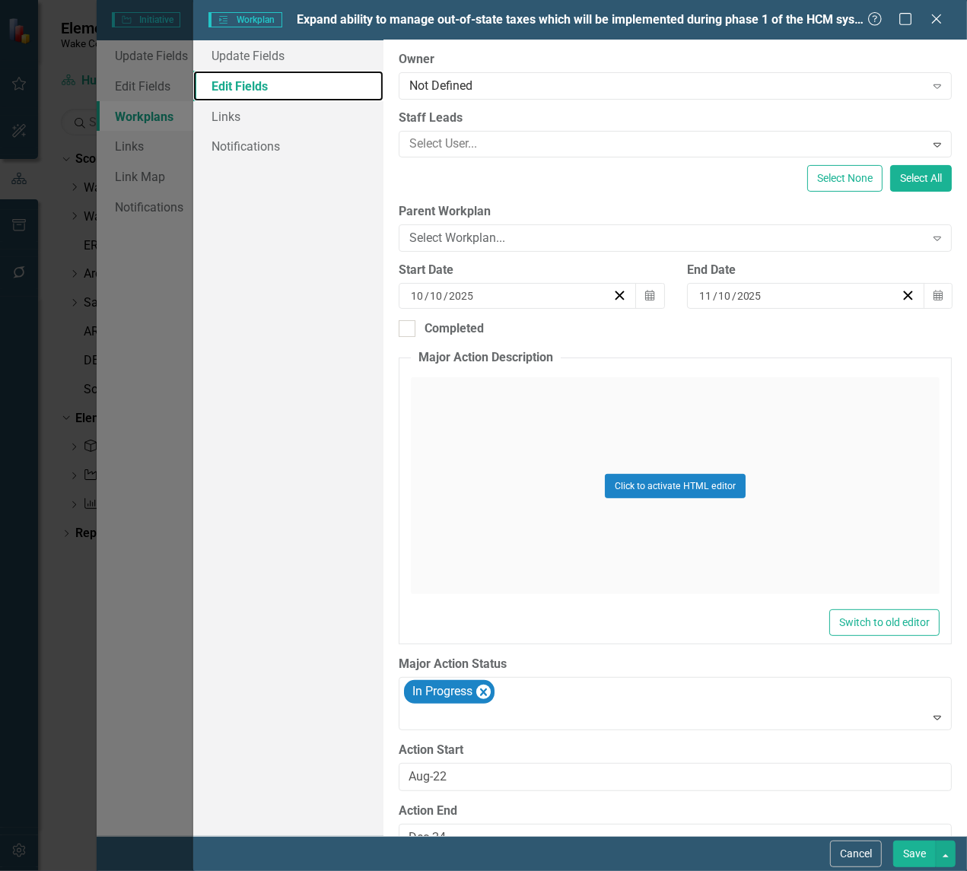
scroll to position [222, 0]
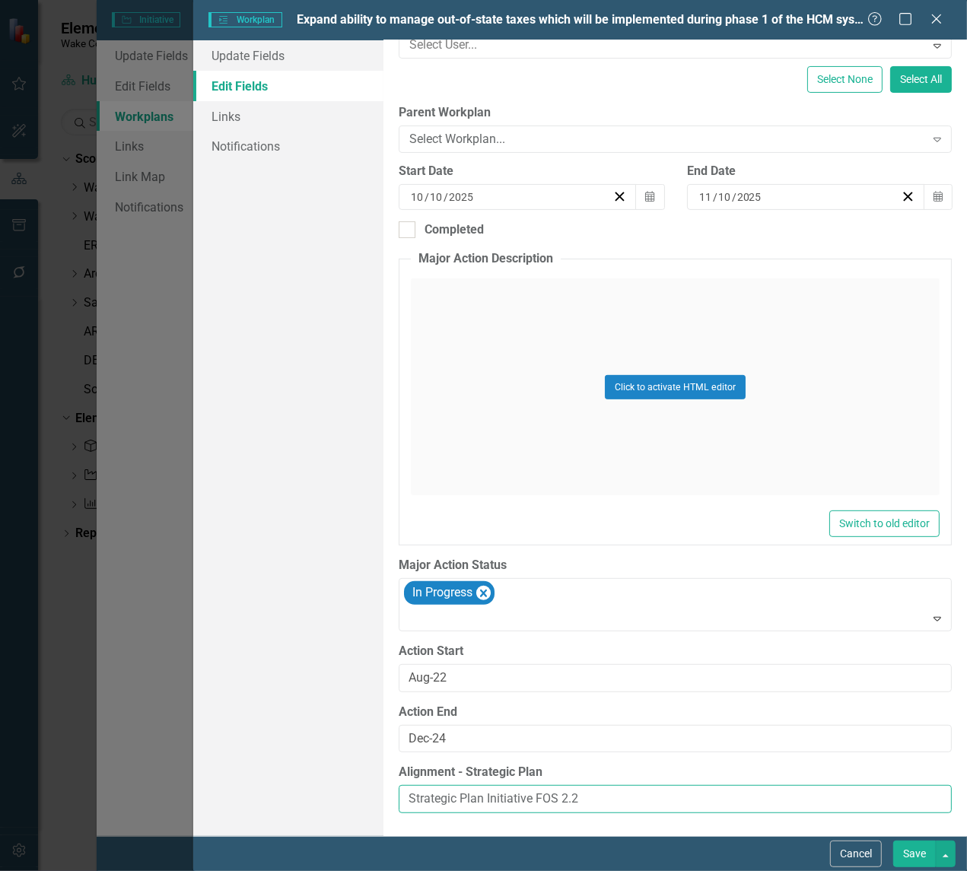
drag, startPoint x: 606, startPoint y: 800, endPoint x: 263, endPoint y: 788, distance: 344.1
click at [263, 788] on div "Update Fields Edit Fields Links Notifications "Update" fields in ClearPoint are…" at bounding box center [580, 438] width 774 height 796
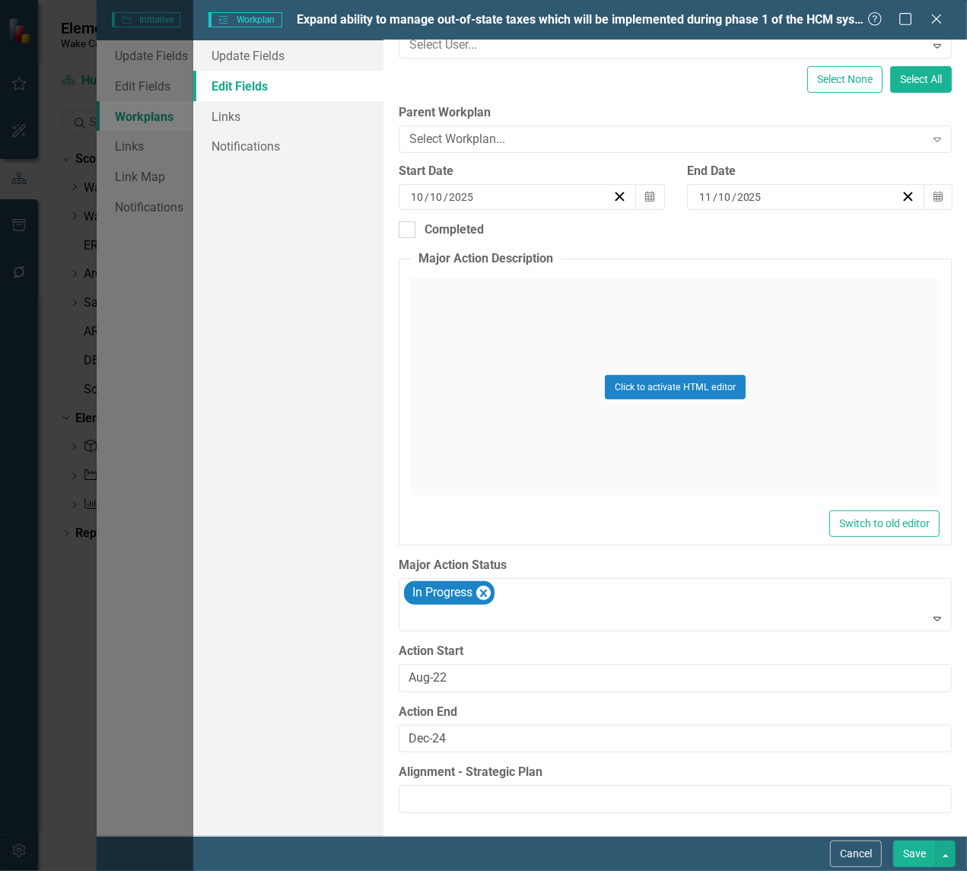
click at [914, 854] on button "Save" at bounding box center [914, 854] width 43 height 27
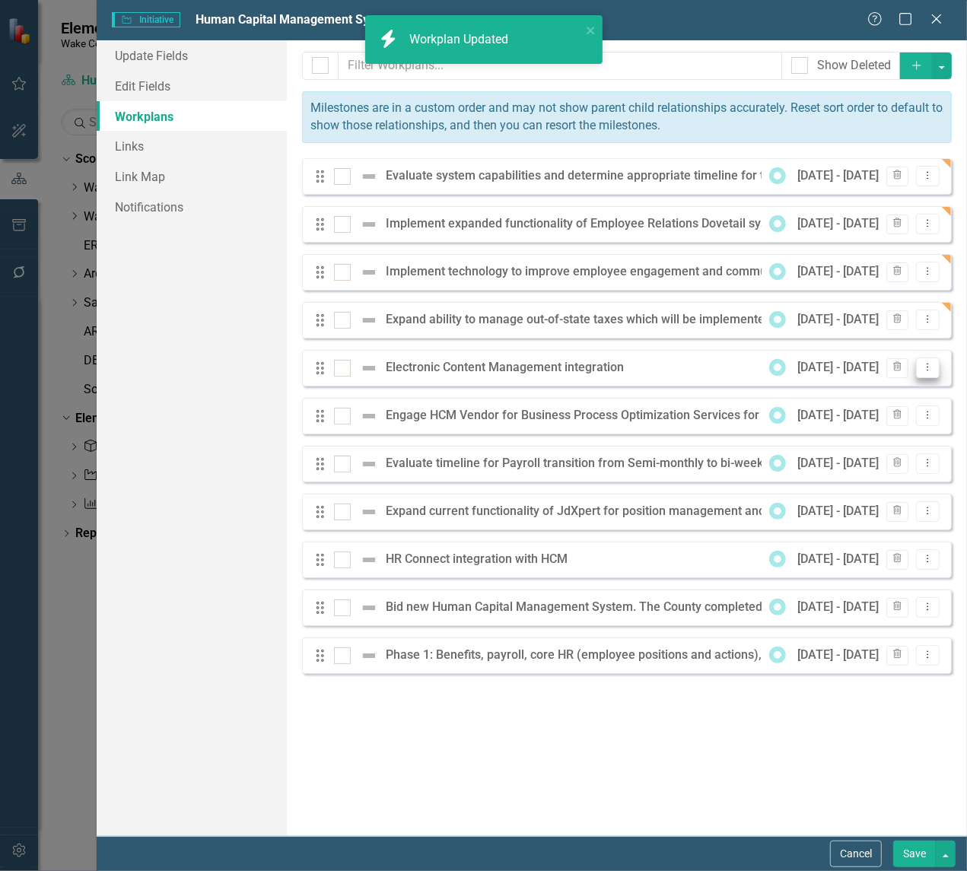
click at [930, 365] on icon "Dropdown Menu" at bounding box center [927, 367] width 13 height 10
click at [876, 398] on link "Edit Edit Workplan" at bounding box center [868, 394] width 142 height 28
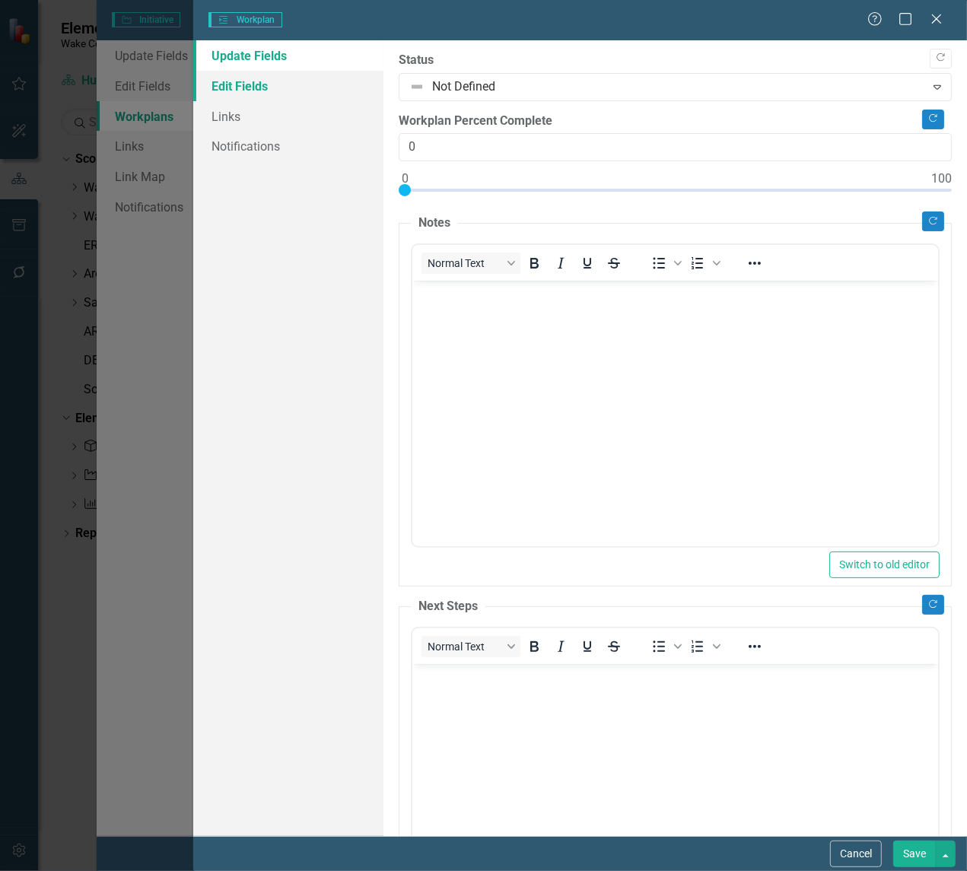
scroll to position [0, 0]
click at [253, 78] on link "Edit Fields" at bounding box center [288, 86] width 190 height 30
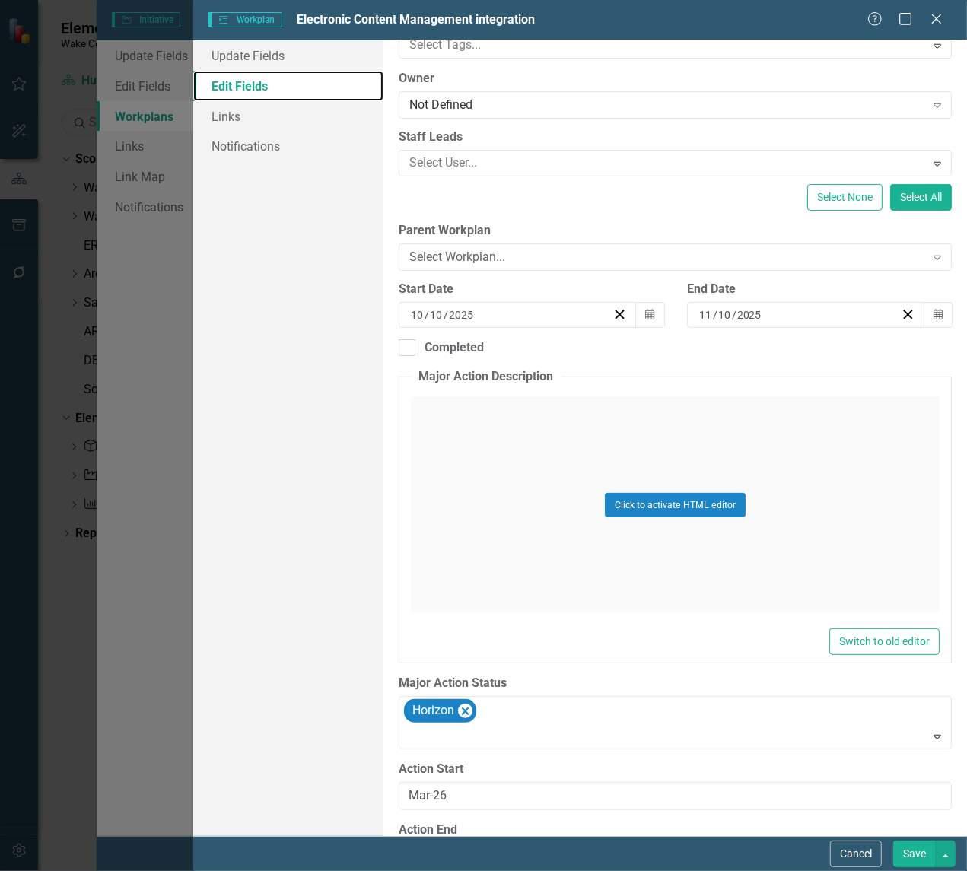
scroll to position [222, 0]
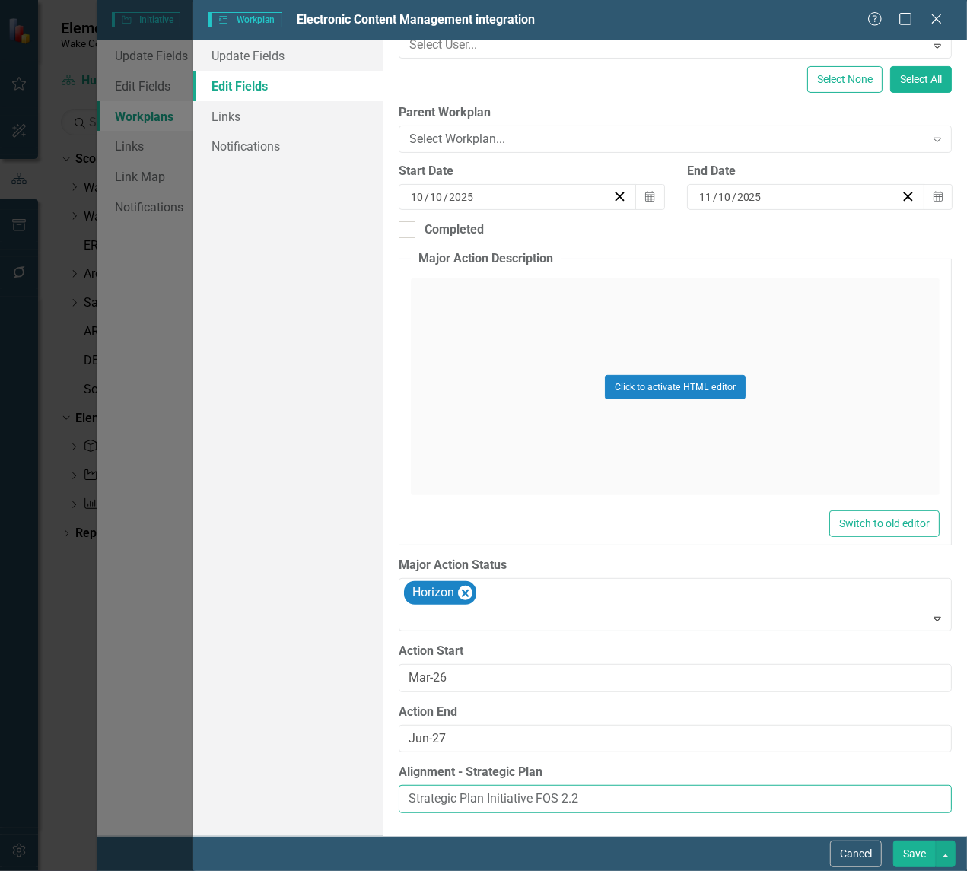
drag, startPoint x: 602, startPoint y: 800, endPoint x: 202, endPoint y: 761, distance: 401.4
click at [202, 759] on div "Update Fields Edit Fields Links Notifications "Update" fields in ClearPoint are…" at bounding box center [580, 438] width 774 height 796
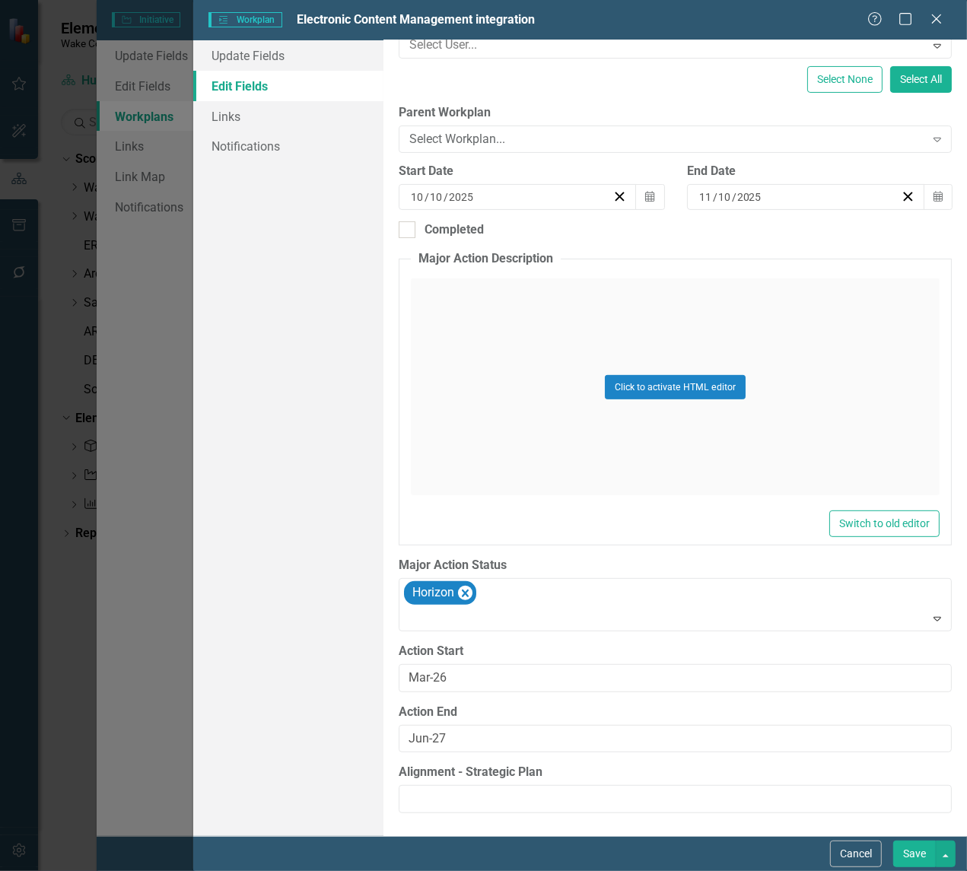
click at [905, 853] on button "Save" at bounding box center [914, 854] width 43 height 27
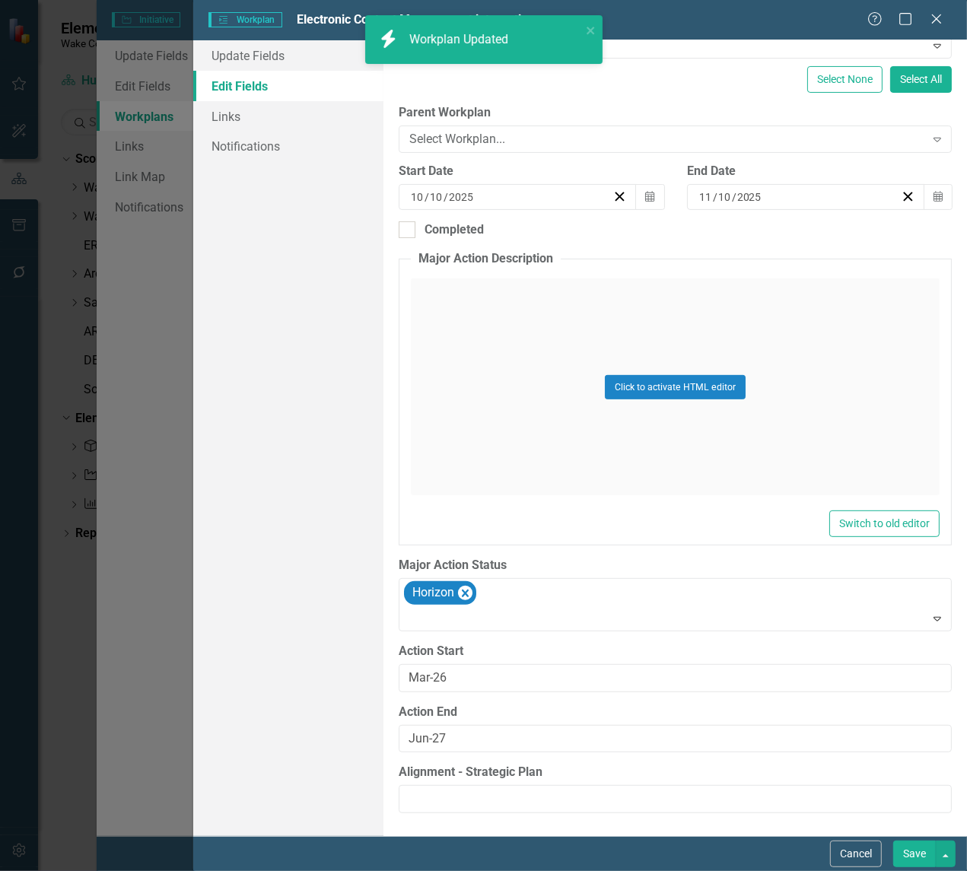
click at [933, 416] on icon "Dropdown Menu" at bounding box center [927, 415] width 13 height 10
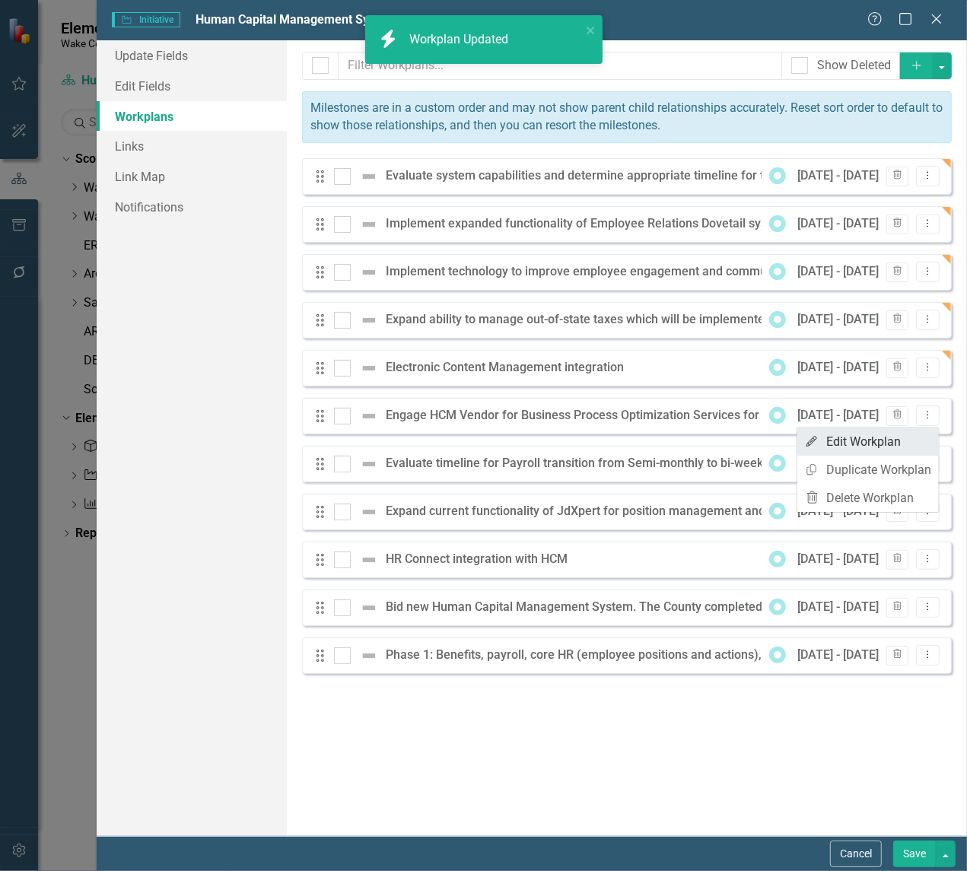
click at [832, 432] on link "Edit Edit Workplan" at bounding box center [868, 442] width 142 height 28
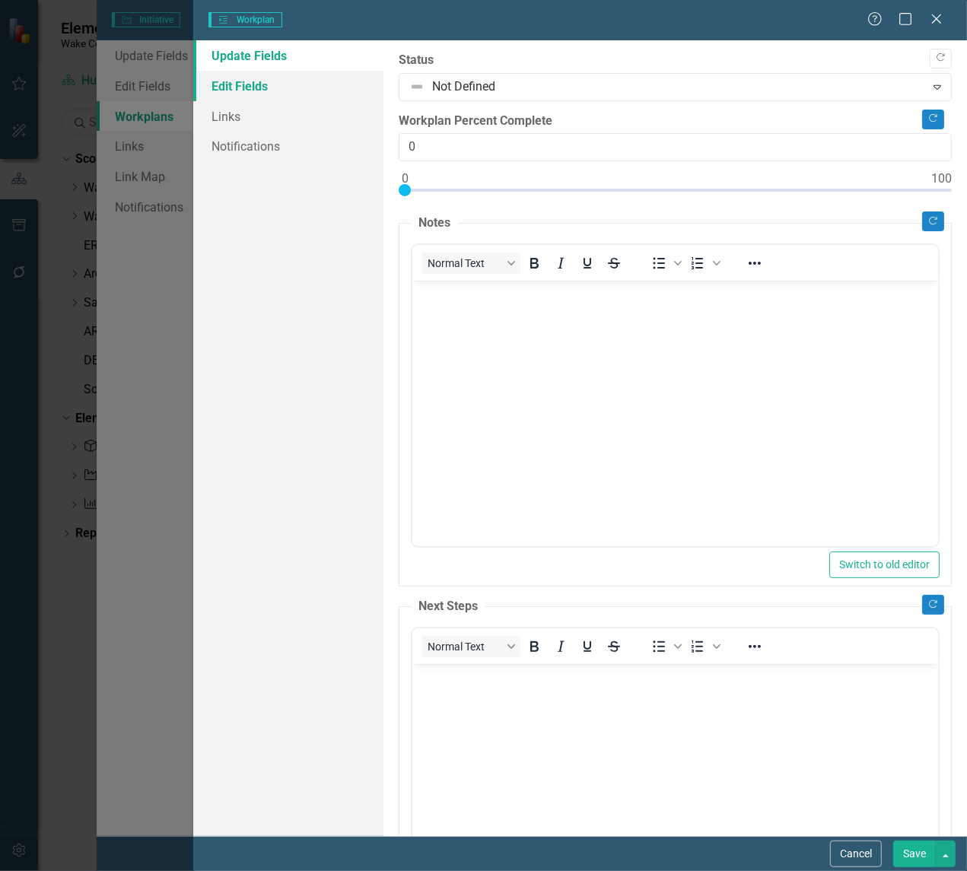
scroll to position [0, 0]
click at [230, 81] on link "Edit Fields" at bounding box center [288, 86] width 190 height 30
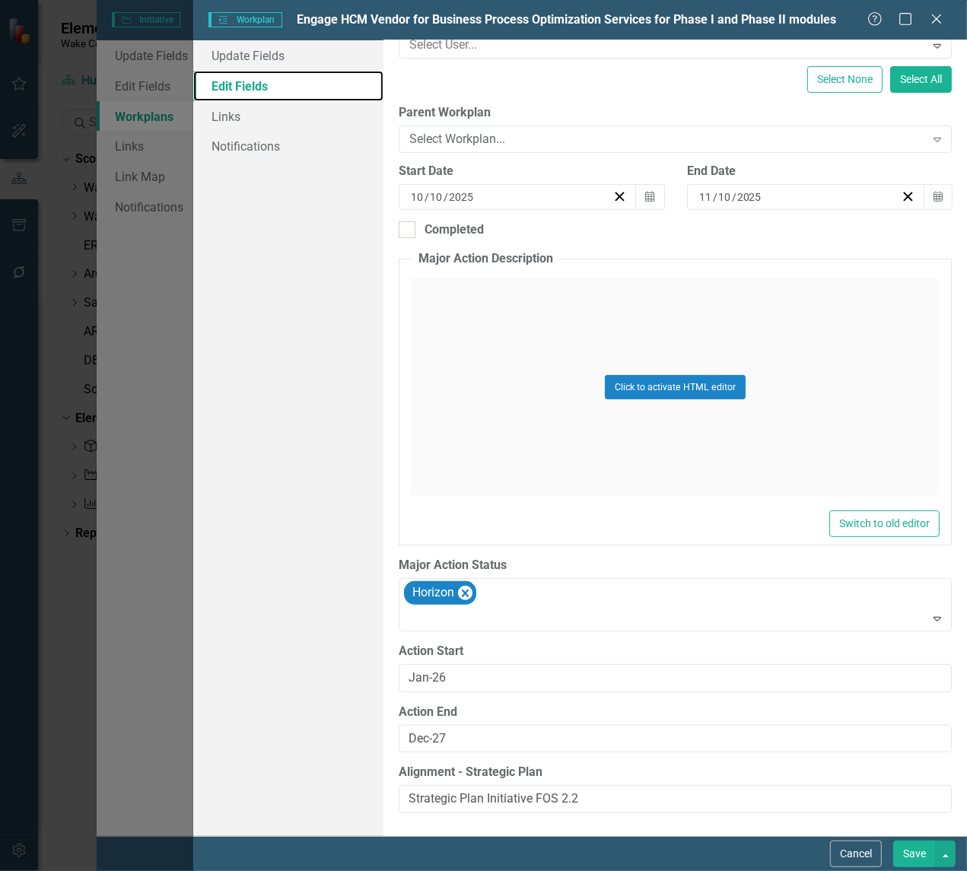
scroll to position [222, 0]
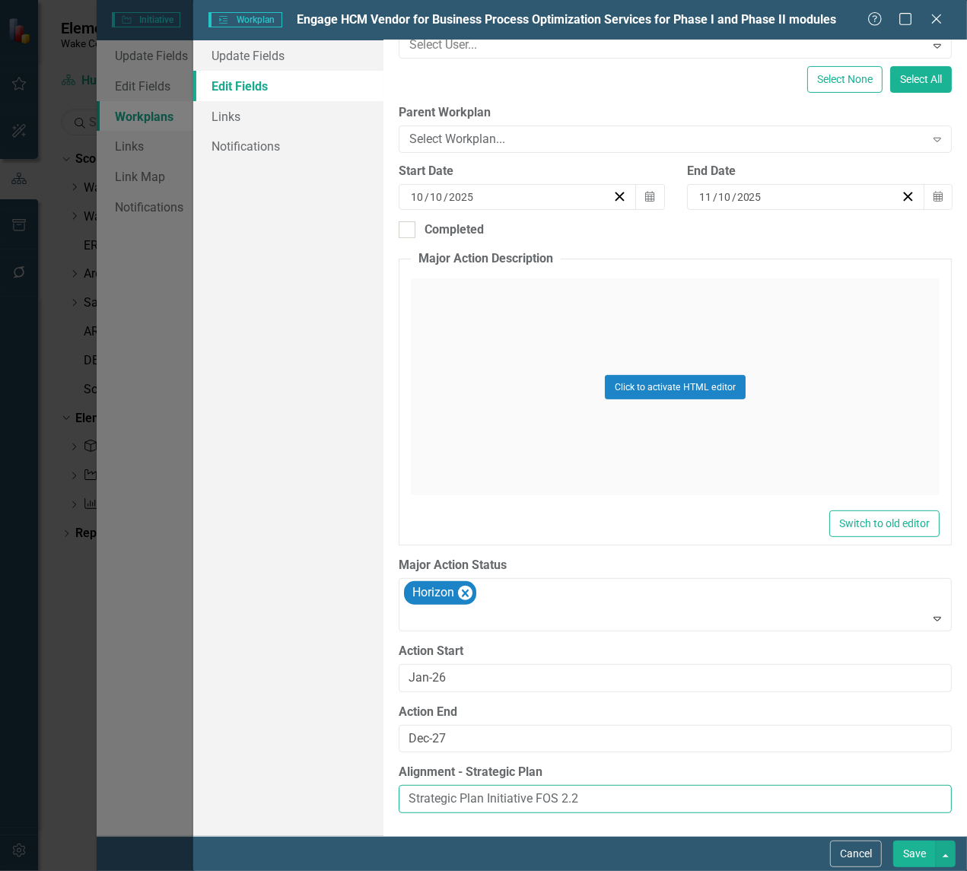
drag, startPoint x: 594, startPoint y: 793, endPoint x: 248, endPoint y: 776, distance: 346.6
click at [246, 775] on div "Update Fields Edit Fields Links Notifications "Update" fields in ClearPoint are…" at bounding box center [580, 438] width 774 height 796
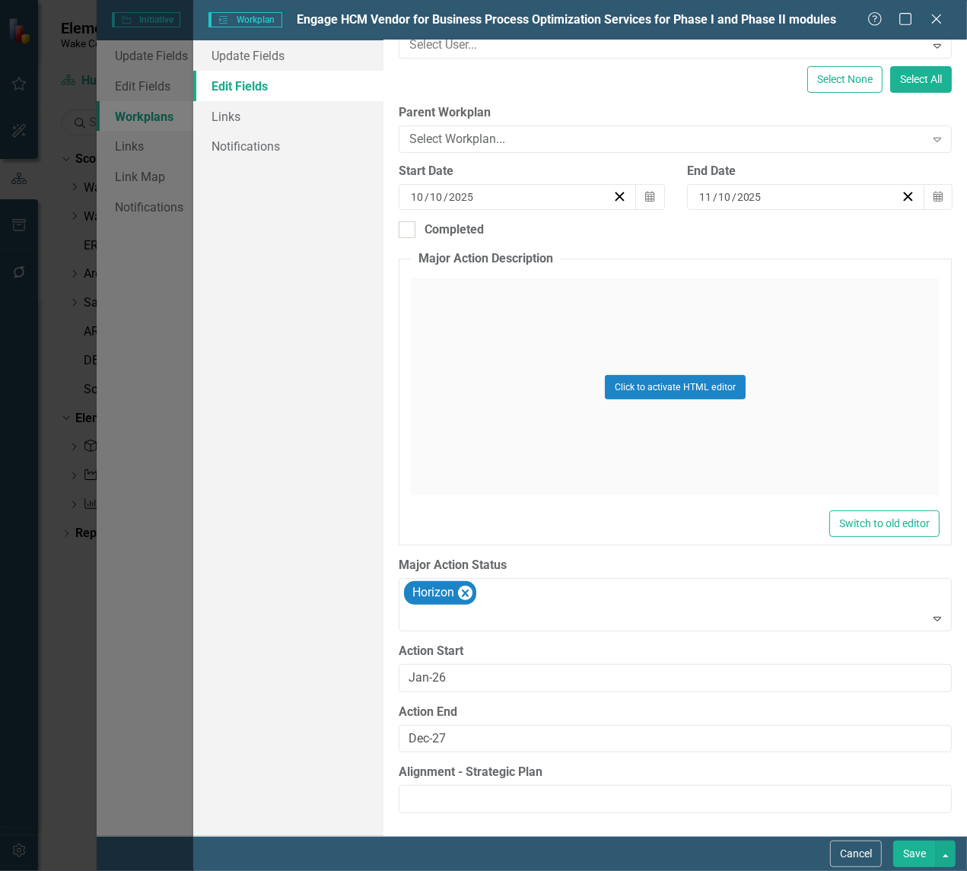
click at [910, 843] on button "Save" at bounding box center [914, 854] width 43 height 27
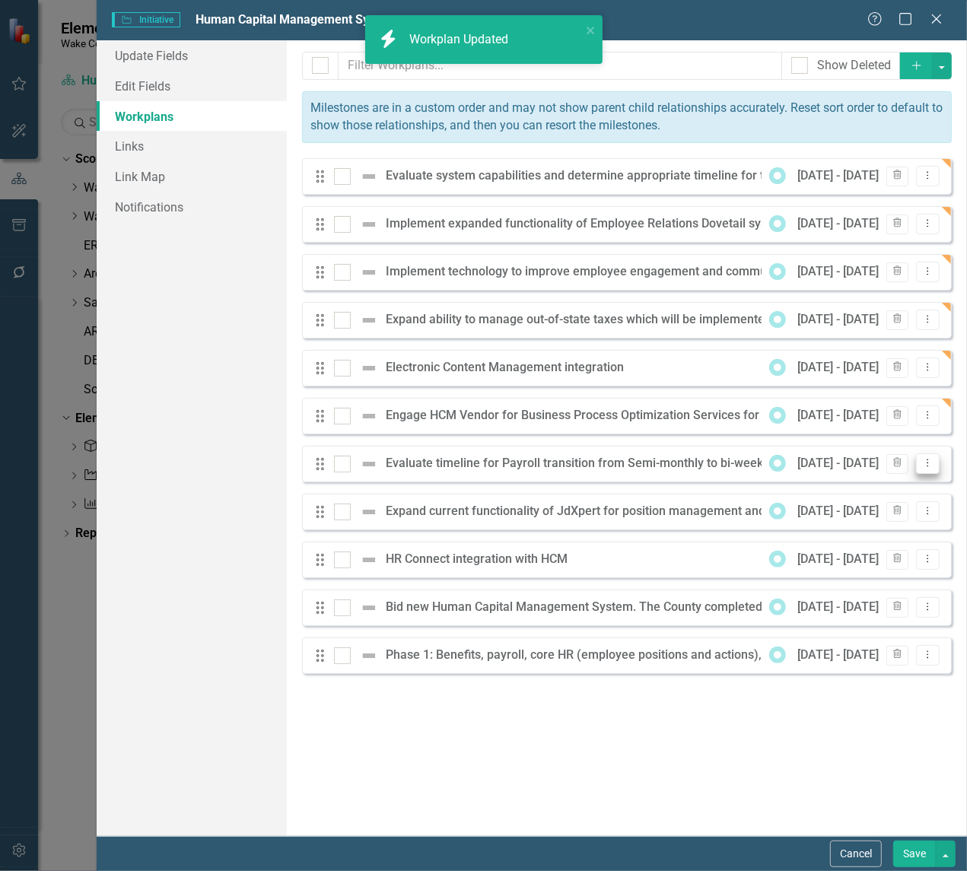
click at [931, 461] on icon "Dropdown Menu" at bounding box center [927, 463] width 13 height 10
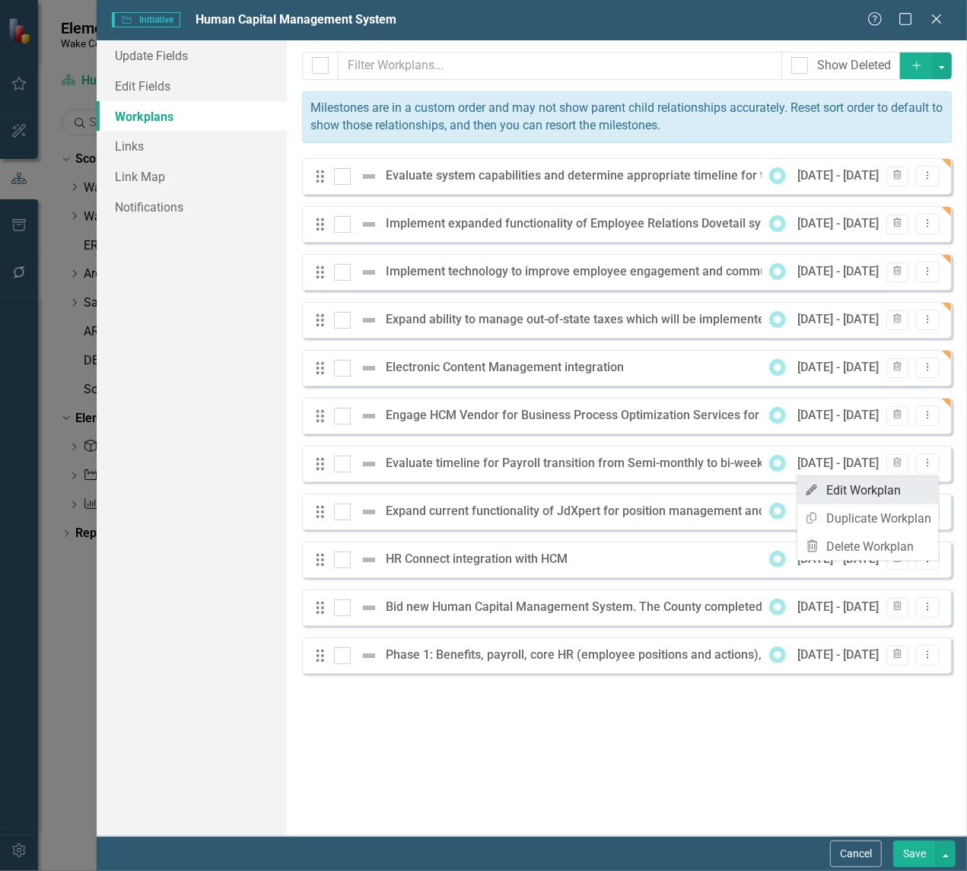
click at [847, 492] on link "Edit Edit Workplan" at bounding box center [868, 490] width 142 height 28
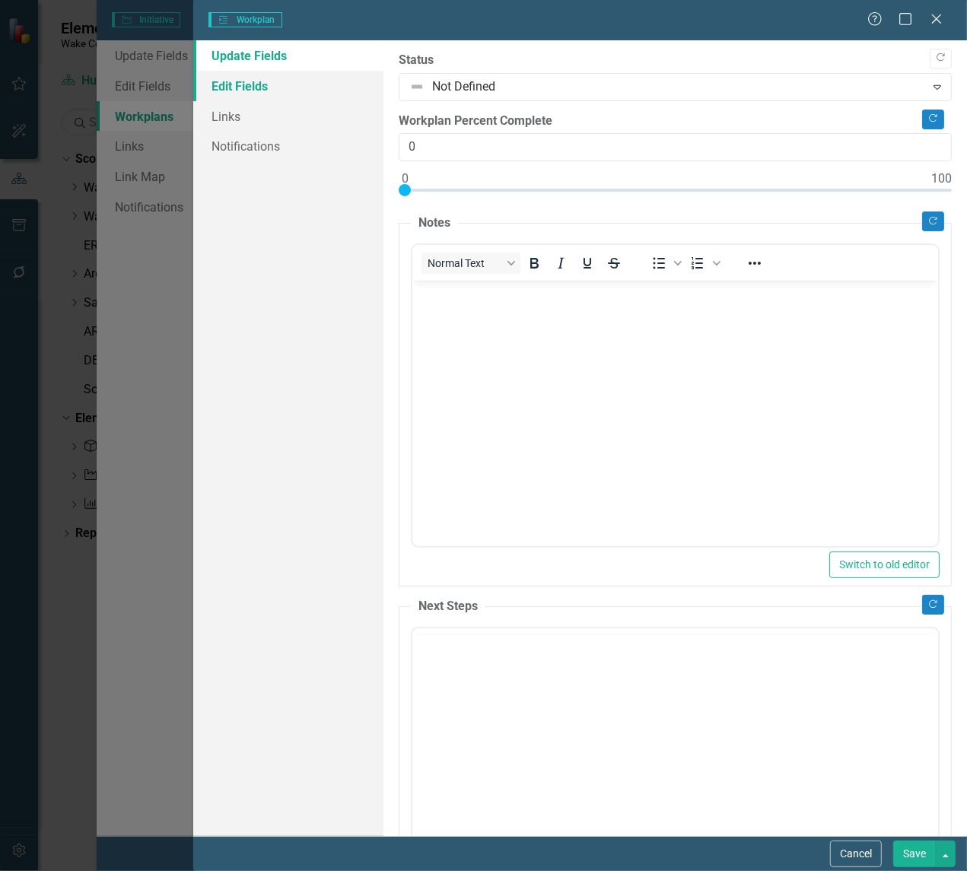
click at [226, 84] on link "Edit Fields" at bounding box center [288, 86] width 190 height 30
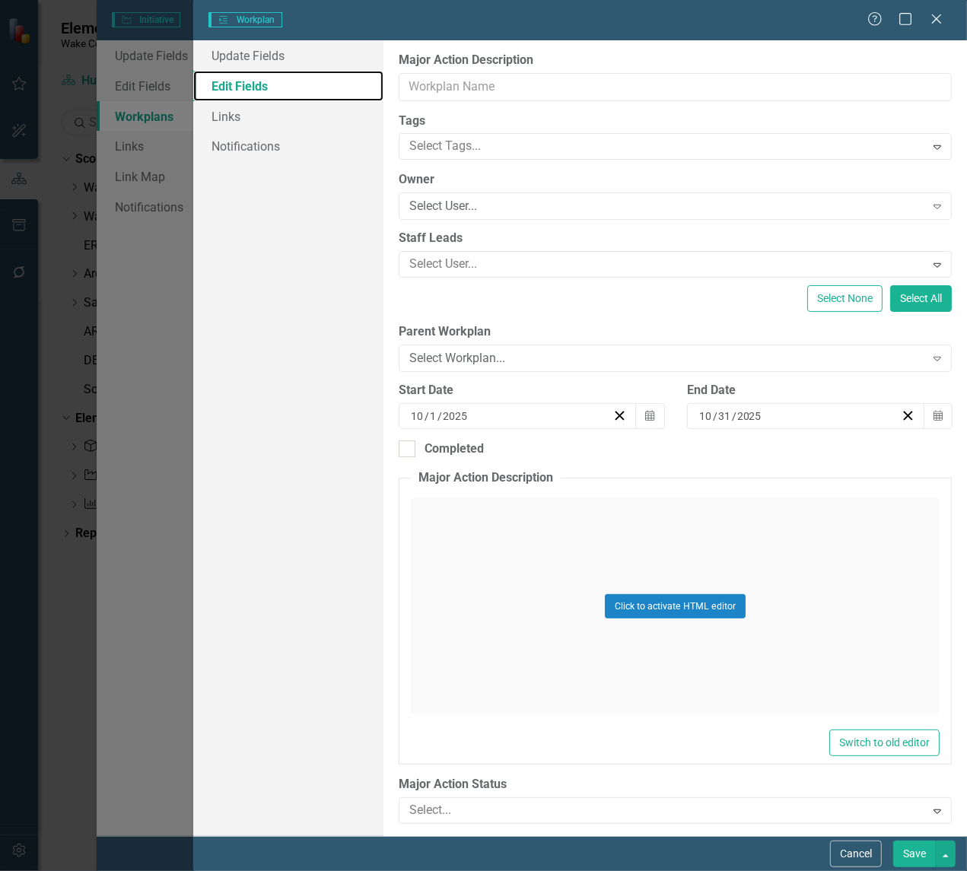
scroll to position [0, 0]
type input "Evaluate timeline for Payroll transition from Semi-monthly to bi-weekly schedule"
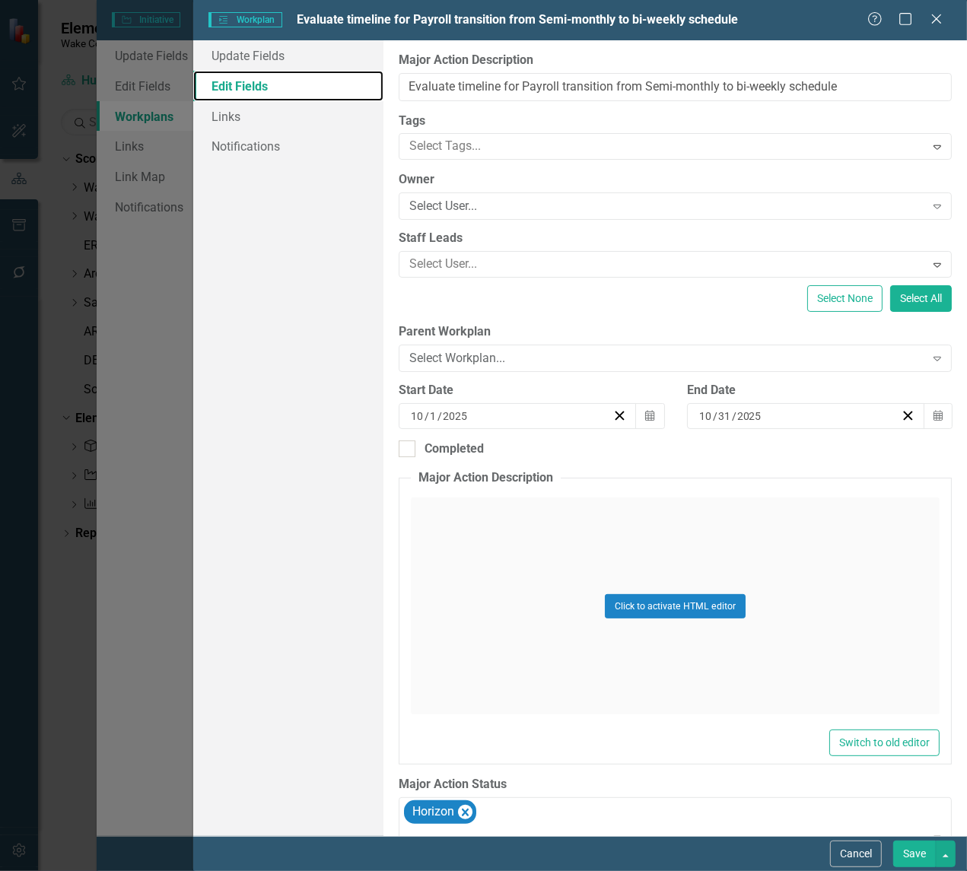
type input "10"
type input "11"
type input "10"
type input "Mar-26"
type input "Jun-26"
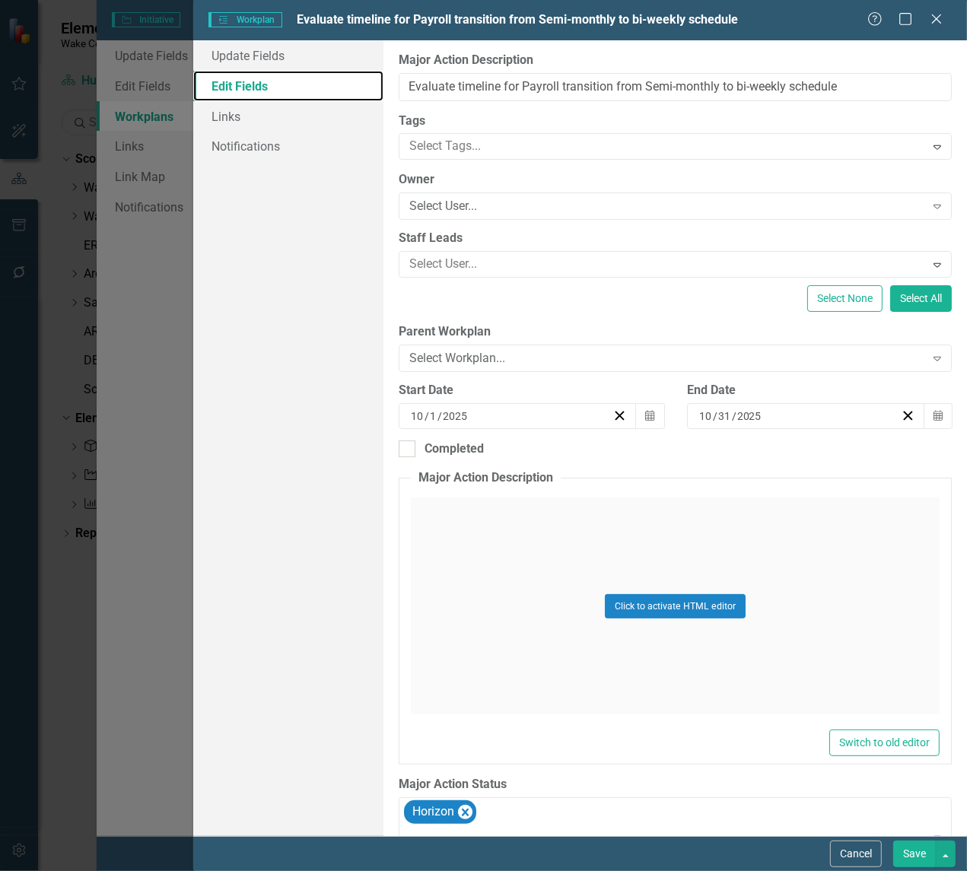
type input "Strategic Plan Initiative FOS 2.2"
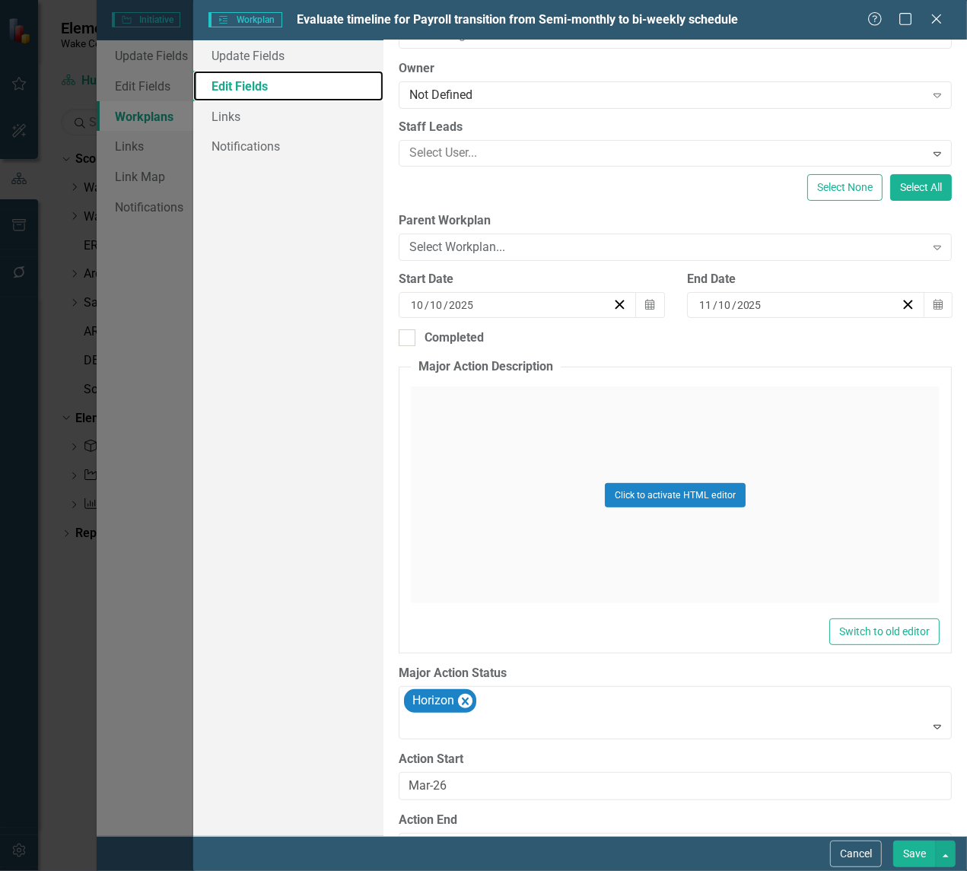
scroll to position [222, 0]
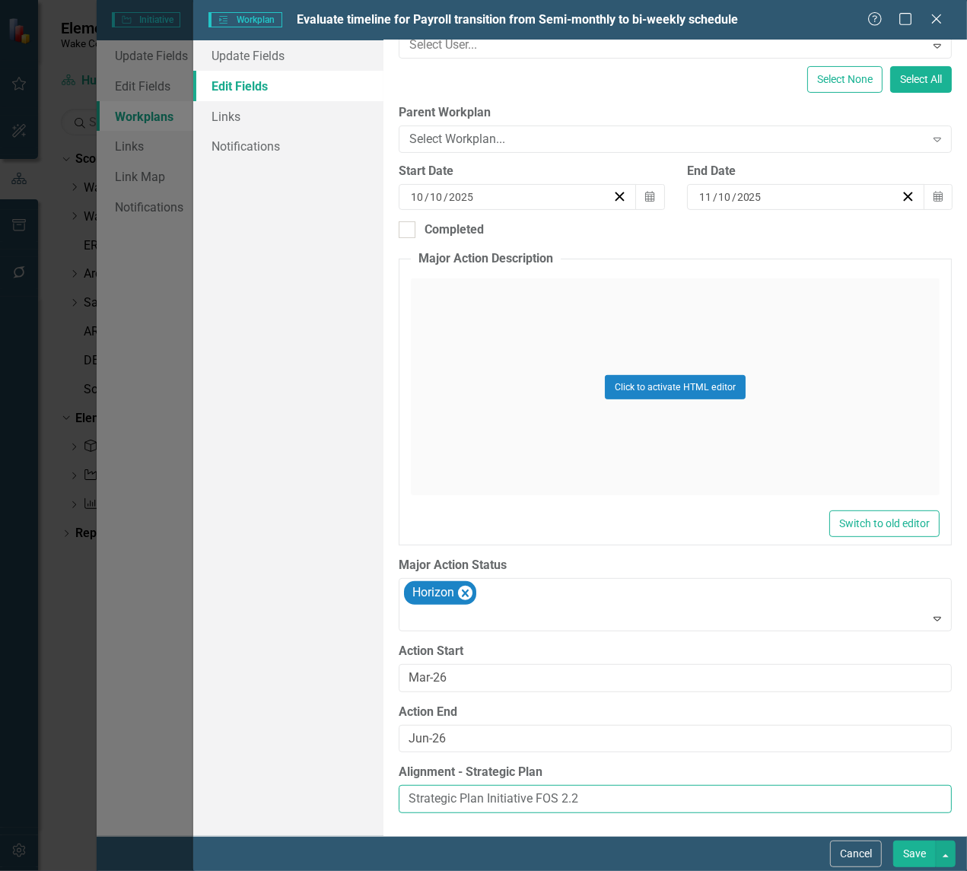
drag, startPoint x: 594, startPoint y: 800, endPoint x: 310, endPoint y: 774, distance: 284.2
click at [237, 773] on div "Update Fields Edit Fields Links Notifications "Update" fields in ClearPoint are…" at bounding box center [580, 438] width 774 height 796
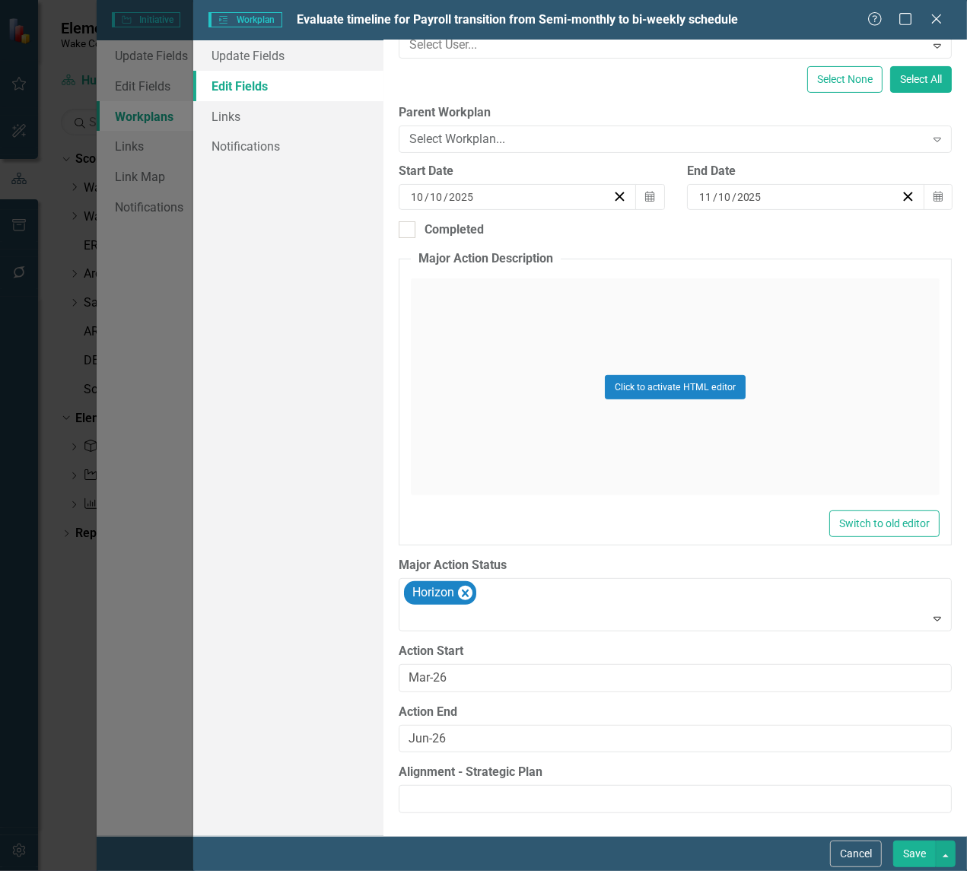
click at [902, 852] on button "Save" at bounding box center [914, 854] width 43 height 27
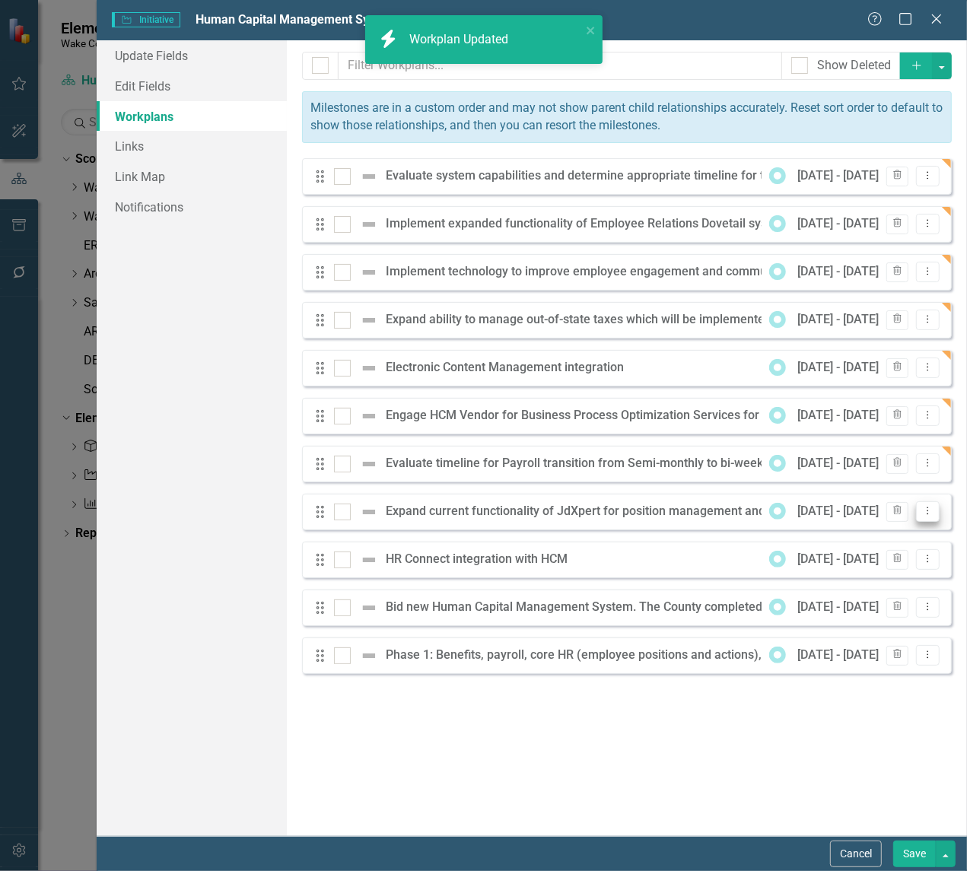
click at [934, 507] on icon "Dropdown Menu" at bounding box center [927, 511] width 13 height 10
click at [864, 533] on link "Edit Edit Workplan" at bounding box center [868, 538] width 142 height 28
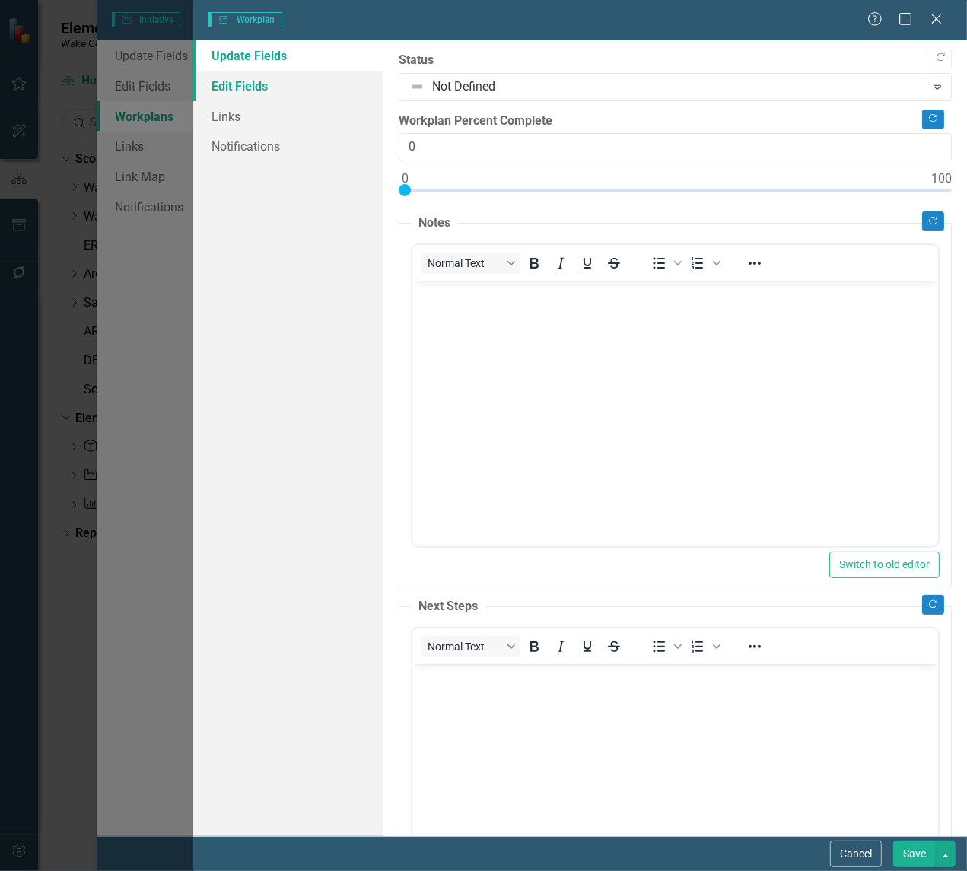
click at [217, 81] on link "Edit Fields" at bounding box center [288, 86] width 190 height 30
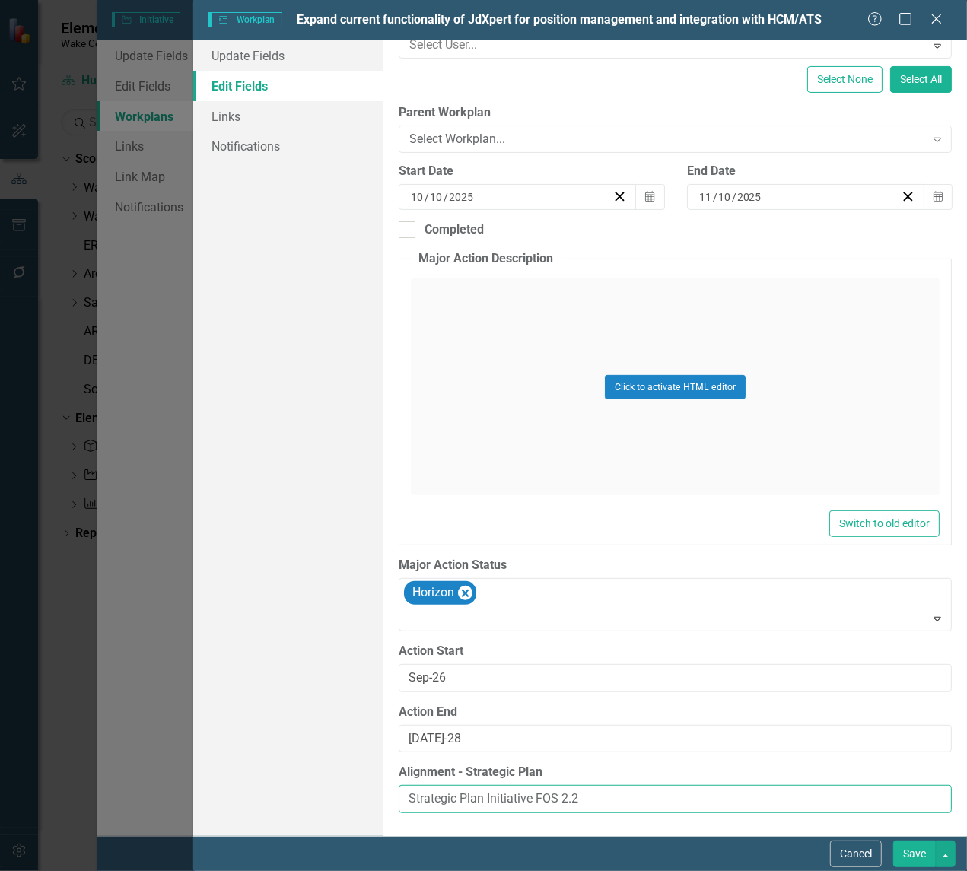
drag, startPoint x: 598, startPoint y: 795, endPoint x: 341, endPoint y: 797, distance: 257.2
click at [341, 797] on div "Update Fields Edit Fields Links Notifications "Update" fields in ClearPoint are…" at bounding box center [580, 438] width 774 height 796
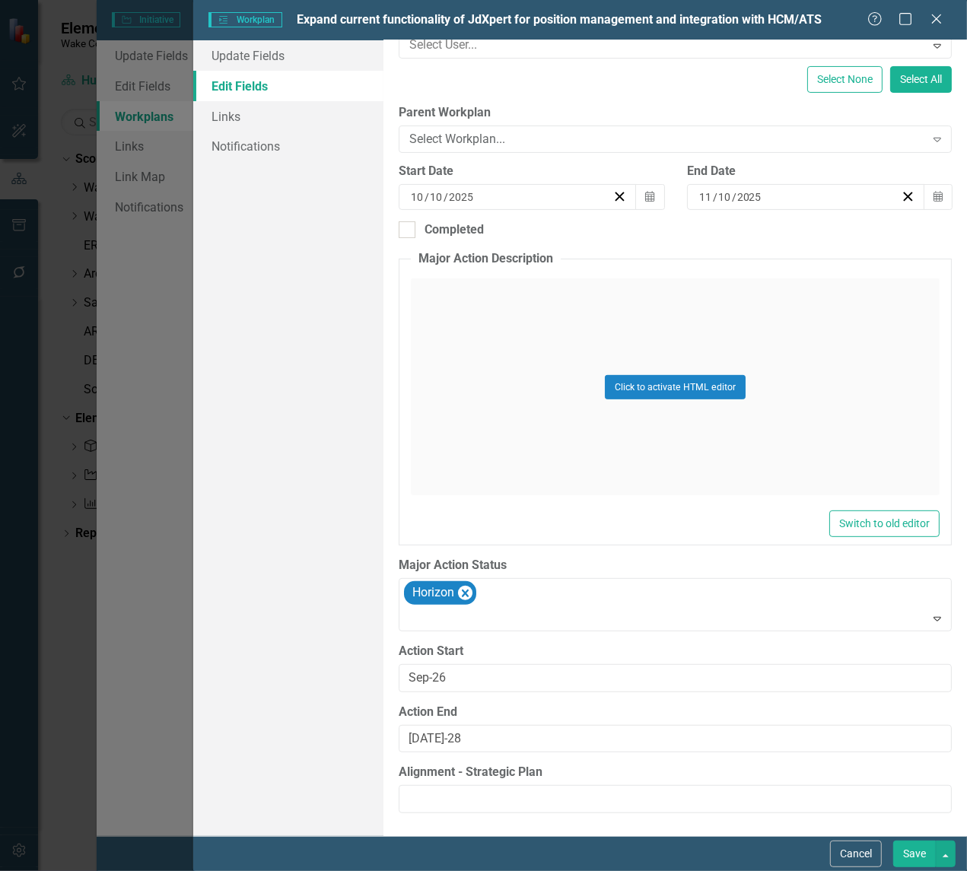
click at [918, 854] on button "Save" at bounding box center [914, 854] width 43 height 27
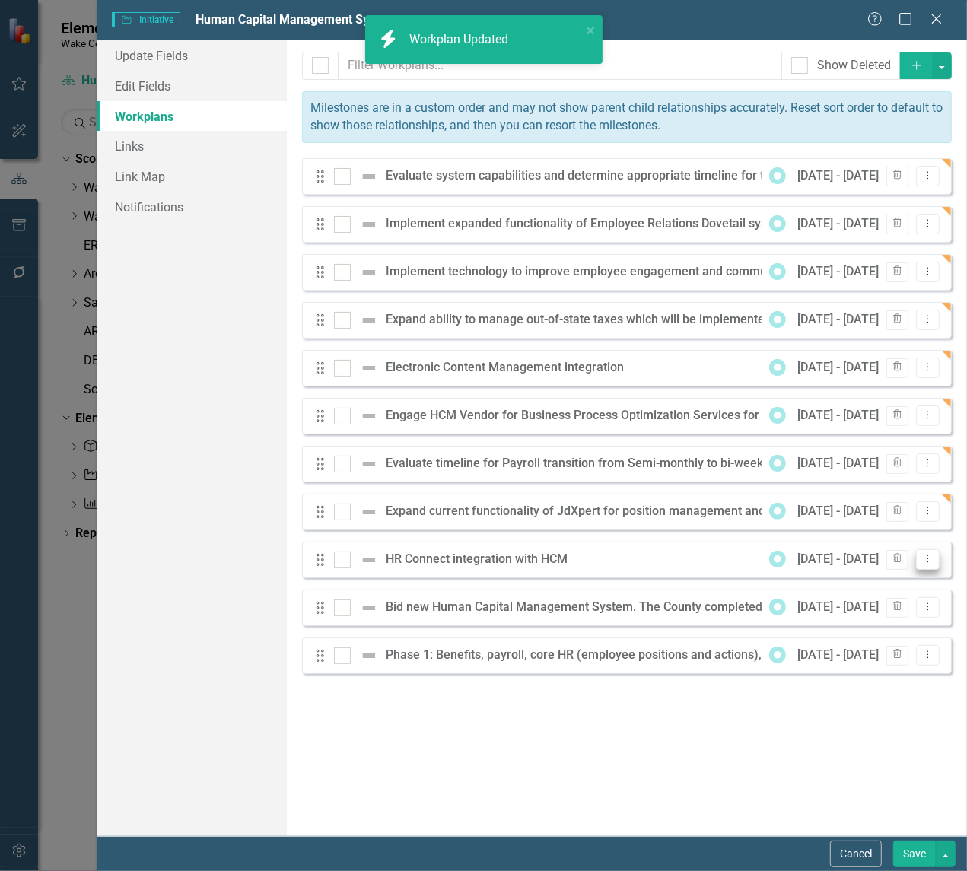
click at [927, 561] on icon "Dropdown Menu" at bounding box center [927, 559] width 13 height 10
click at [895, 582] on link "Edit Edit Workplan" at bounding box center [868, 585] width 142 height 28
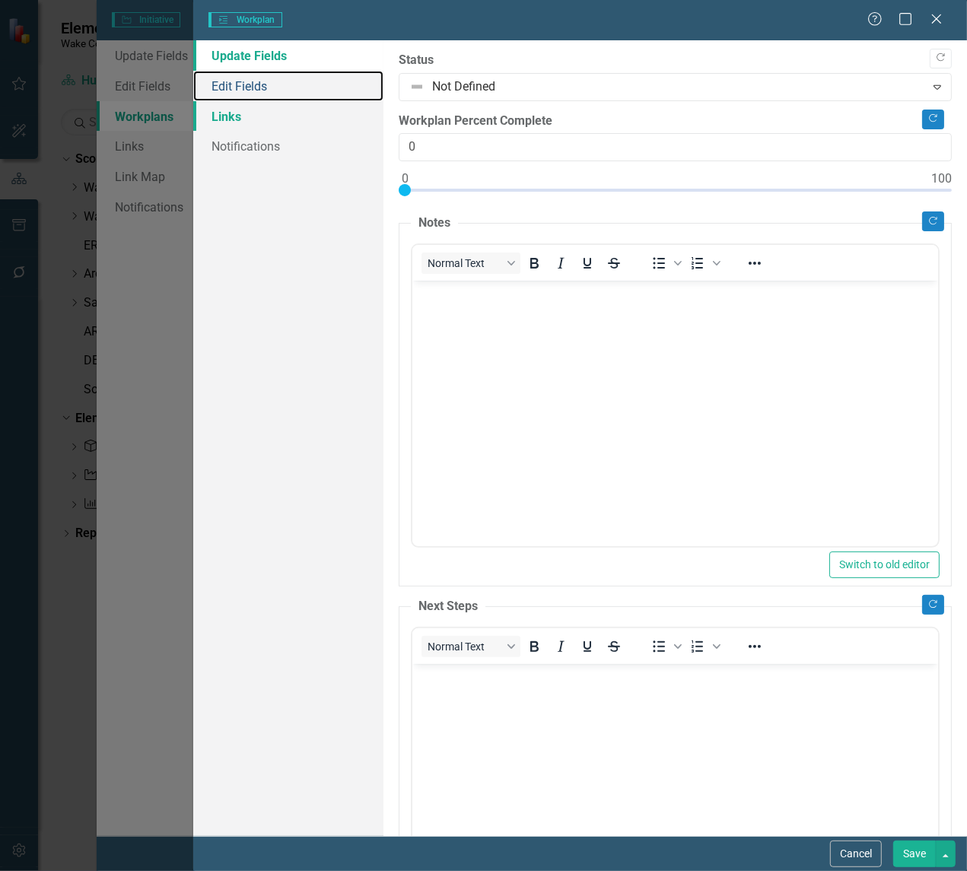
click at [227, 85] on link "Edit Fields" at bounding box center [288, 86] width 190 height 30
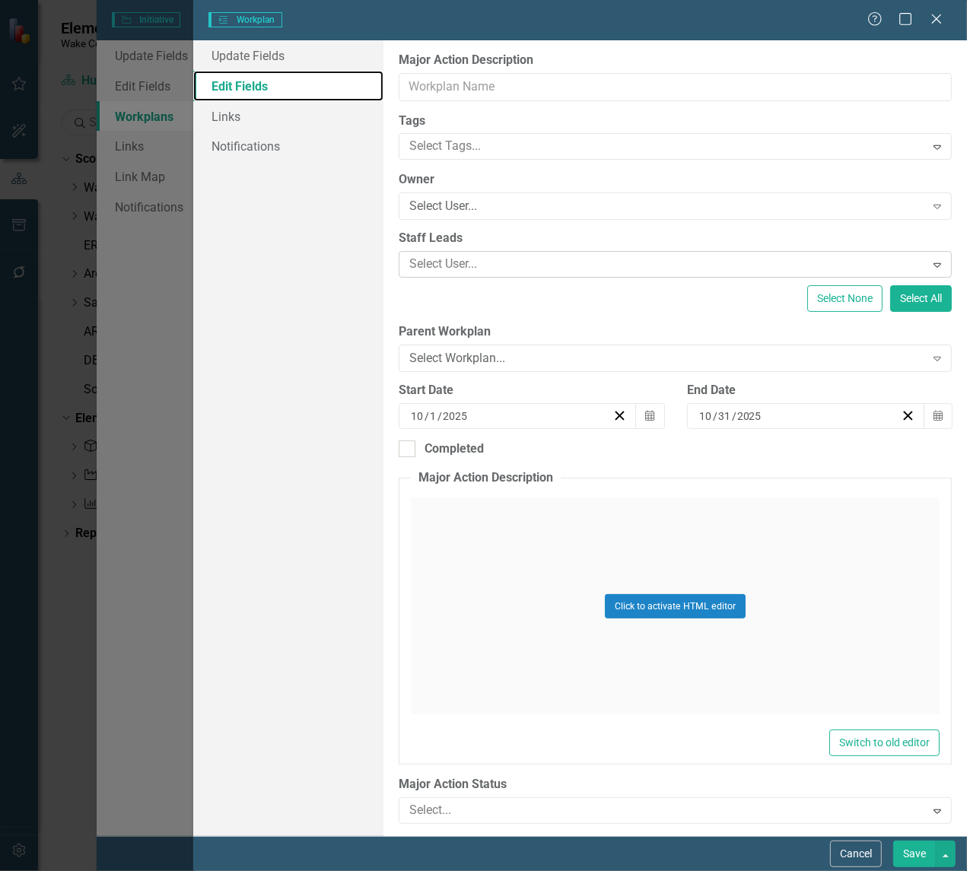
type input "HR Connect integration with HCM"
type input "10"
type input "11"
type input "10"
type input "Jan-27"
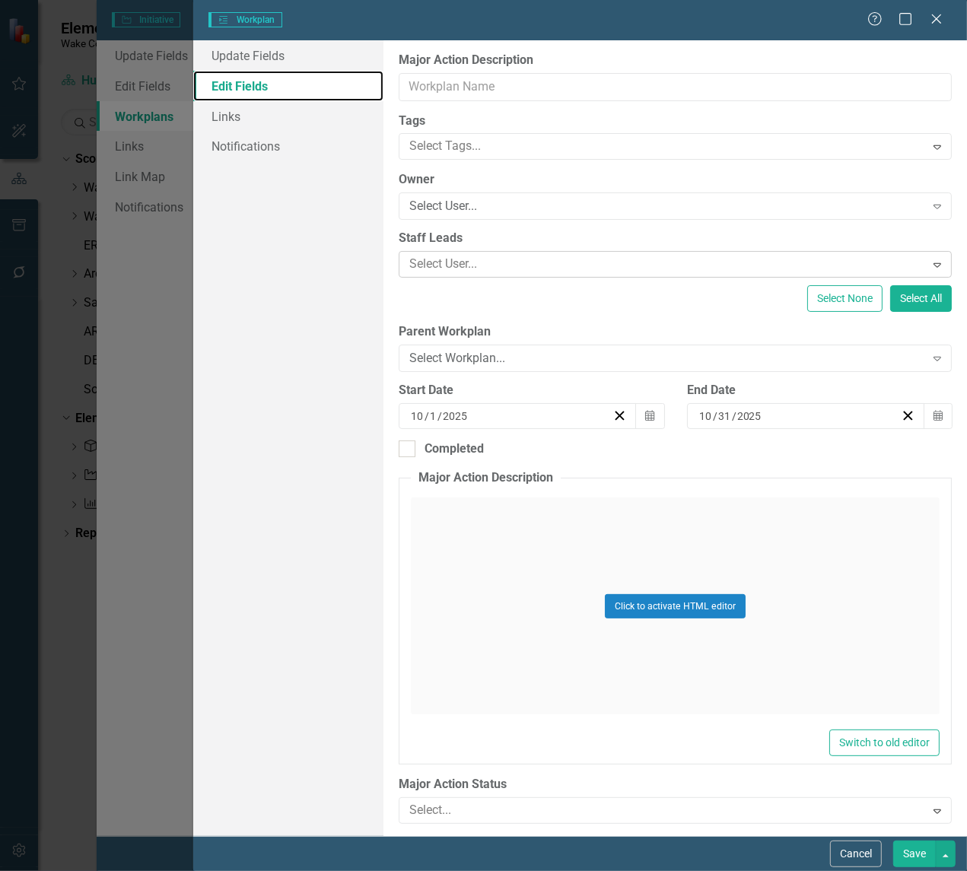
type input "Dec-27"
type input "Strategic Plan Initiative FOS 2.2"
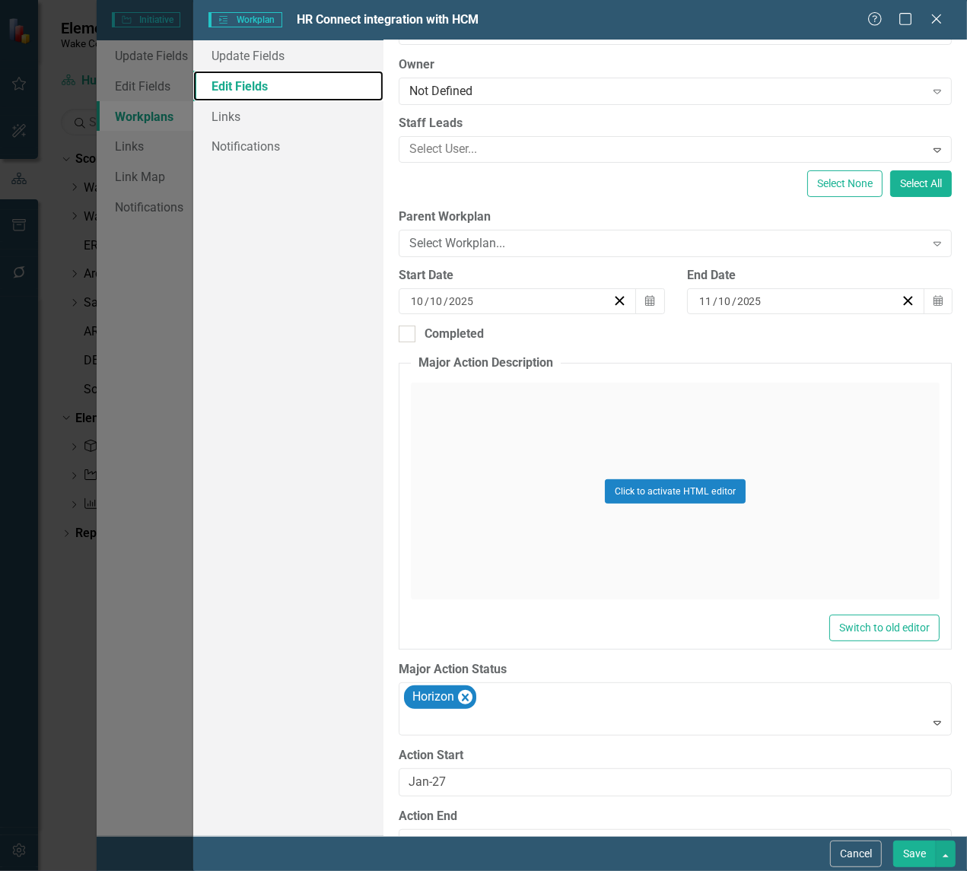
scroll to position [222, 0]
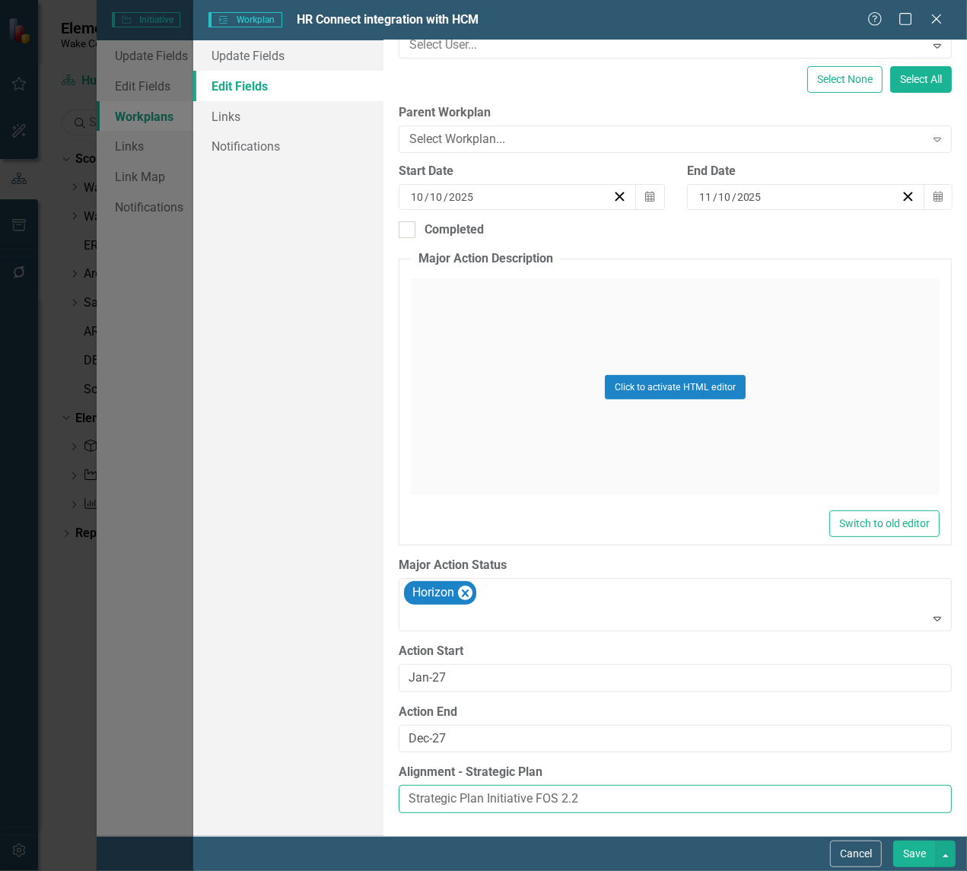
drag, startPoint x: 629, startPoint y: 807, endPoint x: 336, endPoint y: 765, distance: 296.0
click at [336, 765] on div "Update Fields Edit Fields Links Notifications "Update" fields in ClearPoint are…" at bounding box center [580, 438] width 774 height 796
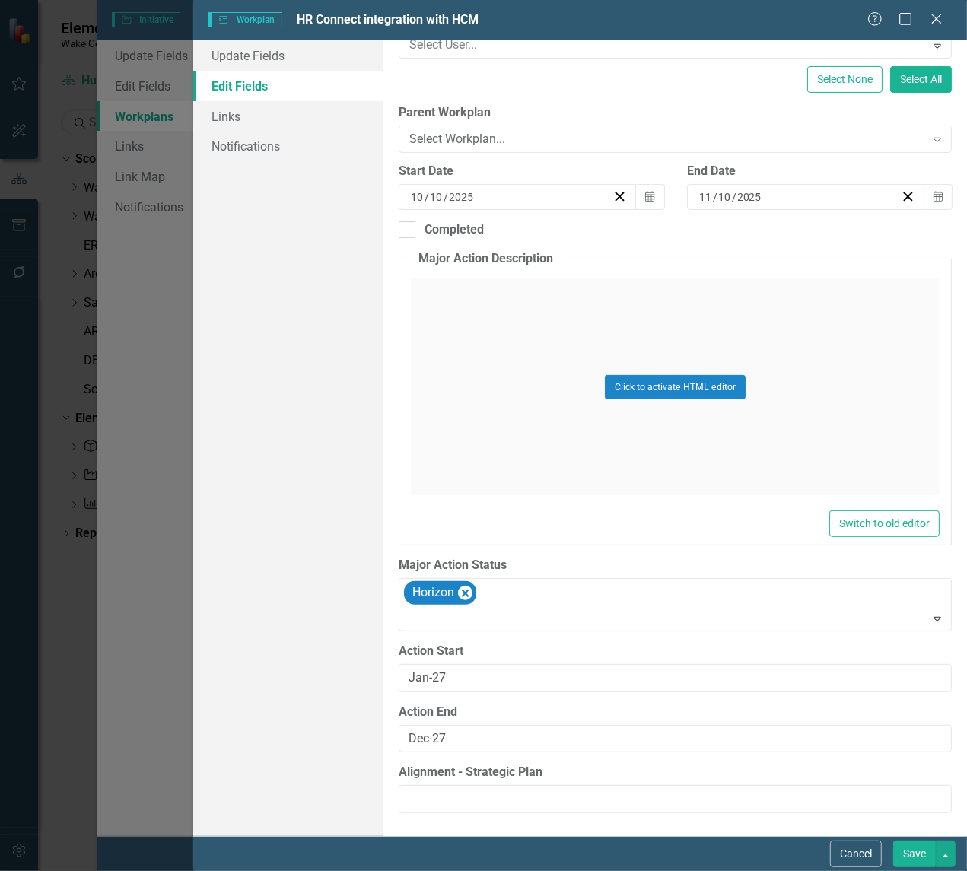
click at [913, 856] on button "Save" at bounding box center [914, 854] width 43 height 27
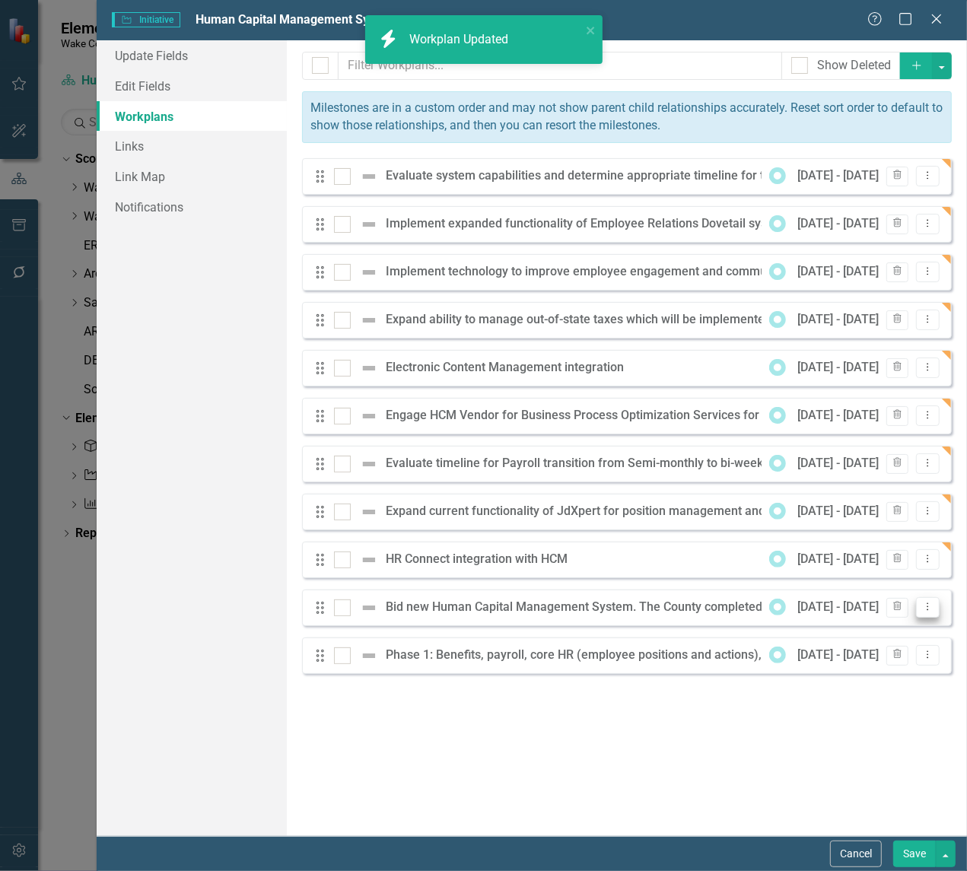
click at [929, 609] on icon "Dropdown Menu" at bounding box center [927, 607] width 13 height 10
click at [842, 629] on link "Edit Edit Workplan" at bounding box center [868, 634] width 142 height 28
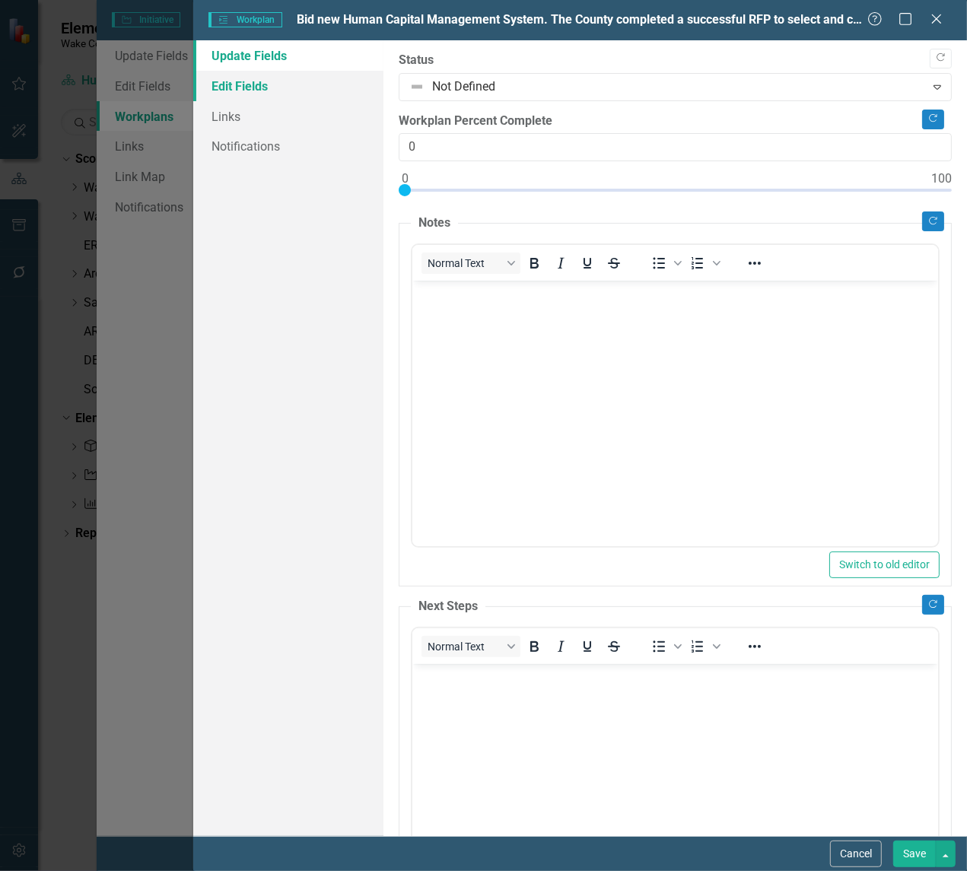
click at [248, 90] on link "Edit Fields" at bounding box center [288, 86] width 190 height 30
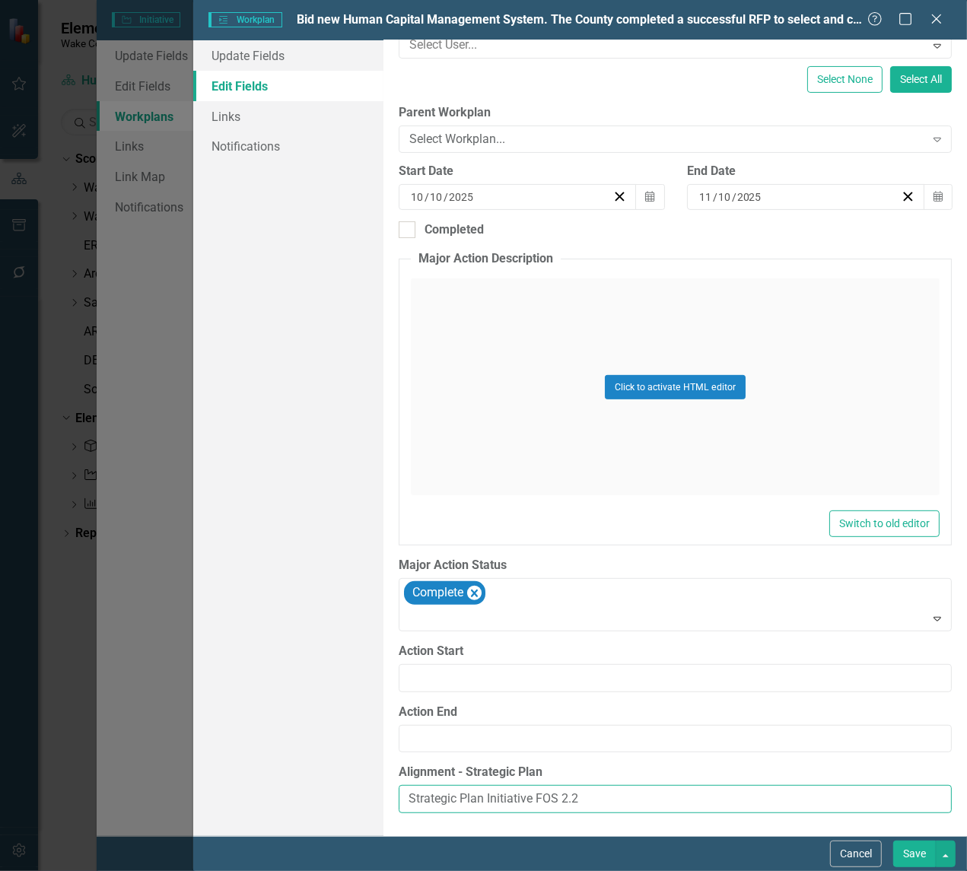
drag, startPoint x: 654, startPoint y: 797, endPoint x: 299, endPoint y: 788, distance: 355.5
click at [299, 788] on div "Update Fields Edit Fields Links Notifications "Update" fields in ClearPoint are…" at bounding box center [580, 438] width 774 height 796
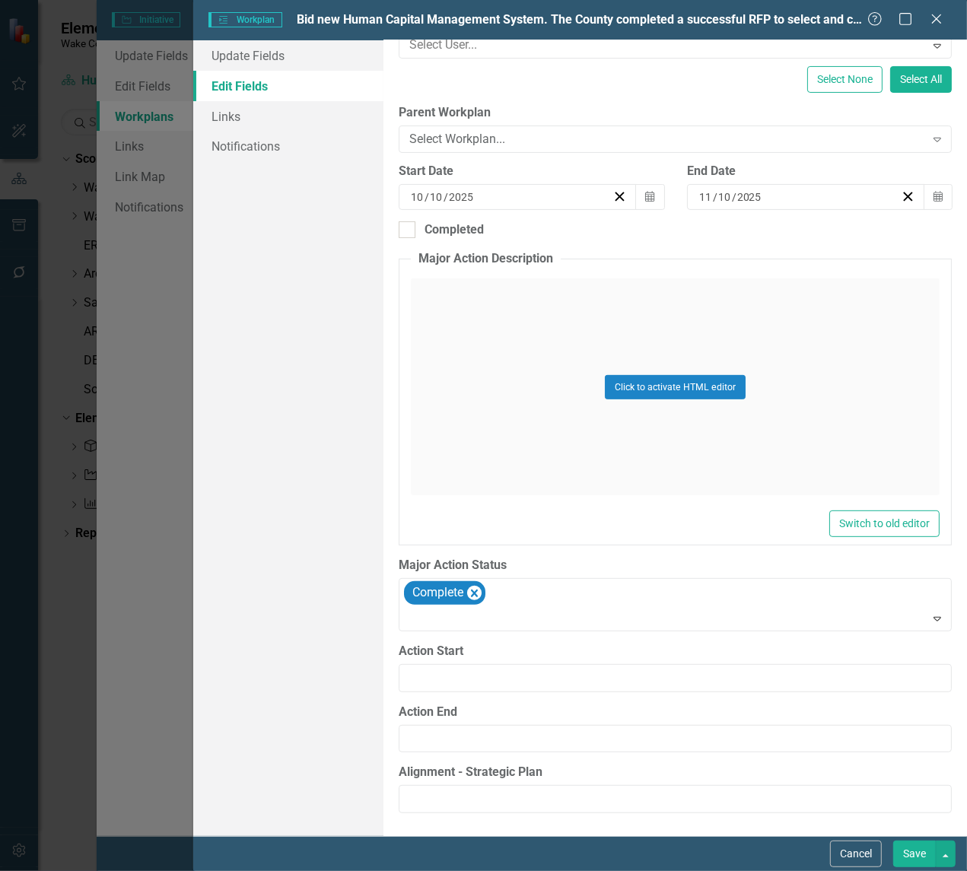
click at [902, 858] on button "Save" at bounding box center [914, 854] width 43 height 27
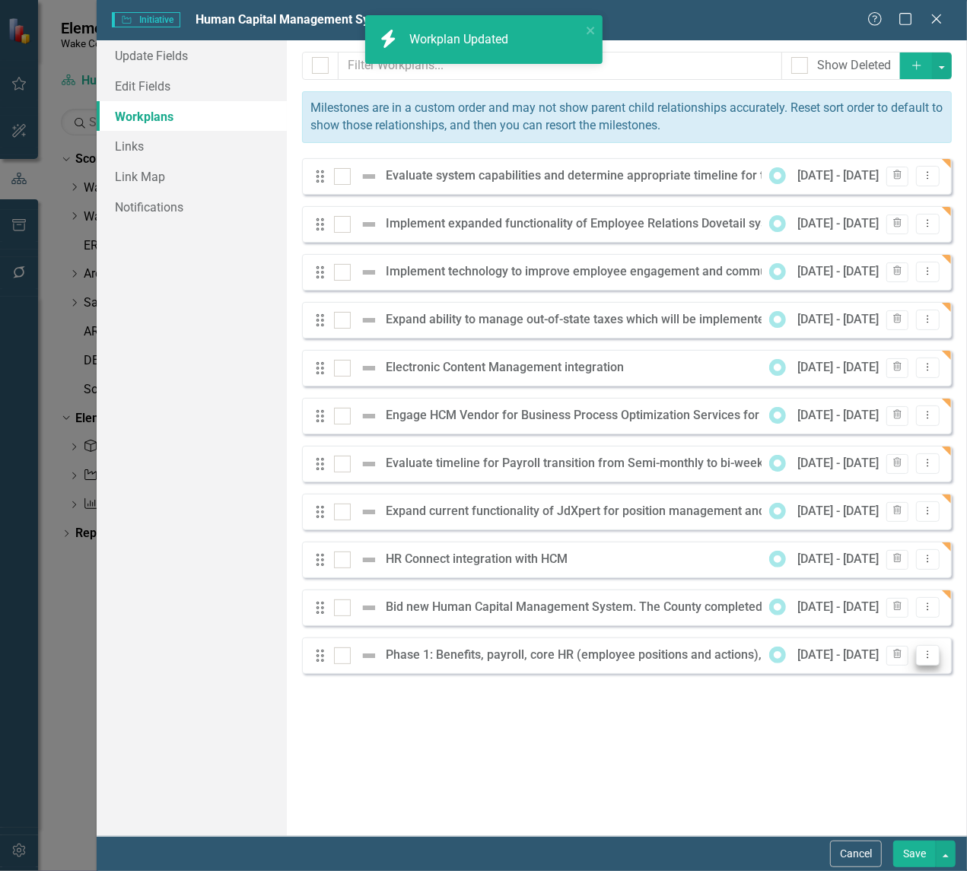
click at [930, 654] on icon "Dropdown Menu" at bounding box center [927, 655] width 13 height 10
click at [874, 679] on link "Edit Edit Workplan" at bounding box center [868, 681] width 142 height 28
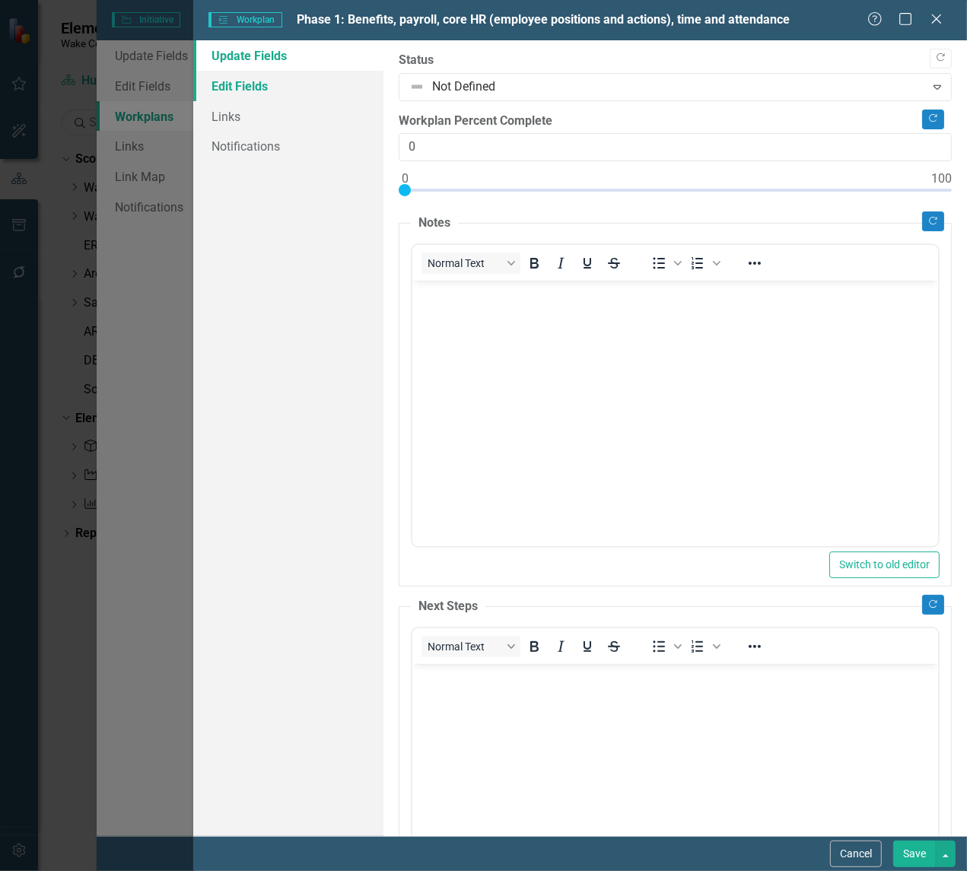
scroll to position [0, 0]
click at [232, 95] on link "Edit Fields" at bounding box center [288, 86] width 190 height 30
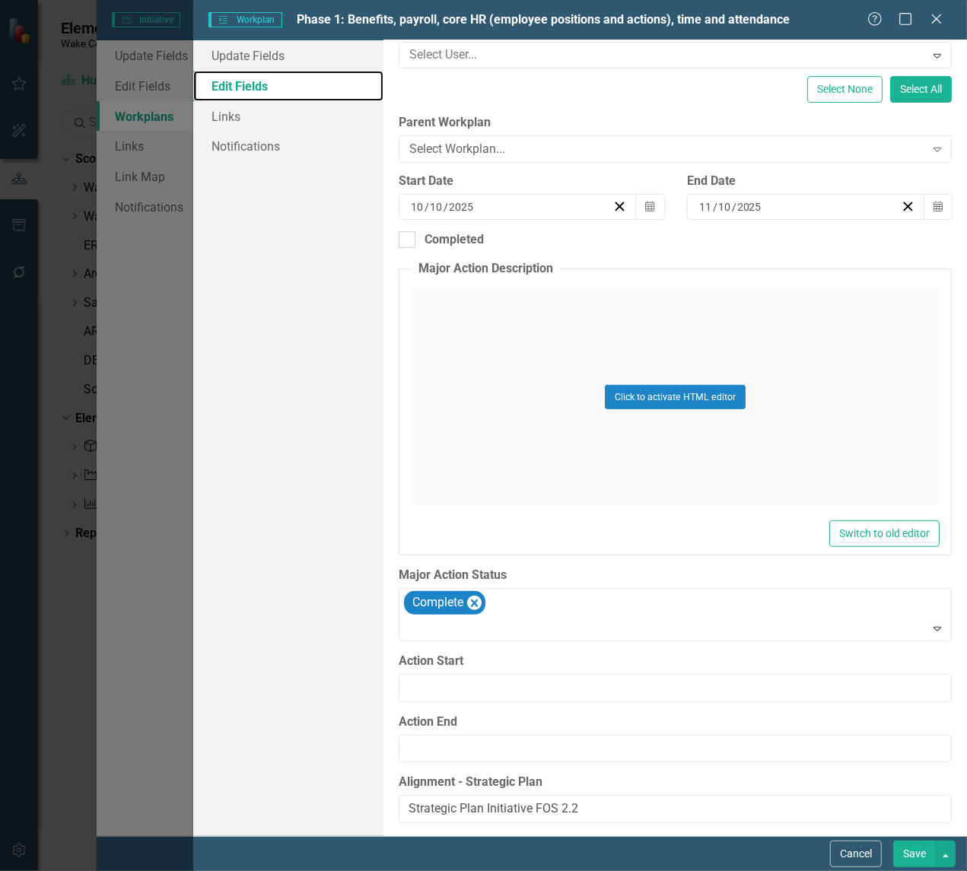
scroll to position [222, 0]
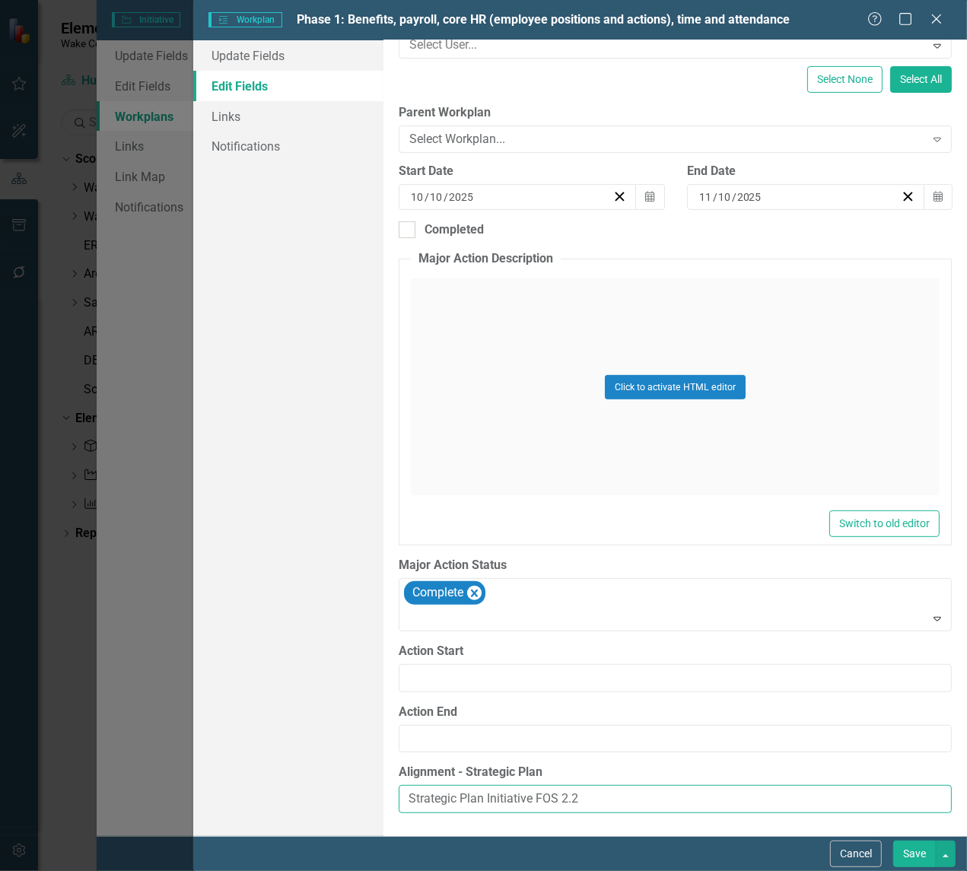
drag, startPoint x: 603, startPoint y: 791, endPoint x: 321, endPoint y: 769, distance: 283.2
click at [323, 769] on div "Update Fields Edit Fields Links Notifications "Update" fields in ClearPoint are…" at bounding box center [580, 438] width 774 height 796
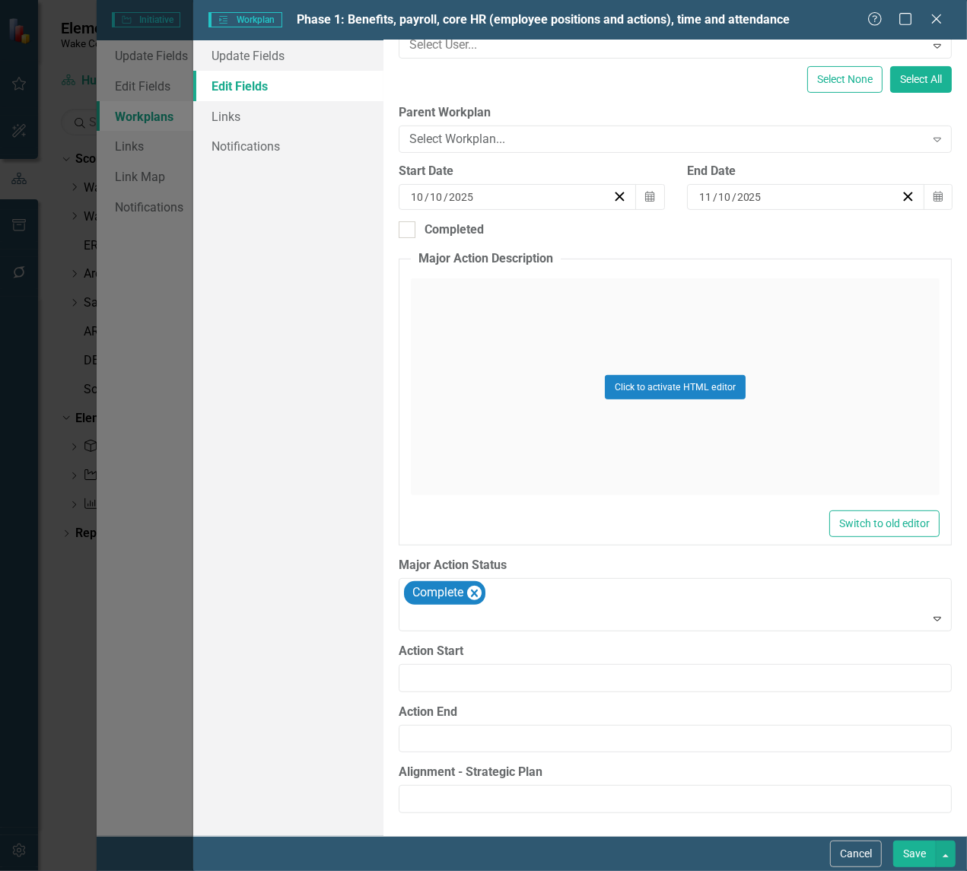
click at [915, 854] on button "Save" at bounding box center [914, 854] width 43 height 27
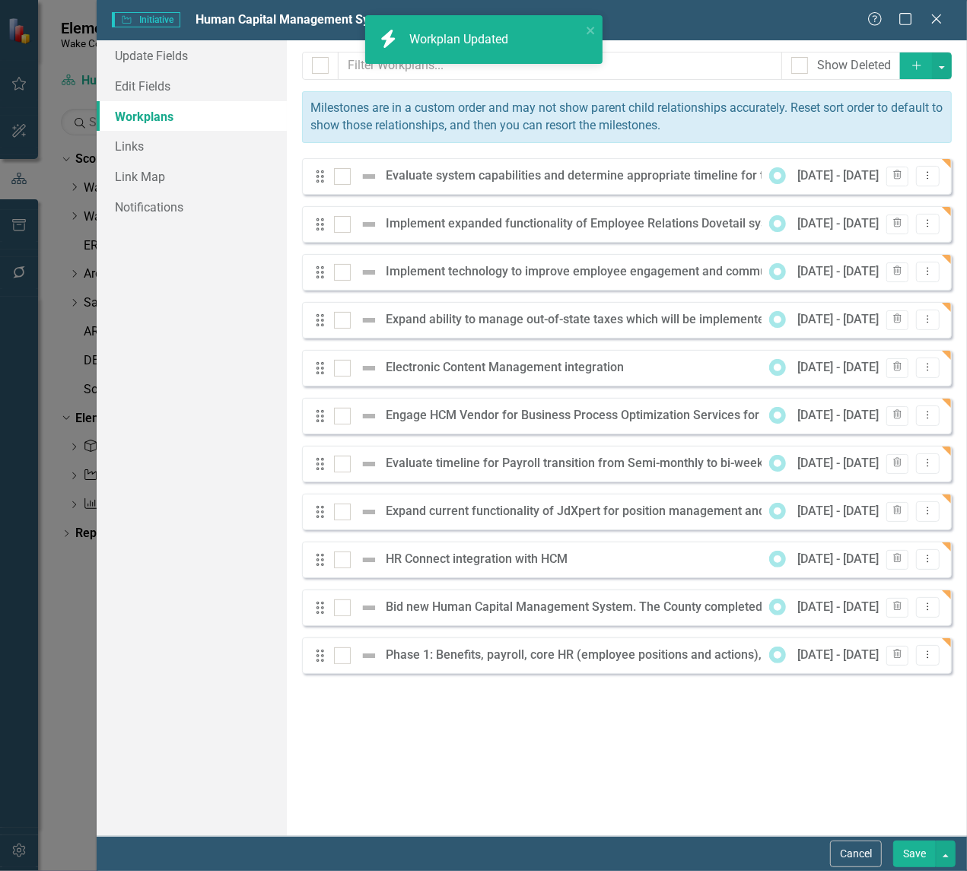
click at [915, 854] on button "Save" at bounding box center [914, 854] width 43 height 27
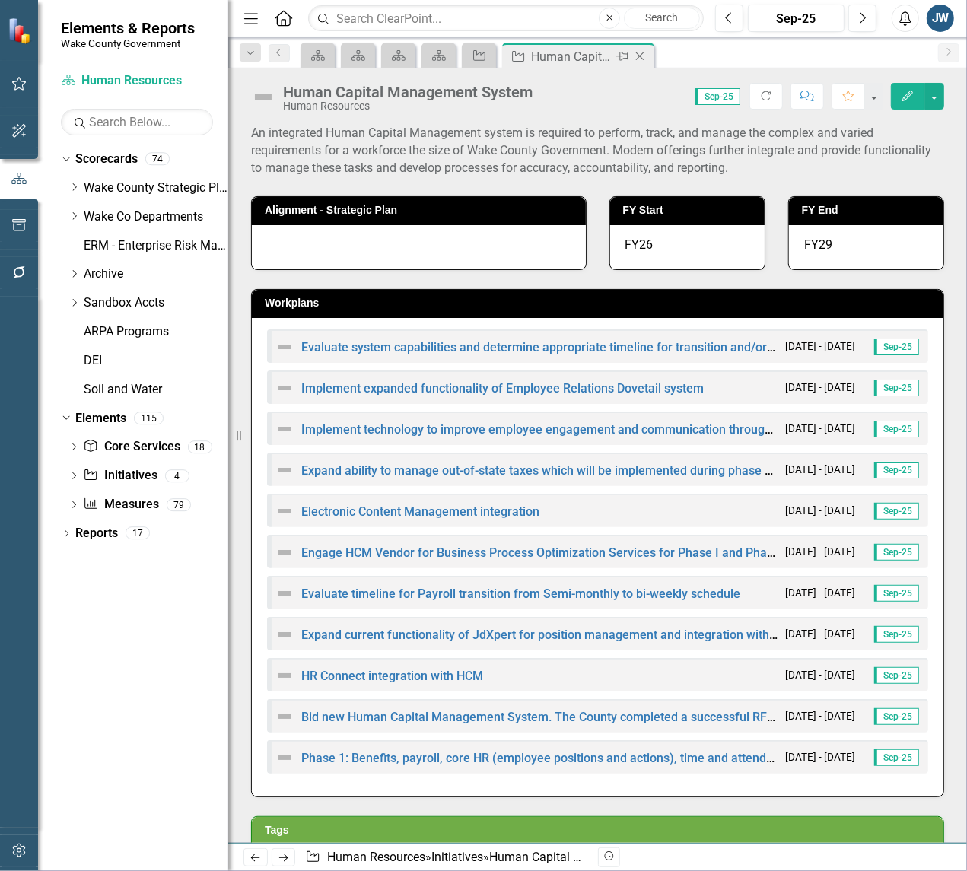
click at [641, 55] on icon at bounding box center [640, 57] width 8 height 8
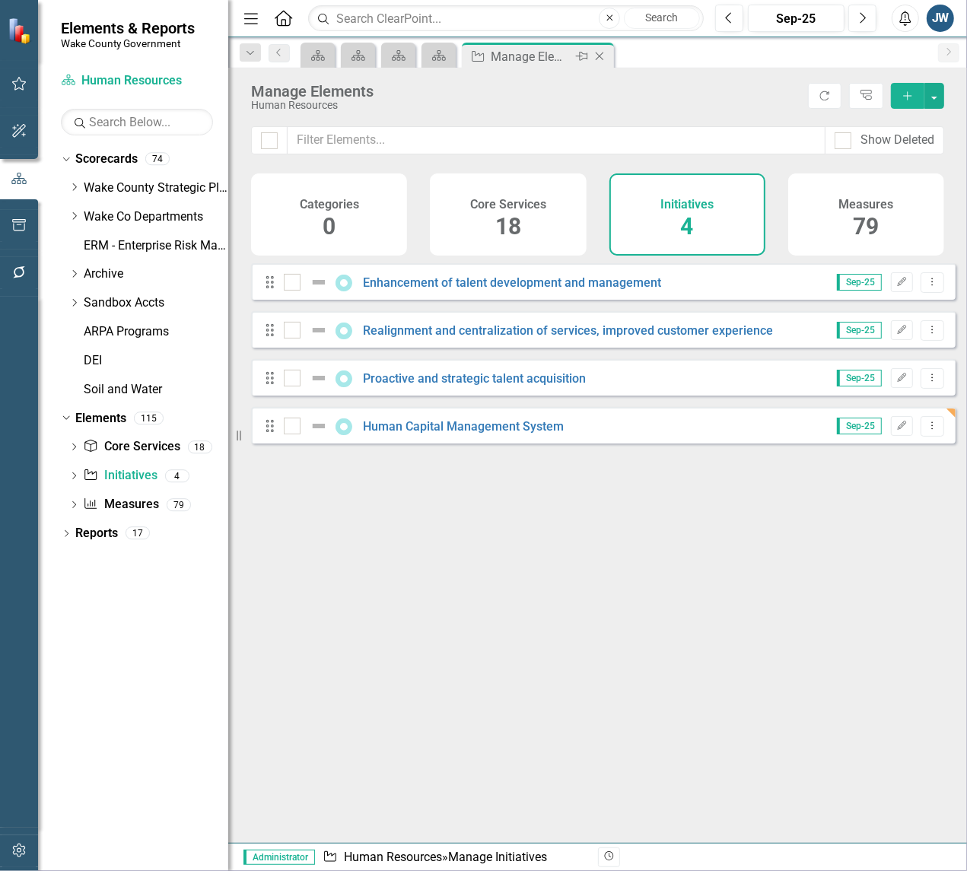
click at [598, 54] on icon "Close" at bounding box center [599, 56] width 15 height 12
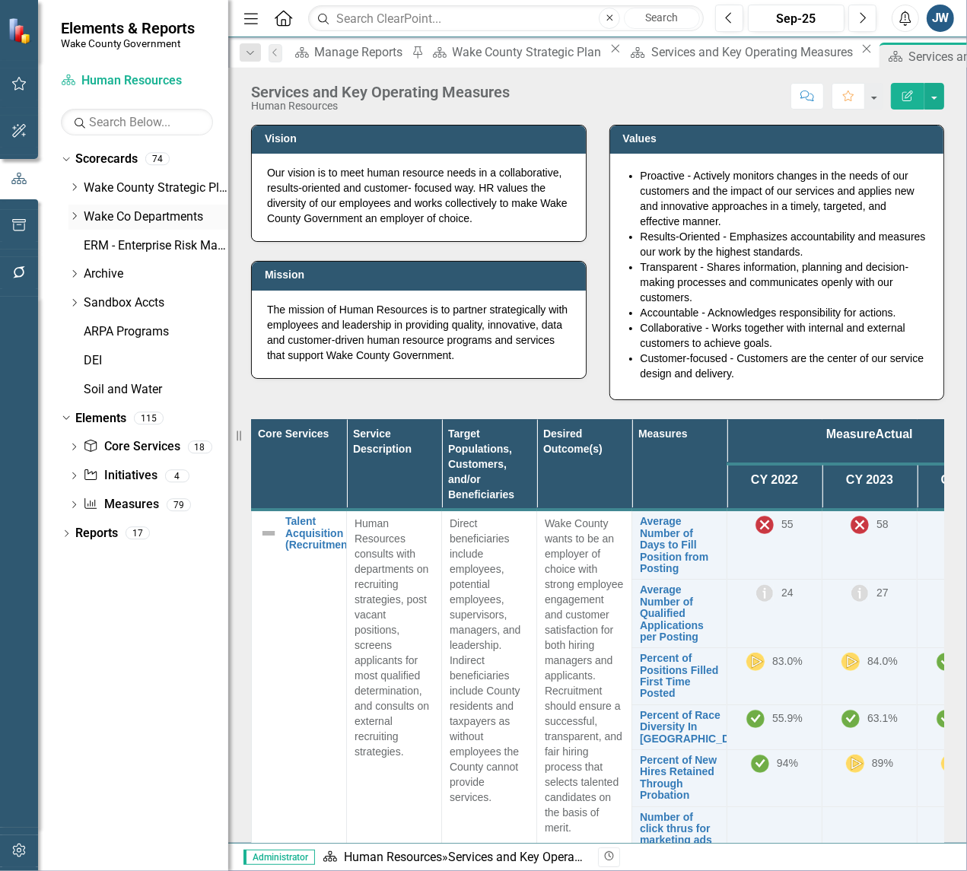
click at [72, 215] on icon "Dropdown" at bounding box center [73, 216] width 11 height 9
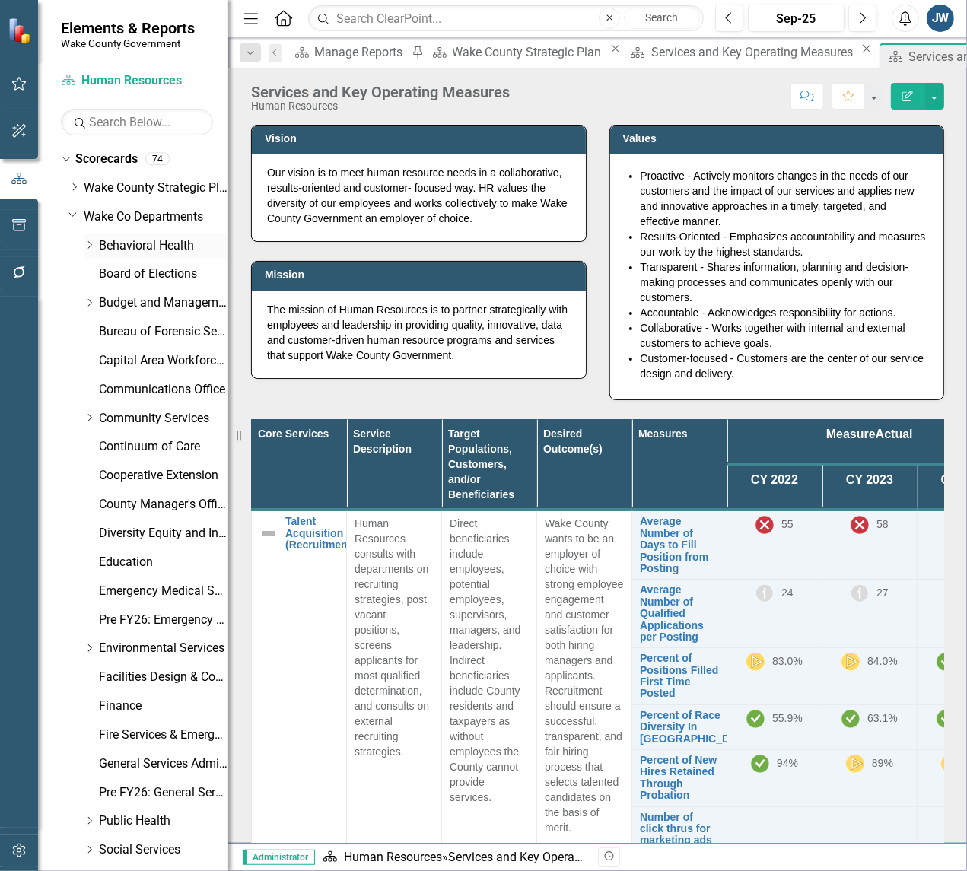
click at [116, 249] on link "Behavioral Health" at bounding box center [163, 246] width 129 height 18
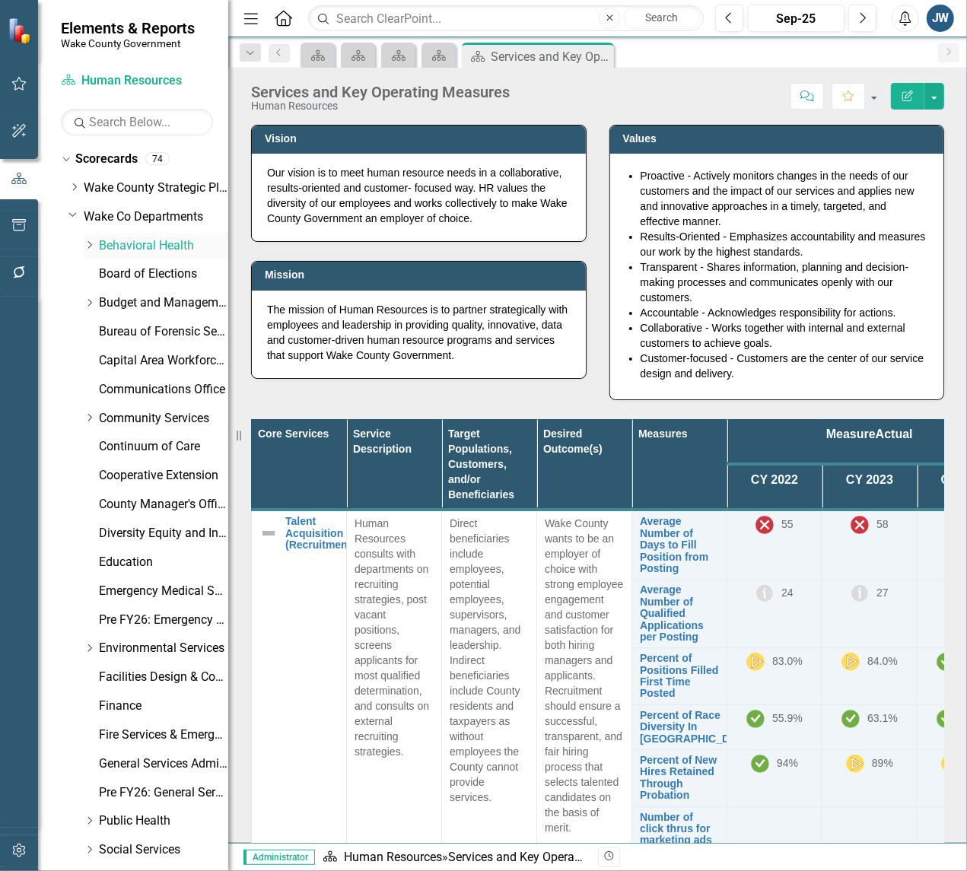
click at [86, 247] on icon "Dropdown" at bounding box center [89, 244] width 11 height 9
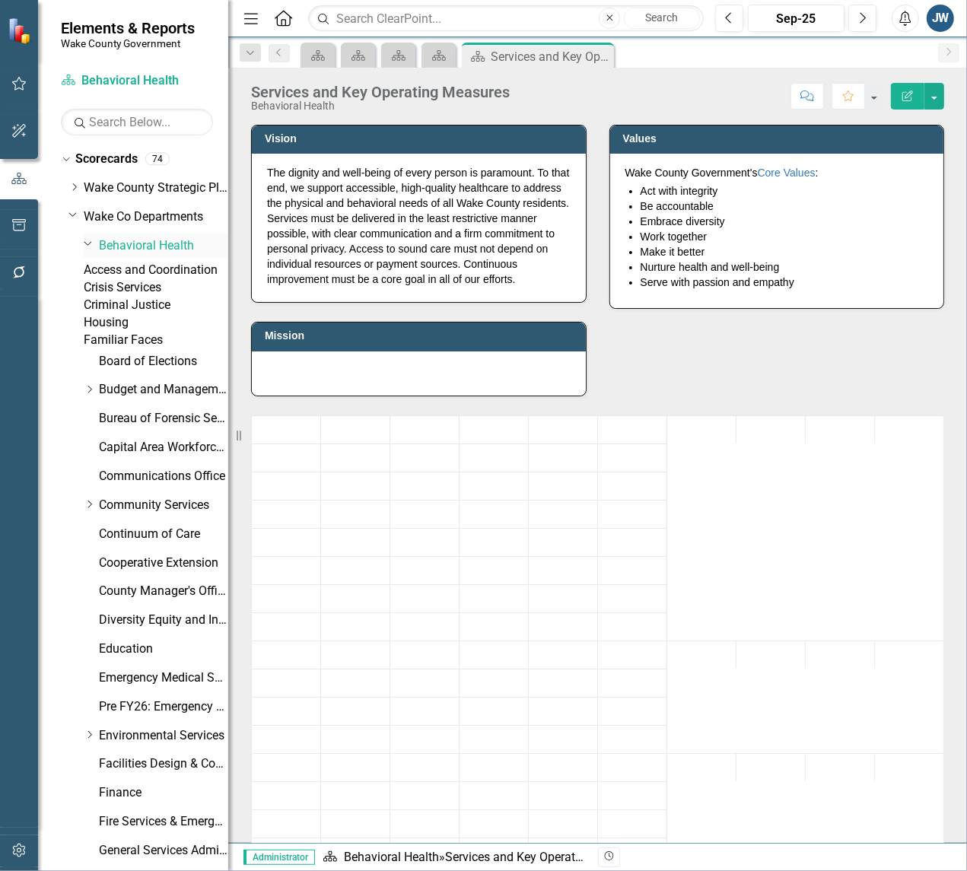
click at [113, 240] on link "Behavioral Health" at bounding box center [163, 246] width 129 height 18
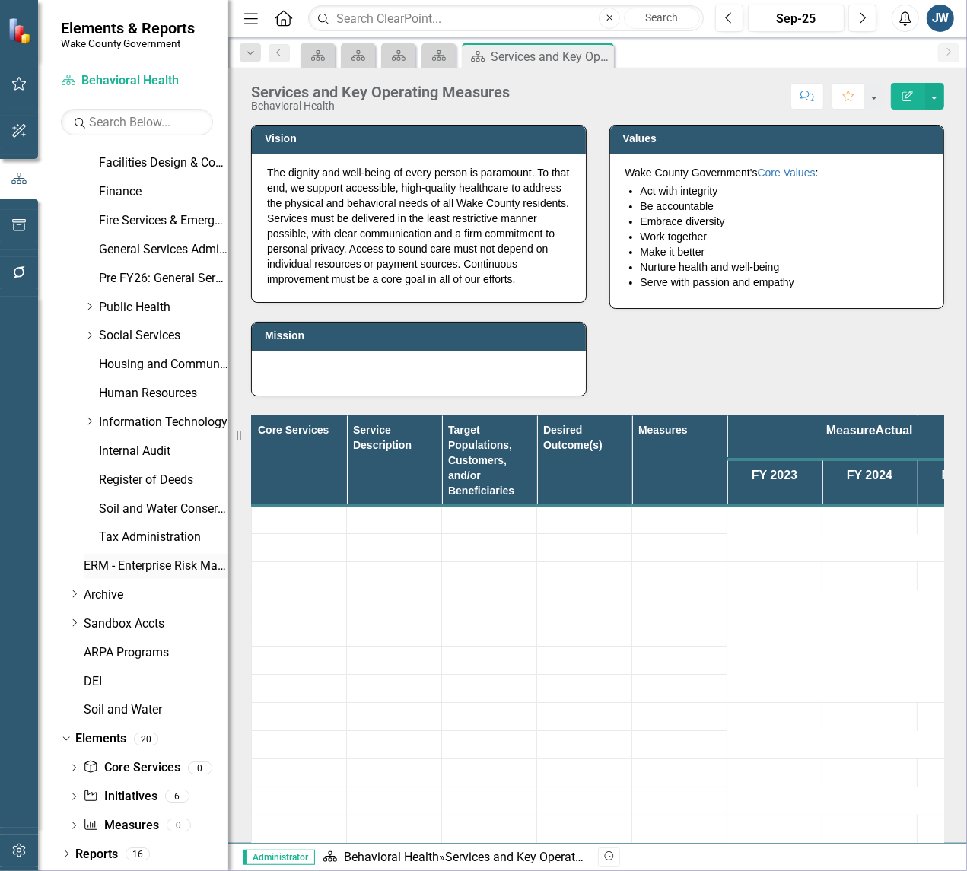
scroll to position [658, 0]
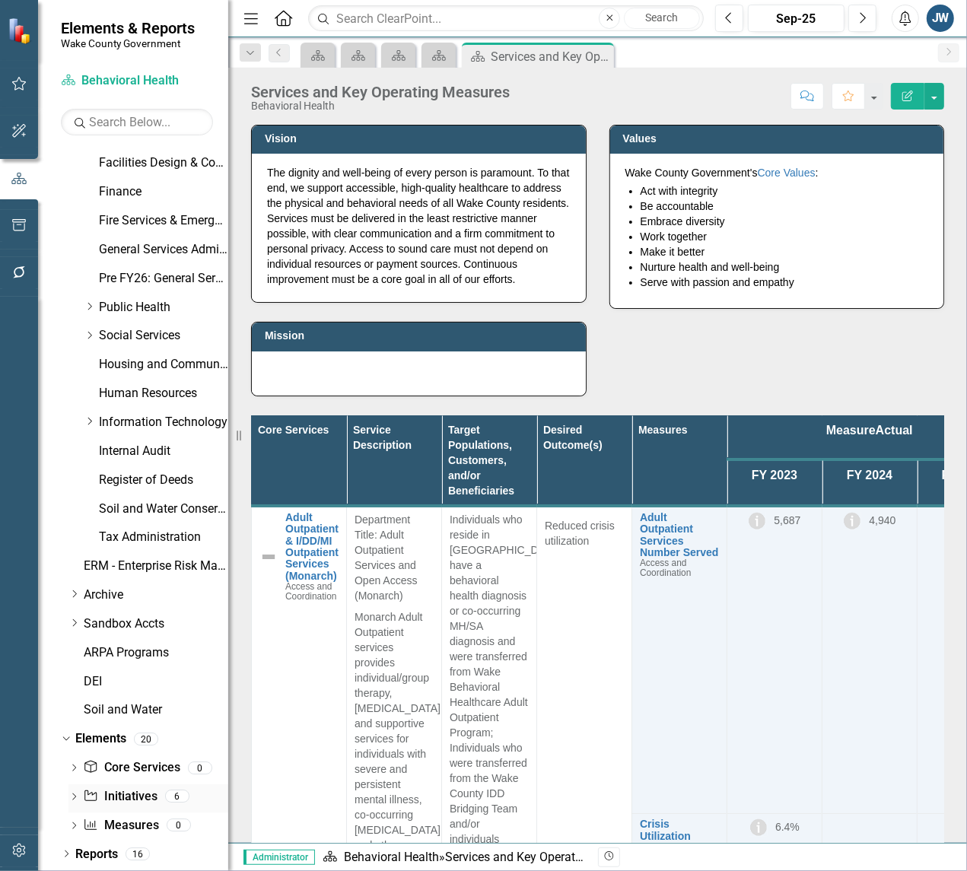
click at [111, 790] on link "Initiative Initiatives" at bounding box center [120, 797] width 74 height 18
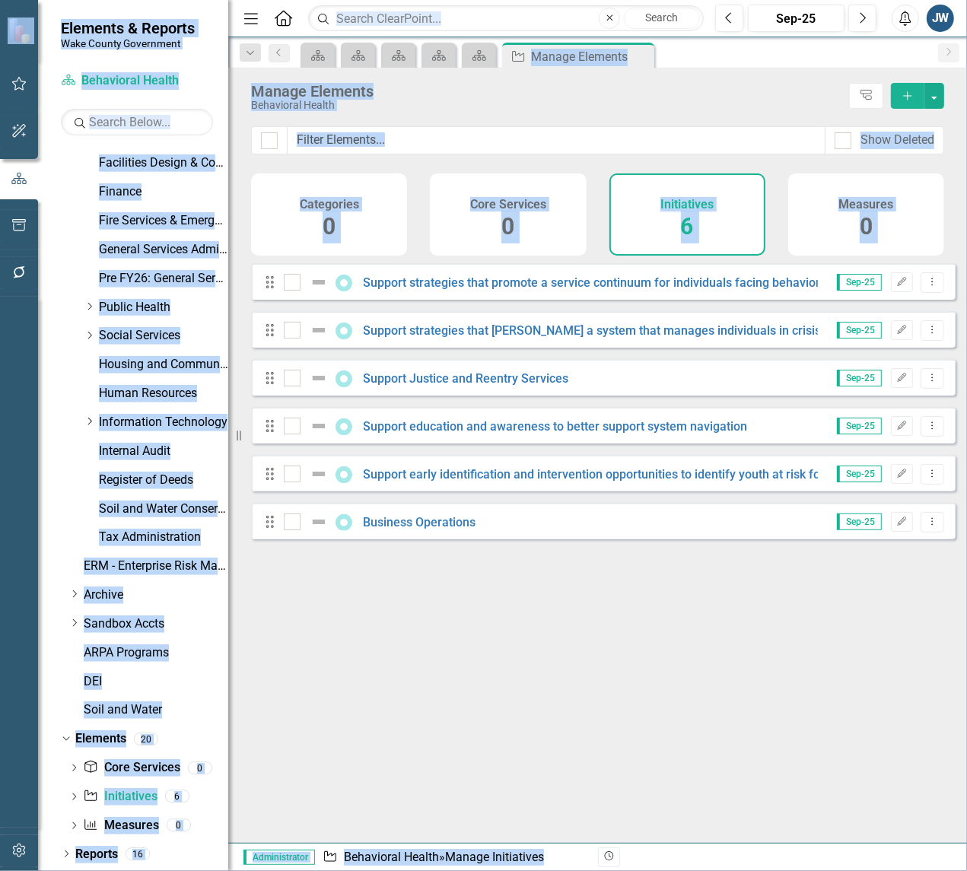
click at [776, 606] on div "Looks like you don't have any Initiatives set up yet. Why don't you add an Init…" at bounding box center [603, 534] width 705 height 542
click at [552, 602] on div "Looks like you don't have any Initiatives set up yet. Why don't you add an Init…" at bounding box center [603, 534] width 705 height 542
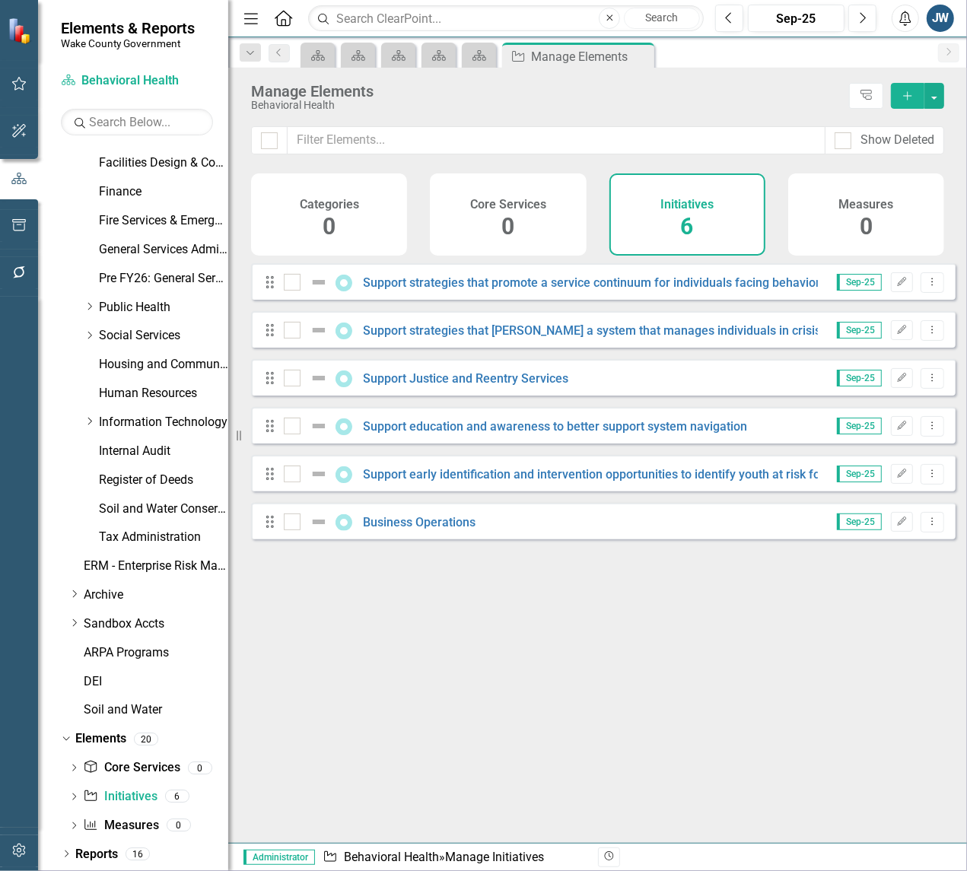
click at [775, 614] on div "Looks like you don't have any Initiatives set up yet. Why don't you add an Init…" at bounding box center [603, 534] width 705 height 542
click at [926, 383] on icon "Dropdown Menu" at bounding box center [932, 378] width 13 height 10
click at [861, 488] on link "Trash Delete Initiative" at bounding box center [864, 499] width 136 height 28
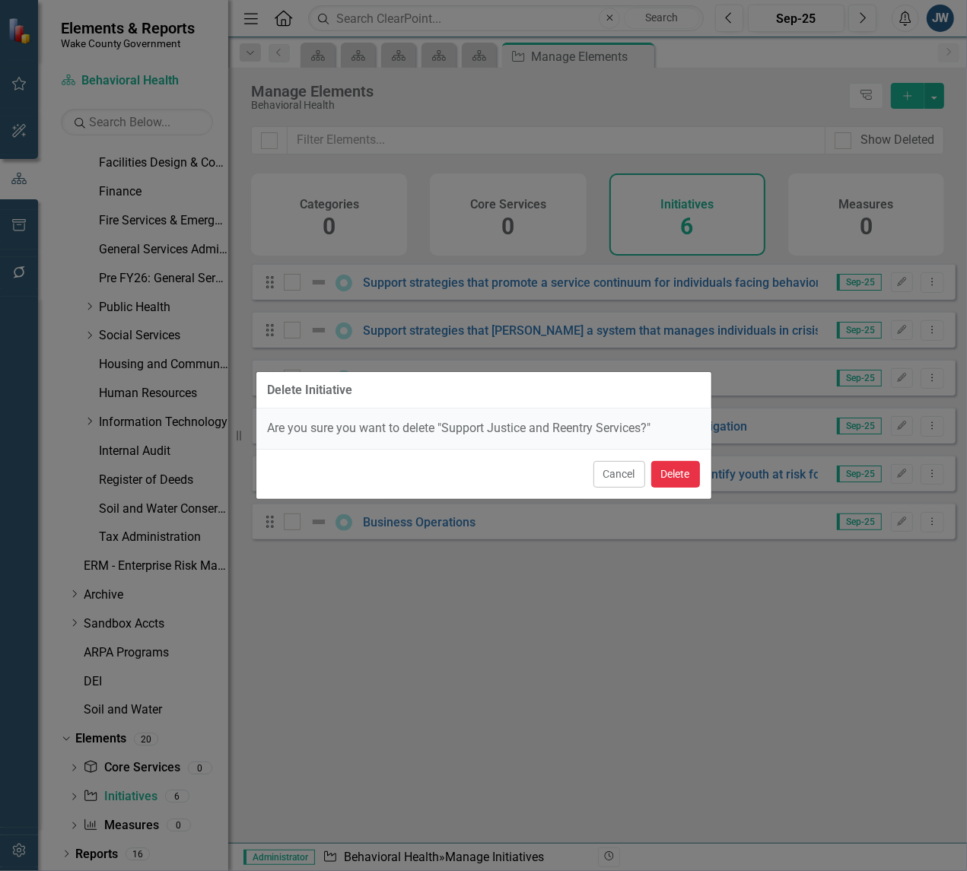
drag, startPoint x: 667, startPoint y: 479, endPoint x: 683, endPoint y: 479, distance: 15.2
click at [675, 479] on button "Delete" at bounding box center [675, 474] width 49 height 27
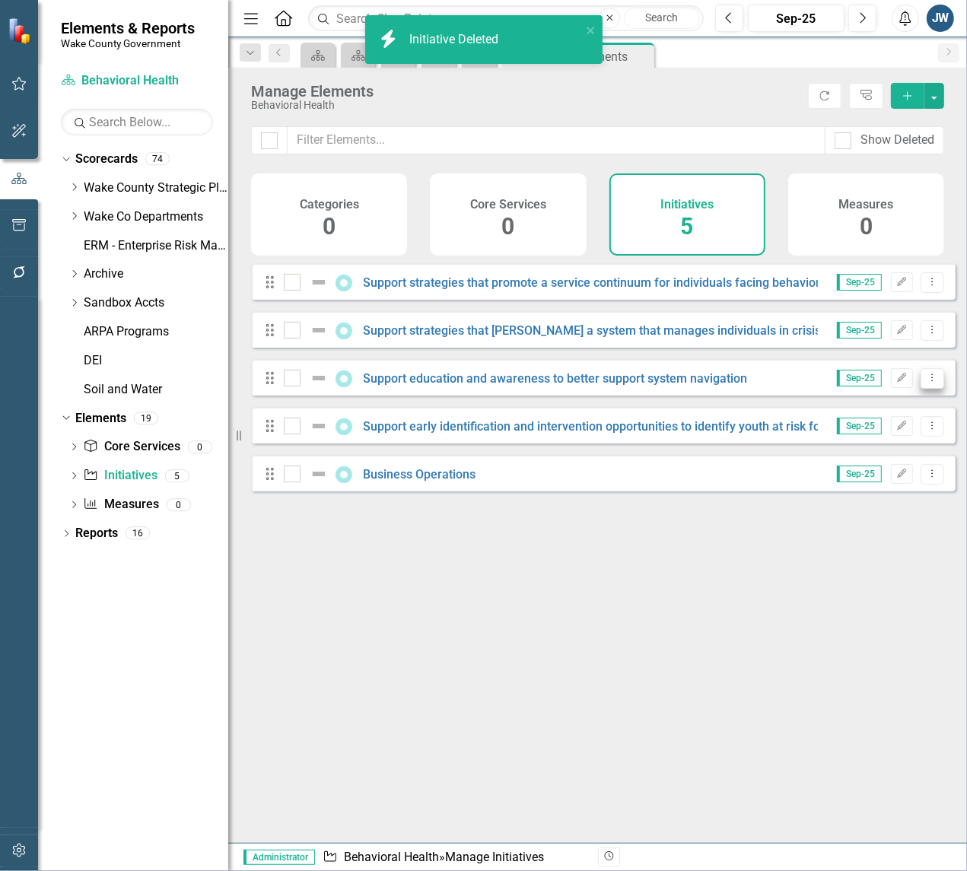
click at [921, 389] on button "Dropdown Menu" at bounding box center [933, 378] width 24 height 21
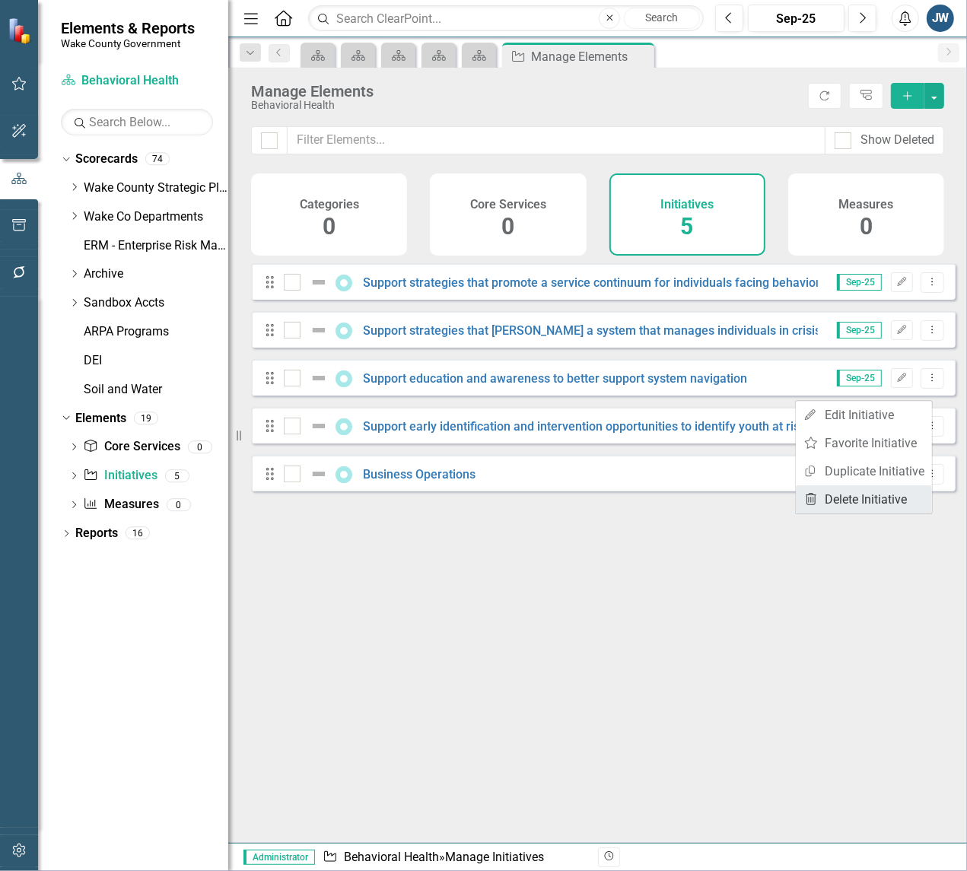
click at [864, 497] on link "Trash Delete Initiative" at bounding box center [864, 499] width 136 height 28
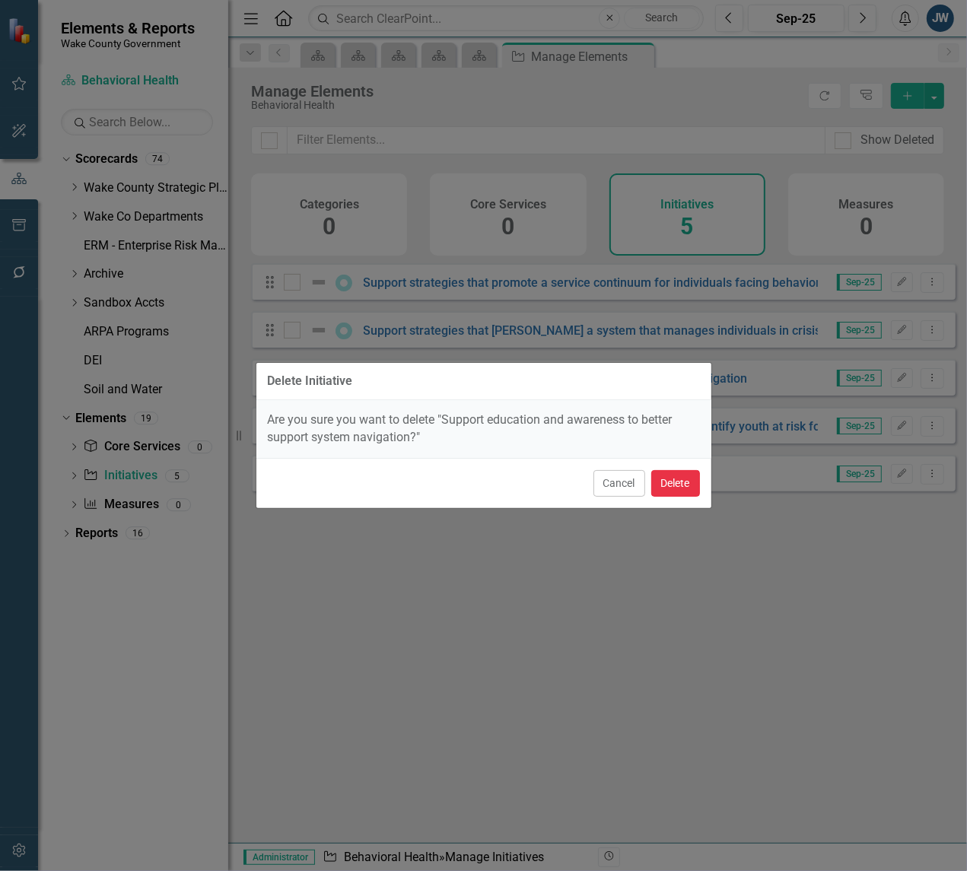
click at [676, 477] on button "Delete" at bounding box center [675, 483] width 49 height 27
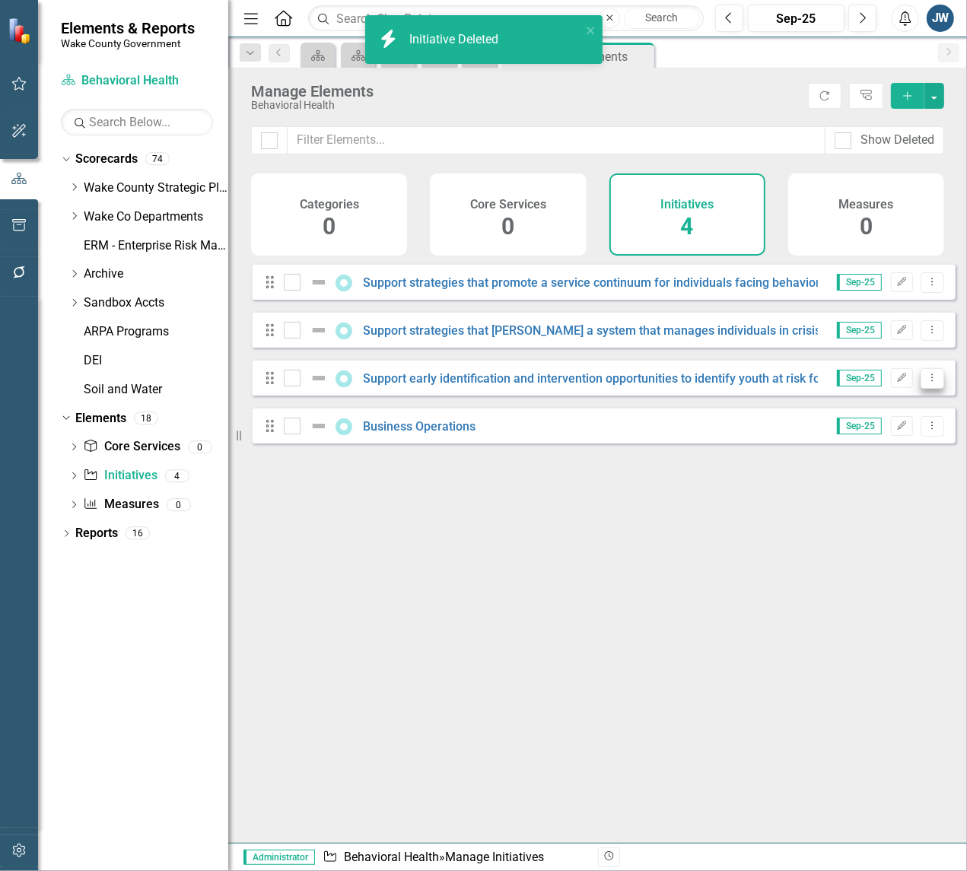
click at [926, 383] on icon "Dropdown Menu" at bounding box center [932, 378] width 13 height 10
click at [862, 498] on link "Trash Delete Initiative" at bounding box center [864, 499] width 136 height 28
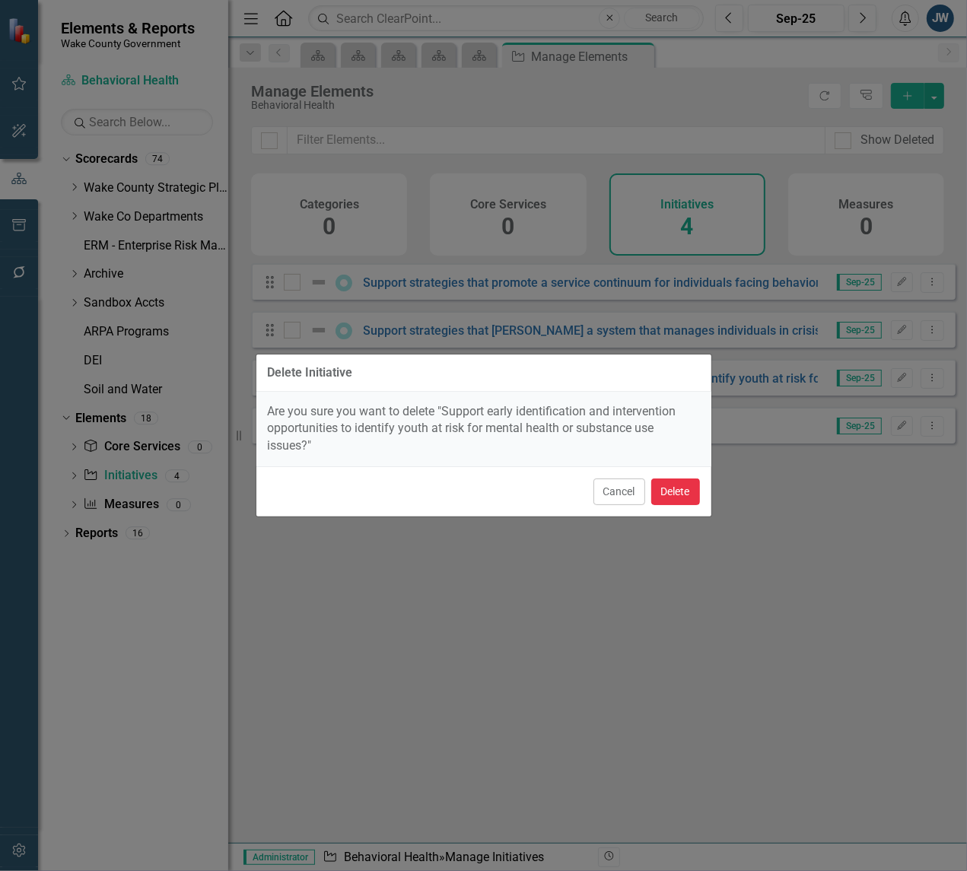
click at [674, 493] on button "Delete" at bounding box center [675, 492] width 49 height 27
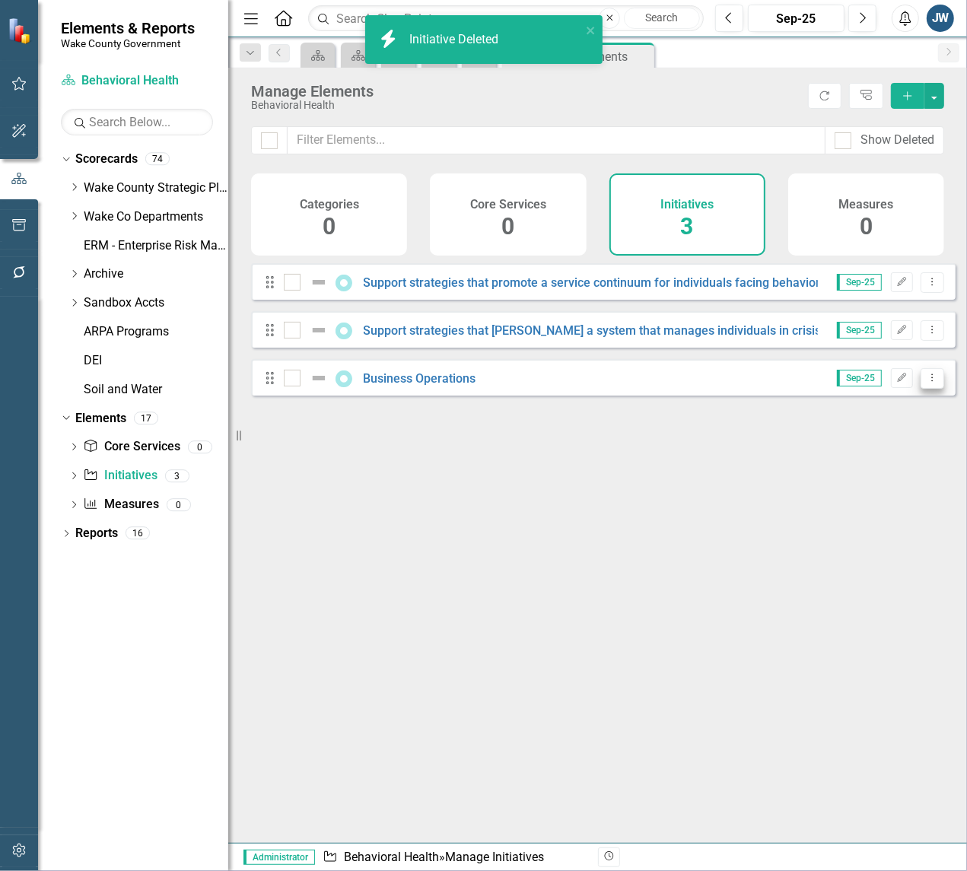
click at [926, 383] on icon "Dropdown Menu" at bounding box center [932, 378] width 13 height 10
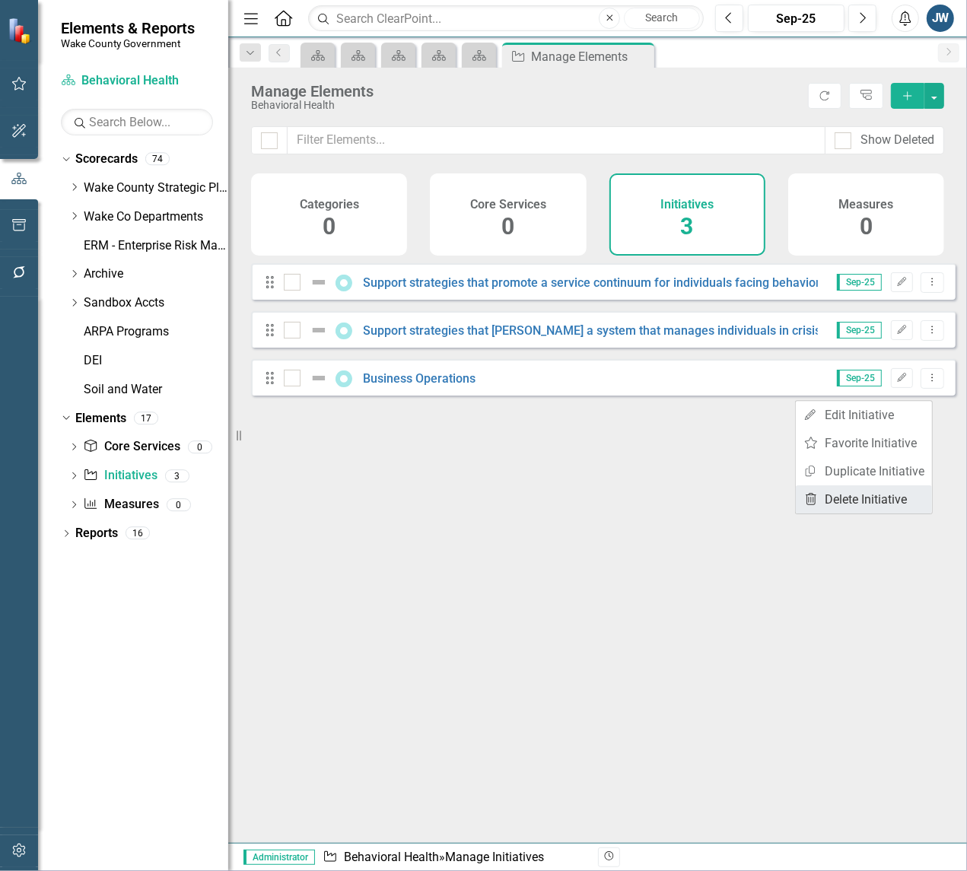
click at [851, 495] on link "Trash Delete Initiative" at bounding box center [864, 499] width 136 height 28
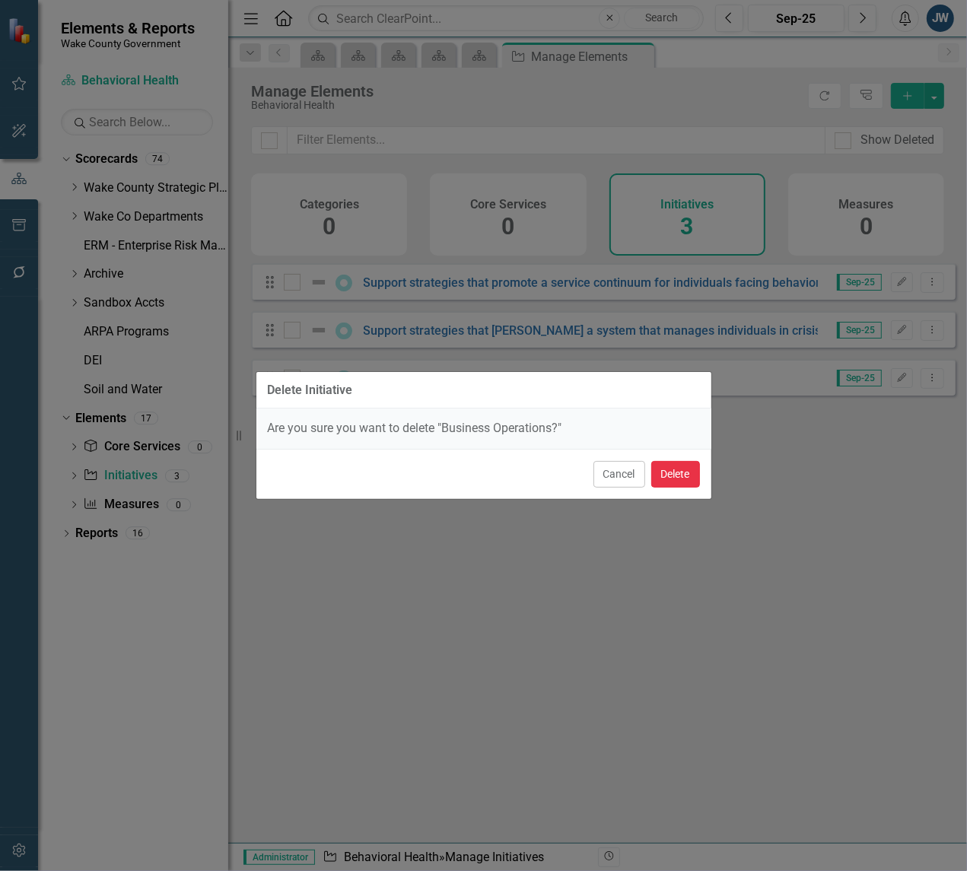
click at [679, 472] on button "Delete" at bounding box center [675, 474] width 49 height 27
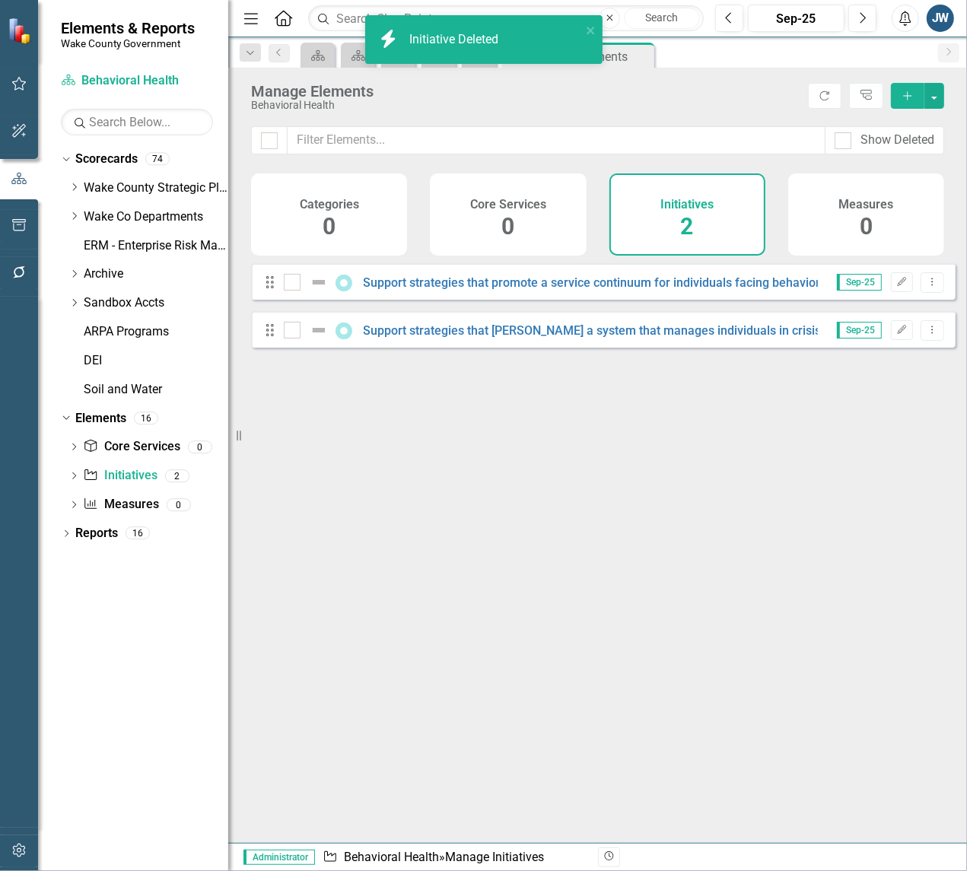
click at [869, 469] on div "Looks like you don't have any Initiatives set up yet. Why don't you add an Init…" at bounding box center [603, 534] width 705 height 542
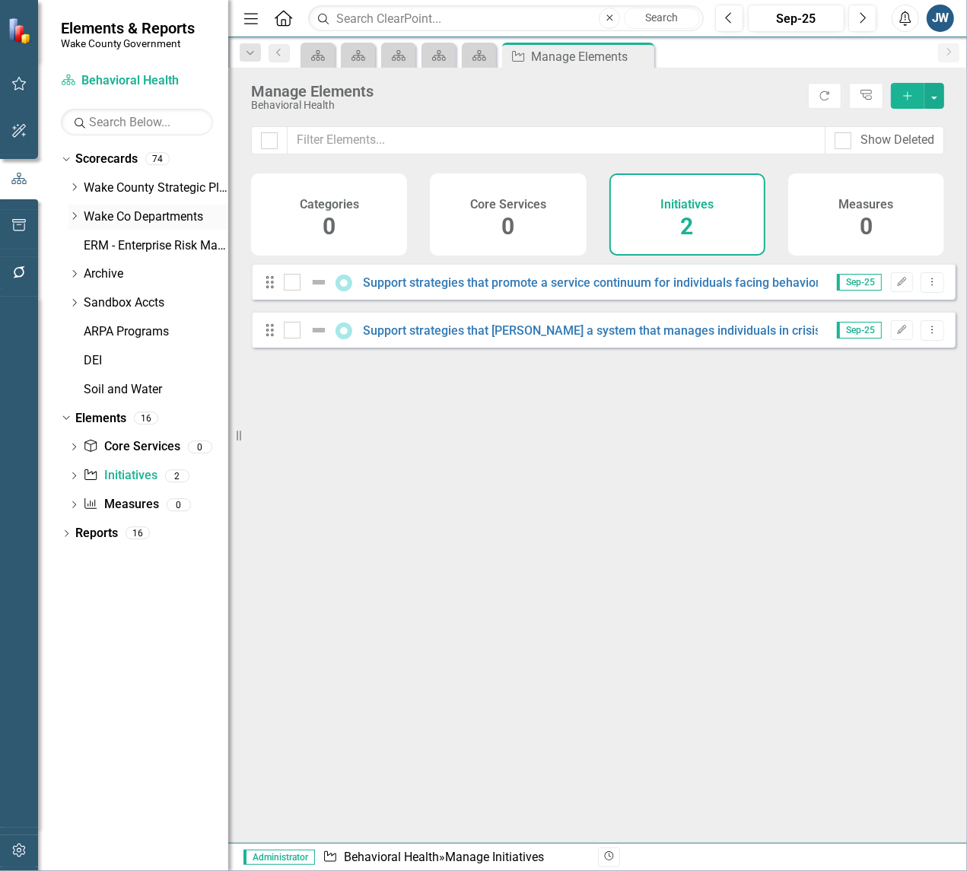
click at [74, 213] on icon "Dropdown" at bounding box center [73, 216] width 11 height 9
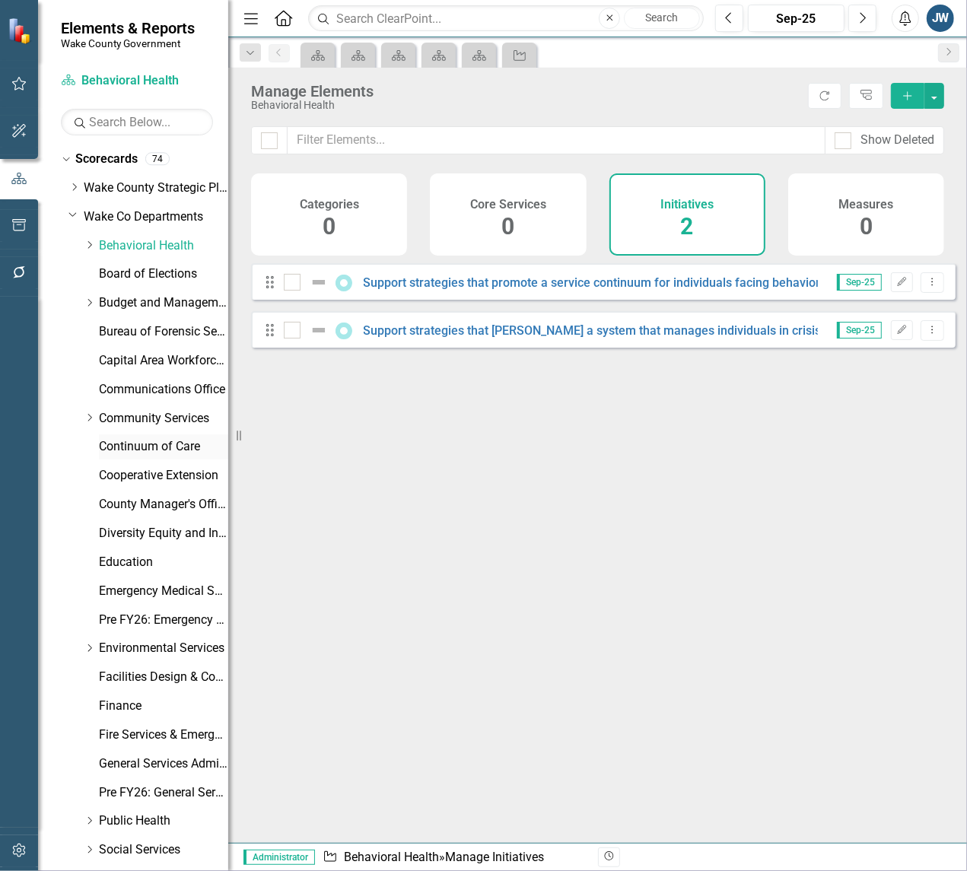
drag, startPoint x: 110, startPoint y: 443, endPoint x: 122, endPoint y: 443, distance: 11.4
click at [111, 443] on link "Continuum of Care" at bounding box center [163, 447] width 129 height 18
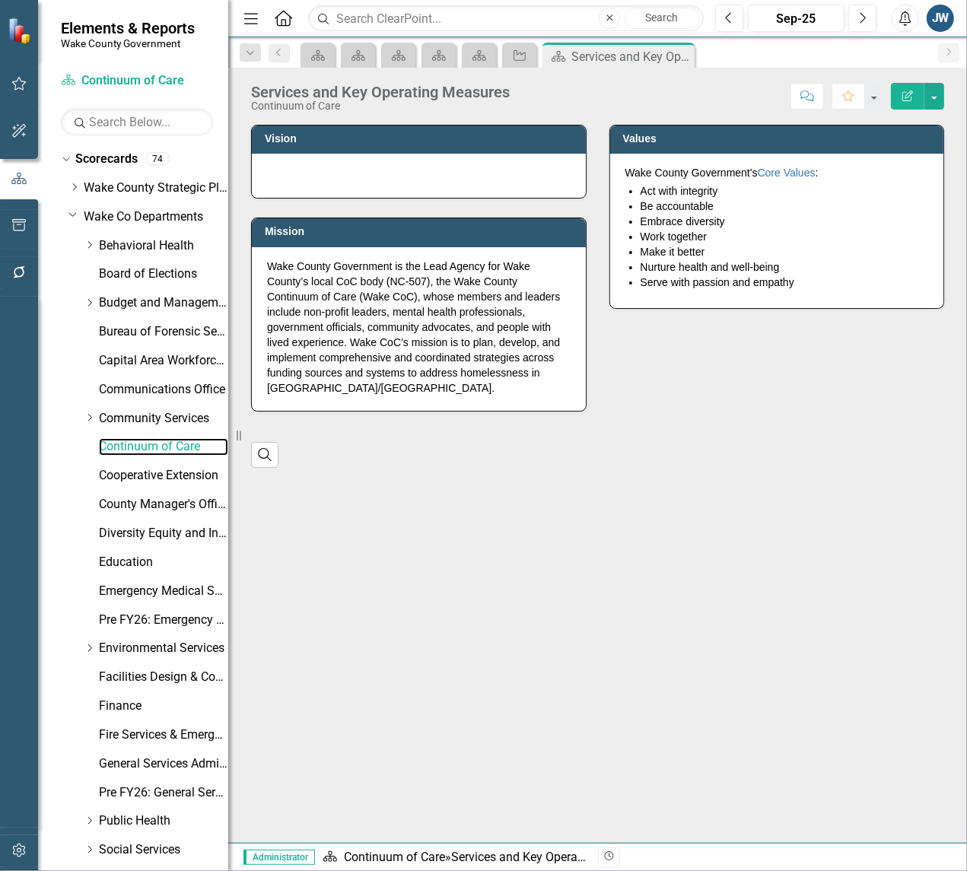
scroll to position [514, 0]
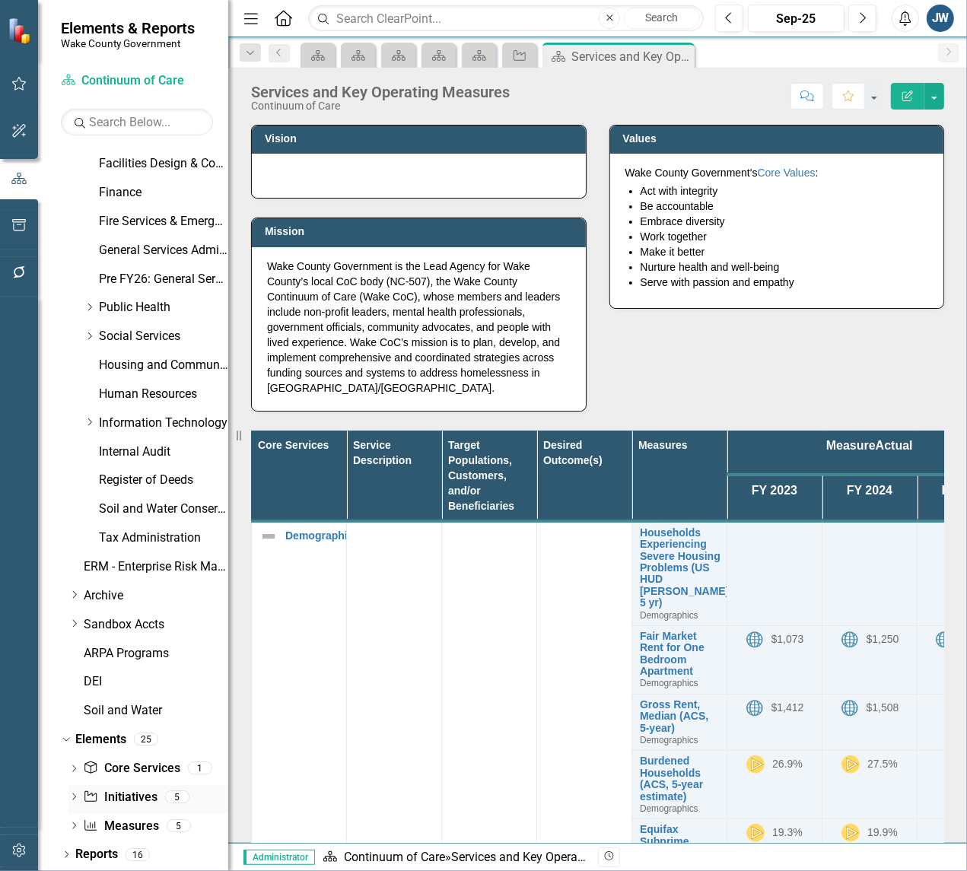
click at [115, 793] on link "Initiative Initiatives" at bounding box center [120, 798] width 74 height 18
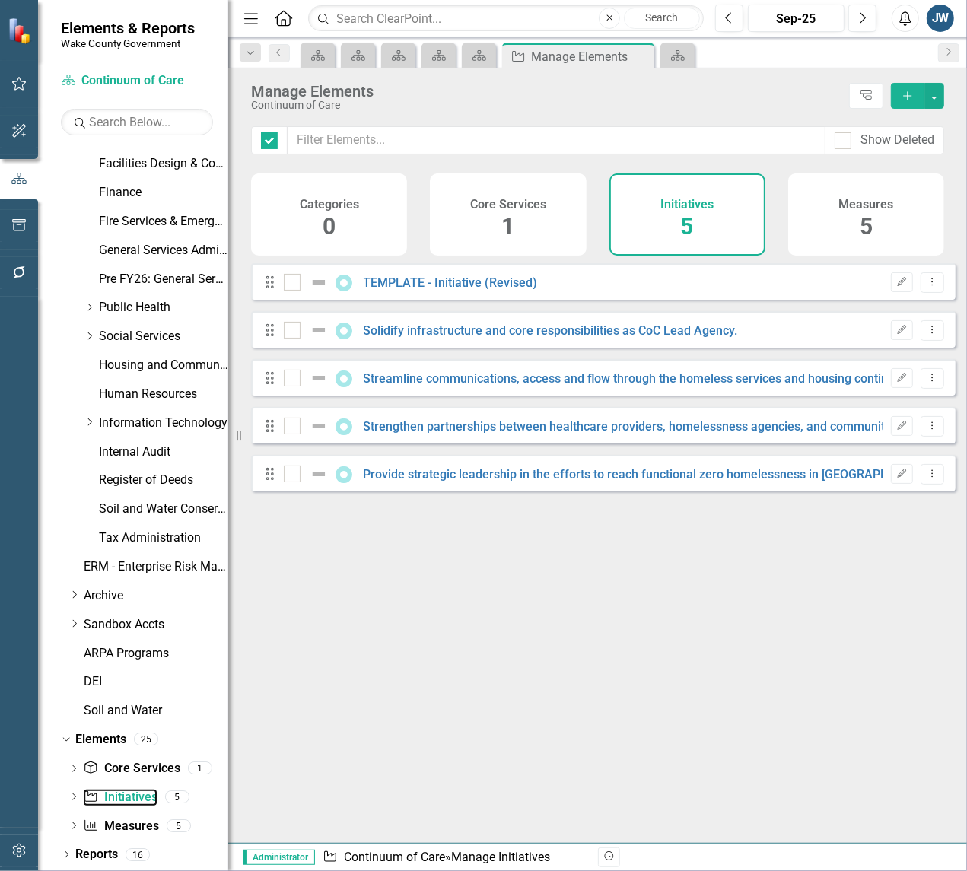
checkbox input "false"
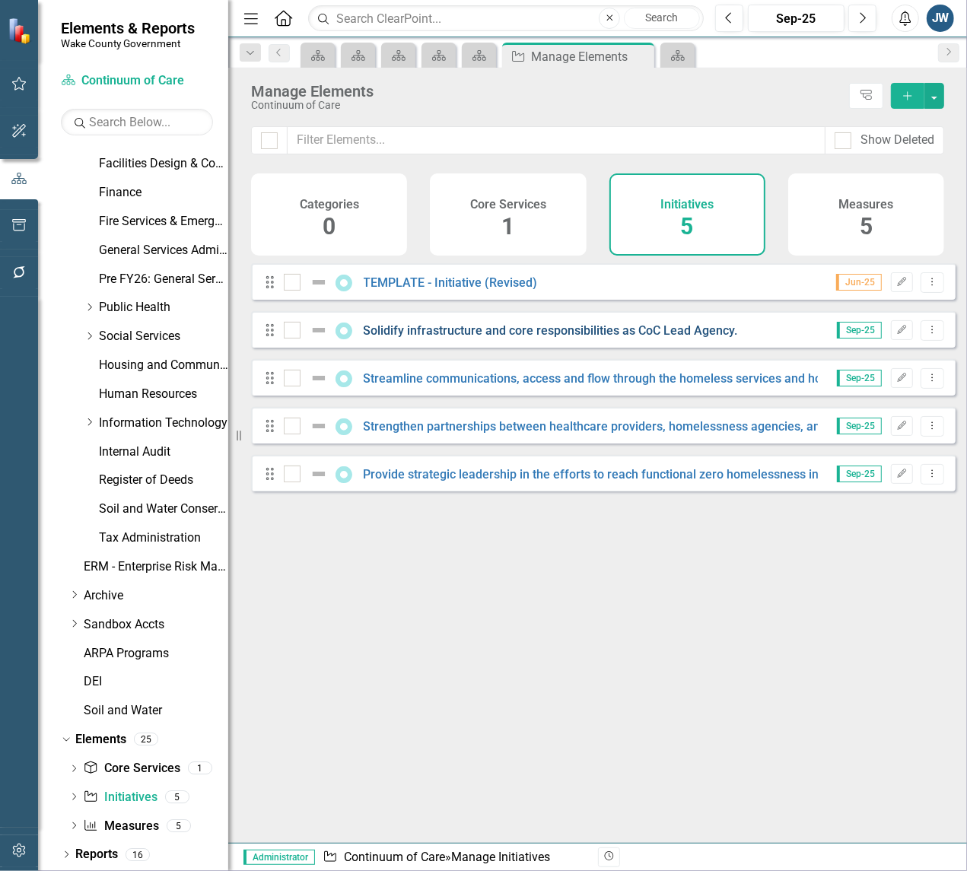
click at [540, 338] on link "Solidify infrastructure and core responsibilities as CoC Lead Agency." at bounding box center [551, 330] width 374 height 14
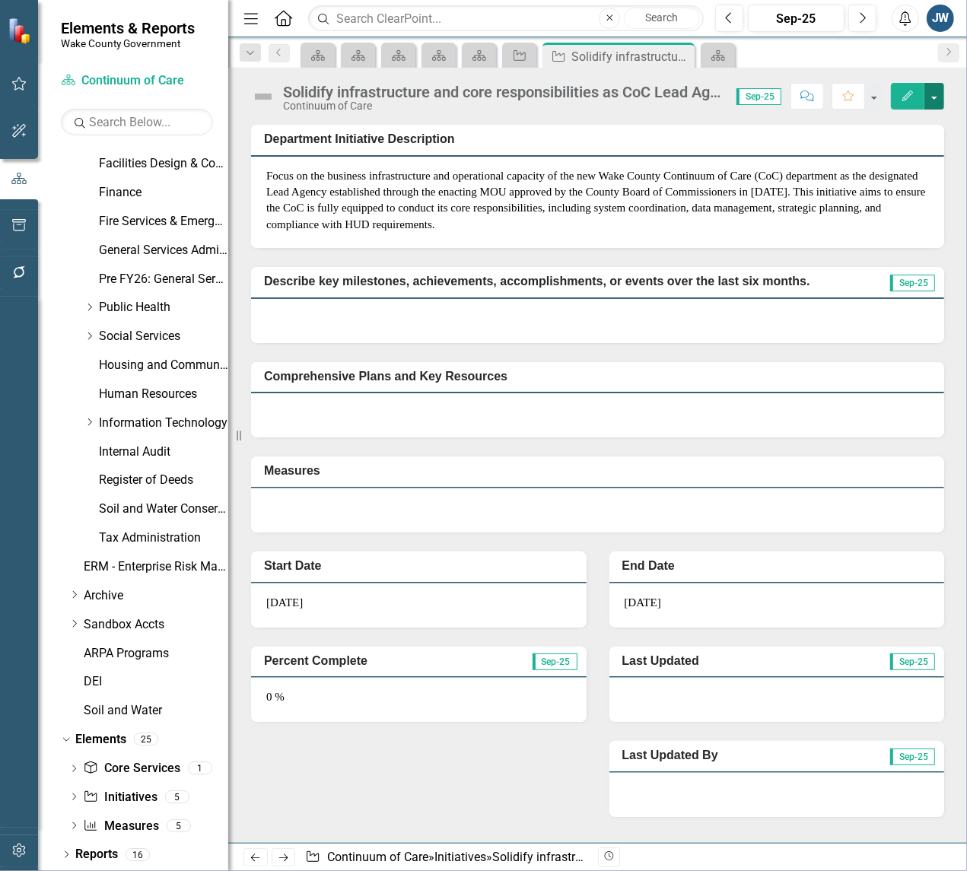
click at [938, 91] on button "button" at bounding box center [934, 96] width 20 height 27
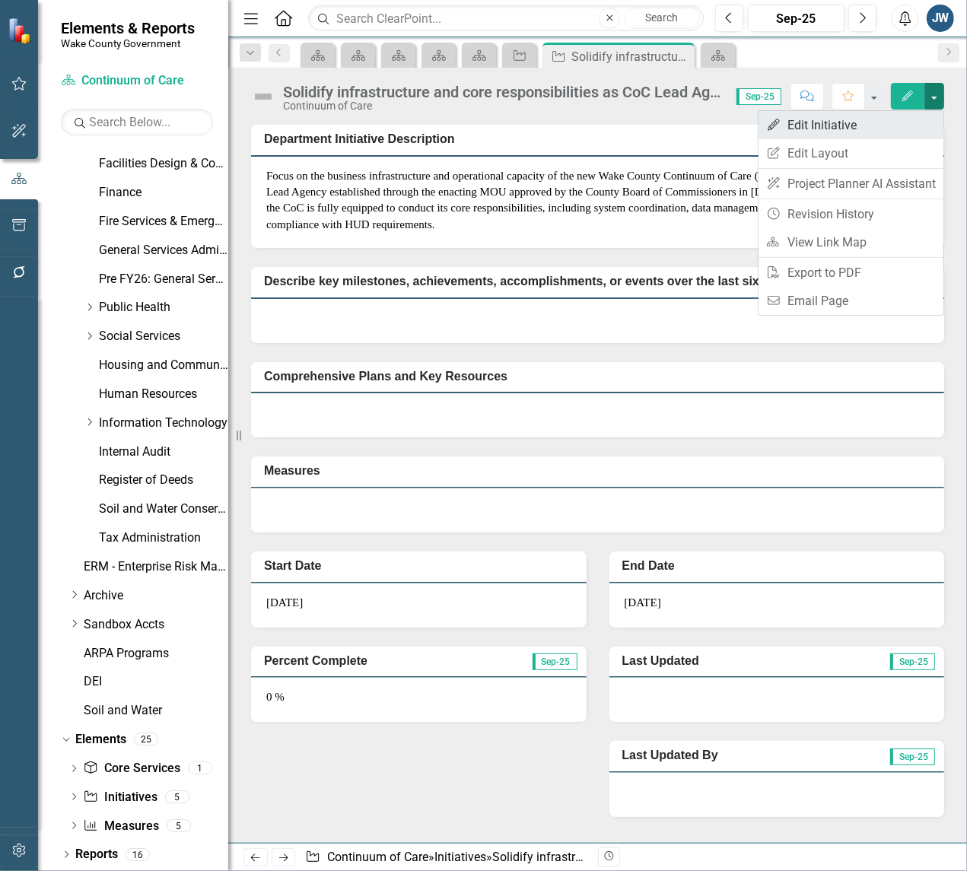
click at [834, 127] on link "Edit Edit Initiative" at bounding box center [851, 125] width 185 height 28
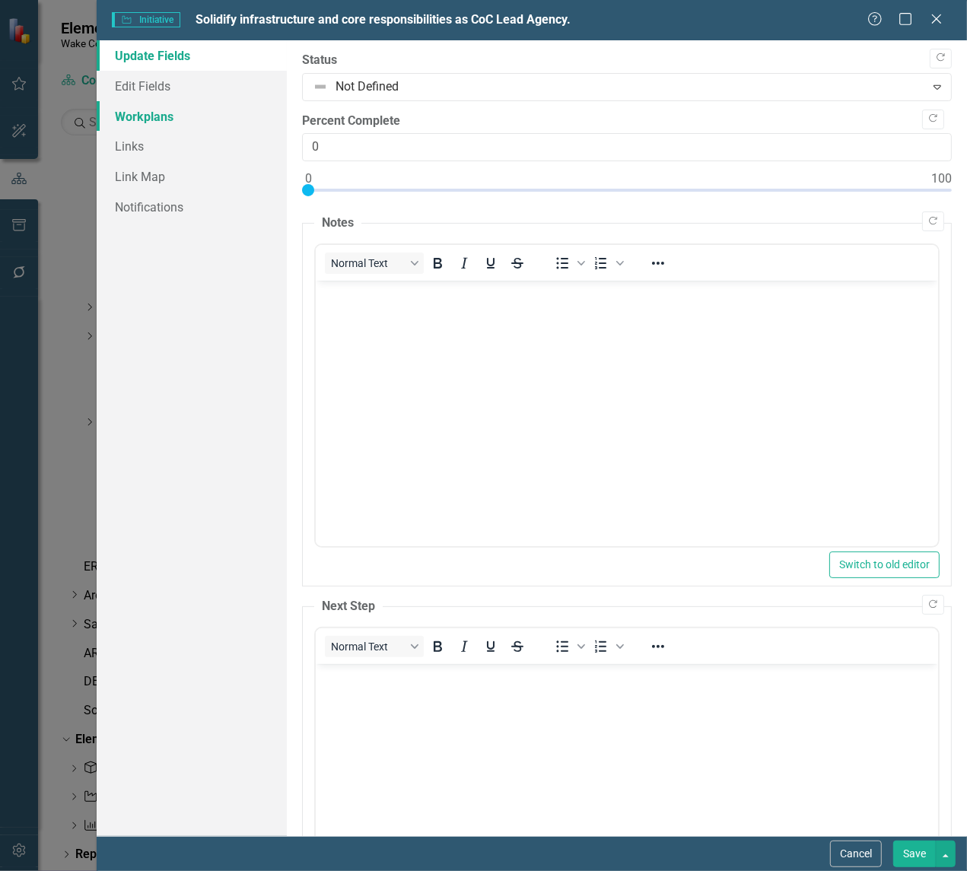
click at [134, 108] on link "Workplans" at bounding box center [192, 116] width 190 height 30
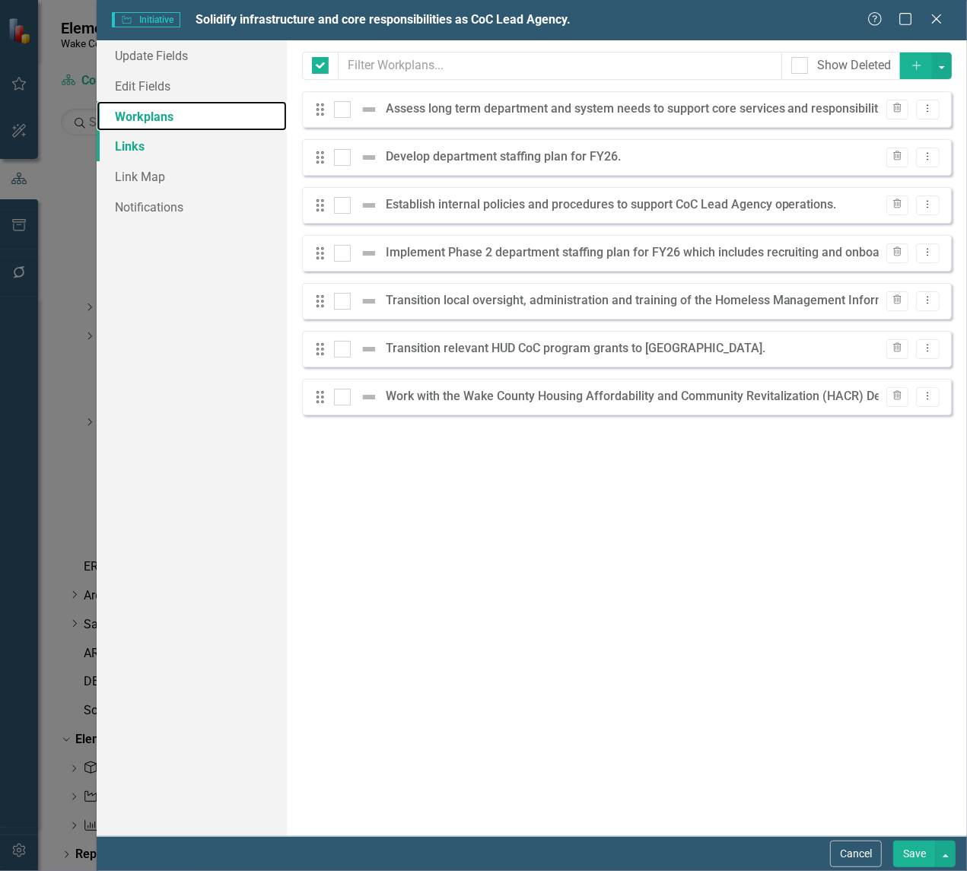
checkbox input "false"
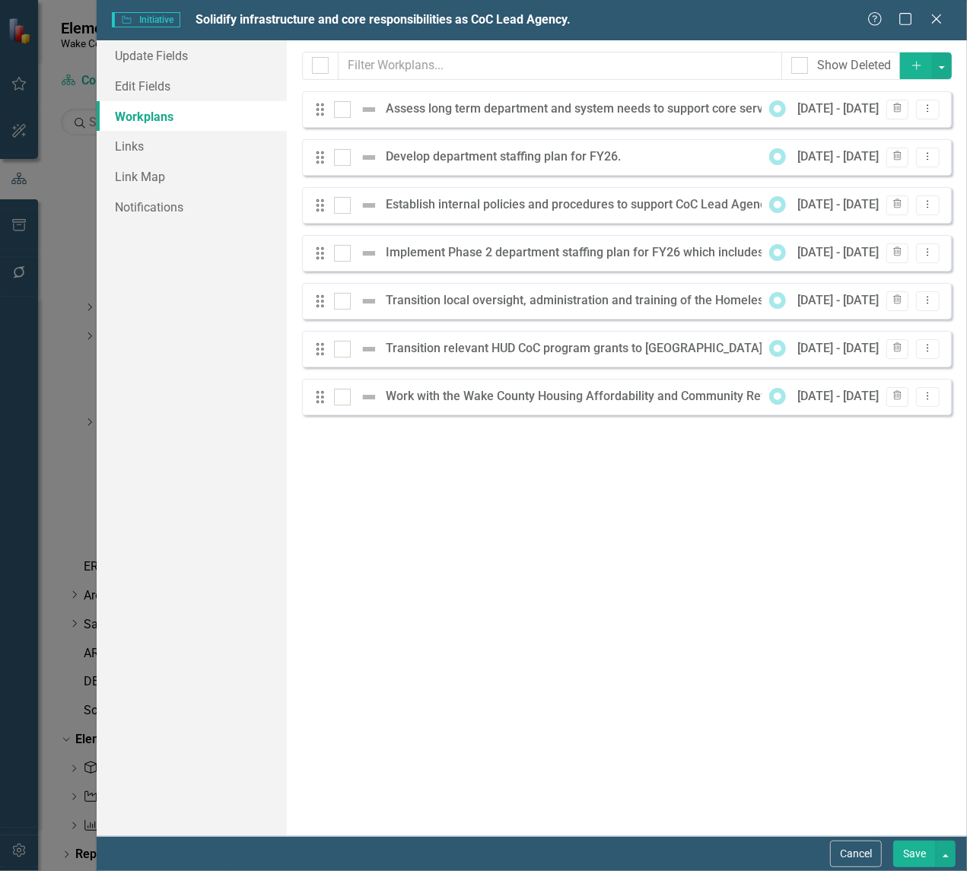
click at [845, 521] on div "Milestones allow you to break down your projects (or initiatives) into smaller …" at bounding box center [627, 438] width 680 height 796
click at [926, 110] on icon "Dropdown Menu" at bounding box center [927, 108] width 13 height 10
click at [893, 137] on link "Edit Edit Workplan" at bounding box center [868, 136] width 142 height 28
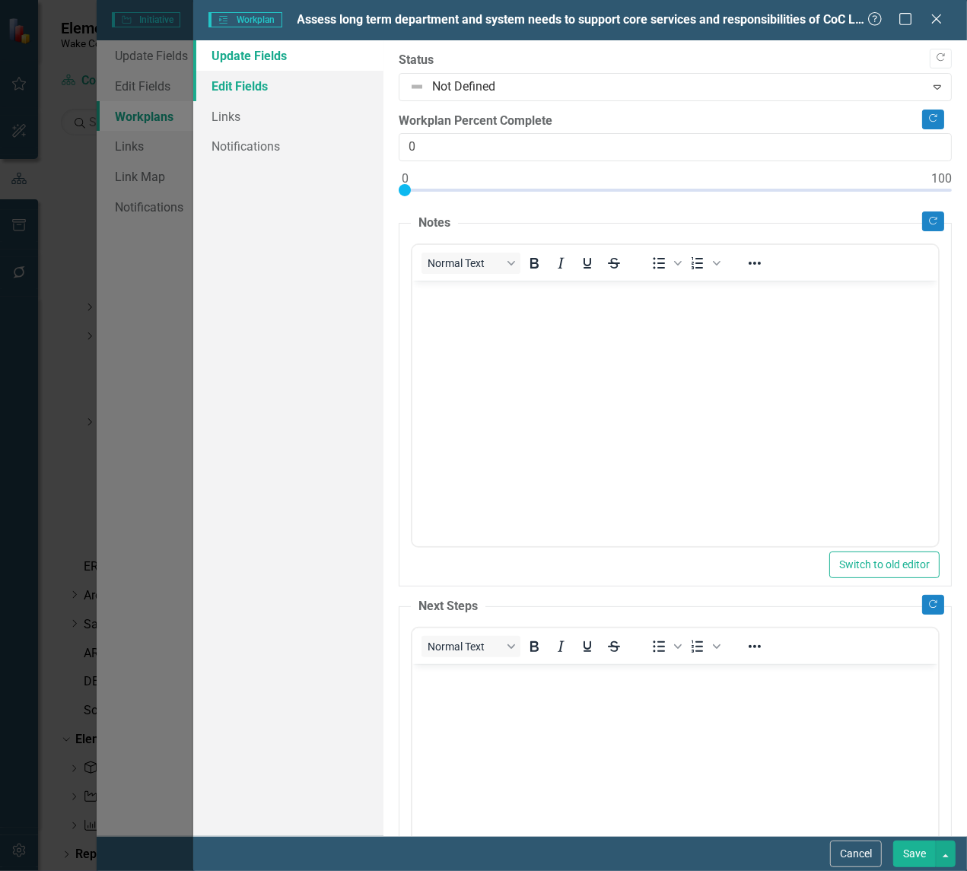
click at [253, 81] on link "Edit Fields" at bounding box center [288, 86] width 190 height 30
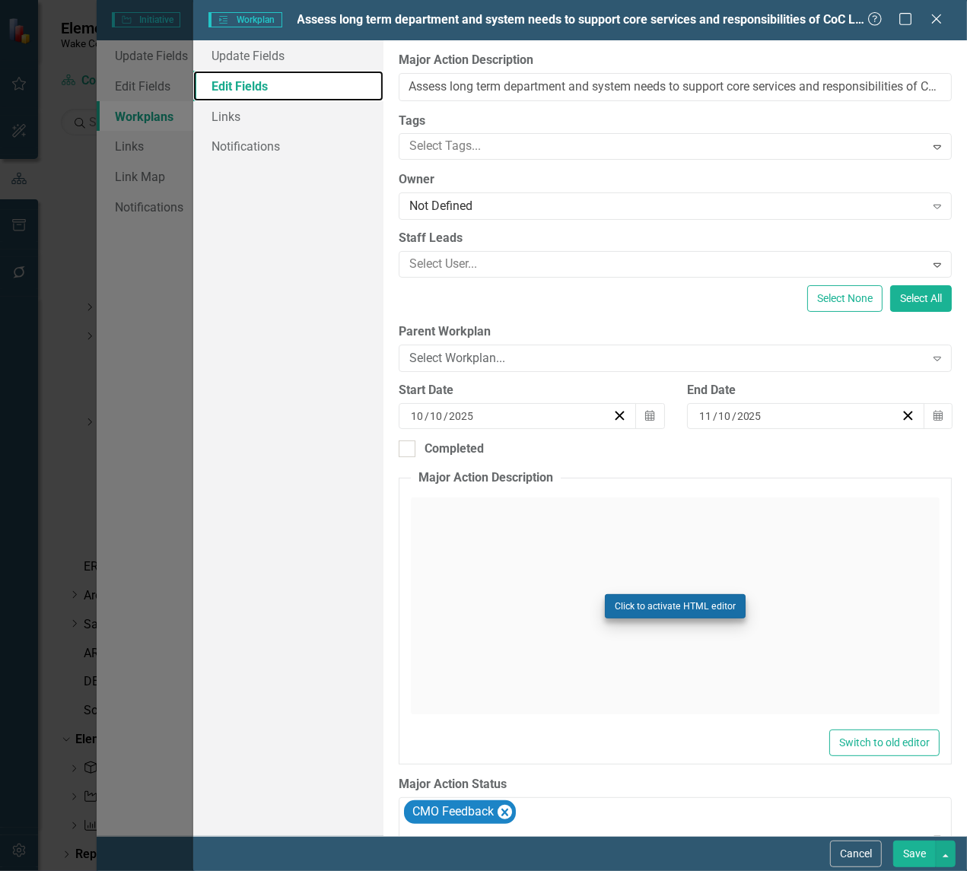
scroll to position [222, 0]
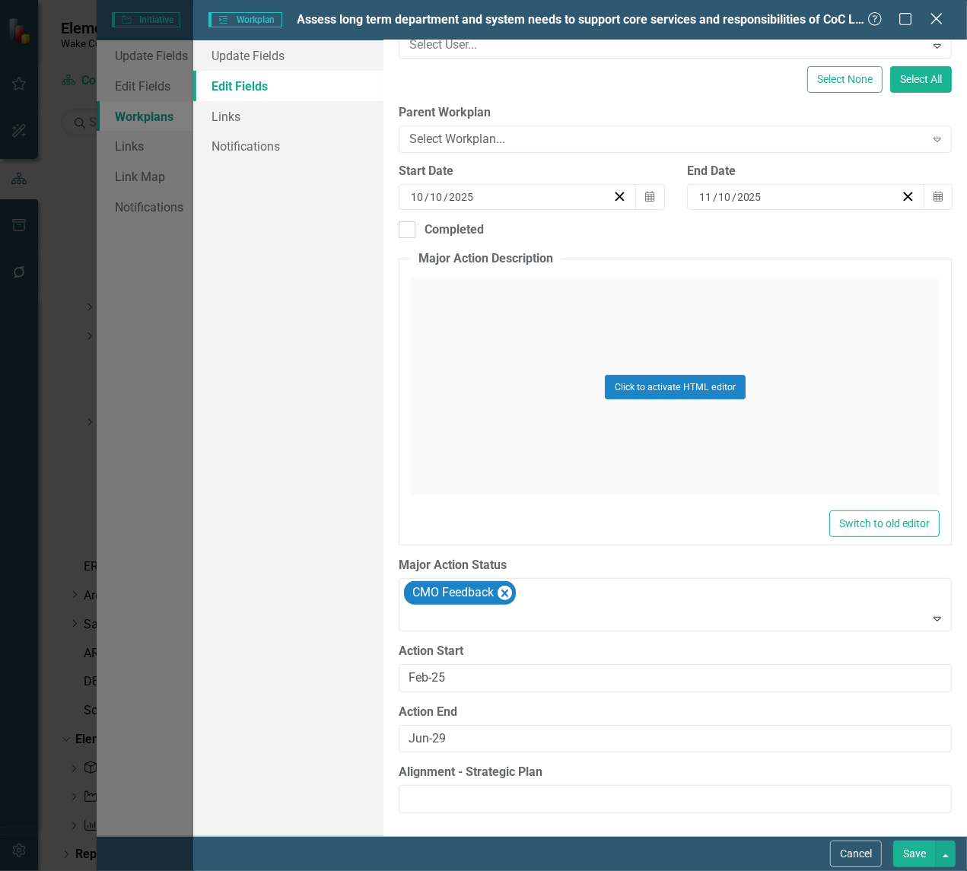
click at [933, 20] on icon "Close" at bounding box center [936, 18] width 19 height 14
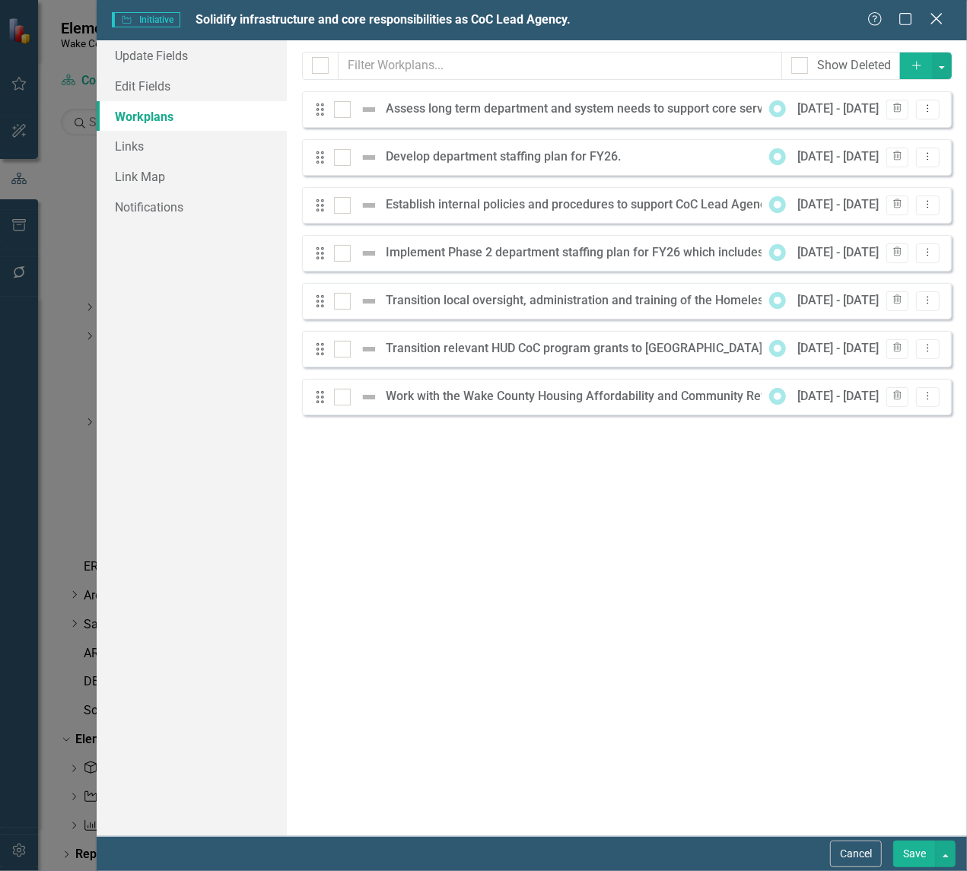
click at [934, 21] on icon "Close" at bounding box center [936, 18] width 19 height 14
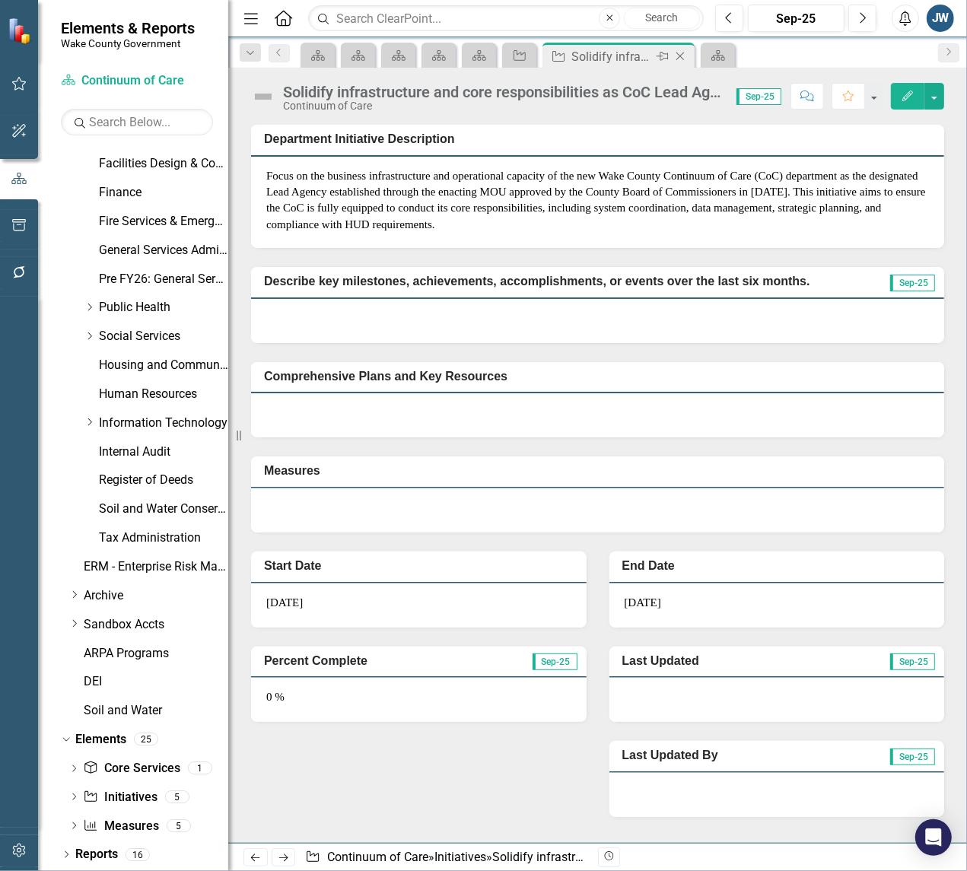
click at [679, 56] on icon "Close" at bounding box center [680, 56] width 15 height 12
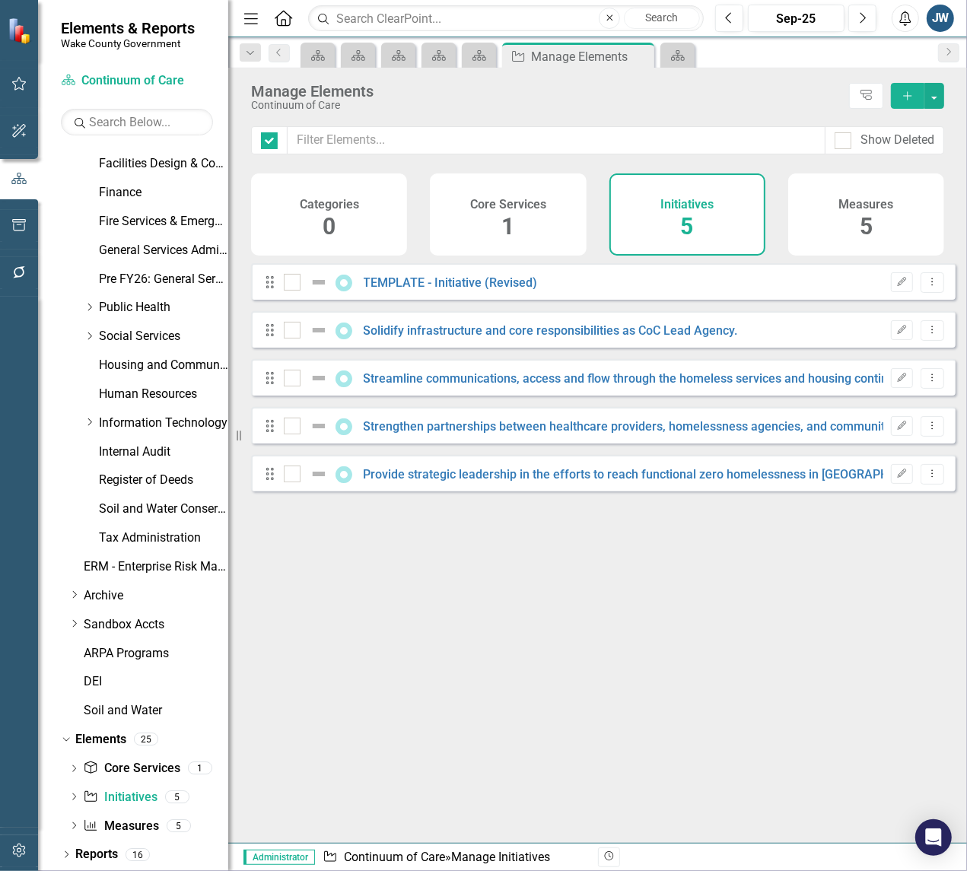
checkbox input "false"
click at [445, 290] on link "TEMPLATE - Initiative (Revised)" at bounding box center [451, 282] width 174 height 14
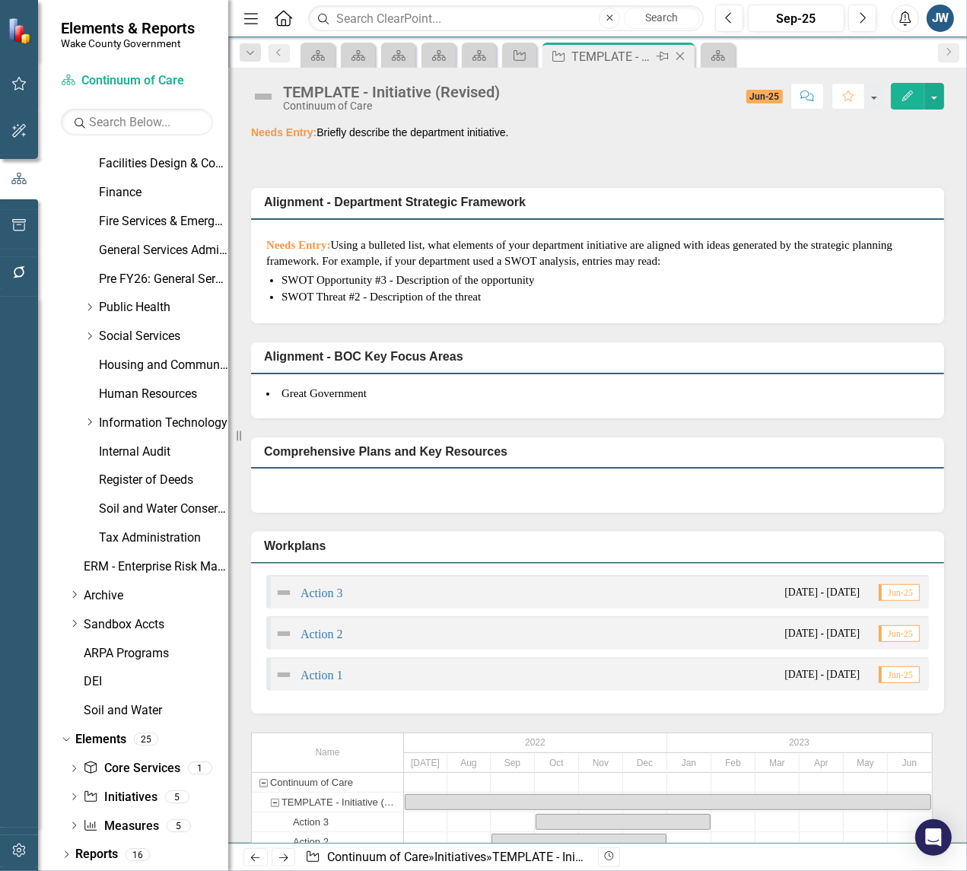
click at [679, 56] on icon at bounding box center [680, 57] width 8 height 8
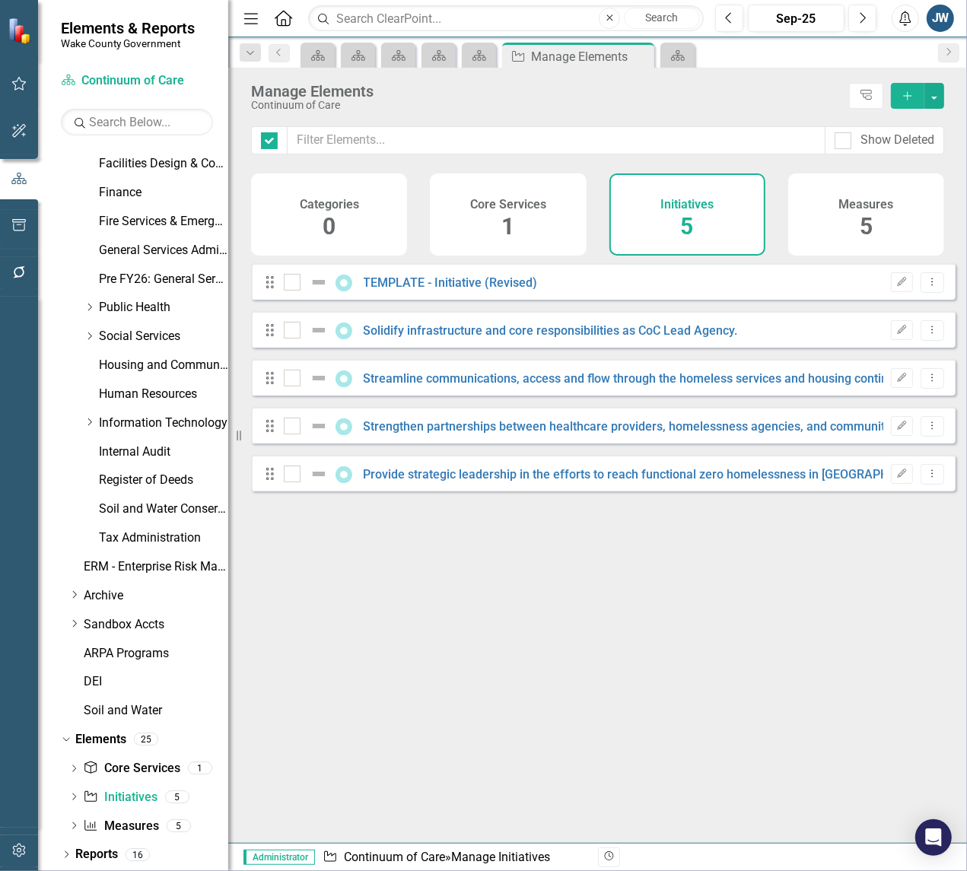
checkbox input "false"
click at [926, 287] on icon "Dropdown Menu" at bounding box center [932, 282] width 13 height 10
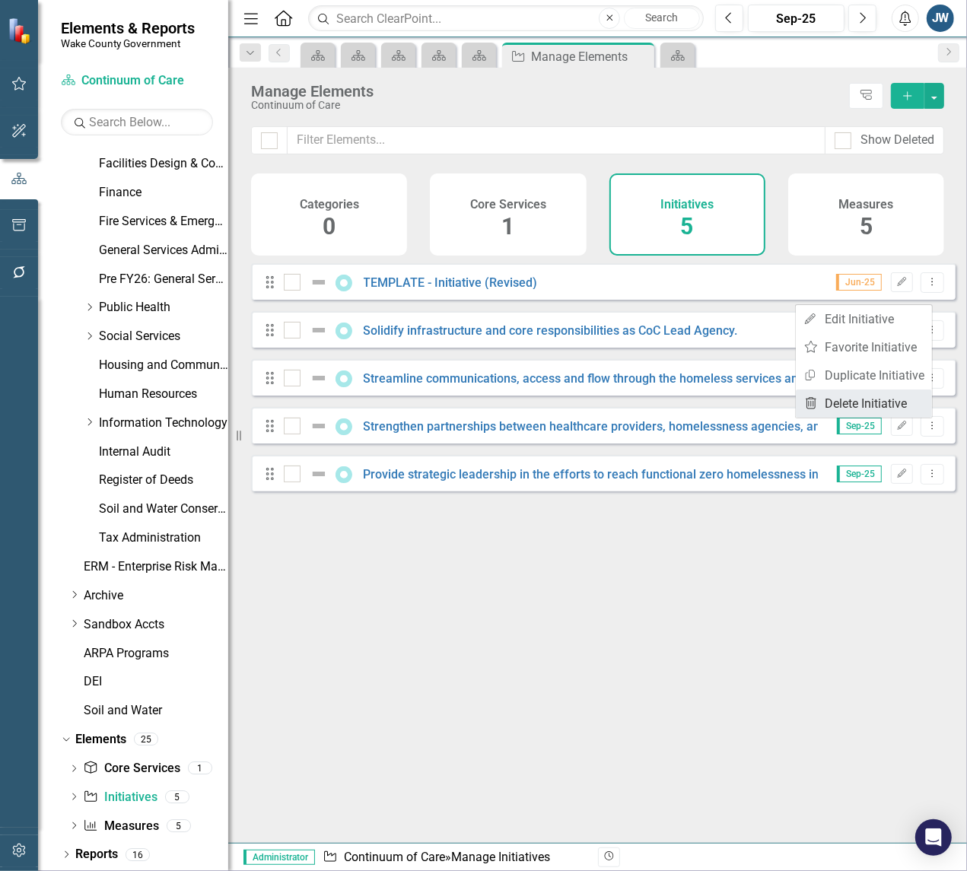
click at [851, 399] on link "Trash Delete Initiative" at bounding box center [864, 404] width 136 height 28
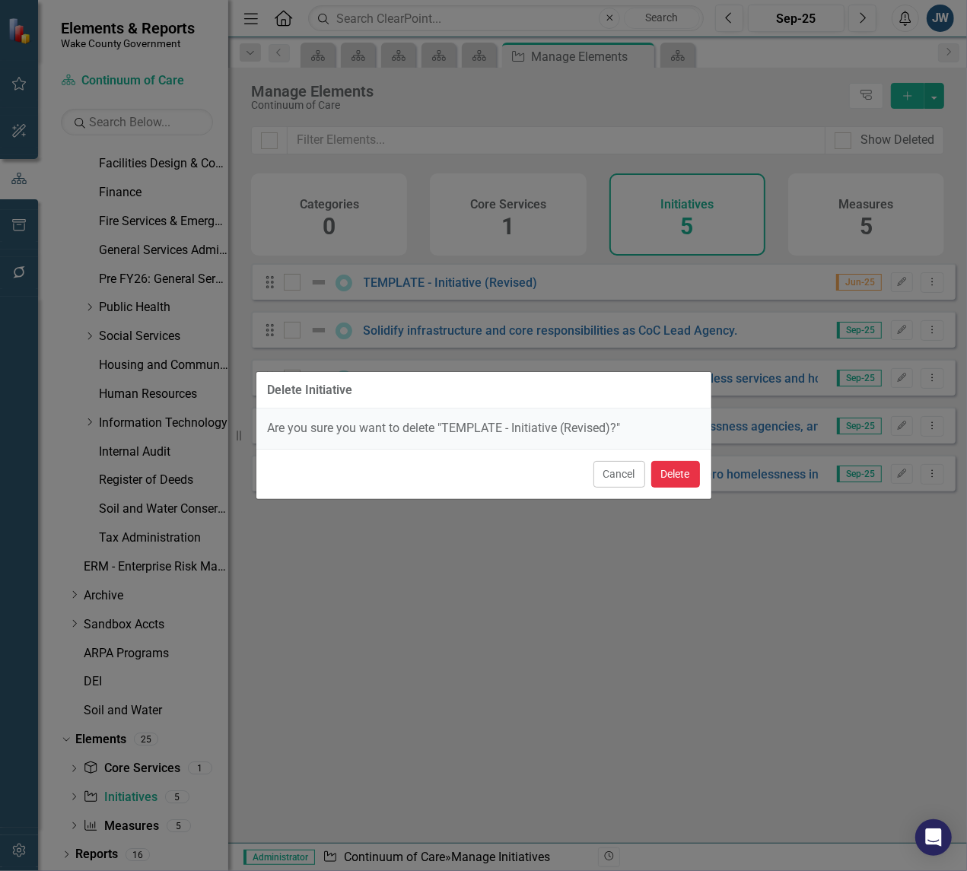
click at [671, 473] on button "Delete" at bounding box center [675, 474] width 49 height 27
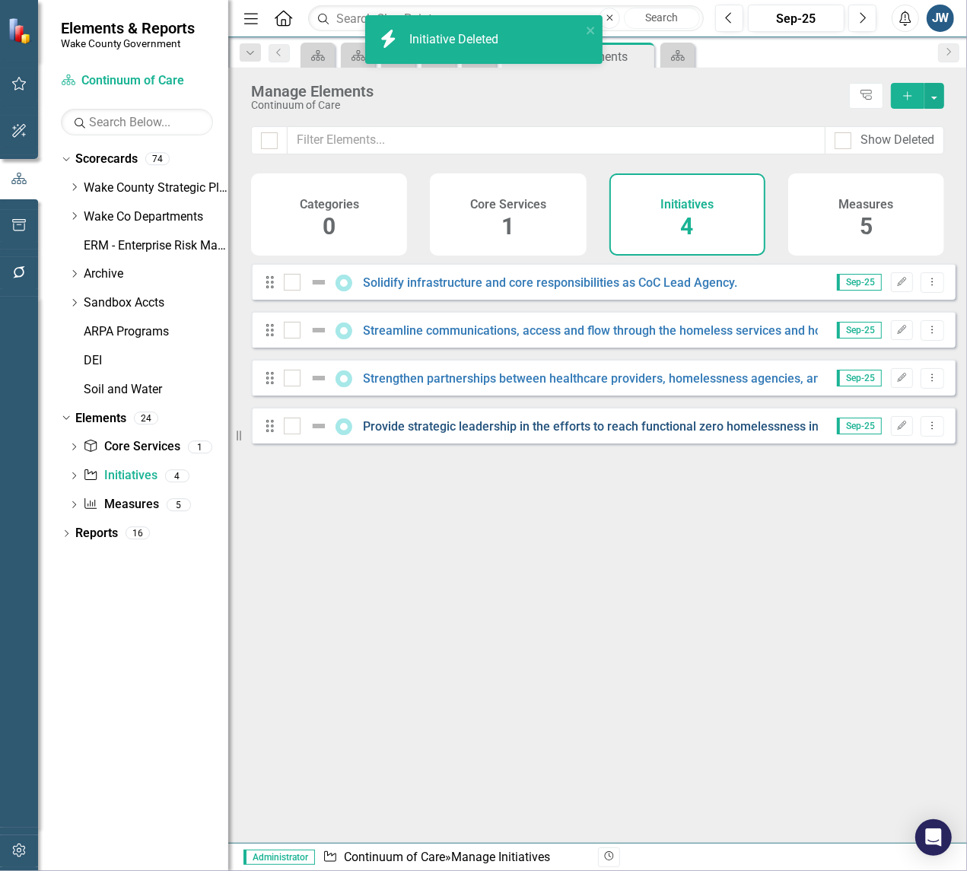
click at [626, 434] on link "Provide strategic leadership in the efforts to reach functional zero homelessne…" at bounding box center [653, 426] width 579 height 14
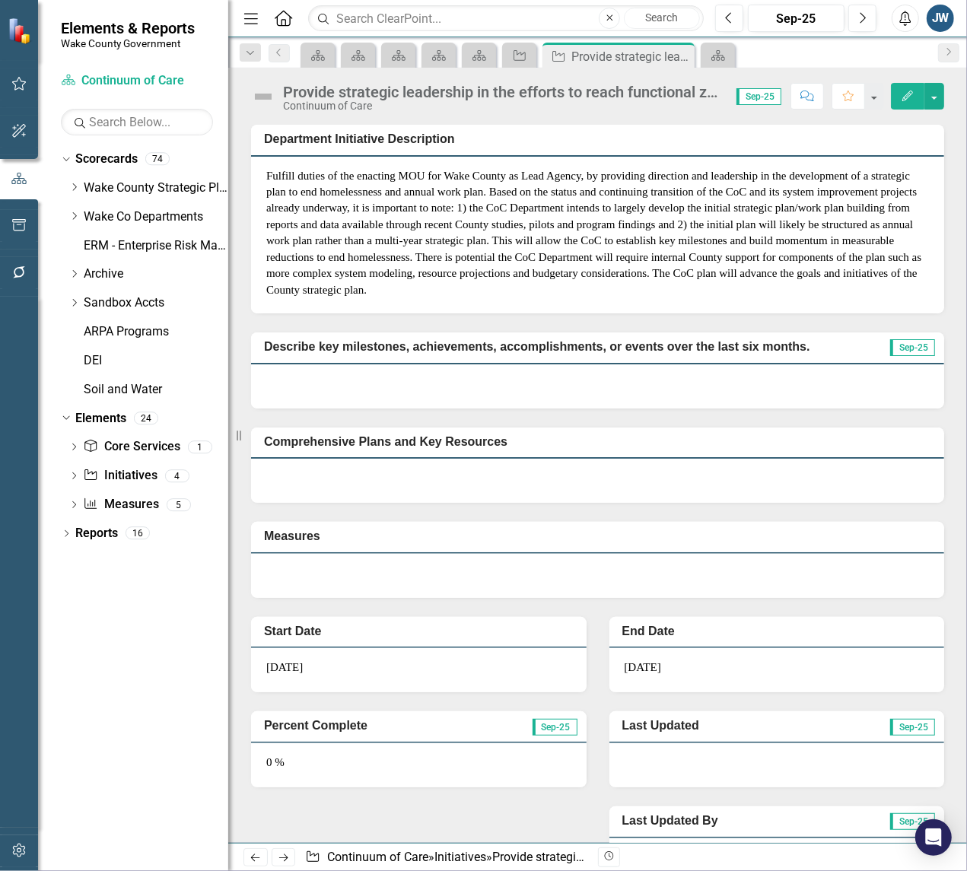
click at [904, 99] on icon "button" at bounding box center [907, 96] width 11 height 11
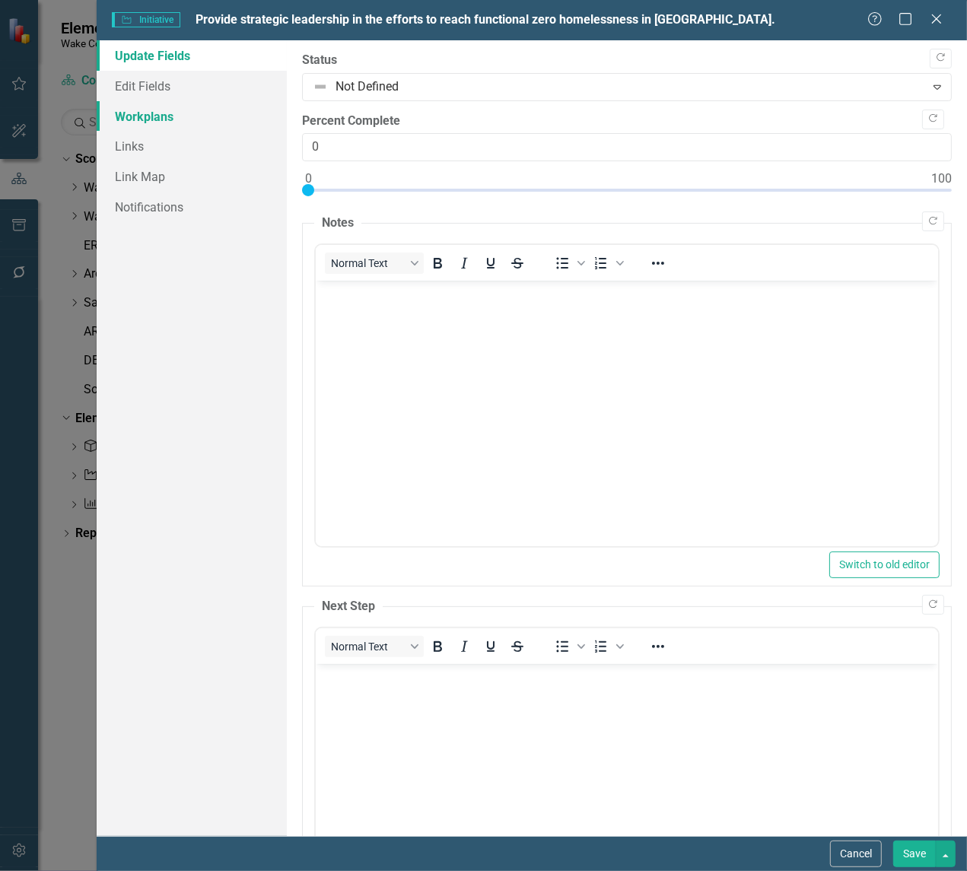
click at [161, 115] on link "Workplans" at bounding box center [192, 116] width 190 height 30
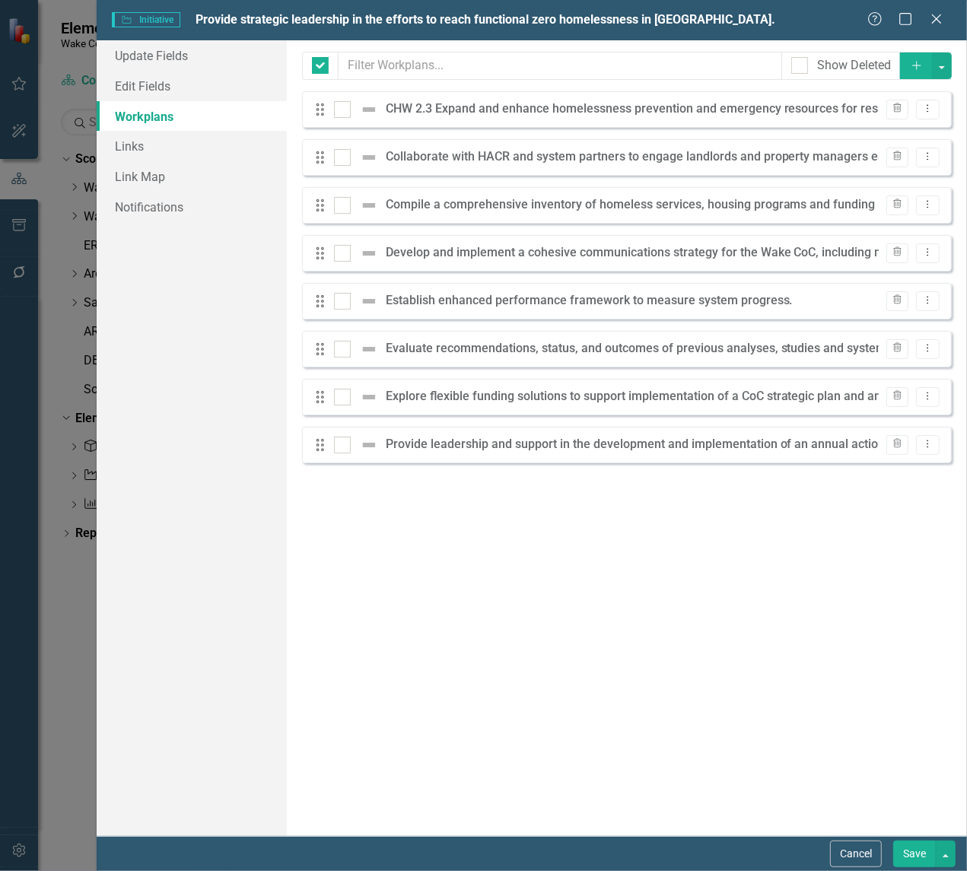
checkbox input "false"
click at [923, 348] on icon "Dropdown Menu" at bounding box center [927, 348] width 13 height 10
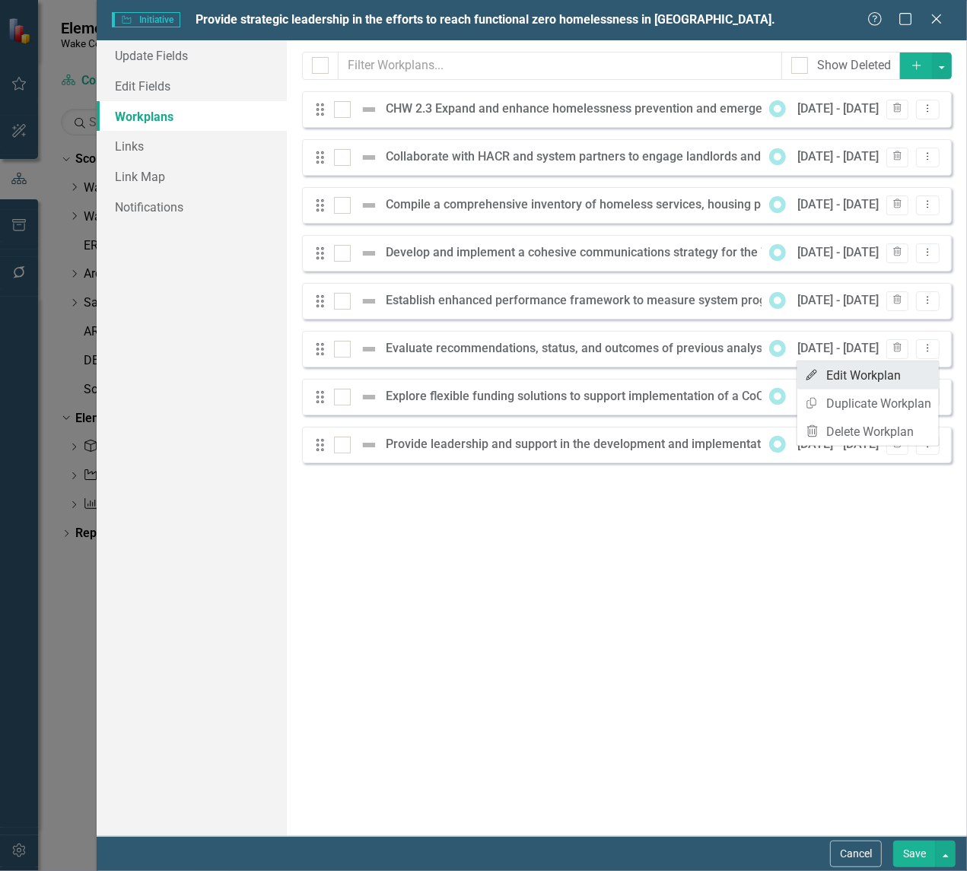
click at [851, 379] on link "Edit Edit Workplan" at bounding box center [868, 375] width 142 height 28
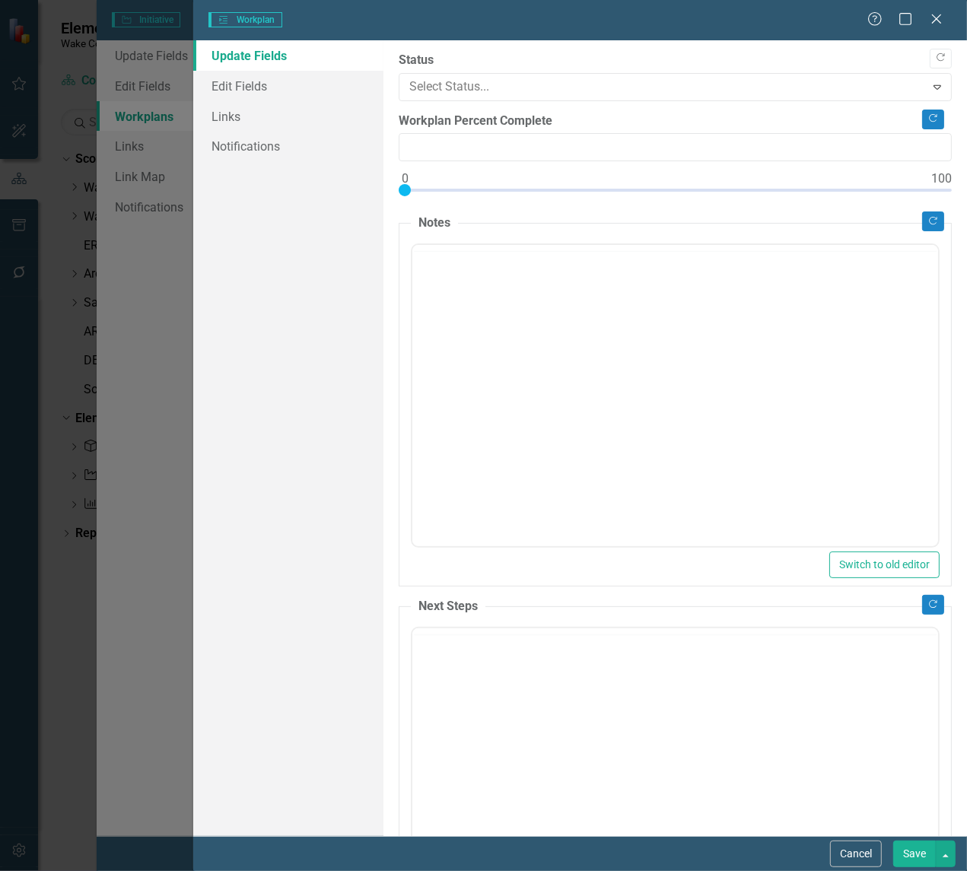
type input "0"
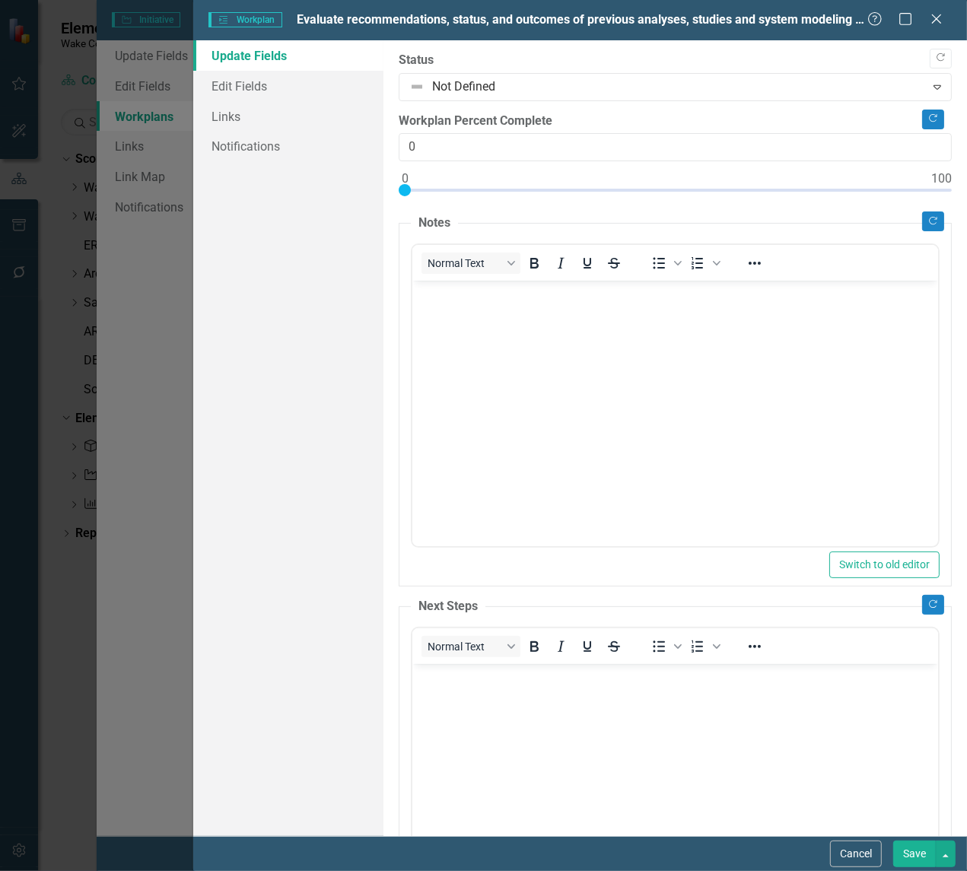
scroll to position [158, 0]
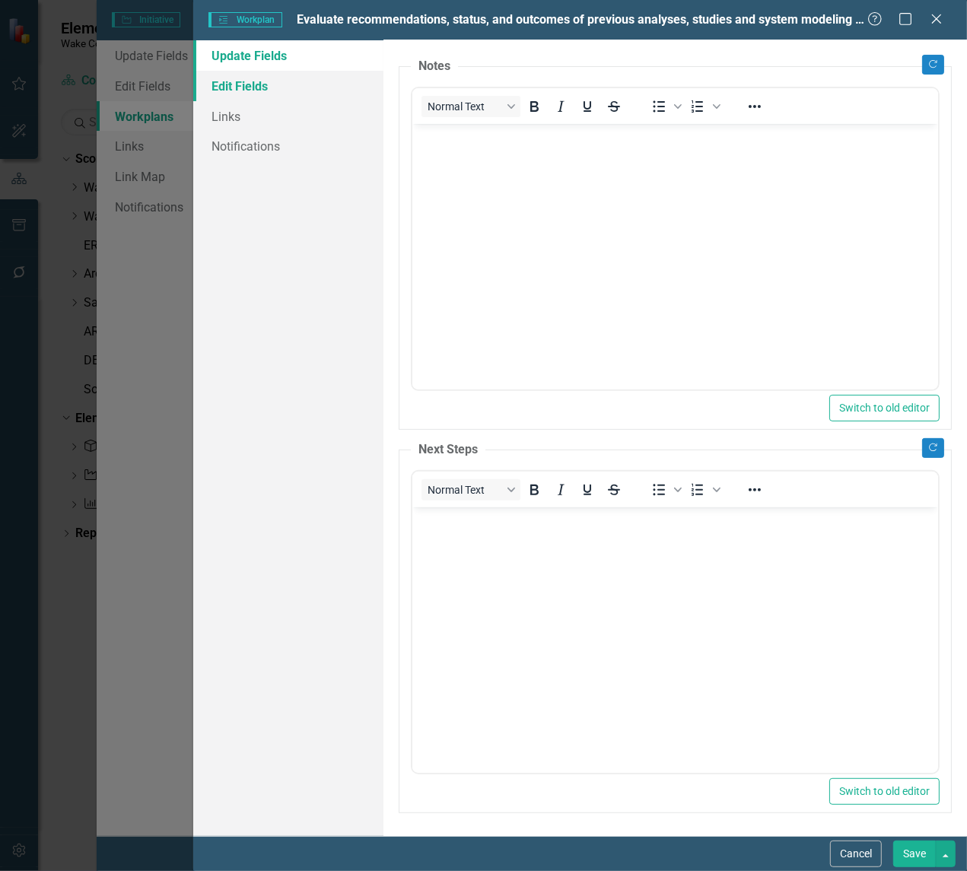
click at [222, 81] on link "Edit Fields" at bounding box center [288, 86] width 190 height 30
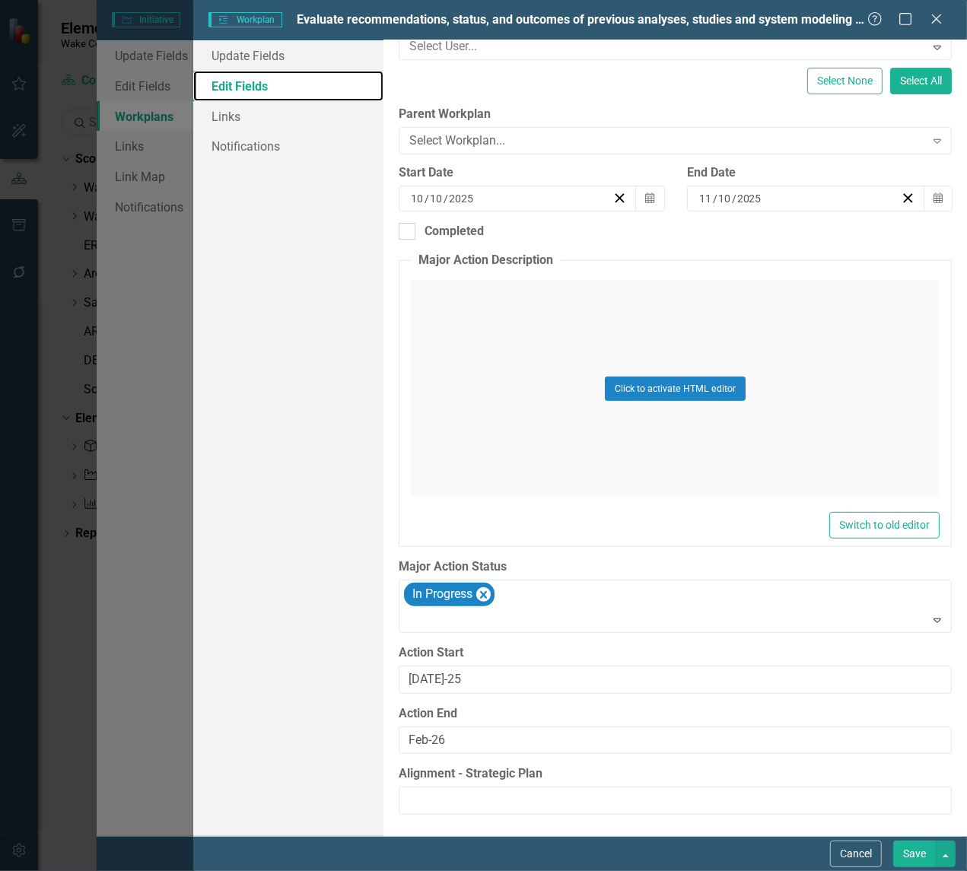
scroll to position [222, 0]
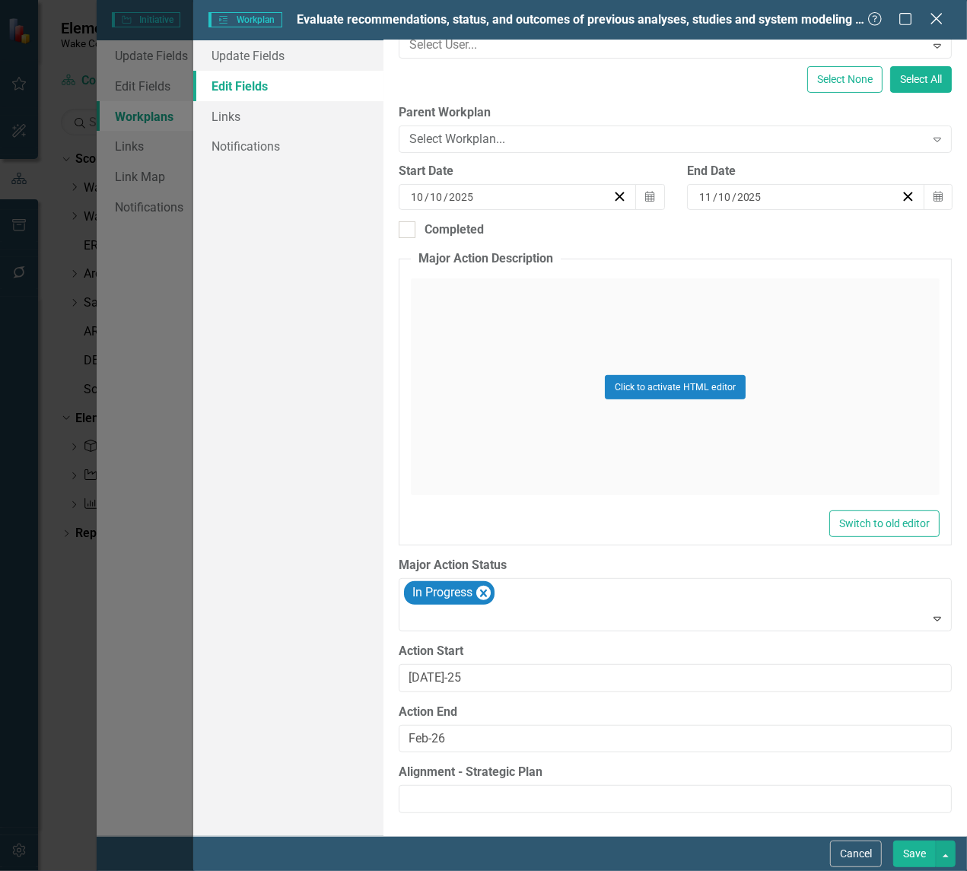
click at [934, 14] on icon "Close" at bounding box center [936, 18] width 19 height 14
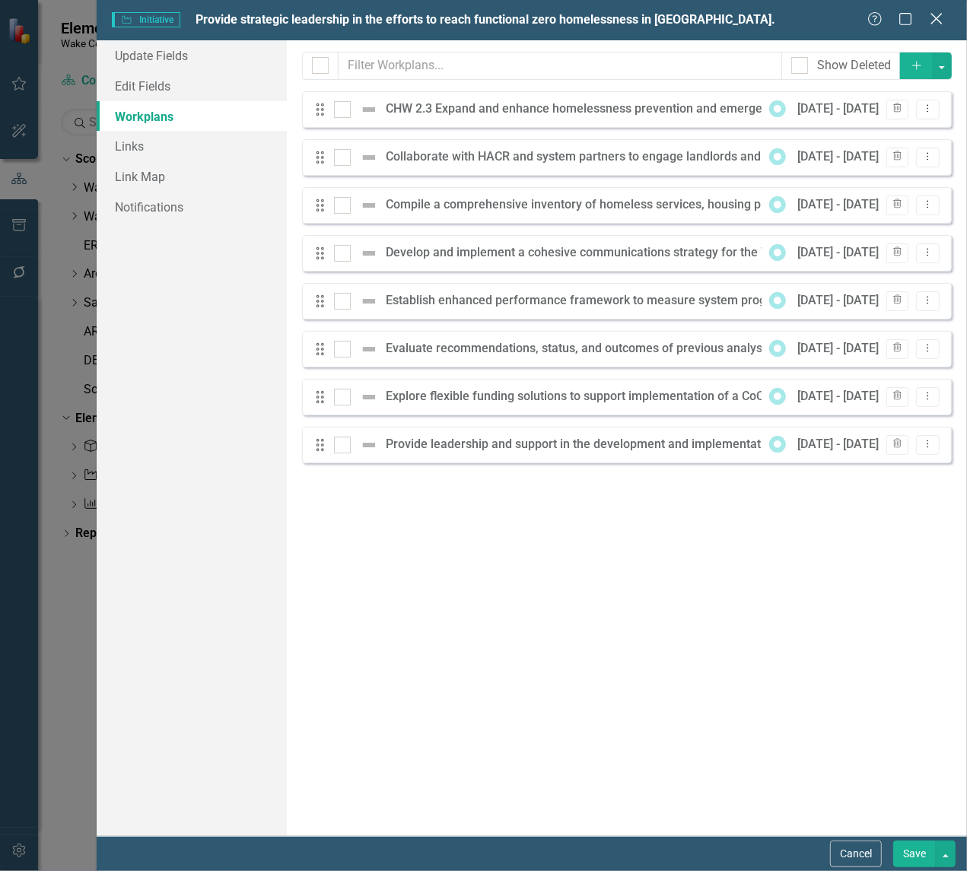
click at [933, 16] on icon "Close" at bounding box center [936, 18] width 19 height 14
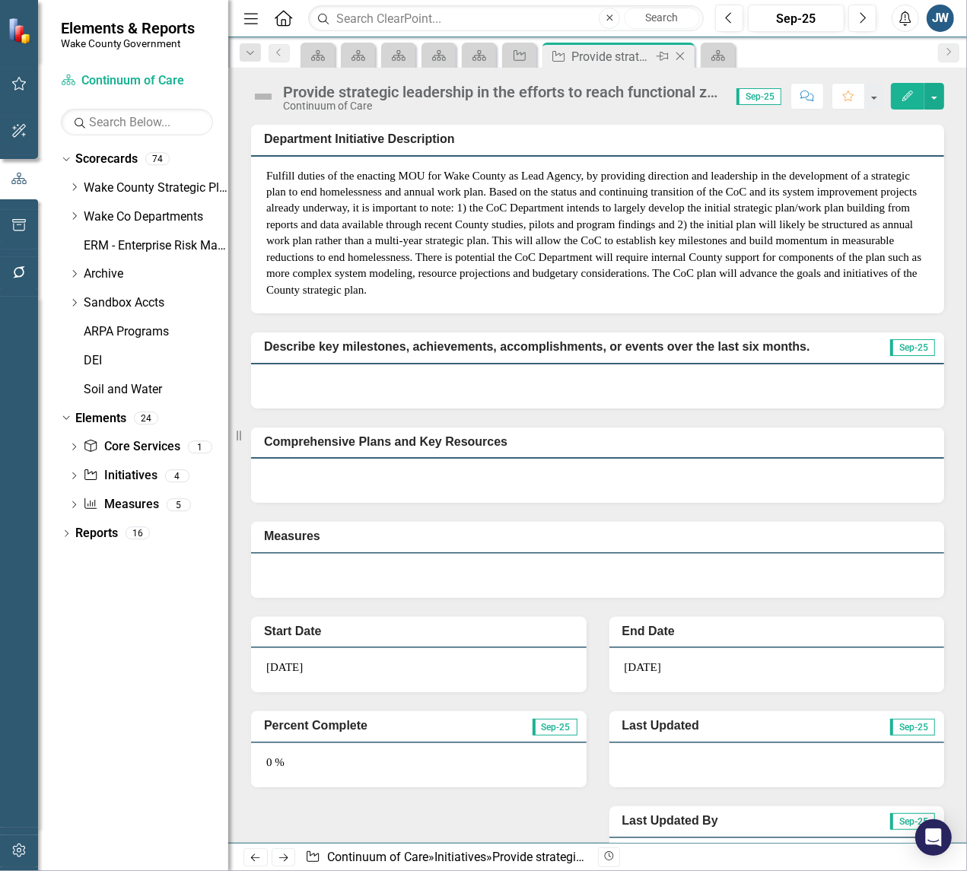
click at [683, 53] on icon at bounding box center [680, 57] width 8 height 8
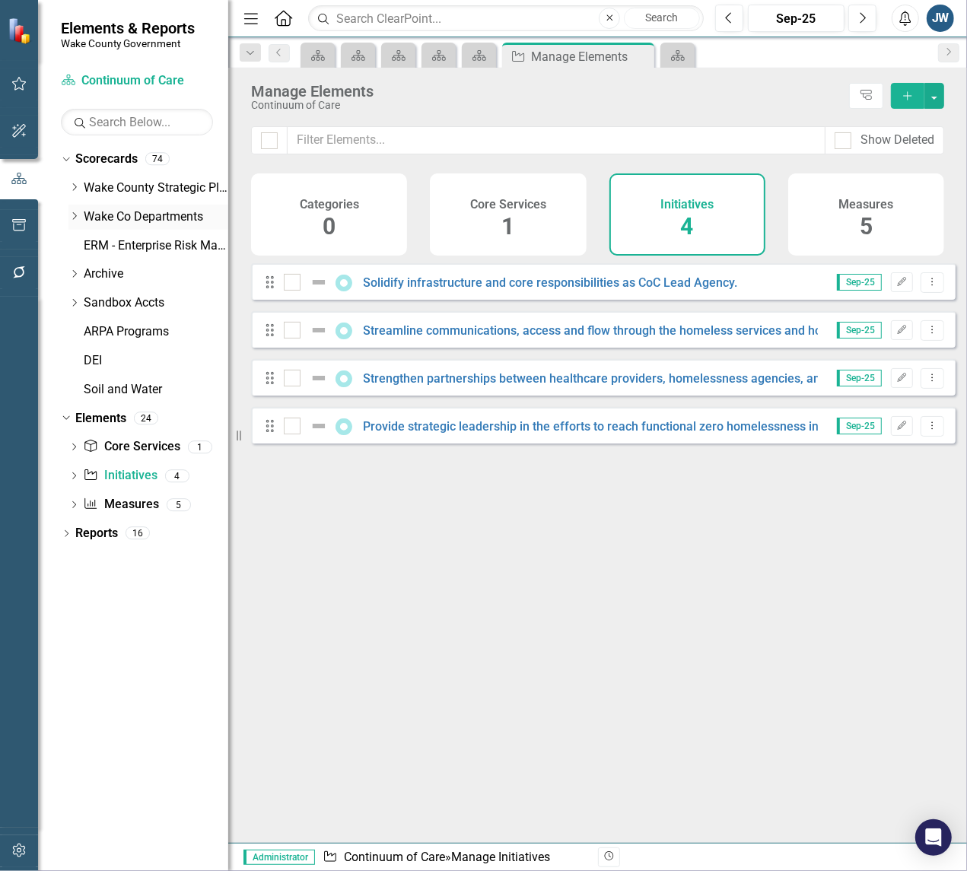
click at [69, 213] on icon "Dropdown" at bounding box center [73, 216] width 11 height 9
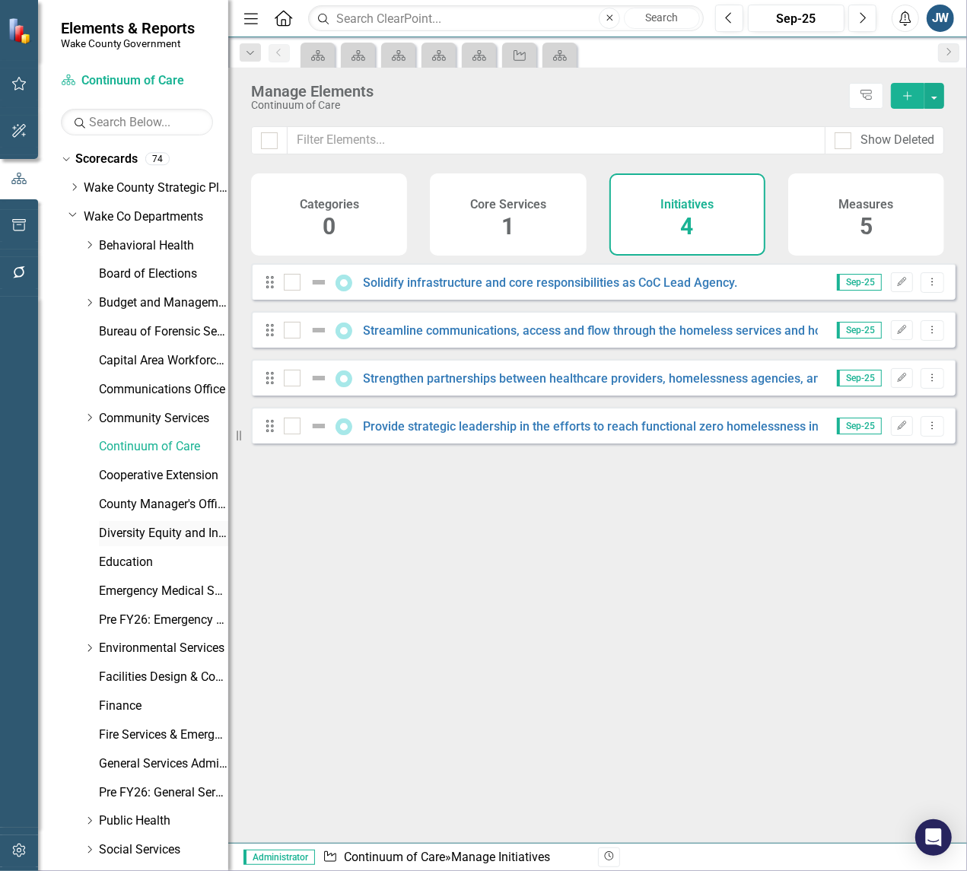
click at [122, 525] on link "Diversity Equity and Inclusion" at bounding box center [163, 534] width 129 height 18
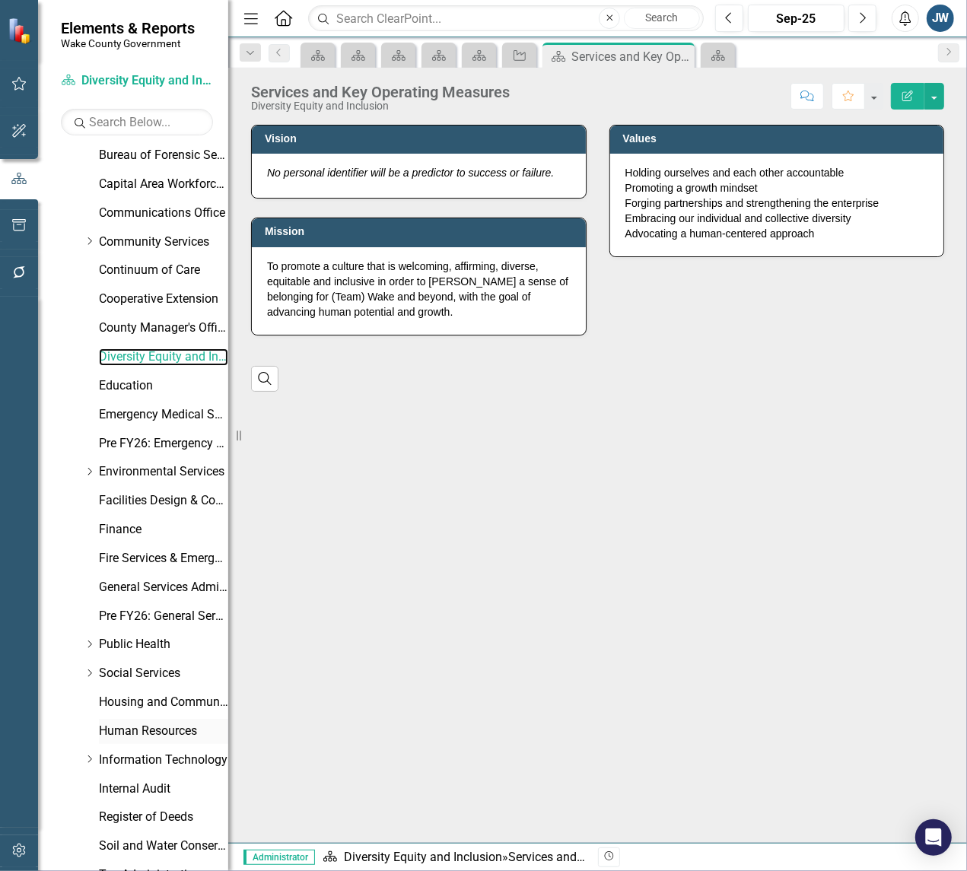
scroll to position [514, 0]
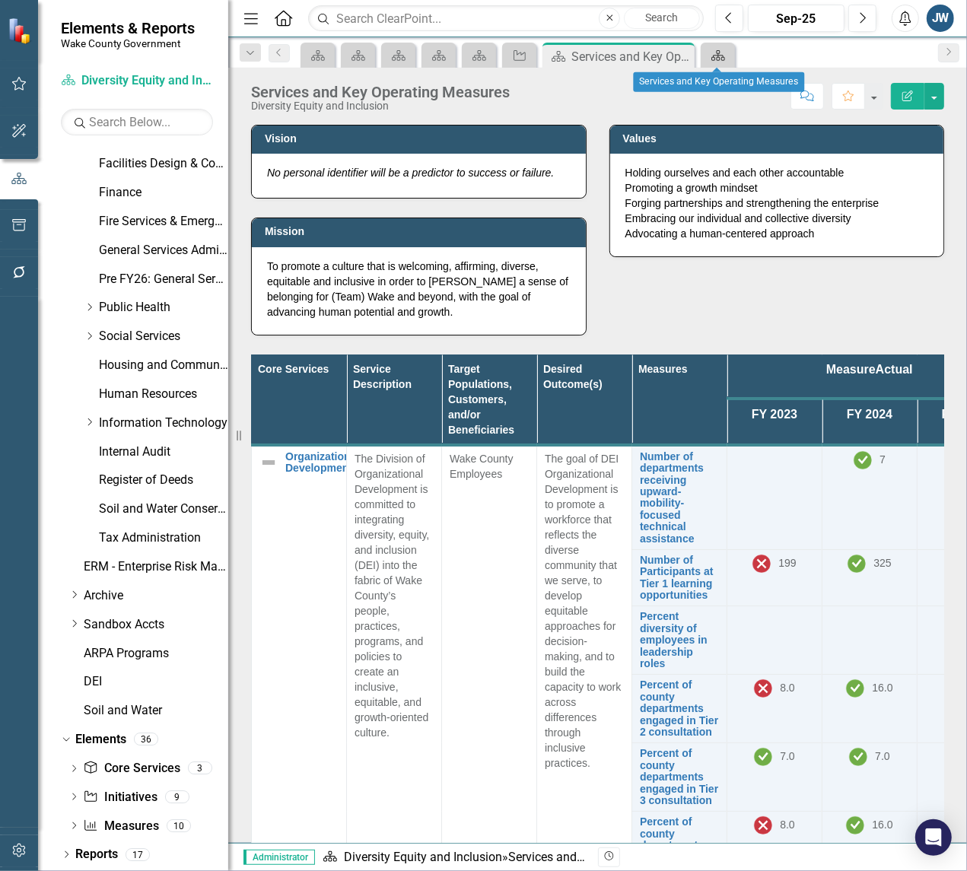
click at [714, 57] on icon at bounding box center [718, 55] width 14 height 11
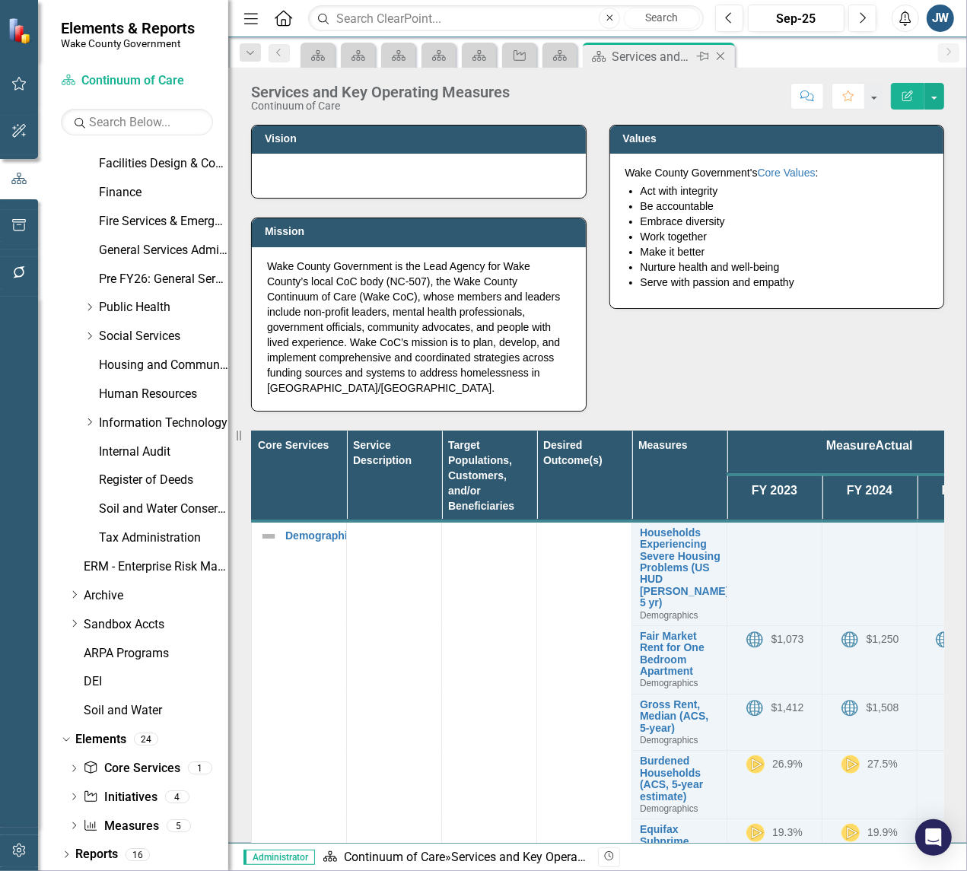
click at [727, 56] on icon "Close" at bounding box center [720, 56] width 15 height 12
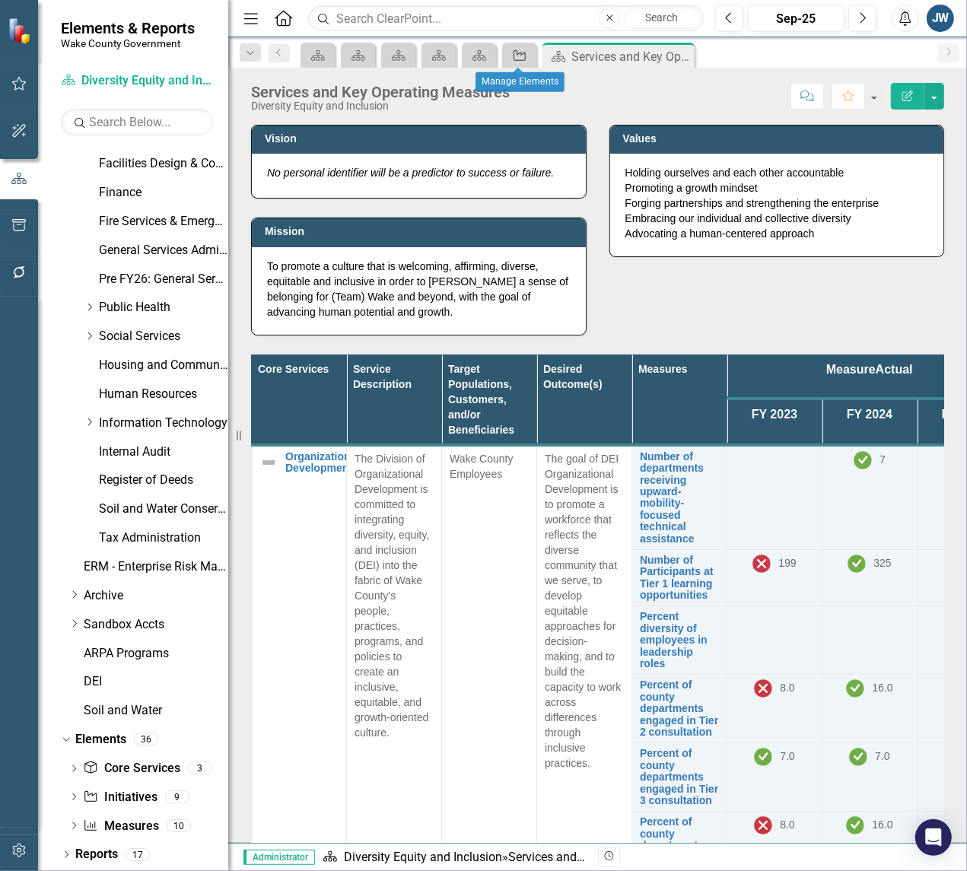
click at [516, 58] on icon "Initiative" at bounding box center [519, 55] width 15 height 12
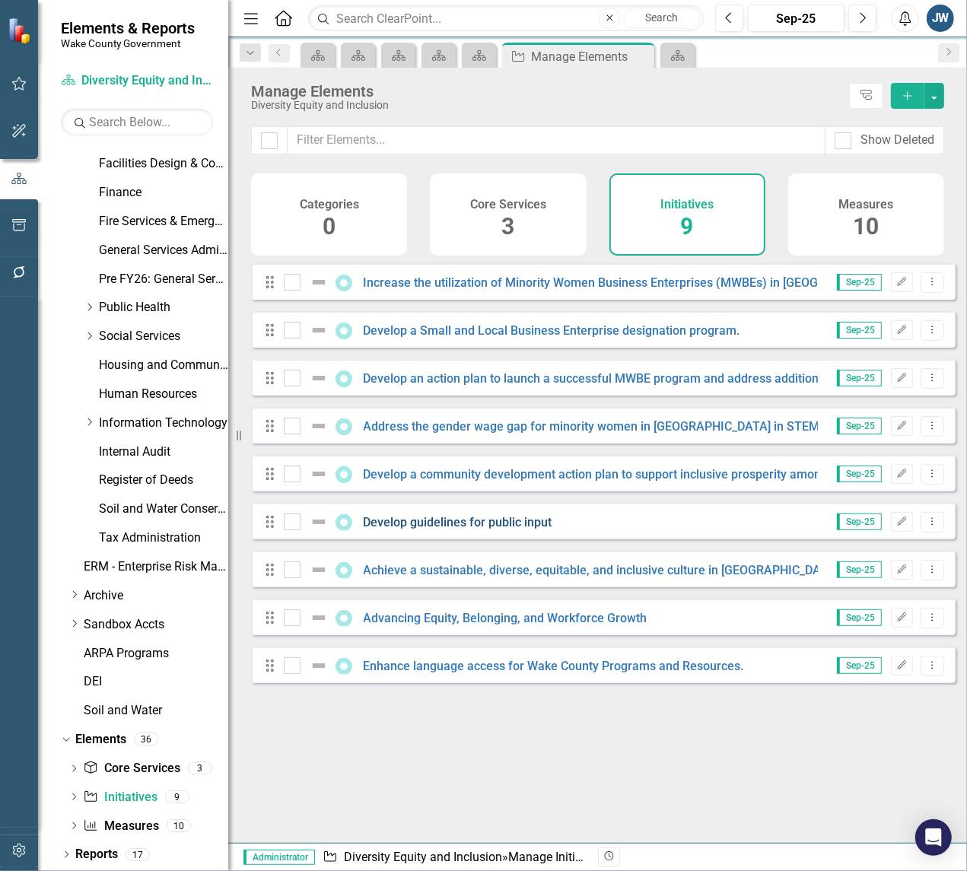
click at [487, 530] on link "Develop guidelines for public input" at bounding box center [458, 522] width 189 height 14
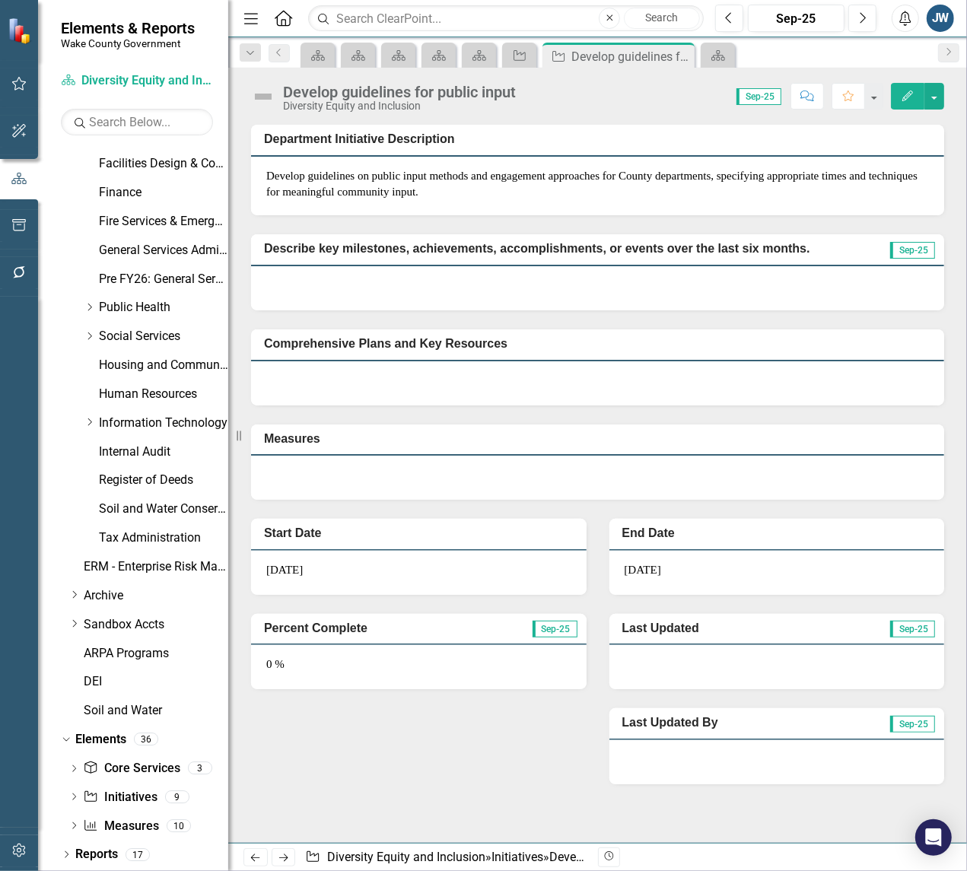
click at [903, 96] on icon "Edit" at bounding box center [908, 96] width 14 height 11
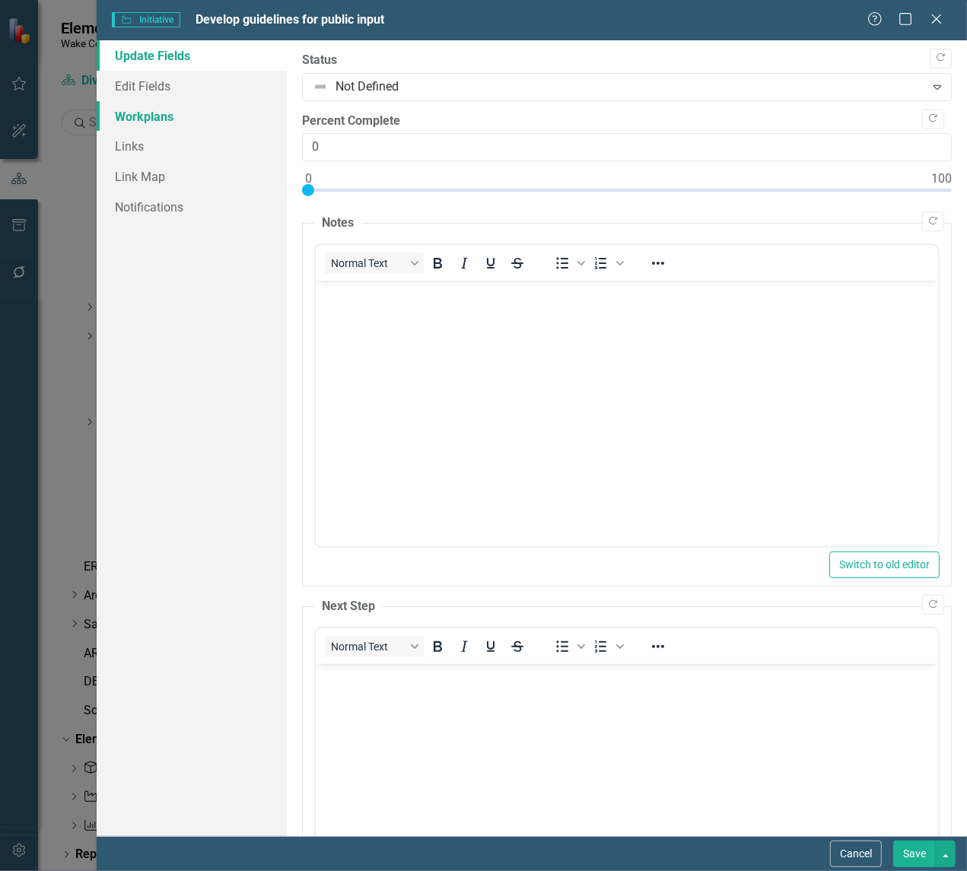
click at [143, 118] on link "Workplans" at bounding box center [192, 116] width 190 height 30
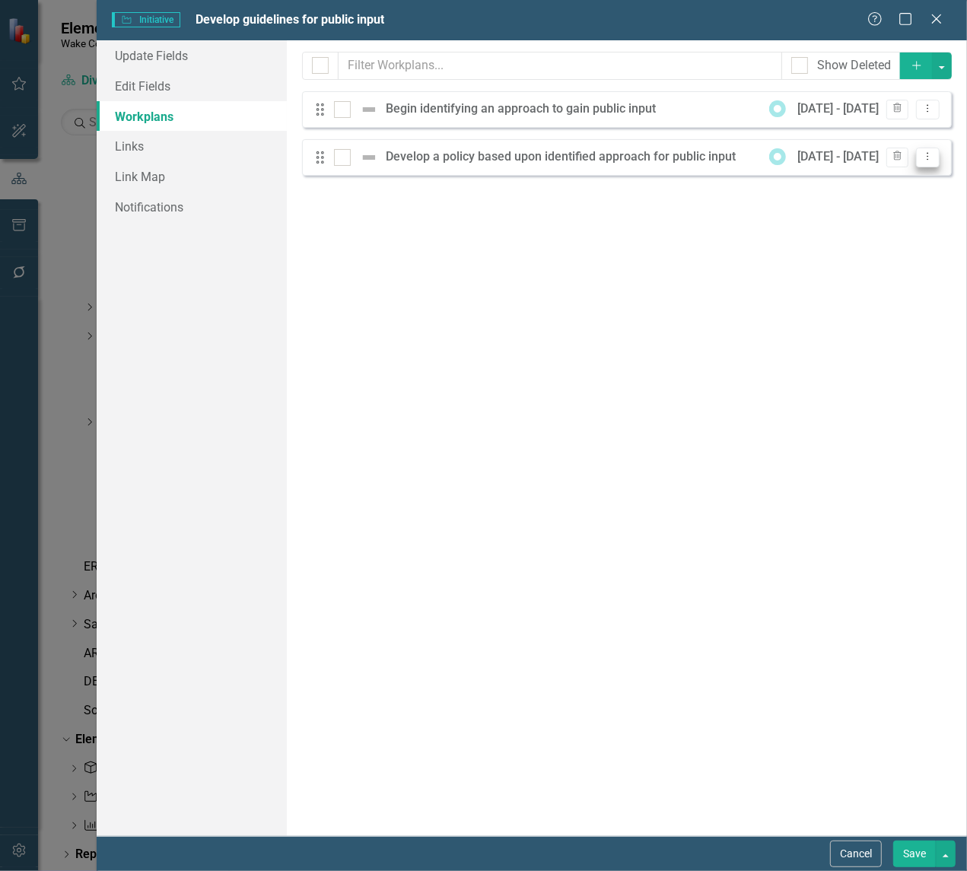
click at [925, 158] on icon "Dropdown Menu" at bounding box center [927, 156] width 13 height 10
click at [837, 181] on link "Edit Edit Workplan" at bounding box center [868, 183] width 142 height 28
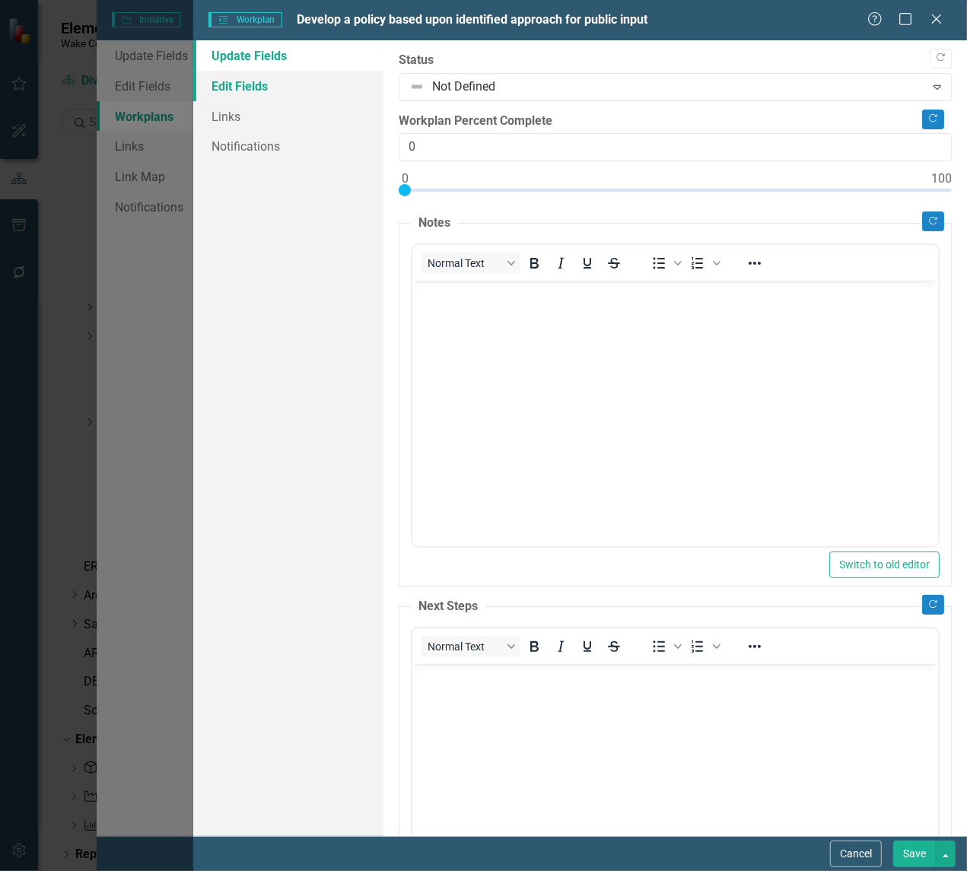
click at [236, 84] on link "Edit Fields" at bounding box center [288, 86] width 190 height 30
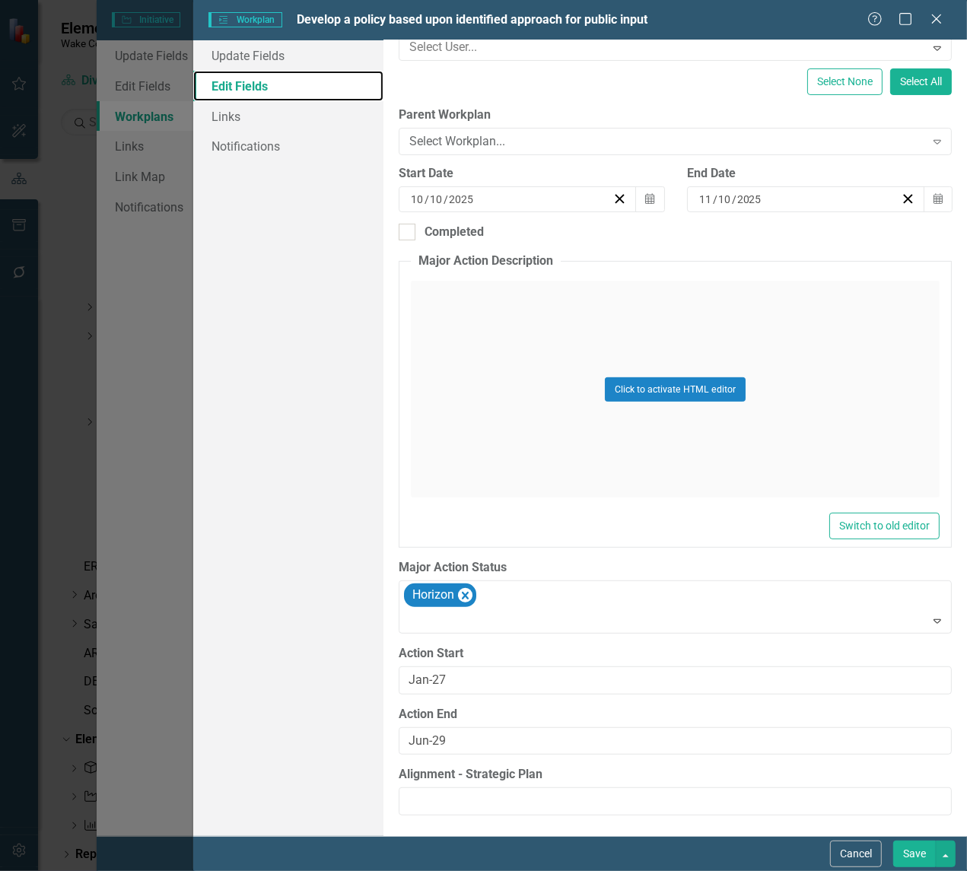
scroll to position [222, 0]
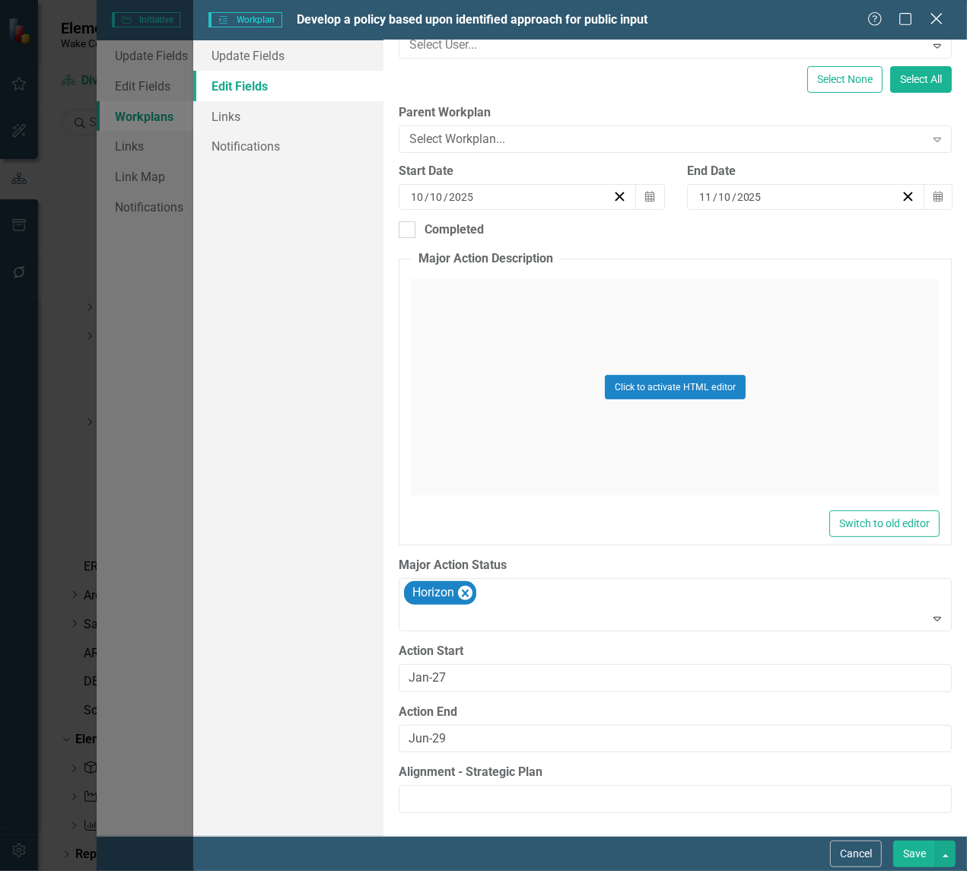
click at [938, 17] on icon at bounding box center [936, 18] width 11 height 11
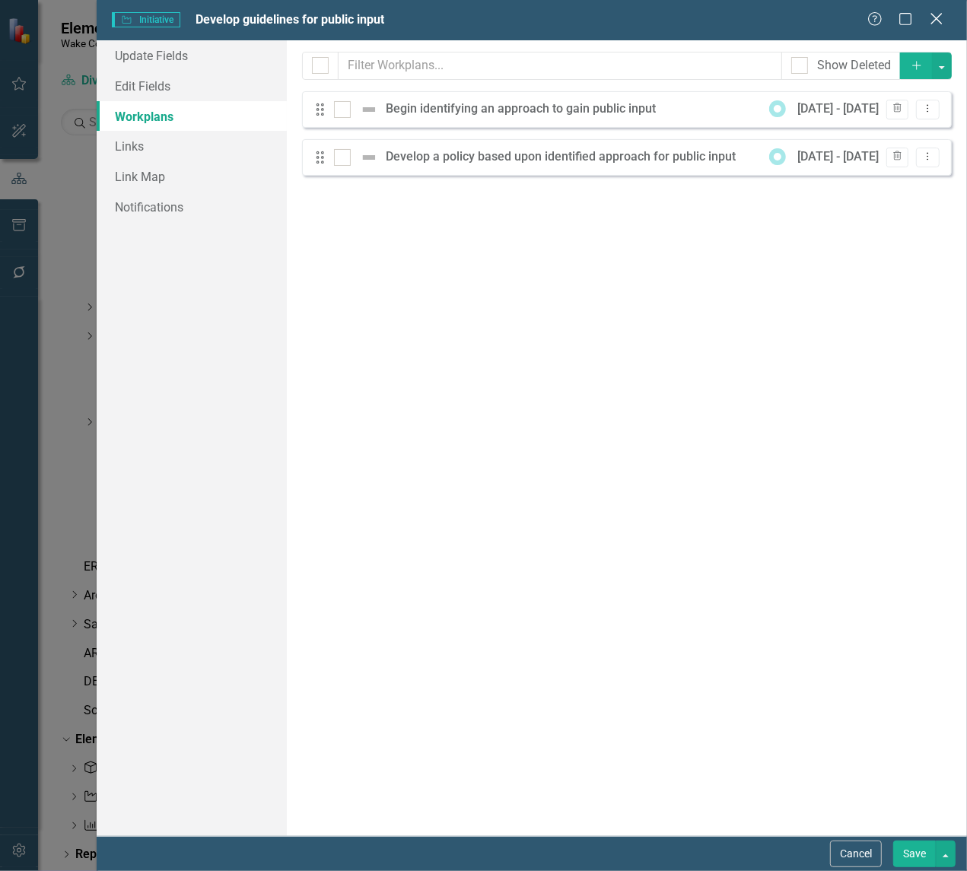
click at [940, 10] on div "Close" at bounding box center [936, 20] width 19 height 21
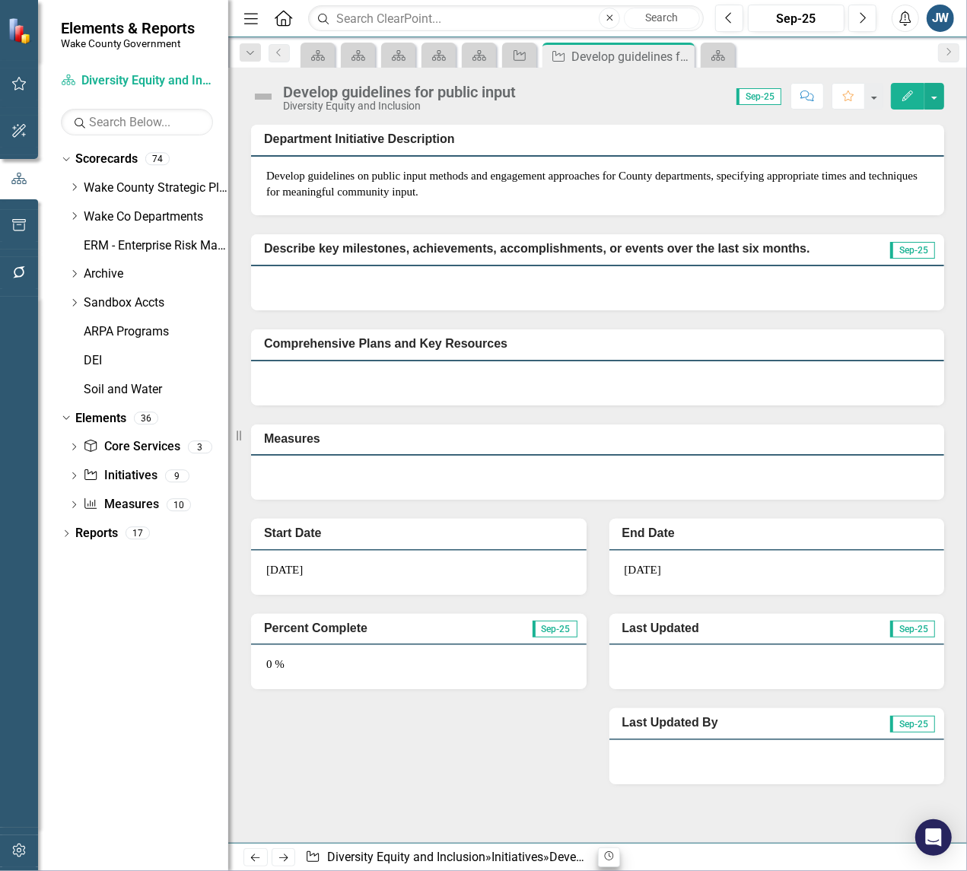
scroll to position [0, 0]
click at [80, 214] on icon "Dropdown" at bounding box center [73, 216] width 11 height 9
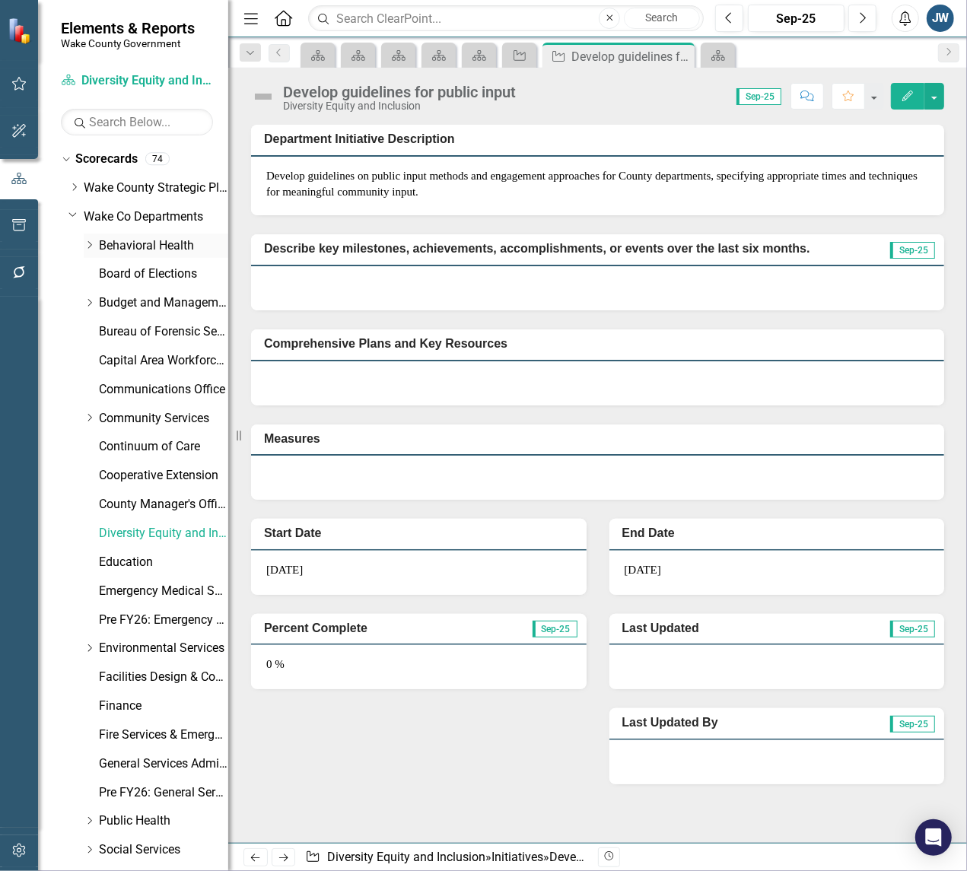
click at [139, 243] on link "Behavioral Health" at bounding box center [163, 246] width 129 height 18
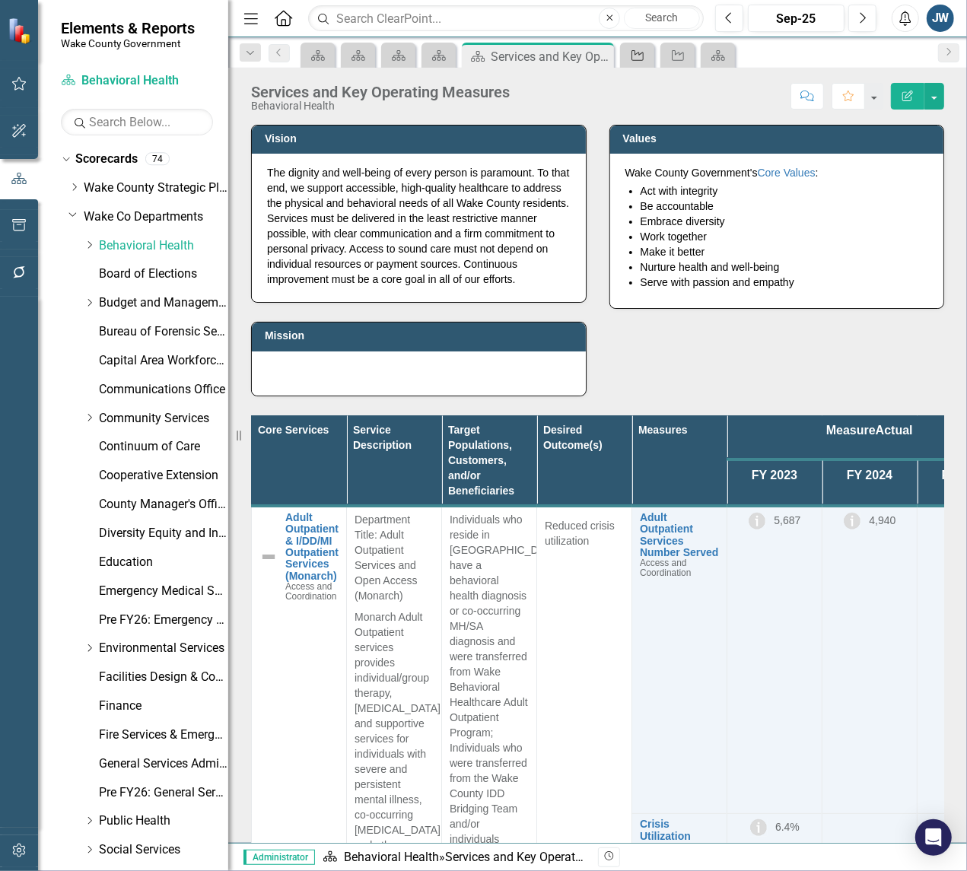
click at [647, 55] on link "Initiative" at bounding box center [637, 55] width 27 height 19
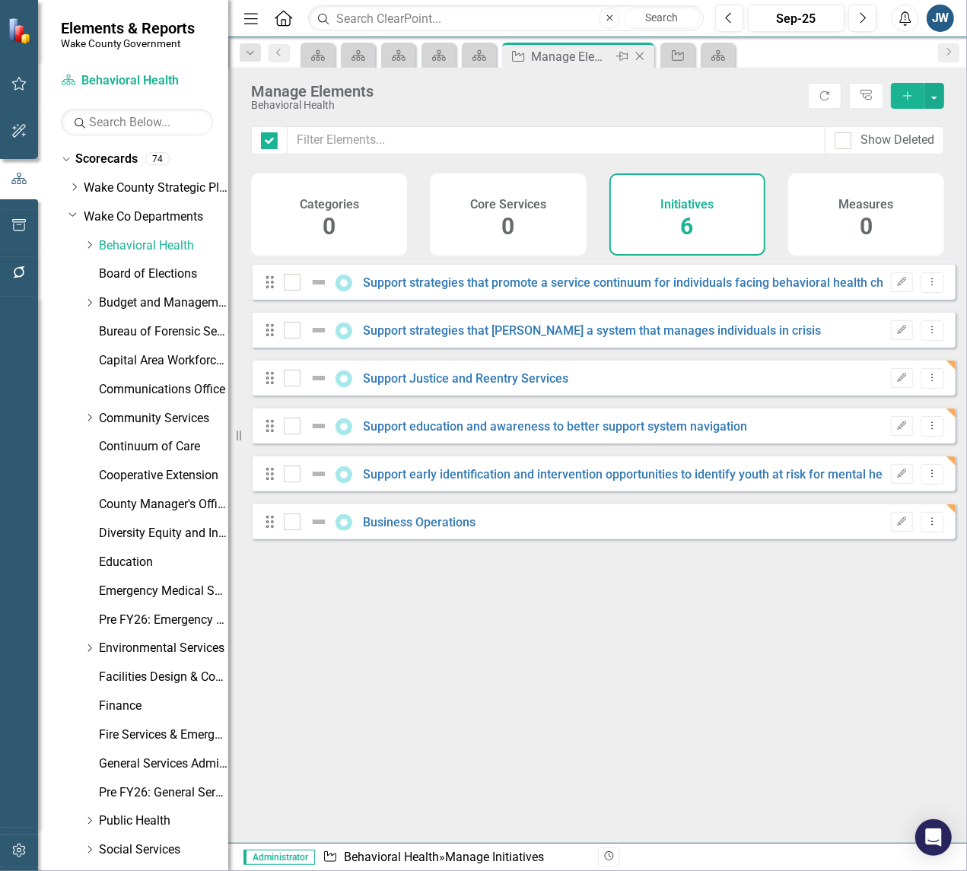
checkbox input "false"
click at [424, 386] on link "Support Justice and Reentry Services" at bounding box center [466, 378] width 205 height 14
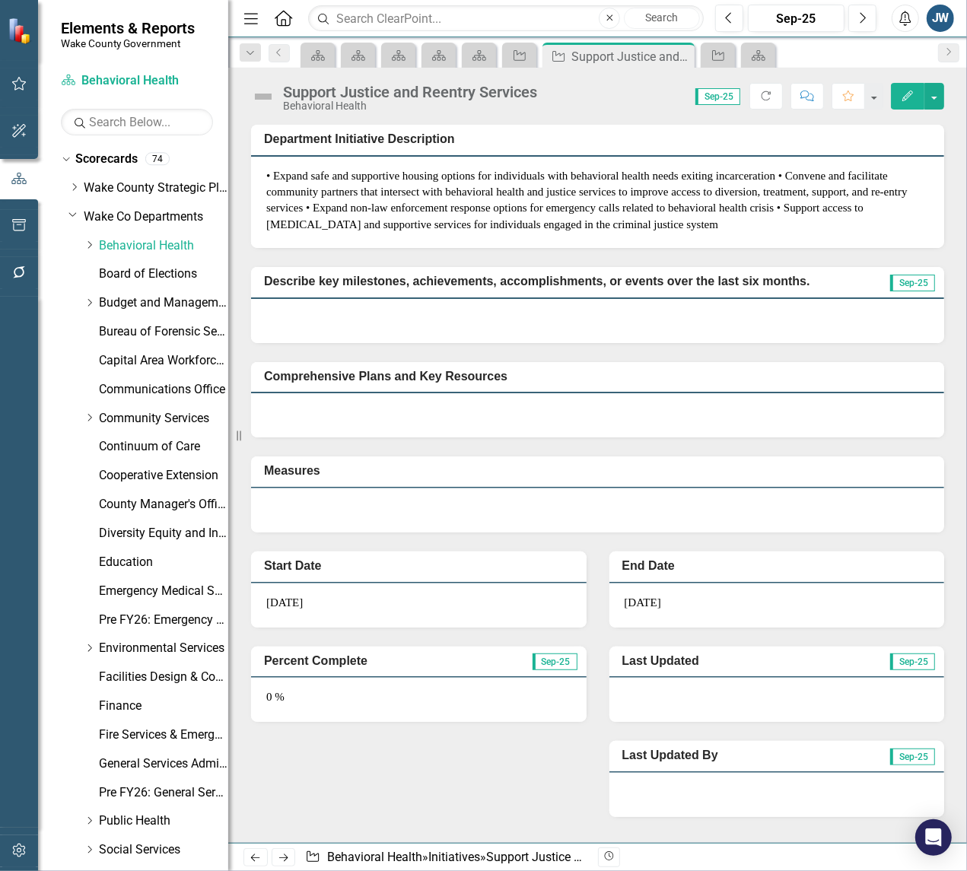
click at [903, 96] on icon "Edit" at bounding box center [908, 96] width 14 height 11
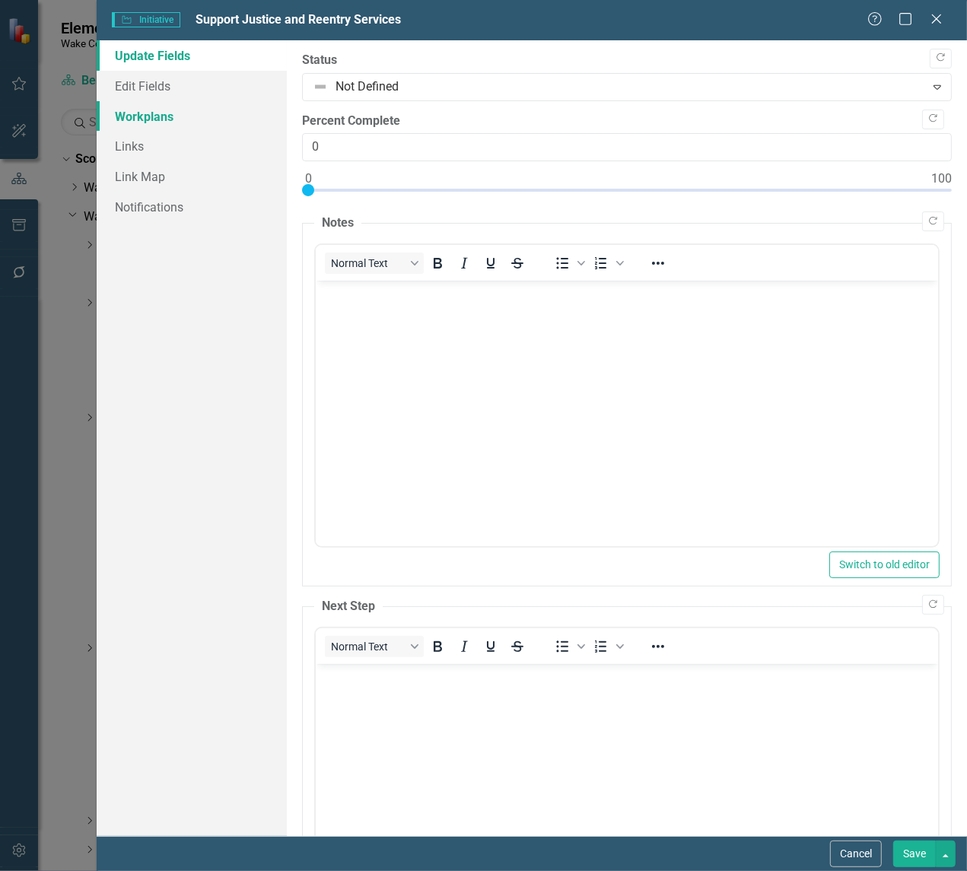
click at [157, 112] on link "Workplans" at bounding box center [192, 116] width 190 height 30
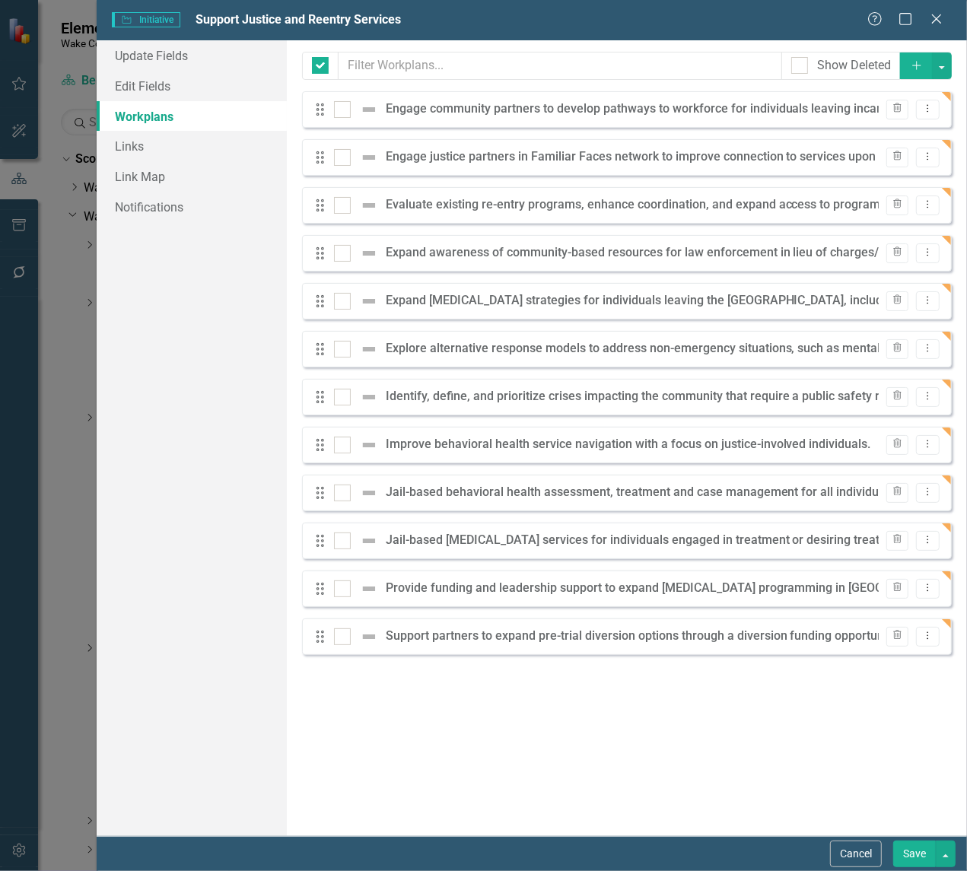
checkbox input "false"
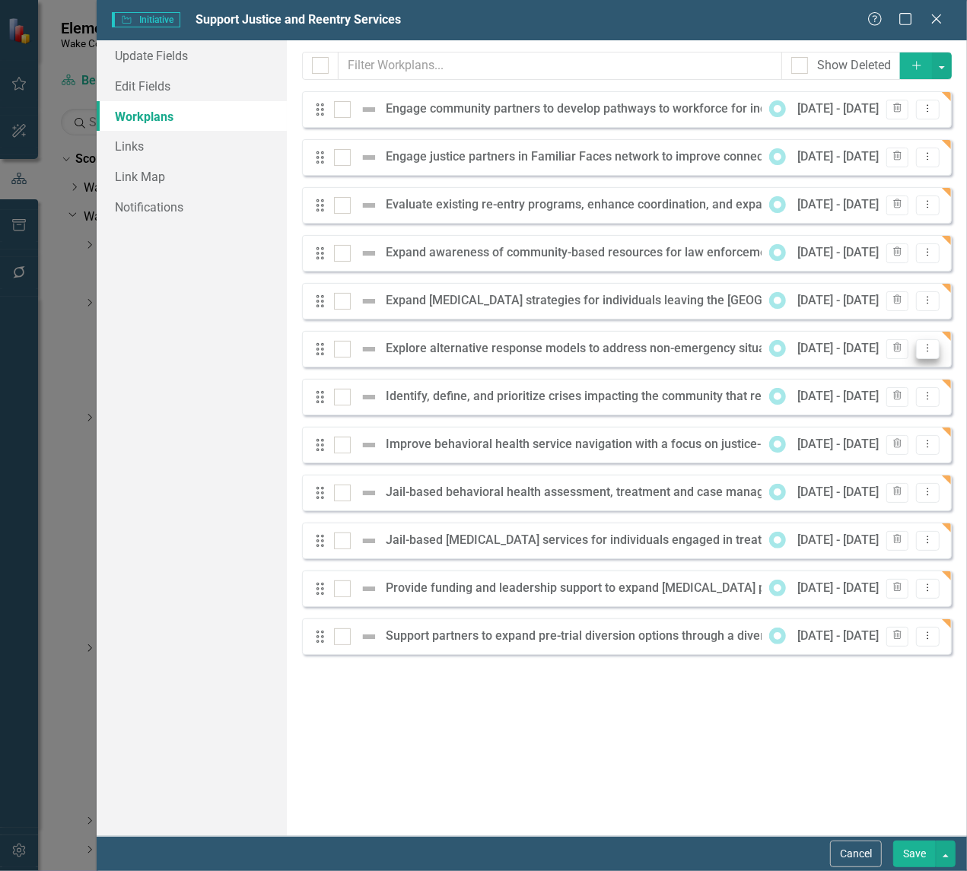
click at [923, 348] on icon "Dropdown Menu" at bounding box center [927, 348] width 13 height 10
click at [832, 377] on link "Edit Edit Workplan" at bounding box center [868, 375] width 142 height 28
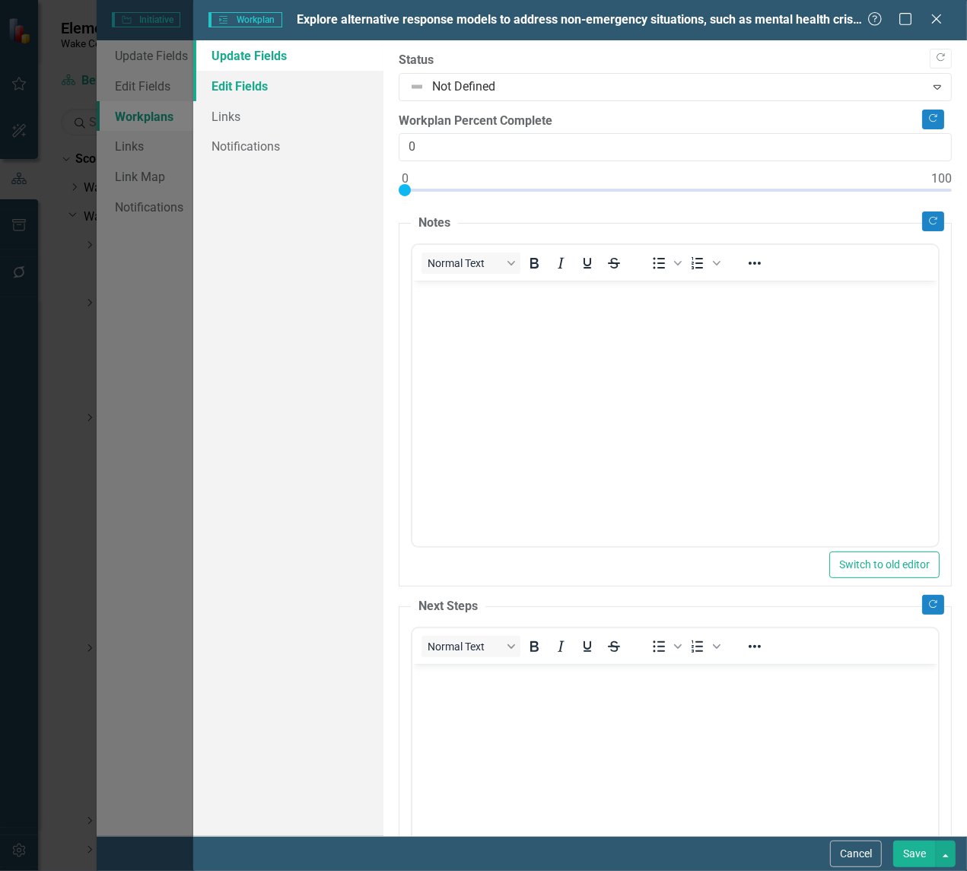
click at [251, 90] on link "Edit Fields" at bounding box center [288, 86] width 190 height 30
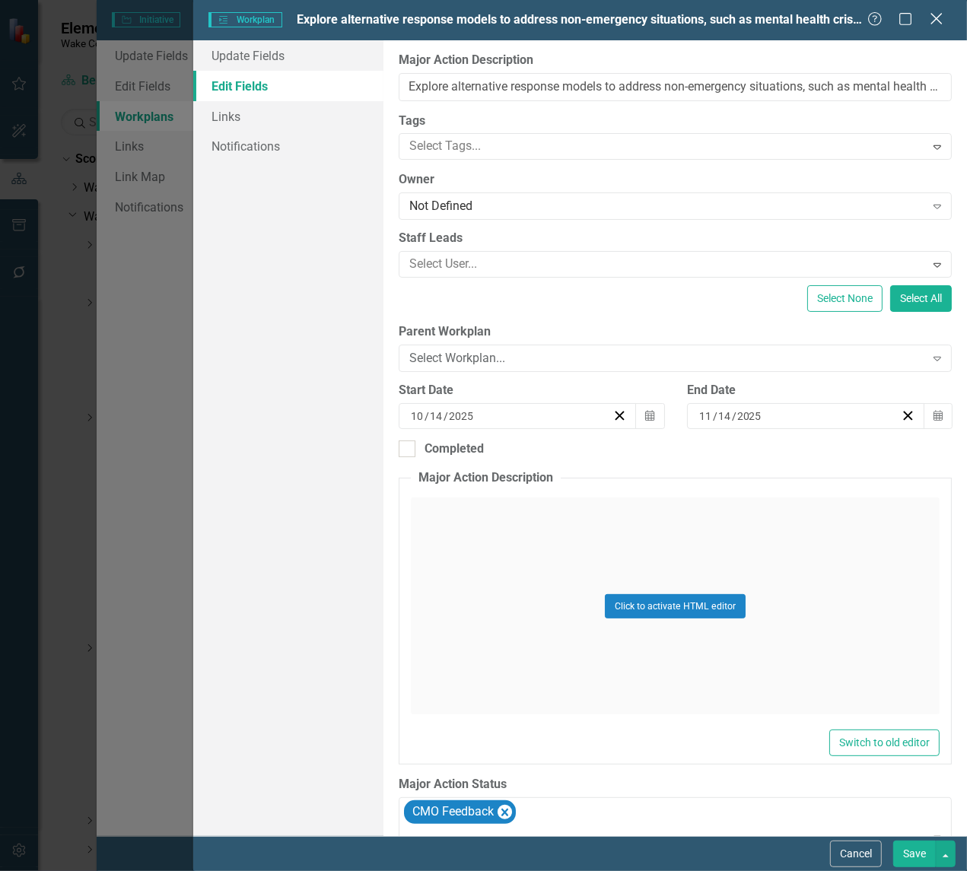
click at [934, 20] on icon "Close" at bounding box center [936, 18] width 19 height 14
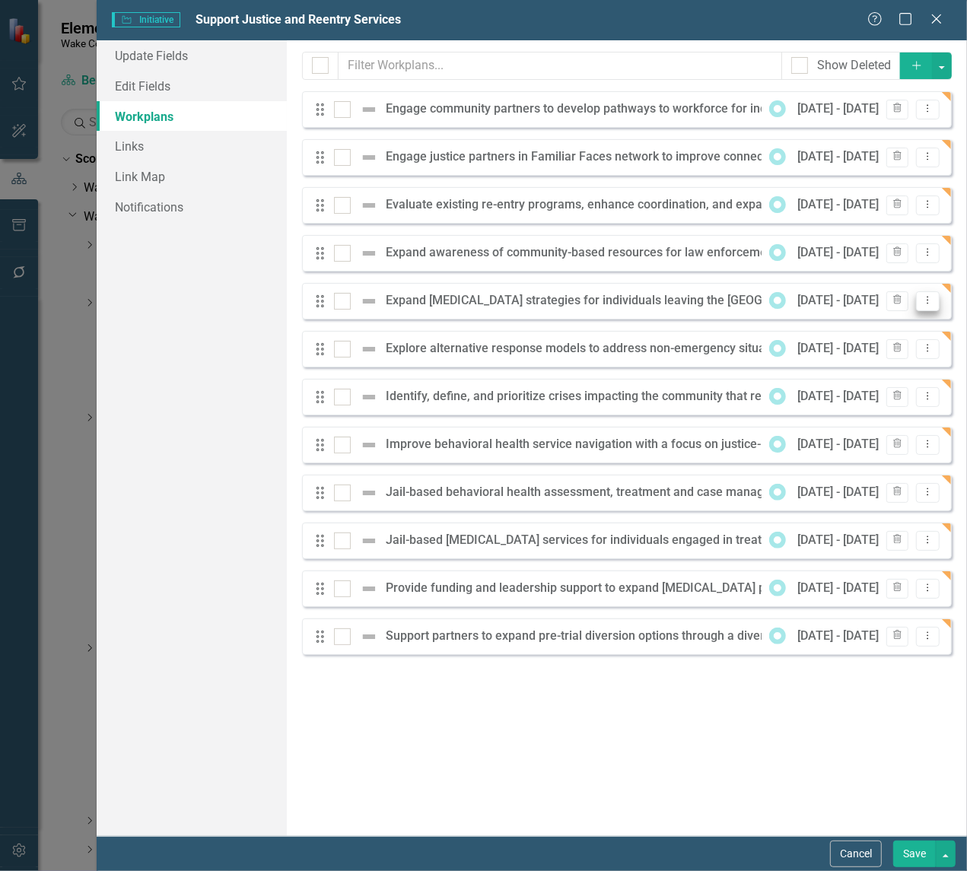
click at [929, 301] on icon "Dropdown Menu" at bounding box center [927, 300] width 13 height 10
click at [891, 324] on link "Edit Edit Workplan" at bounding box center [868, 327] width 142 height 28
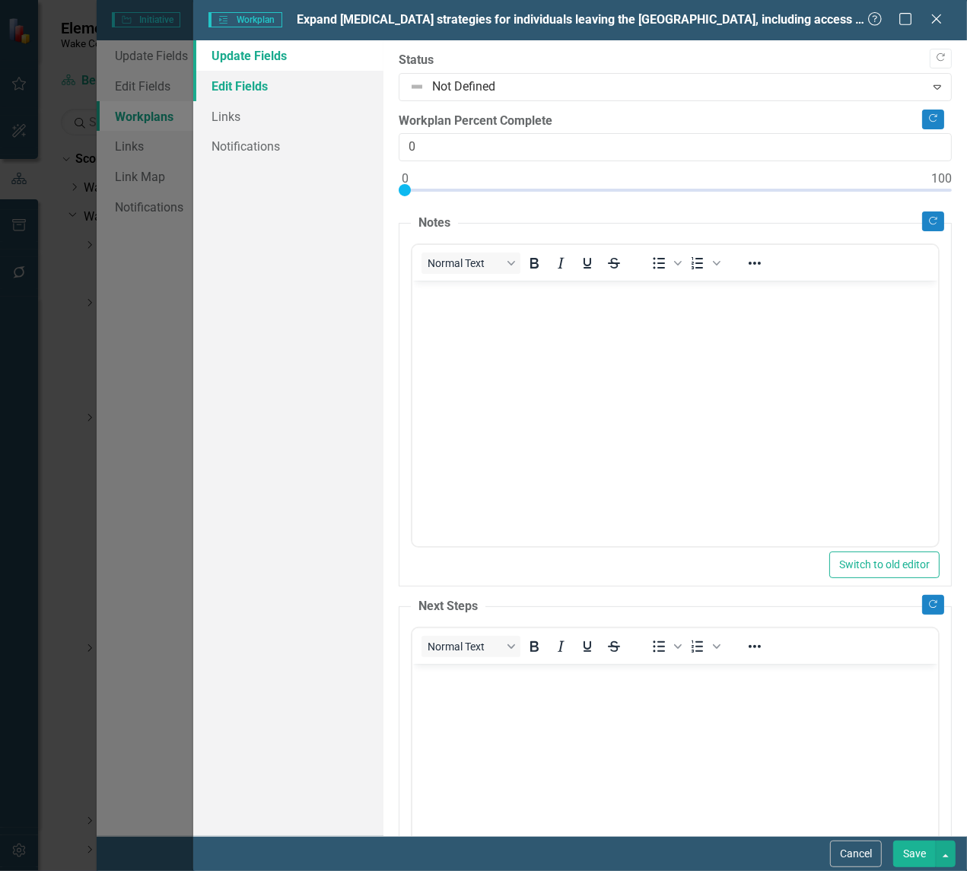
click at [233, 81] on link "Edit Fields" at bounding box center [288, 86] width 190 height 30
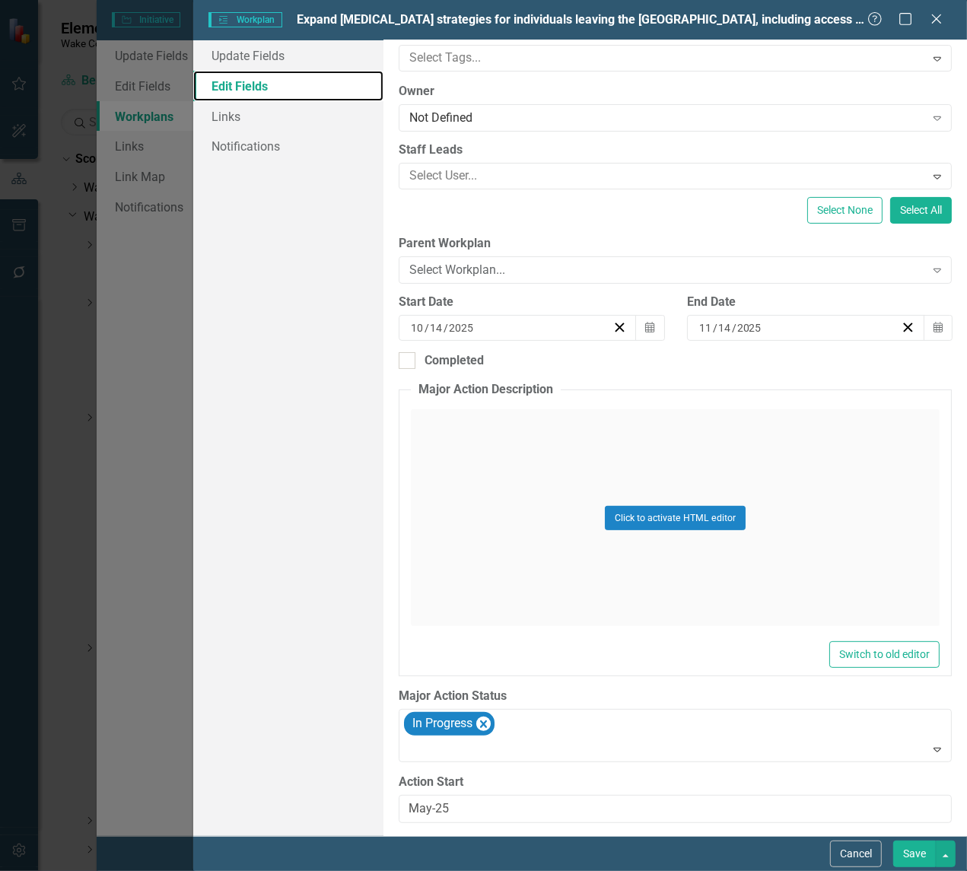
scroll to position [222, 0]
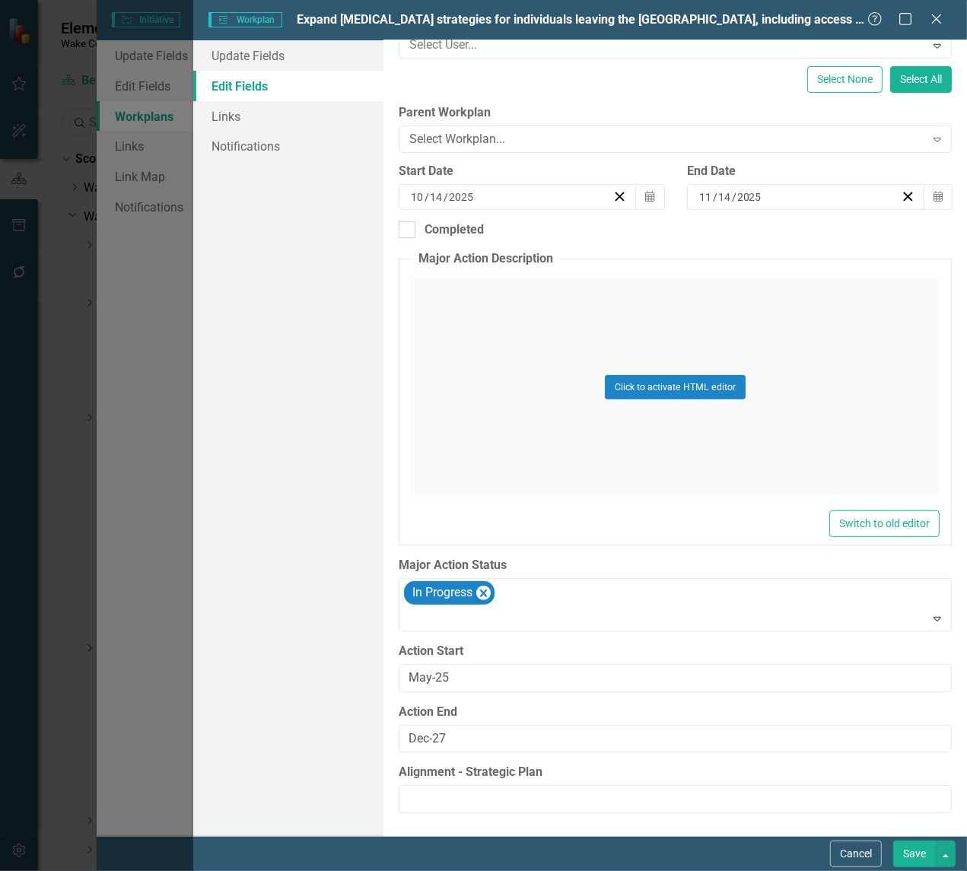
click at [946, 14] on div "Help Maximize Close" at bounding box center [909, 20] width 84 height 18
click at [938, 18] on icon "Close" at bounding box center [936, 19] width 15 height 12
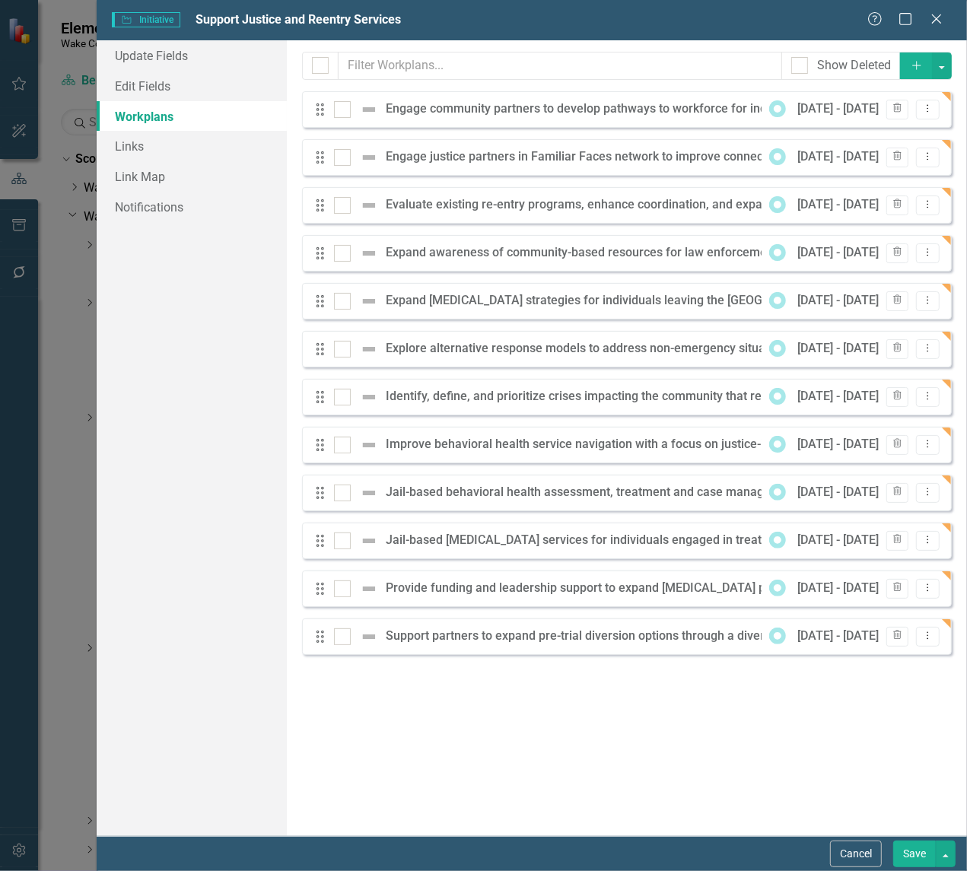
click at [390, 724] on div "Milestones allow you to break down your projects (or initiatives) into smaller …" at bounding box center [627, 438] width 680 height 796
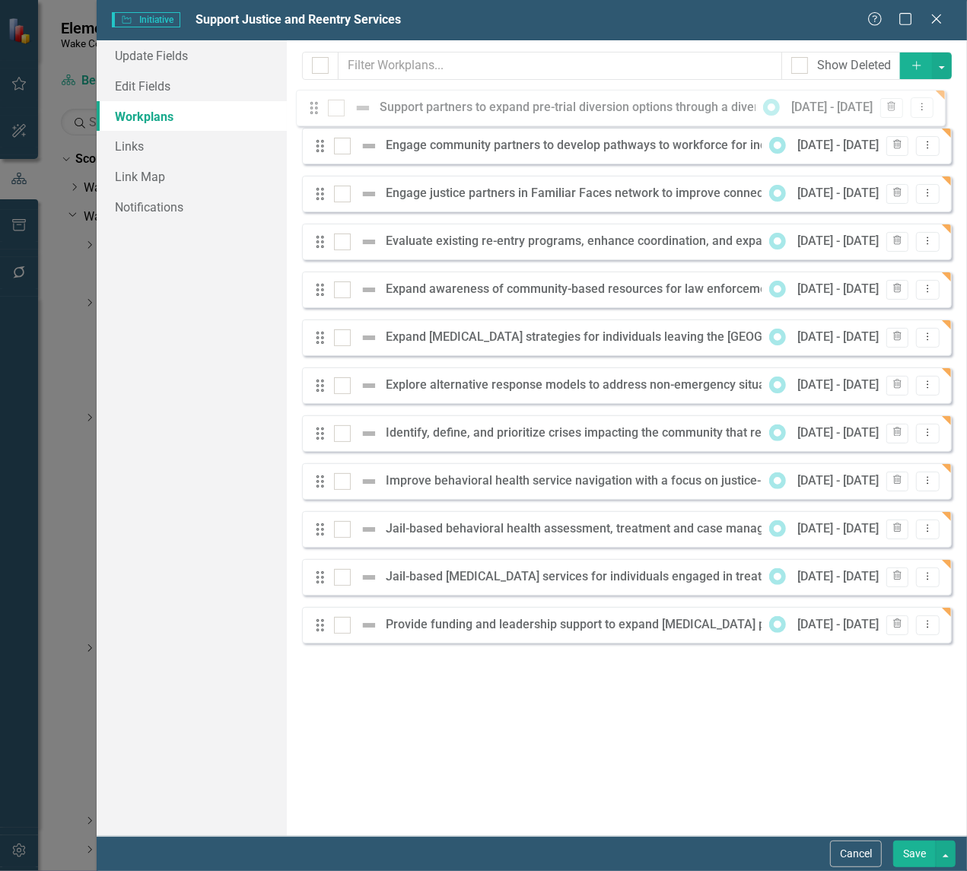
drag, startPoint x: 323, startPoint y: 634, endPoint x: 317, endPoint y: 109, distance: 525.1
click at [317, 107] on div "Drag Engage community partners to develop pathways to workforce for individuals…" at bounding box center [627, 373] width 650 height 564
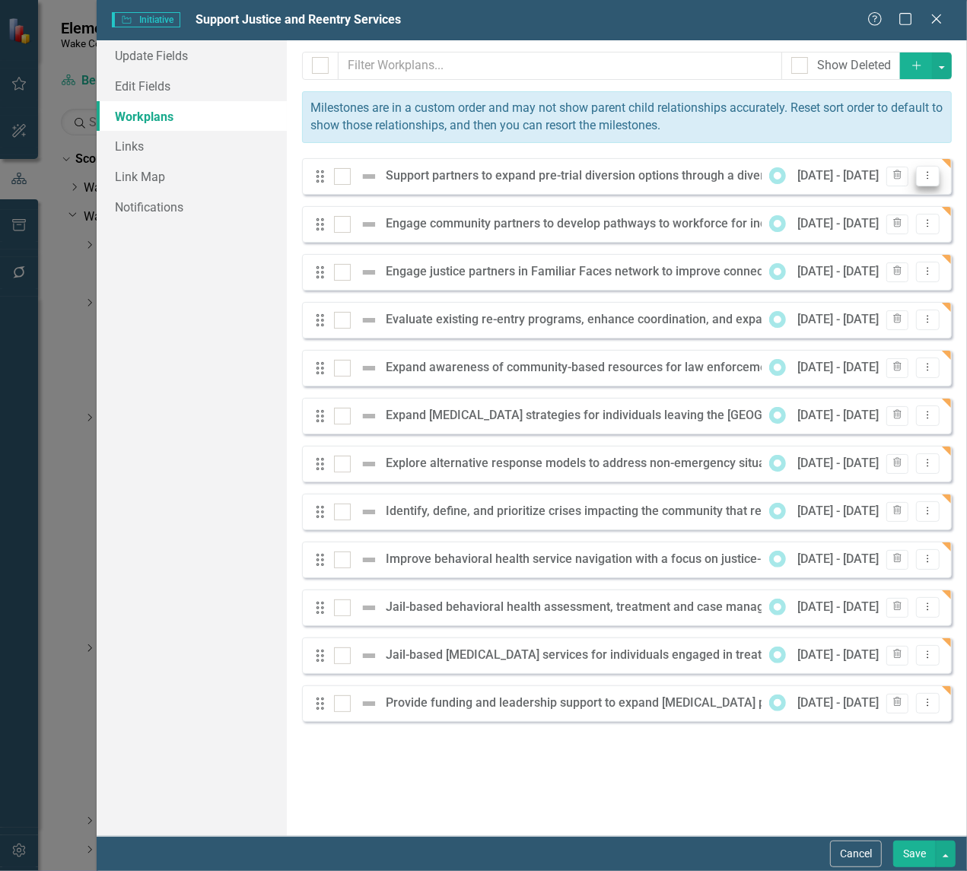
click at [929, 180] on icon "Dropdown Menu" at bounding box center [927, 175] width 13 height 10
click at [877, 202] on link "Edit Edit Workplan" at bounding box center [868, 202] width 142 height 28
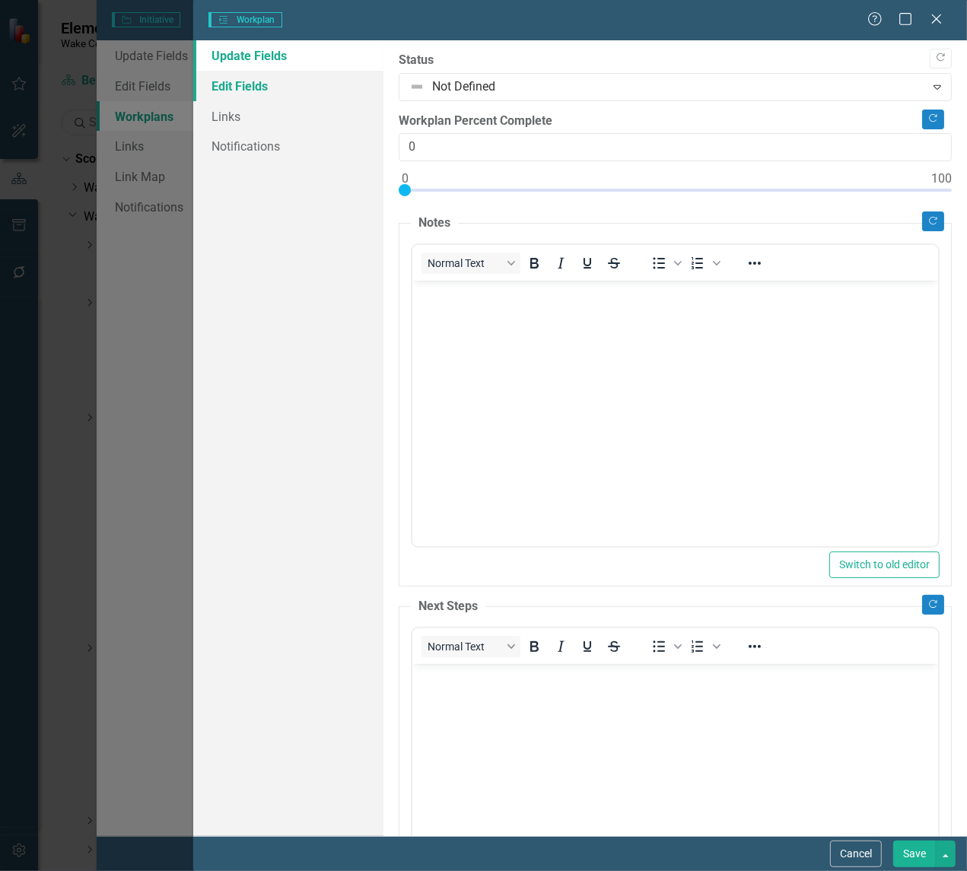
scroll to position [0, 0]
click at [253, 88] on link "Edit Fields" at bounding box center [288, 86] width 190 height 30
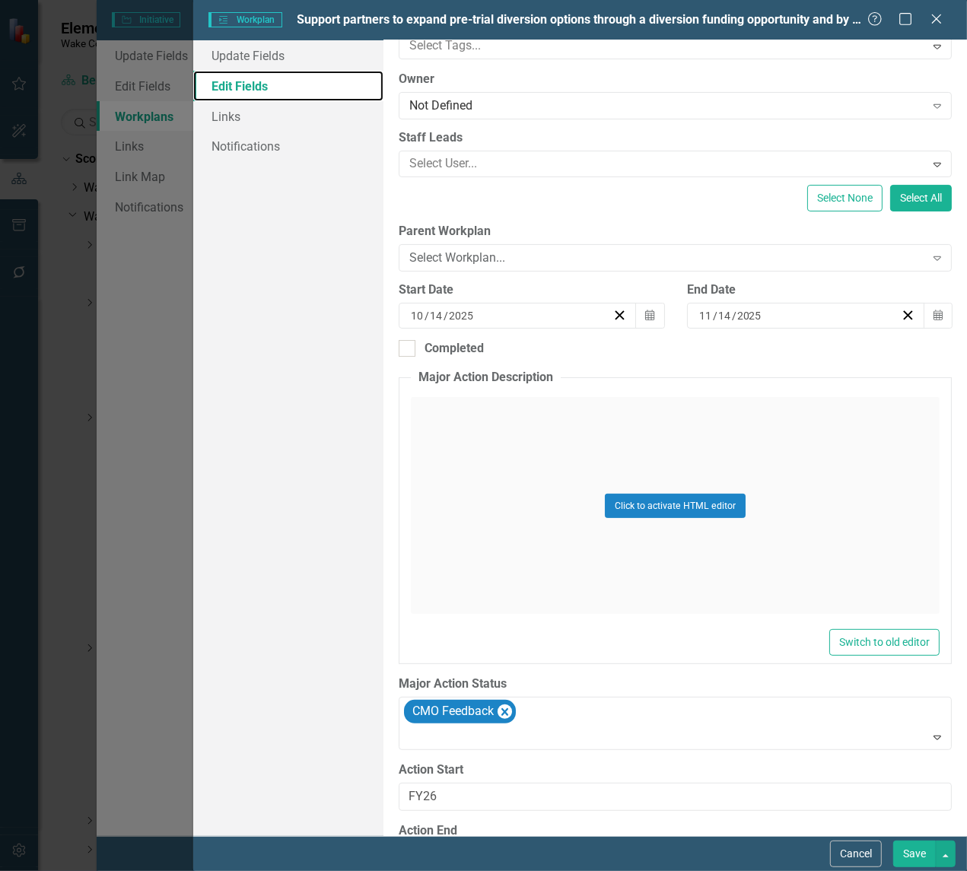
scroll to position [222, 0]
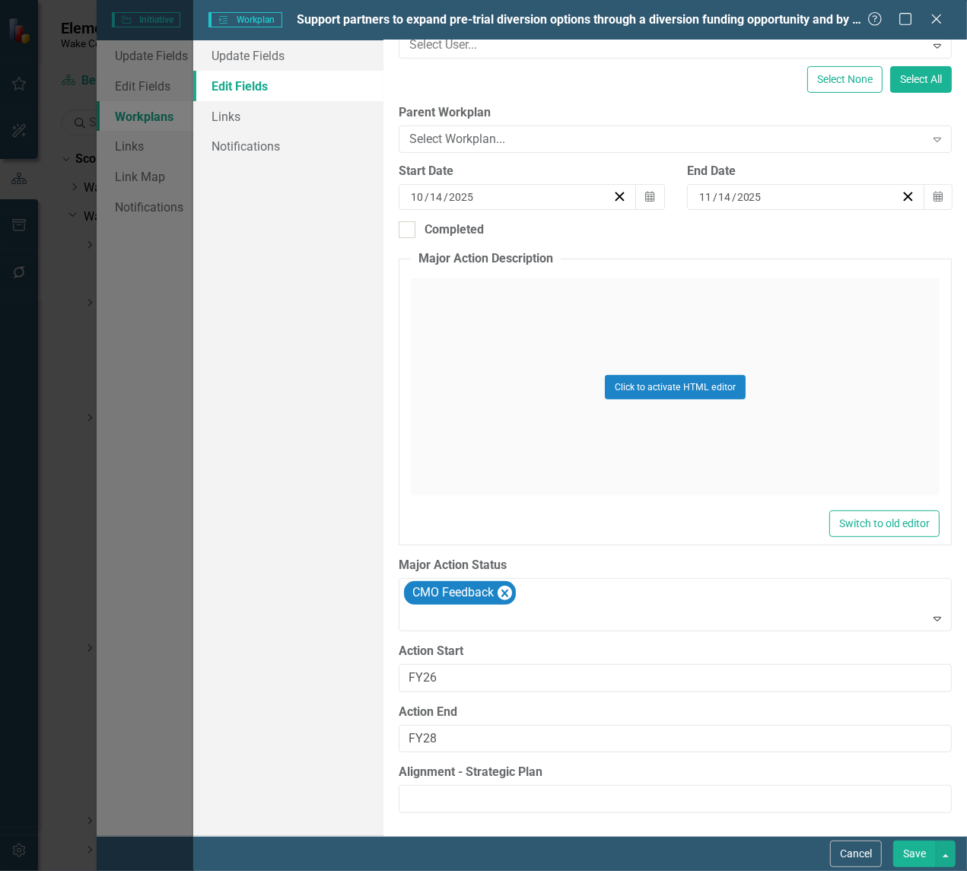
click at [913, 864] on button "Save" at bounding box center [914, 854] width 43 height 27
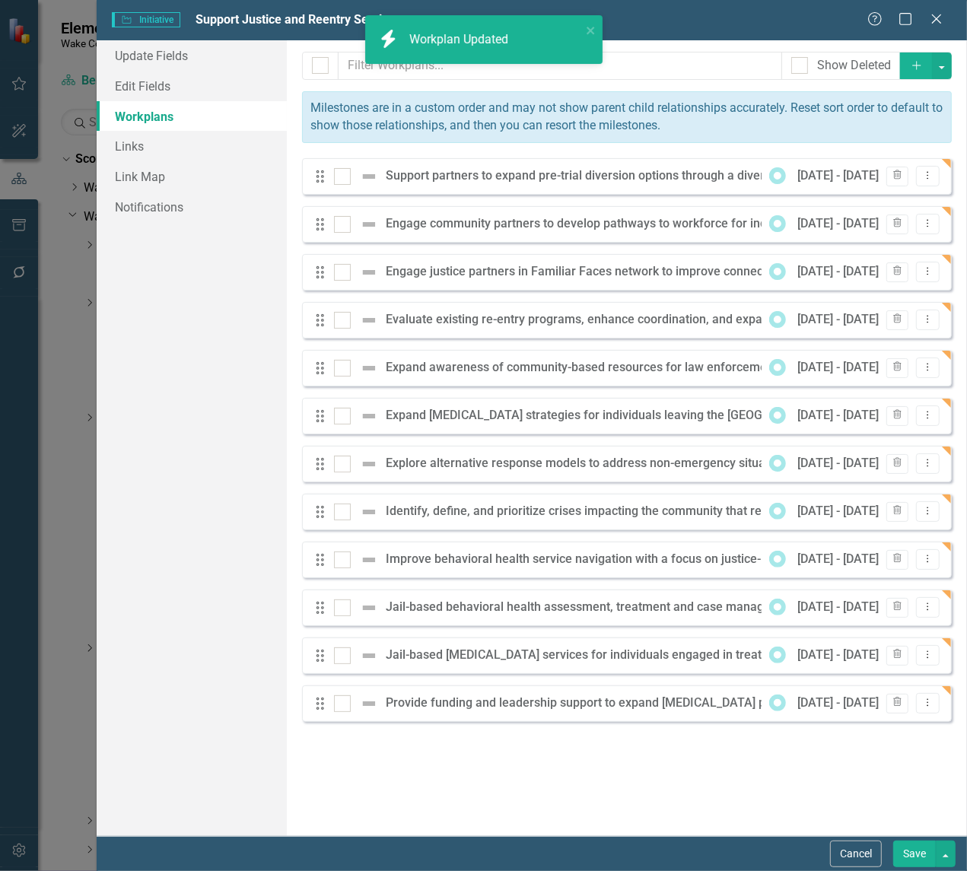
click at [909, 854] on button "Save" at bounding box center [914, 854] width 43 height 27
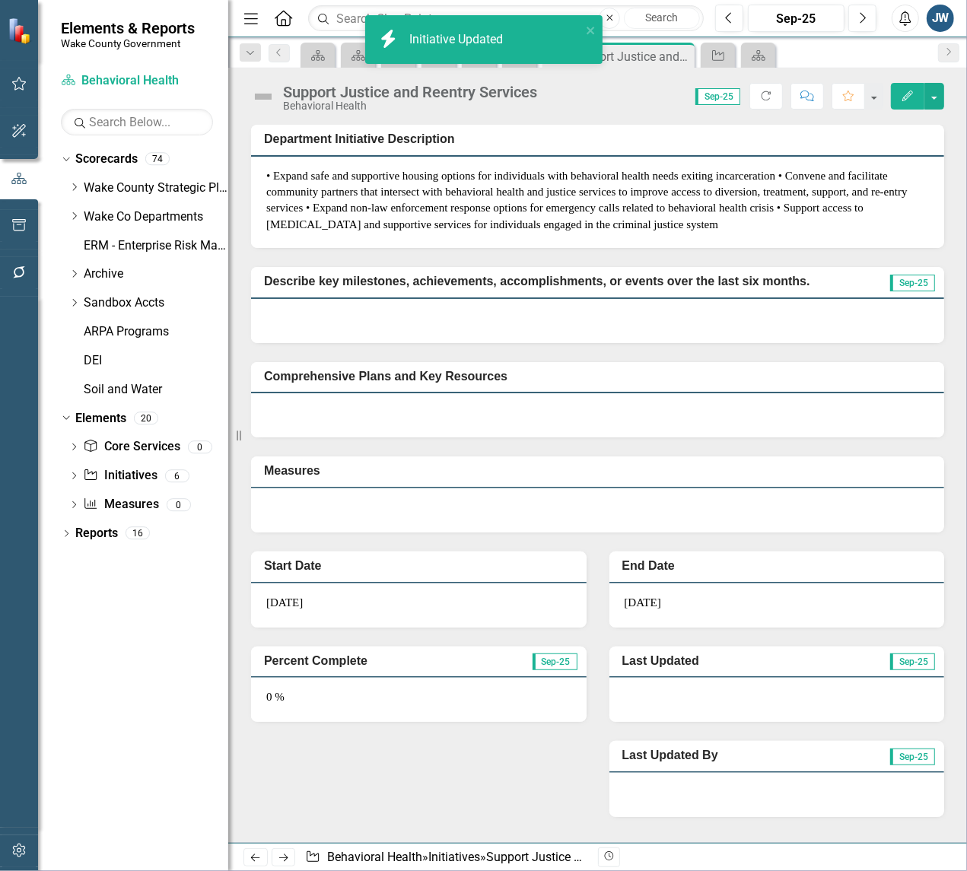
click at [590, 179] on span "• Expand safe and supportive housing options for individuals with behavioral he…" at bounding box center [586, 200] width 641 height 61
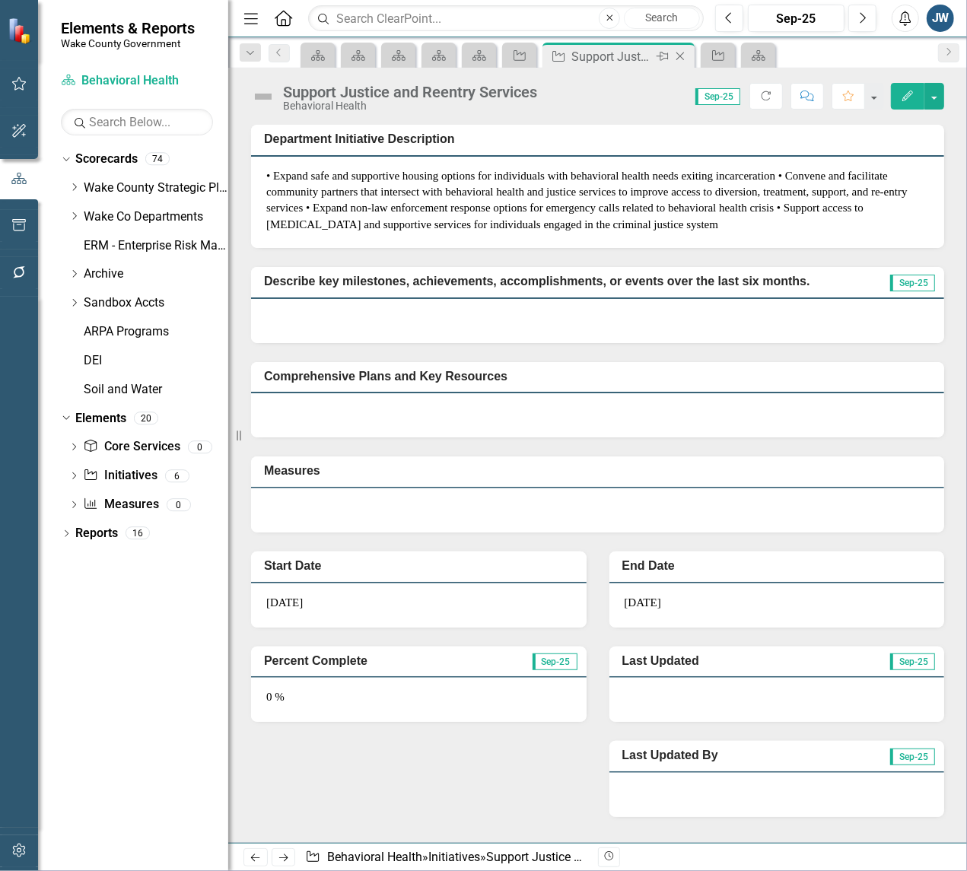
click at [679, 55] on icon "Close" at bounding box center [680, 56] width 15 height 12
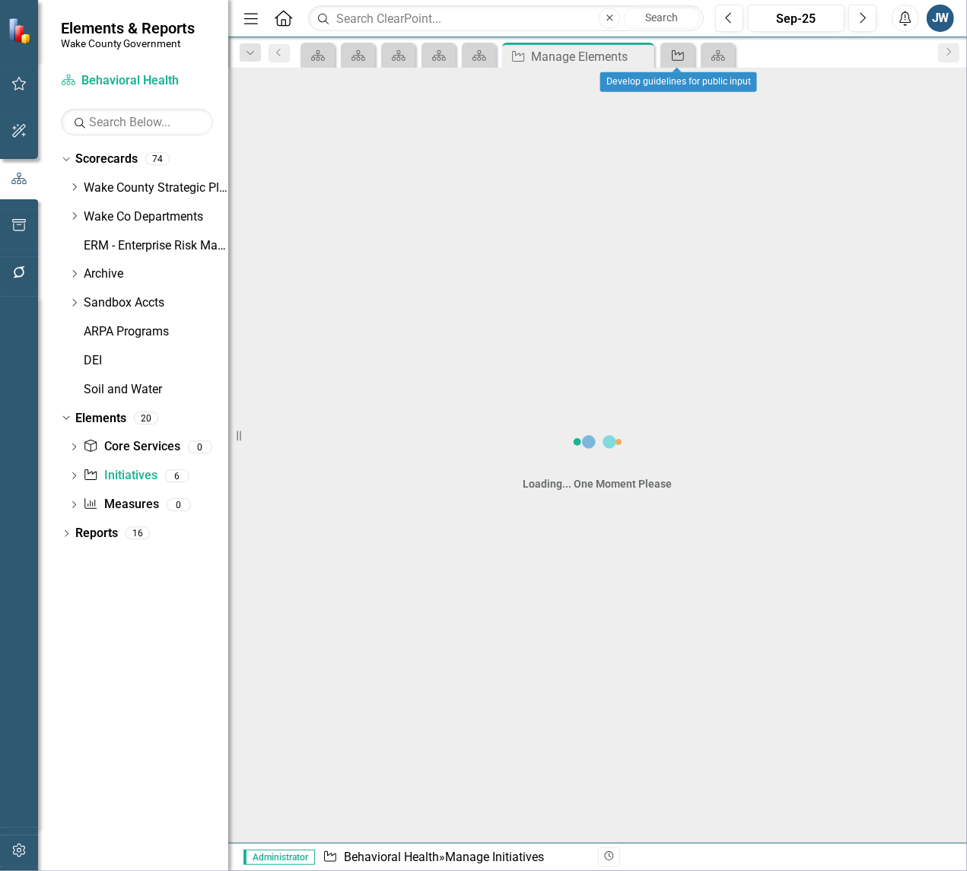
click at [679, 55] on icon "Initiative" at bounding box center [677, 55] width 15 height 12
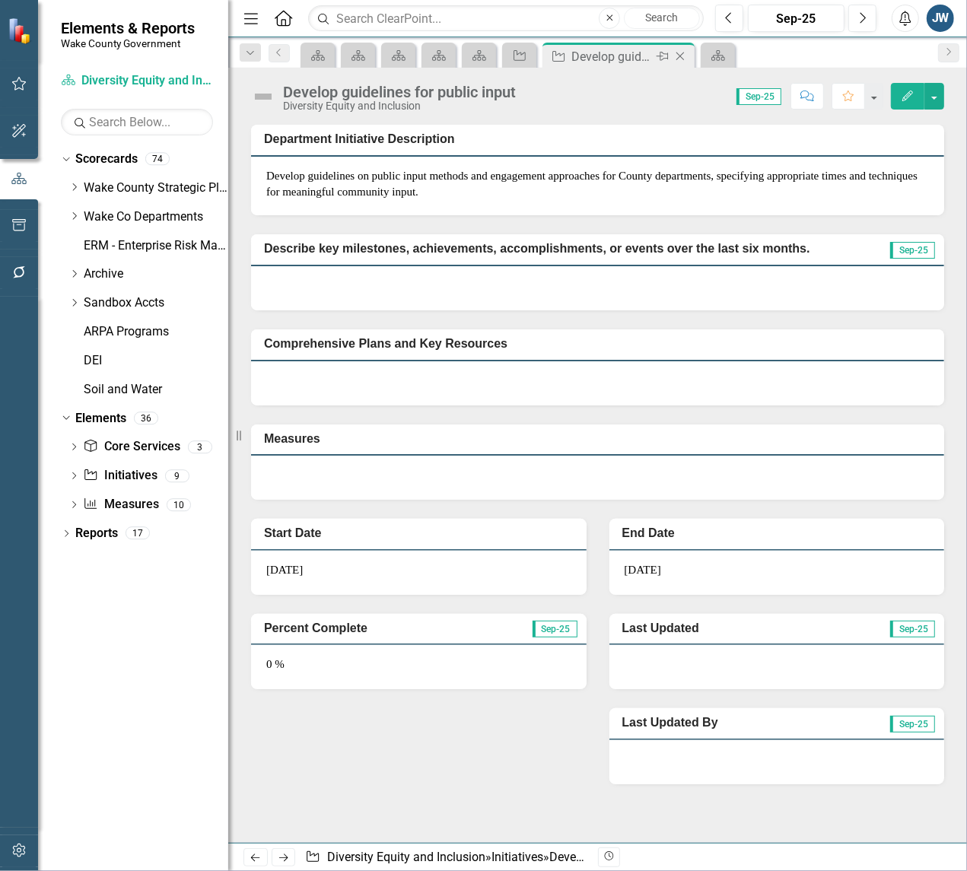
click at [685, 55] on icon "Close" at bounding box center [680, 56] width 15 height 12
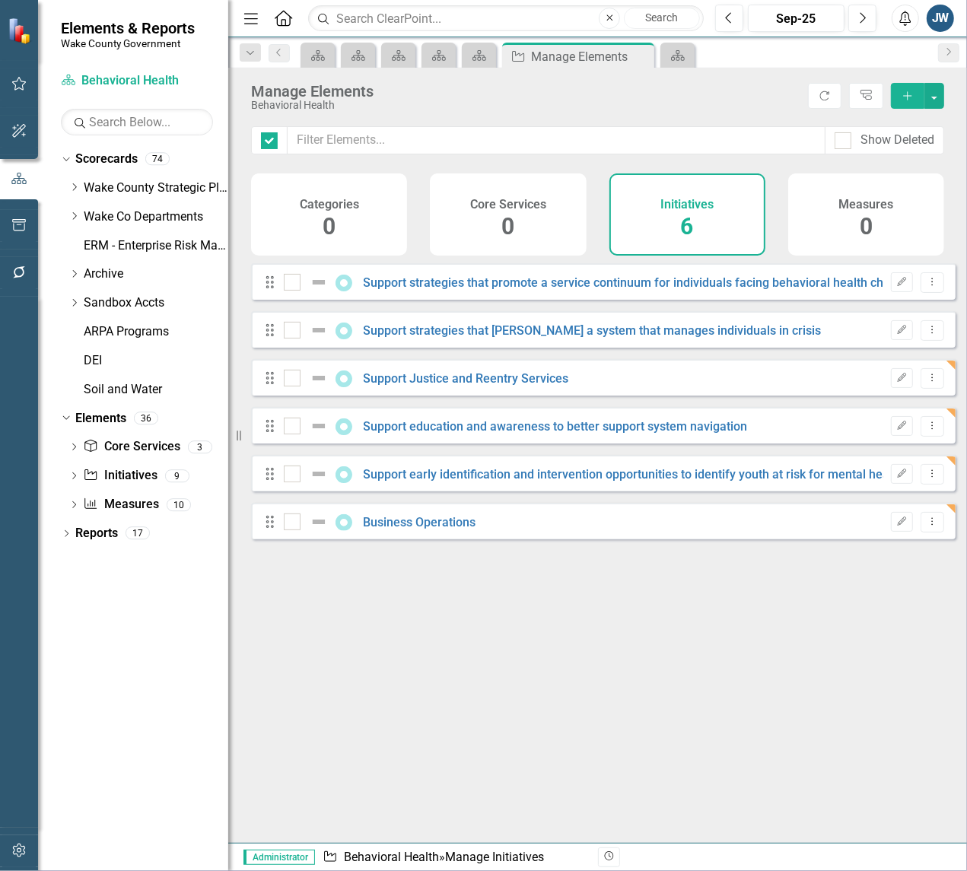
checkbox input "false"
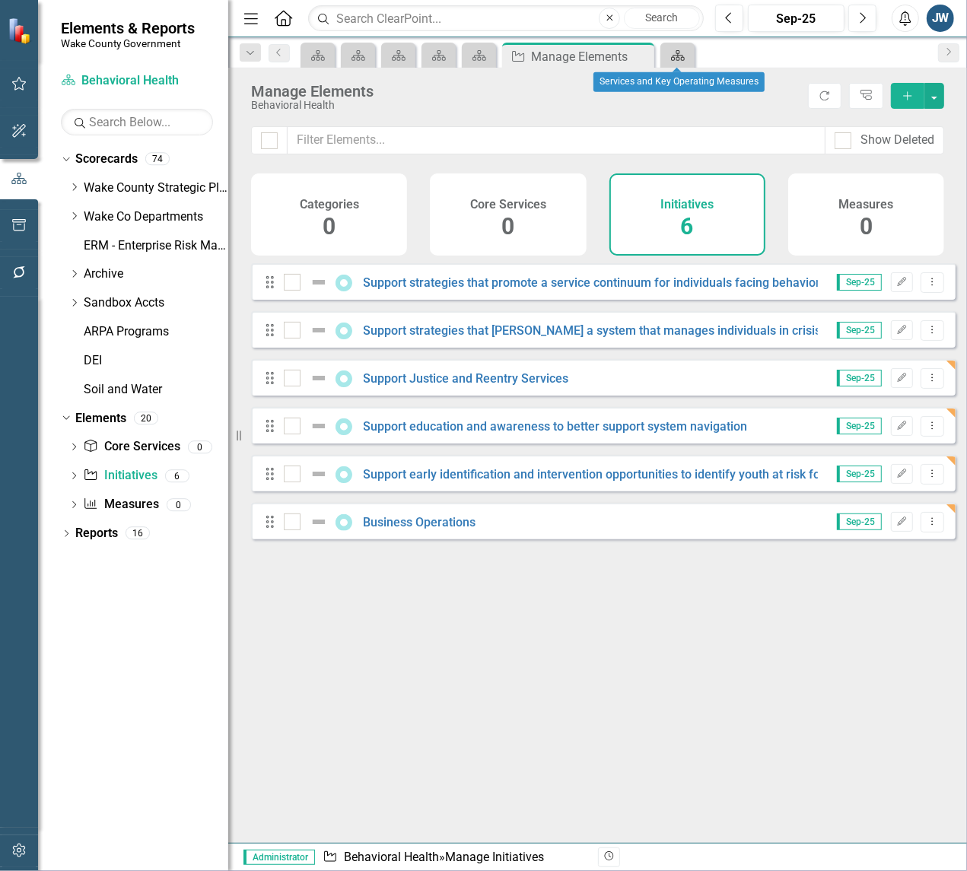
click at [685, 55] on icon "Scorecard" at bounding box center [677, 55] width 15 height 12
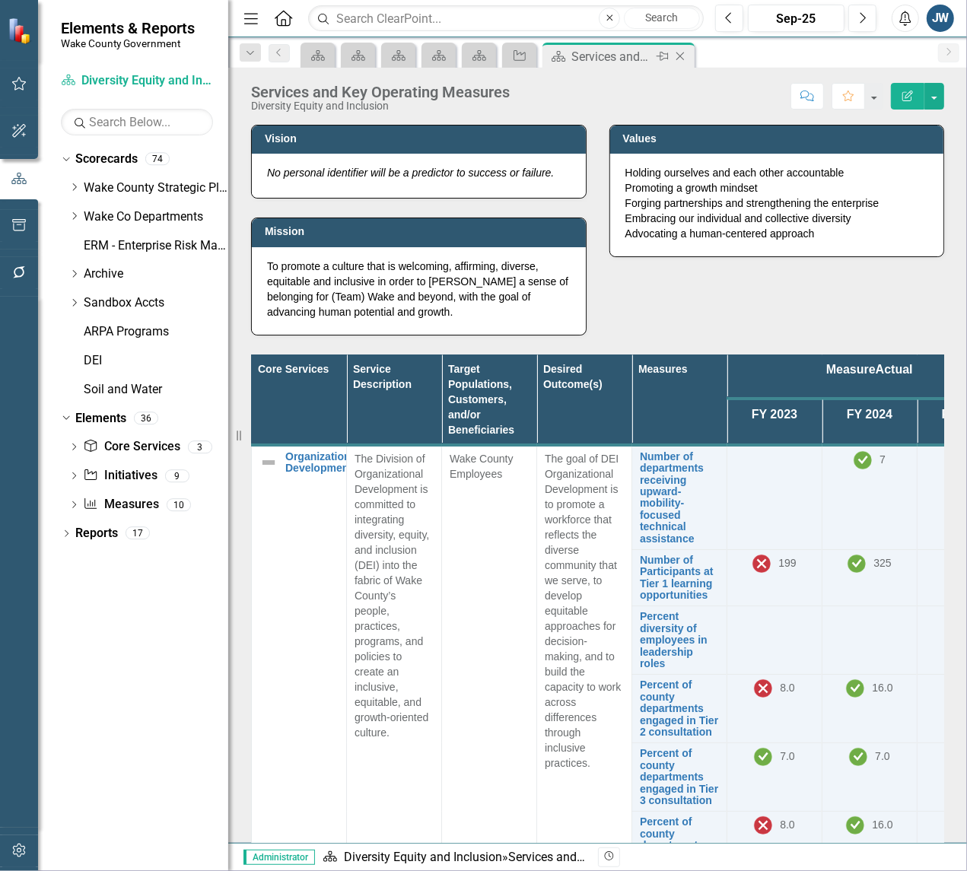
click at [686, 55] on icon "Close" at bounding box center [680, 56] width 15 height 12
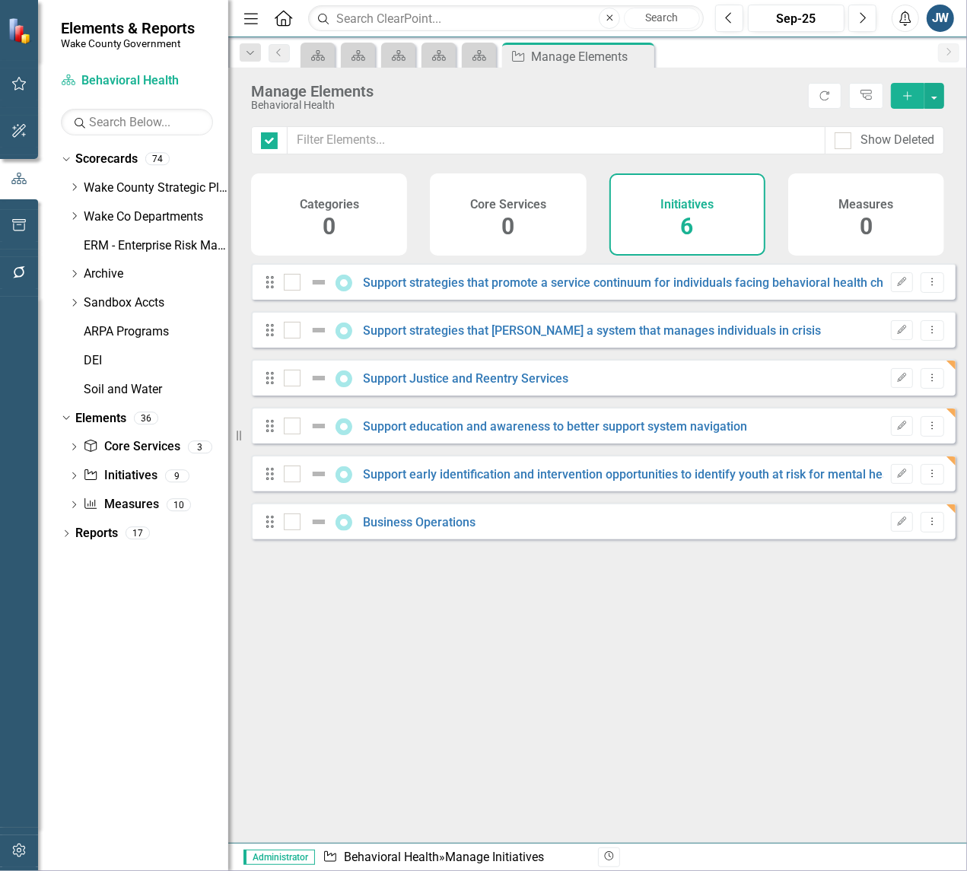
checkbox input "false"
click at [644, 58] on icon "Close" at bounding box center [639, 56] width 15 height 12
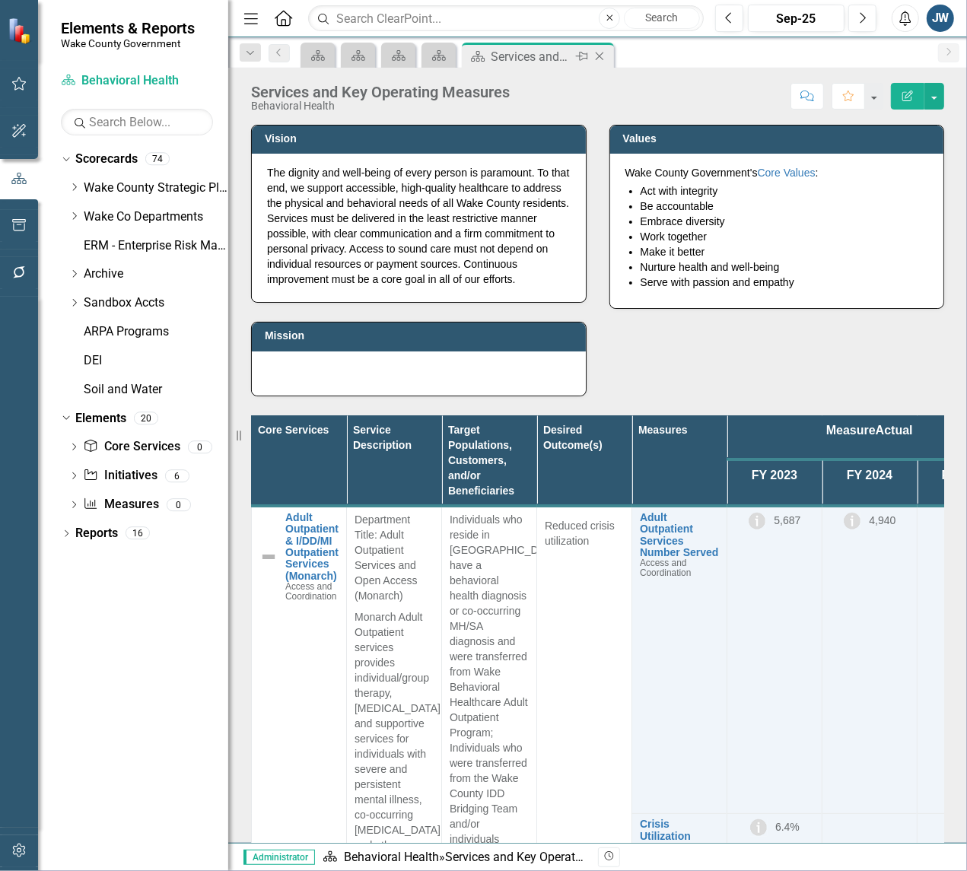
click at [598, 56] on icon "Close" at bounding box center [599, 56] width 15 height 12
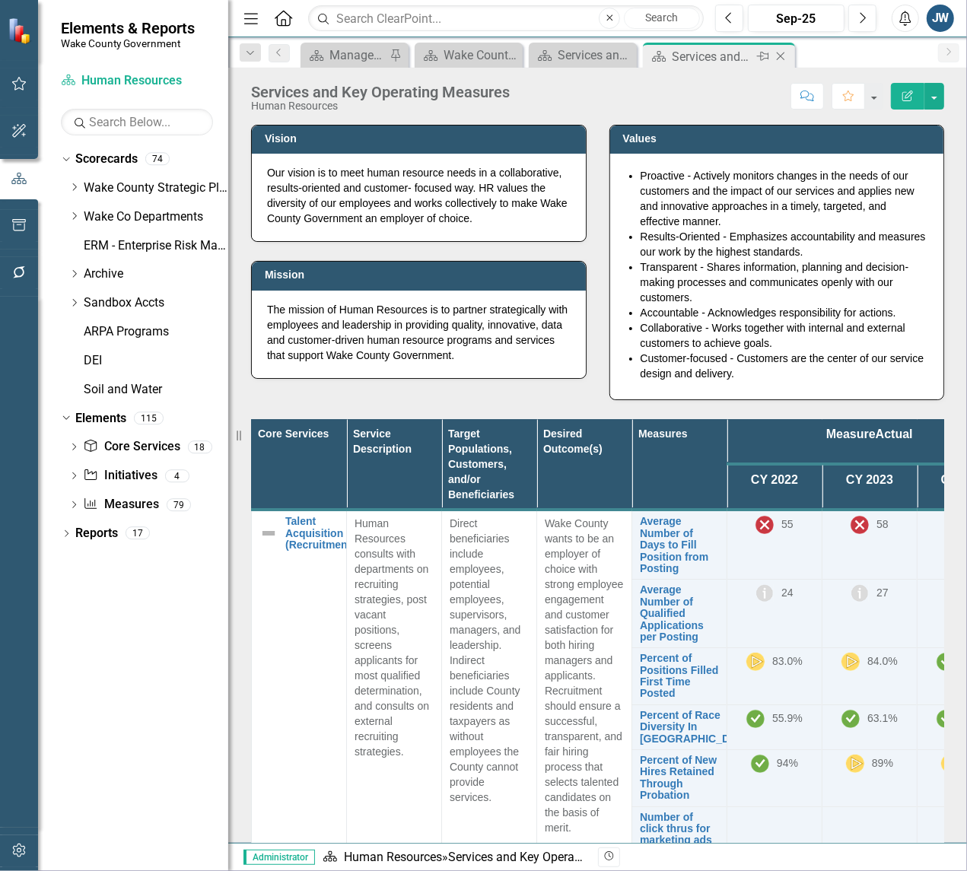
click at [781, 57] on icon "Close" at bounding box center [780, 56] width 15 height 12
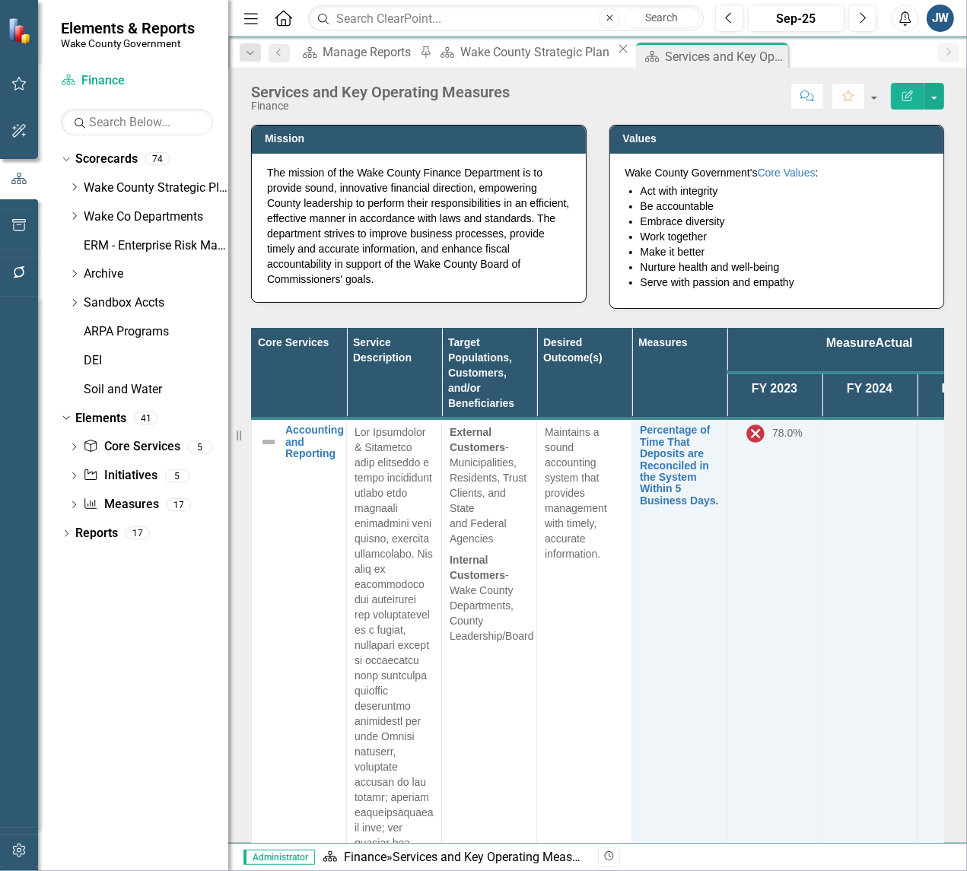
drag, startPoint x: 740, startPoint y: 57, endPoint x: 706, endPoint y: 65, distance: 35.1
click at [0, 0] on icon "Close" at bounding box center [0, 0] width 0 height 0
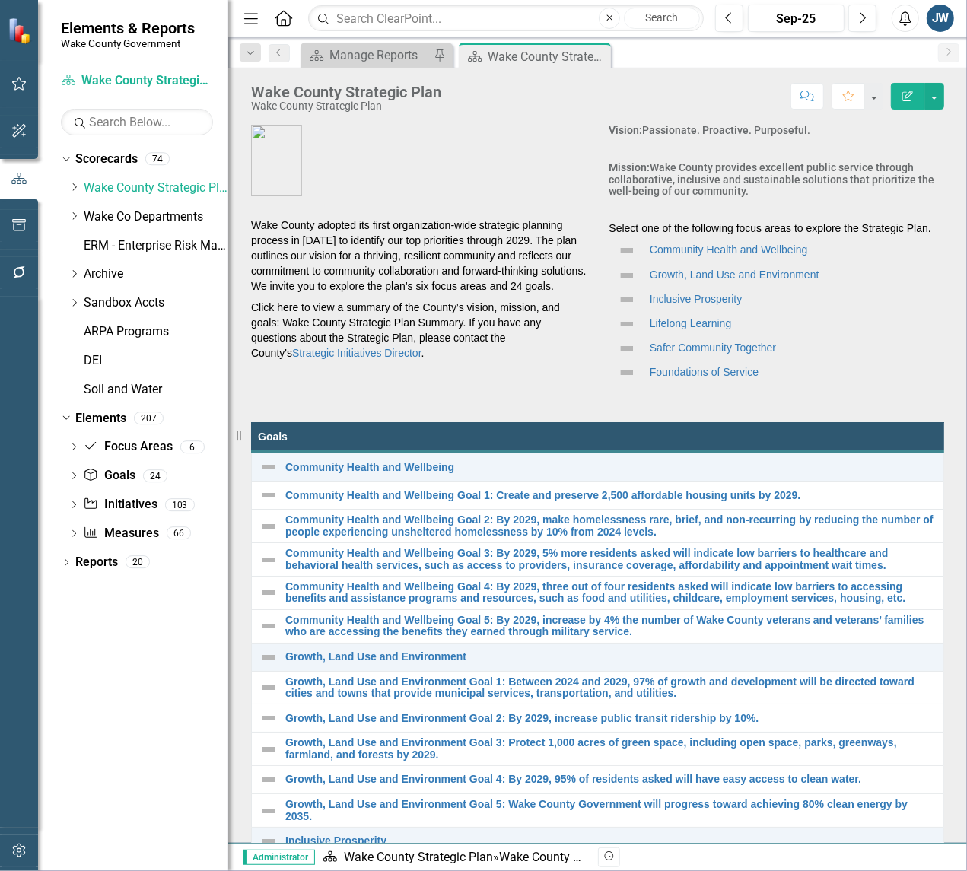
click at [5, 790] on div at bounding box center [19, 562] width 38 height 531
